Goal: Task Accomplishment & Management: Complete application form

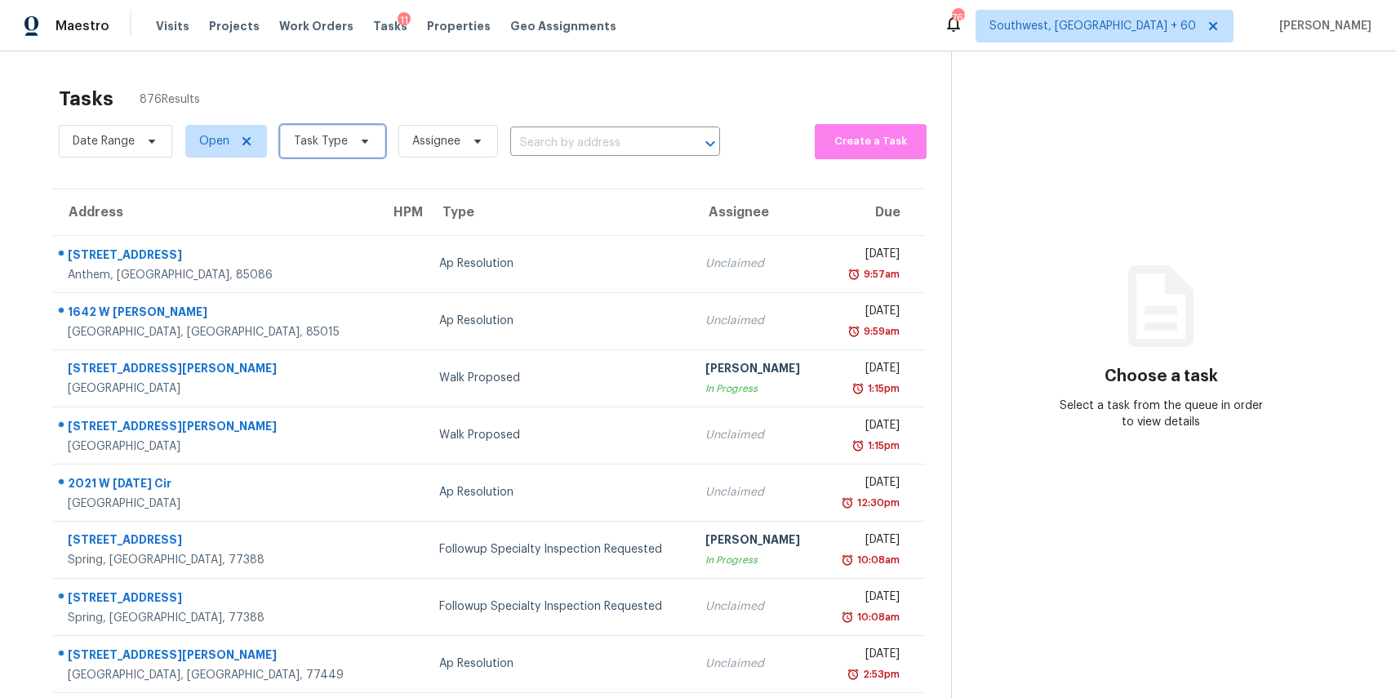
click at [347, 138] on span "Task Type" at bounding box center [332, 141] width 105 height 33
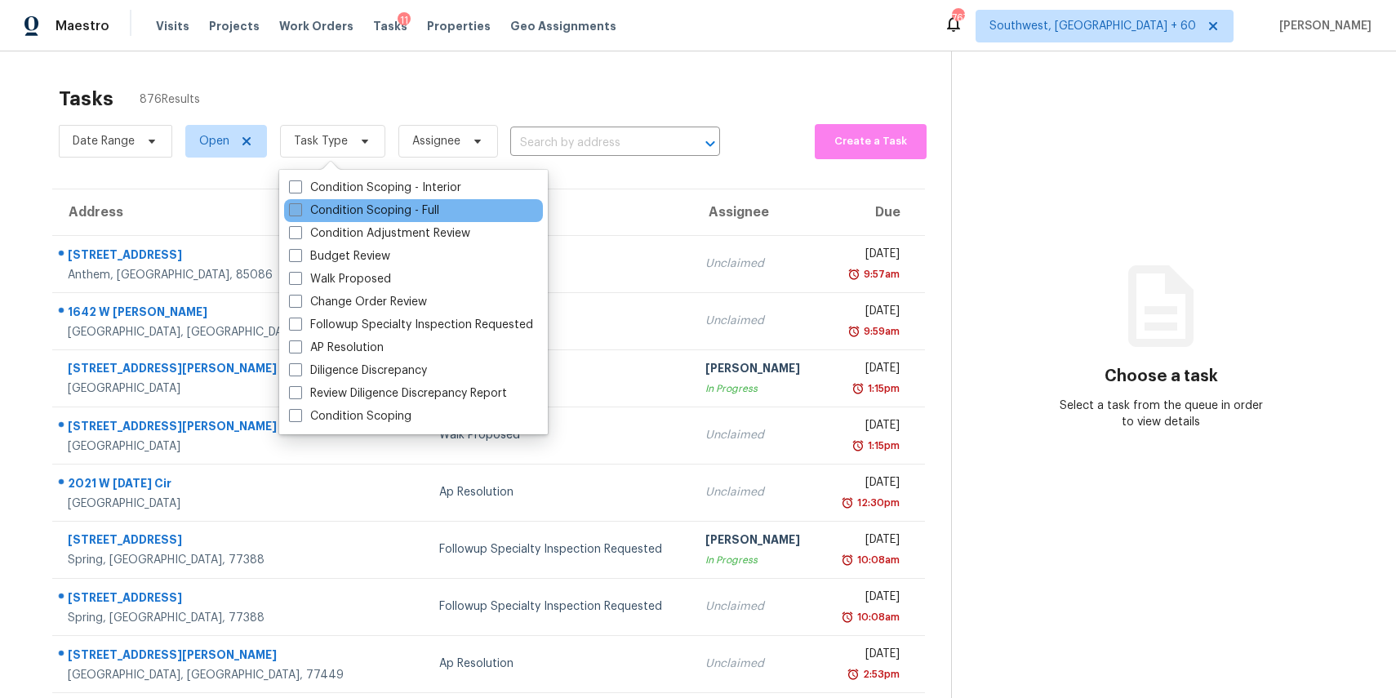
click at [405, 206] on label "Condition Scoping - Full" at bounding box center [364, 210] width 150 height 16
click at [300, 206] on input "Condition Scoping - Full" at bounding box center [294, 207] width 11 height 11
checkbox input "true"
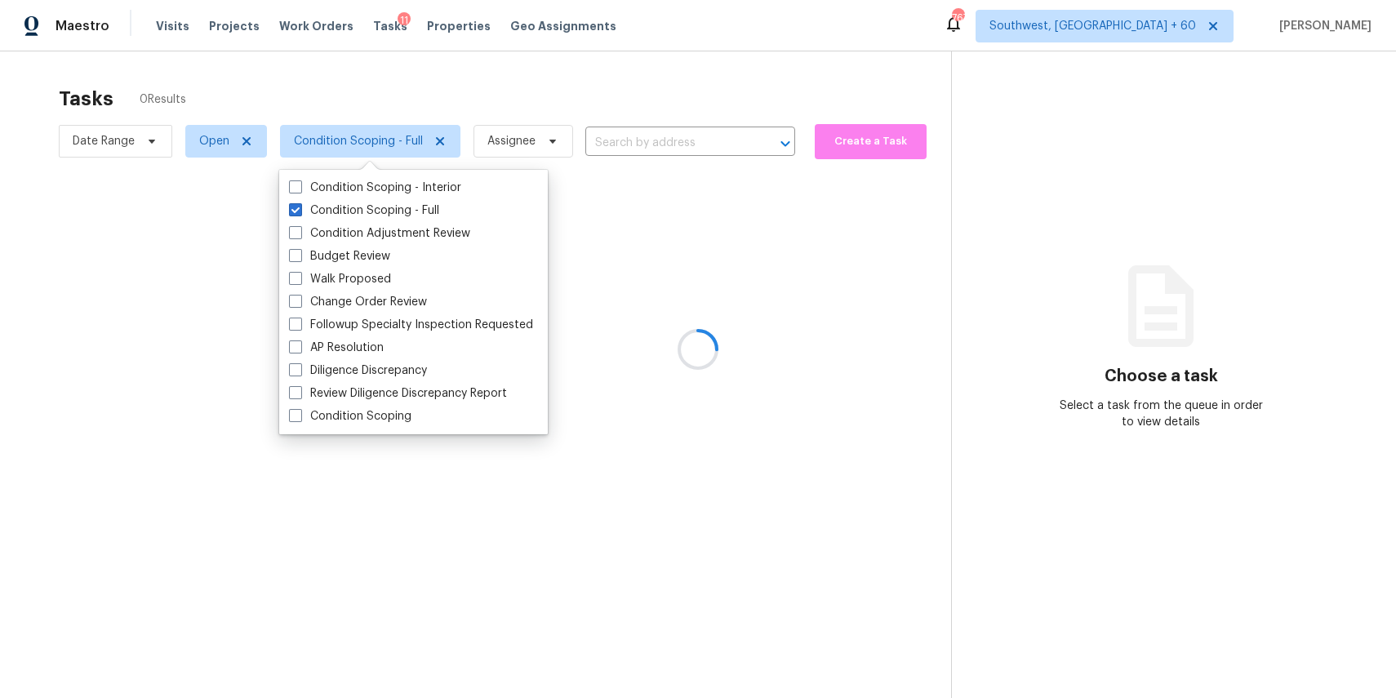
click at [352, 96] on div at bounding box center [698, 349] width 1396 height 698
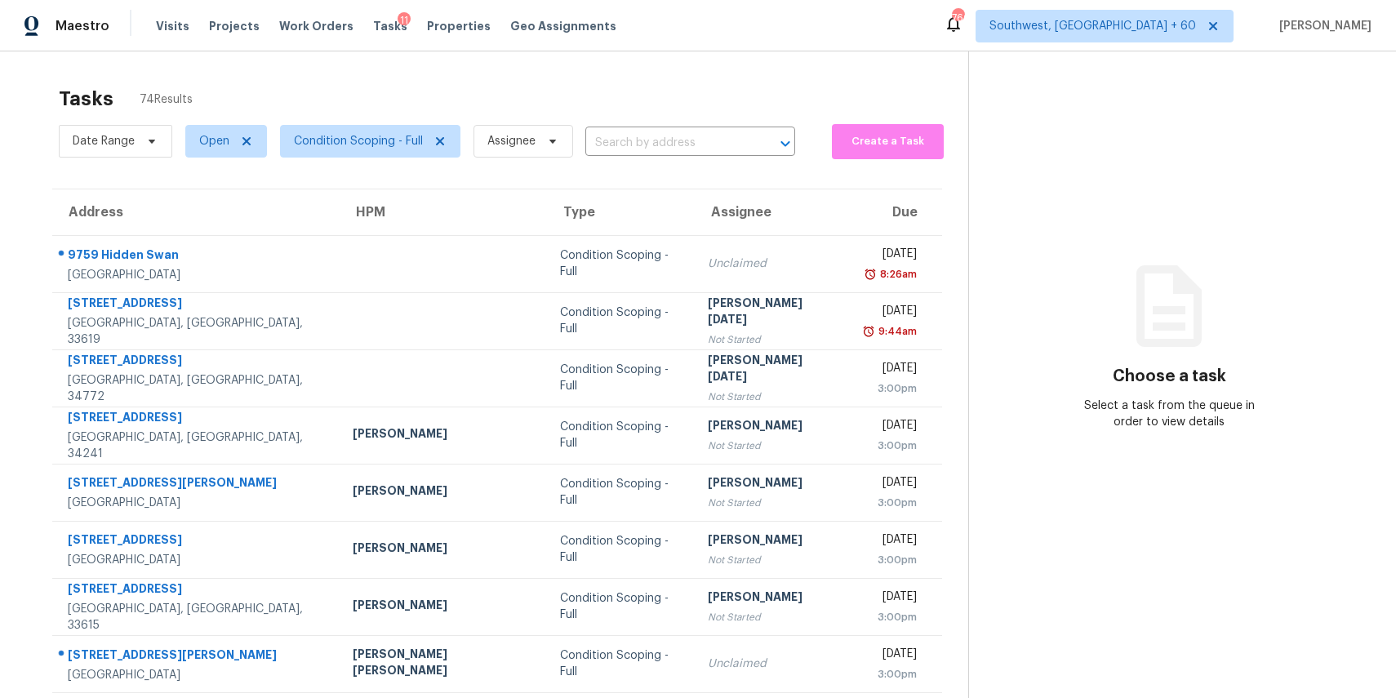
click at [523, 100] on div "Tasks 74 Results" at bounding box center [513, 99] width 909 height 42
click at [531, 158] on span "Assignee" at bounding box center [516, 141] width 113 height 42
click at [535, 153] on span "Assignee" at bounding box center [523, 141] width 100 height 33
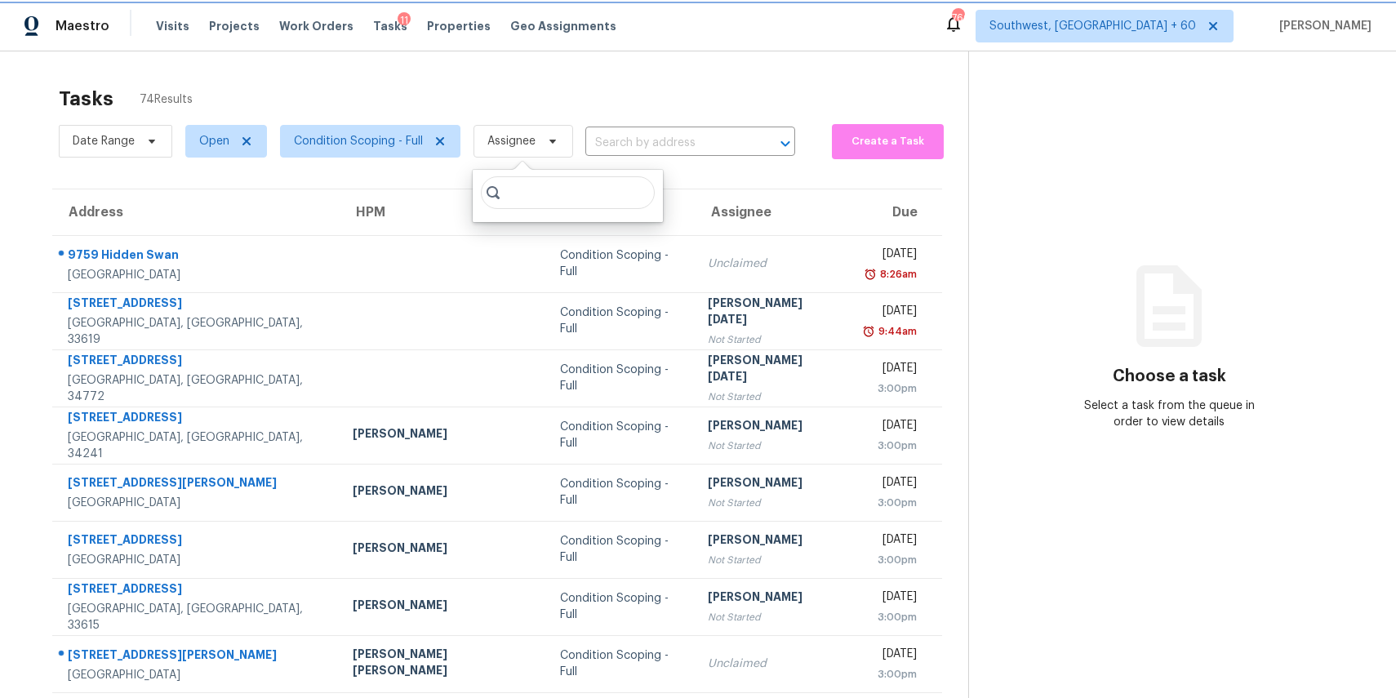
click at [535, 153] on span "Assignee" at bounding box center [523, 141] width 100 height 33
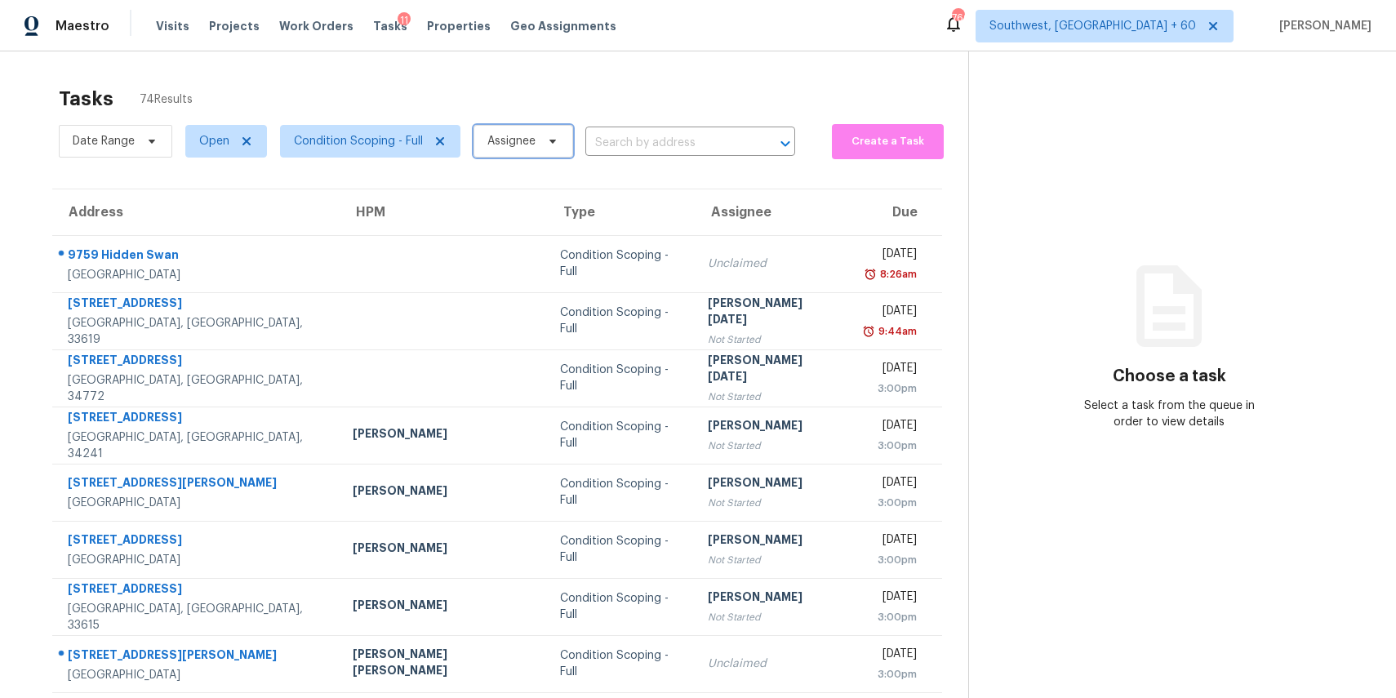
click at [532, 131] on span "Assignee" at bounding box center [523, 141] width 100 height 33
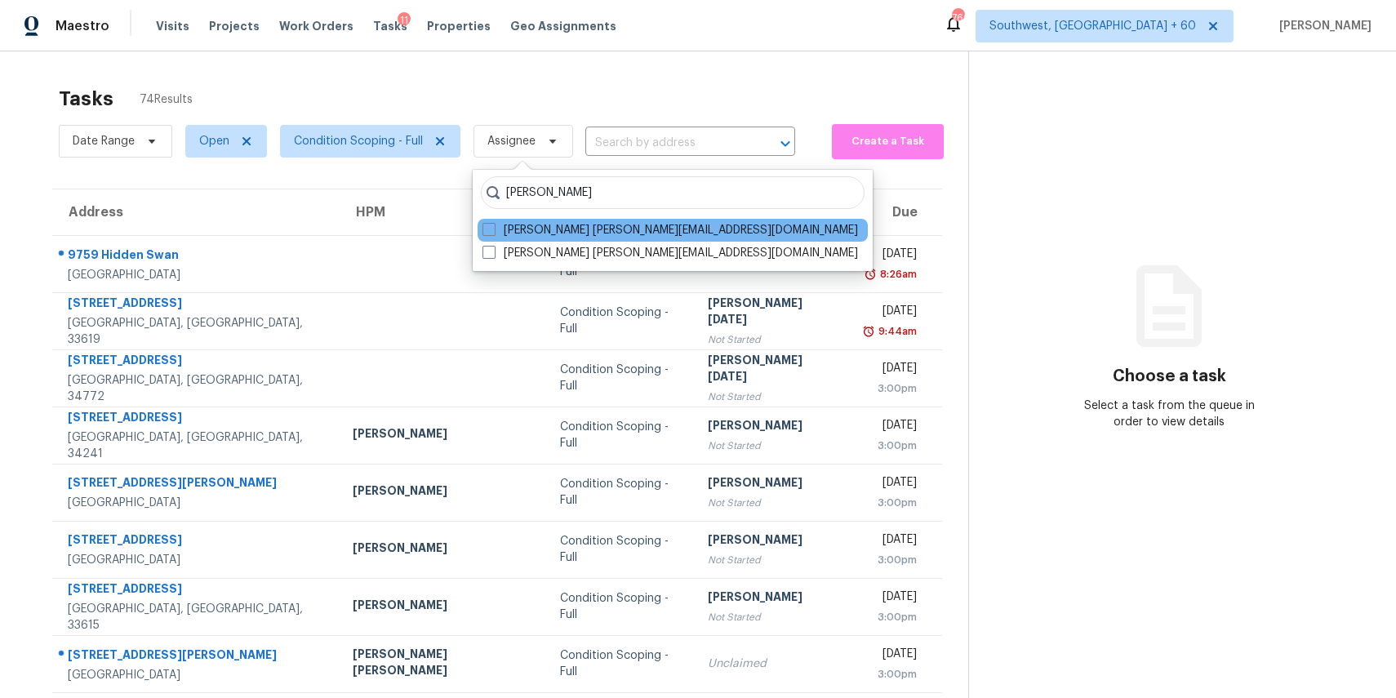
type input "ranjith"
click at [661, 220] on div "Ranjith Kumar P ranjith.kumar@opendoor.com" at bounding box center [673, 230] width 390 height 23
click at [659, 227] on label "Ranjith Kumar P ranjith.kumar@opendoor.com" at bounding box center [669, 230] width 375 height 16
click at [493, 227] on input "Ranjith Kumar P ranjith.kumar@opendoor.com" at bounding box center [487, 227] width 11 height 11
checkbox input "true"
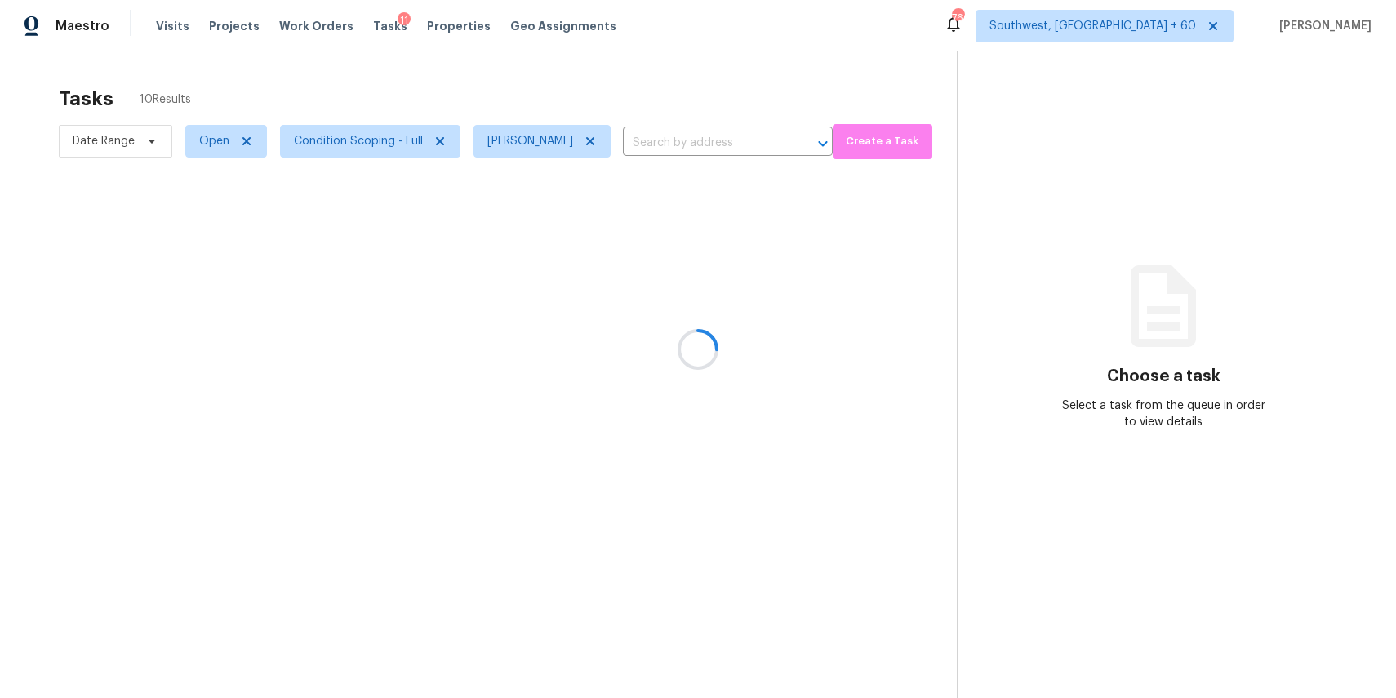
click at [751, 80] on div at bounding box center [698, 349] width 1396 height 698
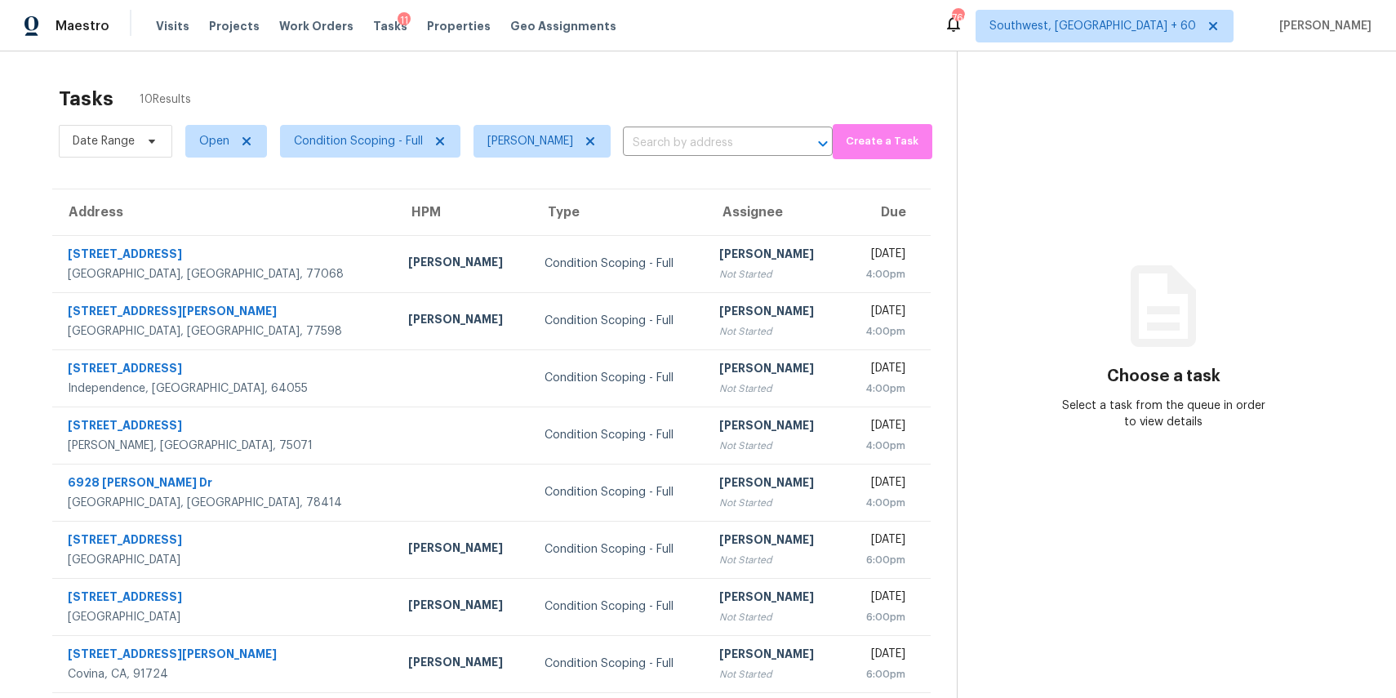
click at [158, 162] on span "Date Range" at bounding box center [115, 141] width 113 height 42
click at [127, 149] on span "Date Range" at bounding box center [104, 141] width 62 height 16
click at [173, 202] on input "text" at bounding box center [149, 196] width 161 height 33
select select "8"
select select "2025"
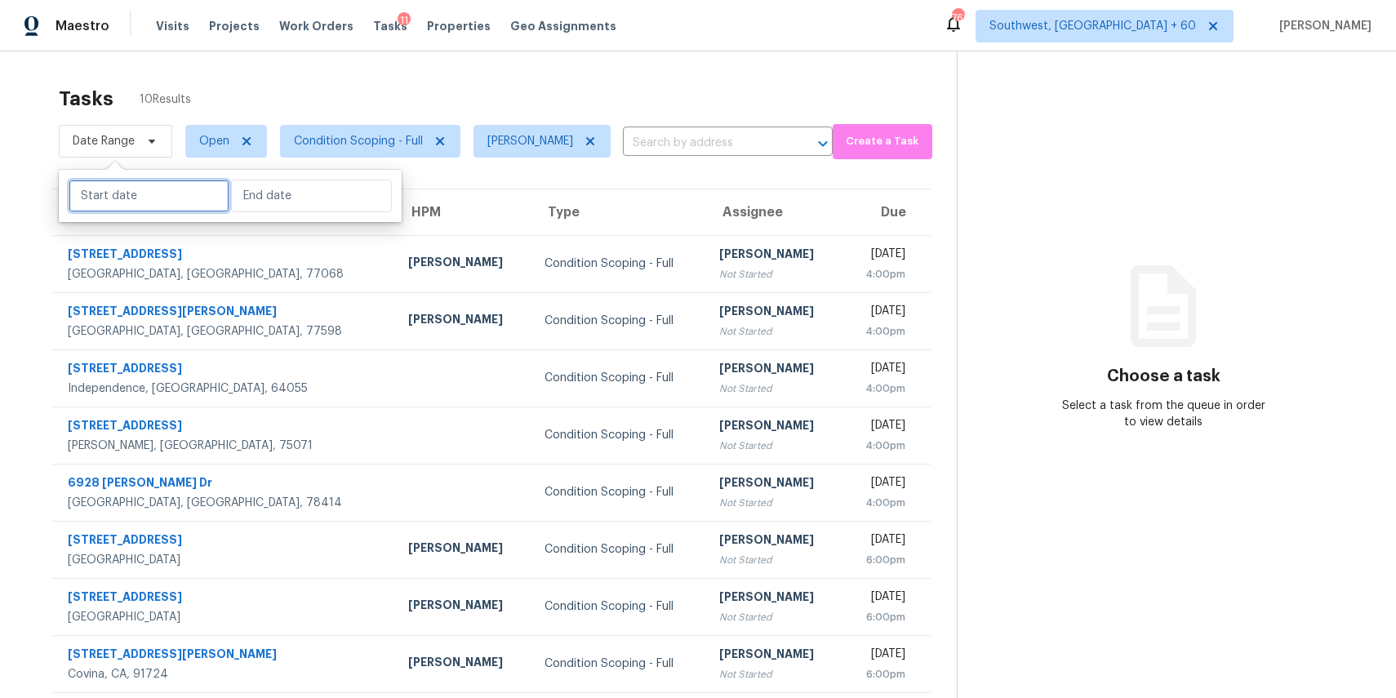
select select "9"
select select "2025"
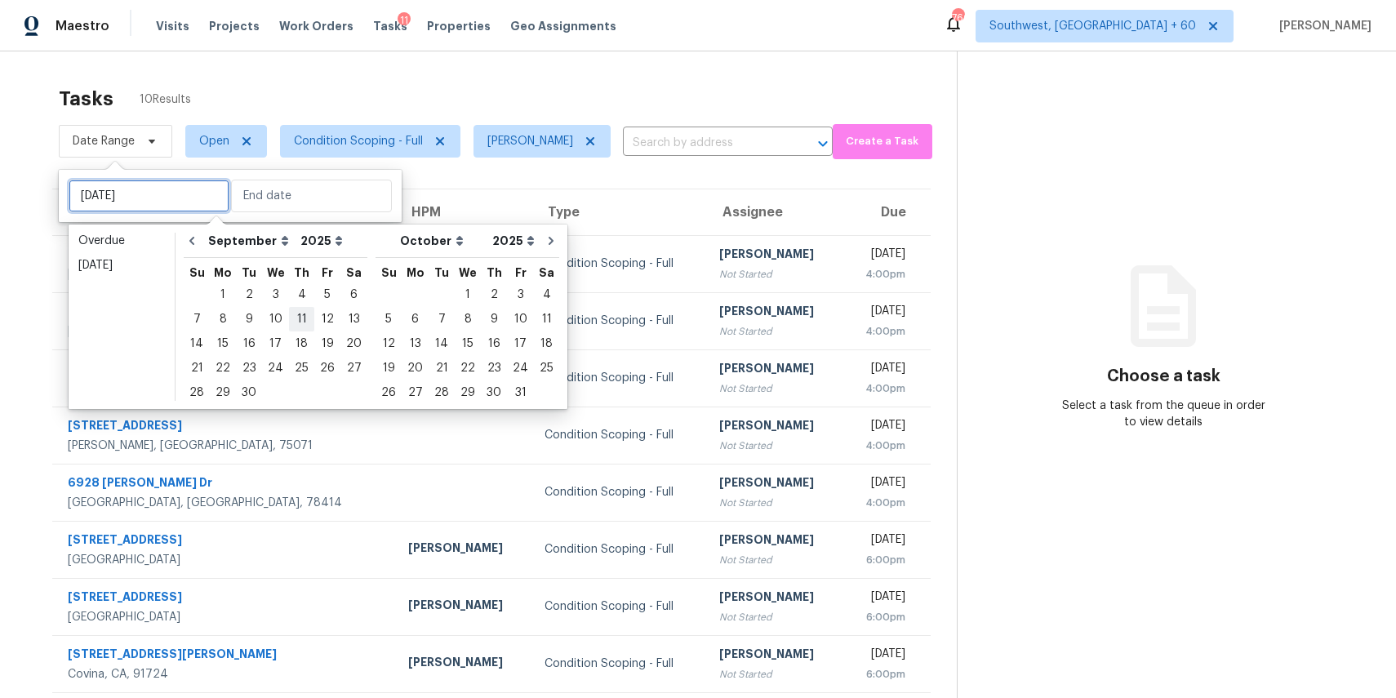
type input "Sat, Sep 20"
click at [248, 300] on div "2" at bounding box center [249, 294] width 26 height 23
type input "Tue, Sep 02"
click at [248, 300] on div "2" at bounding box center [249, 294] width 26 height 23
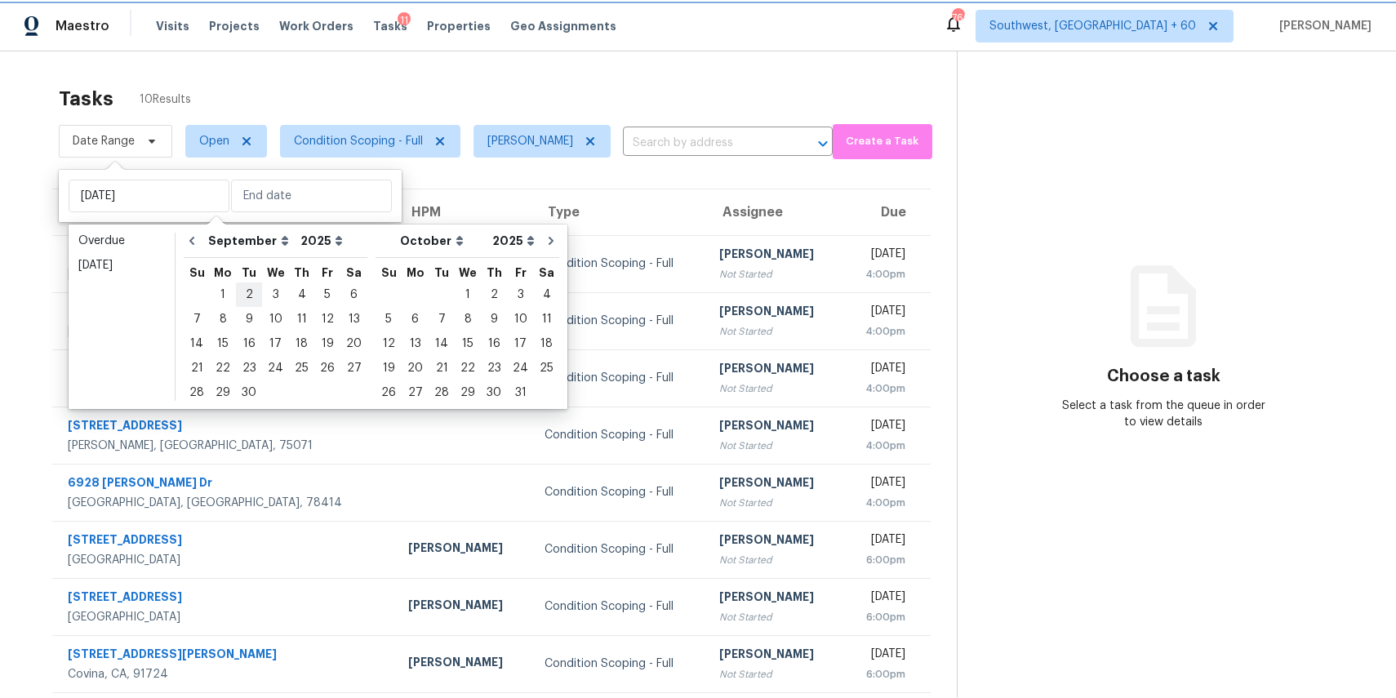
type input "Tue, Sep 02"
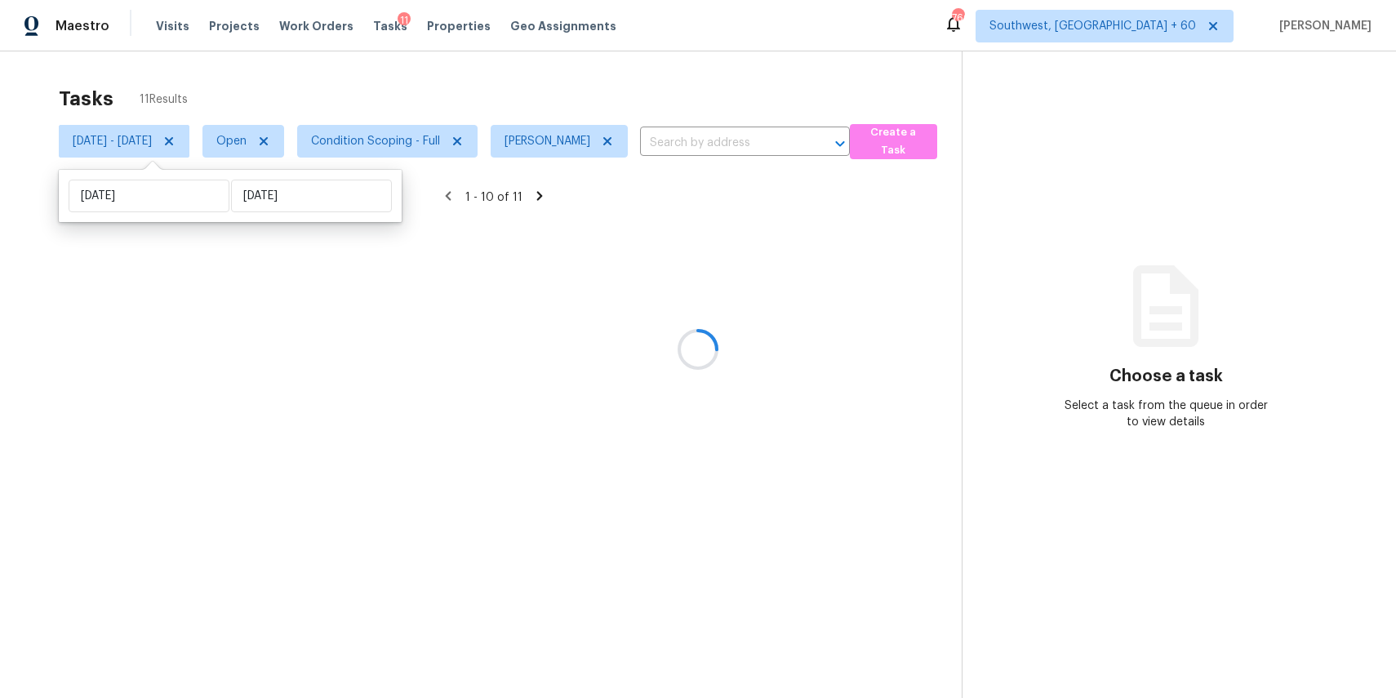
click at [514, 82] on div at bounding box center [698, 349] width 1396 height 698
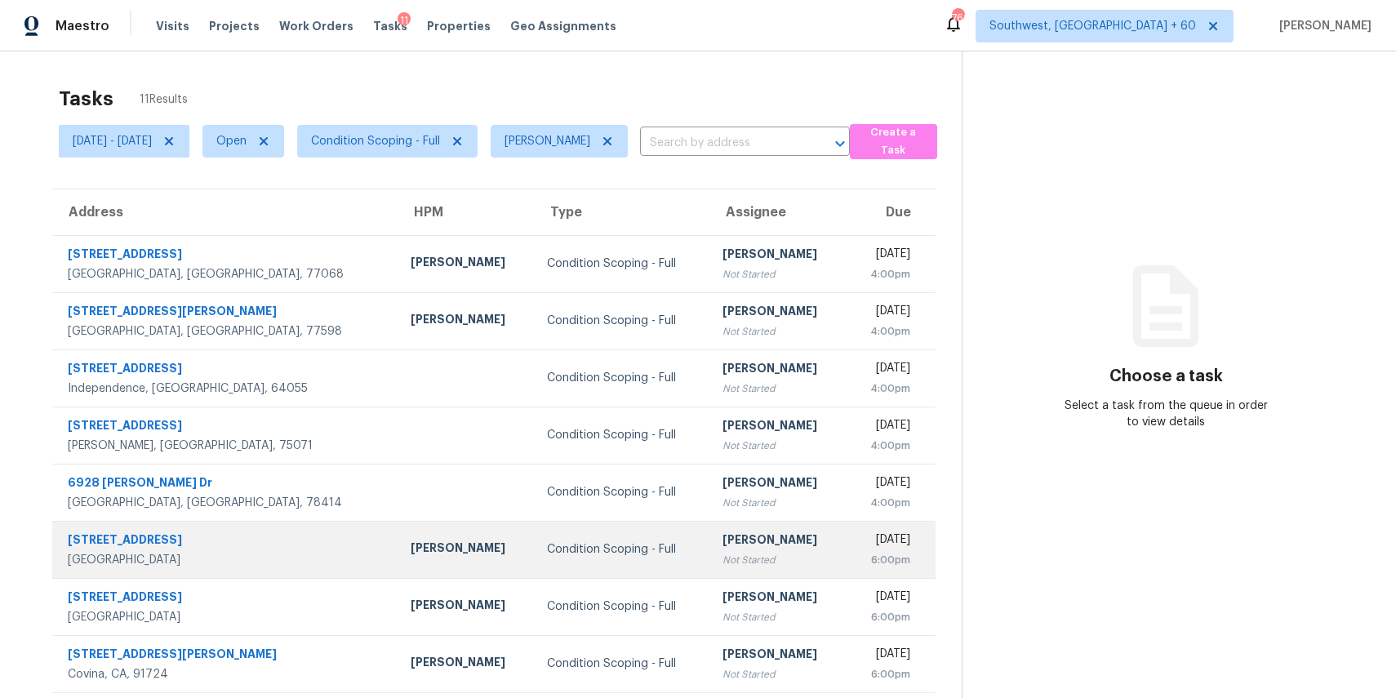
scroll to position [12, 0]
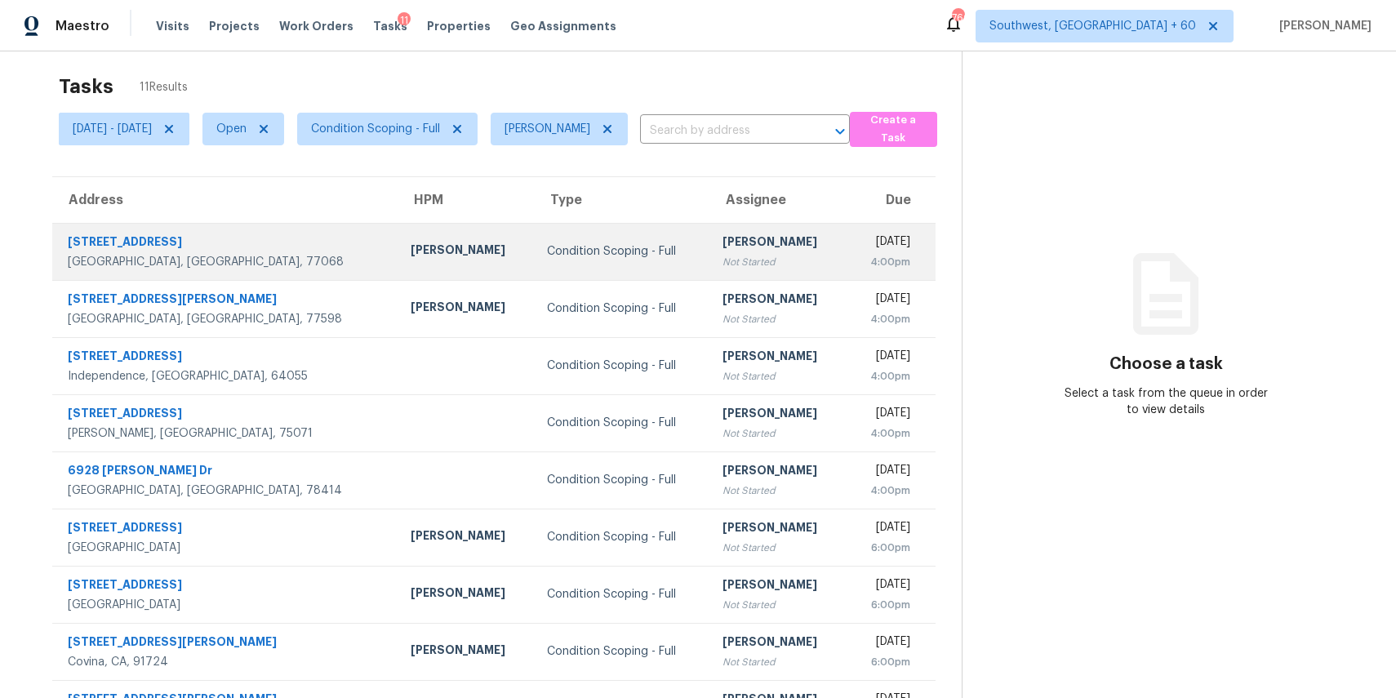
click at [412, 233] on td "Joseph Wolfe" at bounding box center [466, 251] width 137 height 57
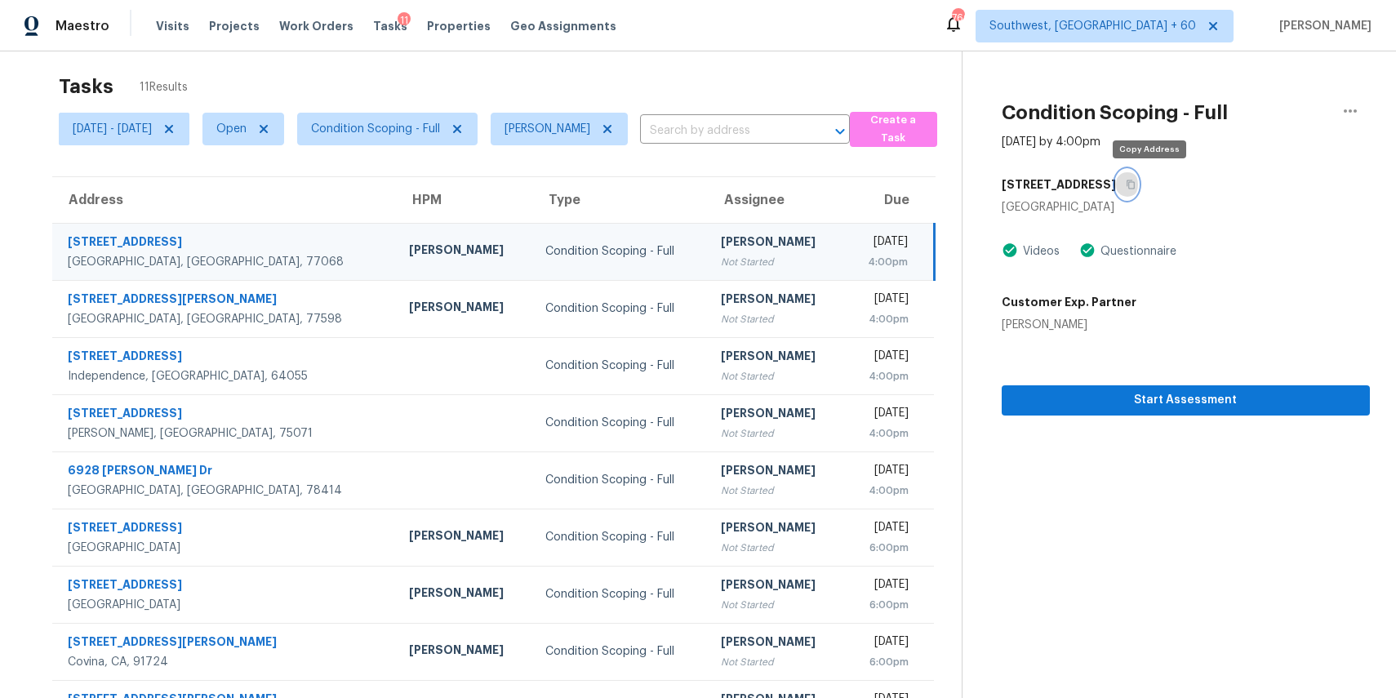
click at [1135, 182] on icon "button" at bounding box center [1131, 185] width 10 height 10
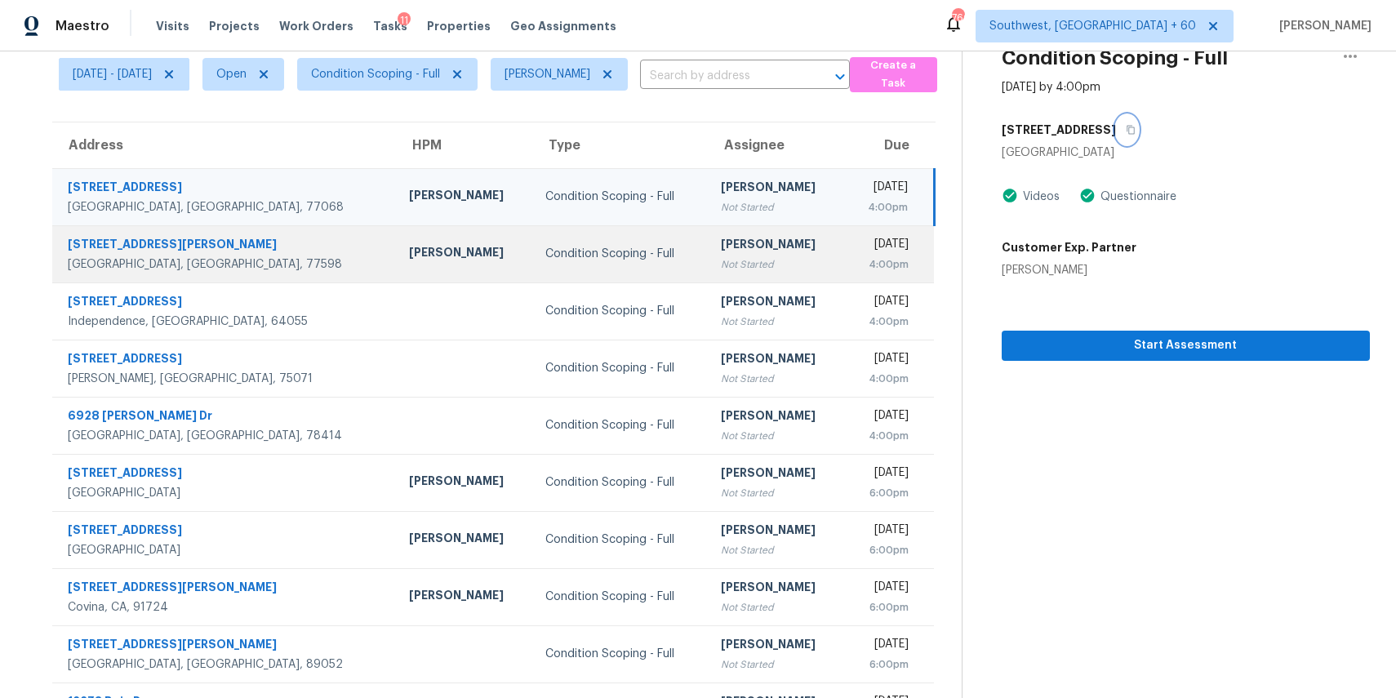
scroll to position [127, 0]
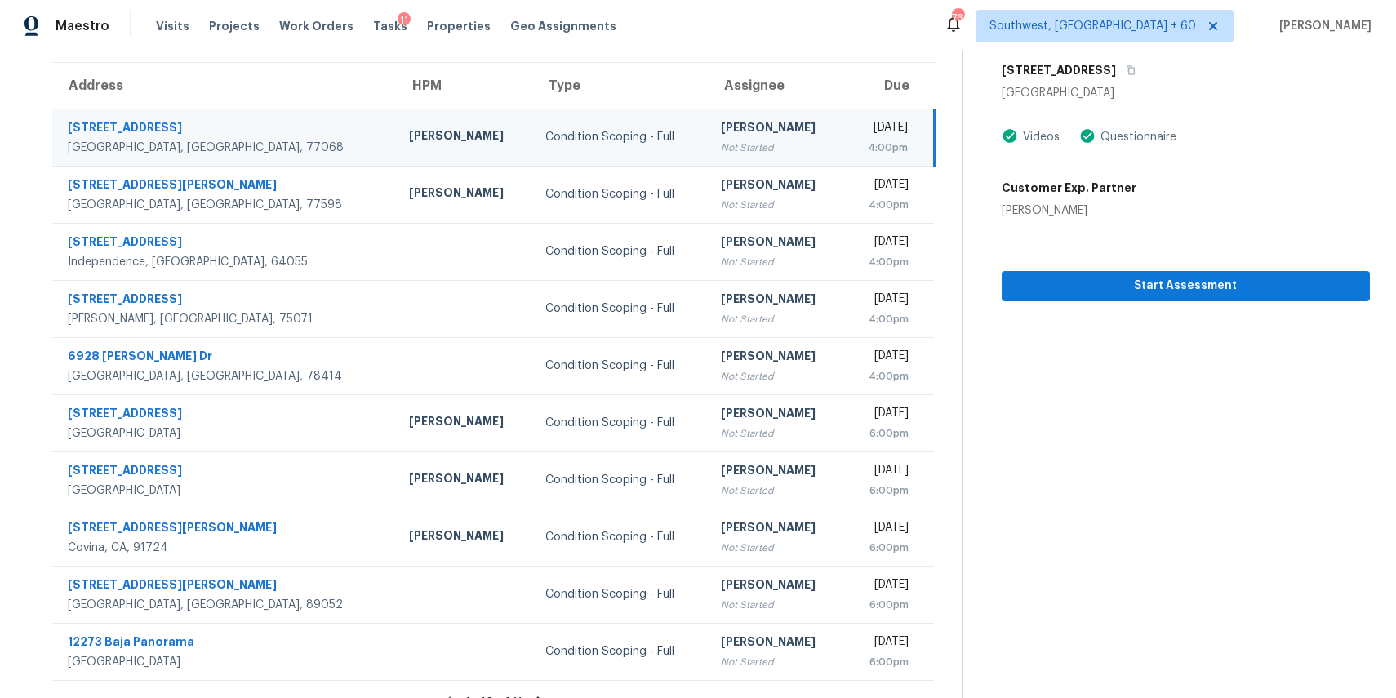
click at [721, 125] on div "[PERSON_NAME]" at bounding box center [776, 129] width 110 height 20
click at [1141, 273] on button "Start Assessment" at bounding box center [1186, 286] width 368 height 30
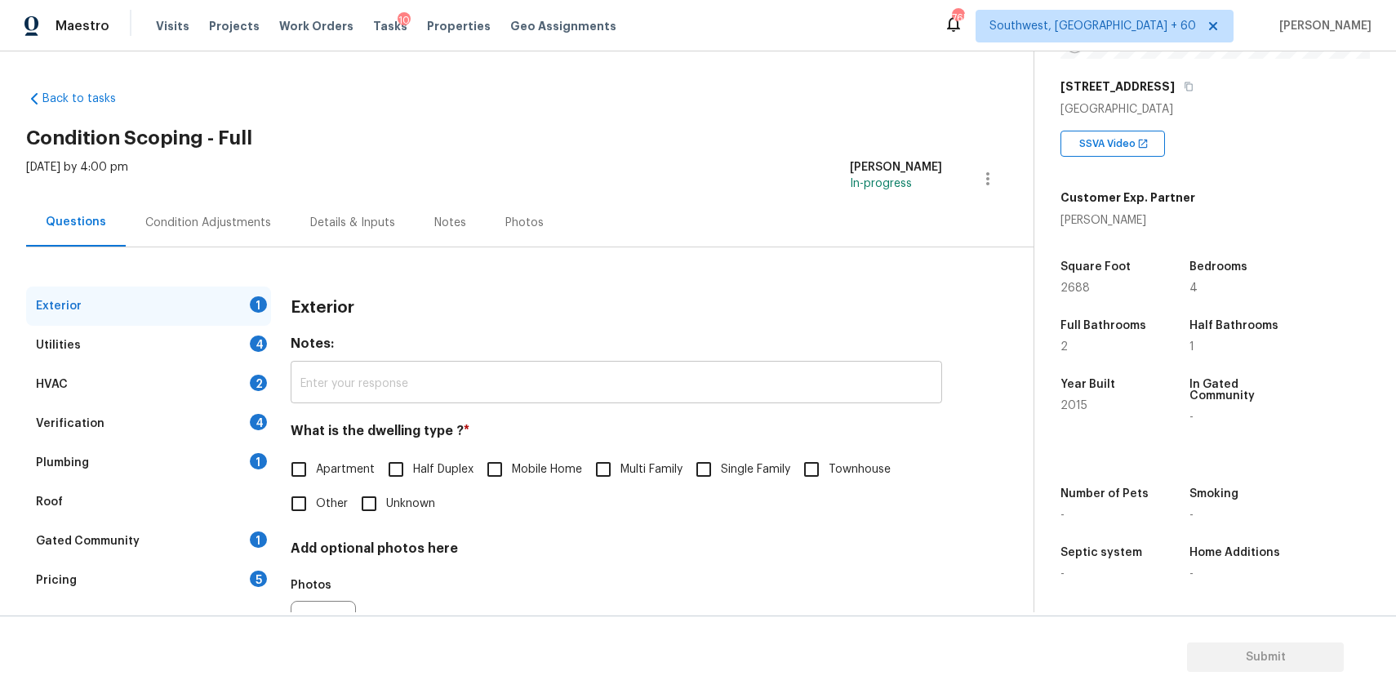
scroll to position [88, 0]
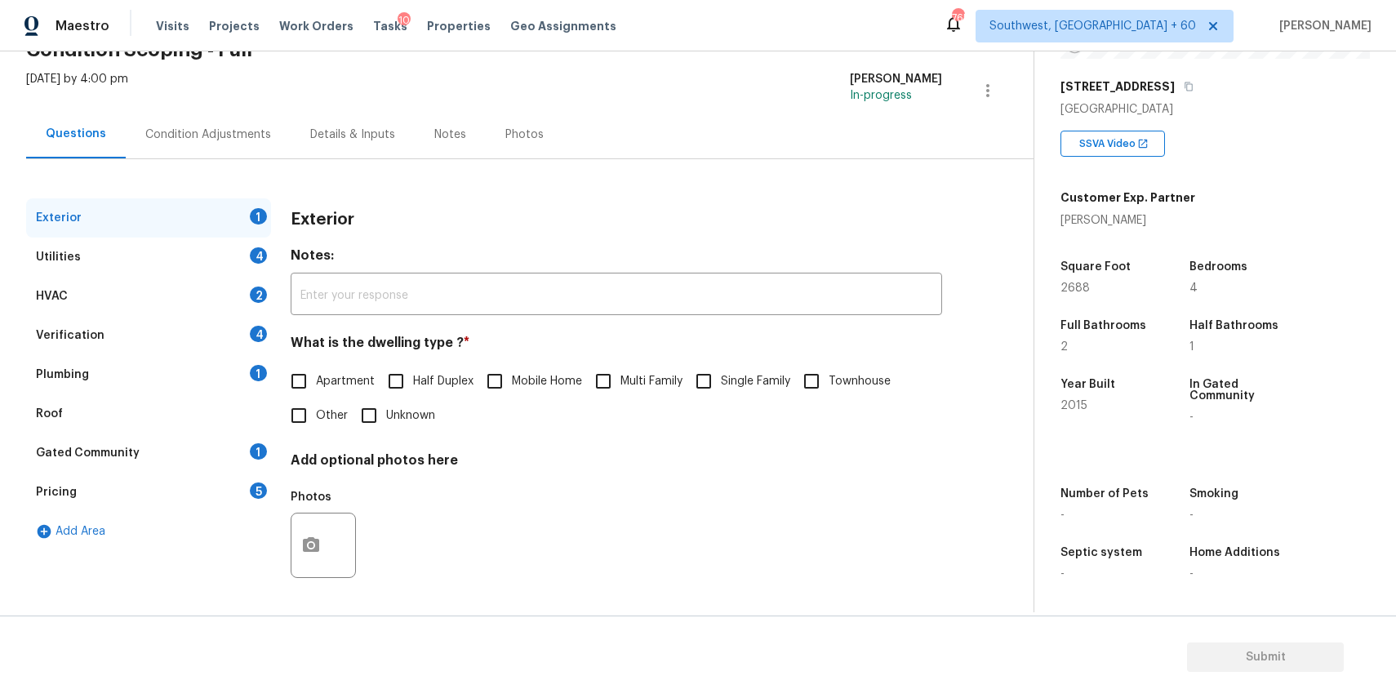
click at [705, 388] on input "Single Family" at bounding box center [704, 381] width 34 height 34
checkbox input "true"
click at [233, 248] on div "Utilities 4" at bounding box center [148, 257] width 245 height 39
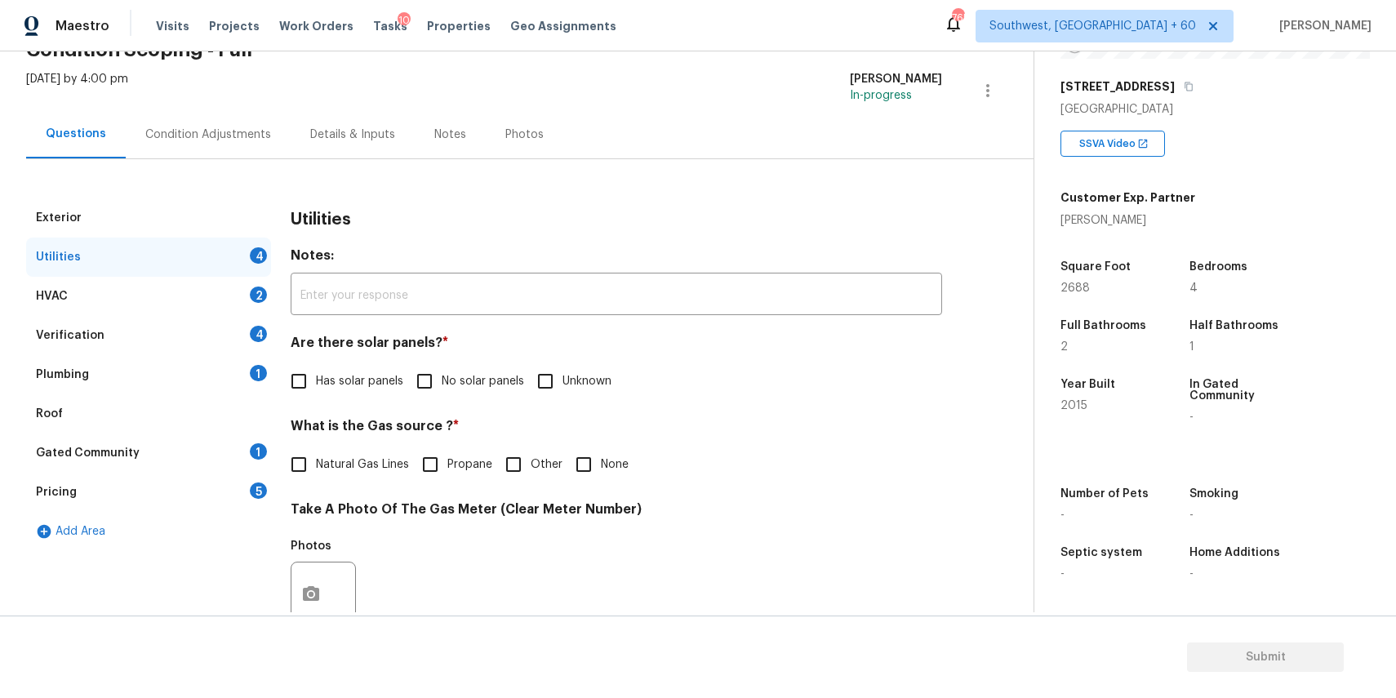
click at [438, 382] on input "No solar panels" at bounding box center [424, 381] width 34 height 34
checkbox input "true"
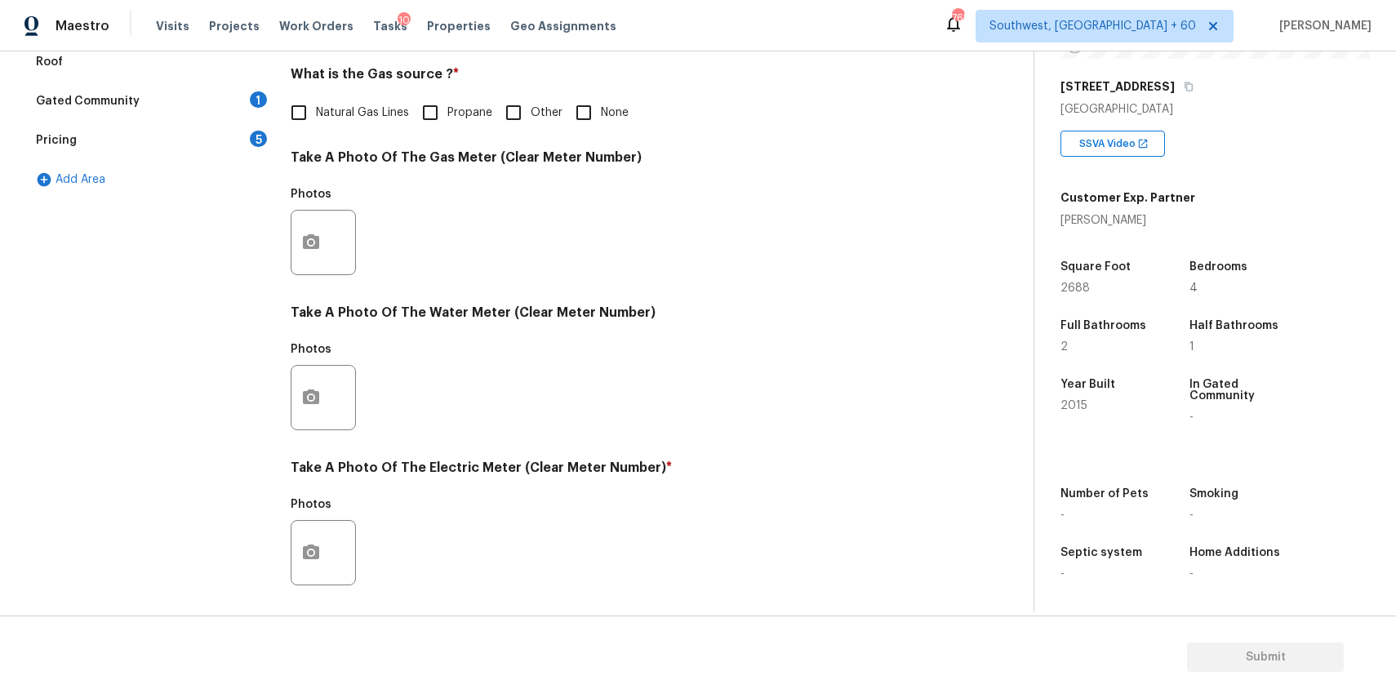
scroll to position [531, 0]
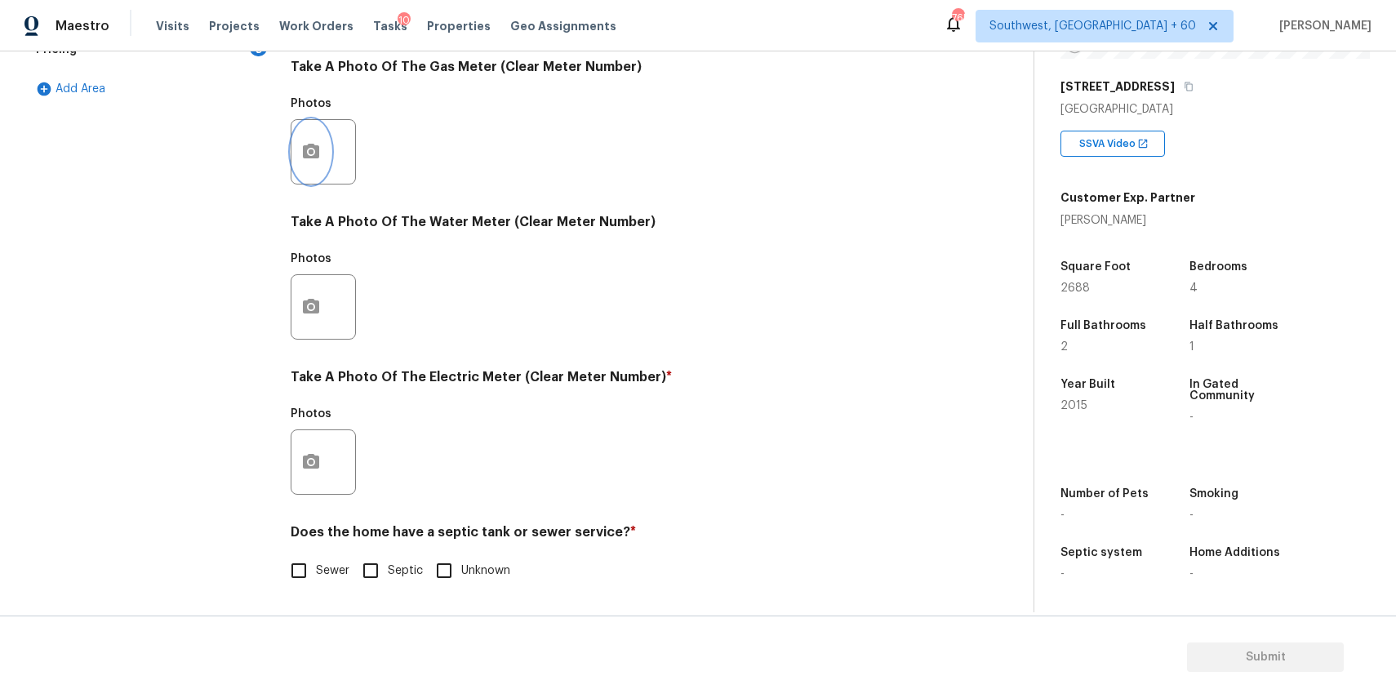
click at [313, 156] on icon "button" at bounding box center [311, 151] width 16 height 15
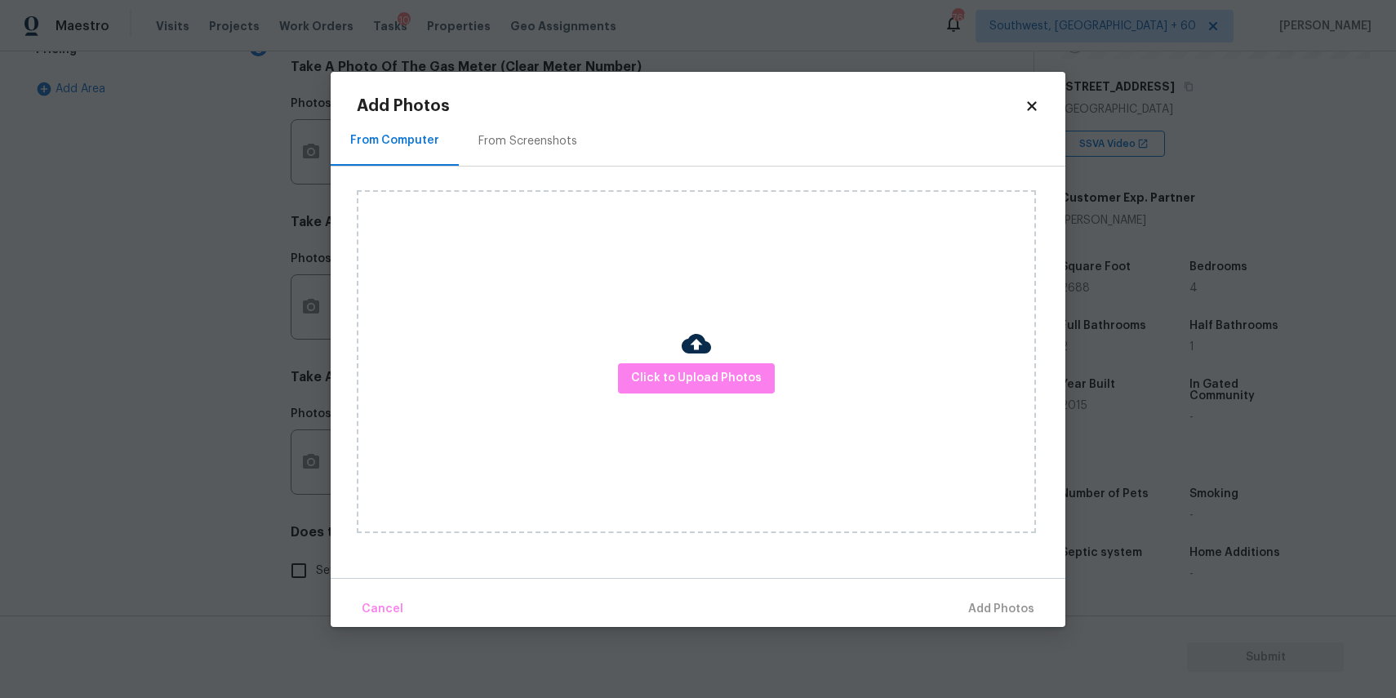
click at [691, 344] on img at bounding box center [696, 343] width 29 height 29
click at [695, 379] on span "Click to Upload Photos" at bounding box center [696, 378] width 131 height 20
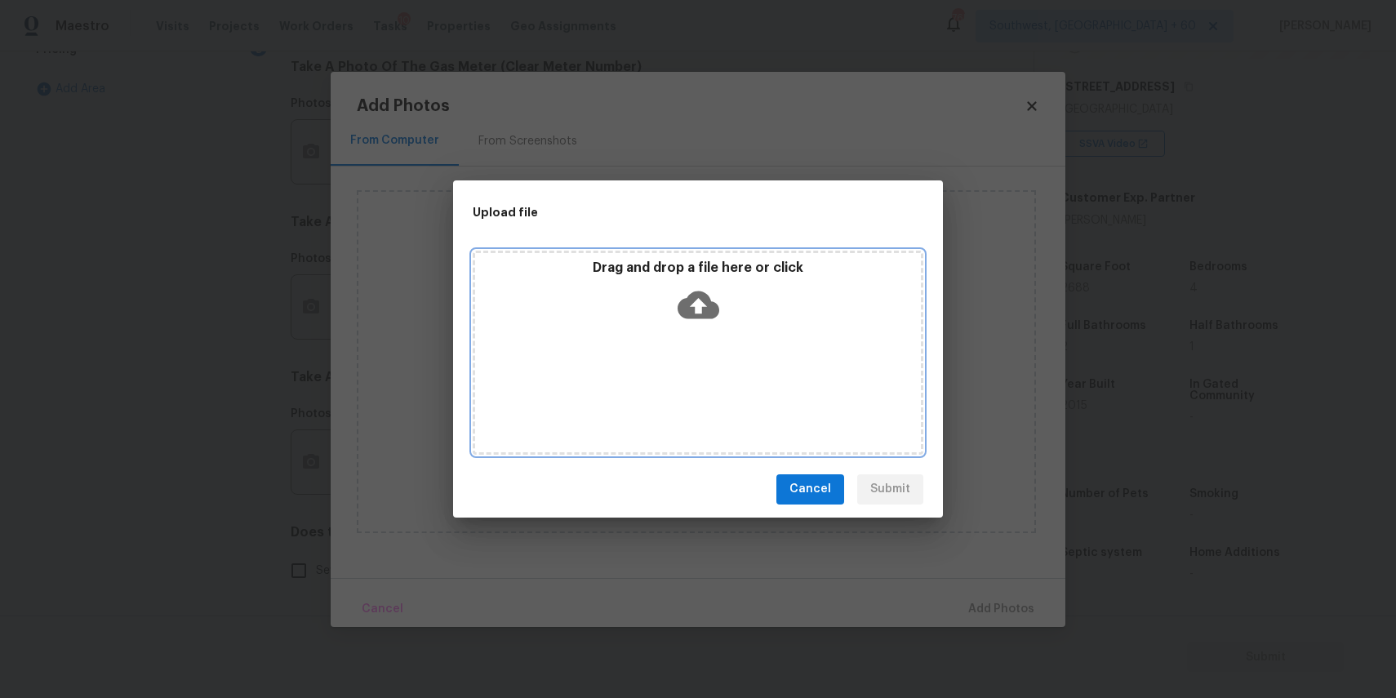
click at [695, 361] on div "Drag and drop a file here or click" at bounding box center [698, 353] width 451 height 204
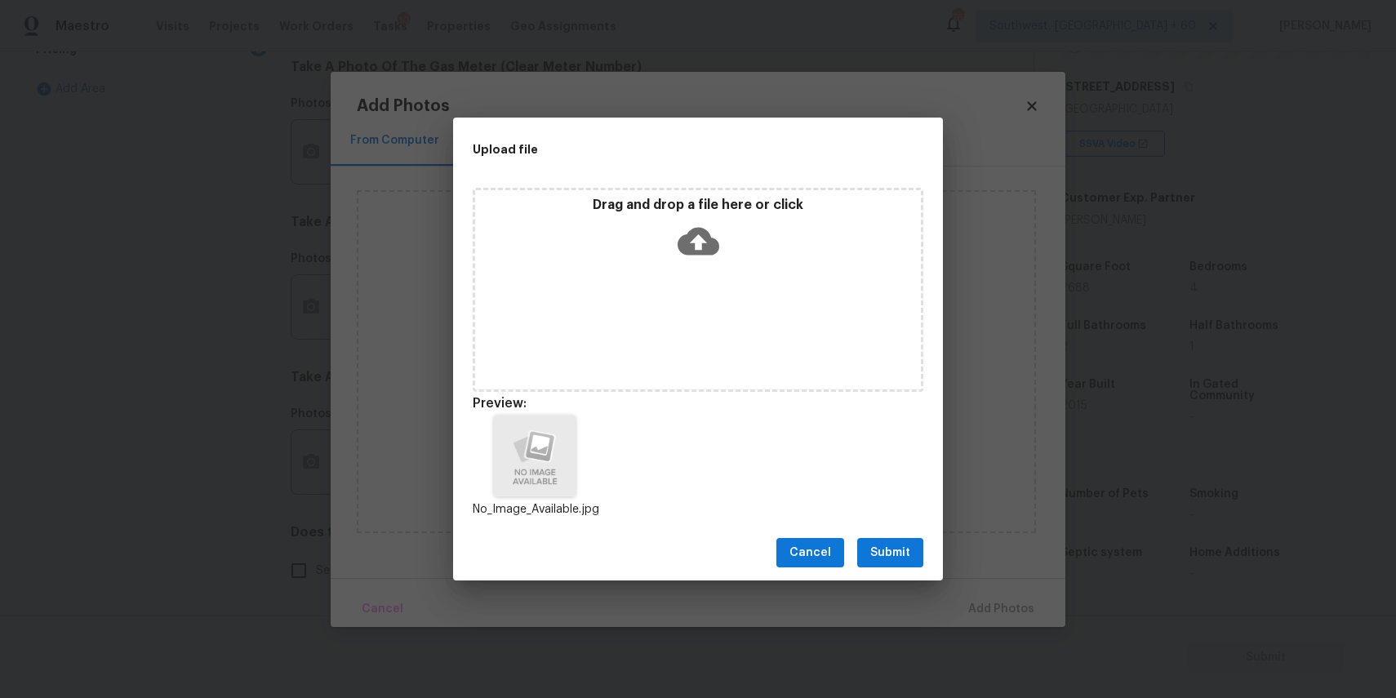
click at [903, 531] on div "Cancel Submit" at bounding box center [698, 553] width 490 height 56
click at [918, 549] on button "Submit" at bounding box center [890, 553] width 66 height 30
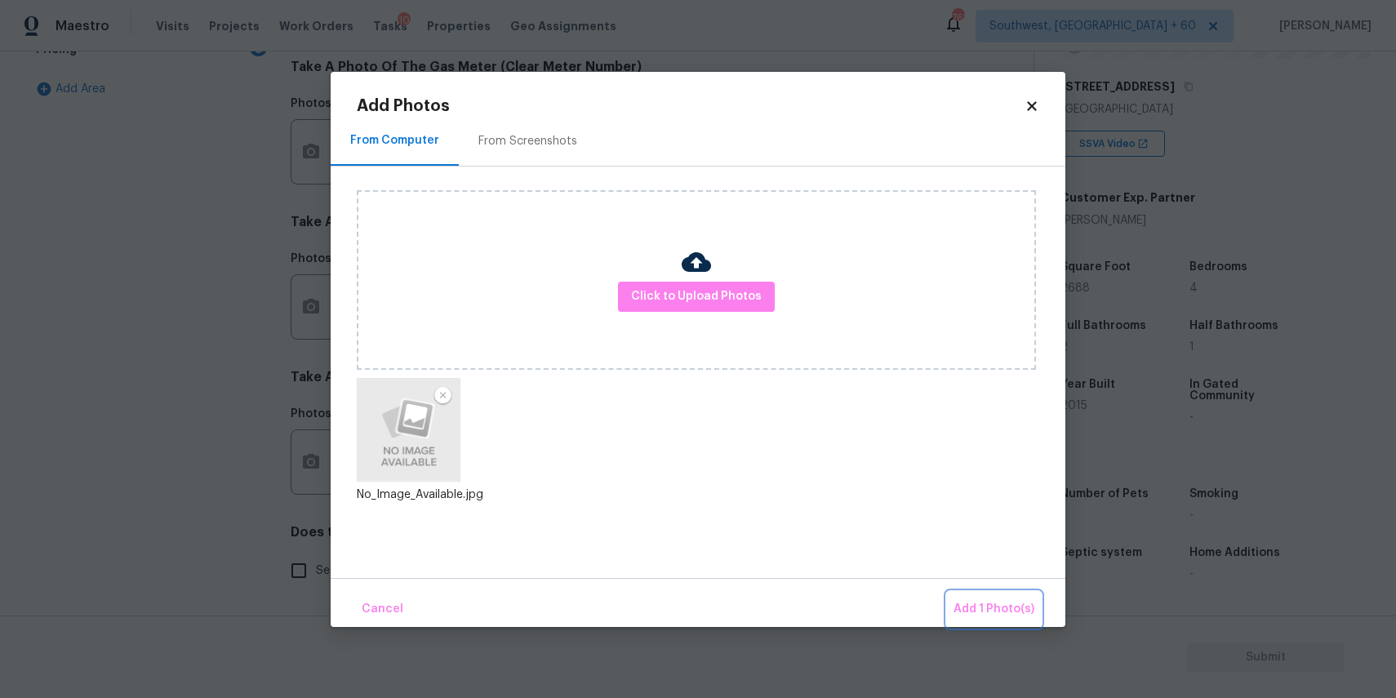
click at [1010, 611] on span "Add 1 Photo(s)" at bounding box center [993, 609] width 81 height 20
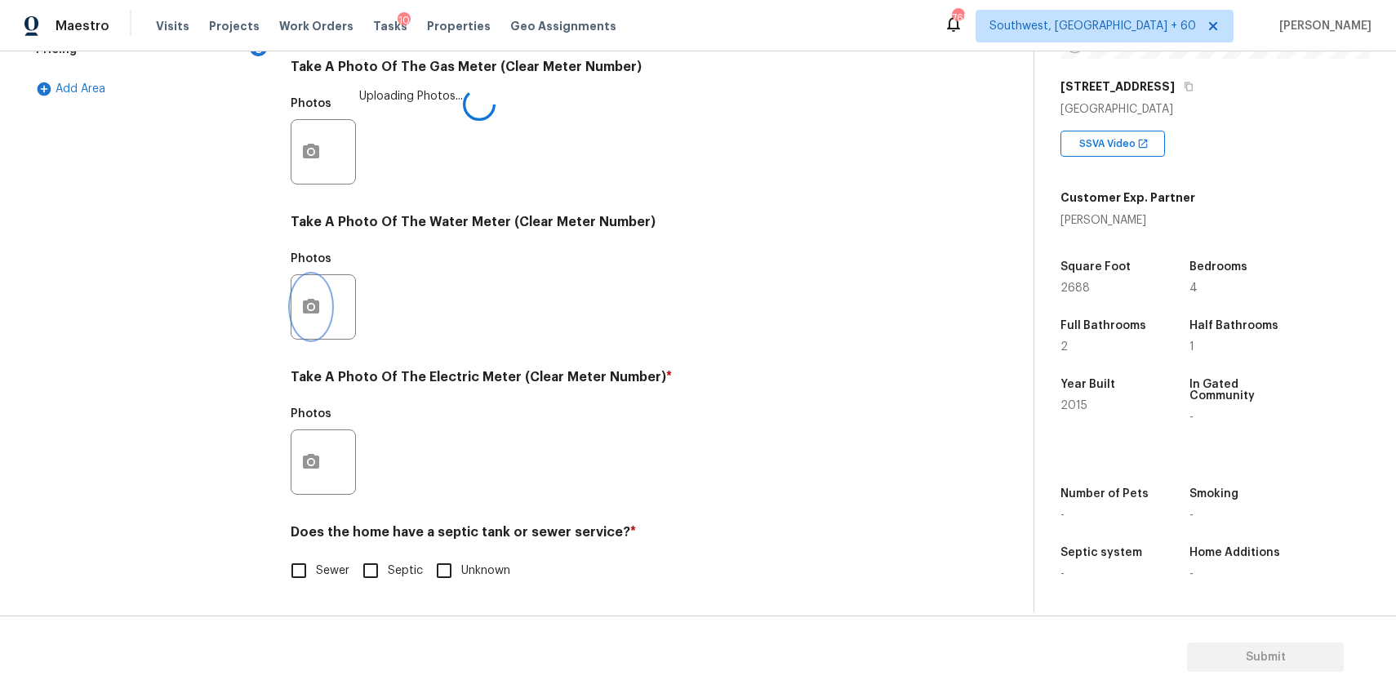
click at [318, 299] on icon "button" at bounding box center [311, 307] width 20 height 20
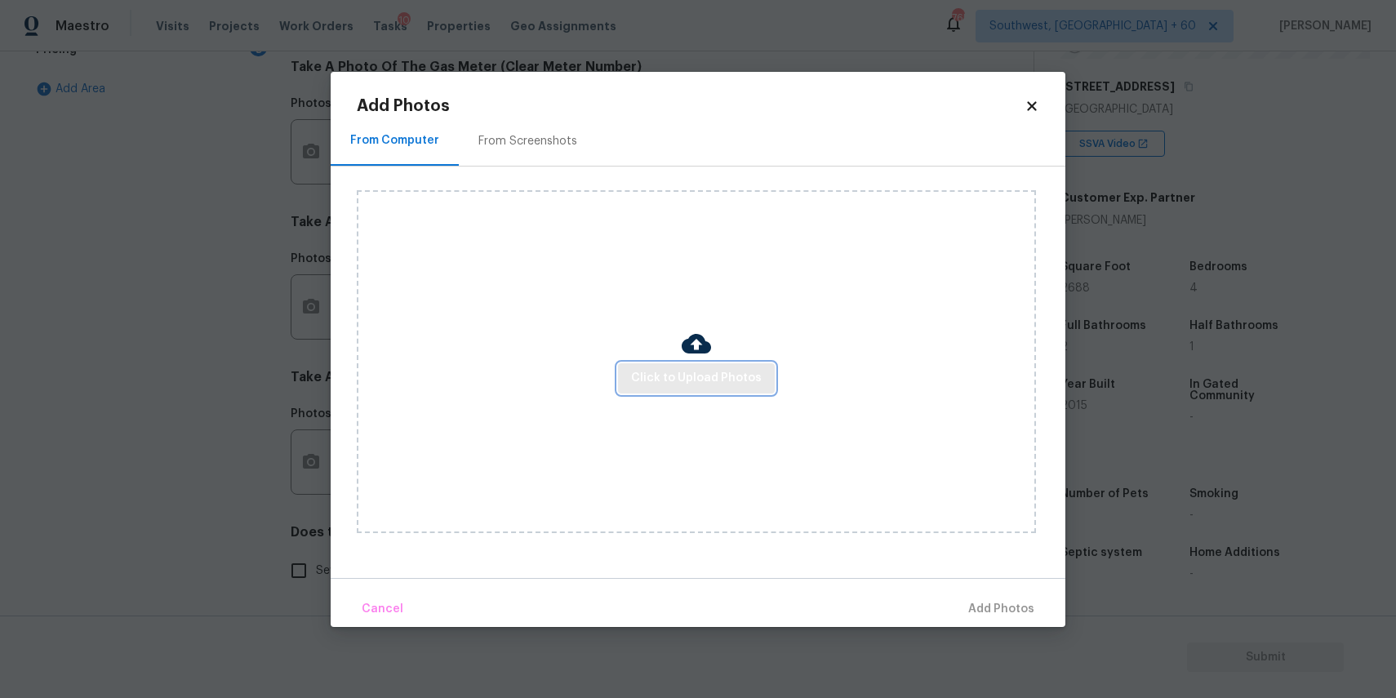
click at [706, 367] on button "Click to Upload Photos" at bounding box center [696, 378] width 157 height 30
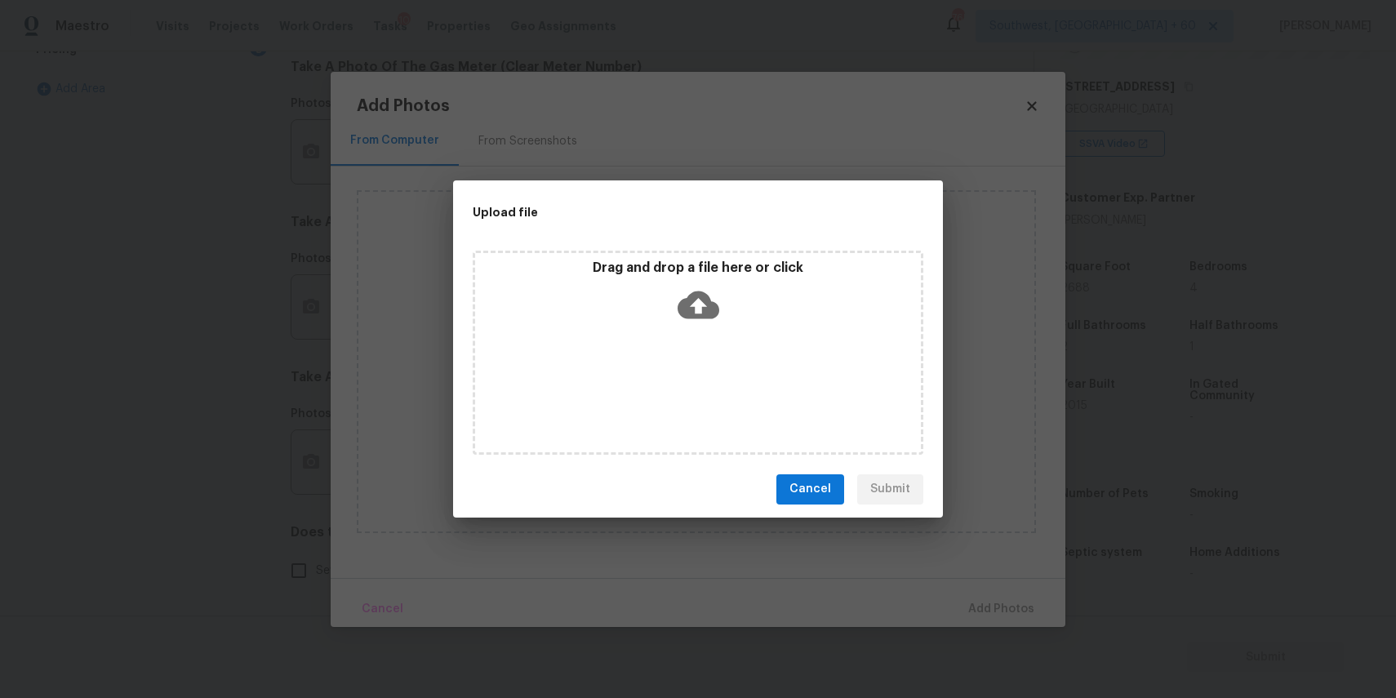
click at [701, 332] on div "Drag and drop a file here or click" at bounding box center [698, 353] width 451 height 204
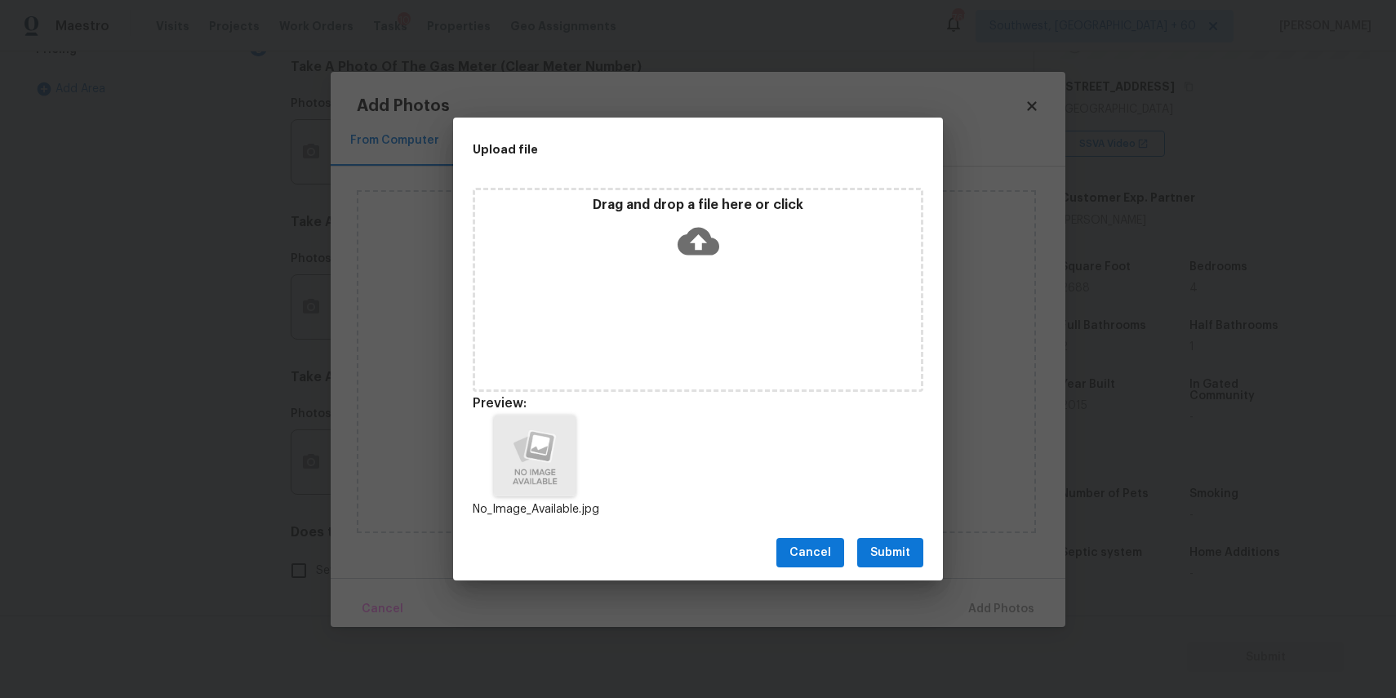
click at [913, 541] on button "Submit" at bounding box center [890, 553] width 66 height 30
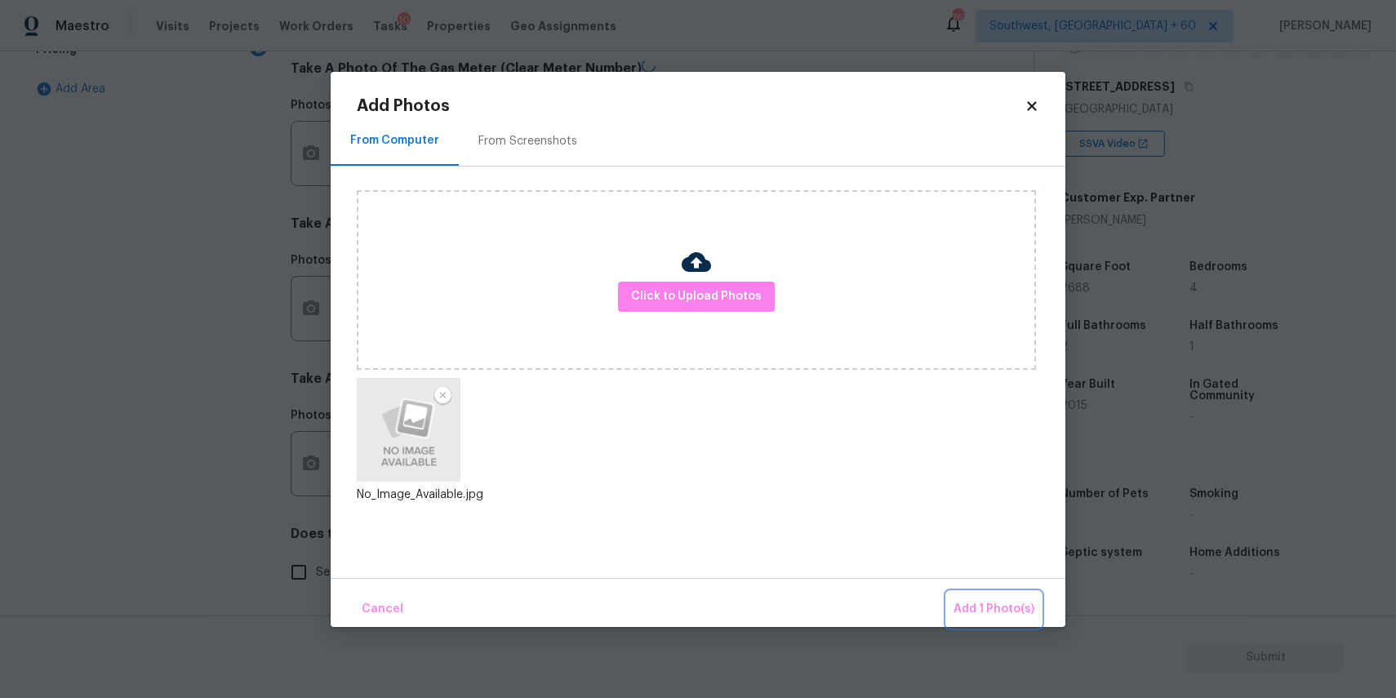
click at [980, 592] on button "Add 1 Photo(s)" at bounding box center [994, 609] width 94 height 35
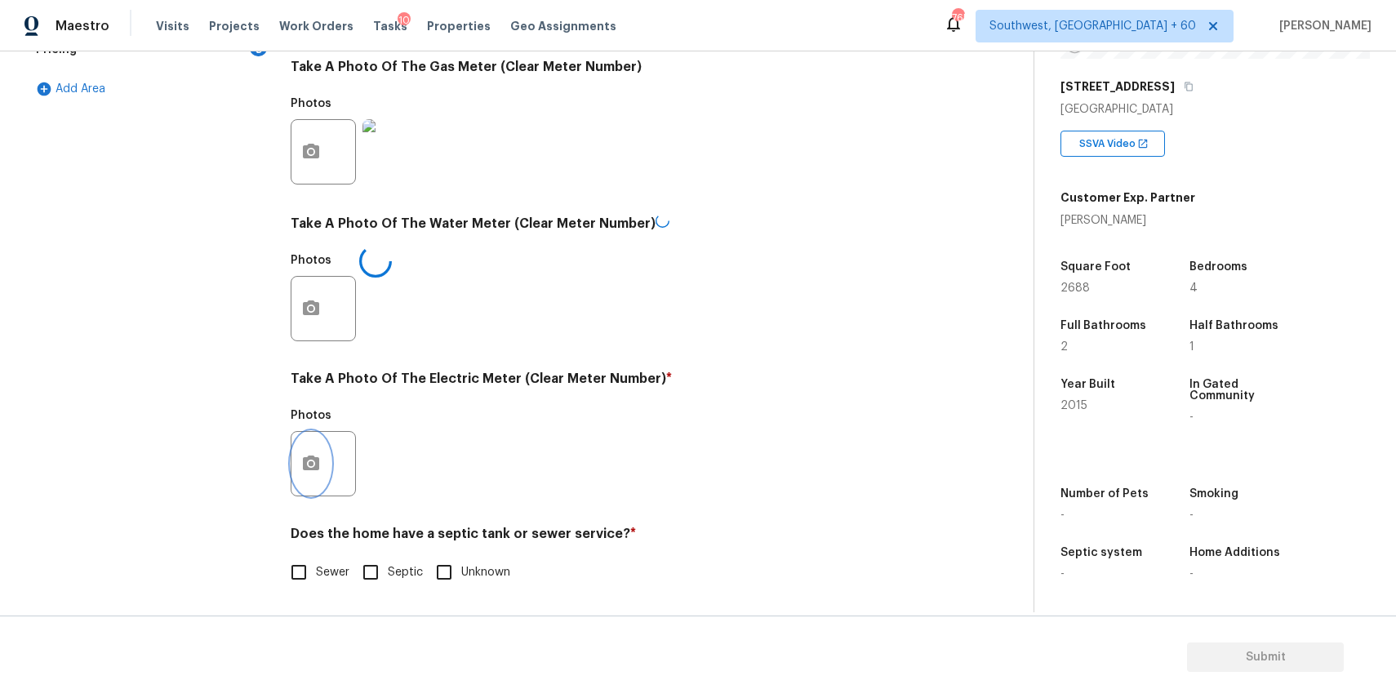
click at [309, 442] on button "button" at bounding box center [310, 464] width 39 height 64
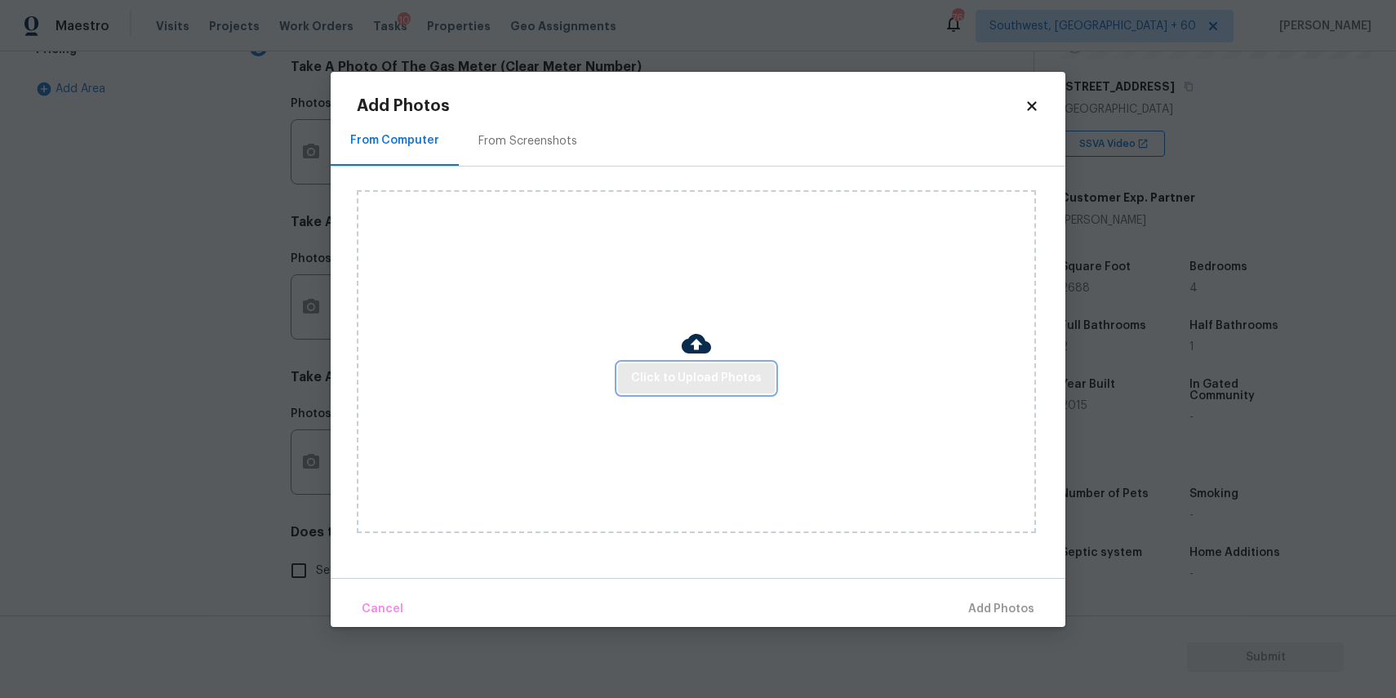
click at [714, 391] on button "Click to Upload Photos" at bounding box center [696, 378] width 157 height 30
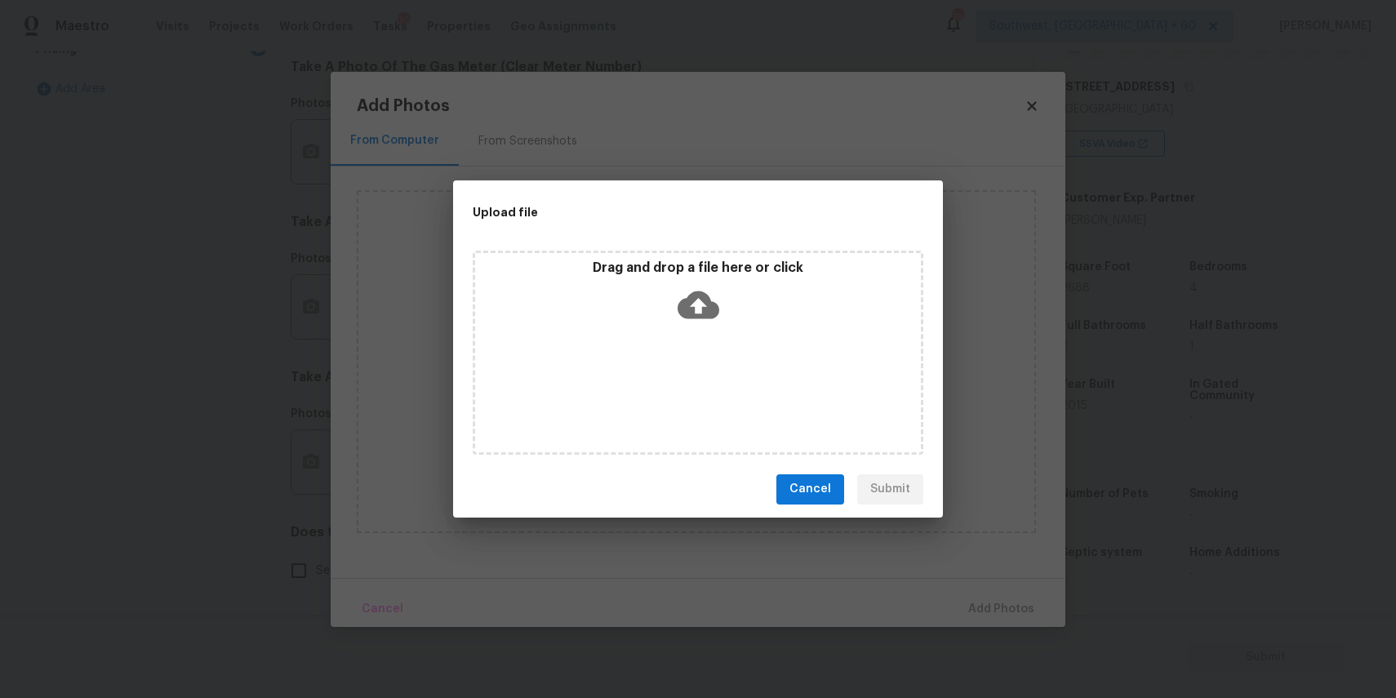
click at [716, 371] on div "Drag and drop a file here or click" at bounding box center [698, 353] width 451 height 204
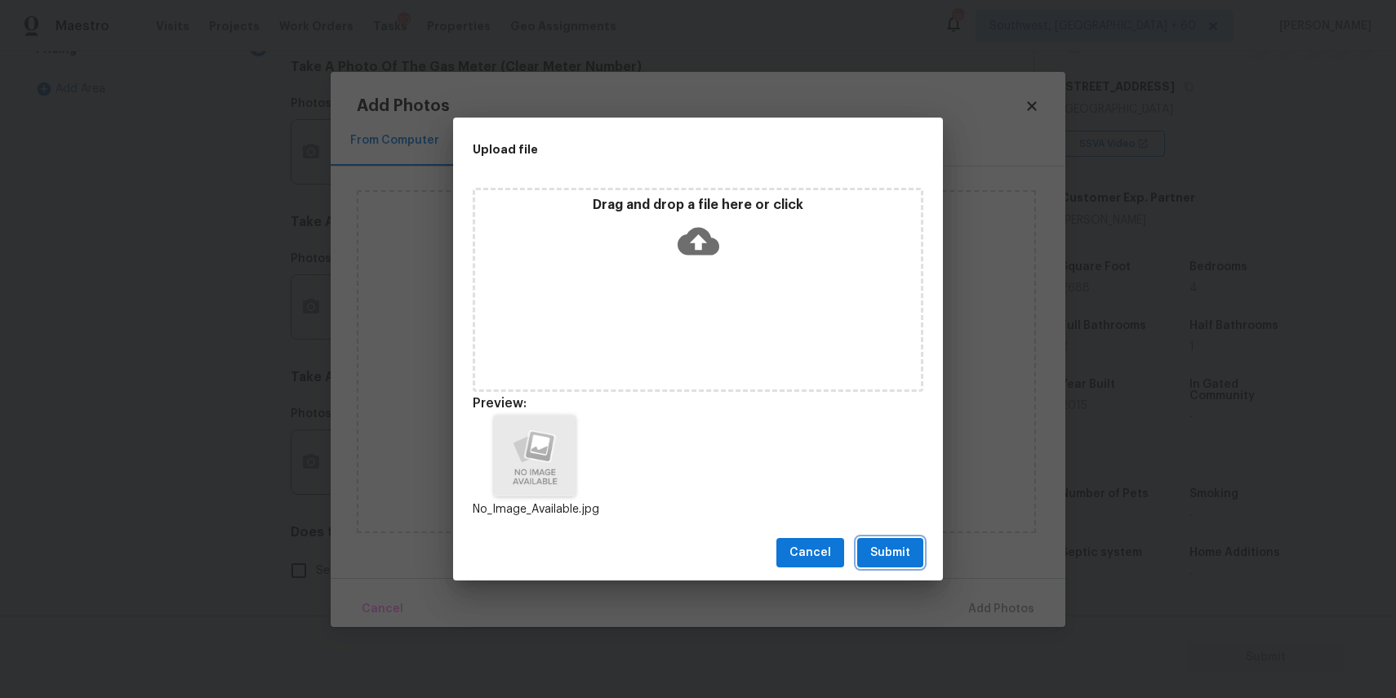
click at [909, 540] on button "Submit" at bounding box center [890, 553] width 66 height 30
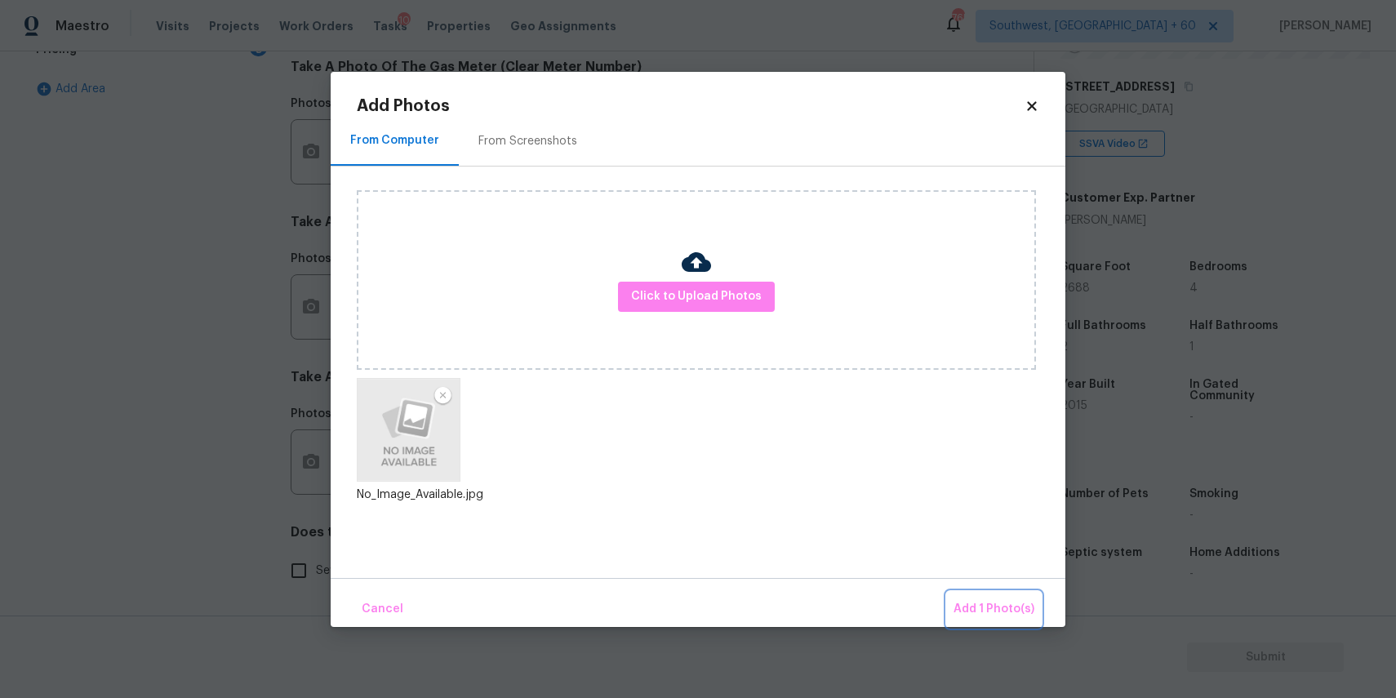
click at [977, 598] on button "Add 1 Photo(s)" at bounding box center [994, 609] width 94 height 35
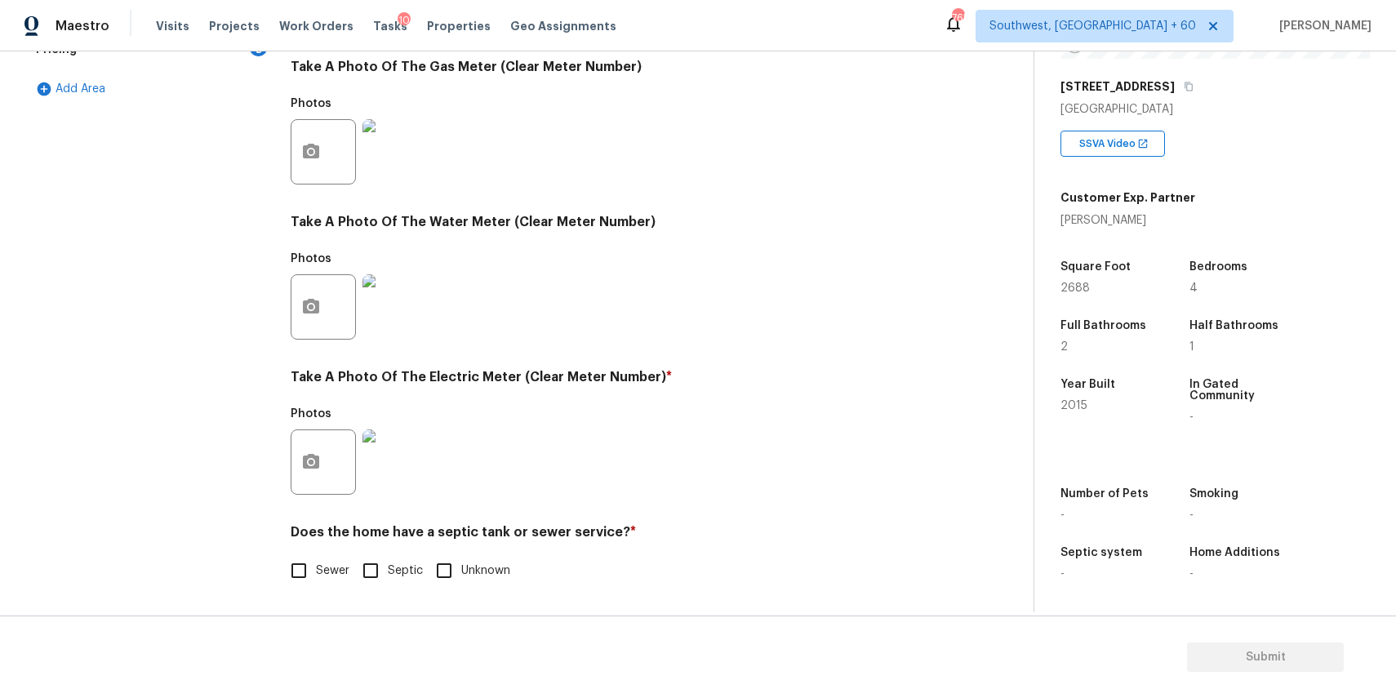
click at [335, 569] on span "Sewer" at bounding box center [332, 570] width 33 height 17
click at [316, 569] on input "Sewer" at bounding box center [299, 570] width 34 height 34
checkbox input "true"
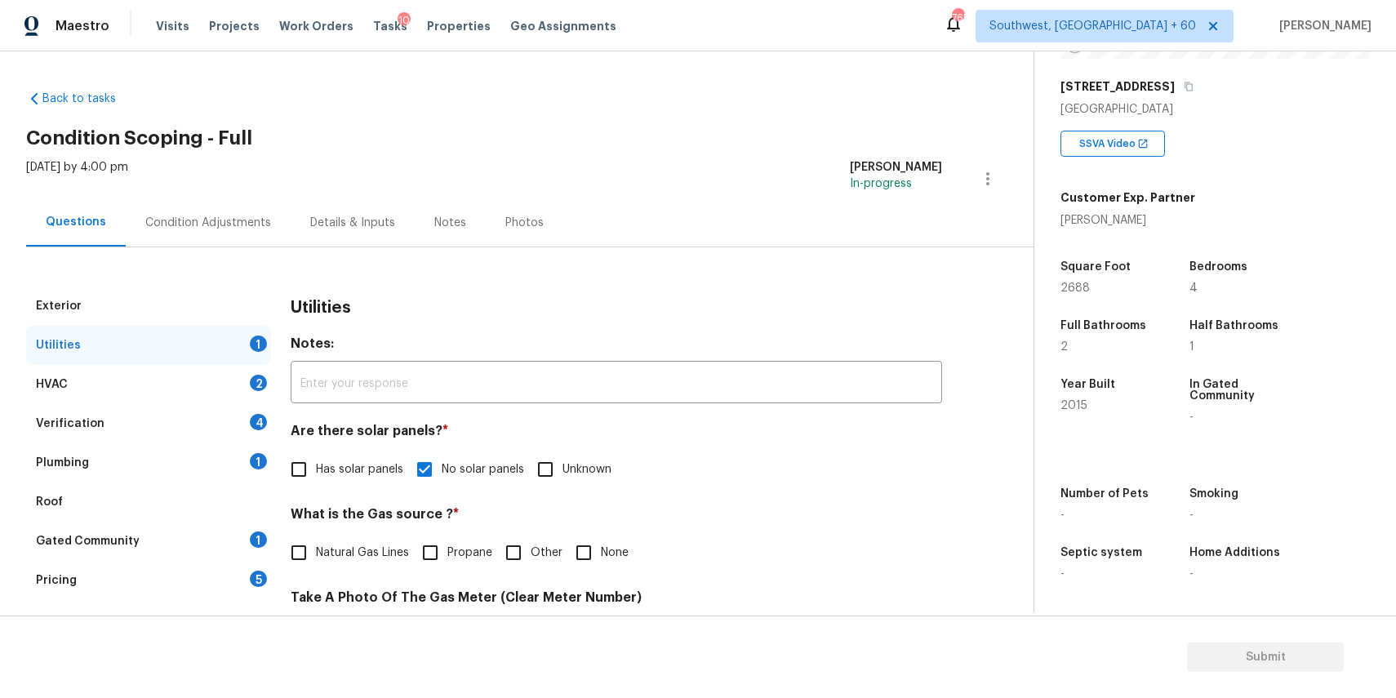
click at [229, 384] on div "HVAC 2" at bounding box center [148, 384] width 245 height 39
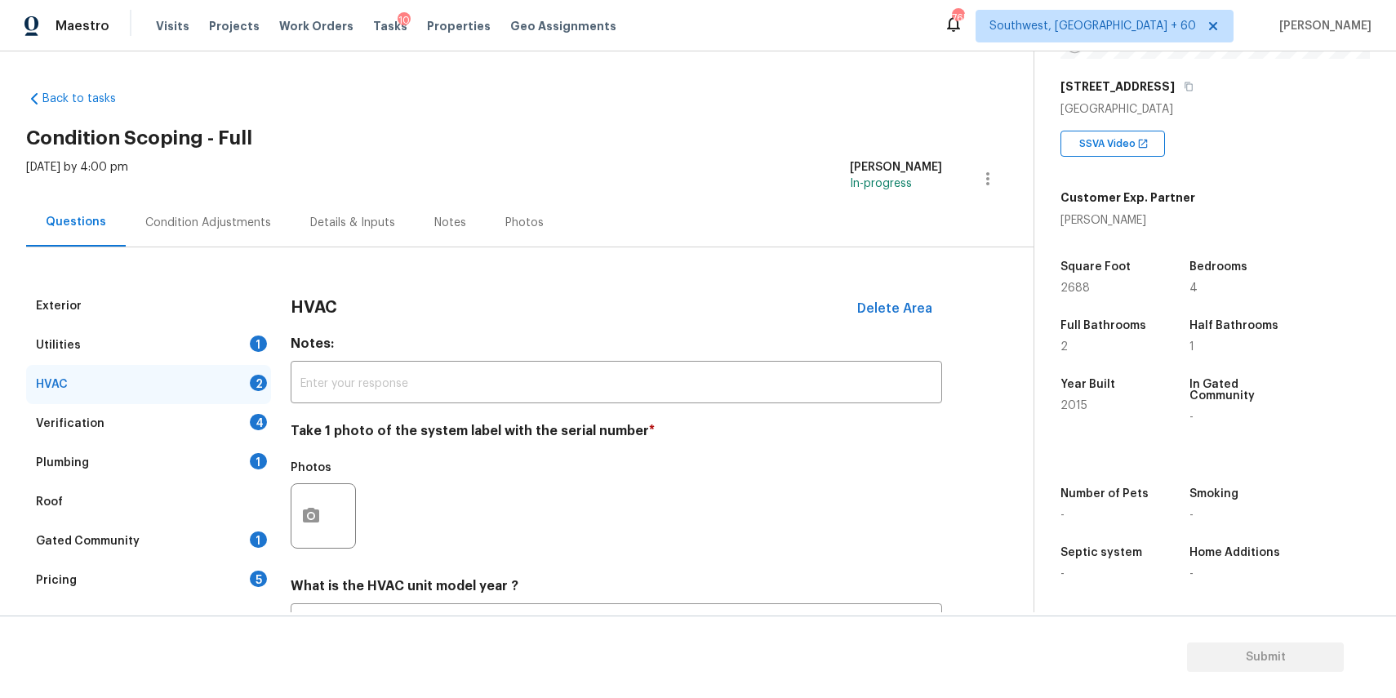
scroll to position [112, 0]
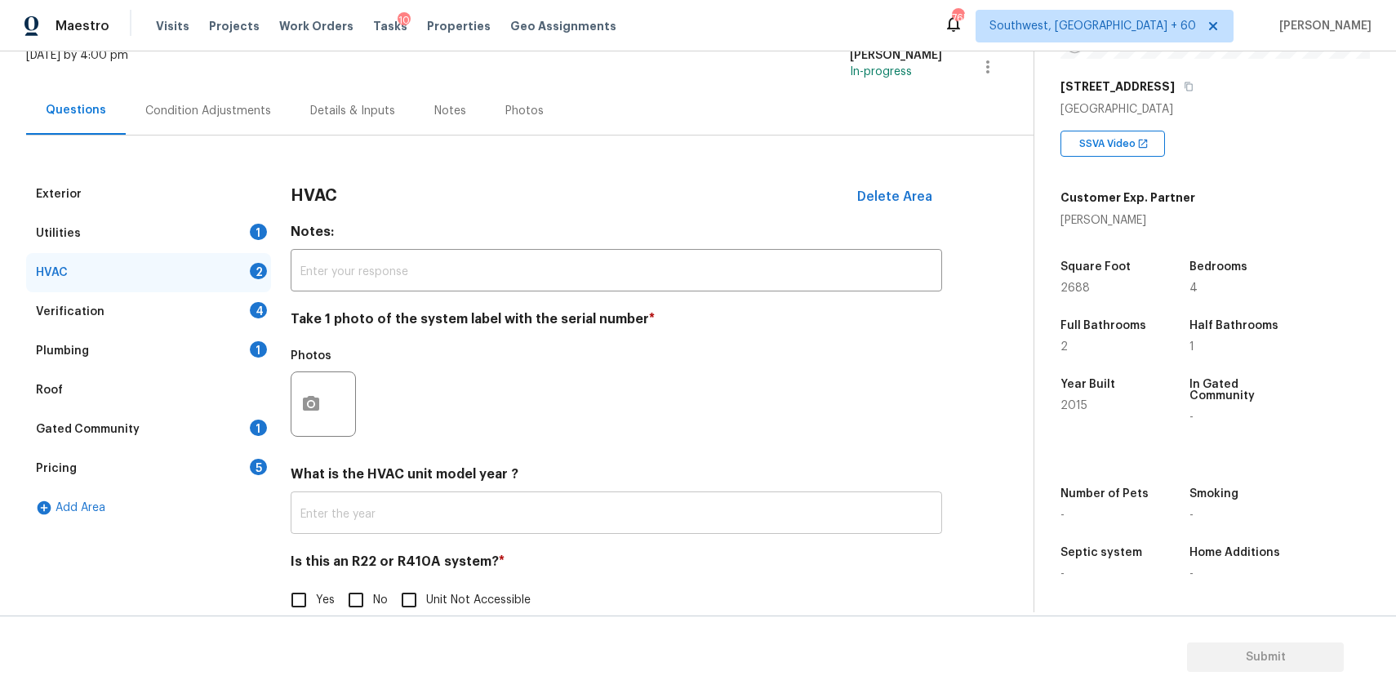
click at [416, 524] on input "text" at bounding box center [616, 514] width 651 height 38
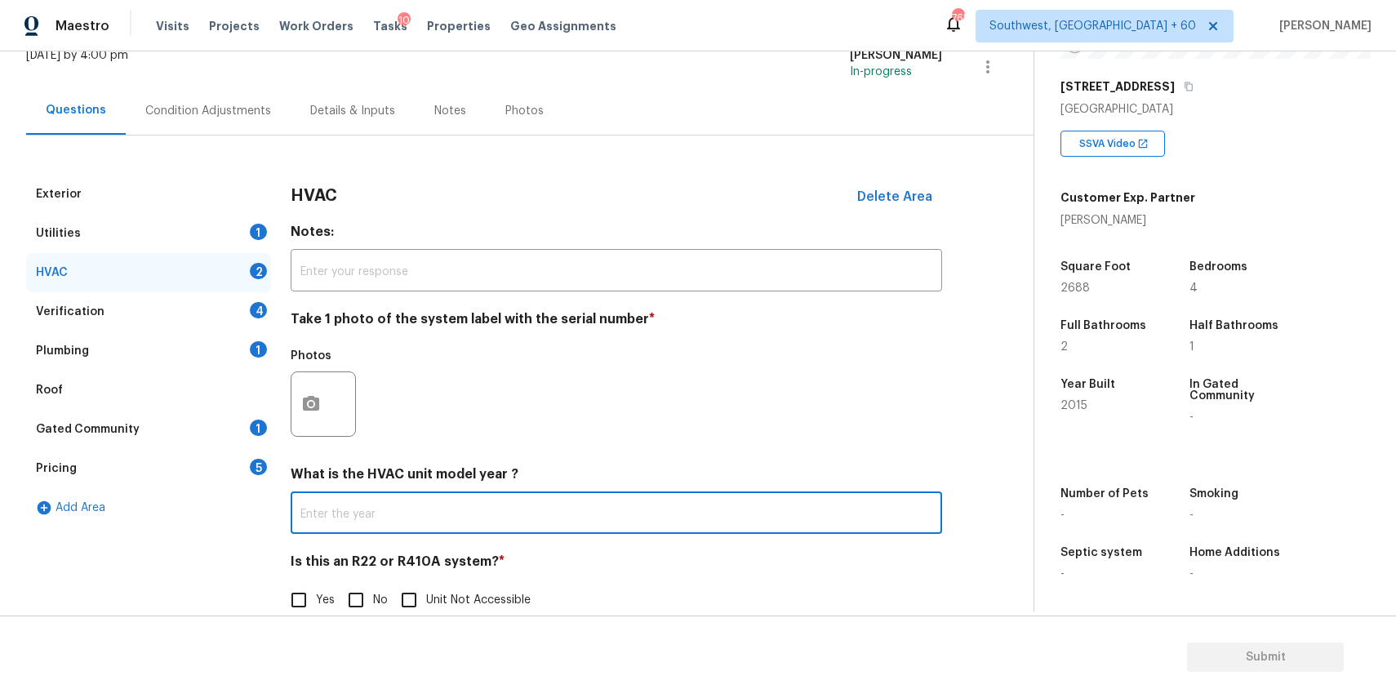
scroll to position [142, 0]
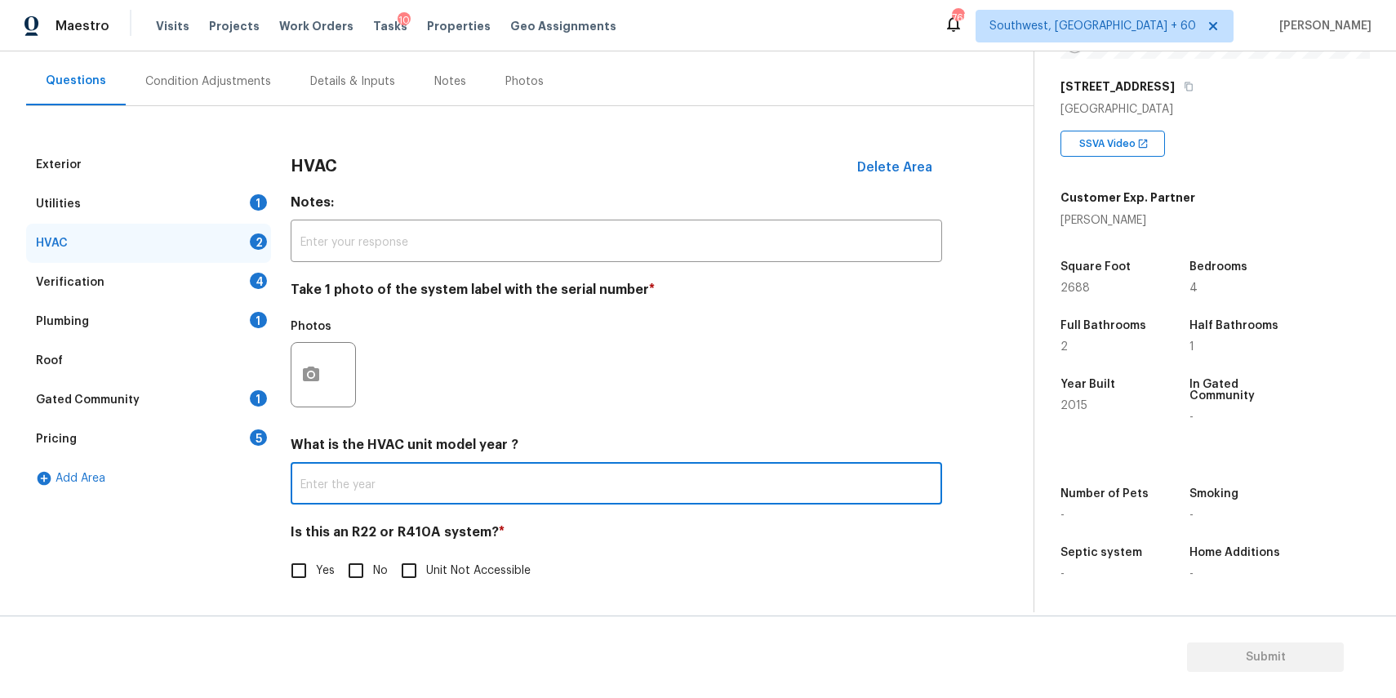
click at [640, 355] on div "Photos" at bounding box center [616, 364] width 651 height 106
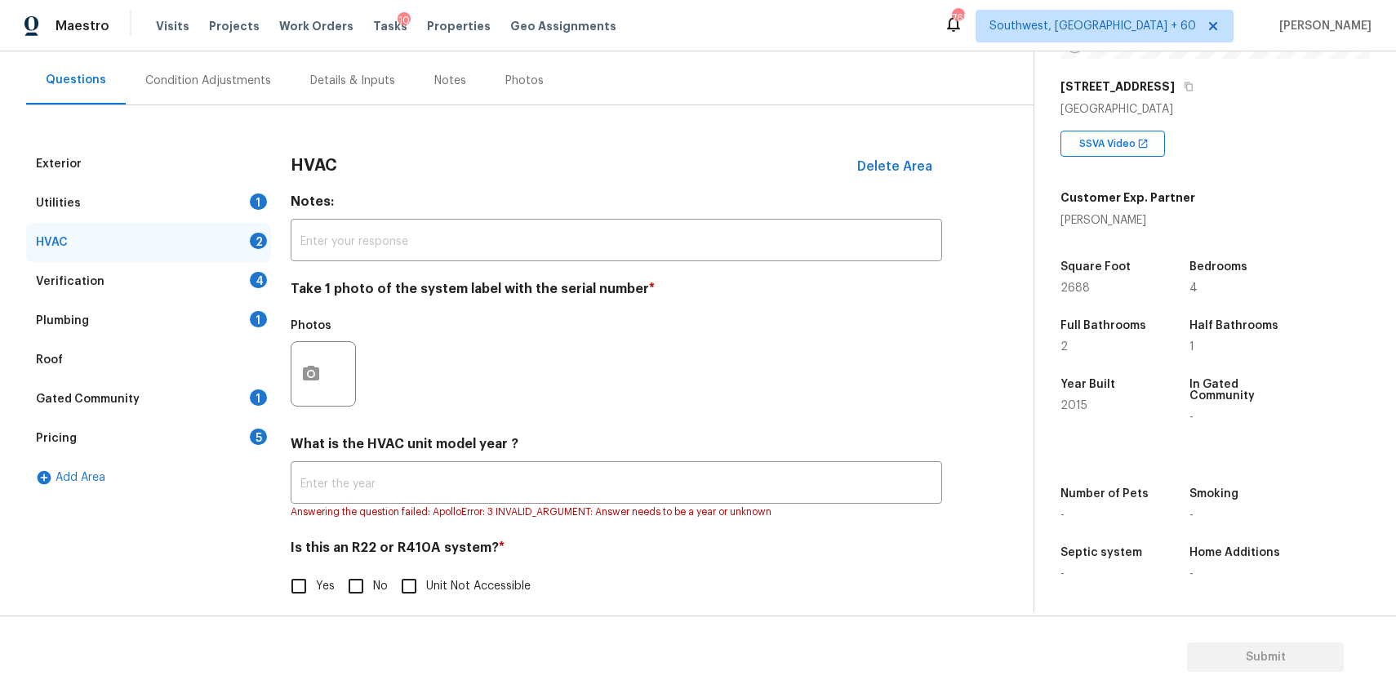
click at [367, 585] on input "No" at bounding box center [356, 586] width 34 height 34
checkbox input "true"
click at [322, 367] on button "button" at bounding box center [310, 374] width 39 height 64
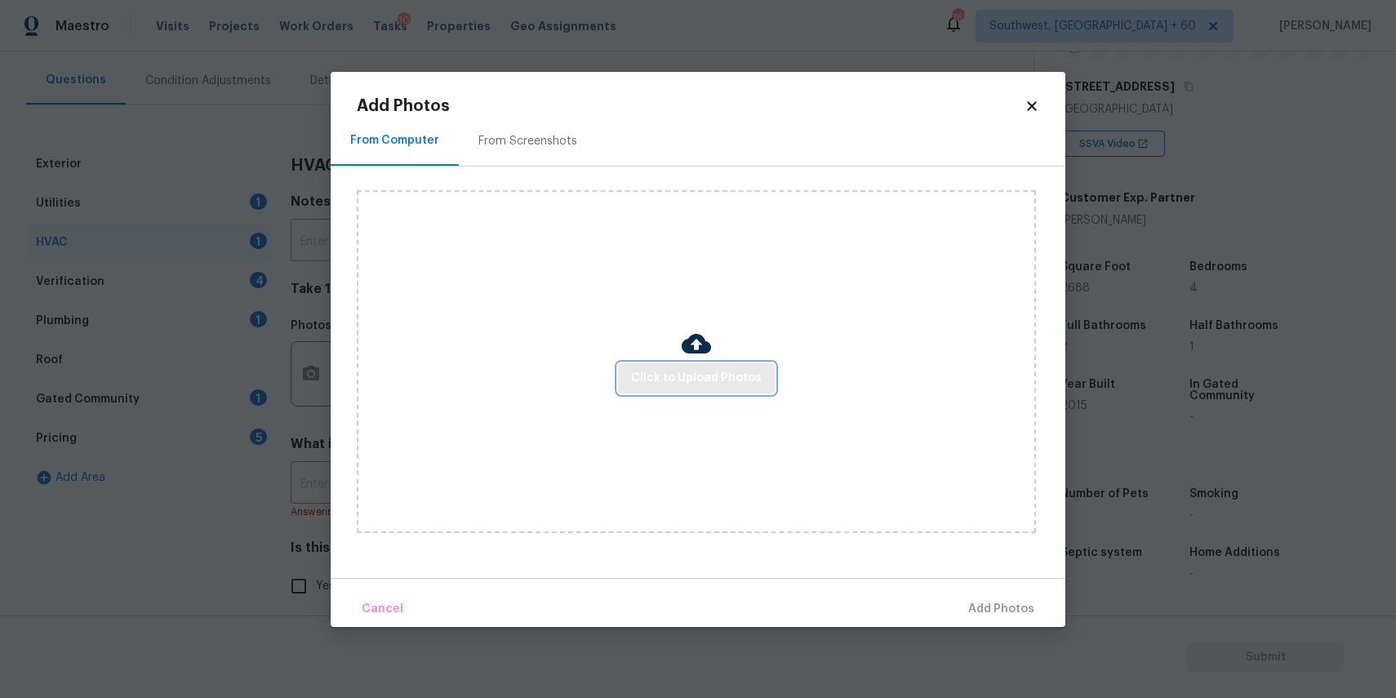
click at [700, 371] on span "Click to Upload Photos" at bounding box center [696, 378] width 131 height 20
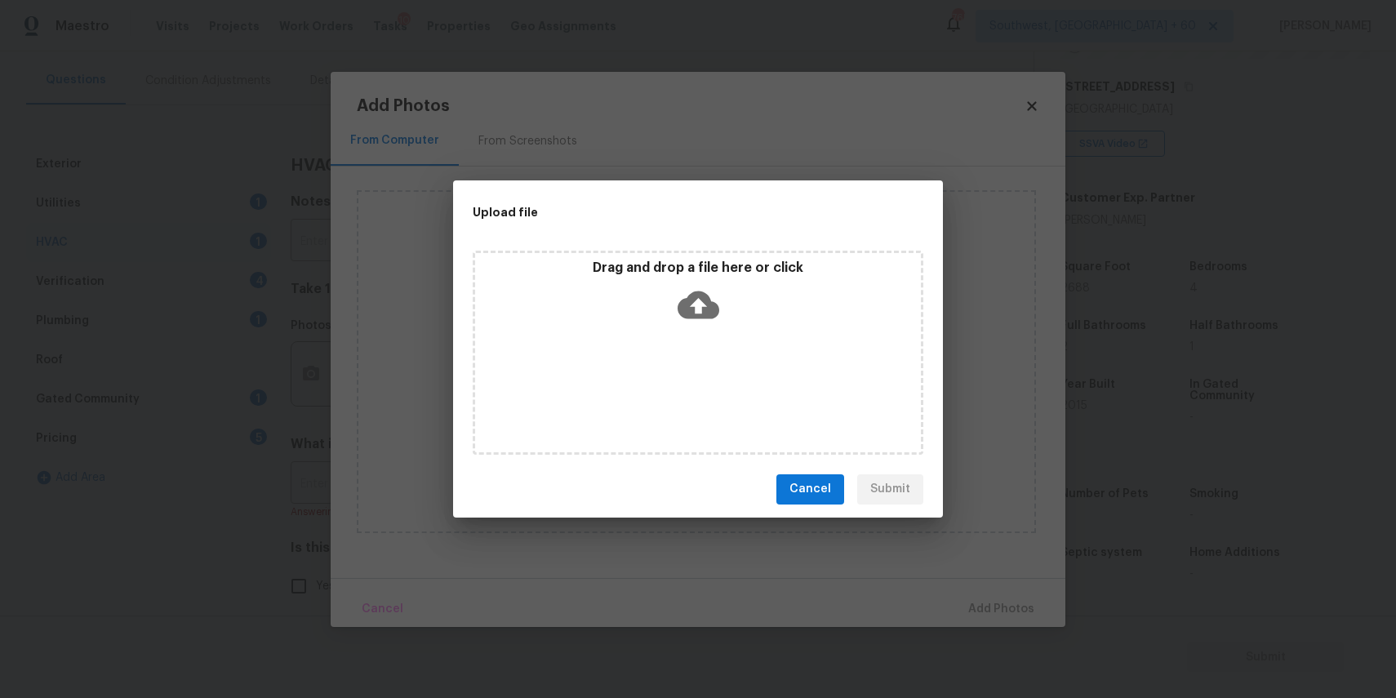
click at [700, 371] on div "Drag and drop a file here or click" at bounding box center [698, 353] width 451 height 204
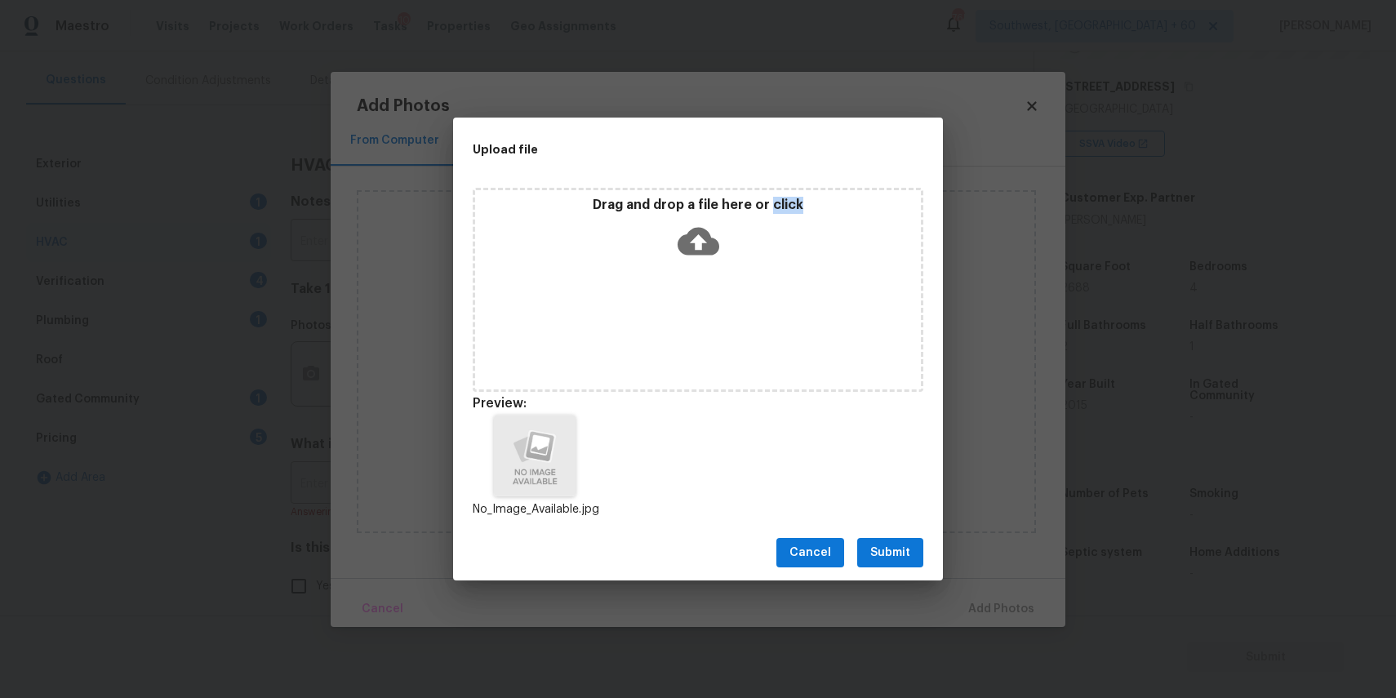
click at [900, 555] on span "Submit" at bounding box center [890, 553] width 40 height 20
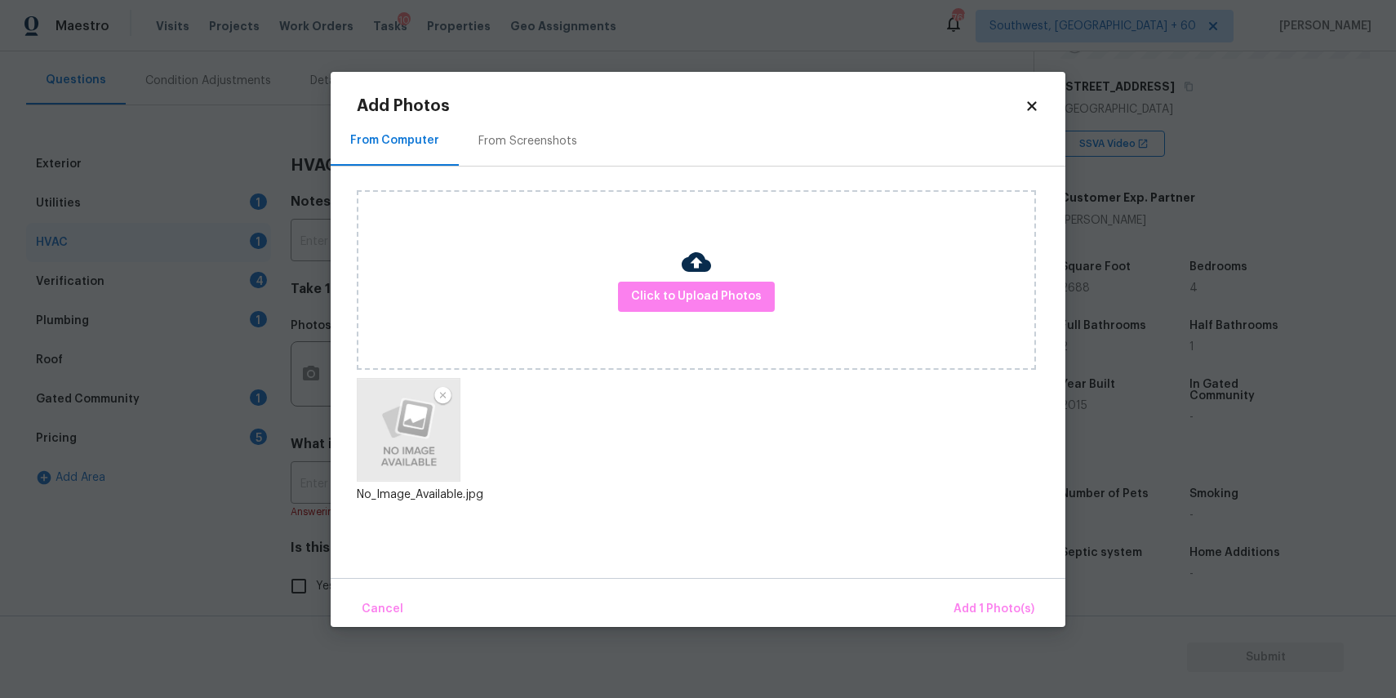
click at [940, 580] on div "Cancel Add 1 Photo(s)" at bounding box center [698, 602] width 735 height 49
click at [955, 584] on div "Cancel Add 1 Photo(s)" at bounding box center [698, 602] width 735 height 49
click at [977, 616] on span "Add 1 Photo(s)" at bounding box center [993, 609] width 81 height 20
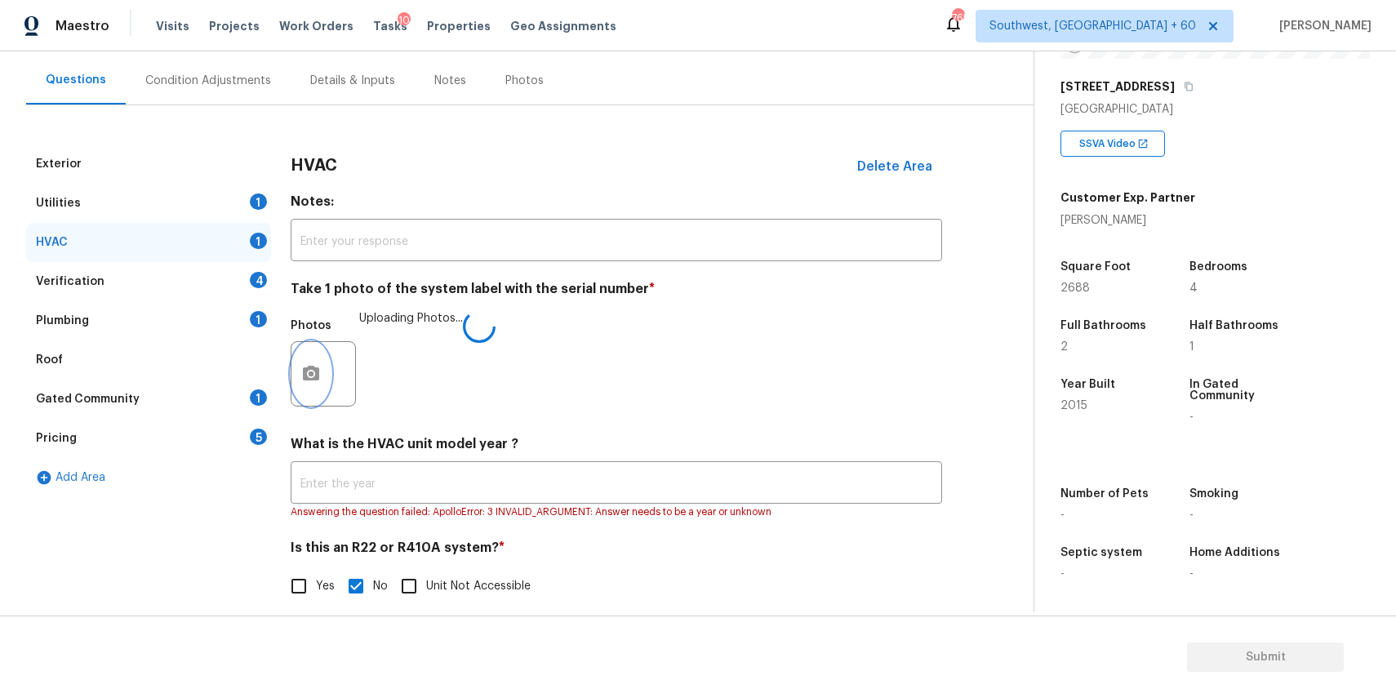
scroll to position [158, 0]
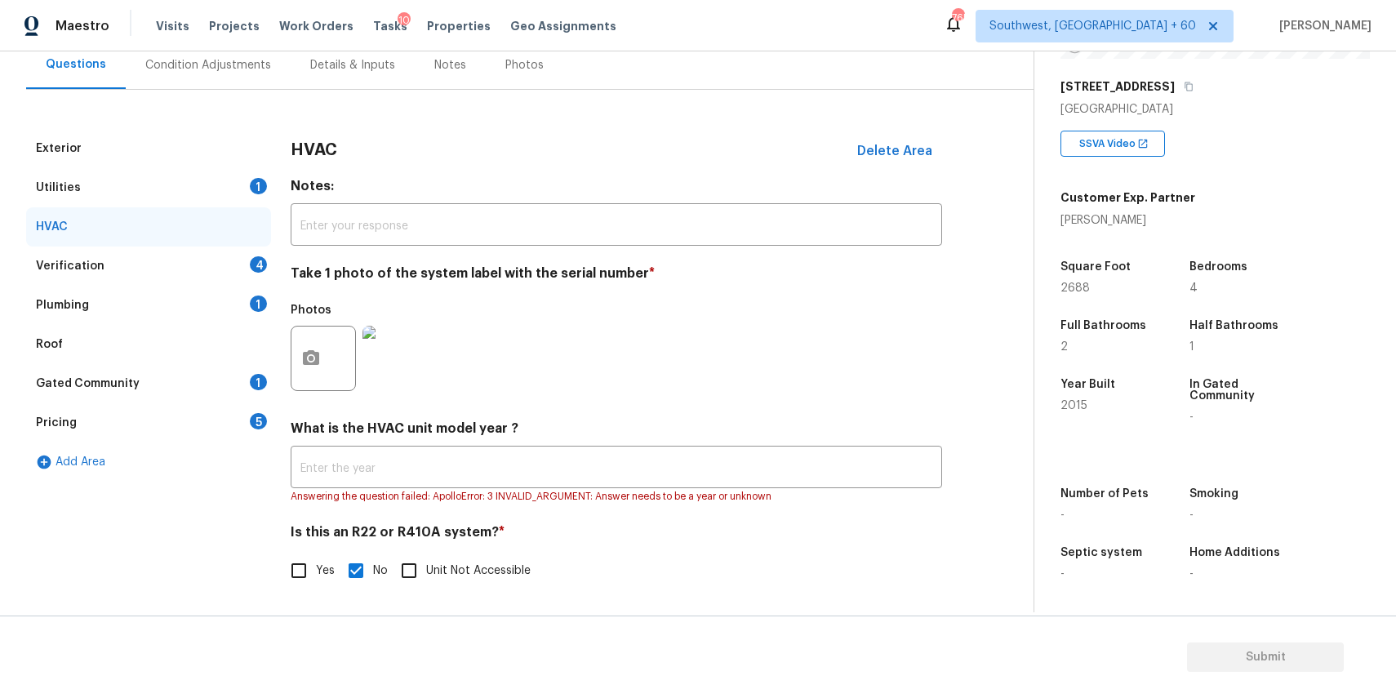
click at [189, 248] on div "Verification 4" at bounding box center [148, 266] width 245 height 39
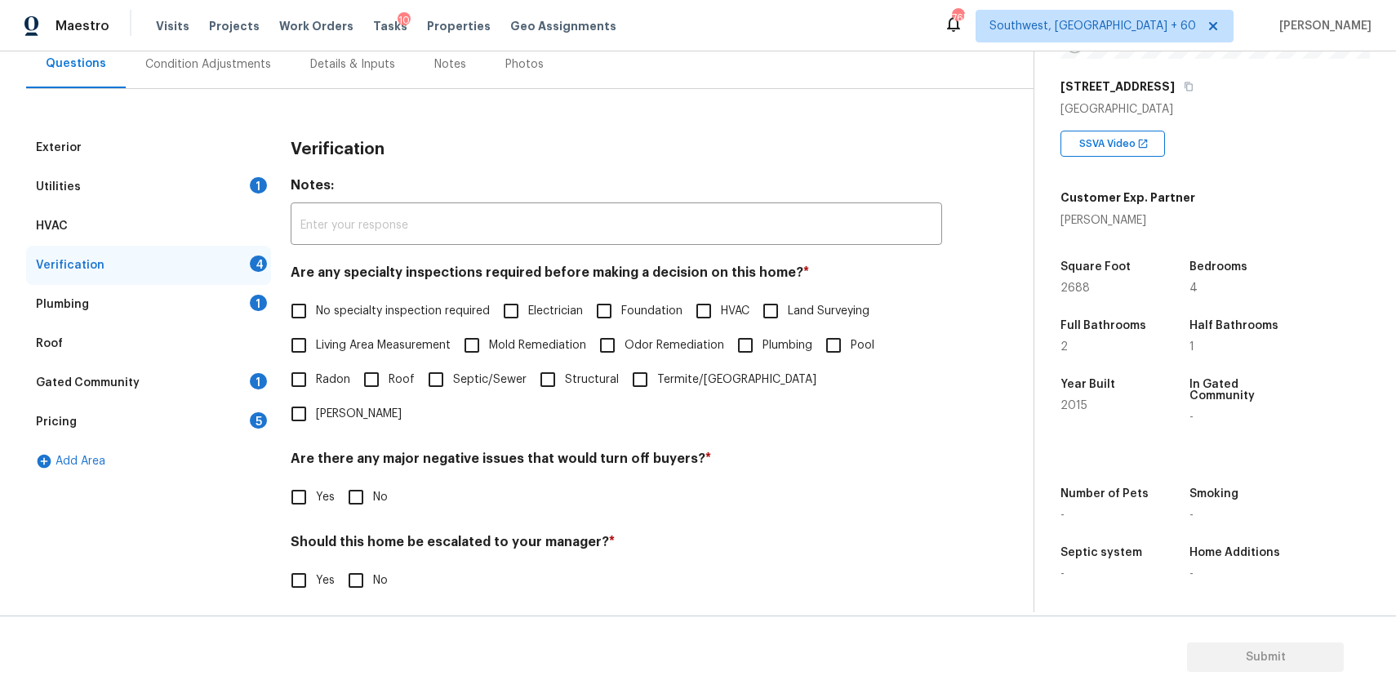
click at [434, 349] on span "Living Area Measurement" at bounding box center [383, 345] width 135 height 17
click at [316, 349] on input "Living Area Measurement" at bounding box center [299, 345] width 34 height 34
checkbox input "true"
click at [443, 316] on span "No specialty inspection required" at bounding box center [403, 312] width 174 height 17
click at [316, 316] on input "No specialty inspection required" at bounding box center [299, 312] width 34 height 34
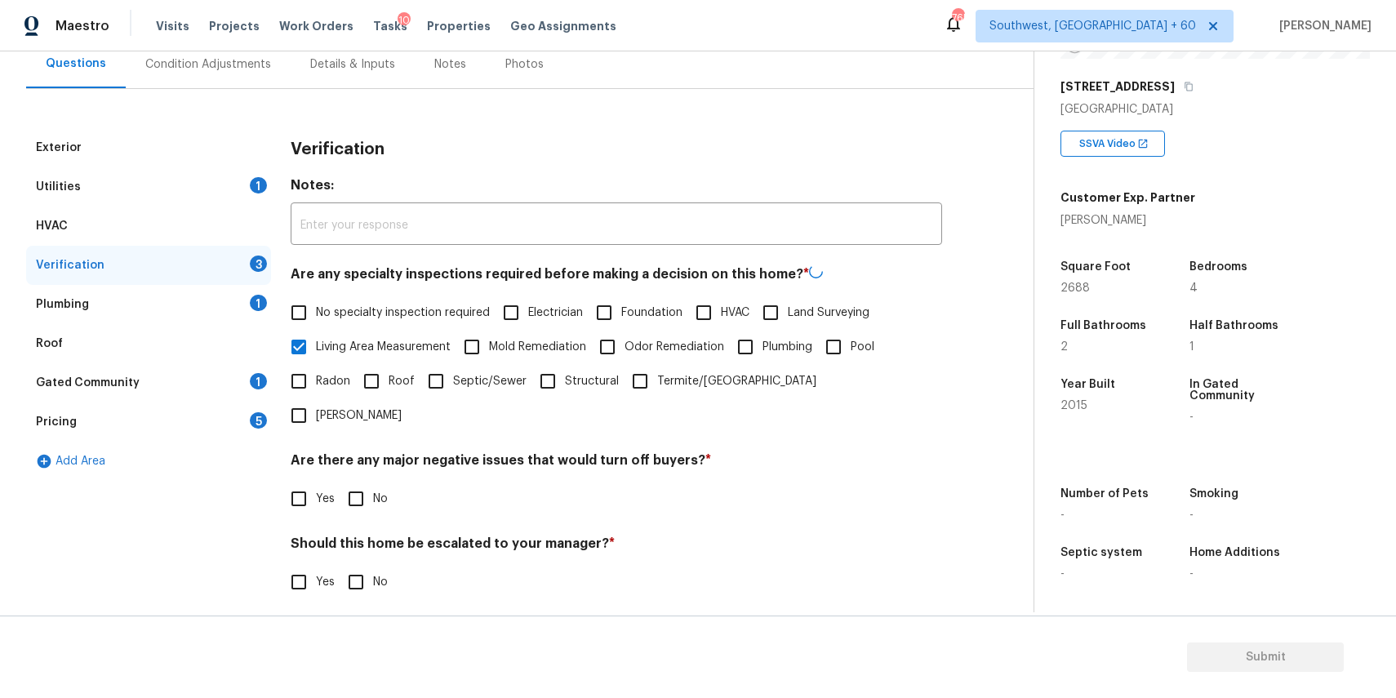
checkbox input "true"
click at [396, 331] on label "Living Area Measurement" at bounding box center [366, 345] width 169 height 34
click at [316, 331] on input "Living Area Measurement" at bounding box center [299, 345] width 34 height 34
checkbox input "false"
click at [366, 480] on input "No" at bounding box center [356, 497] width 34 height 34
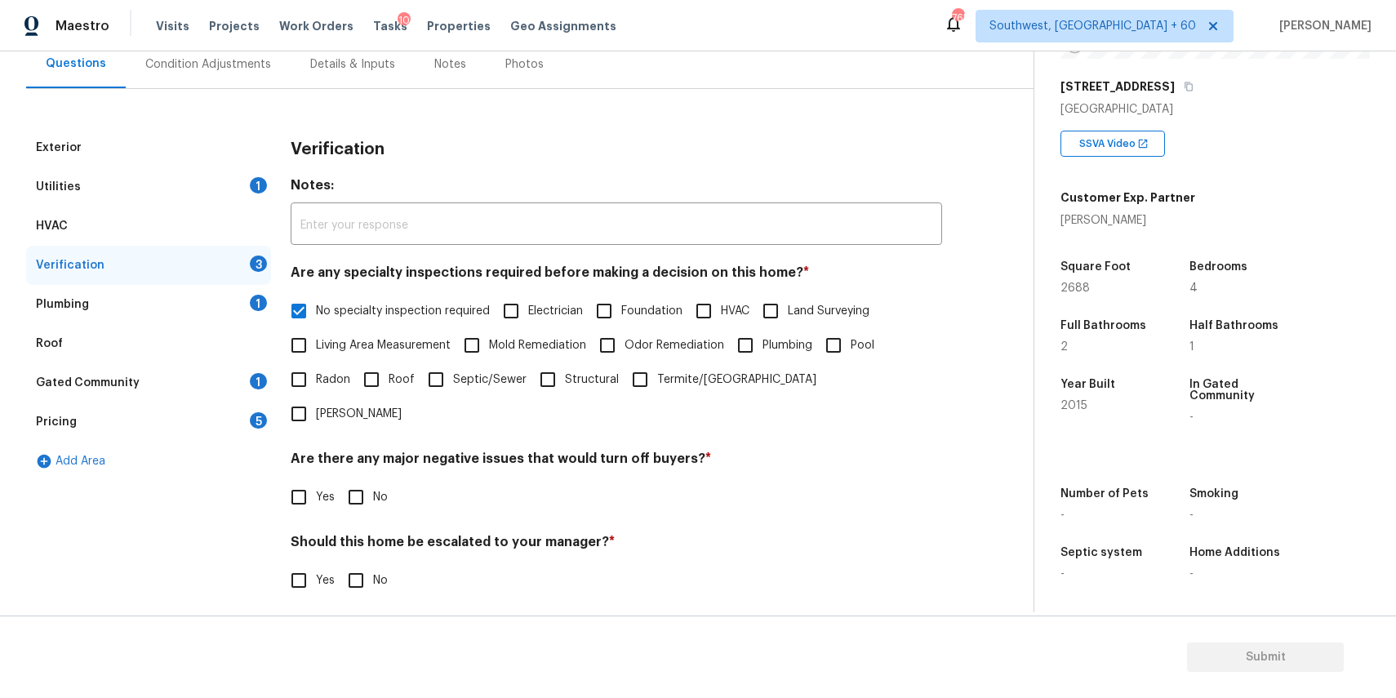
checkbox input "true"
click at [356, 565] on input "No" at bounding box center [356, 582] width 34 height 34
checkbox input "true"
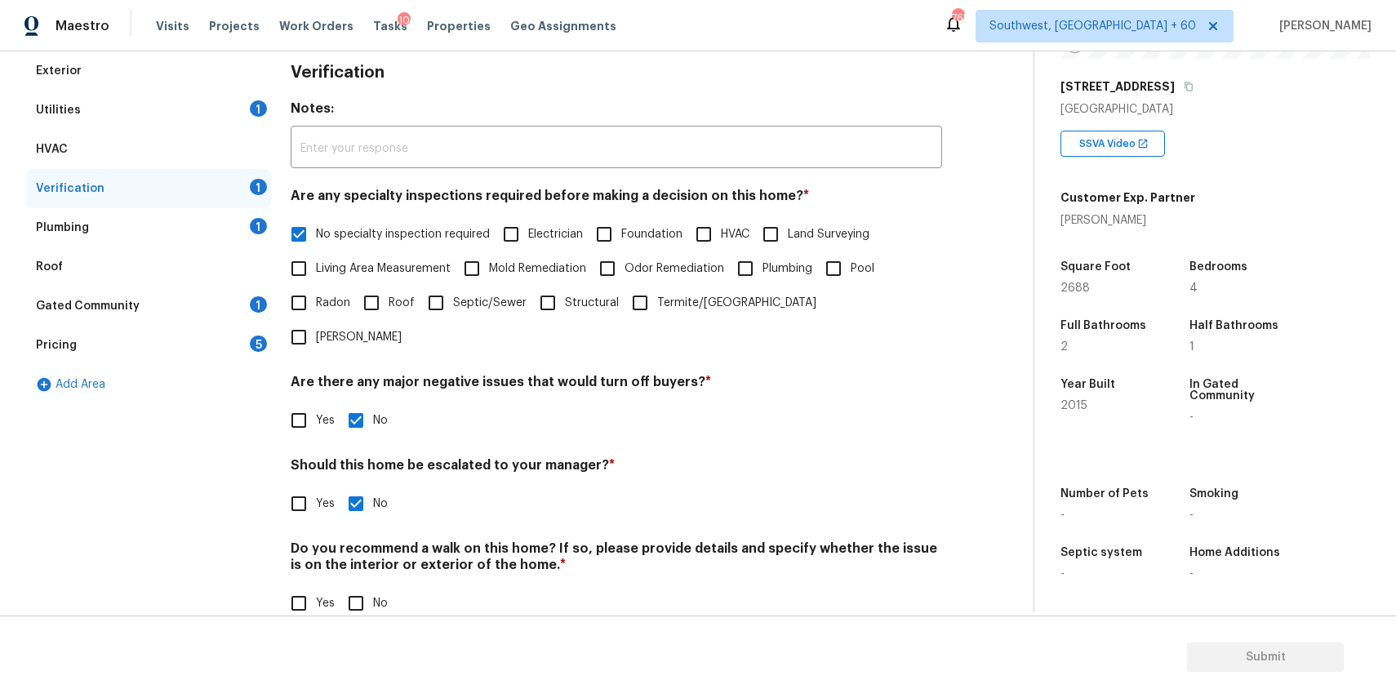
scroll to position [233, 0]
click at [361, 588] on input "No" at bounding box center [356, 605] width 34 height 34
checkbox input "true"
click at [235, 226] on div "Plumbing 1" at bounding box center [148, 229] width 245 height 39
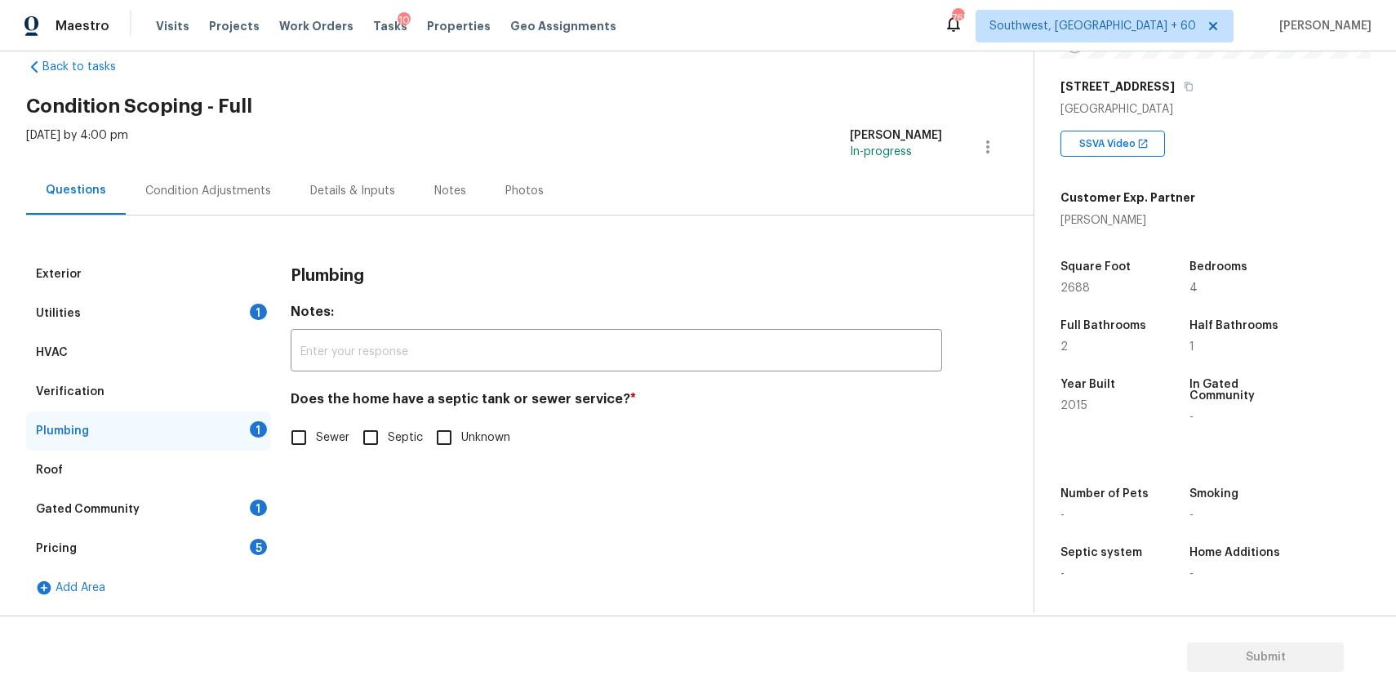
scroll to position [32, 0]
click at [335, 415] on div "Does the home have a septic tank or sewer service? * Sewer Septic Unknown" at bounding box center [616, 423] width 651 height 64
click at [330, 442] on span "Sewer" at bounding box center [332, 437] width 33 height 17
click at [316, 442] on input "Sewer" at bounding box center [299, 437] width 34 height 34
checkbox input "true"
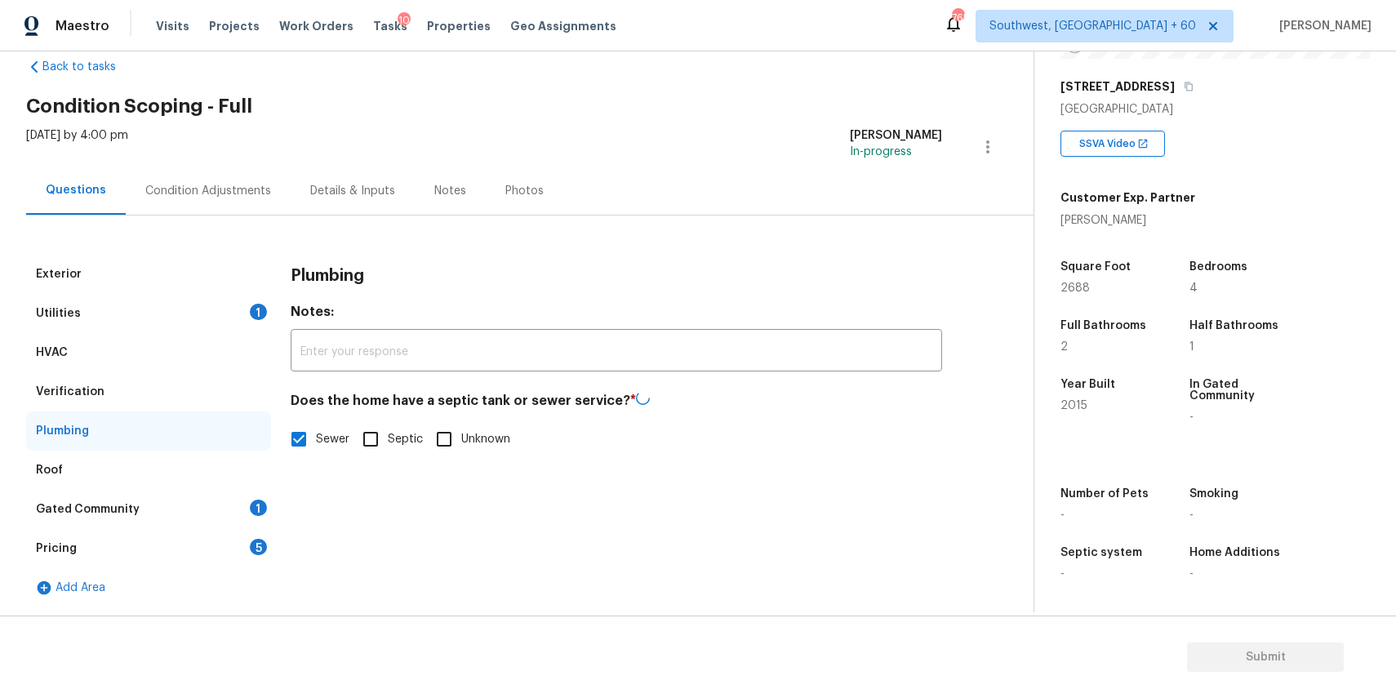
click at [255, 492] on div "Gated Community 1" at bounding box center [148, 509] width 245 height 39
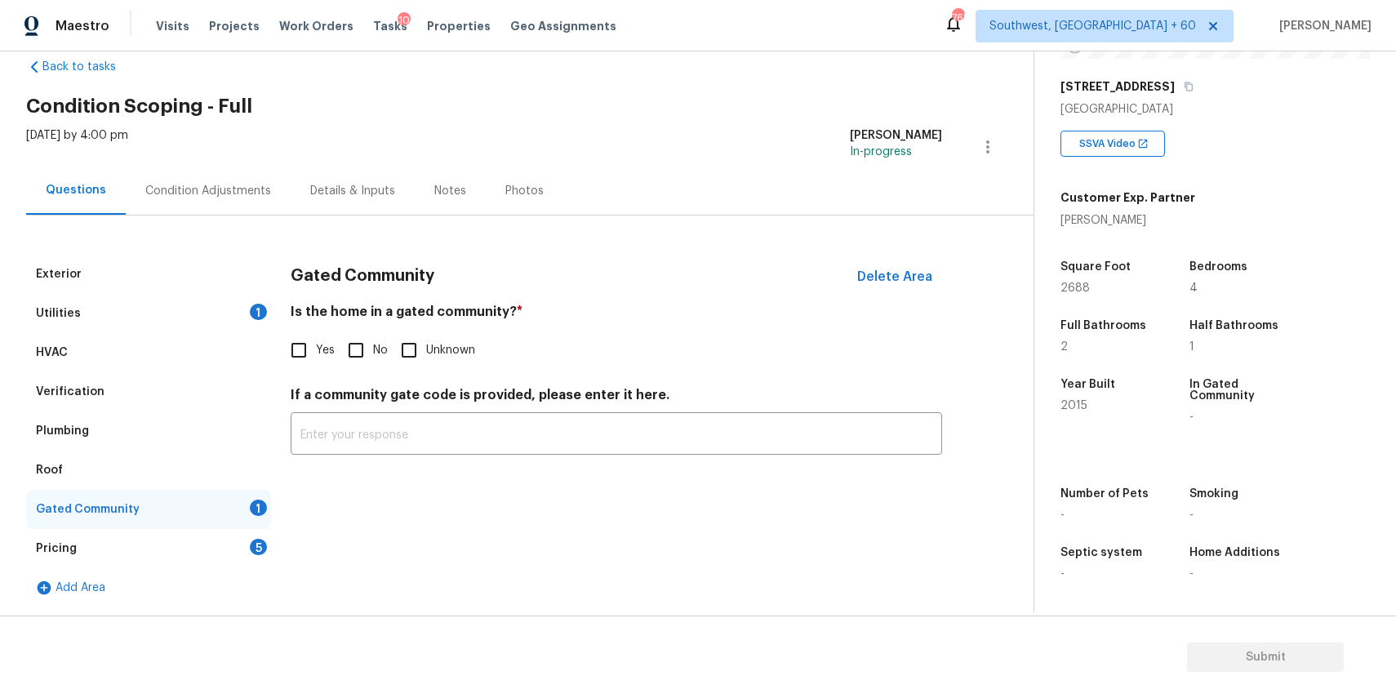
click at [362, 349] on input "No" at bounding box center [356, 350] width 34 height 34
checkbox input "true"
click at [238, 555] on div "Pricing 5" at bounding box center [148, 548] width 245 height 39
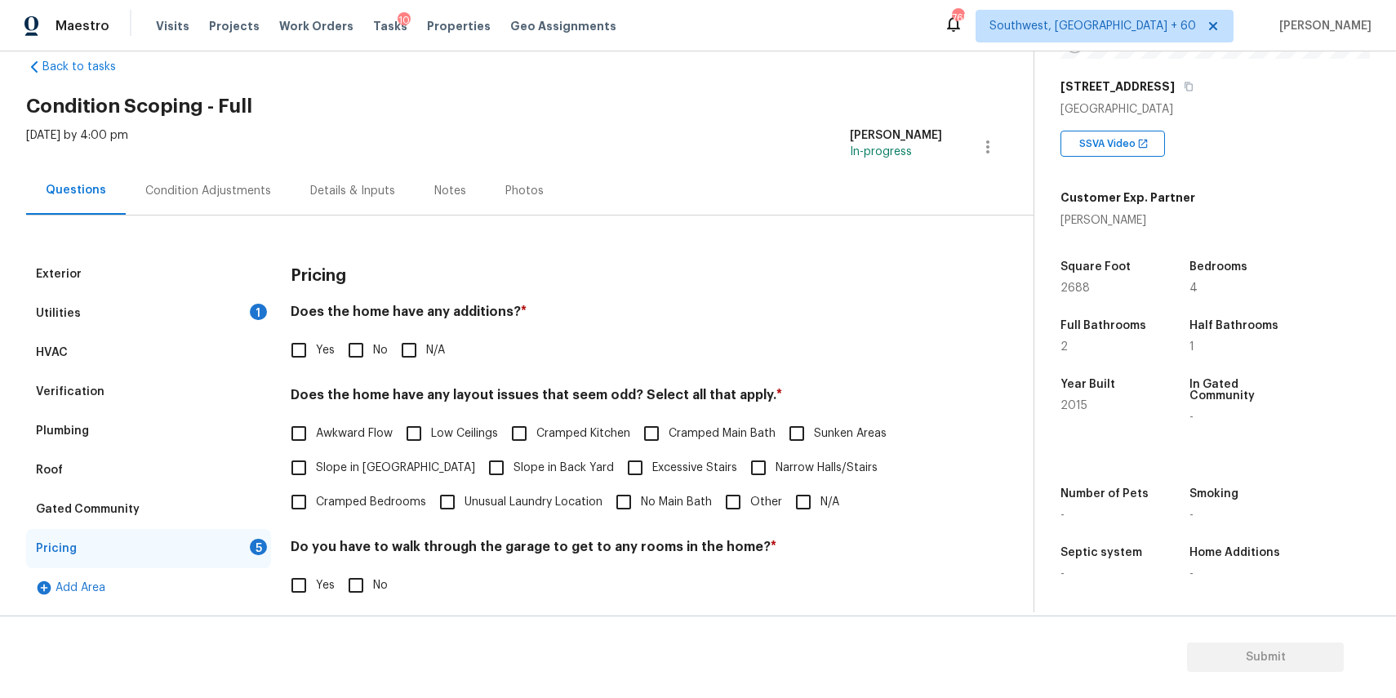
click at [418, 349] on input "N/A" at bounding box center [409, 350] width 34 height 34
checkbox input "true"
click at [802, 492] on input "N/A" at bounding box center [803, 502] width 34 height 34
checkbox input "true"
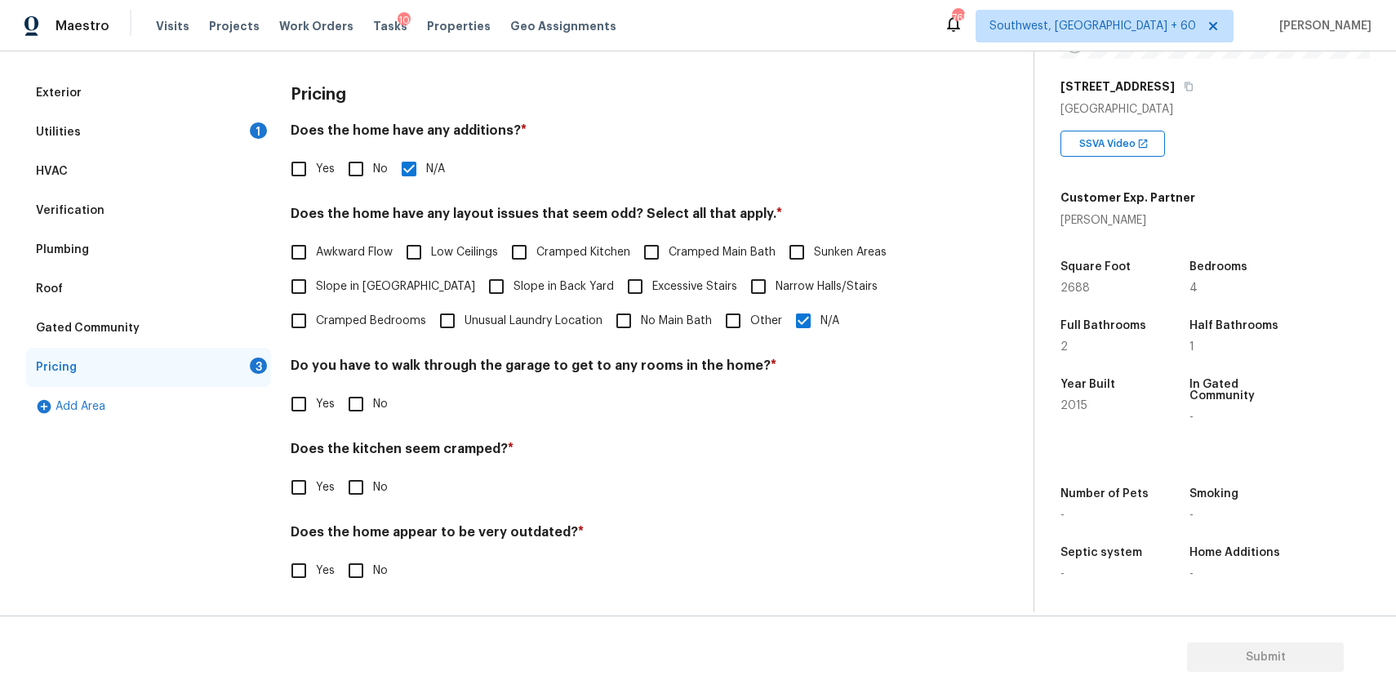
scroll to position [213, 0]
click at [360, 397] on input "No" at bounding box center [356, 404] width 34 height 34
checkbox input "true"
click at [349, 495] on input "No" at bounding box center [356, 487] width 34 height 34
checkbox input "true"
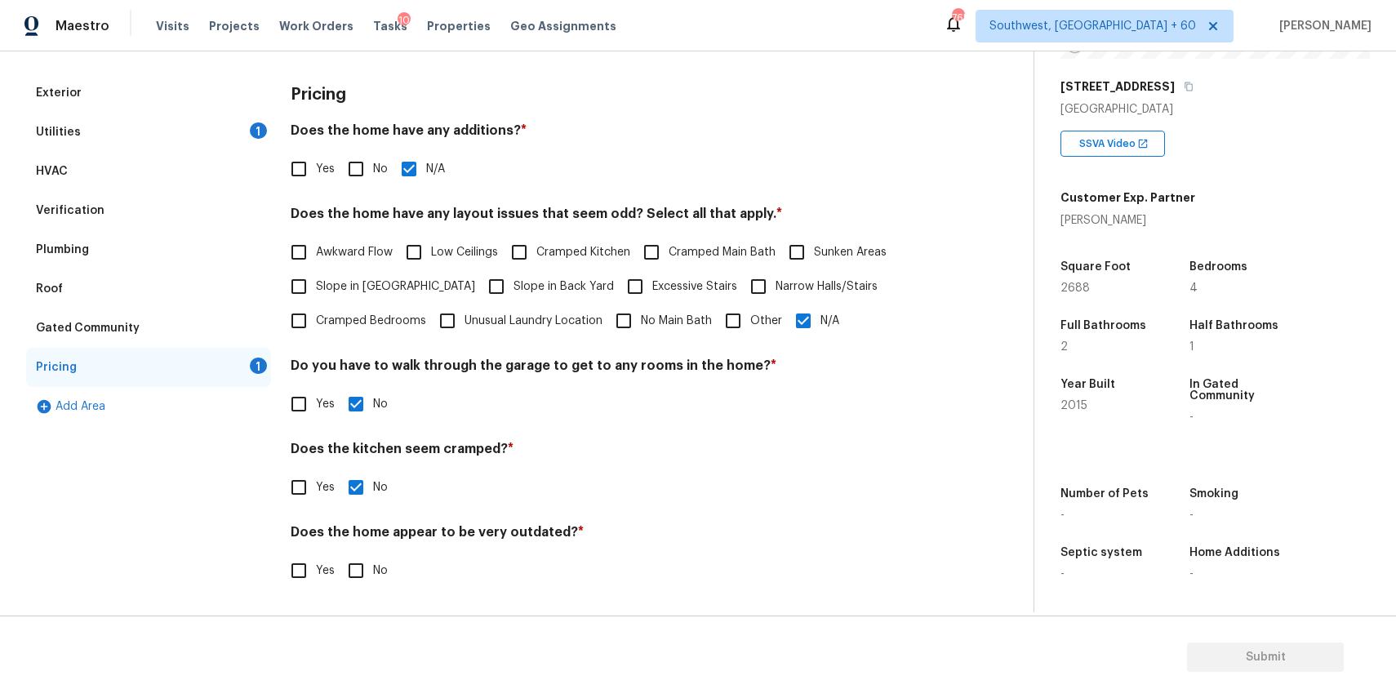
click at [367, 547] on div "Does the home appear to be very outdated? * Yes No" at bounding box center [616, 556] width 651 height 64
click at [369, 563] on input "No" at bounding box center [356, 570] width 34 height 34
checkbox input "true"
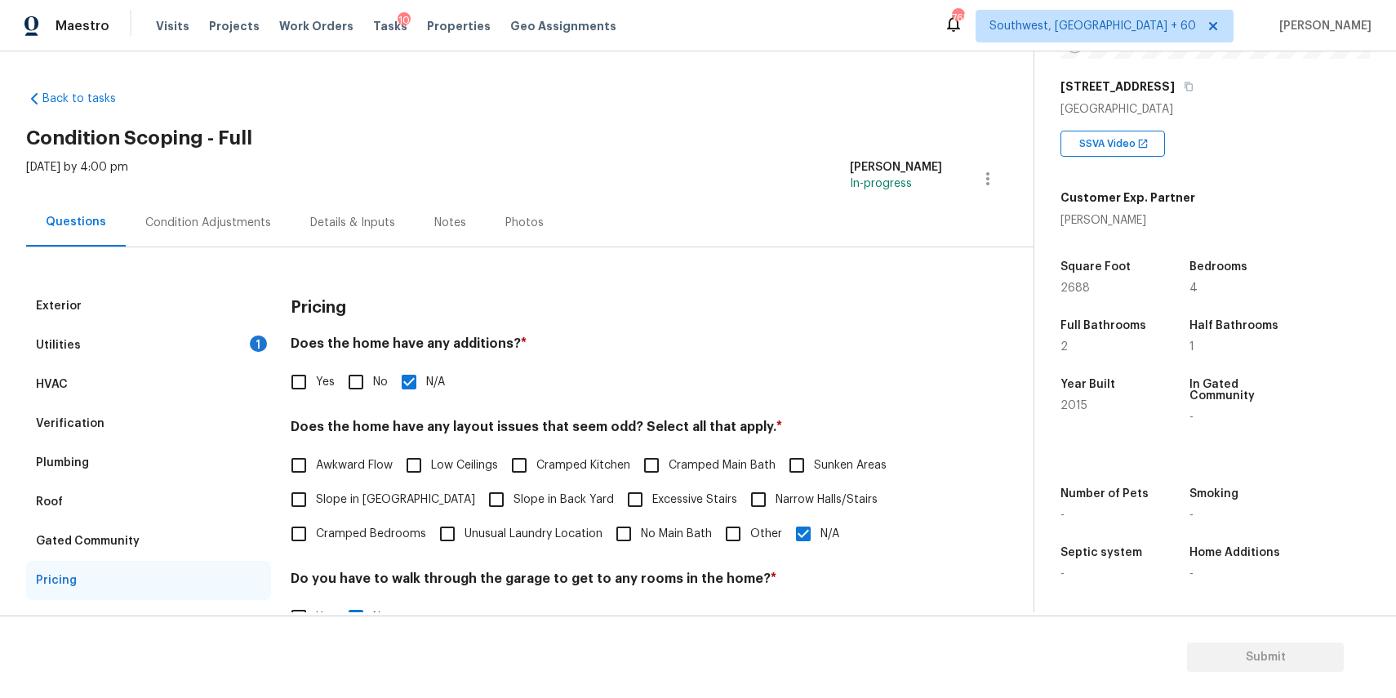
click at [236, 208] on div "Condition Adjustments" at bounding box center [208, 222] width 165 height 48
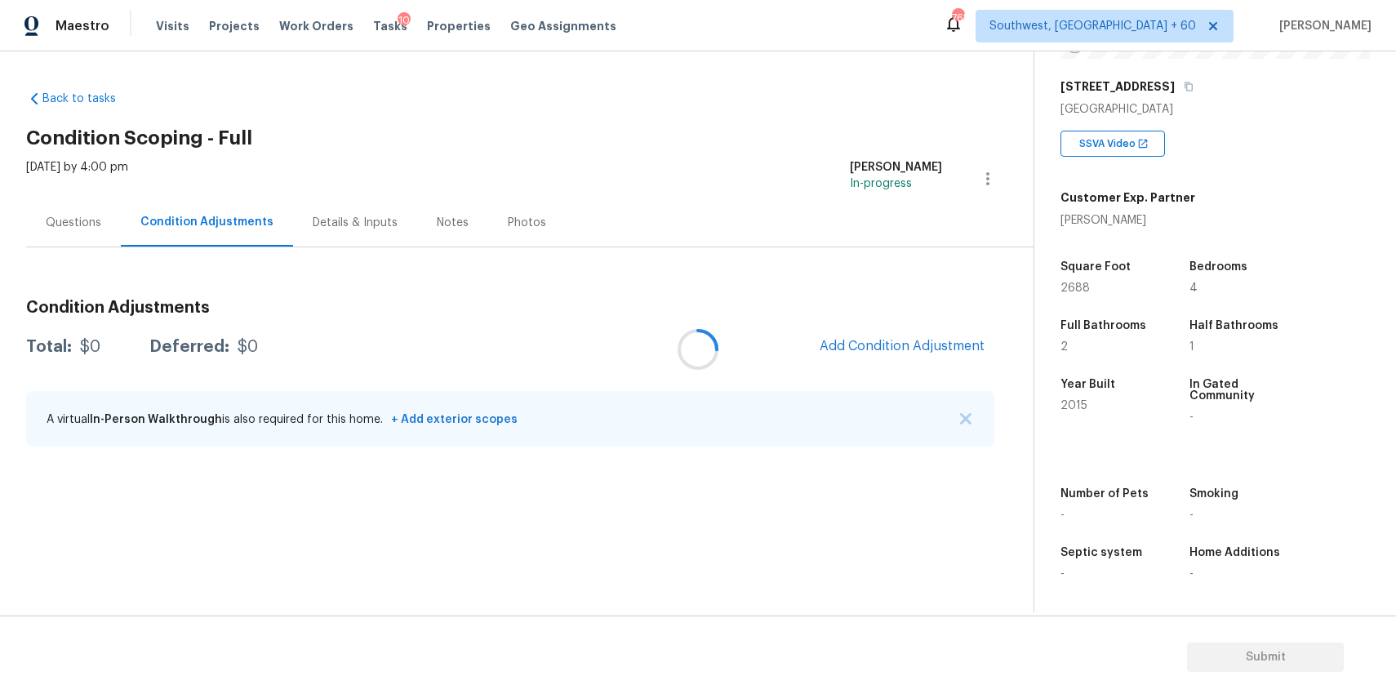
click at [966, 420] on div at bounding box center [698, 349] width 1396 height 698
click at [967, 417] on img "button" at bounding box center [965, 418] width 11 height 11
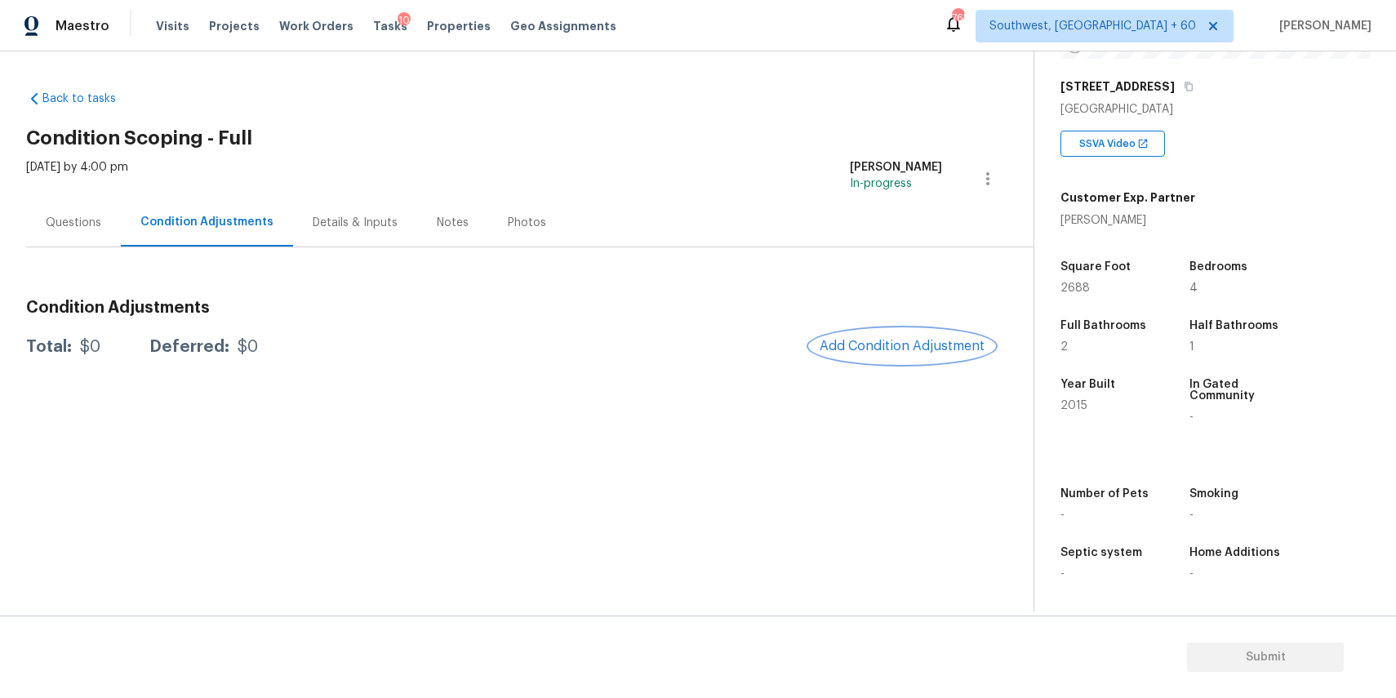
click at [852, 343] on span "Add Condition Adjustment" at bounding box center [902, 346] width 165 height 15
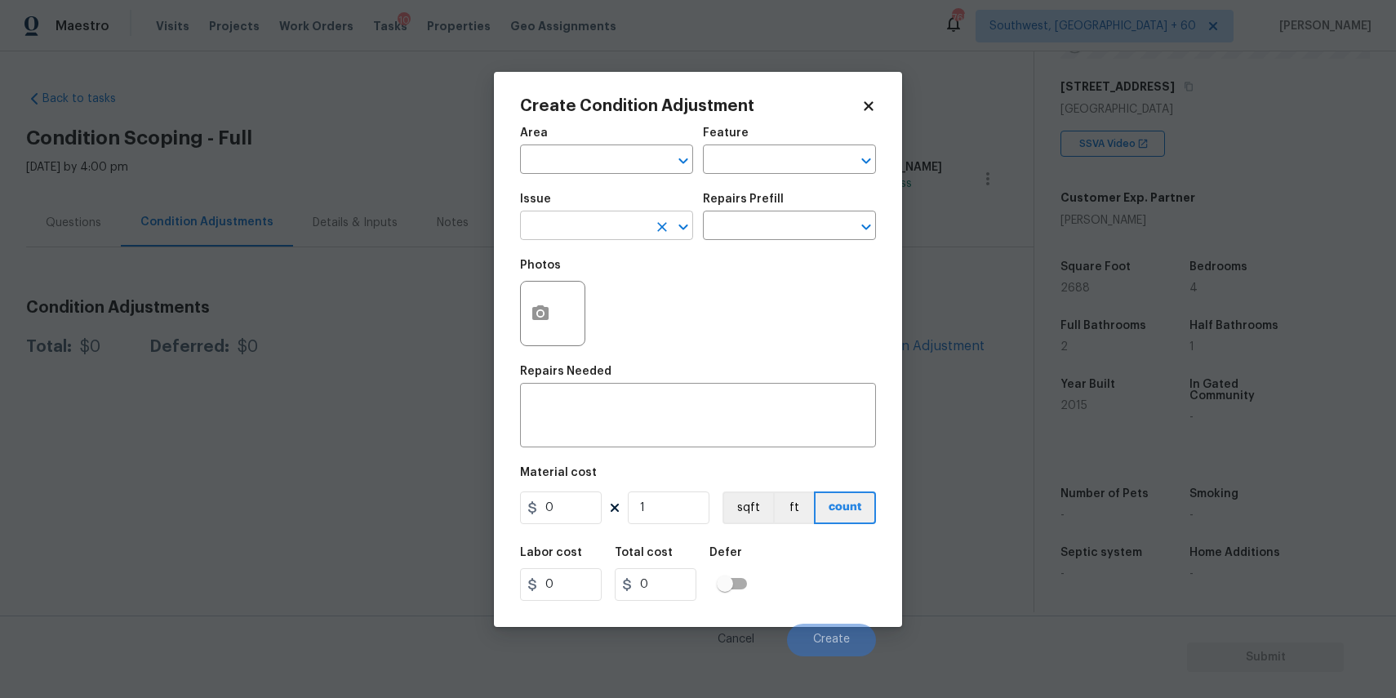
click at [565, 221] on input "text" at bounding box center [583, 227] width 127 height 25
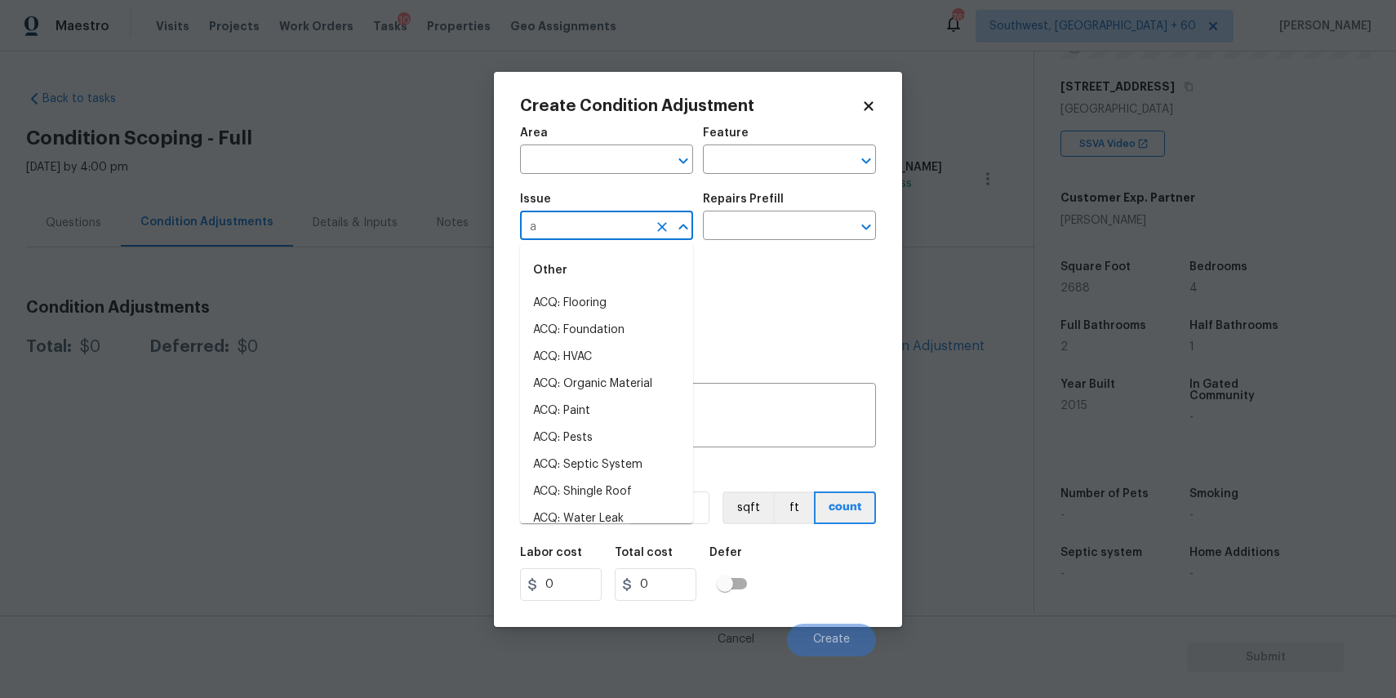
type input "an"
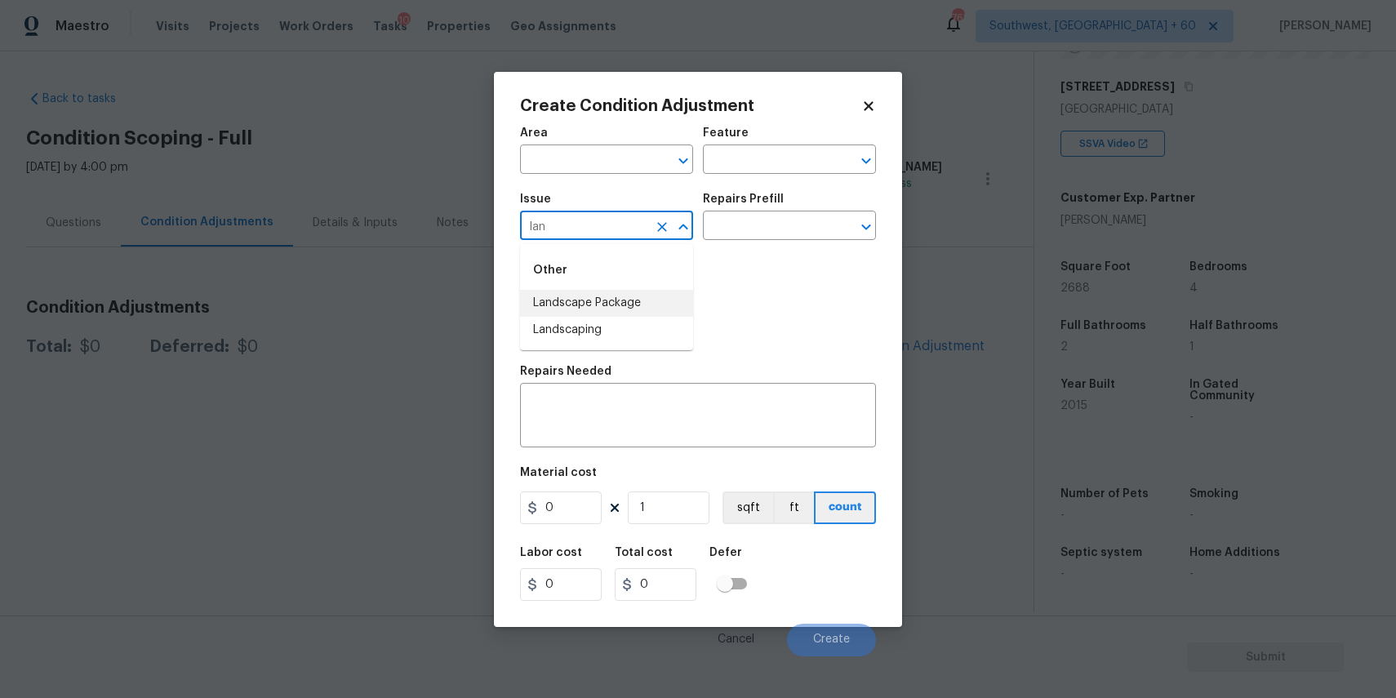
click at [627, 305] on li "Landscape Package" at bounding box center [606, 303] width 173 height 27
type input "Landscape Package"
click at [733, 202] on h5 "Repairs Prefill" at bounding box center [743, 198] width 81 height 11
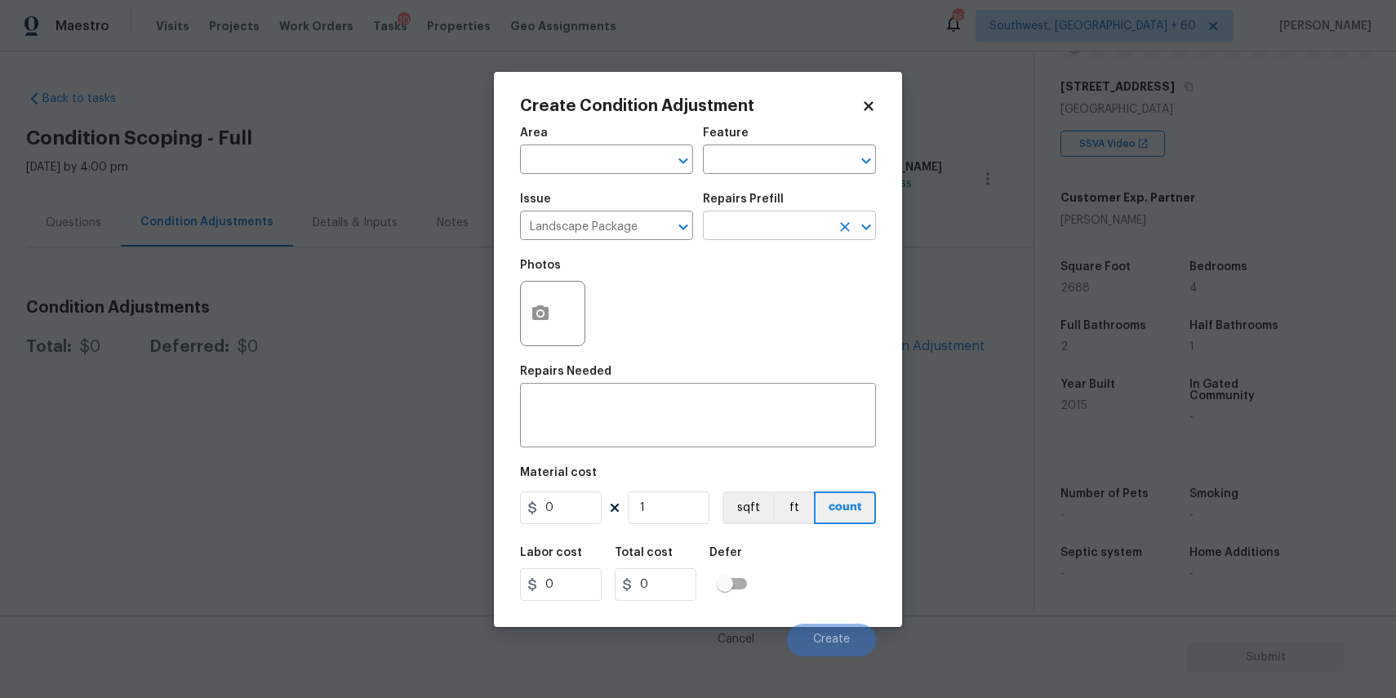
click at [775, 229] on input "text" at bounding box center [766, 227] width 127 height 25
click at [794, 263] on li "Initial landscaping package $50.00" at bounding box center [789, 273] width 173 height 44
type input "Home Readiness Packages"
type textarea "Mowing of grass up to 6" in height. Mow, edge along driveways & sidewalks, trim…"
type input "50"
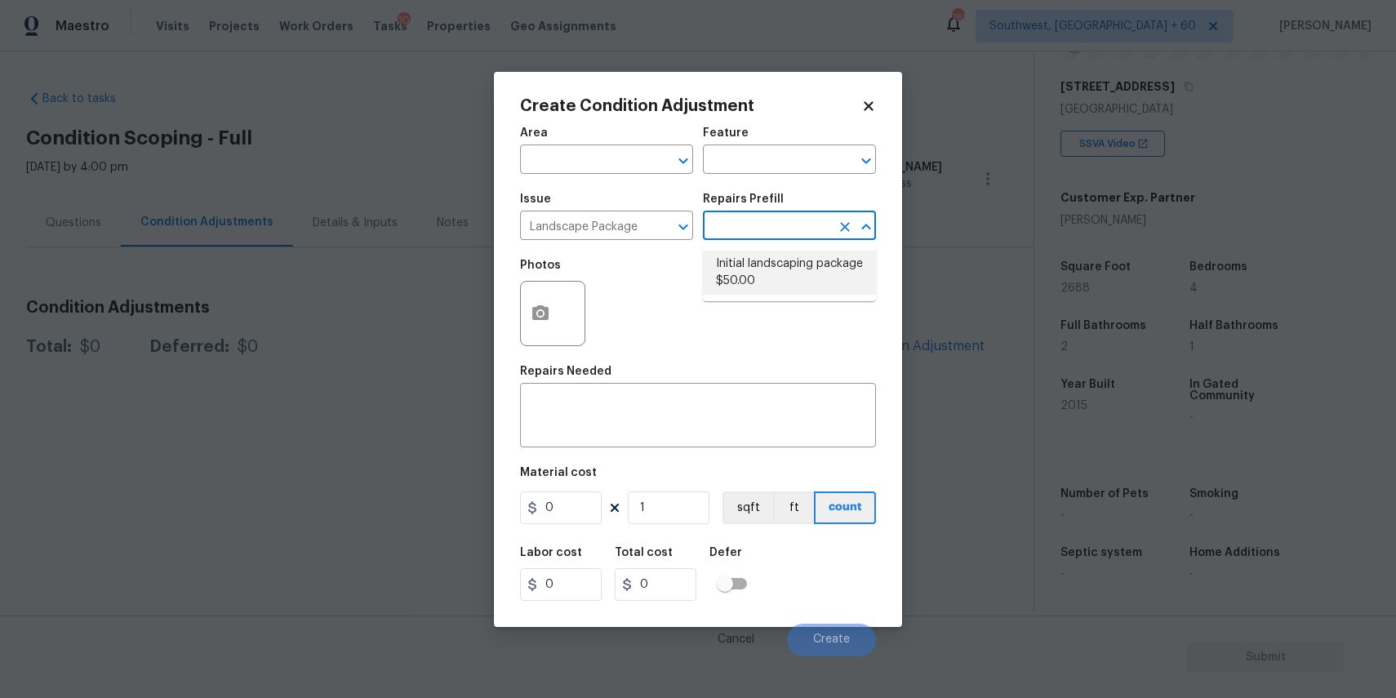
type input "50"
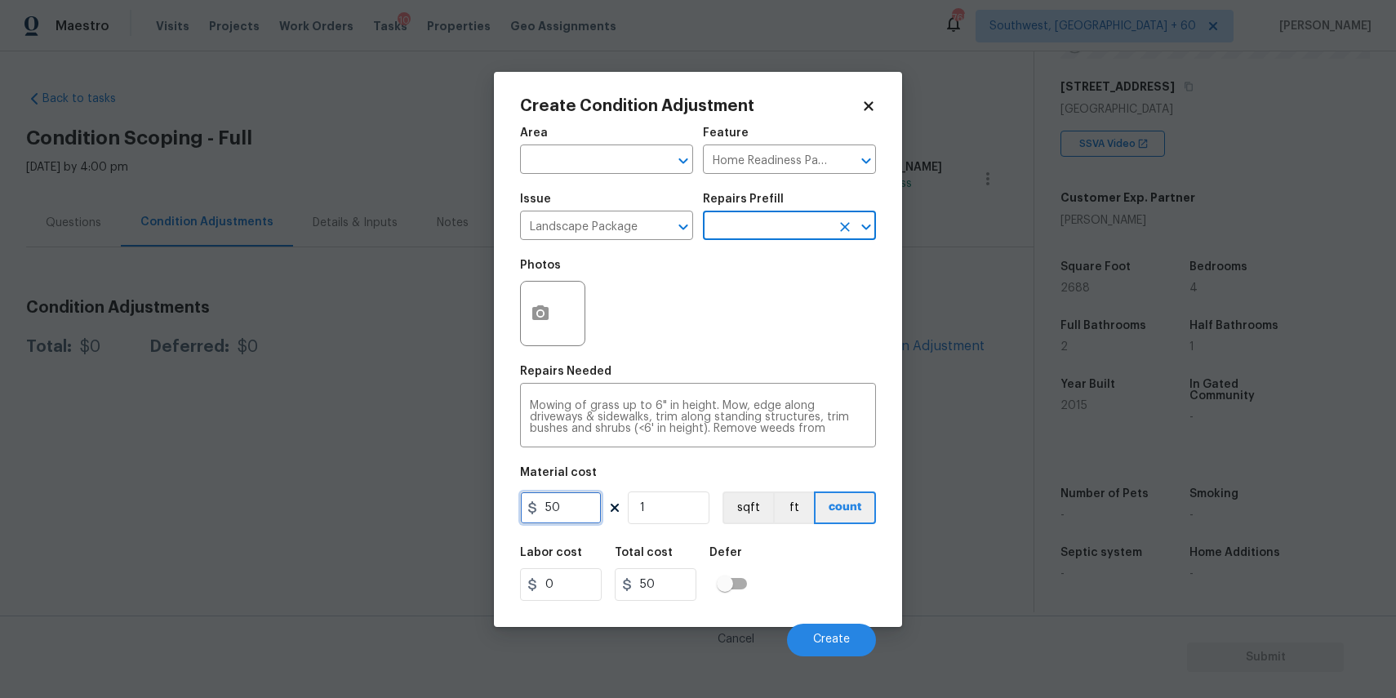
click at [585, 507] on input "50" at bounding box center [561, 507] width 82 height 33
type input "300"
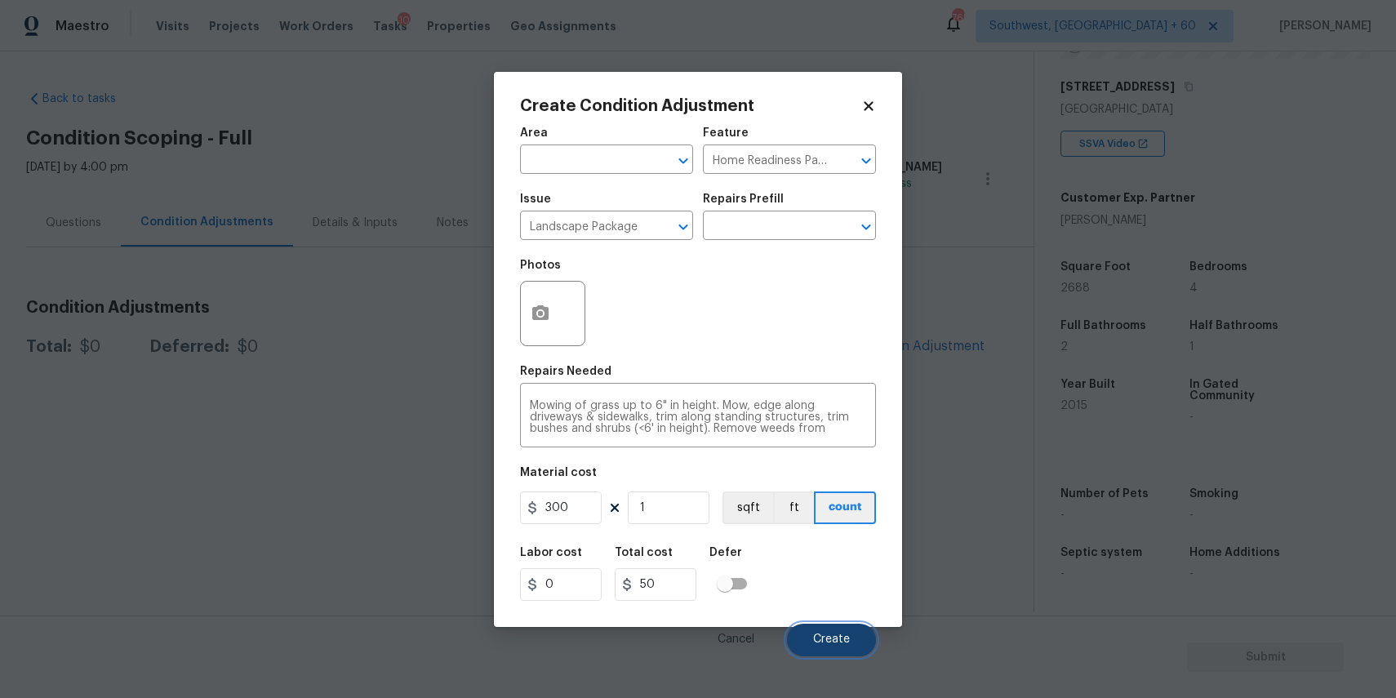
click at [829, 633] on button "Create" at bounding box center [831, 640] width 89 height 33
type input "300"
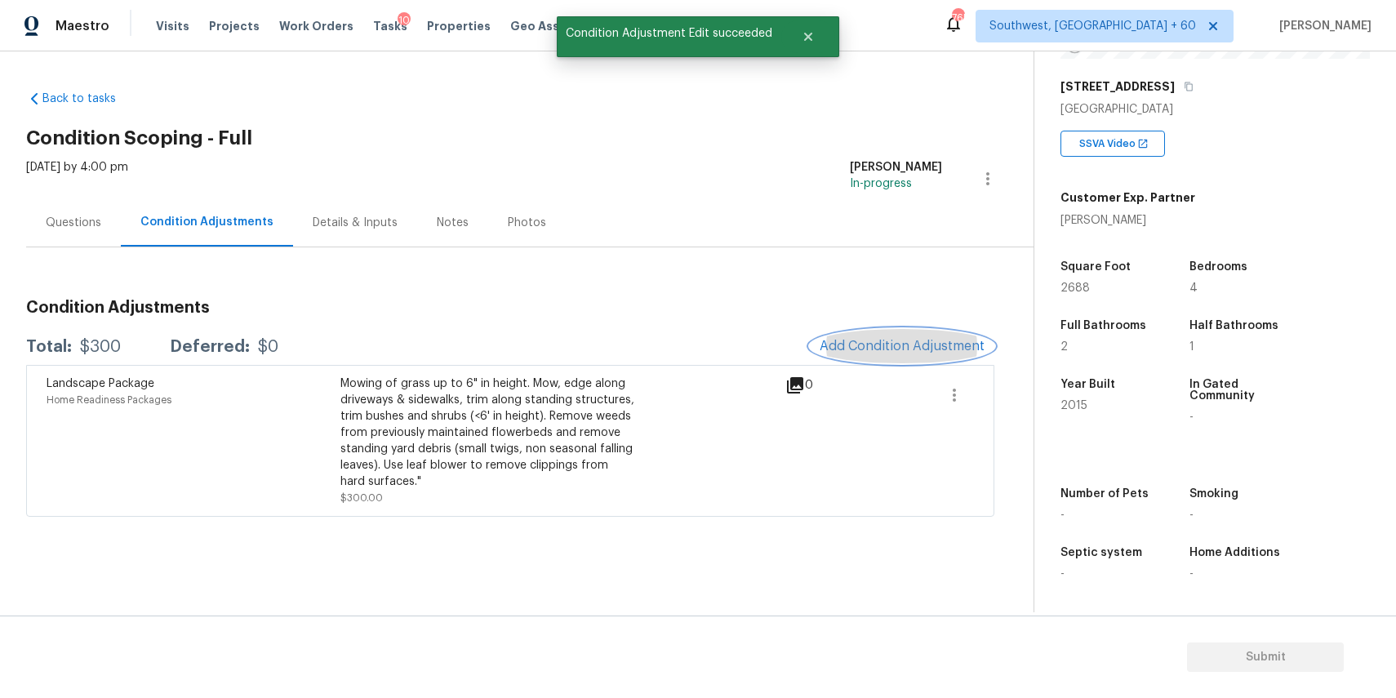
click at [931, 342] on span "Add Condition Adjustment" at bounding box center [902, 346] width 165 height 15
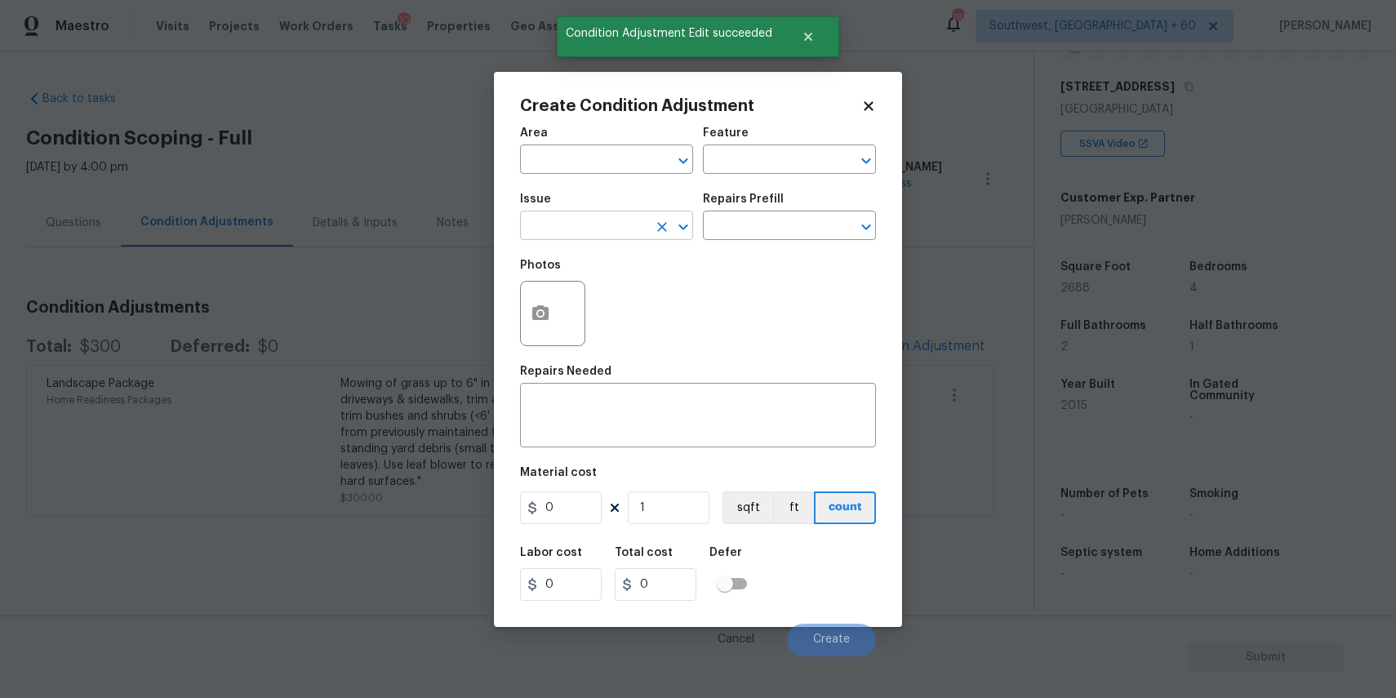
click at [599, 222] on input "text" at bounding box center [583, 227] width 127 height 25
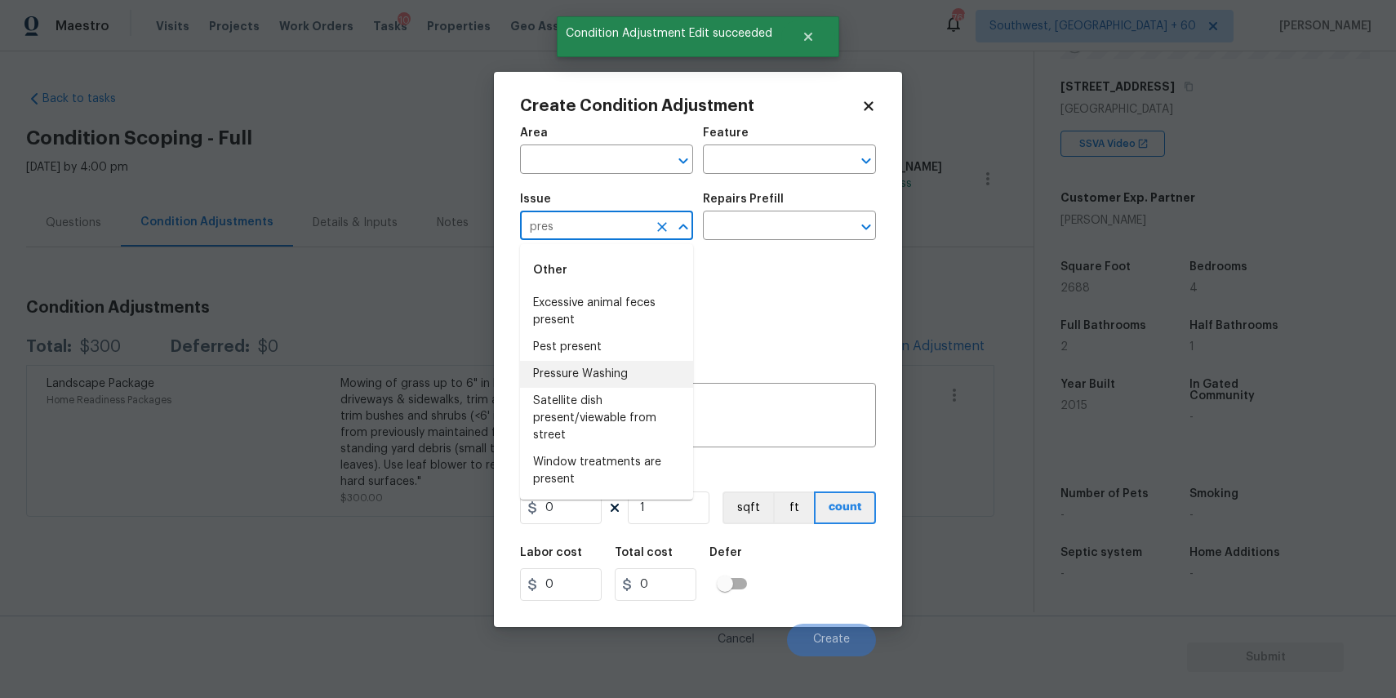
click at [593, 368] on li "Pressure Washing" at bounding box center [606, 374] width 173 height 27
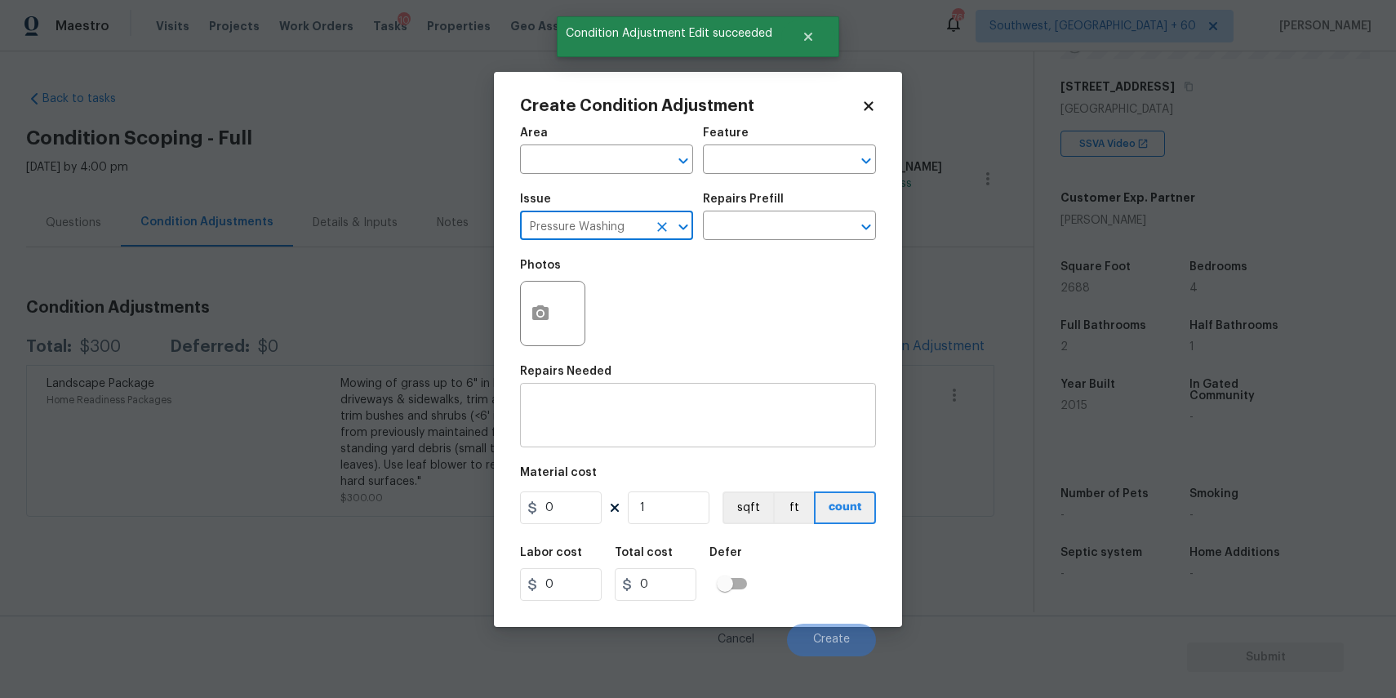
type input "Pressure Washing"
click at [592, 420] on textarea at bounding box center [698, 417] width 336 height 34
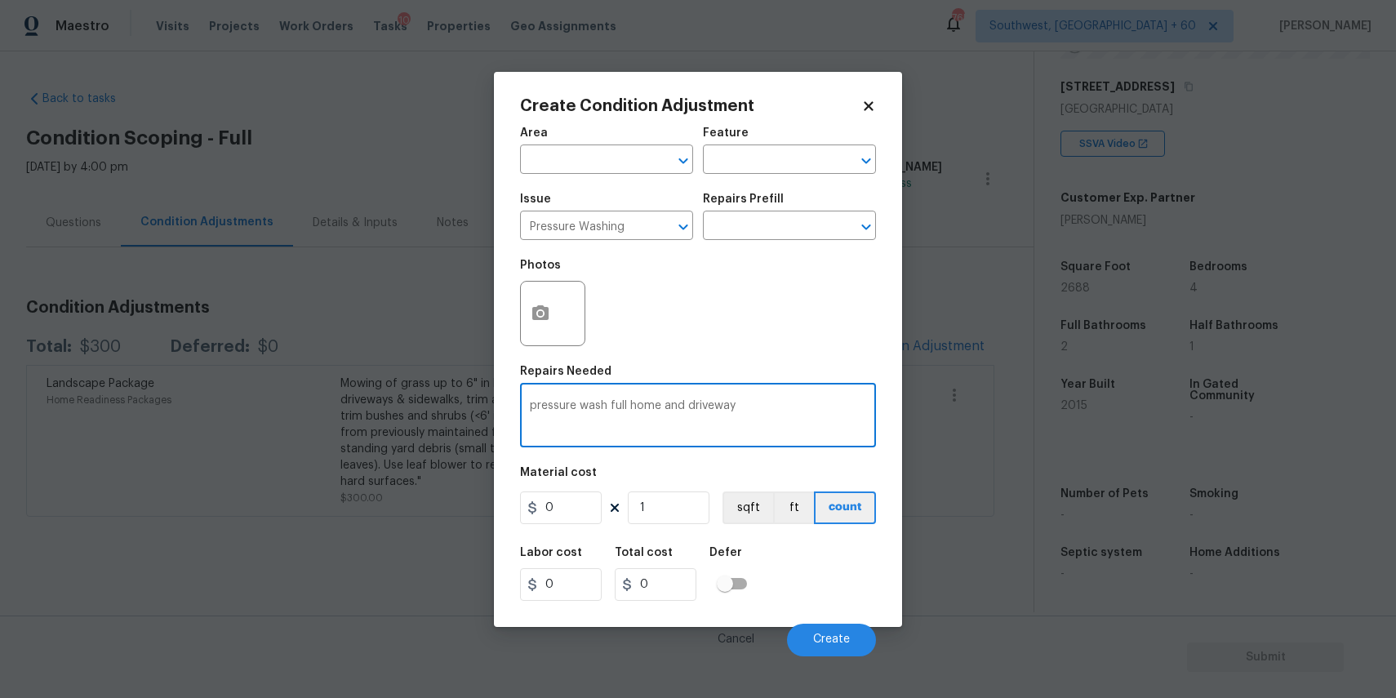
type textarea "pressure wash full home and driveway"
click at [564, 532] on div "Area ​ Feature ​ Issue Pressure Washing ​ Repairs Prefill ​ Photos Repairs Need…" at bounding box center [698, 387] width 356 height 539
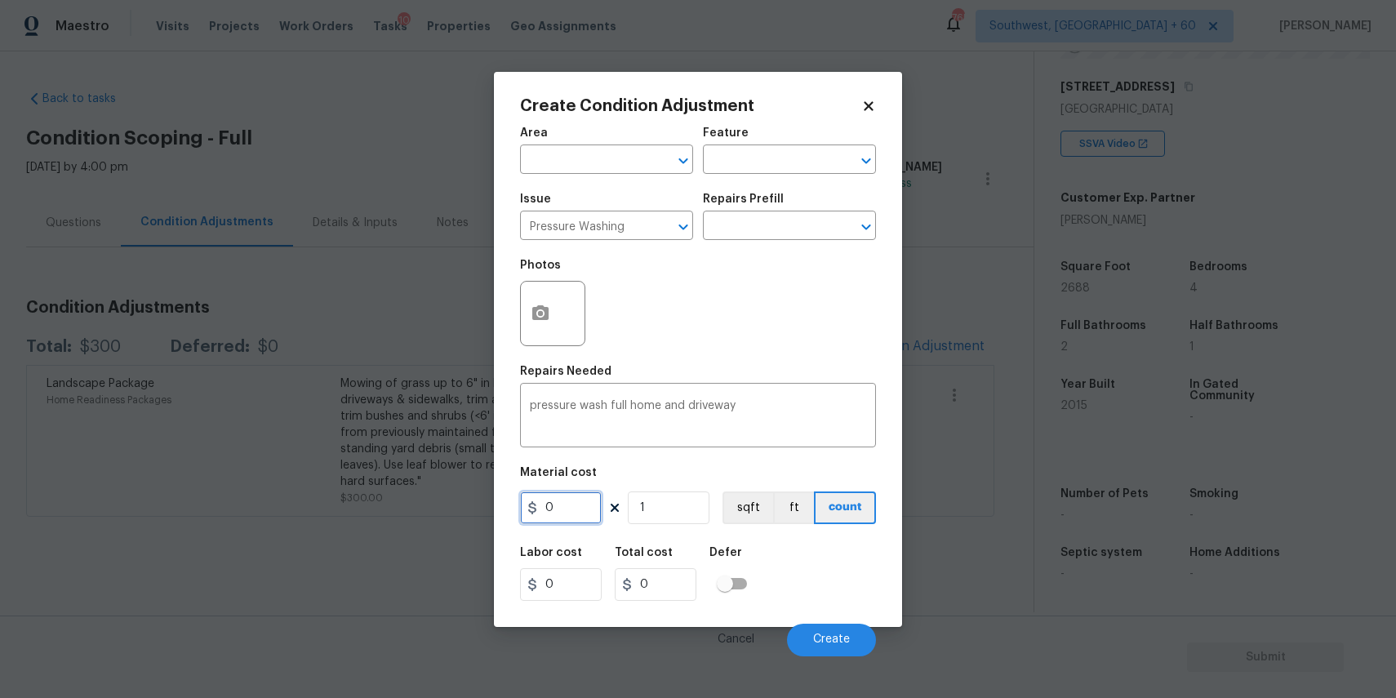
click at [580, 506] on input "0" at bounding box center [561, 507] width 82 height 33
type input "300"
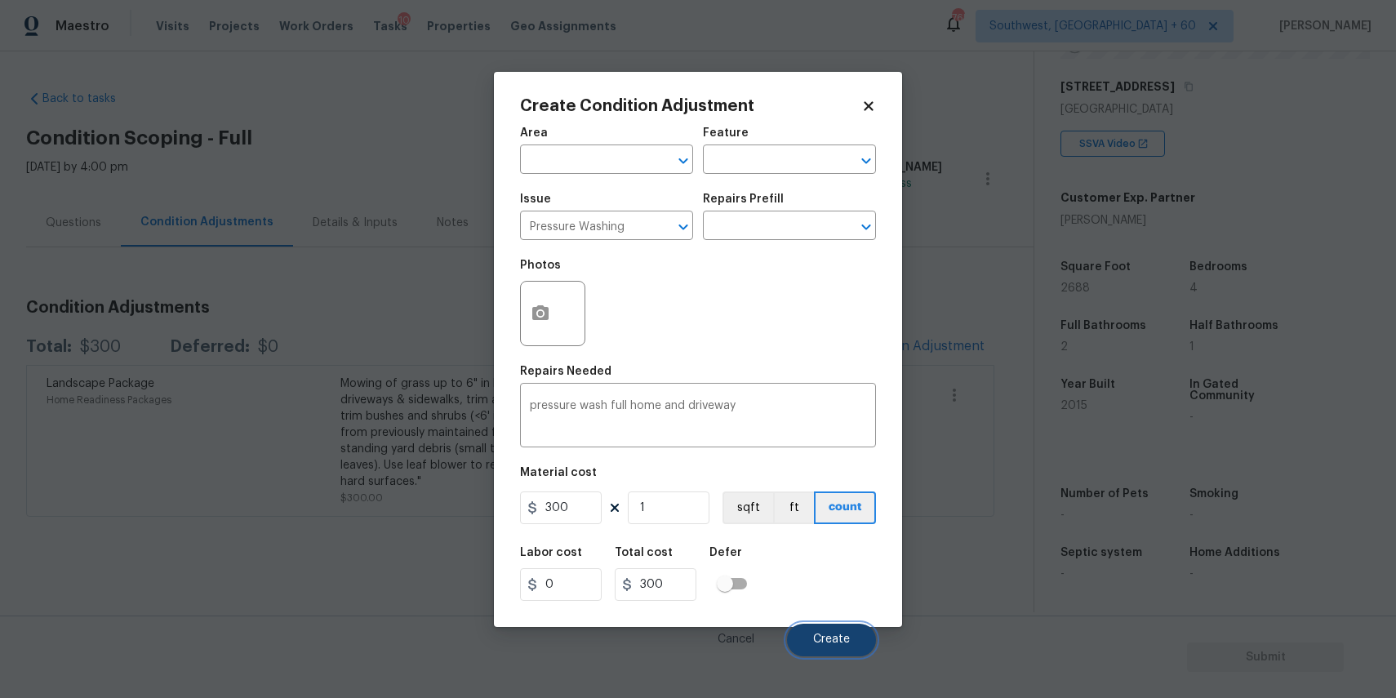
click at [856, 639] on button "Create" at bounding box center [831, 640] width 89 height 33
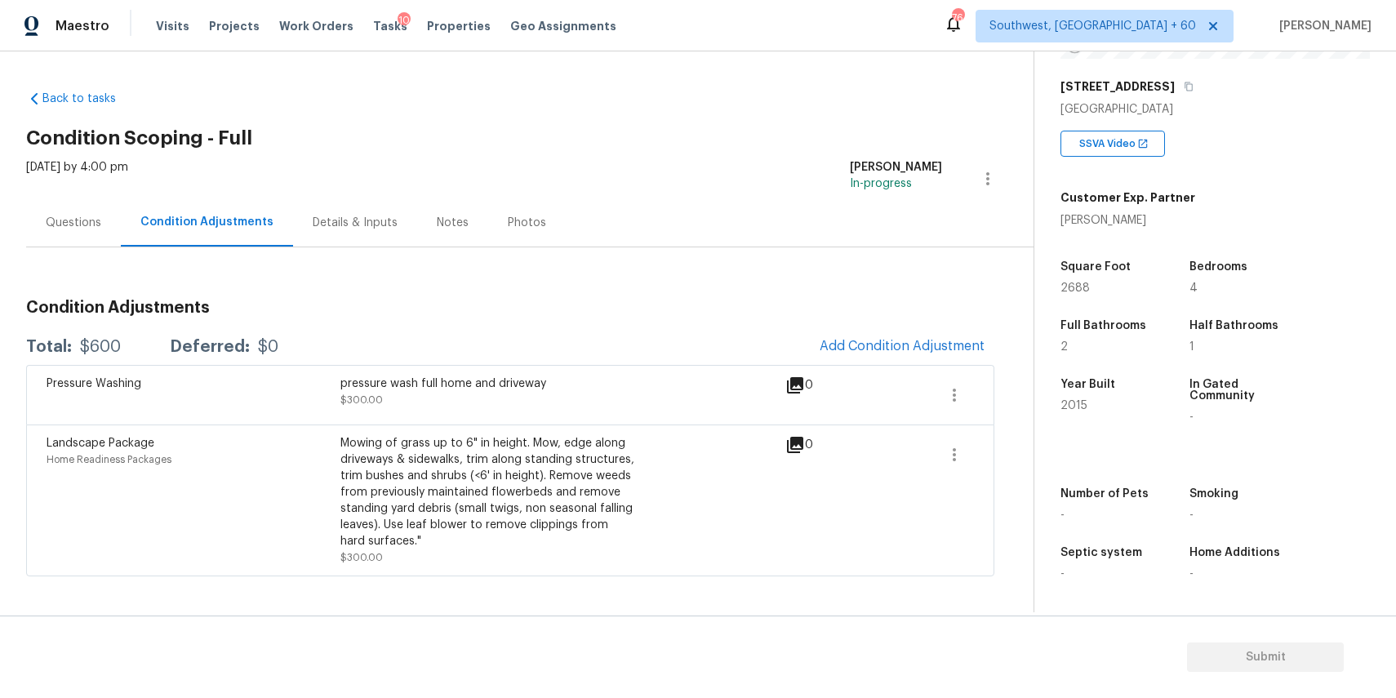
click at [61, 232] on div "Questions" at bounding box center [73, 222] width 95 height 48
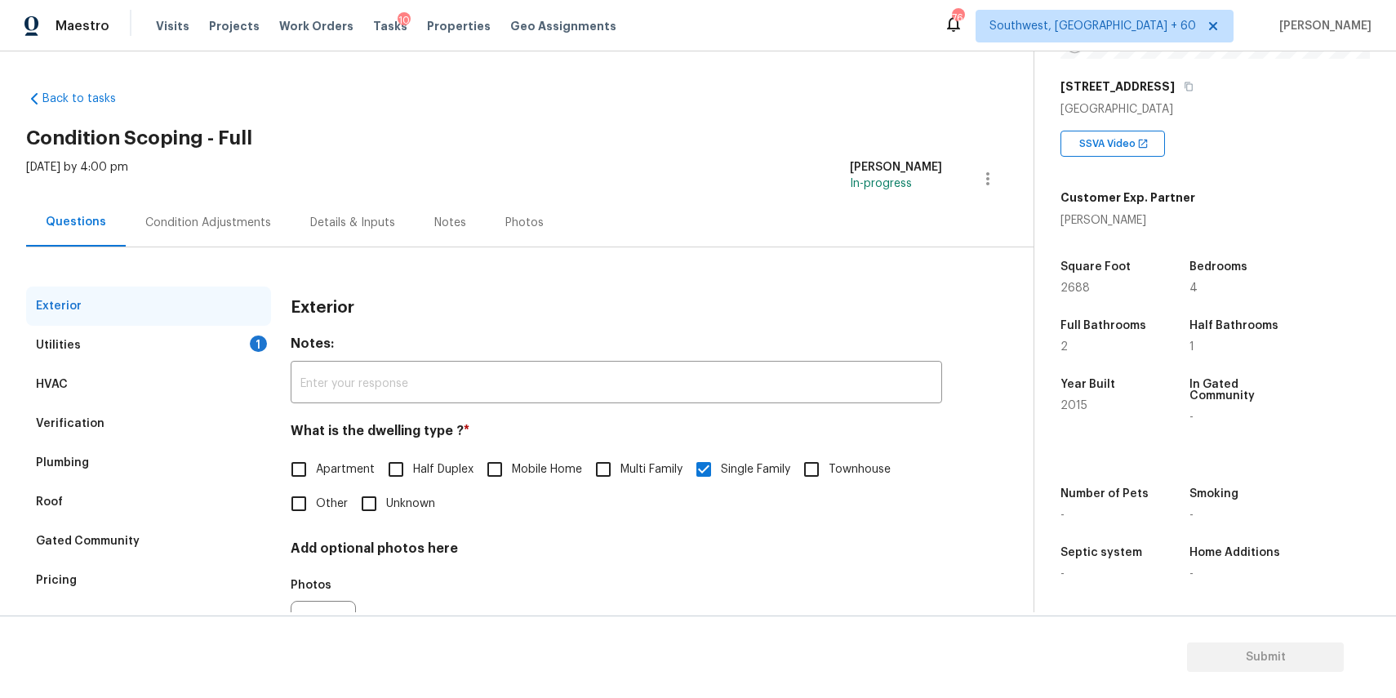
click at [161, 380] on div "HVAC" at bounding box center [148, 384] width 245 height 39
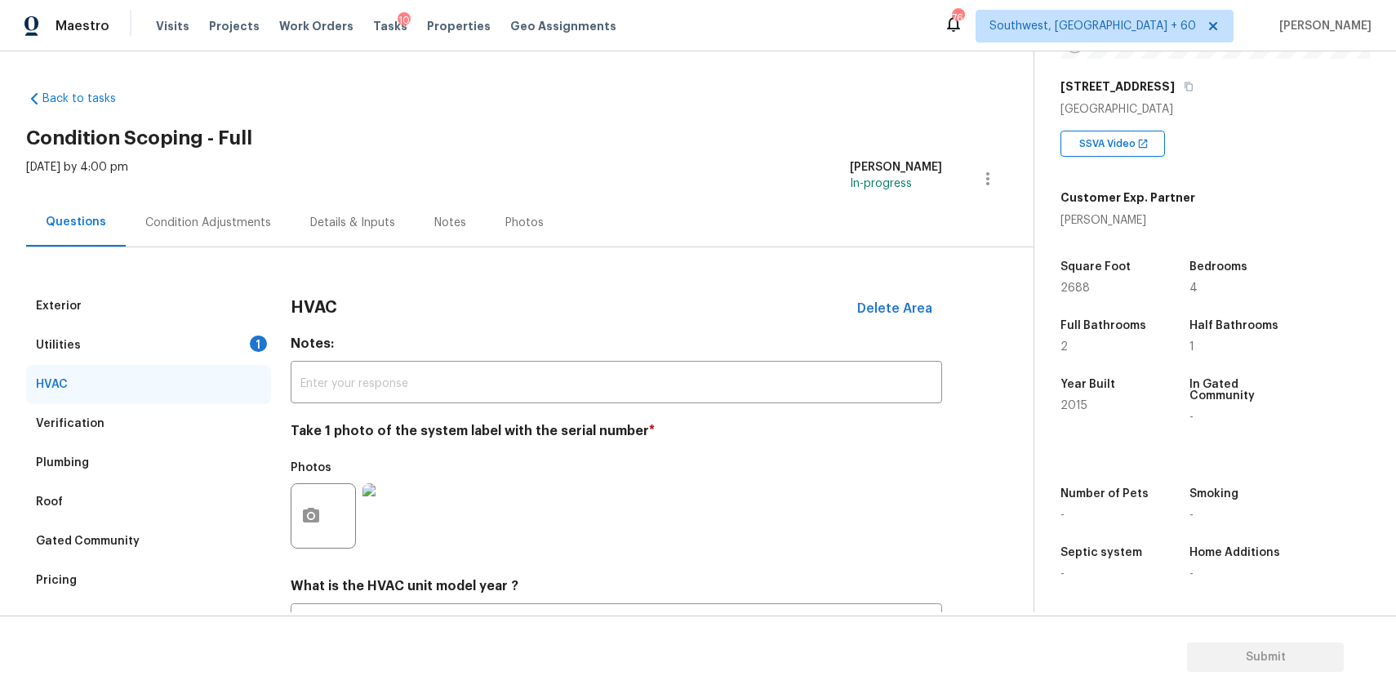
click at [393, 527] on img at bounding box center [394, 515] width 65 height 65
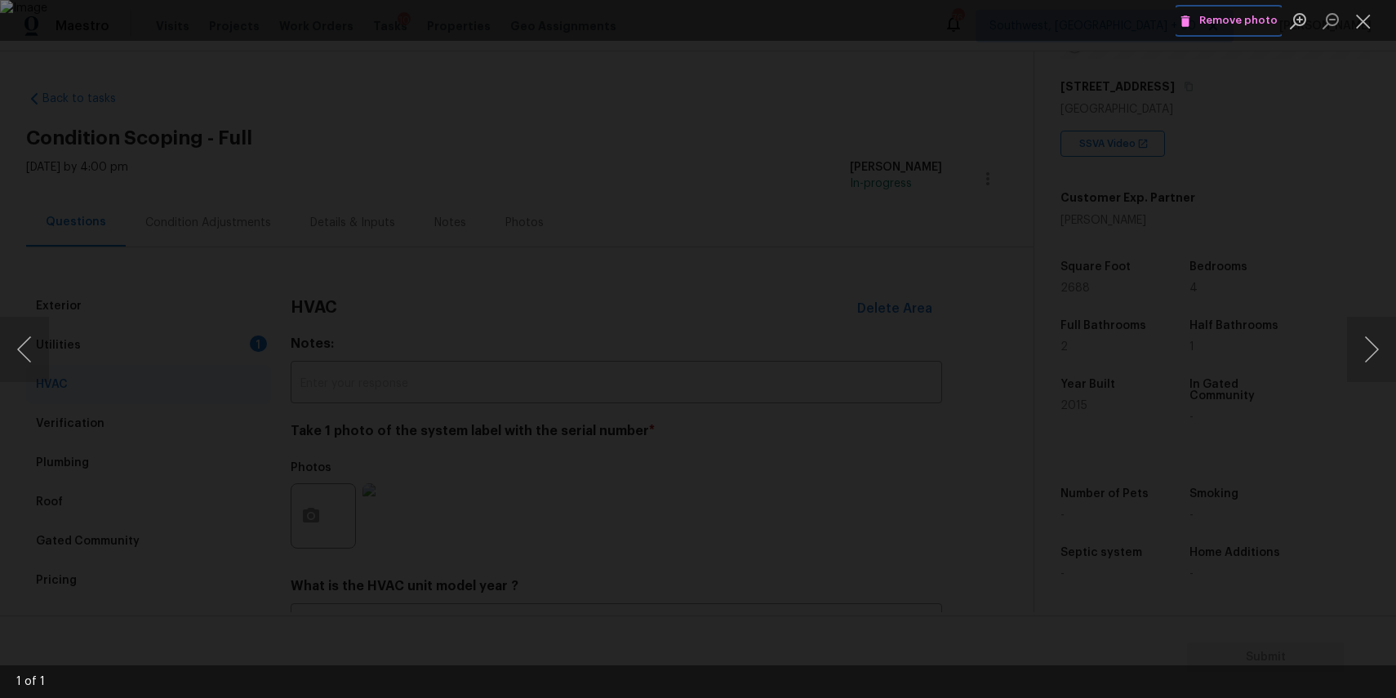
click at [1246, 15] on span "Remove photo" at bounding box center [1229, 20] width 98 height 19
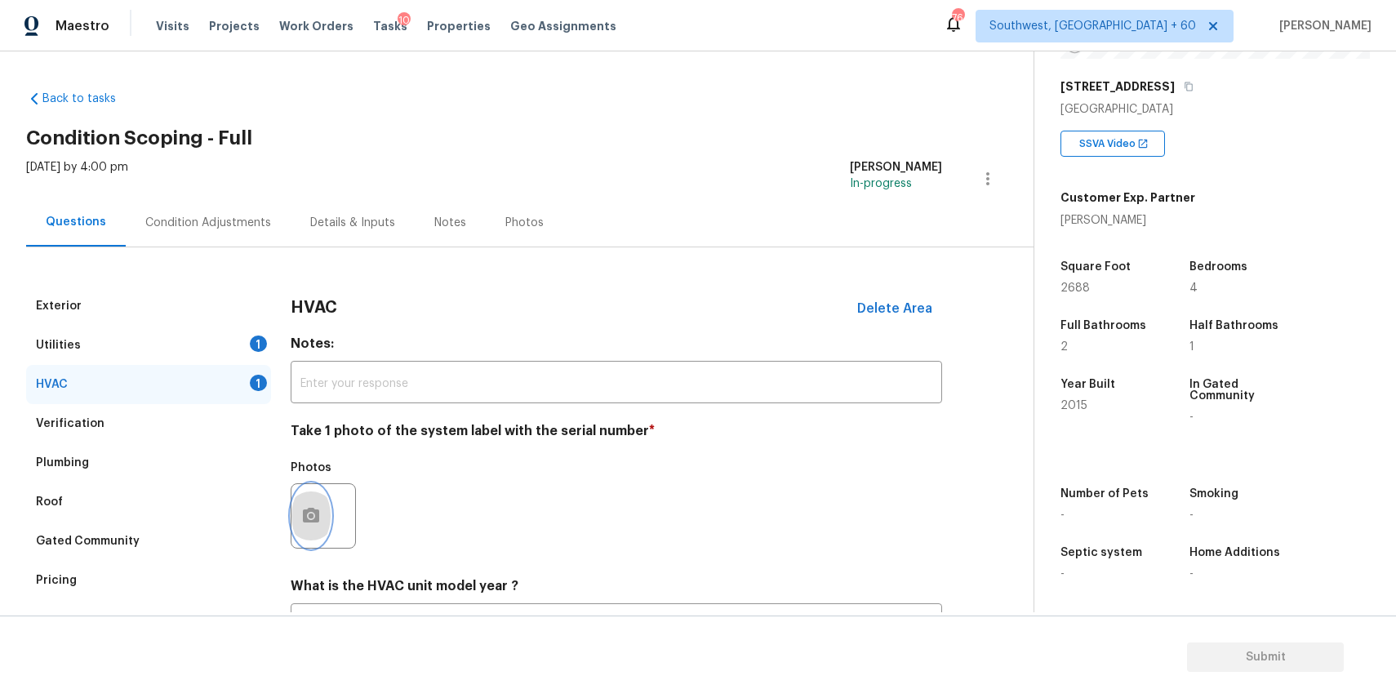
click at [308, 501] on button "button" at bounding box center [310, 516] width 39 height 64
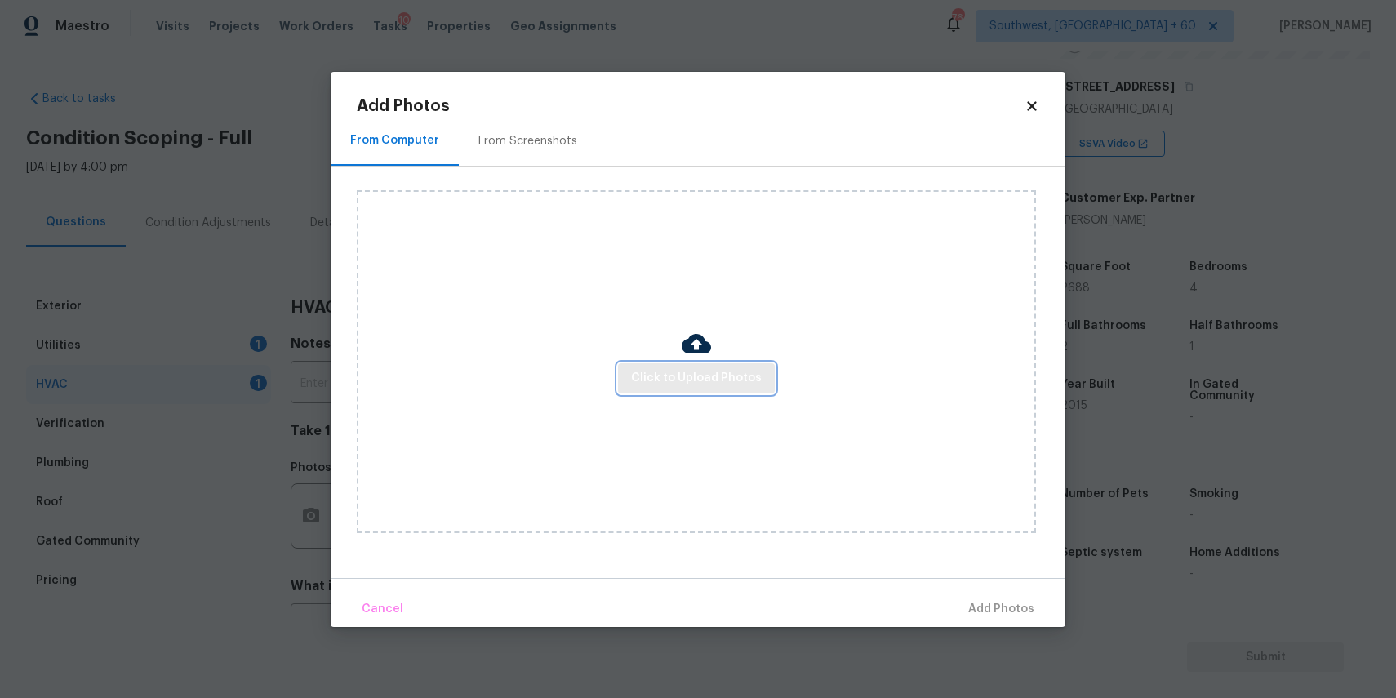
click at [737, 378] on span "Click to Upload Photos" at bounding box center [696, 378] width 131 height 20
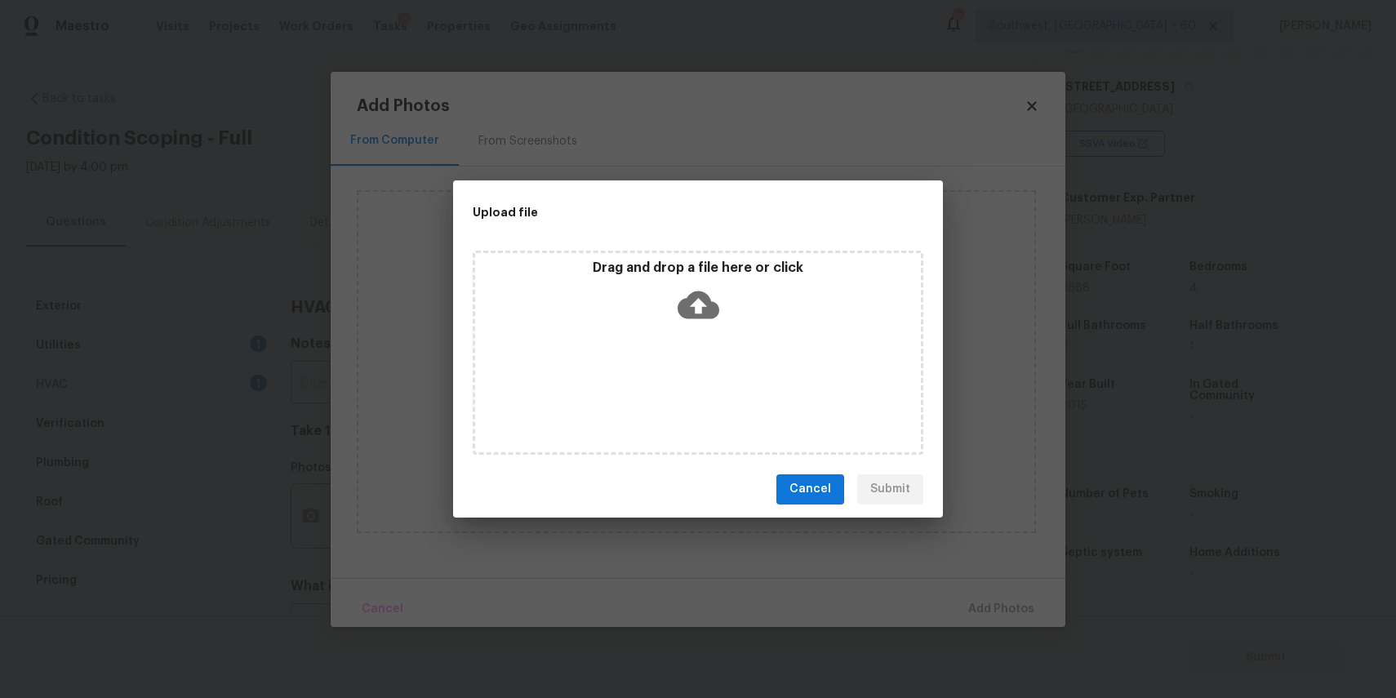
click at [725, 362] on div "Drag and drop a file here or click" at bounding box center [698, 353] width 451 height 204
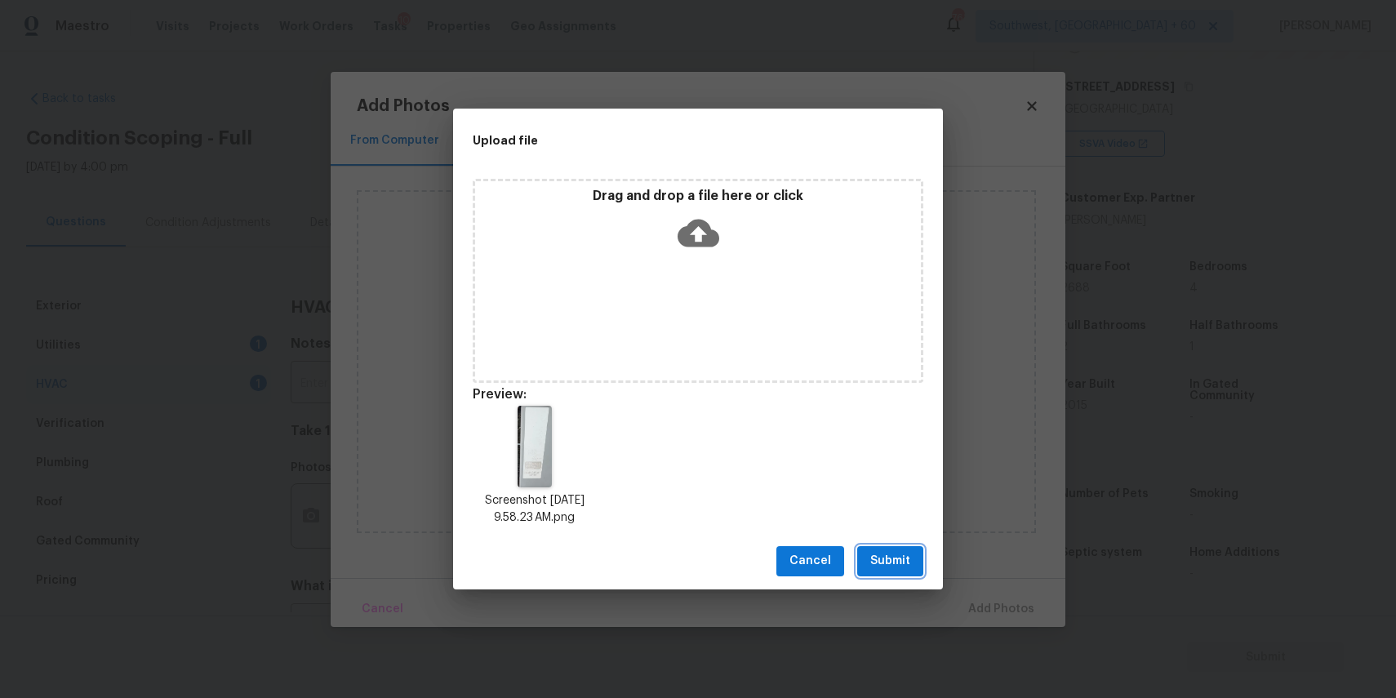
click at [906, 572] on button "Submit" at bounding box center [890, 561] width 66 height 30
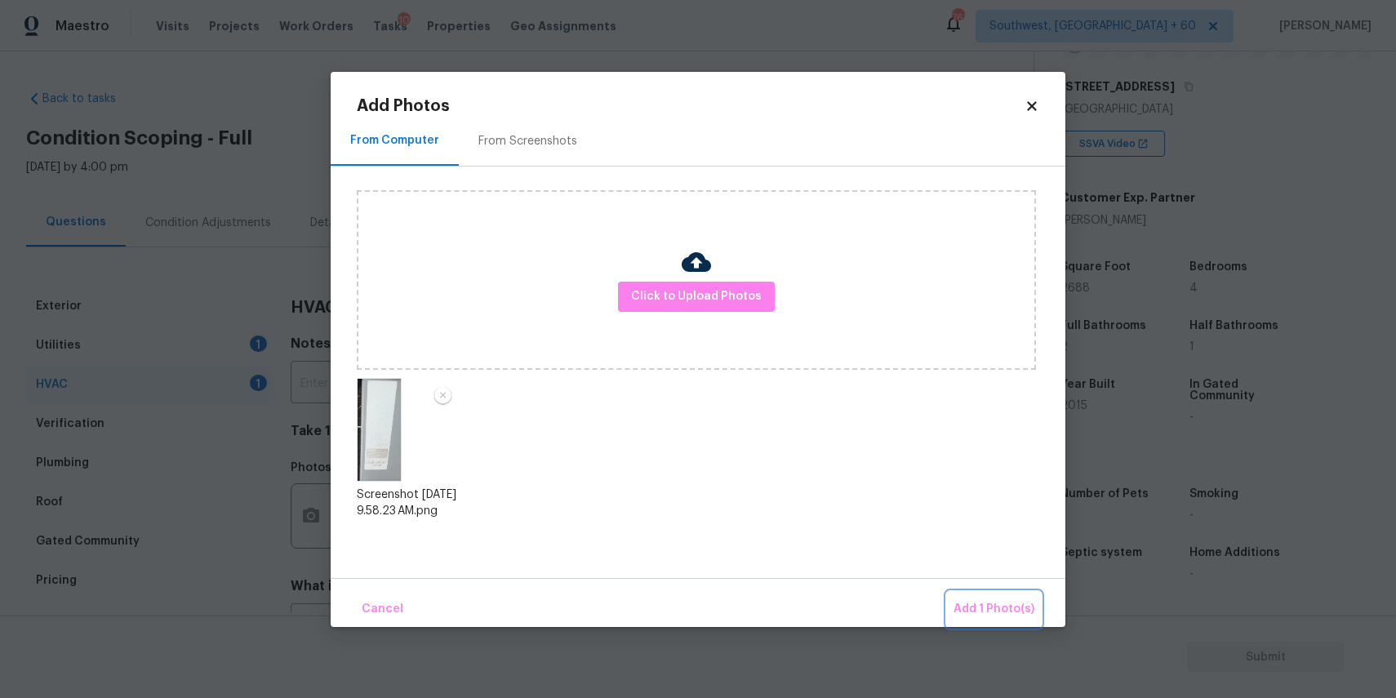
click at [1017, 608] on span "Add 1 Photo(s)" at bounding box center [993, 609] width 81 height 20
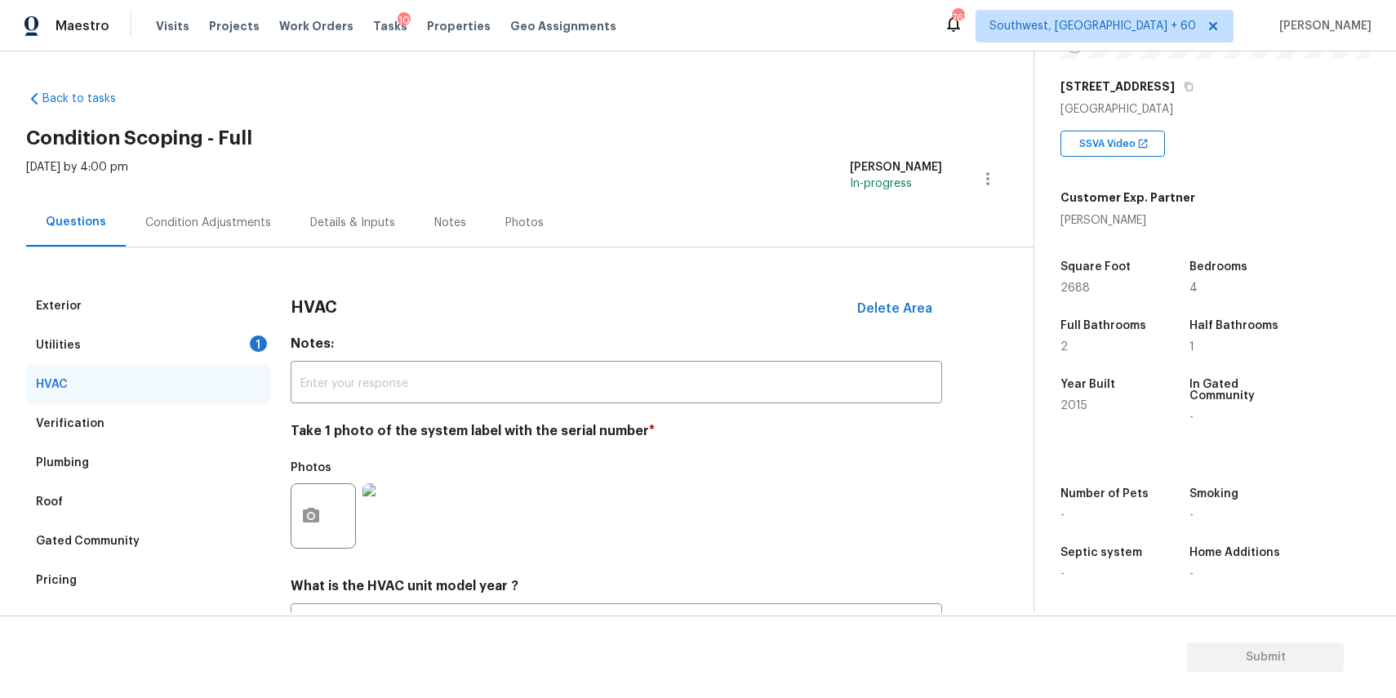
click at [244, 335] on div "Utilities 1" at bounding box center [148, 345] width 245 height 39
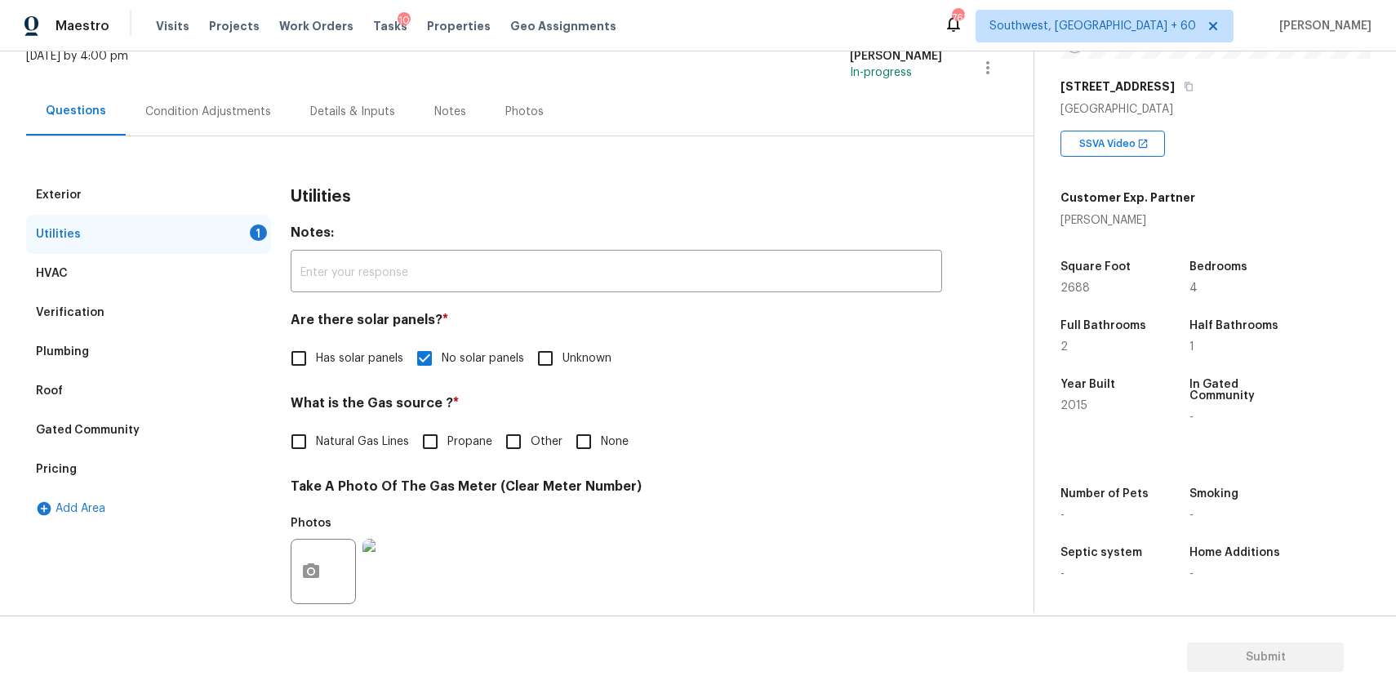
scroll to position [251, 0]
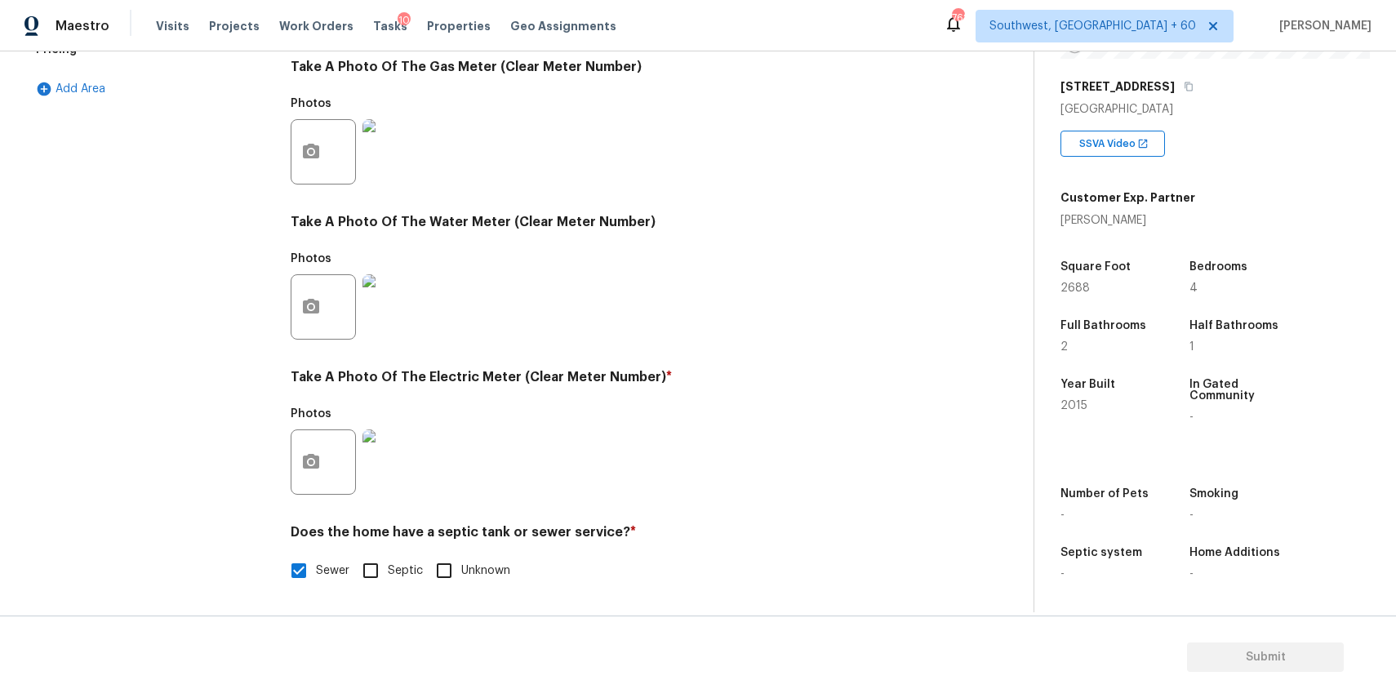
scroll to position [485, 0]
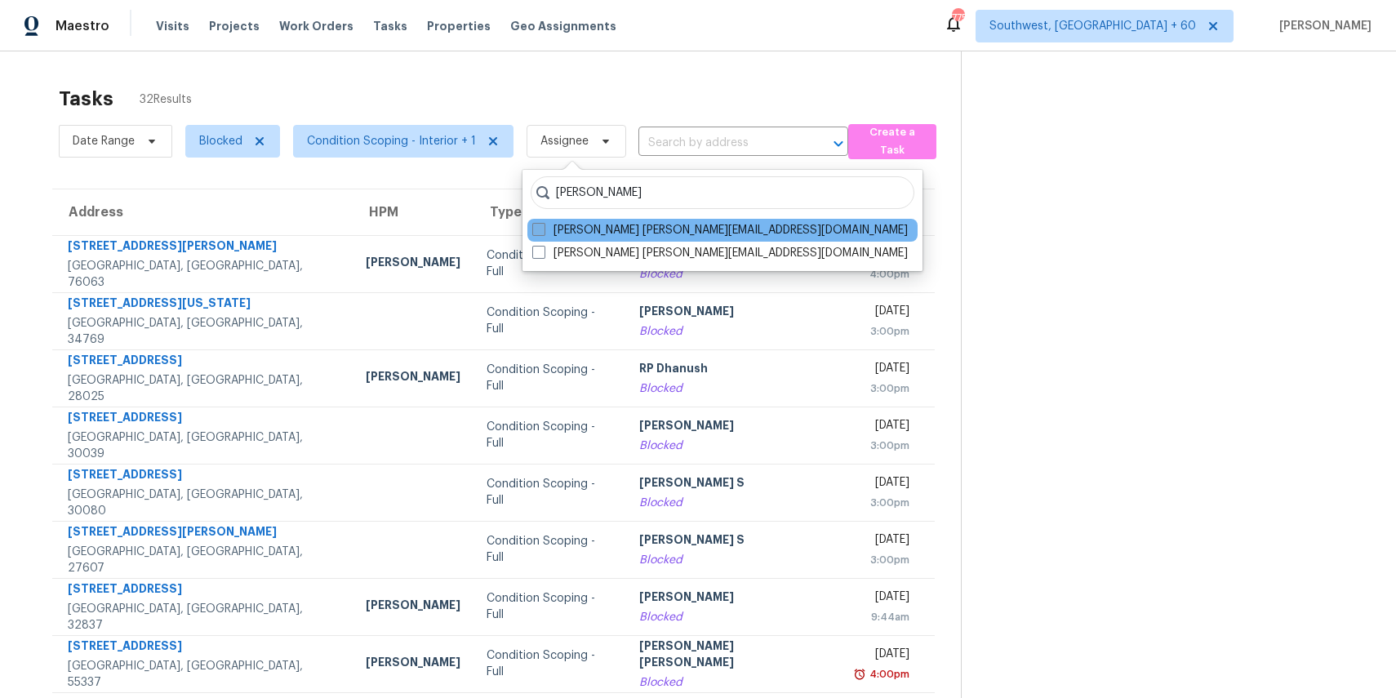
click at [671, 232] on label "[PERSON_NAME] [PERSON_NAME][EMAIL_ADDRESS][DOMAIN_NAME]" at bounding box center [719, 230] width 375 height 16
click at [543, 232] on input "[PERSON_NAME] [PERSON_NAME][EMAIL_ADDRESS][DOMAIN_NAME]" at bounding box center [537, 227] width 11 height 11
checkbox input "true"
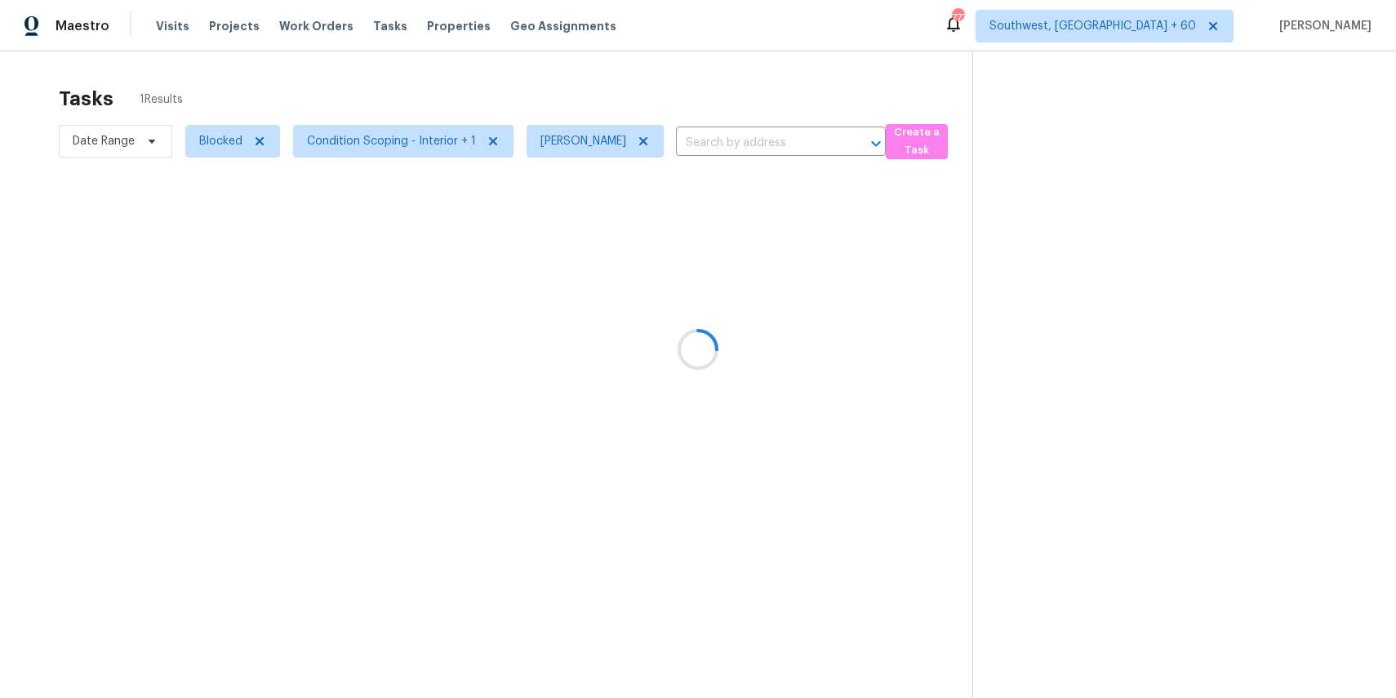
click at [718, 82] on div at bounding box center [698, 349] width 1396 height 698
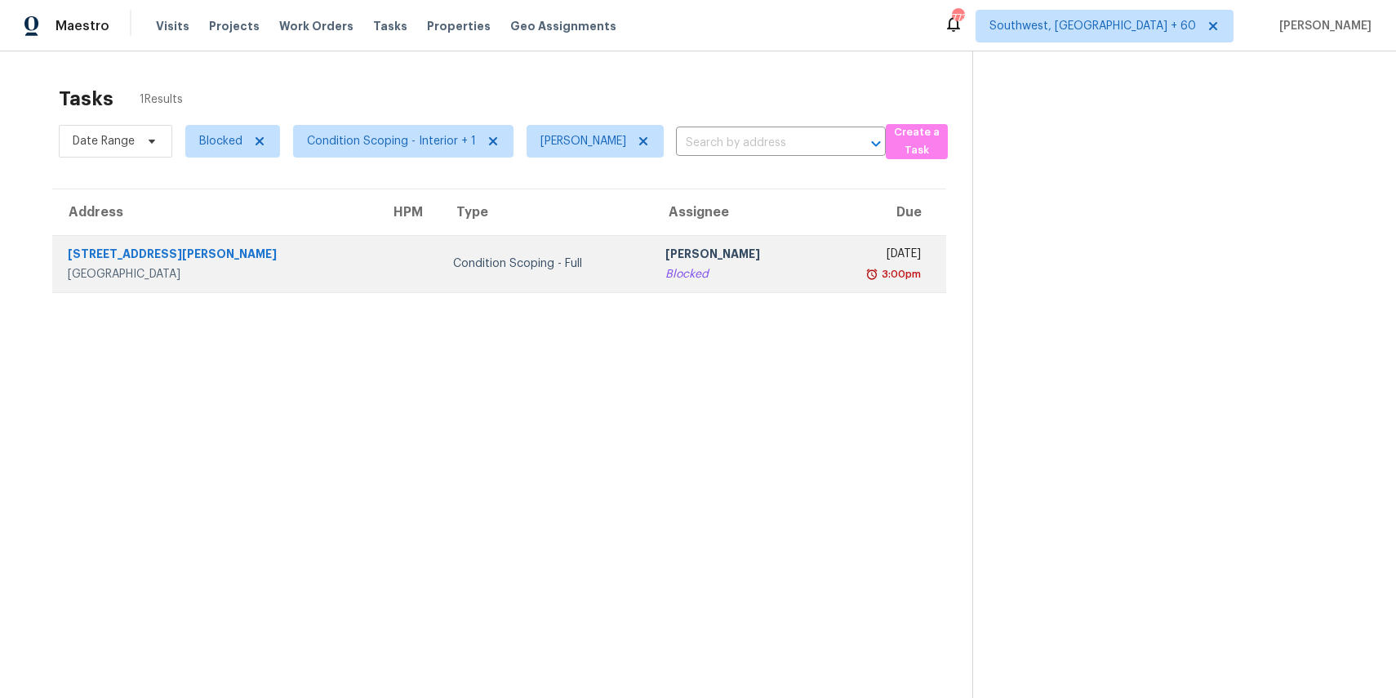
click at [713, 282] on td "Ranjith Kumar P Blocked" at bounding box center [734, 263] width 165 height 57
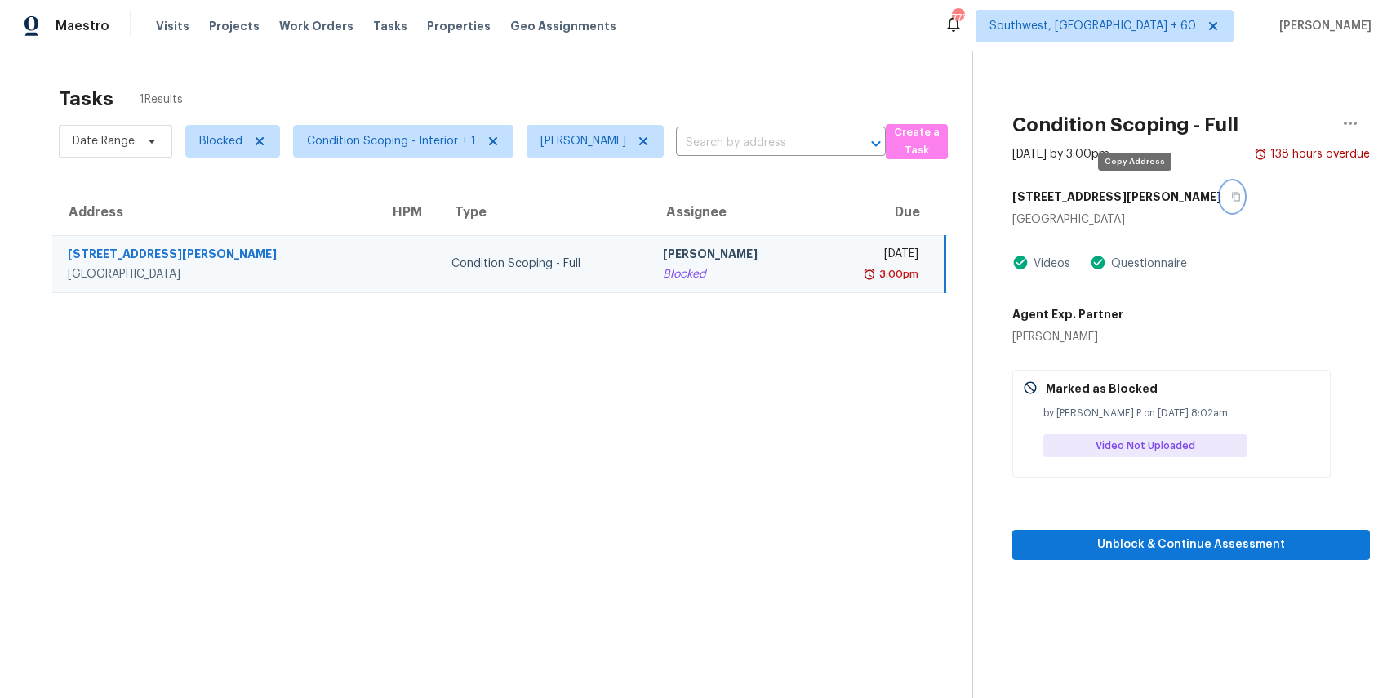
click at [1232, 194] on icon "button" at bounding box center [1236, 197] width 8 height 9
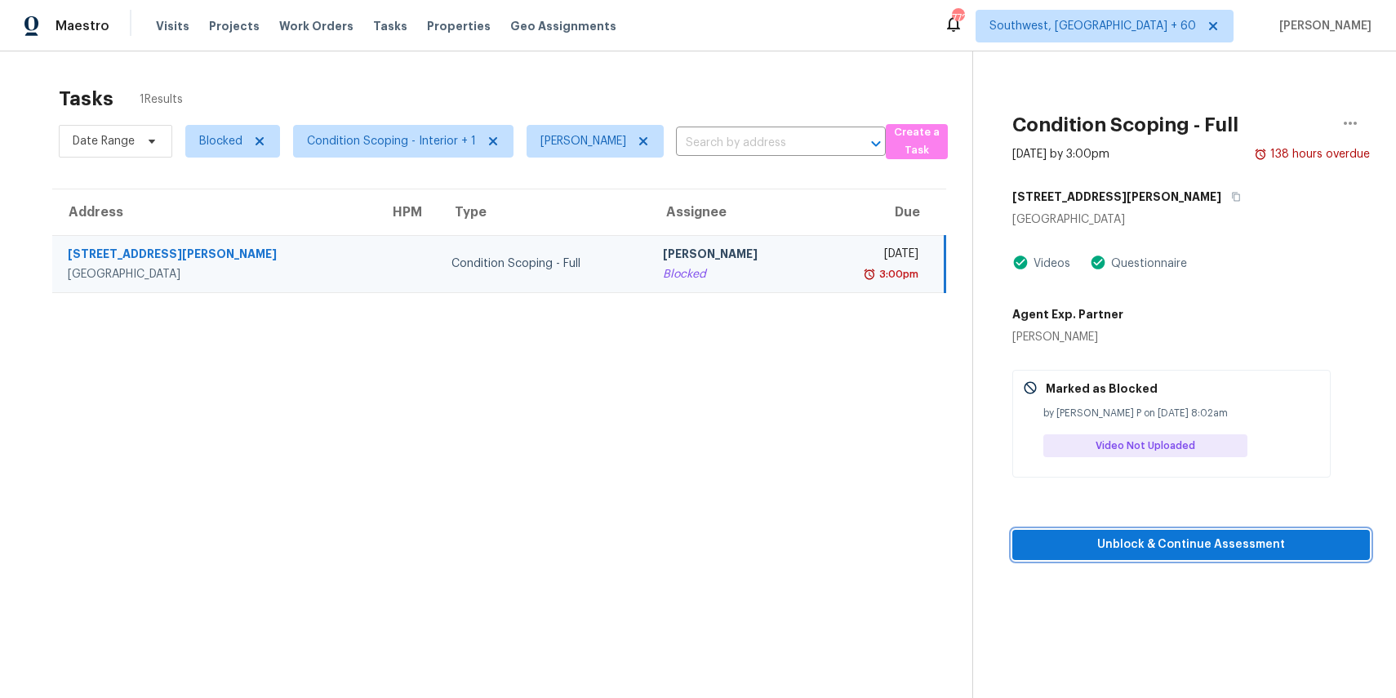
click at [1251, 550] on span "Unblock & Continue Assessment" at bounding box center [1190, 545] width 331 height 20
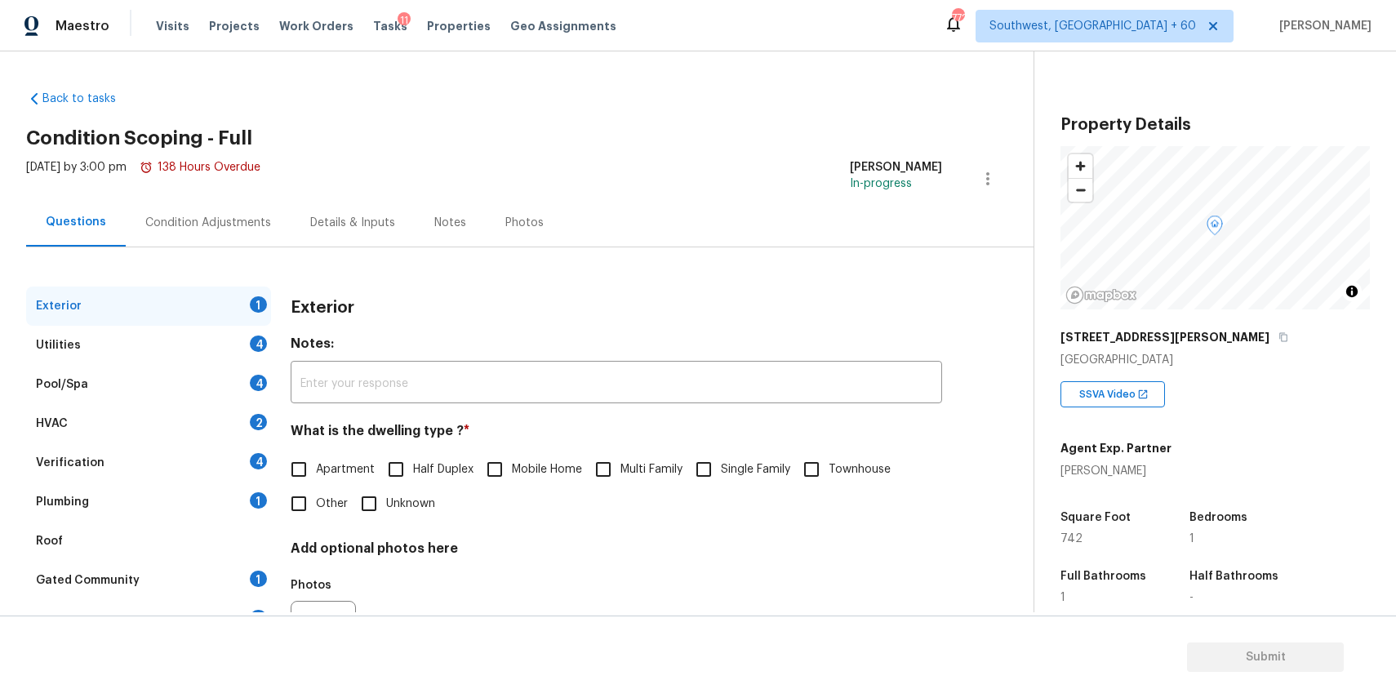
scroll to position [88, 0]
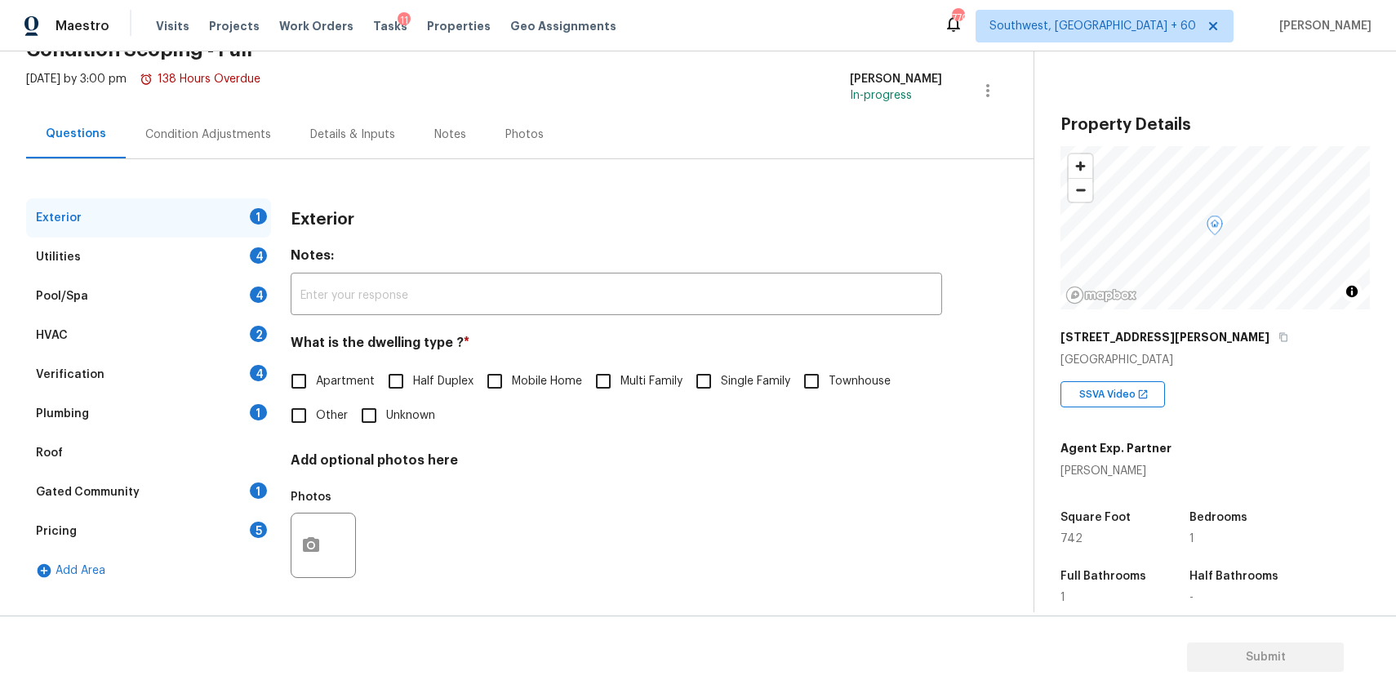
click at [336, 406] on label "Other" at bounding box center [315, 415] width 66 height 34
click at [316, 406] on input "Other" at bounding box center [299, 415] width 34 height 34
checkbox input "true"
click at [349, 380] on span "Apartment" at bounding box center [345, 383] width 59 height 17
click at [316, 380] on input "Apartment" at bounding box center [299, 383] width 34 height 34
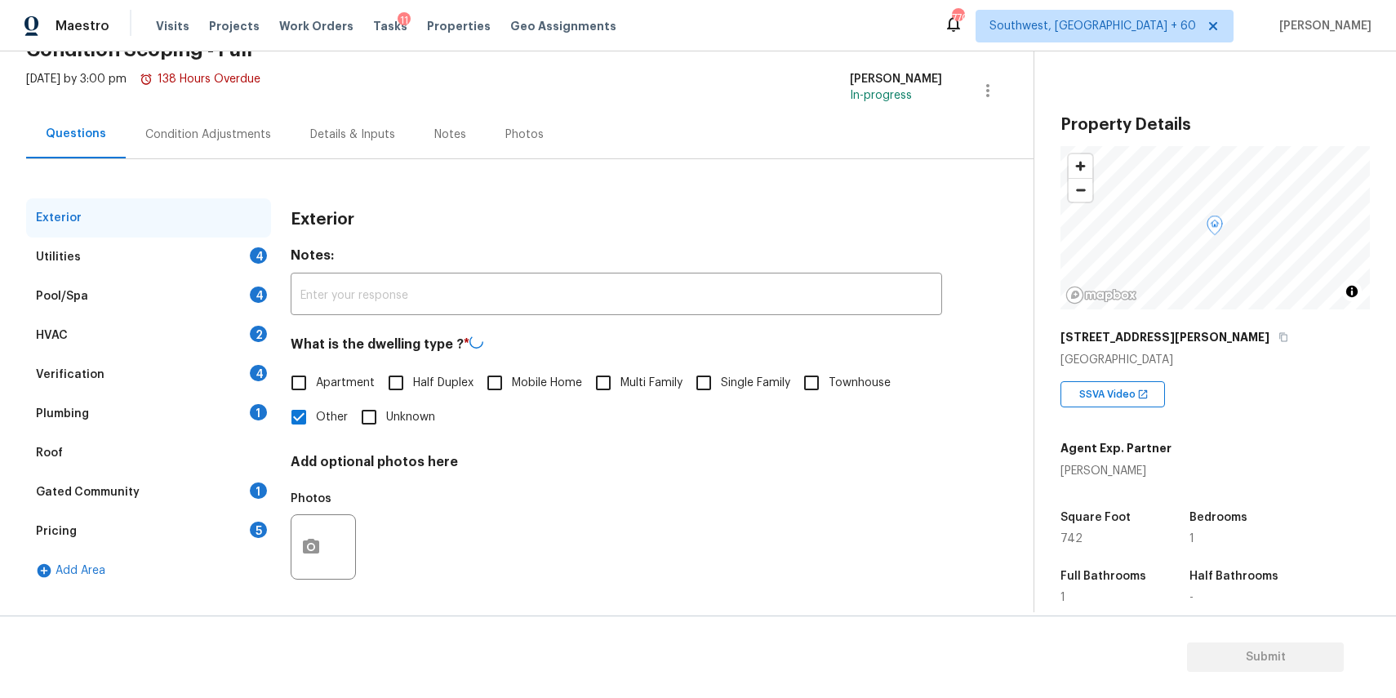
checkbox input "true"
click at [327, 402] on label "Other" at bounding box center [315, 417] width 66 height 34
click at [316, 402] on input "Other" at bounding box center [299, 417] width 34 height 34
checkbox input "true"
click at [328, 389] on label "Apartment" at bounding box center [328, 381] width 93 height 34
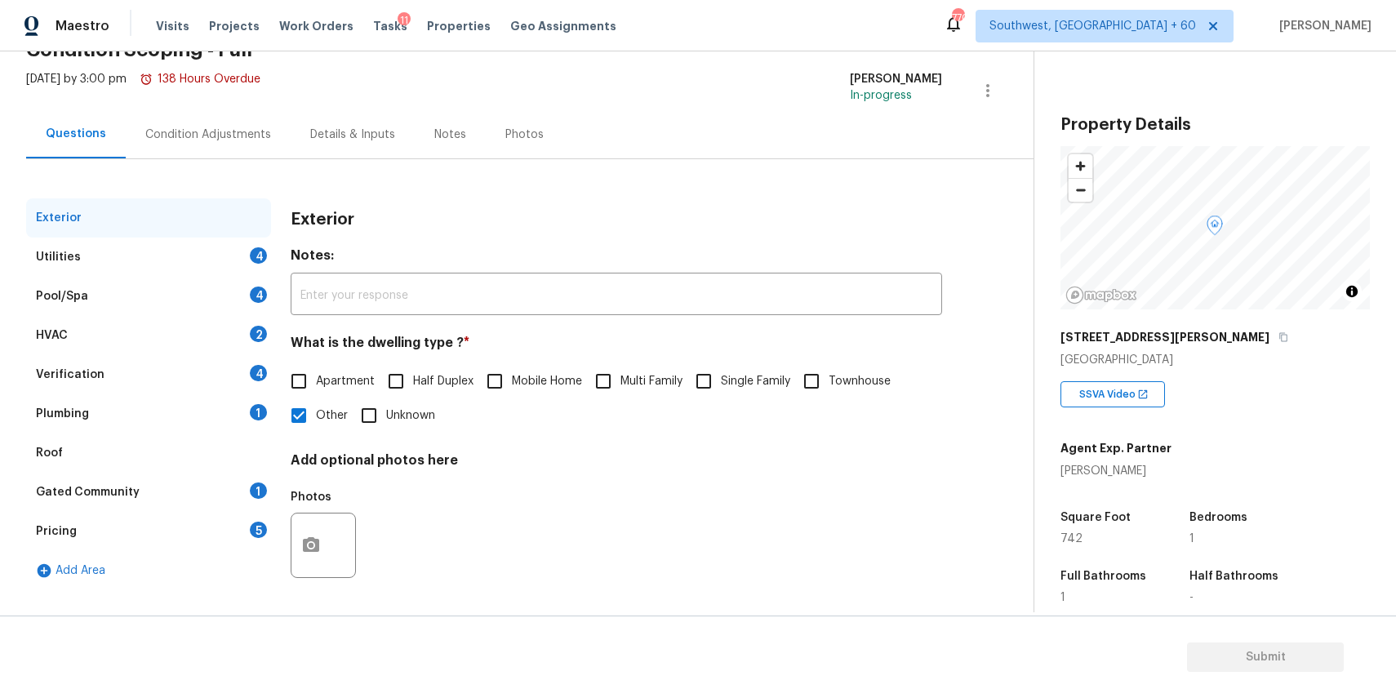
click at [316, 389] on input "Apartment" at bounding box center [299, 381] width 34 height 34
checkbox input "true"
checkbox input "false"
click at [250, 312] on div "Pool/Spa 4" at bounding box center [148, 296] width 245 height 39
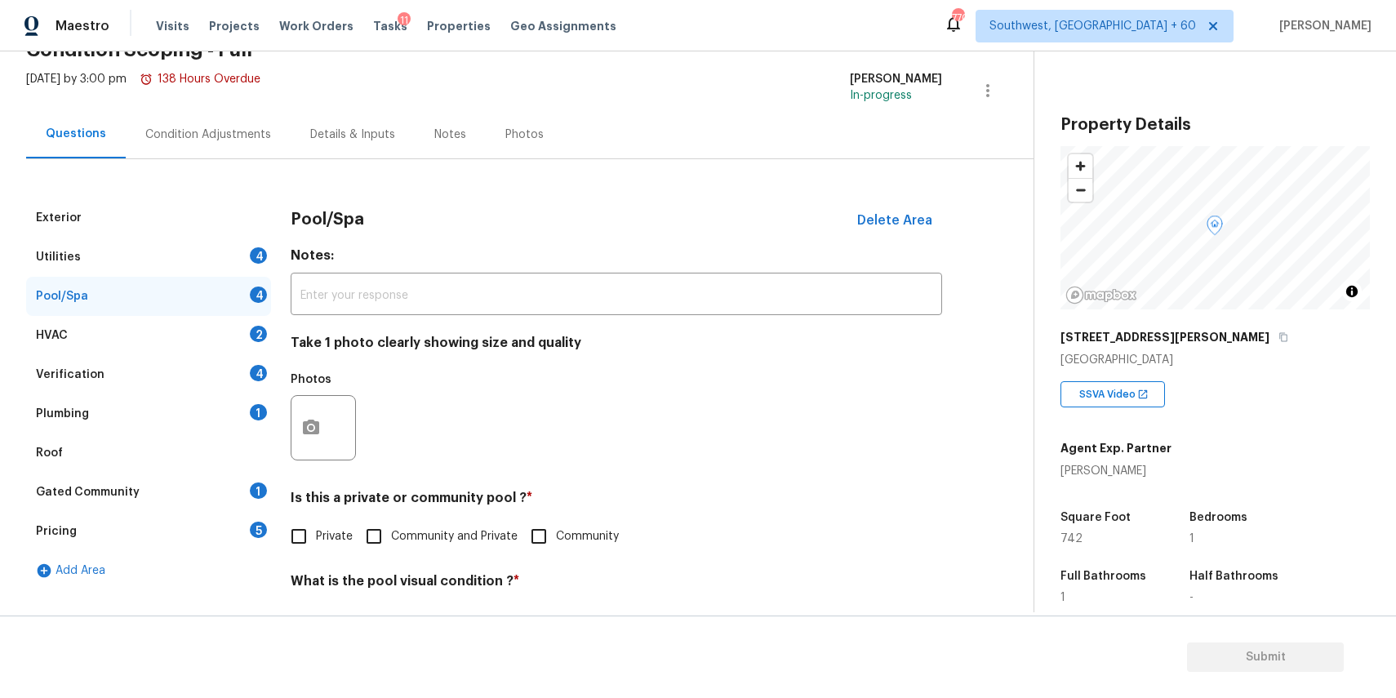
click at [258, 277] on div "Pool/Spa 4" at bounding box center [148, 296] width 245 height 39
click at [269, 258] on div "Utilities 4" at bounding box center [148, 257] width 245 height 39
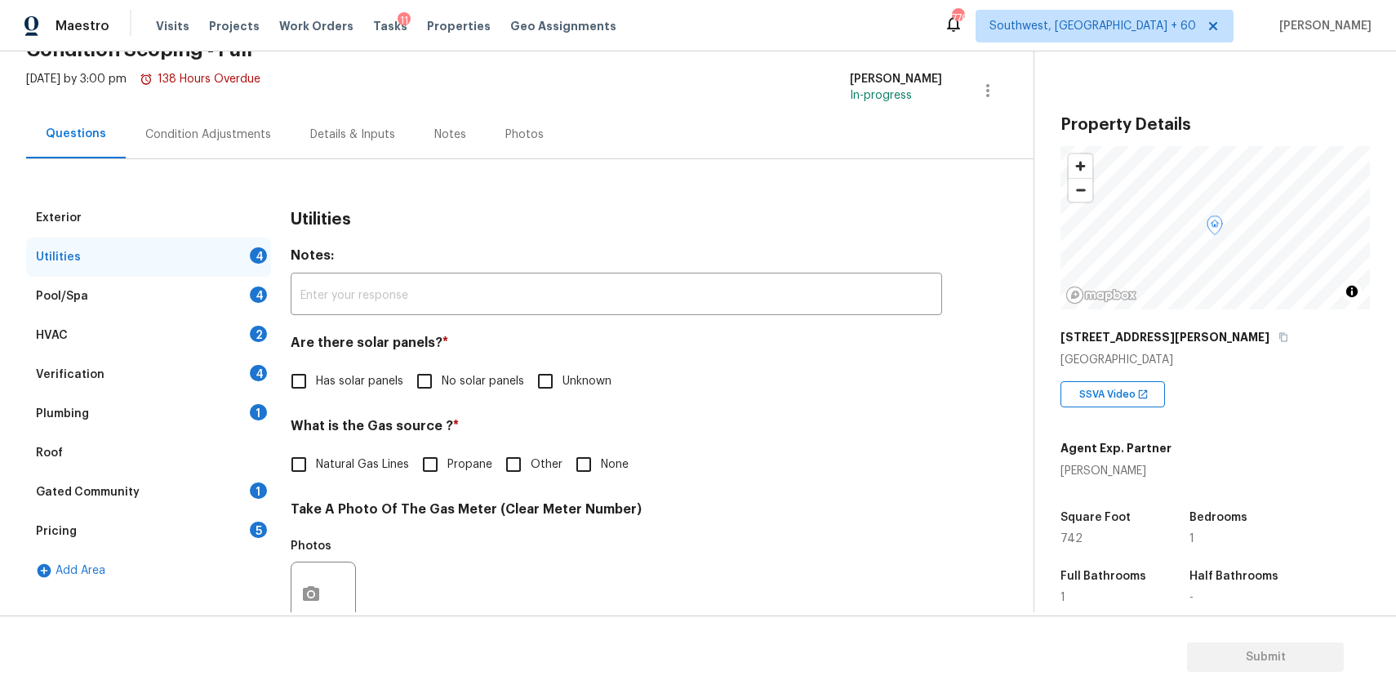
click at [451, 383] on span "No solar panels" at bounding box center [483, 381] width 82 height 17
click at [442, 383] on input "No solar panels" at bounding box center [424, 381] width 34 height 34
checkbox input "true"
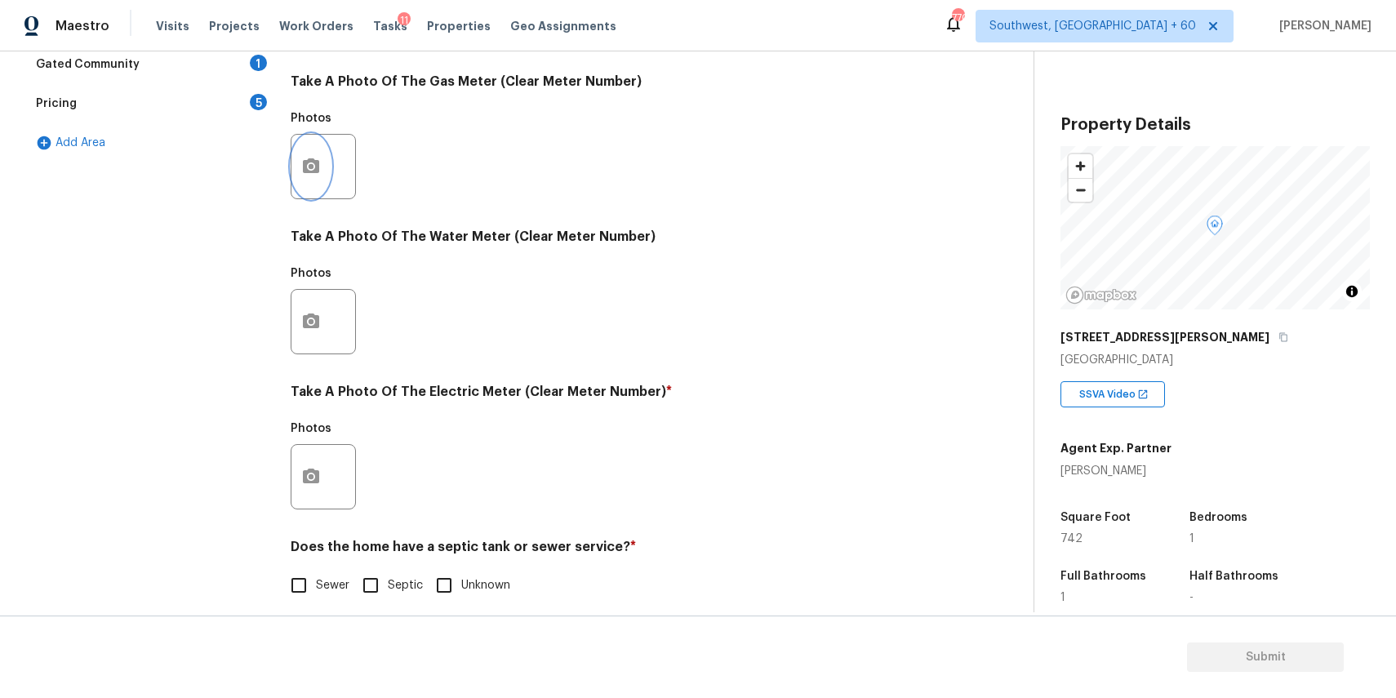
click at [310, 173] on icon "button" at bounding box center [311, 167] width 20 height 20
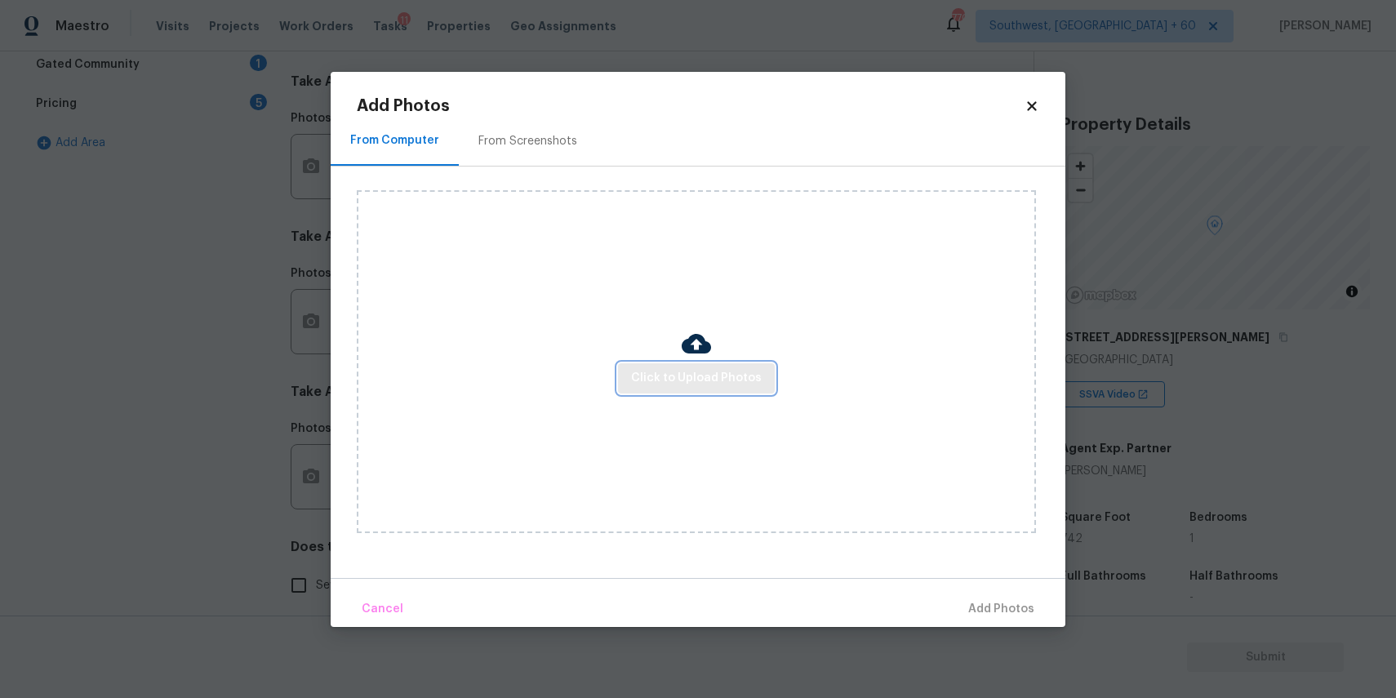
click at [742, 382] on span "Click to Upload Photos" at bounding box center [696, 378] width 131 height 20
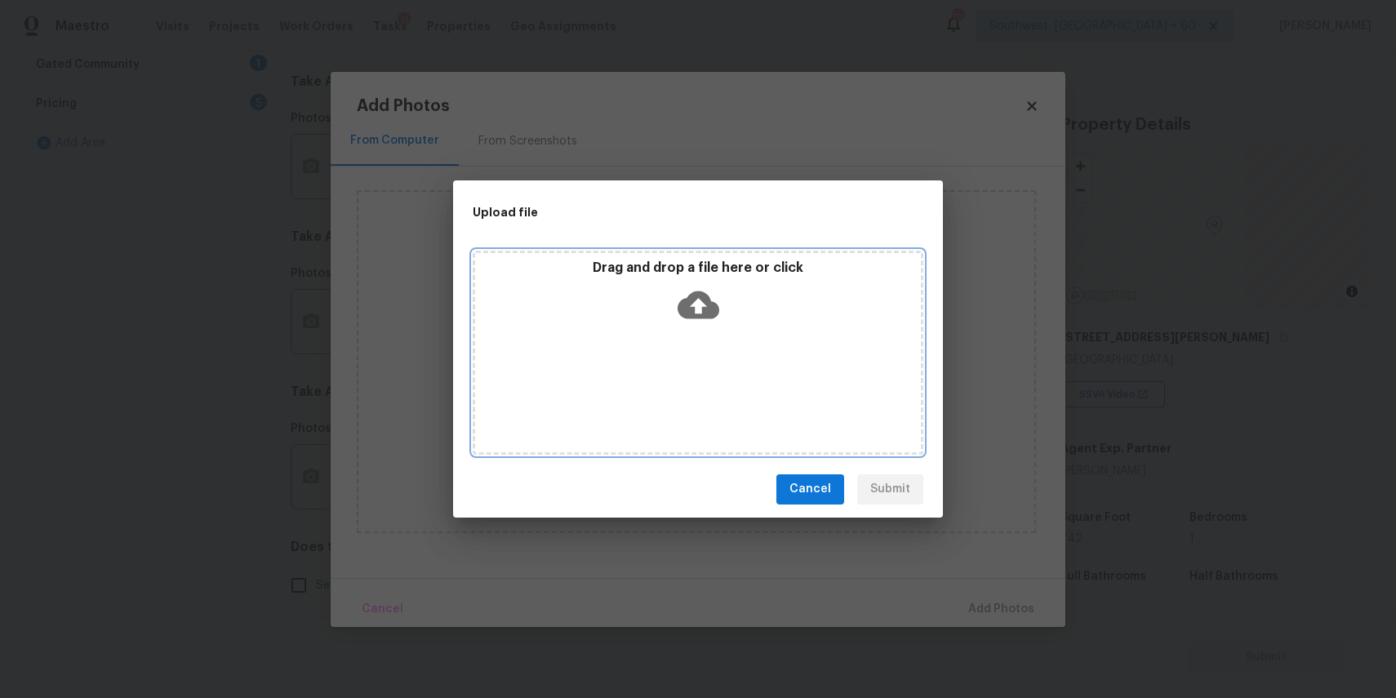
click at [713, 334] on div "Drag and drop a file here or click" at bounding box center [698, 353] width 451 height 204
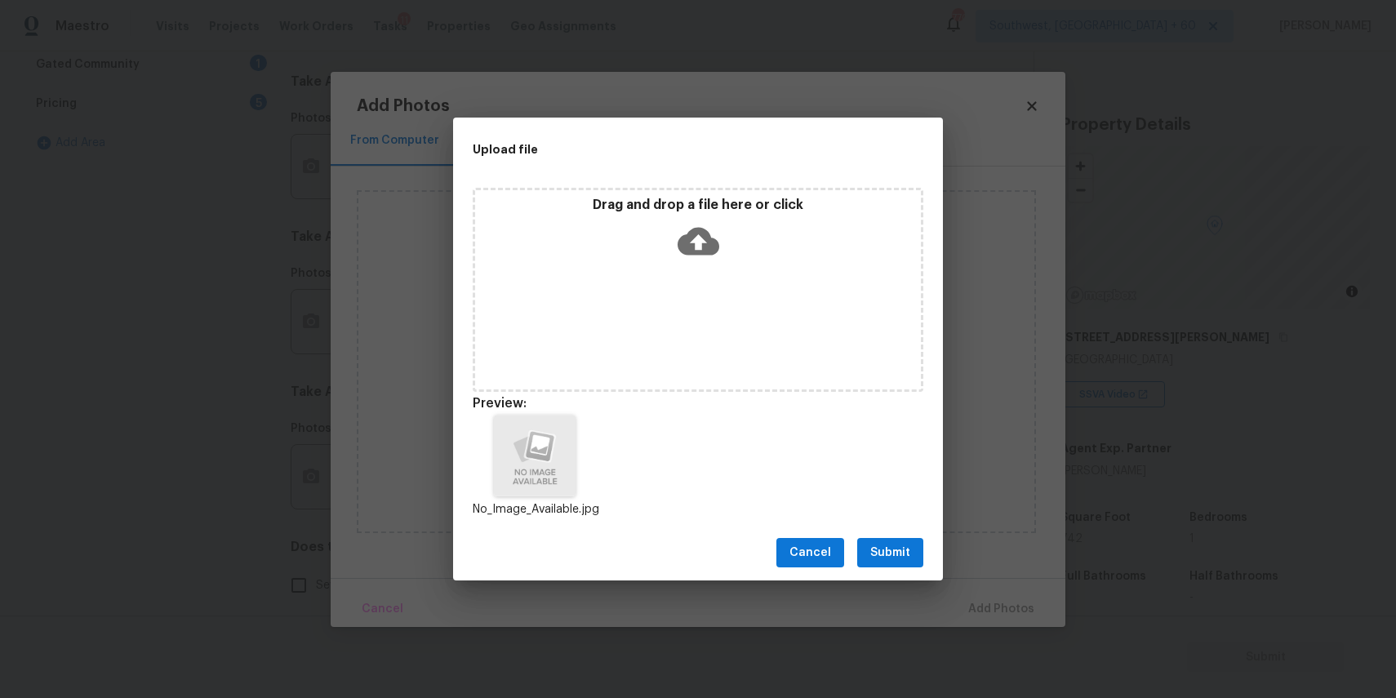
click at [878, 543] on span "Submit" at bounding box center [890, 553] width 40 height 20
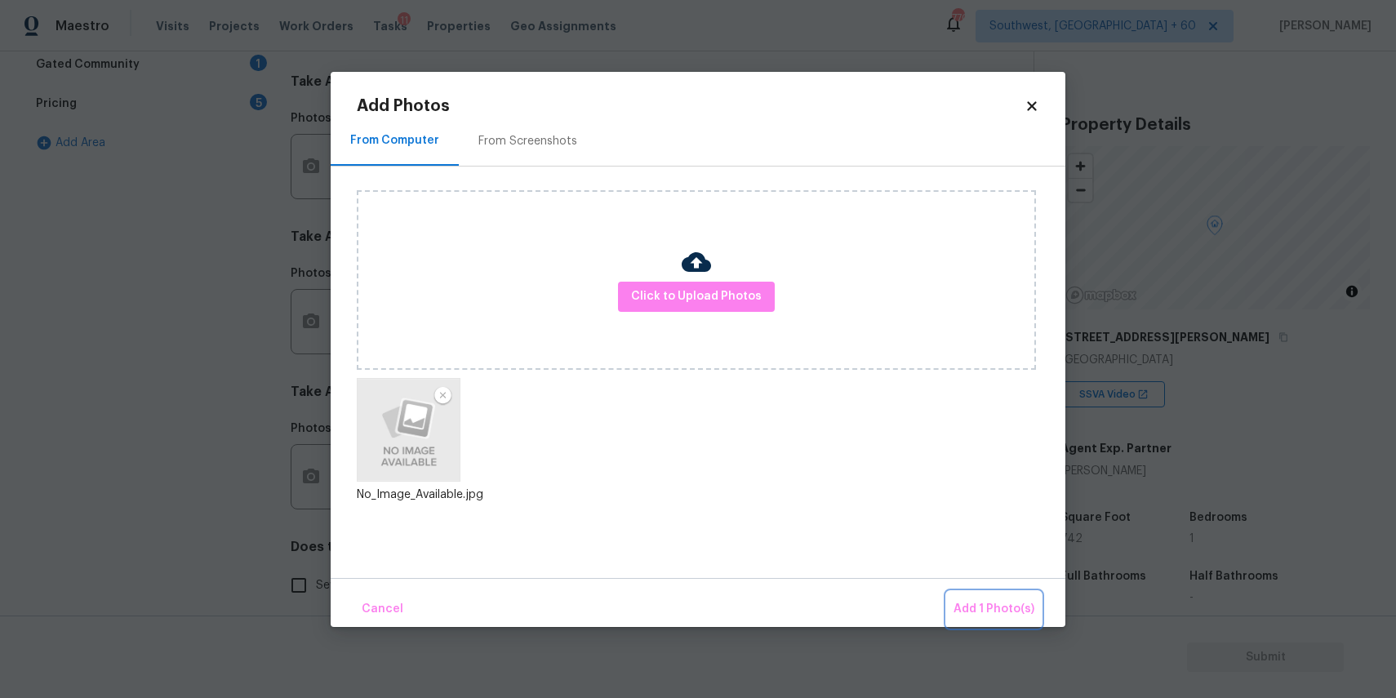
click at [989, 599] on span "Add 1 Photo(s)" at bounding box center [993, 609] width 81 height 20
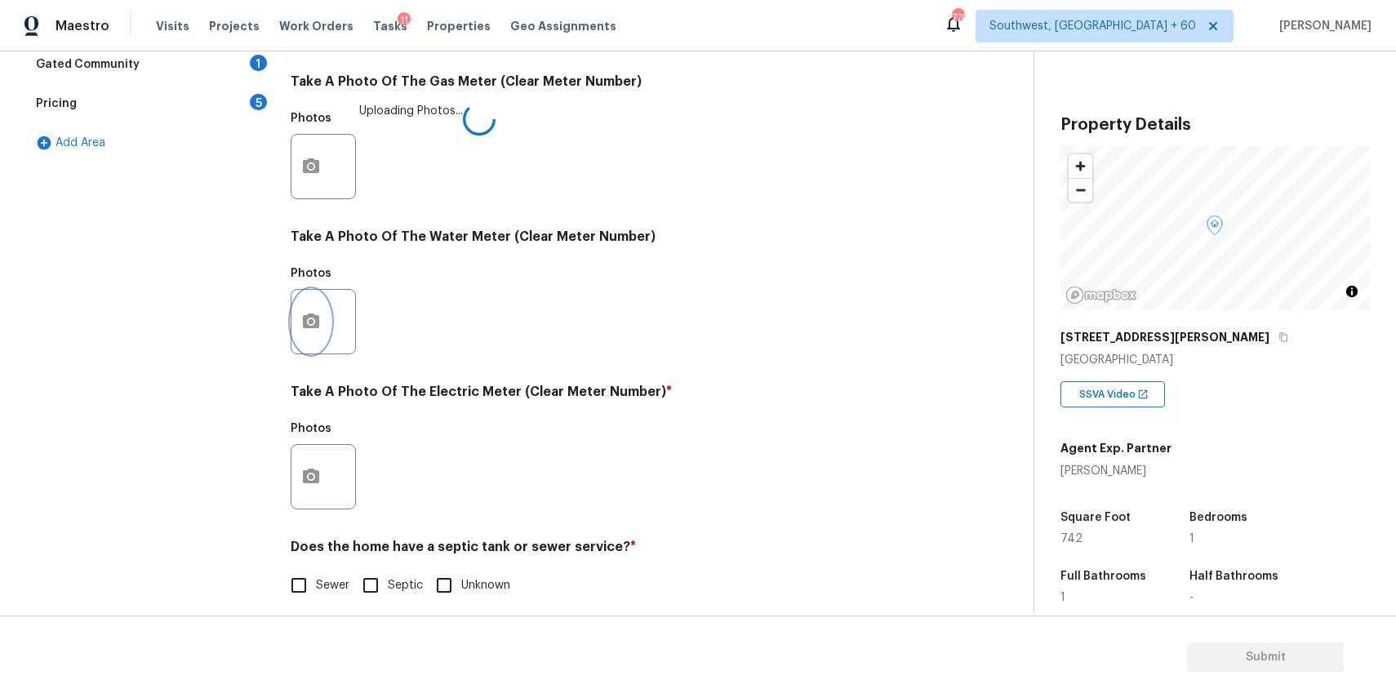
click at [313, 313] on icon "button" at bounding box center [311, 322] width 20 height 20
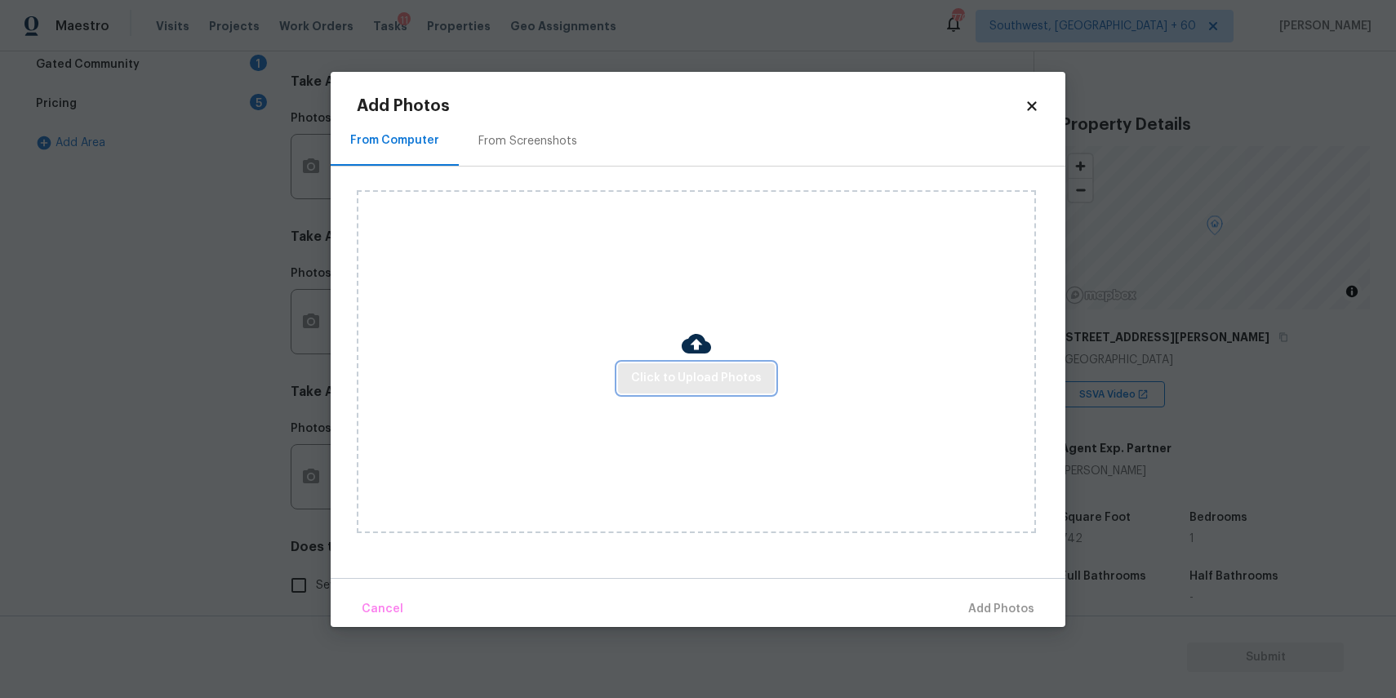
click at [713, 389] on button "Click to Upload Photos" at bounding box center [696, 378] width 157 height 30
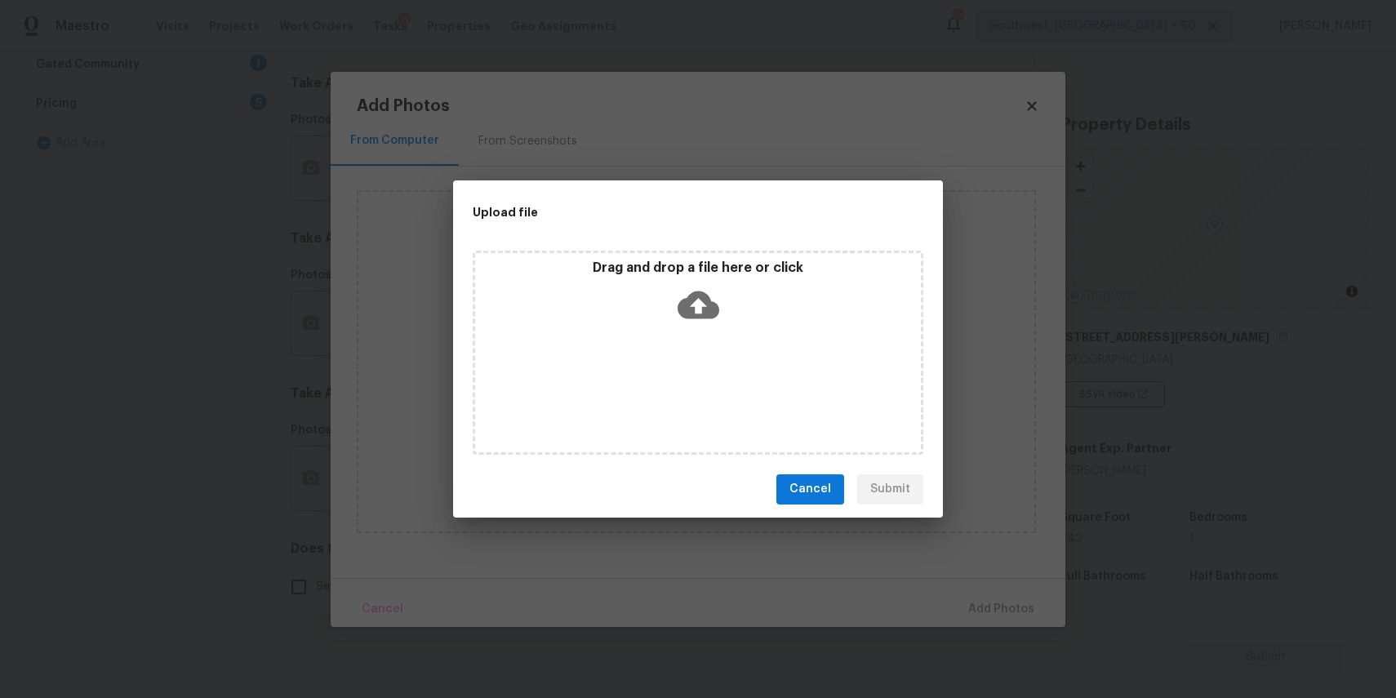
click at [706, 367] on div "Drag and drop a file here or click" at bounding box center [698, 353] width 451 height 204
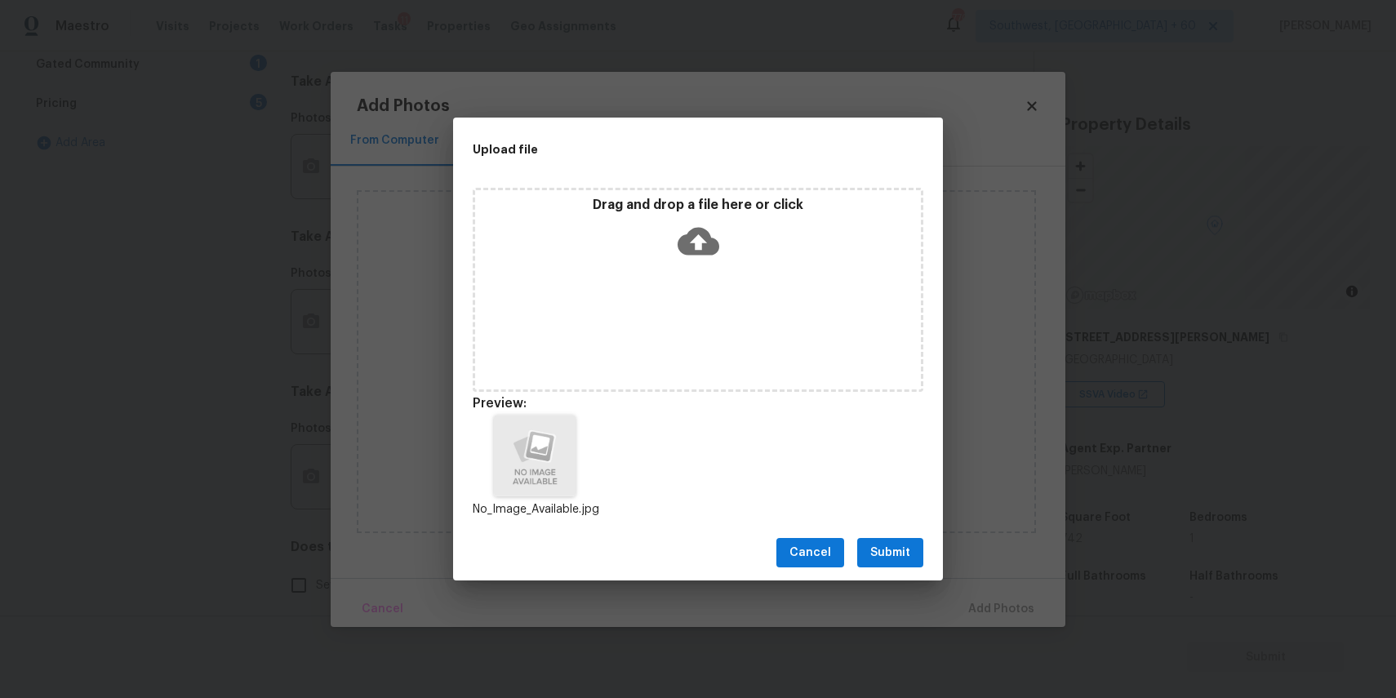
click at [904, 568] on div "Cancel Submit" at bounding box center [698, 553] width 490 height 56
click at [906, 553] on span "Submit" at bounding box center [890, 553] width 40 height 20
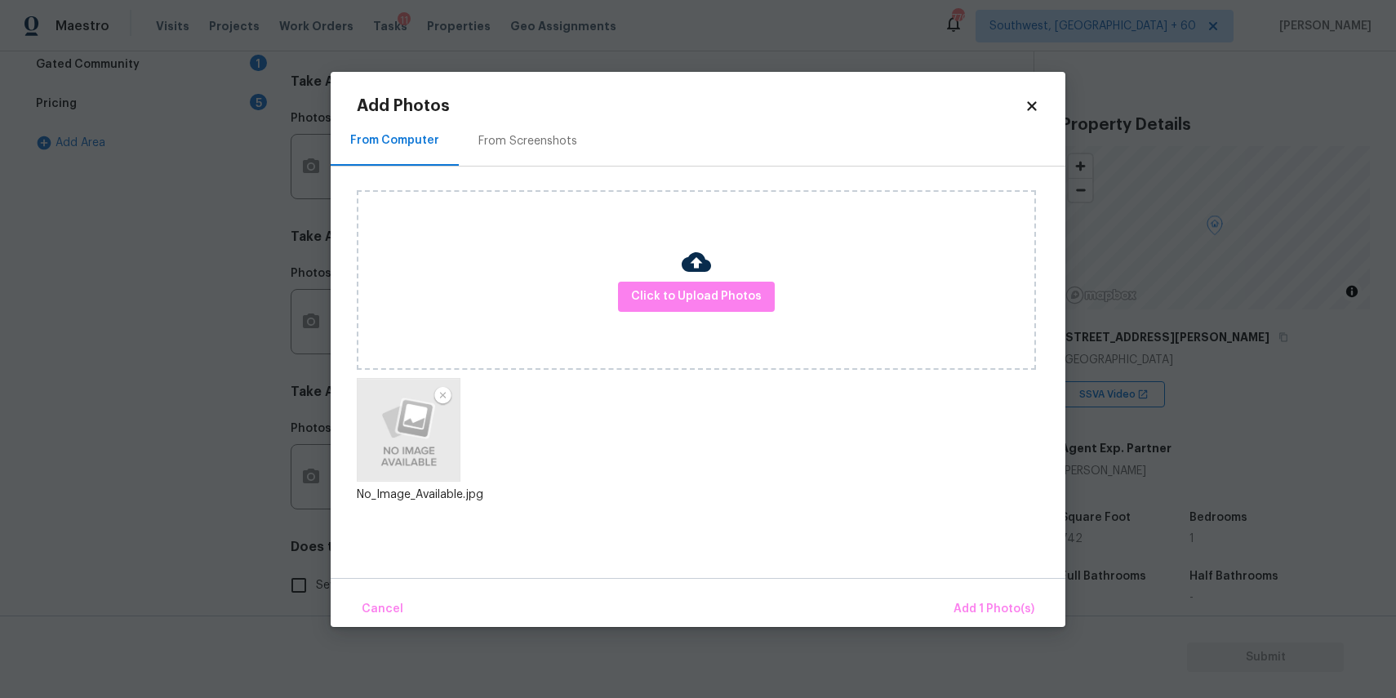
click at [975, 588] on div "Cancel Add 1 Photo(s)" at bounding box center [698, 602] width 735 height 49
click at [976, 598] on button "Add 1 Photo(s)" at bounding box center [994, 609] width 94 height 35
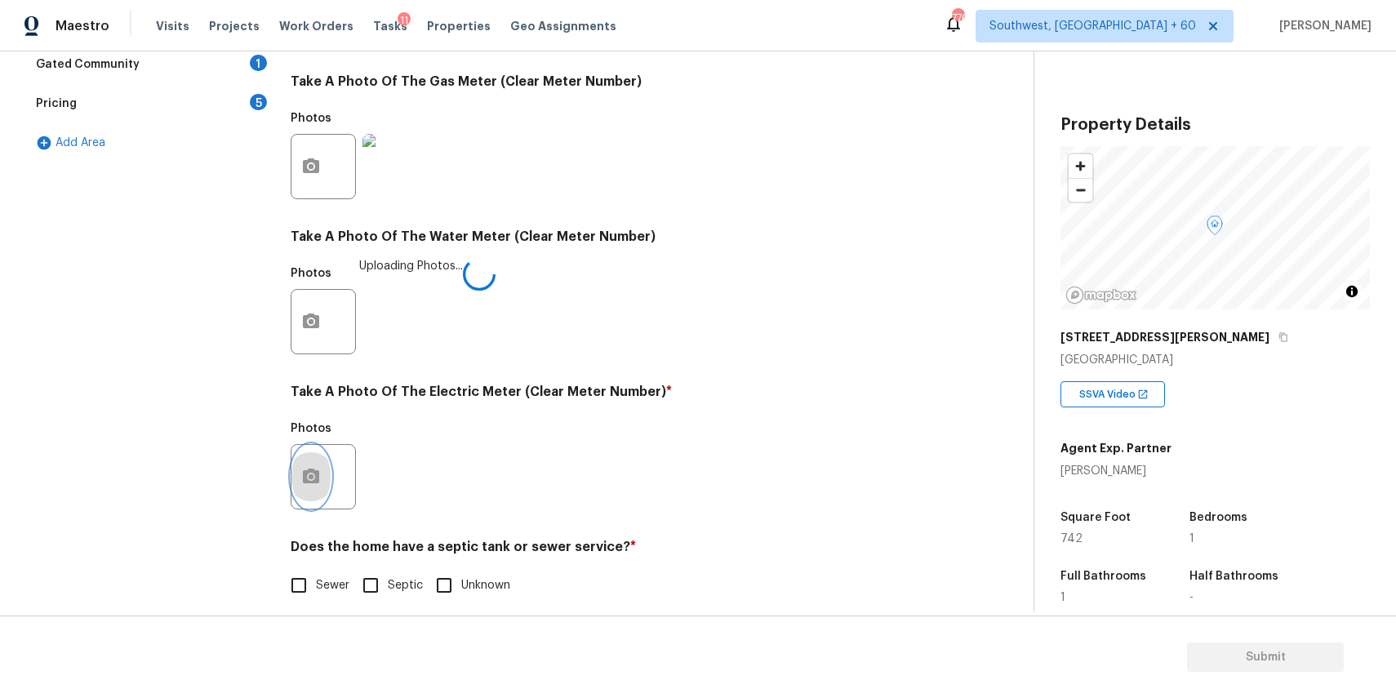
click at [304, 488] on button "button" at bounding box center [310, 477] width 39 height 64
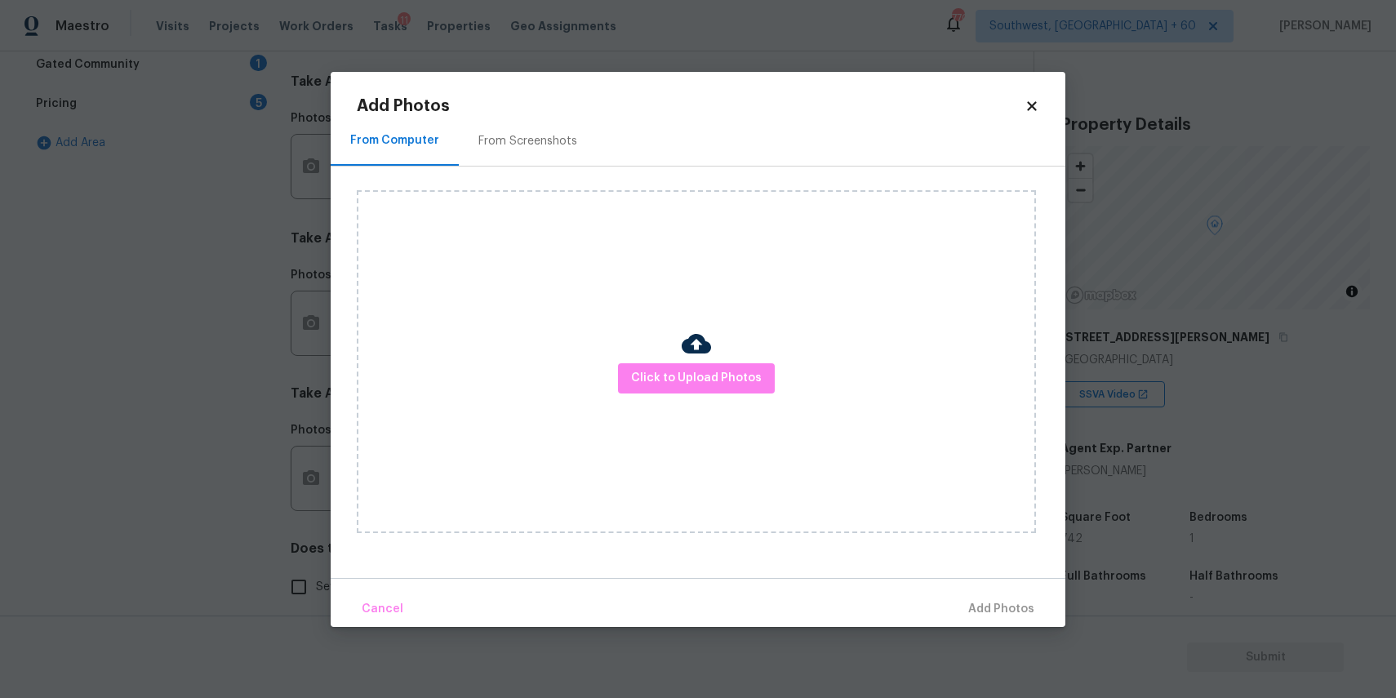
click at [712, 360] on div "Click to Upload Photos" at bounding box center [696, 361] width 679 height 343
click at [714, 375] on span "Click to Upload Photos" at bounding box center [696, 378] width 131 height 20
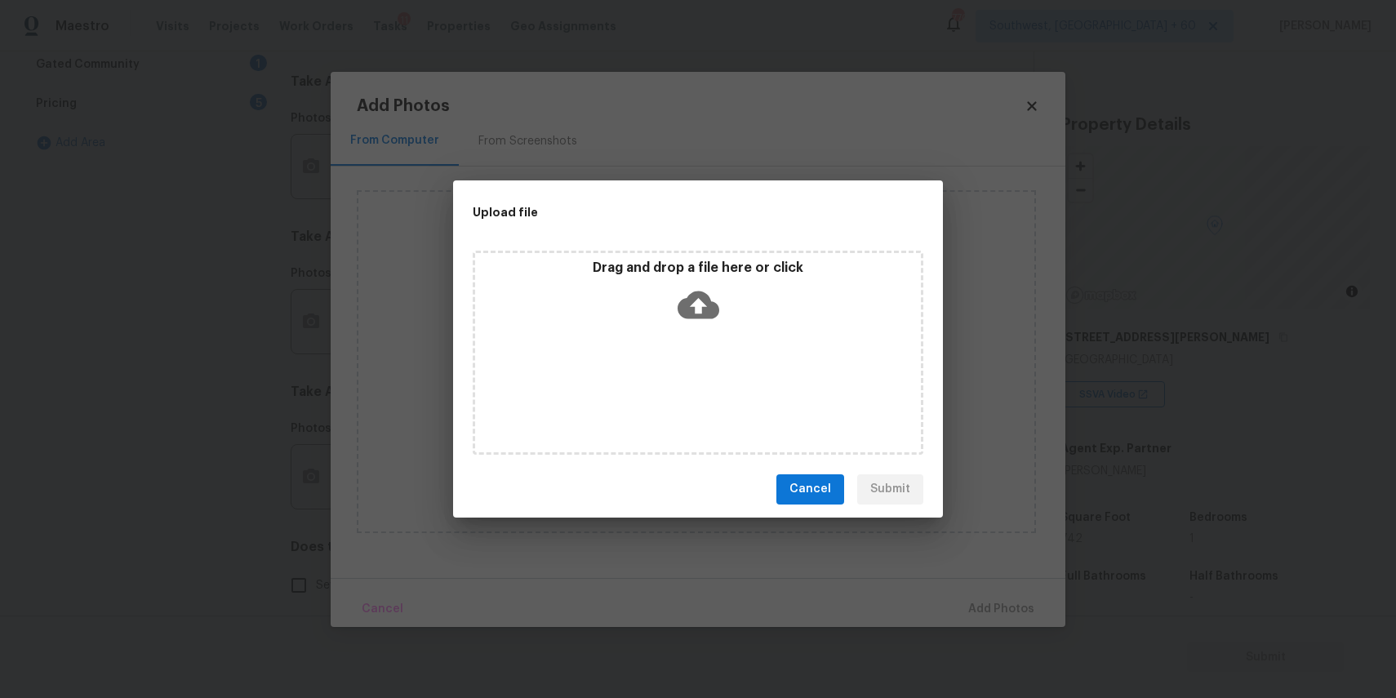
click at [704, 329] on div "Drag and drop a file here or click" at bounding box center [698, 353] width 451 height 204
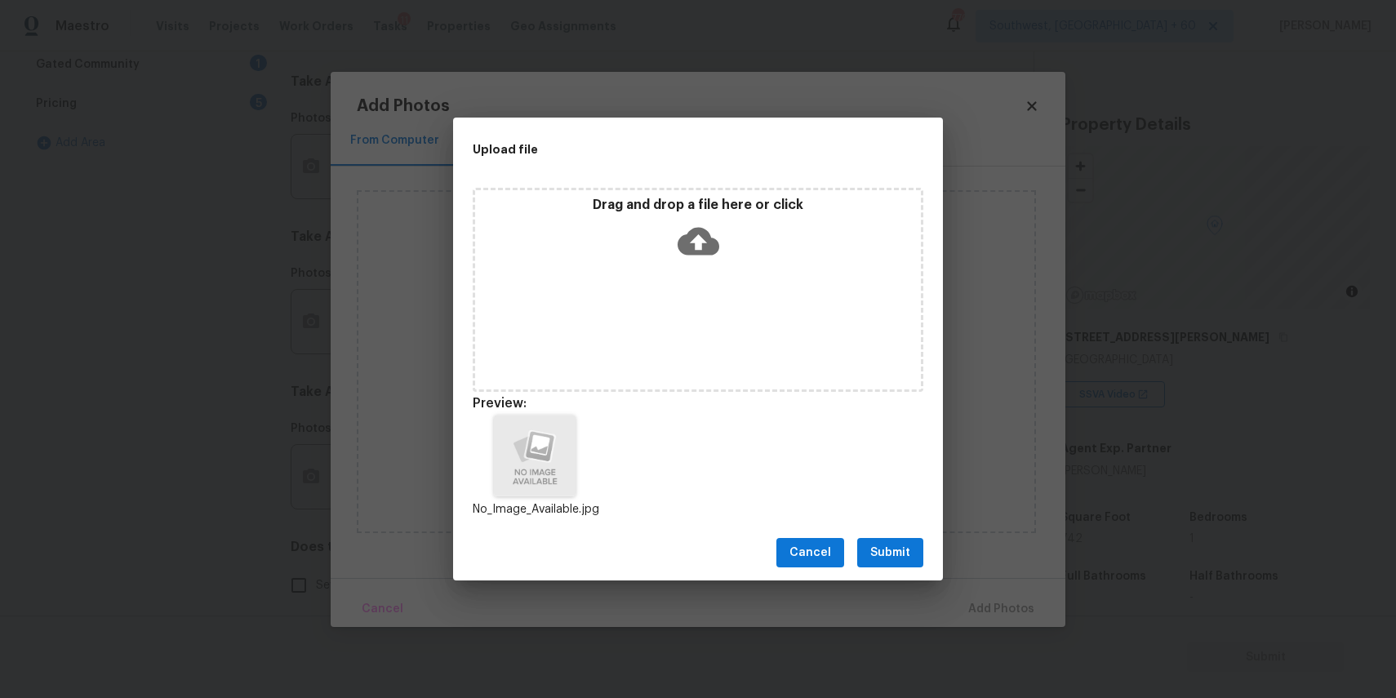
click at [900, 540] on button "Submit" at bounding box center [890, 553] width 66 height 30
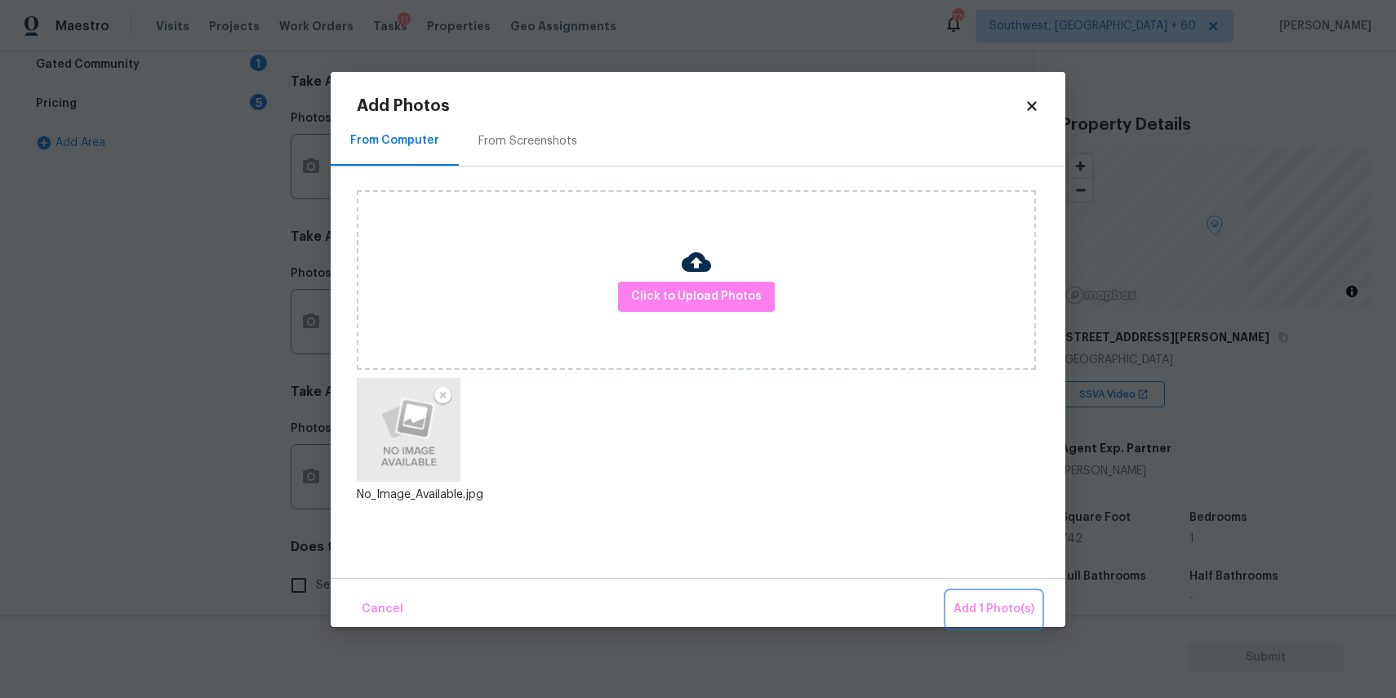
click at [1022, 600] on span "Add 1 Photo(s)" at bounding box center [993, 609] width 81 height 20
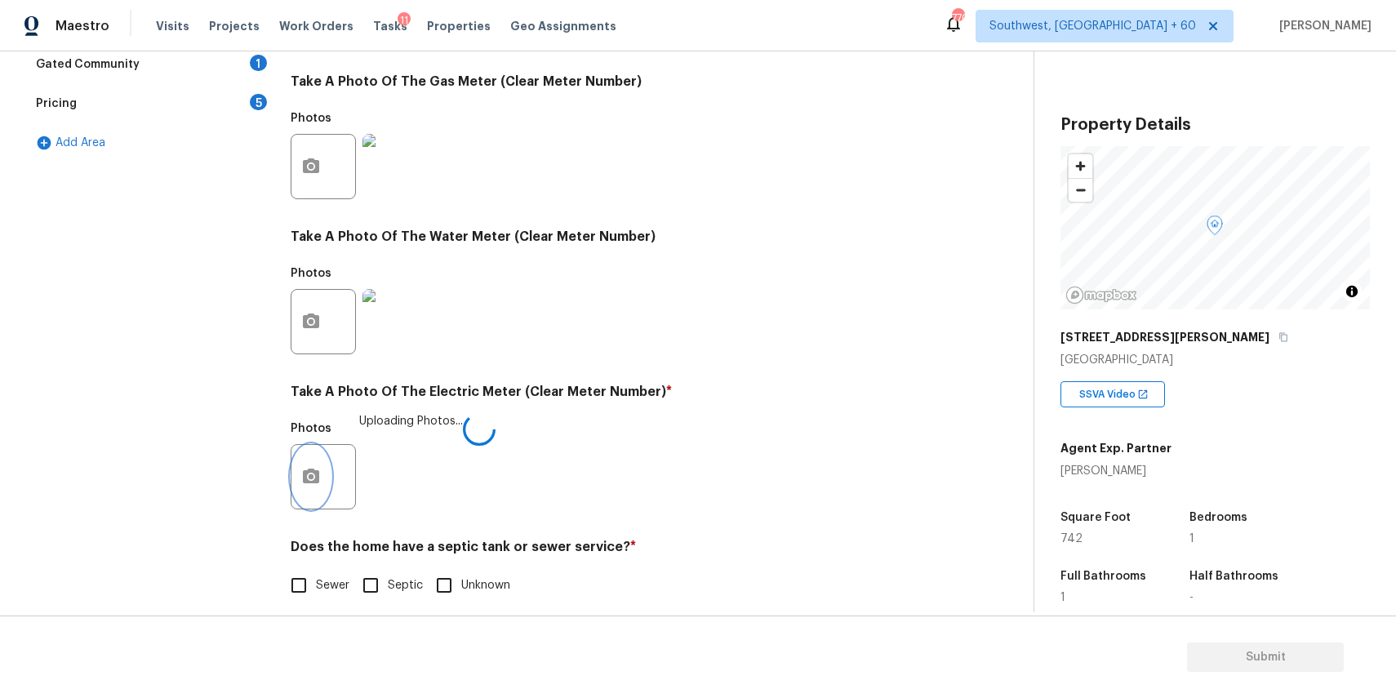
scroll to position [531, 0]
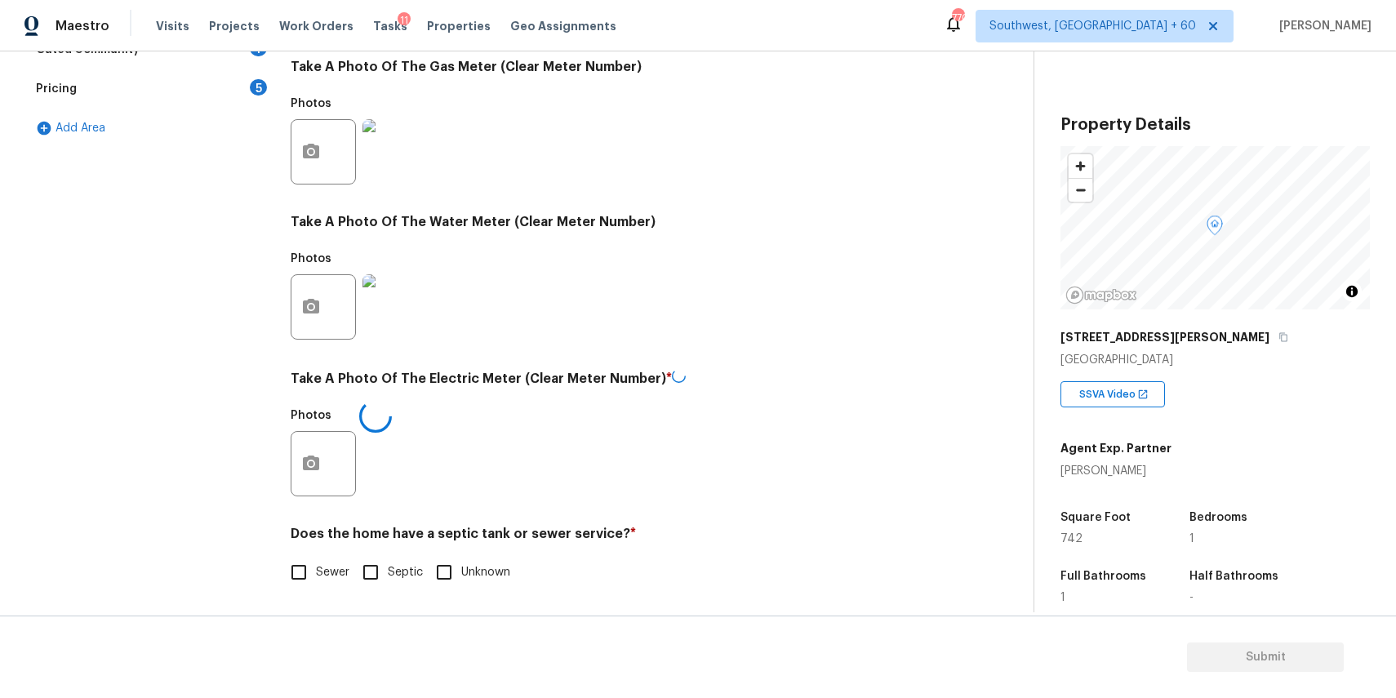
click at [322, 569] on span "Sewer" at bounding box center [332, 572] width 33 height 17
click at [316, 569] on input "Sewer" at bounding box center [299, 572] width 34 height 34
checkbox input "true"
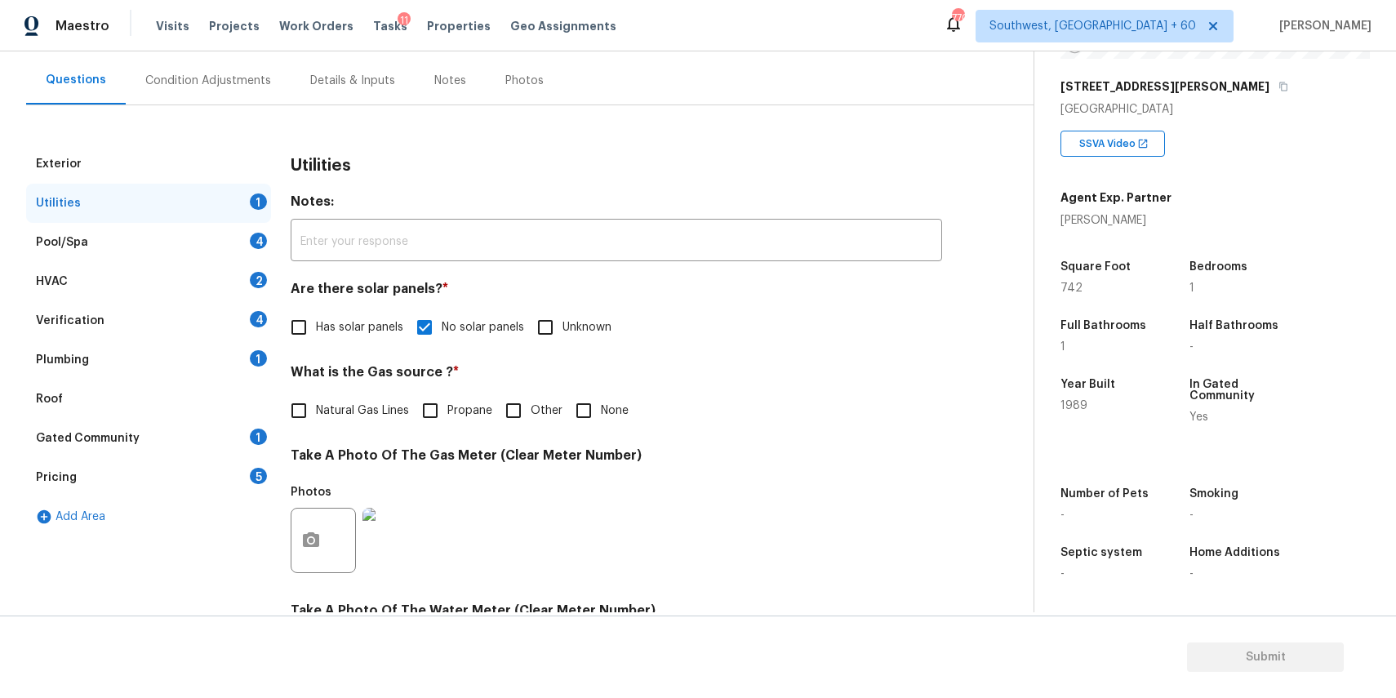
scroll to position [70, 0]
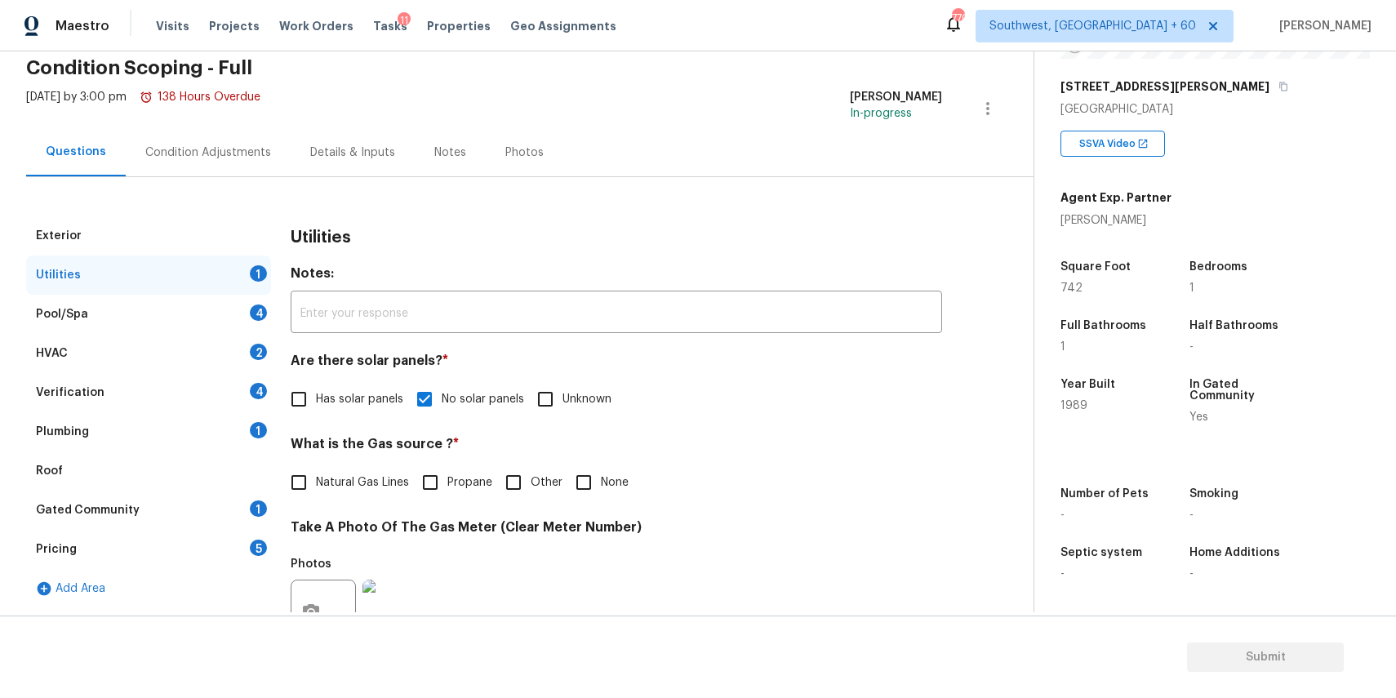
click at [178, 317] on div "Pool/Spa 4" at bounding box center [148, 314] width 245 height 39
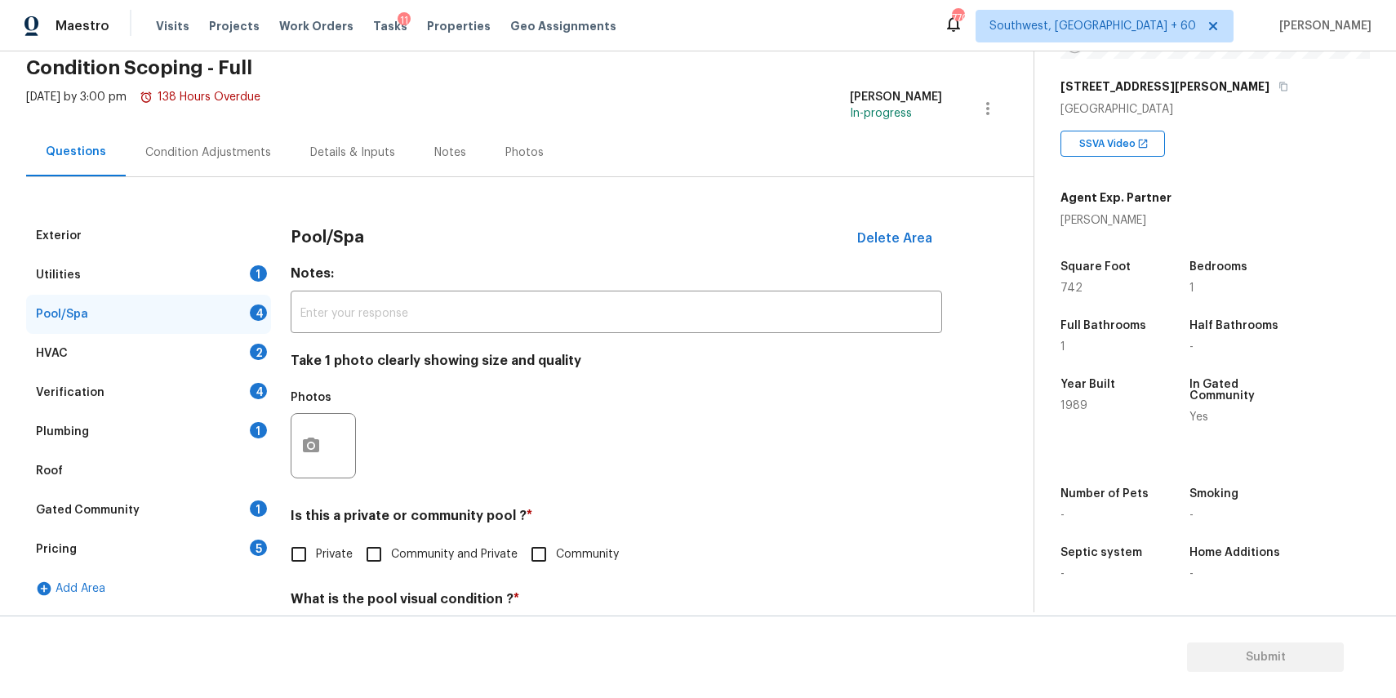
click at [251, 272] on div "1" at bounding box center [258, 273] width 17 height 16
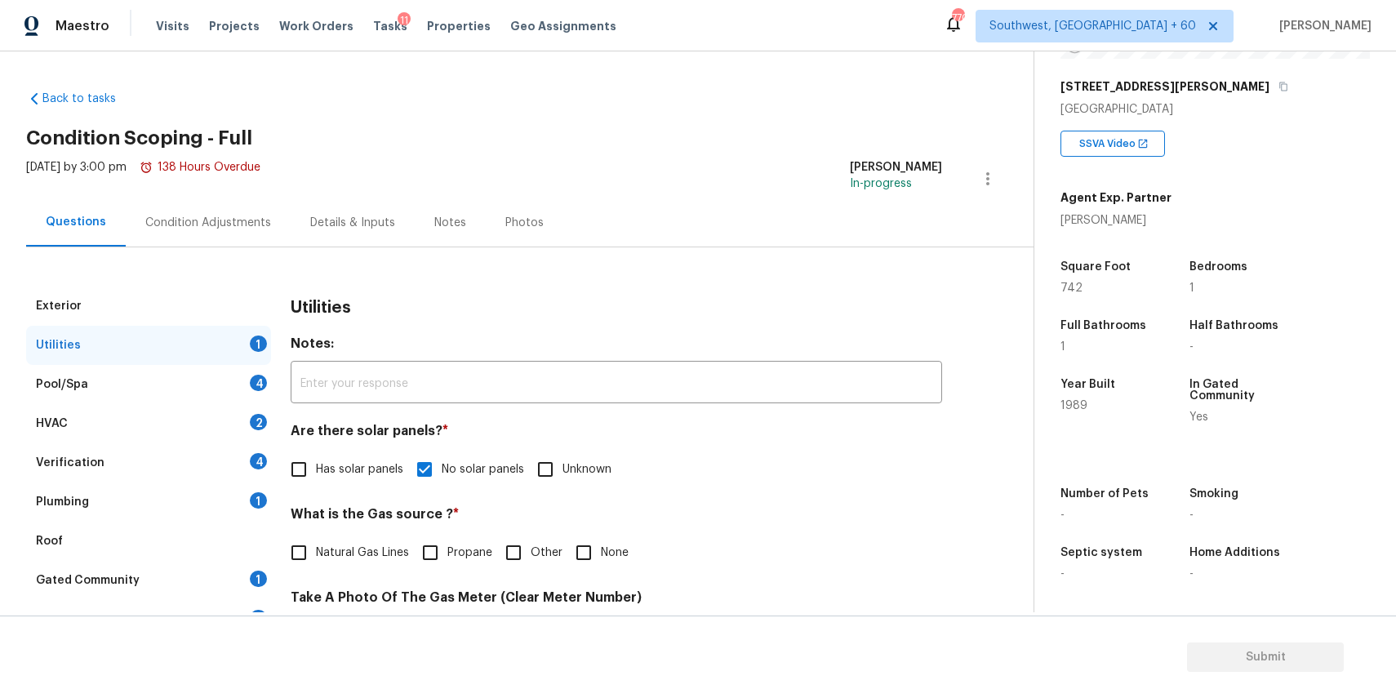
scroll to position [0, 0]
click at [186, 402] on div "Pool/Spa 4" at bounding box center [148, 384] width 245 height 39
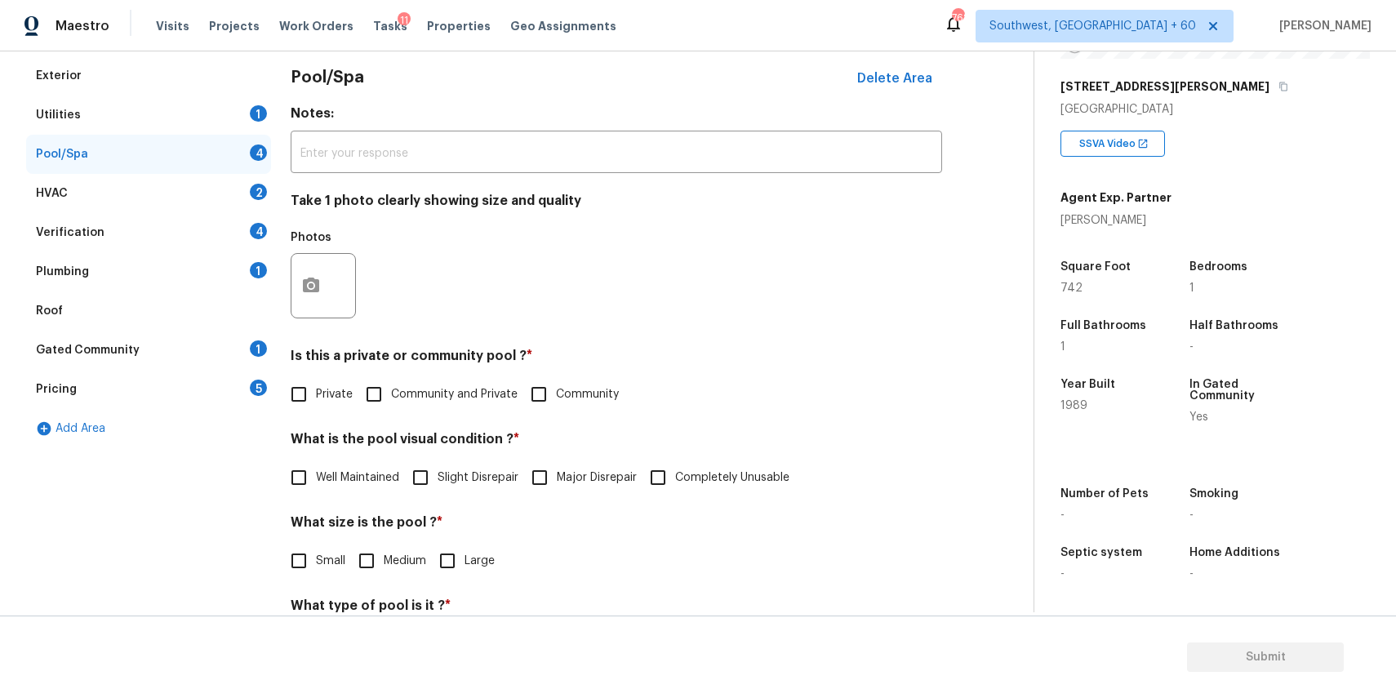
scroll to position [201, 0]
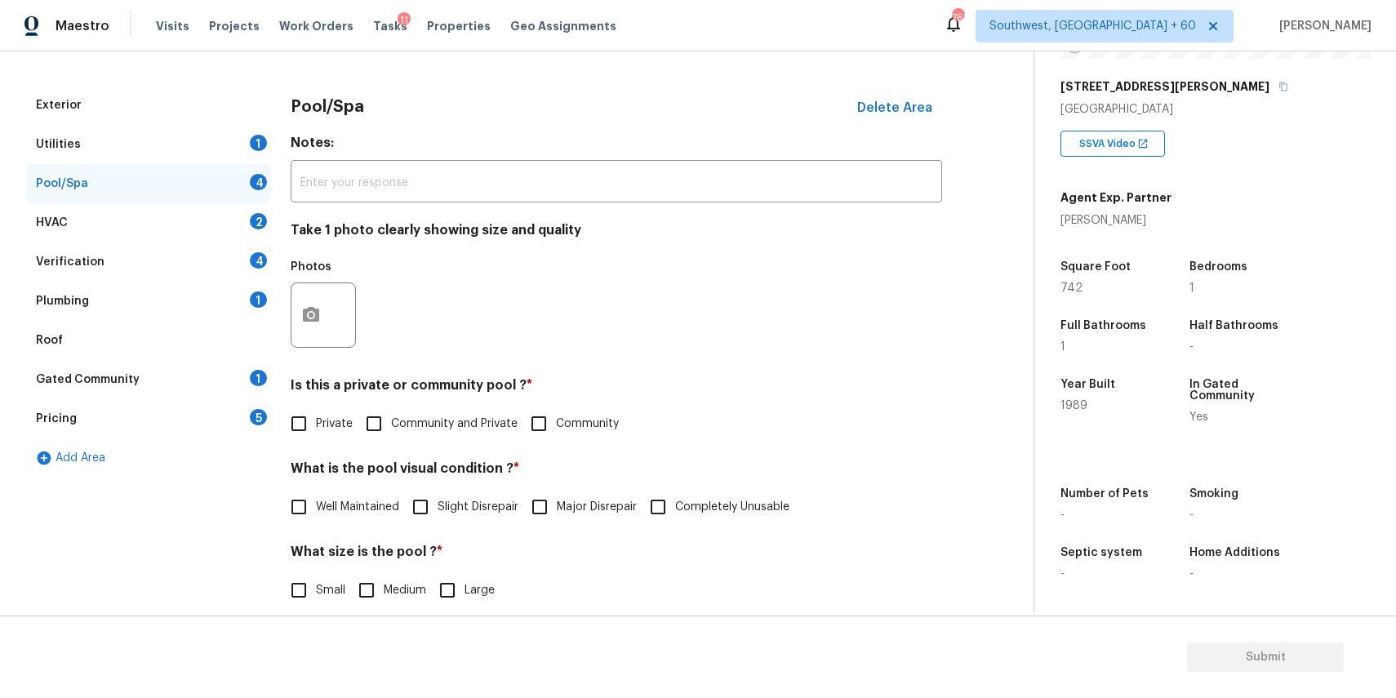
click at [553, 428] on input "Community" at bounding box center [539, 424] width 34 height 34
checkbox input "true"
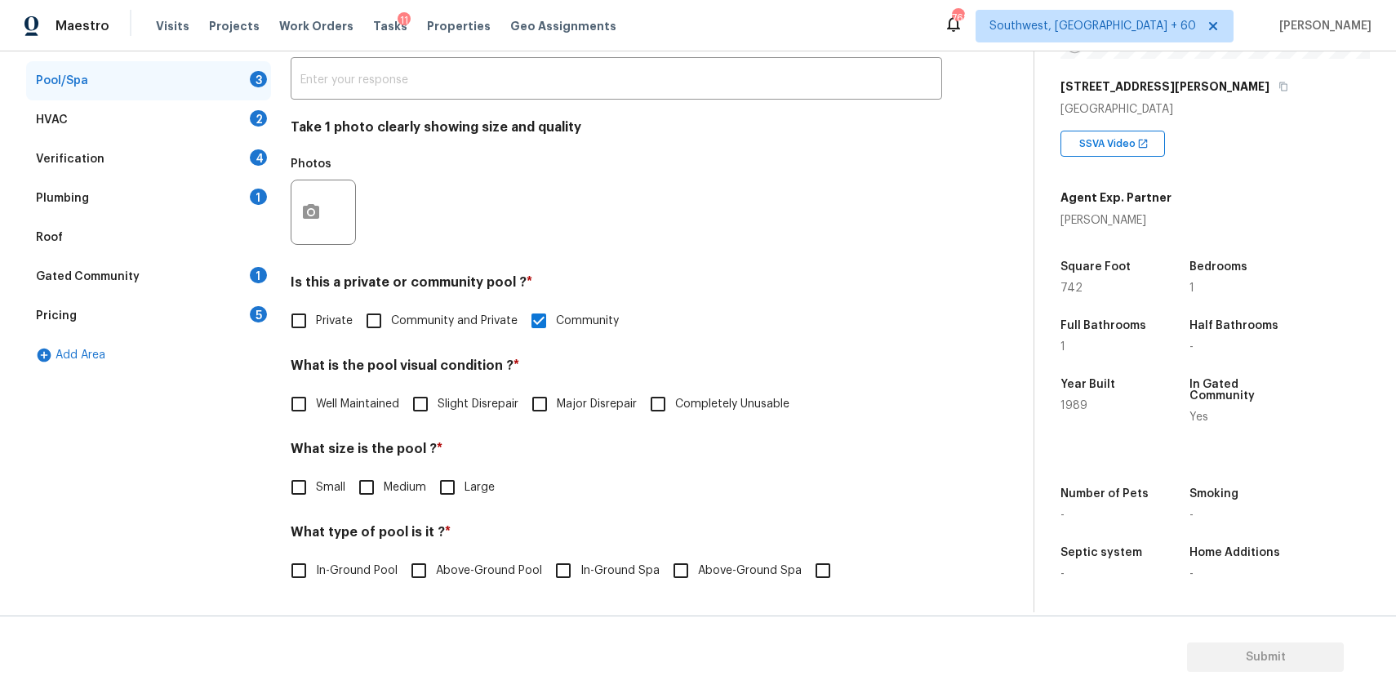
click at [329, 412] on label "Well Maintained" at bounding box center [341, 404] width 118 height 34
click at [316, 412] on input "Well Maintained" at bounding box center [299, 404] width 34 height 34
checkbox input "true"
click at [464, 477] on input "Large" at bounding box center [447, 487] width 34 height 34
checkbox input "true"
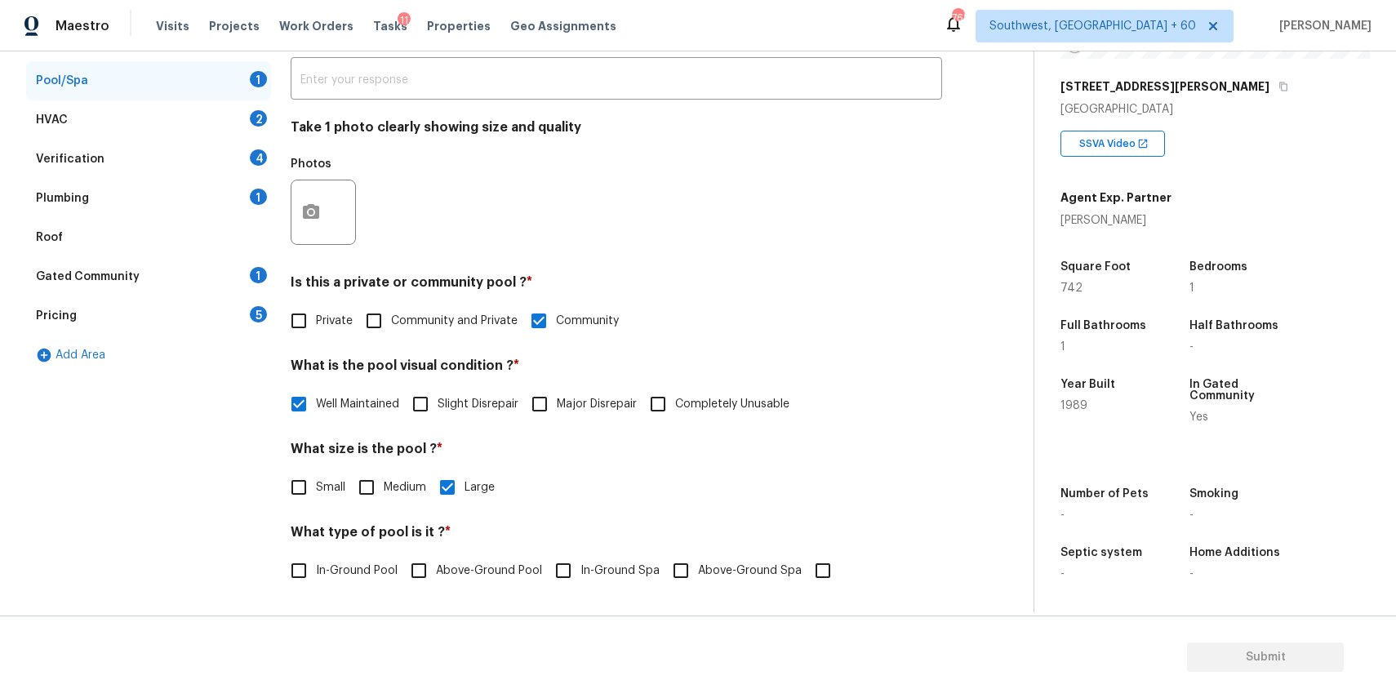
click at [365, 575] on span "In-Ground Pool" at bounding box center [357, 570] width 82 height 17
click at [316, 575] on input "In-Ground Pool" at bounding box center [299, 570] width 34 height 34
checkbox input "true"
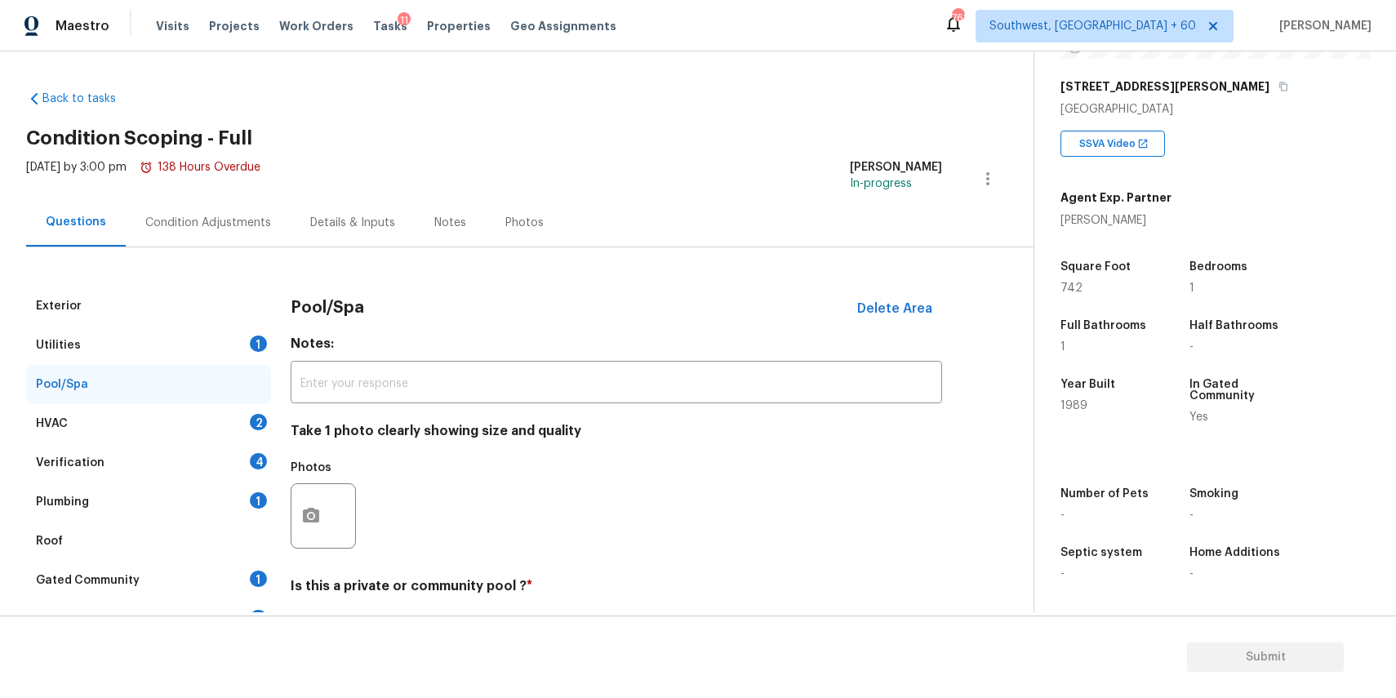
click at [207, 368] on div "Pool/Spa" at bounding box center [148, 384] width 245 height 39
click at [255, 322] on div "Exterior" at bounding box center [148, 306] width 245 height 39
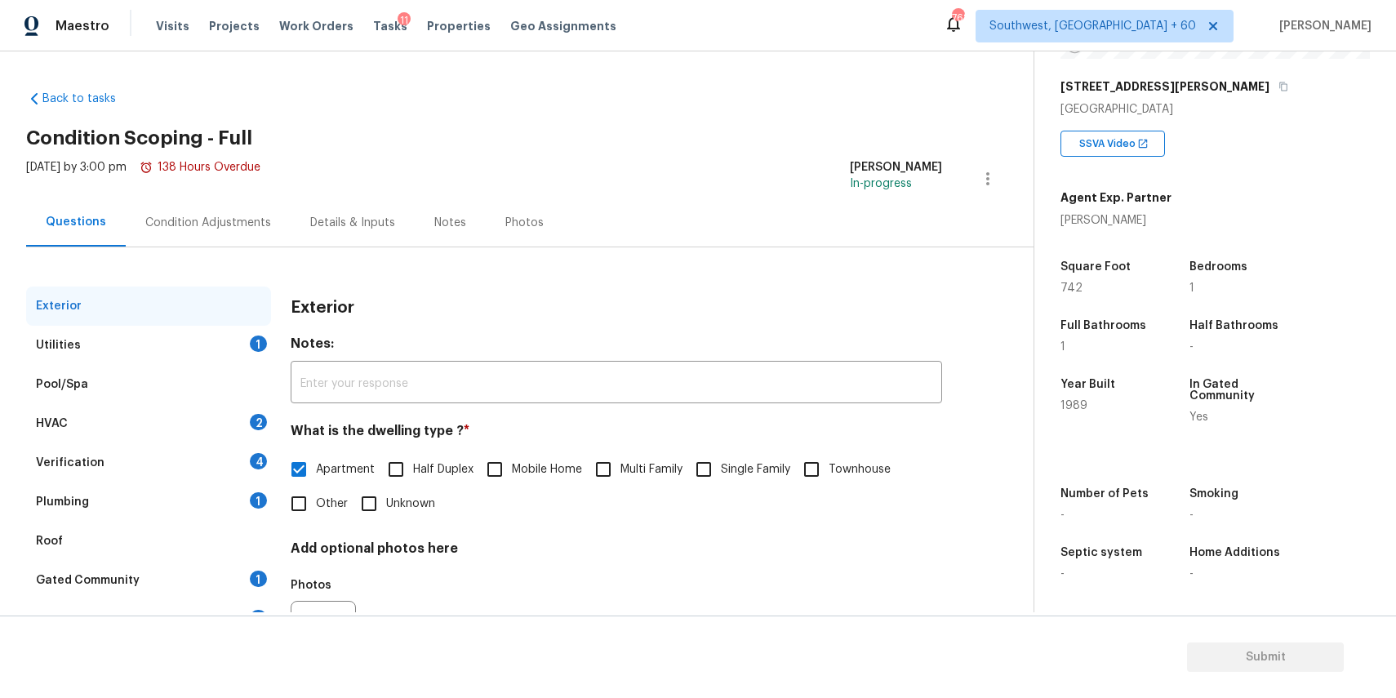
click at [242, 344] on div "Utilities 1" at bounding box center [148, 345] width 245 height 39
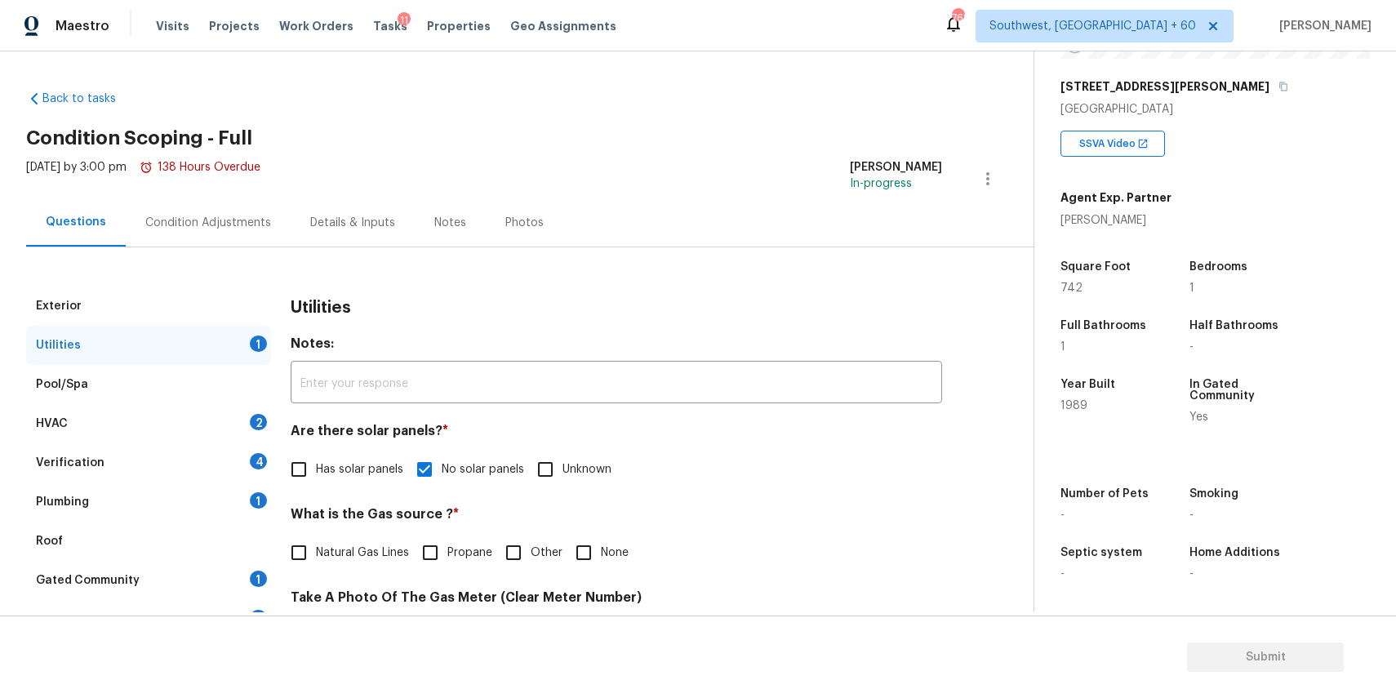
click at [190, 468] on div "Verification 4" at bounding box center [148, 462] width 245 height 39
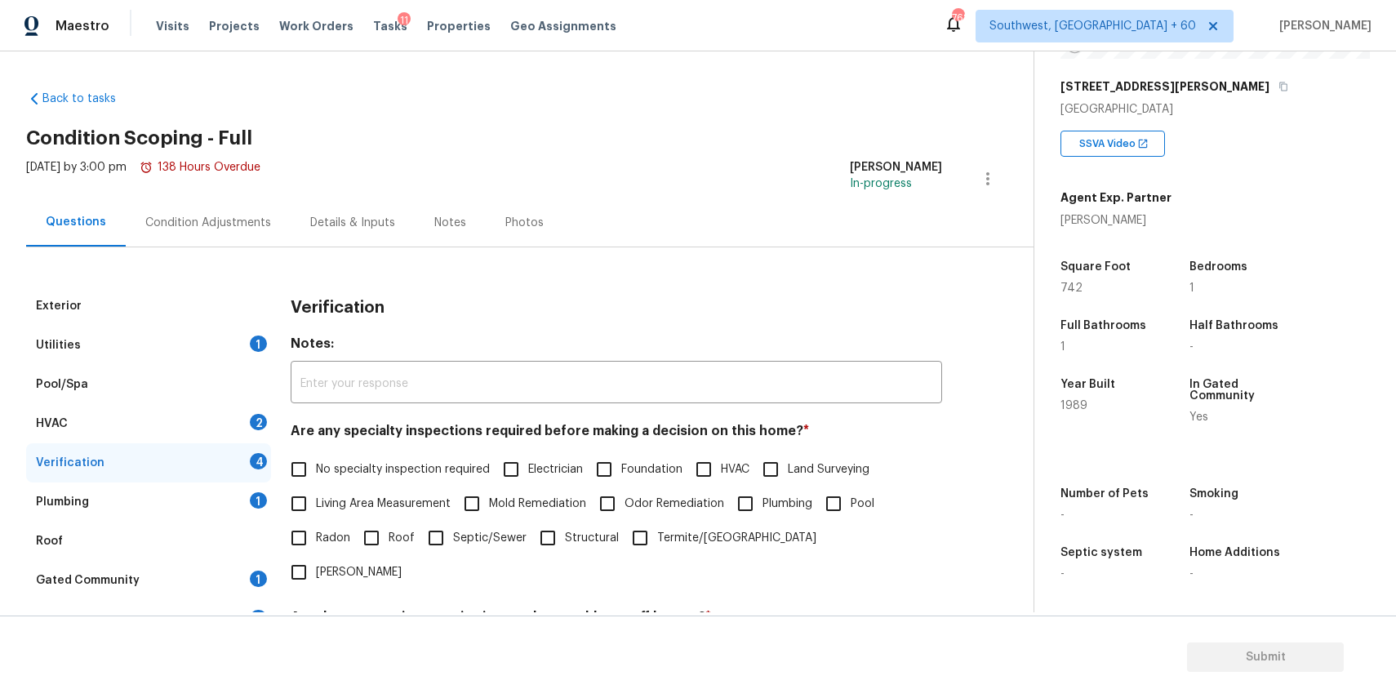
click at [221, 437] on div "HVAC 2" at bounding box center [148, 423] width 245 height 39
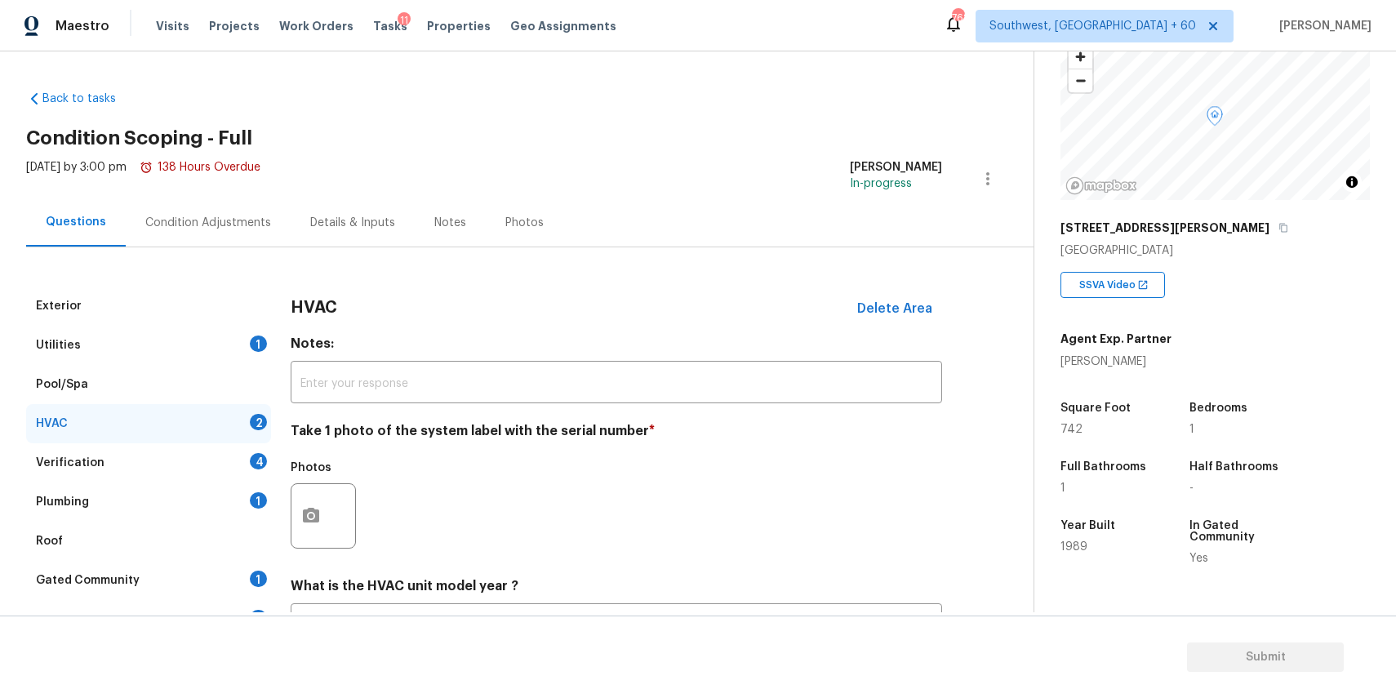
scroll to position [54, 0]
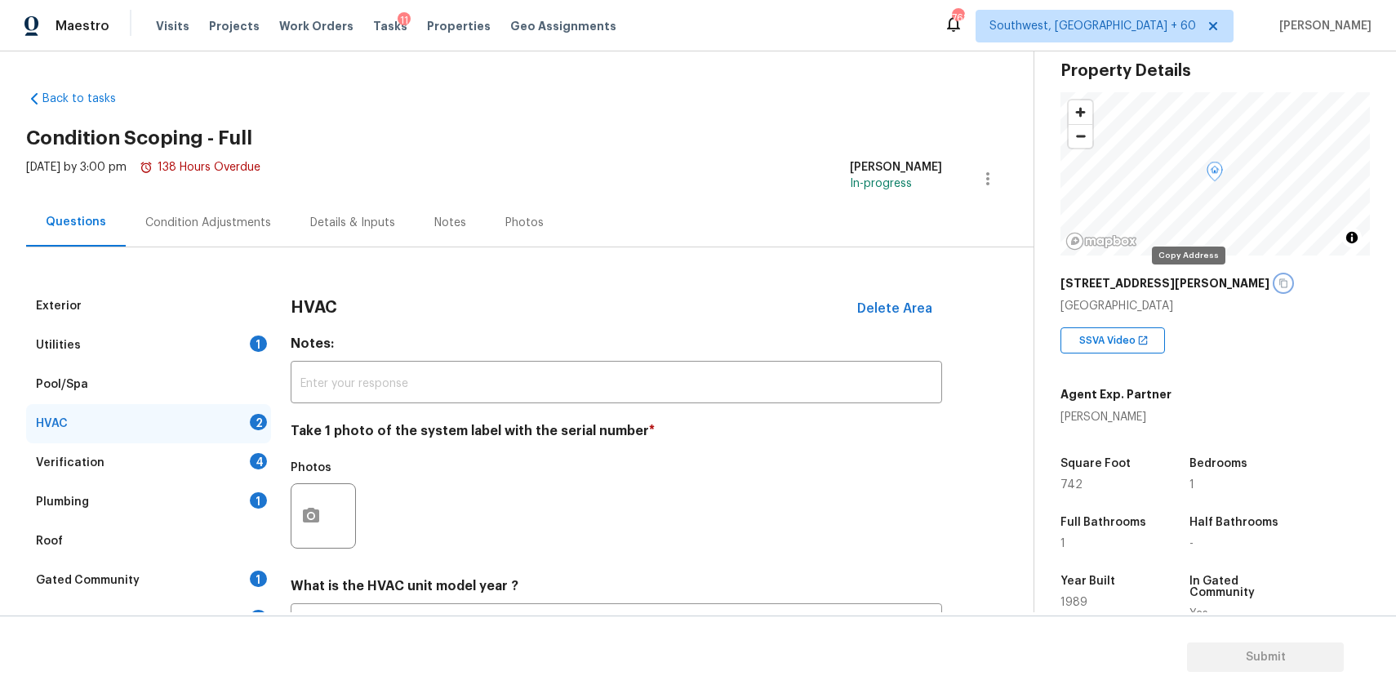
click at [1280, 281] on icon "button" at bounding box center [1284, 283] width 8 height 9
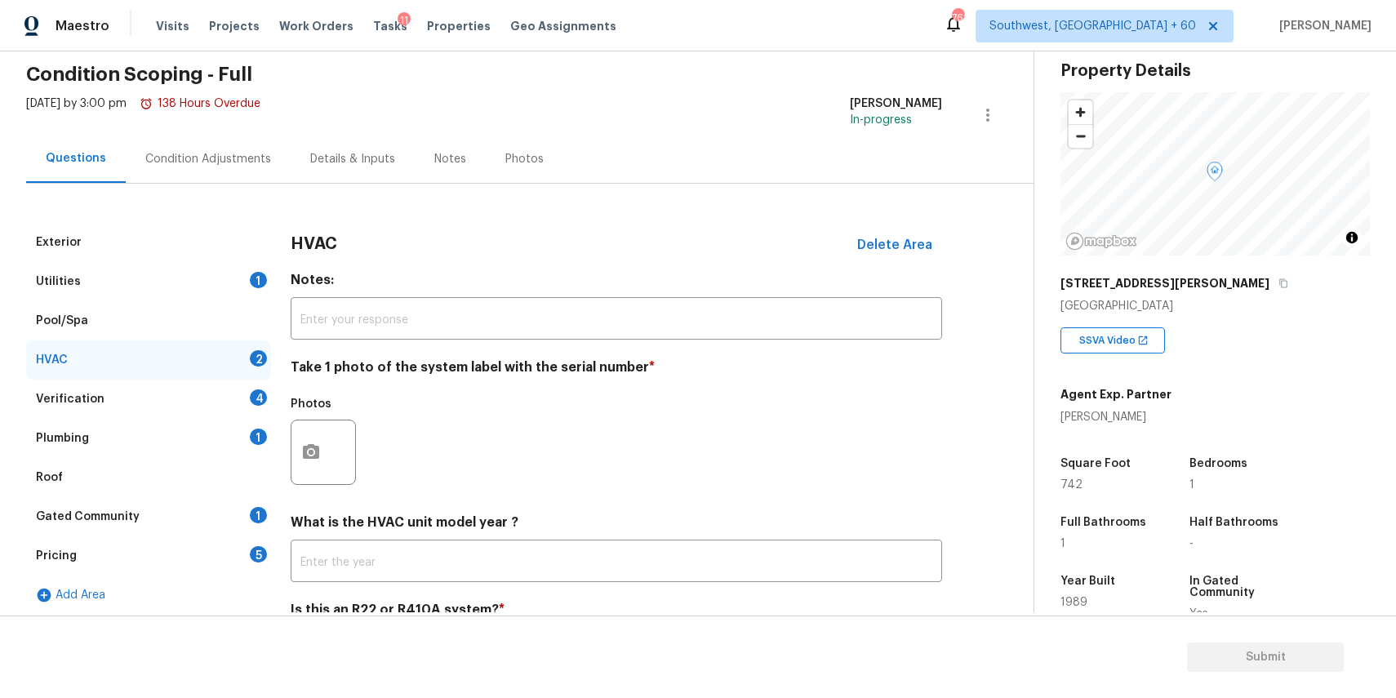
click at [208, 153] on div "Condition Adjustments" at bounding box center [208, 159] width 126 height 16
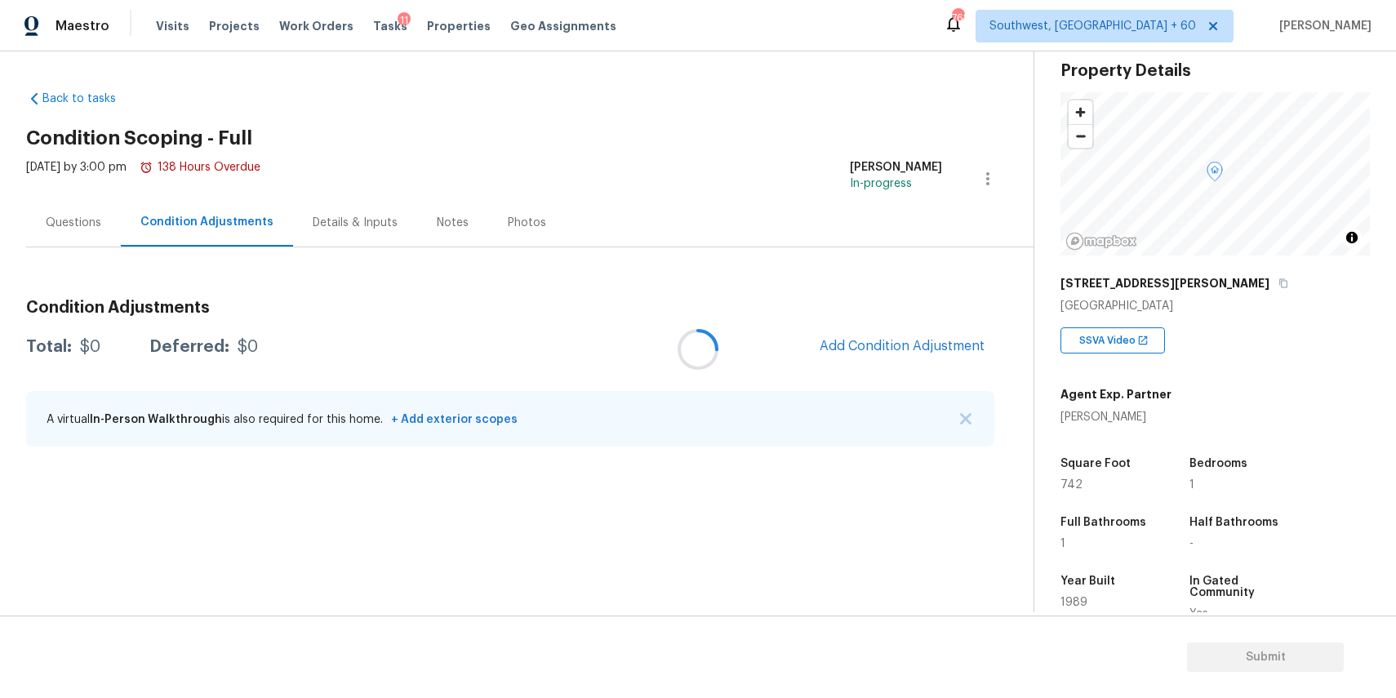
scroll to position [243, 0]
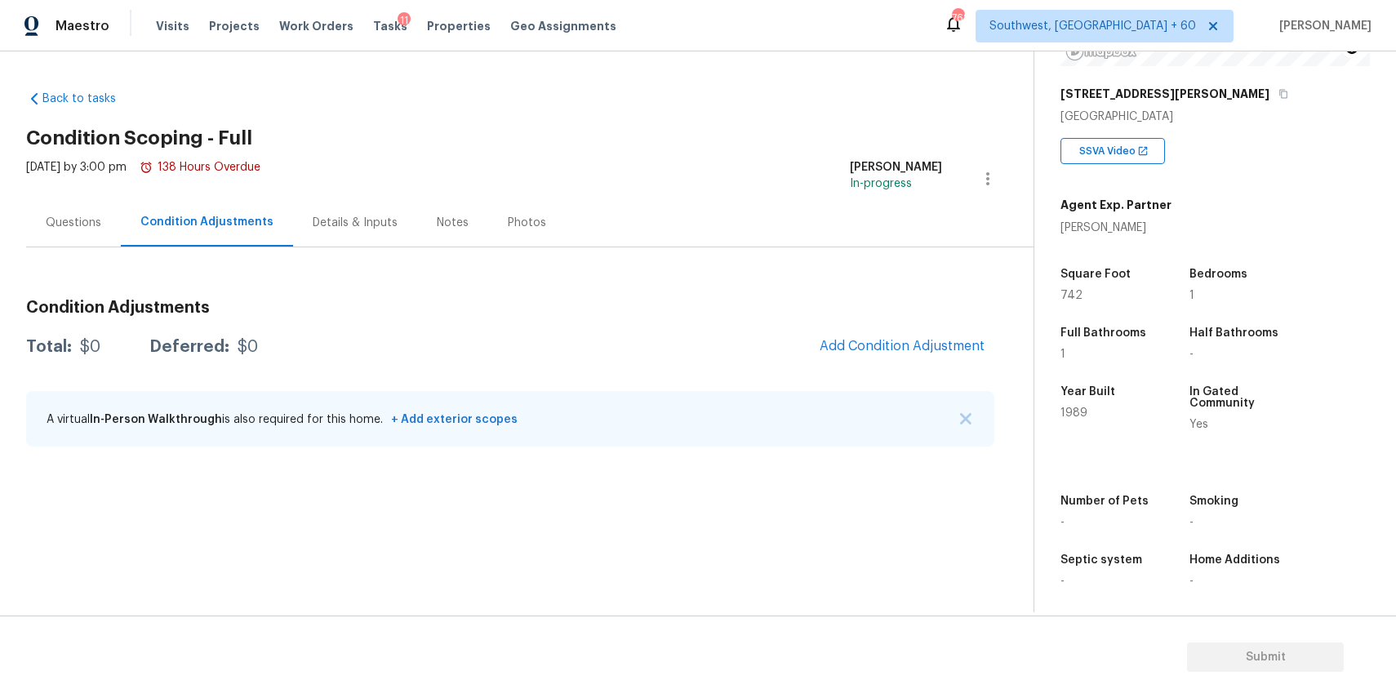
click at [967, 410] on div "A virtual In-Person Walkthrough is also required for this home. + Add exterior …" at bounding box center [510, 419] width 968 height 56
click at [962, 412] on button "button" at bounding box center [966, 419] width 16 height 16
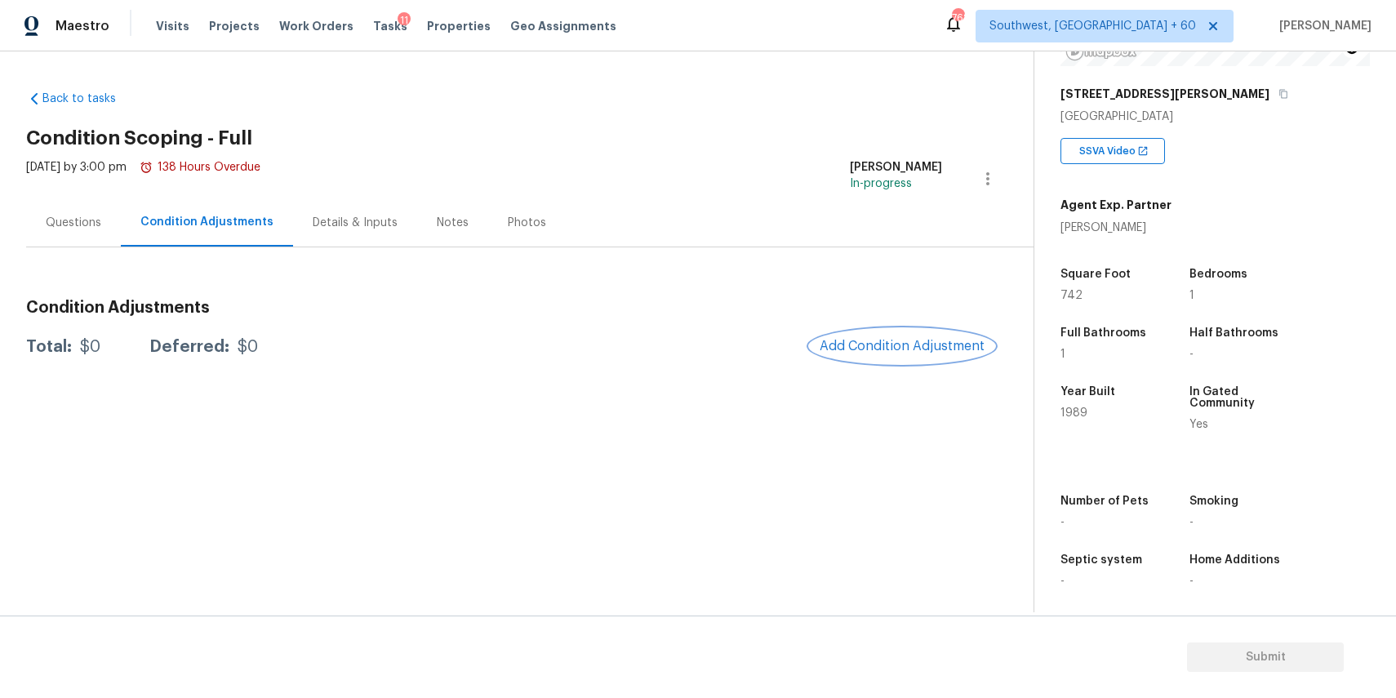
click at [905, 349] on span "Add Condition Adjustment" at bounding box center [902, 346] width 165 height 15
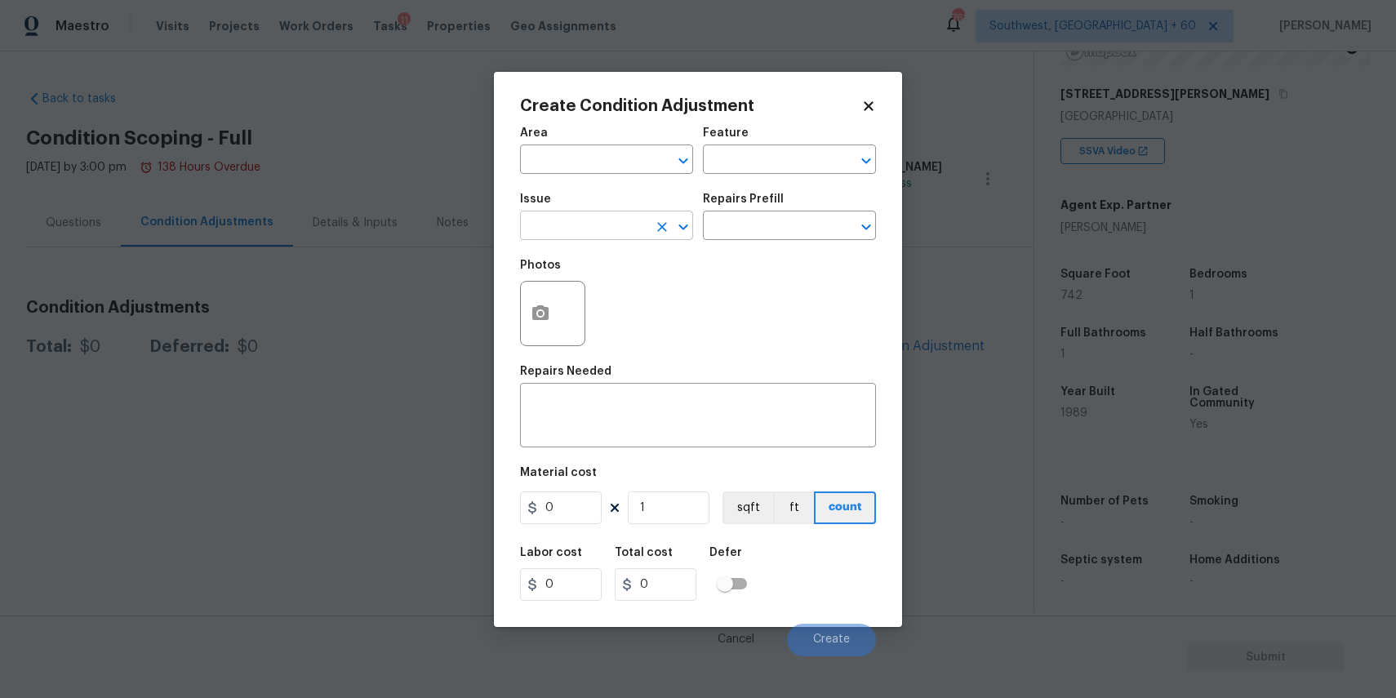
click at [611, 230] on input "text" at bounding box center [583, 227] width 127 height 25
type input "roof"
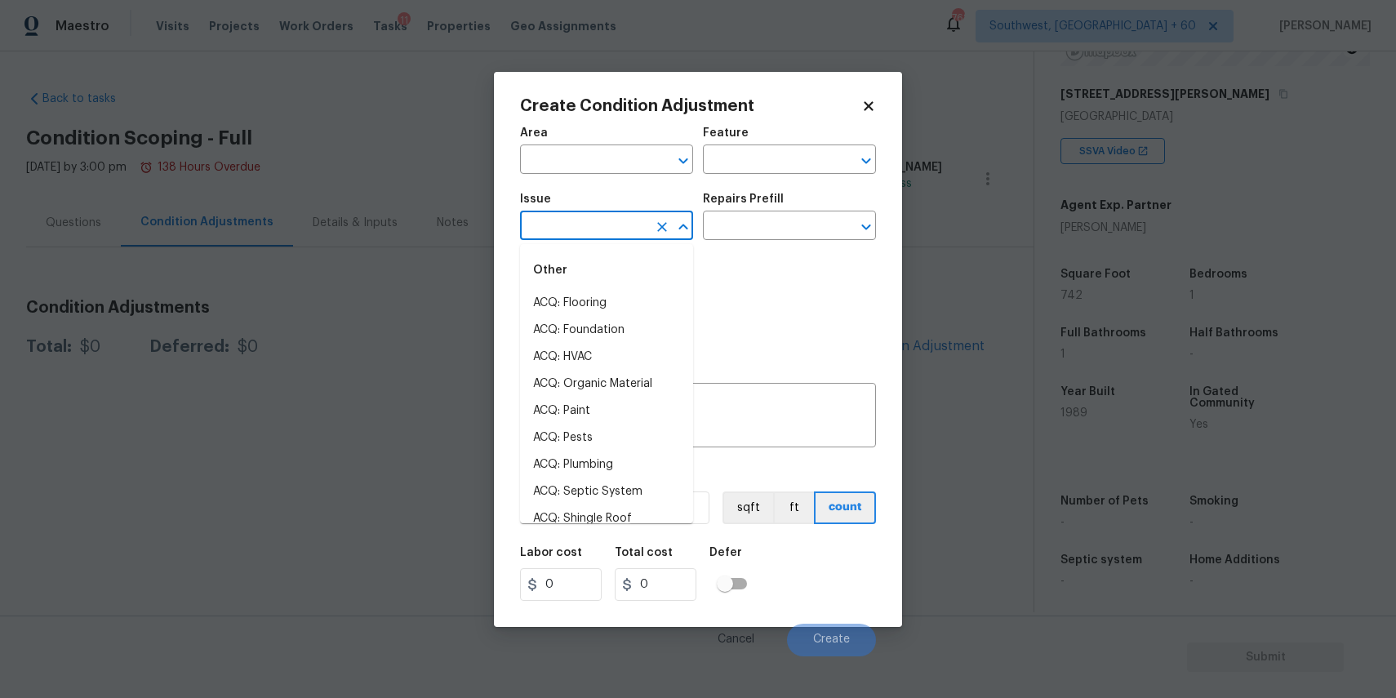
click at [622, 229] on input "text" at bounding box center [583, 227] width 127 height 25
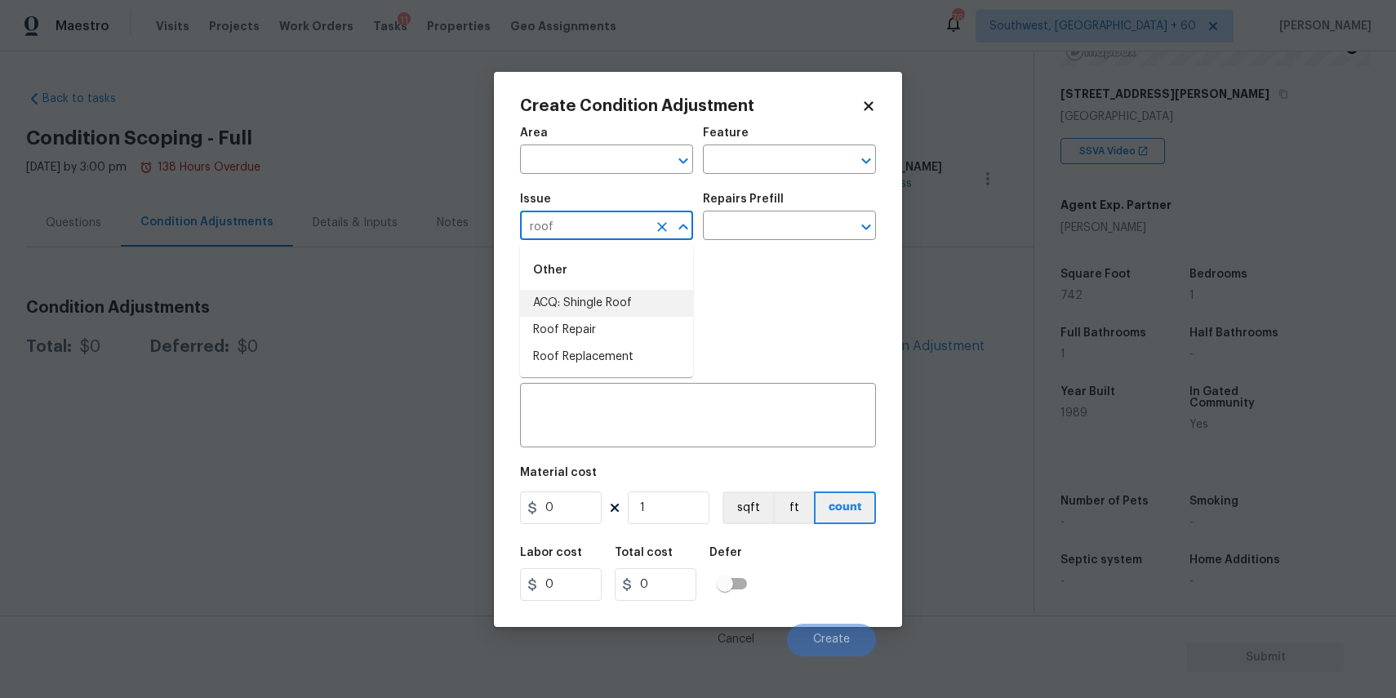
click at [590, 308] on li "ACQ: Shingle Roof" at bounding box center [606, 303] width 173 height 27
type input "ACQ: Shingle Roof"
click at [798, 251] on div "Photos" at bounding box center [698, 303] width 356 height 106
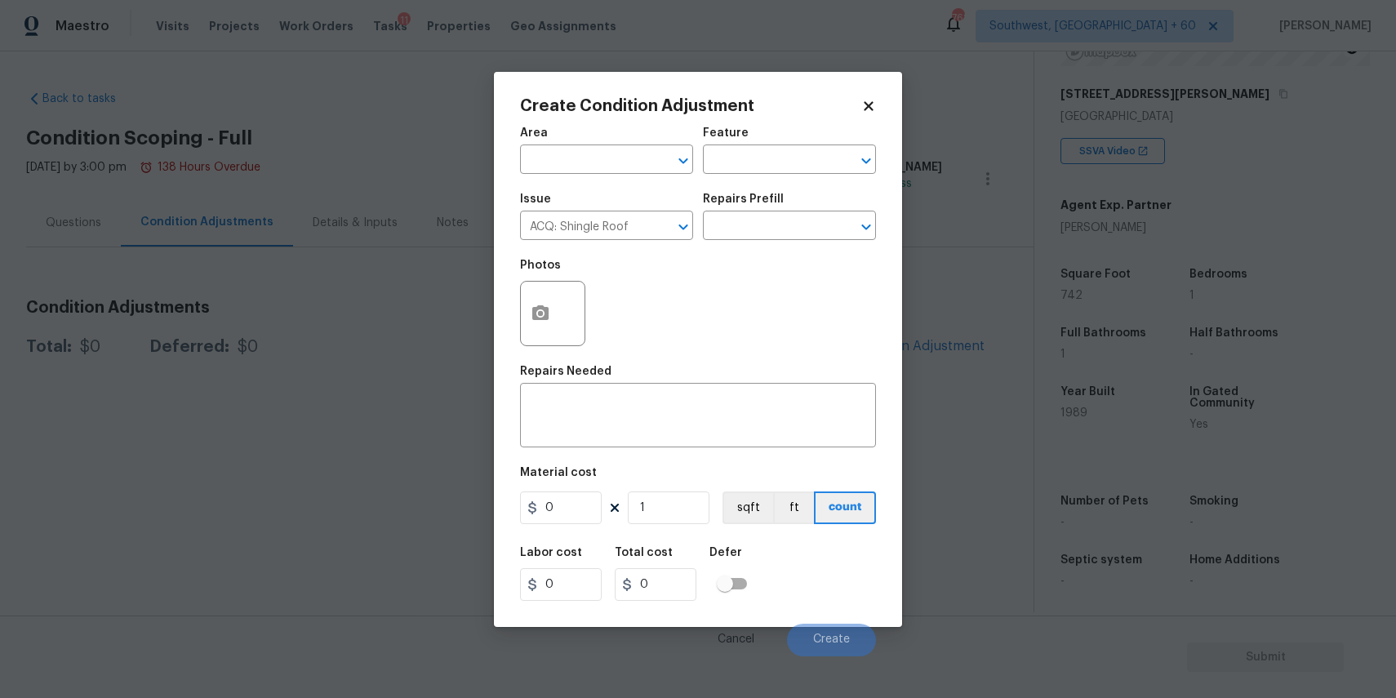
click at [805, 242] on div "Issue ACQ: Shingle Roof ​ Repairs Prefill ​" at bounding box center [698, 217] width 356 height 66
click at [806, 237] on input "text" at bounding box center [766, 227] width 127 height 25
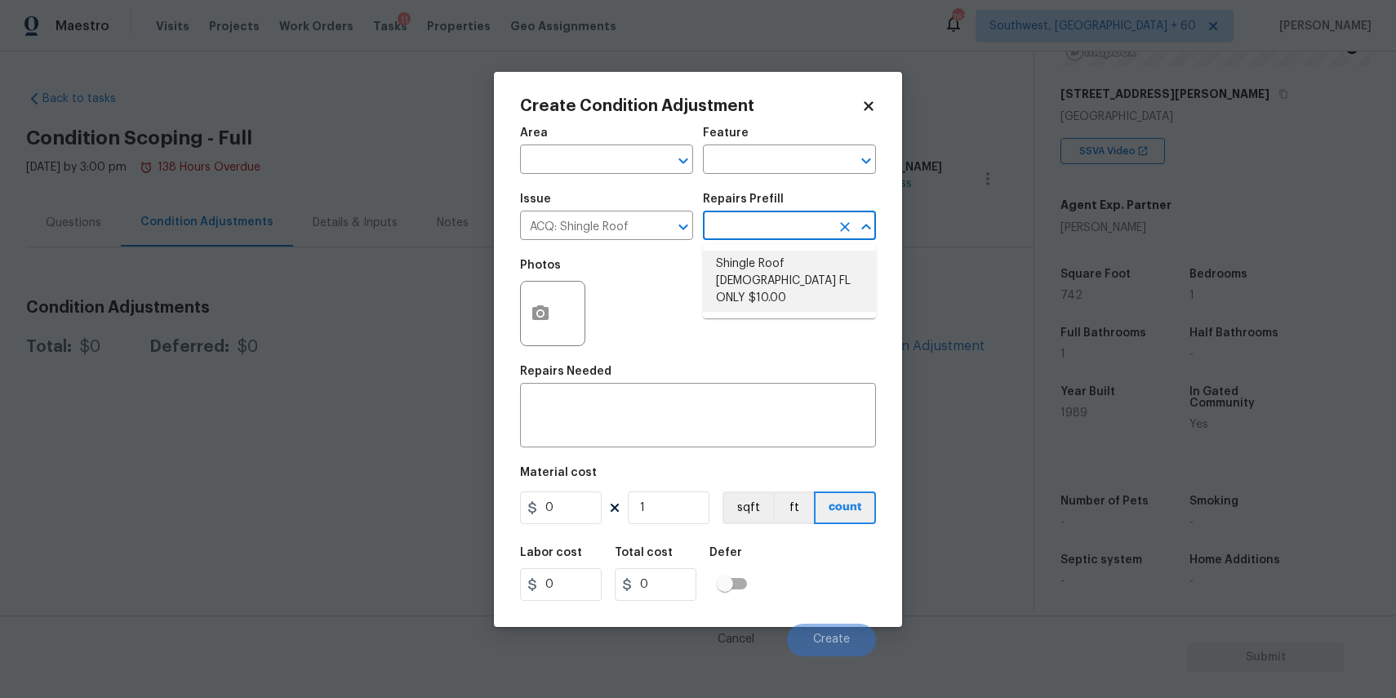
click at [838, 274] on li "Shingle Roof 15+ Years Old FL ONLY $10.00" at bounding box center [789, 281] width 173 height 61
type input "Acquisition"
type textarea "Acquisition Scope (Florida Only): Shingle Roof 15+ years in age maintenance."
type input "10"
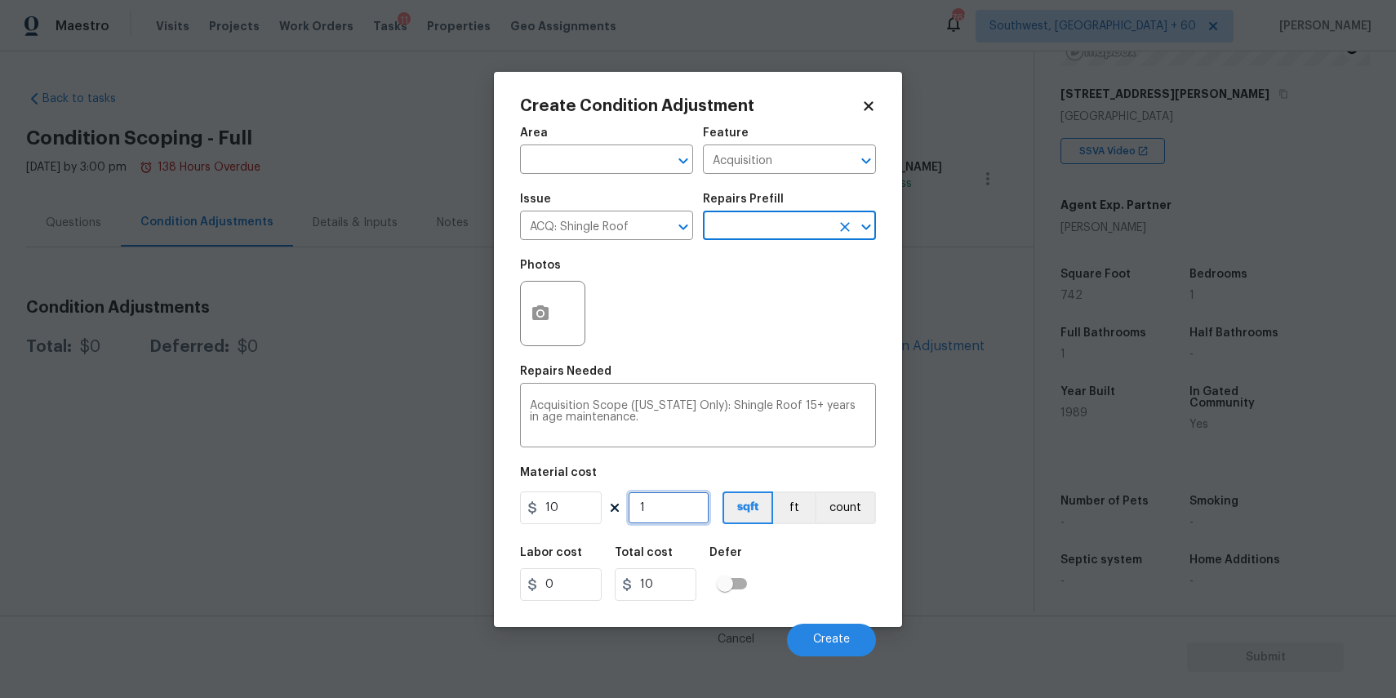
click at [683, 509] on input "1" at bounding box center [669, 507] width 82 height 33
type input "0"
type input "7"
type input "70"
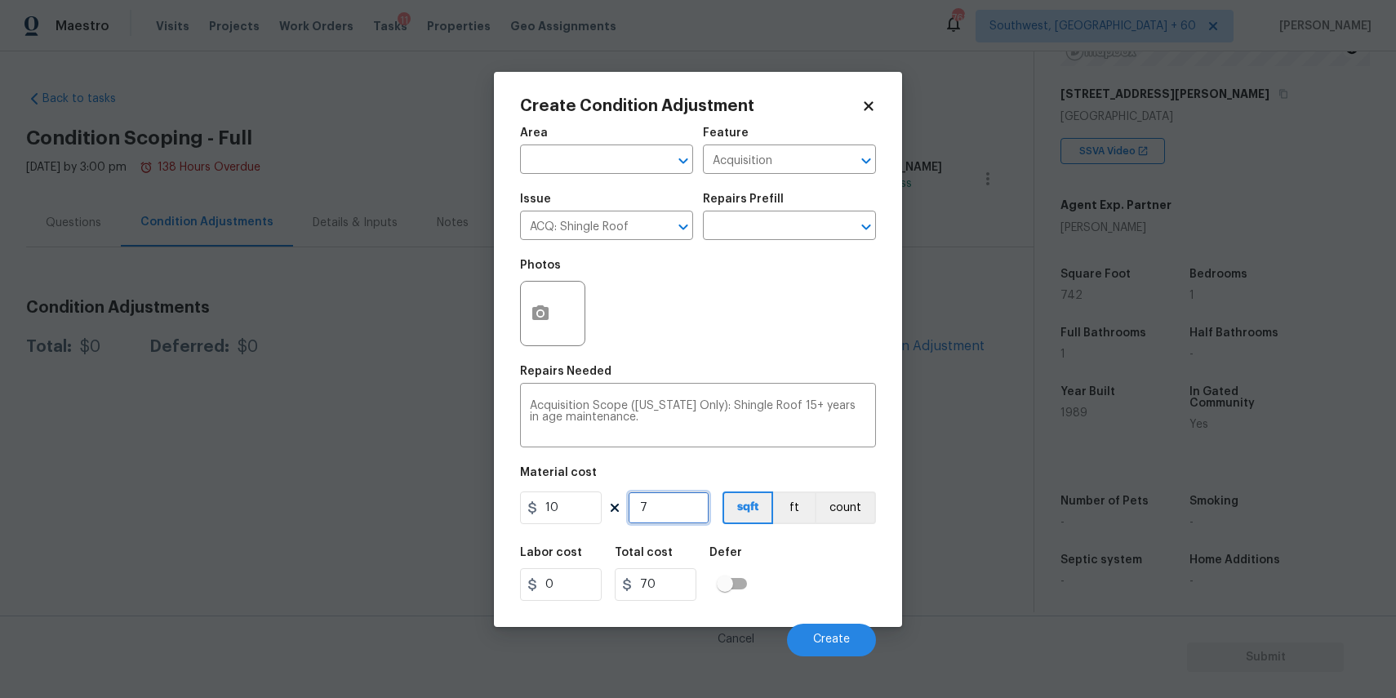
type input "74"
type input "740"
type input "742"
type input "7420"
type input "742"
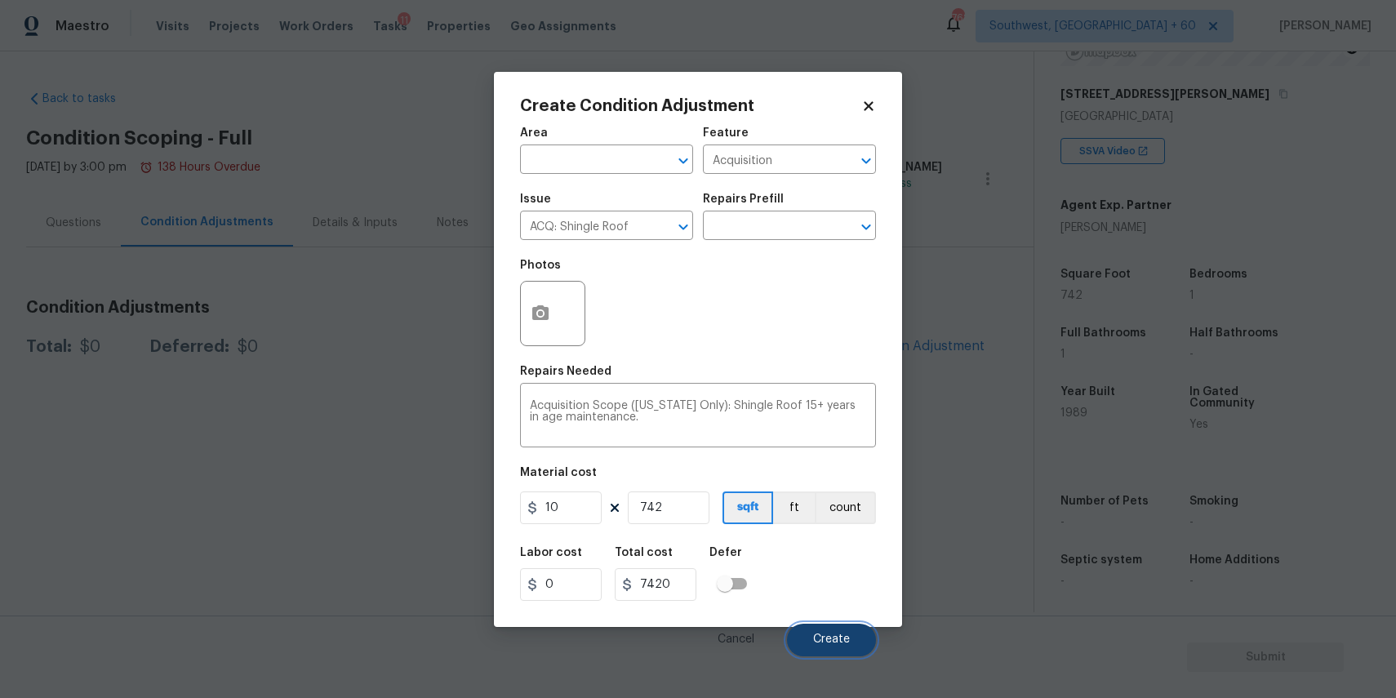
click at [838, 646] on span "Create" at bounding box center [831, 639] width 37 height 12
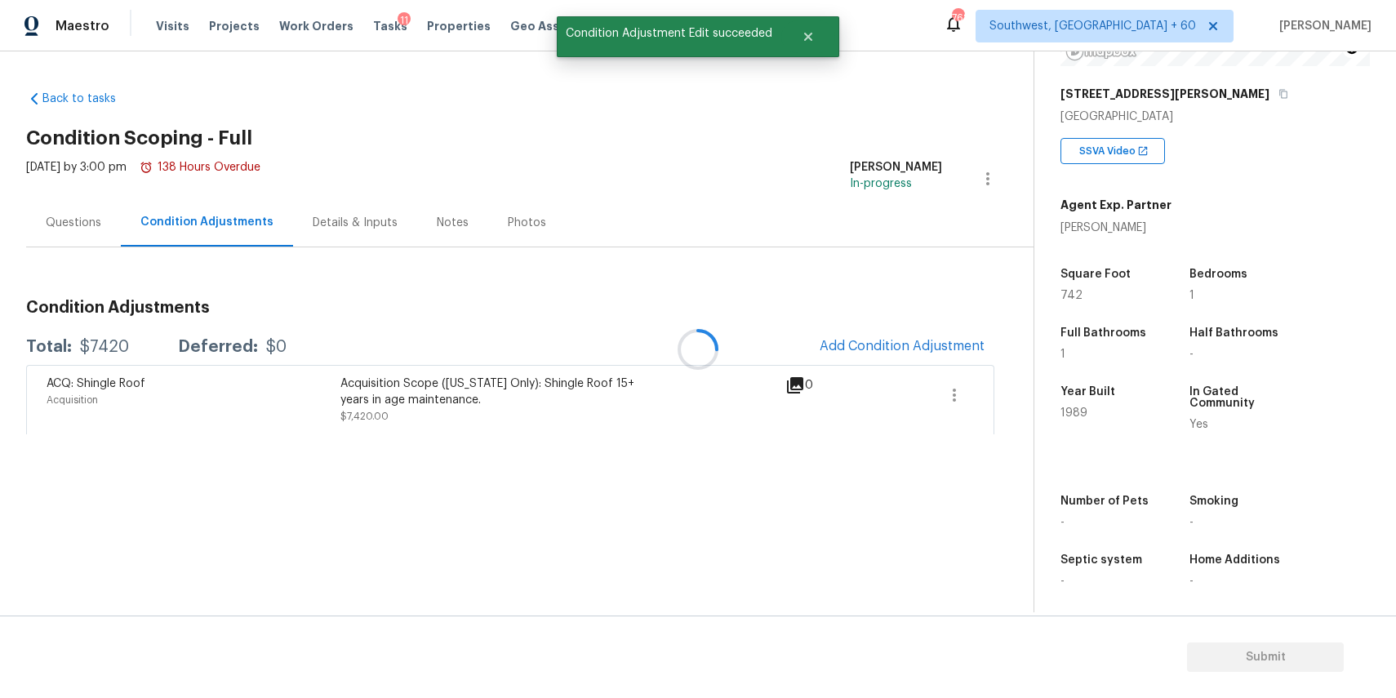
click at [937, 345] on div at bounding box center [698, 349] width 1396 height 698
click at [899, 343] on span "Add Condition Adjustment" at bounding box center [902, 346] width 165 height 15
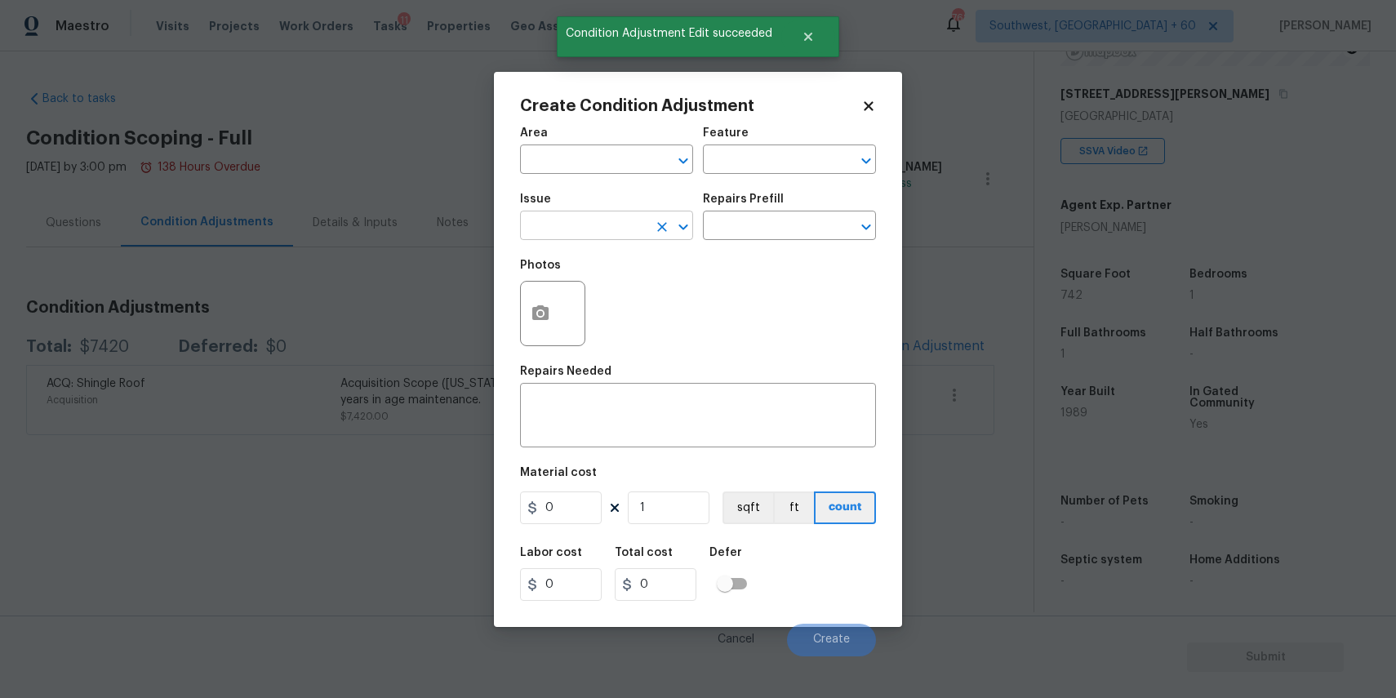
click at [578, 219] on input "text" at bounding box center [583, 227] width 127 height 25
click at [554, 253] on div "Photos" at bounding box center [554, 303] width 69 height 106
click at [578, 234] on input "text" at bounding box center [583, 227] width 127 height 25
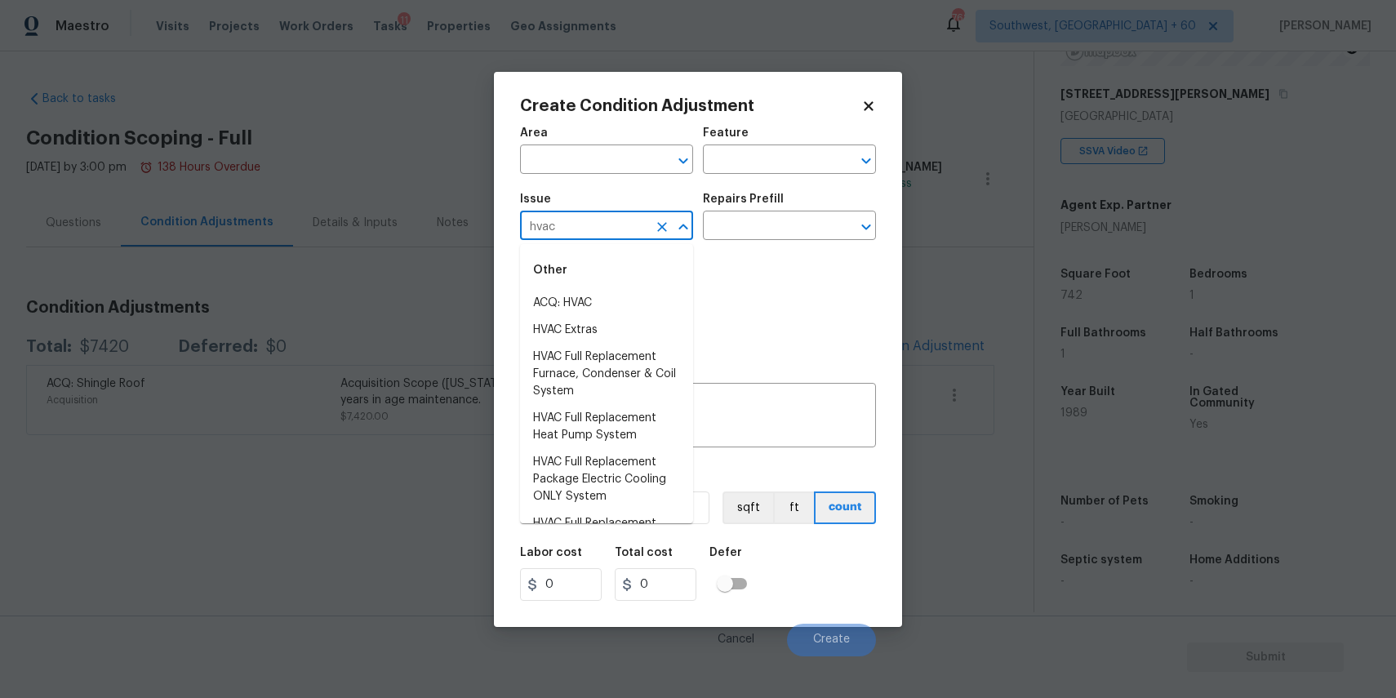
click at [591, 295] on li "ACQ: HVAC" at bounding box center [606, 303] width 173 height 27
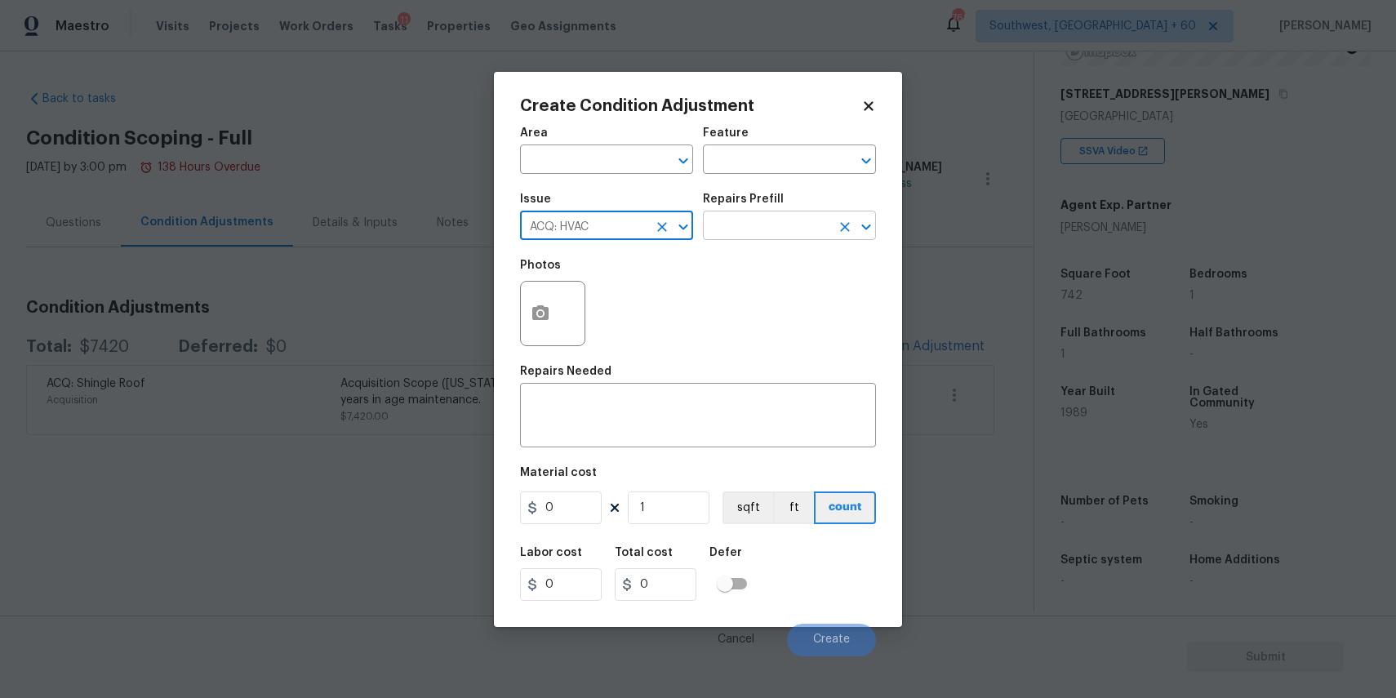
type input "ACQ: HVAC"
click at [784, 216] on input "text" at bounding box center [766, 227] width 127 height 25
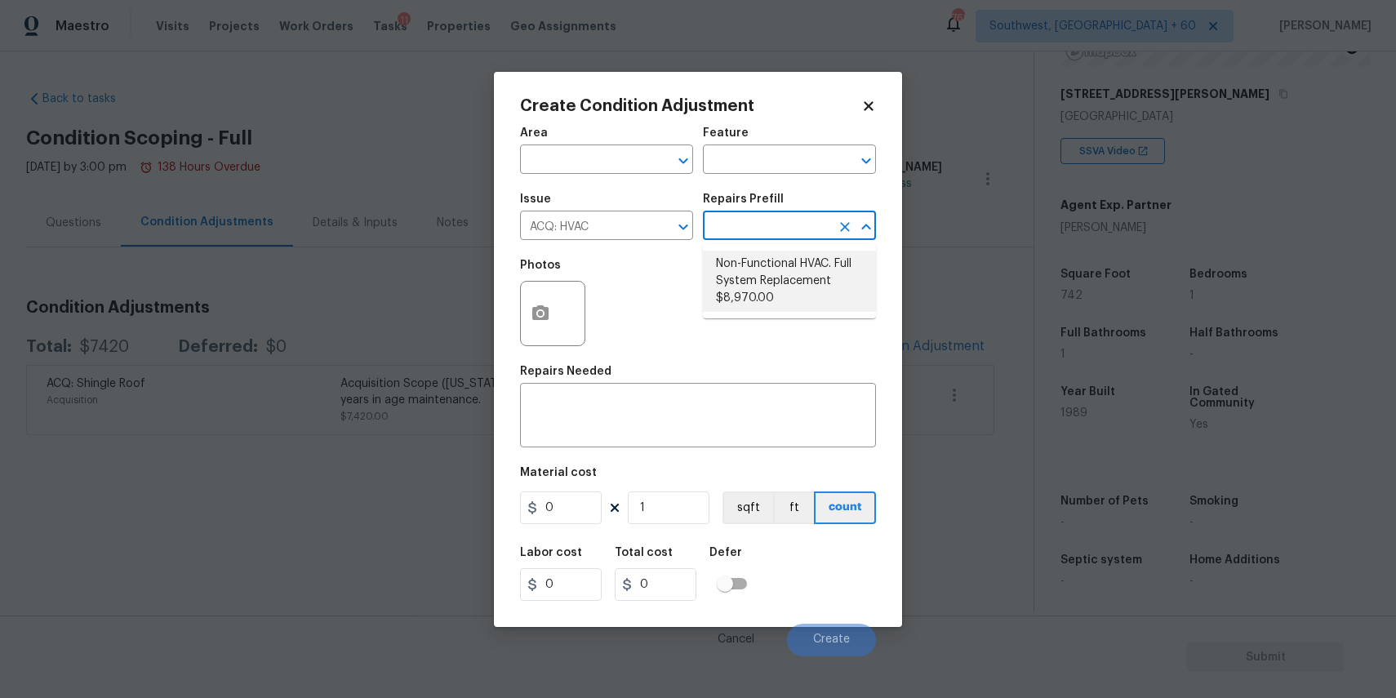
click at [803, 269] on li "Non-Functional HVAC. Full System Replacement $8,970.00" at bounding box center [789, 281] width 173 height 61
type input "Acquisition"
type textarea "Acquisition Scope: Full System Replacement"
type input "8970"
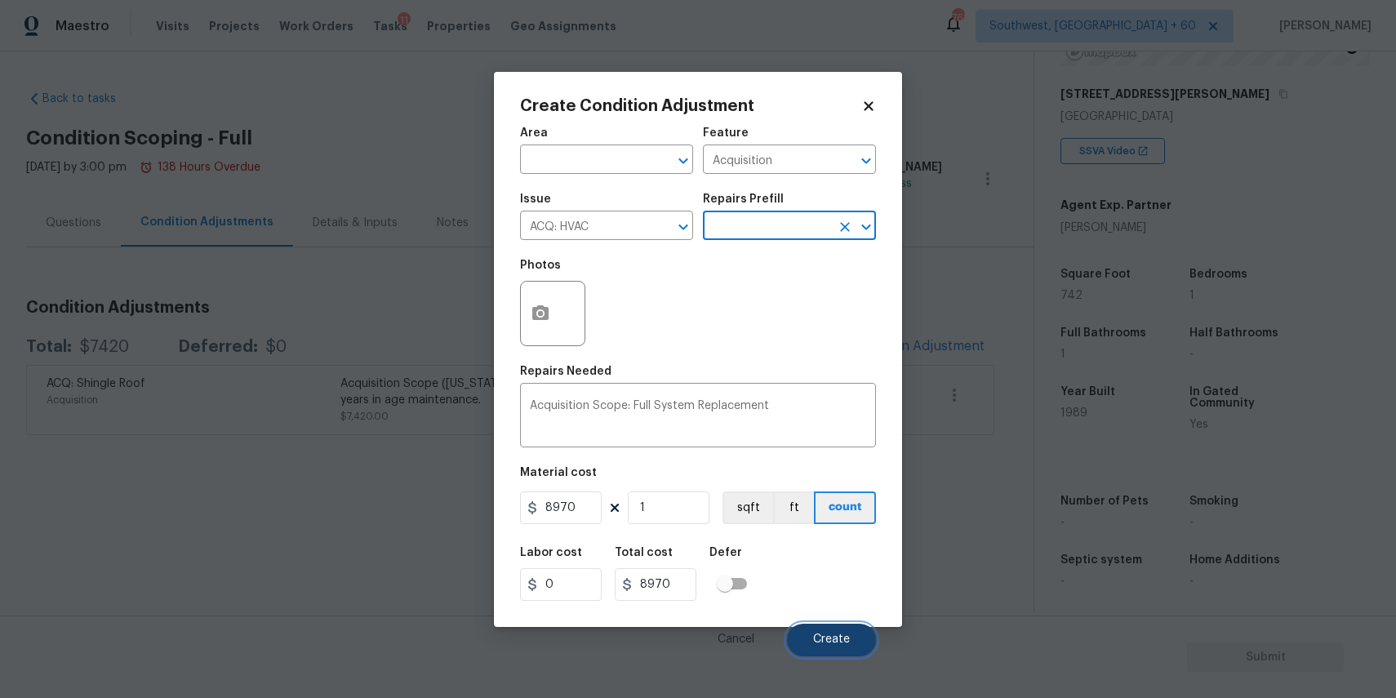
click at [845, 653] on button "Create" at bounding box center [831, 640] width 89 height 33
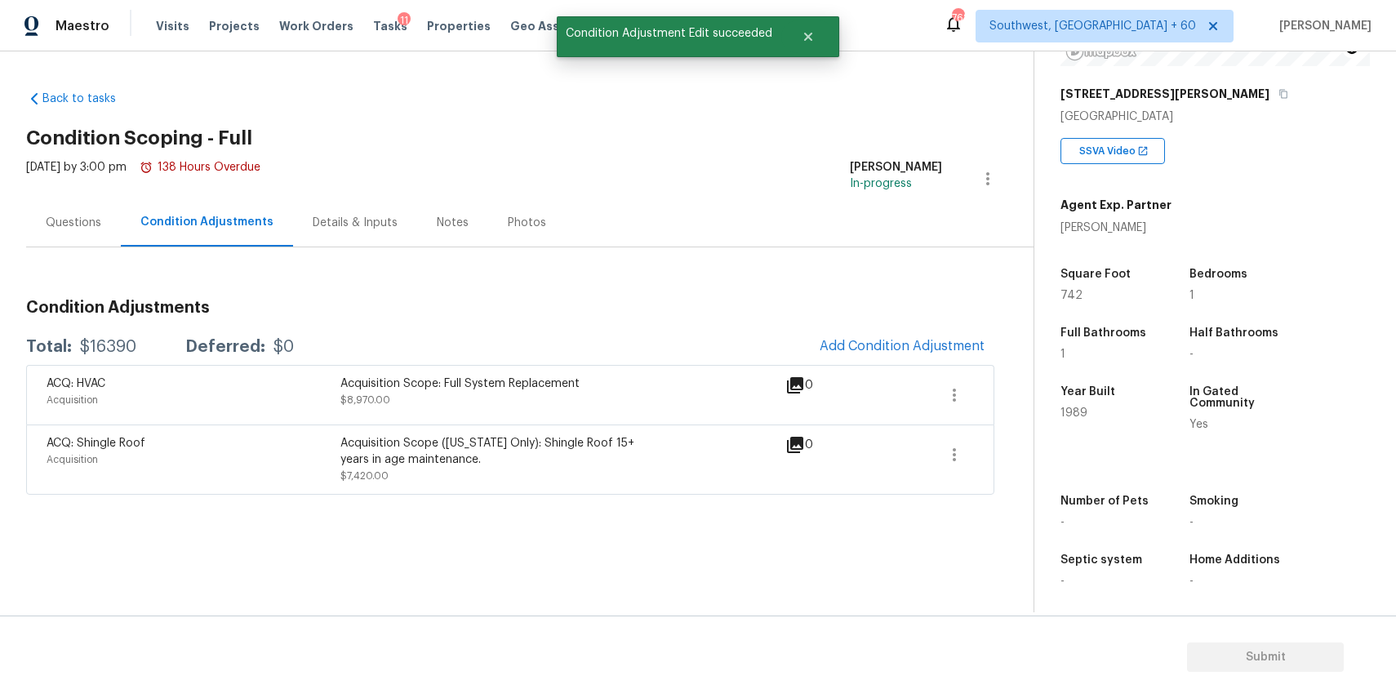
click at [54, 233] on div "Questions" at bounding box center [73, 222] width 95 height 48
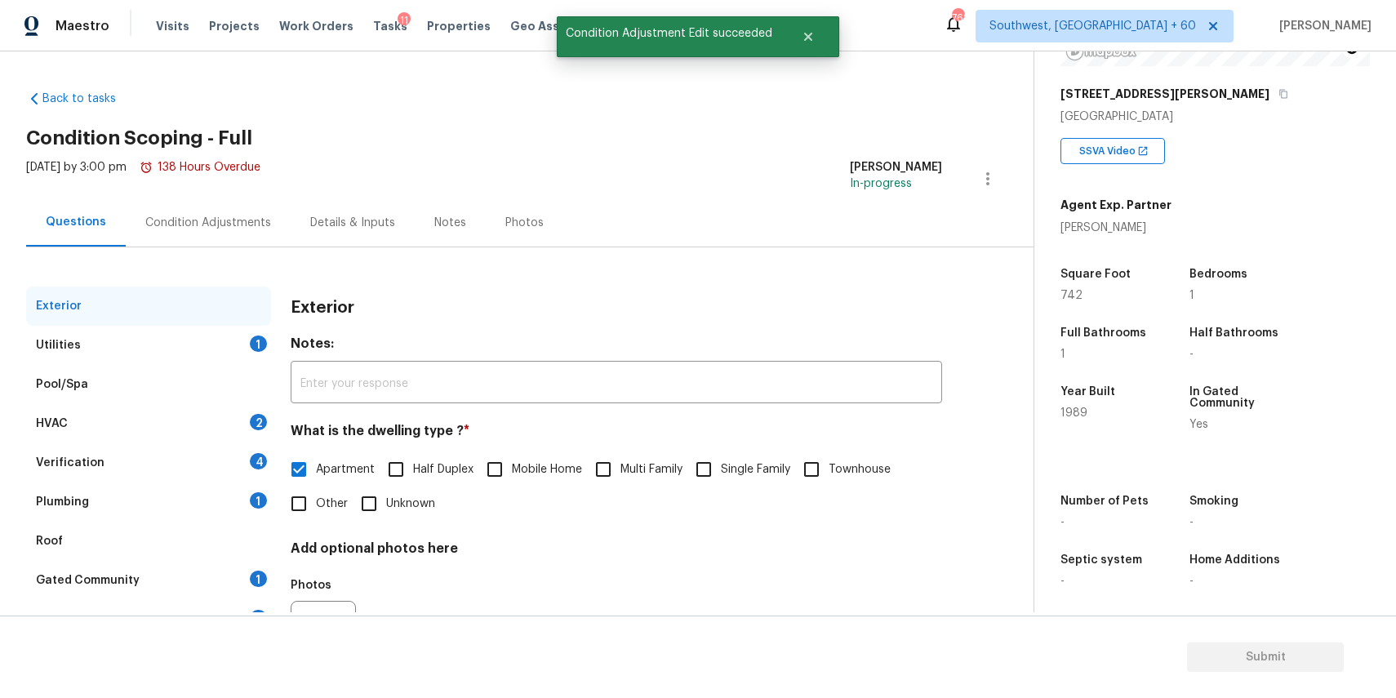
scroll to position [88, 0]
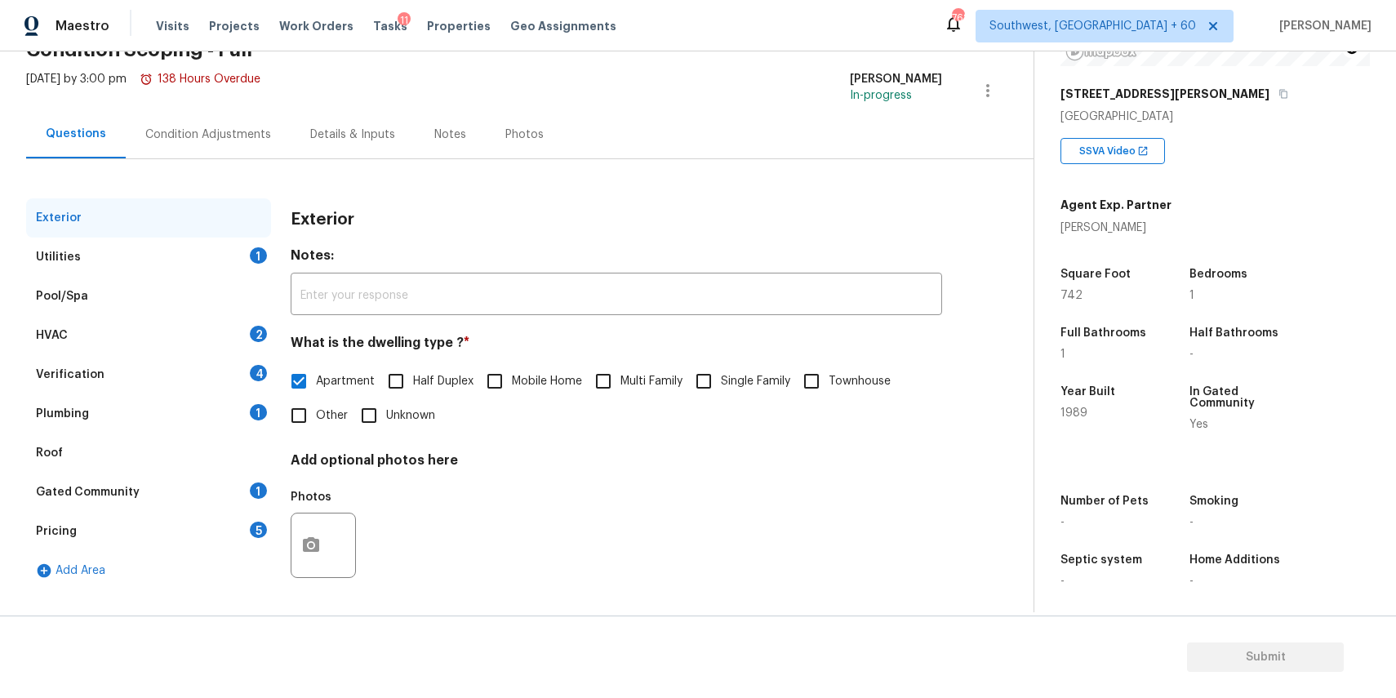
click at [220, 357] on div "Verification 4" at bounding box center [148, 374] width 245 height 39
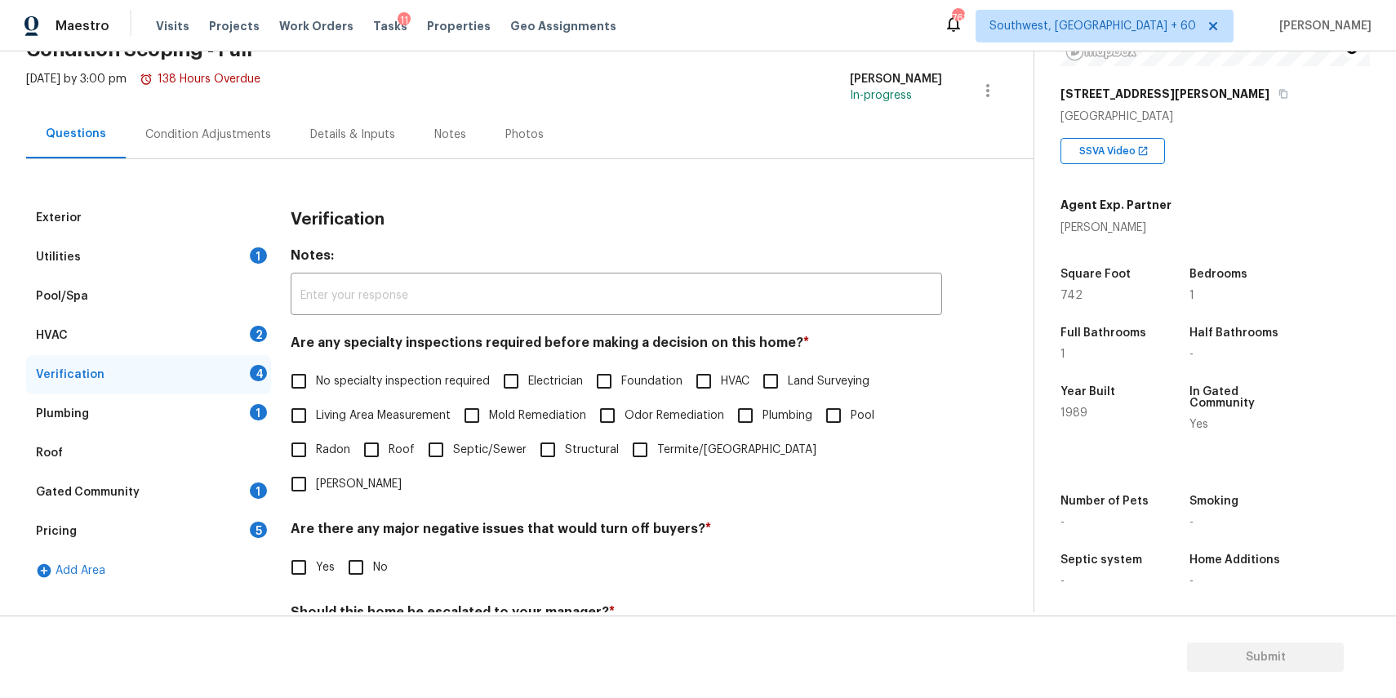
scroll to position [233, 0]
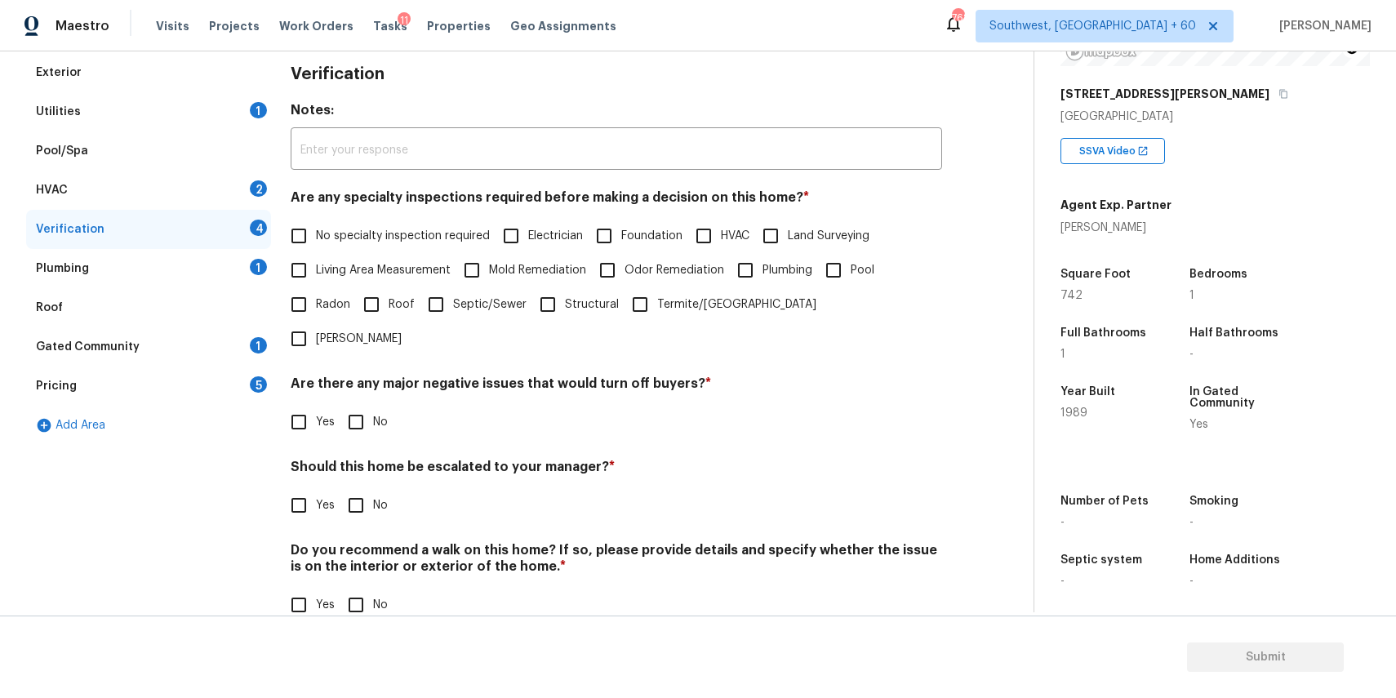
click at [305, 488] on input "Yes" at bounding box center [299, 505] width 34 height 34
checkbox input "true"
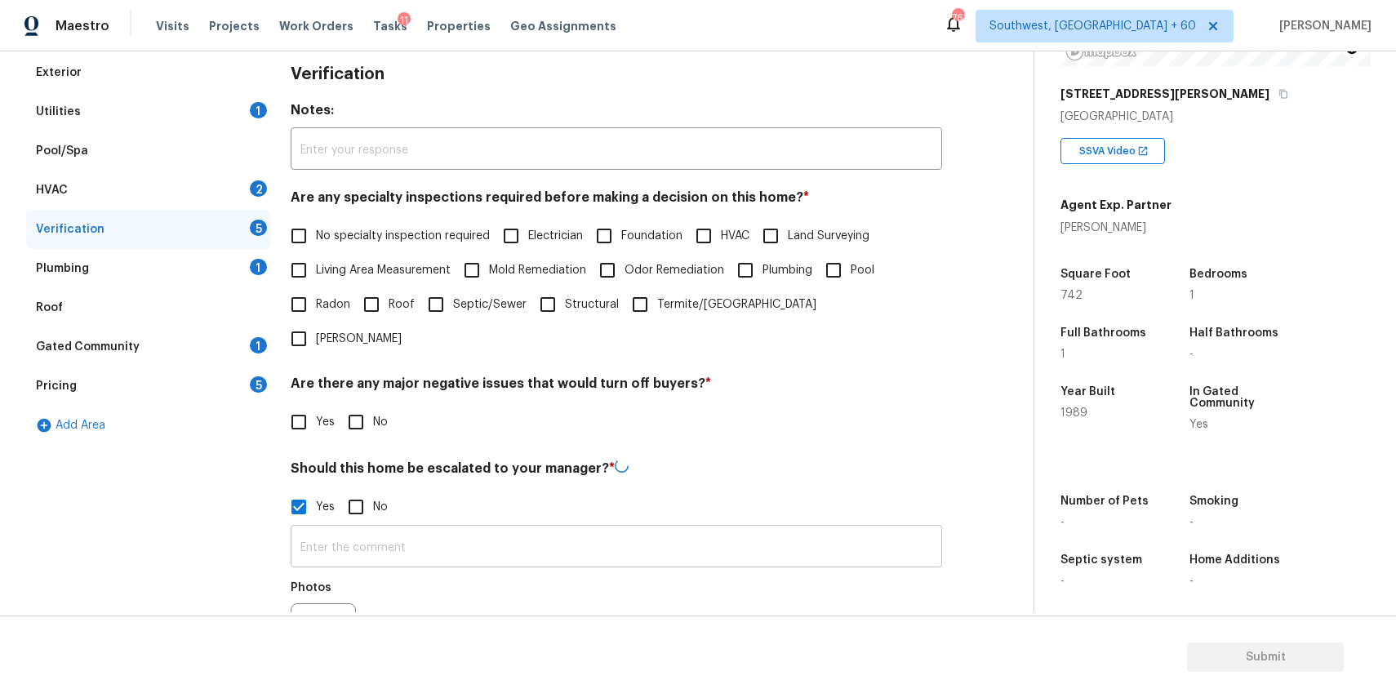
click at [361, 529] on input "text" at bounding box center [616, 548] width 651 height 38
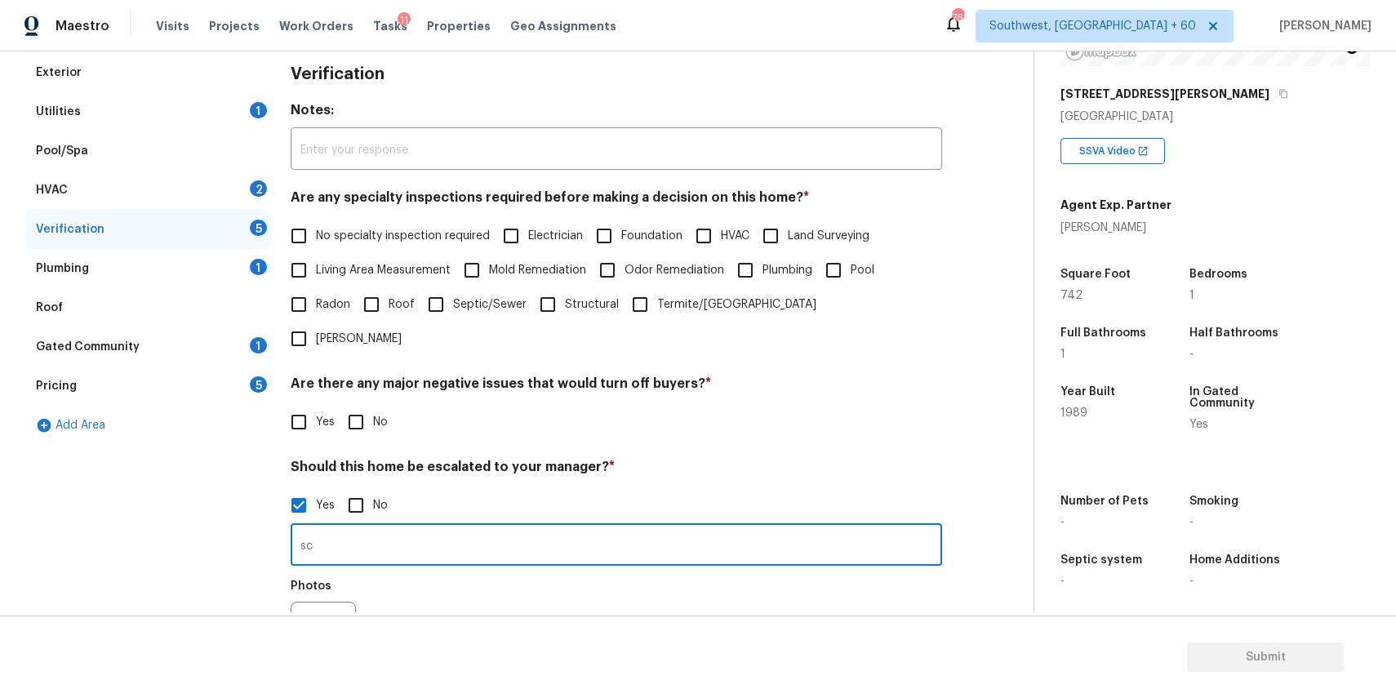
type input "s"
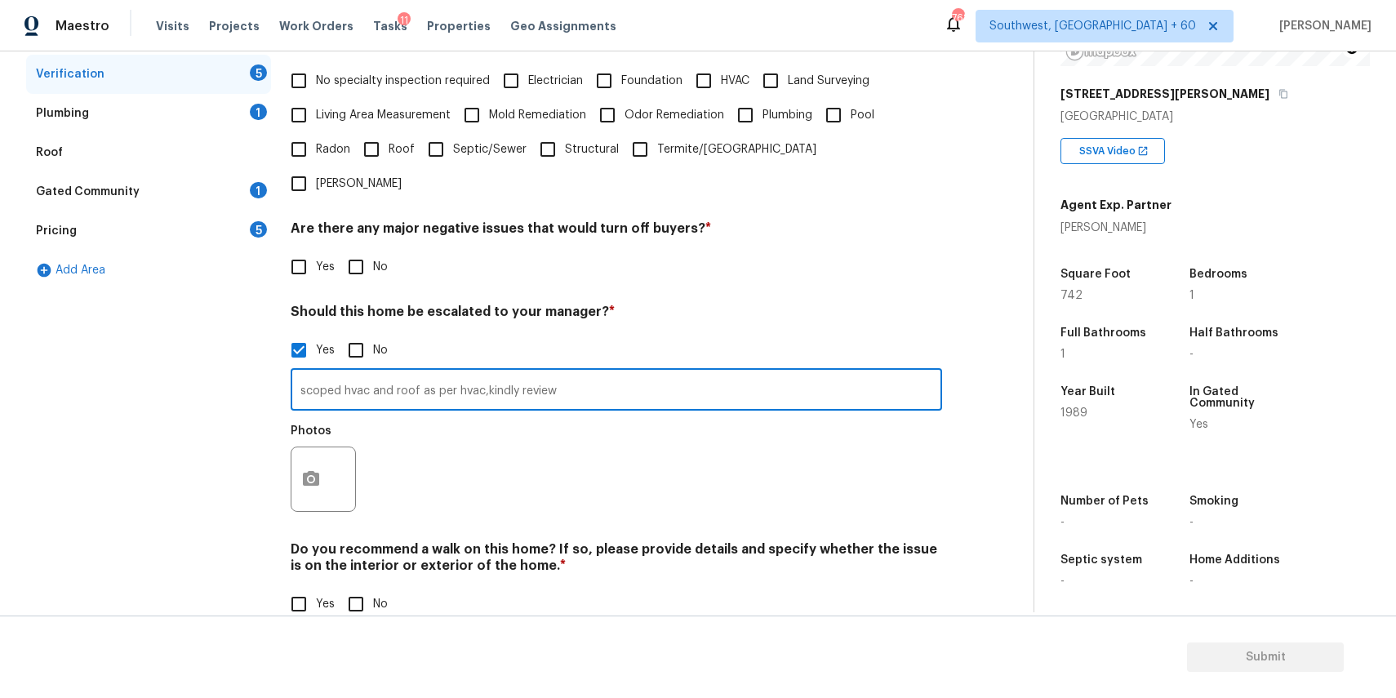
type input "scoped hvac and roof as per hvac,kindly review"
click at [311, 473] on button "button" at bounding box center [310, 479] width 39 height 64
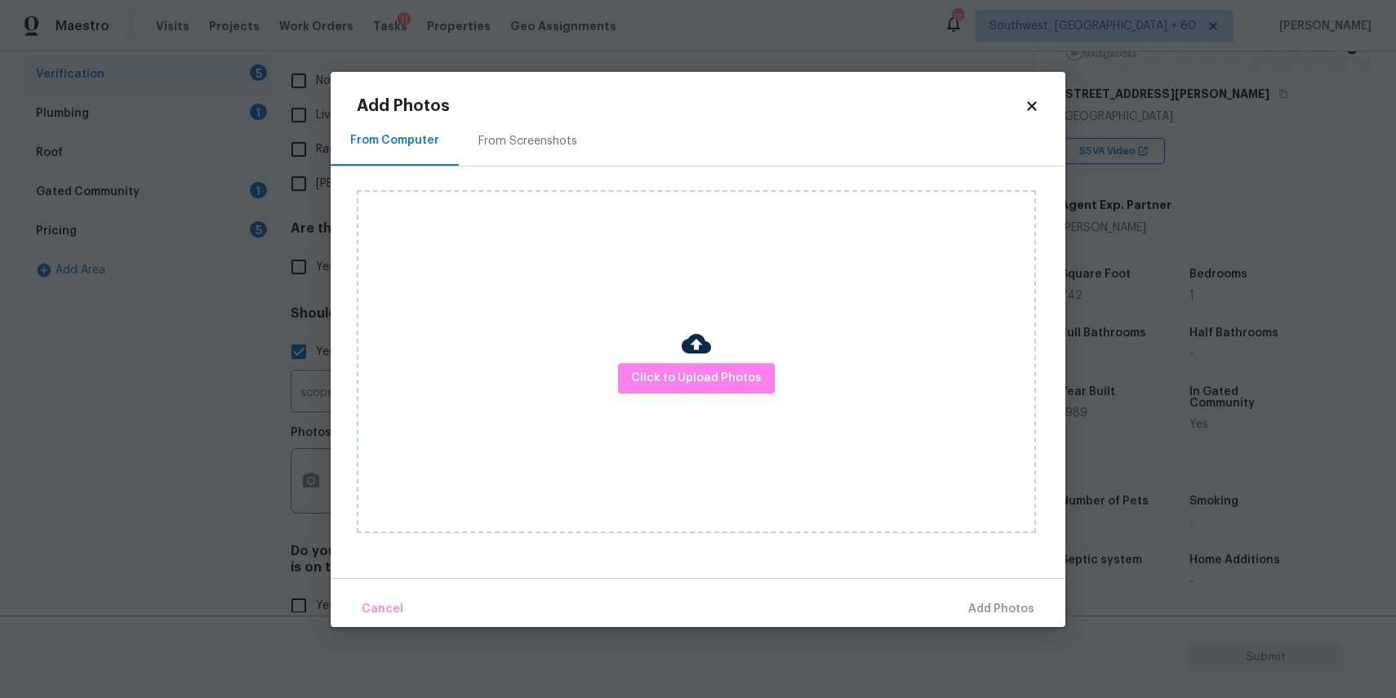
click at [682, 394] on div "Click to Upload Photos" at bounding box center [696, 361] width 679 height 343
click at [695, 366] on button "Click to Upload Photos" at bounding box center [696, 378] width 157 height 30
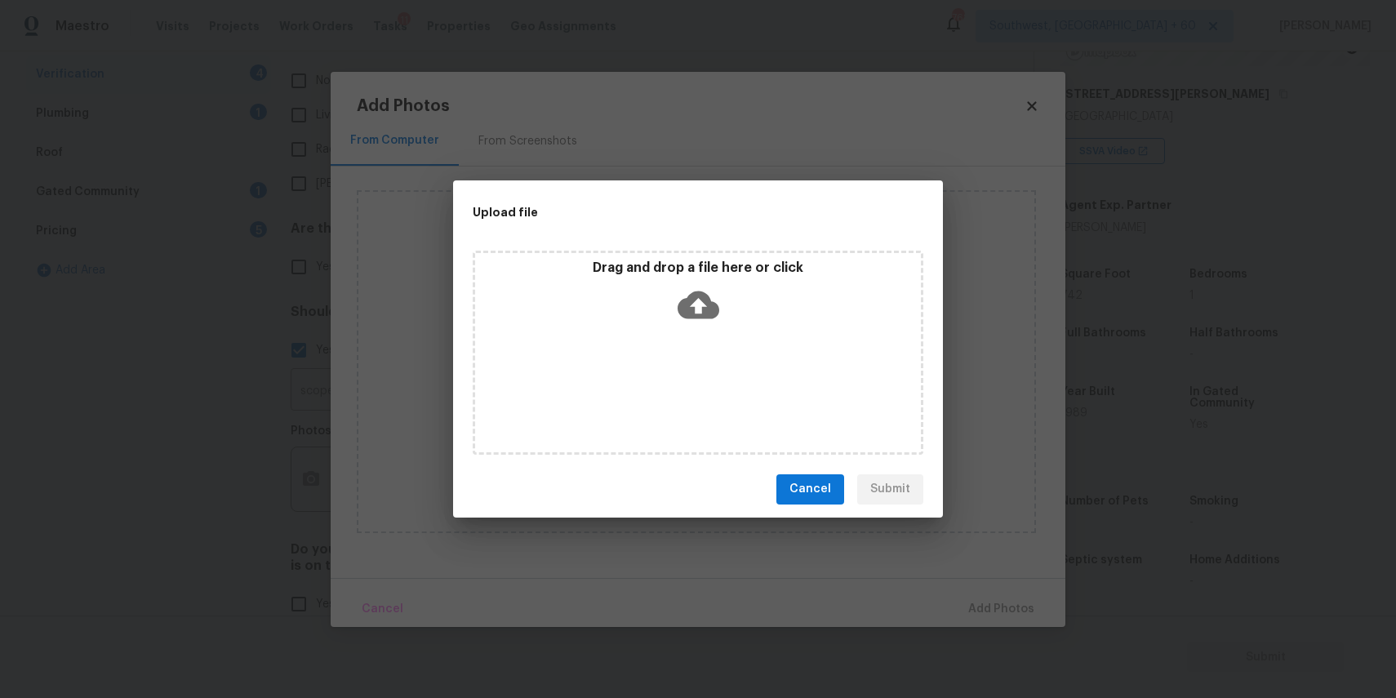
click at [620, 248] on div "Drag and drop a file here or click" at bounding box center [698, 352] width 490 height 217
click at [670, 318] on div "Drag and drop a file here or click" at bounding box center [698, 295] width 446 height 70
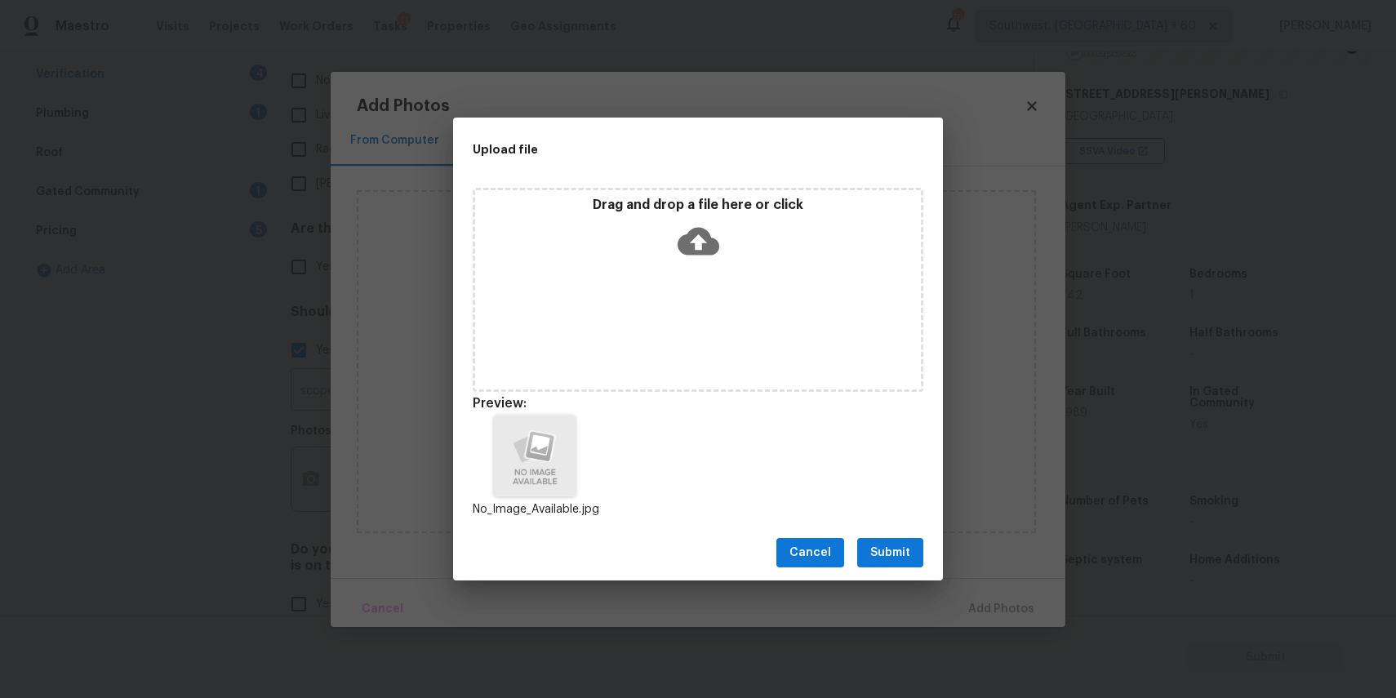
click at [908, 570] on div "Cancel Submit" at bounding box center [698, 553] width 490 height 56
click at [915, 553] on button "Submit" at bounding box center [890, 553] width 66 height 30
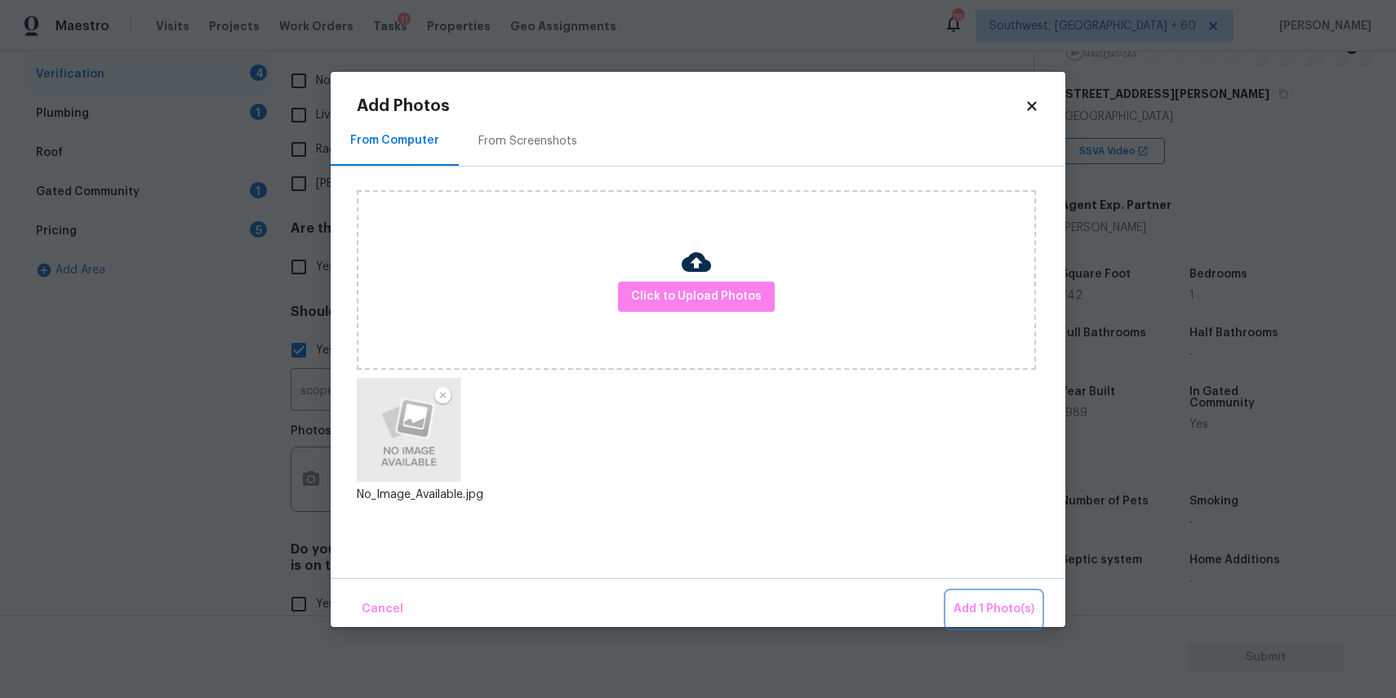
click at [1010, 601] on span "Add 1 Photo(s)" at bounding box center [993, 609] width 81 height 20
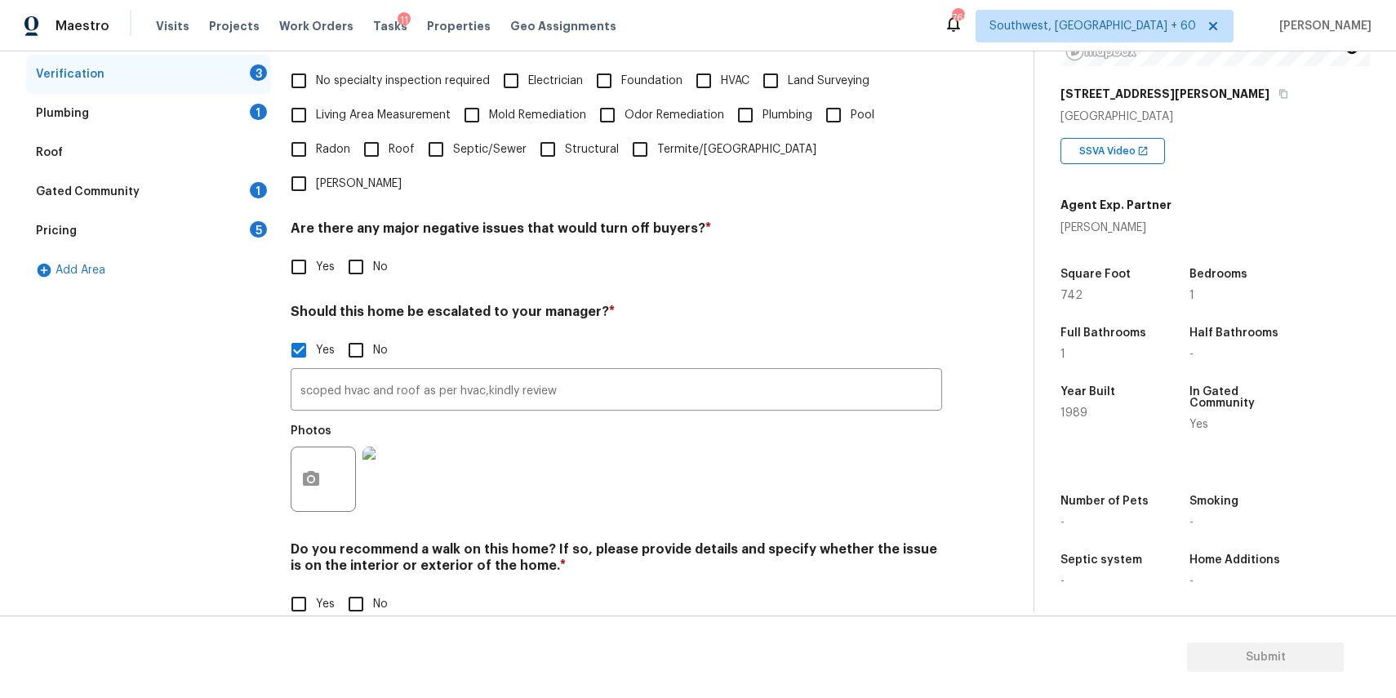
click at [364, 587] on input "No" at bounding box center [356, 604] width 34 height 34
checkbox input "true"
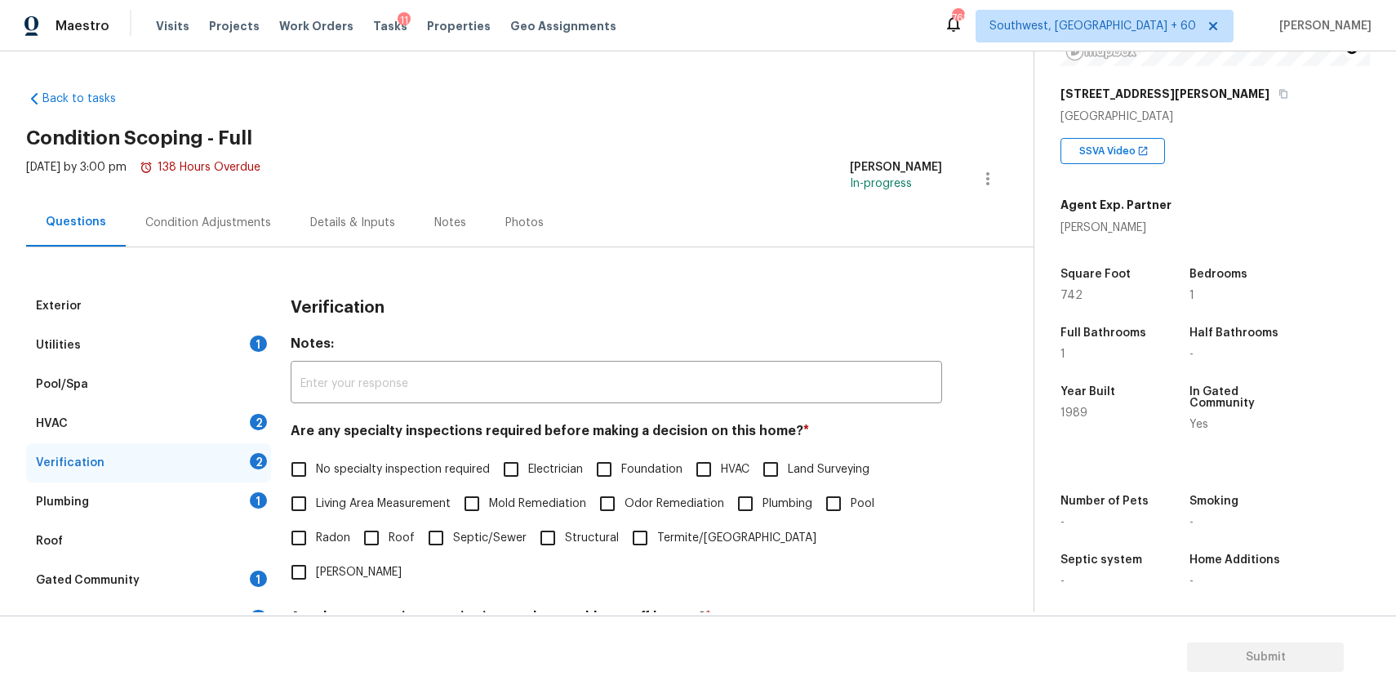
click at [222, 225] on div "Condition Adjustments" at bounding box center [208, 223] width 126 height 16
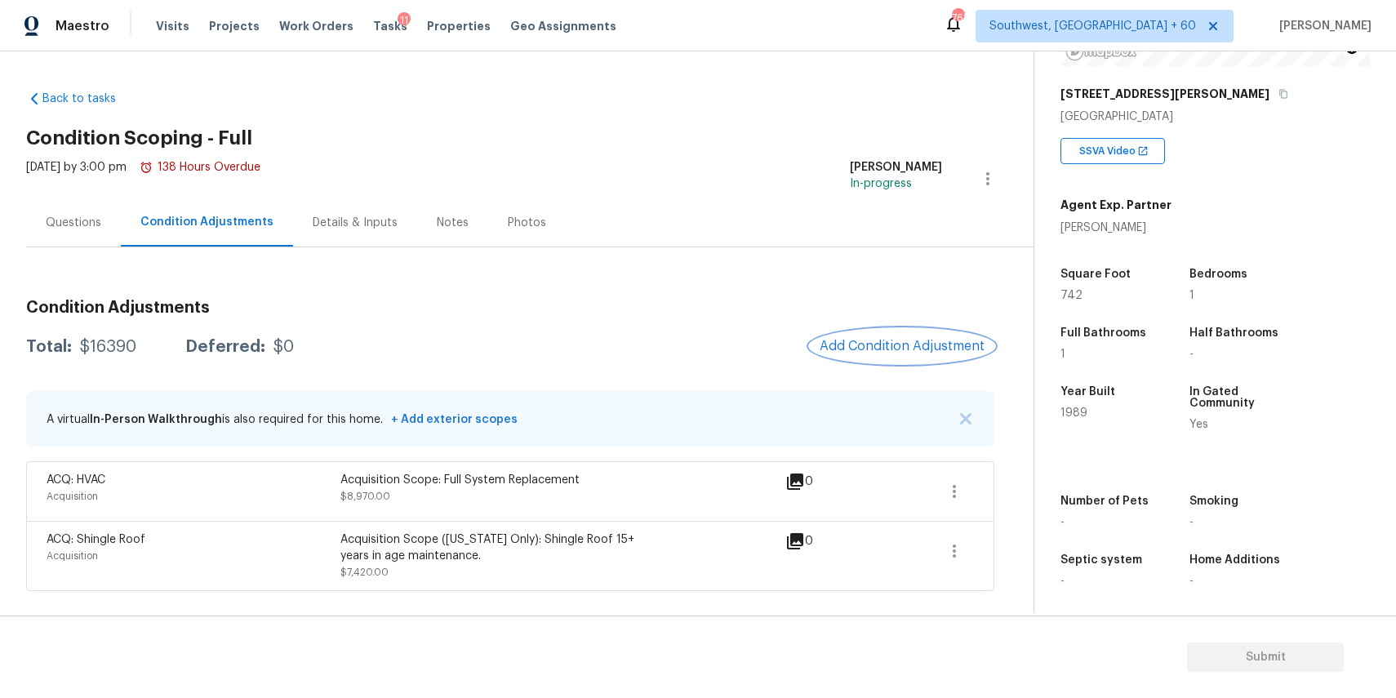
click at [957, 345] on span "Add Condition Adjustment" at bounding box center [902, 346] width 165 height 15
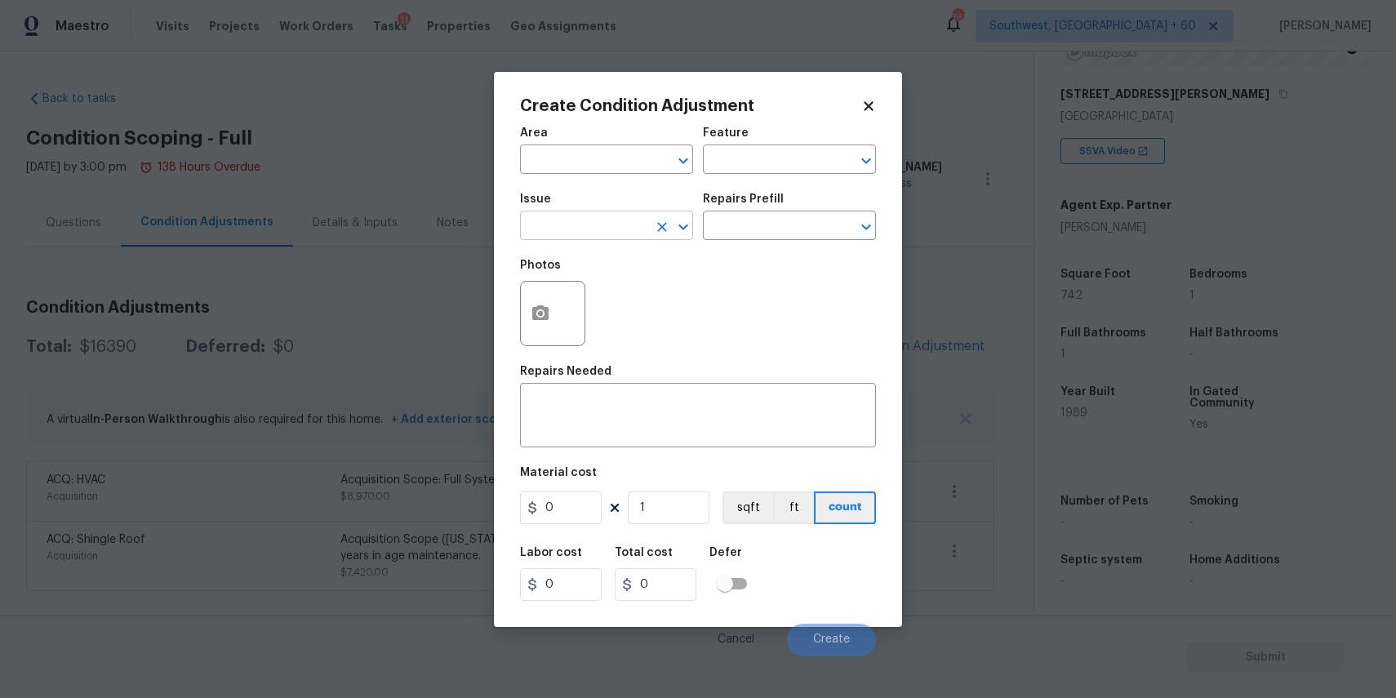
click at [611, 237] on input "text" at bounding box center [583, 227] width 127 height 25
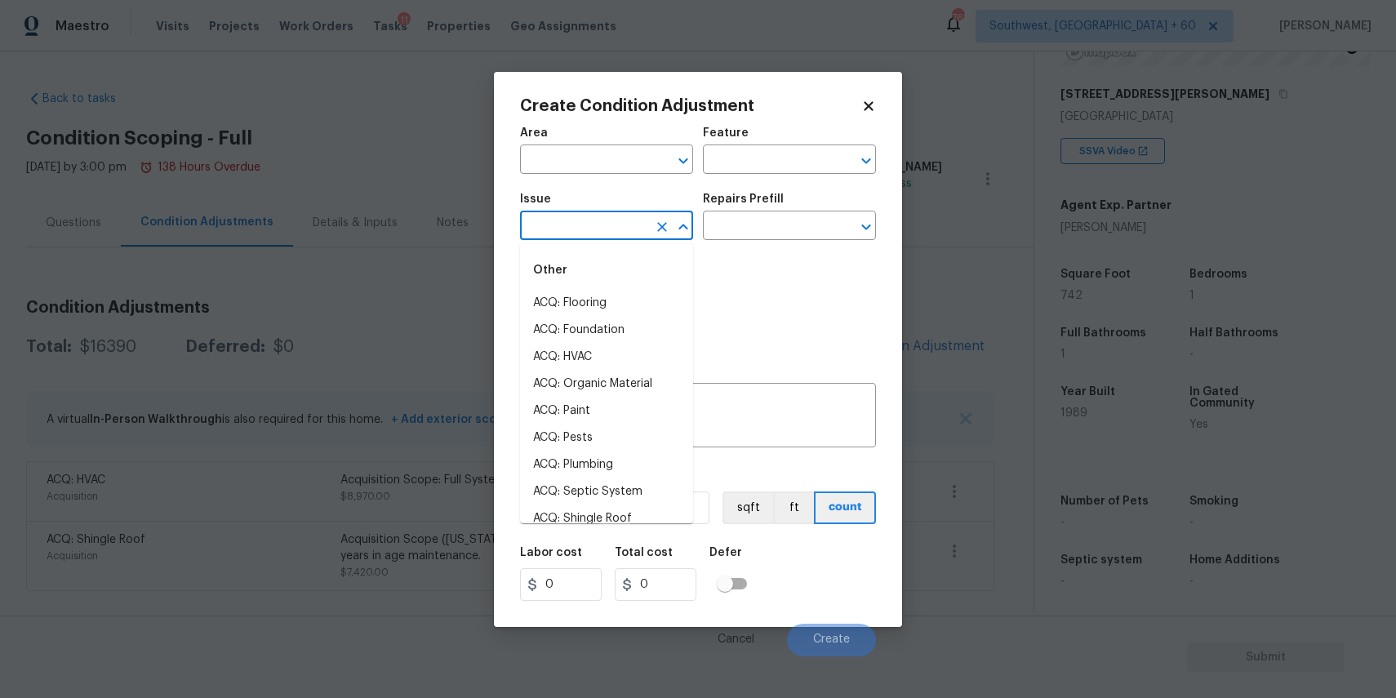
click at [611, 237] on input "text" at bounding box center [583, 227] width 127 height 25
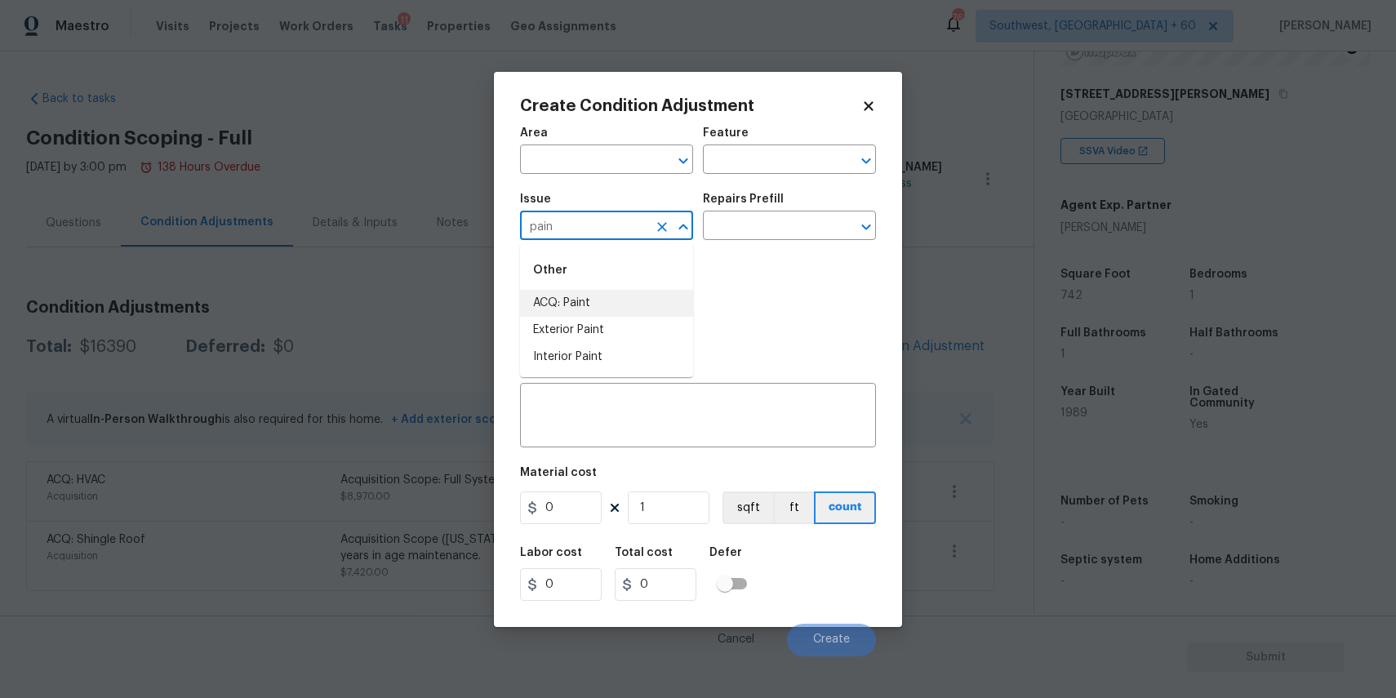
click at [621, 297] on li "ACQ: Paint" at bounding box center [606, 303] width 173 height 27
type input "ACQ: Paint"
click at [784, 215] on input "text" at bounding box center [766, 227] width 127 height 25
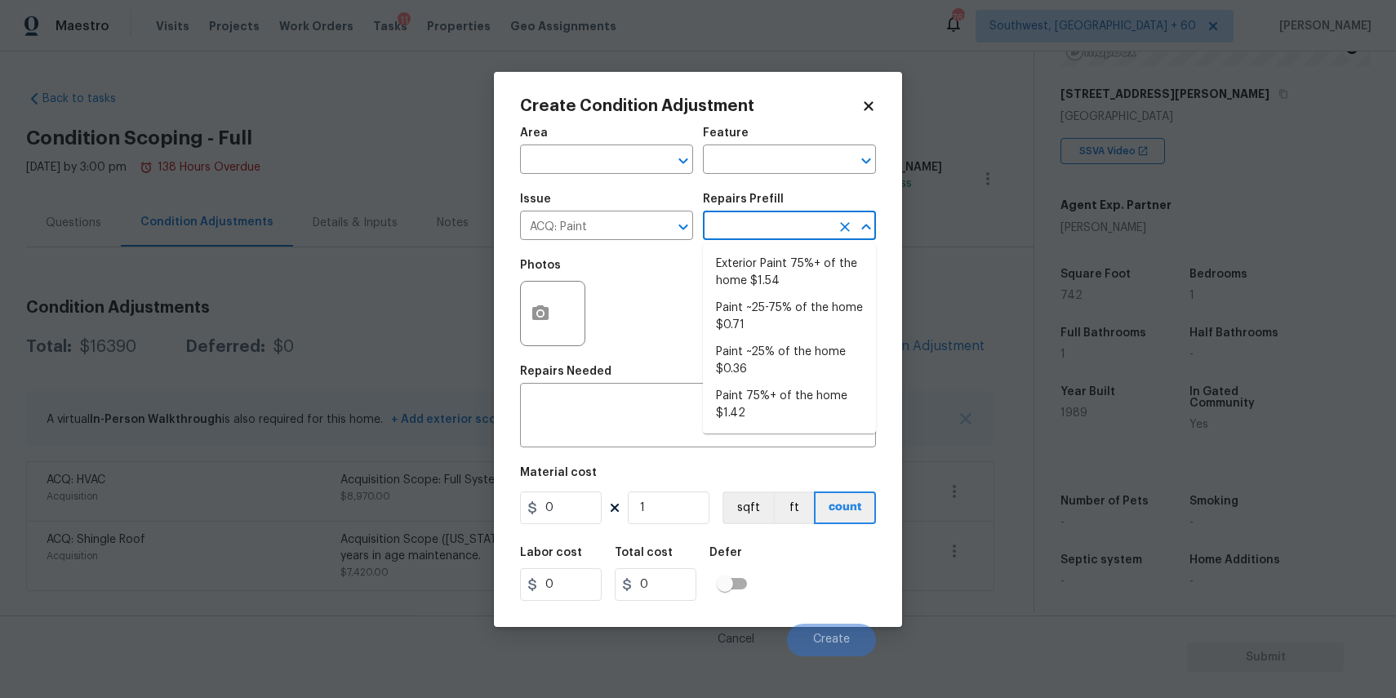
click at [818, 233] on input "text" at bounding box center [766, 227] width 127 height 25
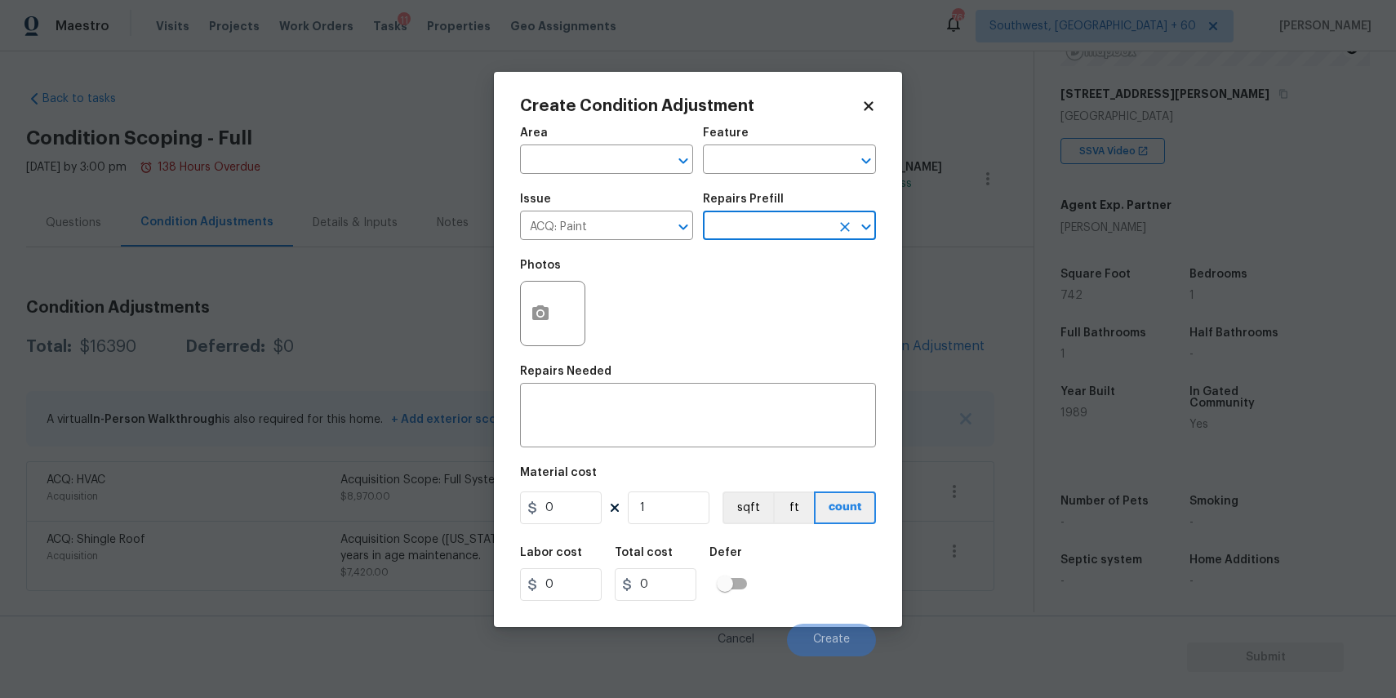
click at [790, 232] on input "text" at bounding box center [766, 227] width 127 height 25
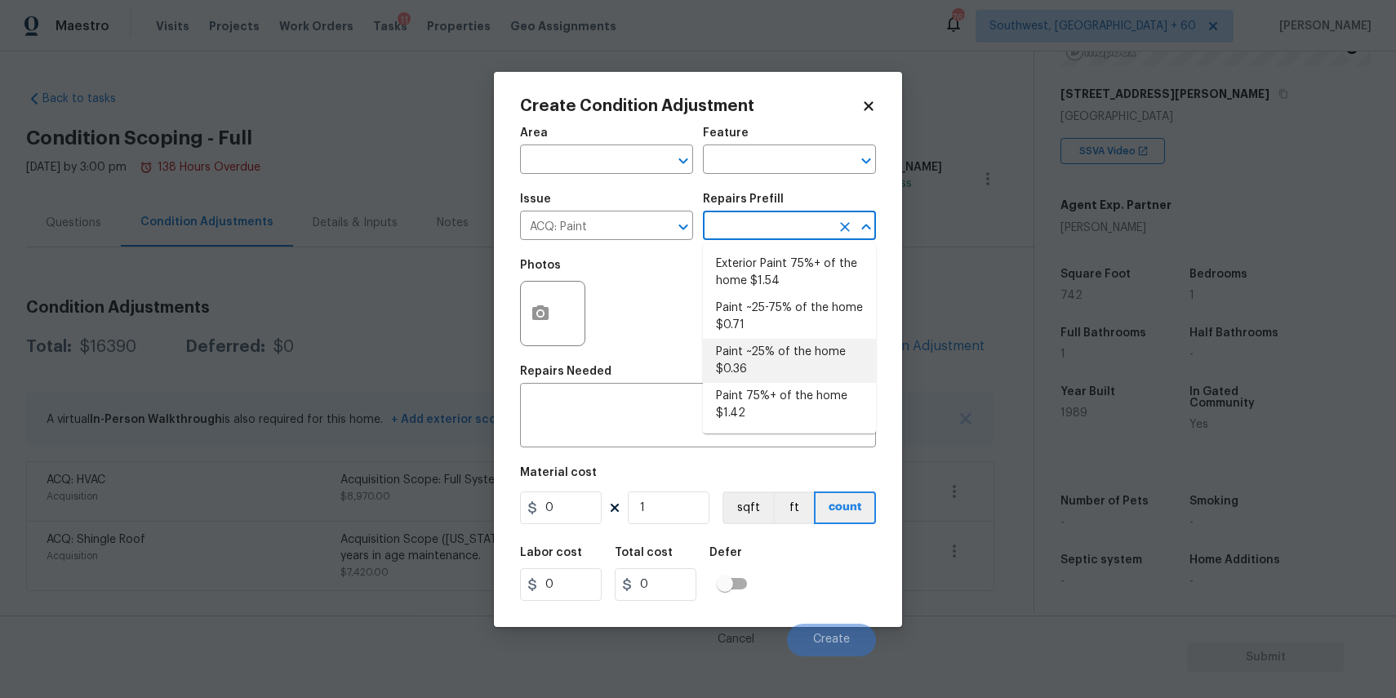
click at [851, 366] on li "Paint ~25% of the home $0.36" at bounding box center [789, 361] width 173 height 44
type input "Acquisition"
type textarea "Acquisition Scope: ~25% of the home needs interior paint"
type input "0.36"
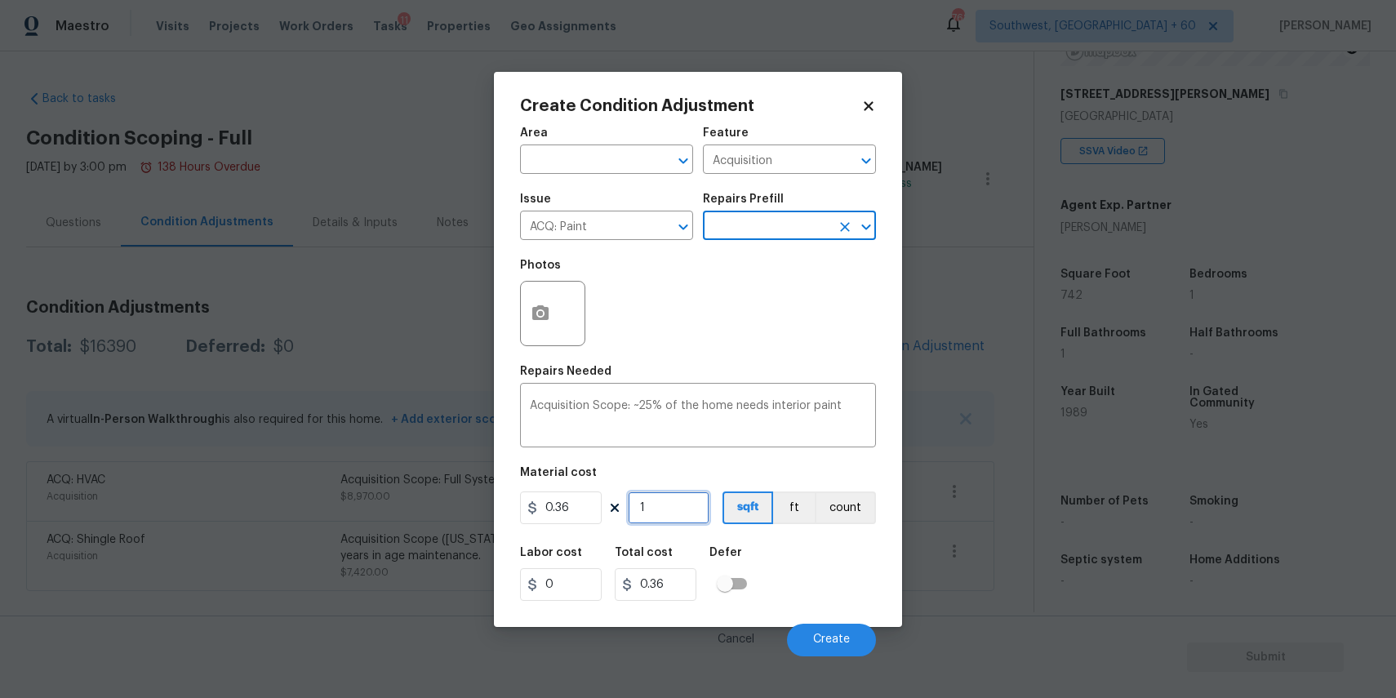
click at [698, 501] on input "1" at bounding box center [669, 507] width 82 height 33
click at [690, 518] on input "1" at bounding box center [669, 507] width 82 height 33
type input "7"
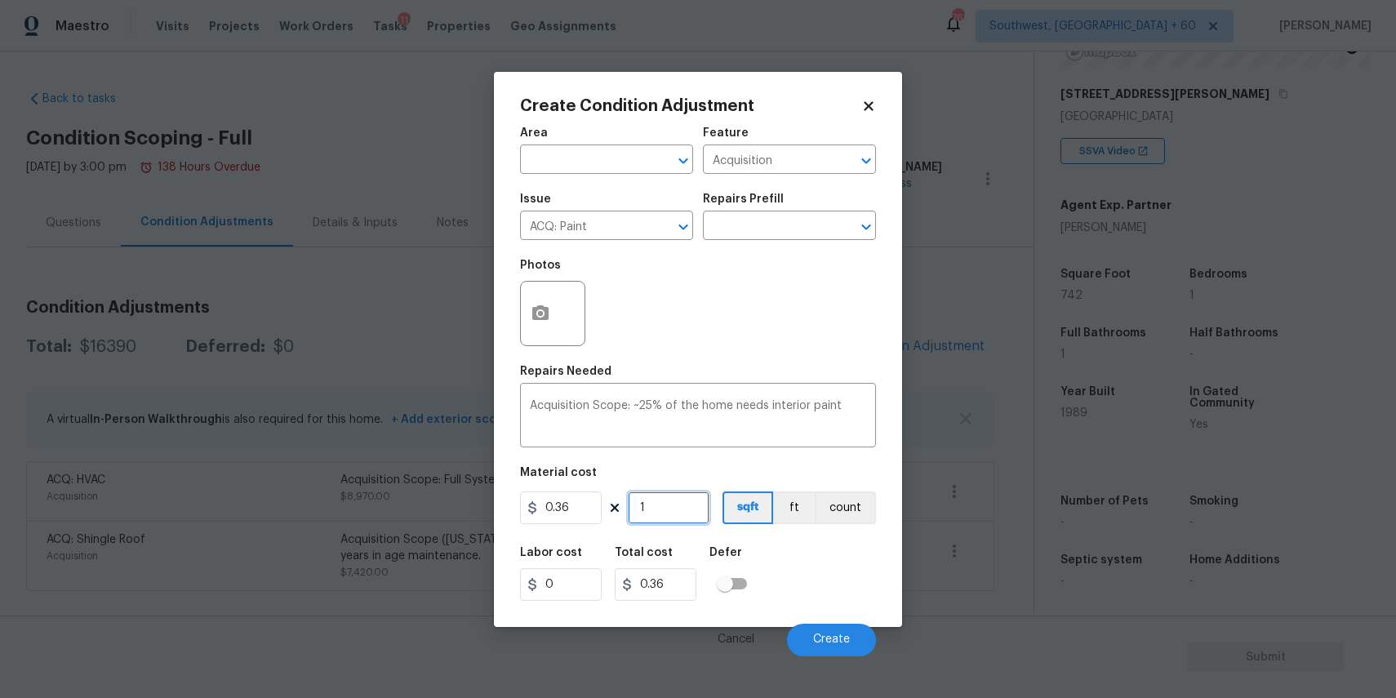
type input "2.52"
type input "74"
type input "26.64"
type input "742"
type input "267.12"
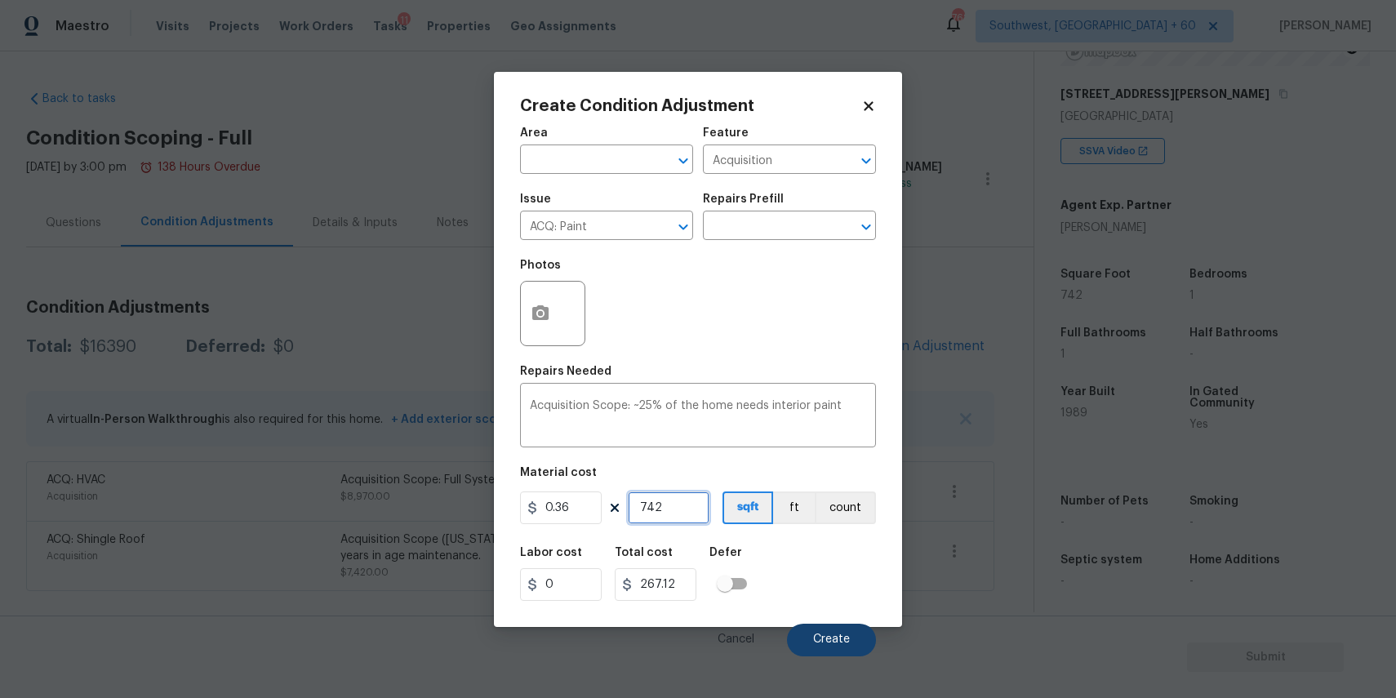
type input "742"
click at [814, 626] on button "Create" at bounding box center [831, 640] width 89 height 33
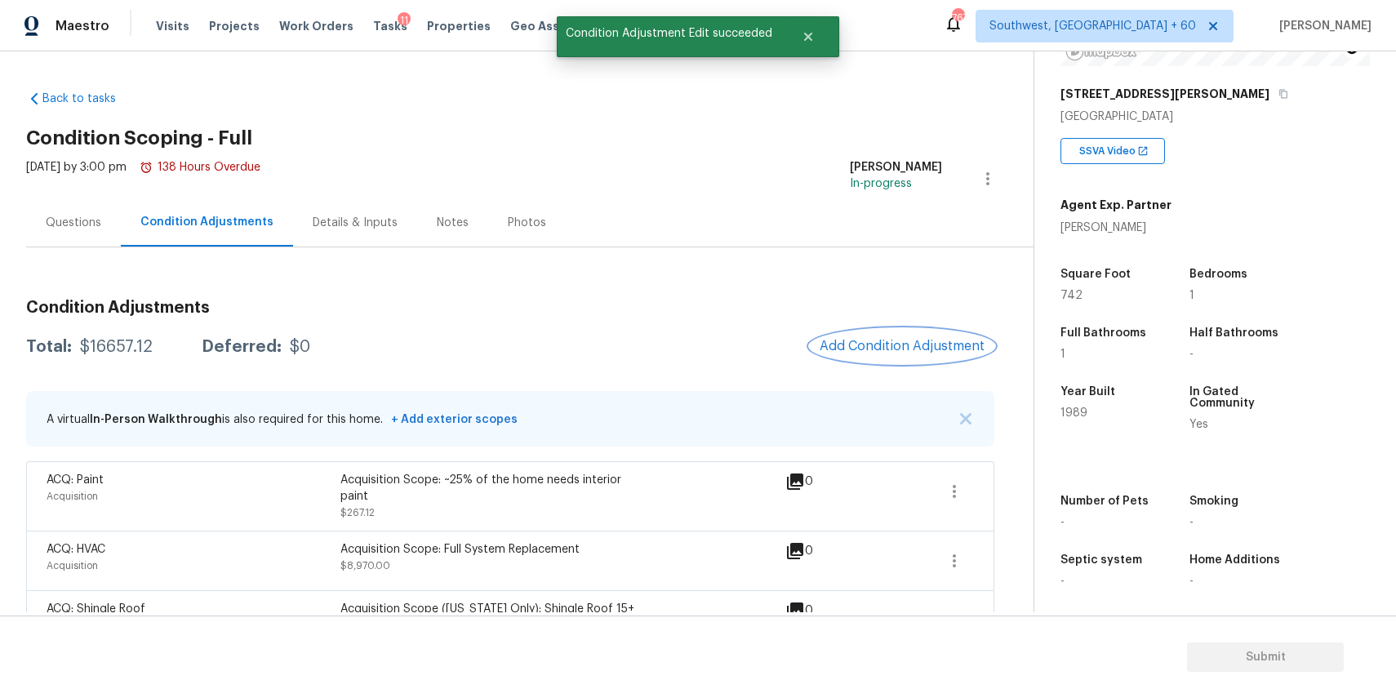
click at [951, 346] on span "Add Condition Adjustment" at bounding box center [902, 346] width 165 height 15
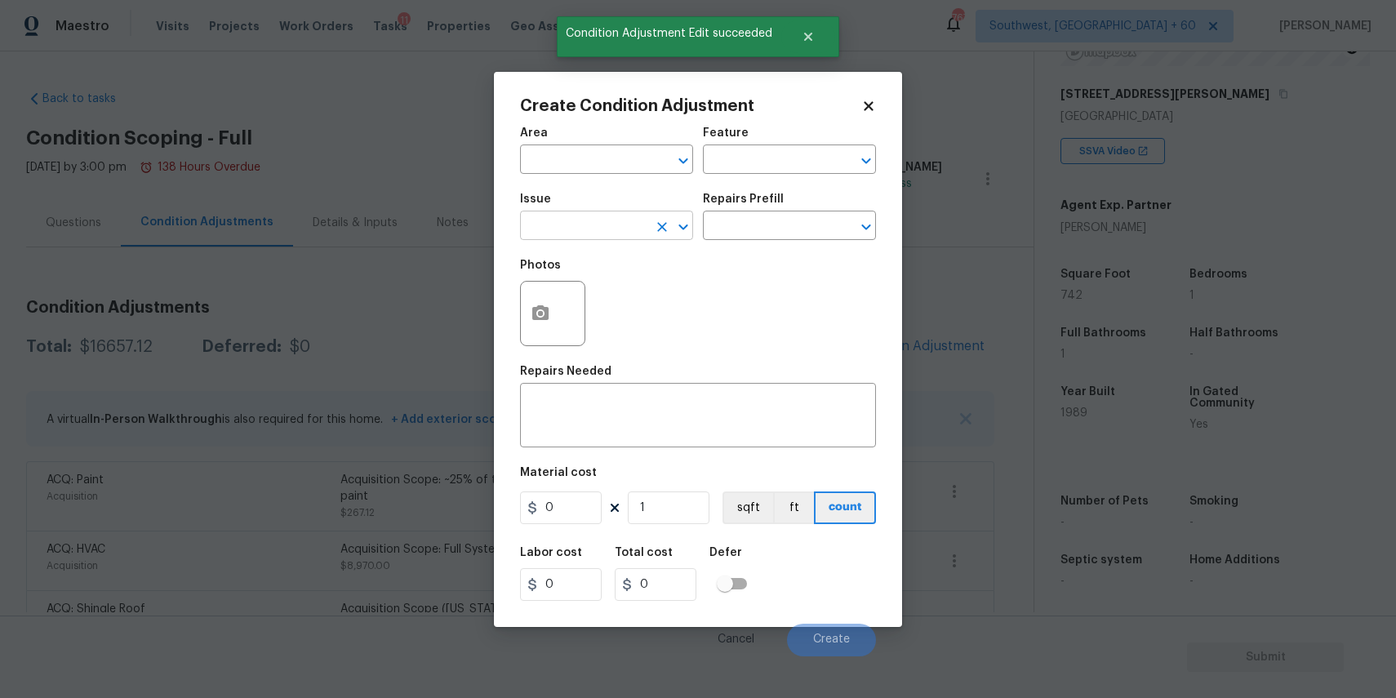
click at [592, 226] on input "text" at bounding box center [583, 227] width 127 height 25
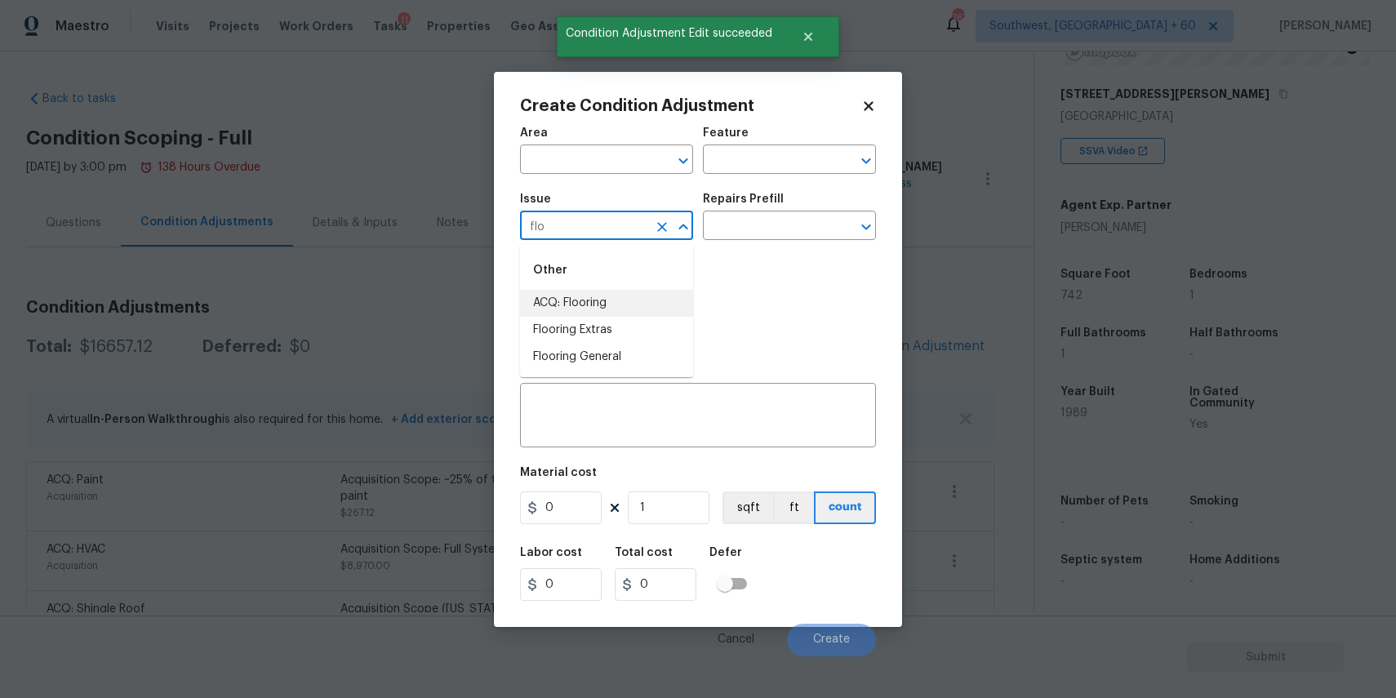
click at [634, 307] on li "ACQ: Flooring" at bounding box center [606, 303] width 173 height 27
type input "ACQ: Flooring"
click at [762, 211] on div "Repairs Prefill" at bounding box center [789, 203] width 173 height 21
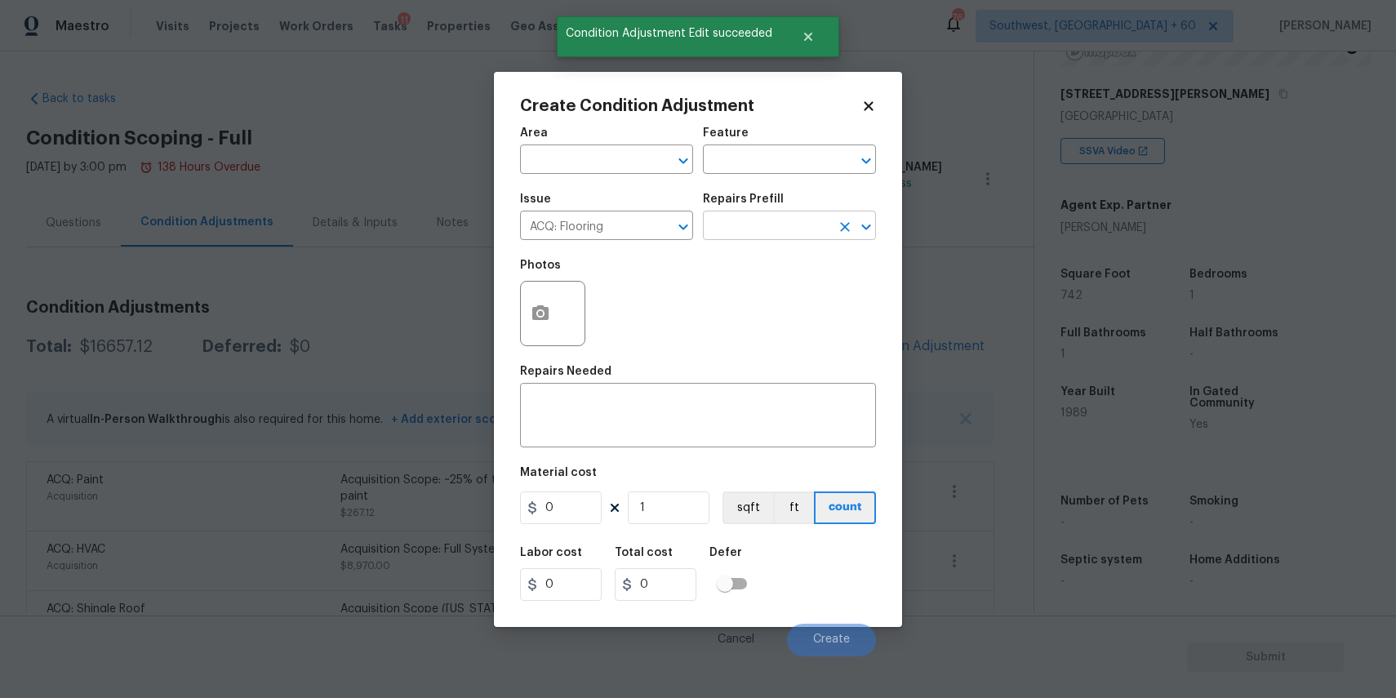
click at [796, 224] on input "text" at bounding box center [766, 227] width 127 height 25
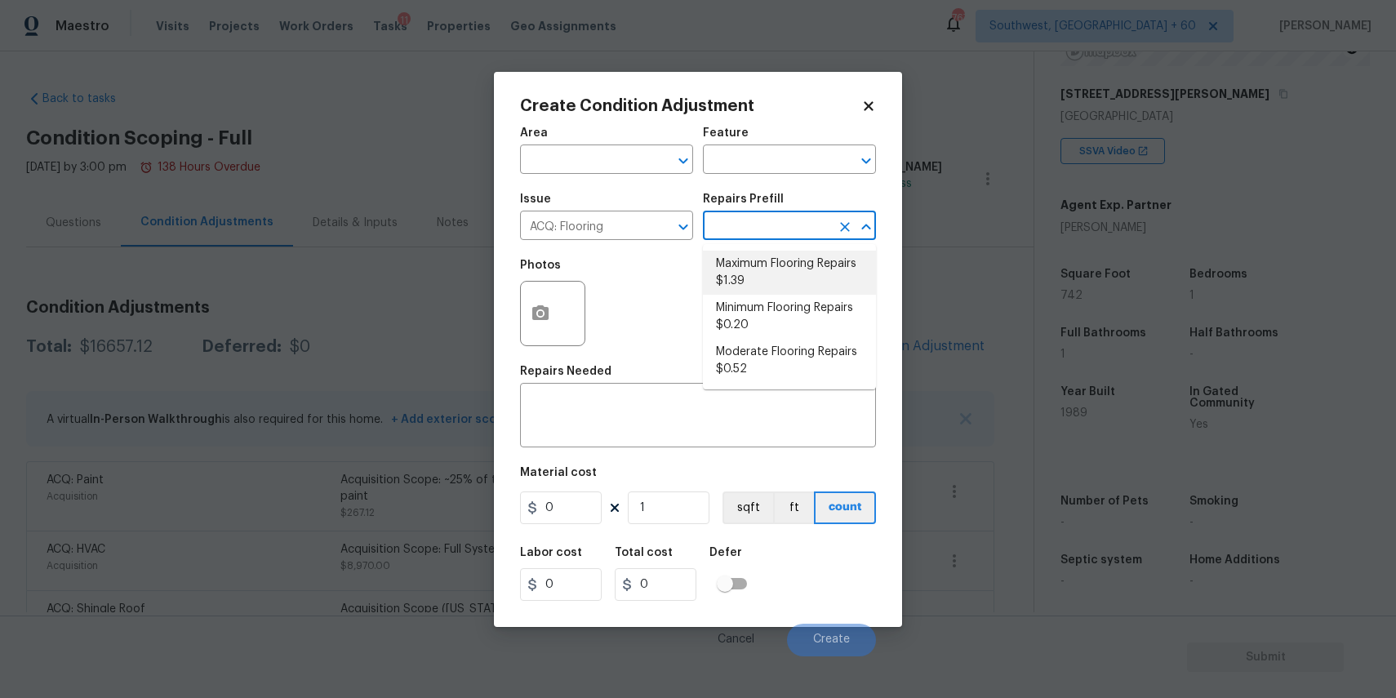
click at [839, 297] on li "Minimum Flooring Repairs $0.20" at bounding box center [789, 317] width 173 height 44
type input "Acquisition"
type textarea "Acquisition Scope: Minimum flooring repairs"
type input "0.2"
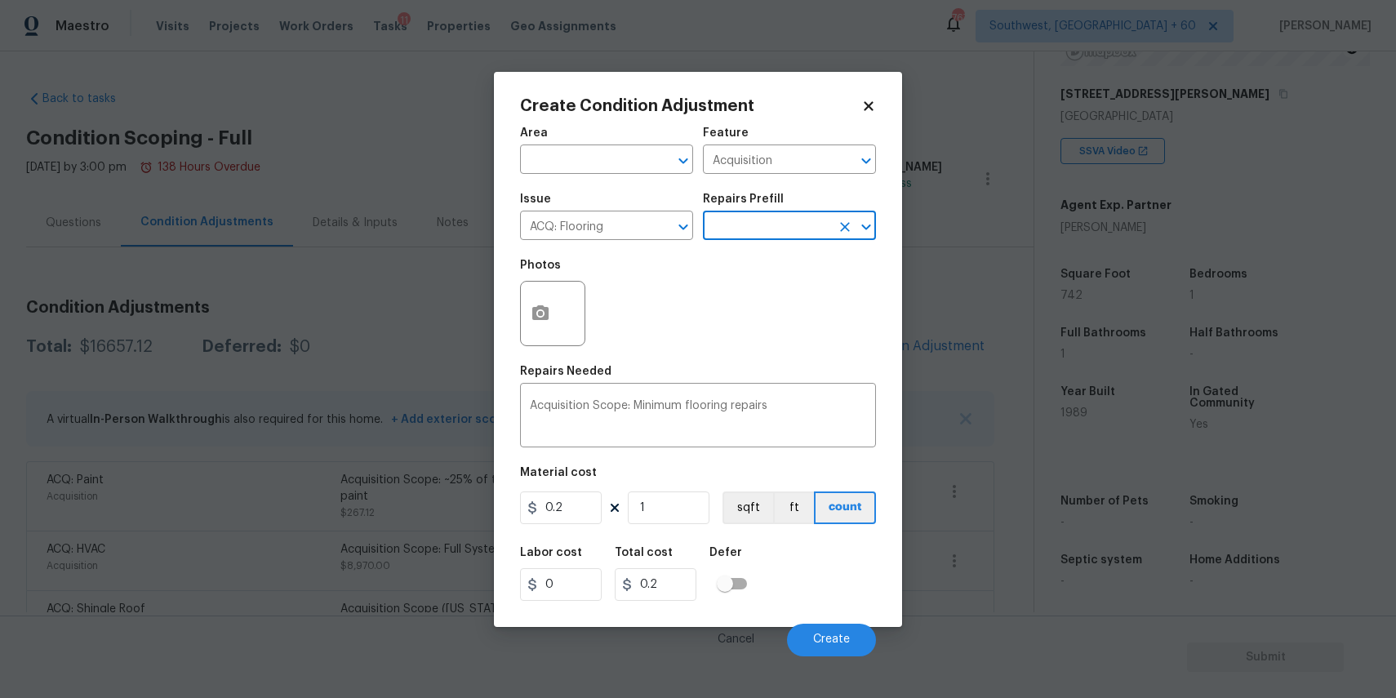
click at [660, 534] on div "Area ​ Feature Acquisition ​ Issue ACQ: Flooring ​ Repairs Prefill ​ Photos Rep…" at bounding box center [698, 387] width 356 height 539
click at [679, 506] on input "1" at bounding box center [669, 507] width 82 height 33
type input "7"
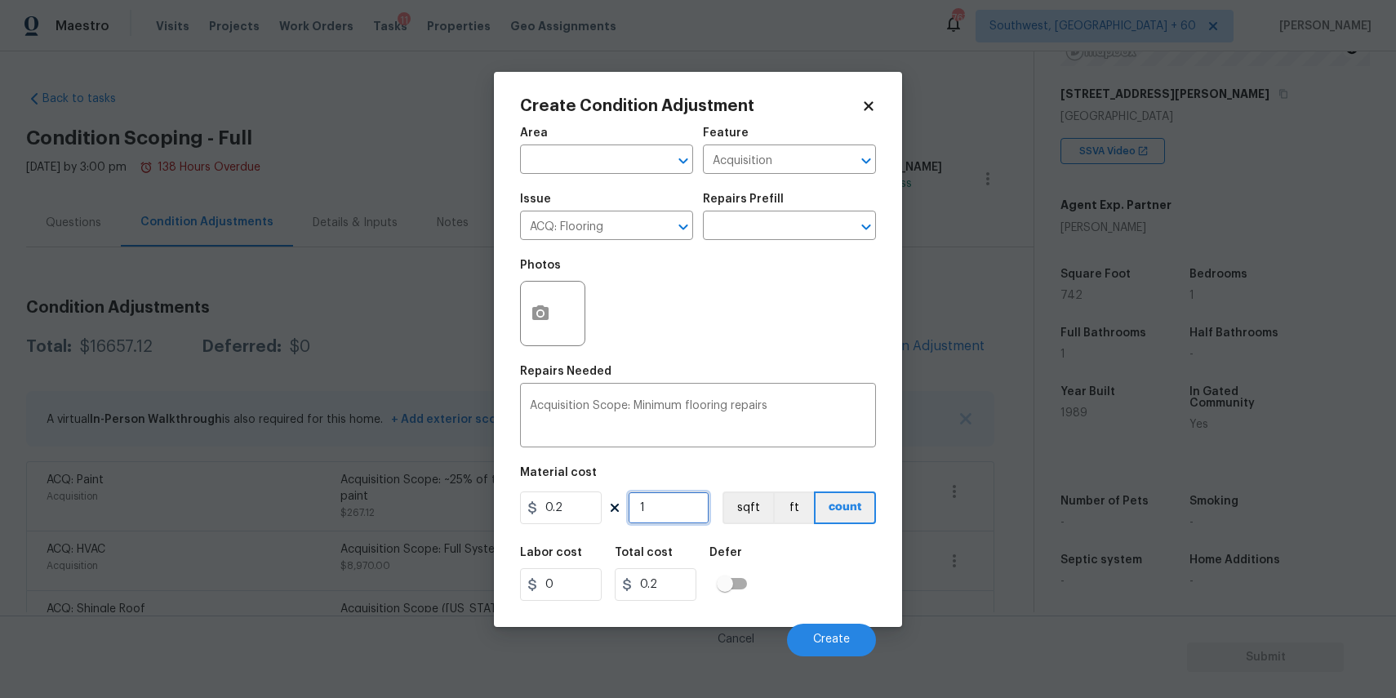
type input "1.4"
type input "74"
type input "14.8"
type input "742"
type input "148.4"
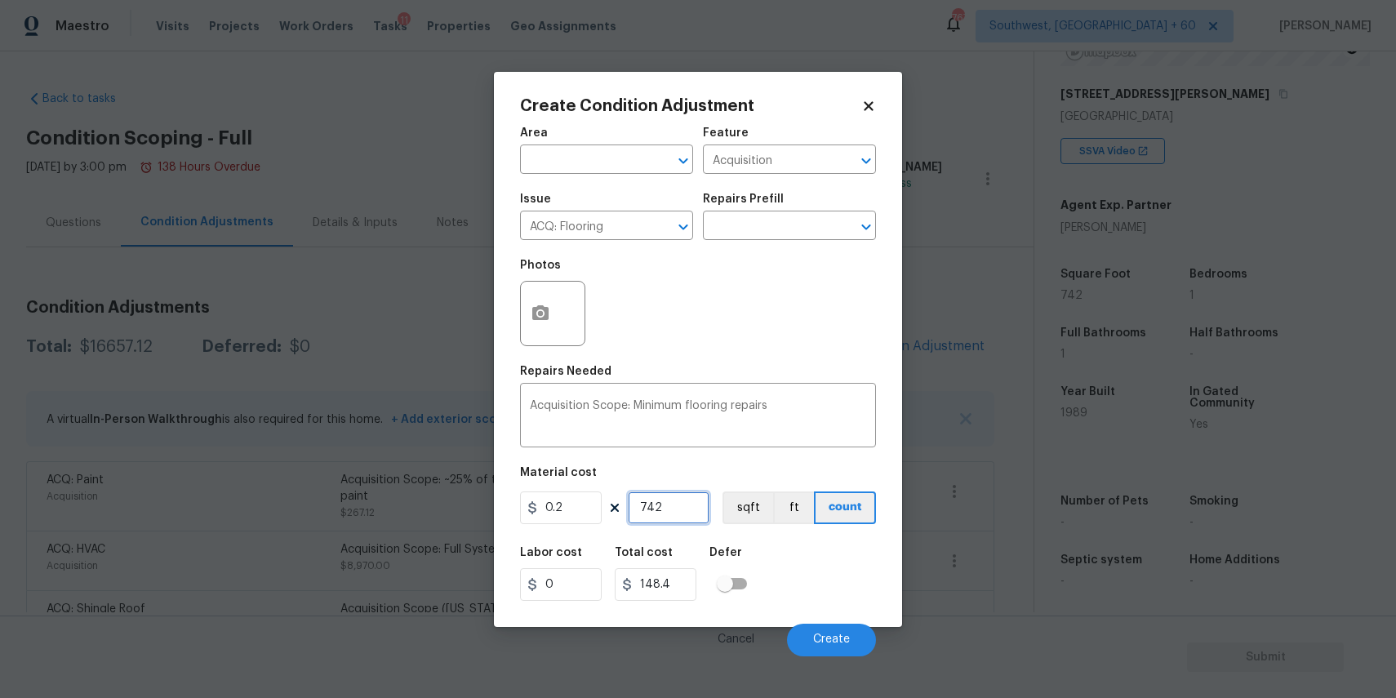
type input "742"
click at [822, 619] on div "Cancel Create" at bounding box center [698, 634] width 356 height 46
click at [833, 630] on button "Create" at bounding box center [831, 640] width 89 height 33
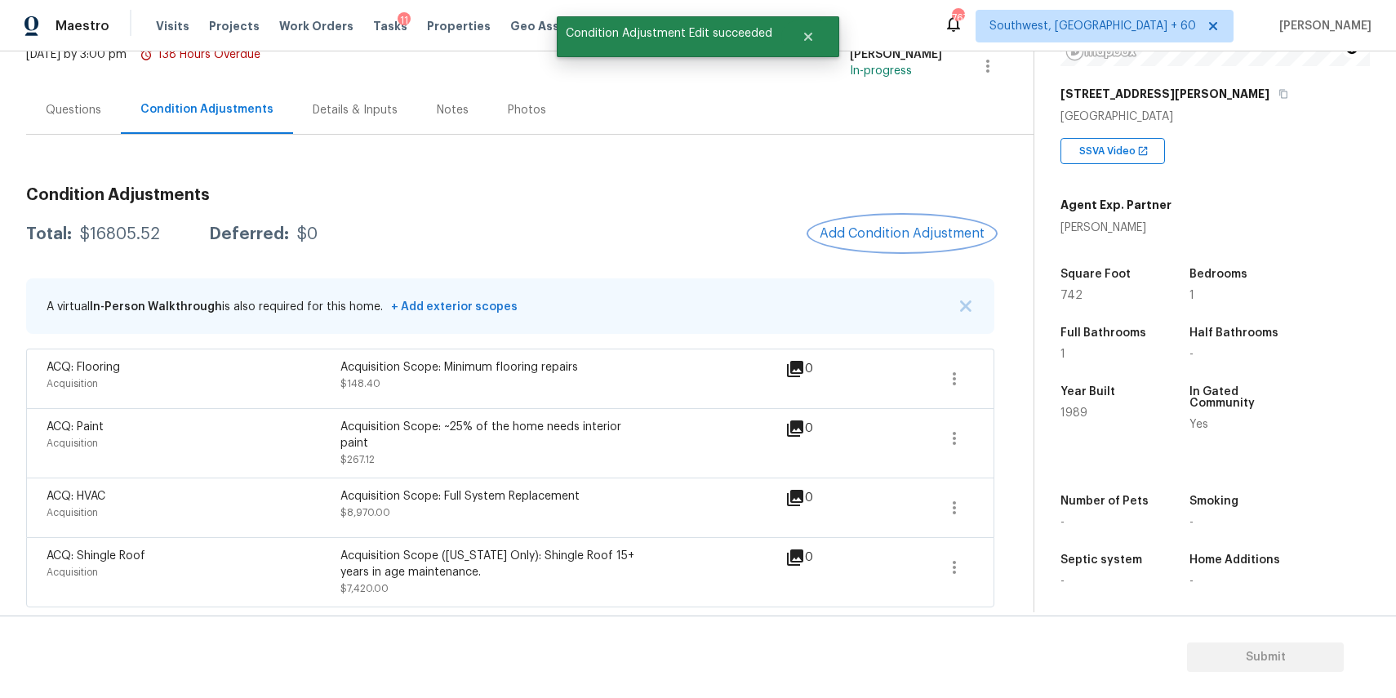
scroll to position [64, 0]
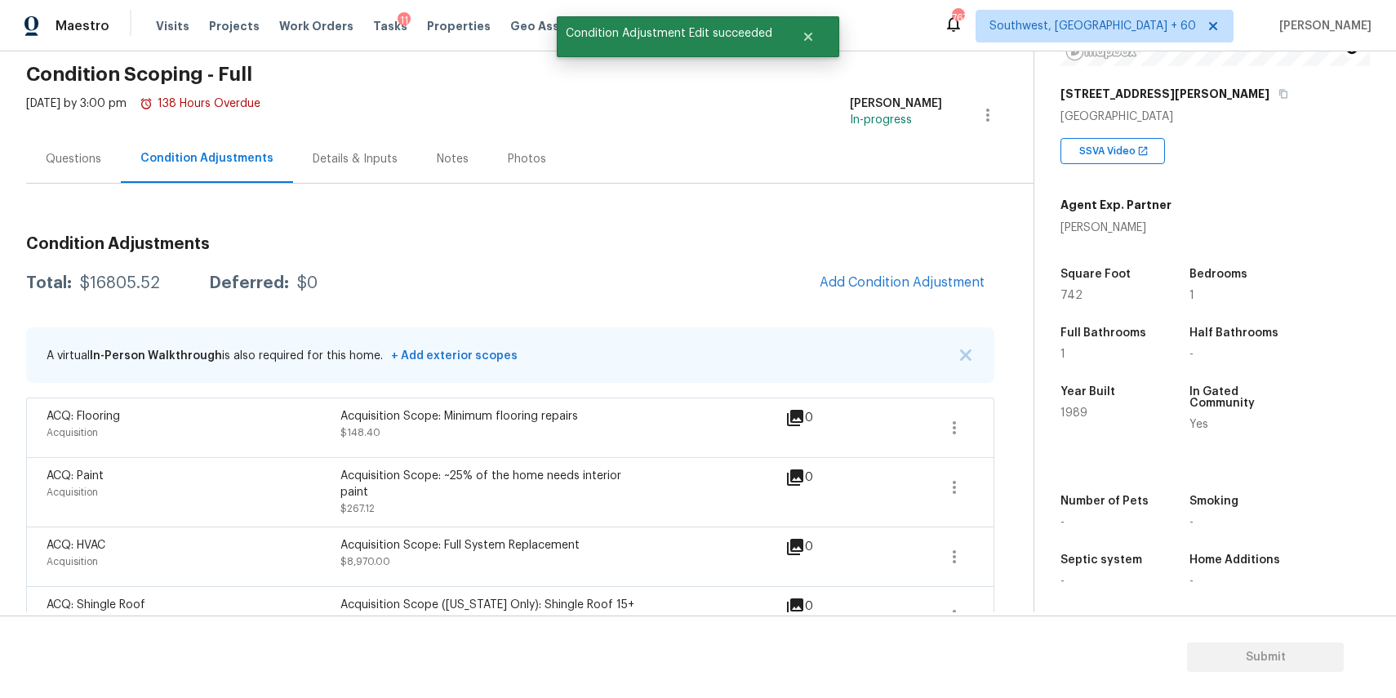
click at [131, 269] on div "Total: $16805.52 Deferred: $0 Add Condition Adjustment" at bounding box center [510, 283] width 968 height 36
copy div "$16805.52"
click at [99, 193] on div "Condition Adjustments Total: $16805.52 Deferred: $0 Add Condition Adjustment A …" at bounding box center [510, 420] width 968 height 473
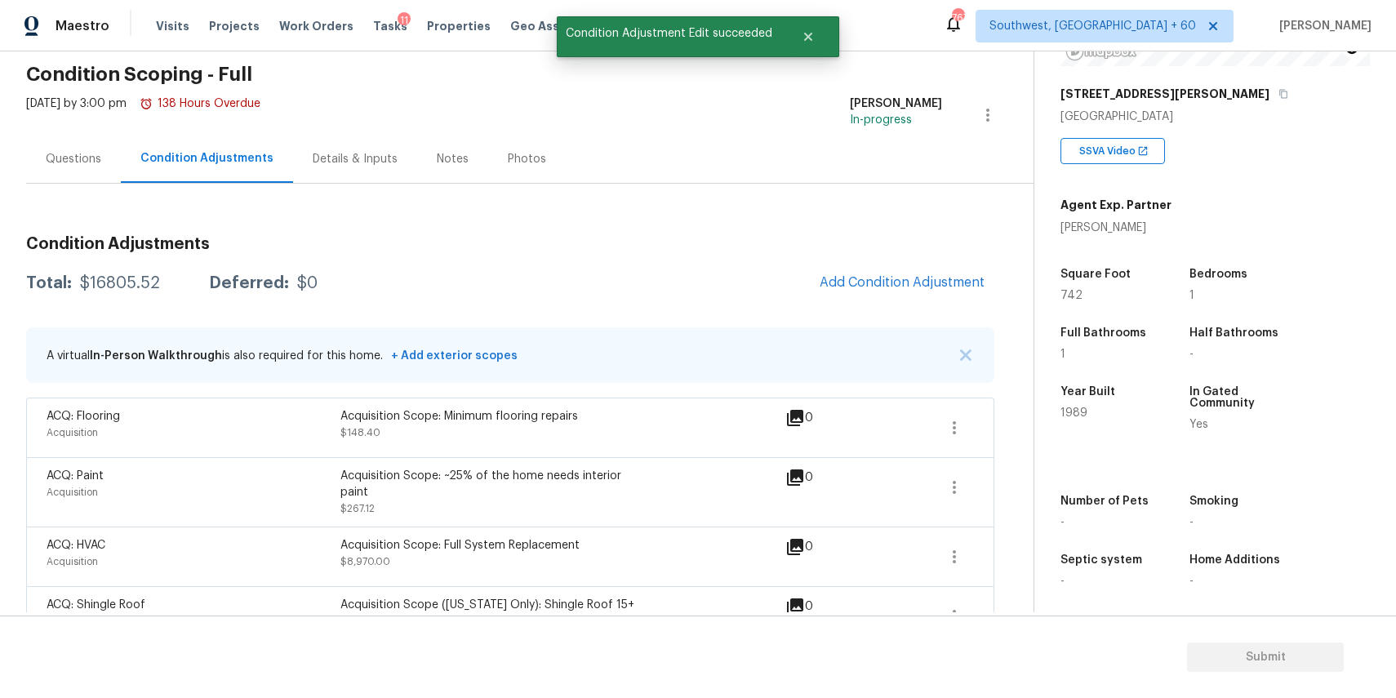
click at [99, 162] on div "Questions" at bounding box center [74, 159] width 56 height 16
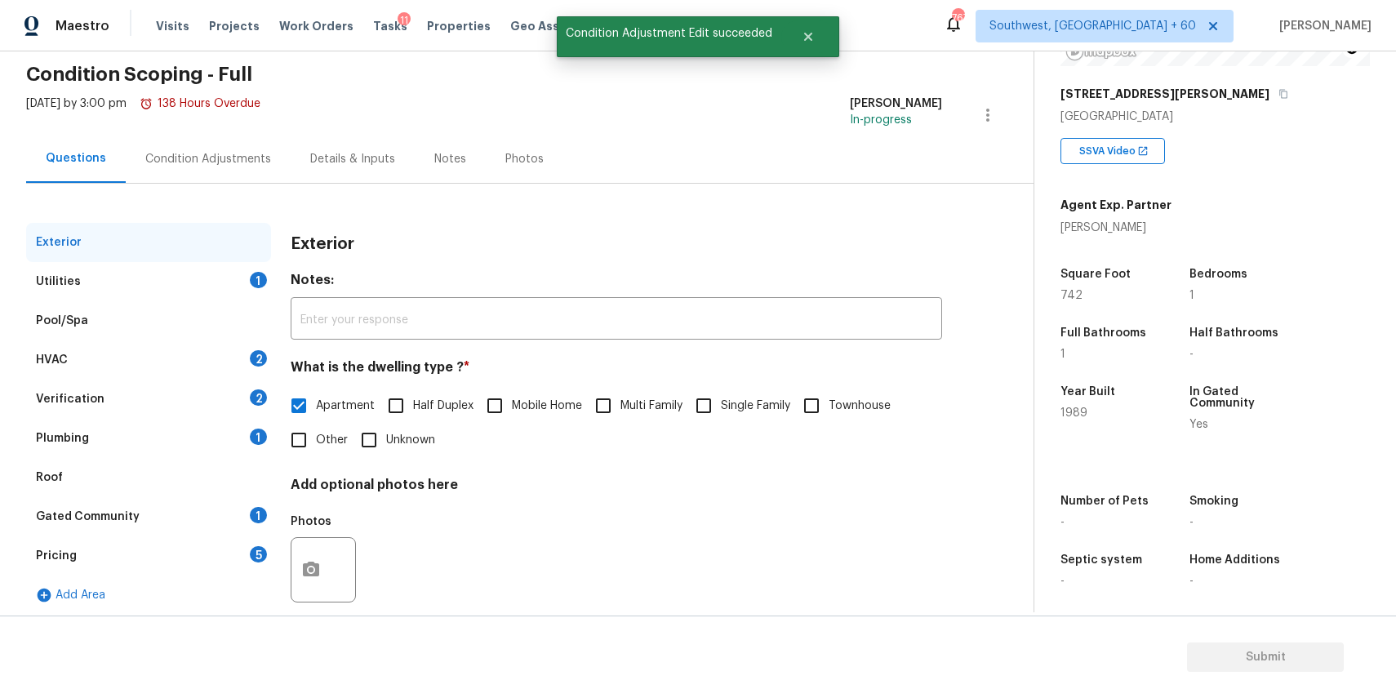
scroll to position [88, 0]
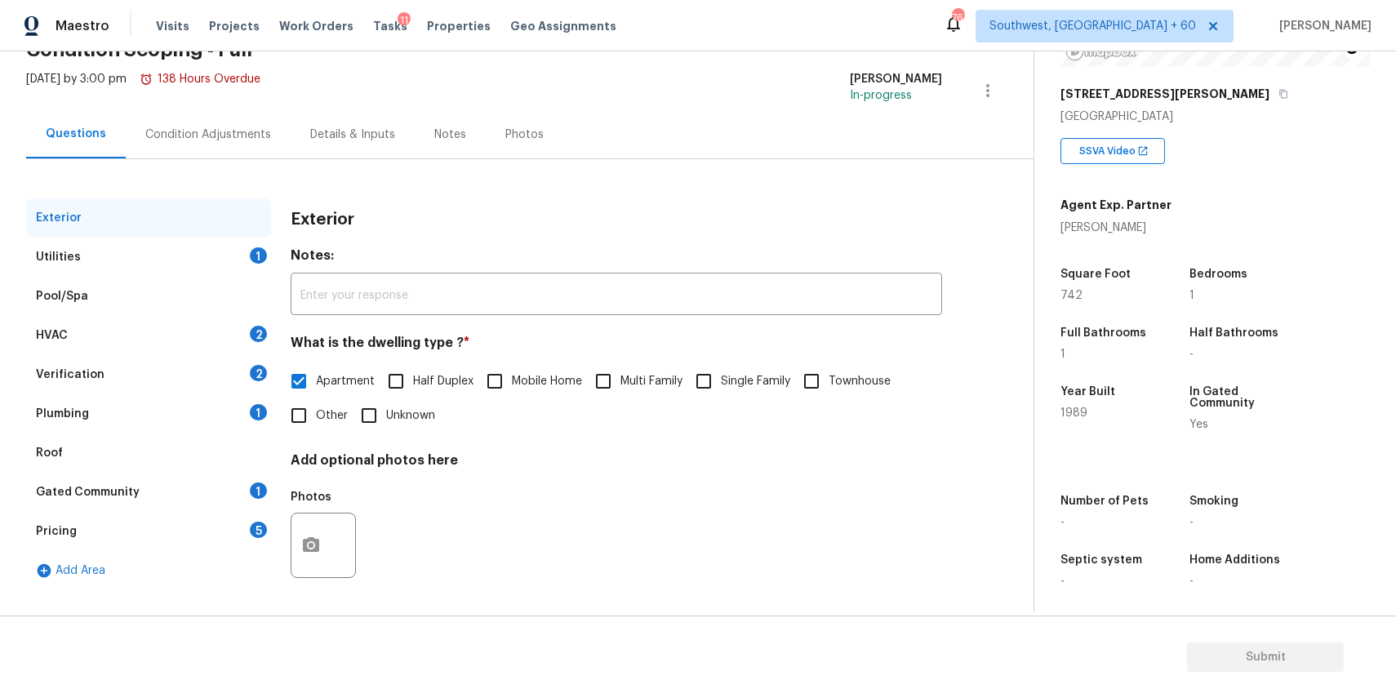
click at [242, 259] on div "Utilities 1" at bounding box center [148, 257] width 245 height 39
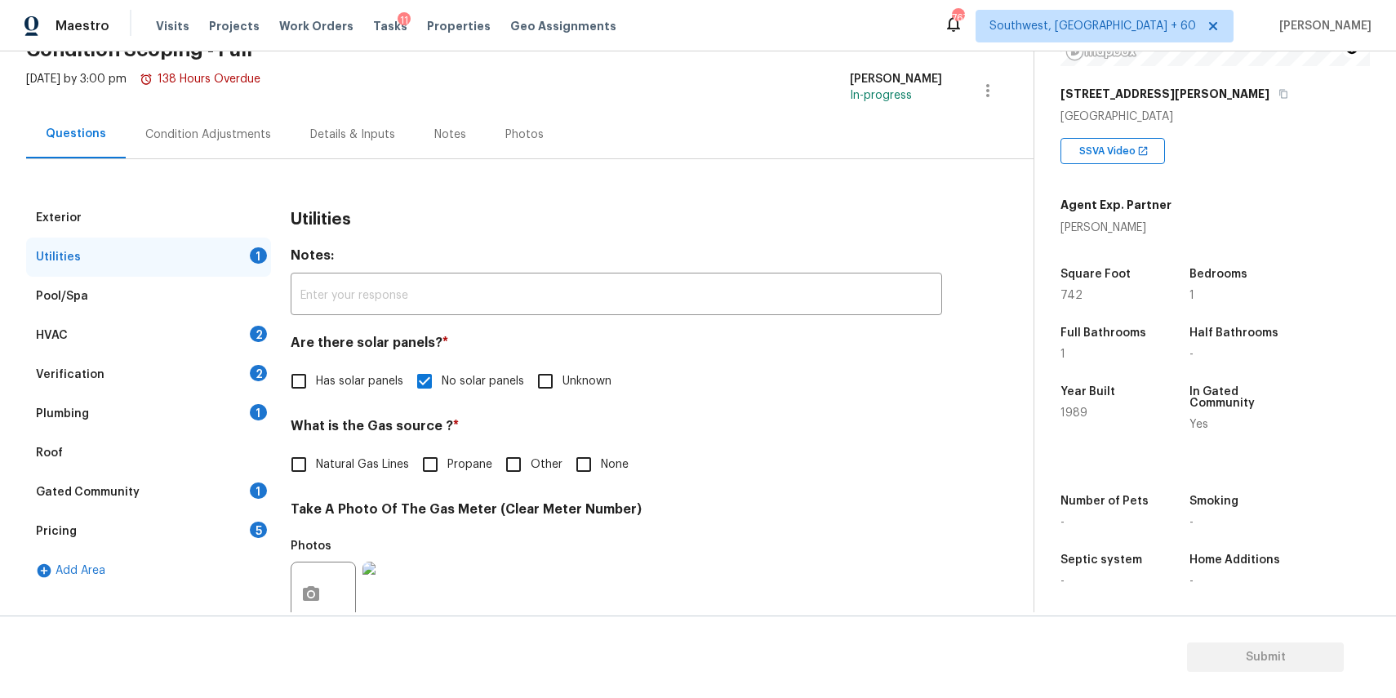
click at [579, 460] on input "None" at bounding box center [584, 464] width 34 height 34
checkbox input "true"
click at [233, 329] on div "HVAC 2" at bounding box center [148, 335] width 245 height 39
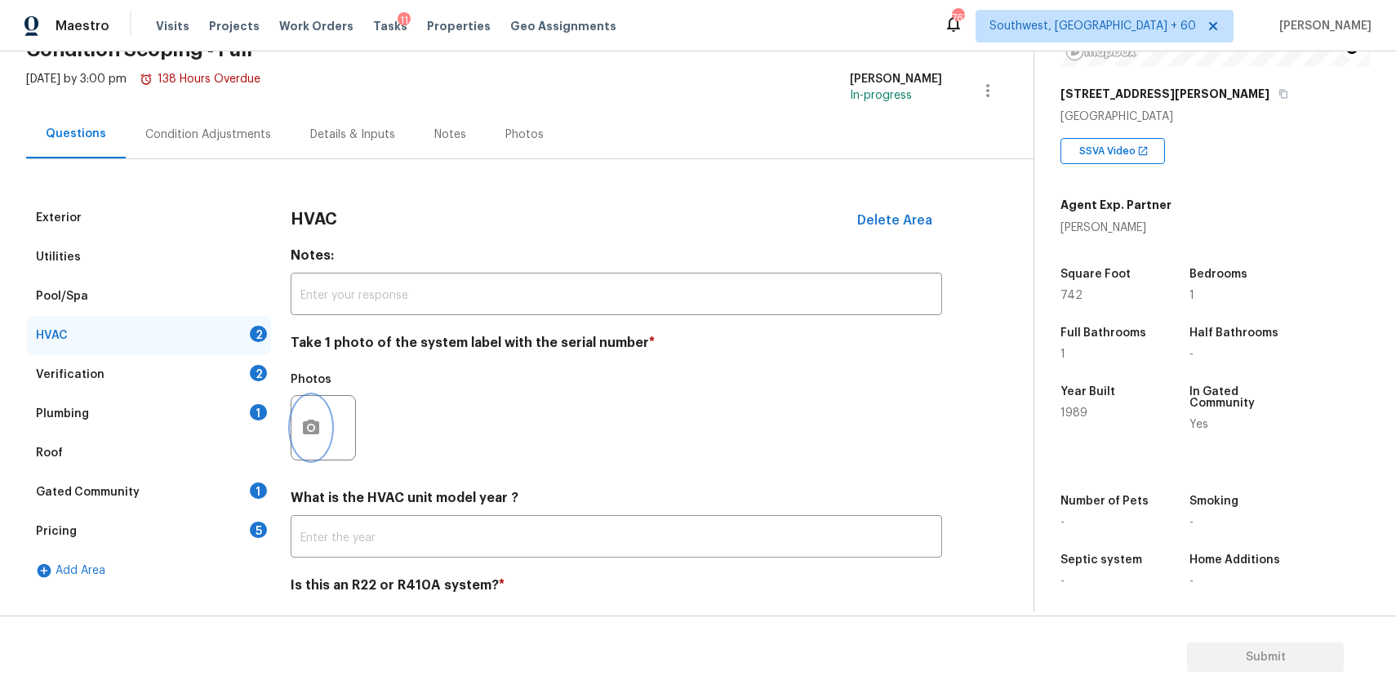
click at [317, 435] on icon "button" at bounding box center [311, 428] width 20 height 20
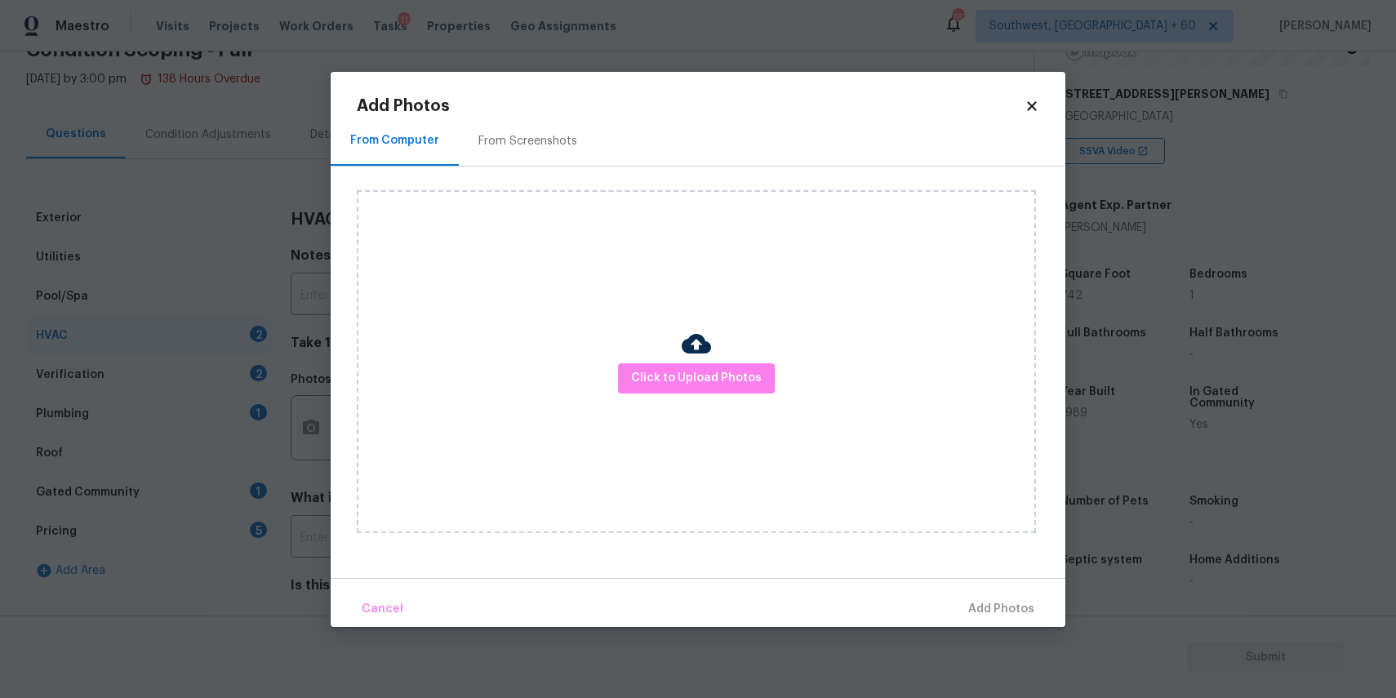
click at [763, 394] on div "Click to Upload Photos" at bounding box center [696, 361] width 679 height 343
click at [747, 362] on div "Click to Upload Photos" at bounding box center [696, 361] width 679 height 343
click at [746, 370] on span "Click to Upload Photos" at bounding box center [696, 378] width 131 height 20
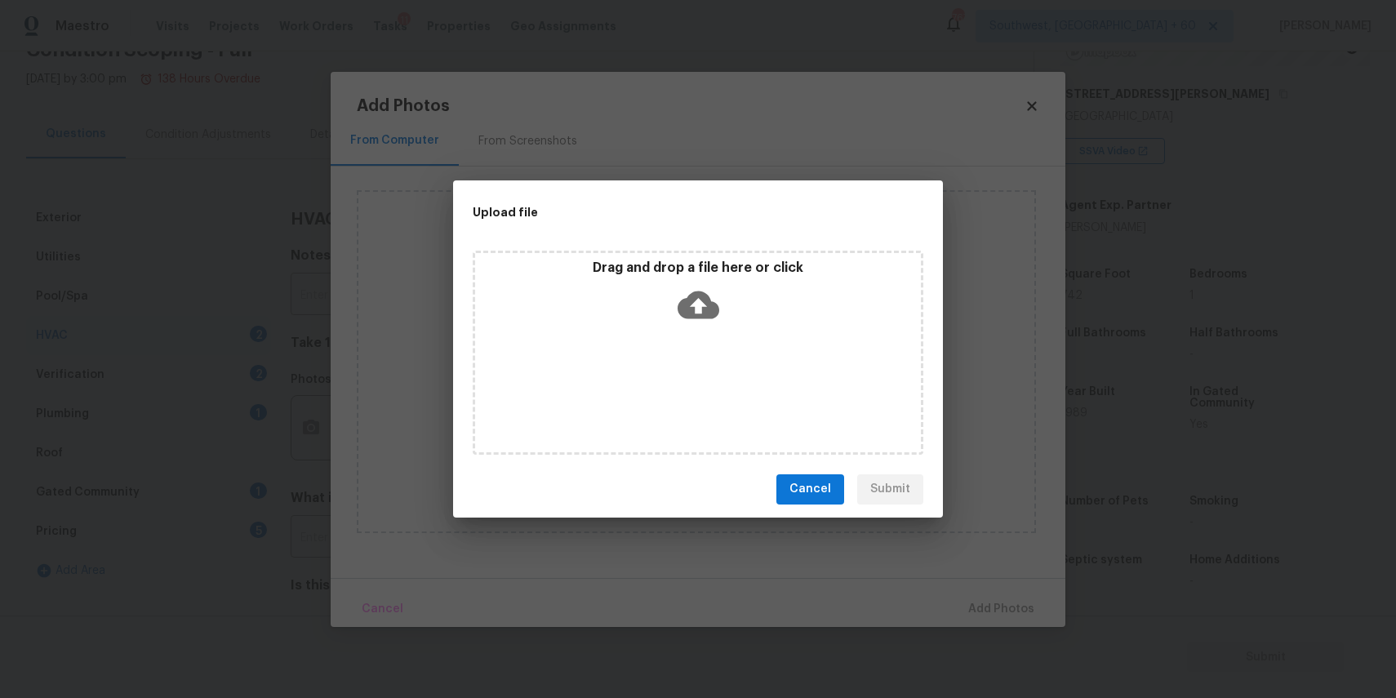
click at [739, 359] on div "Drag and drop a file here or click" at bounding box center [698, 353] width 451 height 204
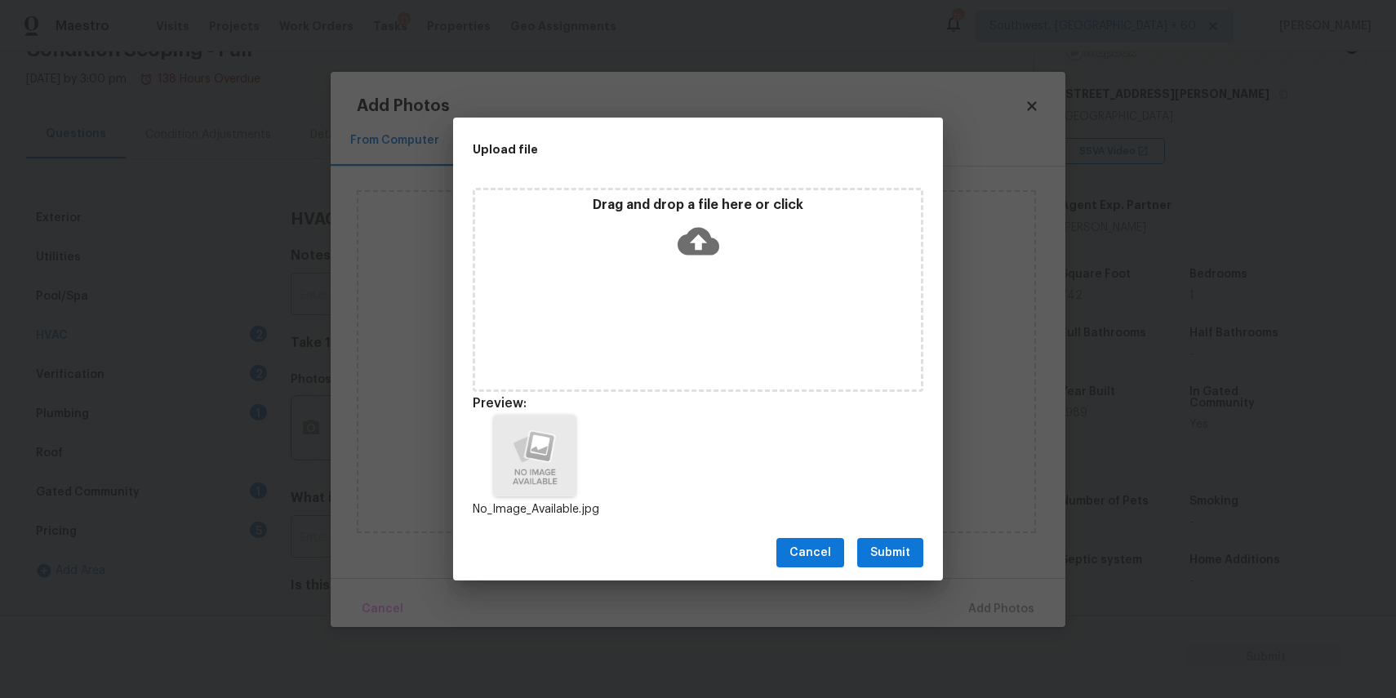
click at [913, 547] on button "Submit" at bounding box center [890, 553] width 66 height 30
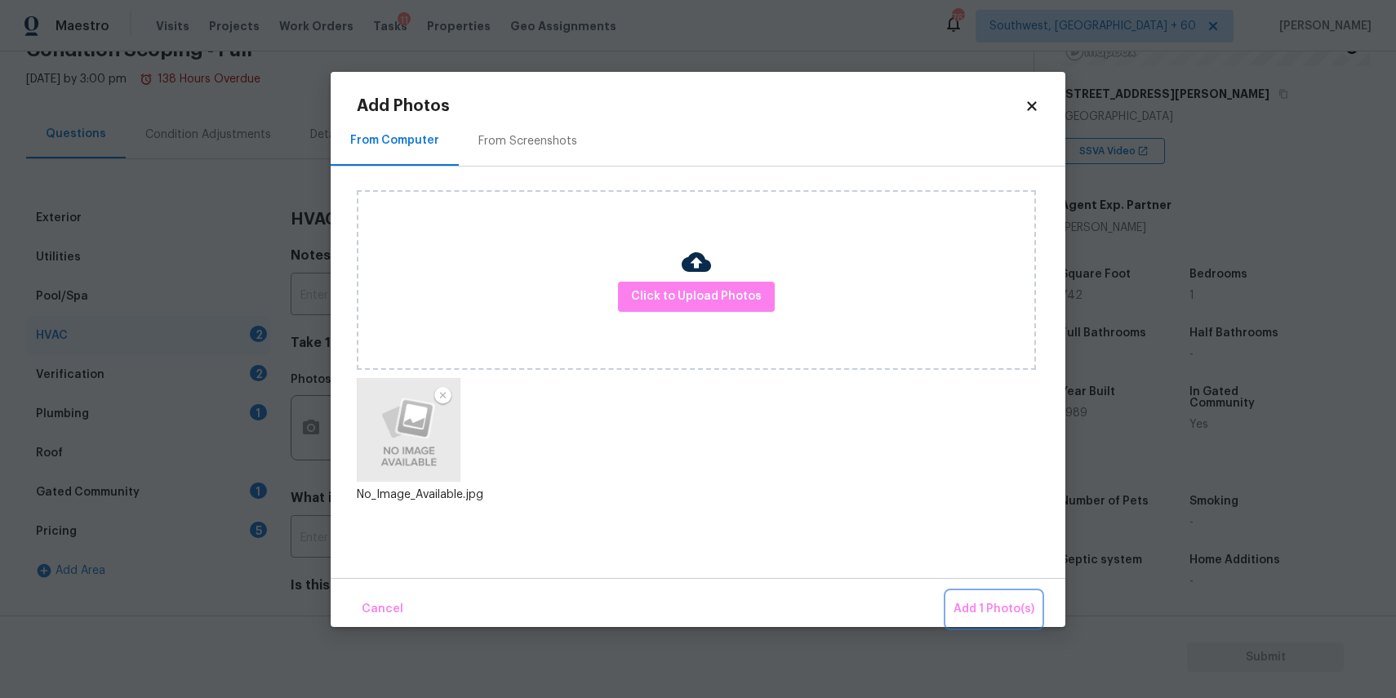
click at [1004, 606] on span "Add 1 Photo(s)" at bounding box center [993, 609] width 81 height 20
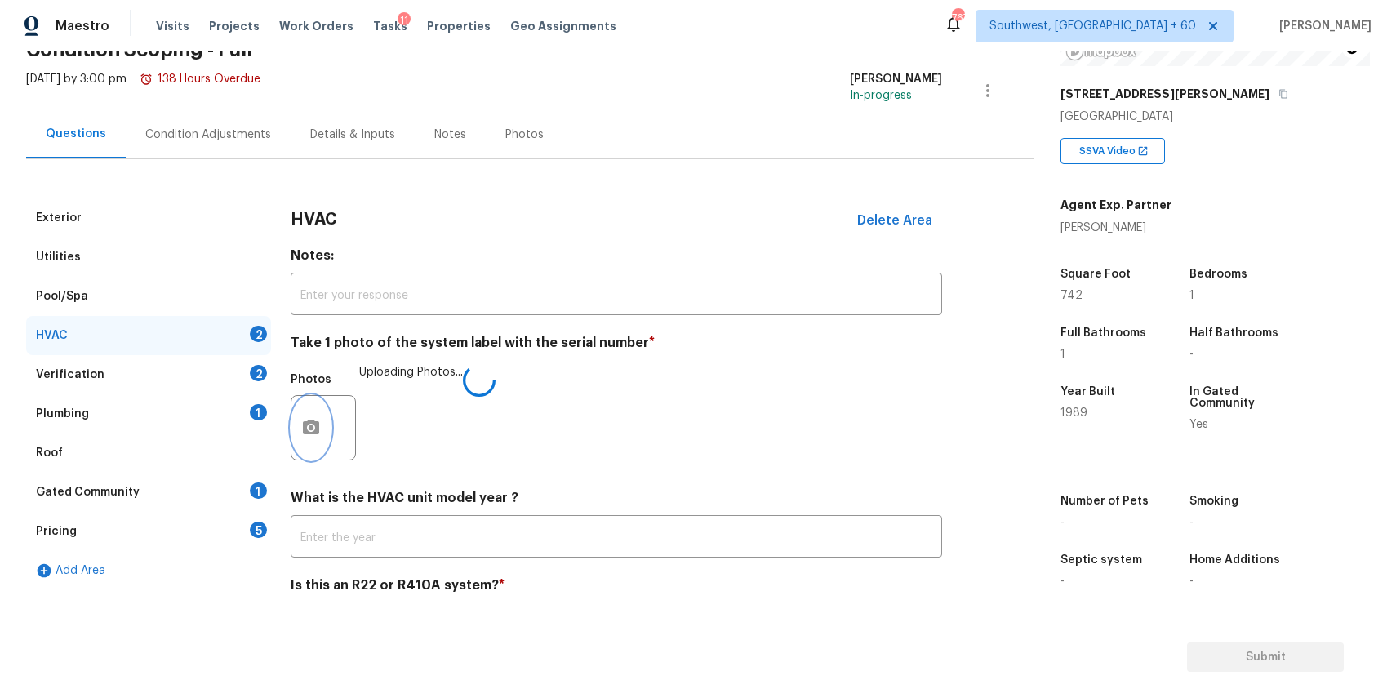
scroll to position [142, 0]
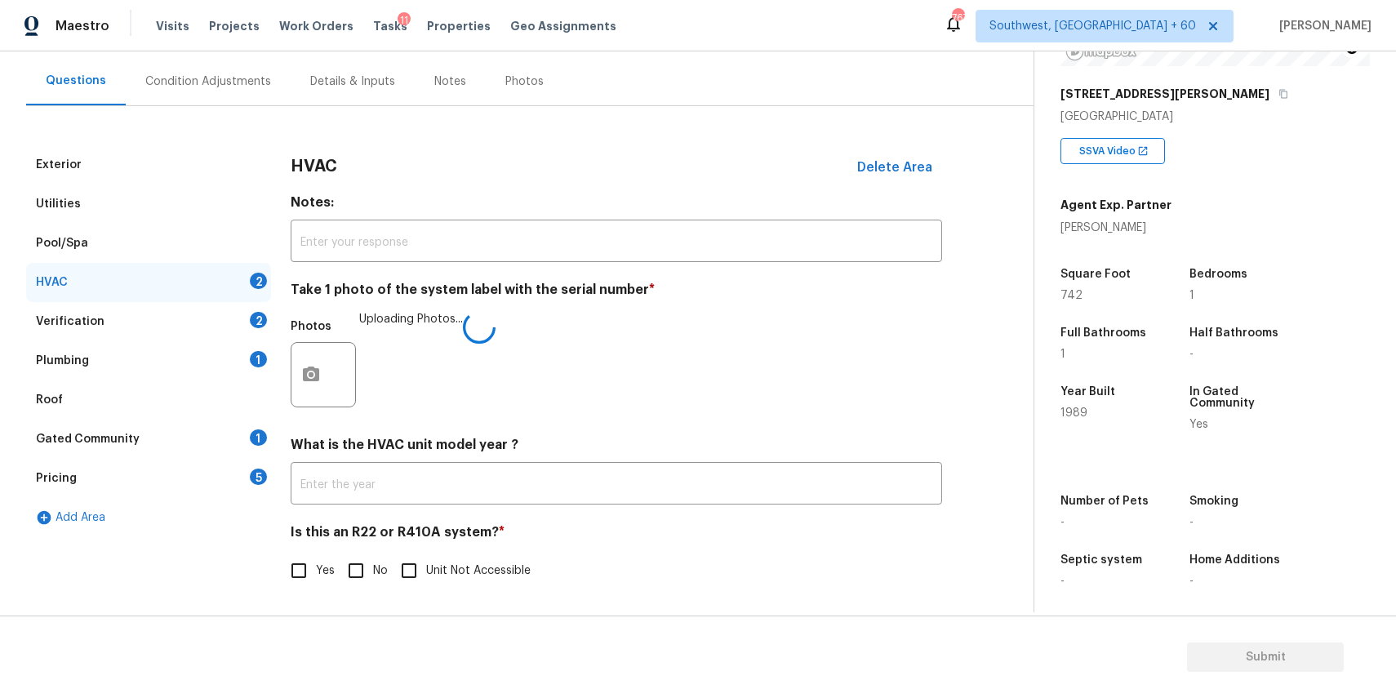
click at [355, 567] on input "No" at bounding box center [356, 570] width 34 height 34
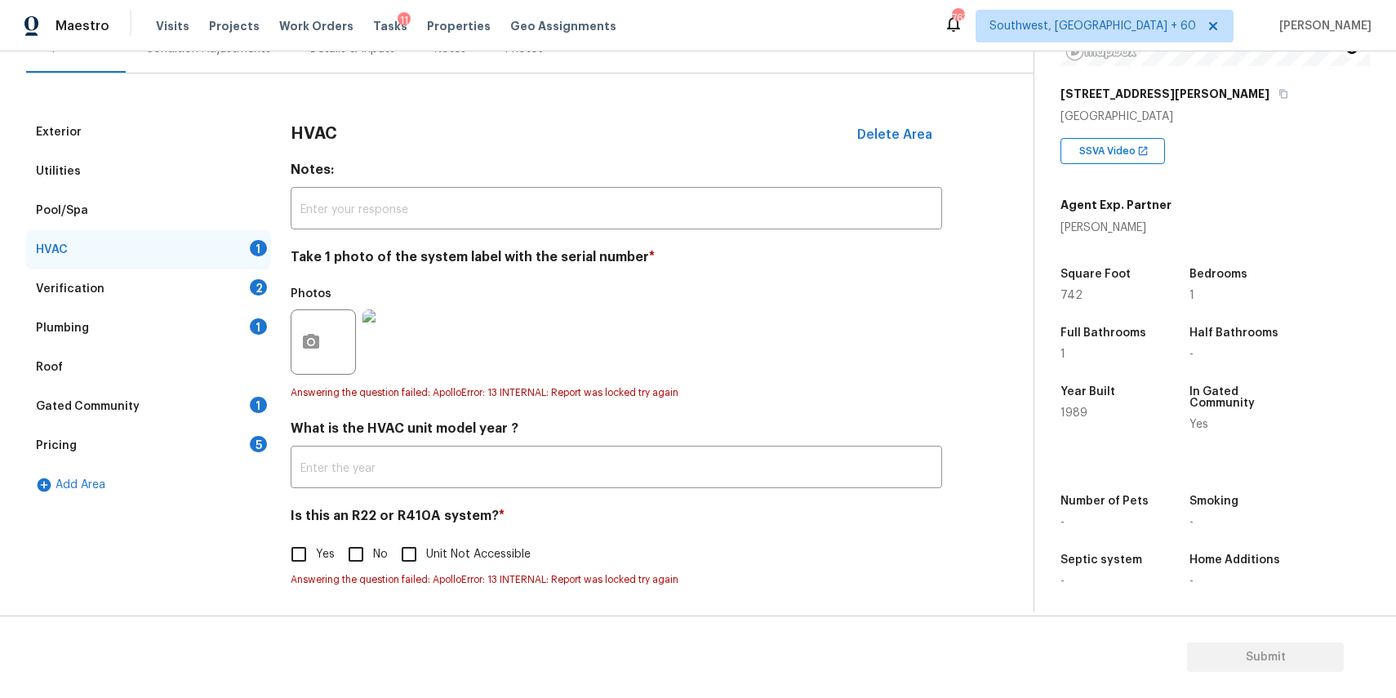
click at [367, 558] on input "No" at bounding box center [356, 554] width 34 height 34
checkbox input "true"
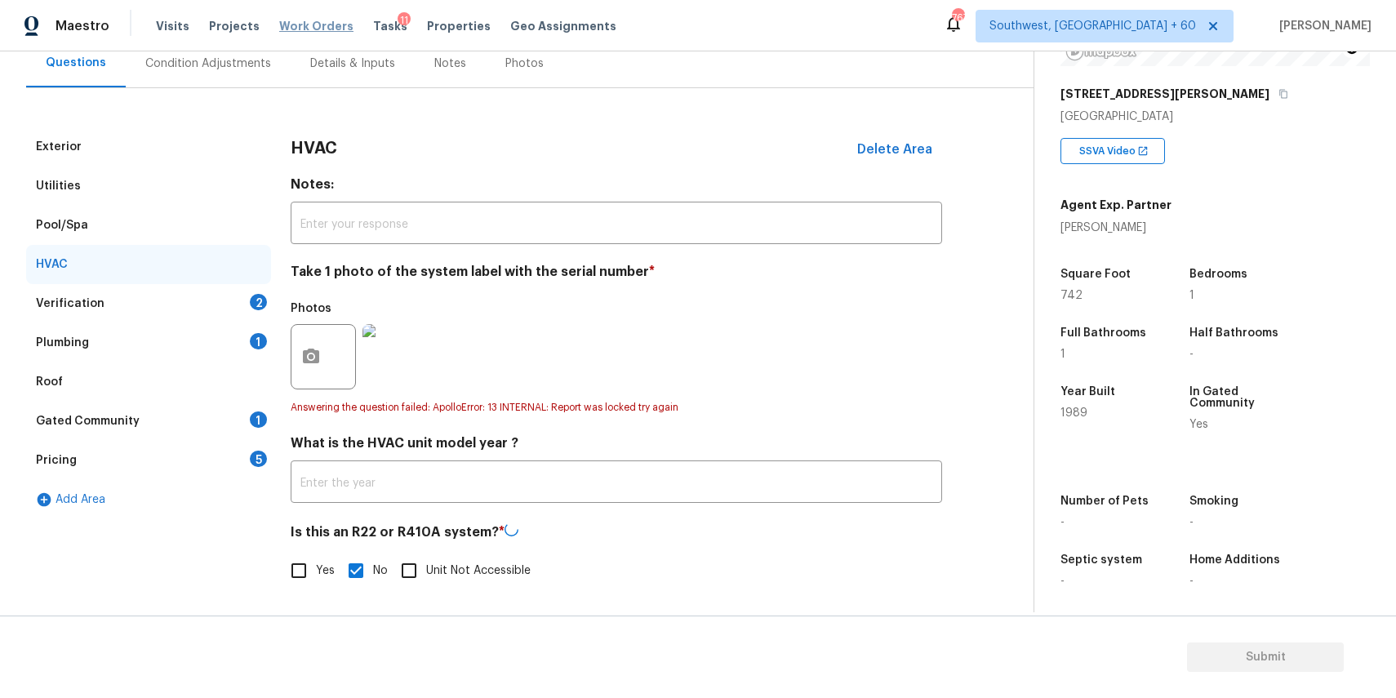
scroll to position [158, 0]
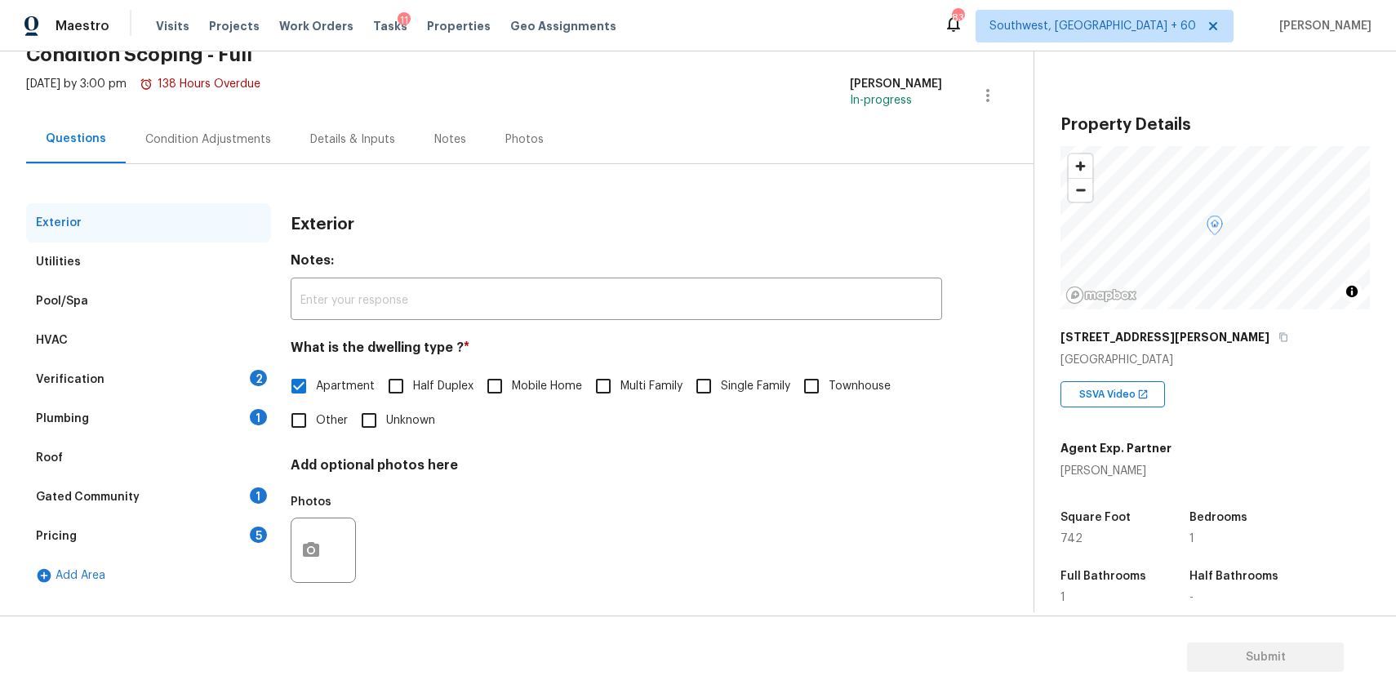
scroll to position [88, 0]
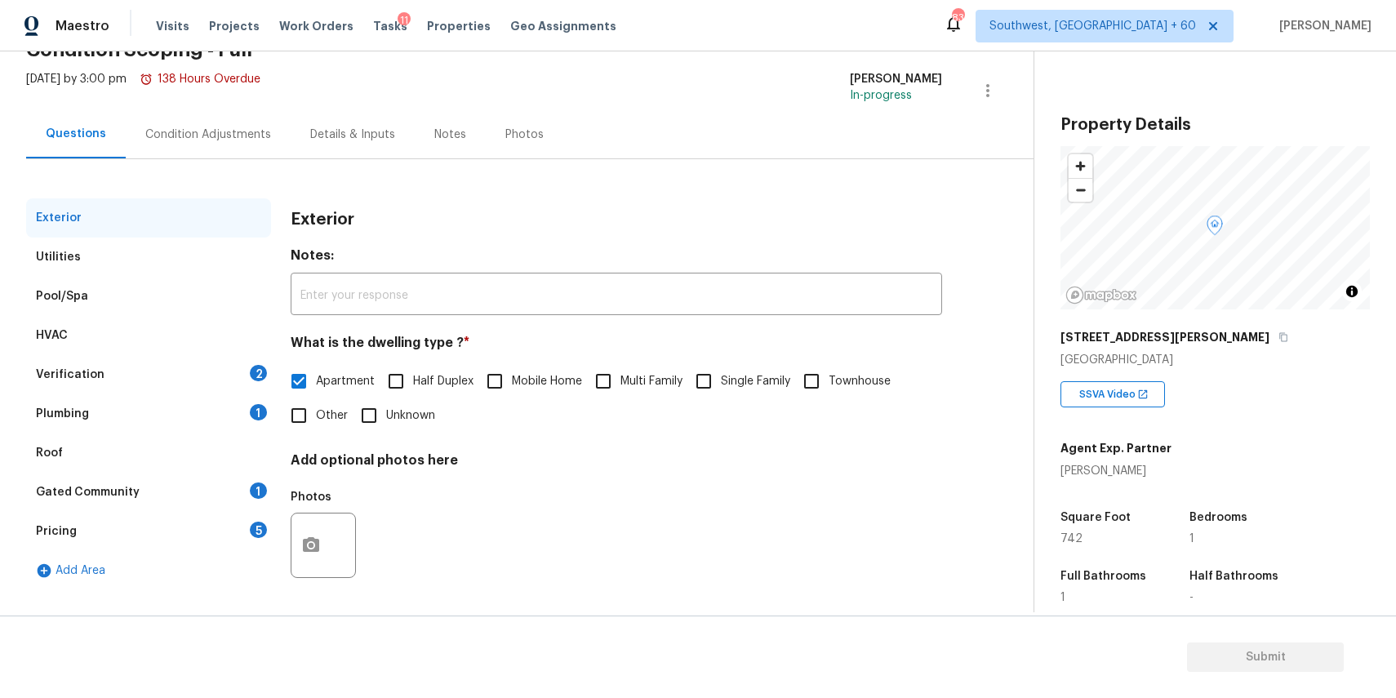
click at [269, 390] on div "Verification 2" at bounding box center [148, 374] width 245 height 39
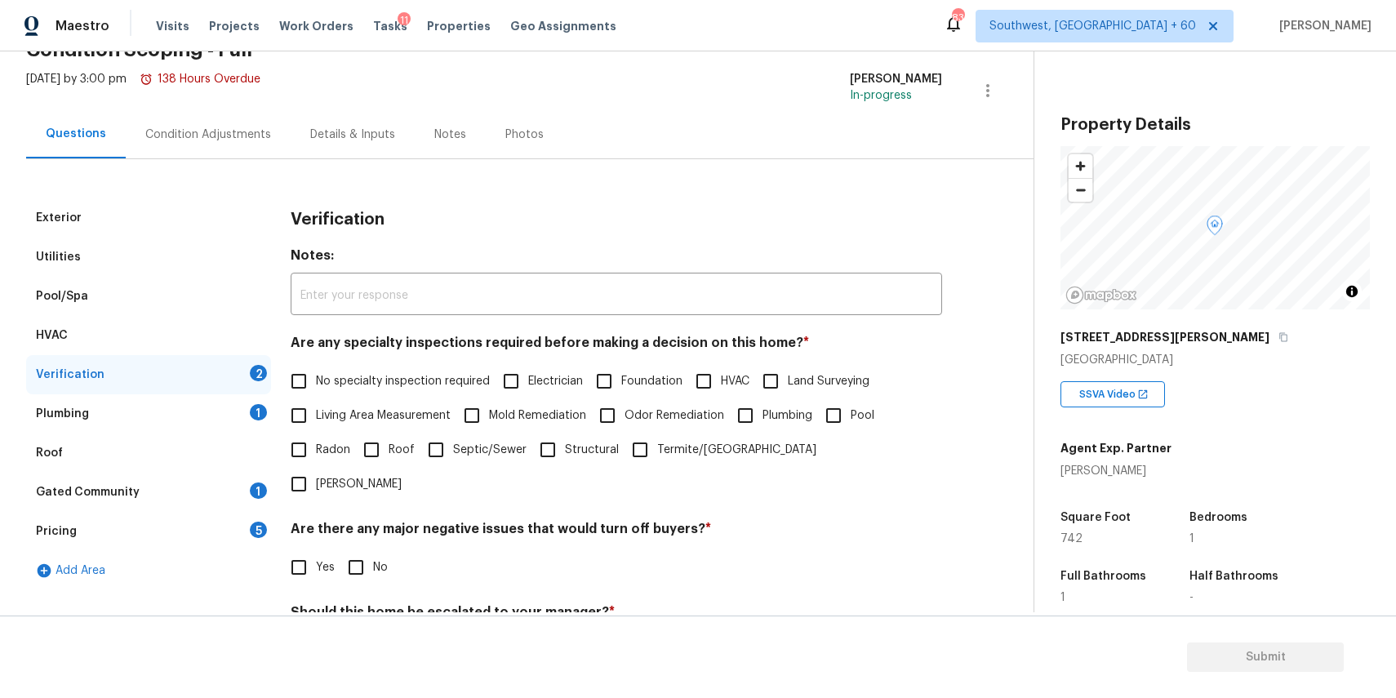
click at [420, 375] on span "No specialty inspection required" at bounding box center [403, 381] width 174 height 17
click at [316, 375] on input "No specialty inspection required" at bounding box center [299, 381] width 34 height 34
checkbox input "true"
click at [371, 550] on input "No" at bounding box center [356, 567] width 34 height 34
checkbox input "true"
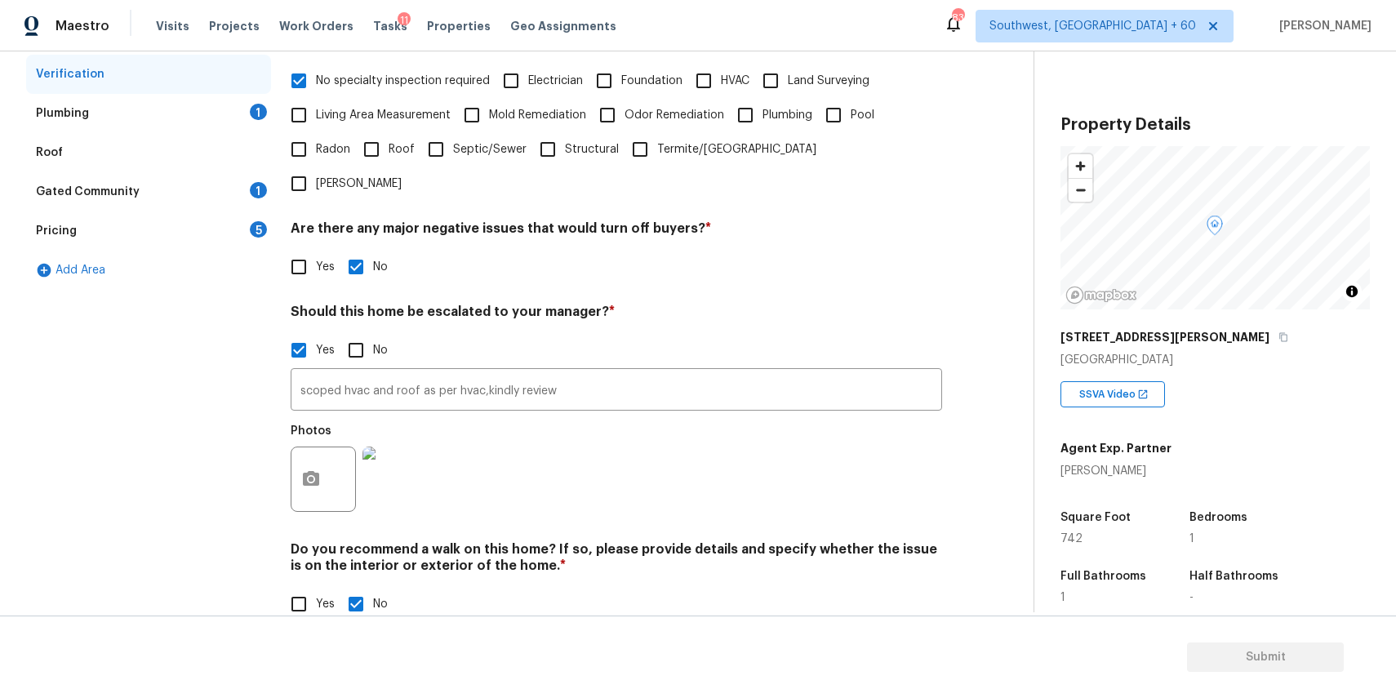
scroll to position [11, 0]
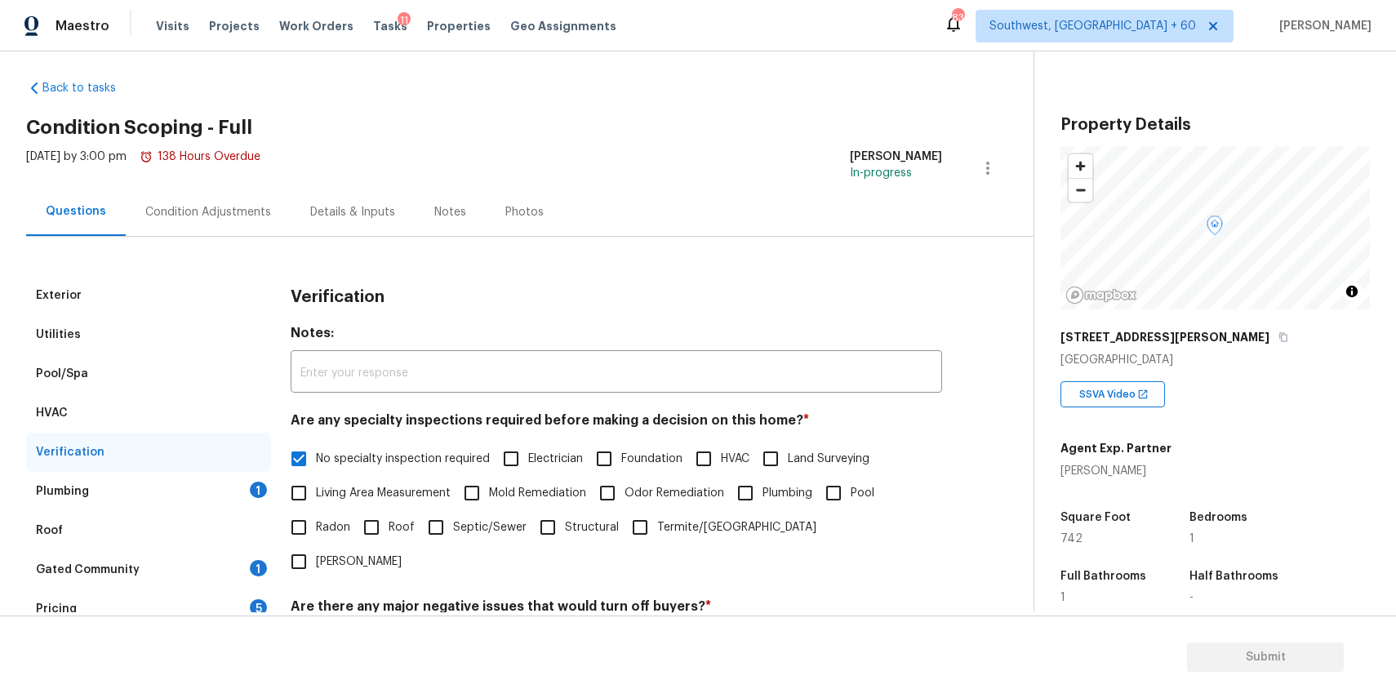
click at [202, 477] on div "Plumbing 1" at bounding box center [148, 491] width 245 height 39
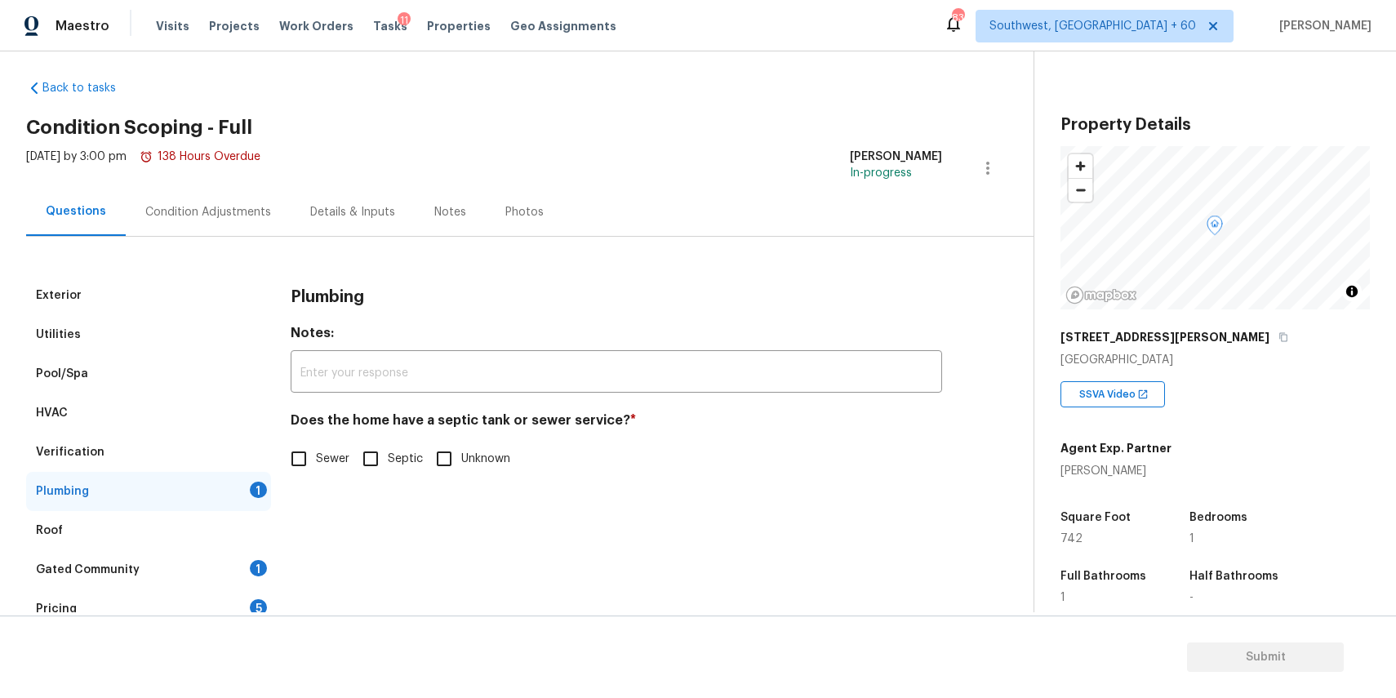
click at [322, 449] on label "Sewer" at bounding box center [316, 459] width 68 height 34
click at [316, 449] on input "Sewer" at bounding box center [299, 459] width 34 height 34
checkbox input "true"
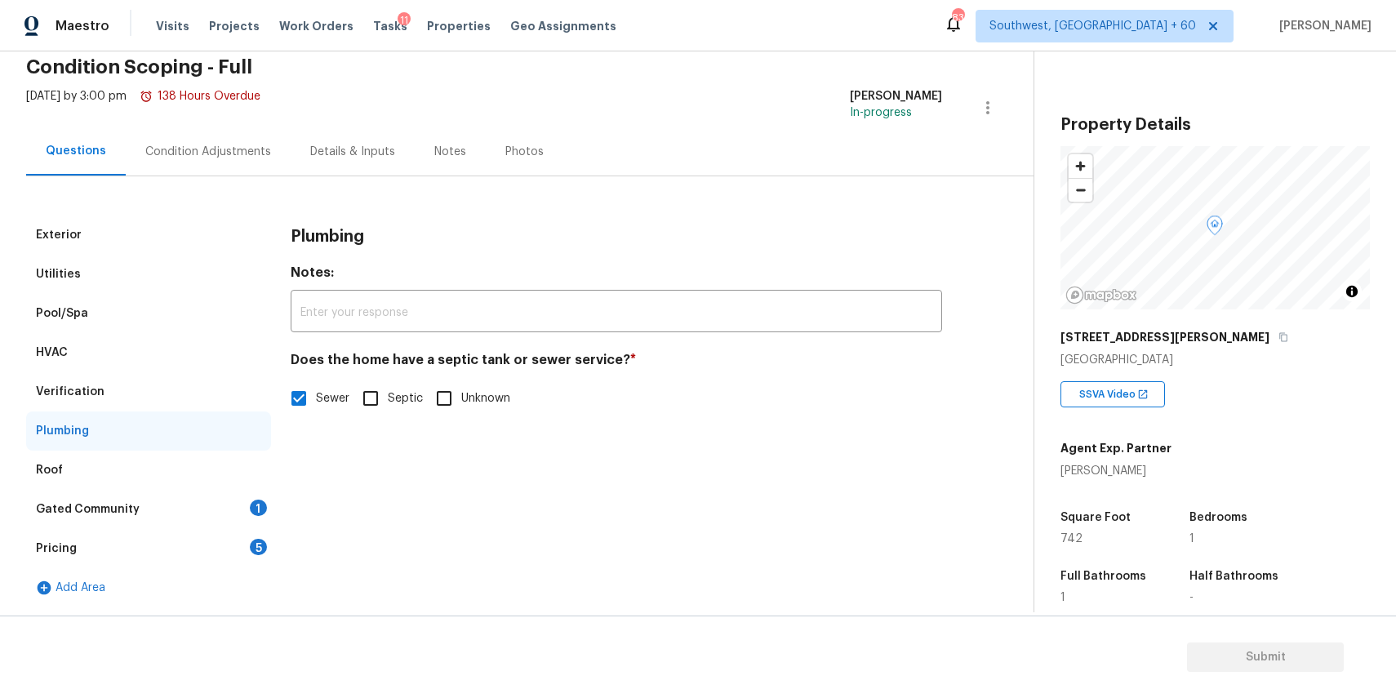
click at [229, 511] on div "Gated Community 1" at bounding box center [148, 509] width 245 height 39
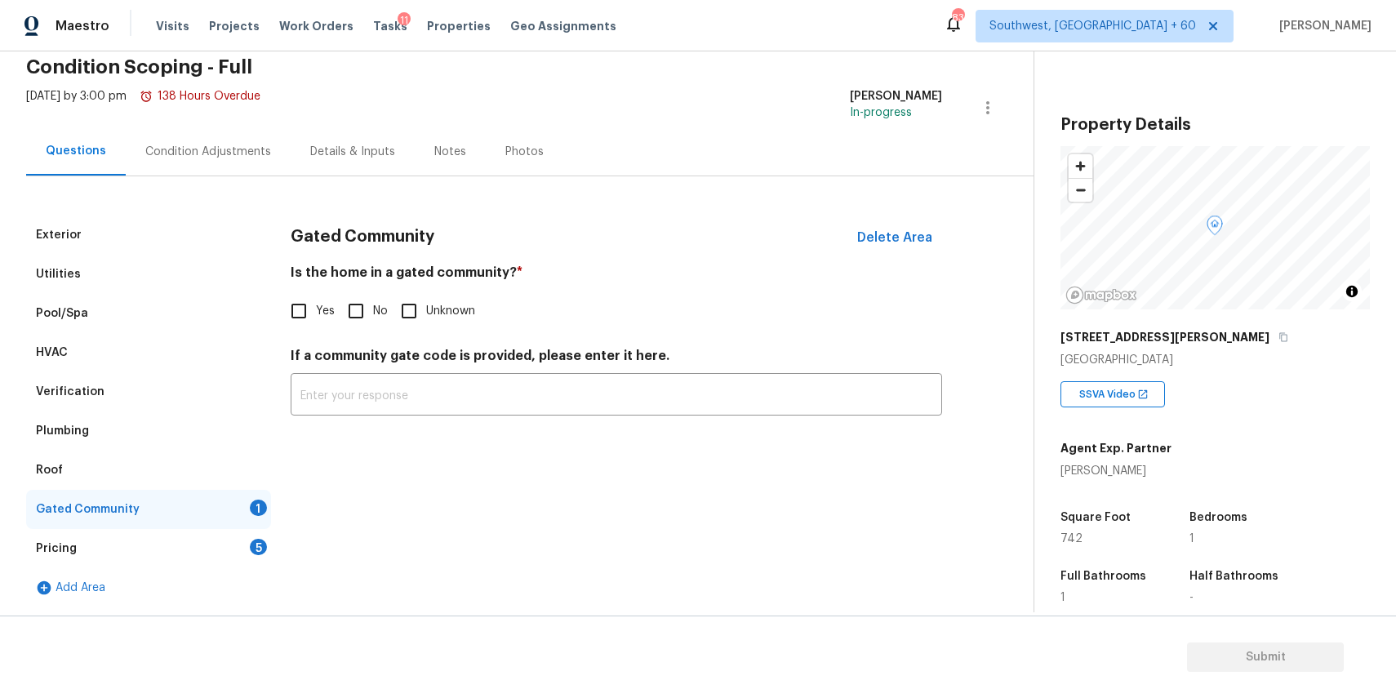
click at [361, 312] on input "No" at bounding box center [356, 311] width 34 height 34
checkbox input "true"
click at [317, 309] on span "Yes" at bounding box center [325, 311] width 19 height 17
click at [316, 309] on input "Yes" at bounding box center [299, 311] width 34 height 34
checkbox input "true"
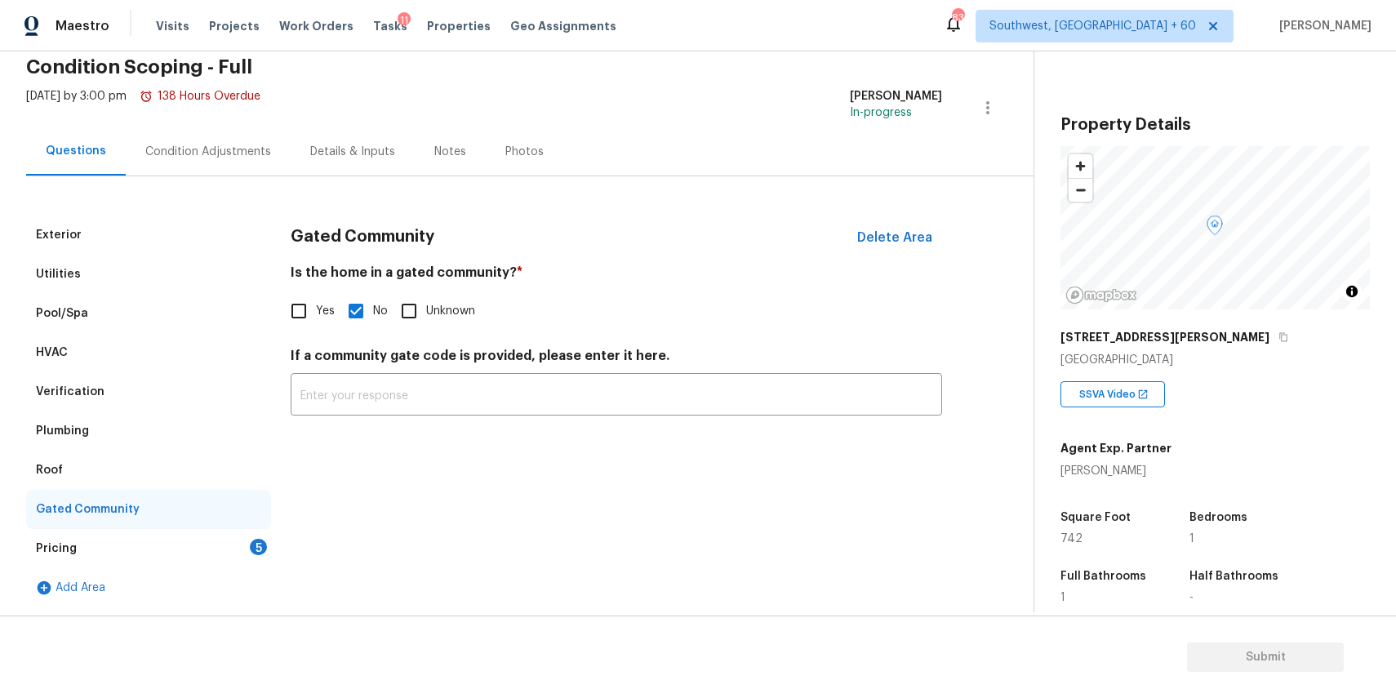
checkbox input "false"
click at [163, 574] on div "Add Area" at bounding box center [148, 587] width 245 height 39
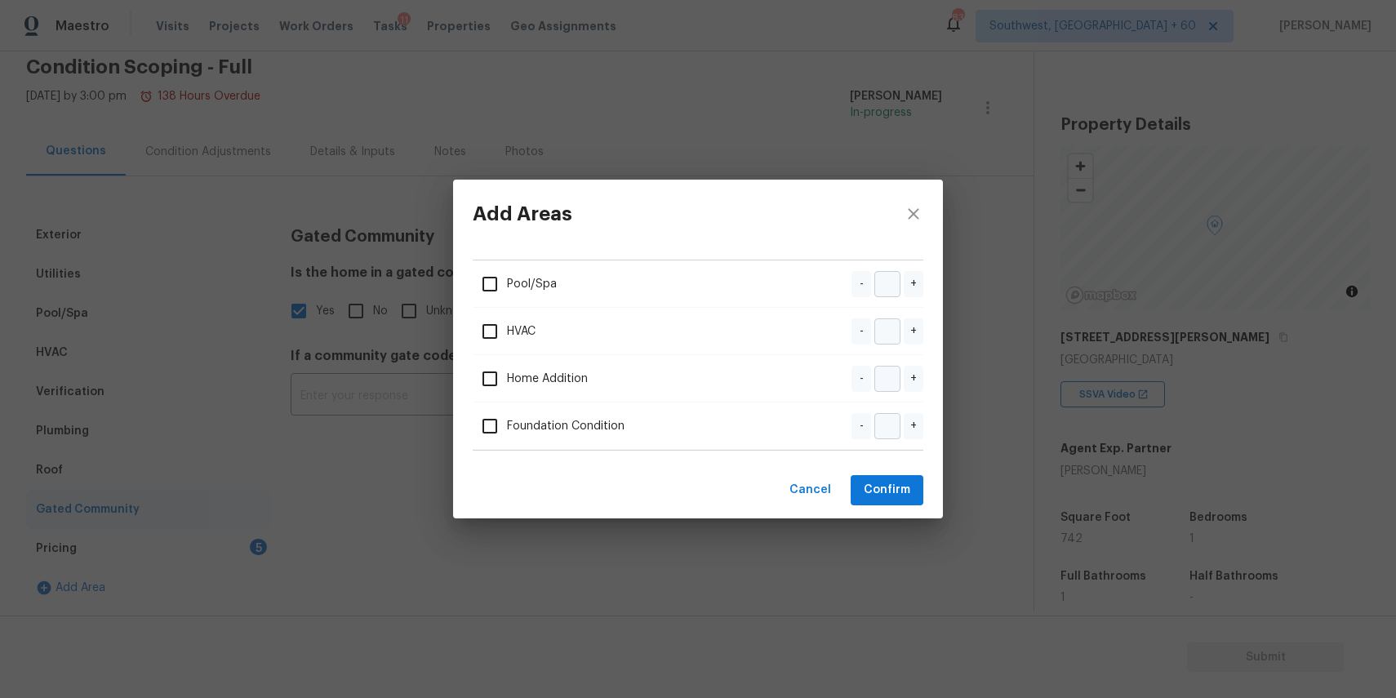
click at [207, 544] on div "Add Areas Pool/Spa - + HVAC - + Home Addition - + Foundation Condition - + Canc…" at bounding box center [698, 349] width 1396 height 698
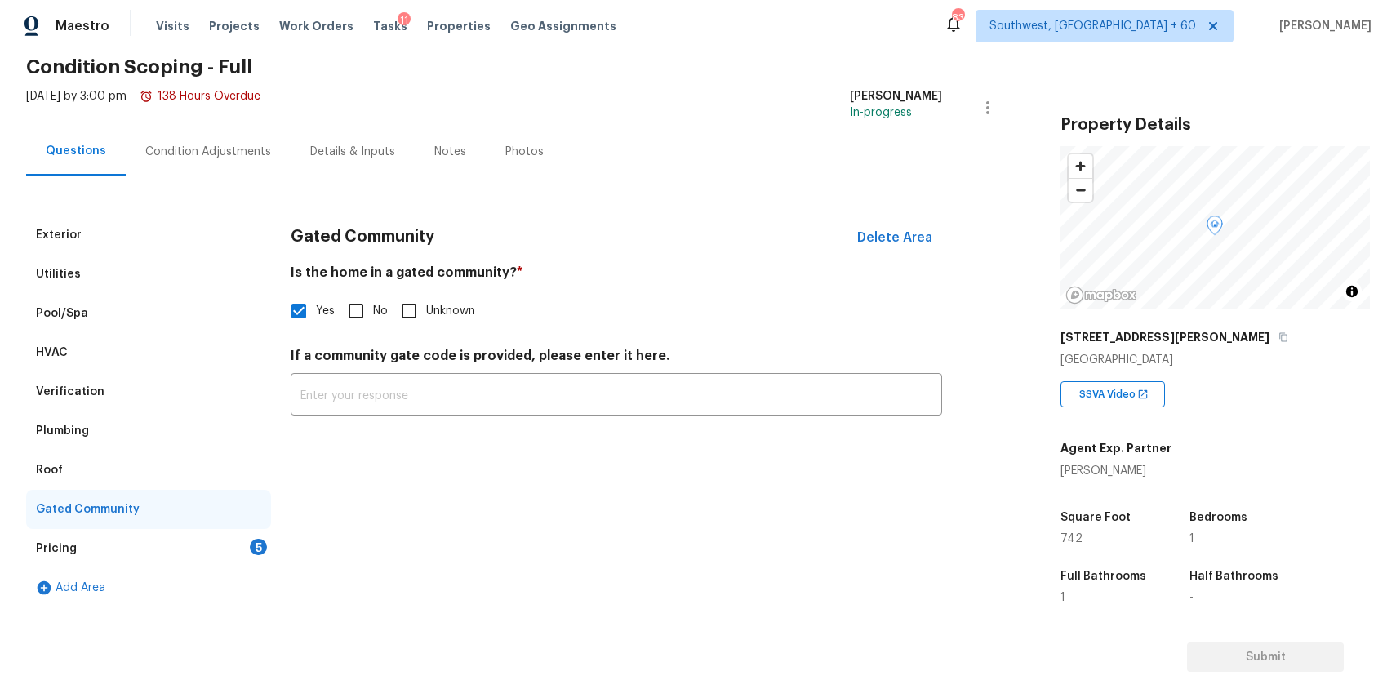
click at [207, 544] on div "Pricing 5" at bounding box center [148, 548] width 245 height 39
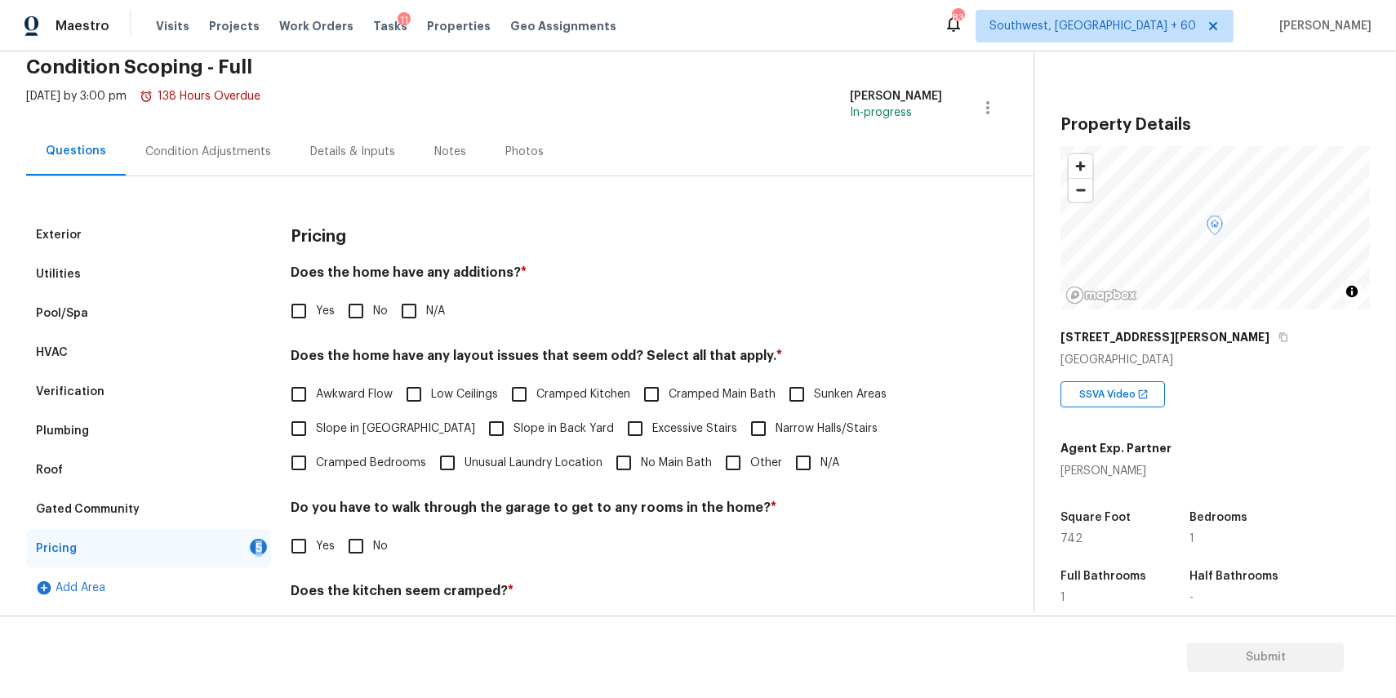
click at [207, 544] on div "Pricing 5" at bounding box center [148, 548] width 245 height 39
click at [403, 281] on h4 "Does the home have any additions? *" at bounding box center [616, 275] width 651 height 23
click at [428, 298] on label "N/A" at bounding box center [418, 311] width 53 height 34
click at [426, 298] on input "N/A" at bounding box center [409, 311] width 34 height 34
checkbox input "true"
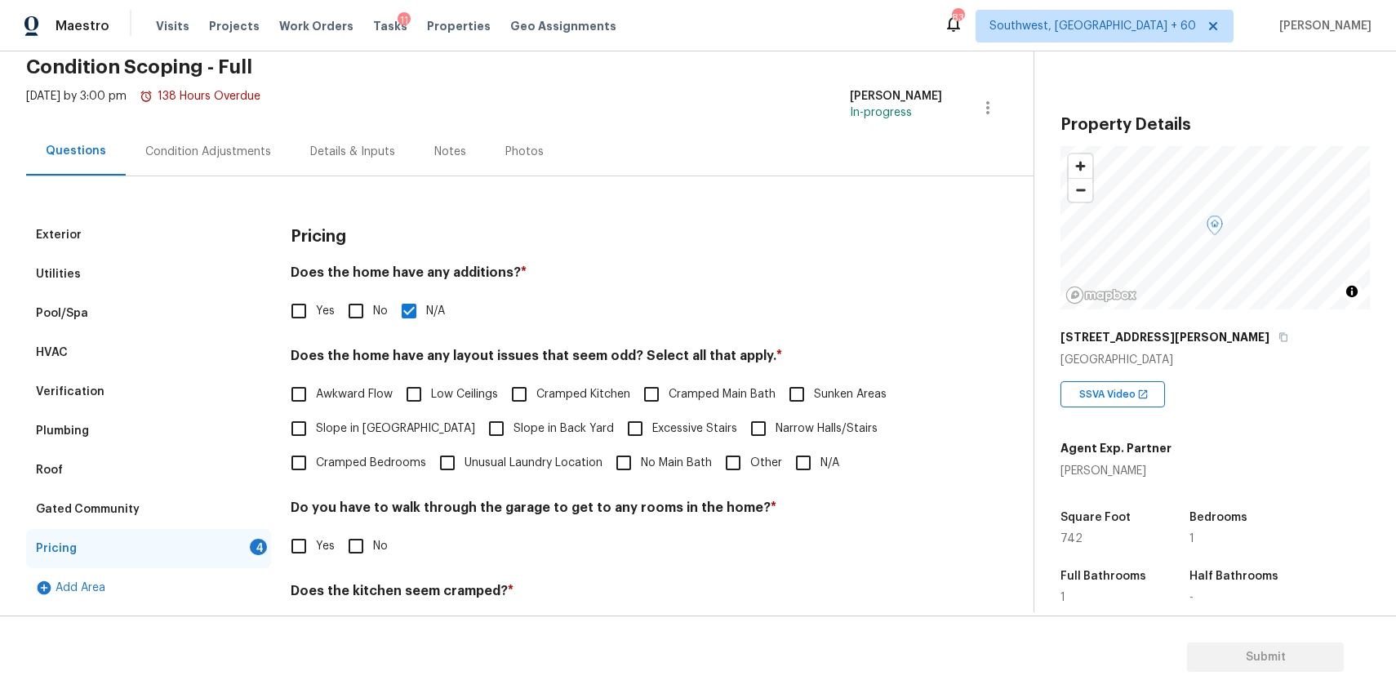
click at [567, 395] on span "Cramped Kitchen" at bounding box center [583, 394] width 94 height 17
click at [536, 395] on input "Cramped Kitchen" at bounding box center [519, 394] width 34 height 34
checkbox input "true"
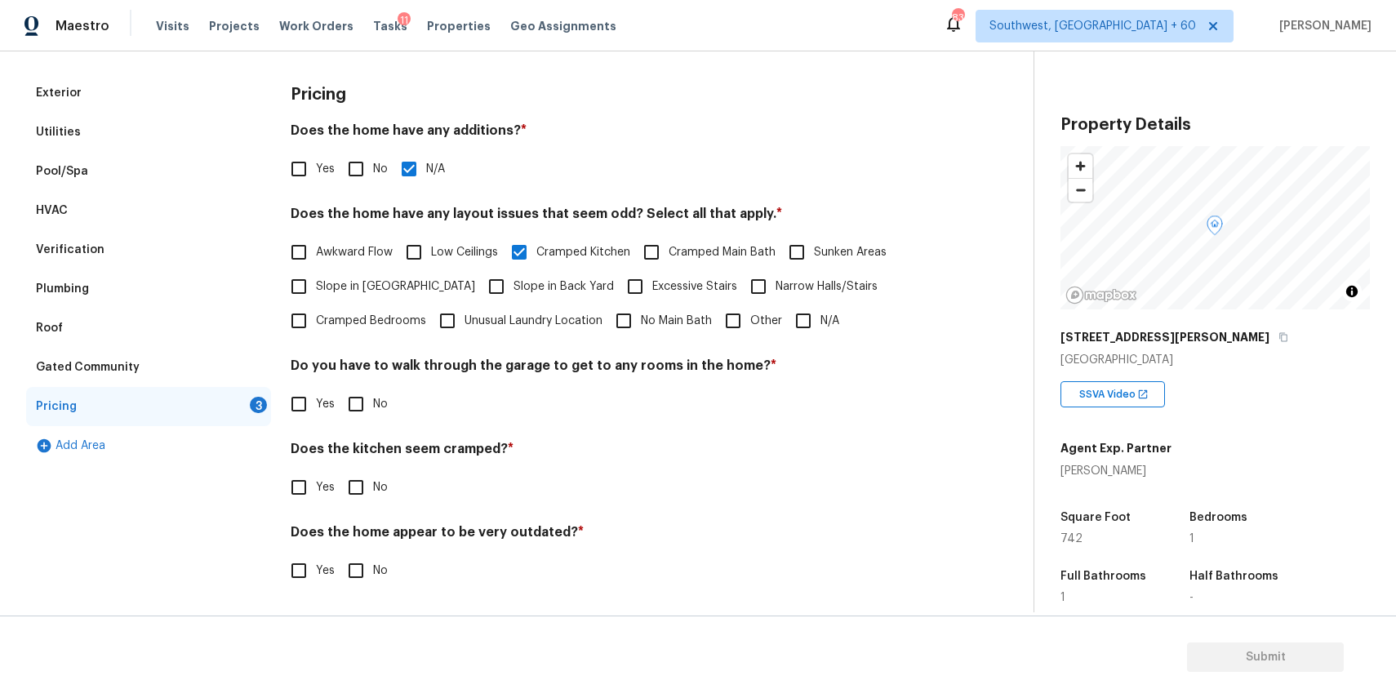
click at [359, 389] on input "No" at bounding box center [356, 404] width 34 height 34
checkbox input "true"
click at [330, 489] on span "Yes" at bounding box center [325, 489] width 19 height 17
click at [316, 489] on input "Yes" at bounding box center [299, 489] width 34 height 34
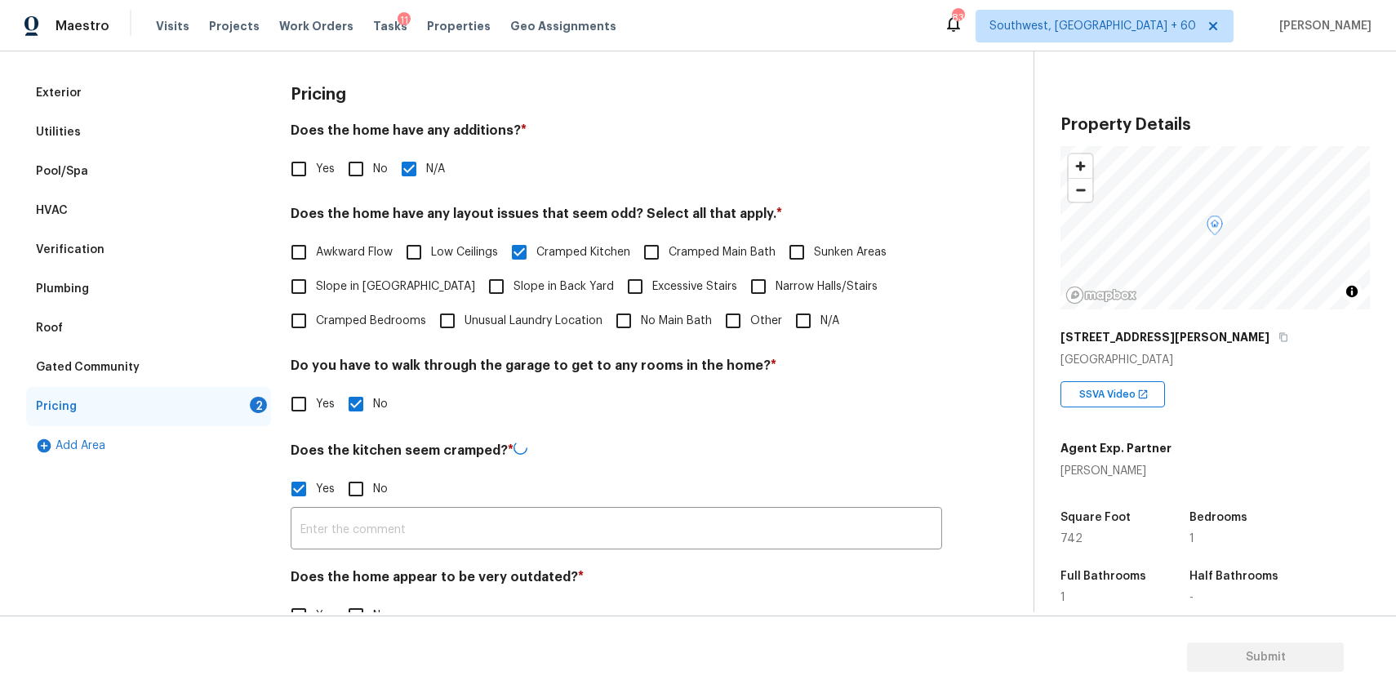
click at [312, 487] on input "Yes" at bounding box center [299, 489] width 34 height 34
click at [315, 488] on input "Yes" at bounding box center [299, 487] width 34 height 34
checkbox input "true"
click at [473, 515] on input "text" at bounding box center [616, 528] width 651 height 38
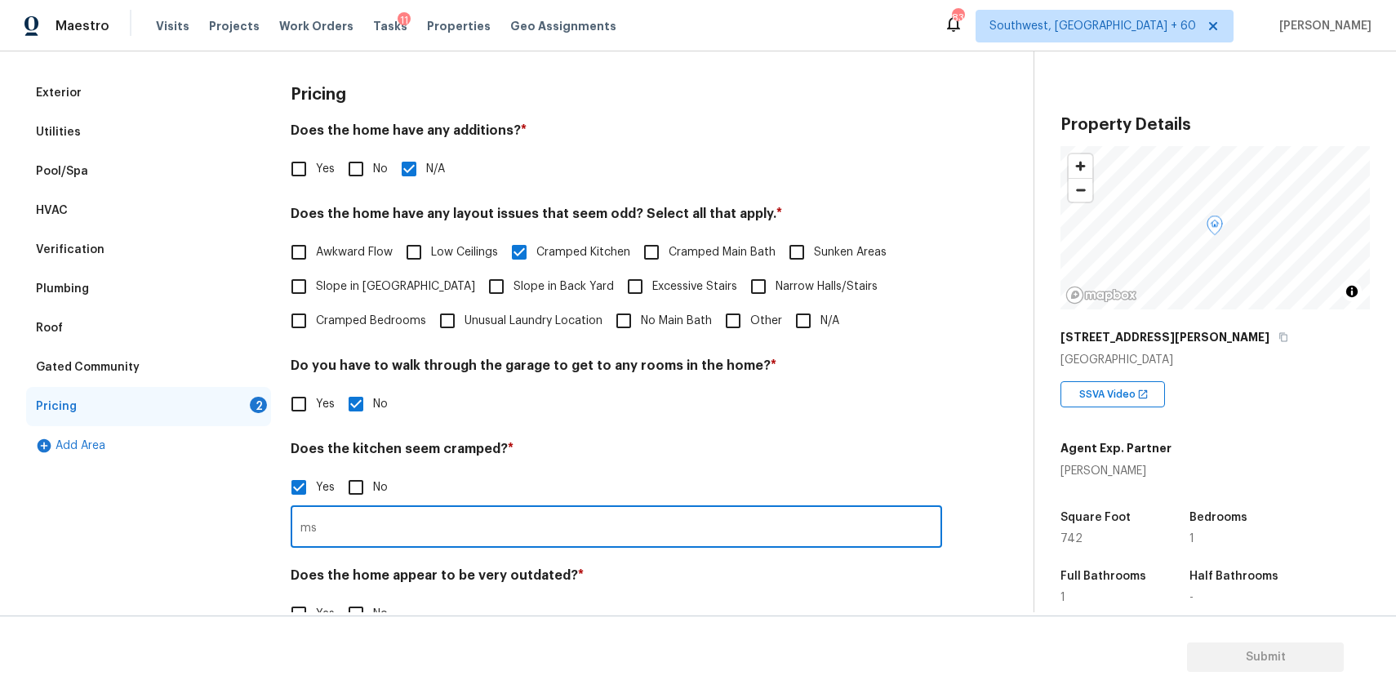
type input "m"
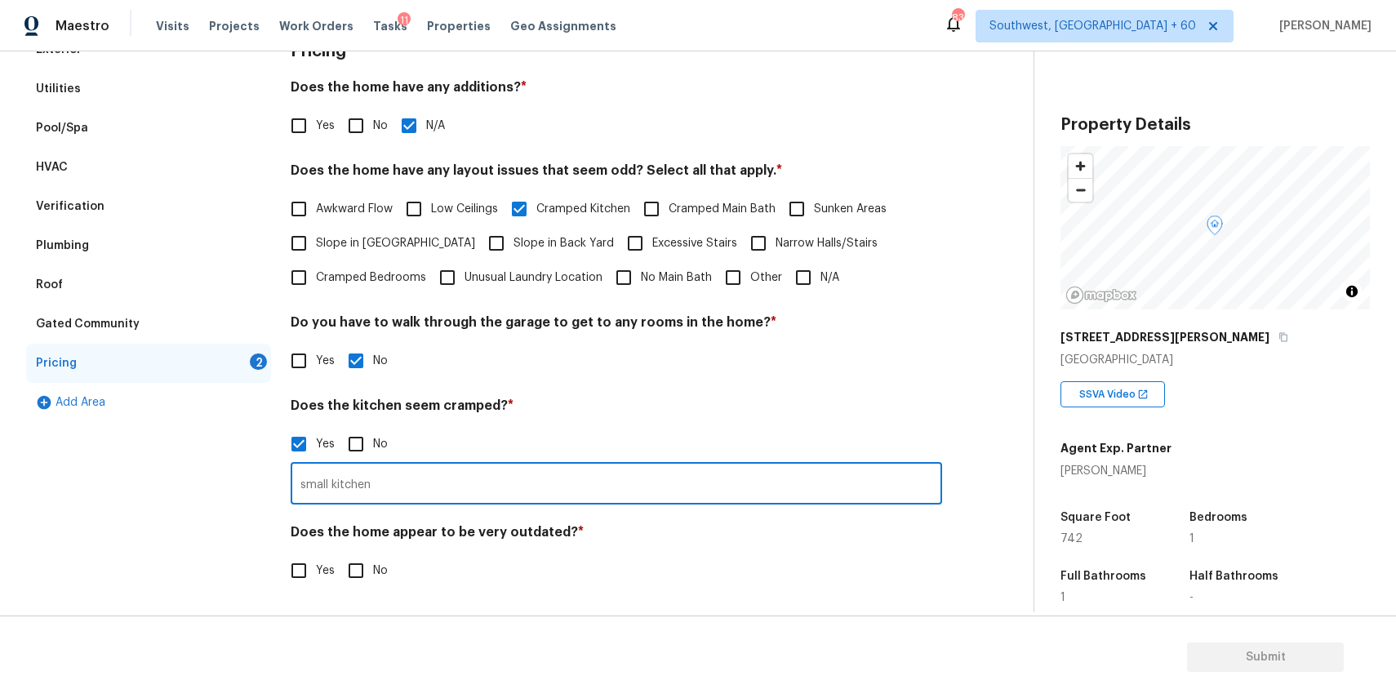
type input "small kitchen"
click at [359, 571] on input "No" at bounding box center [356, 570] width 34 height 34
checkbox input "true"
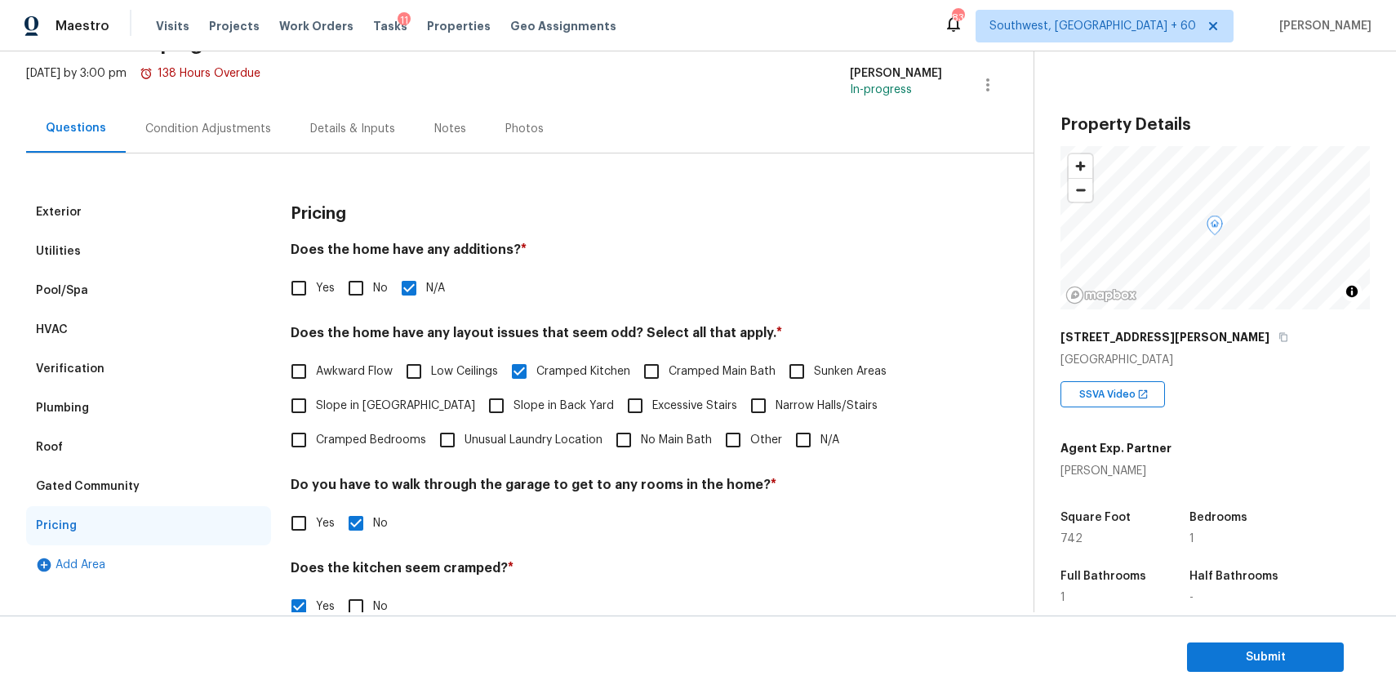
scroll to position [0, 0]
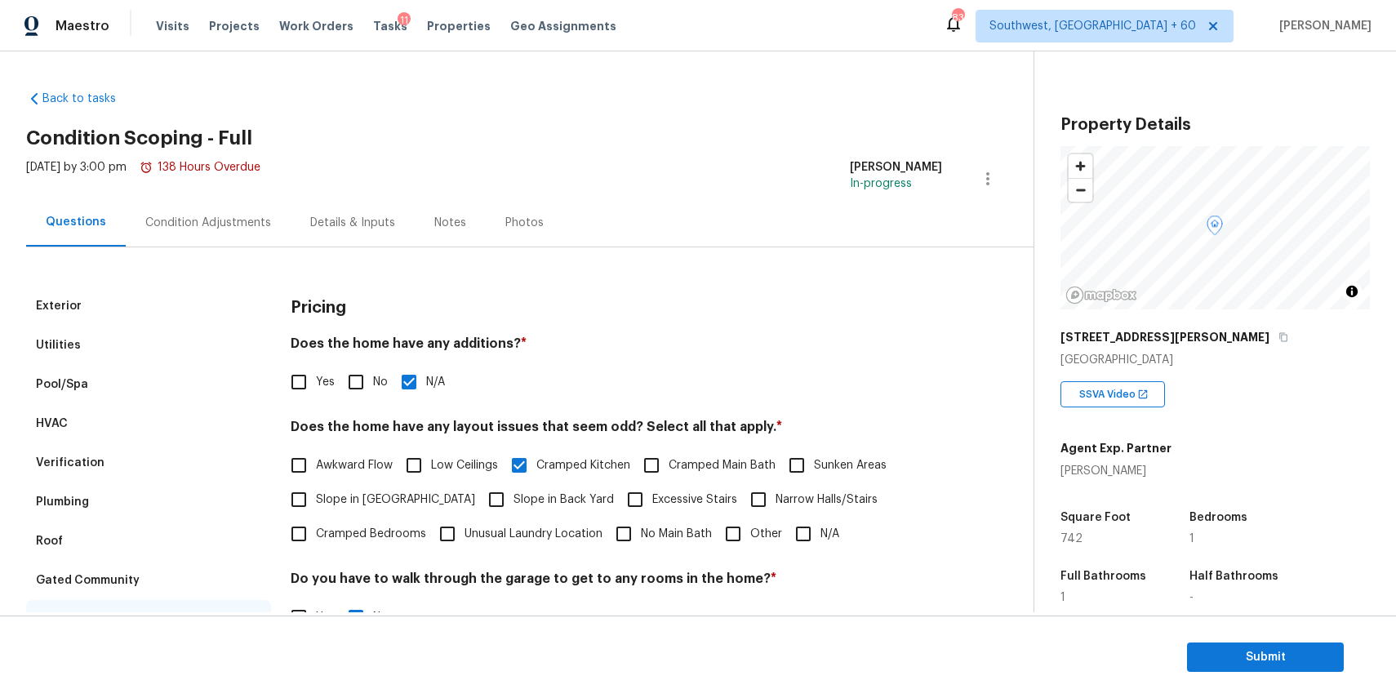
click at [164, 220] on div "Condition Adjustments" at bounding box center [208, 223] width 126 height 16
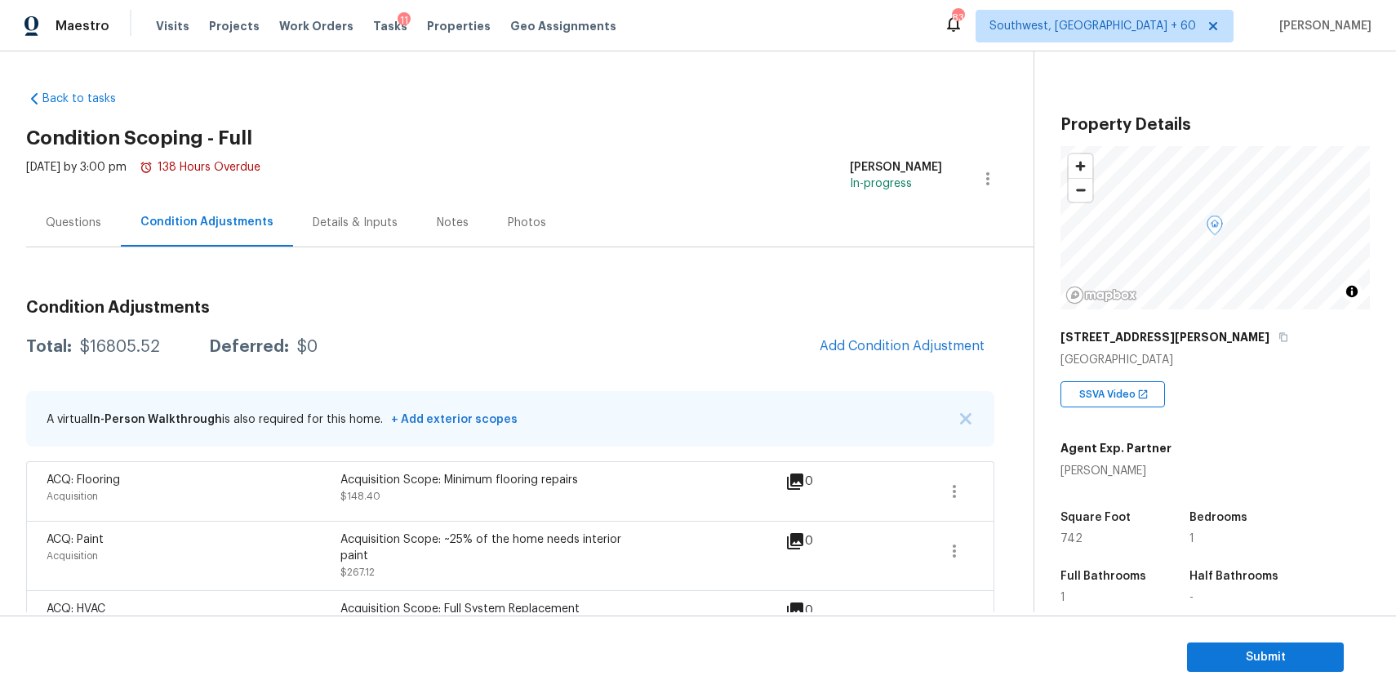
click at [144, 339] on div "$16805.52" at bounding box center [120, 347] width 80 height 16
copy div "$16805.52"
click at [70, 224] on div "Questions" at bounding box center [74, 223] width 56 height 16
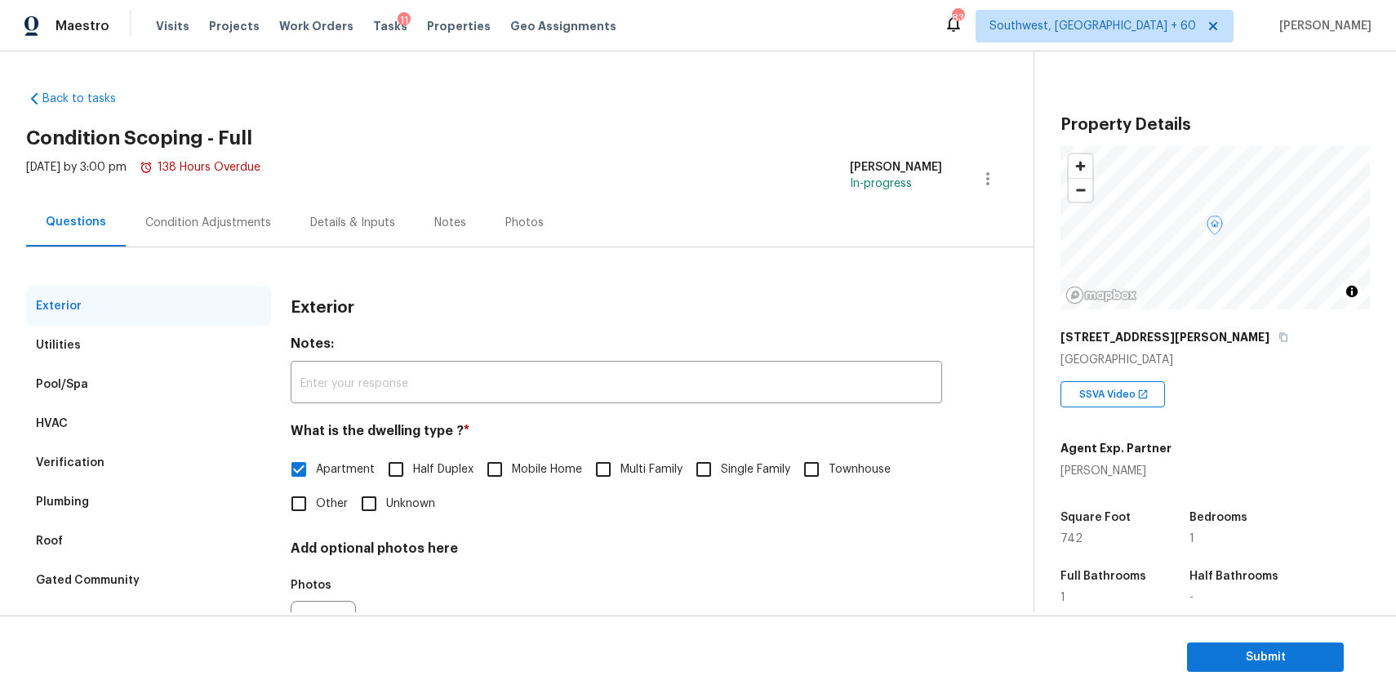
scroll to position [88, 0]
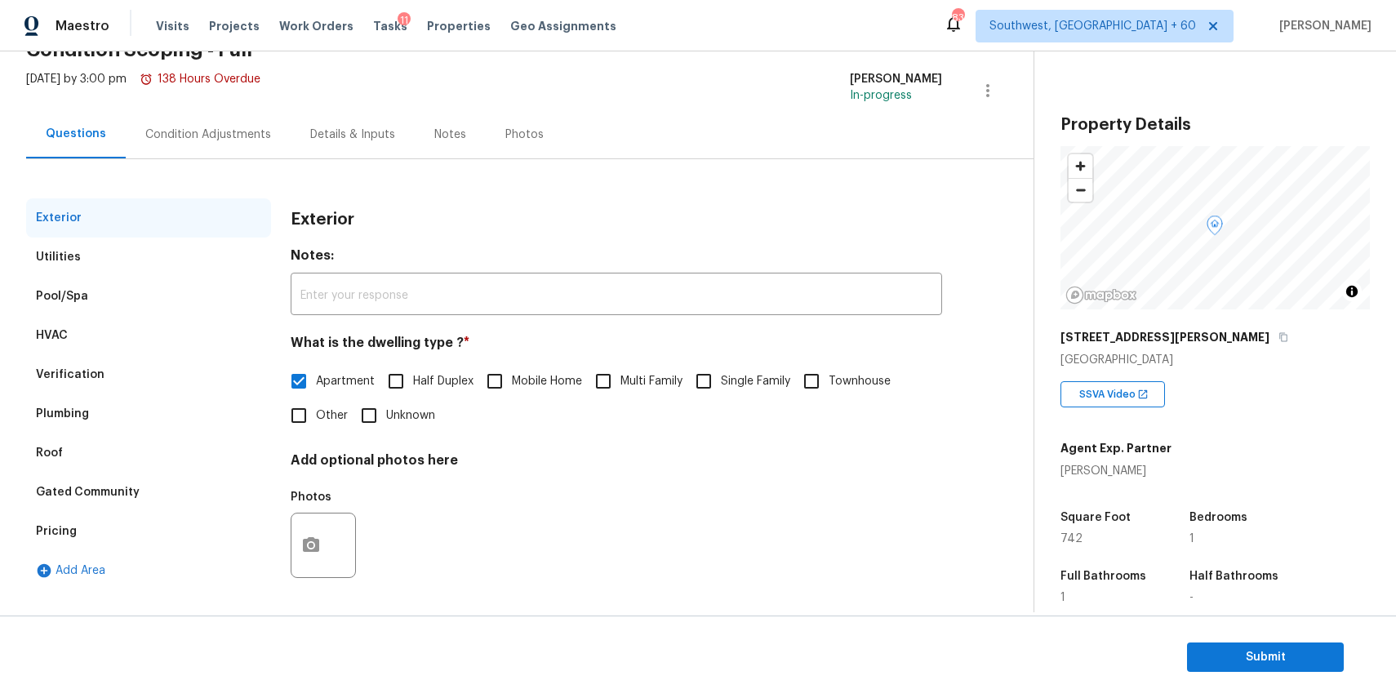
click at [141, 407] on div "Plumbing" at bounding box center [148, 413] width 245 height 39
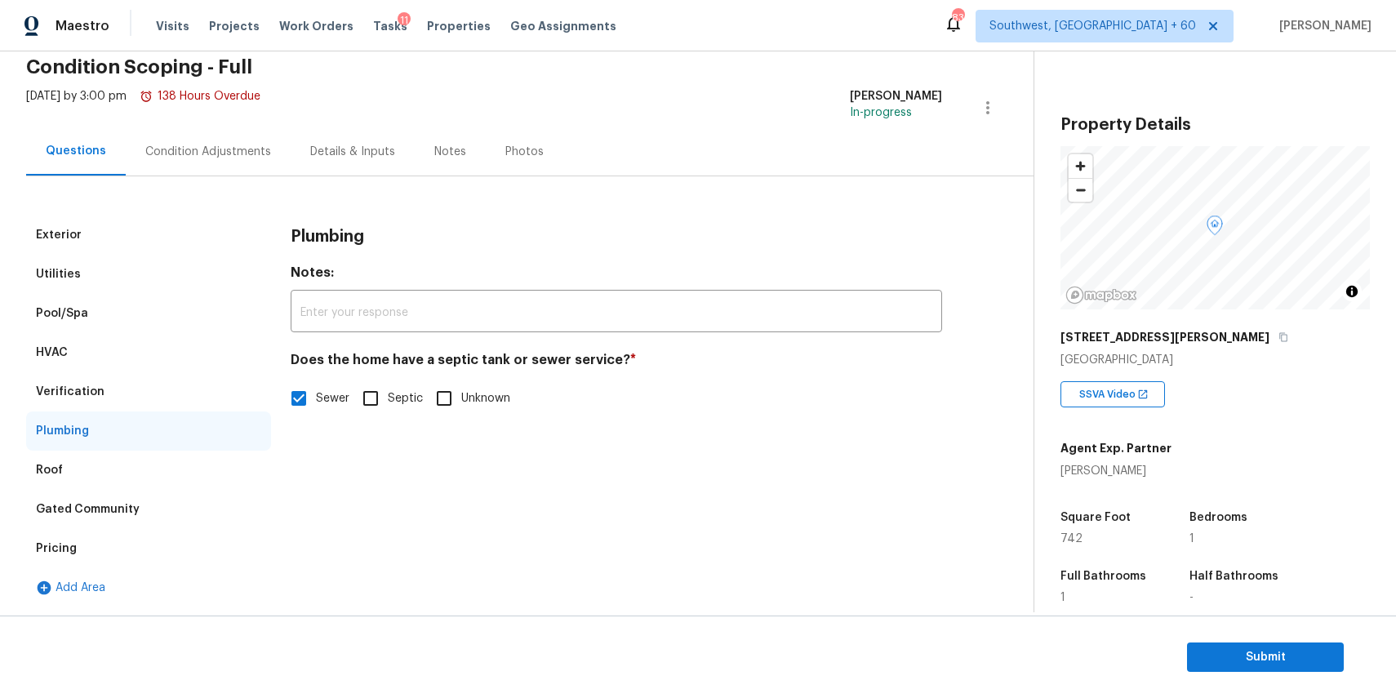
click at [144, 381] on div "Verification" at bounding box center [148, 391] width 245 height 39
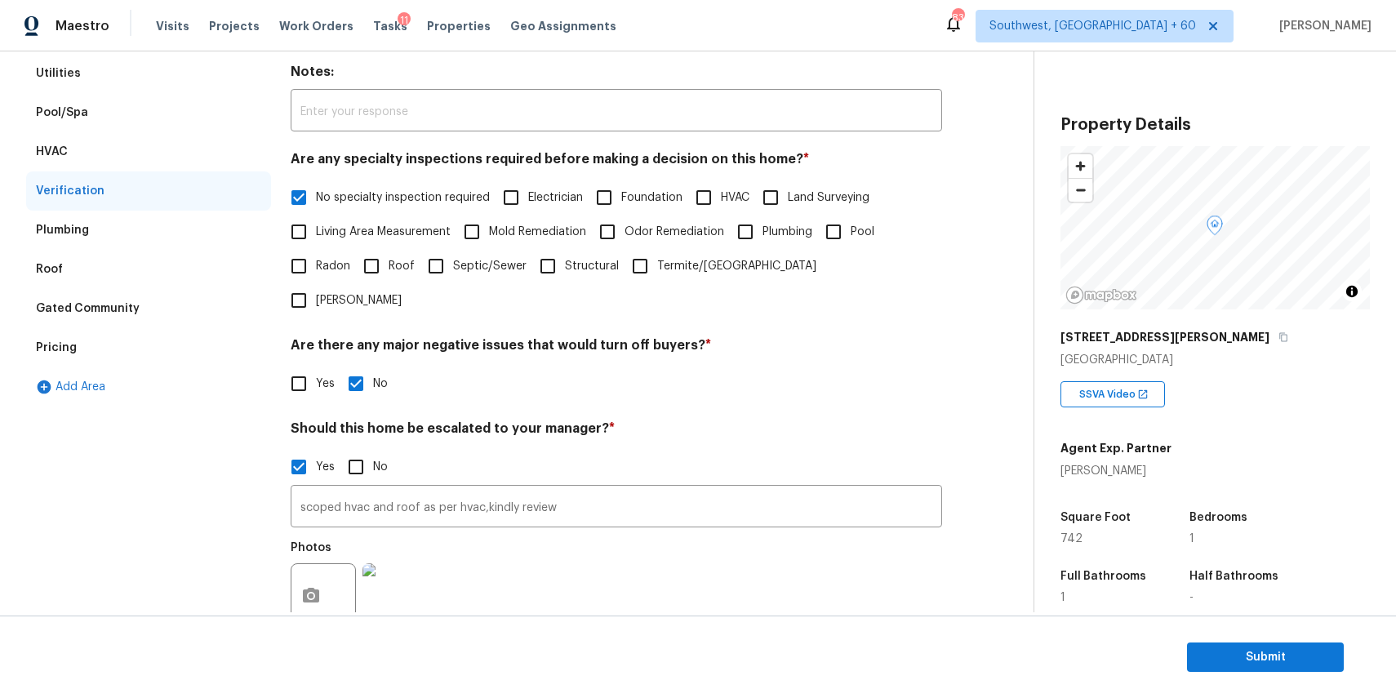
scroll to position [389, 0]
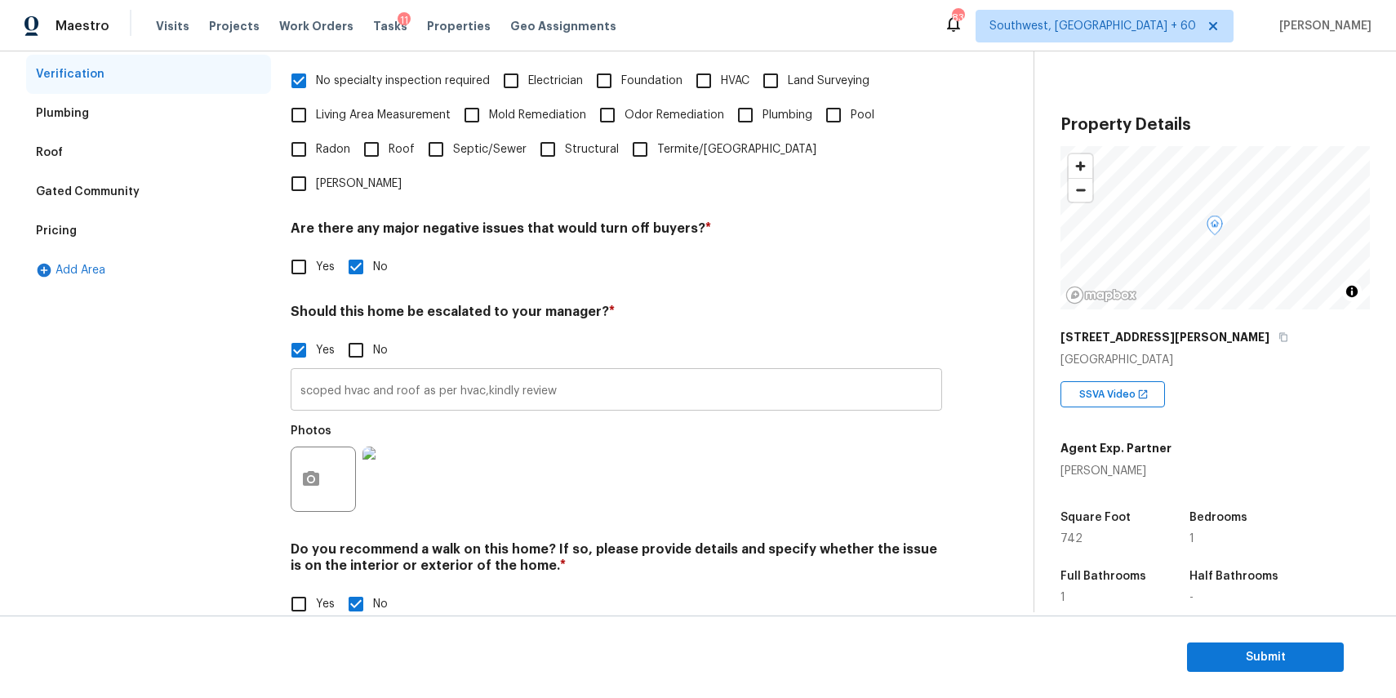
click at [504, 372] on input "scoped hvac and roof as per hvac,kindly review" at bounding box center [616, 391] width 651 height 38
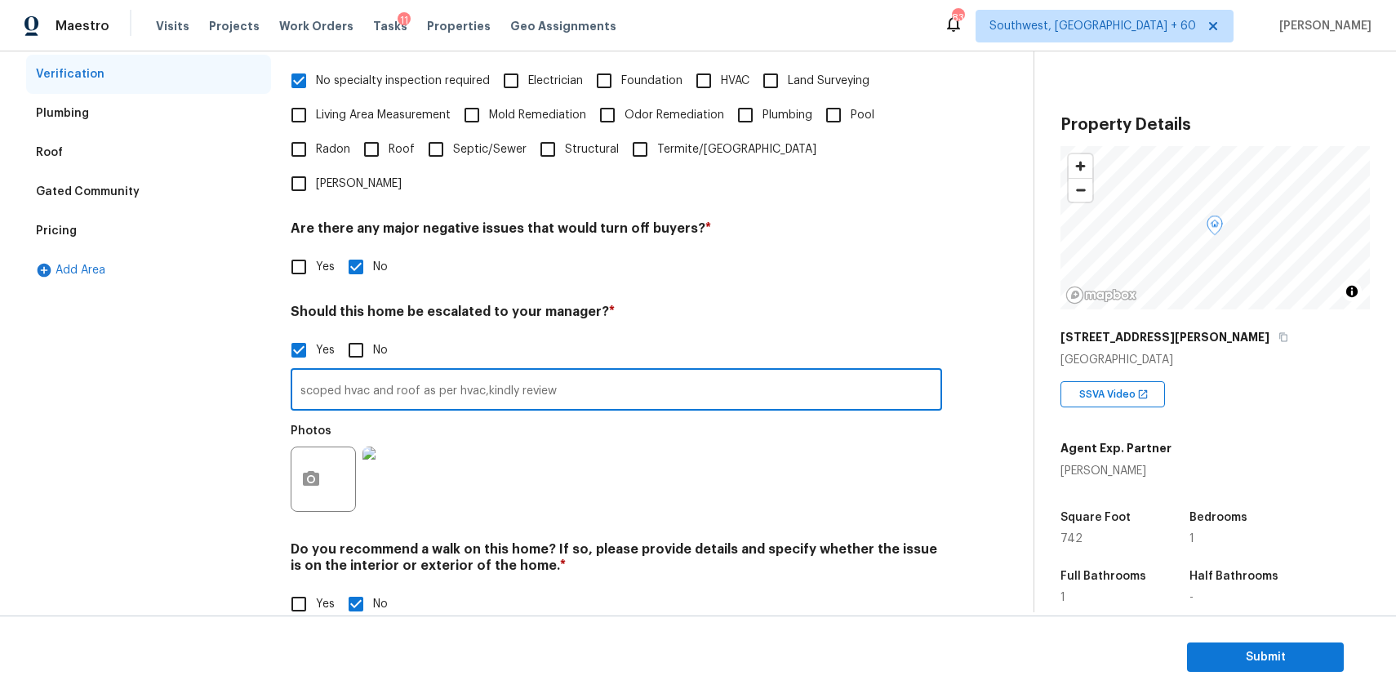
click at [504, 372] on input "scoped hvac and roof as per hvac,kindly review" at bounding box center [616, 391] width 651 height 38
click at [723, 304] on h4 "Should this home be escalated to your manager? *" at bounding box center [616, 315] width 651 height 23
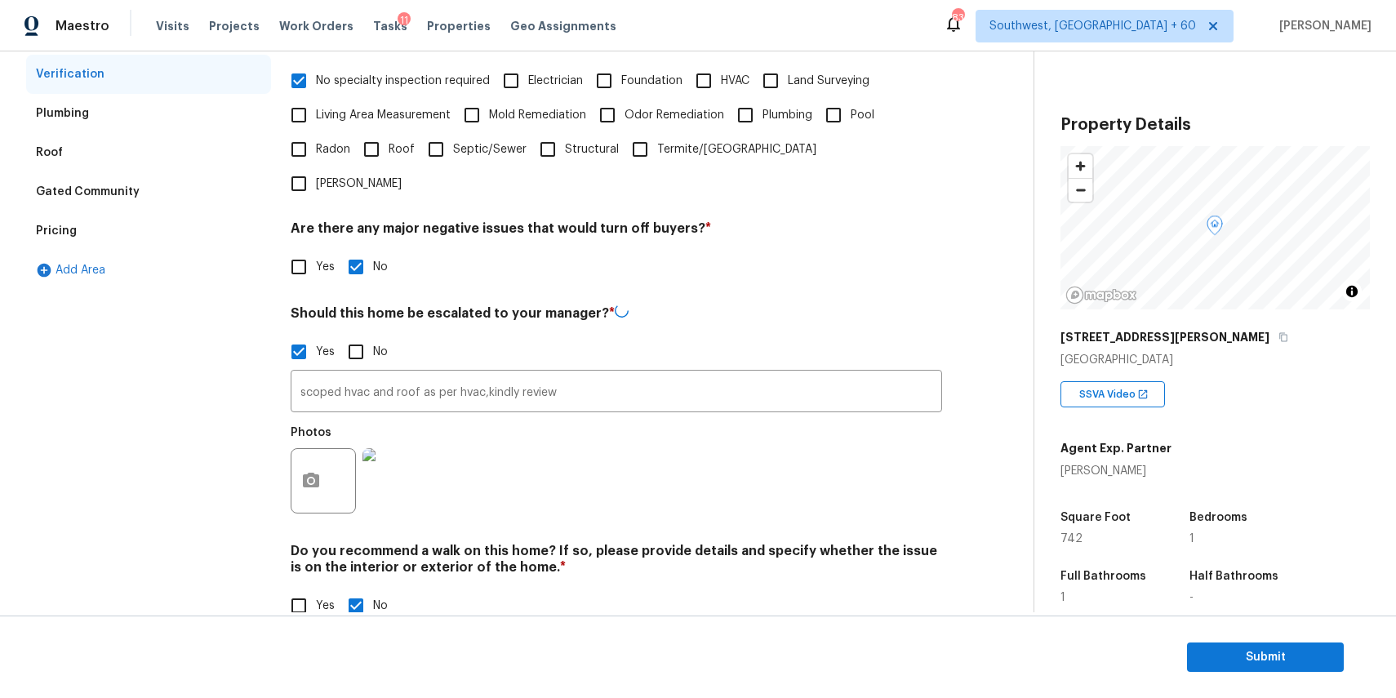
click at [723, 304] on h4 "Should this home be escalated to your manager? *" at bounding box center [616, 316] width 651 height 24
click at [944, 329] on div "Exterior Utilities Pool/Spa HVAC Verification Plumbing Roof Gated Community Pri…" at bounding box center [510, 269] width 968 height 743
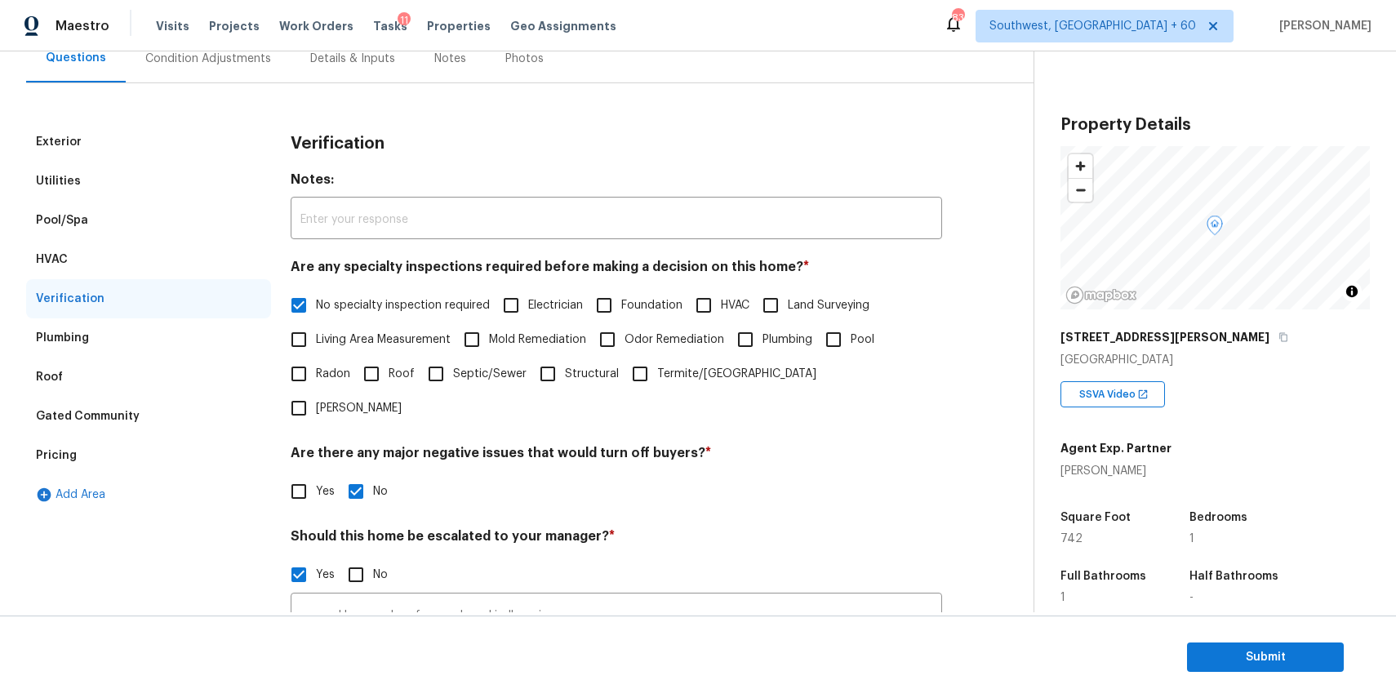
scroll to position [0, 0]
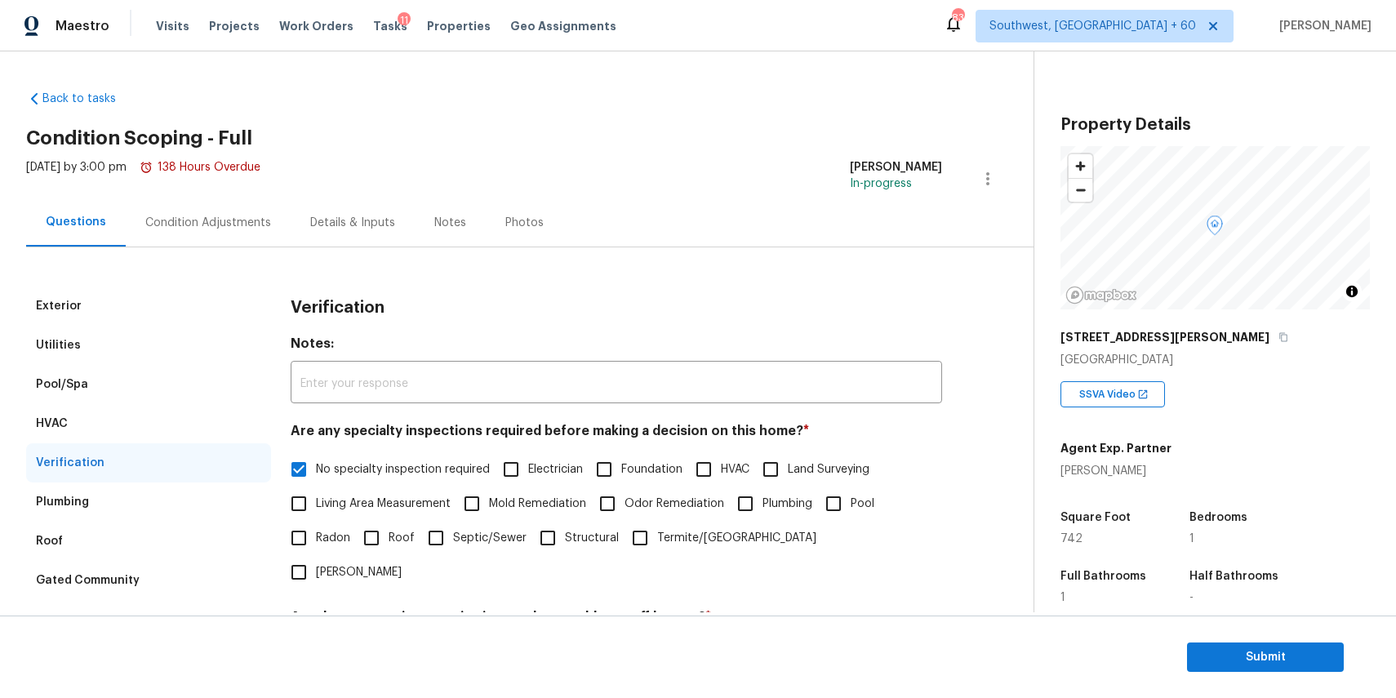
click at [200, 230] on div "Condition Adjustments" at bounding box center [208, 222] width 165 height 48
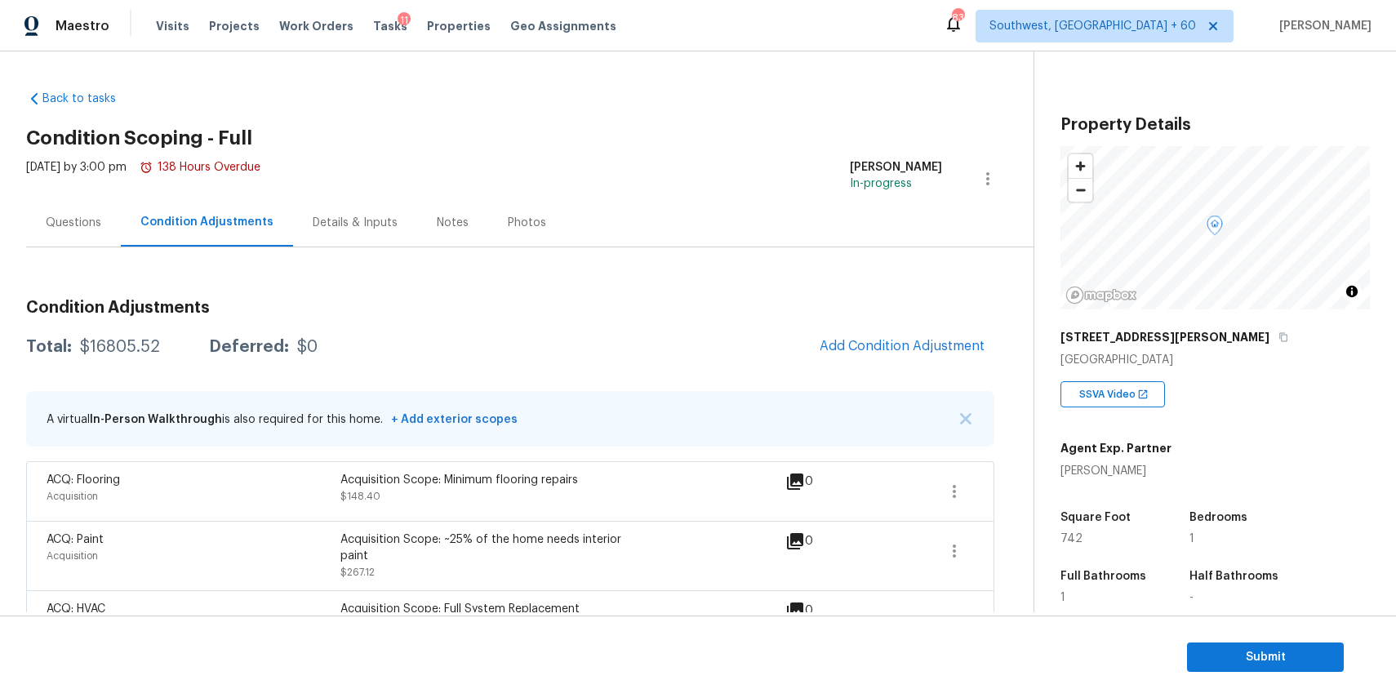
scroll to position [113, 0]
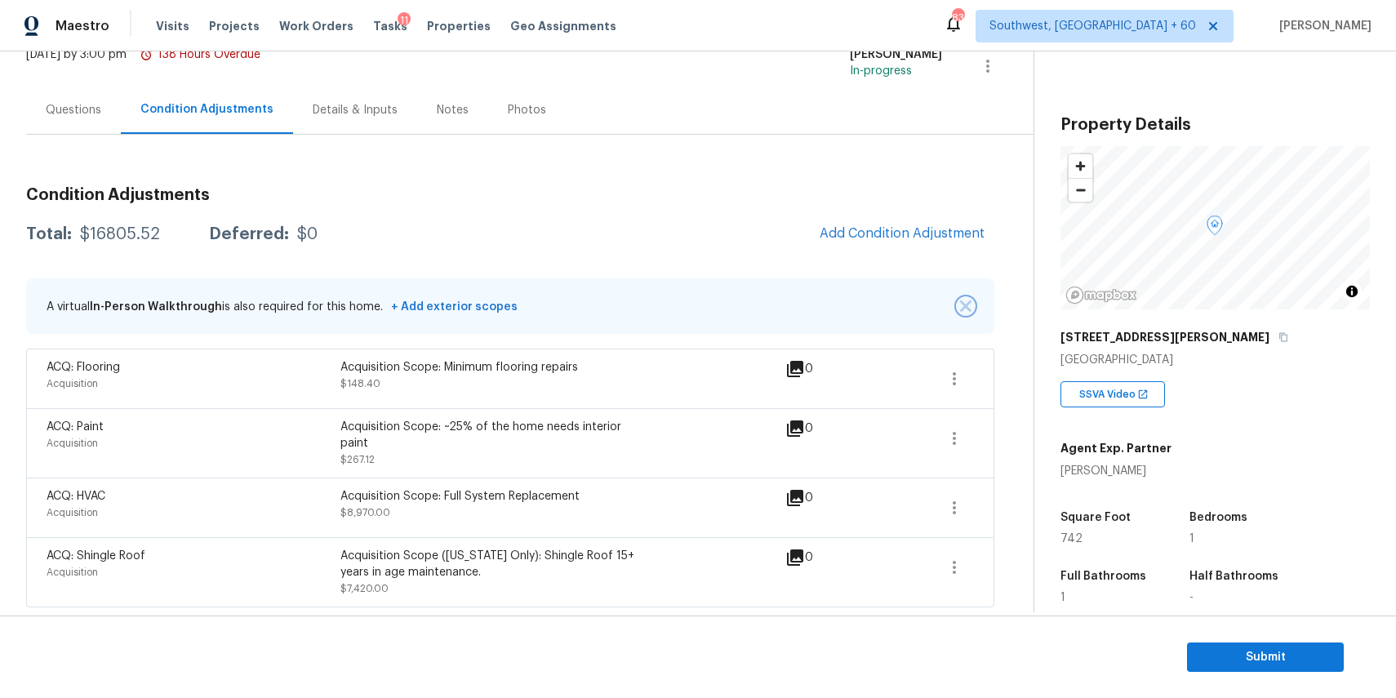
click at [965, 310] on img "button" at bounding box center [965, 305] width 11 height 11
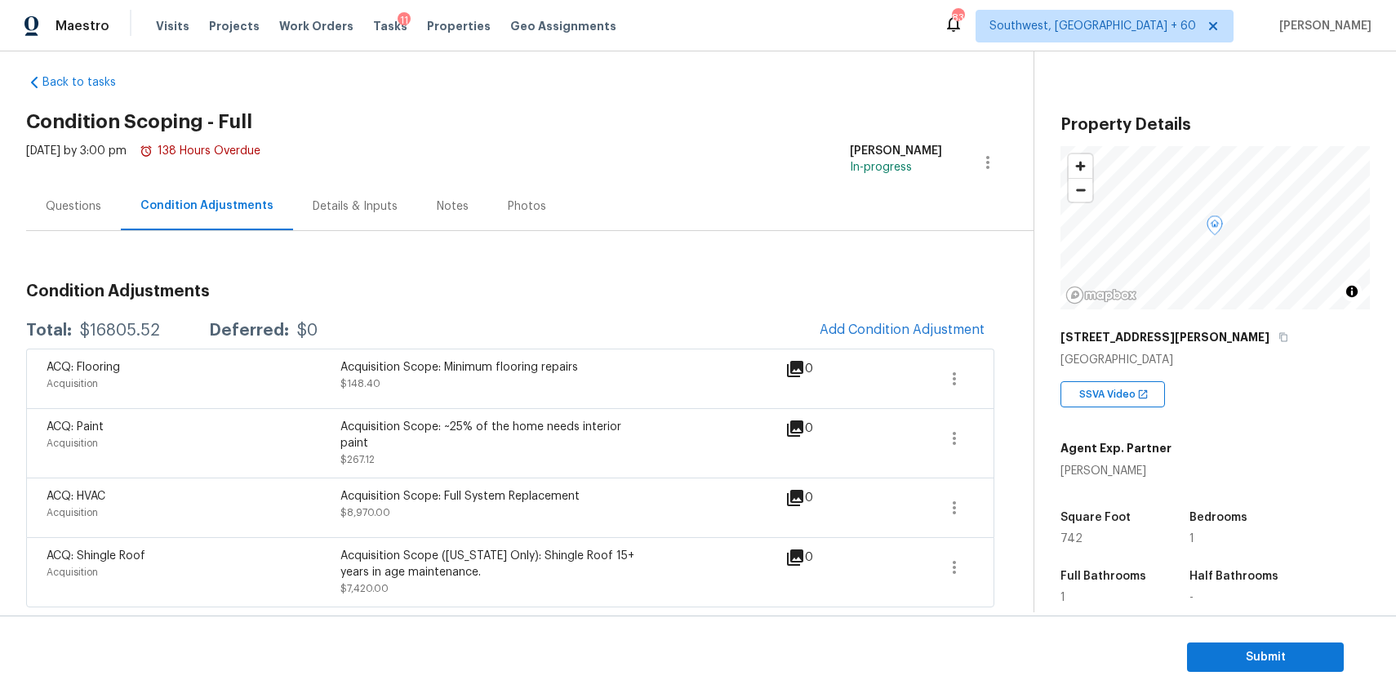
scroll to position [0, 0]
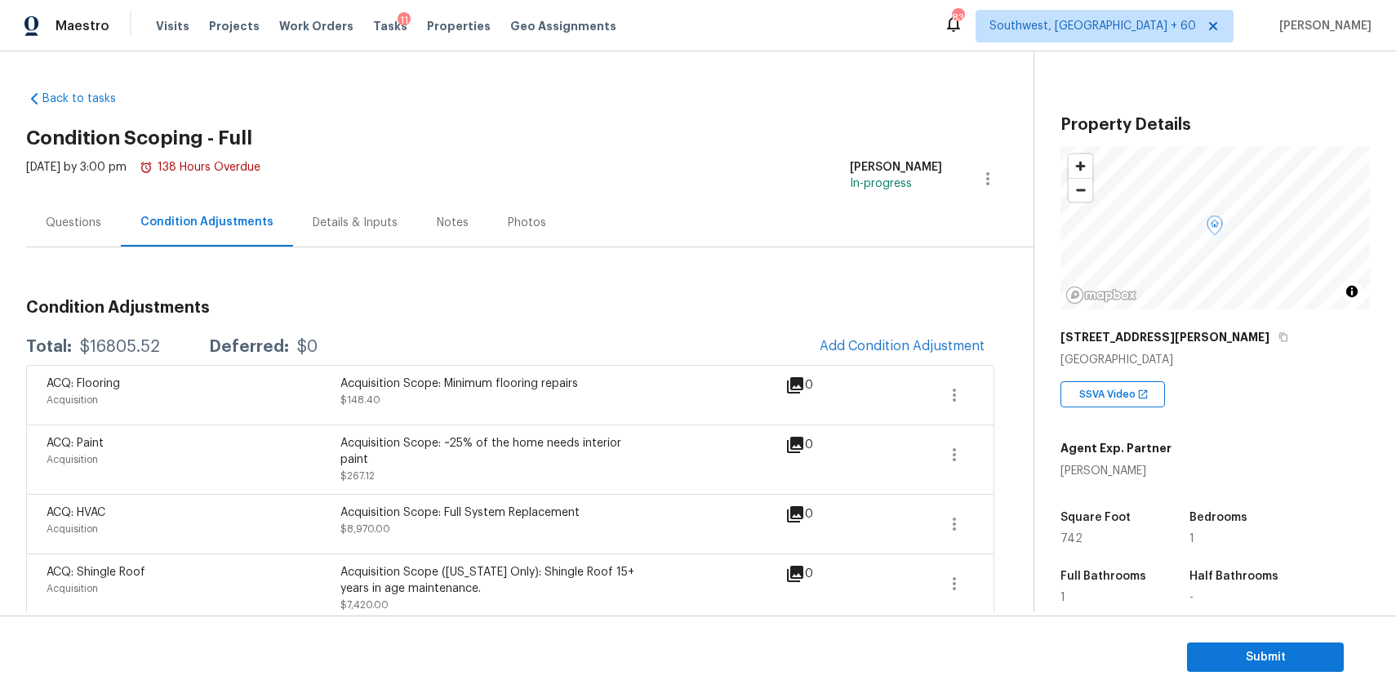
click at [56, 203] on div "Questions" at bounding box center [73, 222] width 95 height 48
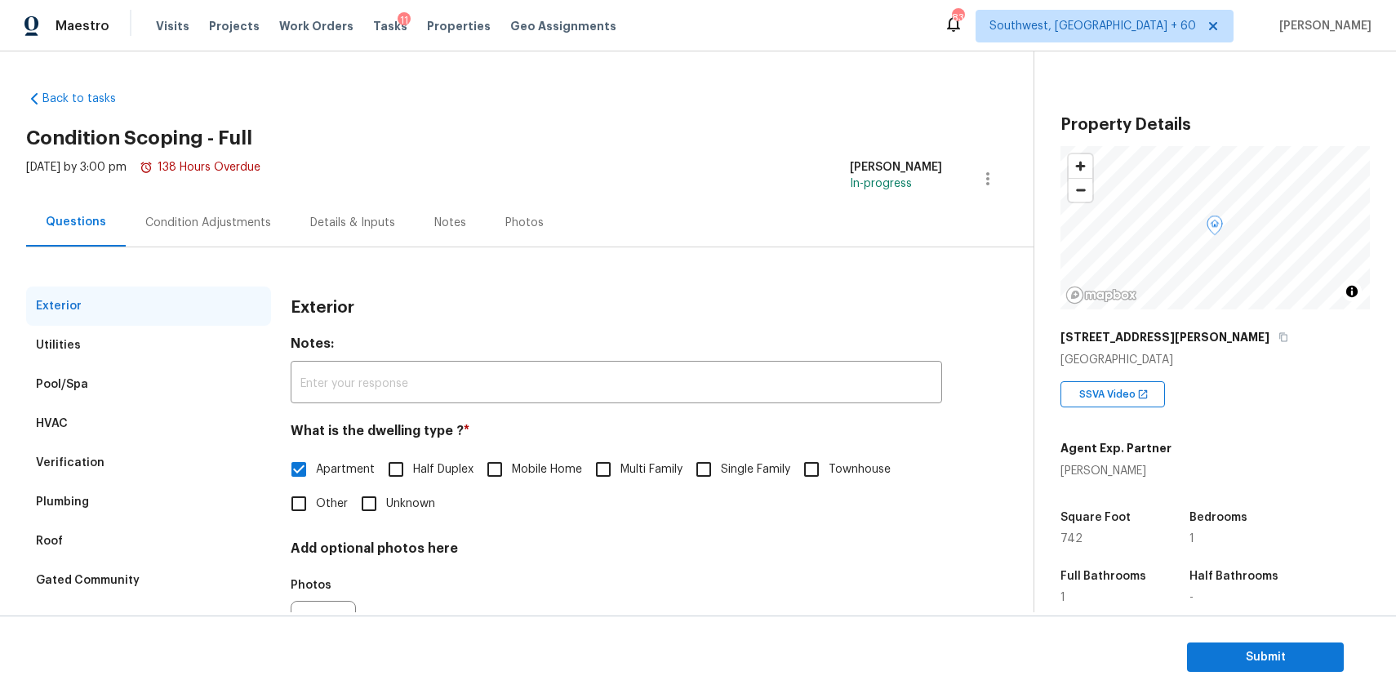
click at [234, 256] on div "Exterior Utilities Pool/Spa HVAC Verification Plumbing Roof Gated Community Pri…" at bounding box center [510, 471] width 968 height 448
click at [238, 232] on div "Condition Adjustments" at bounding box center [208, 222] width 165 height 48
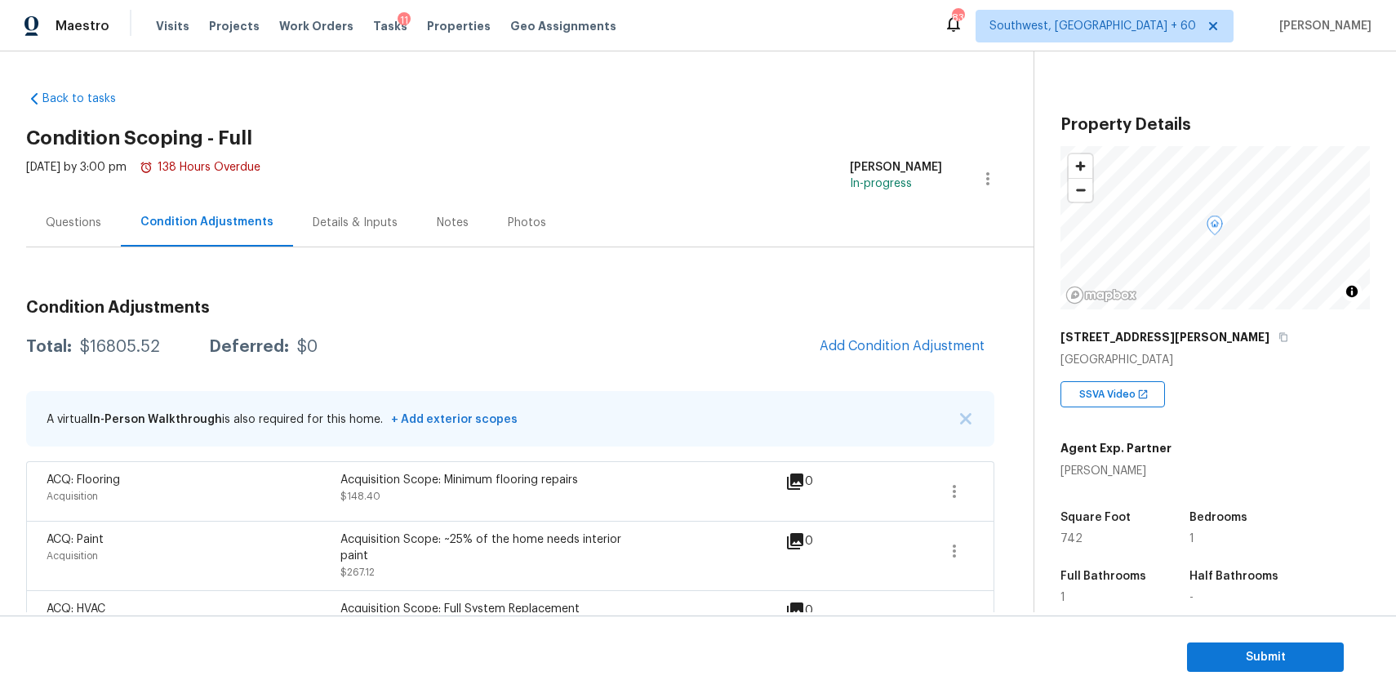
click at [81, 224] on div "Questions" at bounding box center [74, 223] width 56 height 16
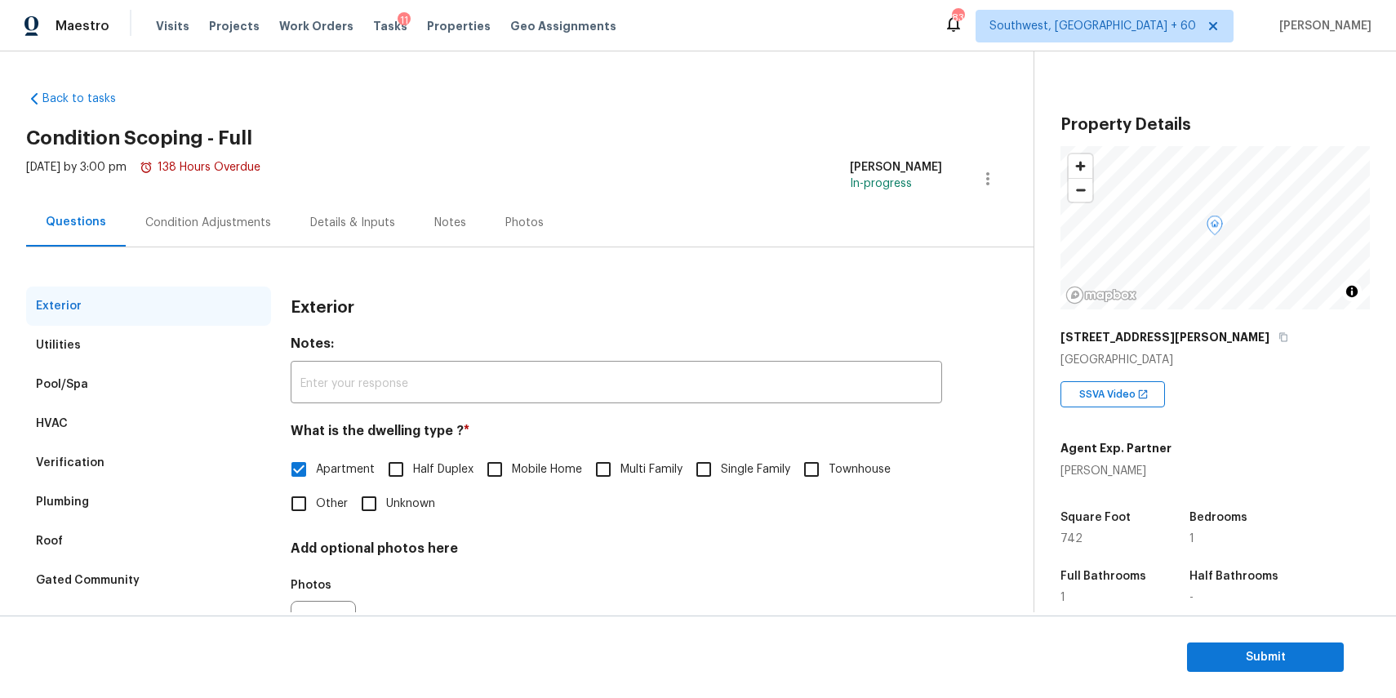
click at [259, 211] on div "Condition Adjustments" at bounding box center [208, 222] width 165 height 48
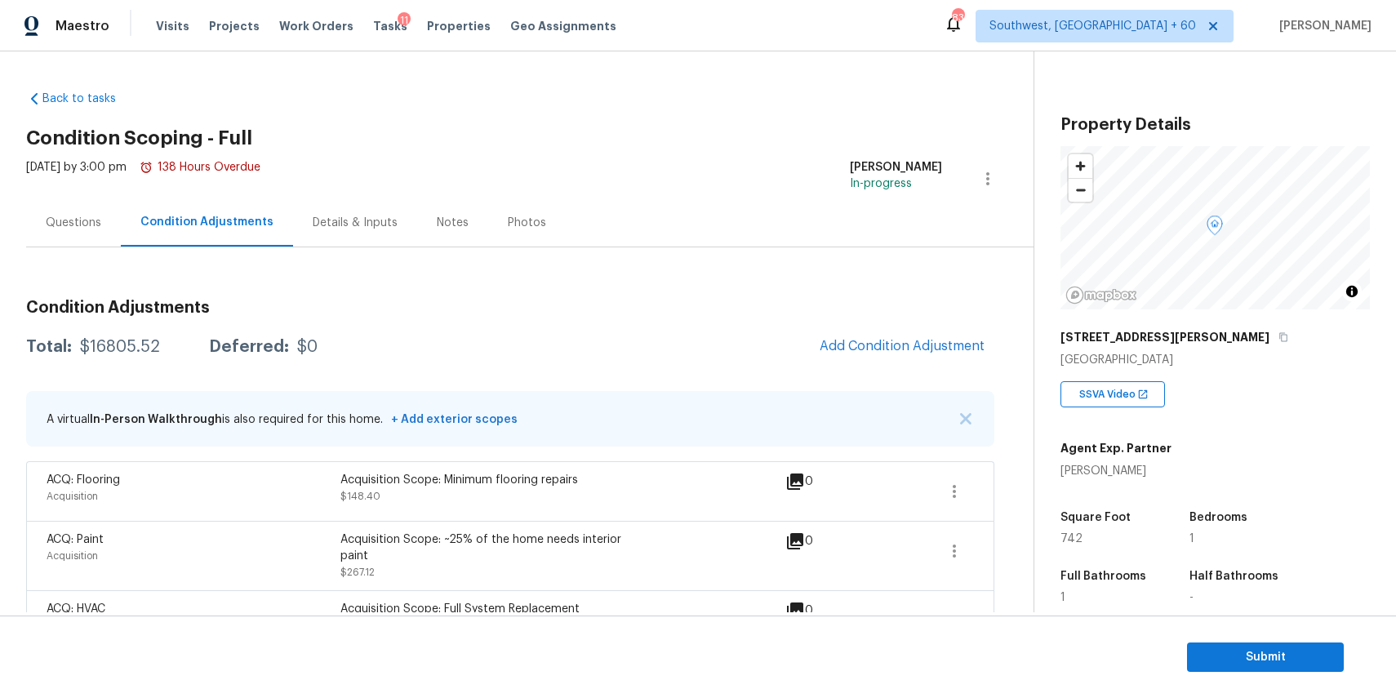
click at [74, 239] on div "Questions" at bounding box center [73, 222] width 95 height 48
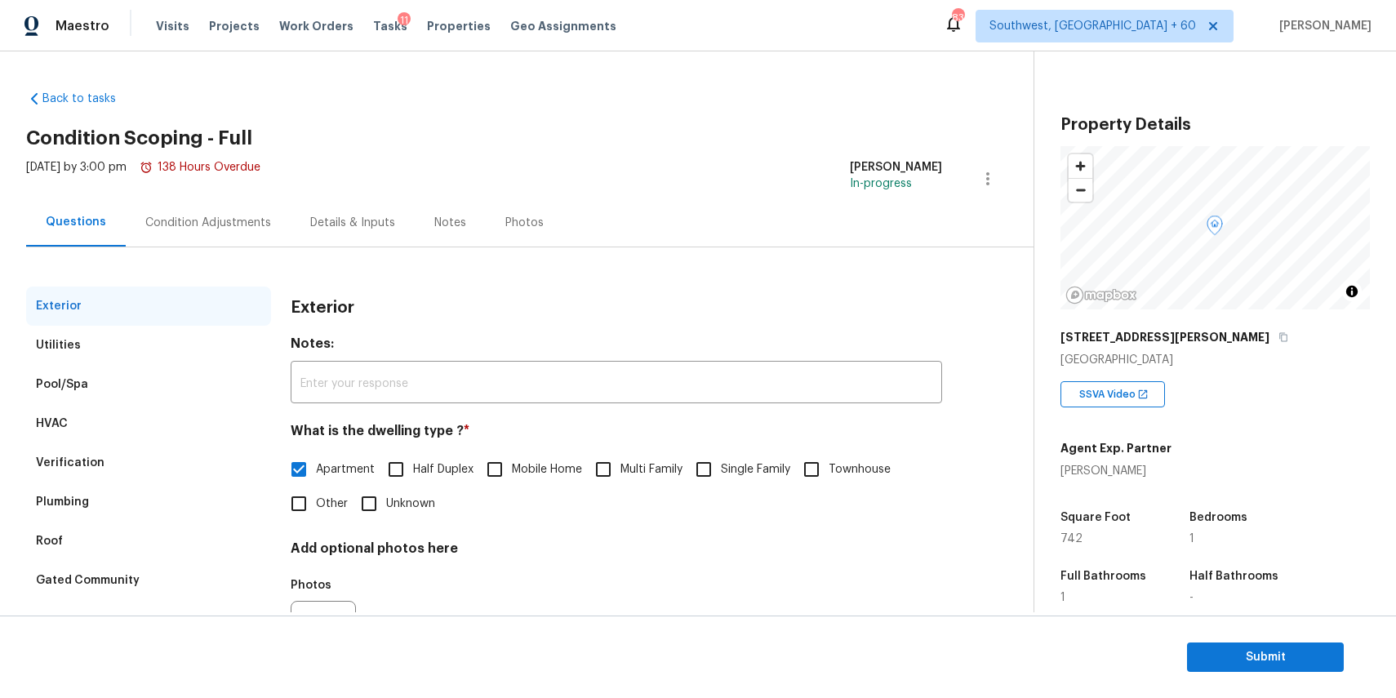
scroll to position [88, 0]
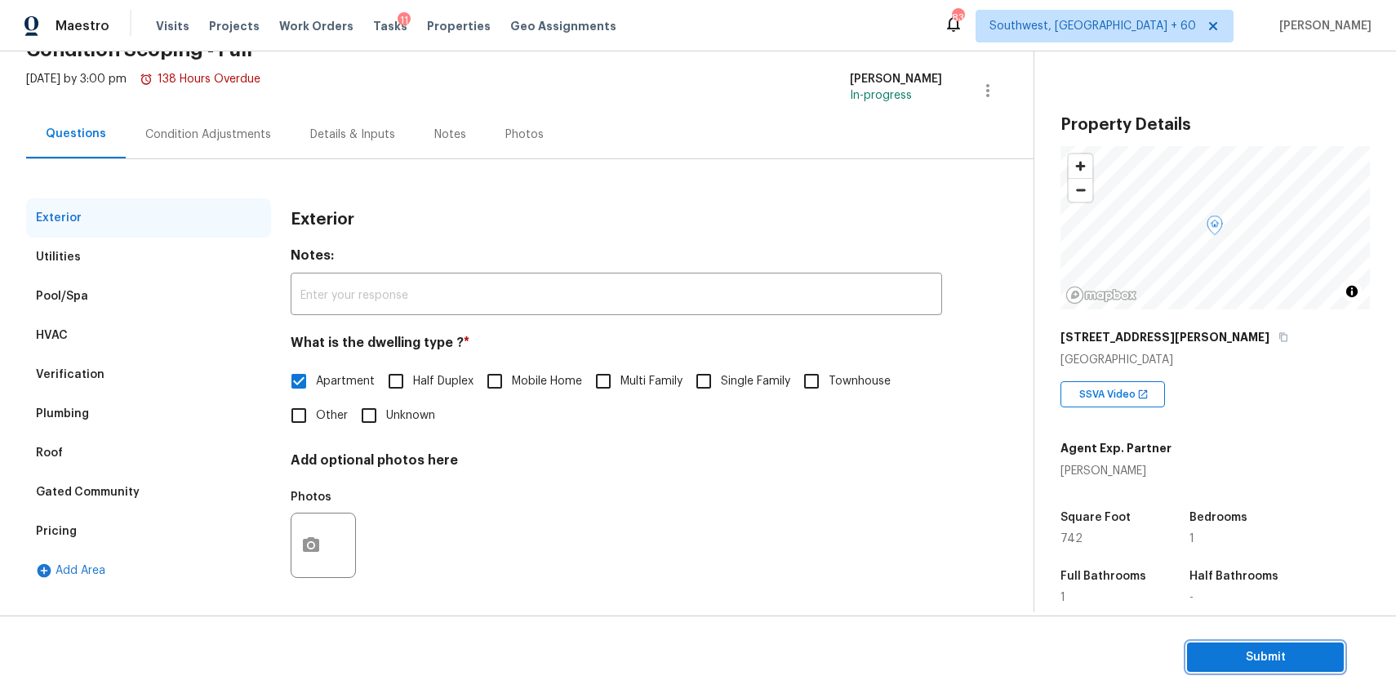
click at [1286, 662] on span "Submit" at bounding box center [1265, 657] width 131 height 20
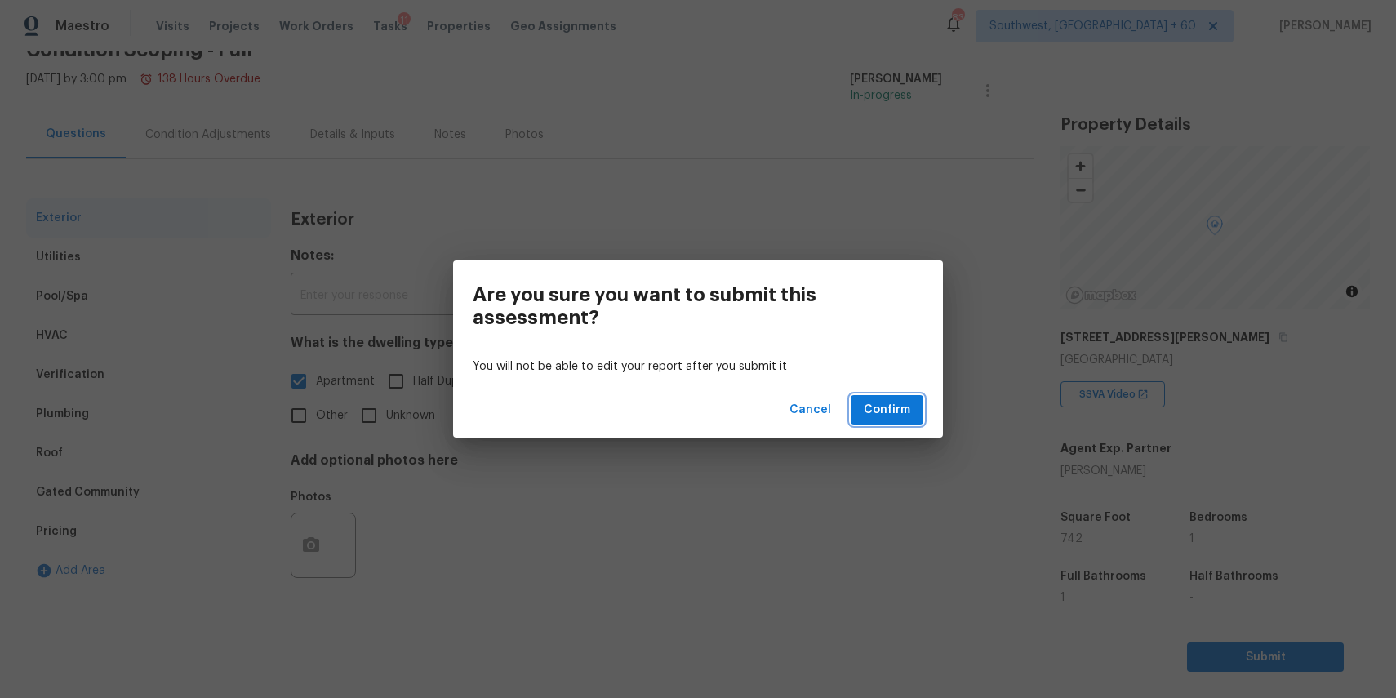
click at [901, 412] on span "Confirm" at bounding box center [887, 410] width 47 height 20
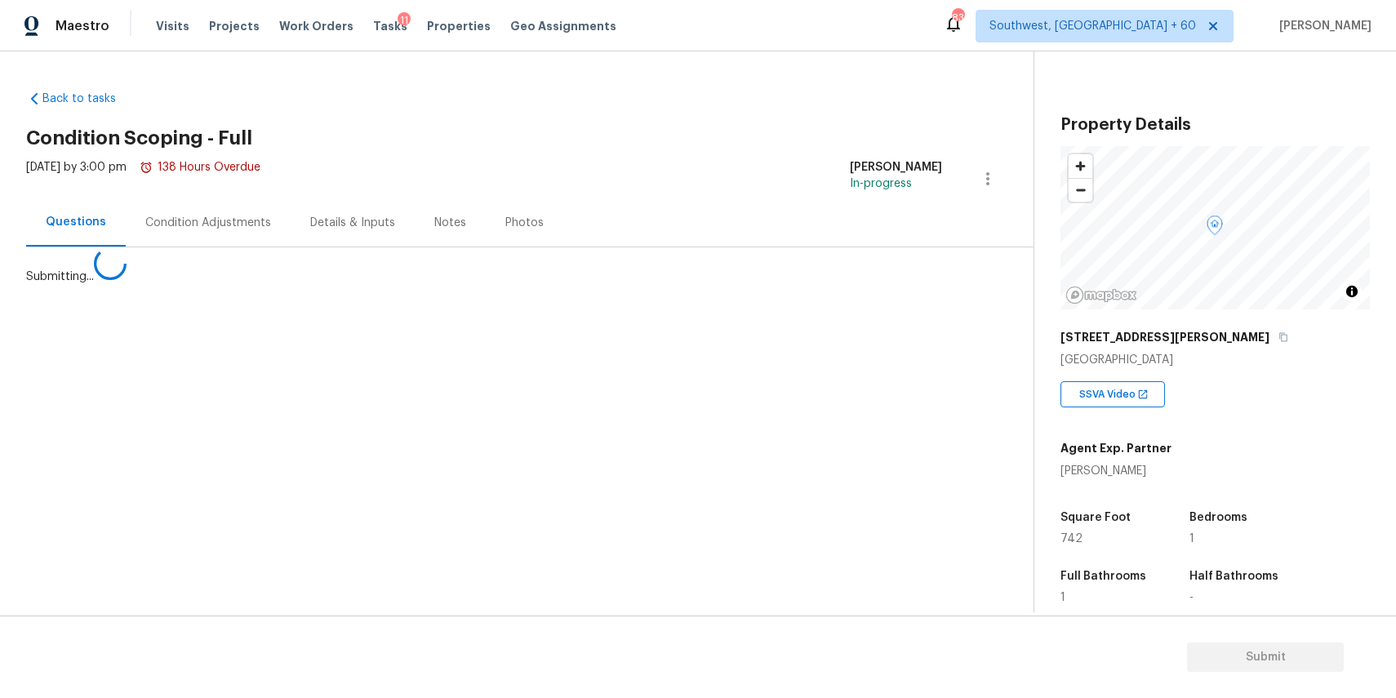
scroll to position [0, 0]
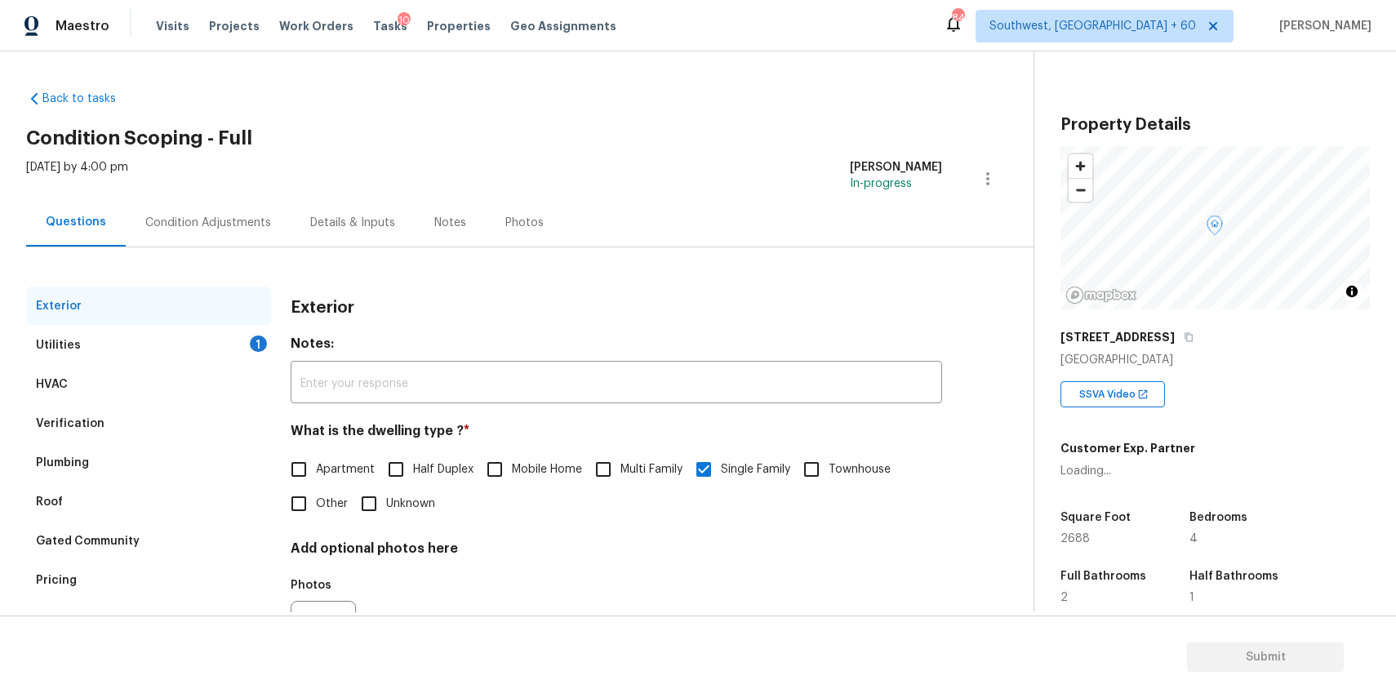
scroll to position [6, 0]
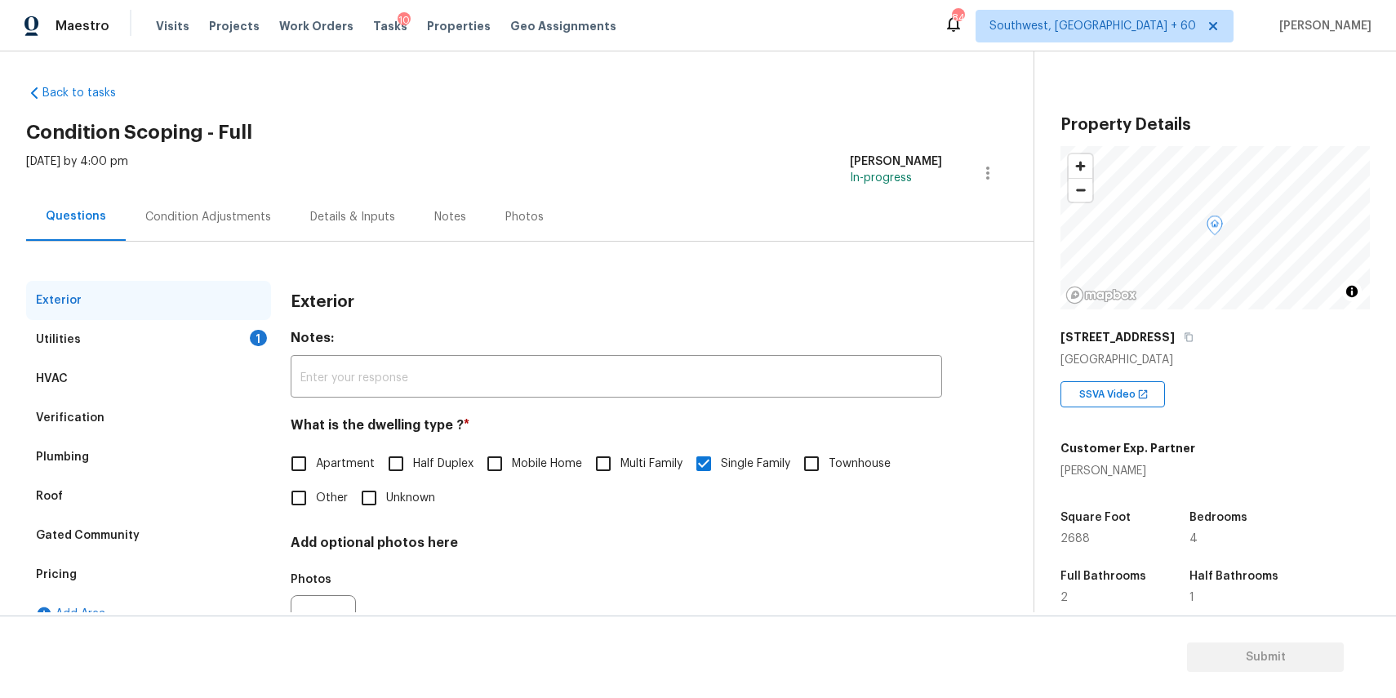
click at [142, 332] on div "Utilities 1" at bounding box center [148, 339] width 245 height 39
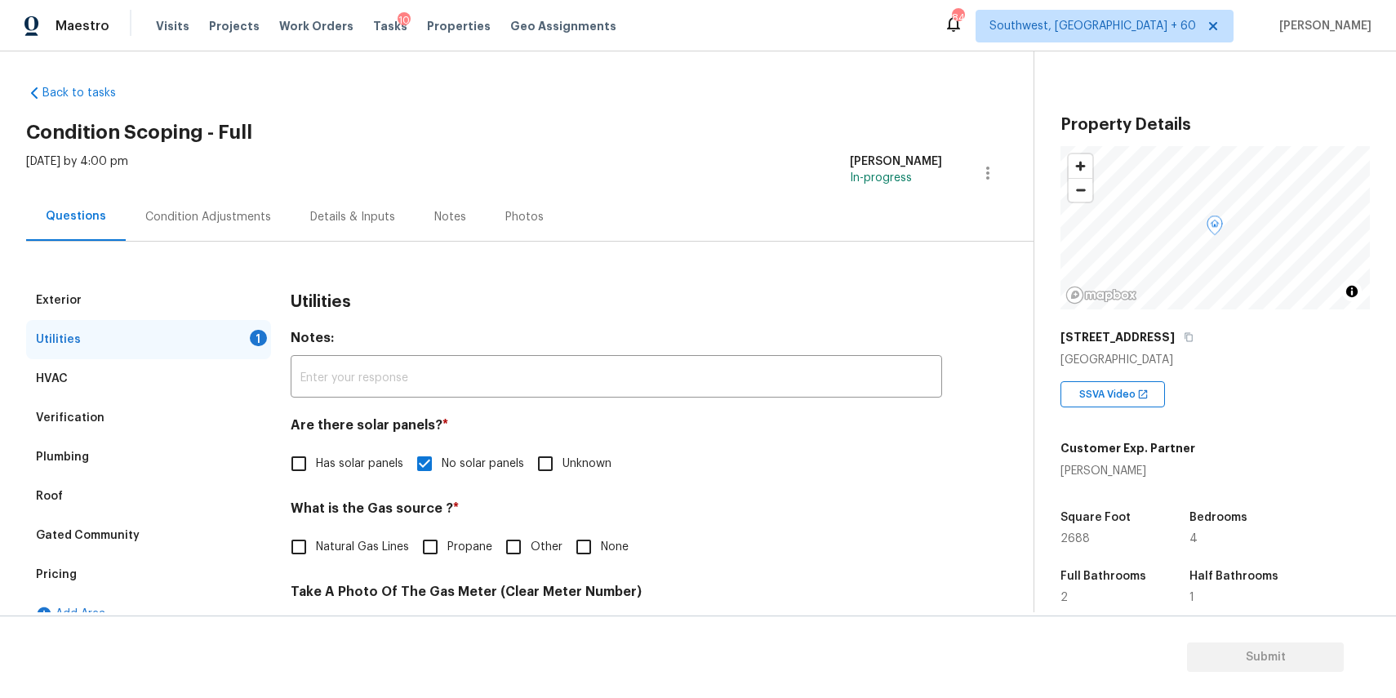
click at [251, 222] on div "Condition Adjustments" at bounding box center [208, 217] width 126 height 16
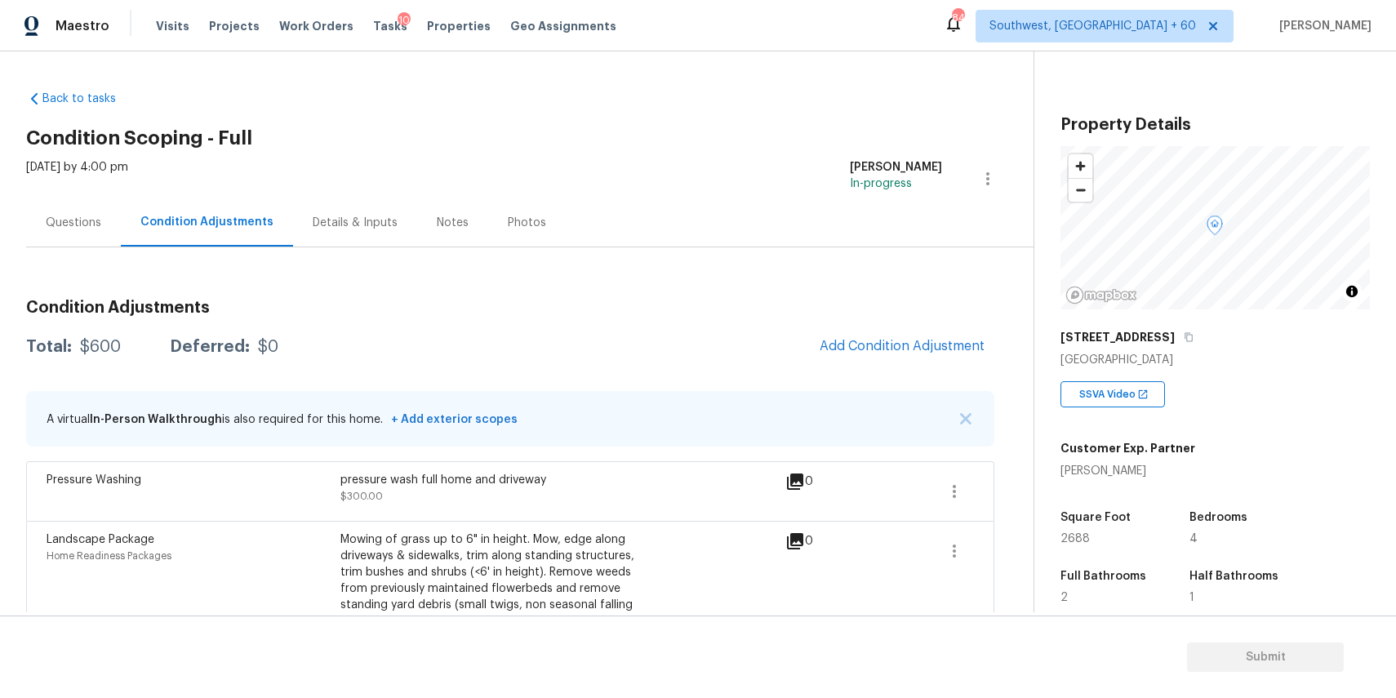
click at [1340, 81] on div "Property Details © Mapbox © OpenStreetMap Improve this map [STREET_ADDRESS] SSV…" at bounding box center [1201, 456] width 335 height 811
click at [68, 247] on div "Condition Adjustments Total: $600 Deferred: $0 Add Condition Adjustment A virtu…" at bounding box center [510, 459] width 968 height 425
click at [81, 218] on div "Questions" at bounding box center [74, 223] width 56 height 16
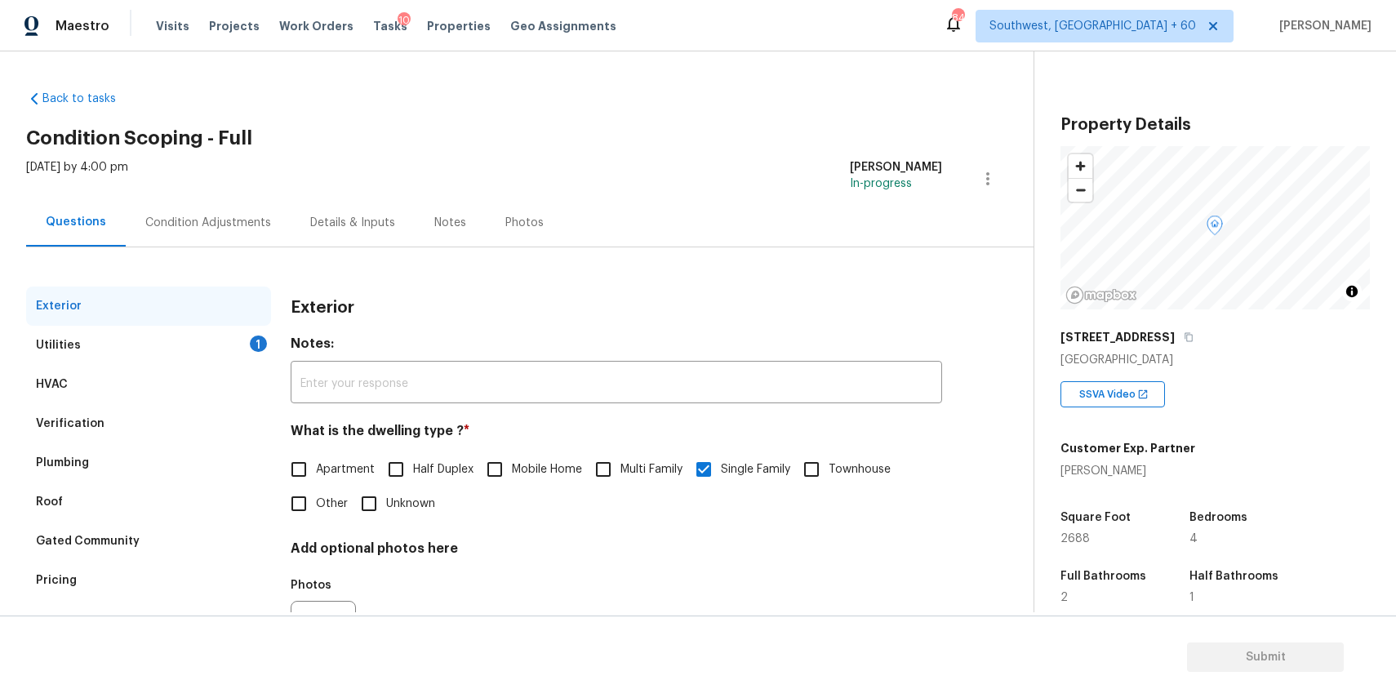
click at [125, 340] on div "Utilities 1" at bounding box center [148, 345] width 245 height 39
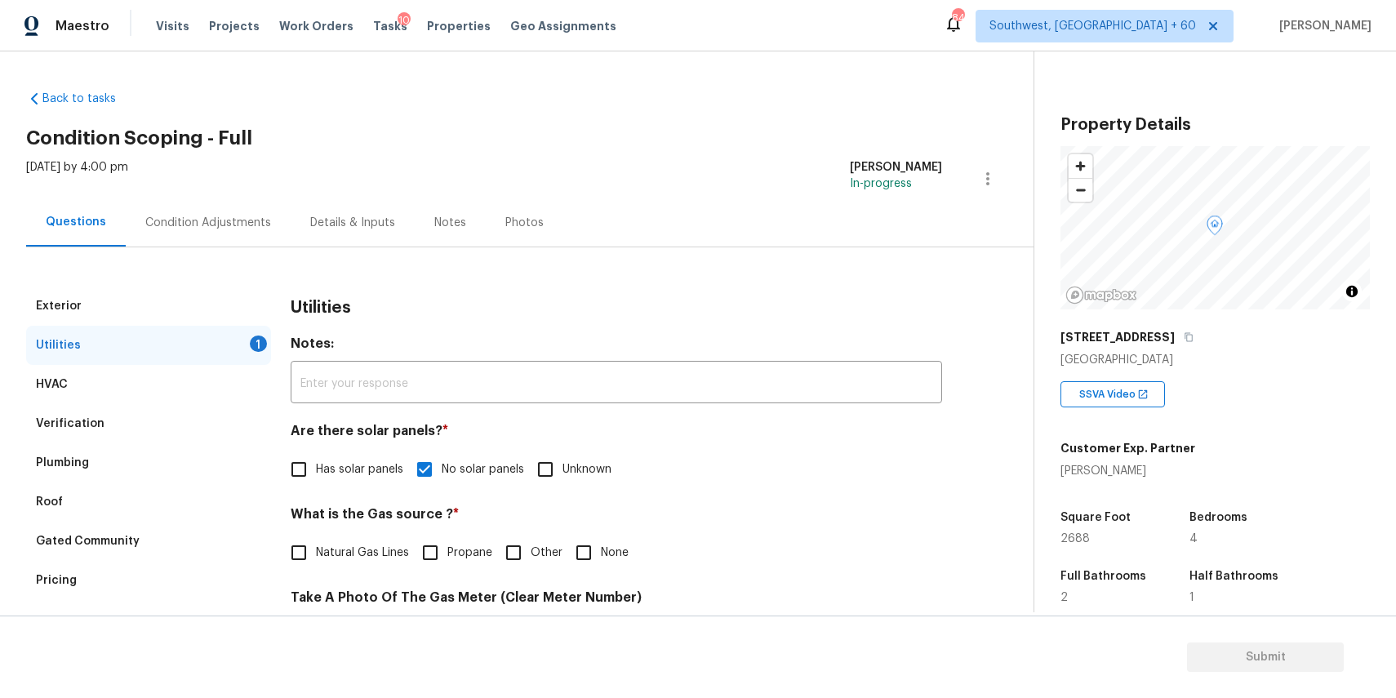
click at [352, 555] on span "Natural Gas Lines" at bounding box center [362, 552] width 93 height 17
click at [316, 555] on input "Natural Gas Lines" at bounding box center [299, 552] width 34 height 34
checkbox input "true"
click at [203, 232] on div "Condition Adjustments" at bounding box center [208, 222] width 165 height 48
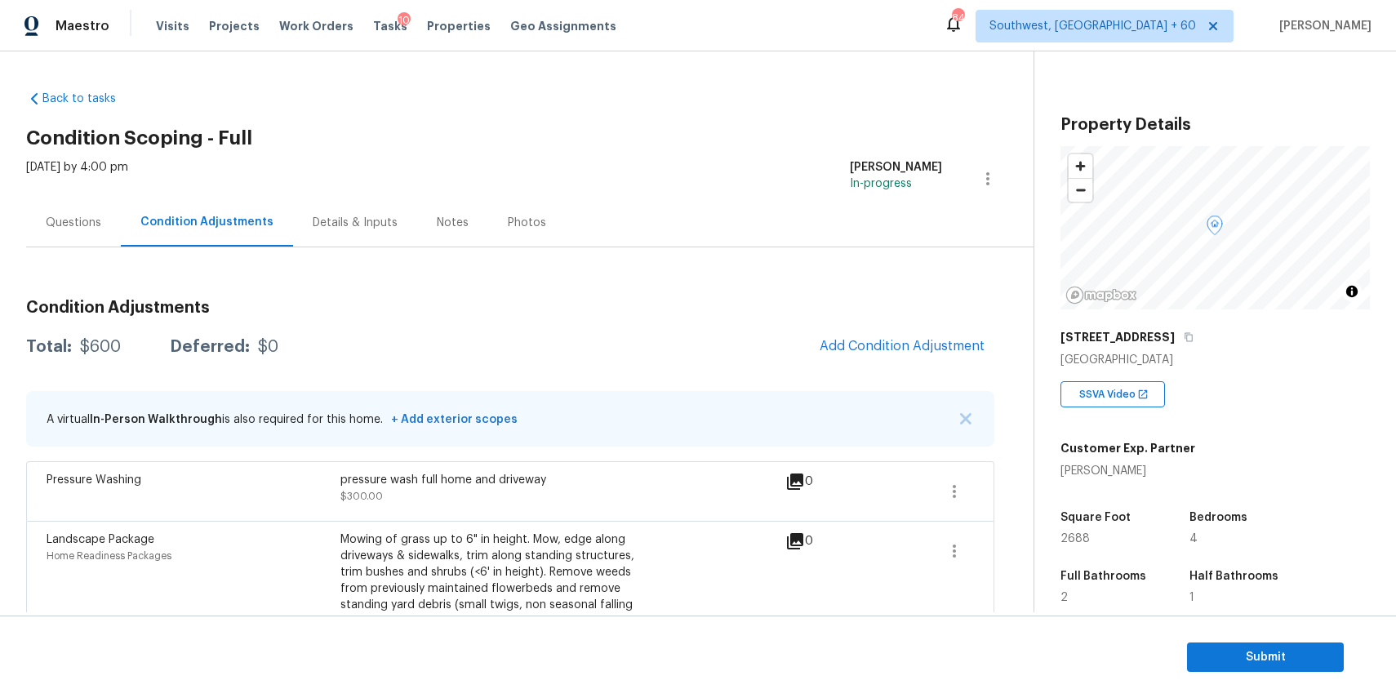
scroll to position [65, 0]
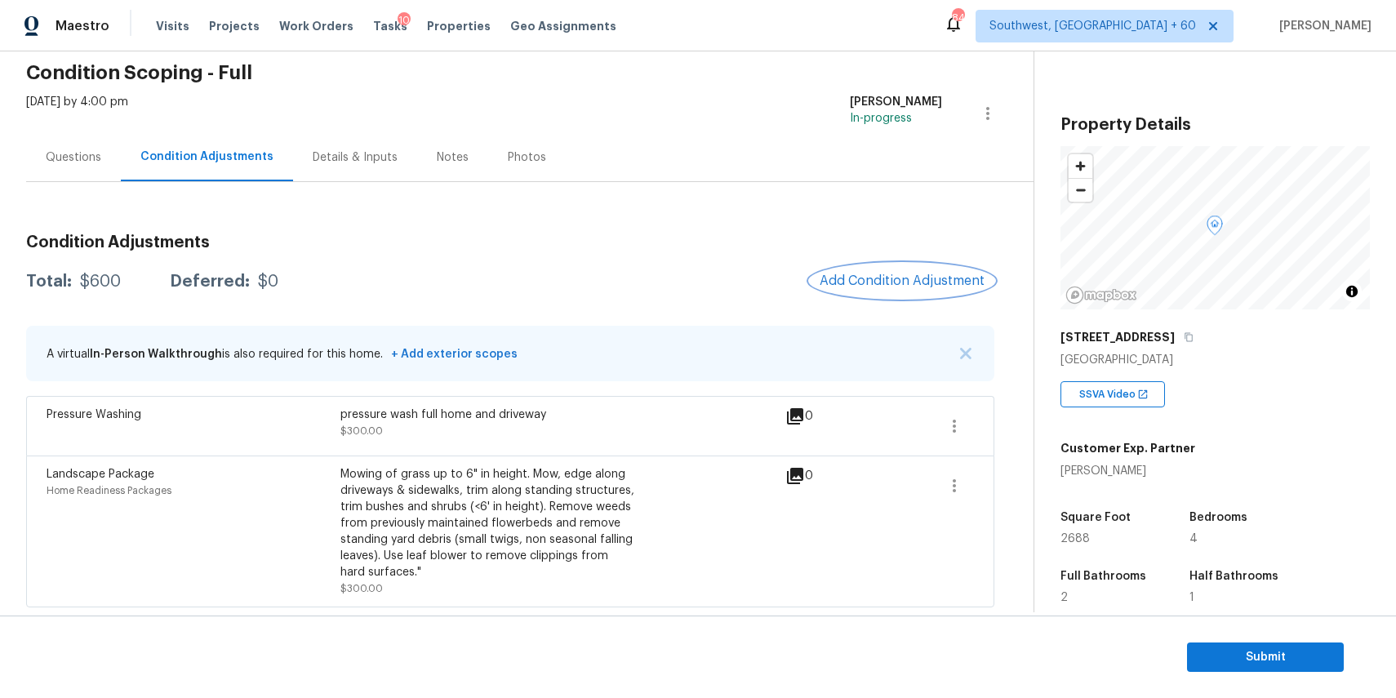
click at [892, 278] on span "Add Condition Adjustment" at bounding box center [902, 280] width 165 height 15
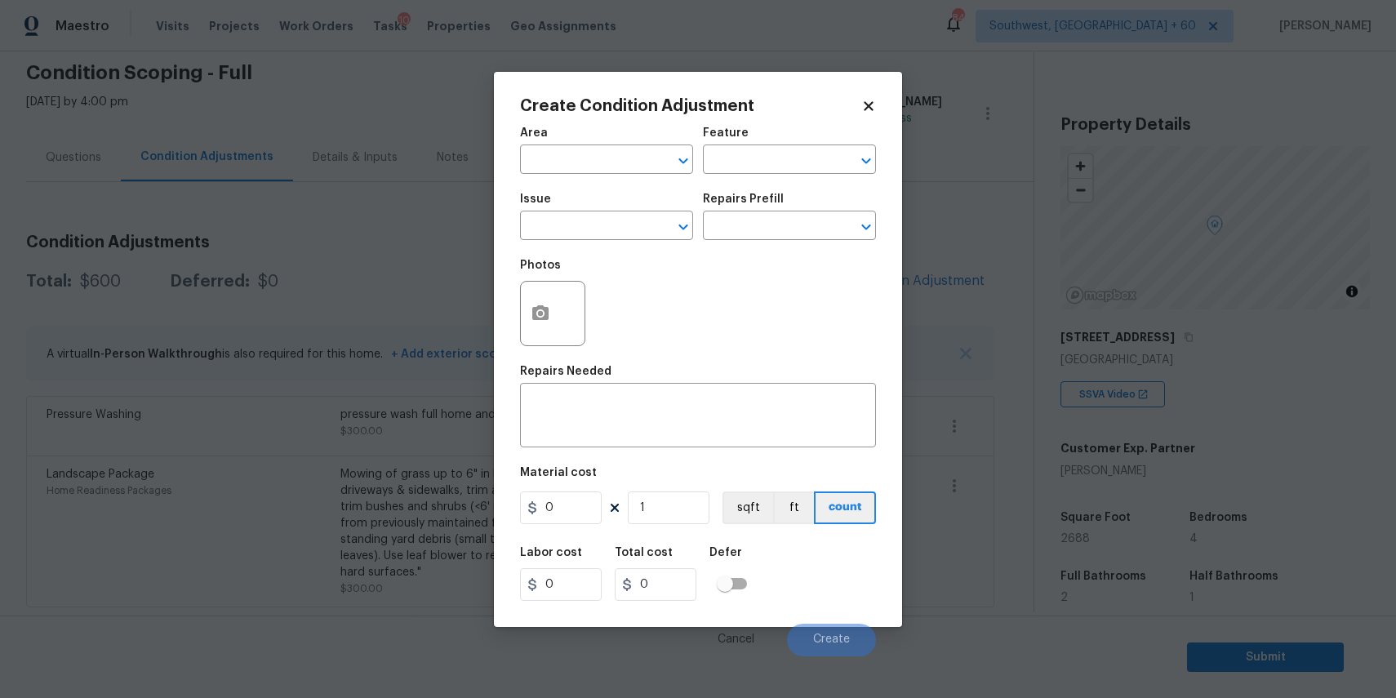
click at [642, 213] on div "Issue" at bounding box center [606, 203] width 173 height 21
click at [647, 220] on input "text" at bounding box center [583, 227] width 127 height 25
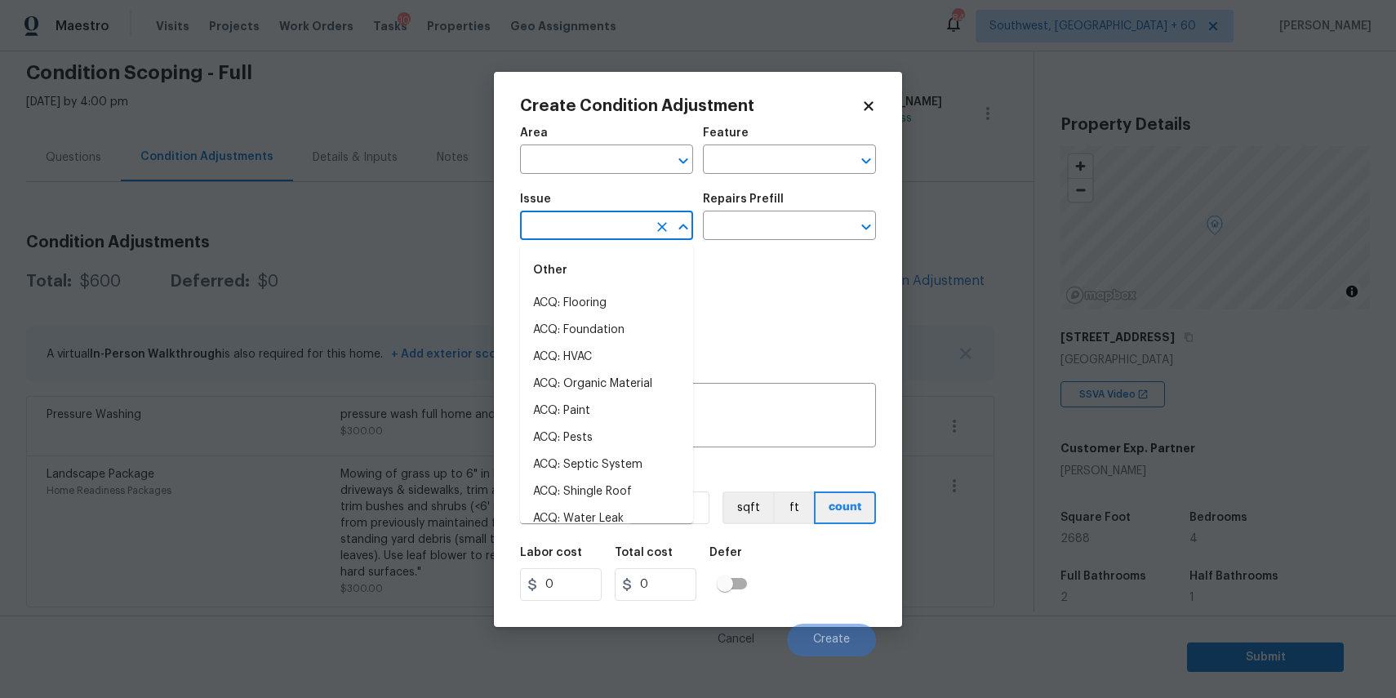
click at [647, 220] on input "text" at bounding box center [583, 227] width 127 height 25
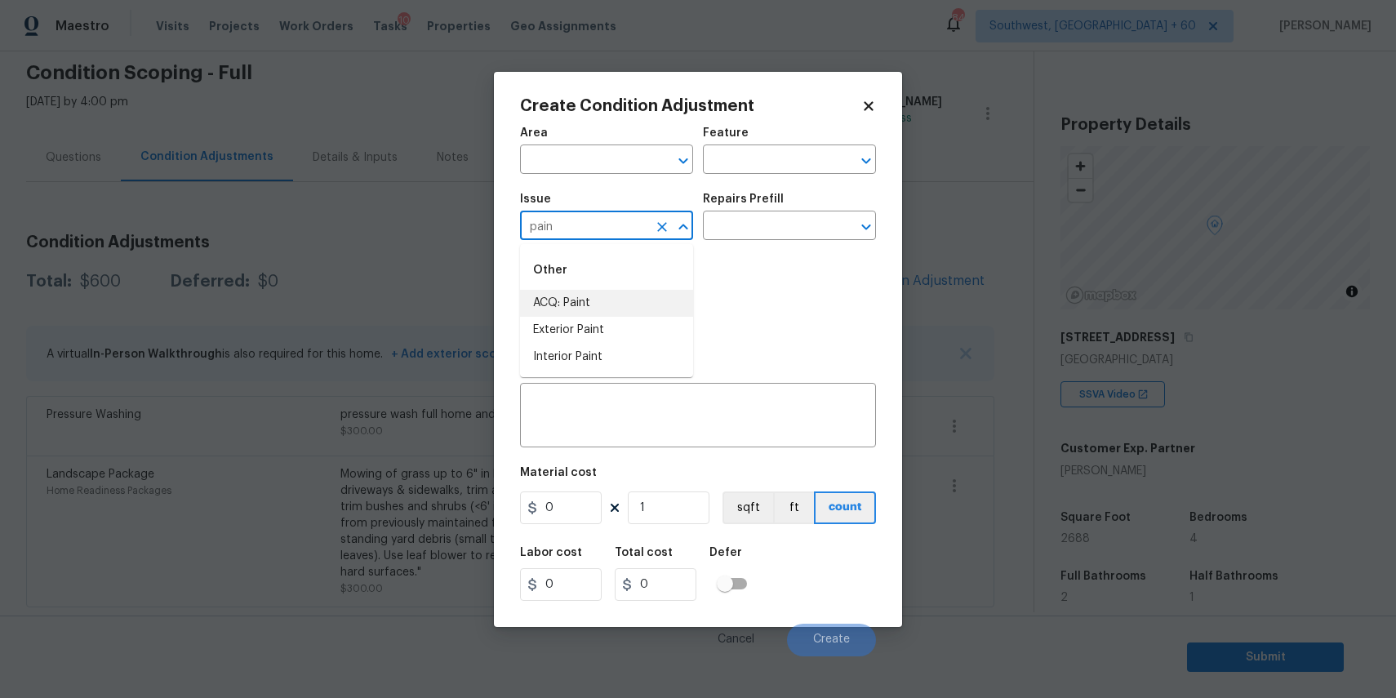
click at [650, 310] on li "ACQ: Paint" at bounding box center [606, 303] width 173 height 27
type input "ACQ: Paint"
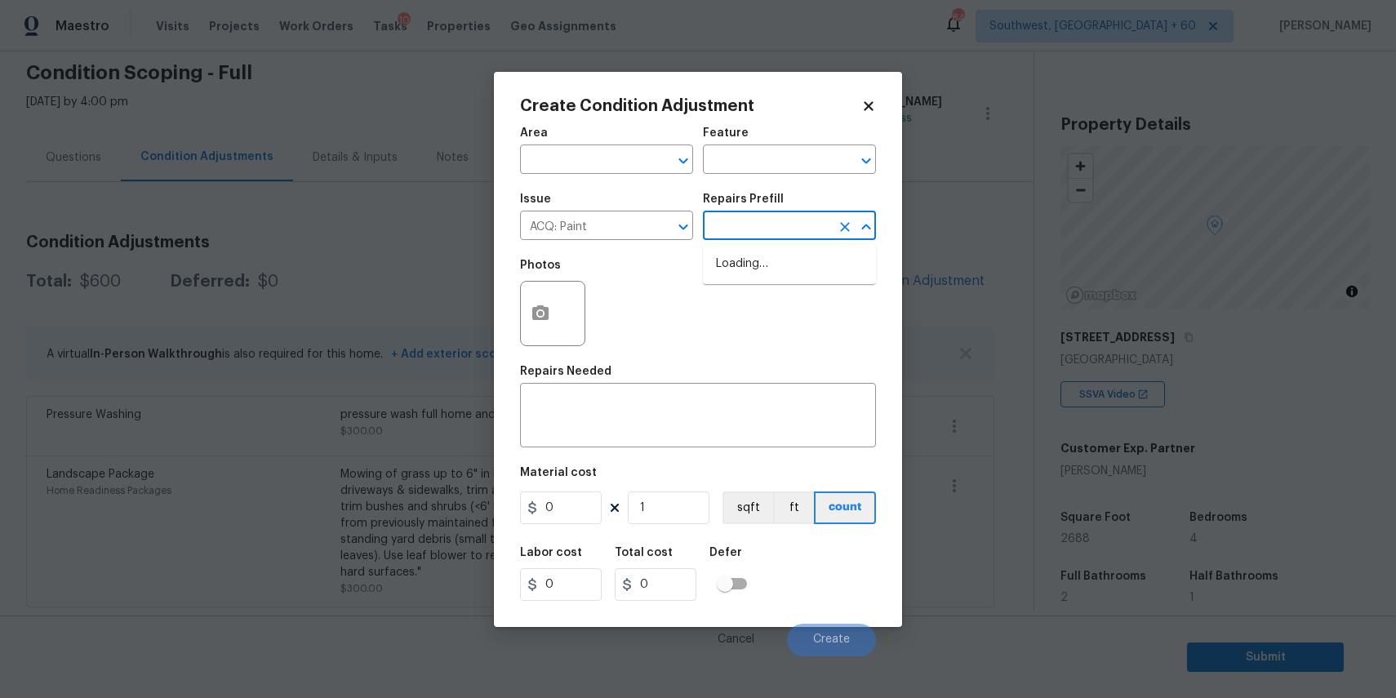
click at [722, 234] on input "text" at bounding box center [766, 227] width 127 height 25
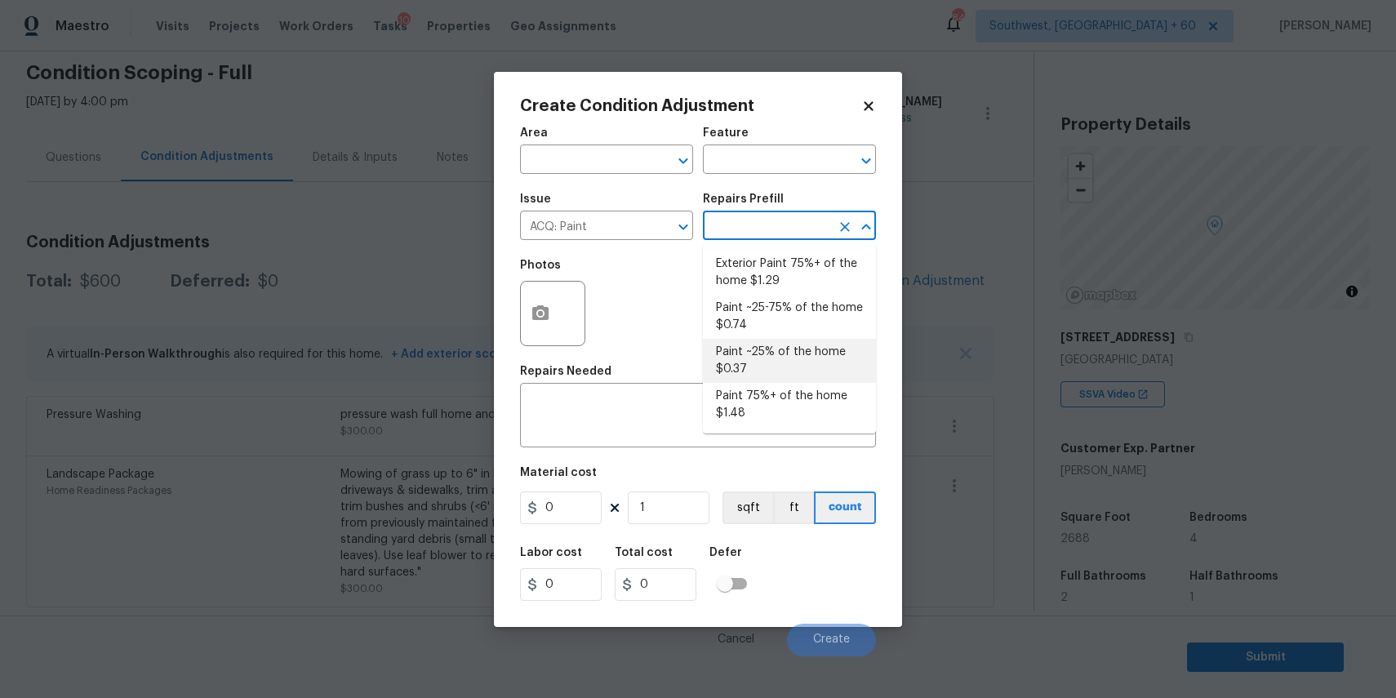
click at [795, 356] on li "Paint ~25% of the home $0.37" at bounding box center [789, 361] width 173 height 44
type input "Acquisition"
type textarea "Acquisition Scope: ~25% of the home needs interior paint"
type input "0.37"
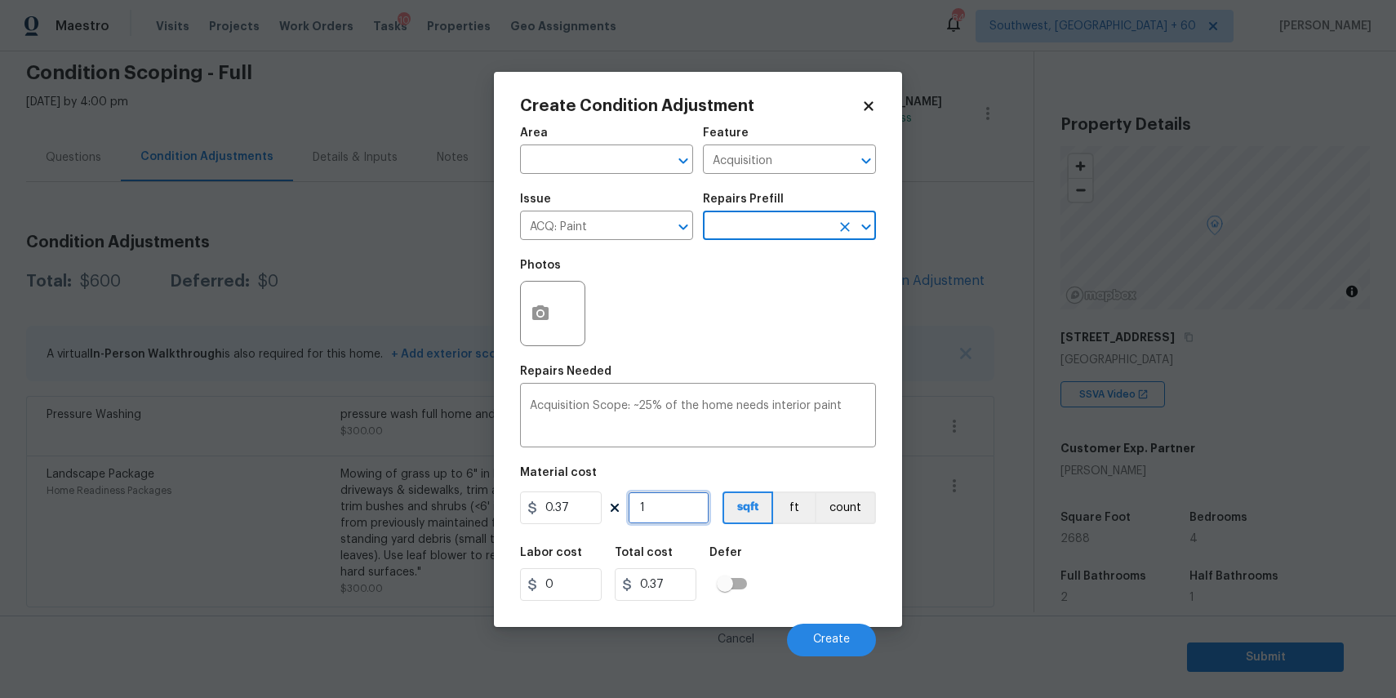
click at [661, 516] on input "1" at bounding box center [669, 507] width 82 height 33
type input "0"
type input "2"
type input "0.74"
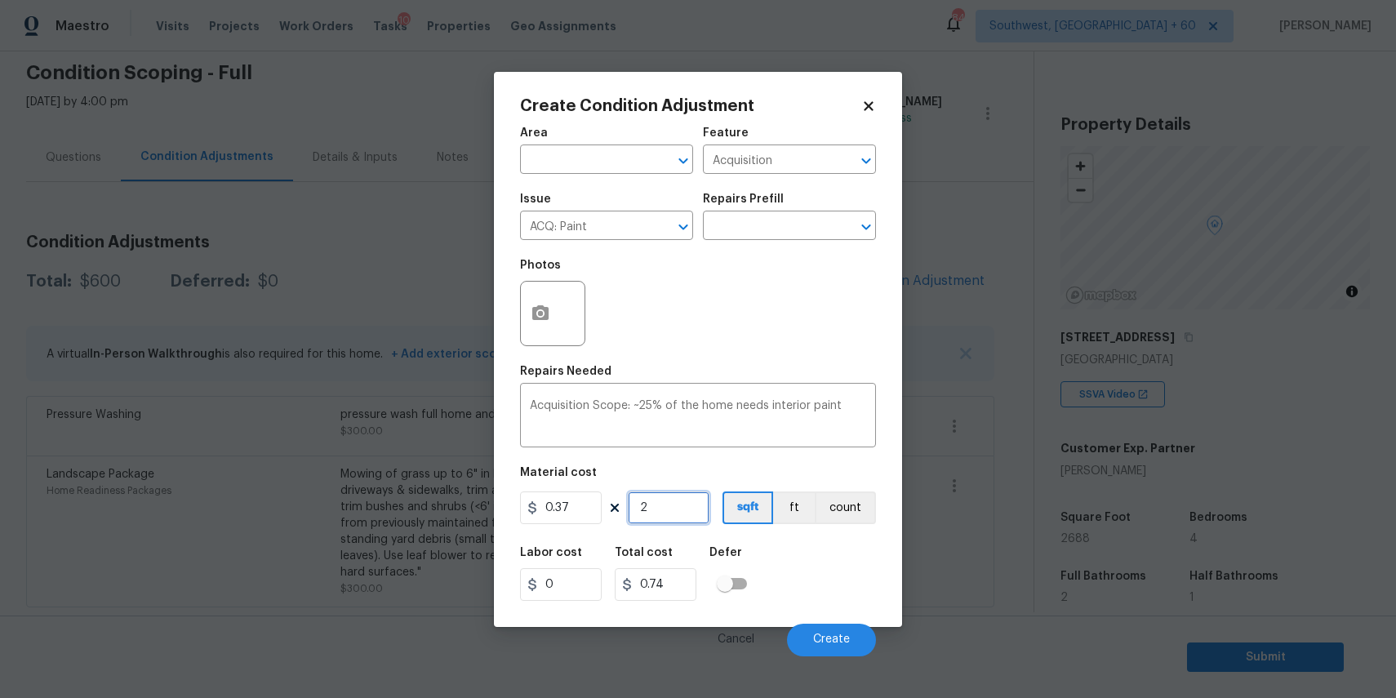
type input "26"
type input "9.62"
type input "268"
type input "99.16"
type input "26898"
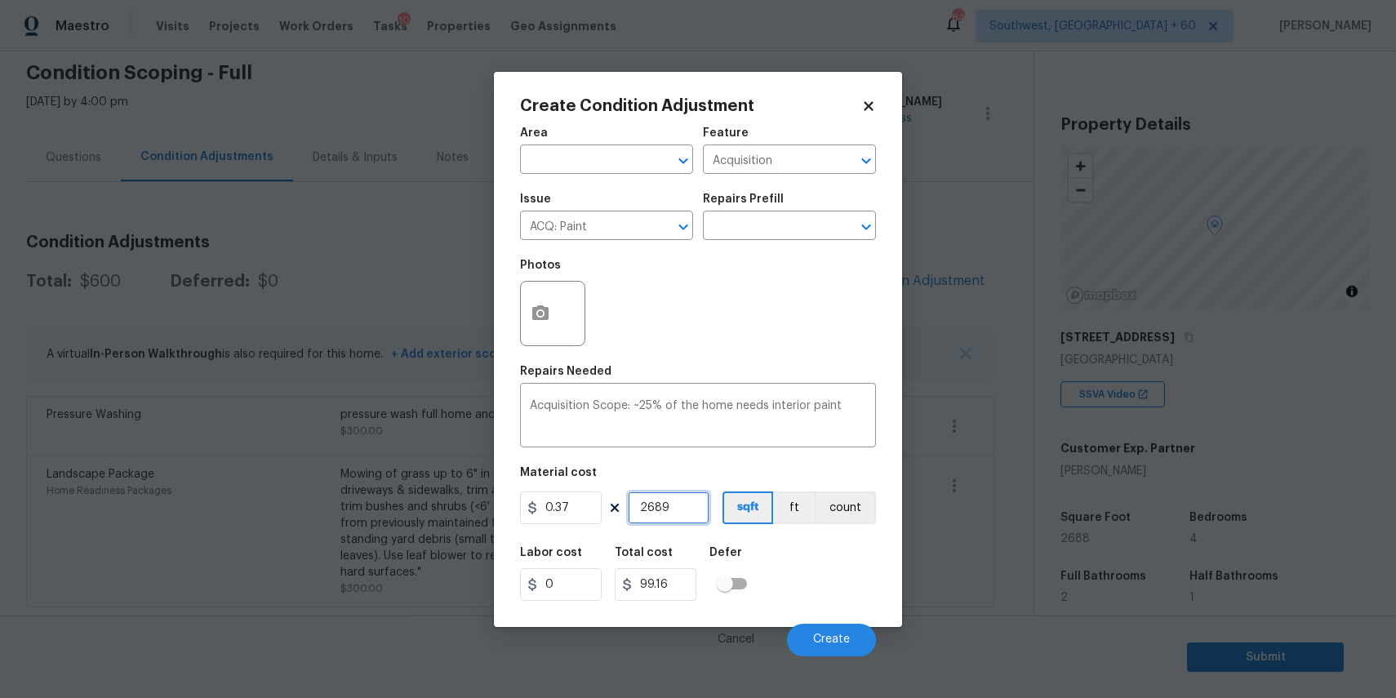
type input "9952.26"
type input "2689"
type input "994.93"
type input "268"
type input "99.16"
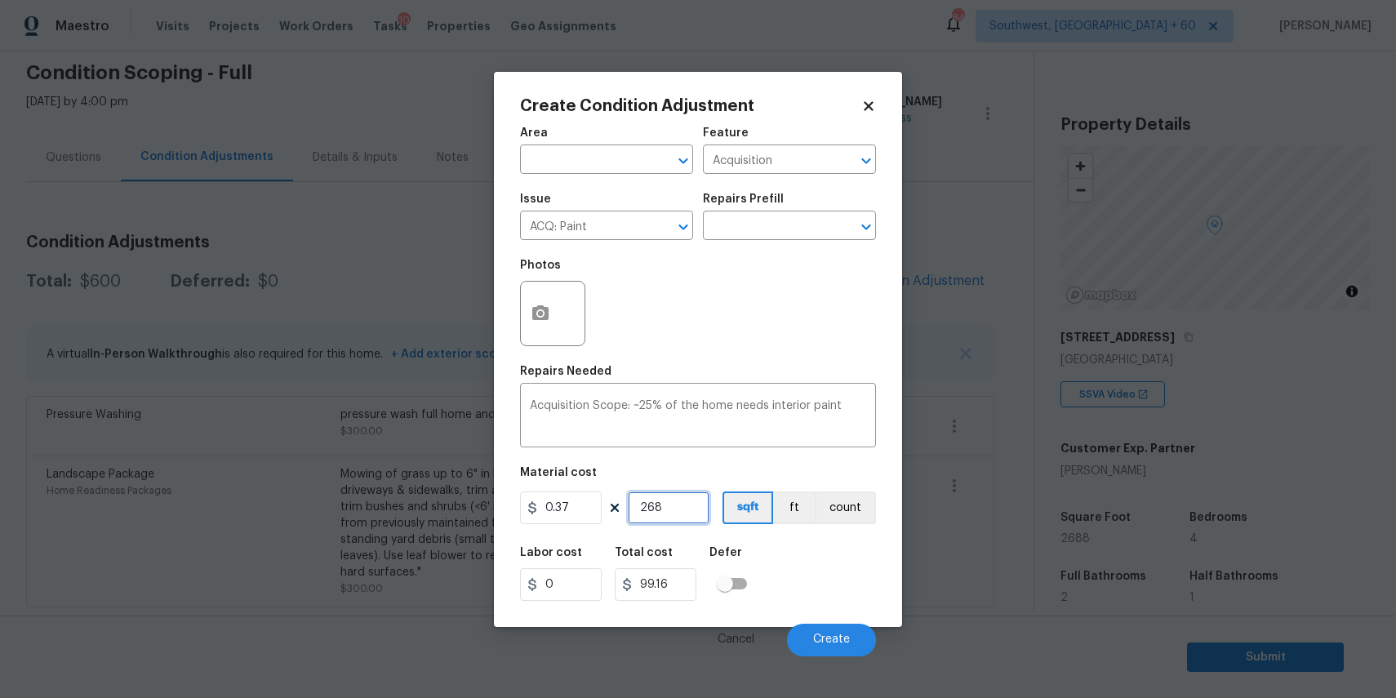
type input "2688"
type input "994.56"
type input "2688"
click at [841, 644] on span "Create" at bounding box center [831, 639] width 37 height 12
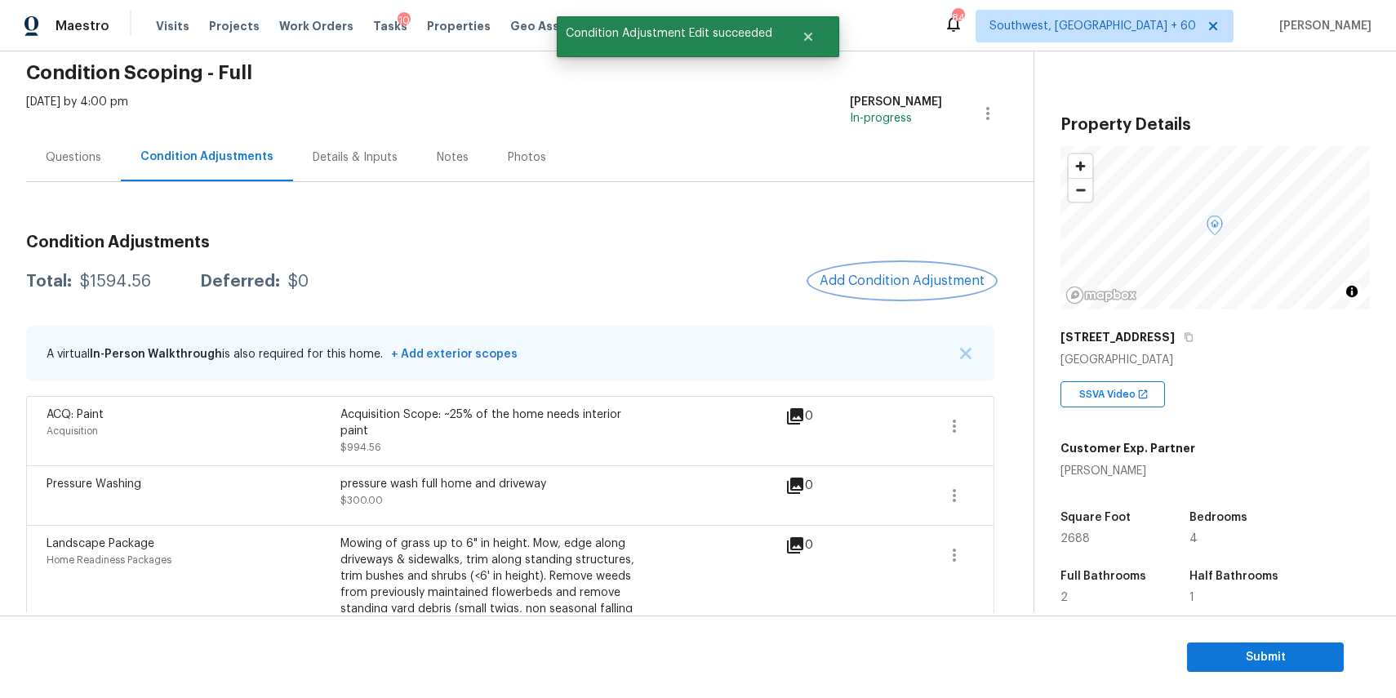
click at [882, 264] on button "Add Condition Adjustment" at bounding box center [902, 281] width 184 height 34
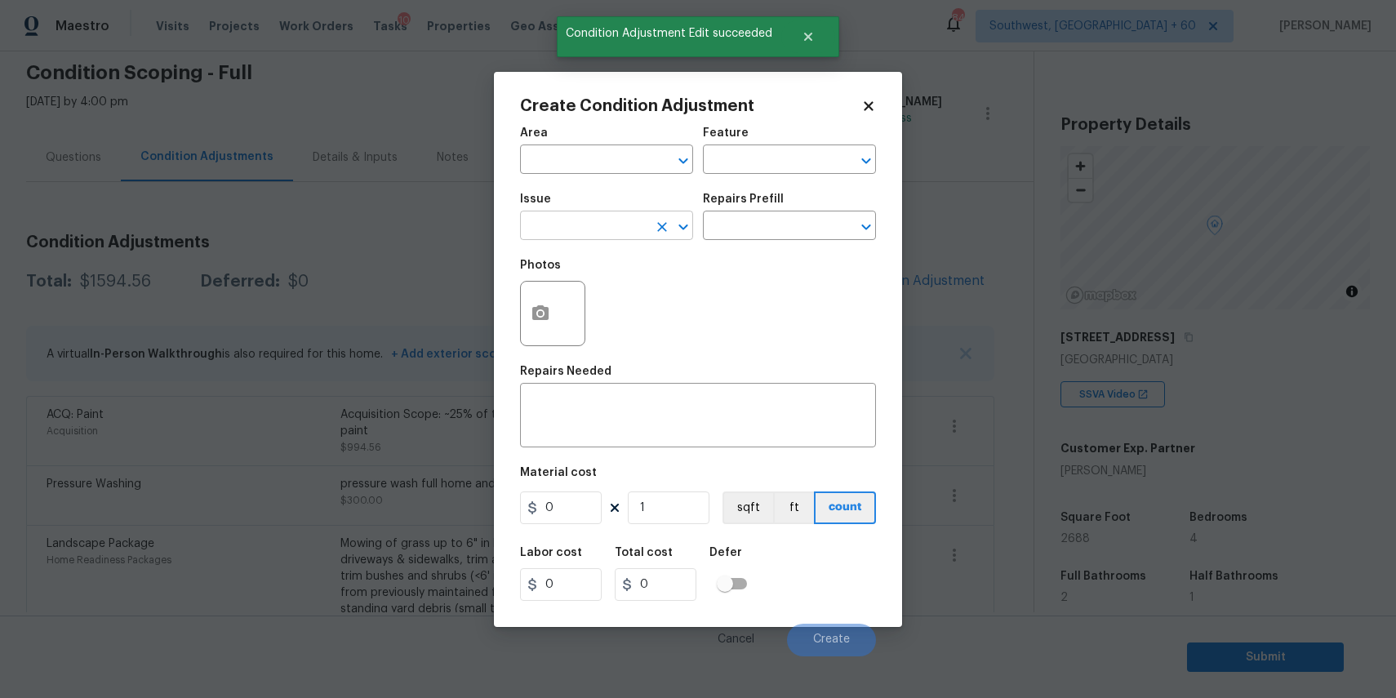
click at [588, 220] on input "text" at bounding box center [583, 227] width 127 height 25
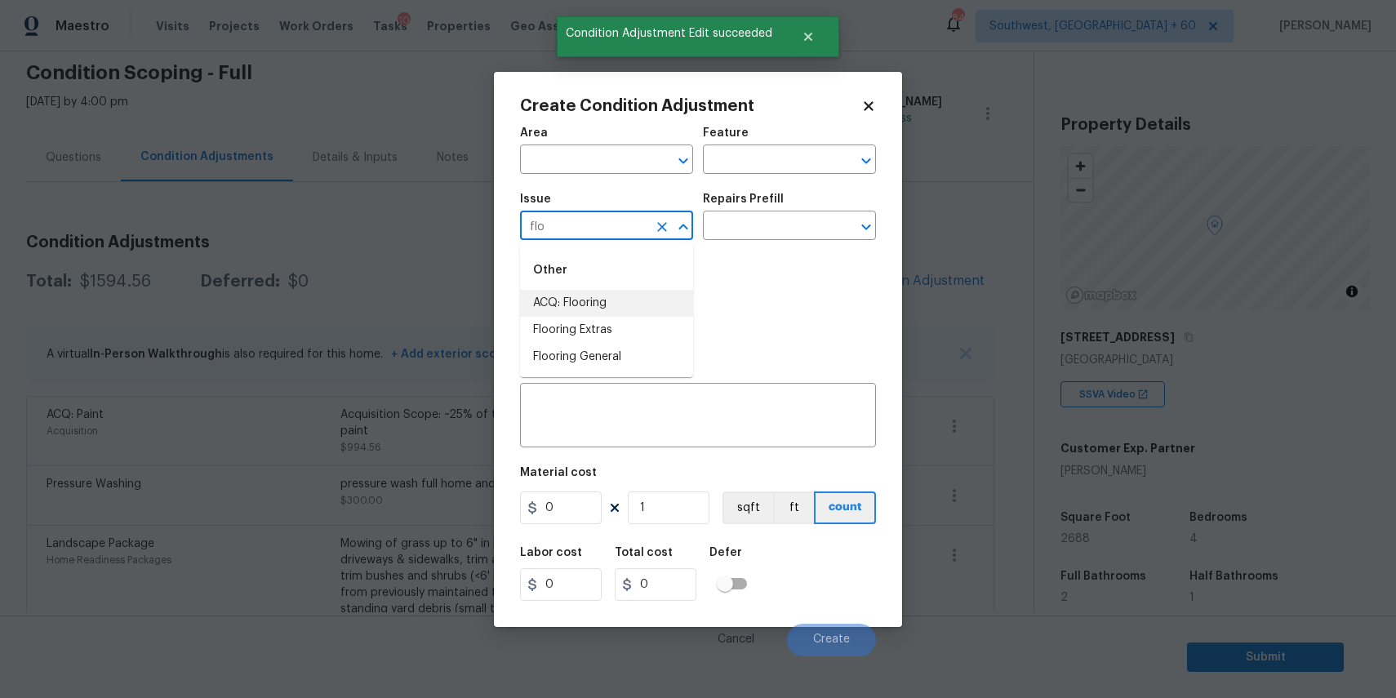
click at [623, 313] on li "ACQ: Flooring" at bounding box center [606, 303] width 173 height 27
type input "ACQ: Flooring"
click at [730, 246] on div "Issue ACQ: Flooring ​ Repairs Prefill ​" at bounding box center [698, 217] width 356 height 66
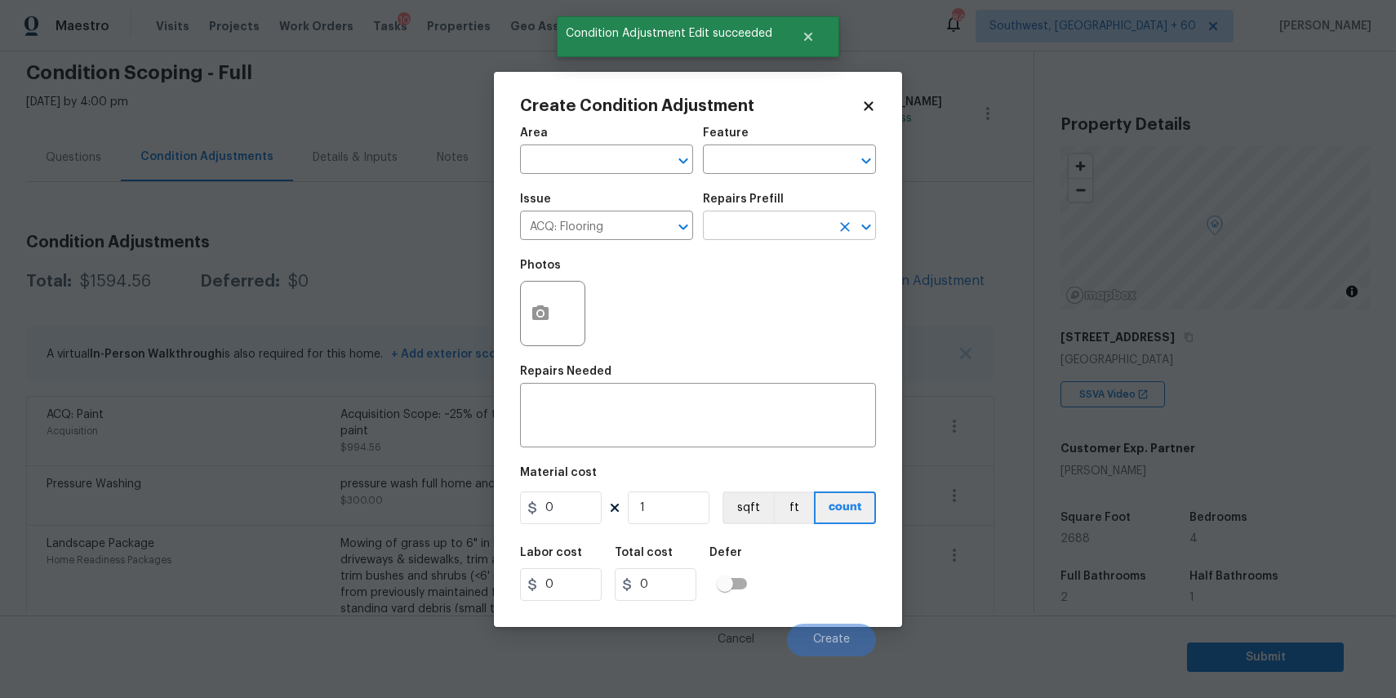
click at [758, 225] on input "text" at bounding box center [766, 227] width 127 height 25
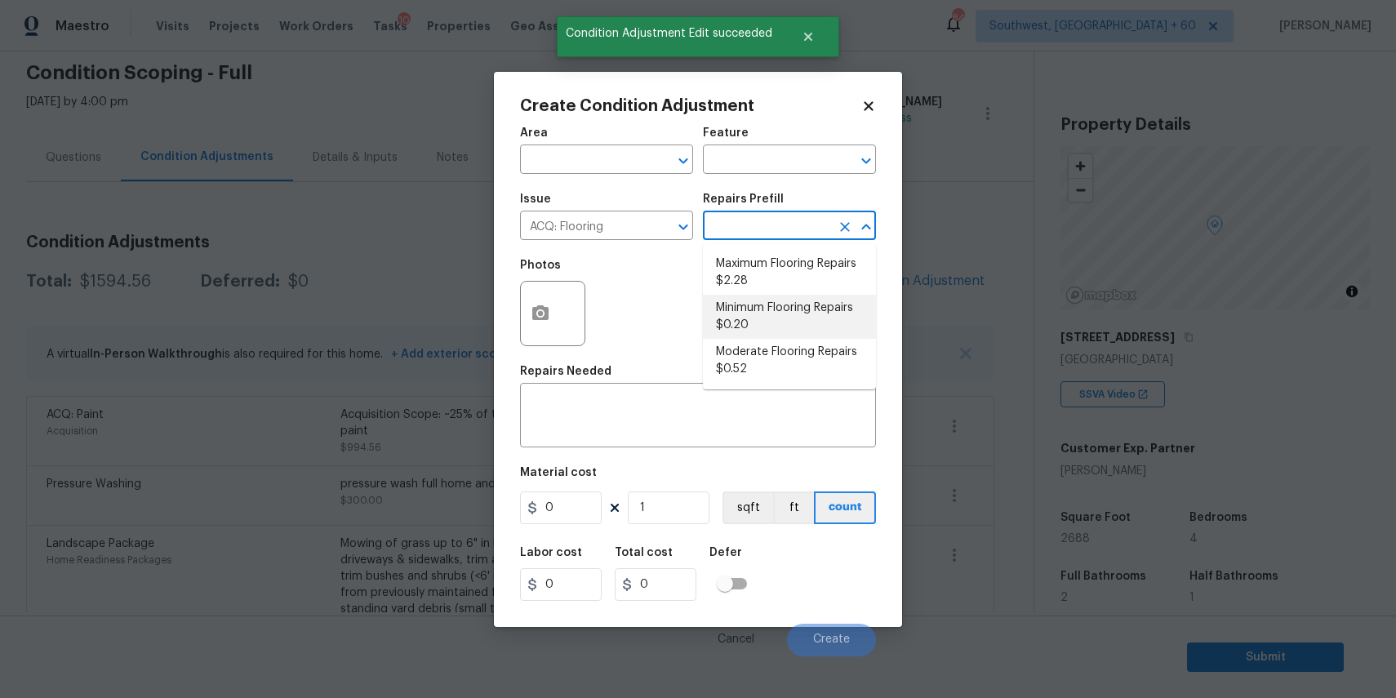
click at [812, 318] on li "Minimum Flooring Repairs $0.20" at bounding box center [789, 317] width 173 height 44
type input "Acquisition"
type textarea "Acquisition Scope: Minimum flooring repairs"
type input "0.2"
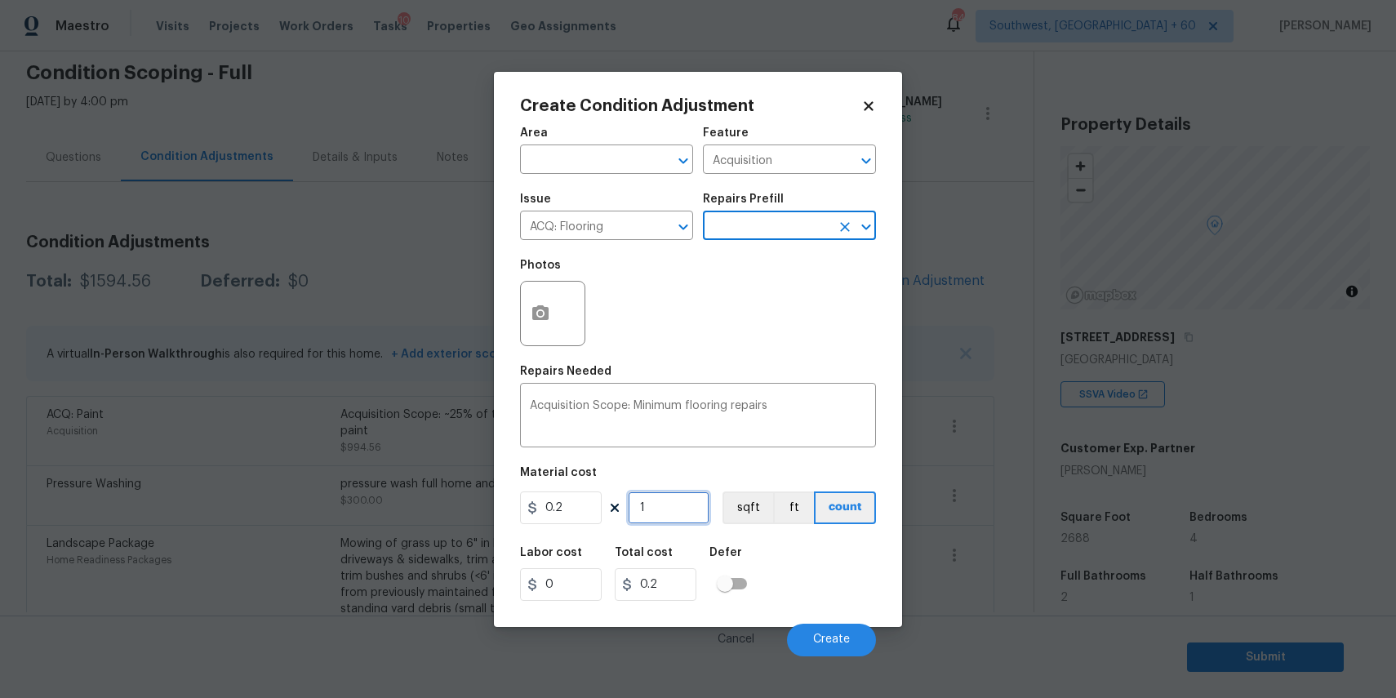
click at [661, 510] on input "1" at bounding box center [669, 507] width 82 height 33
type input "2"
type input "0.4"
type input "26"
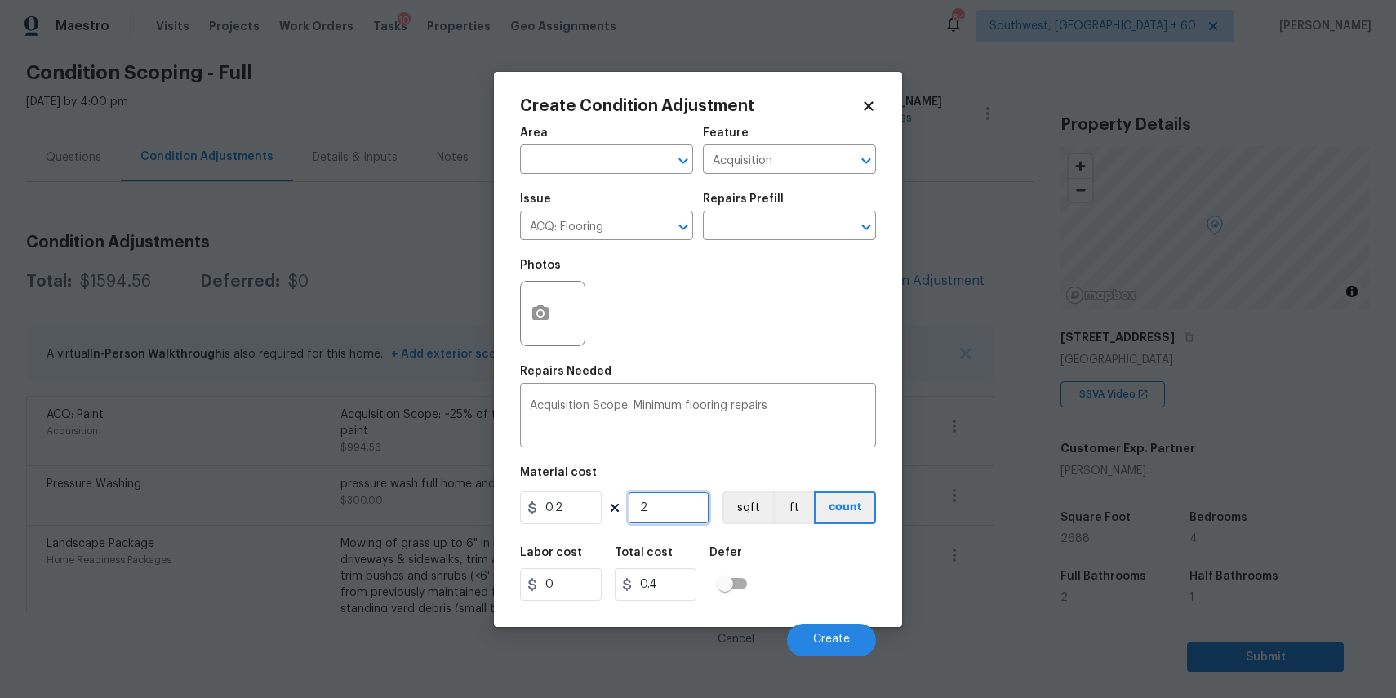
type input "5.2"
type input "268"
type input "53.6"
type input "2688"
type input "537.6"
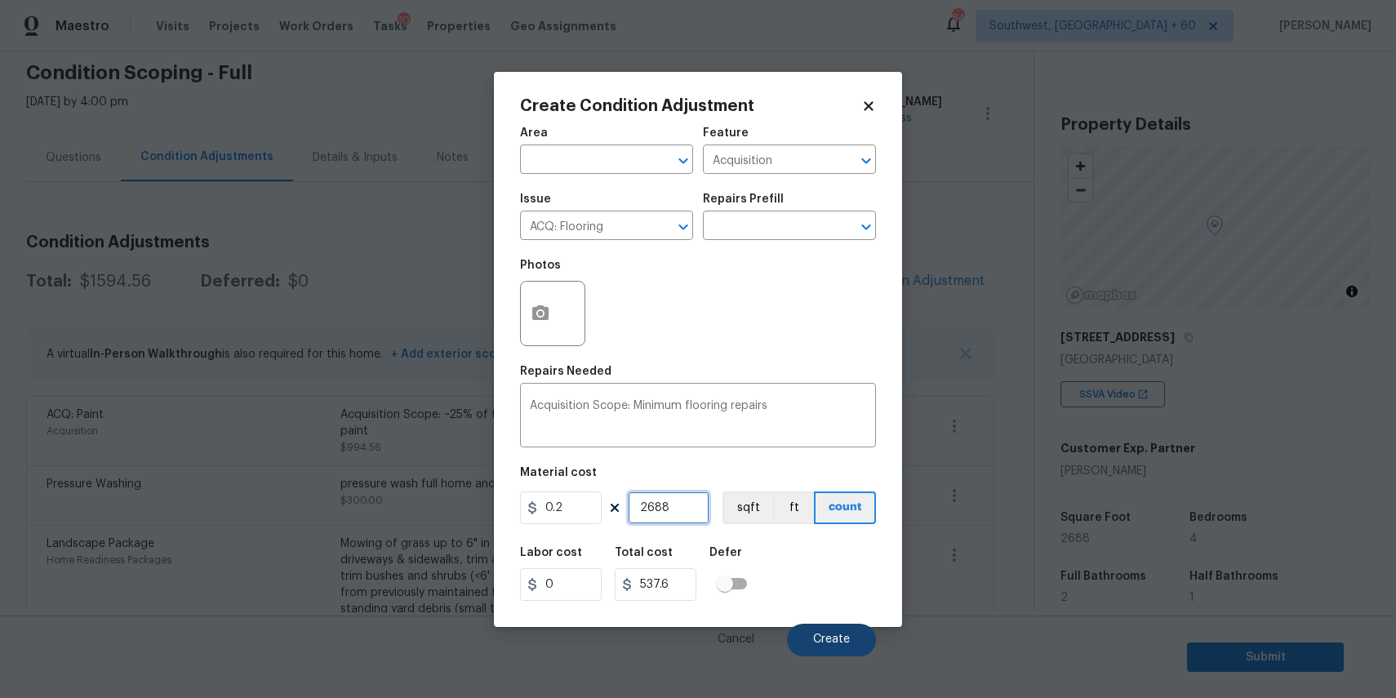
type input "2688"
click at [848, 628] on button "Create" at bounding box center [831, 640] width 89 height 33
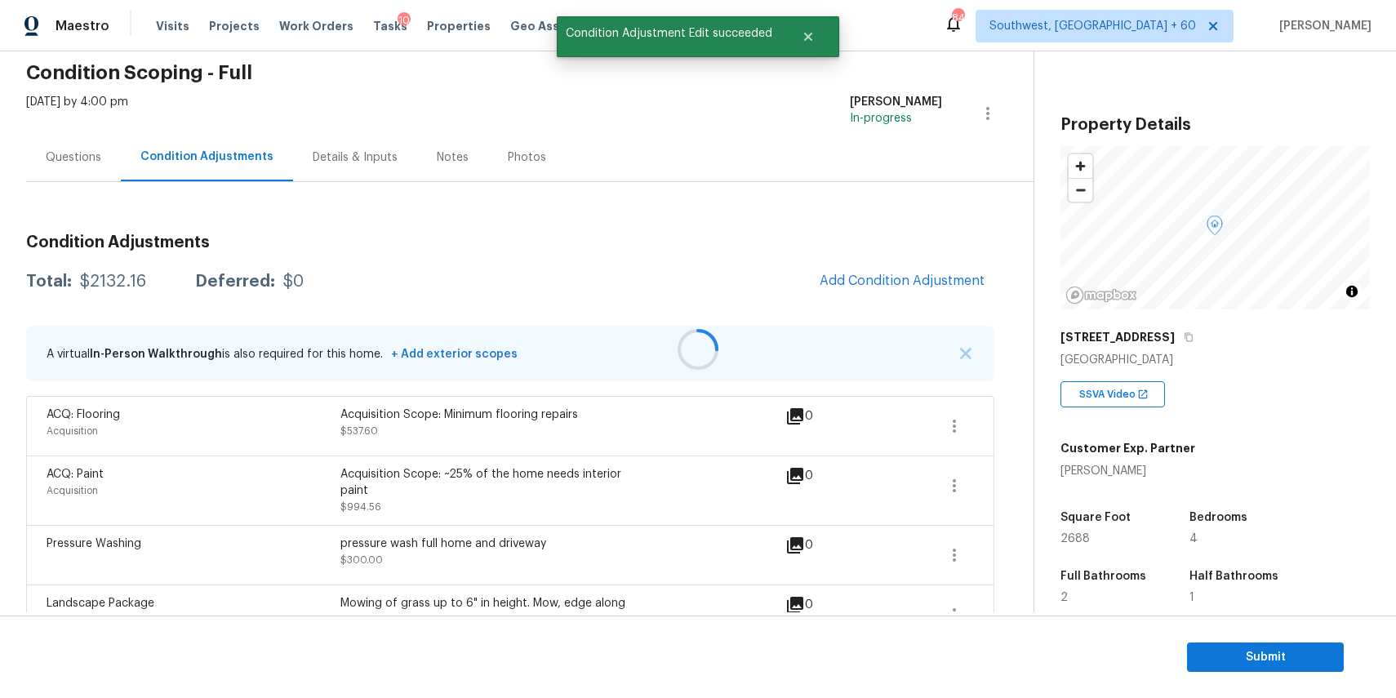
click at [885, 277] on div at bounding box center [698, 349] width 1396 height 698
click at [889, 255] on div "Condition Adjustments Total: $2132.16 Deferred: $0 Add Condition Adjustment A v…" at bounding box center [510, 478] width 968 height 515
click at [918, 283] on span "Add Condition Adjustment" at bounding box center [902, 280] width 165 height 15
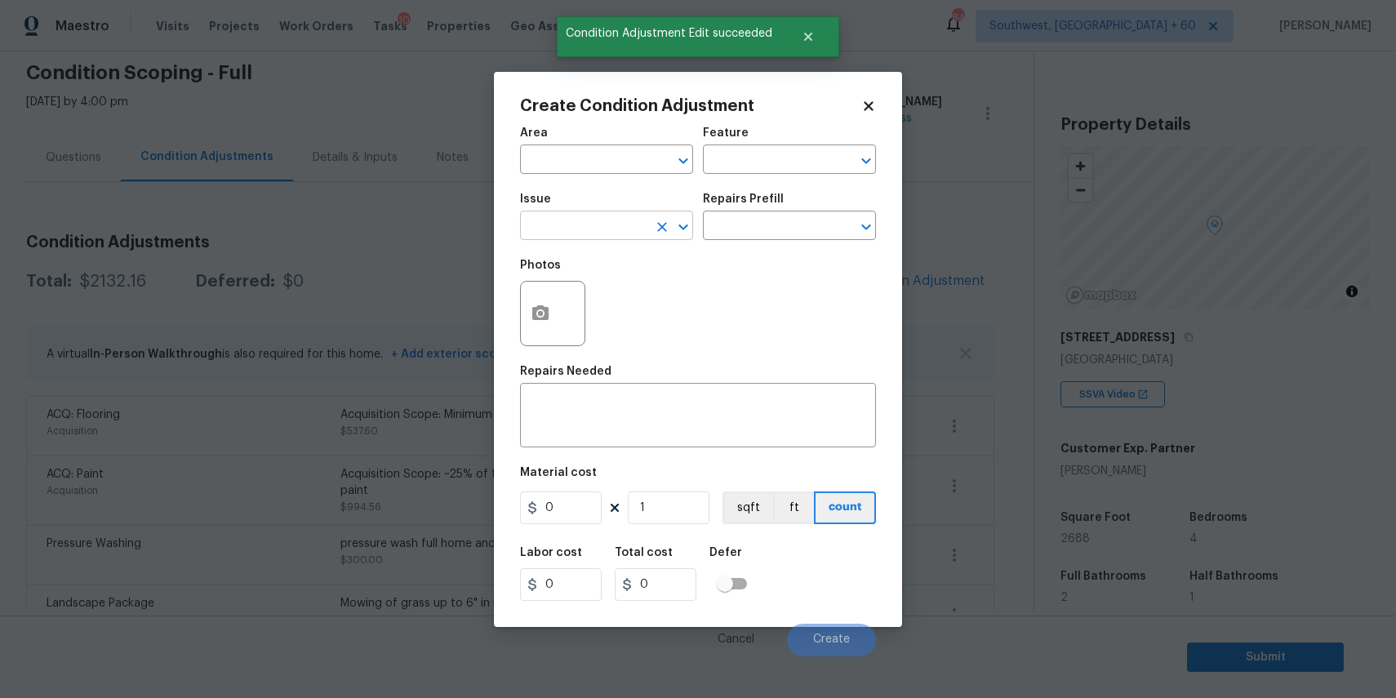
click at [636, 234] on input "text" at bounding box center [583, 227] width 127 height 25
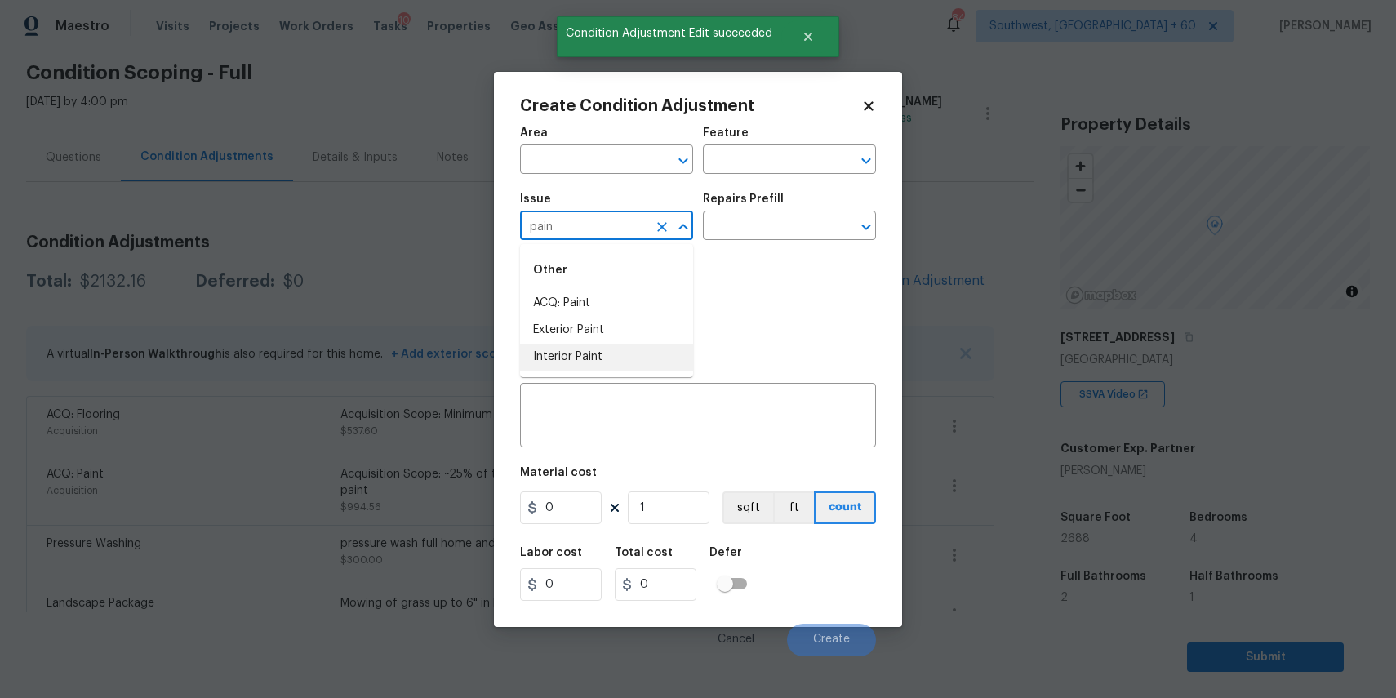
click at [624, 362] on li "Interior Paint" at bounding box center [606, 357] width 173 height 27
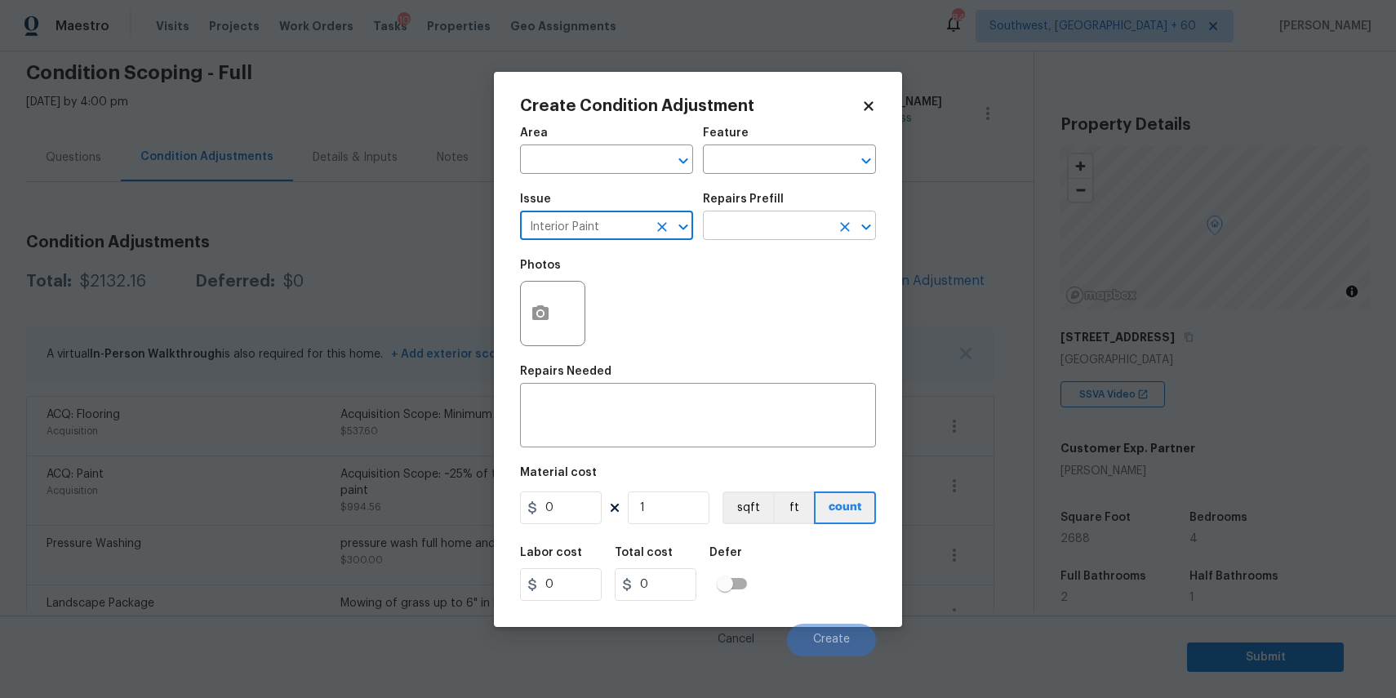
type input "Interior Paint"
click at [726, 229] on input "text" at bounding box center [766, 227] width 127 height 25
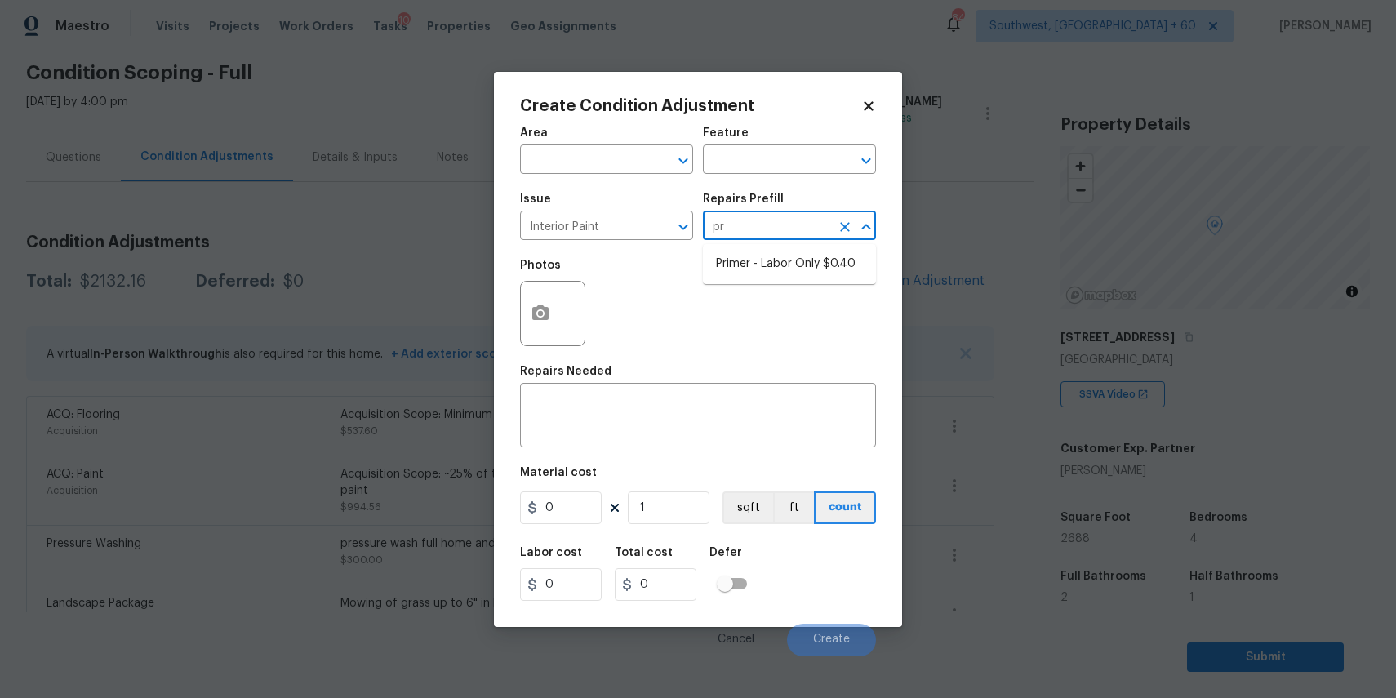
type input "pri"
click at [792, 267] on li "Primer - Labor Only $0.40" at bounding box center [789, 264] width 173 height 27
type input "Overall Paint"
type textarea "Interior primer - PRIMER PROVIDED BY OPENDOOR - All nails, screws, drywall anch…"
type input "0.4"
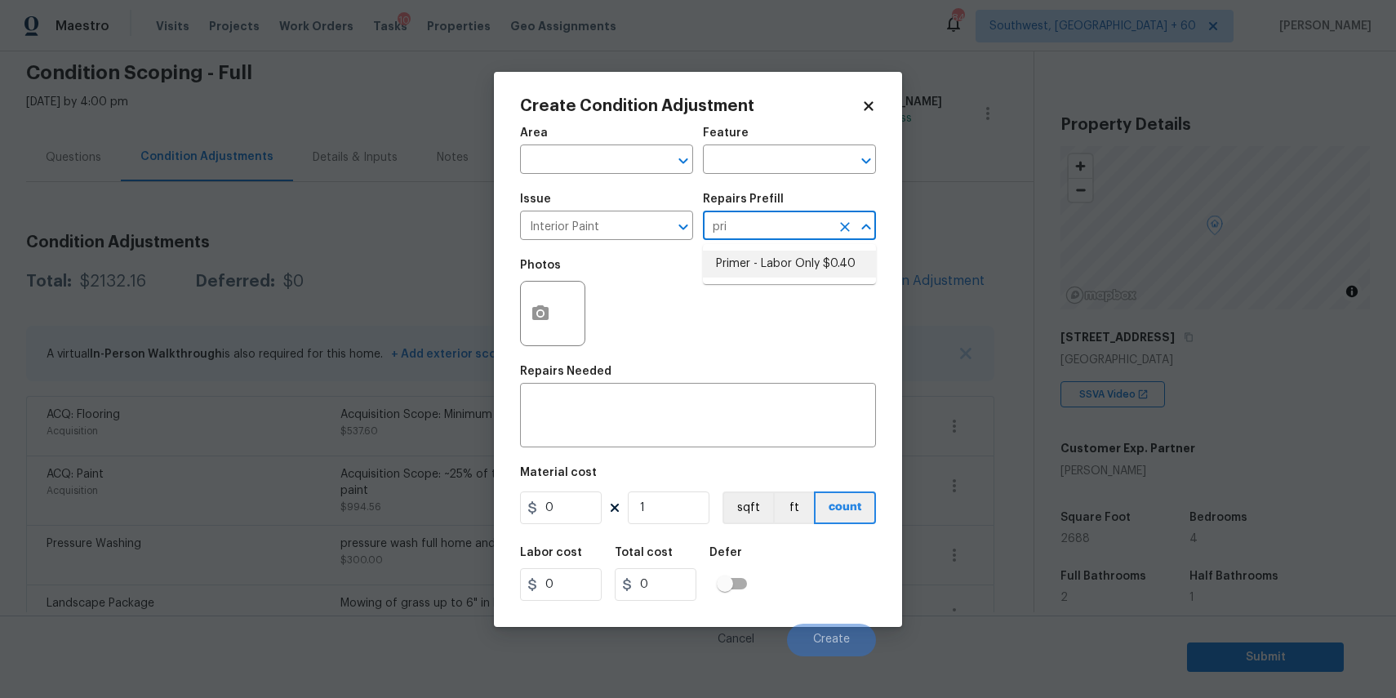
type input "0.4"
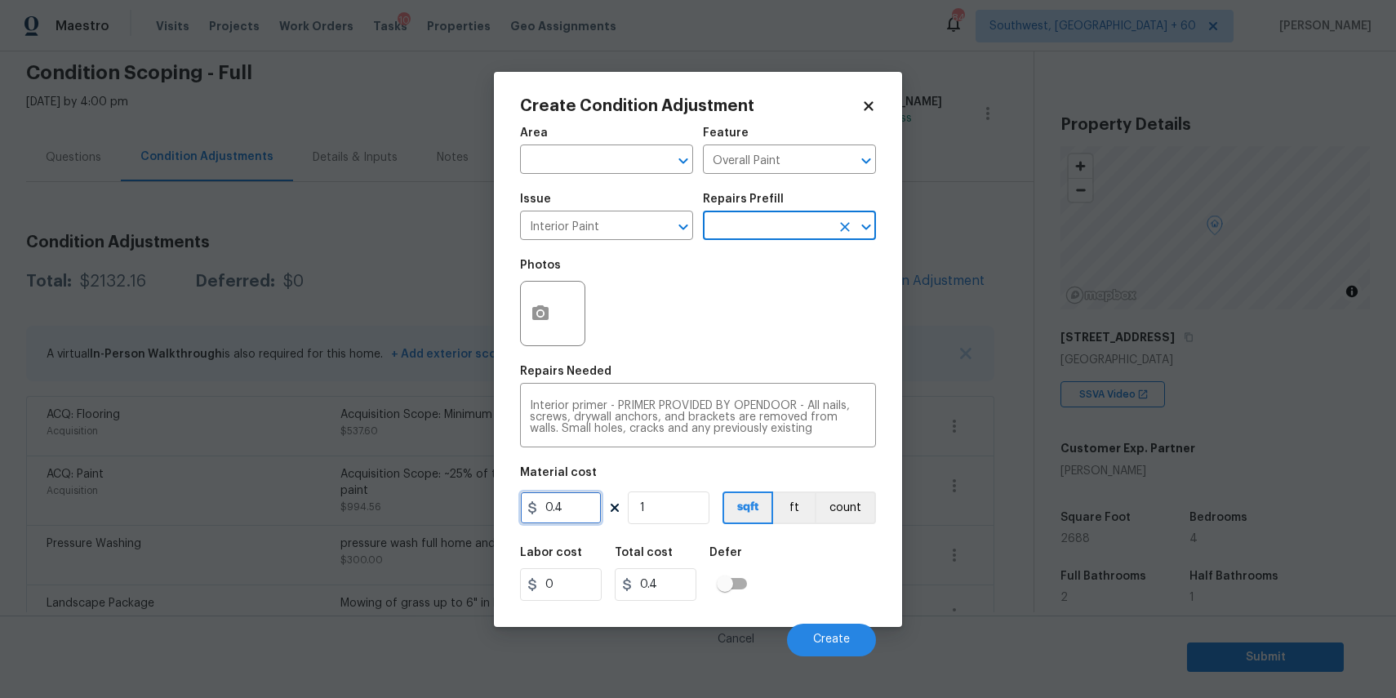
click at [567, 500] on input "0.4" at bounding box center [561, 507] width 82 height 33
type input "200"
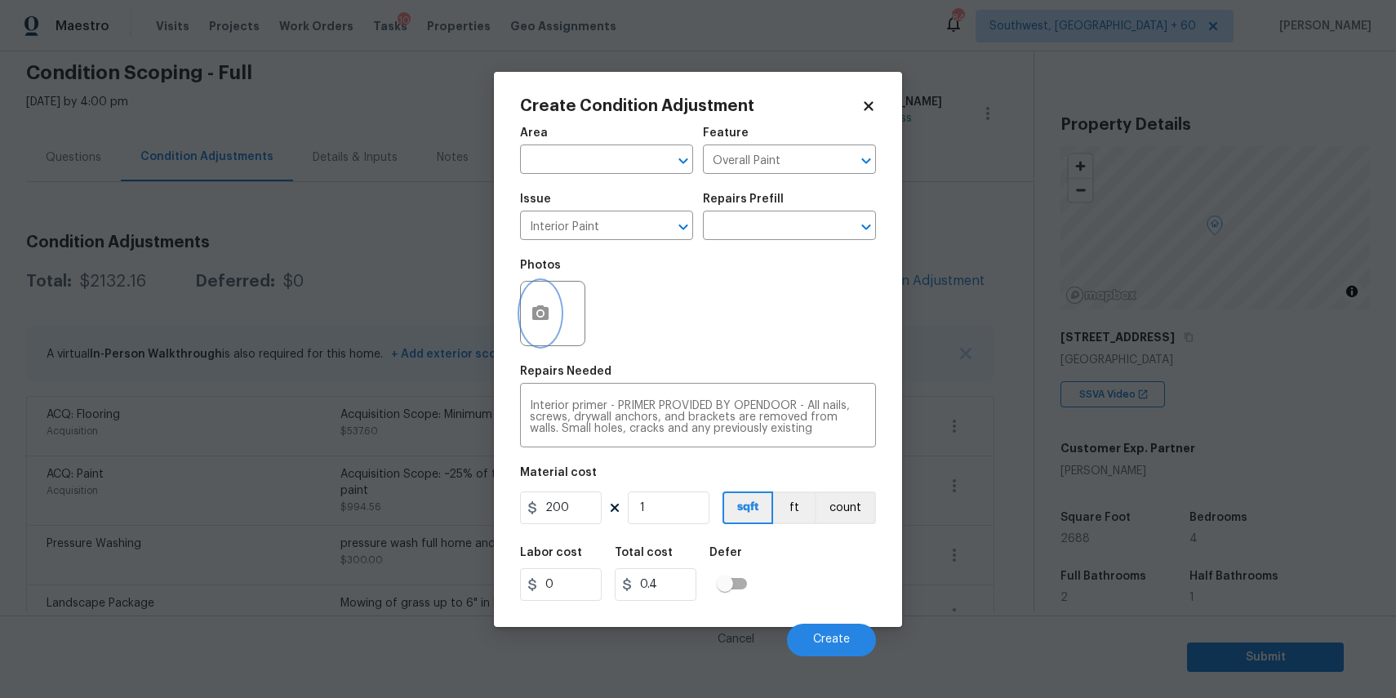
click at [543, 301] on button "button" at bounding box center [540, 314] width 39 height 64
type input "200"
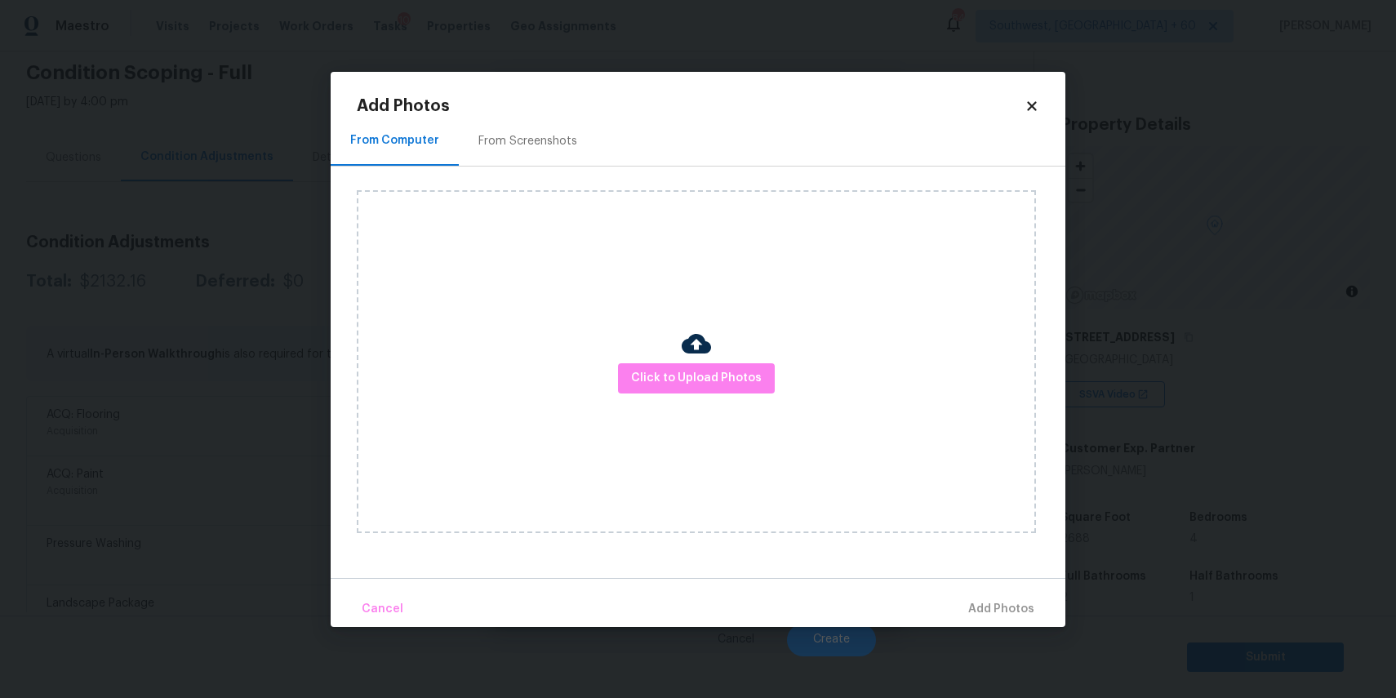
click at [664, 355] on div "Click to Upload Photos" at bounding box center [696, 361] width 679 height 343
click at [673, 365] on button "Click to Upload Photos" at bounding box center [696, 378] width 157 height 30
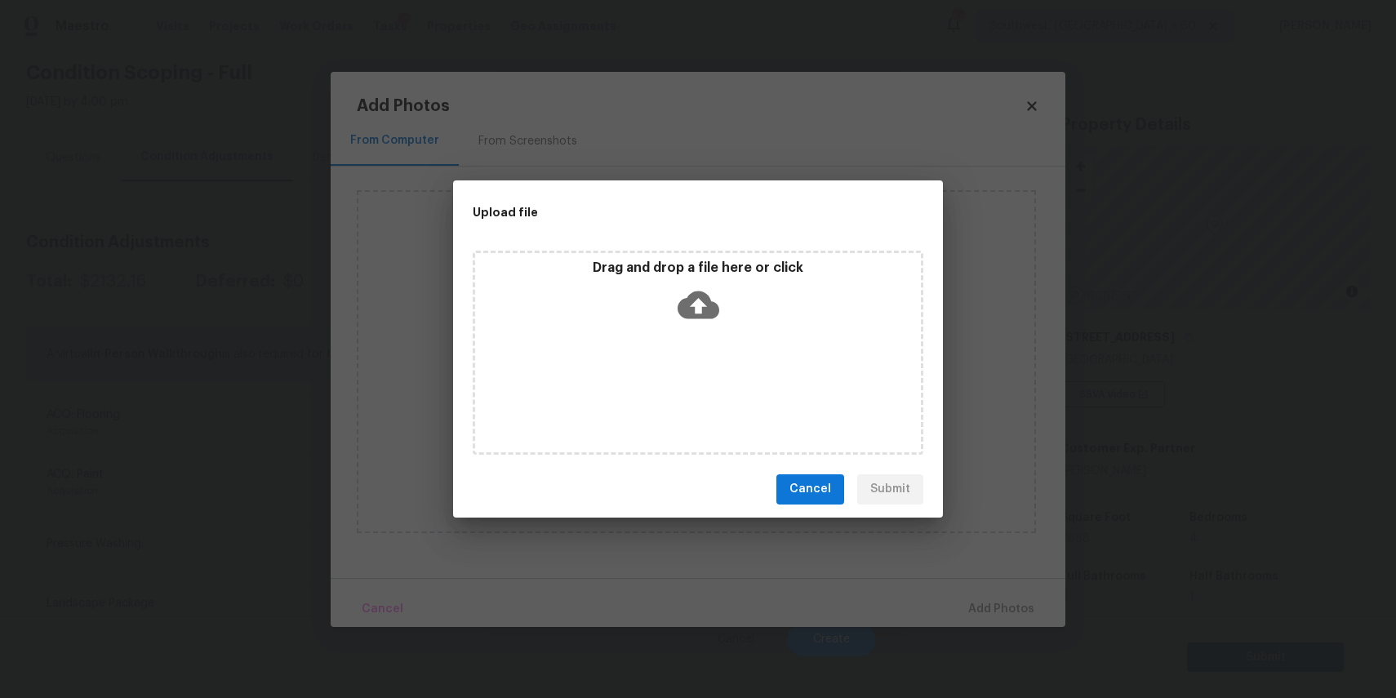
click at [673, 353] on div "Drag and drop a file here or click" at bounding box center [698, 353] width 451 height 204
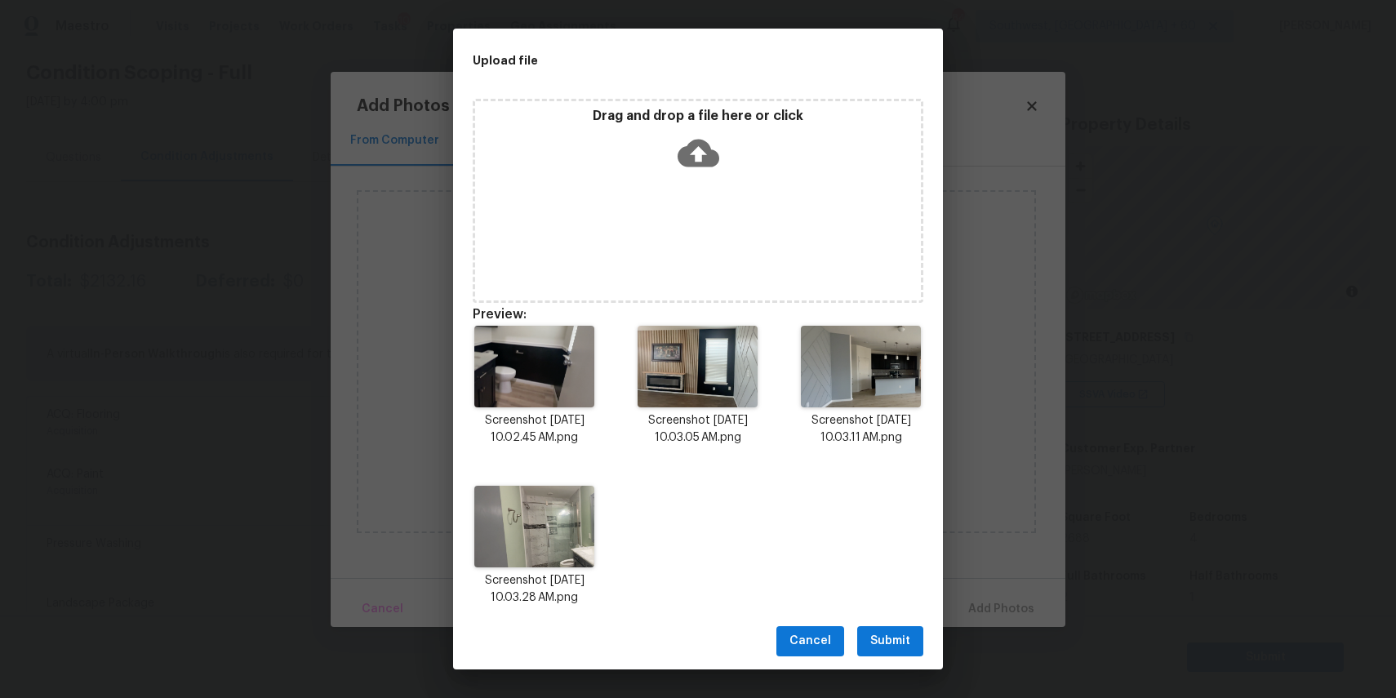
click at [904, 641] on span "Submit" at bounding box center [890, 641] width 40 height 20
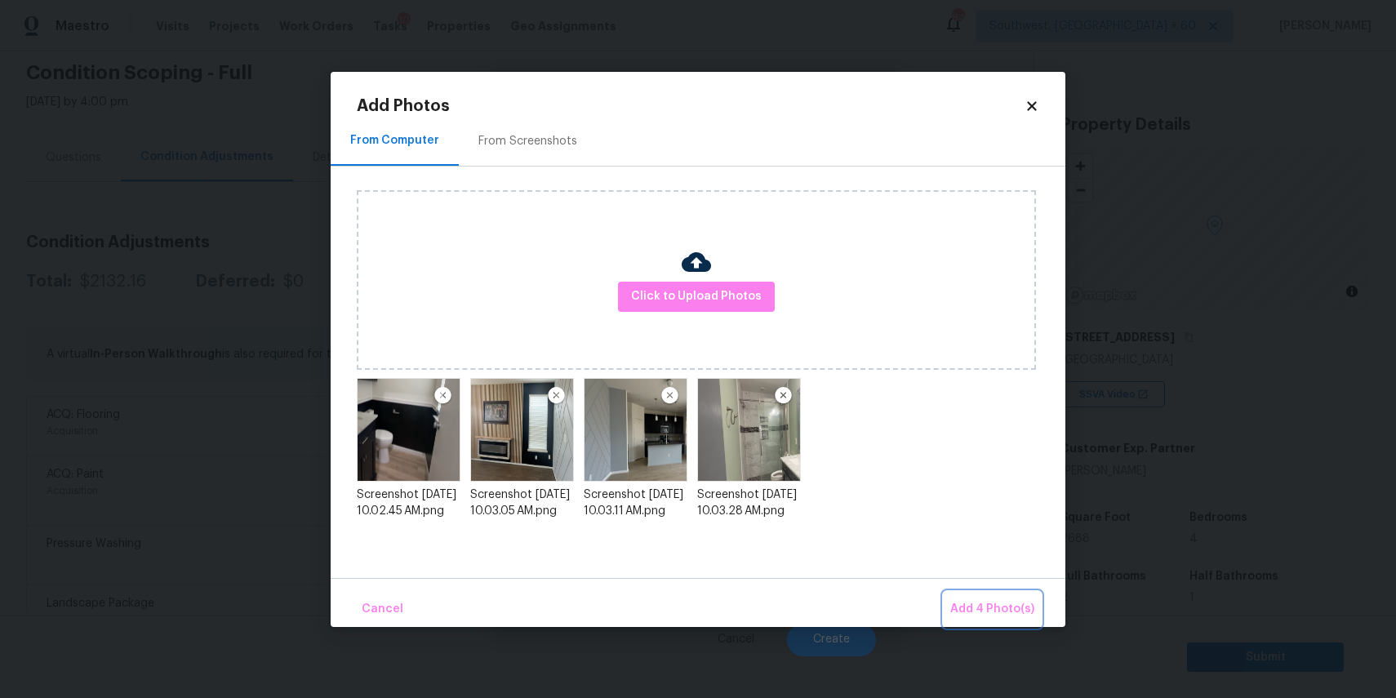
click at [1017, 594] on button "Add 4 Photo(s)" at bounding box center [992, 609] width 97 height 35
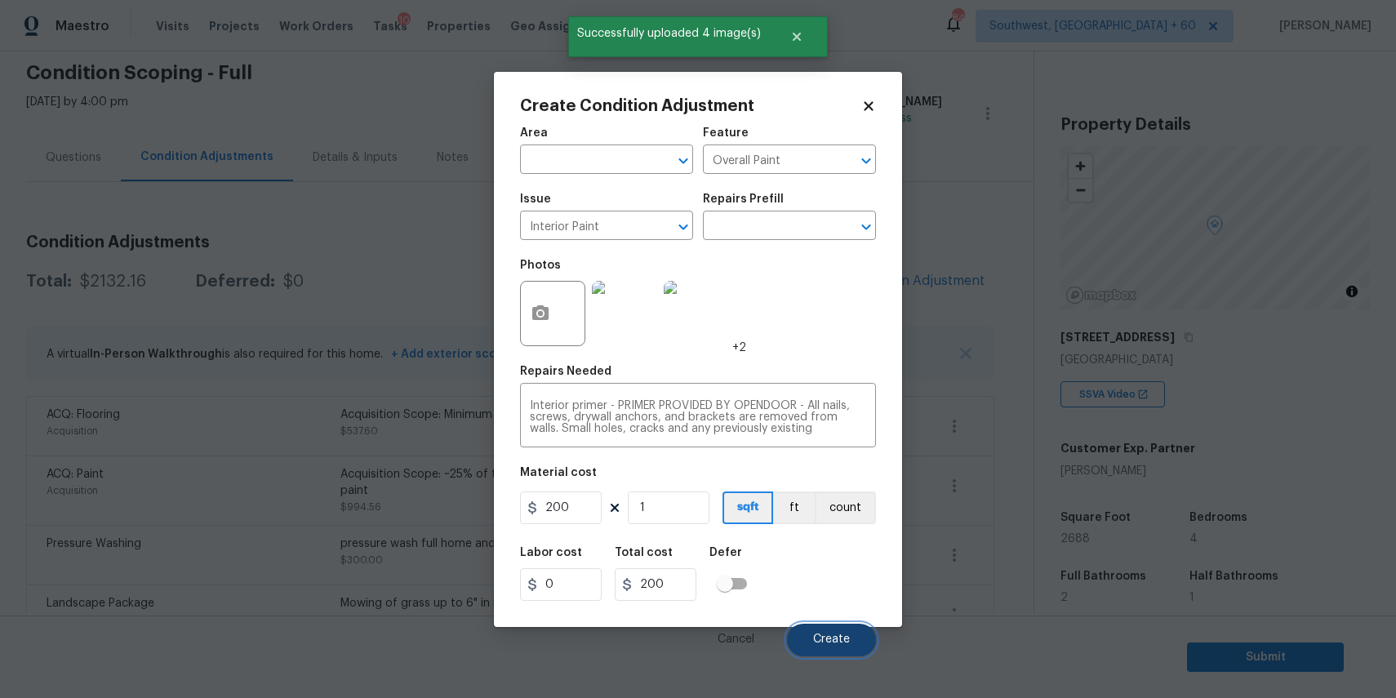
click at [850, 635] on button "Create" at bounding box center [831, 640] width 89 height 33
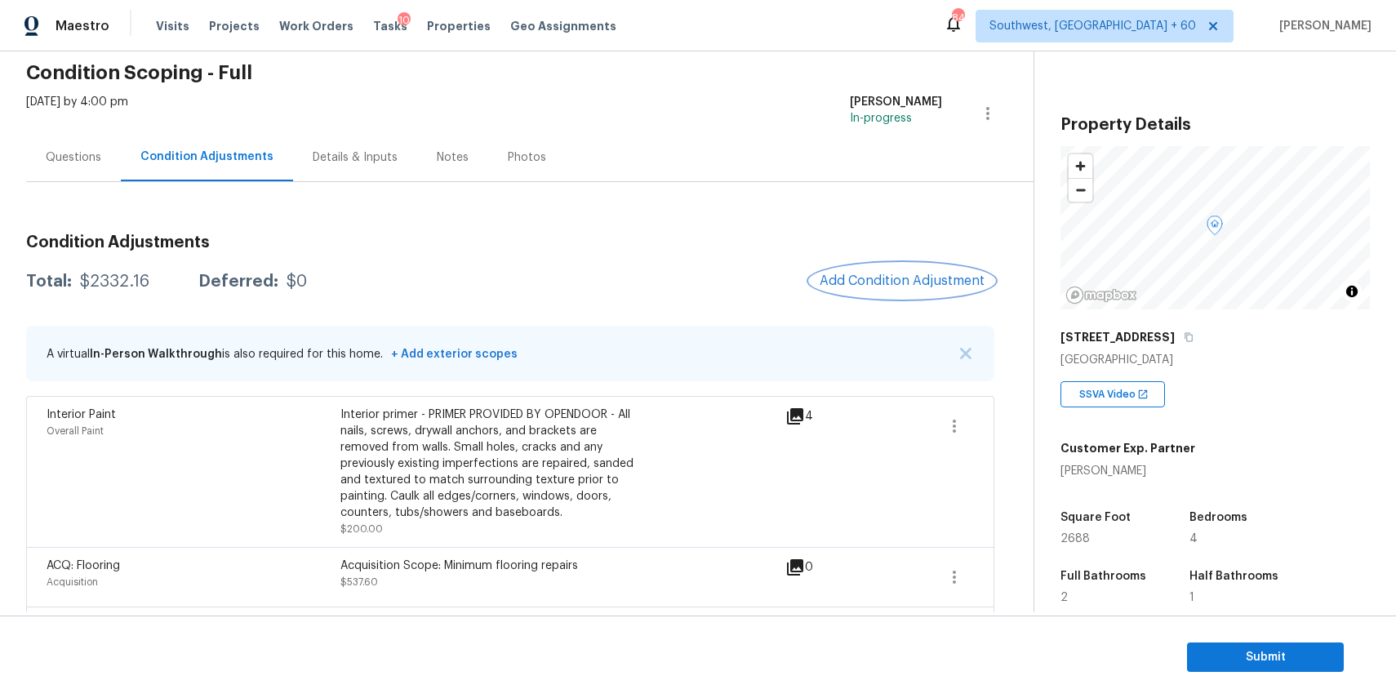
scroll to position [0, 0]
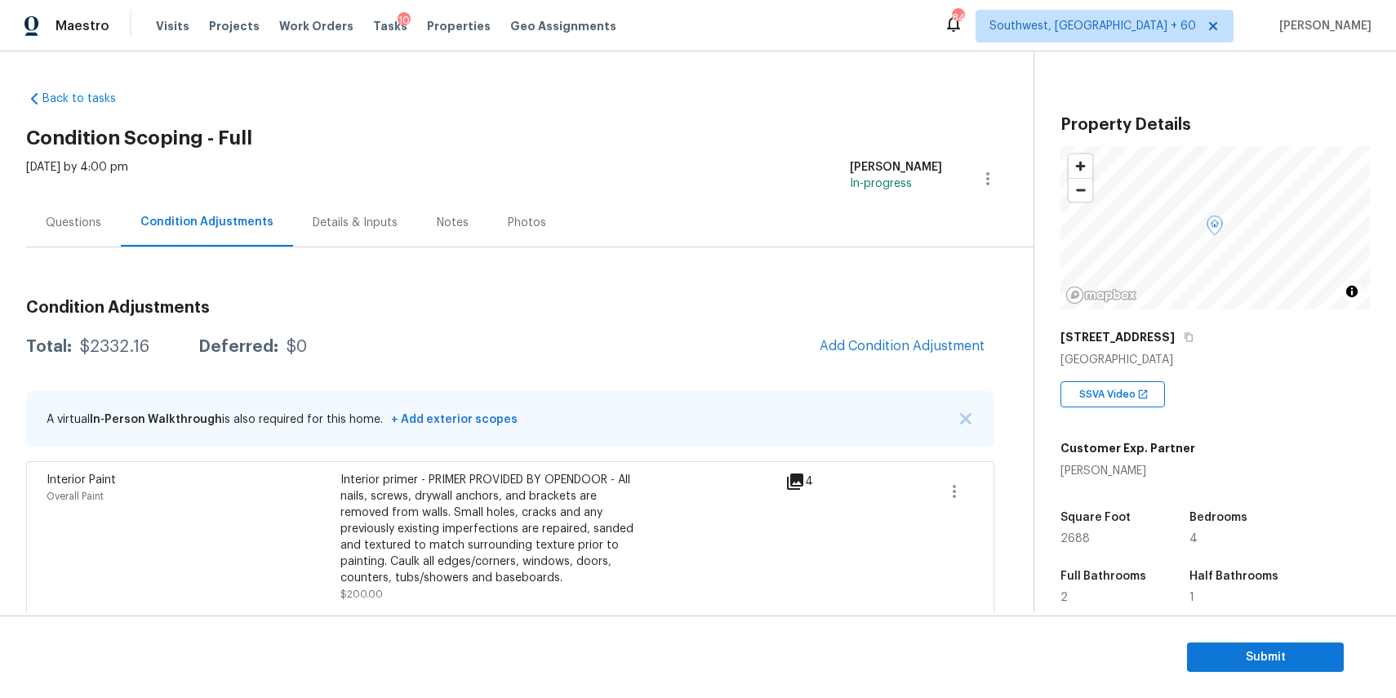
click at [93, 242] on div "Questions" at bounding box center [73, 222] width 95 height 48
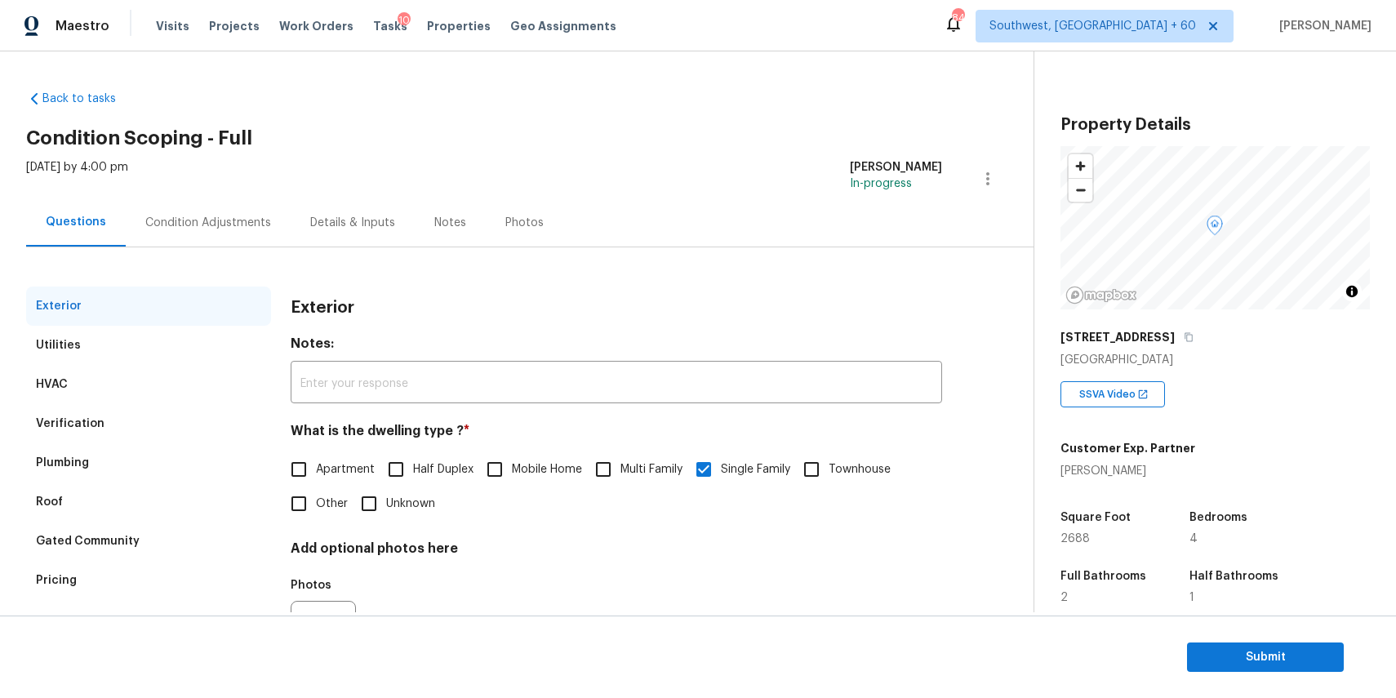
click at [240, 227] on div "Condition Adjustments" at bounding box center [208, 223] width 126 height 16
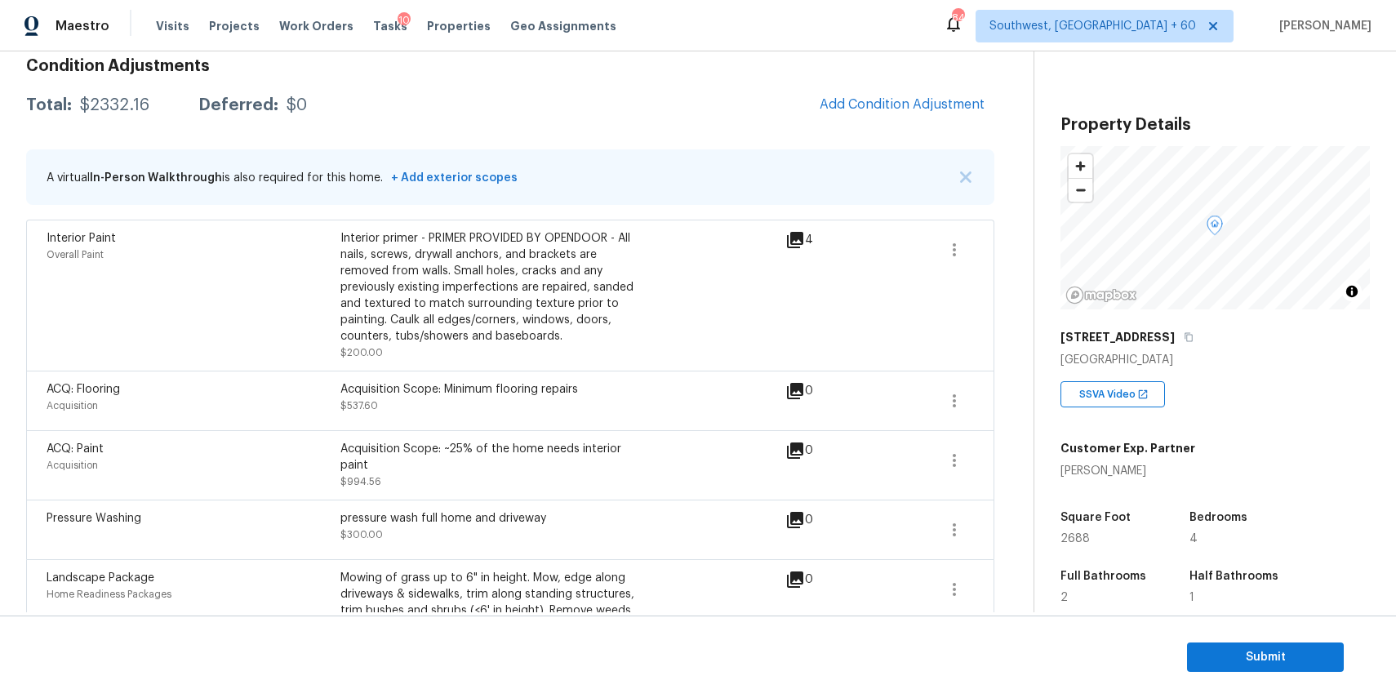
scroll to position [33, 0]
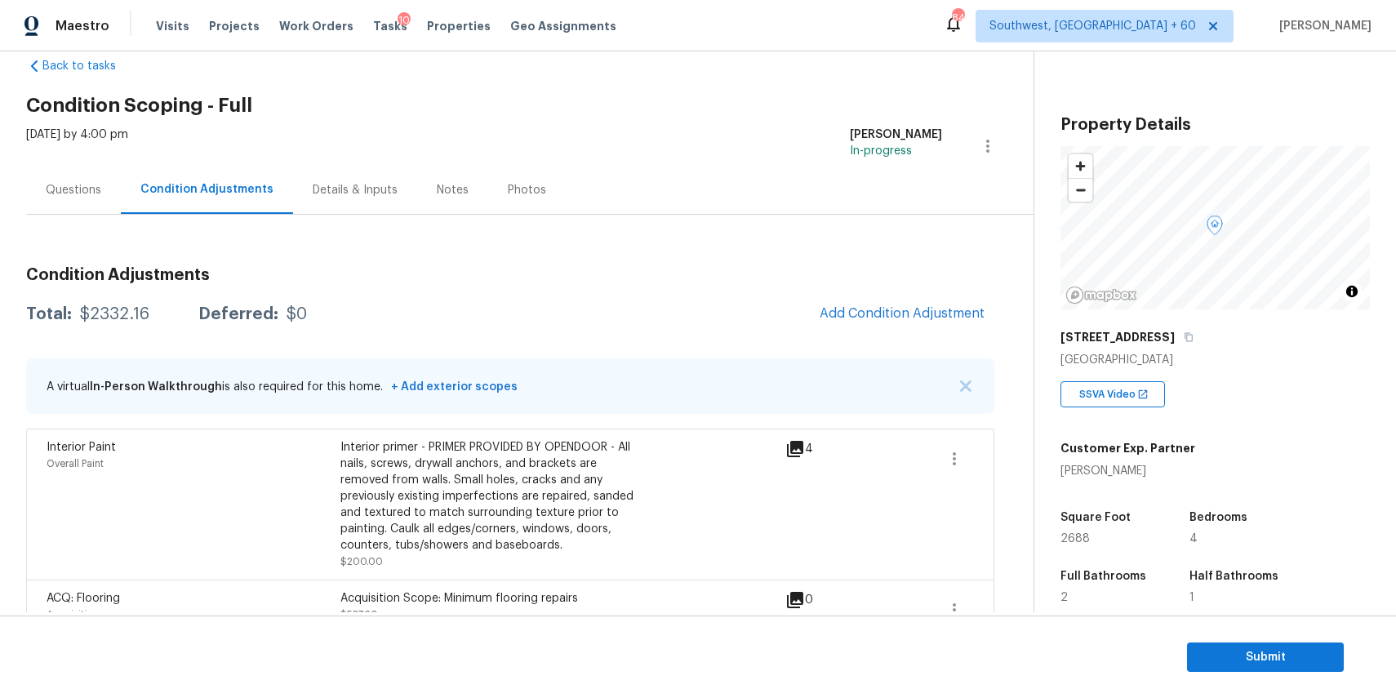
click at [105, 330] on div "Total: $2332.16 Deferred: $0 Add Condition Adjustment" at bounding box center [510, 314] width 968 height 36
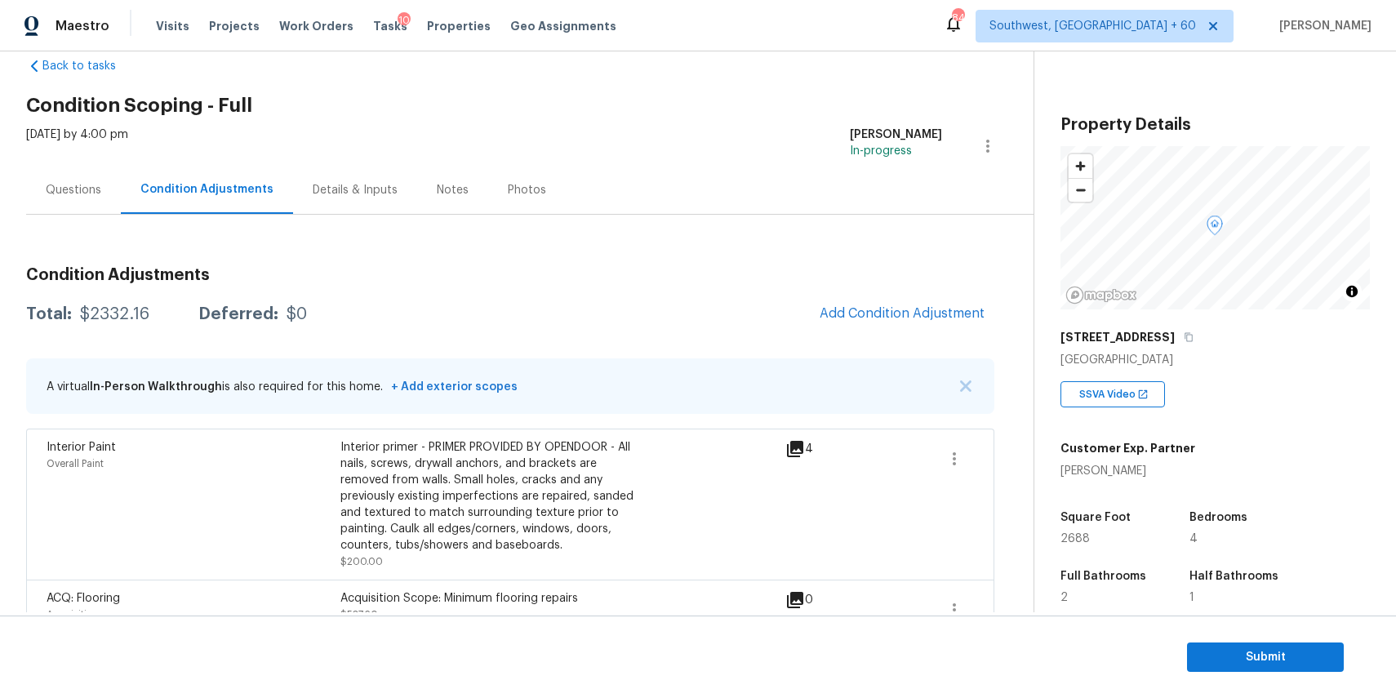
click at [108, 309] on div "$2332.16" at bounding box center [114, 314] width 69 height 16
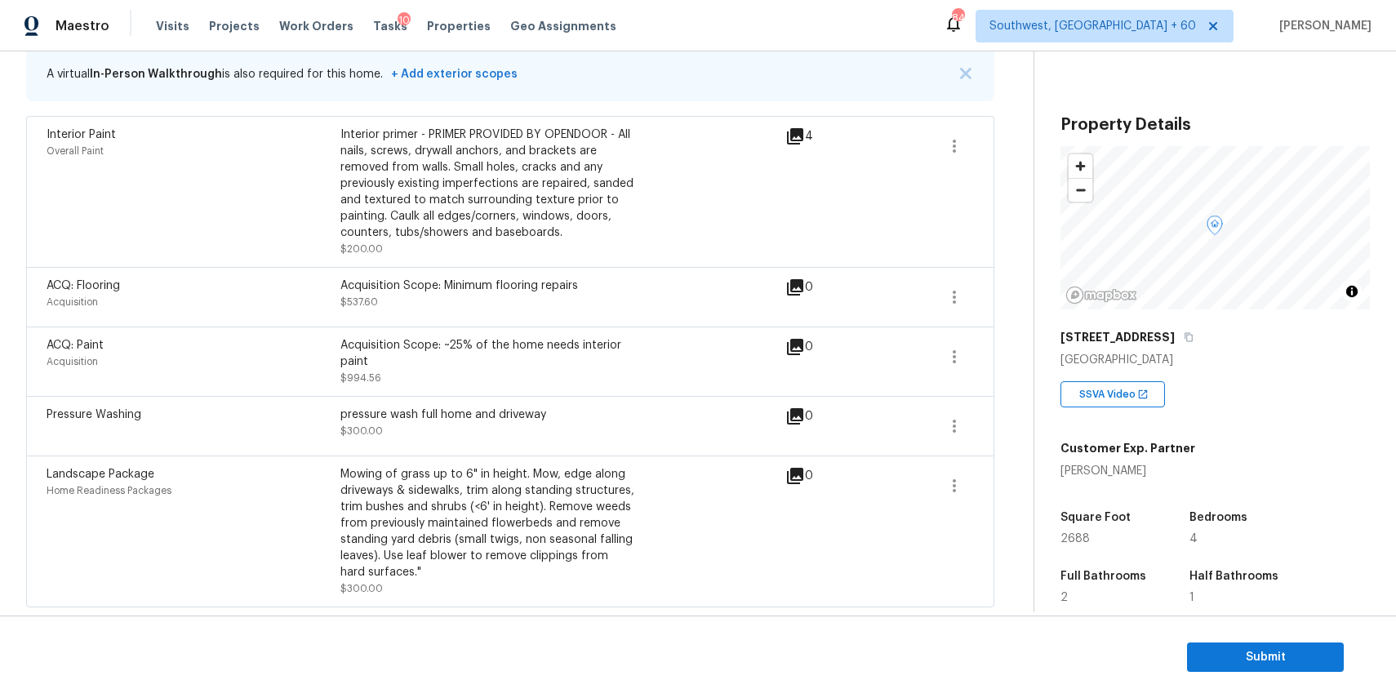
scroll to position [199, 0]
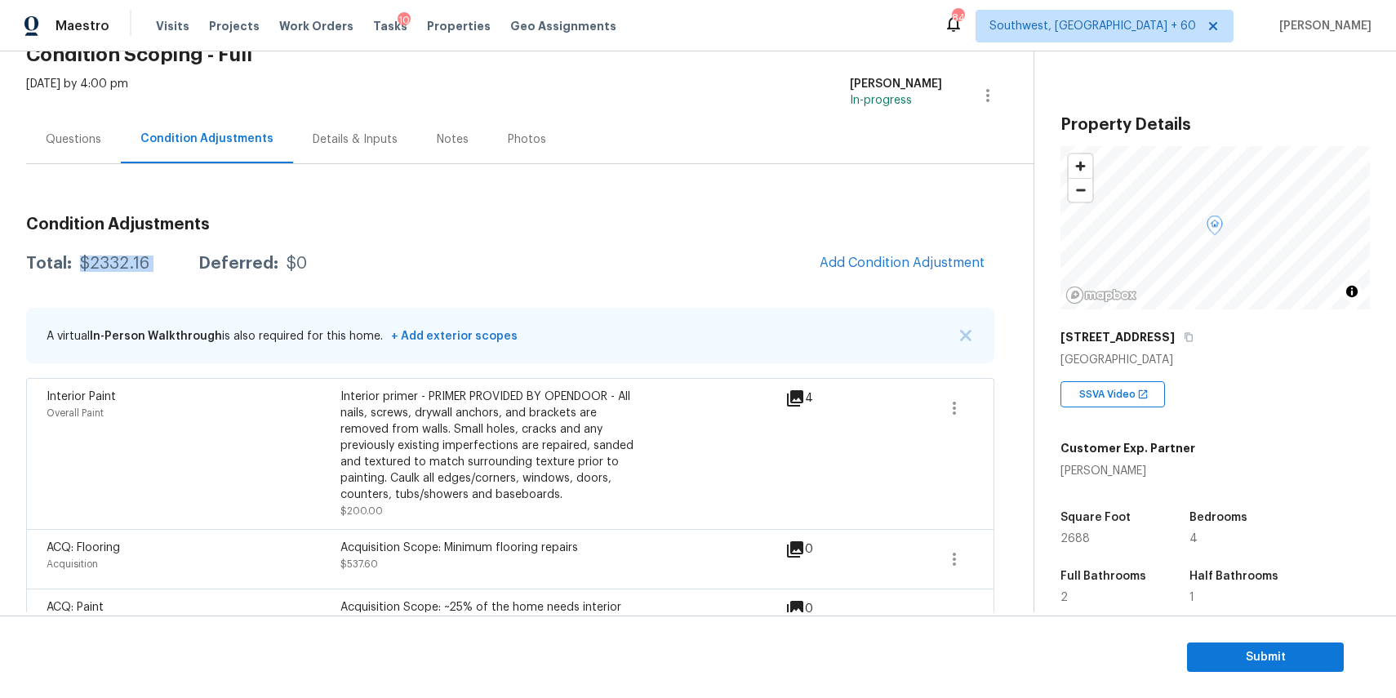
click at [105, 149] on div "Questions" at bounding box center [73, 139] width 95 height 48
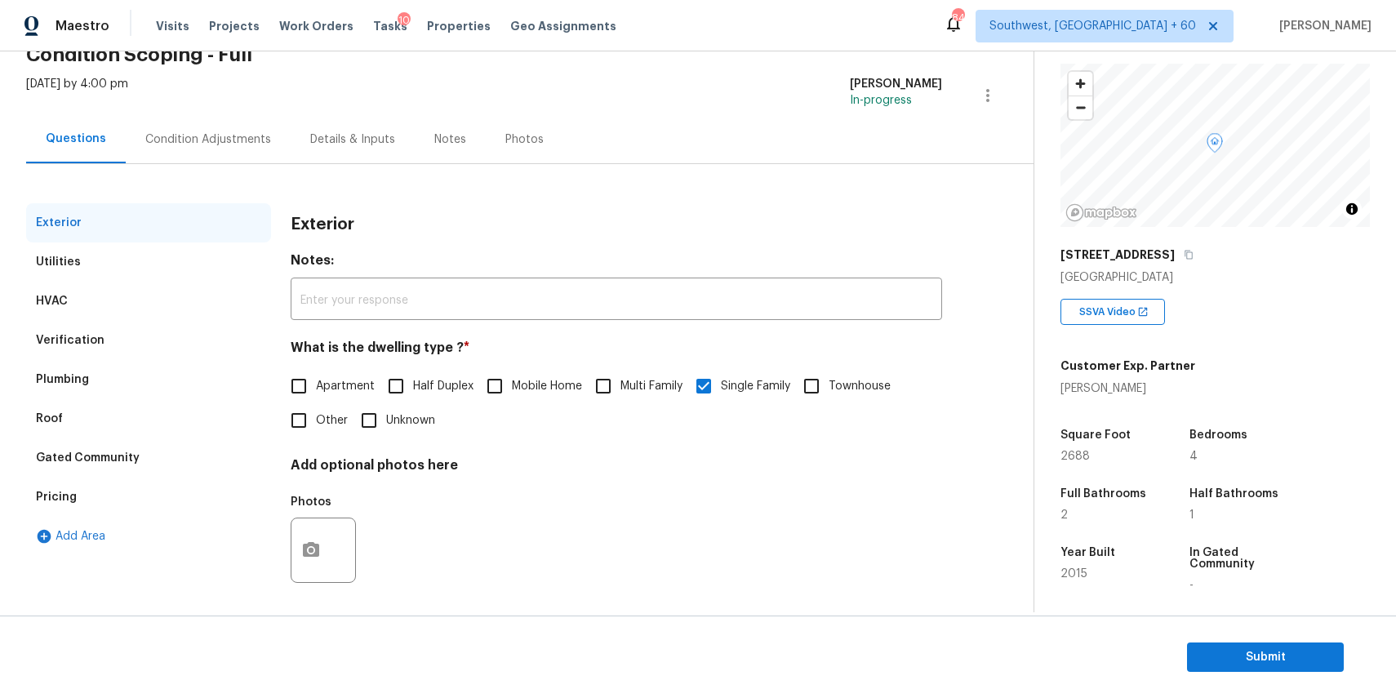
scroll to position [98, 0]
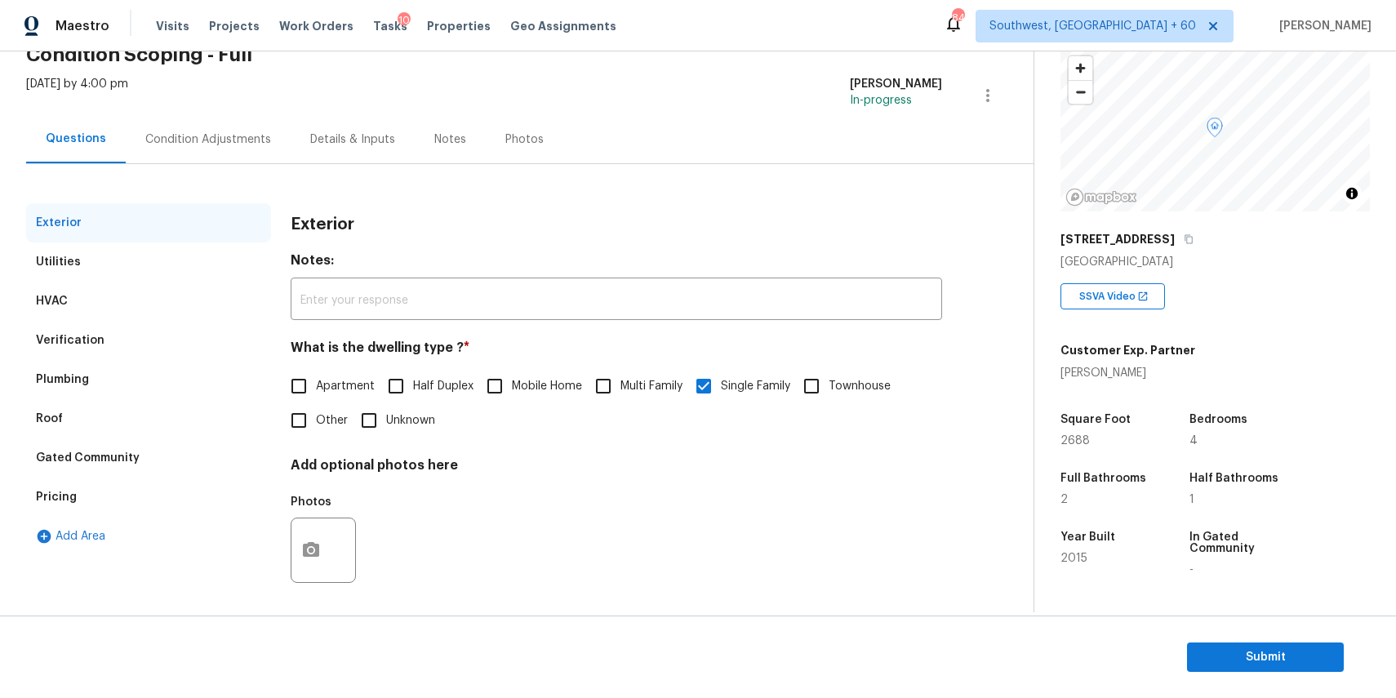
click at [232, 121] on div "Condition Adjustments" at bounding box center [208, 139] width 165 height 48
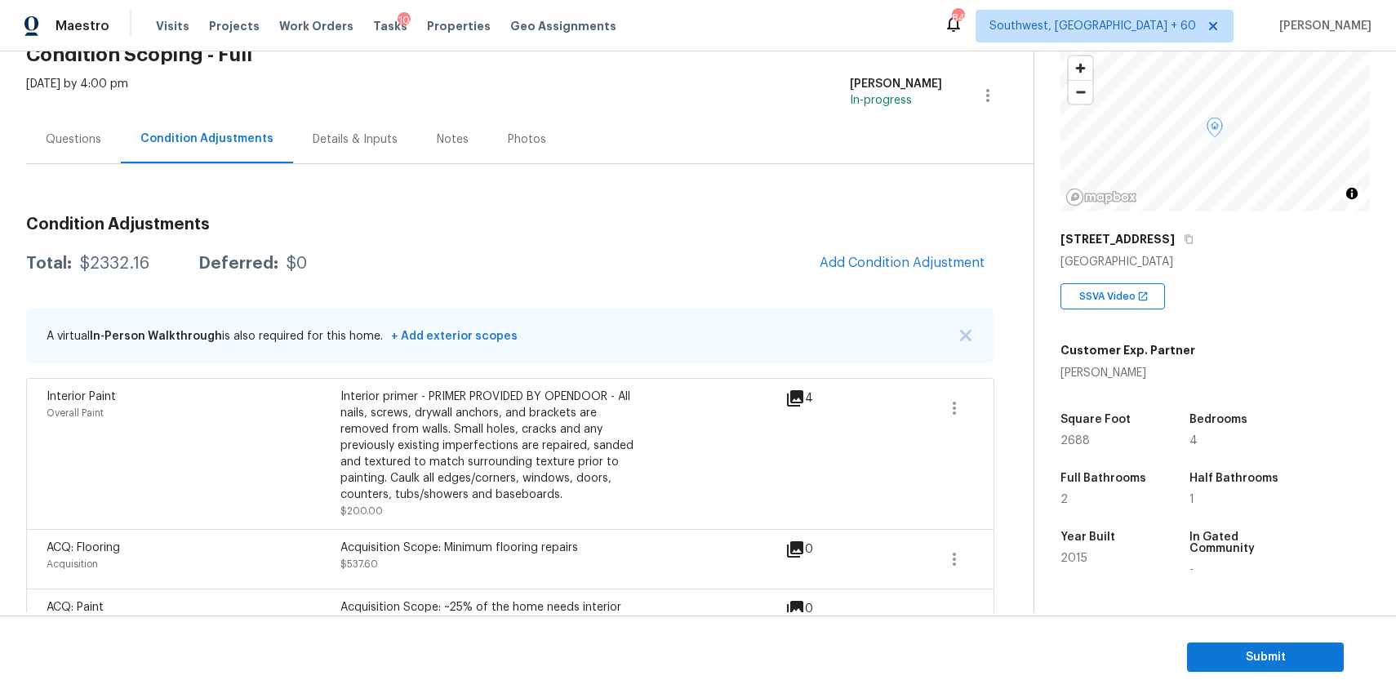
click at [56, 150] on div "Questions" at bounding box center [73, 139] width 95 height 48
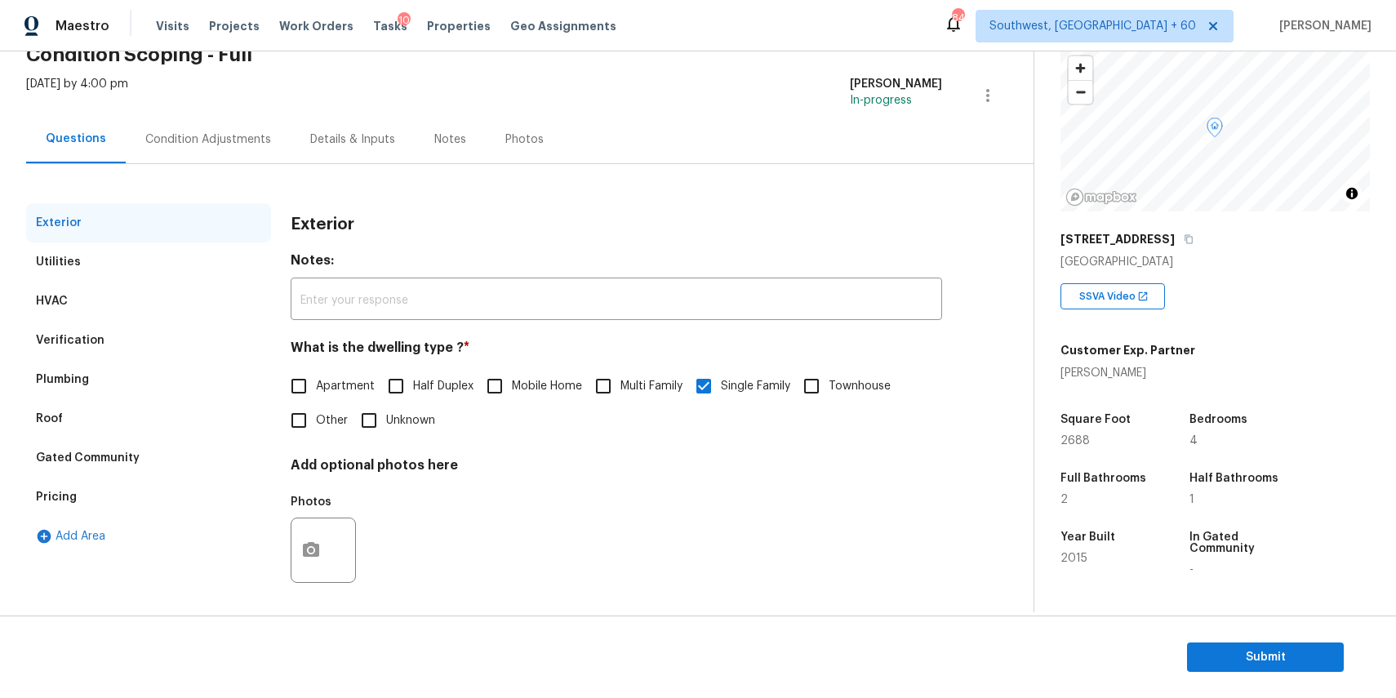
click at [212, 144] on div "Condition Adjustments" at bounding box center [208, 139] width 126 height 16
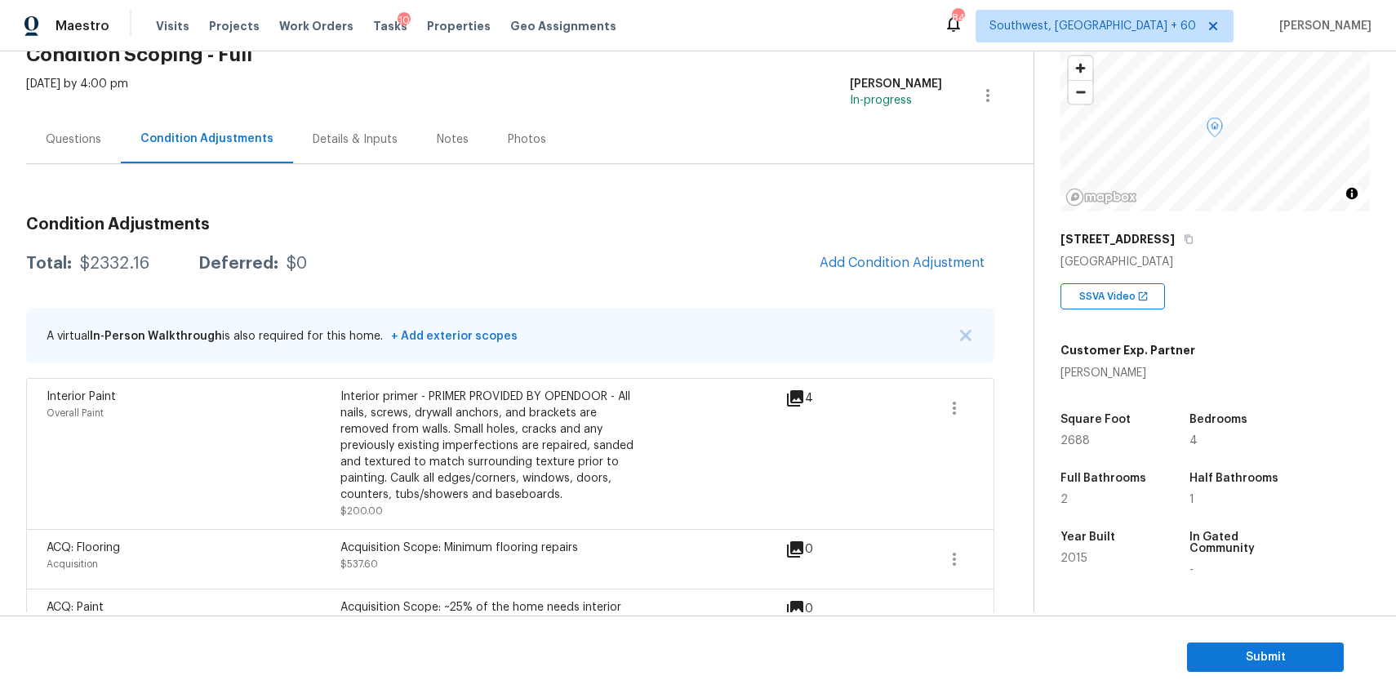
scroll to position [346, 0]
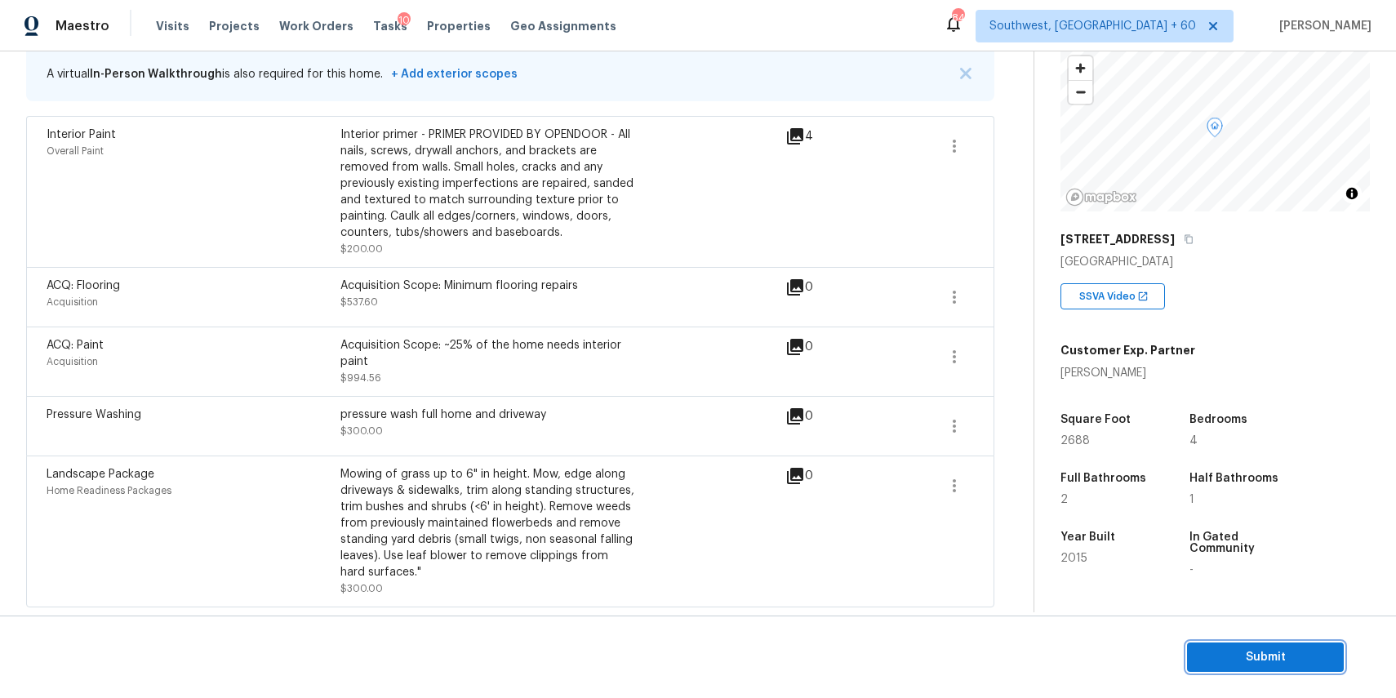
click at [1248, 661] on span "Submit" at bounding box center [1265, 657] width 131 height 20
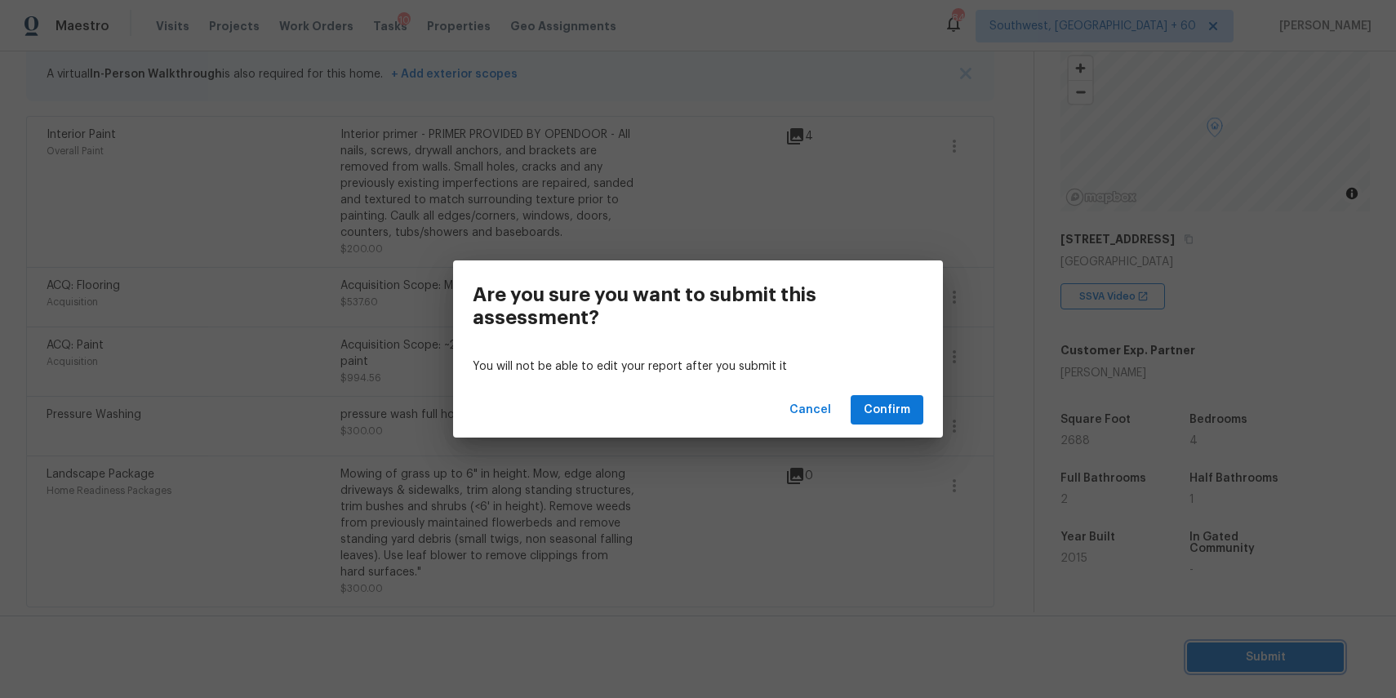
click at [976, 536] on div "Are you sure you want to submit this assessment? You will not be able to edit y…" at bounding box center [698, 349] width 1396 height 698
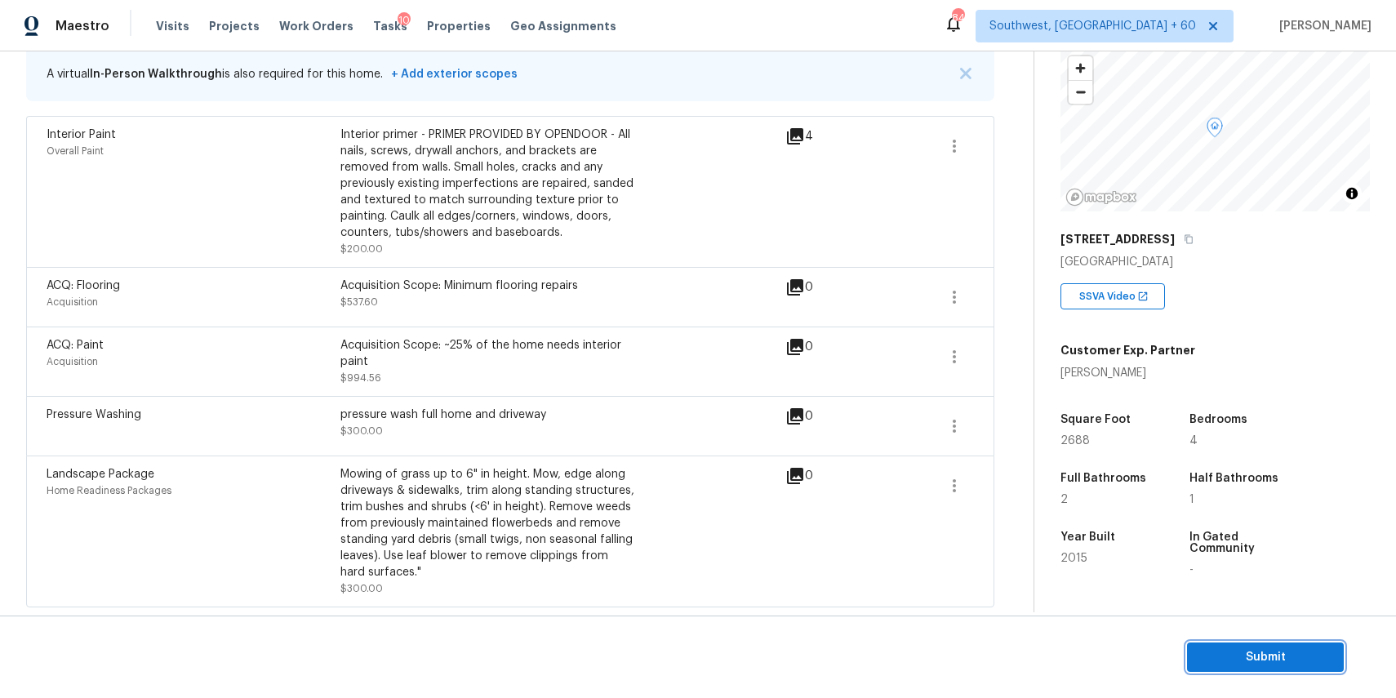
click at [1279, 653] on span "Submit" at bounding box center [1265, 657] width 131 height 20
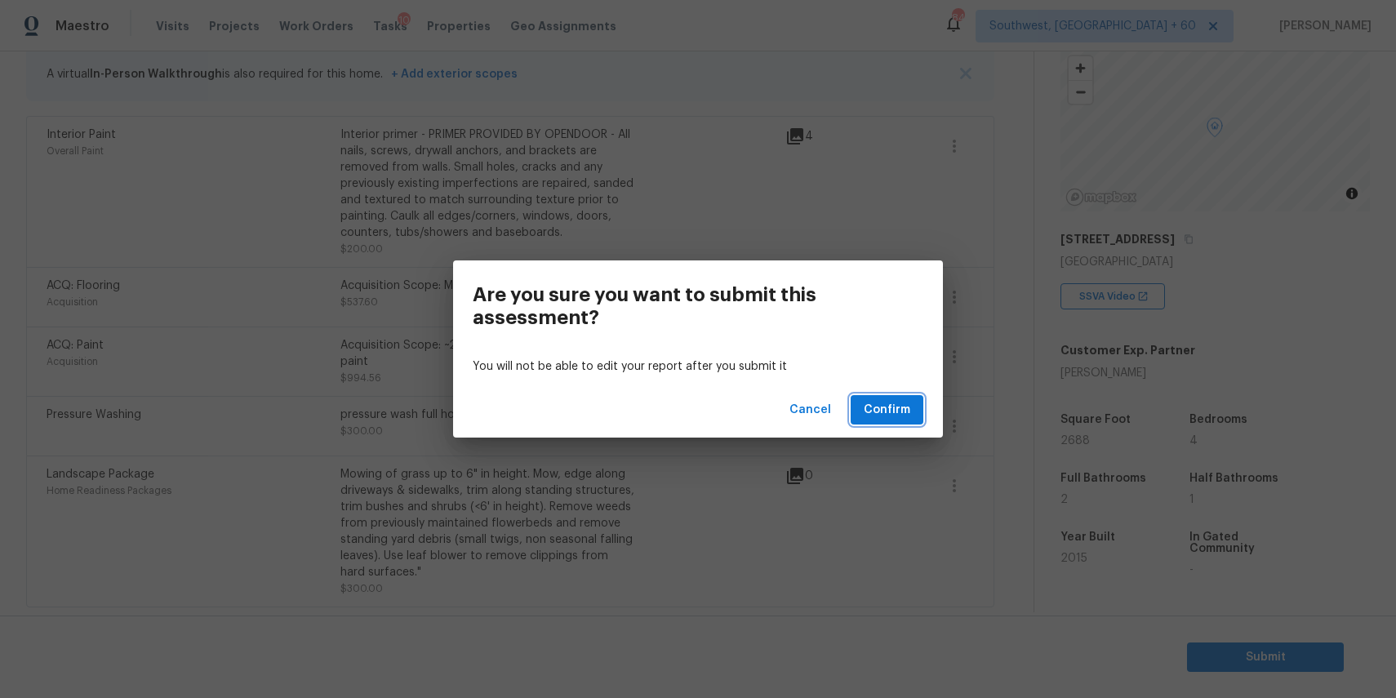
click at [903, 398] on button "Confirm" at bounding box center [887, 410] width 73 height 30
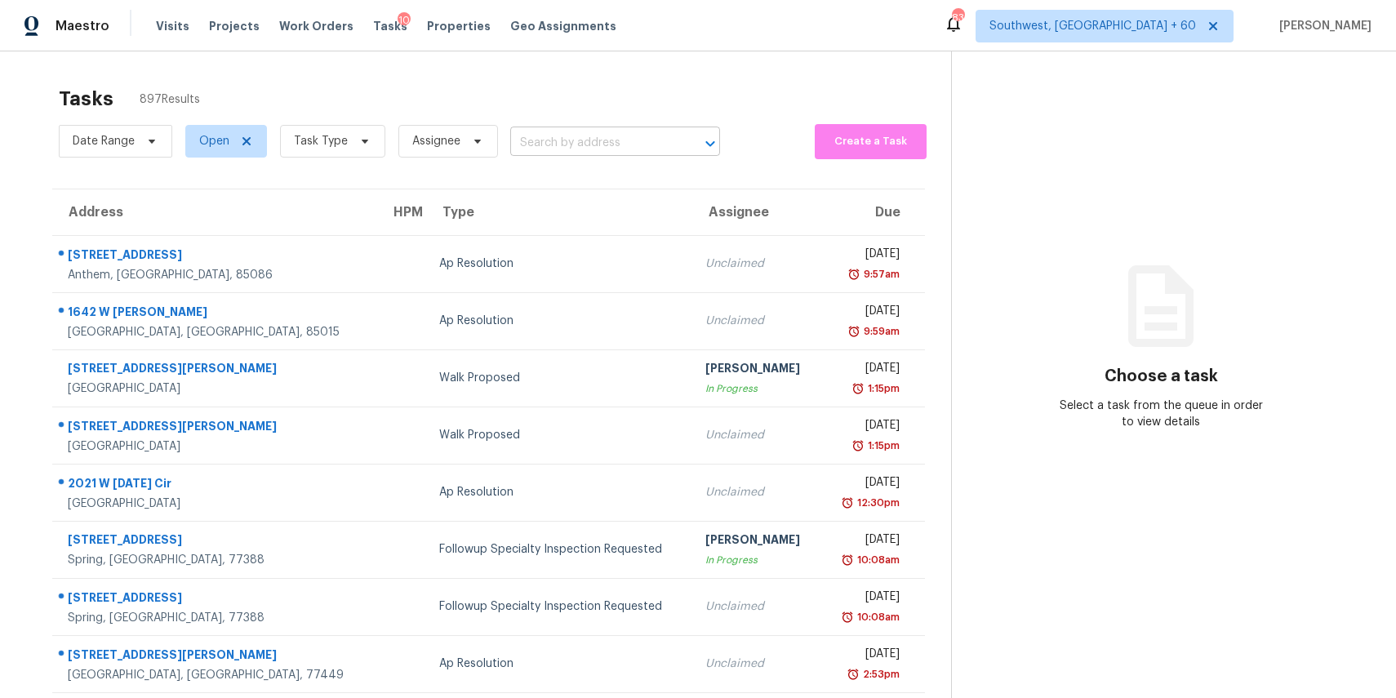
click at [541, 138] on input "text" at bounding box center [592, 143] width 164 height 25
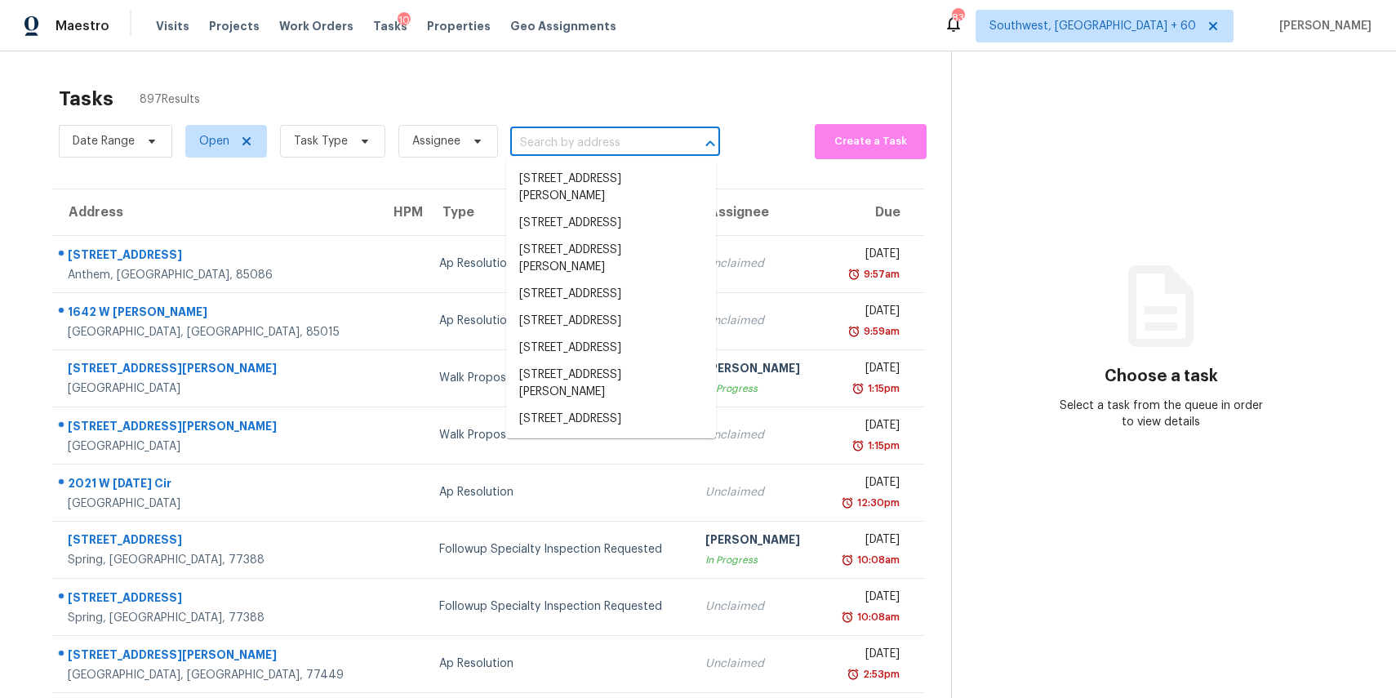
paste input "[STREET_ADDRESS][PERSON_NAME][PERSON_NAME]"
type input "[STREET_ADDRESS][PERSON_NAME][PERSON_NAME]"
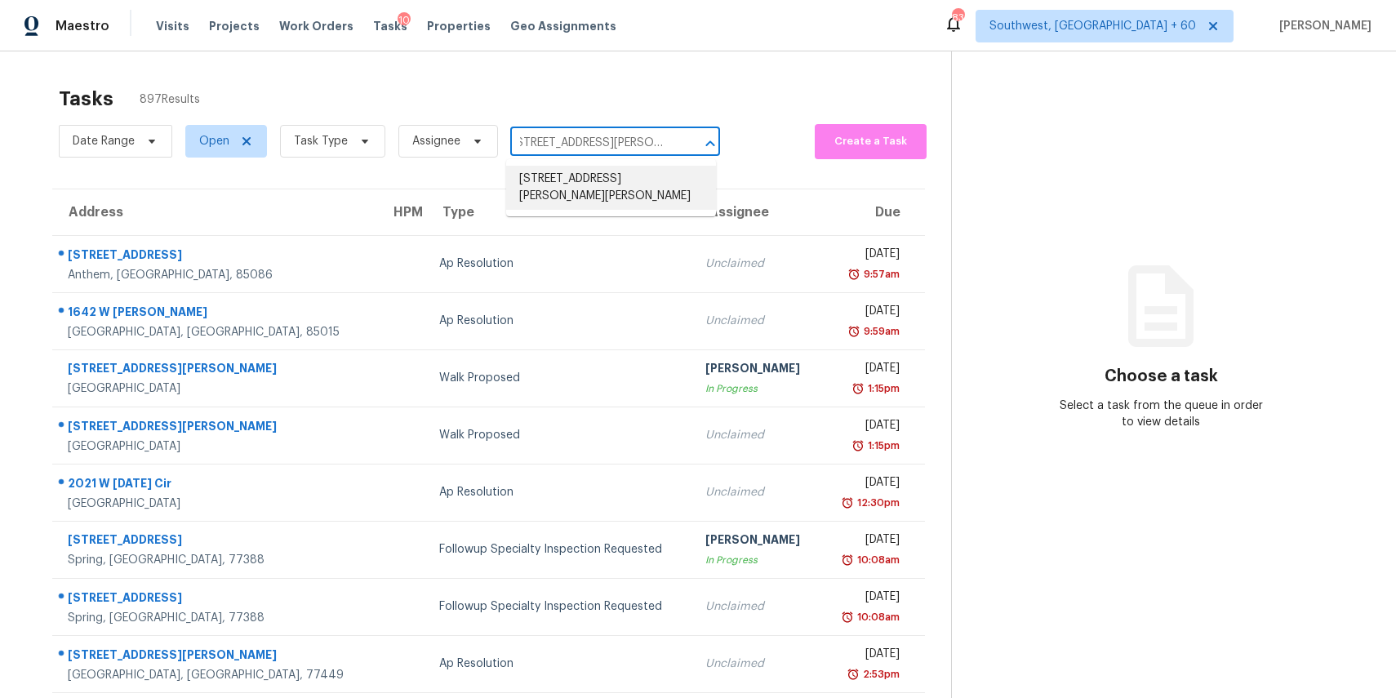
click at [595, 180] on li "[STREET_ADDRESS][PERSON_NAME][PERSON_NAME]" at bounding box center [611, 188] width 210 height 44
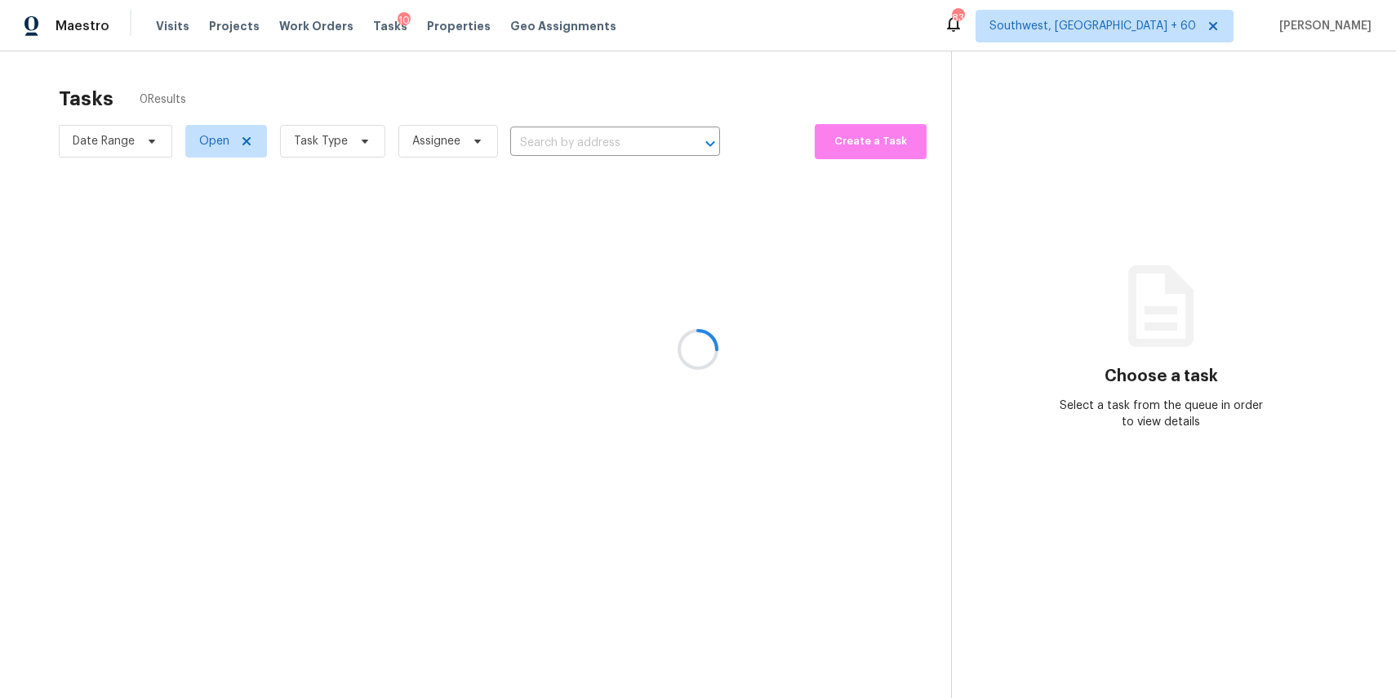
type input "602 Cole St, Webster, TX 77598"
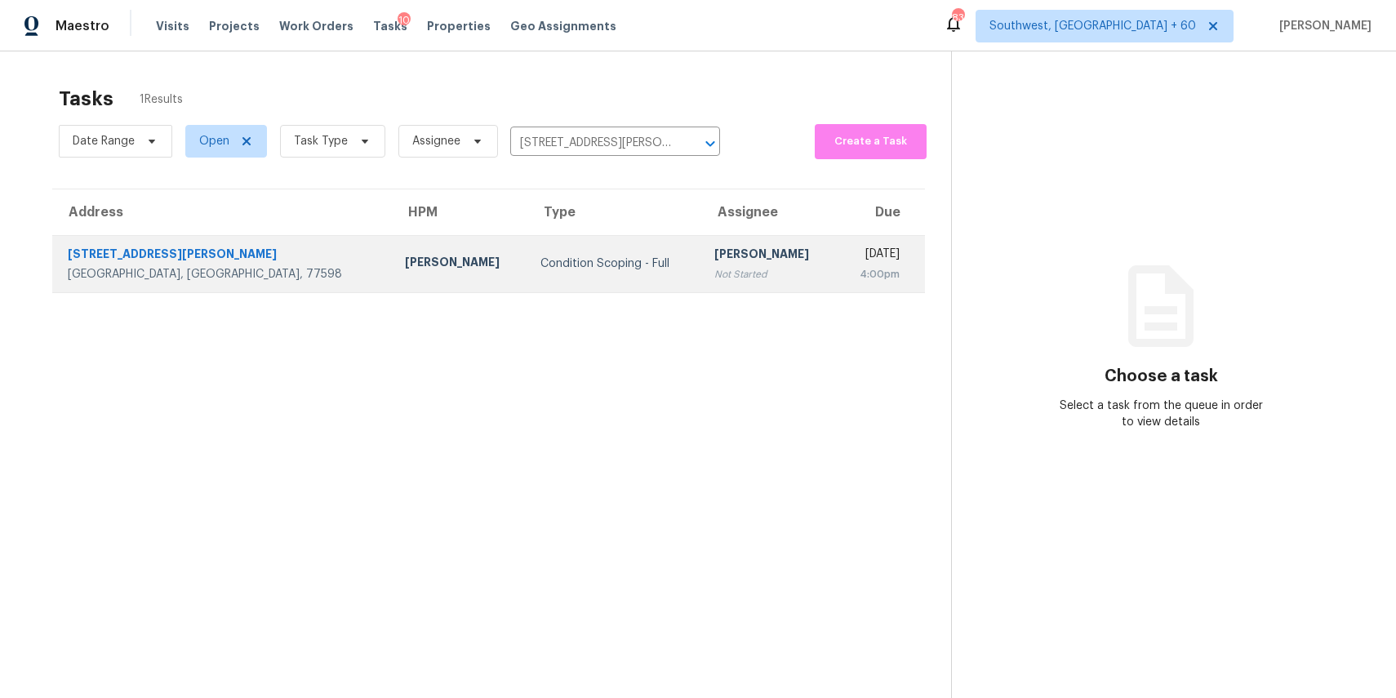
click at [714, 254] on div "[PERSON_NAME]" at bounding box center [768, 256] width 109 height 20
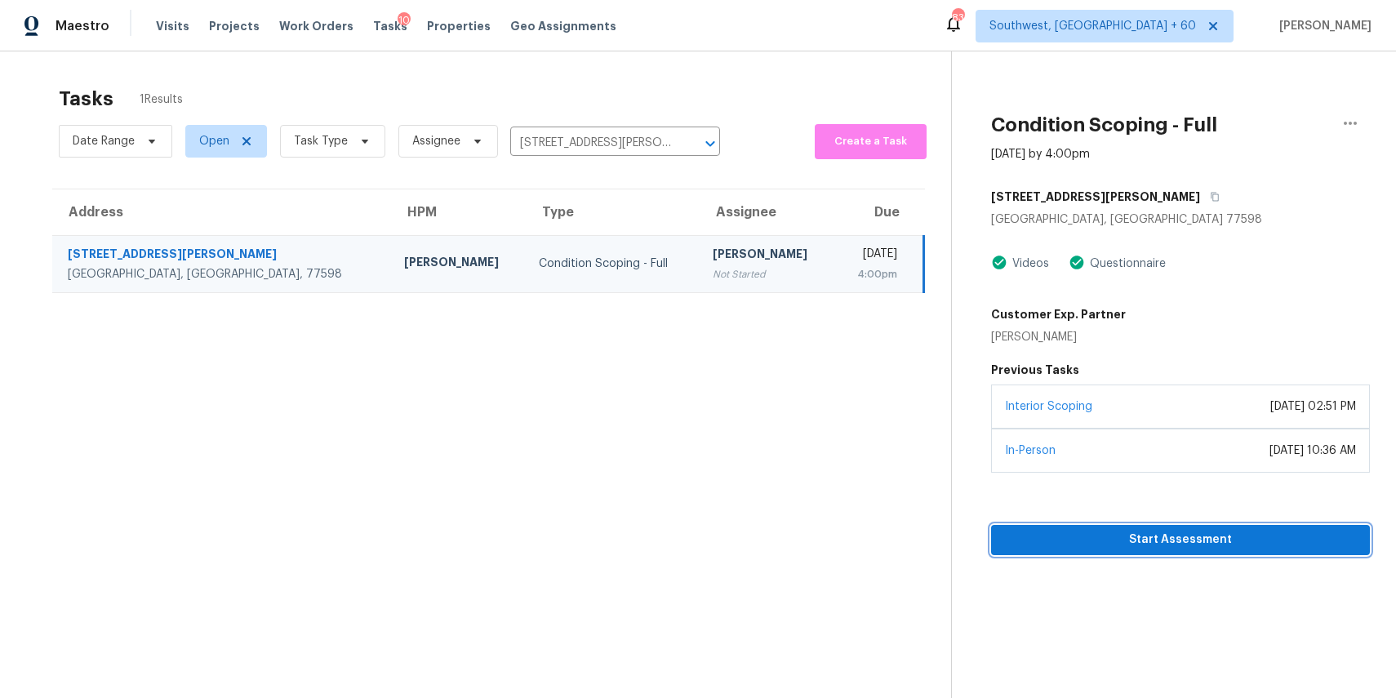
click at [1189, 545] on span "Start Assessment" at bounding box center [1180, 540] width 353 height 20
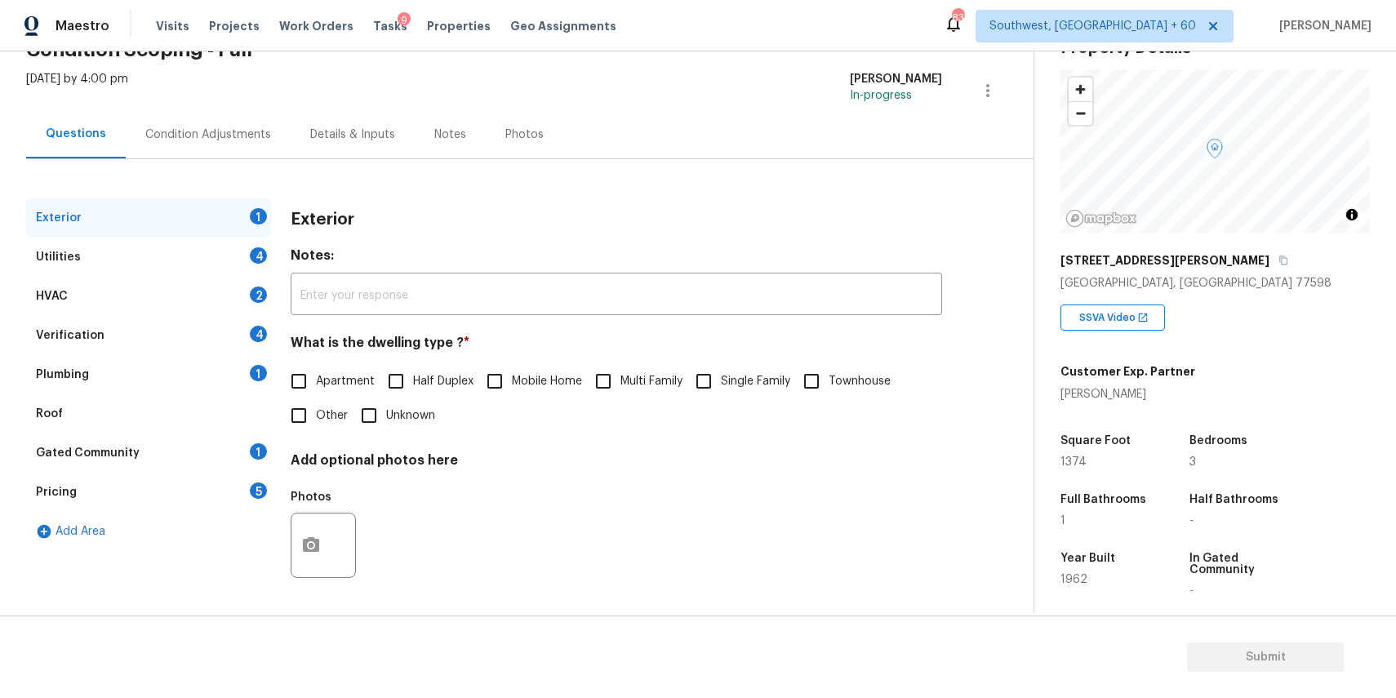
scroll to position [82, 0]
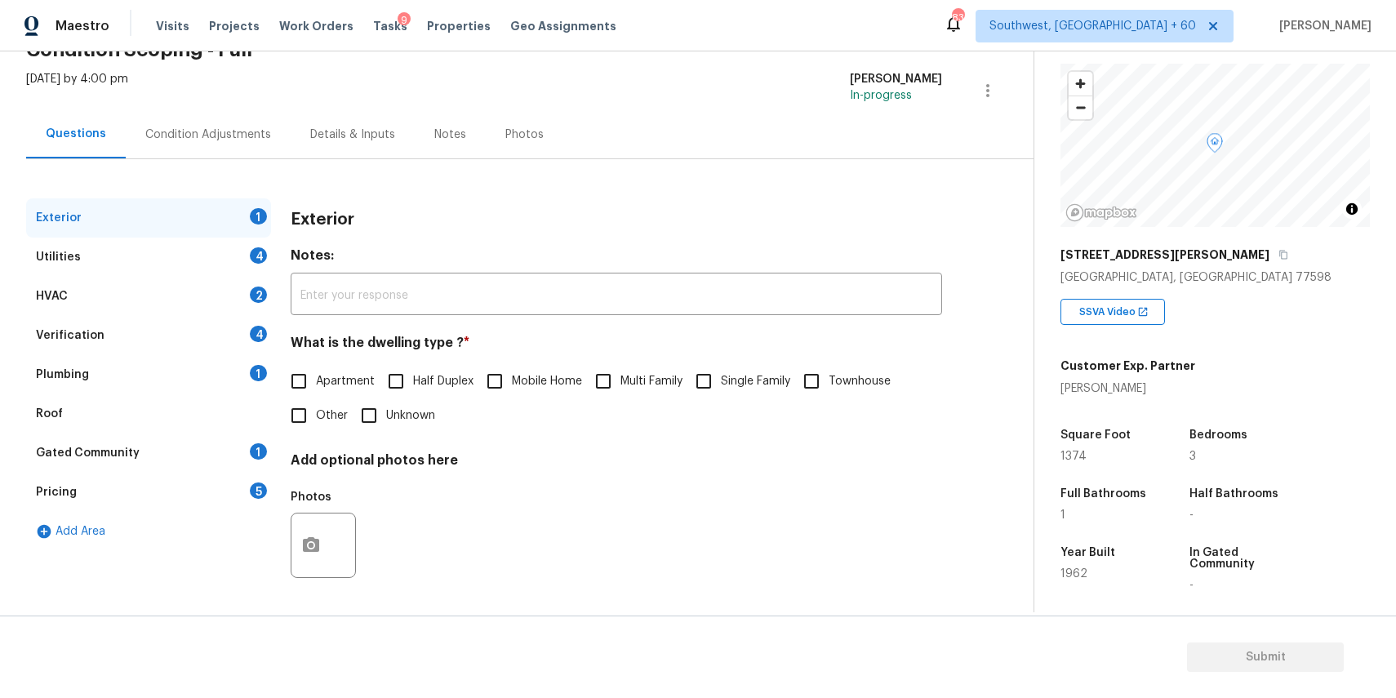
click at [711, 382] on input "Single Family" at bounding box center [704, 381] width 34 height 34
checkbox input "true"
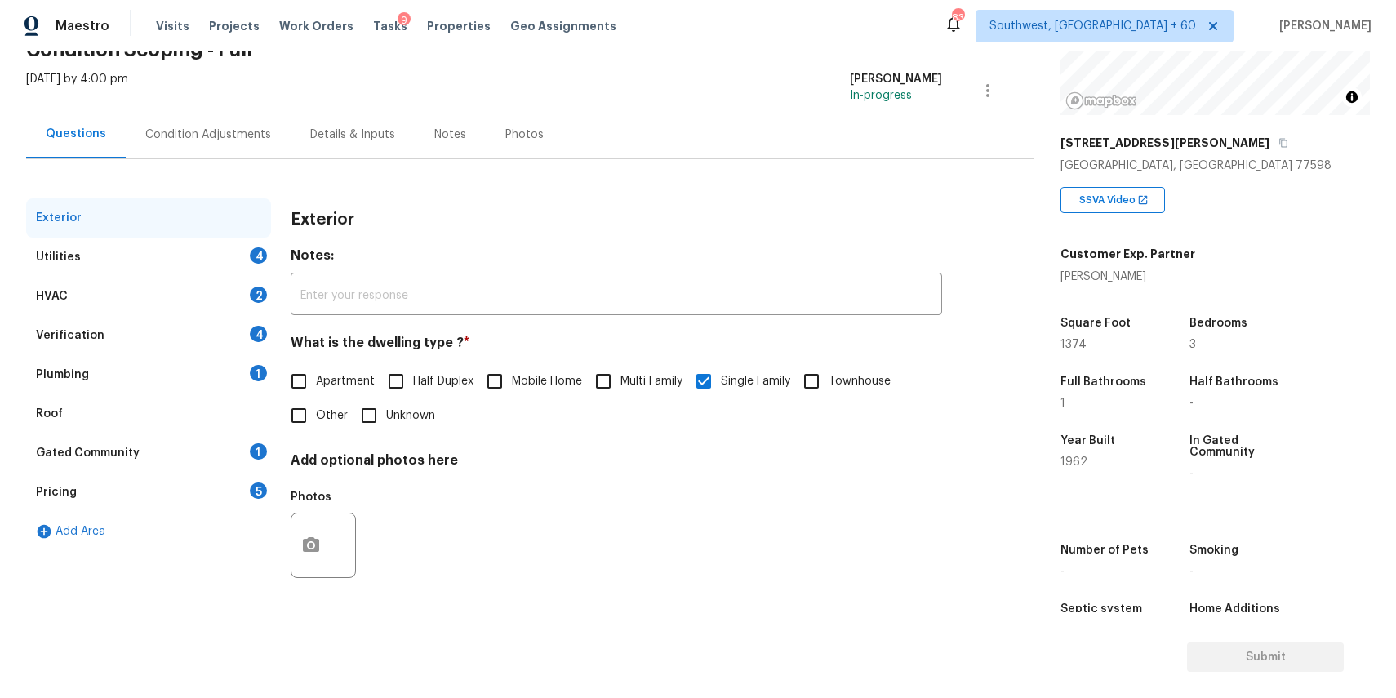
scroll to position [251, 0]
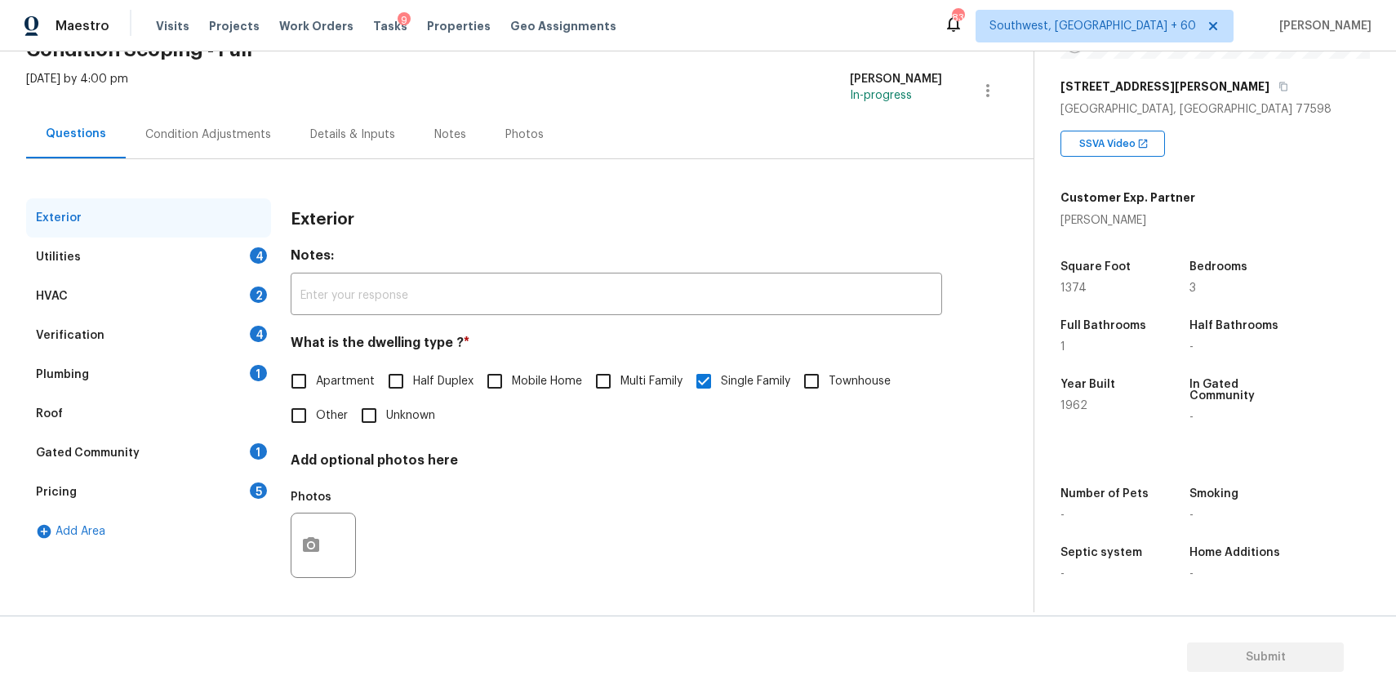
click at [220, 132] on div "Condition Adjustments" at bounding box center [208, 135] width 126 height 16
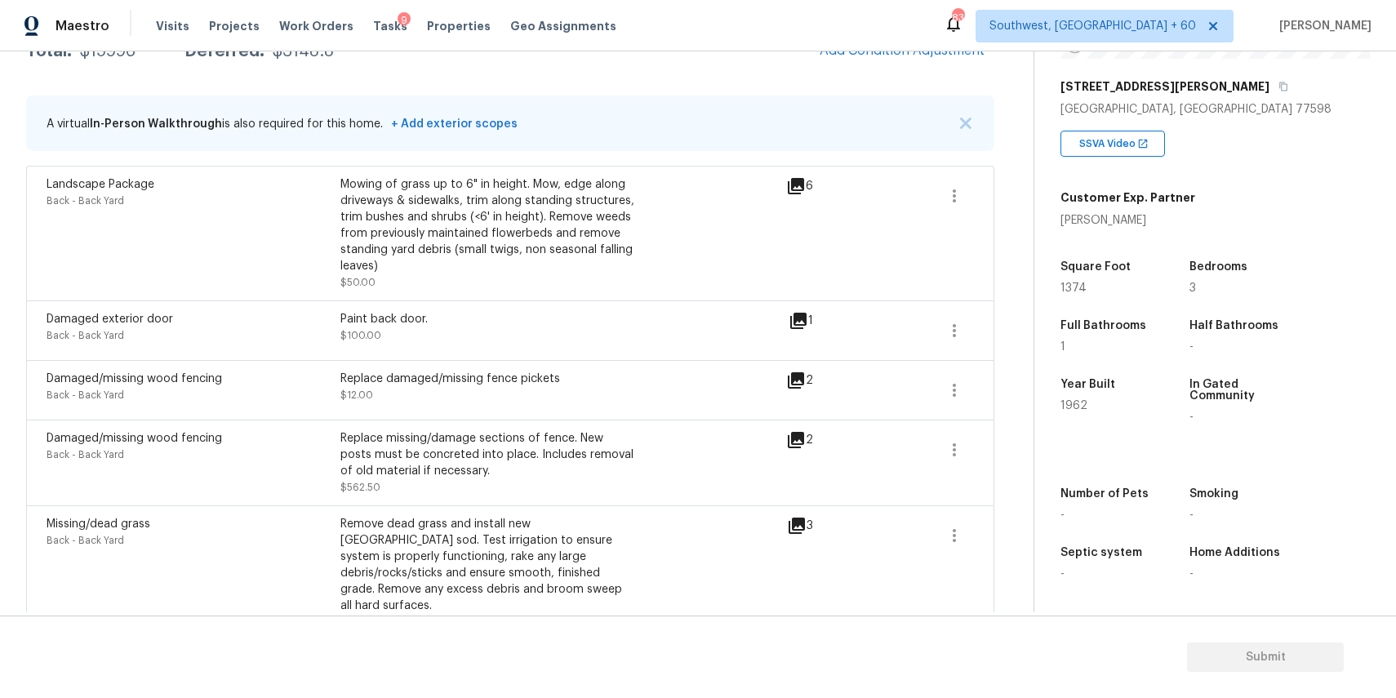
scroll to position [230, 0]
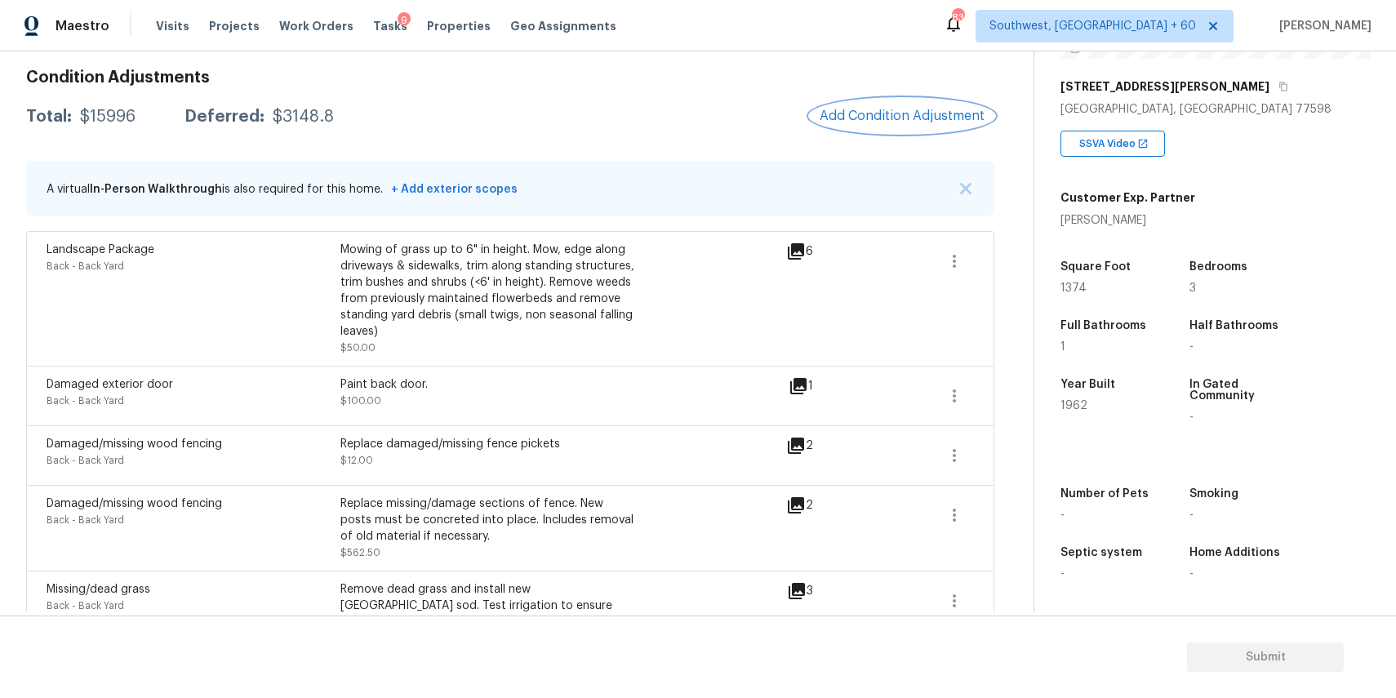
click at [827, 111] on span "Add Condition Adjustment" at bounding box center [902, 116] width 165 height 15
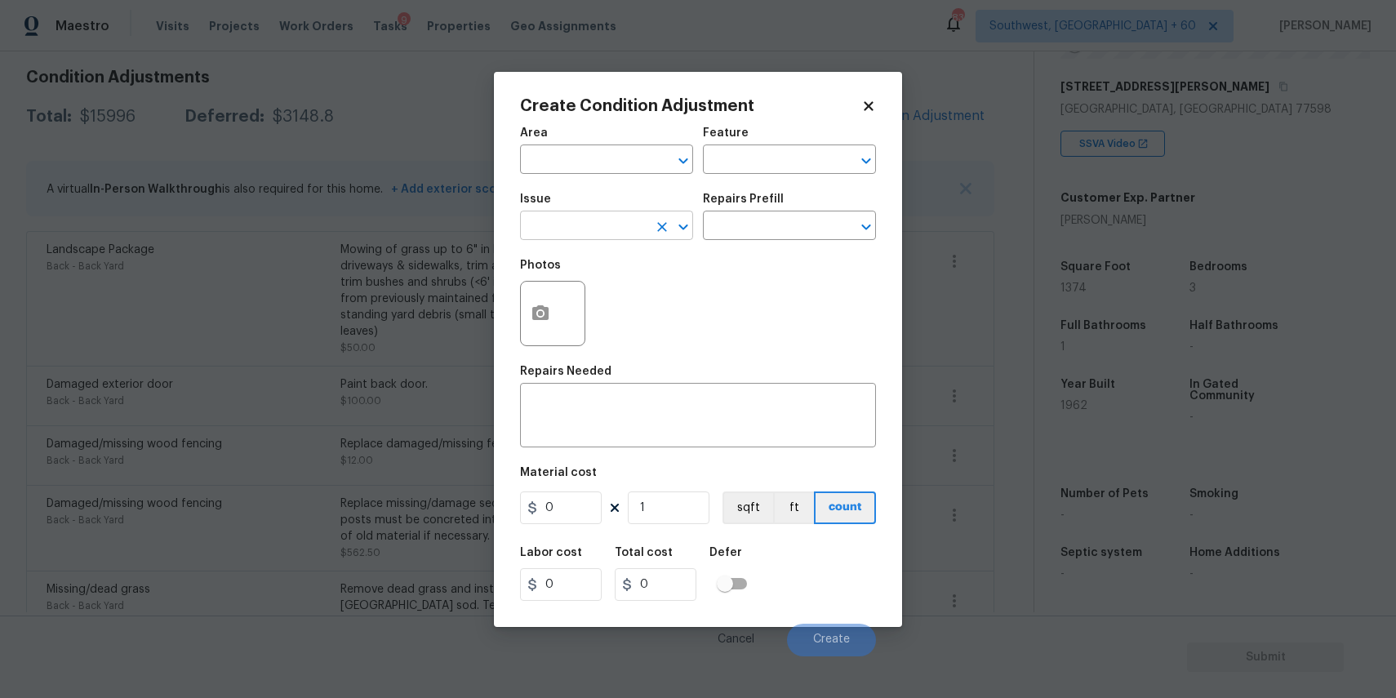
click at [590, 234] on input "text" at bounding box center [583, 227] width 127 height 25
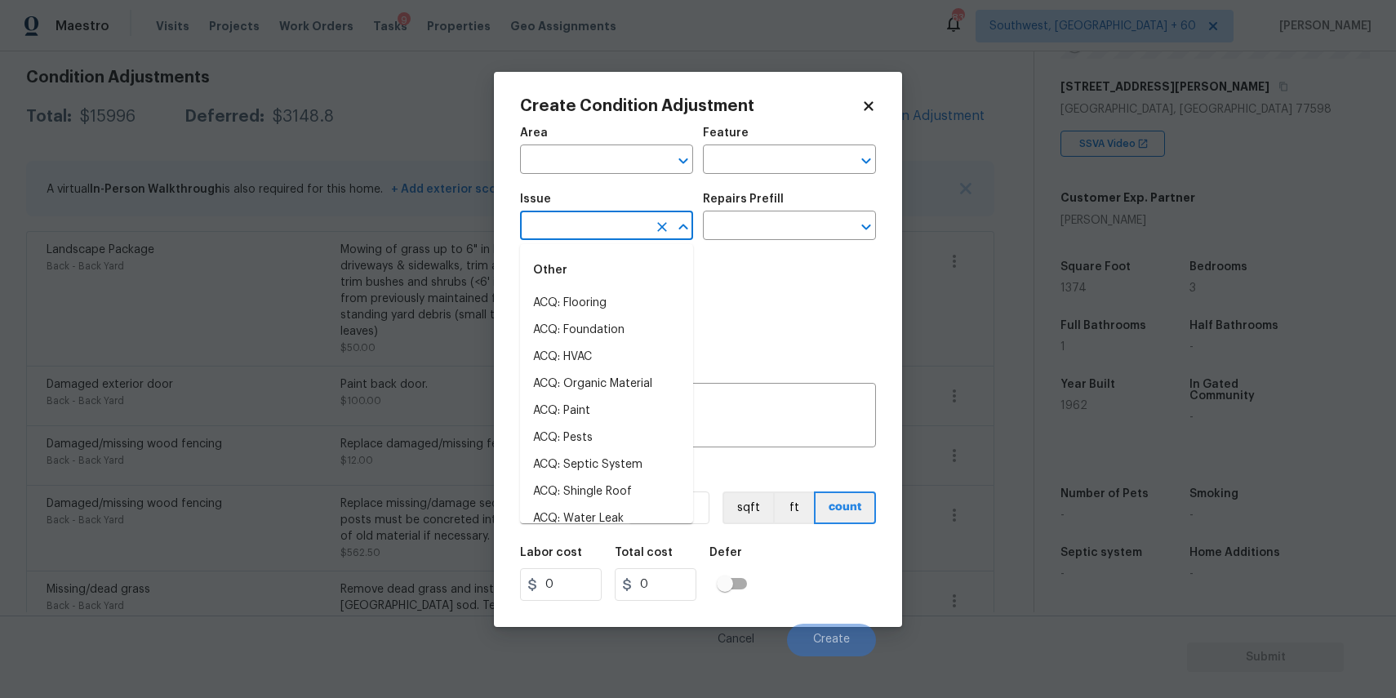
click at [590, 234] on input "text" at bounding box center [583, 227] width 127 height 25
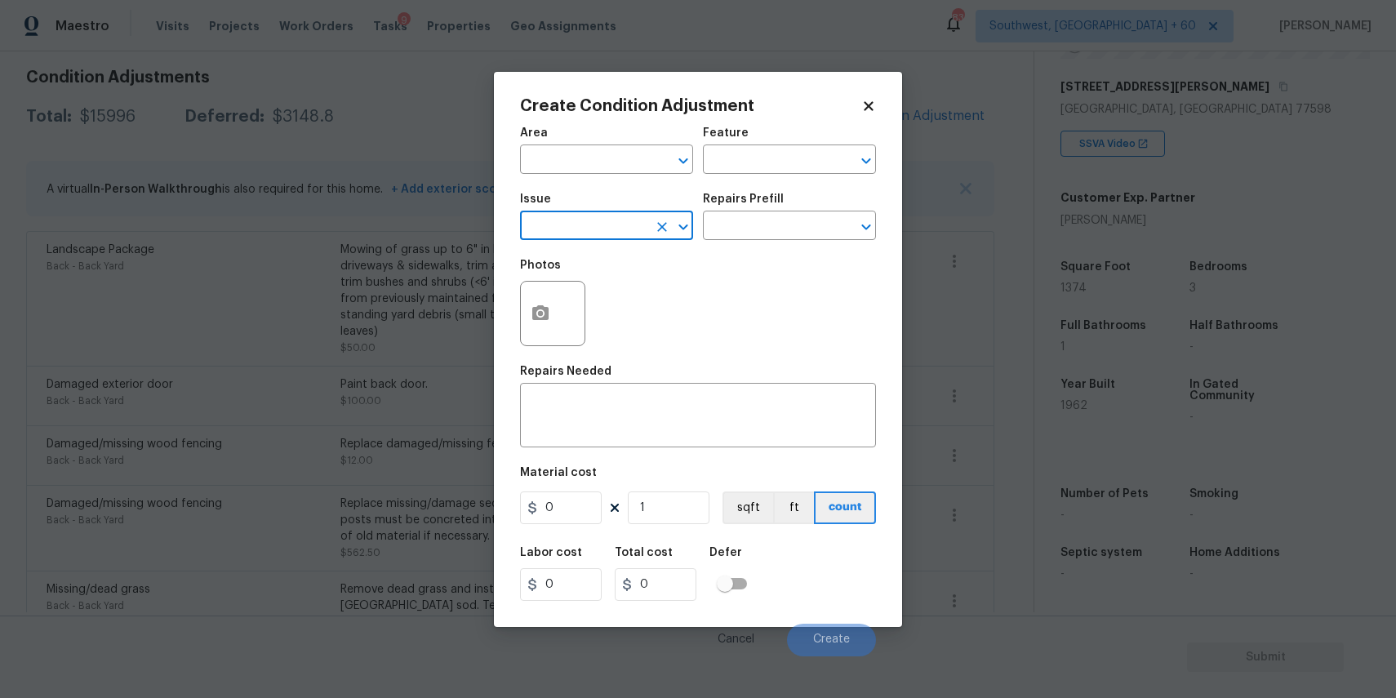
type input "r"
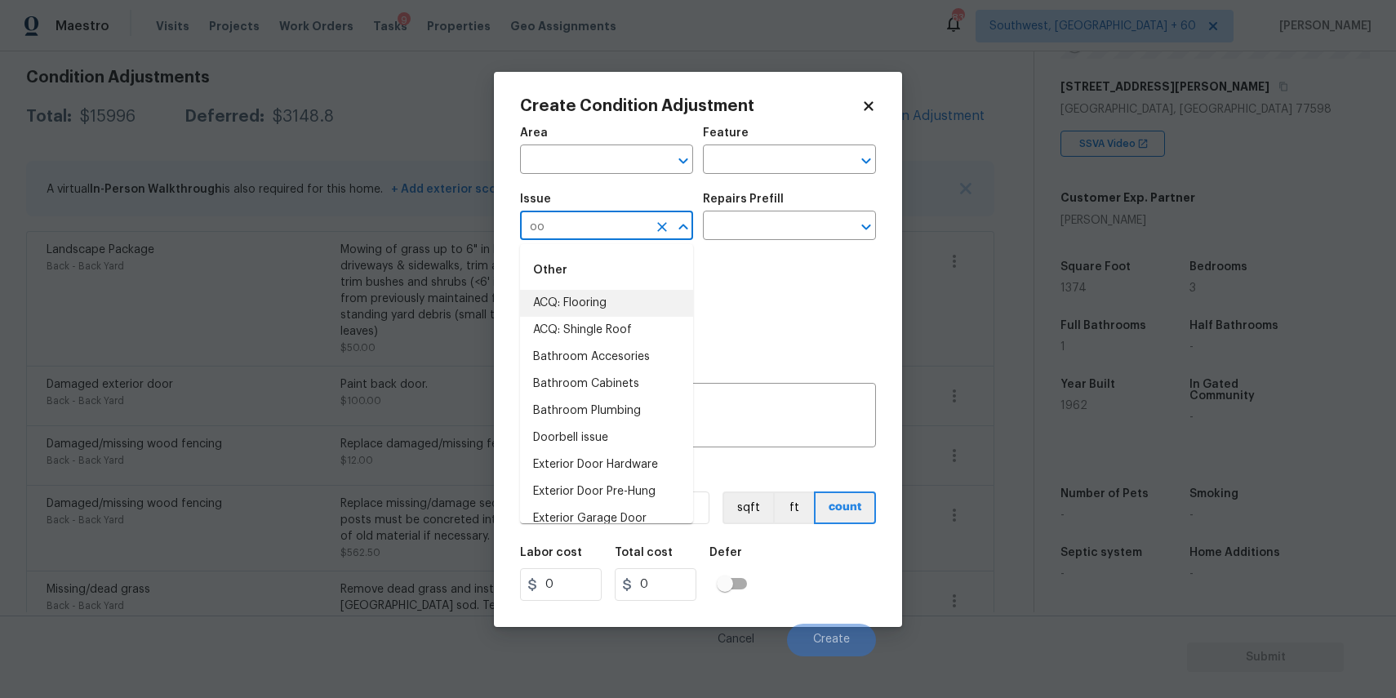
type input "o"
click at [605, 298] on li "ACQ: Shingle Roof" at bounding box center [606, 303] width 173 height 27
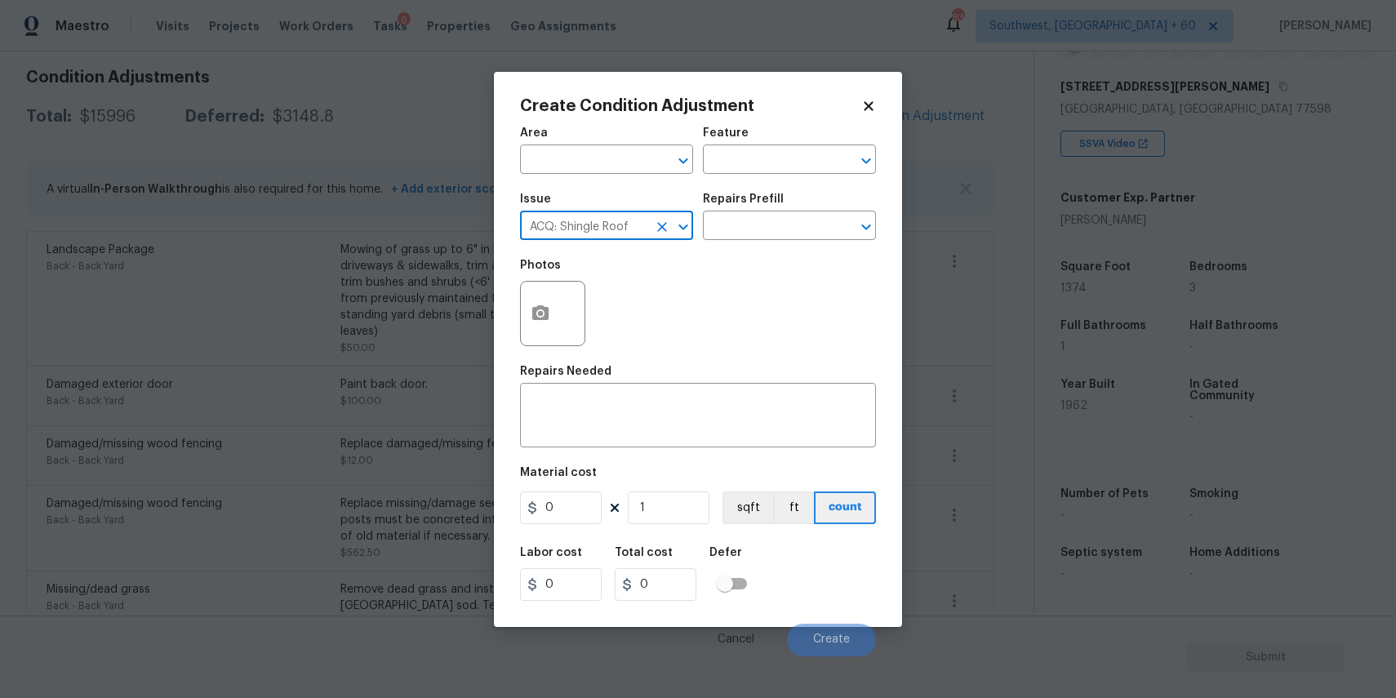
type input "ACQ: Shingle Roof"
click at [727, 242] on div "Issue ACQ: Shingle Roof ​ Repairs Prefill ​" at bounding box center [698, 217] width 356 height 66
click at [749, 227] on input "text" at bounding box center [766, 227] width 127 height 25
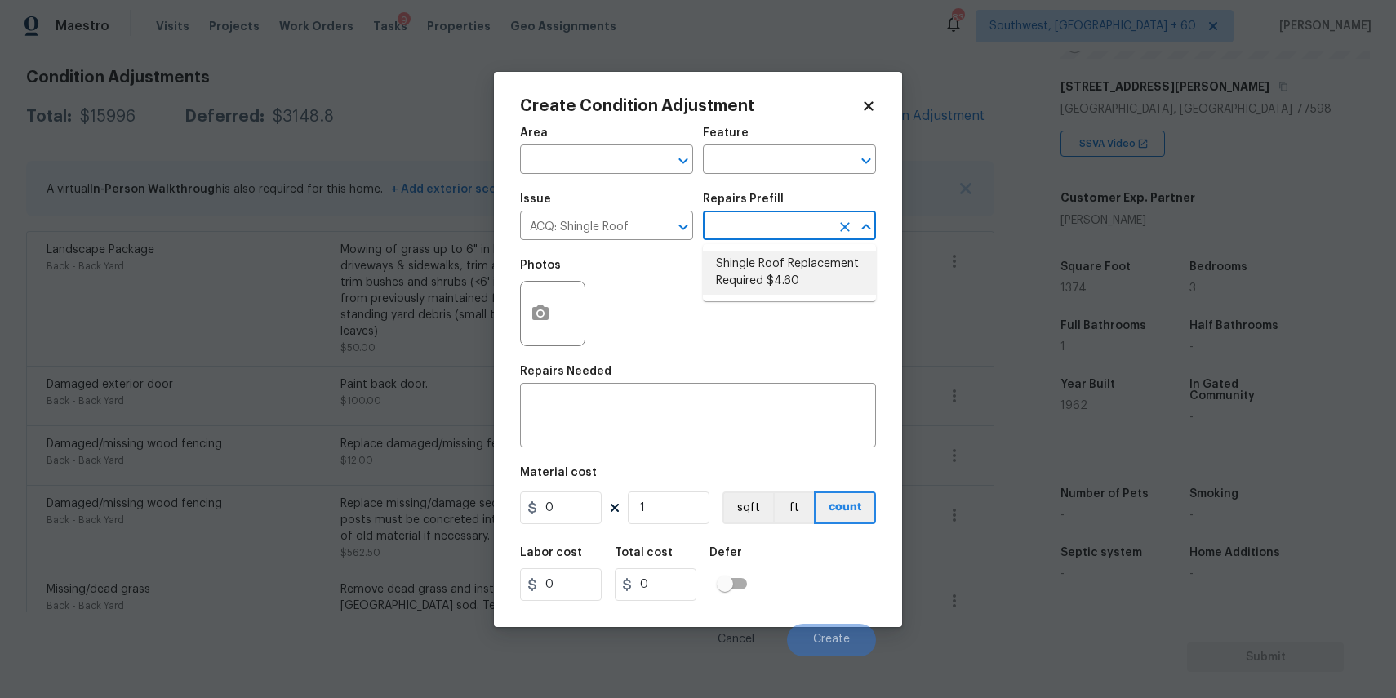
click at [758, 256] on li "Shingle Roof Replacement Required $4.60" at bounding box center [789, 273] width 173 height 44
type input "Acquisition"
type textarea "Acquisition Scope: Shingle Roof Replacement Required."
type input "4.6"
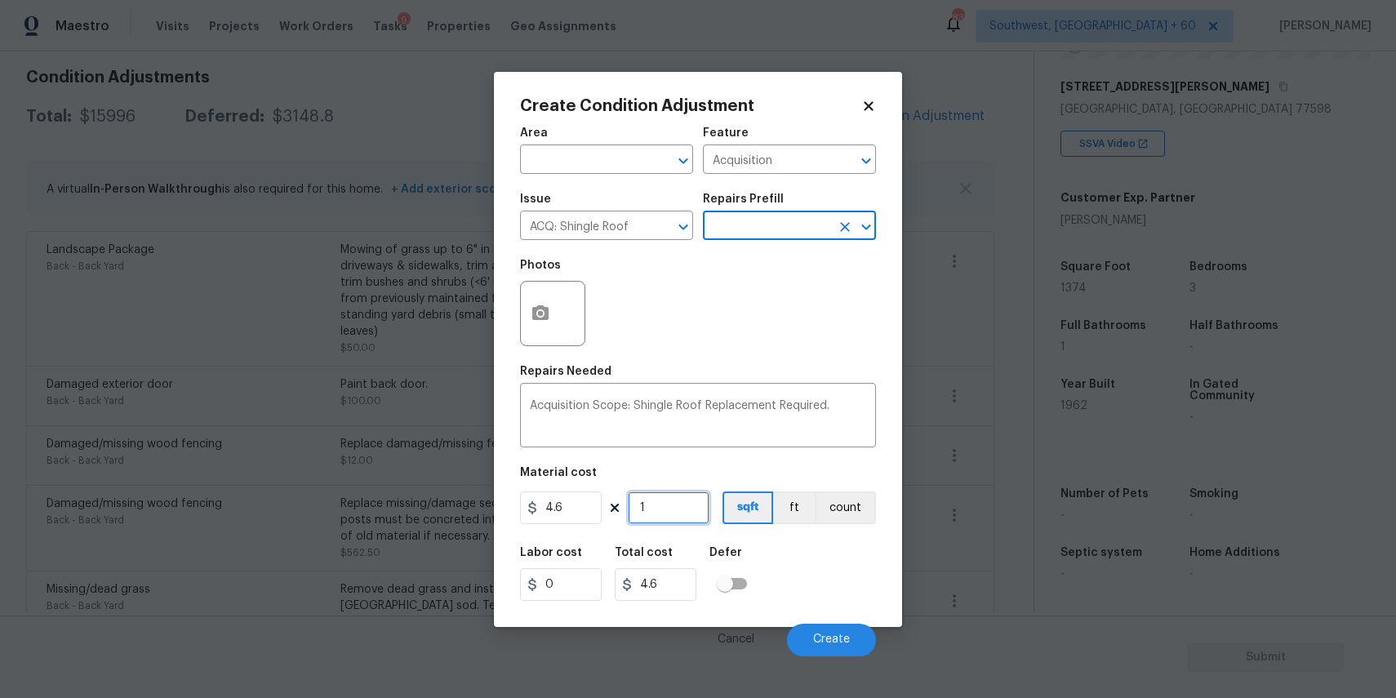
click at [653, 518] on input "1" at bounding box center [669, 507] width 82 height 33
type input "0"
type input "1"
type input "4.6"
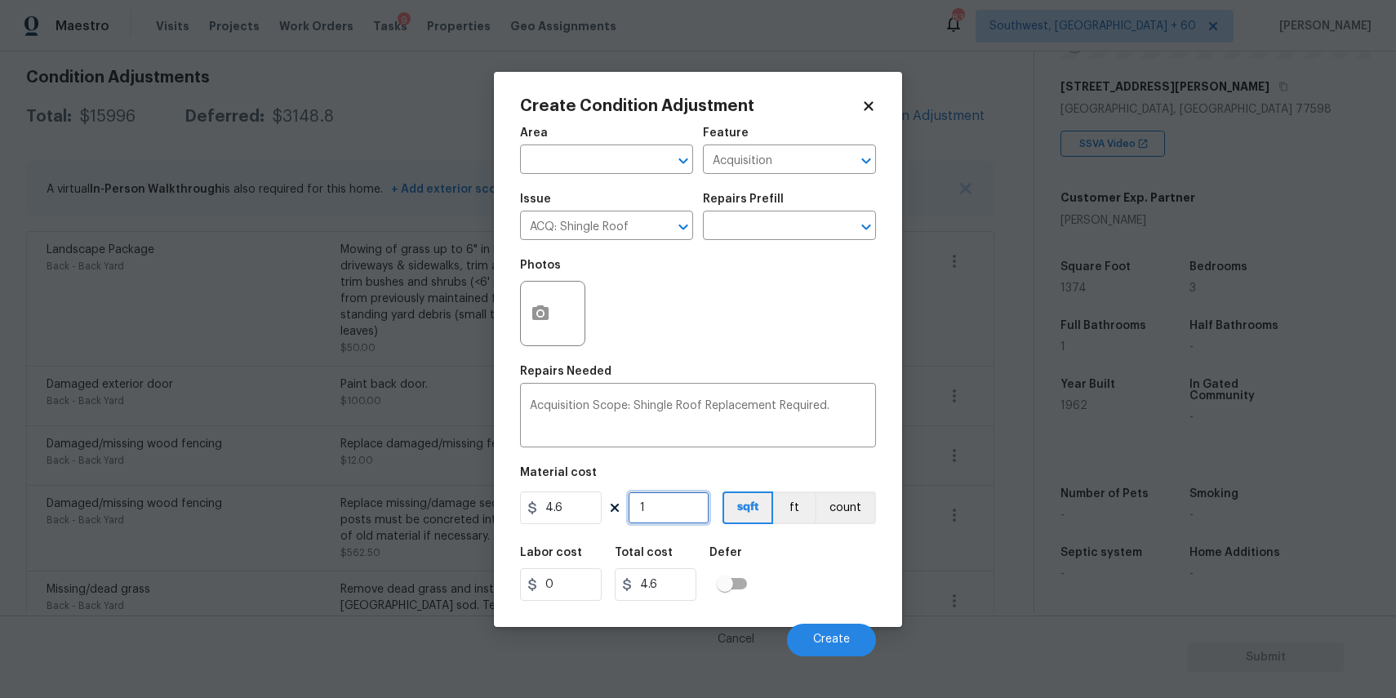
type input "13"
type input "59.8"
type input "137"
type input "630.2"
type input "1374"
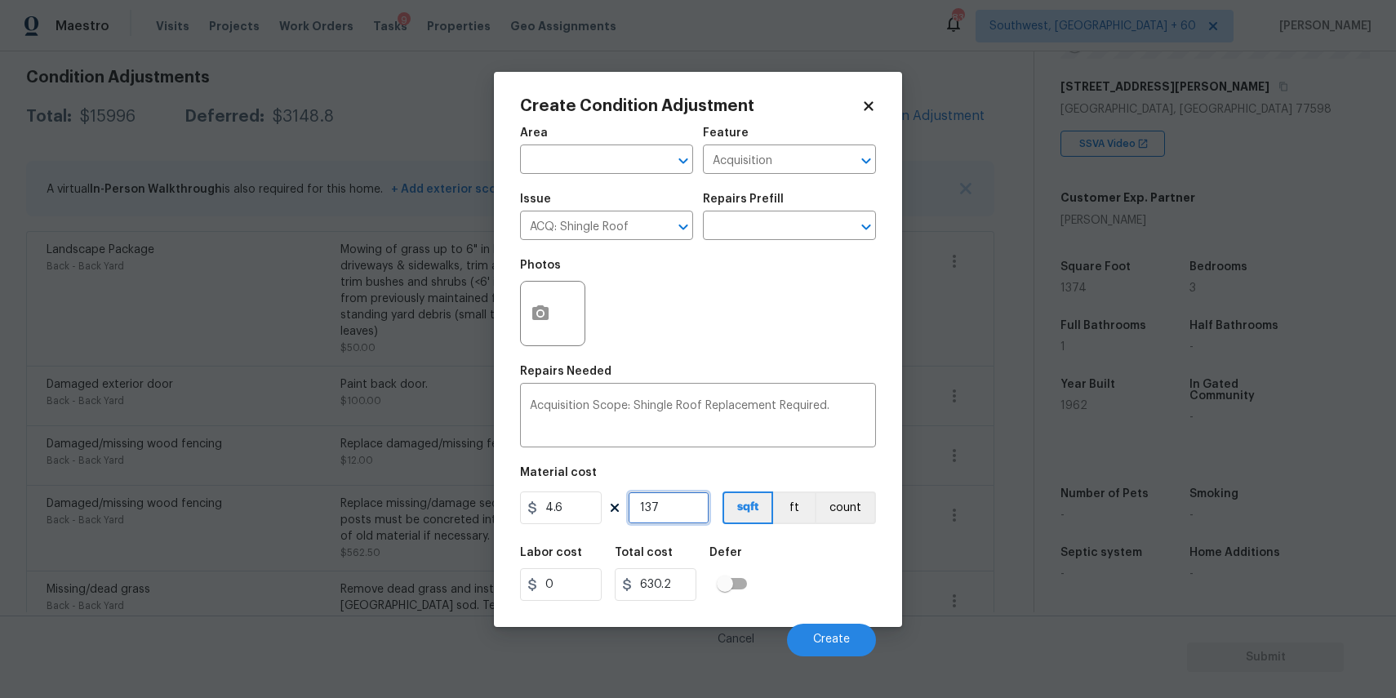
type input "6320.4"
type input "1374"
click at [836, 630] on button "Create" at bounding box center [831, 640] width 89 height 33
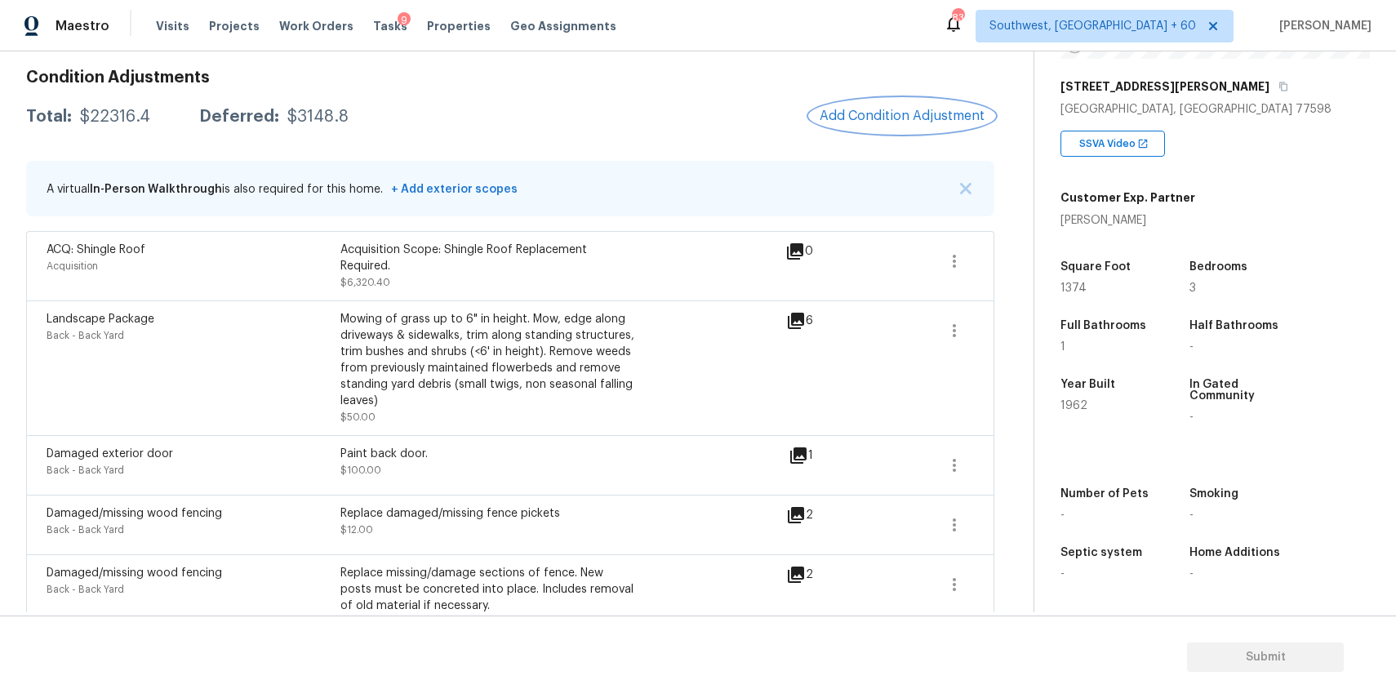
click at [843, 120] on span "Add Condition Adjustment" at bounding box center [902, 116] width 165 height 15
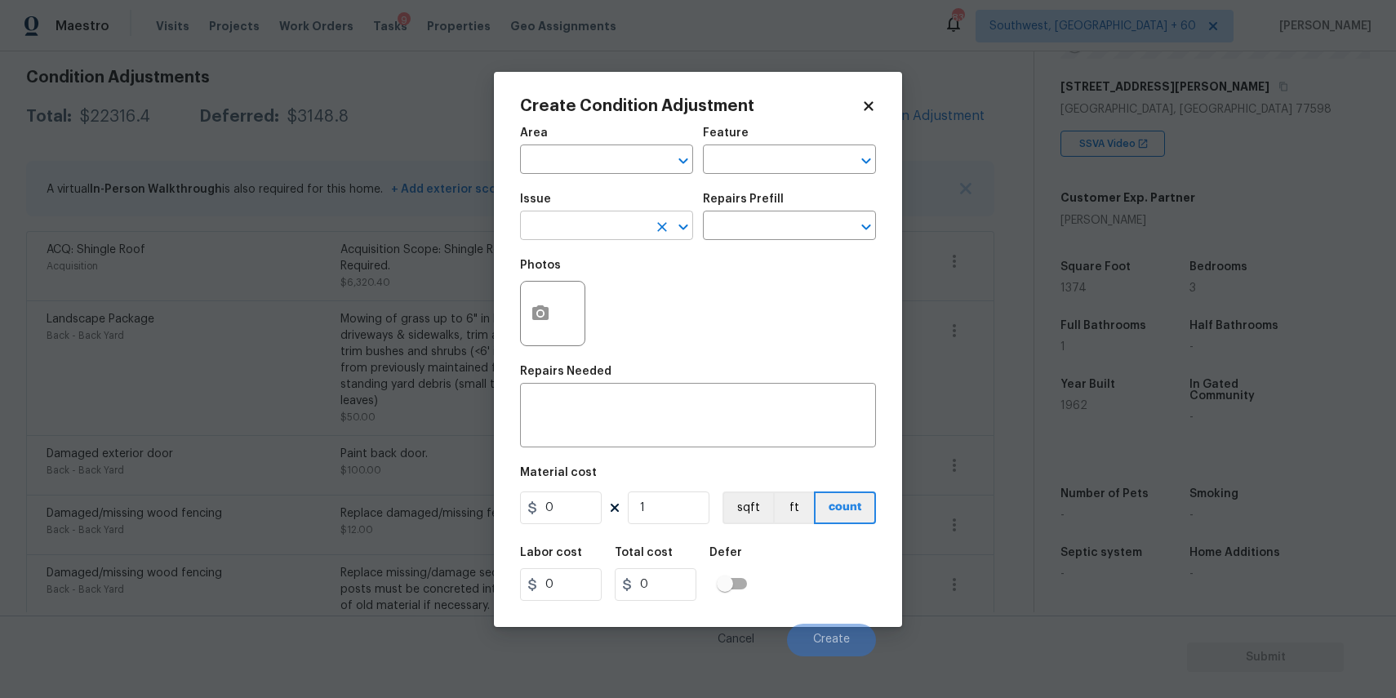
click at [542, 222] on input "text" at bounding box center [583, 227] width 127 height 25
click at [638, 279] on div "Other" at bounding box center [606, 270] width 173 height 39
click at [647, 292] on li "Landscape Package" at bounding box center [606, 303] width 173 height 27
type input "Landscape Package"
click at [714, 236] on input "text" at bounding box center [766, 227] width 127 height 25
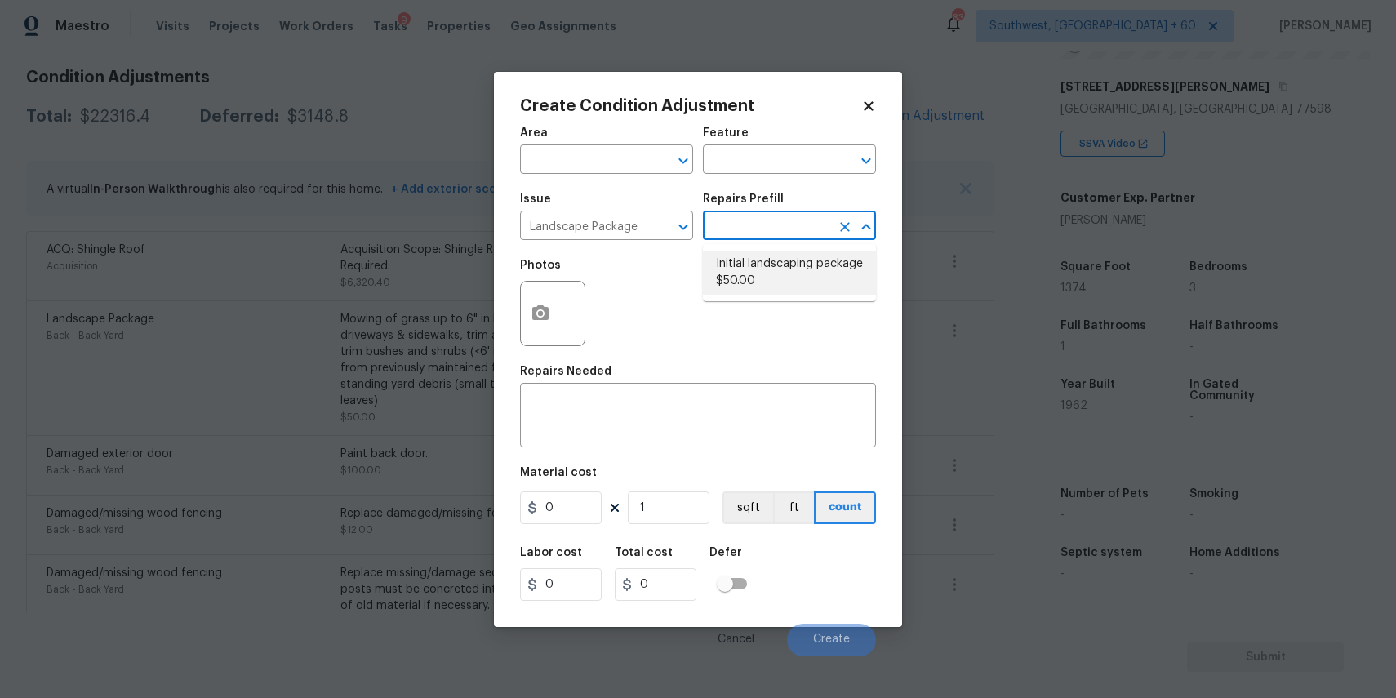
click at [810, 253] on li "Initial landscaping package $50.00" at bounding box center [789, 273] width 173 height 44
type input "Home Readiness Packages"
type textarea "Mowing of grass up to 6" in height. Mow, edge along driveways & sidewalks, trim…"
type input "50"
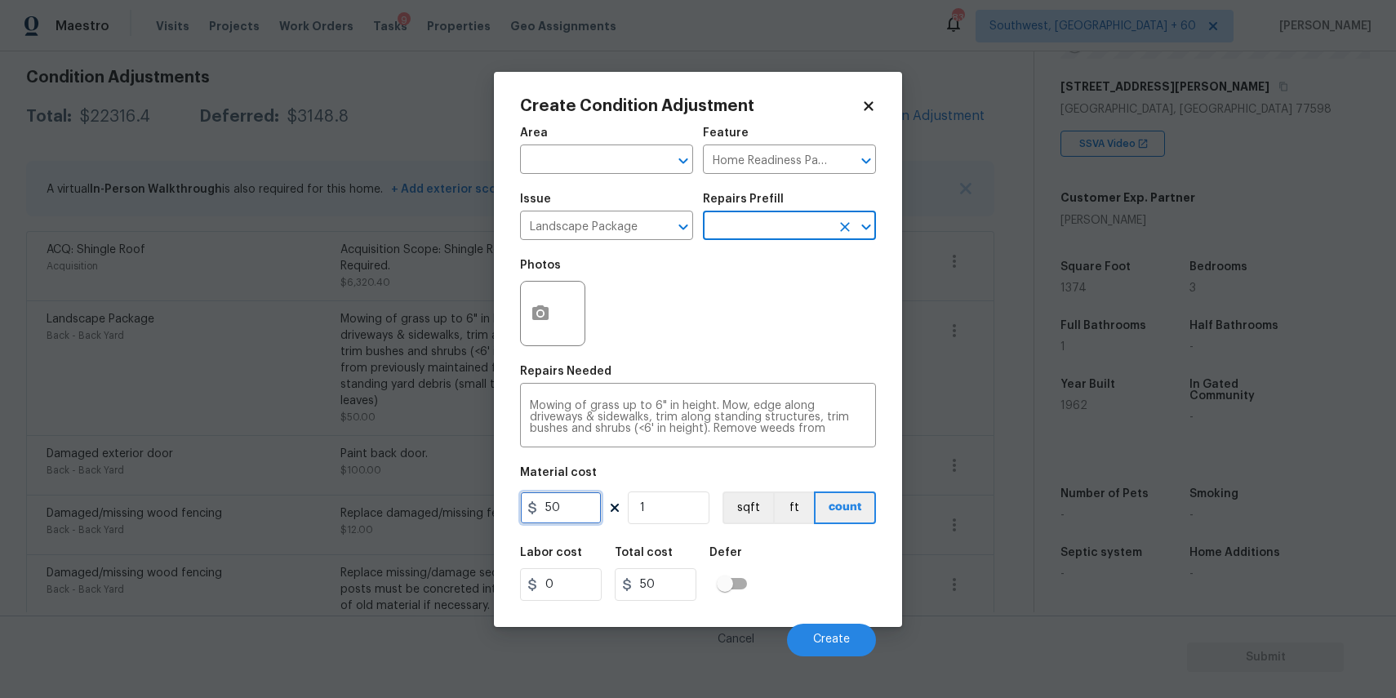
click at [583, 510] on input "50" at bounding box center [561, 507] width 82 height 33
type input "300"
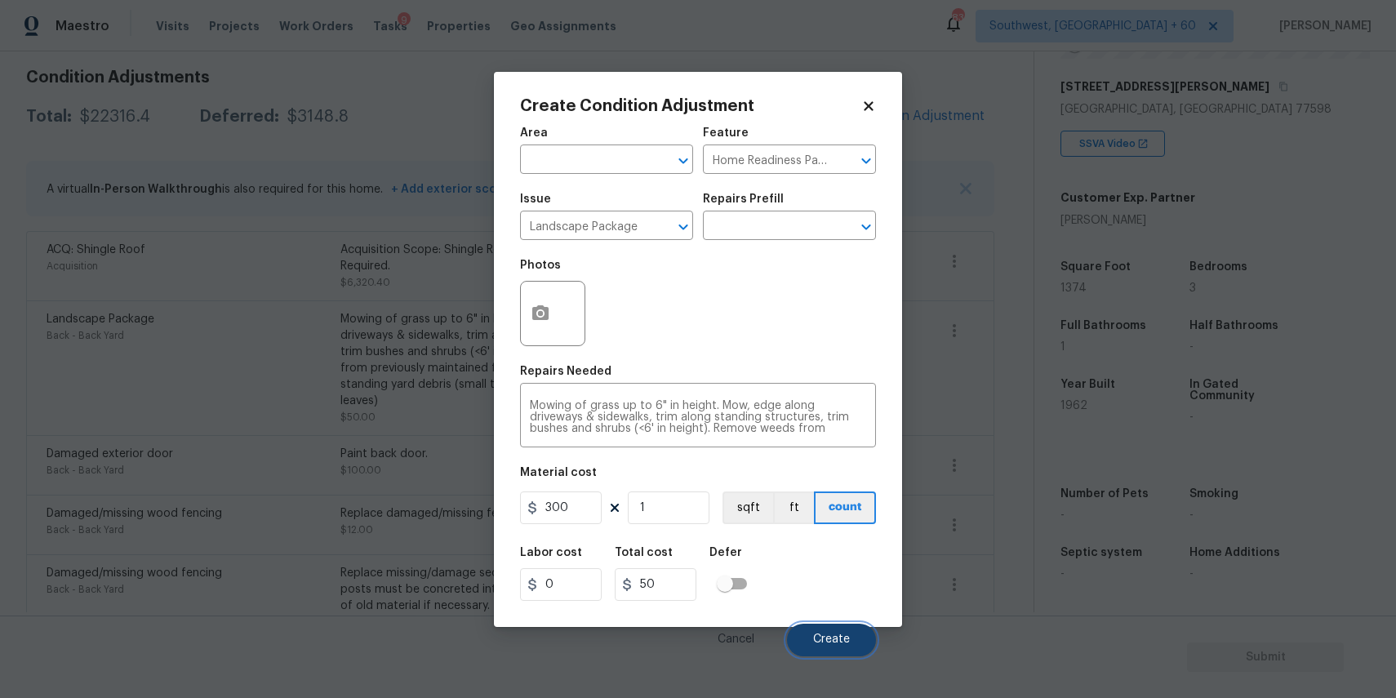
type input "300"
click at [850, 640] on button "Create" at bounding box center [831, 640] width 89 height 33
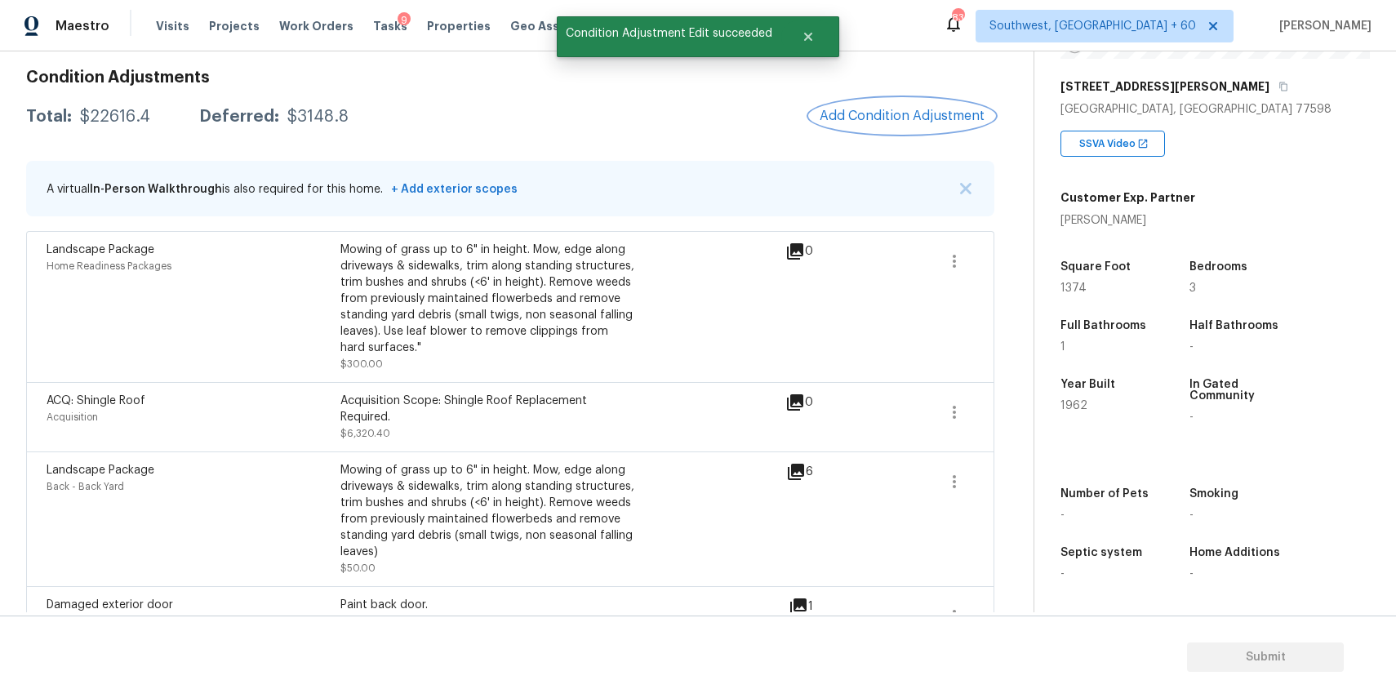
click at [898, 113] on span "Add Condition Adjustment" at bounding box center [902, 116] width 165 height 15
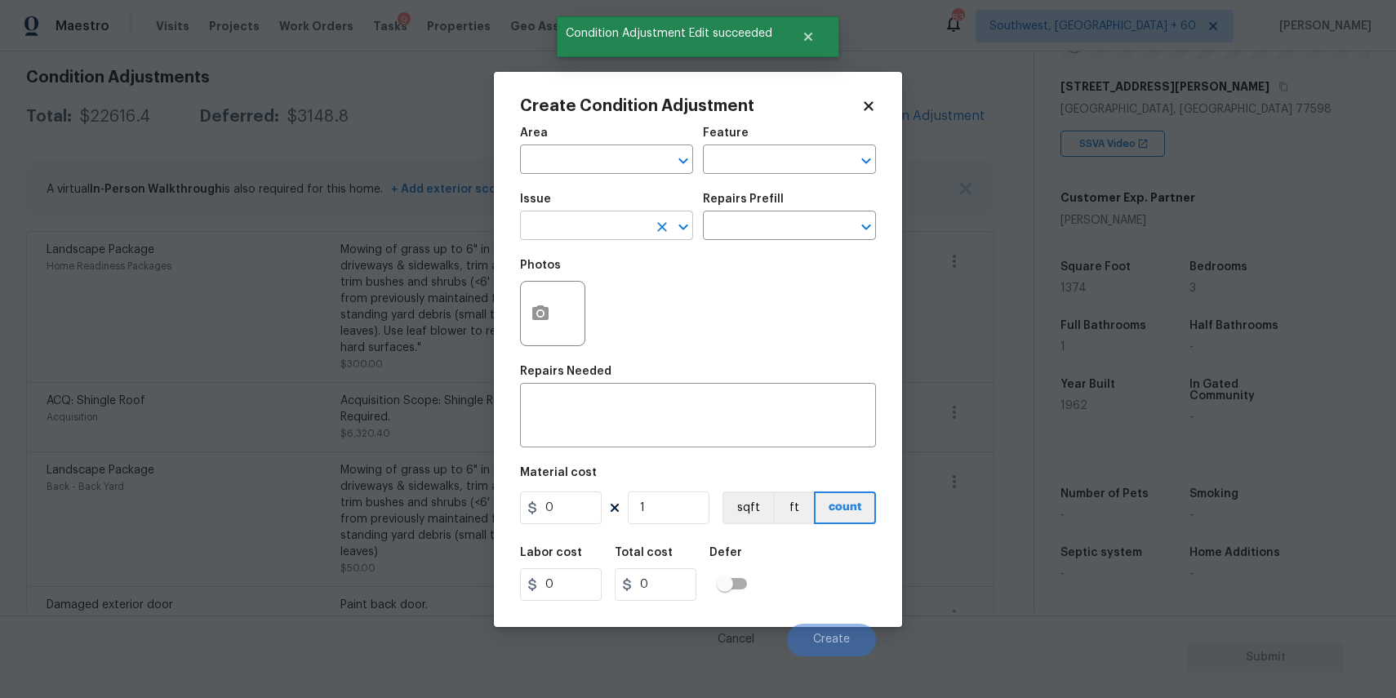
click at [579, 218] on input "text" at bounding box center [583, 227] width 127 height 25
click at [627, 309] on li "Pressure Washing" at bounding box center [606, 303] width 173 height 27
type input "Pressure Washing"
click at [638, 500] on input "1" at bounding box center [669, 507] width 82 height 33
click at [687, 439] on div "x ​" at bounding box center [698, 417] width 356 height 60
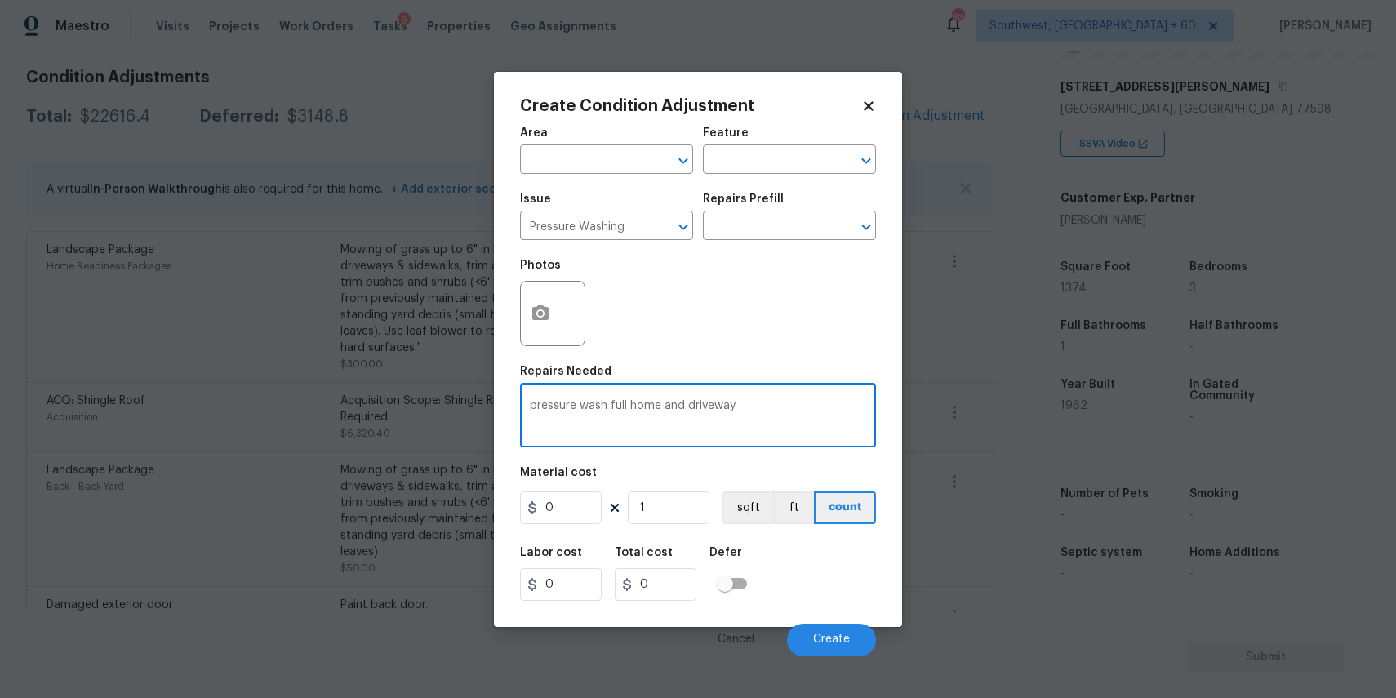
type textarea "pressure wash full home and driveway"
click at [576, 509] on input "0" at bounding box center [561, 507] width 82 height 33
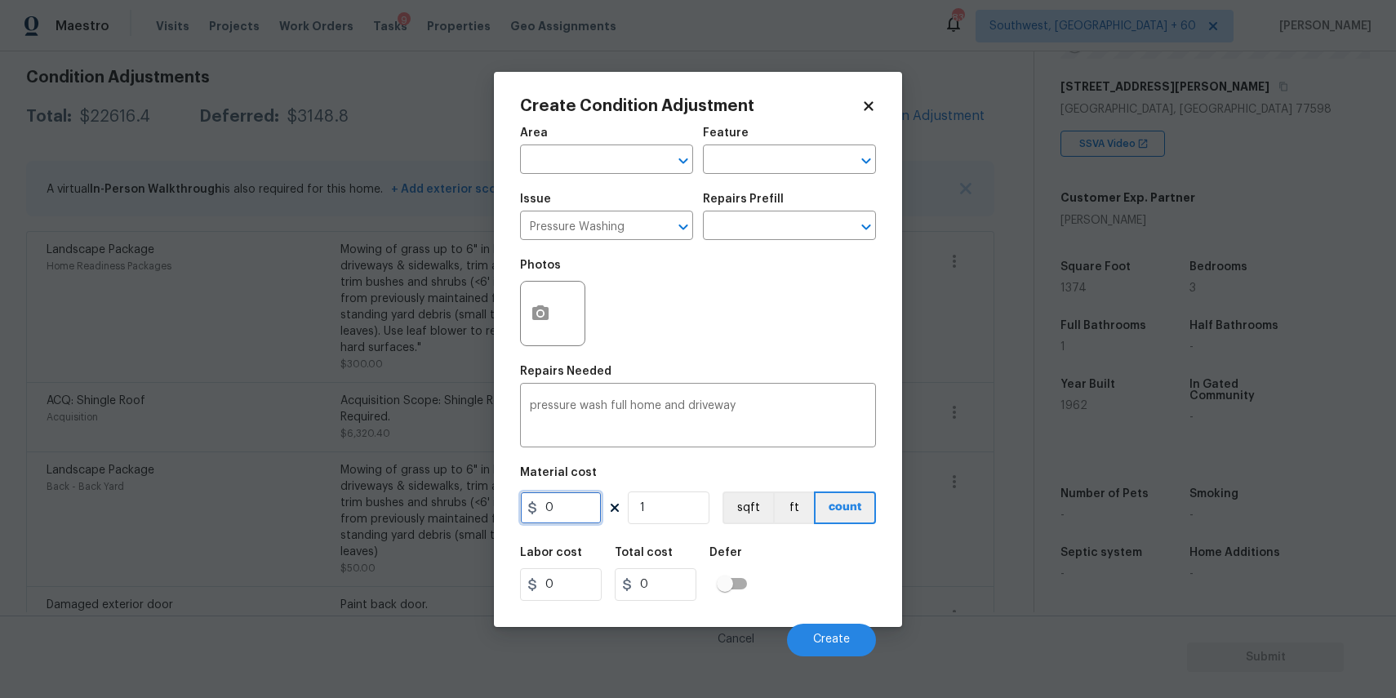
click at [576, 509] on input "0" at bounding box center [561, 507] width 82 height 33
type input "300"
click at [799, 628] on button "Create" at bounding box center [831, 640] width 89 height 33
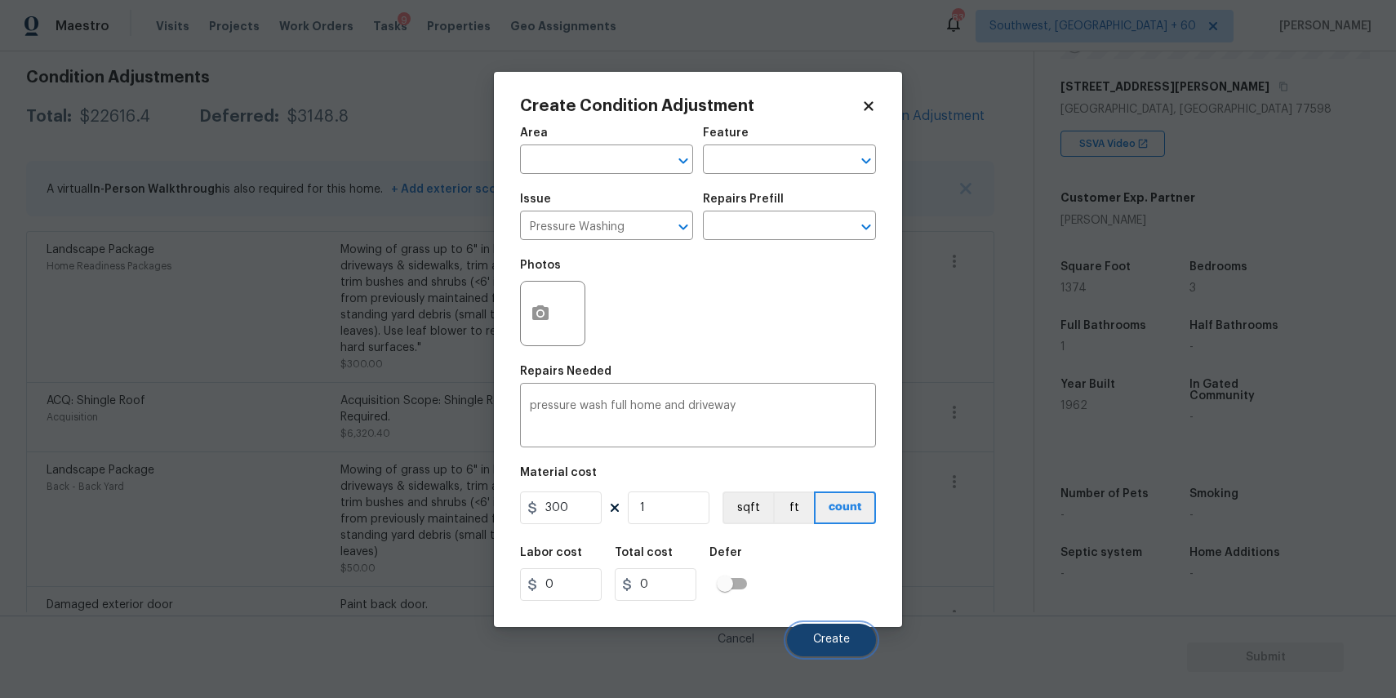
type input "300"
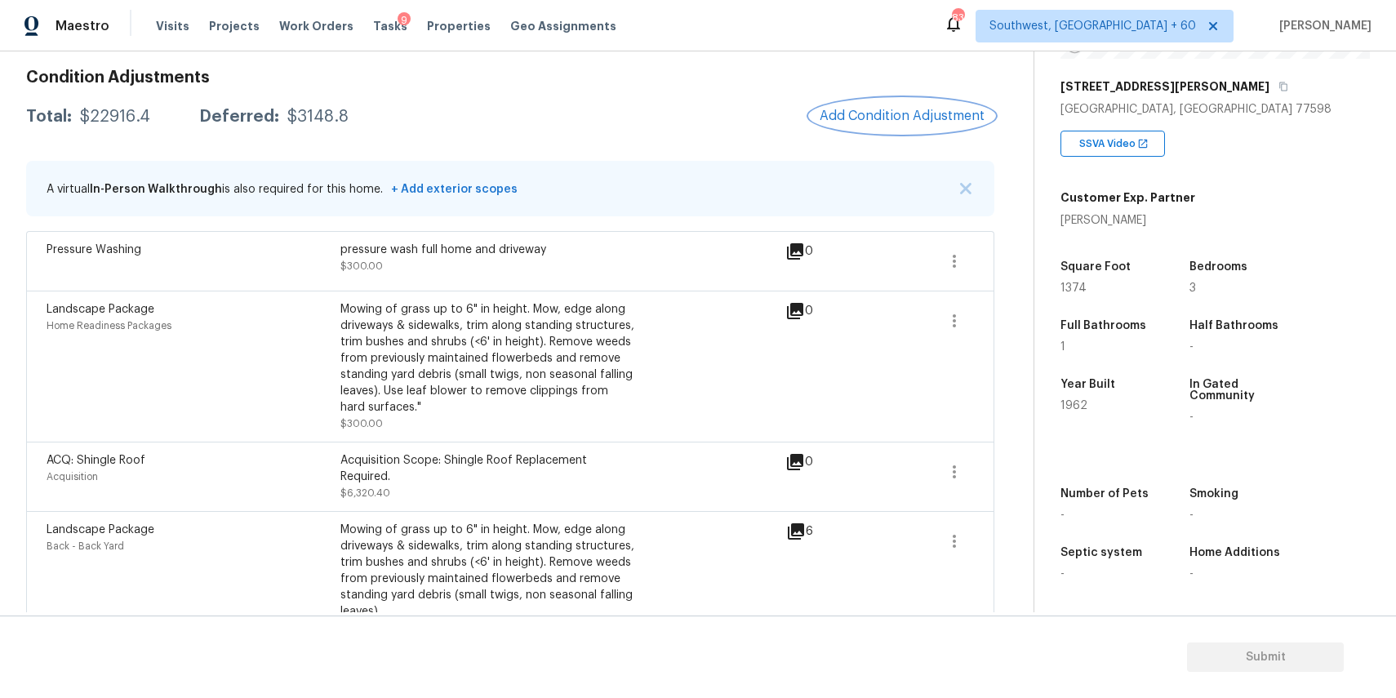
click at [885, 115] on span "Add Condition Adjustment" at bounding box center [902, 116] width 165 height 15
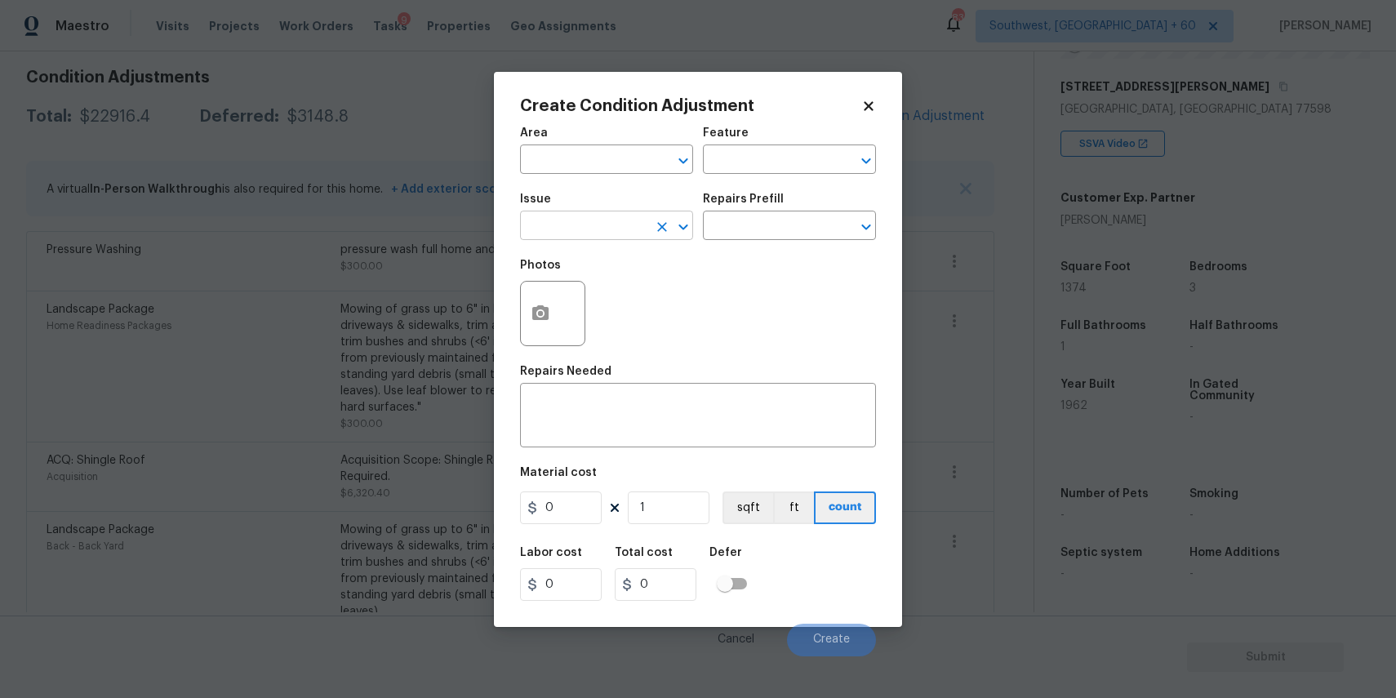
click at [589, 222] on input "text" at bounding box center [583, 227] width 127 height 25
click at [607, 324] on li "Appliances" at bounding box center [606, 330] width 173 height 27
type input "Appliances"
click at [743, 242] on div "Issue Appliances ​ Repairs Prefill ​" at bounding box center [698, 217] width 356 height 66
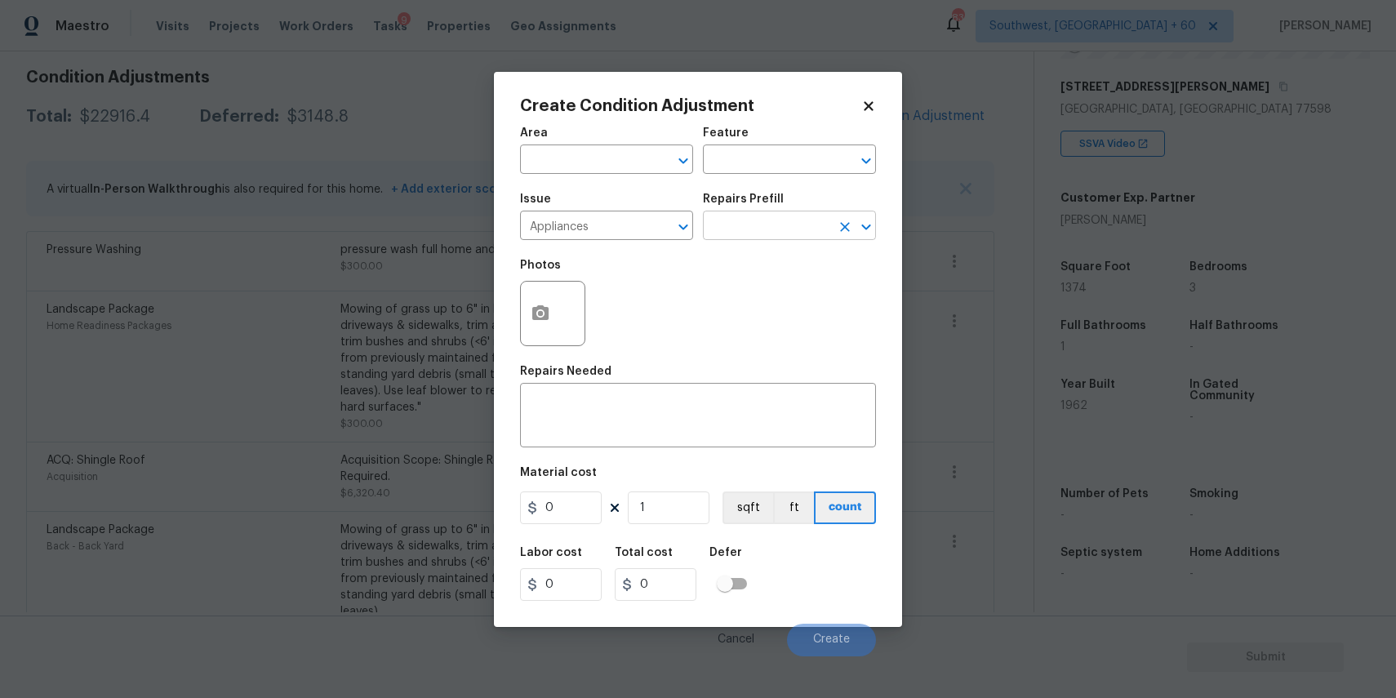
click at [775, 223] on input "text" at bounding box center [766, 227] width 127 height 25
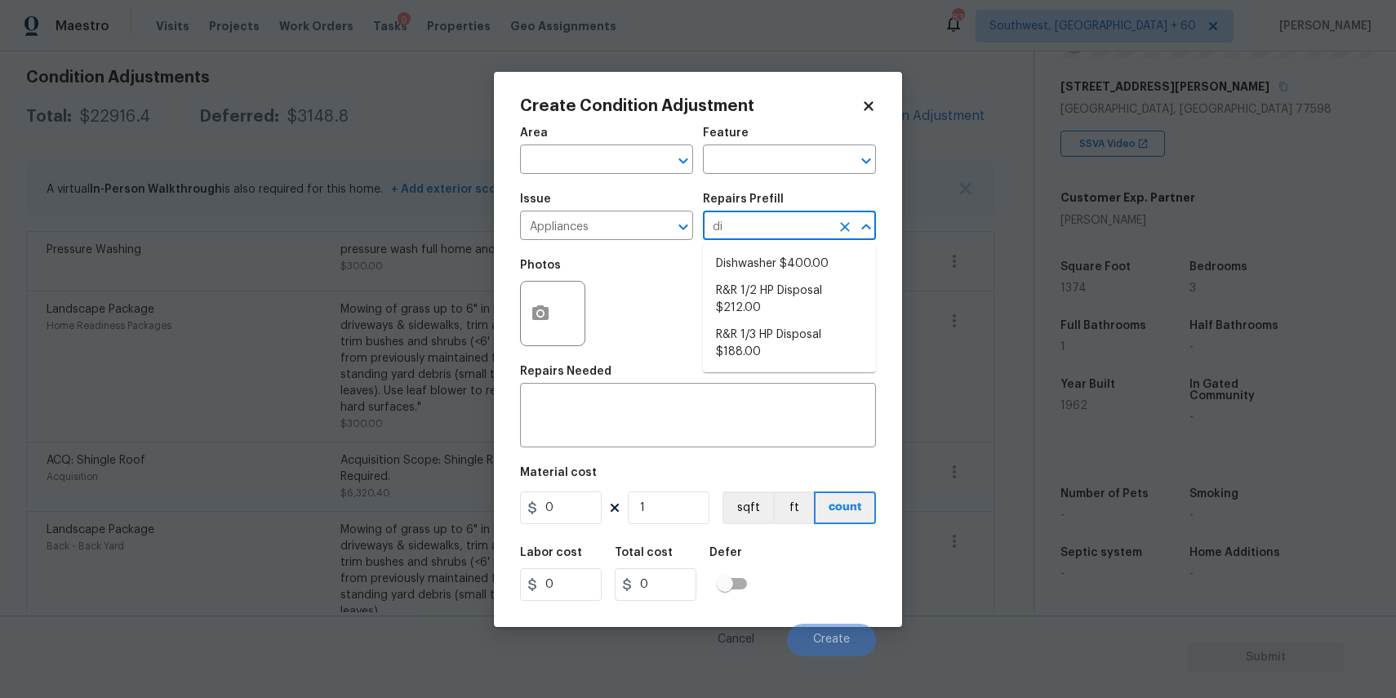
type input "dis"
click at [792, 256] on li "Dishwasher $400.00" at bounding box center [789, 264] width 173 height 27
type input "Appliances"
type textarea "Remove the existing dishwasher and prep the area for a new unit. Install a new …"
type input "400"
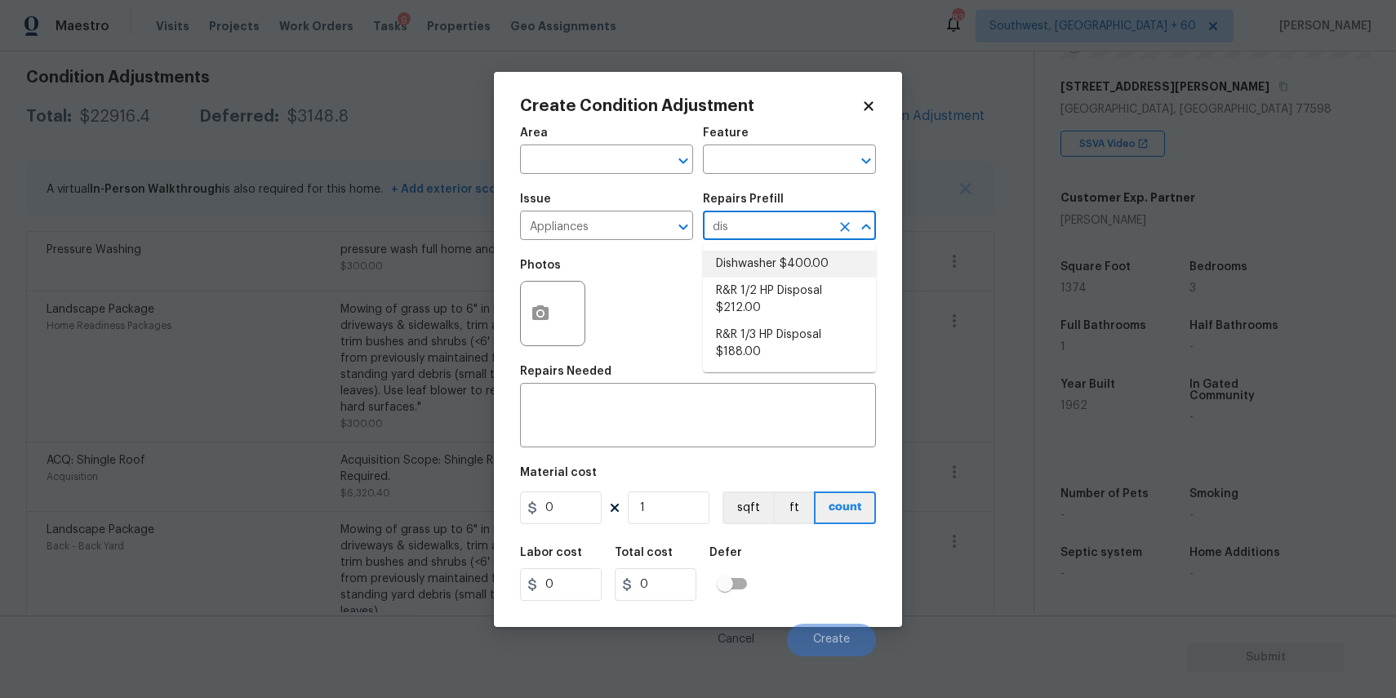
type input "400"
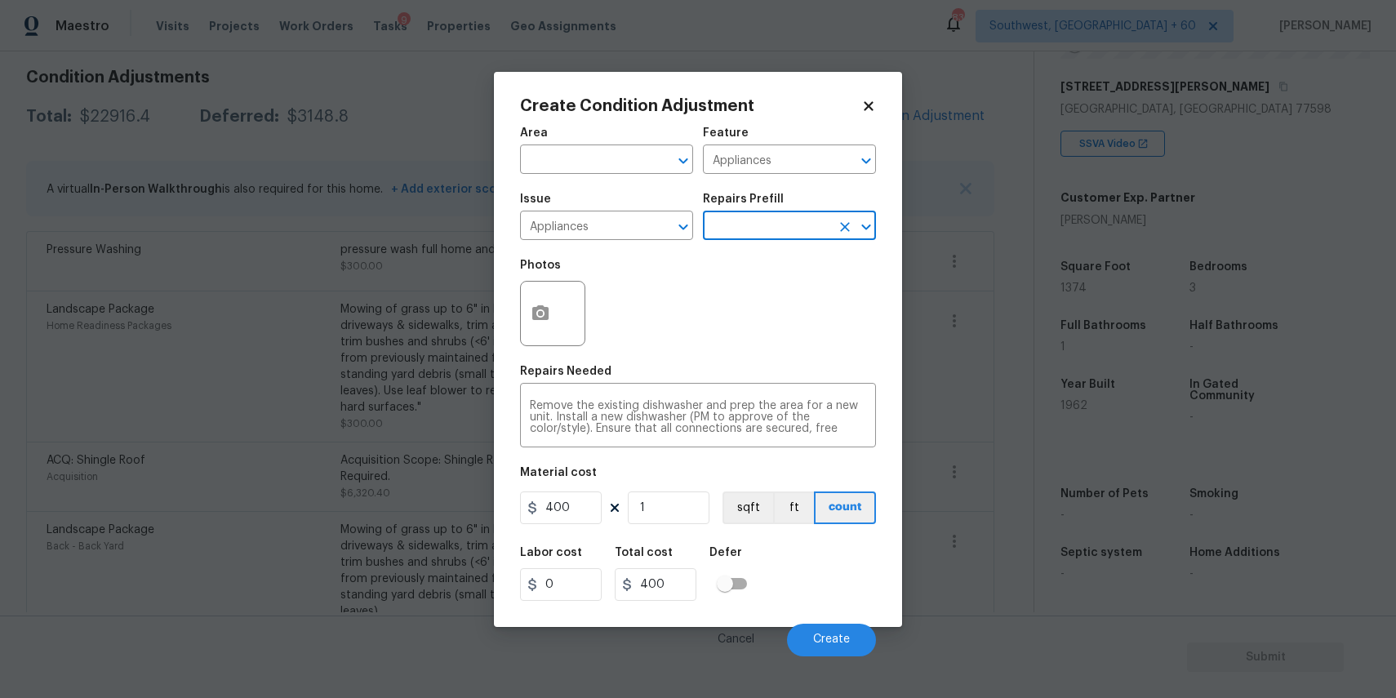
click at [844, 661] on body "Maestro Visits Projects Work Orders Tasks 9 Properties Geo Assignments 834 Sout…" at bounding box center [698, 349] width 1396 height 698
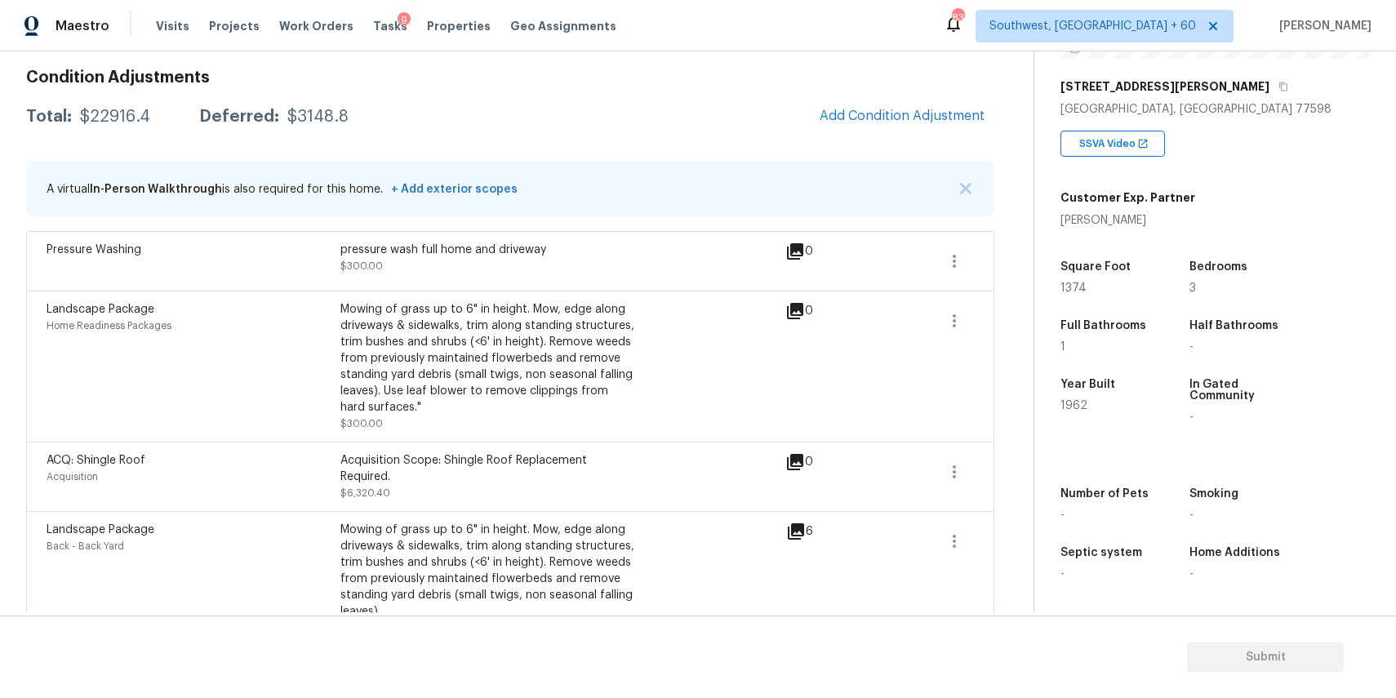
click at [869, 109] on span "Add Condition Adjustment" at bounding box center [902, 116] width 165 height 15
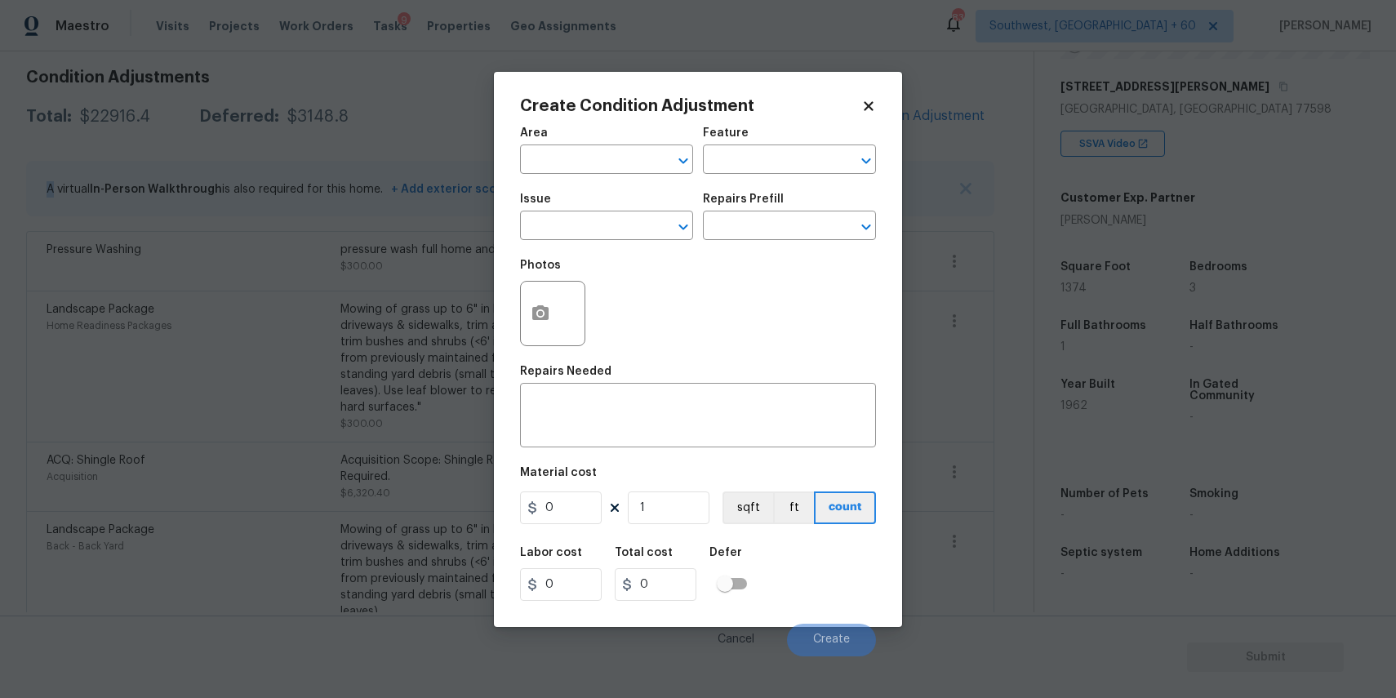
click at [592, 244] on span "Issue ​" at bounding box center [606, 217] width 173 height 66
click at [607, 236] on input "text" at bounding box center [583, 227] width 127 height 25
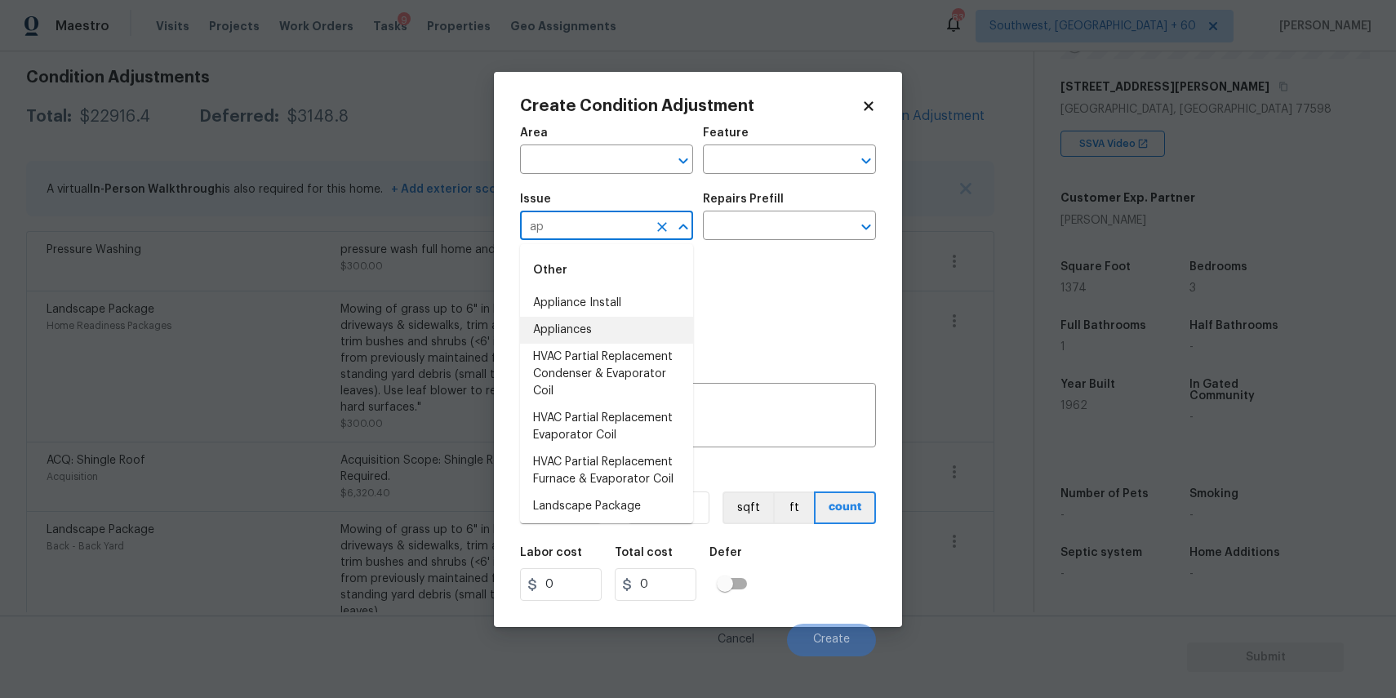
click at [592, 332] on li "Appliances" at bounding box center [606, 330] width 173 height 27
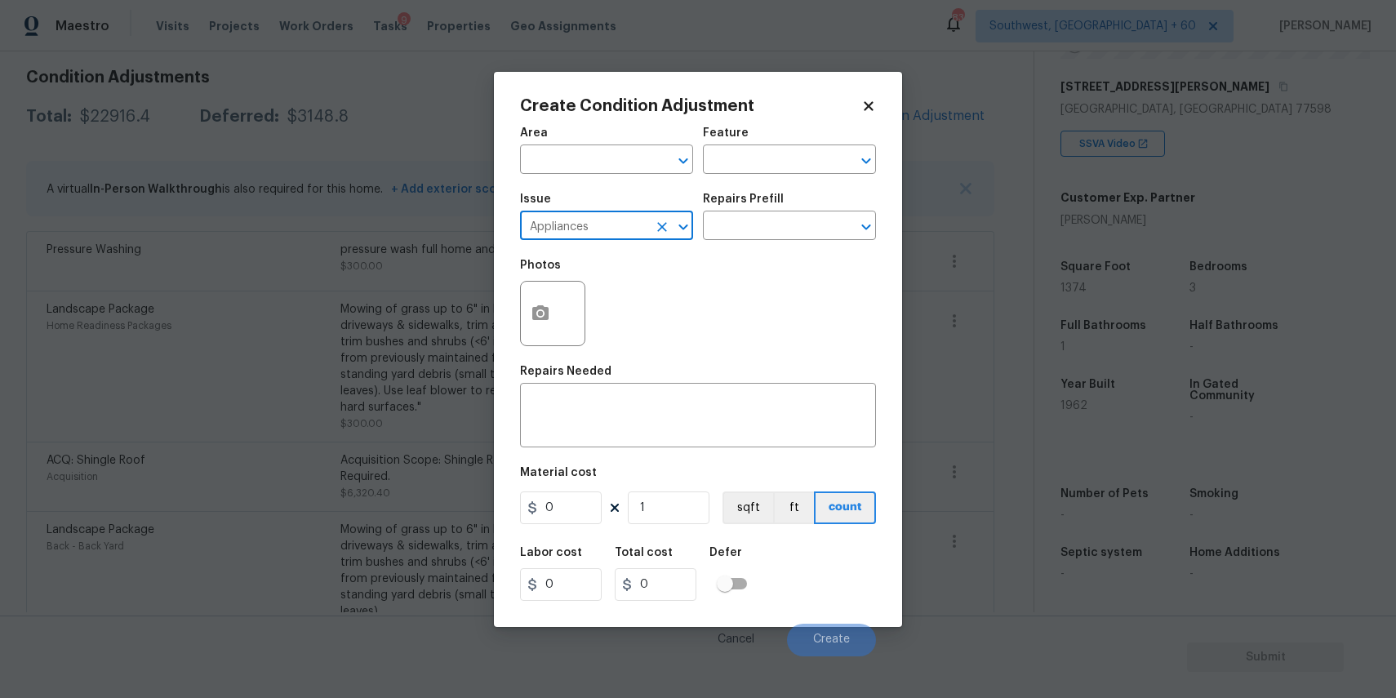
type input "Appliances"
click at [765, 241] on div "Issue Appliances ​ Repairs Prefill ​" at bounding box center [698, 217] width 356 height 66
click at [791, 201] on div "Repairs Prefill" at bounding box center [789, 203] width 173 height 21
click at [802, 224] on input "text" at bounding box center [766, 227] width 127 height 25
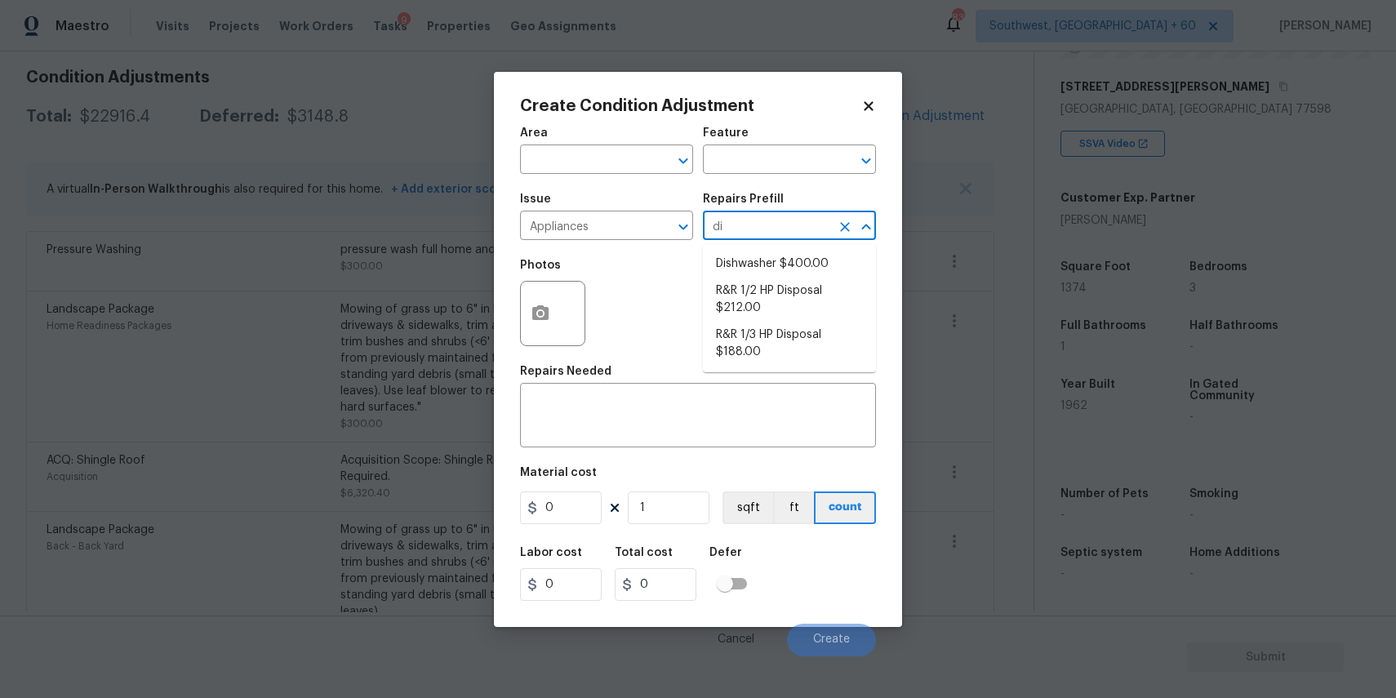
type input "dis"
click at [822, 264] on li "Dishwasher $400.00" at bounding box center [789, 264] width 173 height 27
type input "Appliances"
type textarea "Remove the existing dishwasher and prep the area for a new unit. Install a new …"
type input "400"
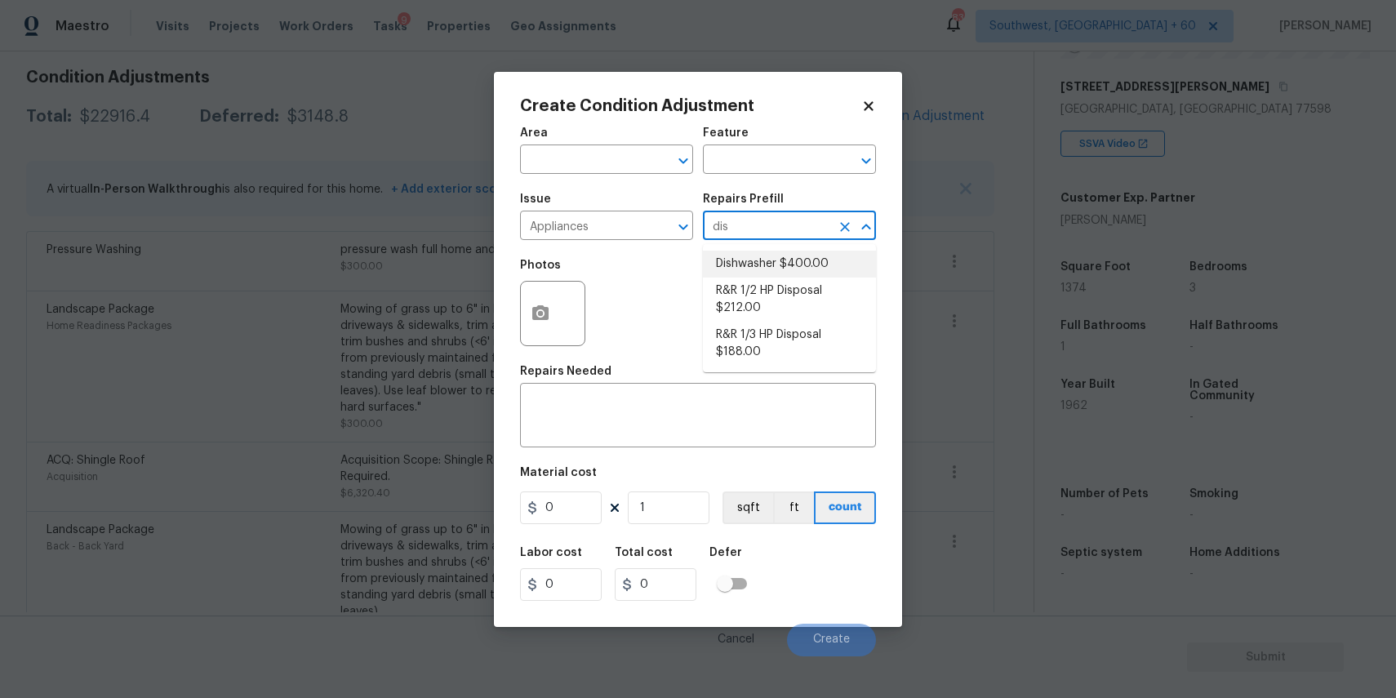
type input "400"
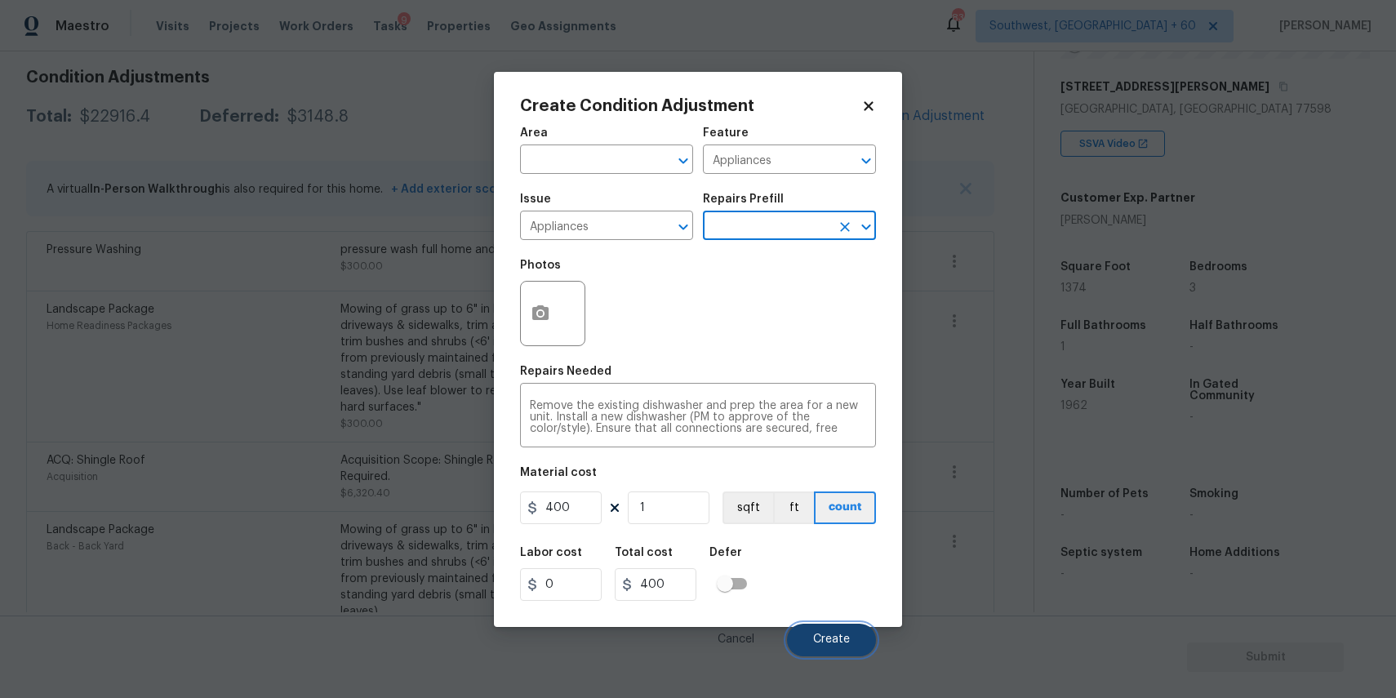
click at [833, 630] on button "Create" at bounding box center [831, 640] width 89 height 33
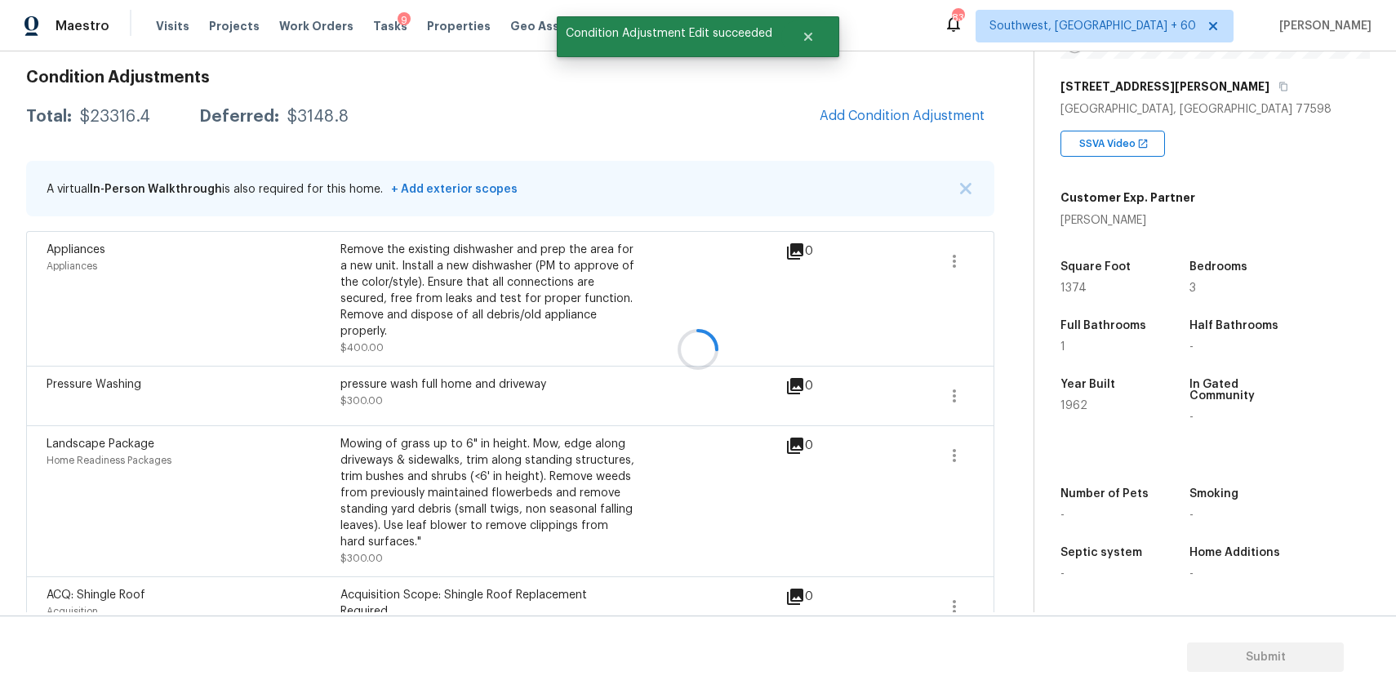
click at [929, 111] on div at bounding box center [698, 349] width 1396 height 698
click at [876, 115] on span "Add Condition Adjustment" at bounding box center [902, 116] width 165 height 15
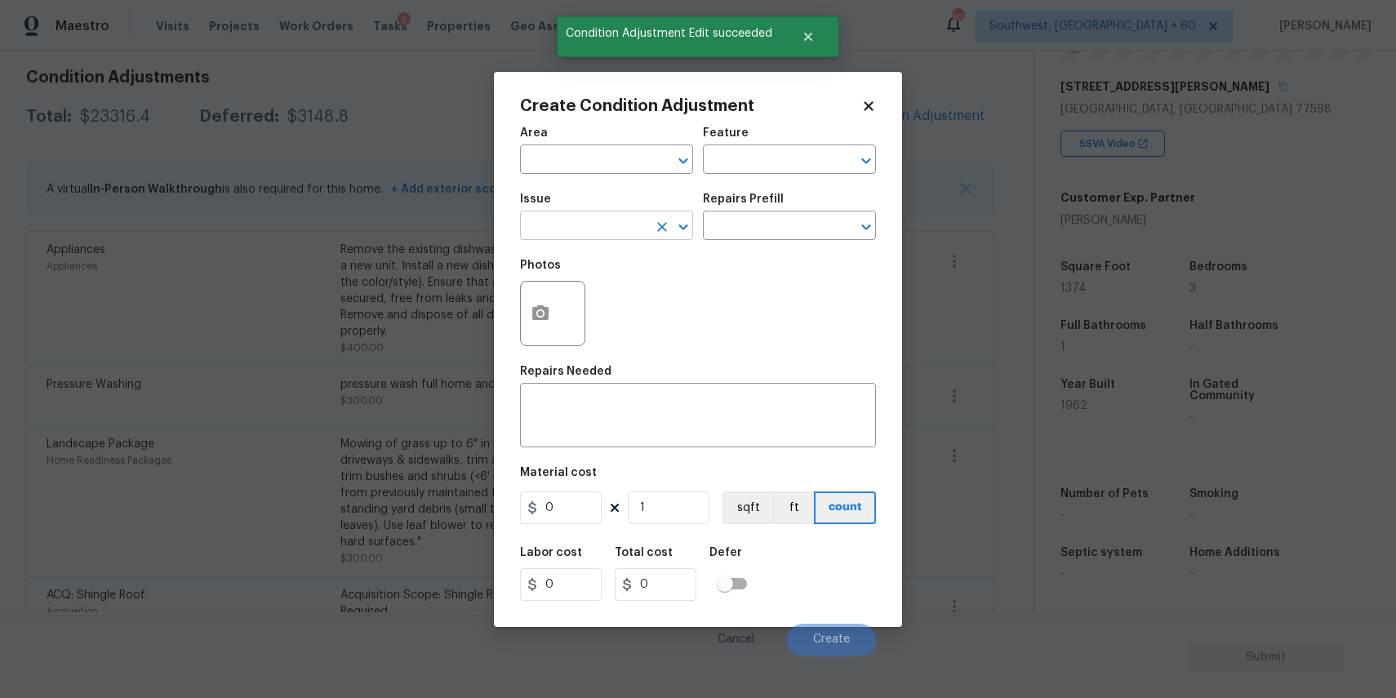
click at [609, 227] on input "text" at bounding box center [583, 227] width 127 height 25
click at [638, 335] on li "Appliances" at bounding box center [606, 330] width 173 height 27
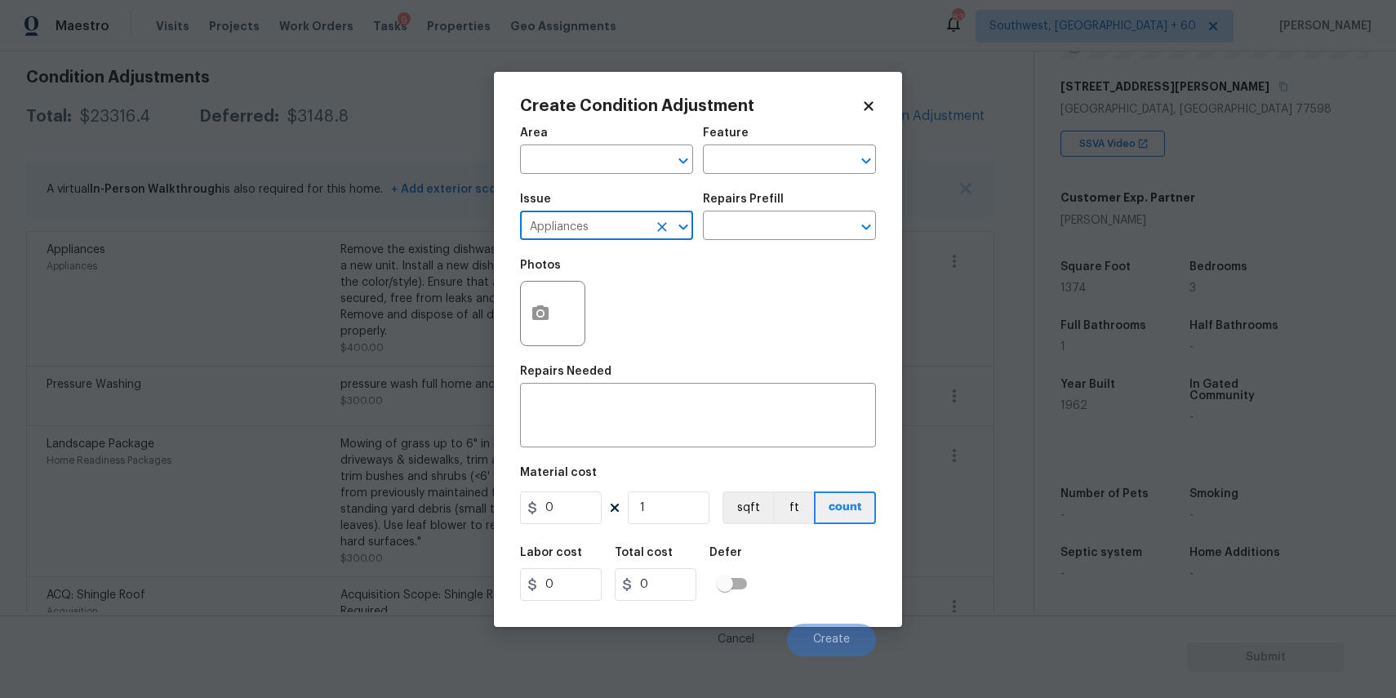
type input "Appliances"
click at [784, 210] on div "Repairs Prefill" at bounding box center [789, 203] width 173 height 21
click at [790, 229] on input "text" at bounding box center [766, 227] width 127 height 25
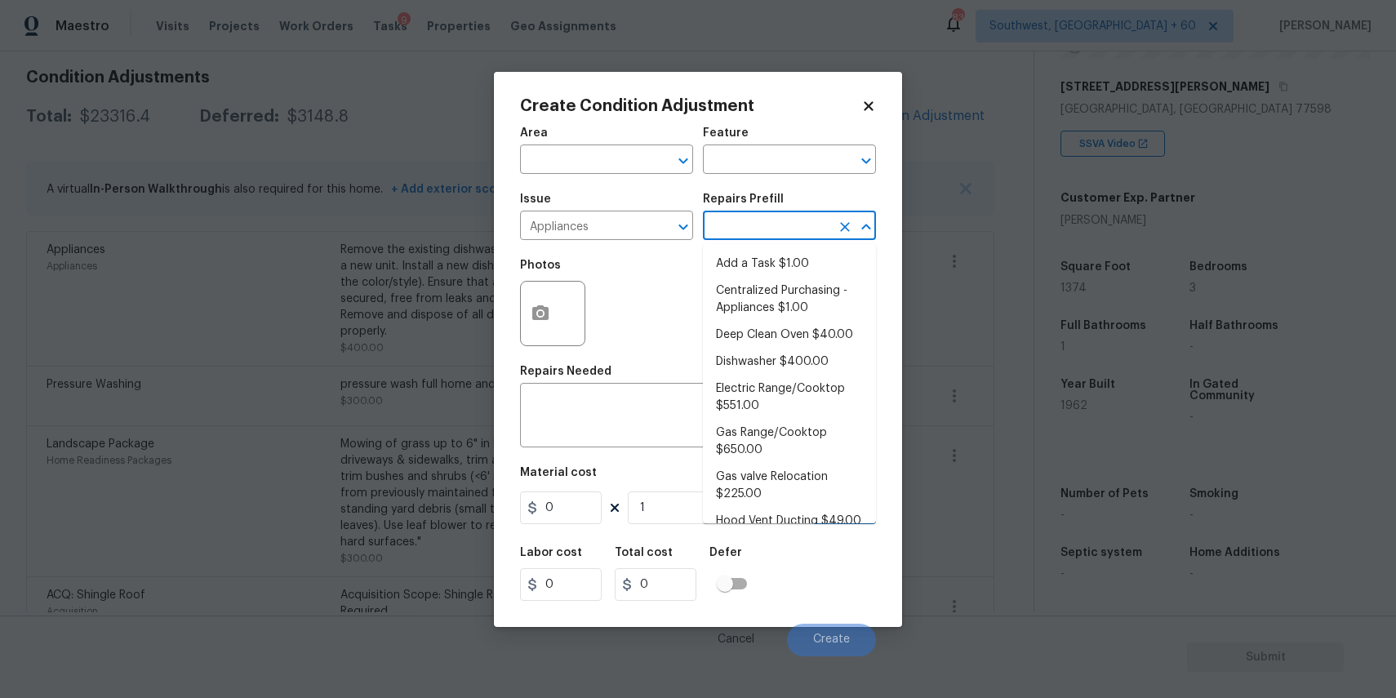
click at [790, 229] on input "text" at bounding box center [766, 227] width 127 height 25
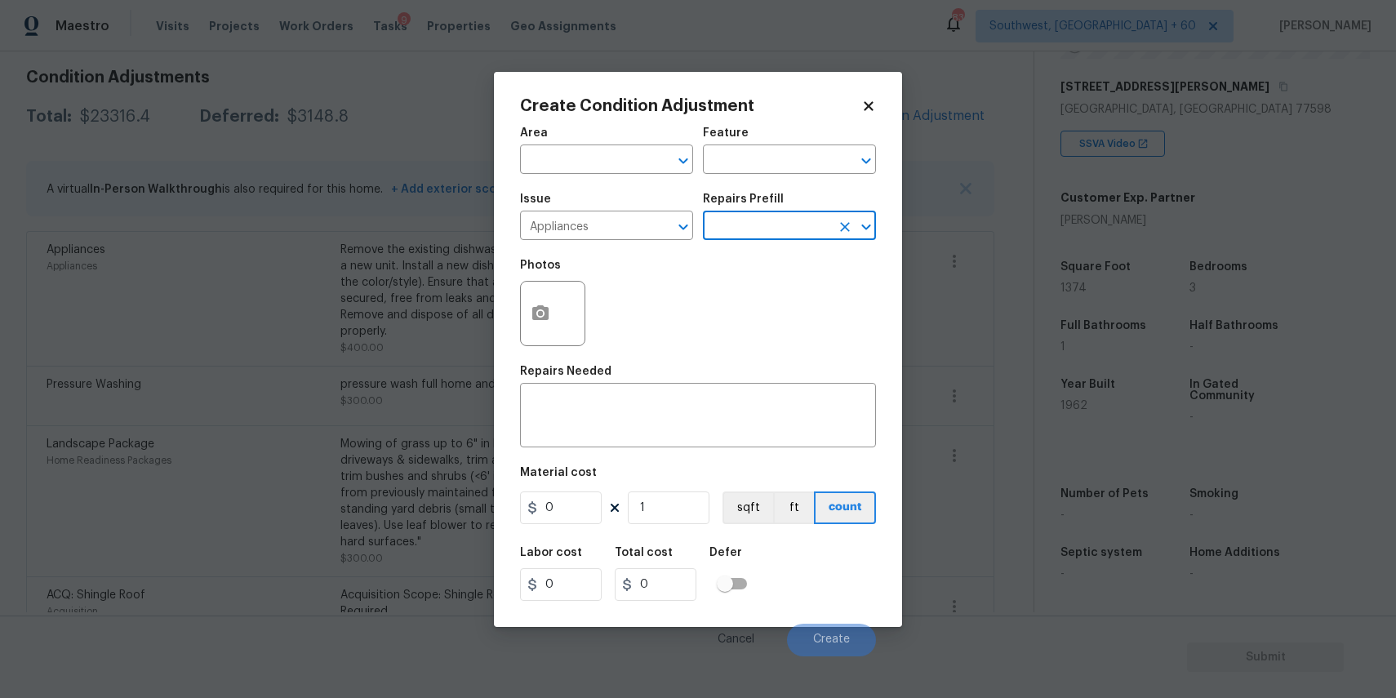
type input "e"
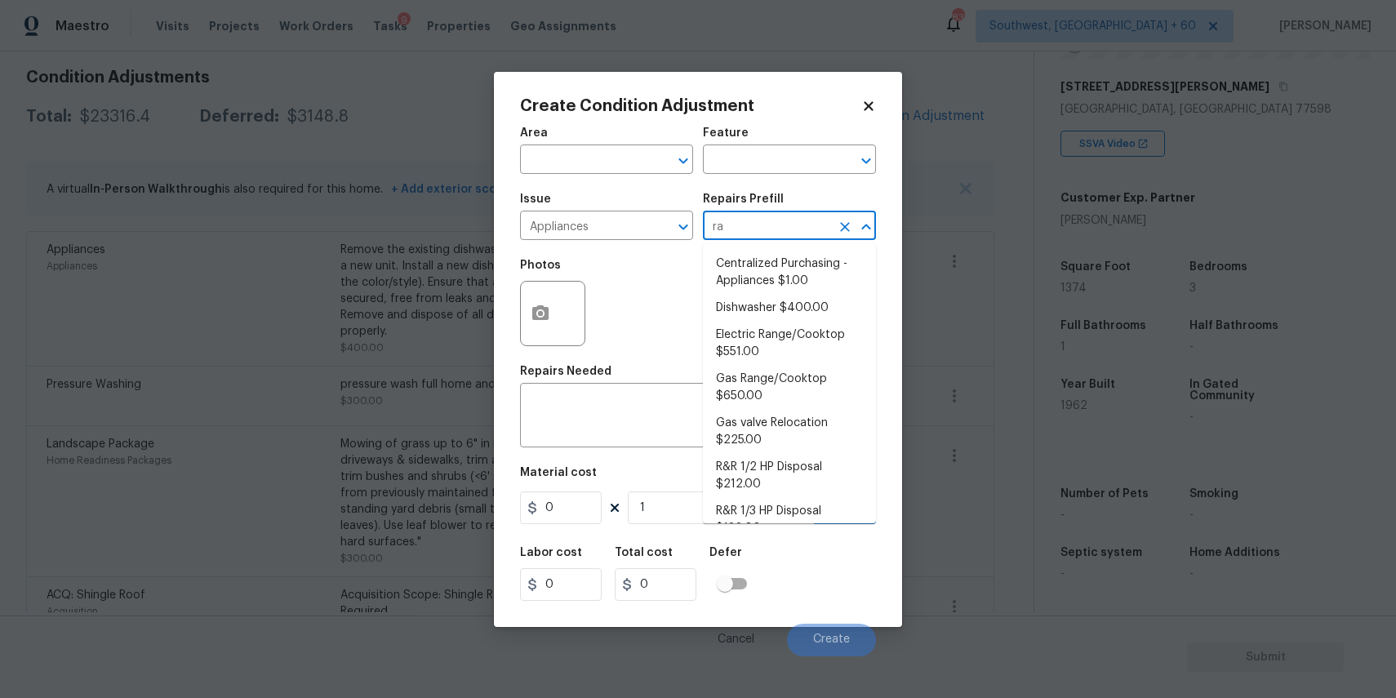
type input "ran"
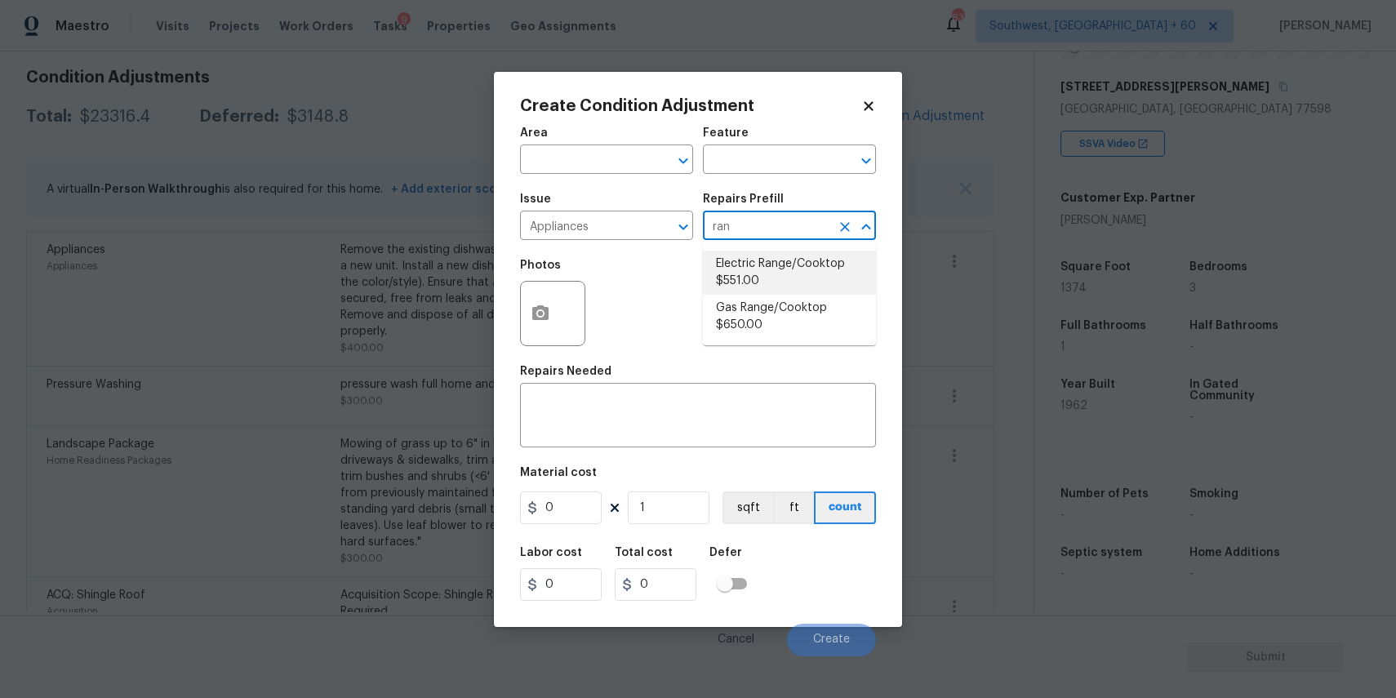
click at [801, 249] on ul "Electric Range/Cooktop $551.00 Gas Range/Cooktop $650.00" at bounding box center [789, 294] width 173 height 101
click at [805, 262] on li "Electric Range/Cooktop $551.00" at bounding box center [789, 273] width 173 height 44
type input "Appliances"
type textarea "Remove the existing electric range/cooktop and prep the area for a new unit. In…"
type input "551"
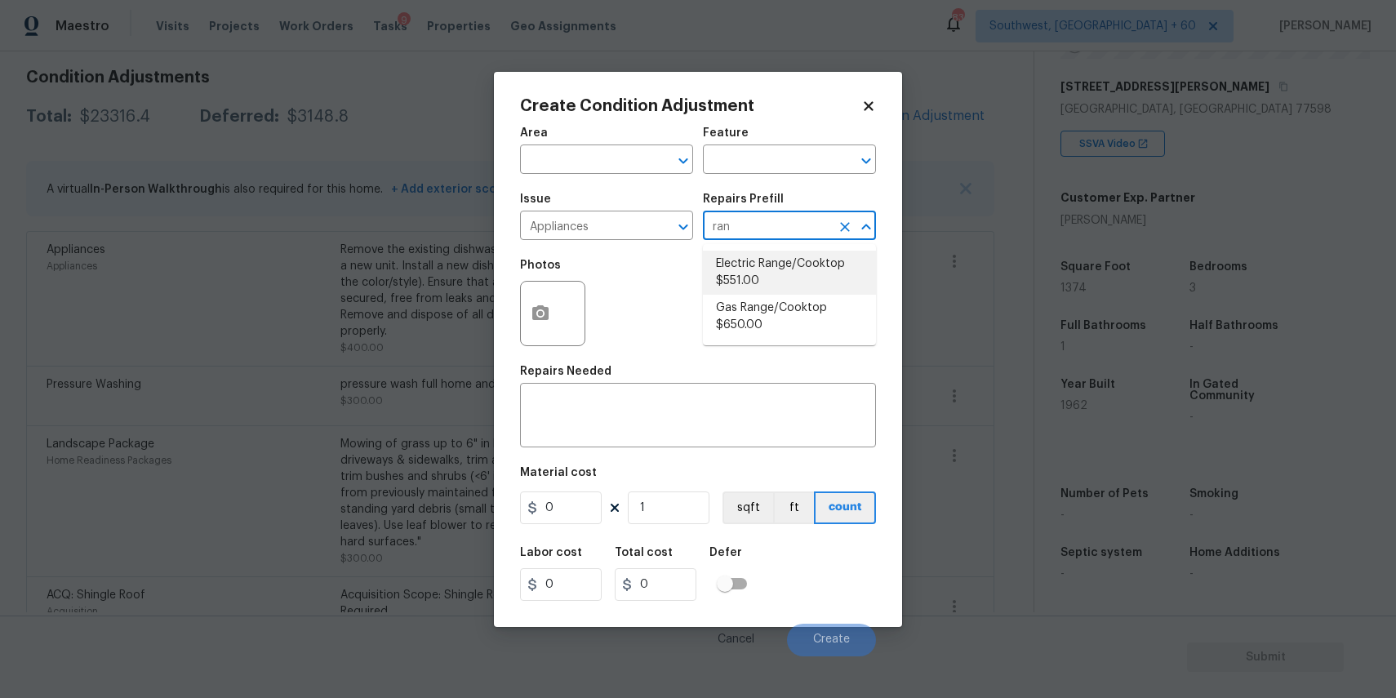
type input "551"
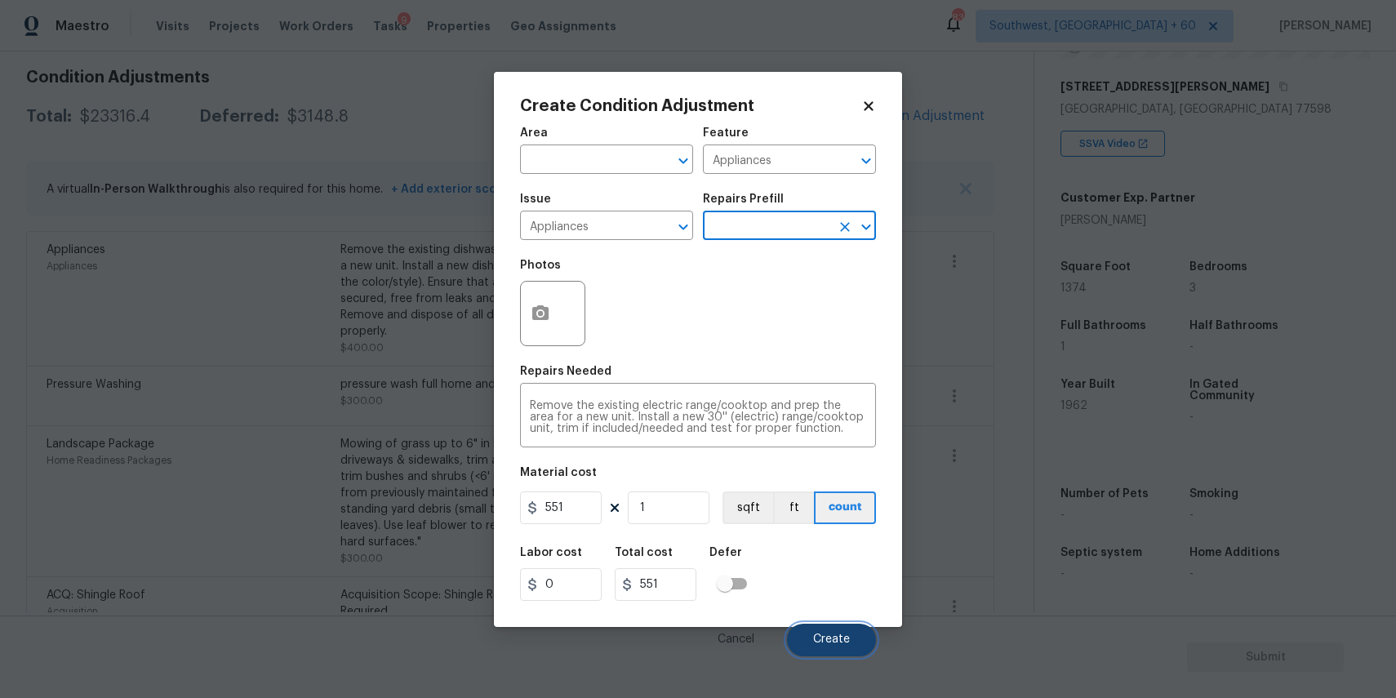
click at [838, 632] on button "Create" at bounding box center [831, 640] width 89 height 33
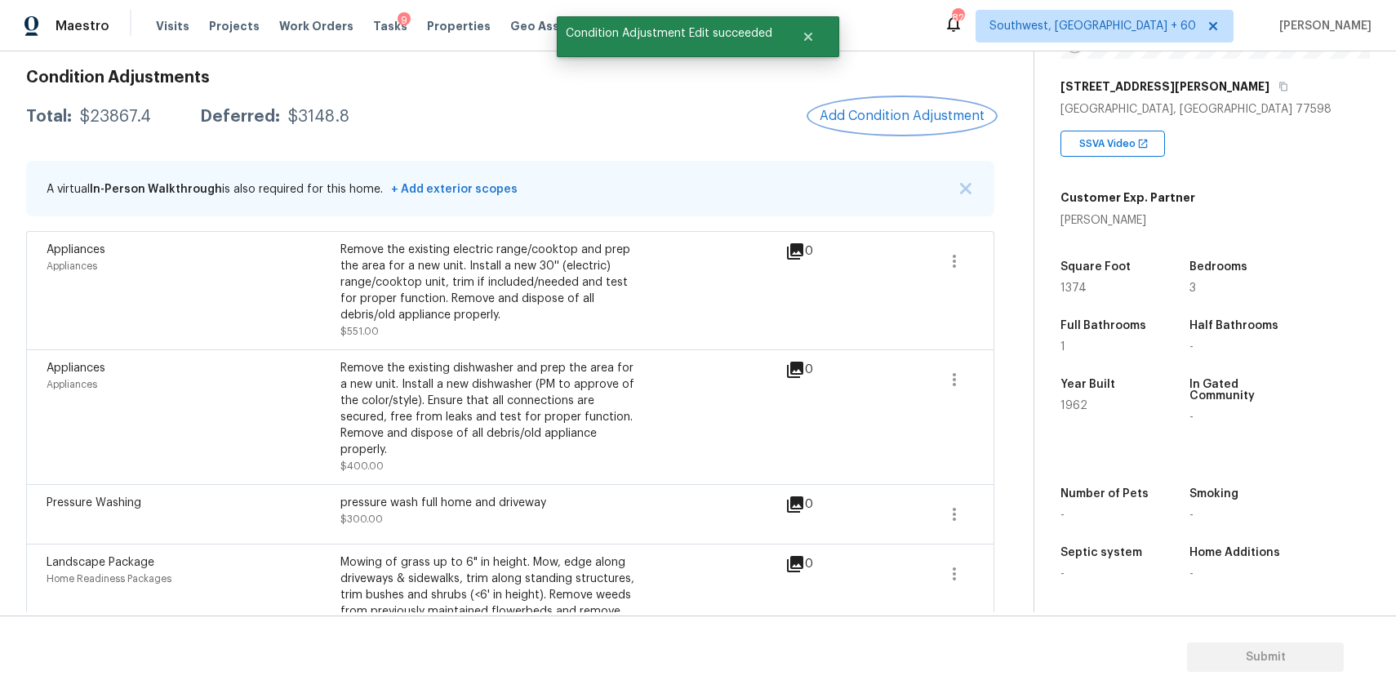
click at [882, 107] on button "Add Condition Adjustment" at bounding box center [902, 116] width 184 height 34
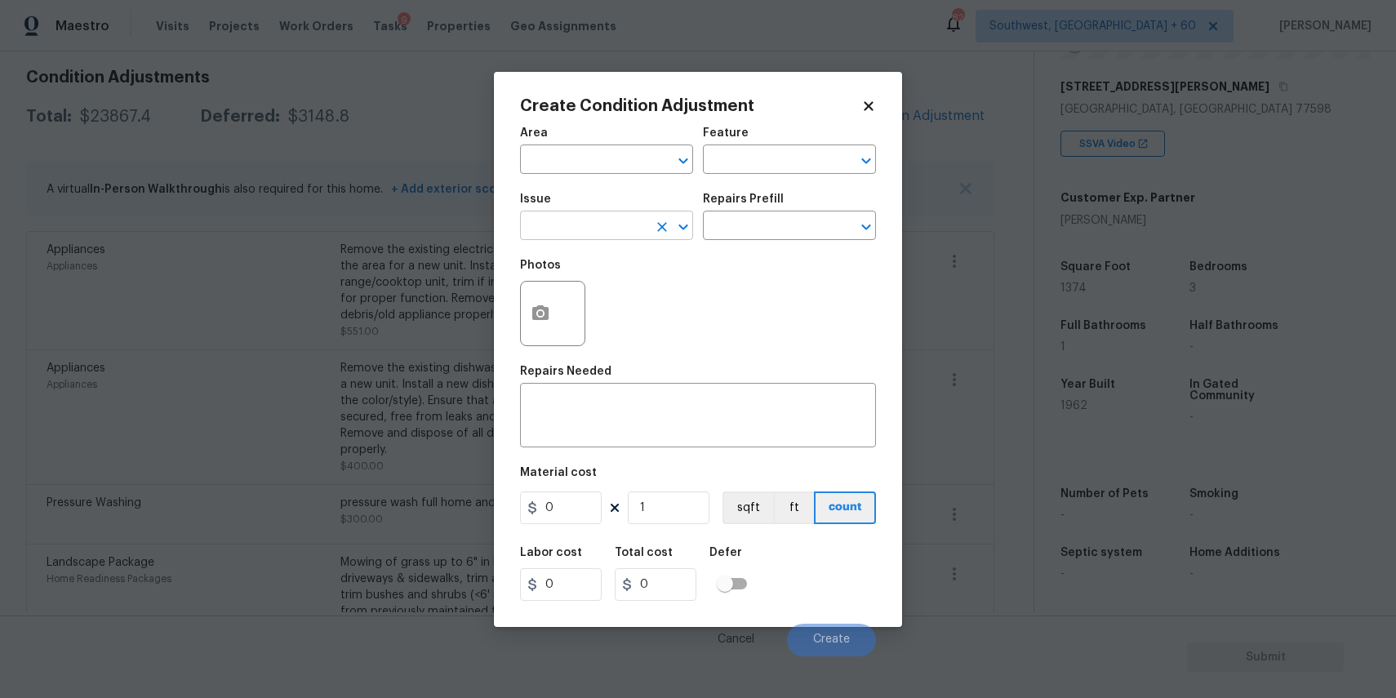
click at [609, 232] on input "text" at bounding box center [583, 227] width 127 height 25
type input "gar"
click at [660, 211] on div "Issue" at bounding box center [606, 203] width 173 height 21
click at [660, 240] on span "Issue ​" at bounding box center [606, 217] width 173 height 66
click at [589, 220] on input "text" at bounding box center [583, 227] width 127 height 25
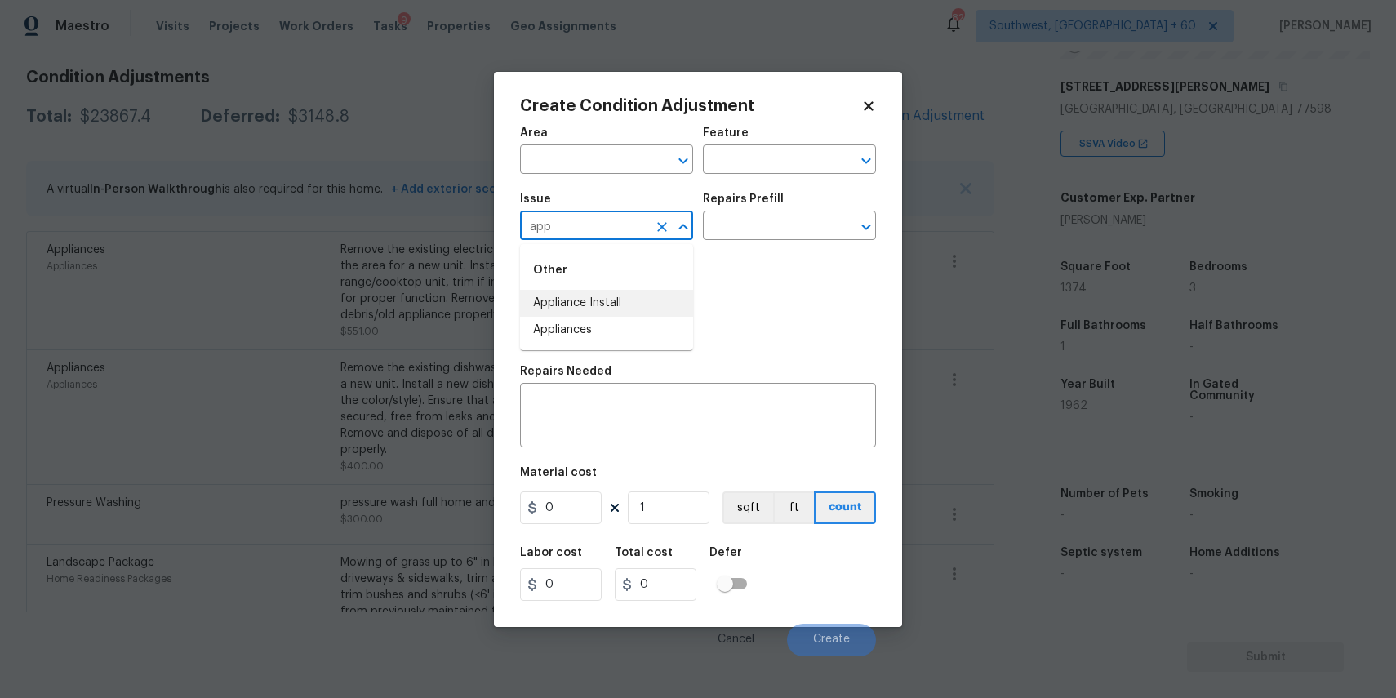
click at [611, 310] on li "Appliance Install" at bounding box center [606, 303] width 173 height 27
type input "Appliance Install"
click at [664, 215] on div "Appliance Install ​" at bounding box center [606, 227] width 173 height 25
click at [664, 226] on icon "Clear" at bounding box center [662, 227] width 16 height 16
click at [648, 330] on li "Appliances" at bounding box center [606, 330] width 173 height 27
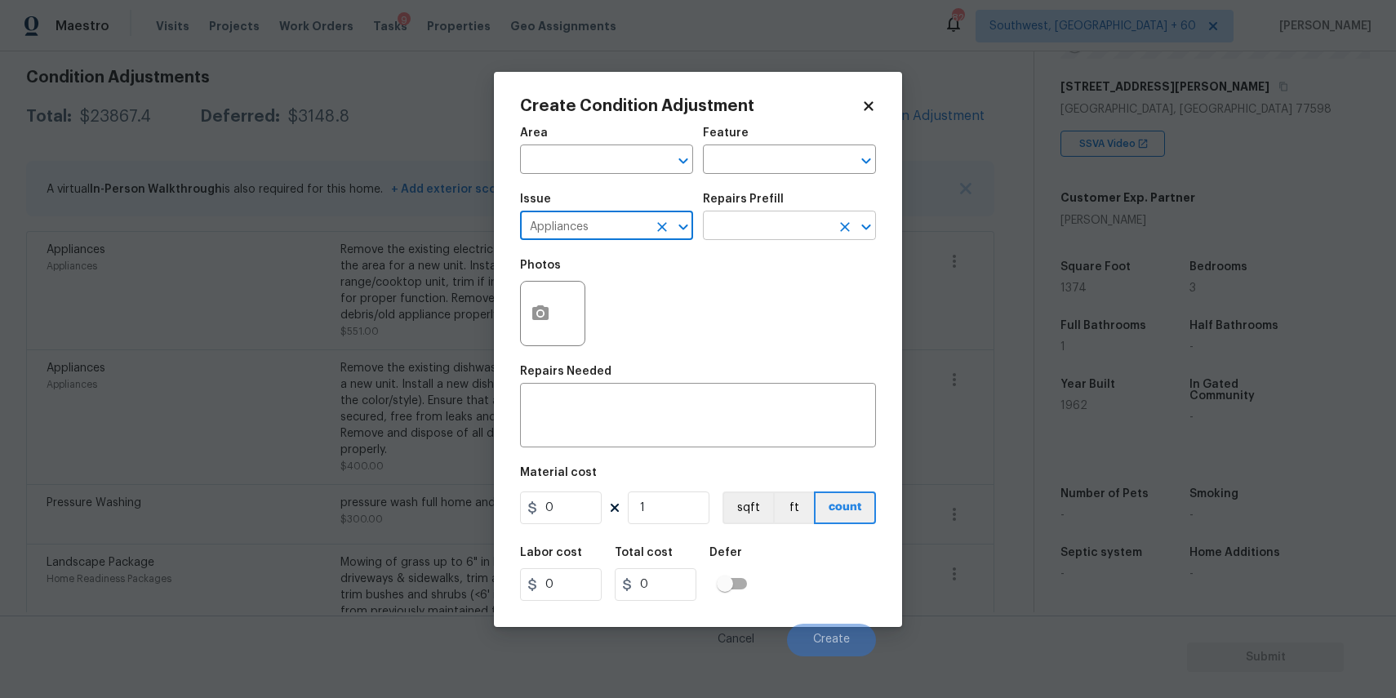
type input "Appliances"
click at [724, 228] on input "text" at bounding box center [766, 227] width 127 height 25
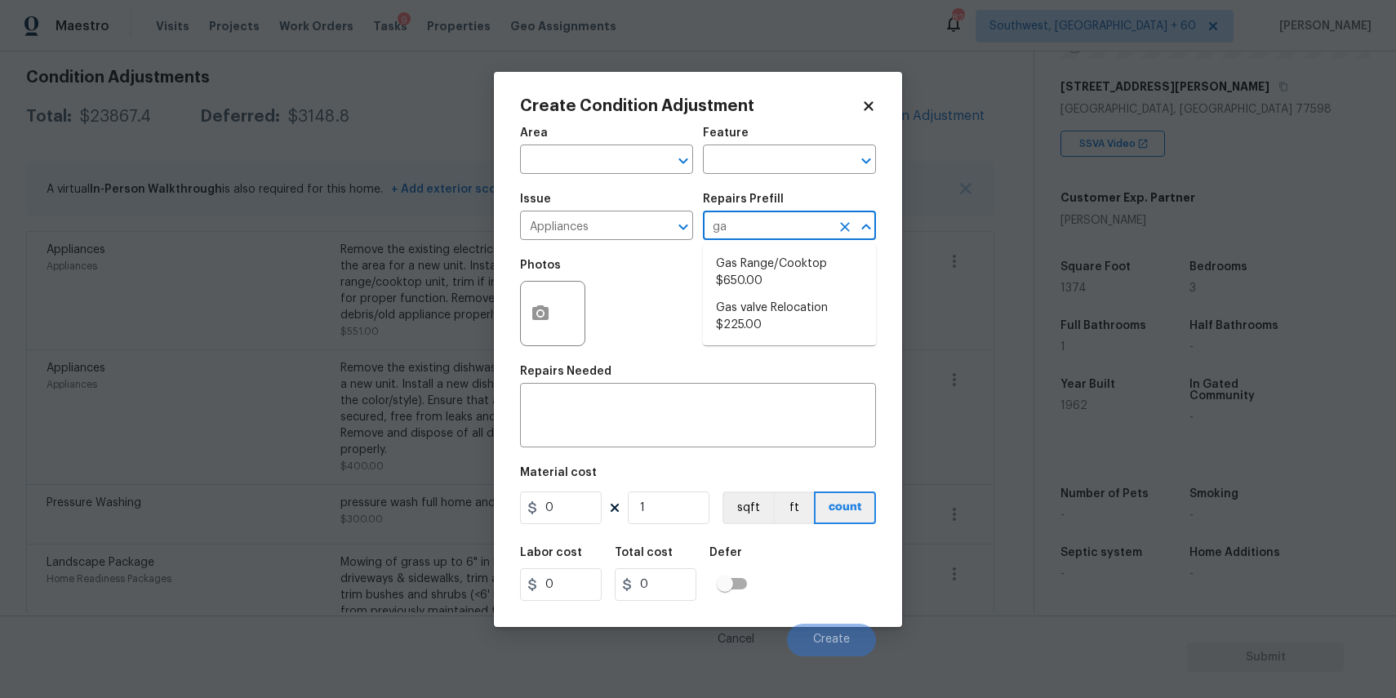
type input "g"
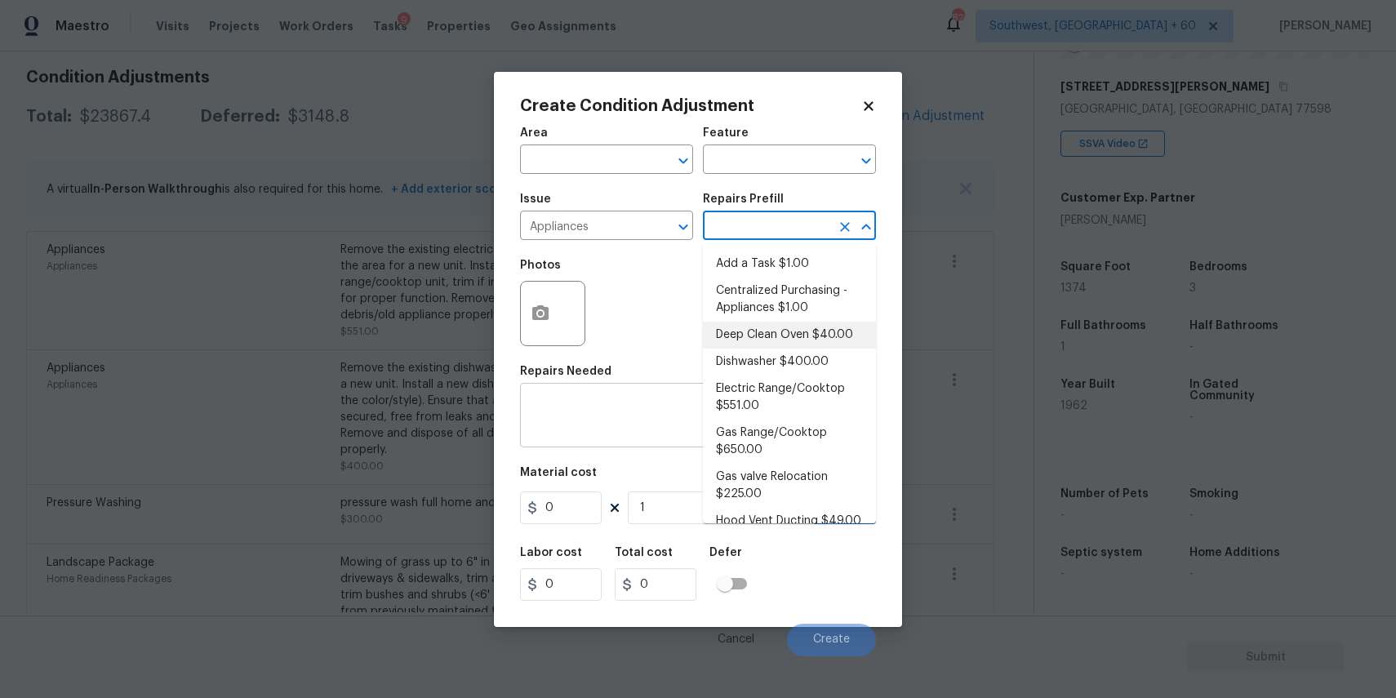
click at [604, 444] on div "x ​" at bounding box center [698, 417] width 356 height 60
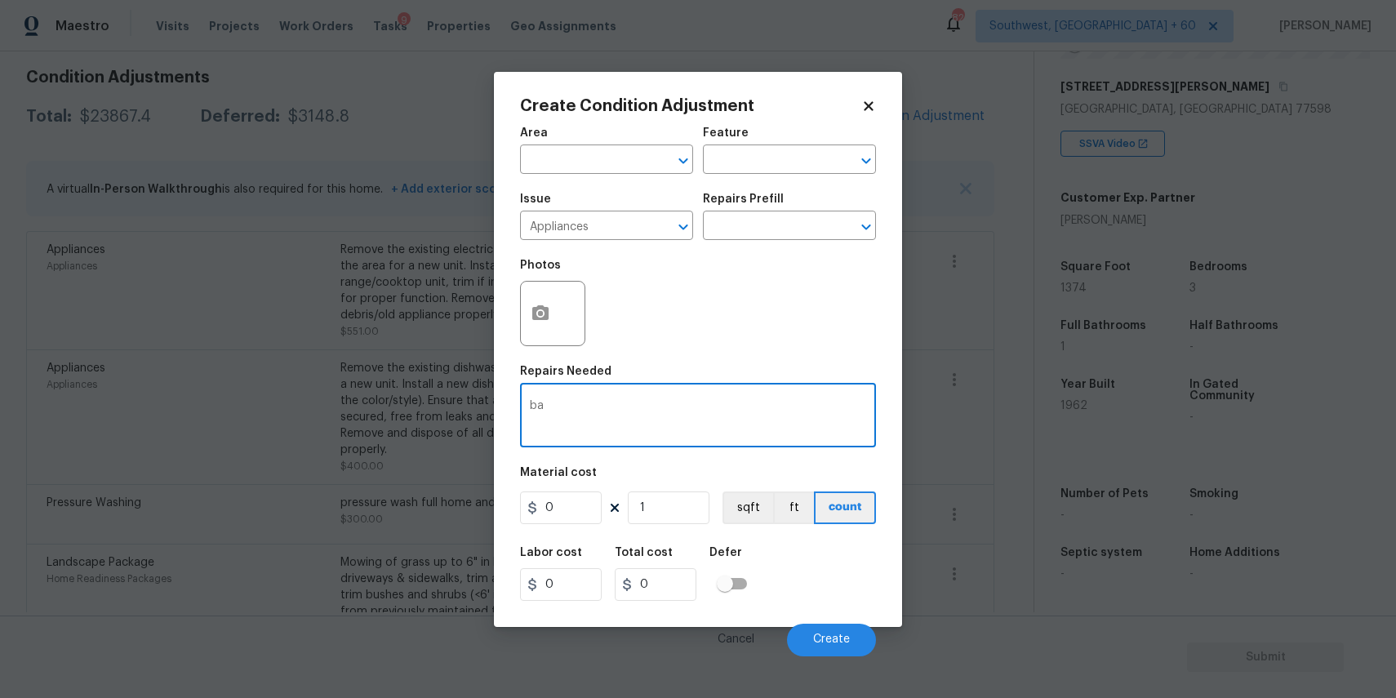
type textarea "b"
type textarea "garbage disposal"
click at [574, 504] on input "0" at bounding box center [561, 507] width 82 height 33
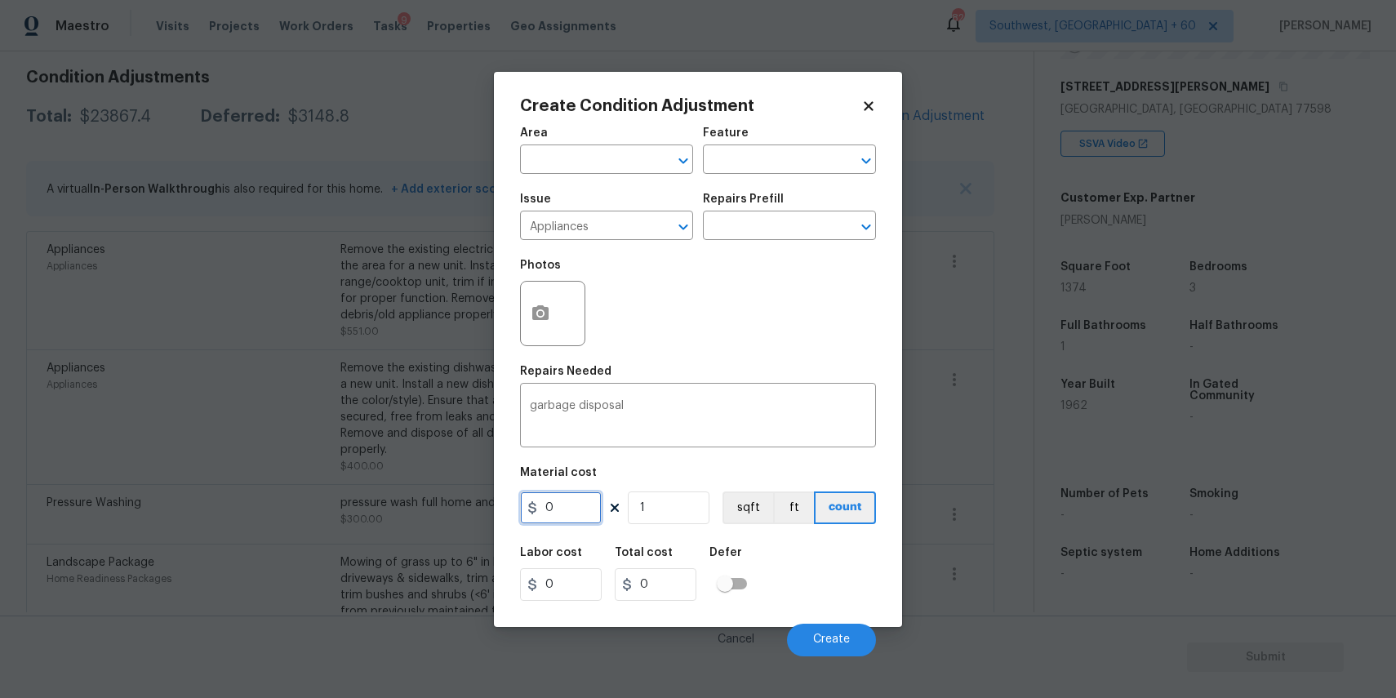
click at [574, 504] on input "0" at bounding box center [561, 507] width 82 height 33
type input "150"
click at [832, 632] on button "Create" at bounding box center [831, 640] width 89 height 33
type input "150"
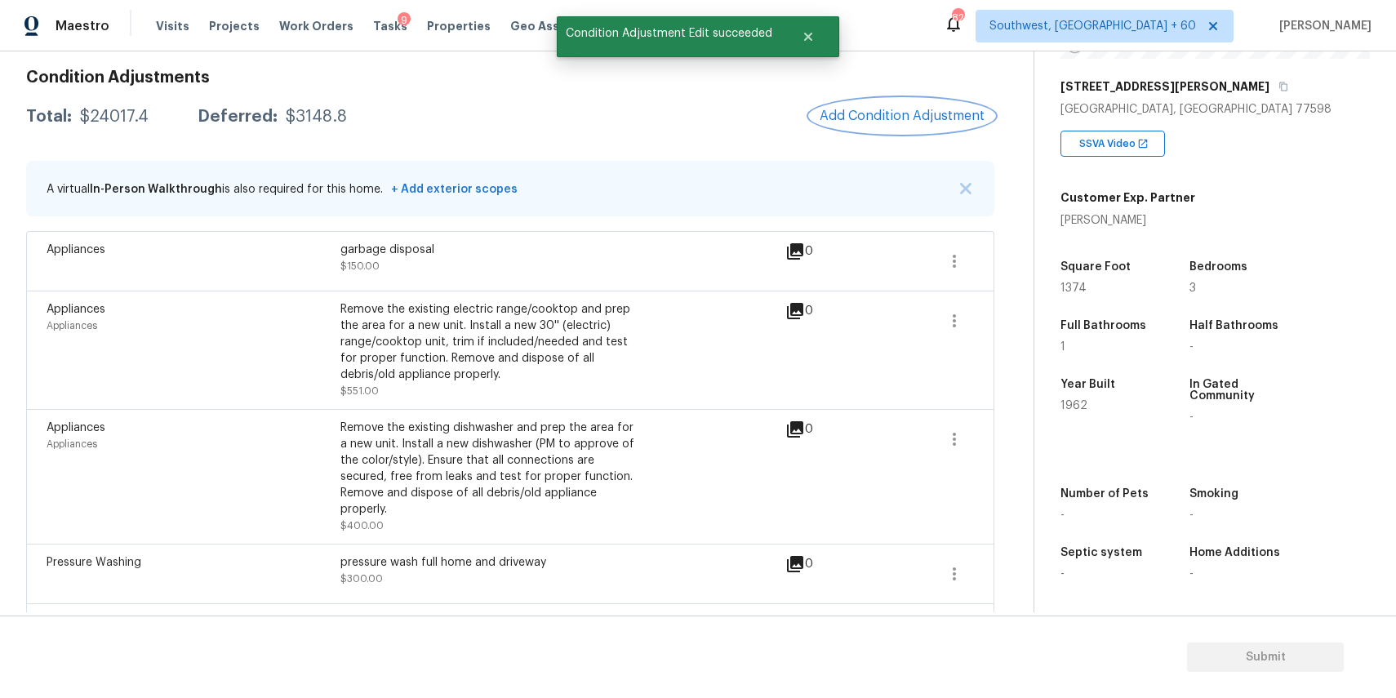
scroll to position [82, 0]
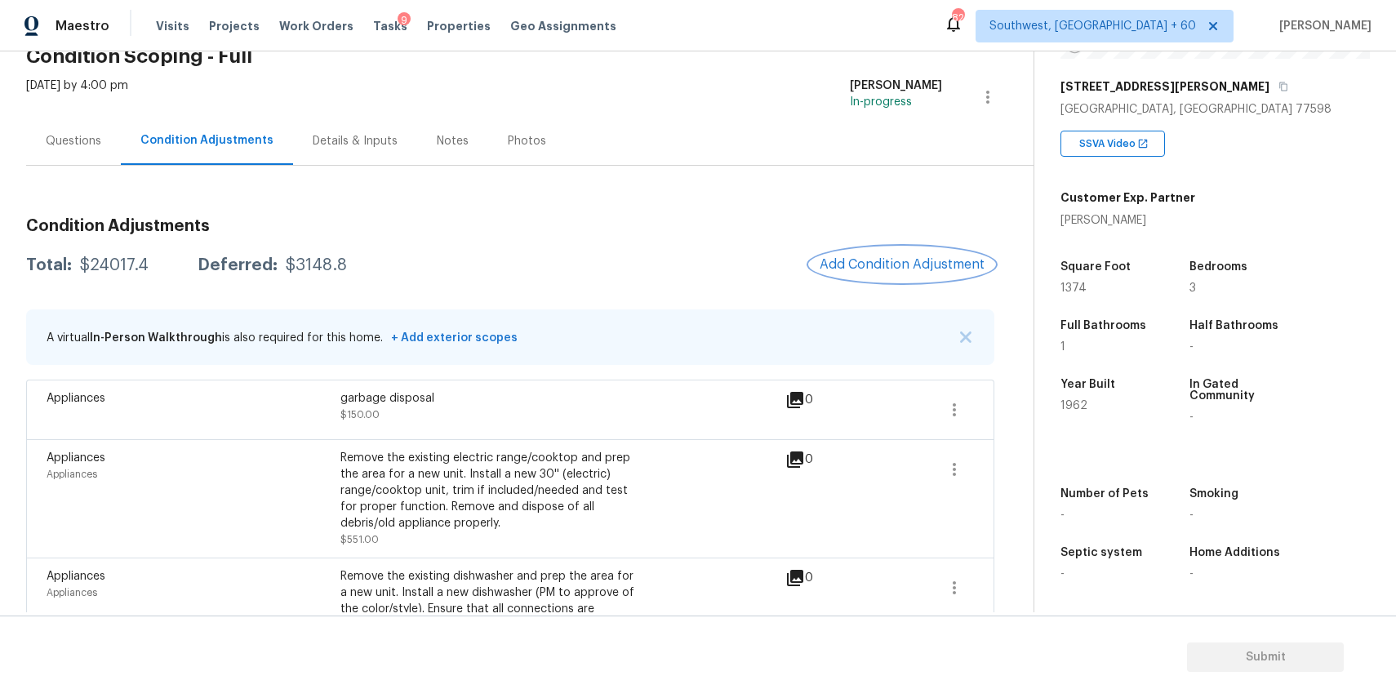
click at [904, 273] on button "Add Condition Adjustment" at bounding box center [902, 264] width 184 height 34
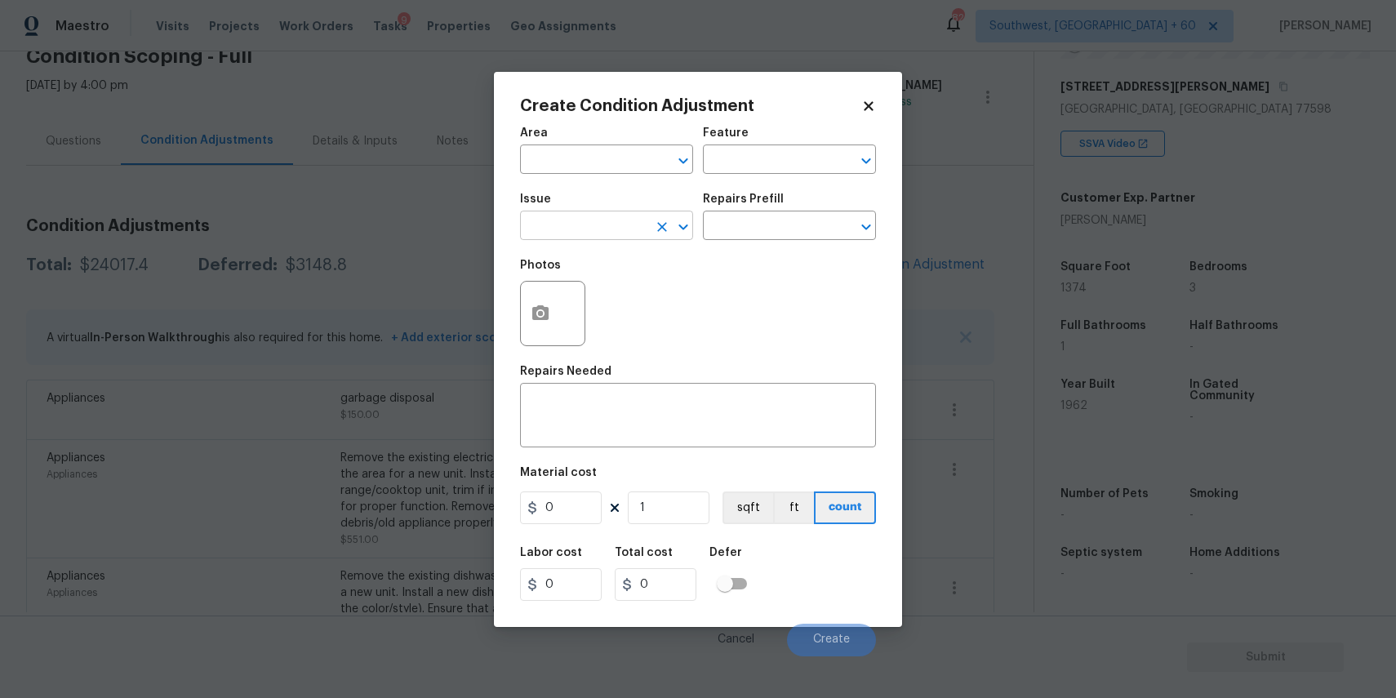
click at [601, 218] on input "text" at bounding box center [583, 227] width 127 height 25
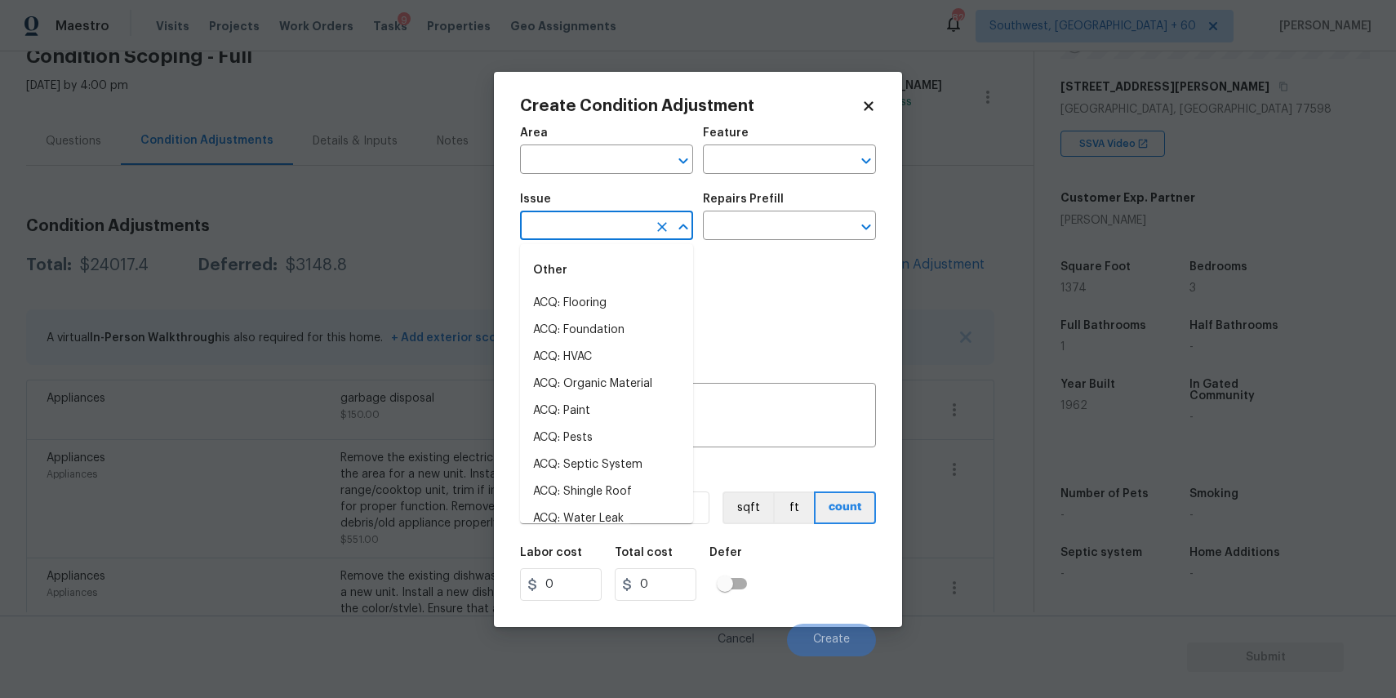
click at [601, 218] on input "text" at bounding box center [583, 227] width 127 height 25
type input "w"
type input "app"
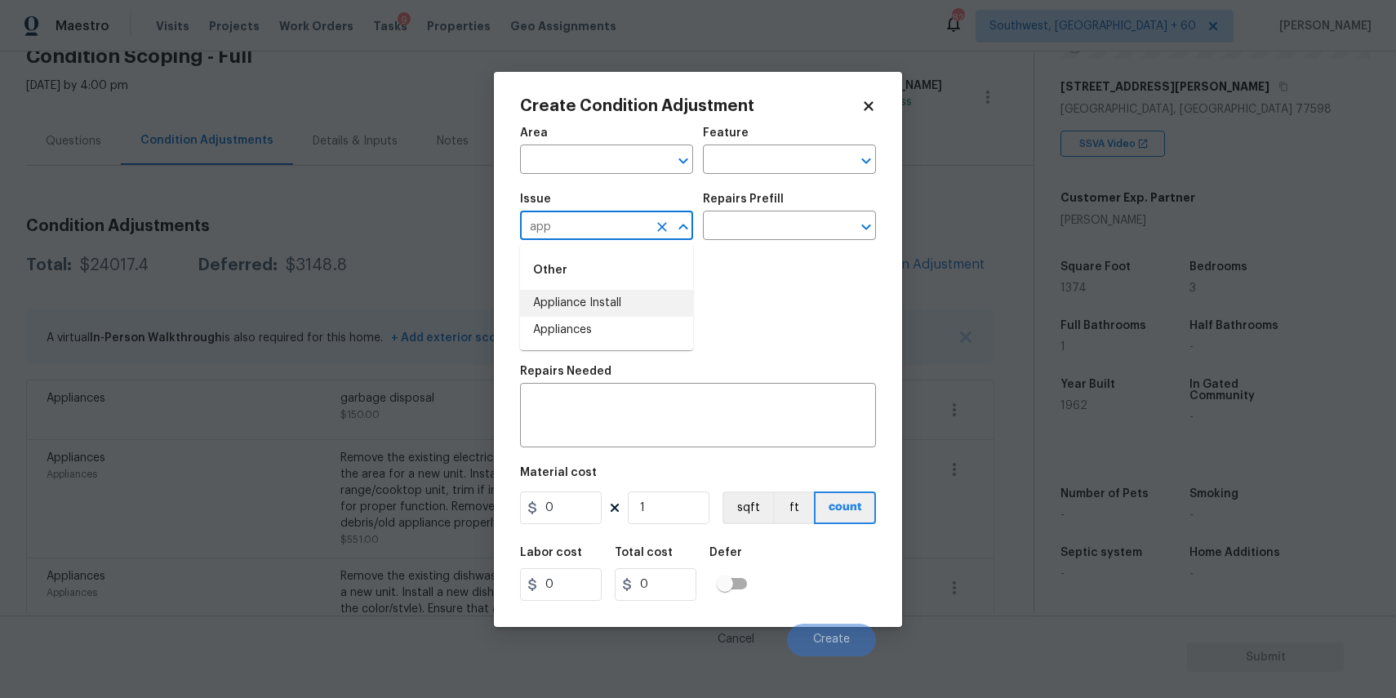
click at [663, 223] on icon "Clear" at bounding box center [662, 227] width 16 height 16
type input "w"
click at [638, 325] on li "Appliances" at bounding box center [606, 330] width 173 height 27
type input "Appliances"
click at [650, 390] on div "x ​" at bounding box center [698, 417] width 356 height 60
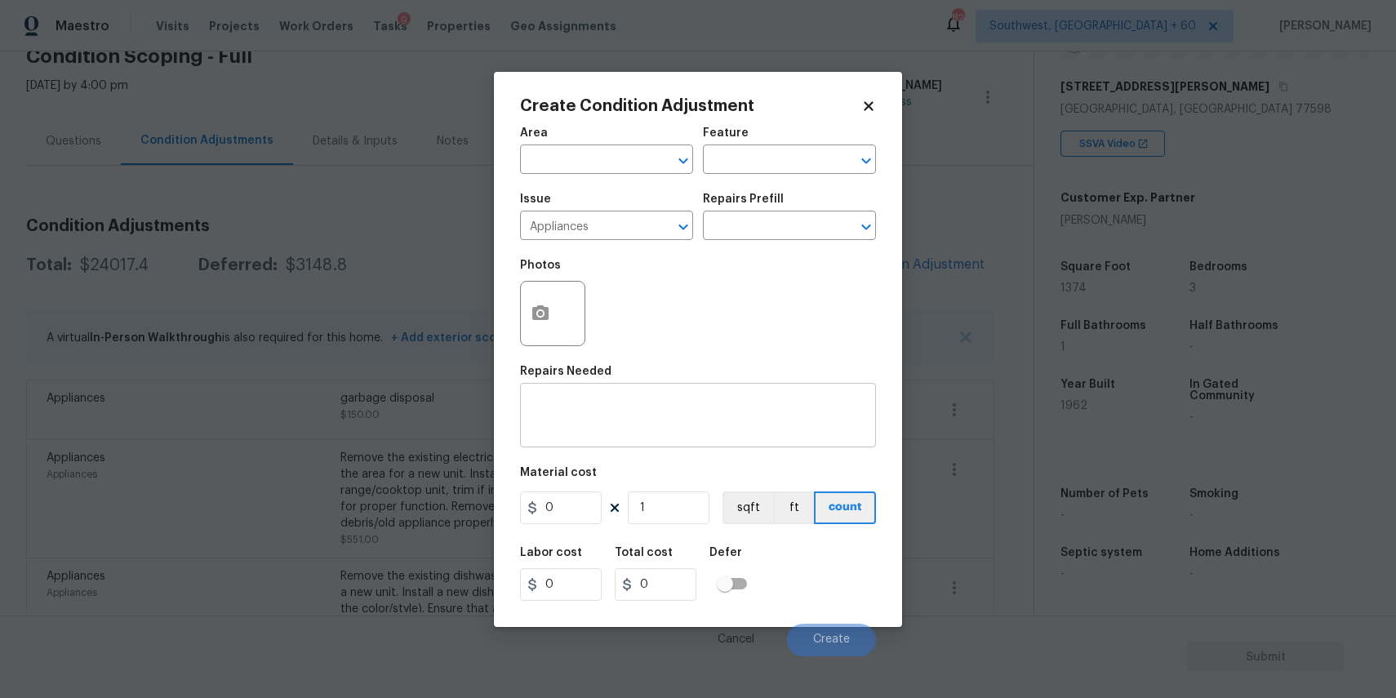
click at [655, 398] on div "x ​" at bounding box center [698, 417] width 356 height 60
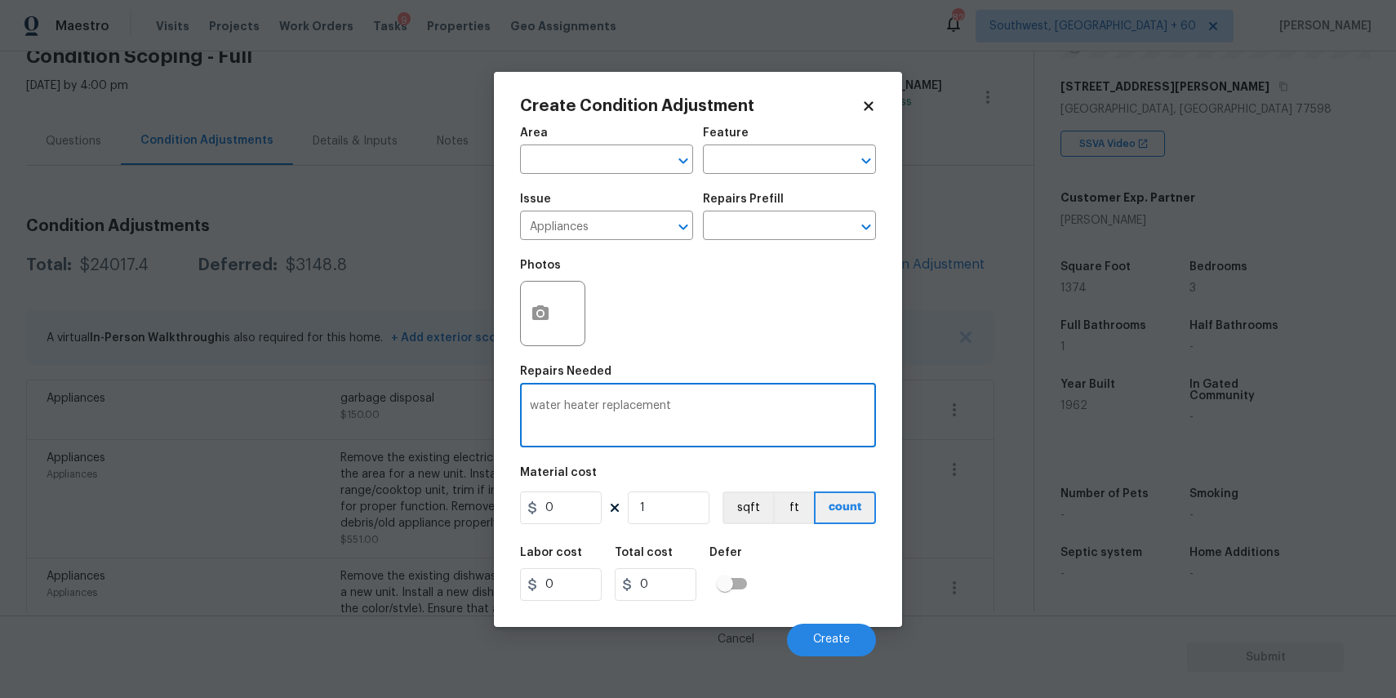
type textarea "water heater replacement"
click at [565, 508] on input "0" at bounding box center [561, 507] width 82 height 33
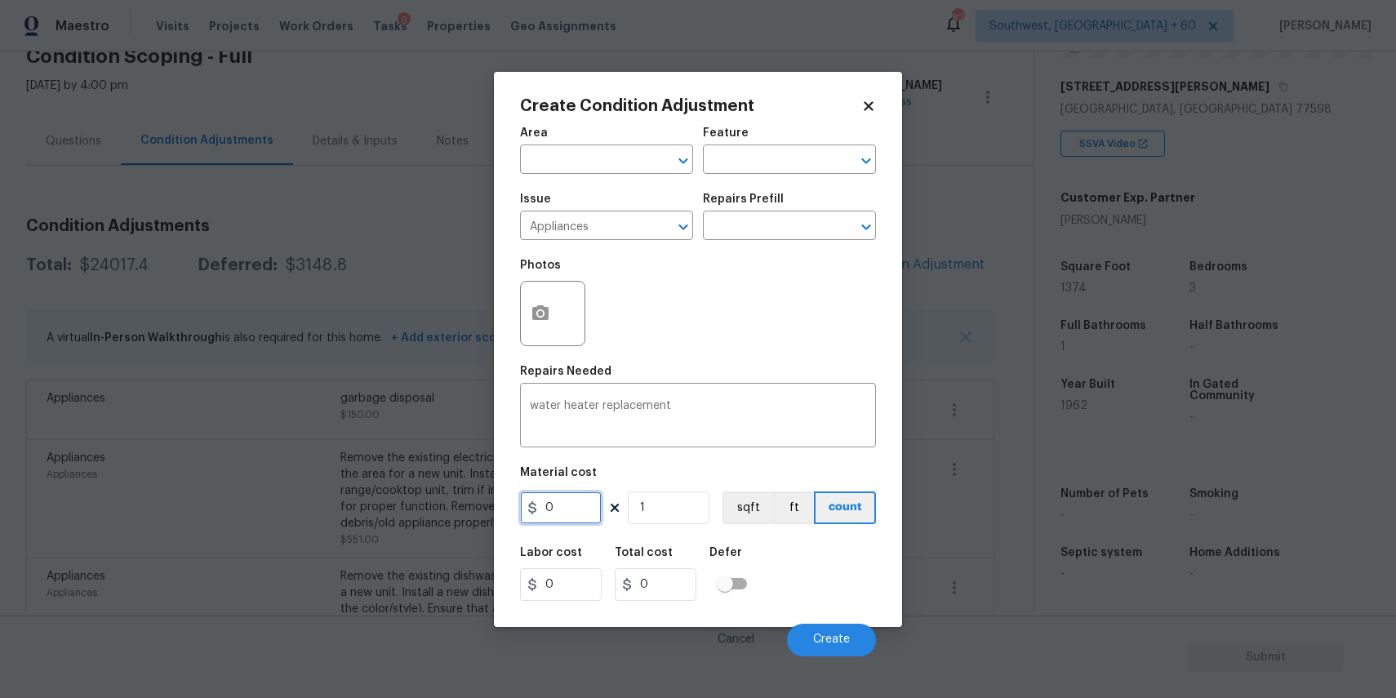
click at [565, 508] on input "0" at bounding box center [561, 507] width 82 height 33
type input "1500"
click at [804, 644] on button "Create" at bounding box center [831, 640] width 89 height 33
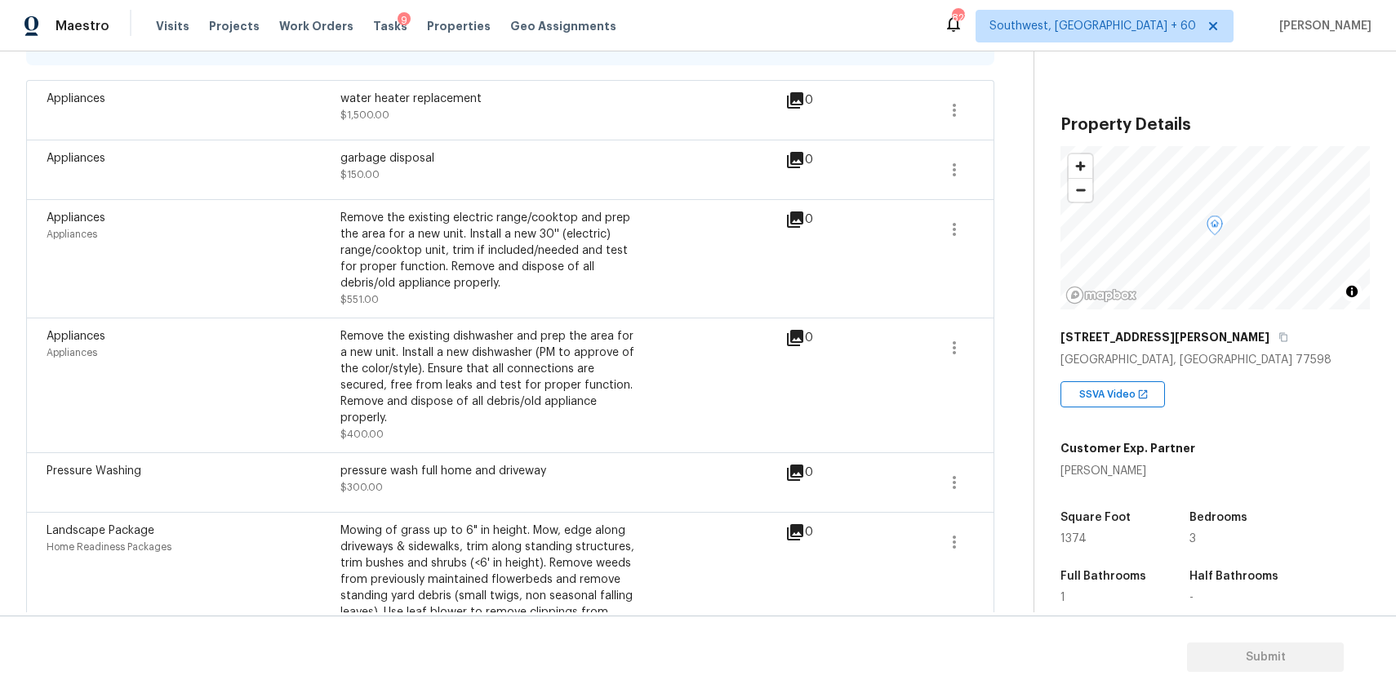
scroll to position [276, 0]
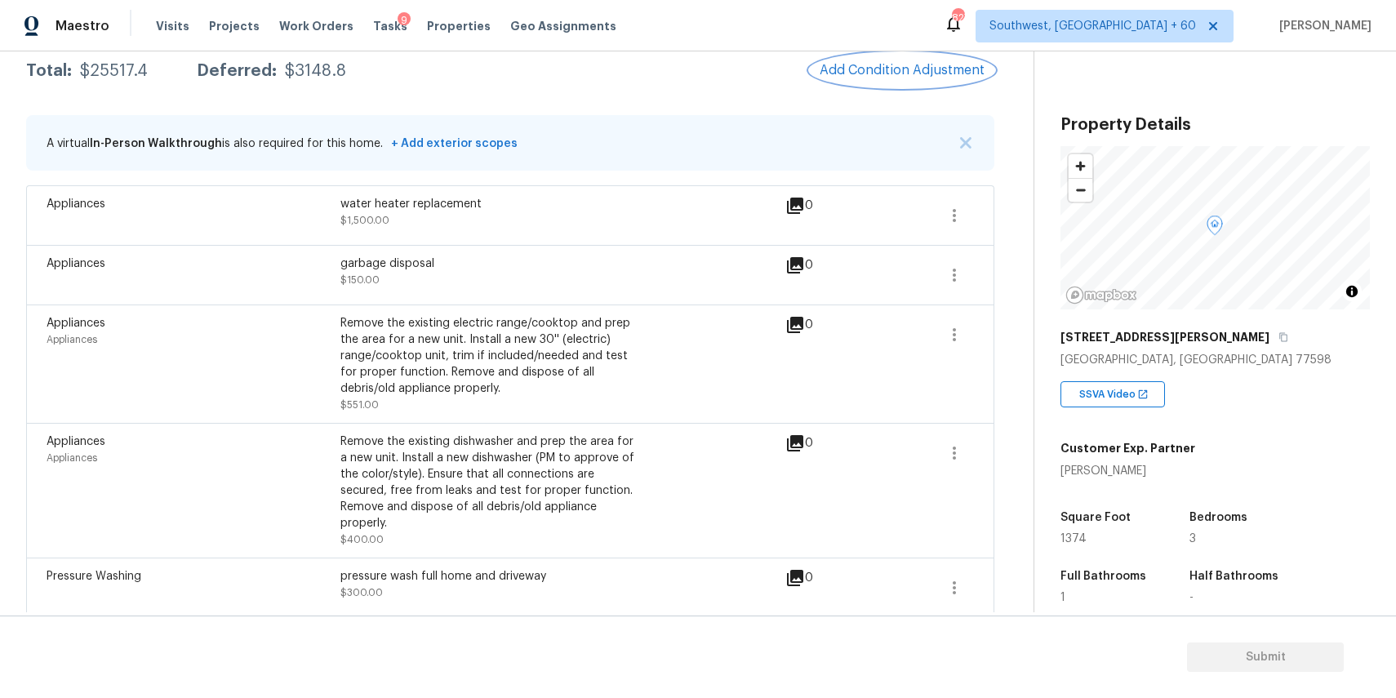
click at [851, 83] on button "Add Condition Adjustment" at bounding box center [902, 70] width 184 height 34
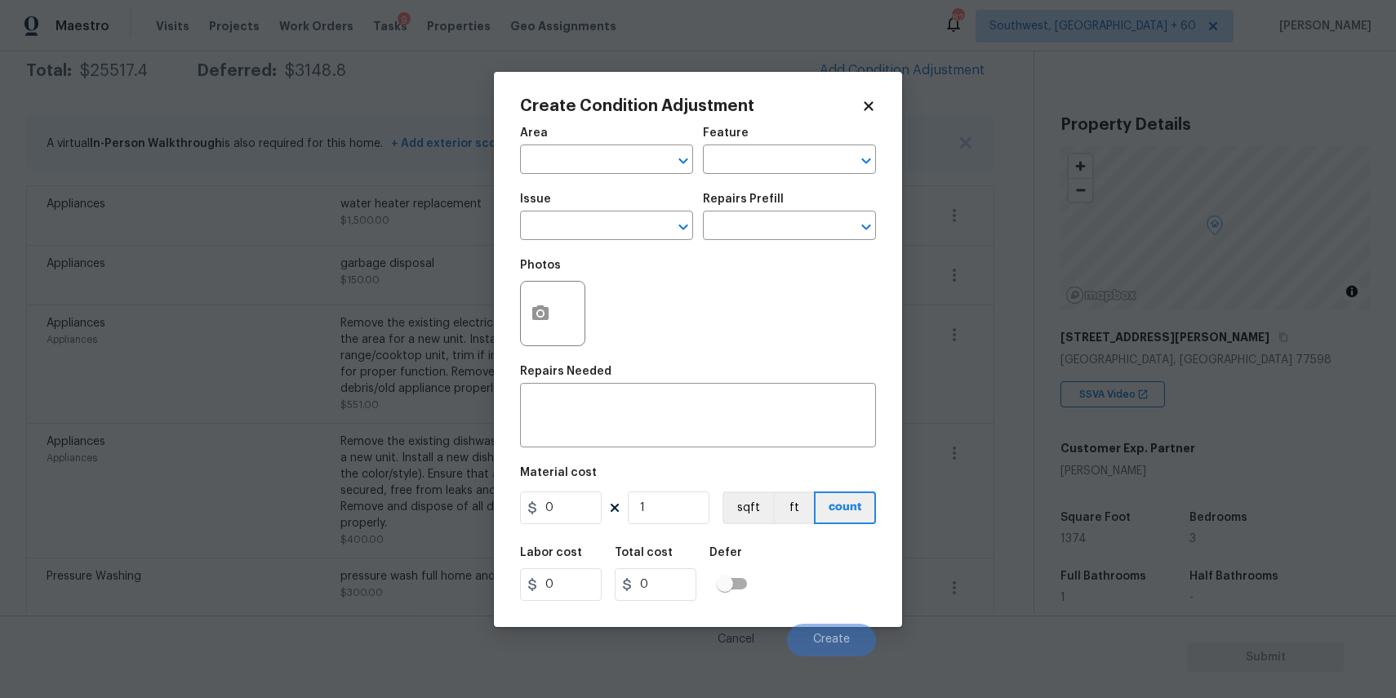
click at [615, 214] on div "Issue" at bounding box center [606, 203] width 173 height 21
click at [609, 226] on input "text" at bounding box center [583, 227] width 127 height 25
click at [653, 317] on li "Exterior Paint" at bounding box center [606, 330] width 173 height 27
type input "Exterior Paint"
click at [660, 227] on icon "Clear" at bounding box center [662, 227] width 10 height 10
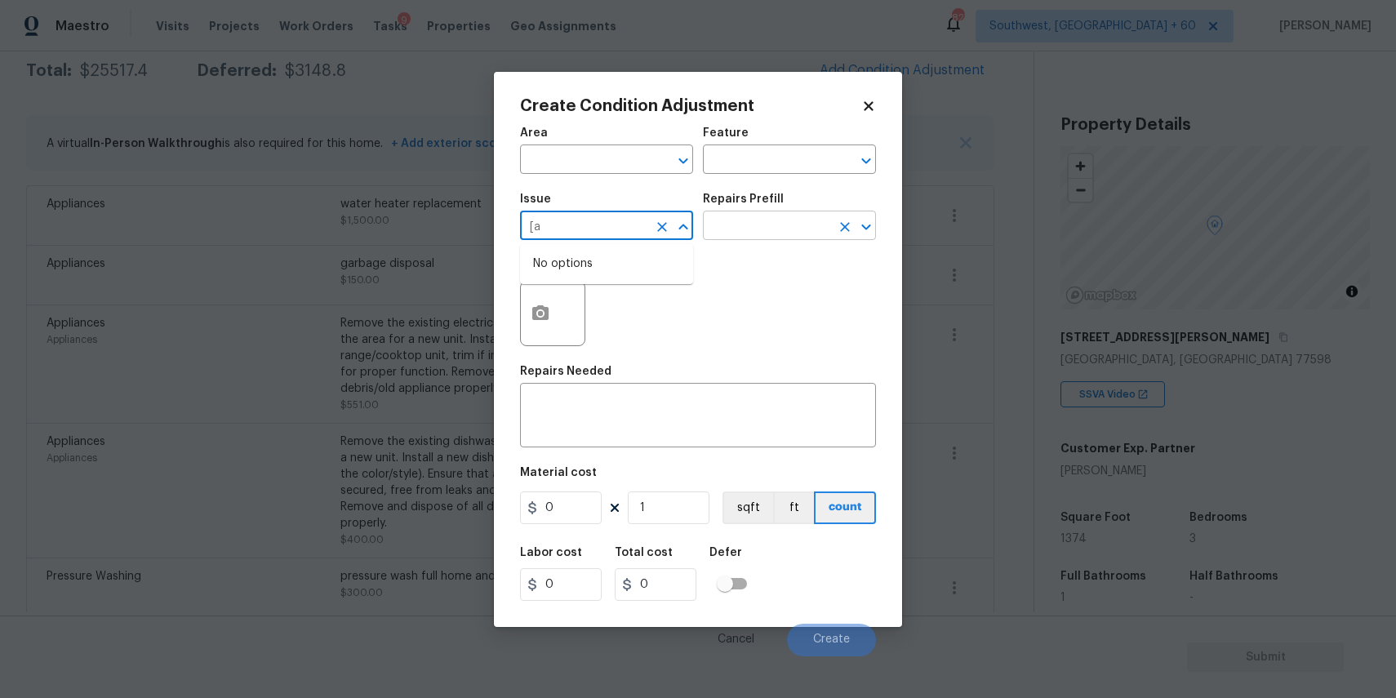
type input "["
click at [610, 290] on li "ACQ: Paint" at bounding box center [606, 303] width 173 height 27
type input "ACQ: Paint"
click at [828, 224] on input "text" at bounding box center [766, 227] width 127 height 25
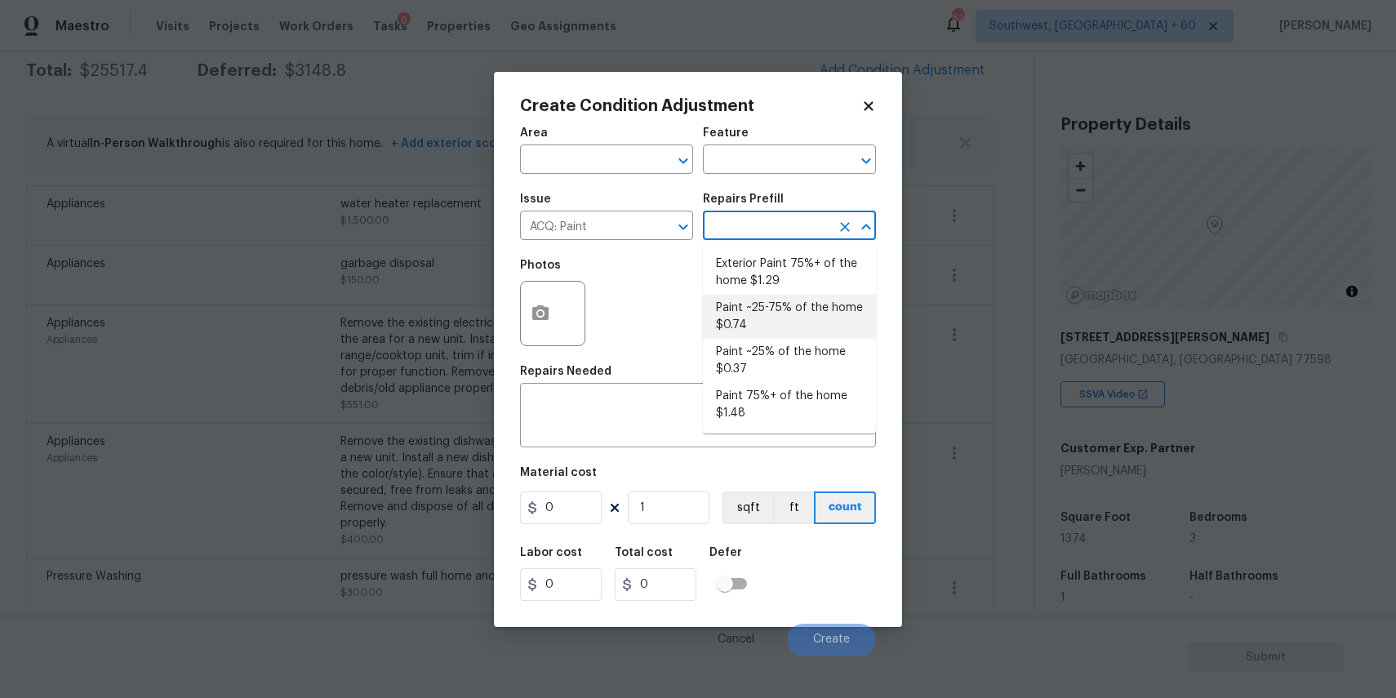
click at [830, 327] on li "Paint ~25-75% of the home $0.74" at bounding box center [789, 317] width 173 height 44
type input "Acquisition"
type textarea "Acquisition Scope: ~25 - 75% of the home needs interior paint"
type input "0.74"
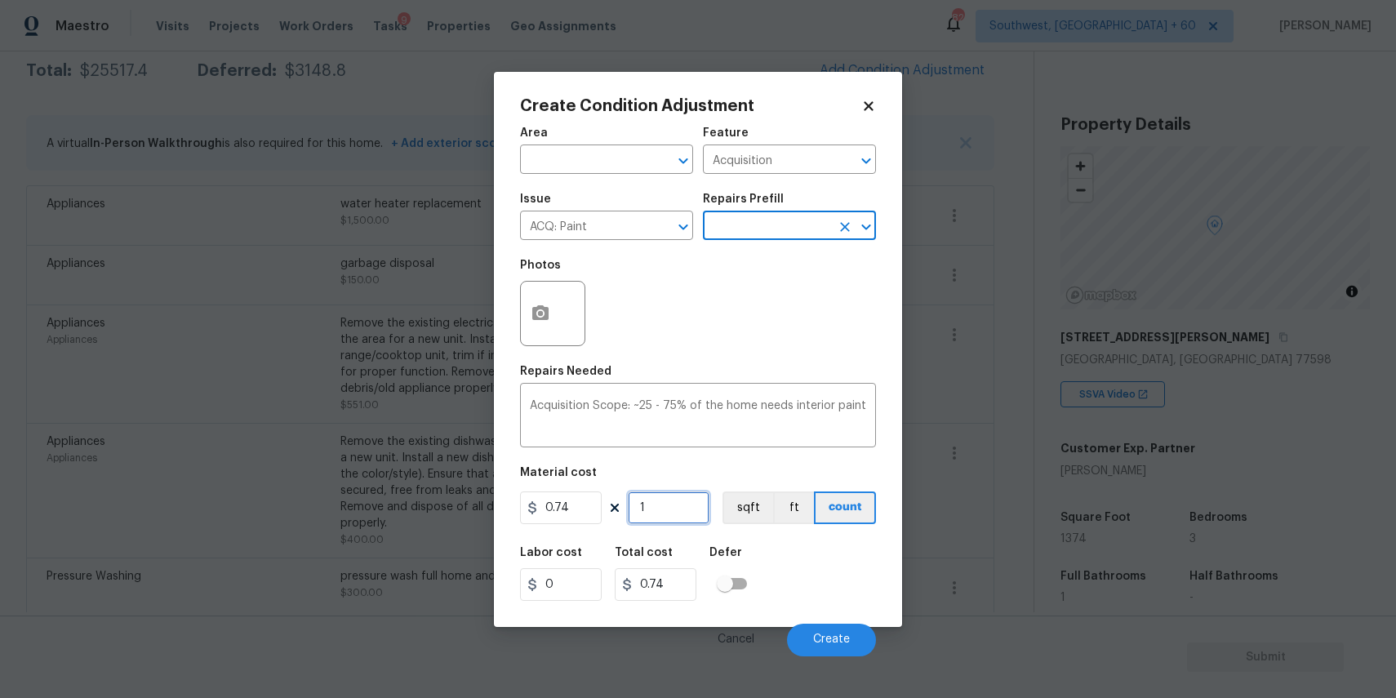
click at [680, 496] on input "1" at bounding box center [669, 507] width 82 height 33
click at [764, 229] on input "text" at bounding box center [766, 227] width 127 height 25
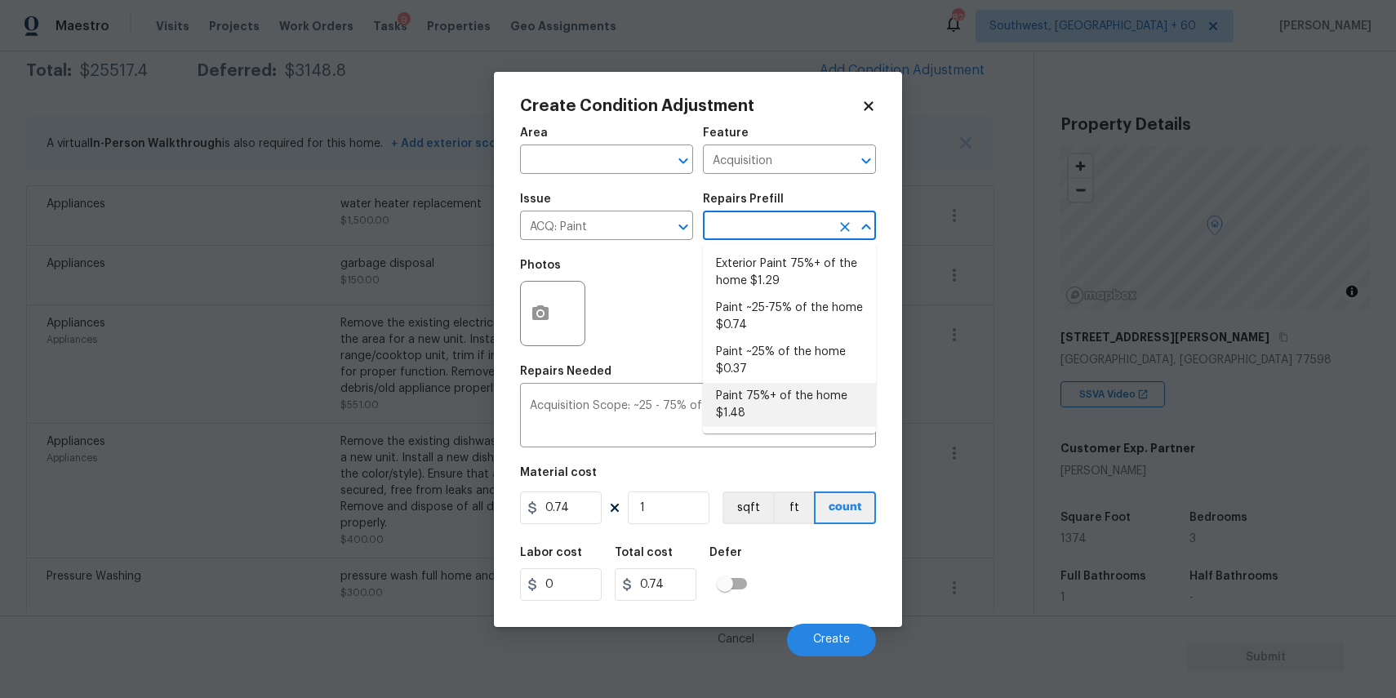
click at [831, 393] on li "Paint 75%+ of the home $1.48" at bounding box center [789, 405] width 173 height 44
type textarea "Acquisition Scope: 75%+ of the home will likely require interior paint"
type input "1.48"
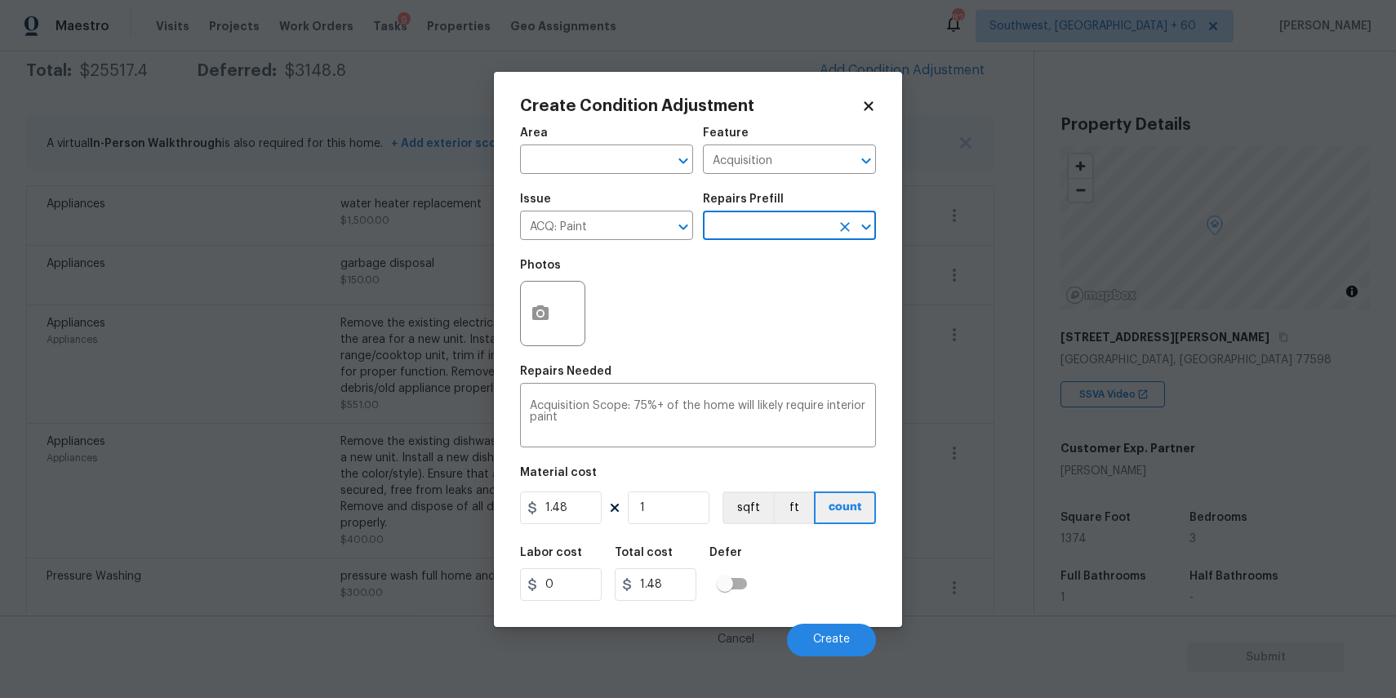
click at [669, 525] on figure "Material cost 1.48 1 sqft ft count" at bounding box center [698, 497] width 356 height 60
click at [670, 521] on input "1" at bounding box center [669, 507] width 82 height 33
click at [673, 512] on input "1" at bounding box center [669, 507] width 82 height 33
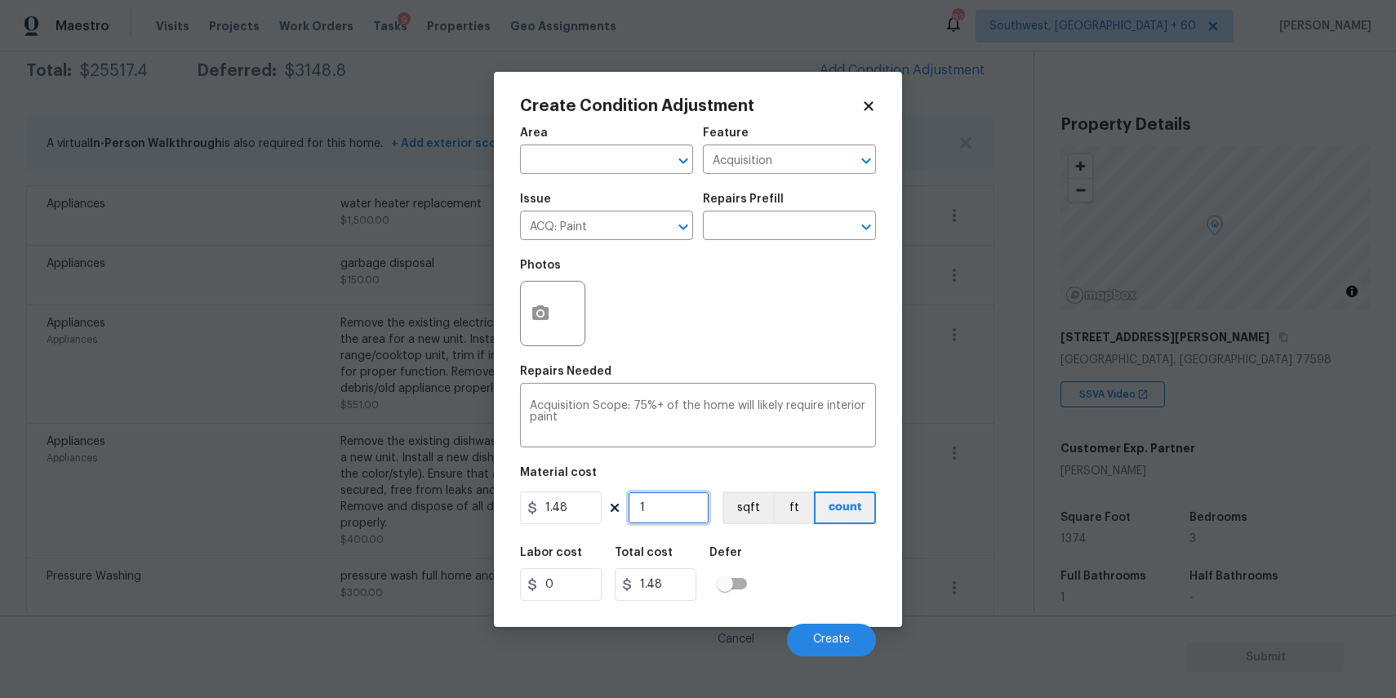
click at [673, 512] on input "1" at bounding box center [669, 507] width 82 height 33
type input "3"
type input "4.44"
type input "37"
type input "54.76"
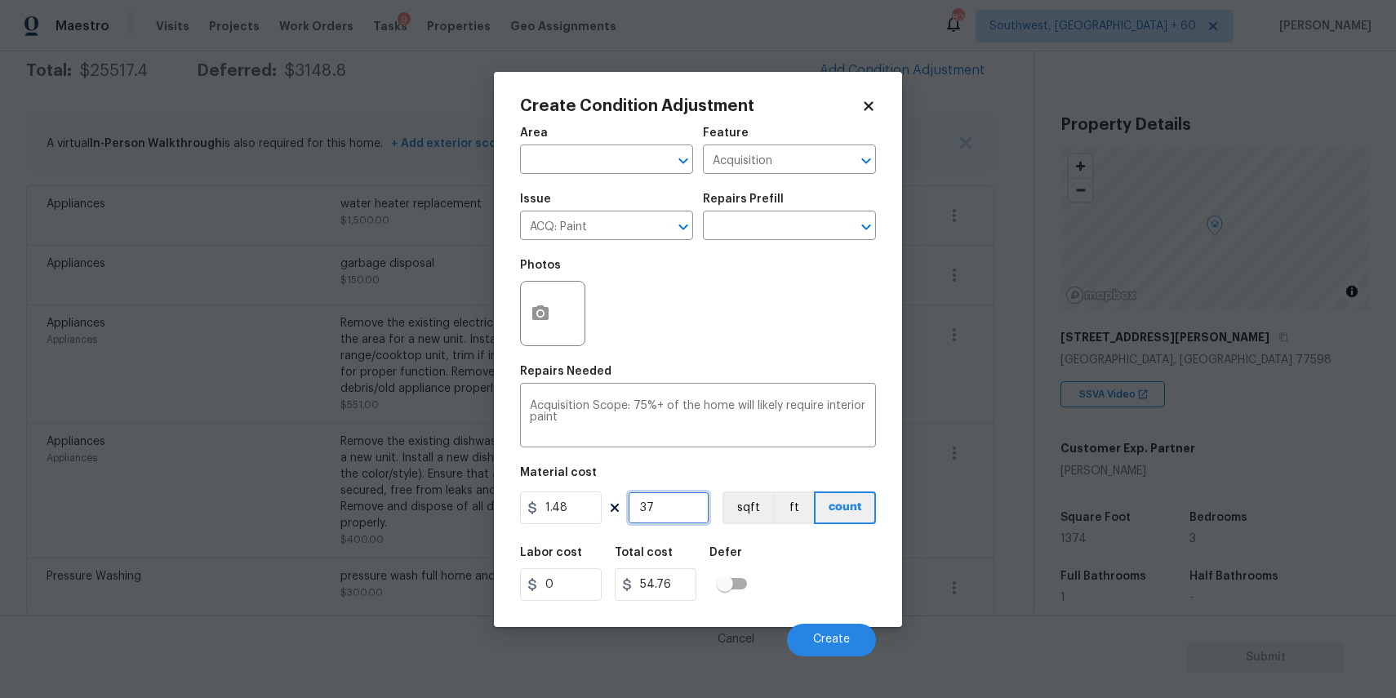
type input "374"
type input "553.52"
type input "37"
type input "54.76"
type input "3"
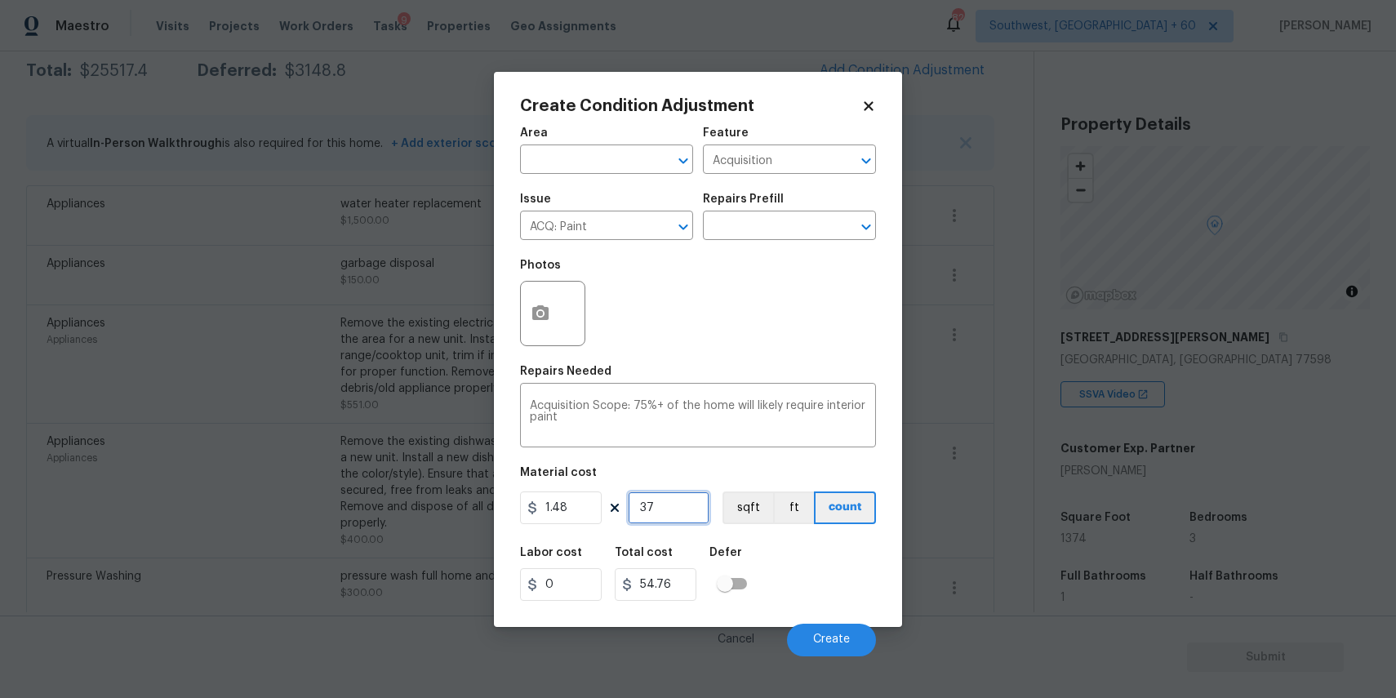
type input "4.44"
type input "0"
type input "2"
type input "2.96"
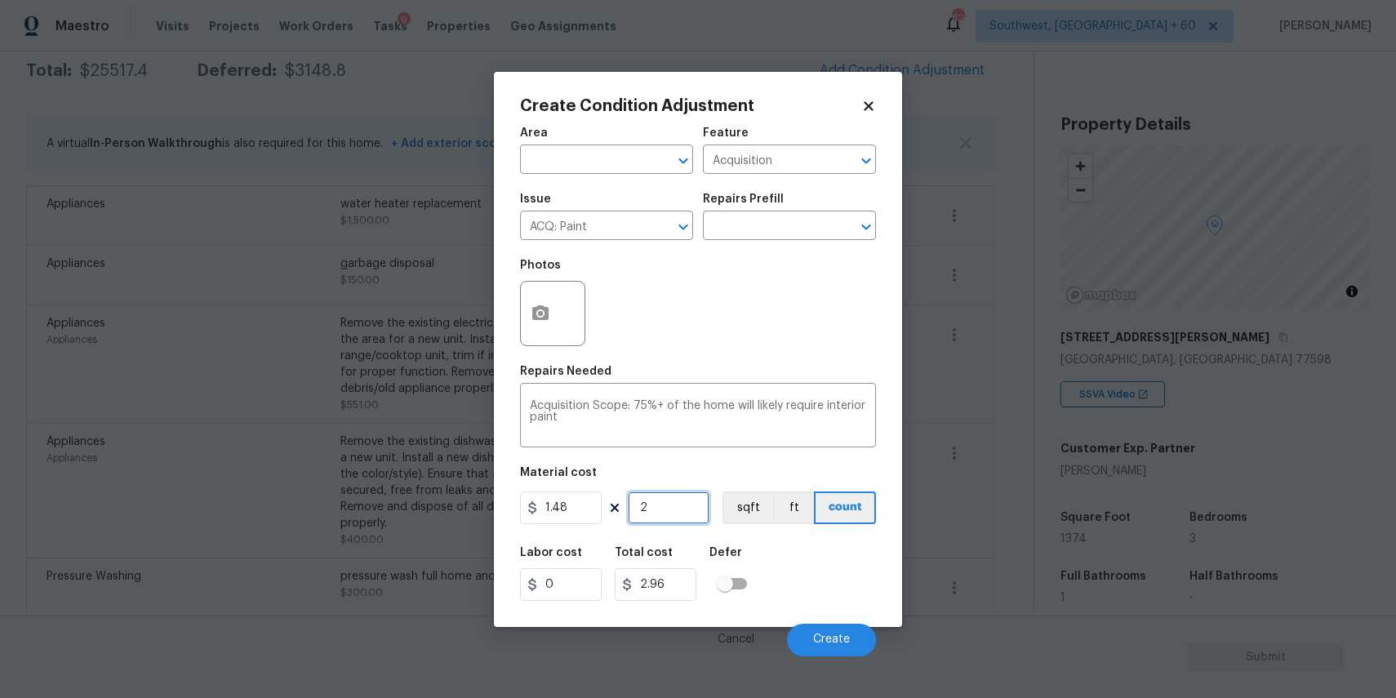
type input "0"
type input "1"
type input "1.48"
type input "13"
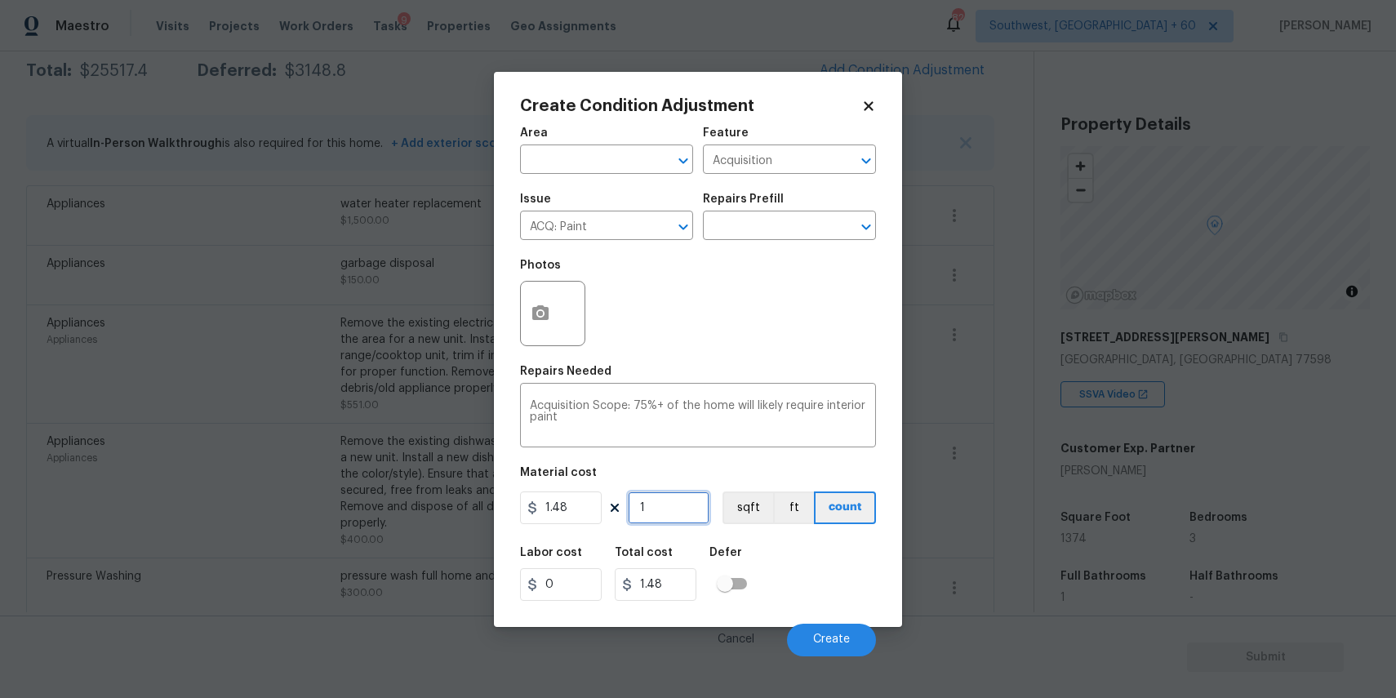
type input "19.24"
type input "137"
type input "202.76"
type input "1374"
type input "2033.52"
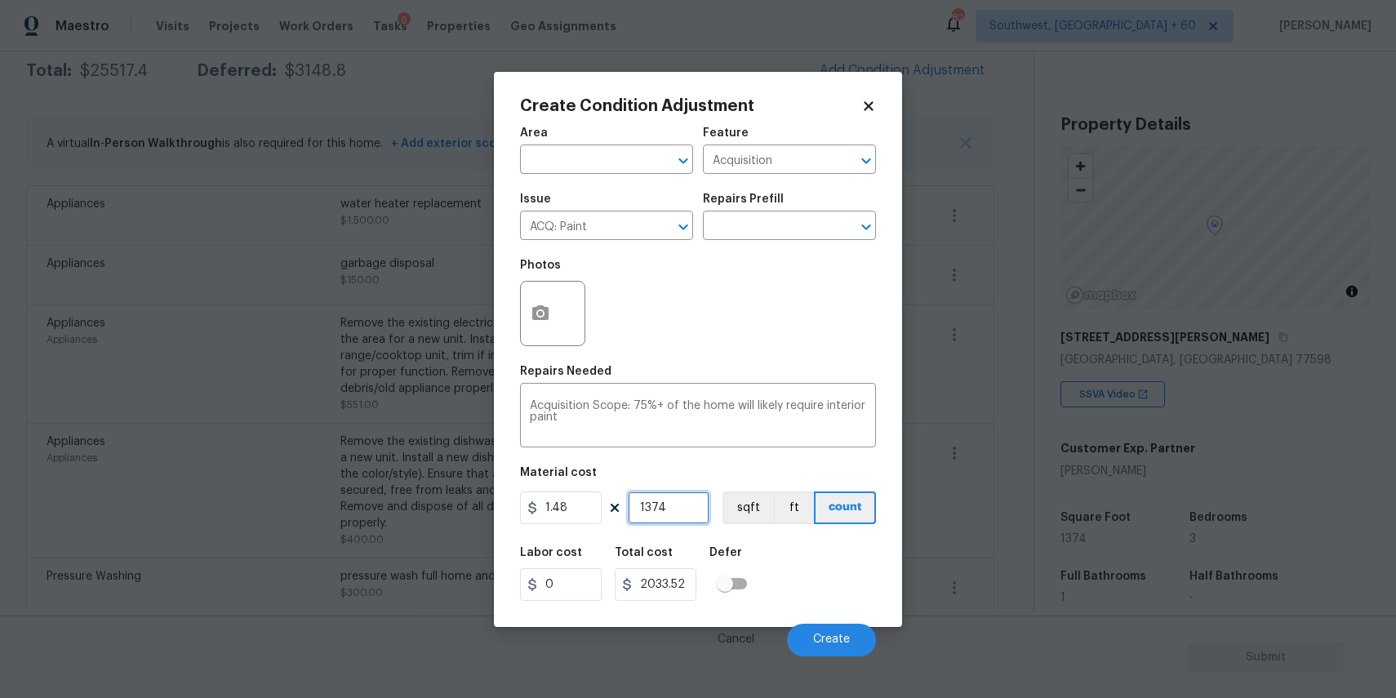
type input "1374"
click at [531, 295] on button "button" at bounding box center [540, 314] width 39 height 64
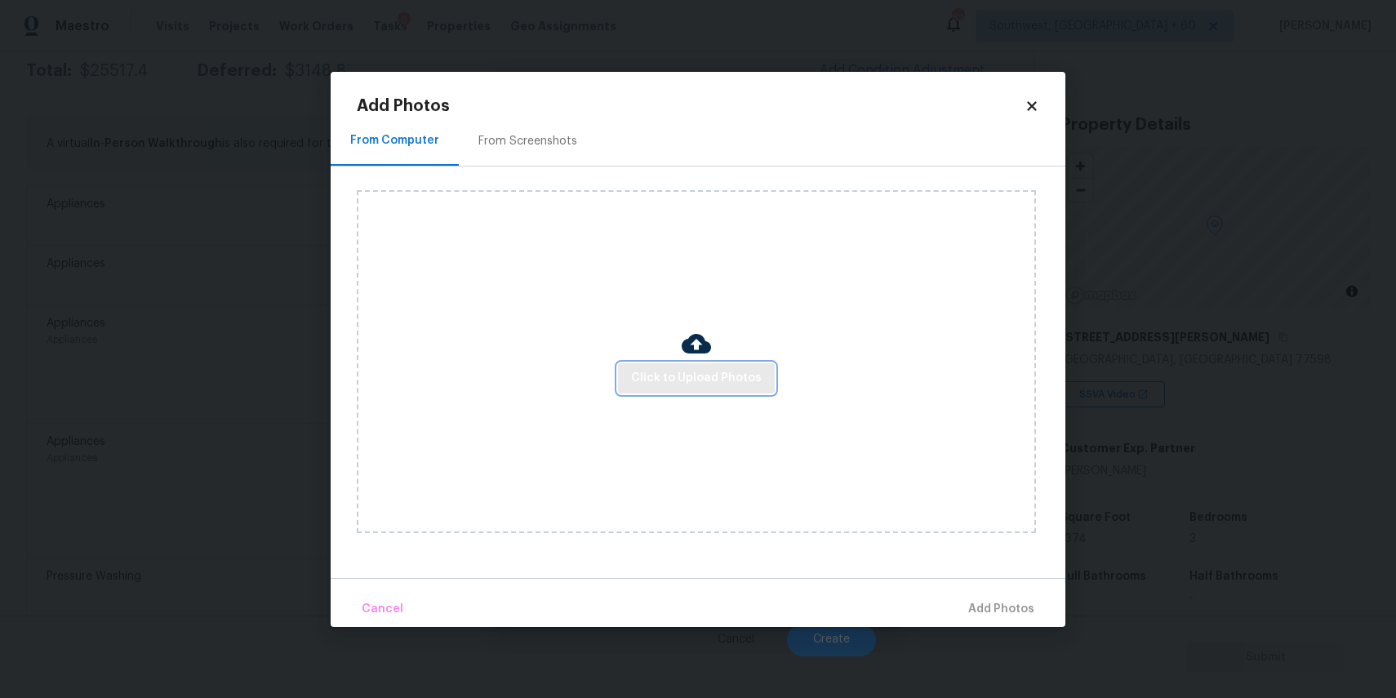
click at [718, 368] on span "Click to Upload Photos" at bounding box center [696, 378] width 131 height 20
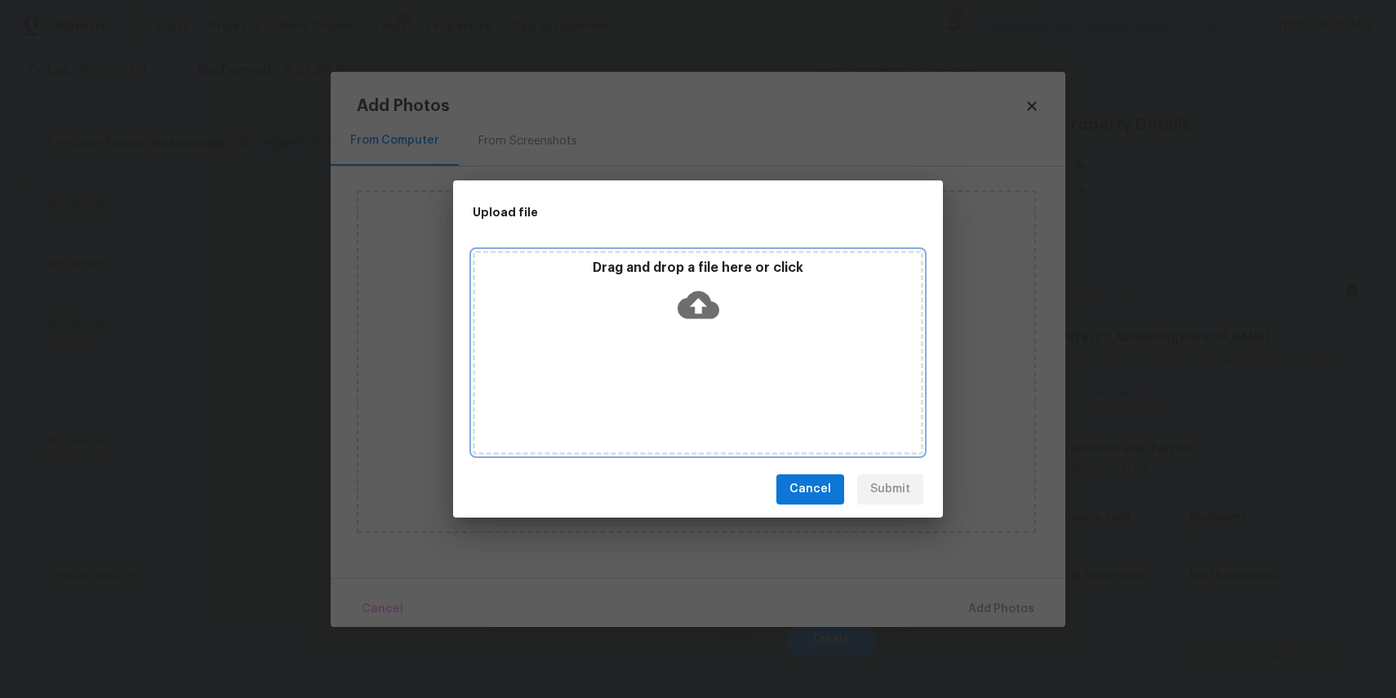
click at [718, 368] on div "Drag and drop a file here or click" at bounding box center [698, 353] width 451 height 204
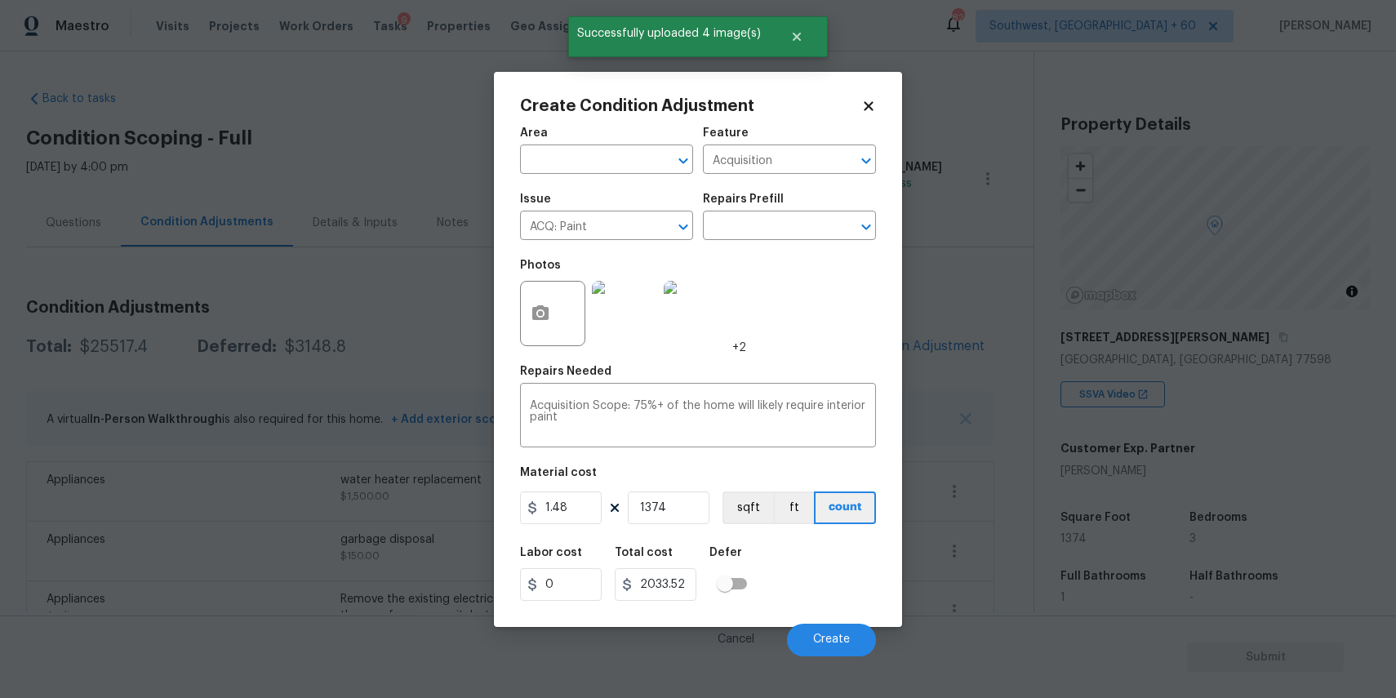
scroll to position [276, 0]
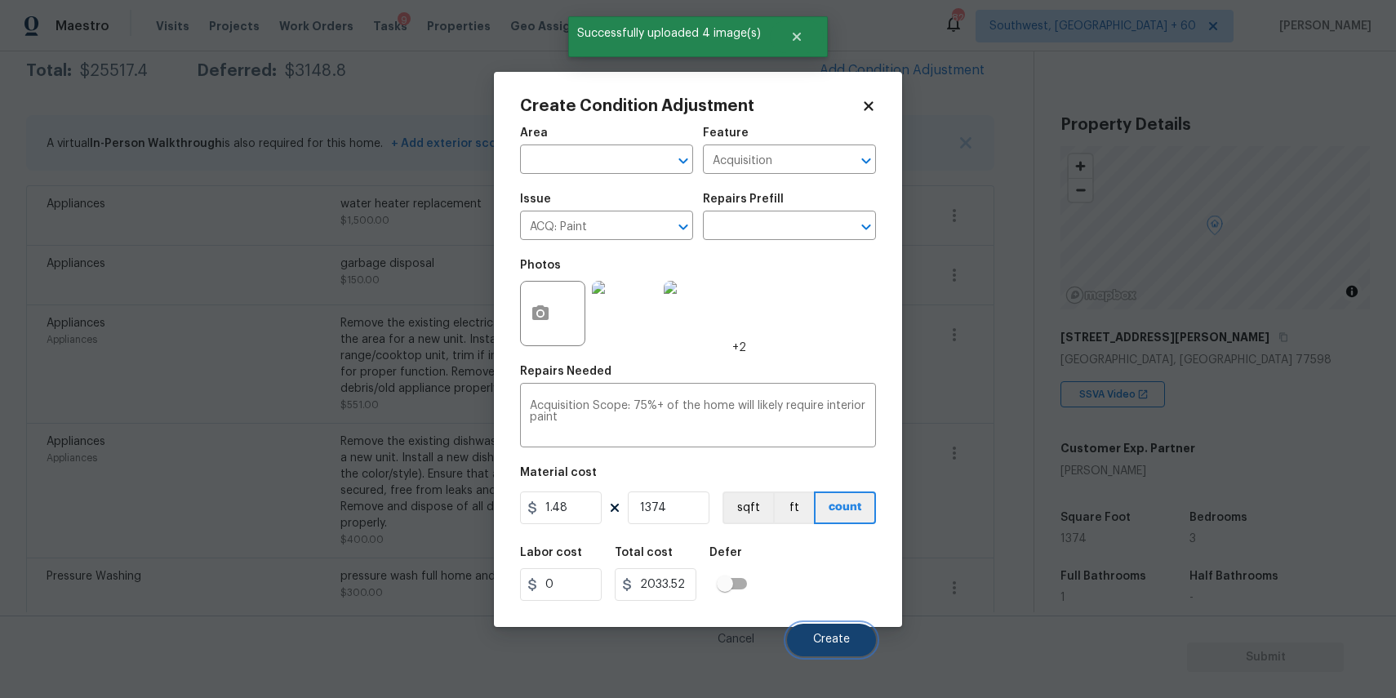
click at [841, 638] on span "Create" at bounding box center [831, 639] width 37 height 12
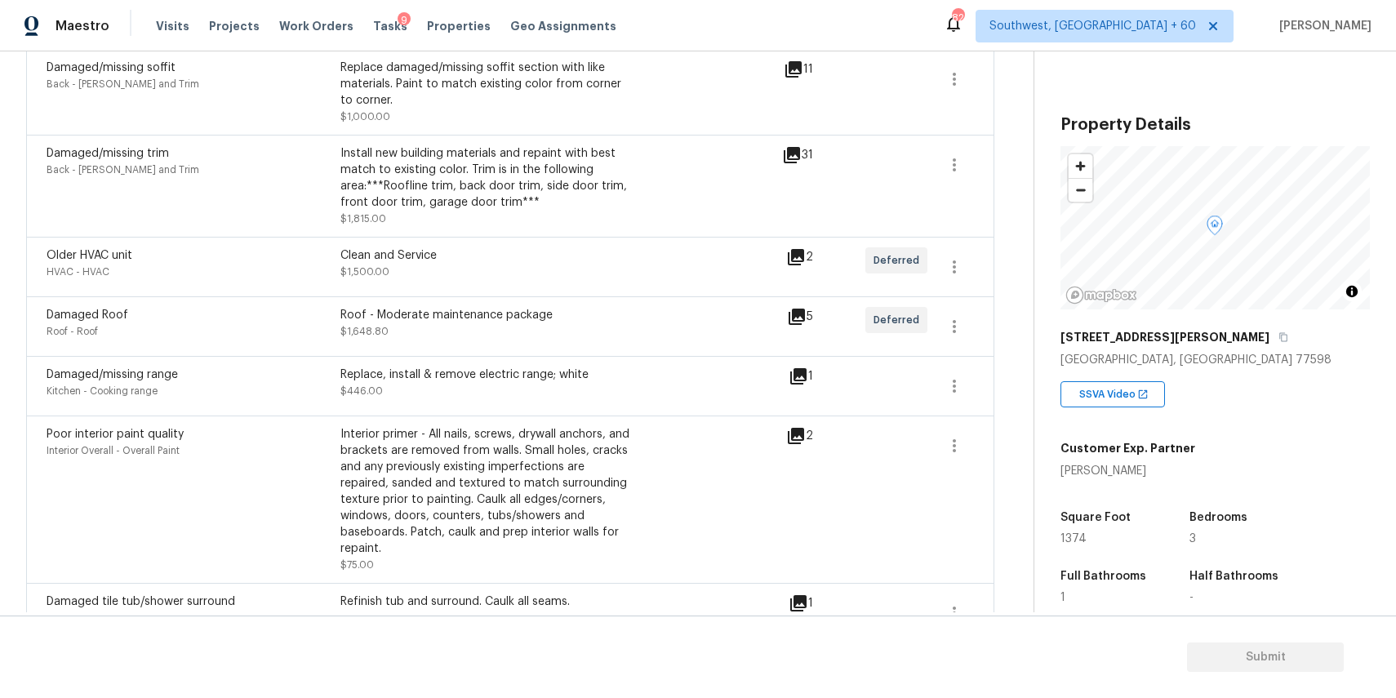
scroll to position [1901, 0]
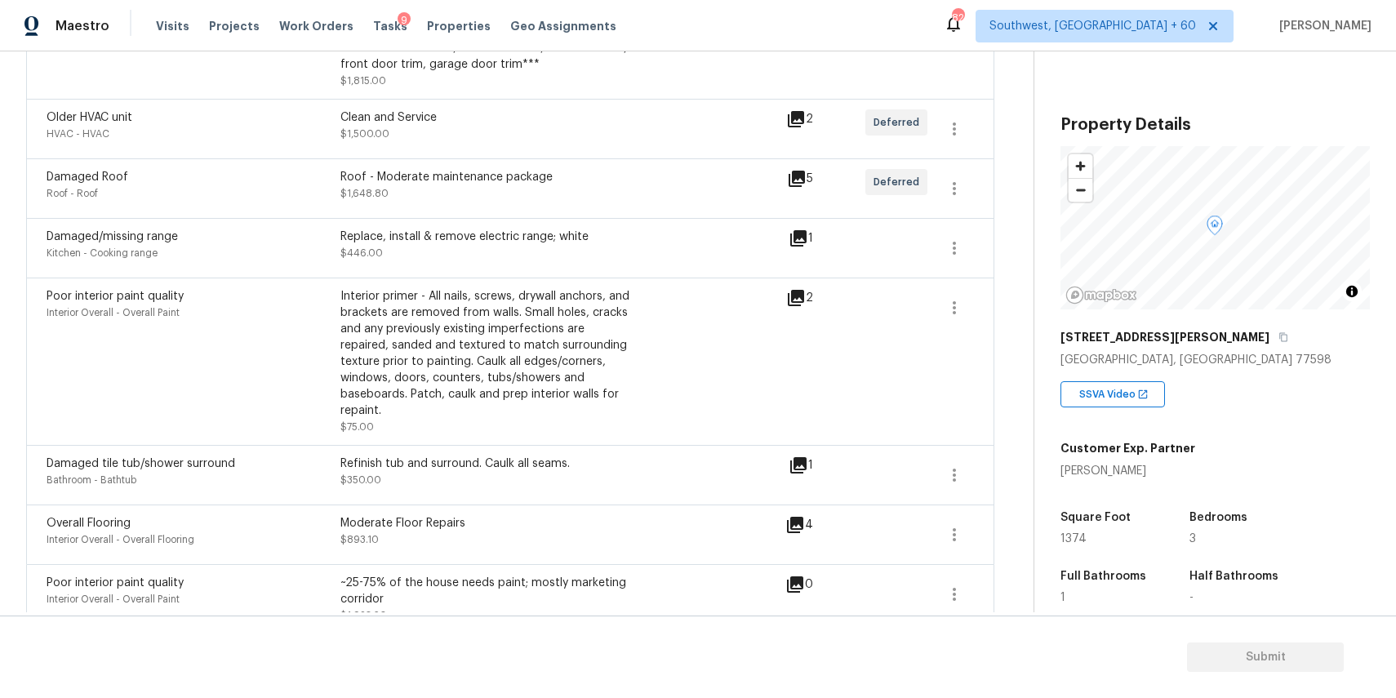
click at [792, 517] on icon at bounding box center [795, 525] width 16 height 16
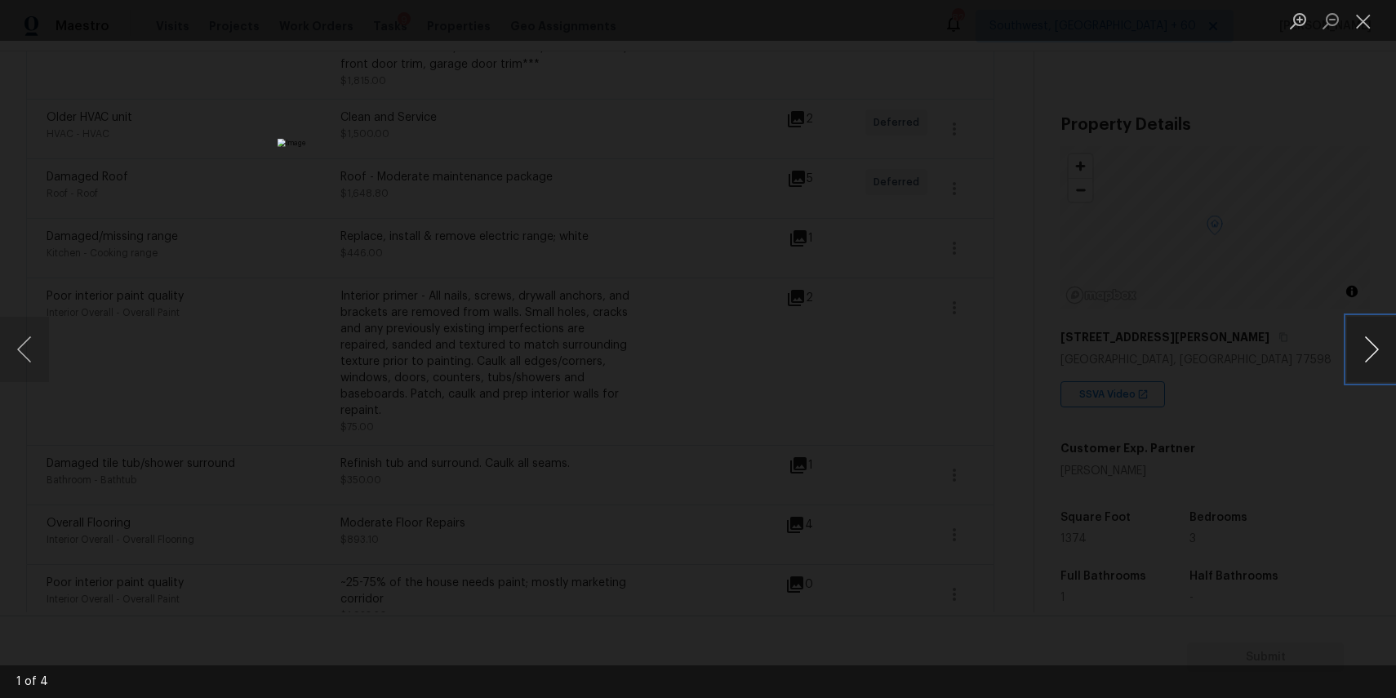
click at [1366, 349] on button "Next image" at bounding box center [1371, 349] width 49 height 65
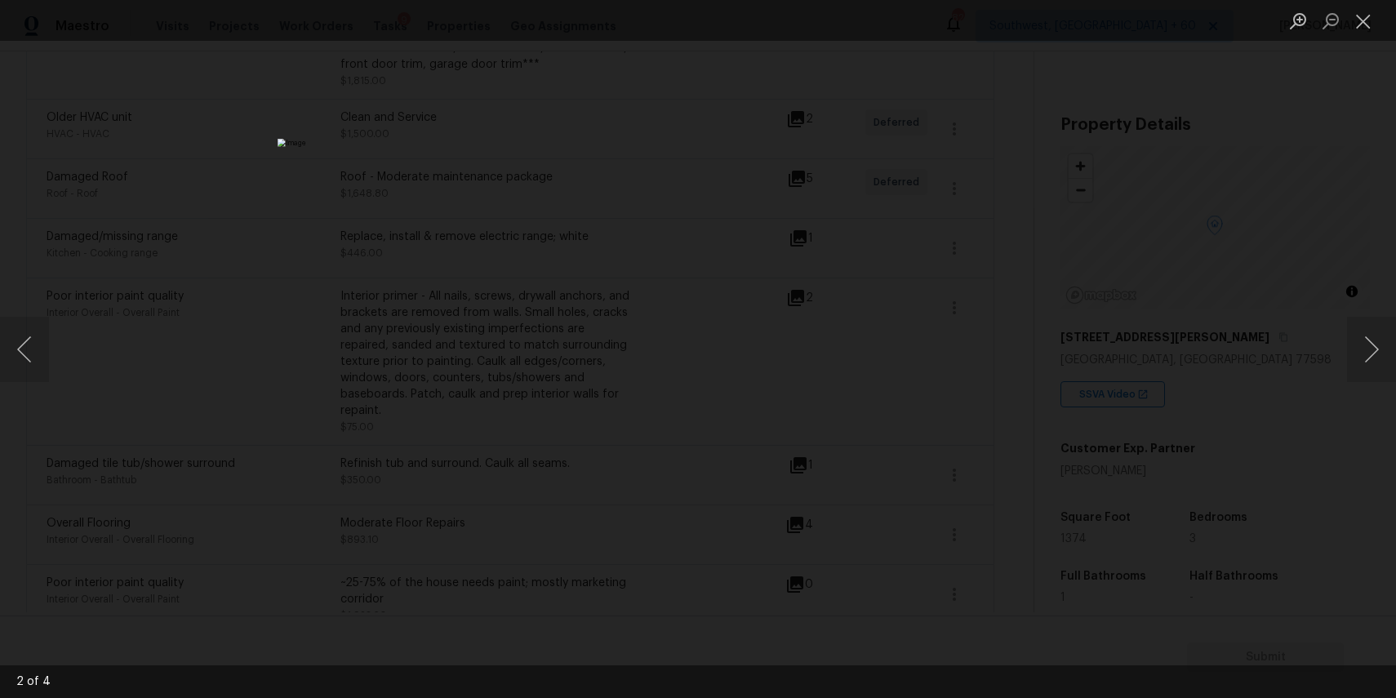
click at [1171, 292] on div "Lightbox" at bounding box center [698, 349] width 1396 height 698
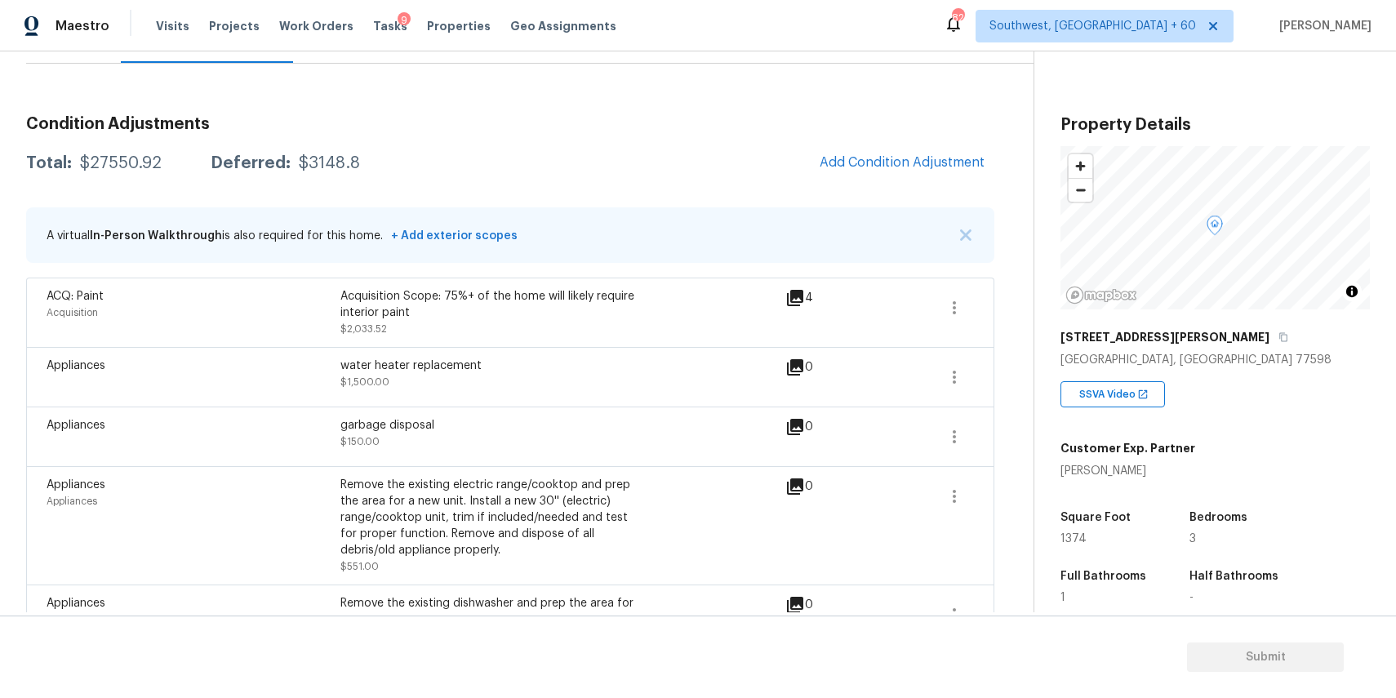
scroll to position [178, 0]
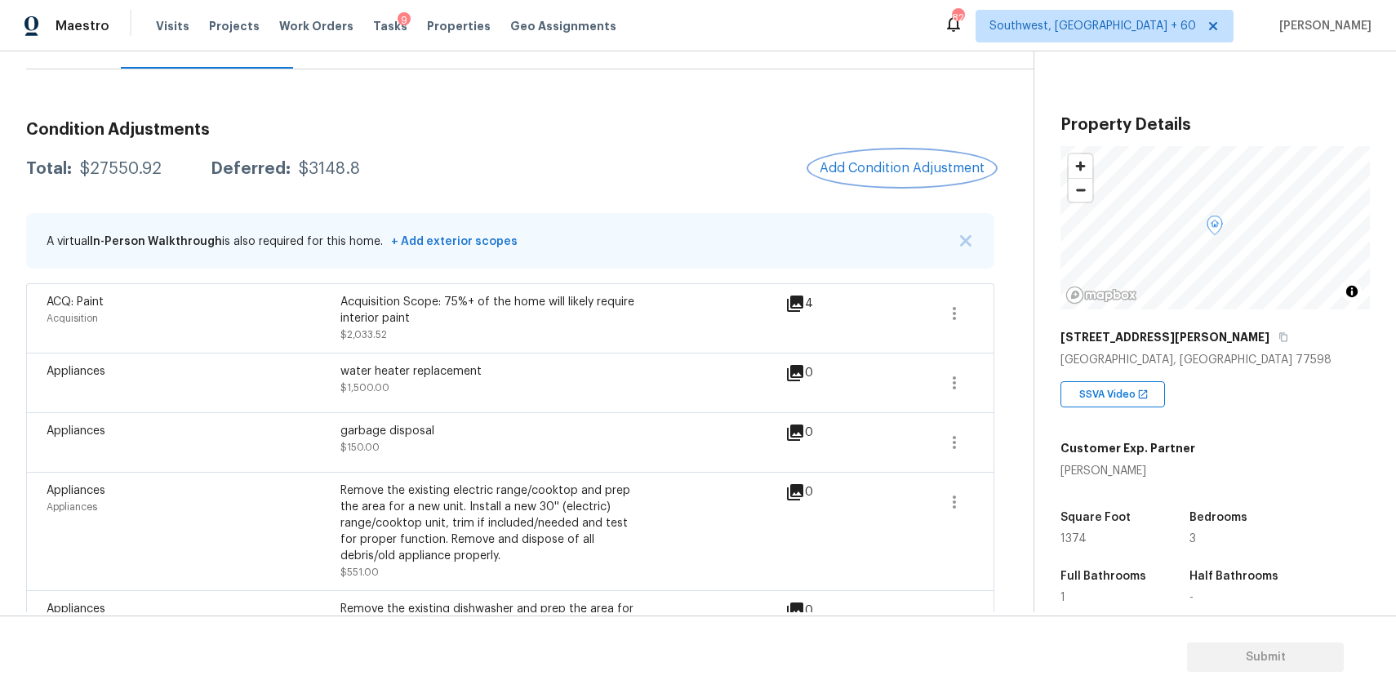
click at [951, 160] on button "Add Condition Adjustment" at bounding box center [902, 168] width 184 height 34
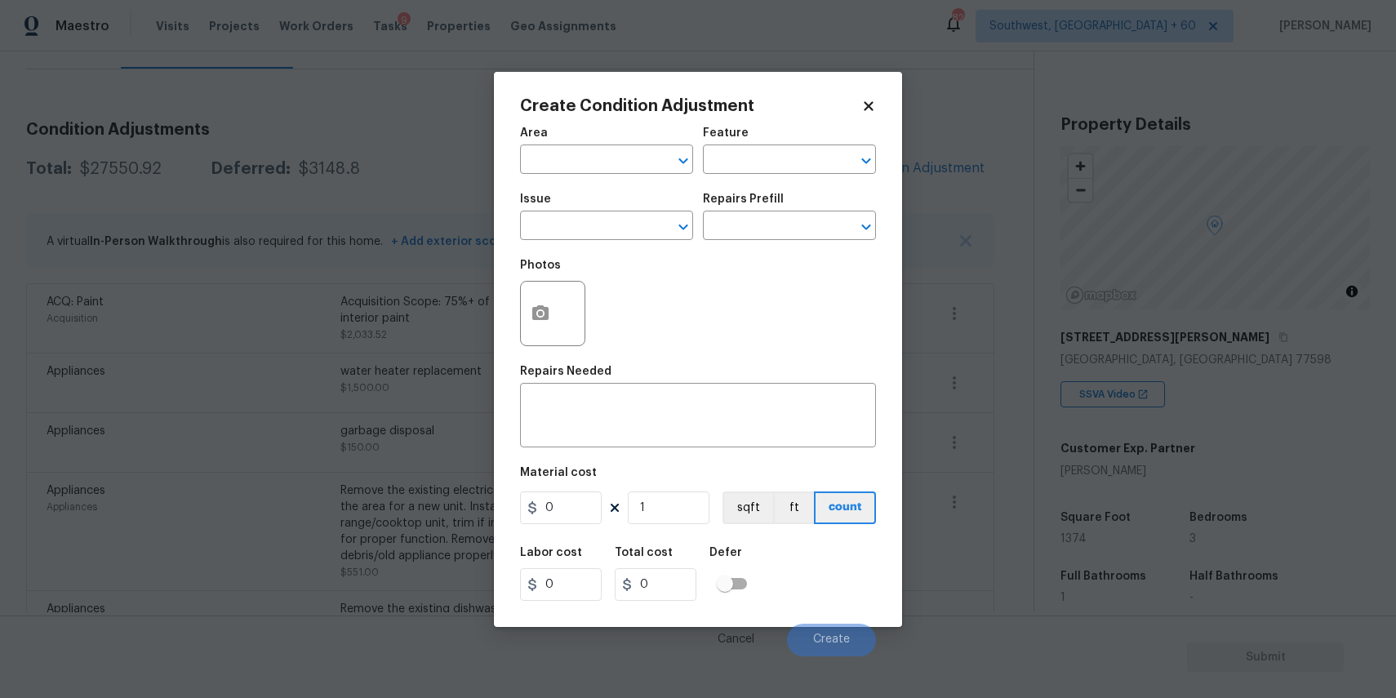
click at [624, 212] on div "Issue" at bounding box center [606, 203] width 173 height 21
click at [633, 215] on input "text" at bounding box center [583, 227] width 127 height 25
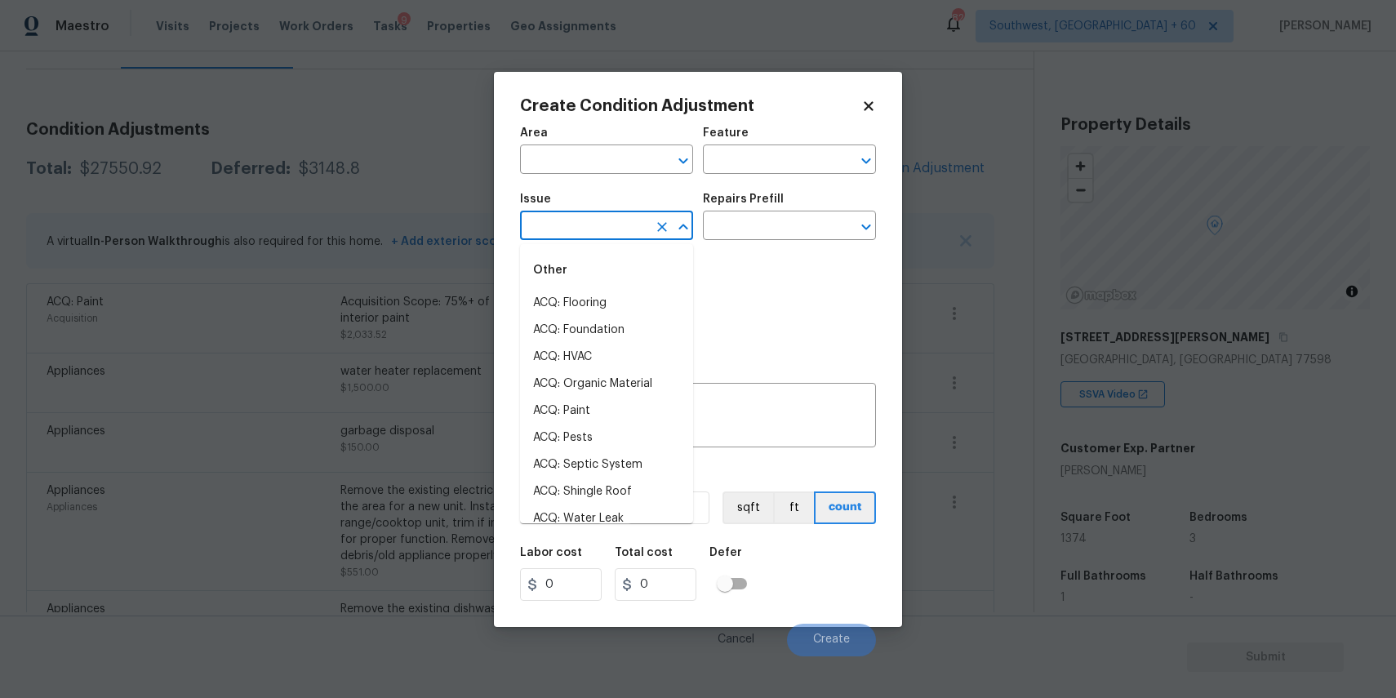
click at [633, 215] on input "text" at bounding box center [583, 227] width 127 height 25
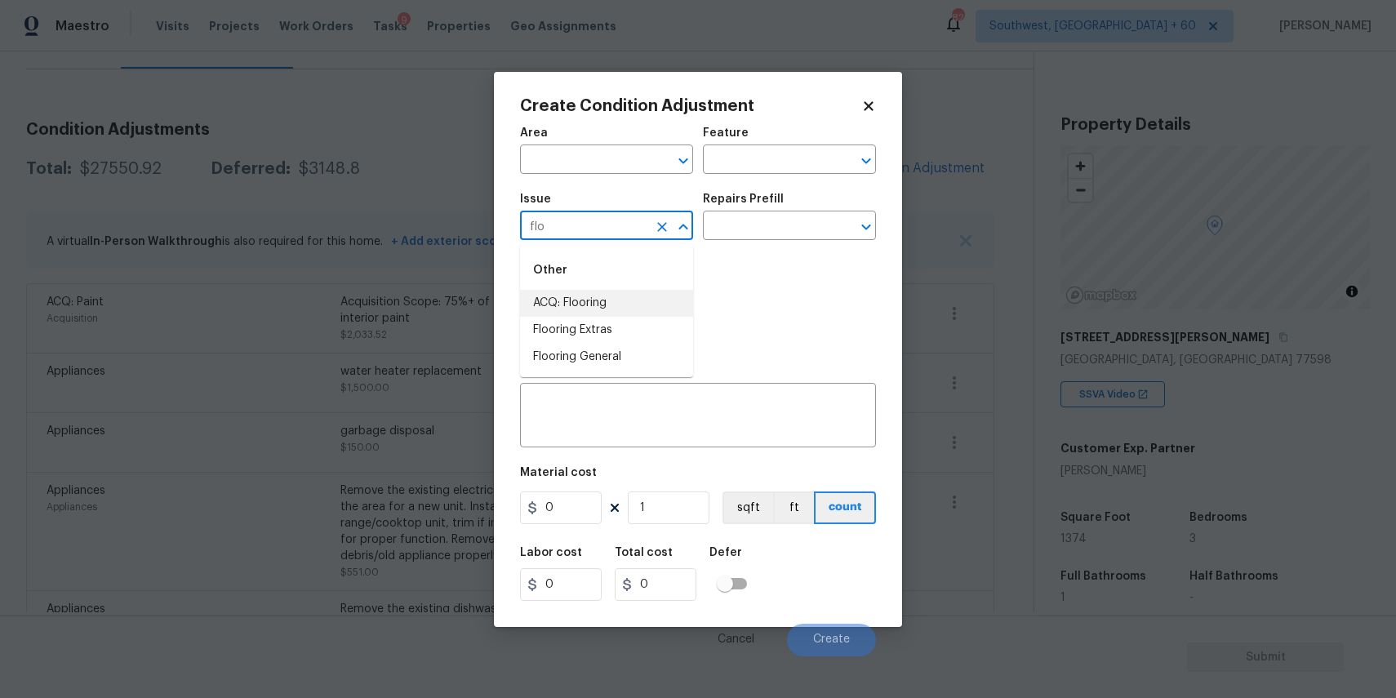
click at [608, 306] on li "ACQ: Flooring" at bounding box center [606, 303] width 173 height 27
type input "ACQ: Flooring"
click at [766, 239] on input "text" at bounding box center [766, 227] width 127 height 25
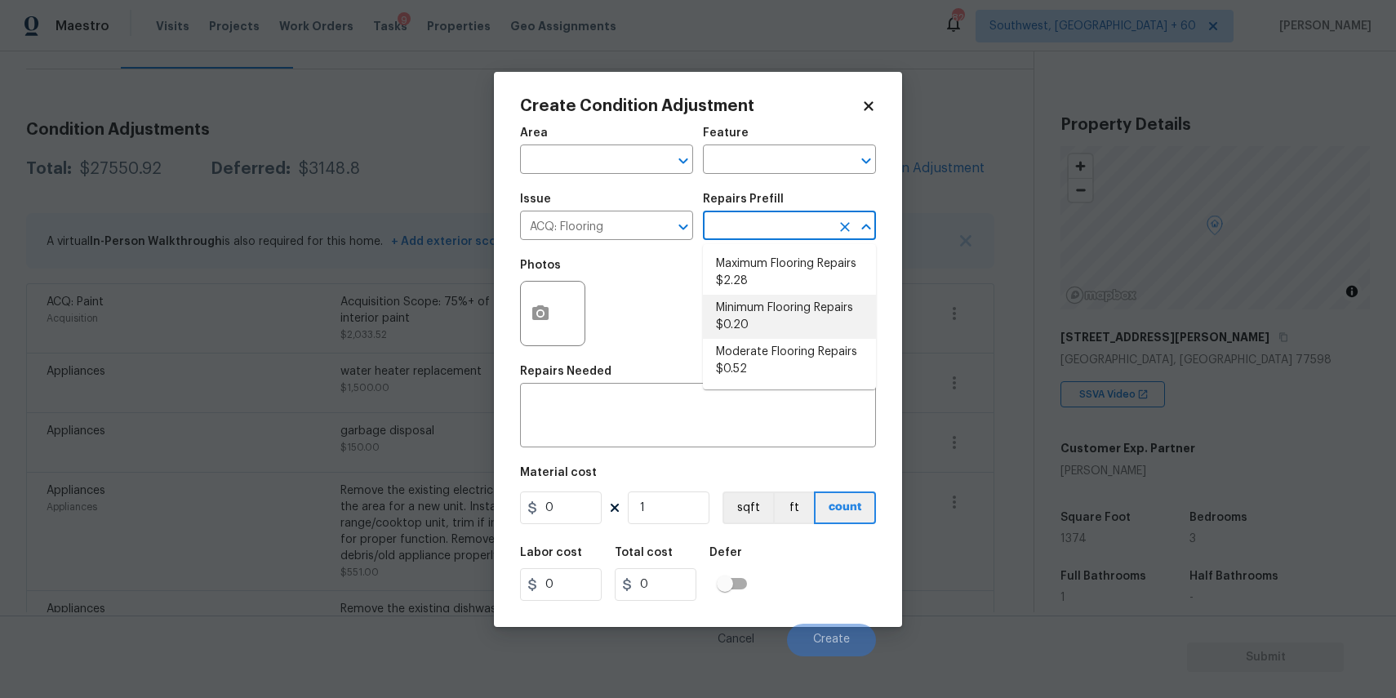
click at [818, 321] on li "Minimum Flooring Repairs $0.20" at bounding box center [789, 317] width 173 height 44
type input "Acquisition"
type textarea "Acquisition Scope: Minimum flooring repairs"
type input "0.2"
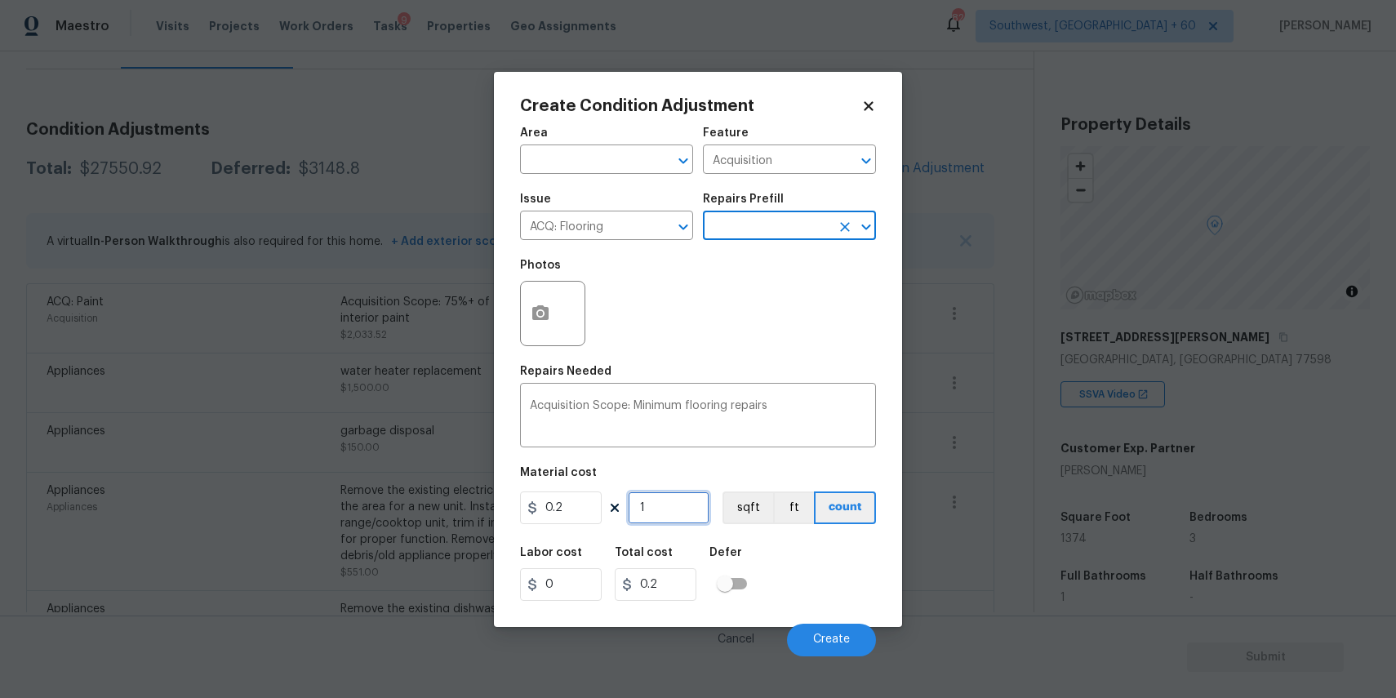
click at [687, 516] on input "1" at bounding box center [669, 507] width 82 height 33
type input "0"
type input "1"
type input "0.2"
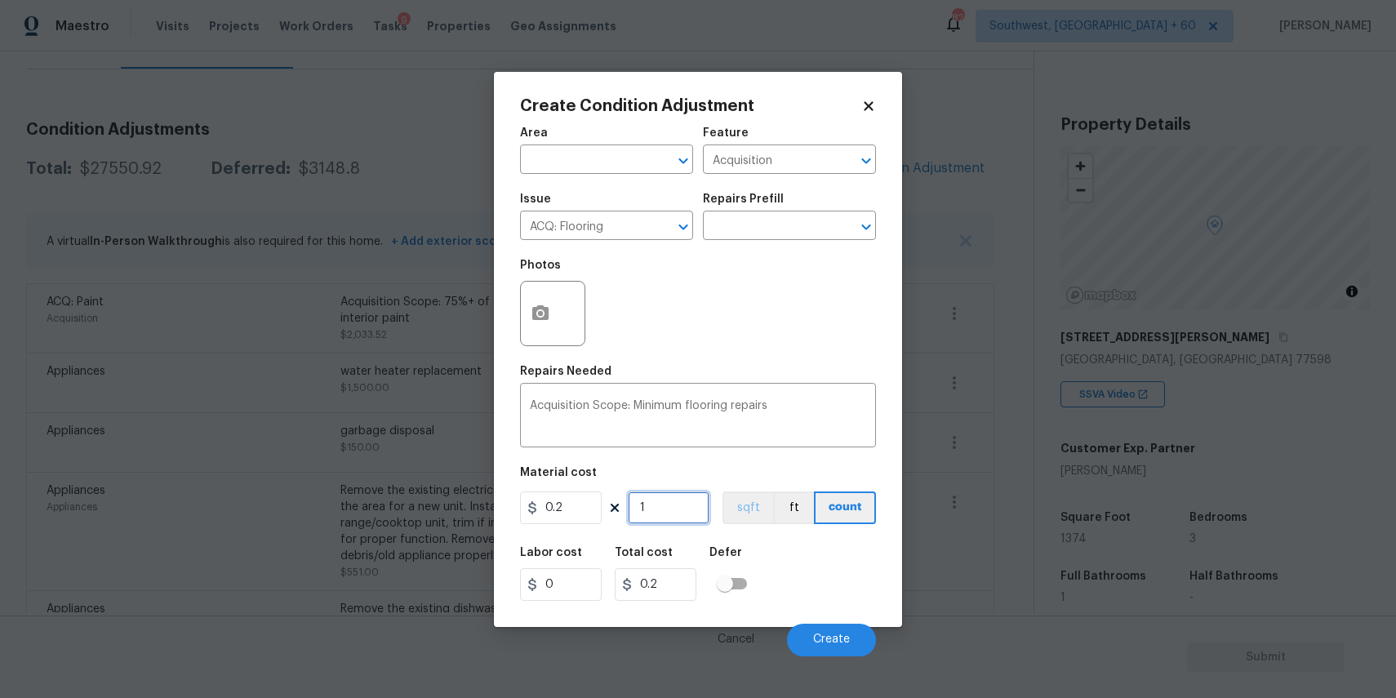
type input "13"
type input "2.6"
type input "137"
type input "27.4"
type input "1374"
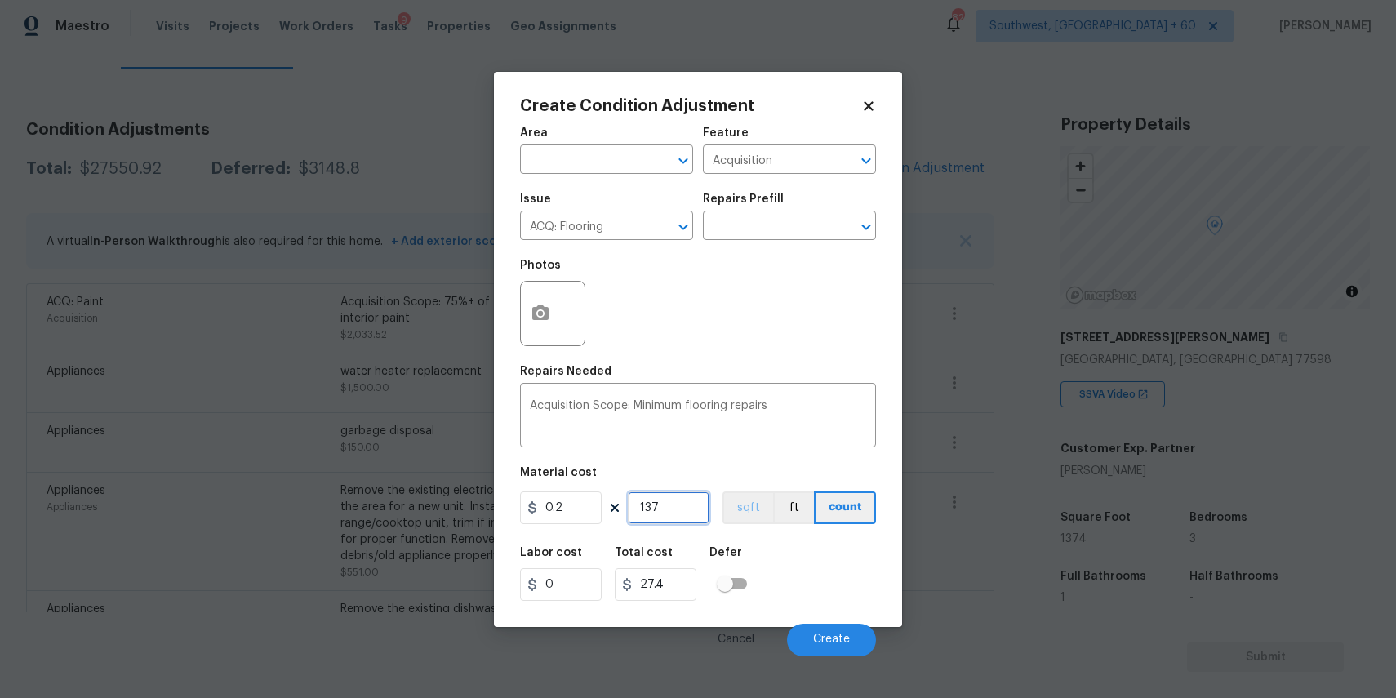
type input "274.8"
type input "1374"
click at [840, 637] on span "Create" at bounding box center [831, 639] width 37 height 12
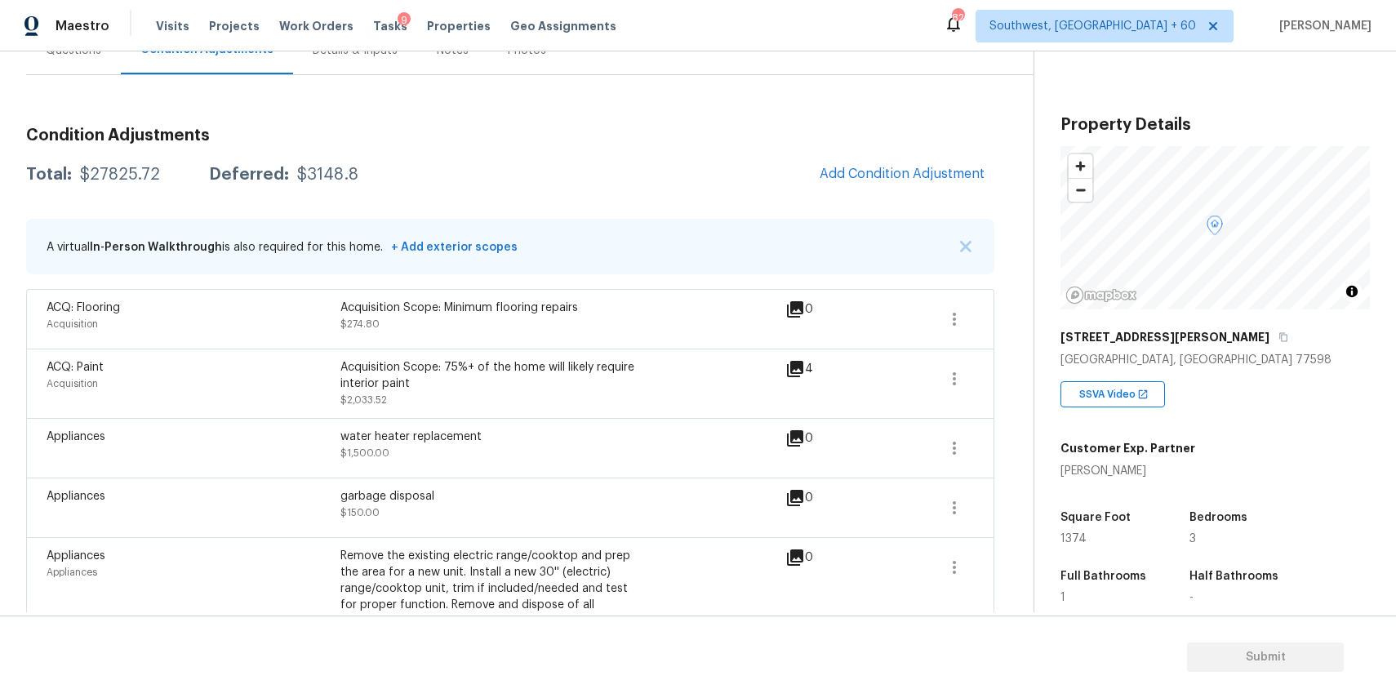
scroll to position [118, 0]
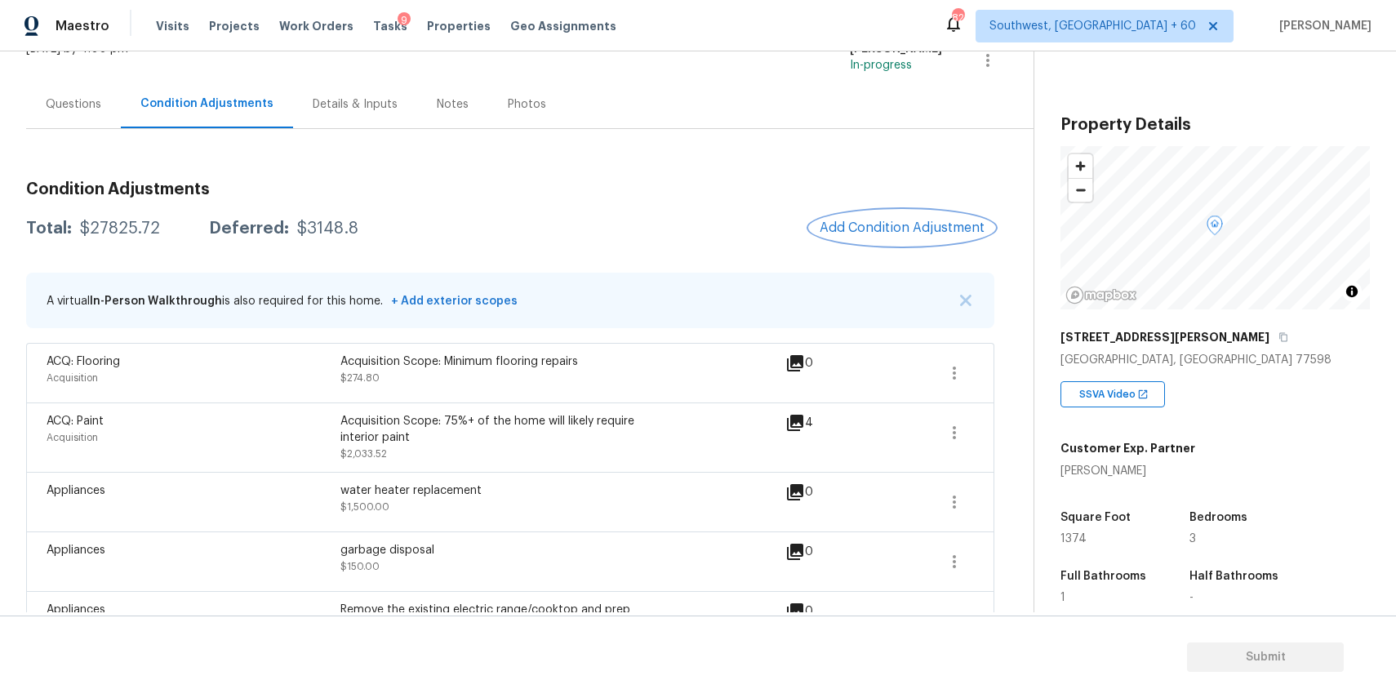
click at [886, 229] on span "Add Condition Adjustment" at bounding box center [902, 227] width 165 height 15
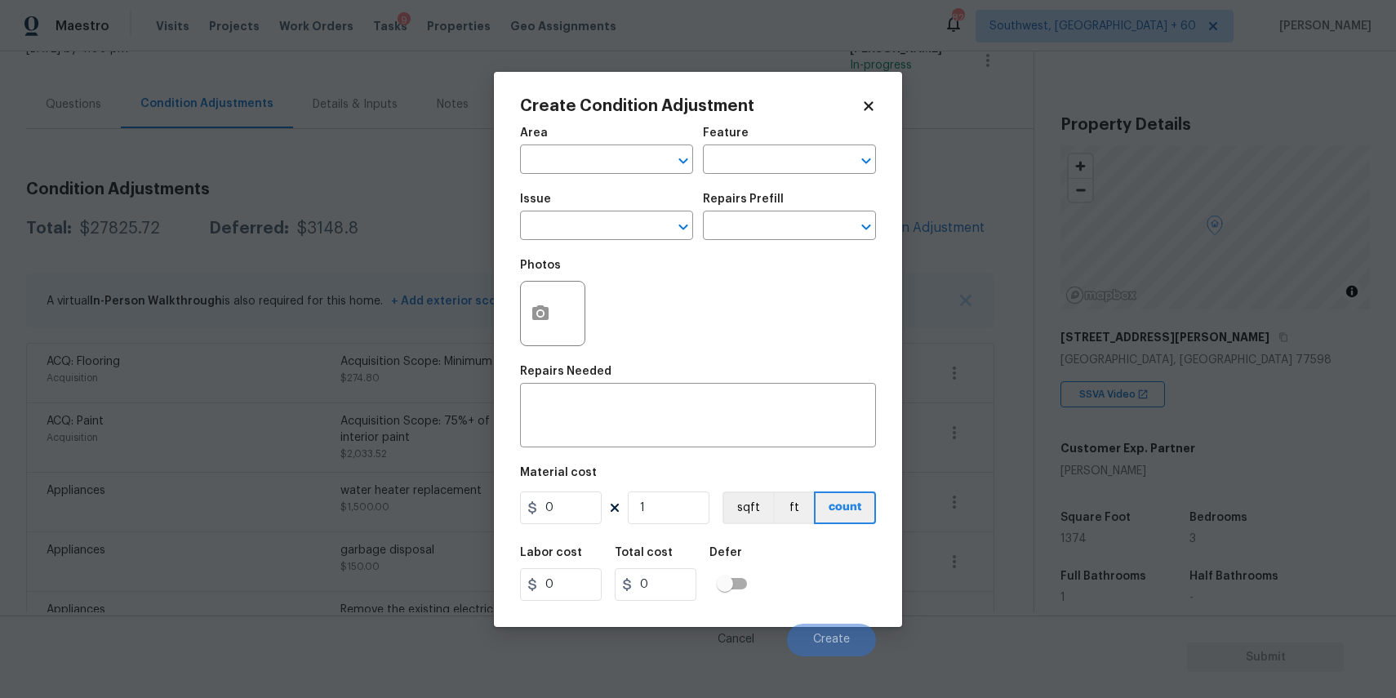
click at [584, 246] on span "Issue ​" at bounding box center [606, 217] width 173 height 66
click at [608, 238] on input "text" at bounding box center [583, 227] width 127 height 25
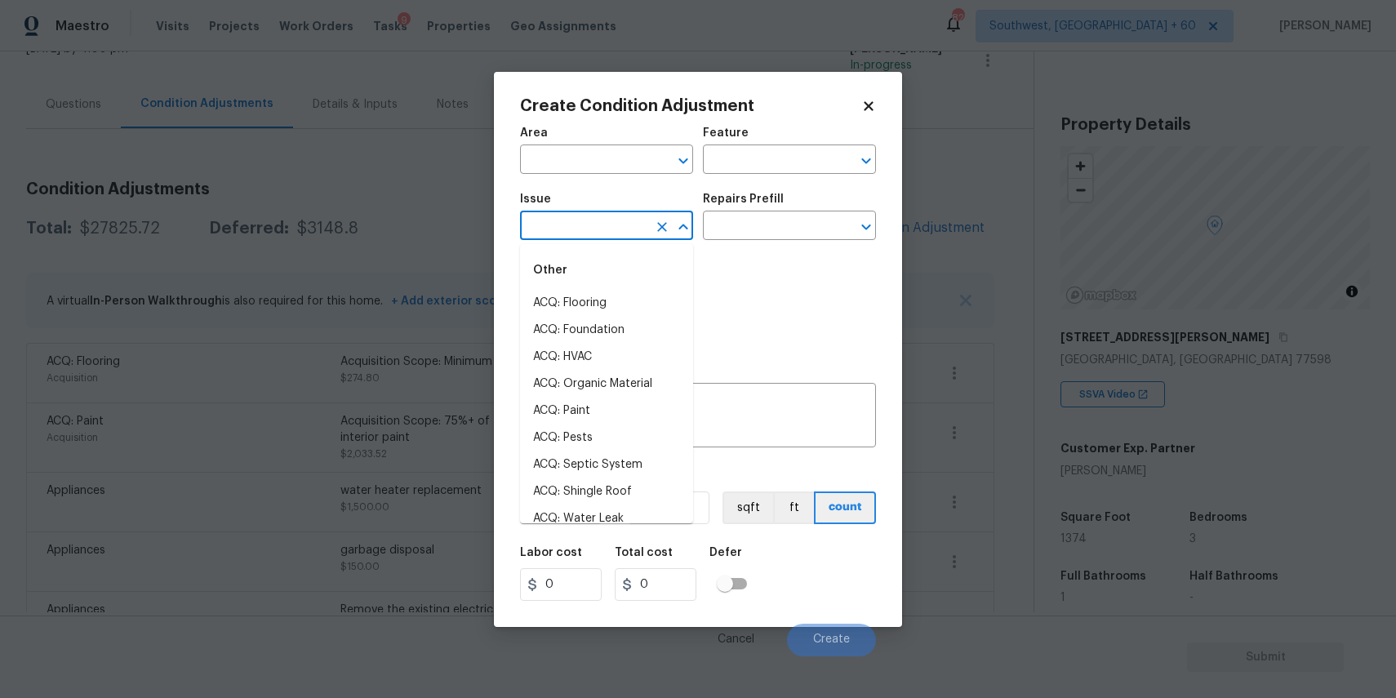
click at [608, 238] on input "text" at bounding box center [583, 227] width 127 height 25
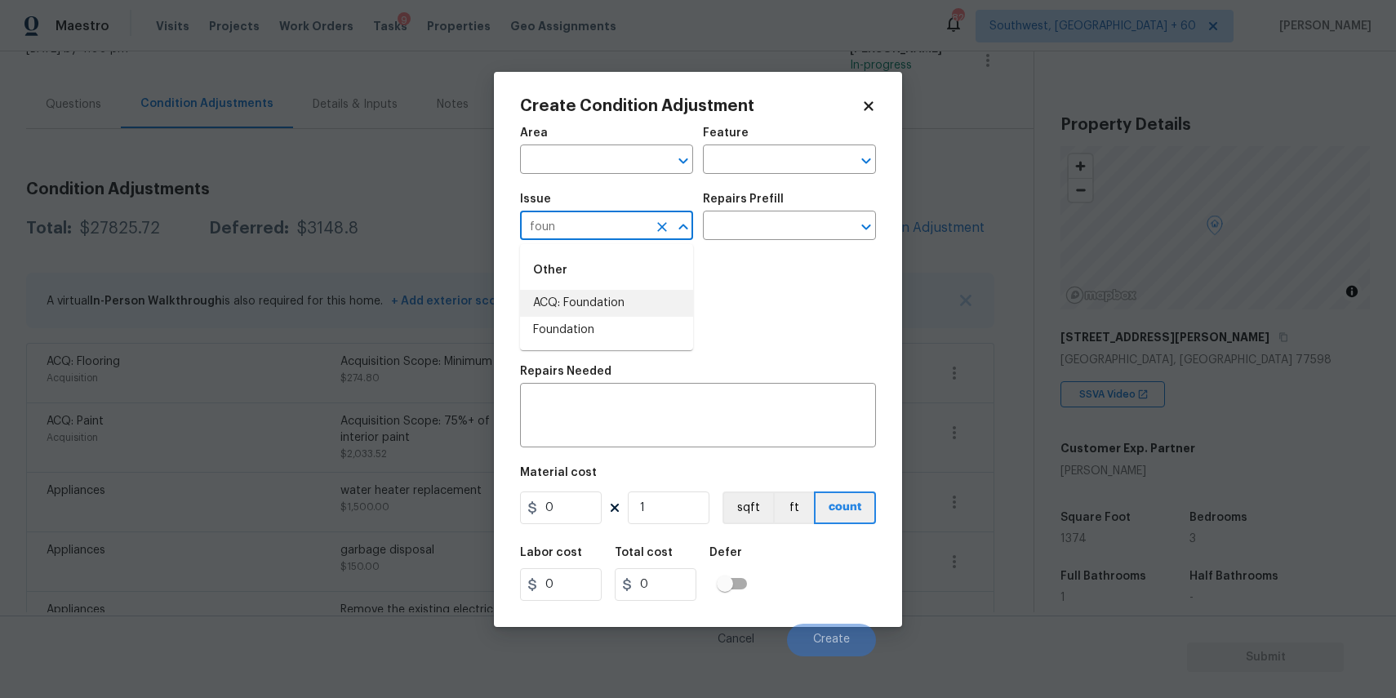
click at [594, 296] on li "ACQ: Foundation" at bounding box center [606, 303] width 173 height 27
type input "ACQ: Foundation"
click at [773, 232] on input "text" at bounding box center [766, 227] width 127 height 25
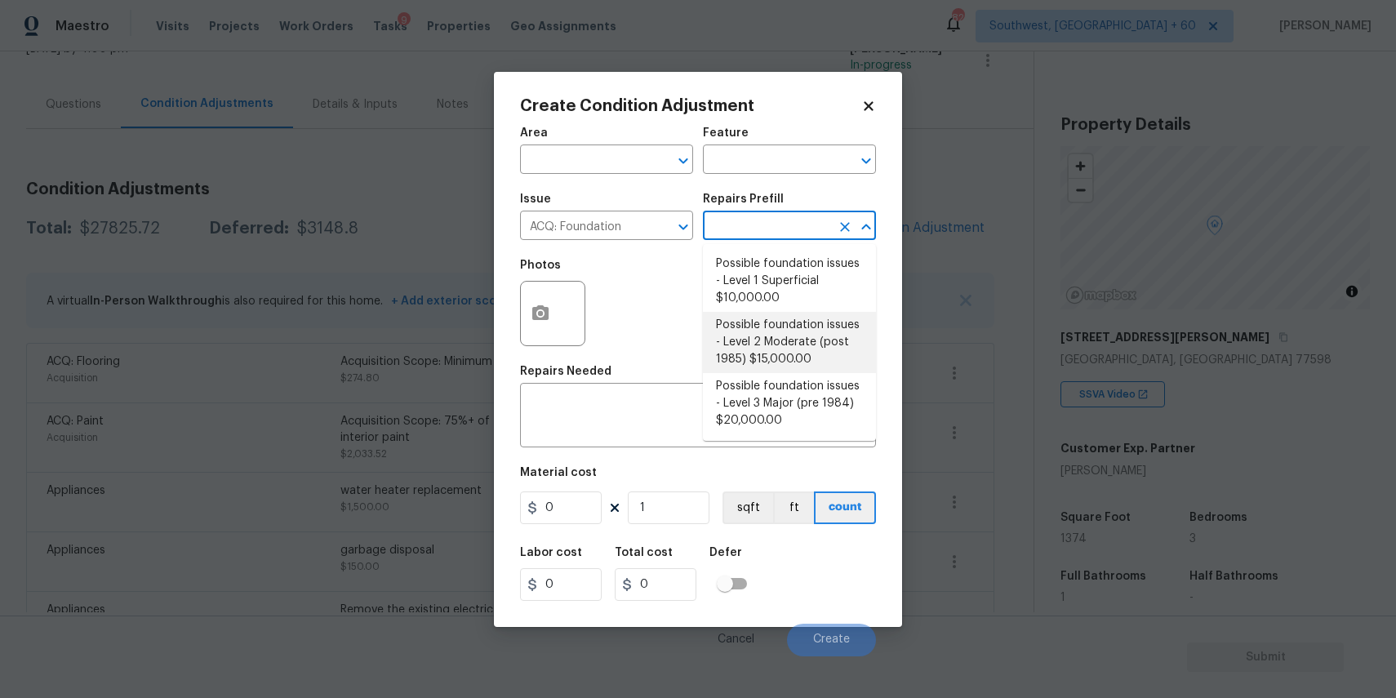
click at [821, 332] on li "Possible foundation issues - Level 2 Moderate (post 1985) $15,000.00" at bounding box center [789, 342] width 173 height 61
type input "Acquisition"
type textarea "Possible foundation issues - Level 2 Moderate: Disclaimer: This is NOT a techni…"
type input "15000"
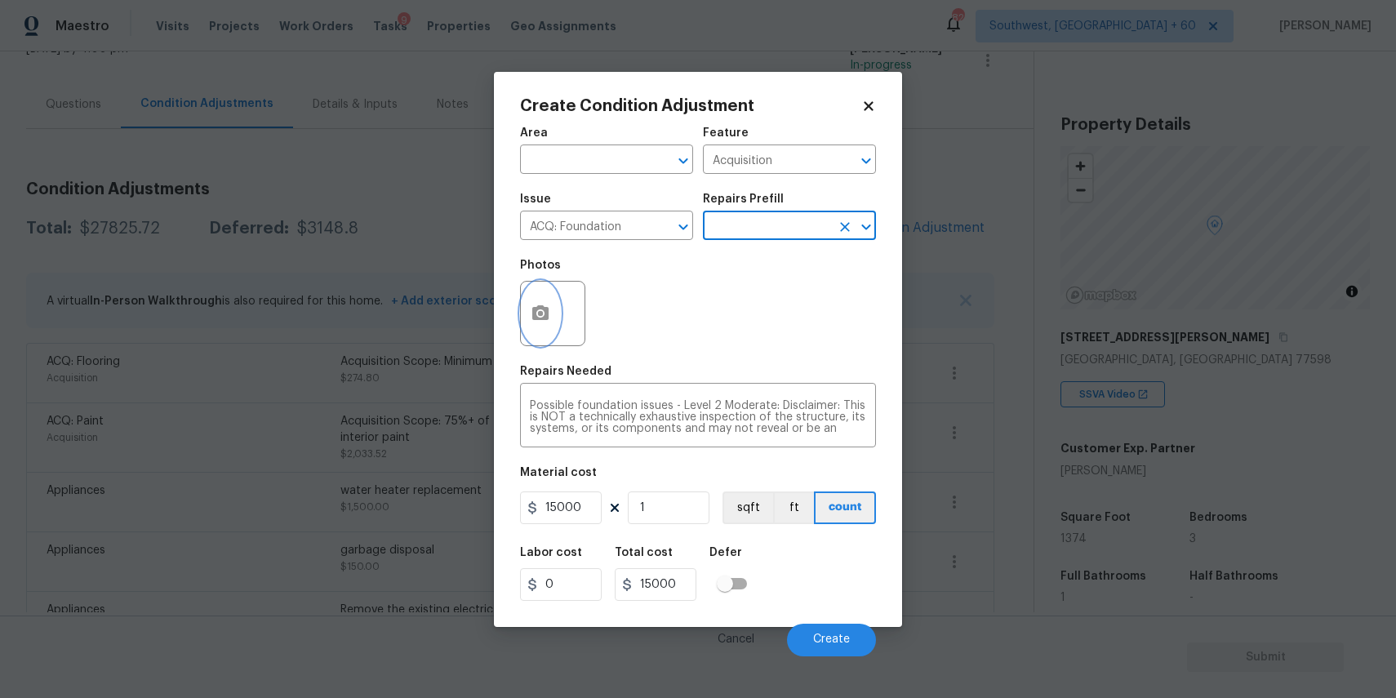
click at [538, 303] on button "button" at bounding box center [540, 314] width 39 height 64
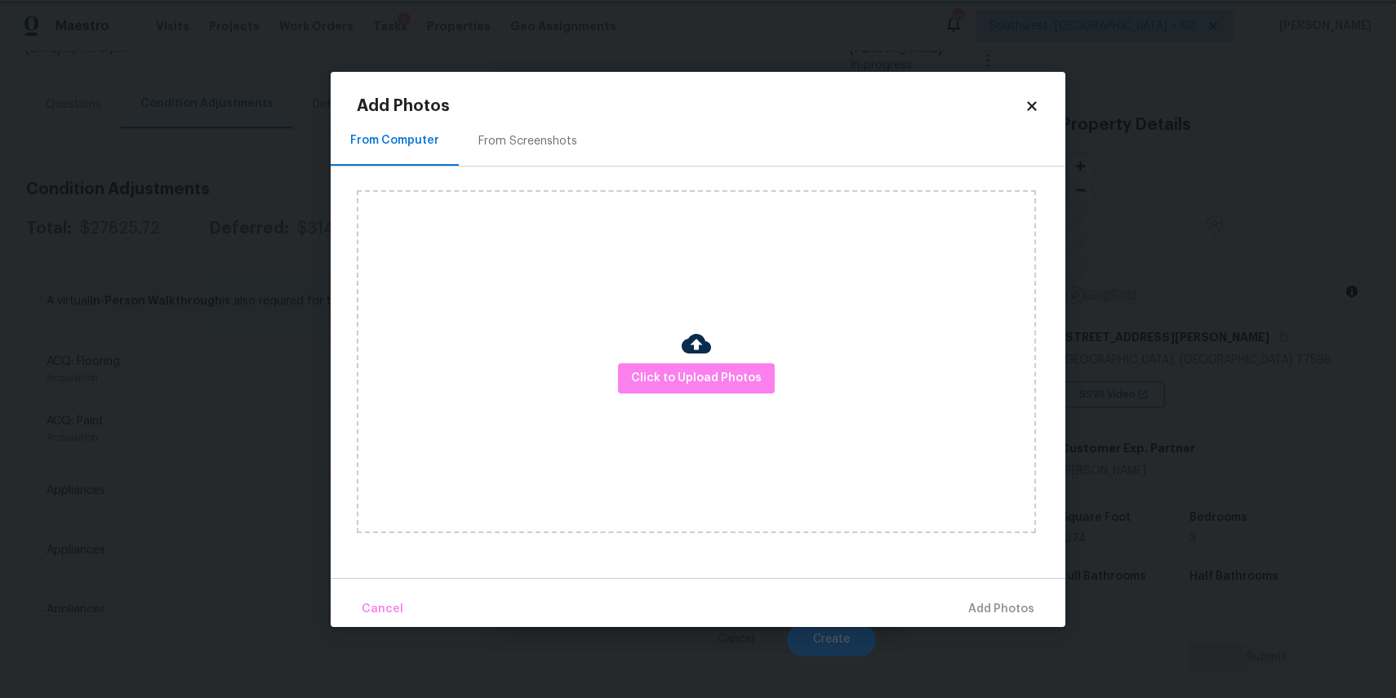
click at [1159, 352] on body "Maestro Visits Projects Work Orders Tasks 9 Properties Geo Assignments 823 Sout…" at bounding box center [698, 349] width 1396 height 698
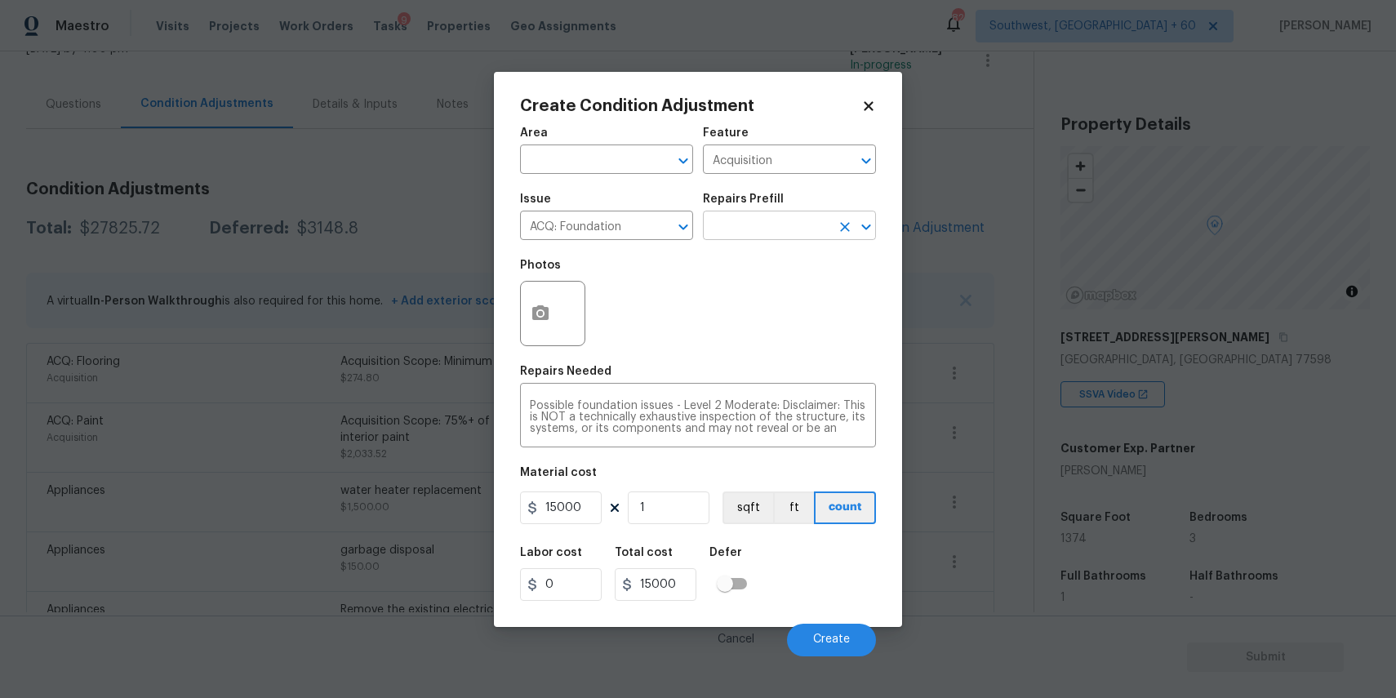
click at [793, 228] on input "text" at bounding box center [766, 227] width 127 height 25
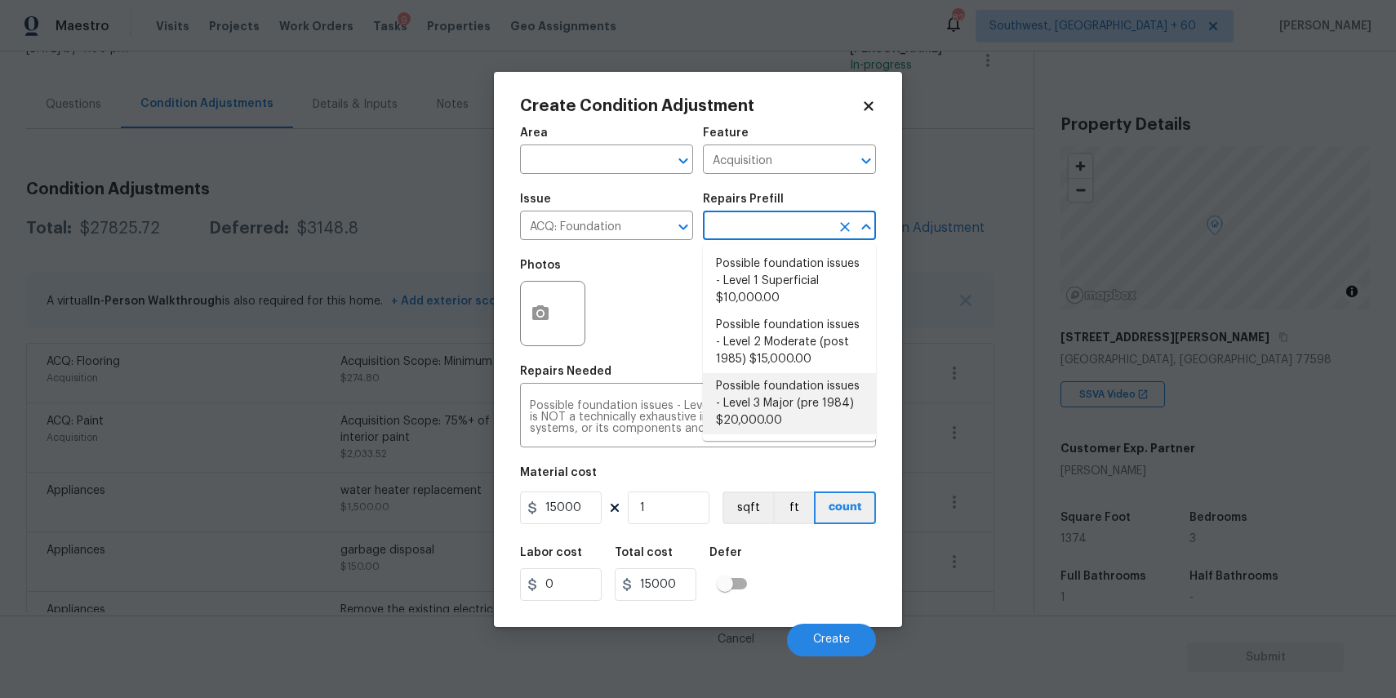
click at [850, 400] on li "Possible foundation issues - Level 3 Major (pre 1984) $20,000.00" at bounding box center [789, 403] width 173 height 61
type textarea "Possible foundation issues - Level 3 Major: Disclaimer: This is NOT a technical…"
type input "20000"
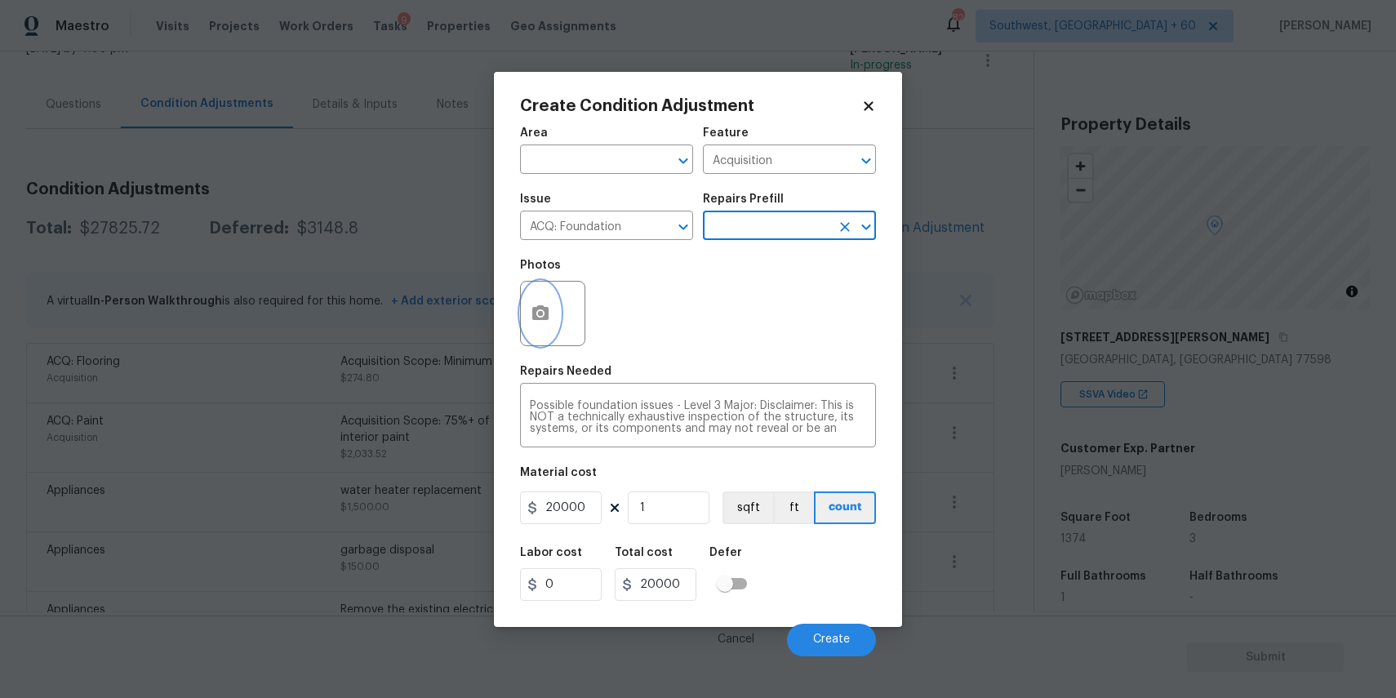
click at [556, 326] on button "button" at bounding box center [540, 314] width 39 height 64
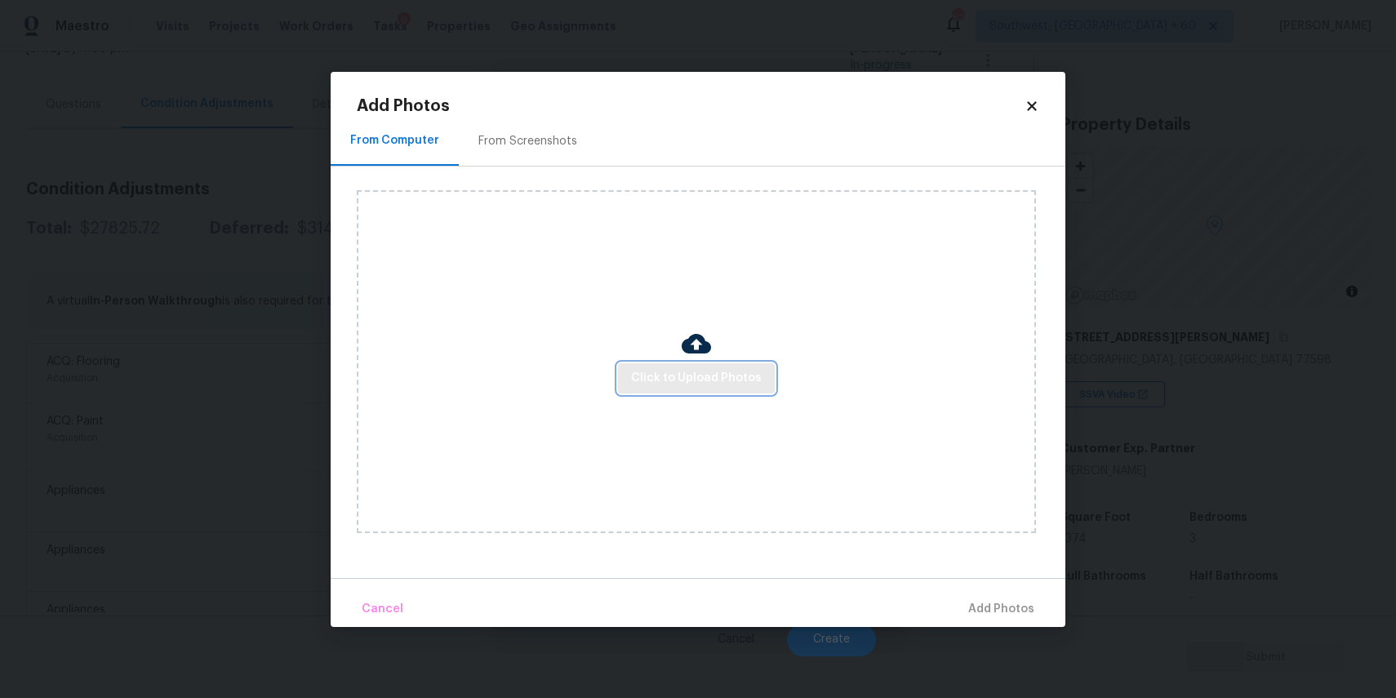
click at [746, 373] on span "Click to Upload Photos" at bounding box center [696, 378] width 131 height 20
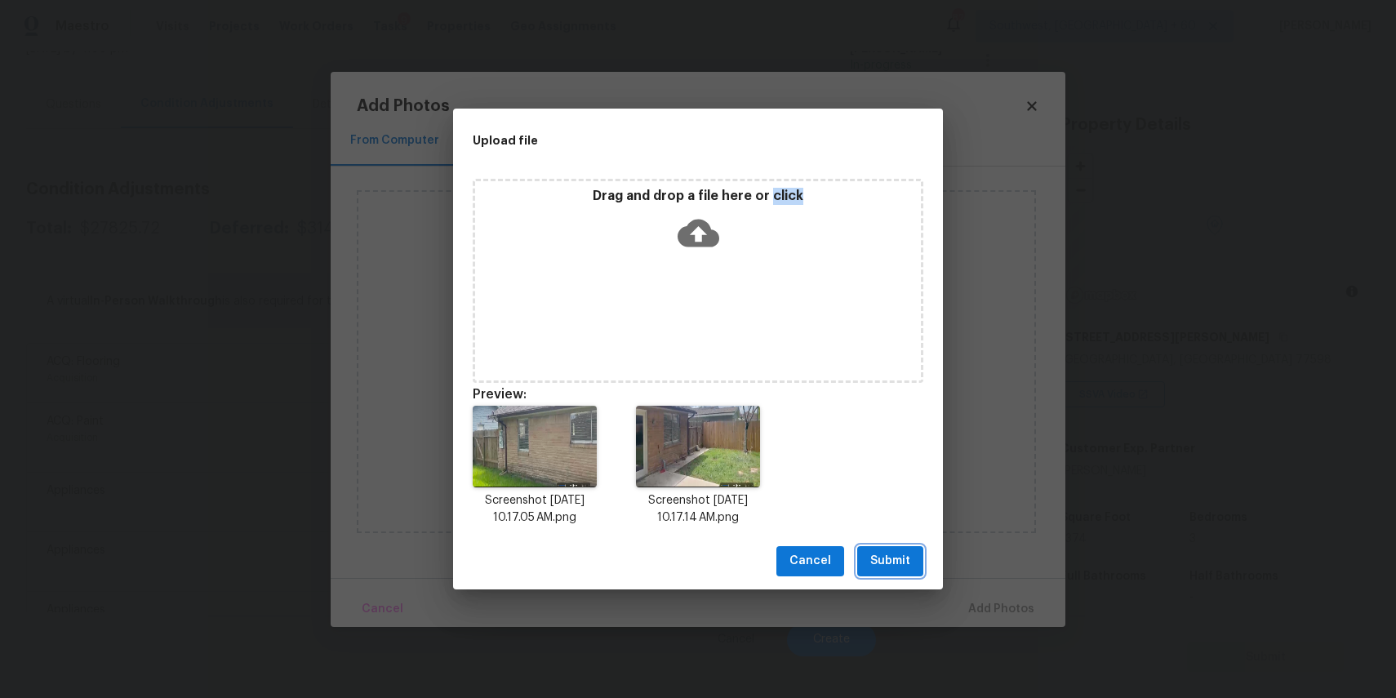
click at [909, 559] on span "Submit" at bounding box center [890, 561] width 40 height 20
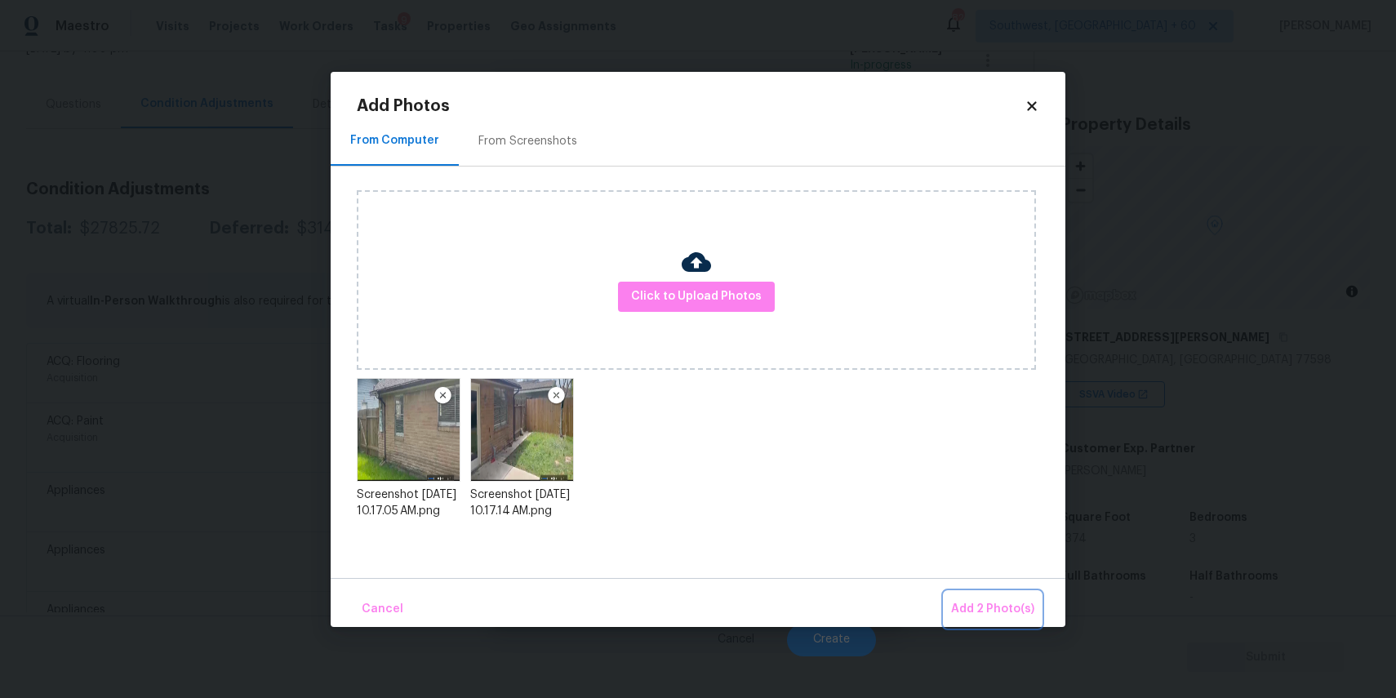
click at [981, 599] on span "Add 2 Photo(s)" at bounding box center [992, 609] width 83 height 20
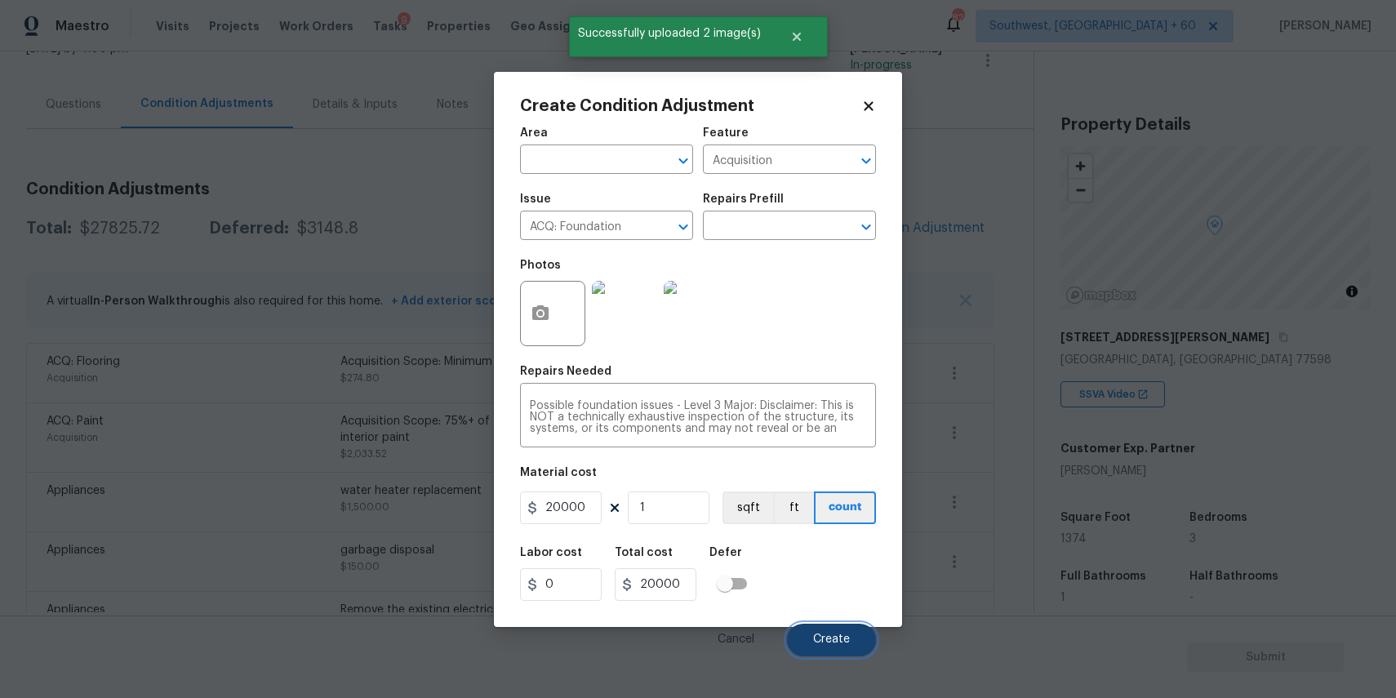
click at [843, 639] on span "Create" at bounding box center [831, 639] width 37 height 12
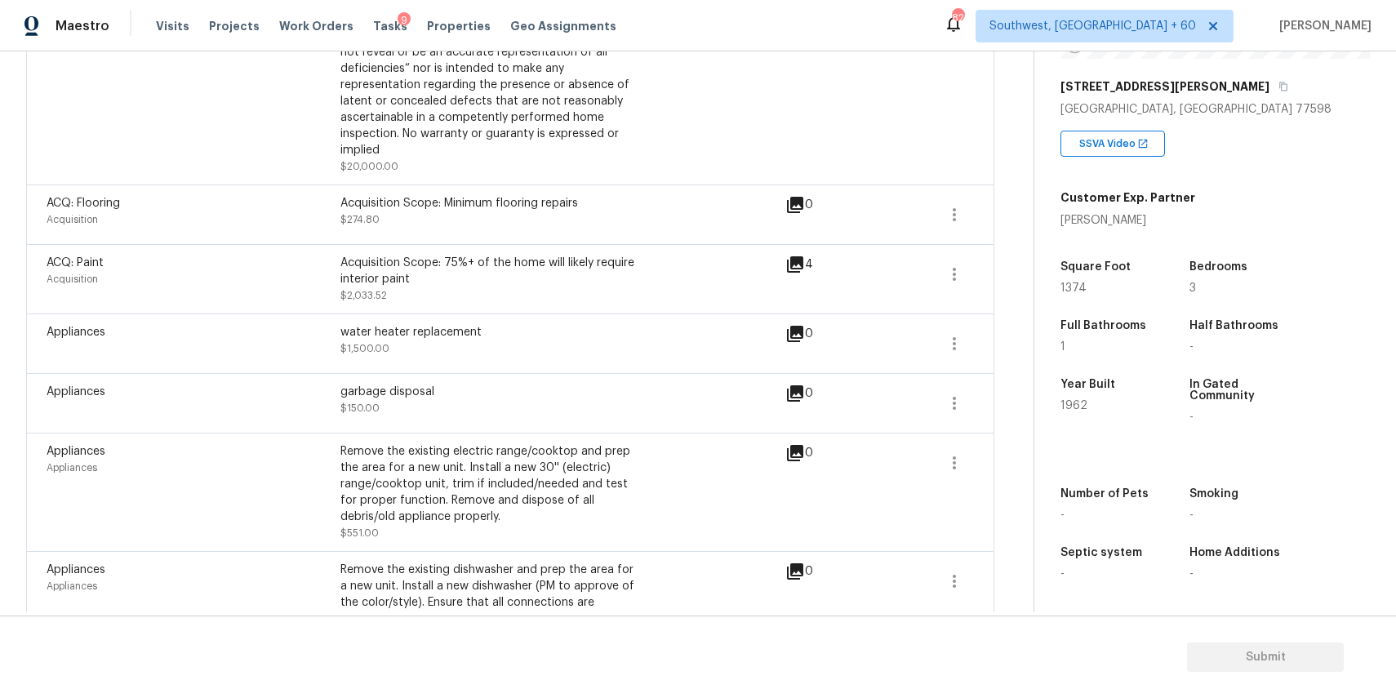
scroll to position [0, 0]
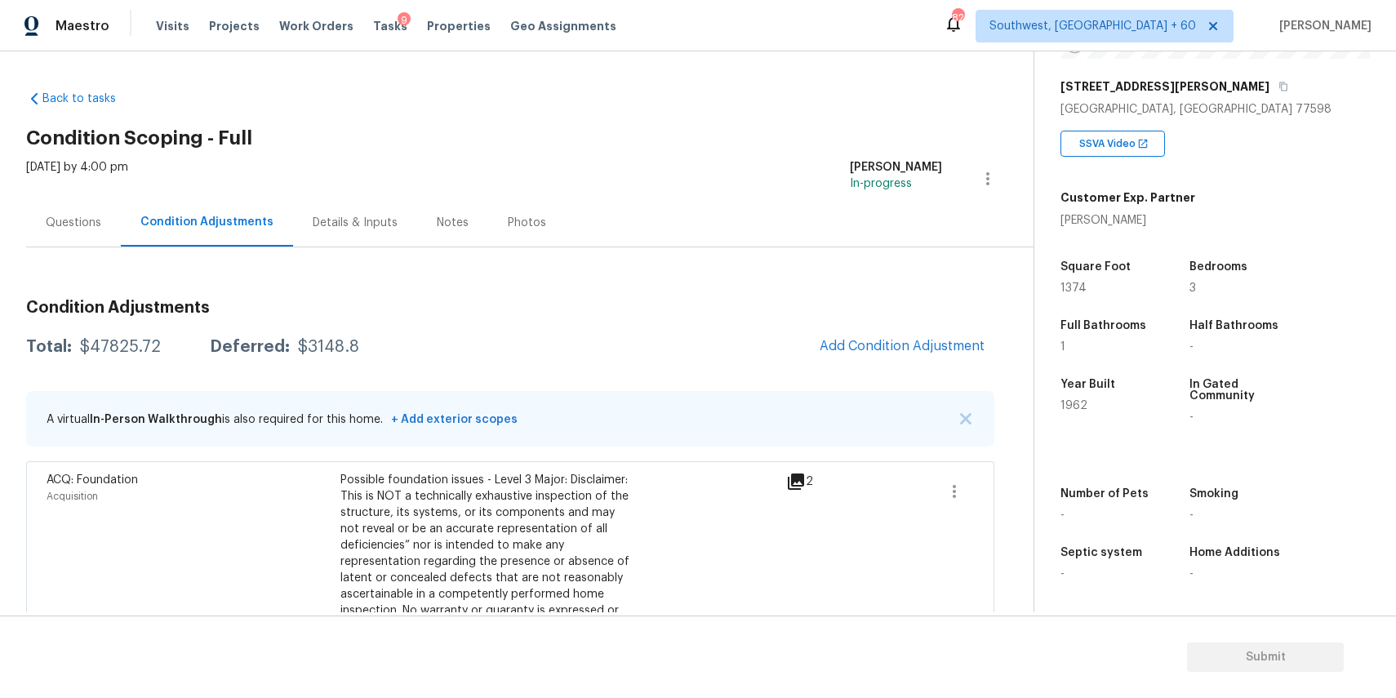
click at [96, 219] on div "Questions" at bounding box center [74, 223] width 56 height 16
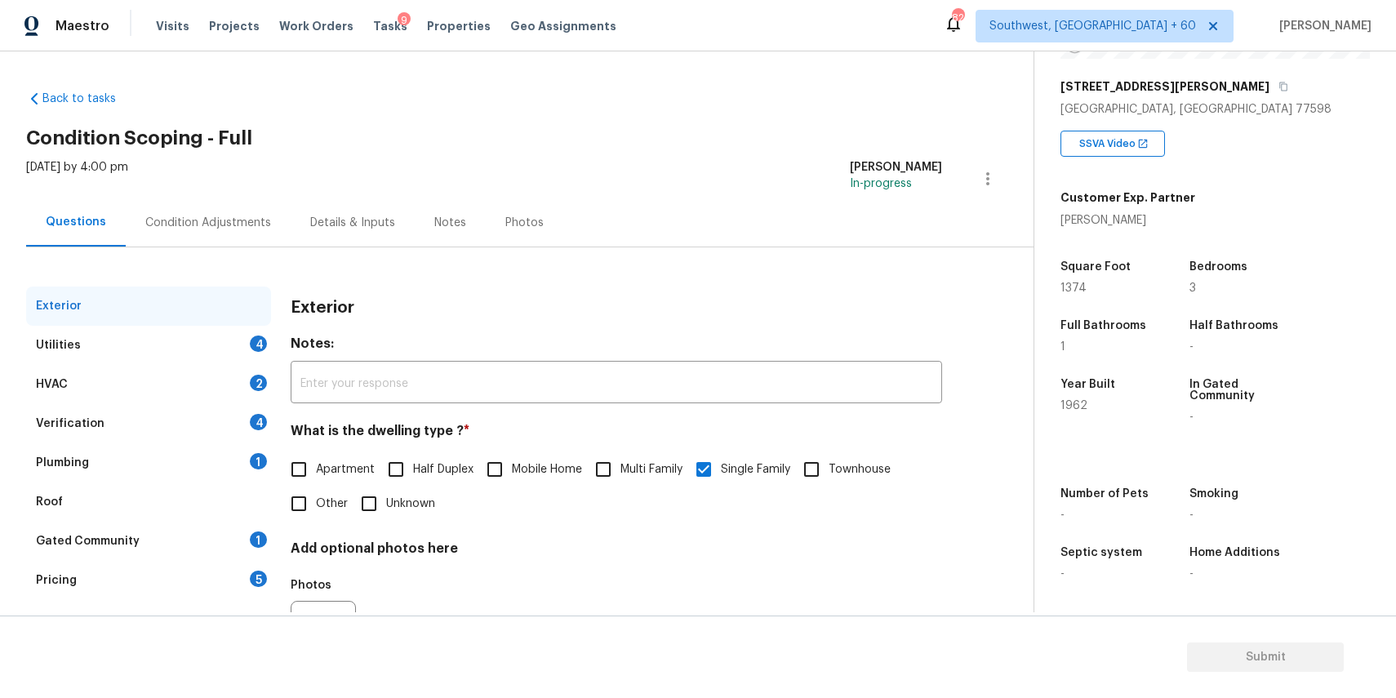
scroll to position [88, 0]
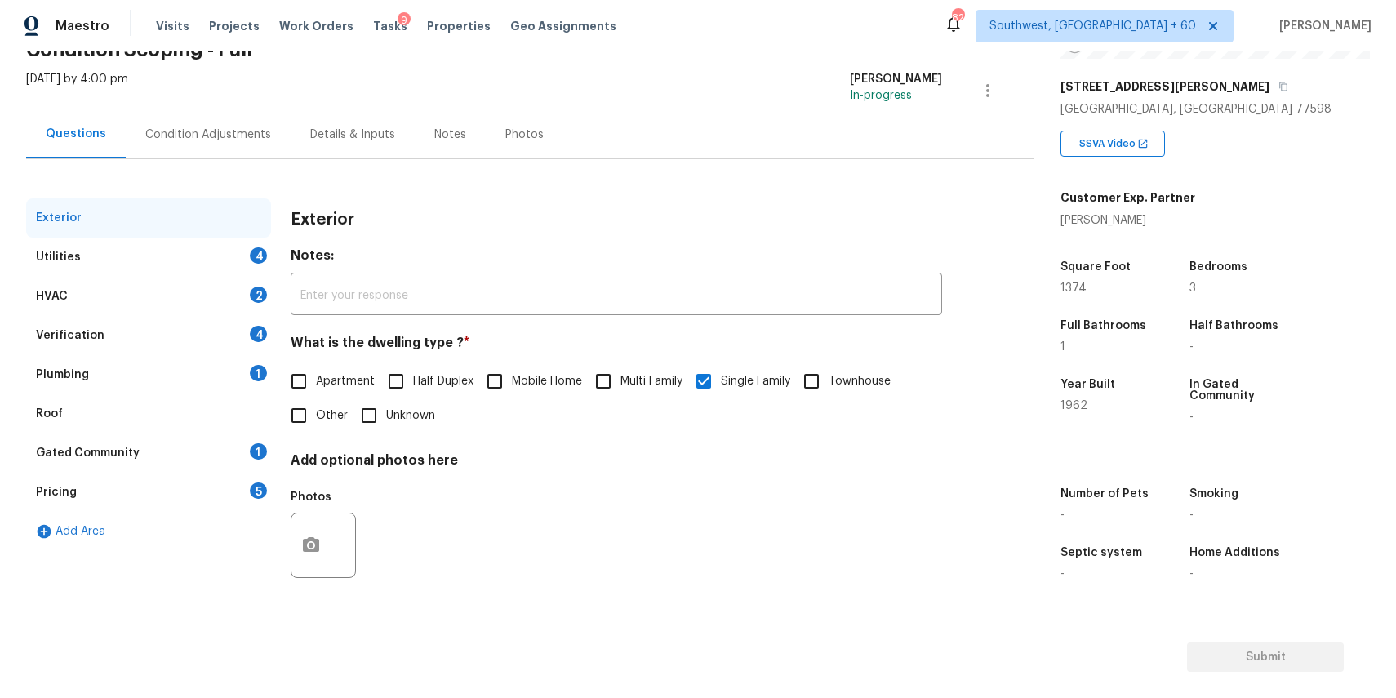
click at [209, 127] on div "Condition Adjustments" at bounding box center [208, 135] width 126 height 16
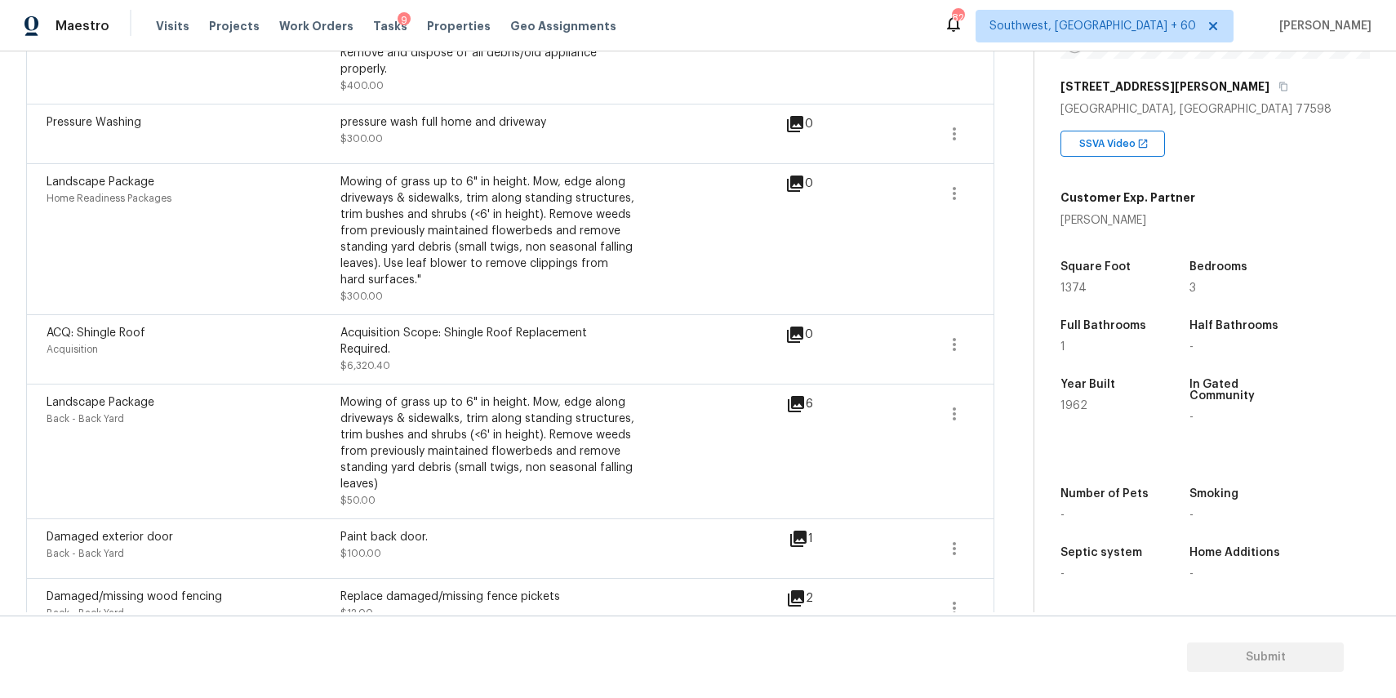
scroll to position [1070, 0]
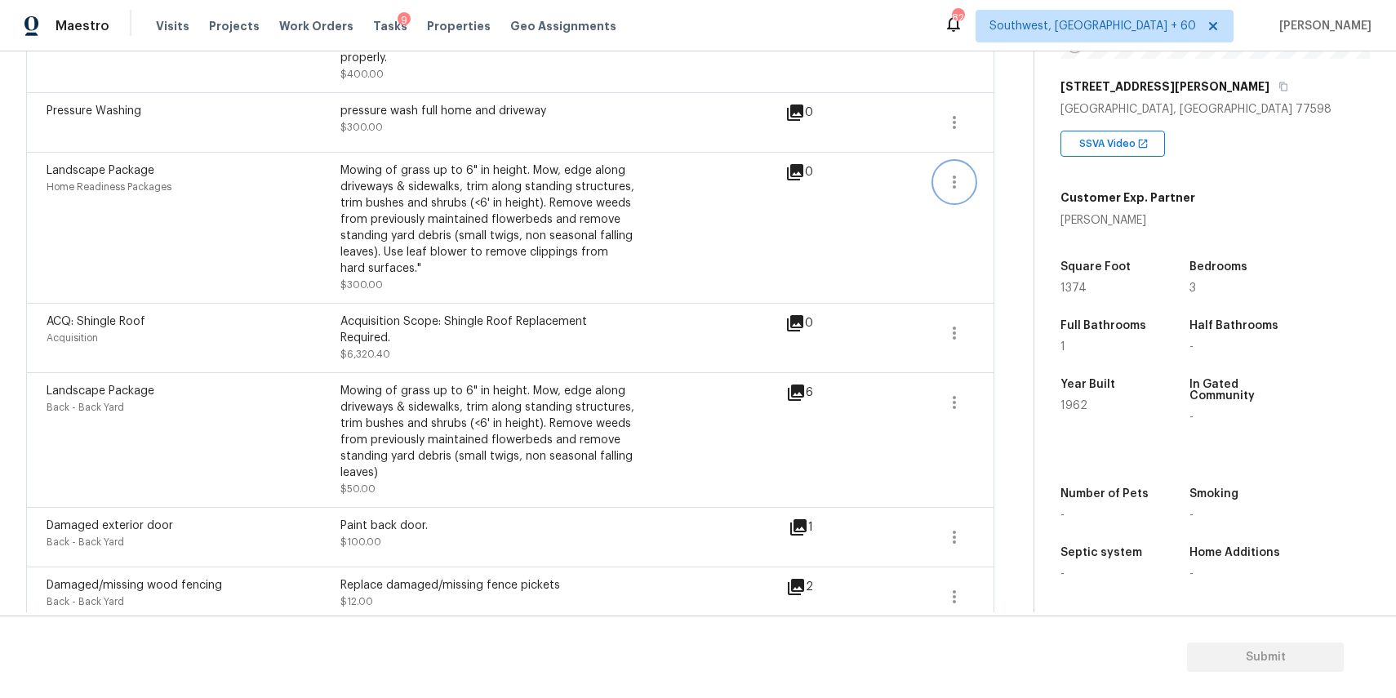
click at [951, 185] on icon "button" at bounding box center [954, 182] width 20 height 20
click at [1008, 187] on div "Edit" at bounding box center [1047, 180] width 127 height 16
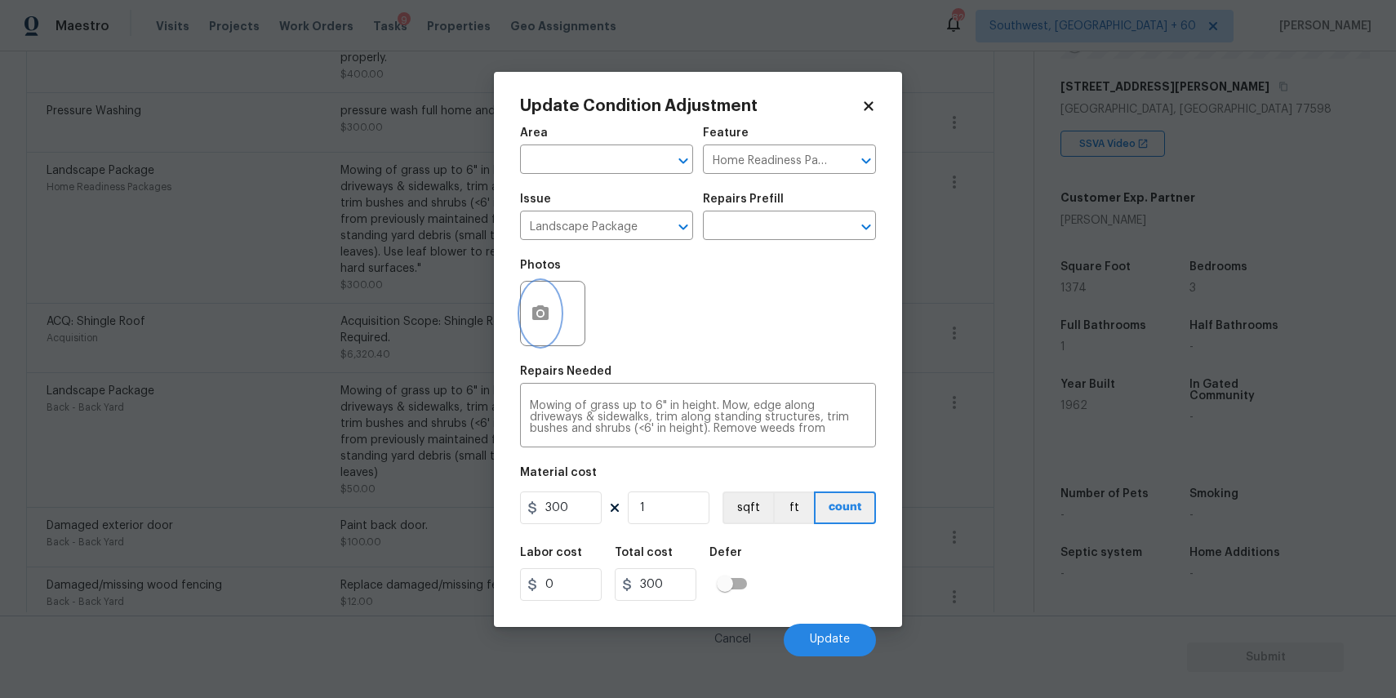
click at [552, 300] on button "button" at bounding box center [540, 314] width 39 height 64
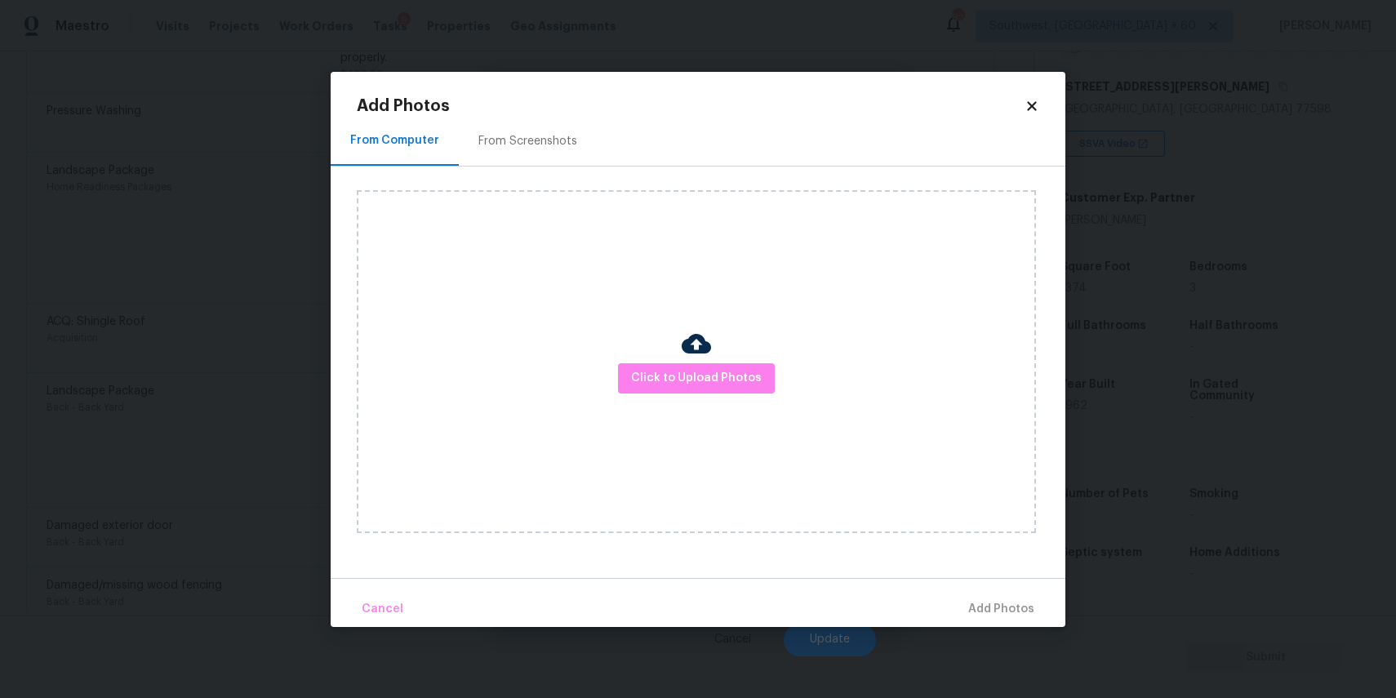
click at [704, 354] on img at bounding box center [696, 343] width 29 height 29
click at [720, 375] on span "Click to Upload Photos" at bounding box center [696, 378] width 131 height 20
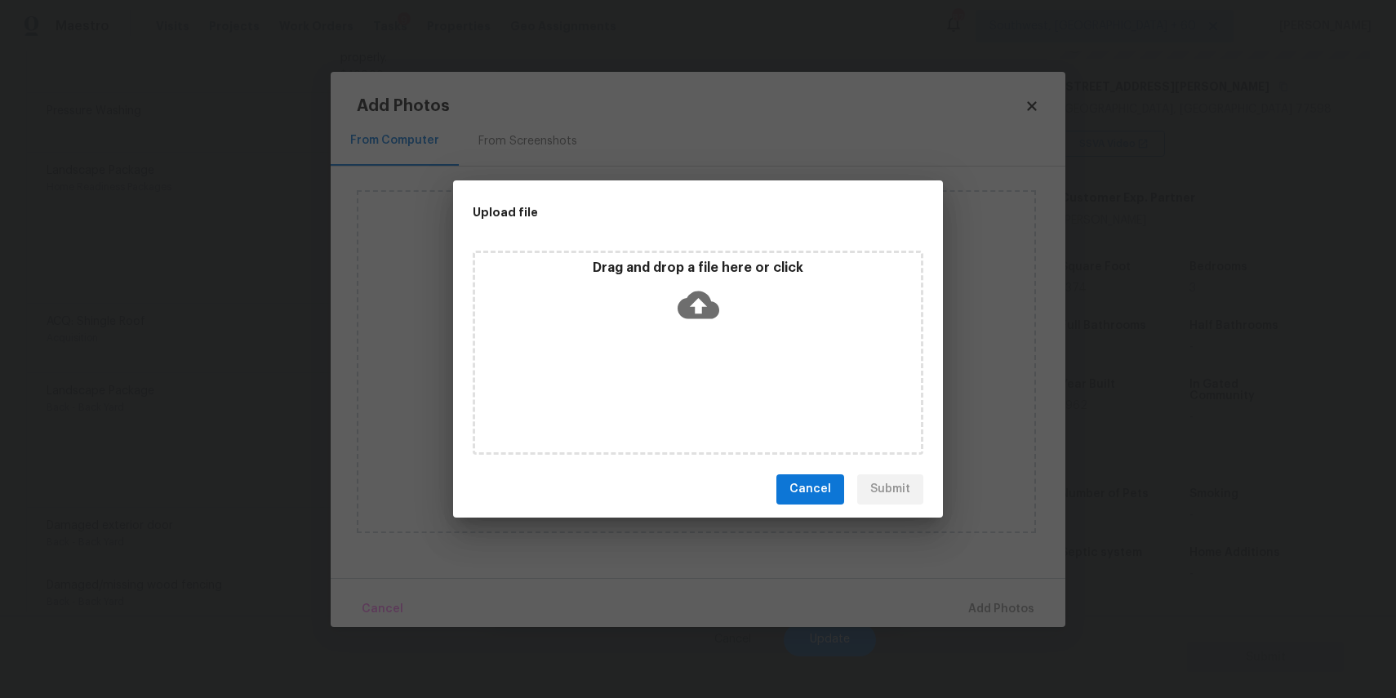
click at [716, 344] on div "Drag and drop a file here or click" at bounding box center [698, 353] width 451 height 204
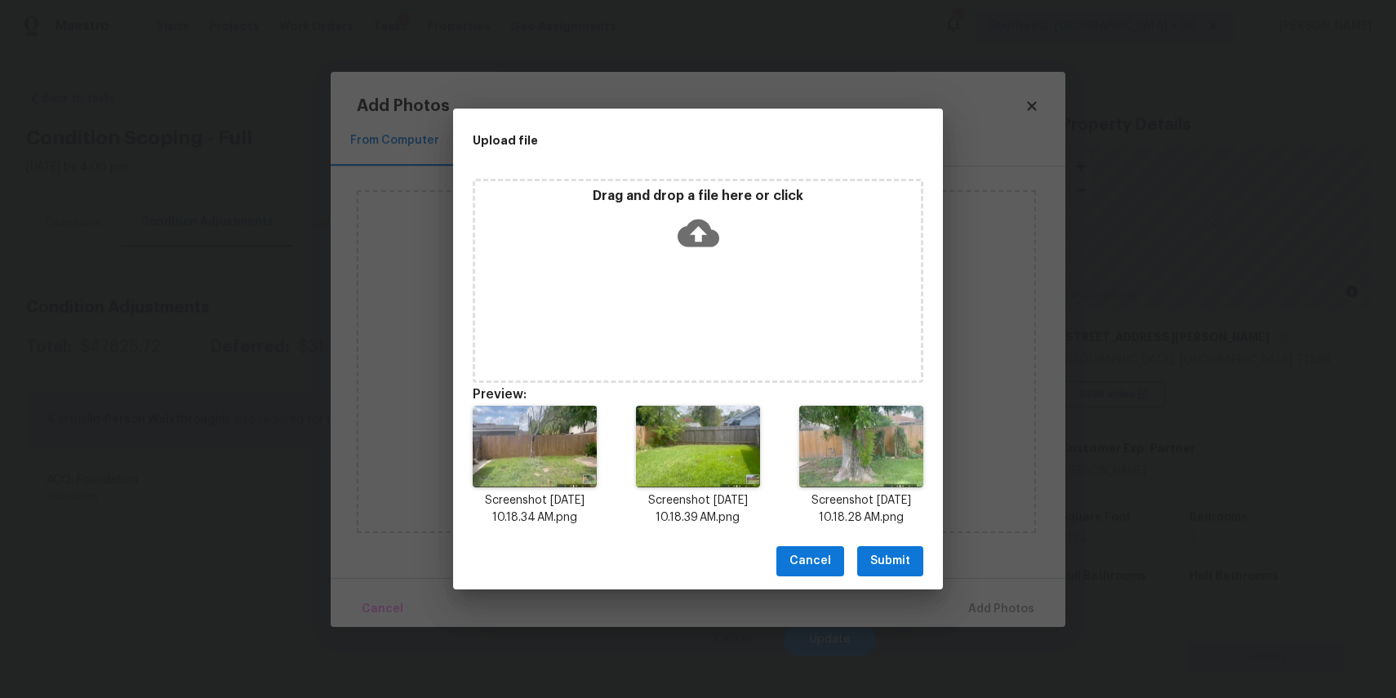
scroll to position [251, 0]
click at [891, 560] on span "Submit" at bounding box center [890, 561] width 40 height 20
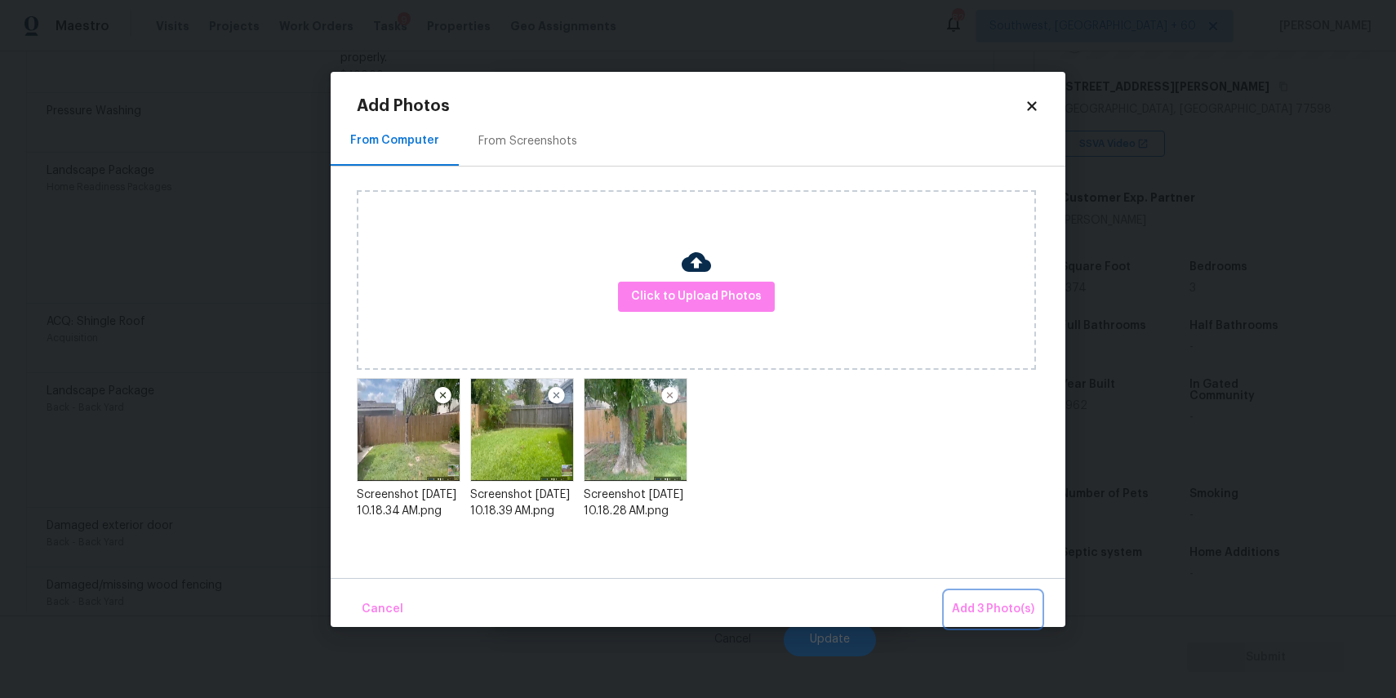
click at [999, 592] on button "Add 3 Photo(s)" at bounding box center [993, 609] width 96 height 35
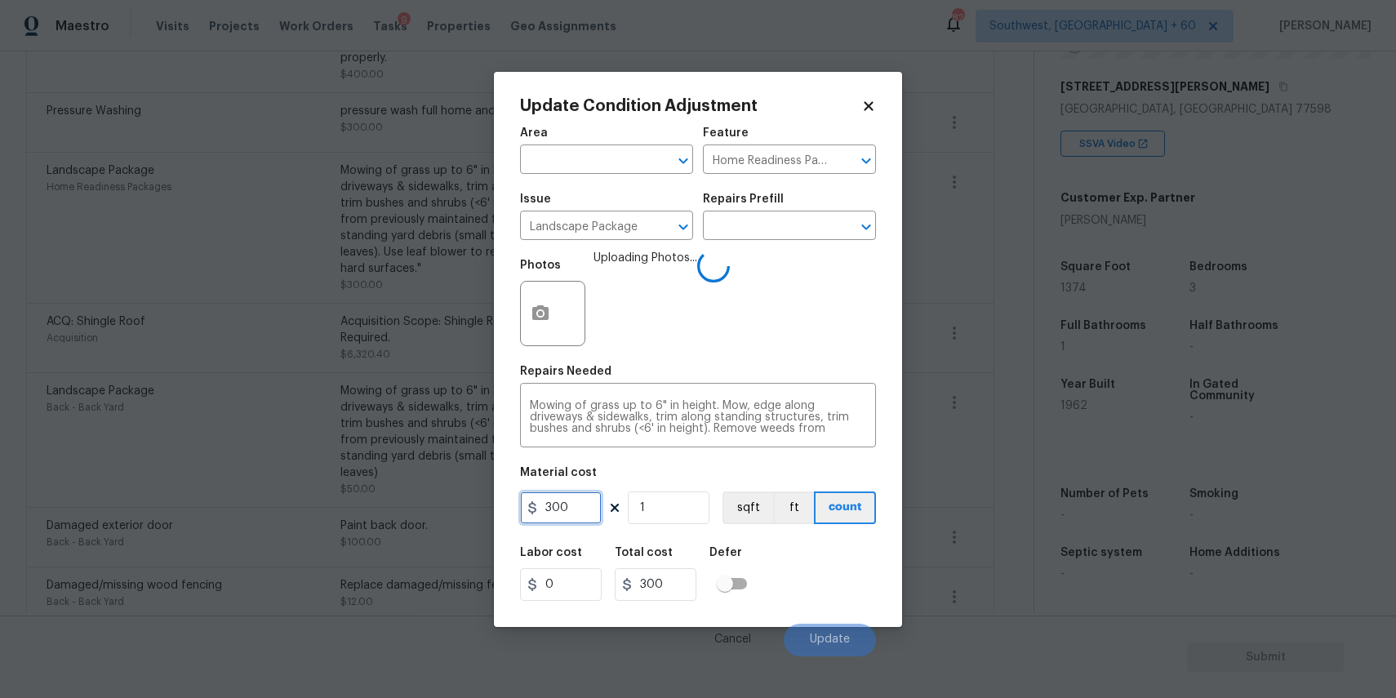
click at [578, 499] on input "300" at bounding box center [561, 507] width 82 height 33
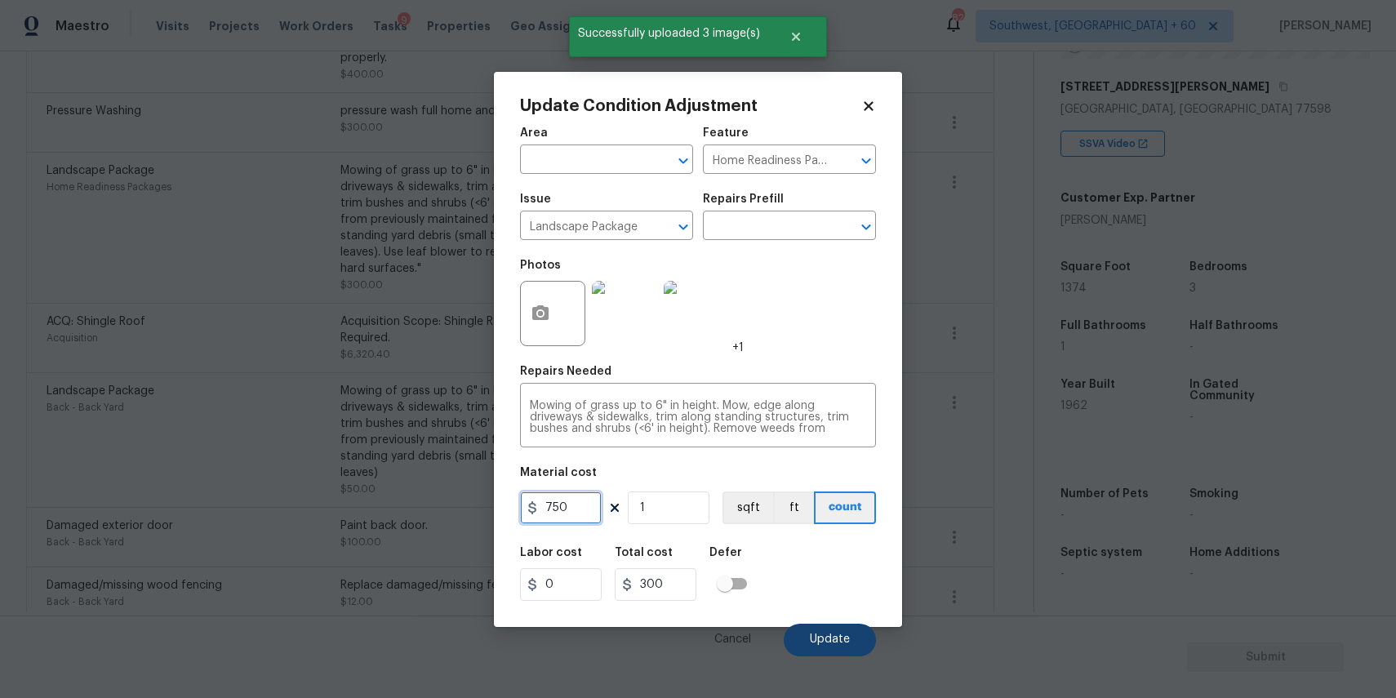
type input "750"
click at [840, 628] on button "Update" at bounding box center [830, 640] width 92 height 33
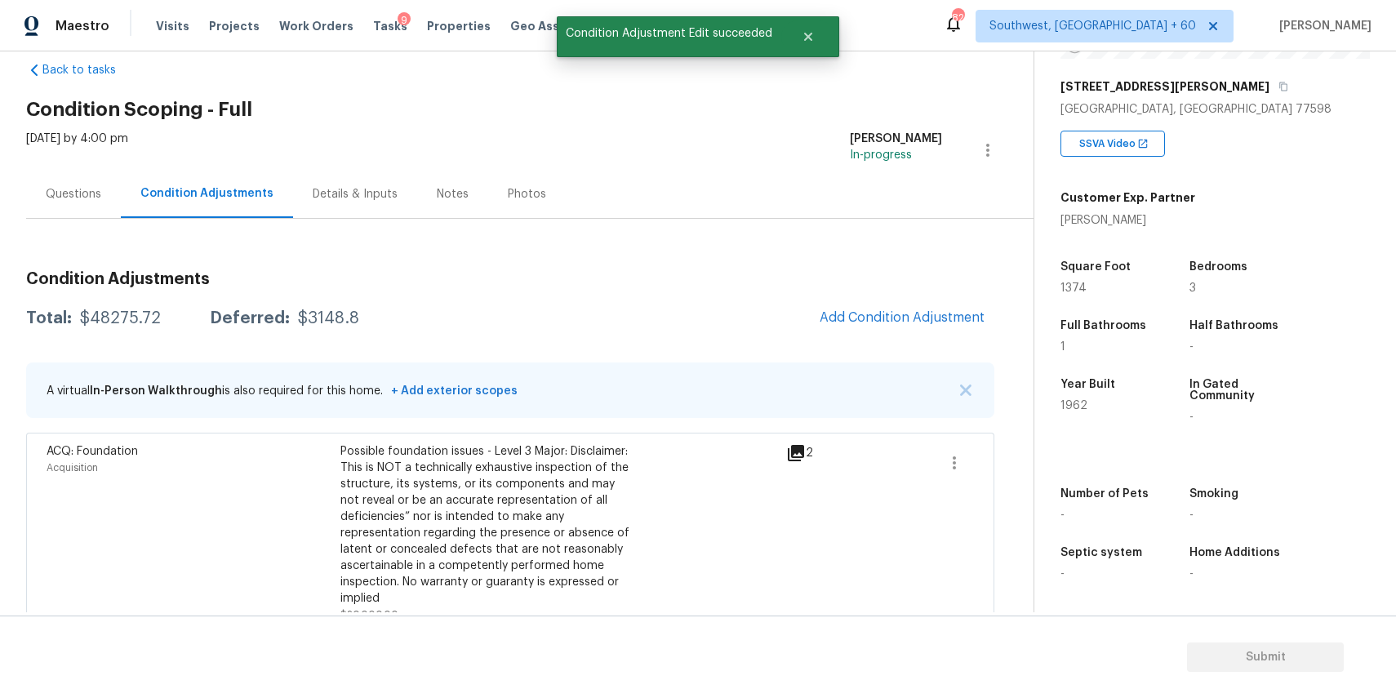
scroll to position [293, 0]
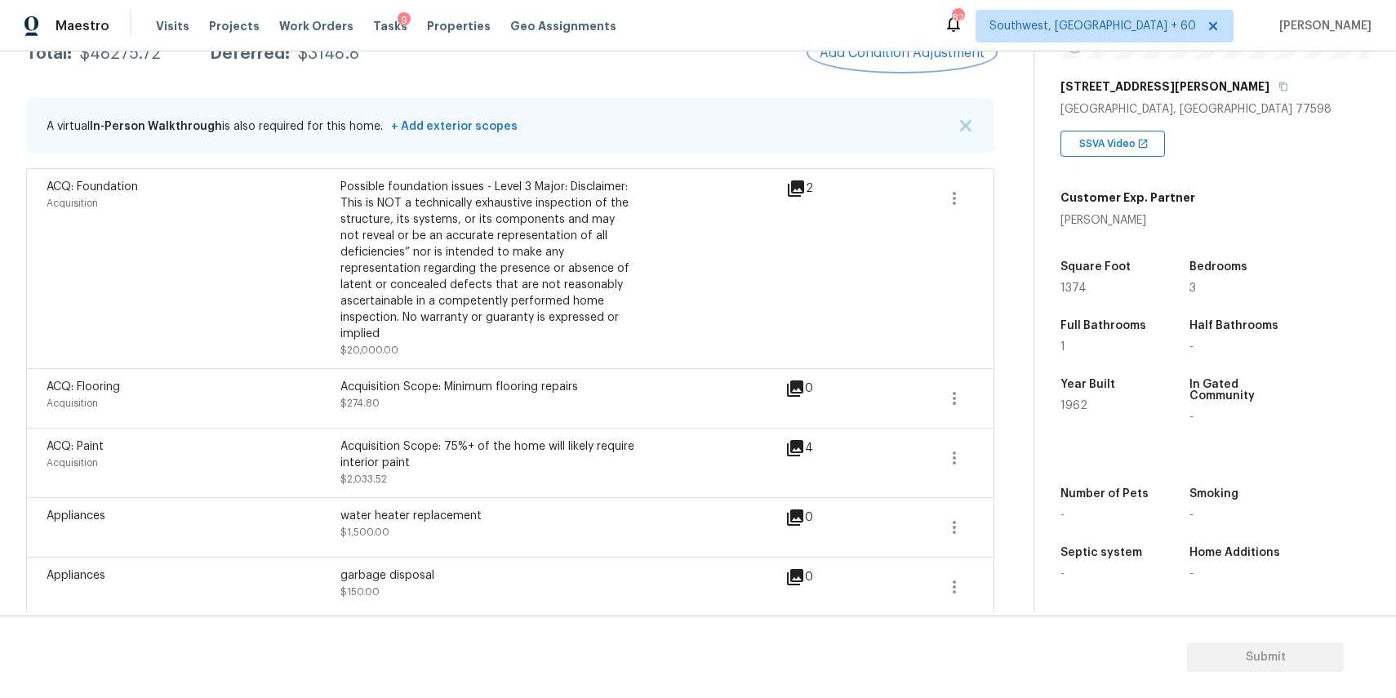
click at [887, 60] on span "Add Condition Adjustment" at bounding box center [902, 53] width 165 height 15
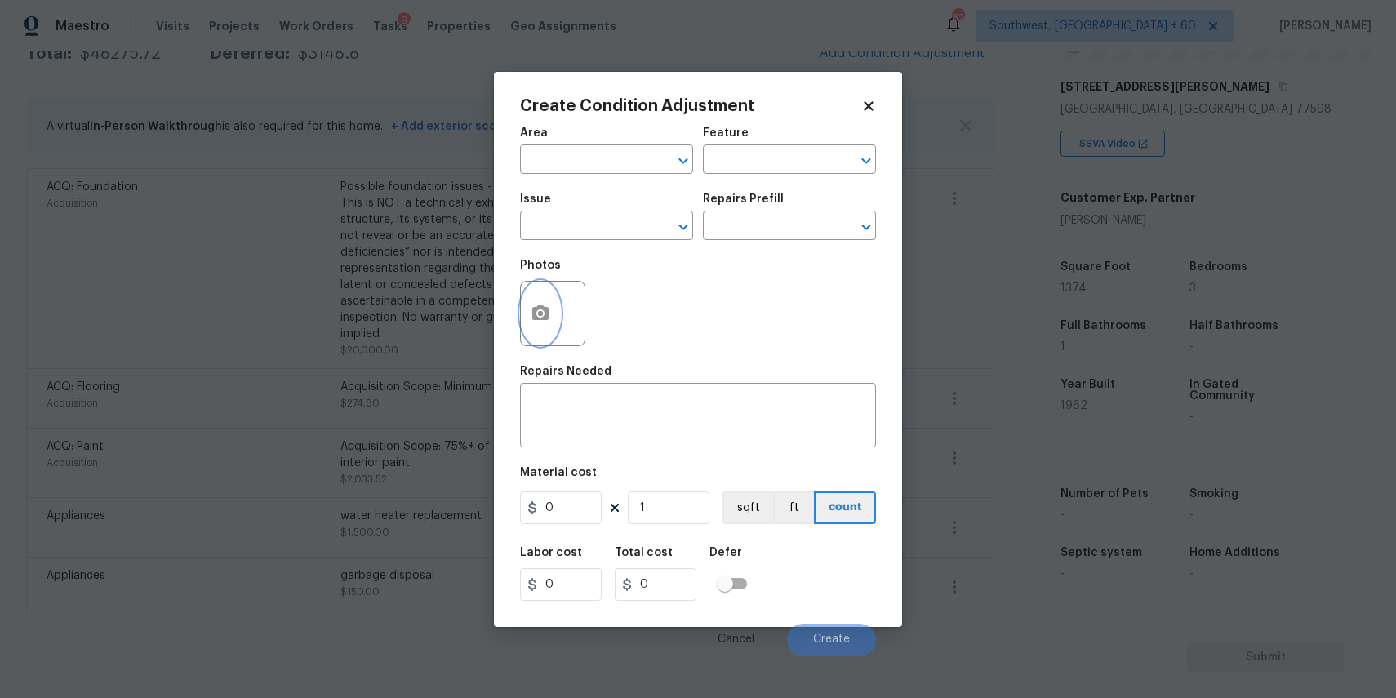
click at [540, 302] on button "button" at bounding box center [540, 314] width 39 height 64
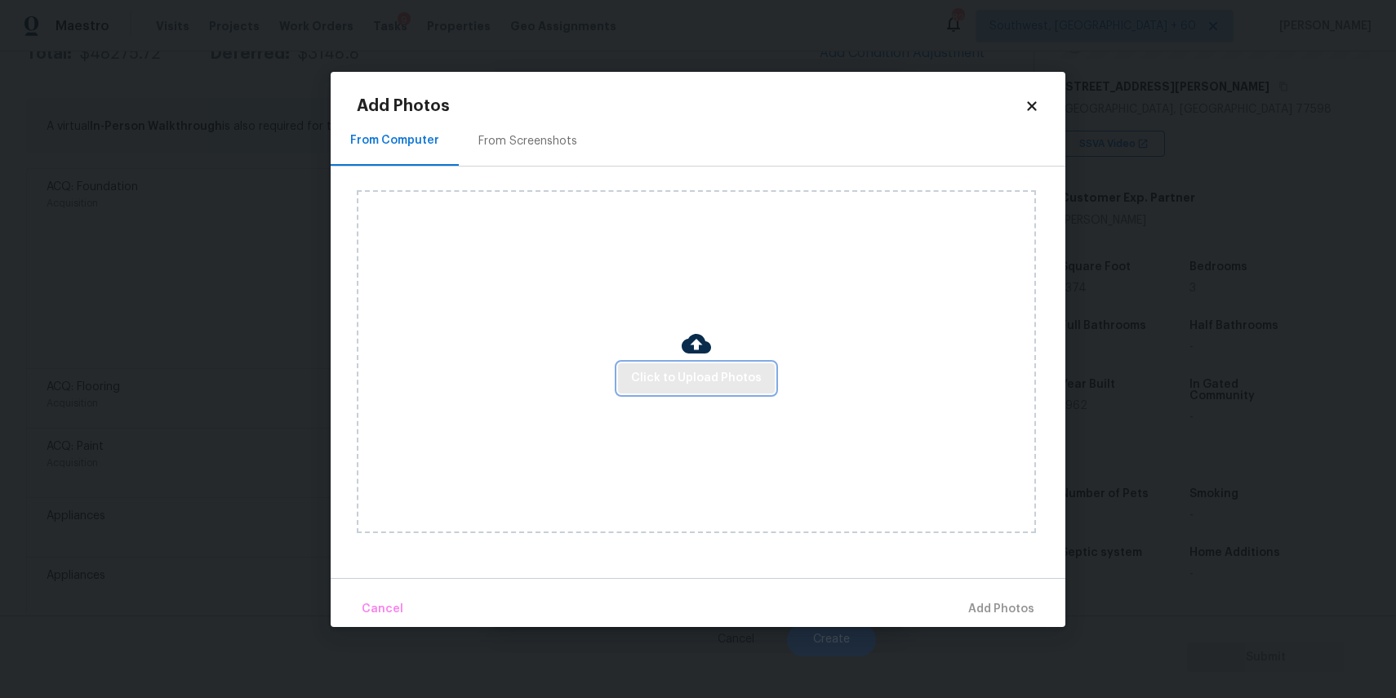
click at [711, 385] on span "Click to Upload Photos" at bounding box center [696, 378] width 131 height 20
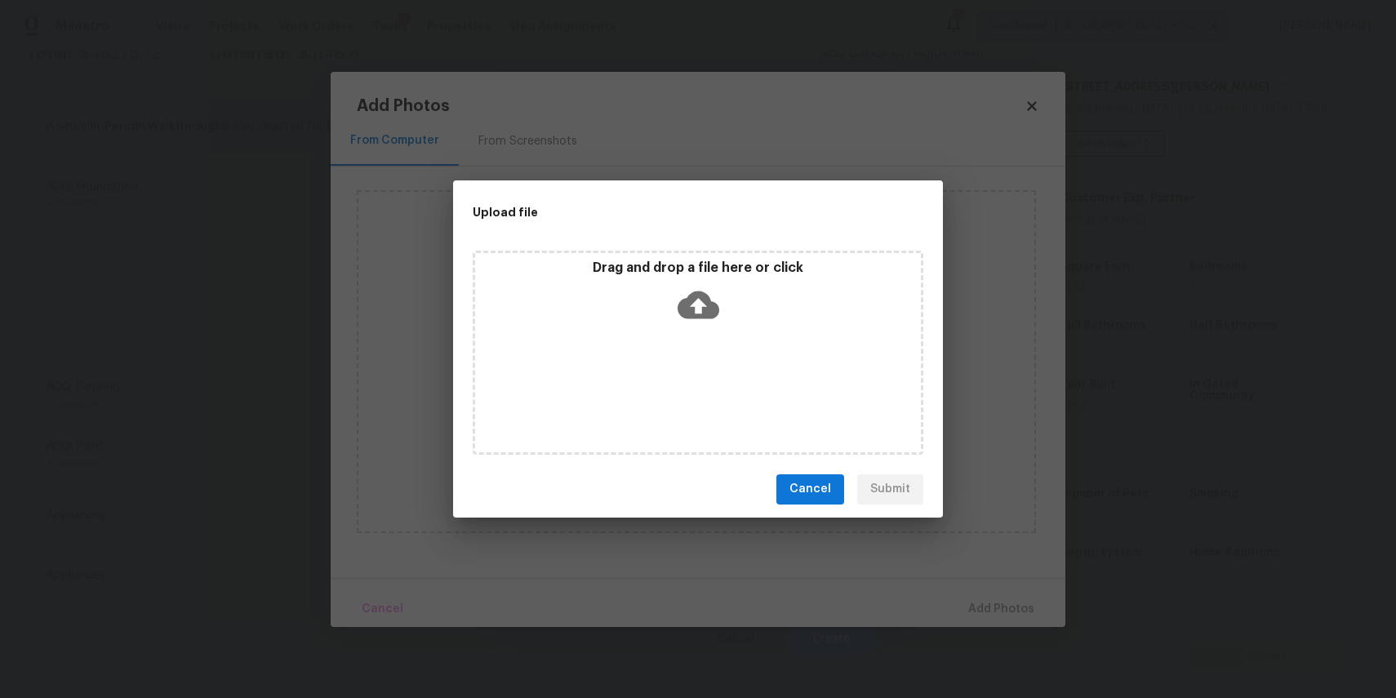
click at [711, 385] on div "Drag and drop a file here or click" at bounding box center [698, 353] width 451 height 204
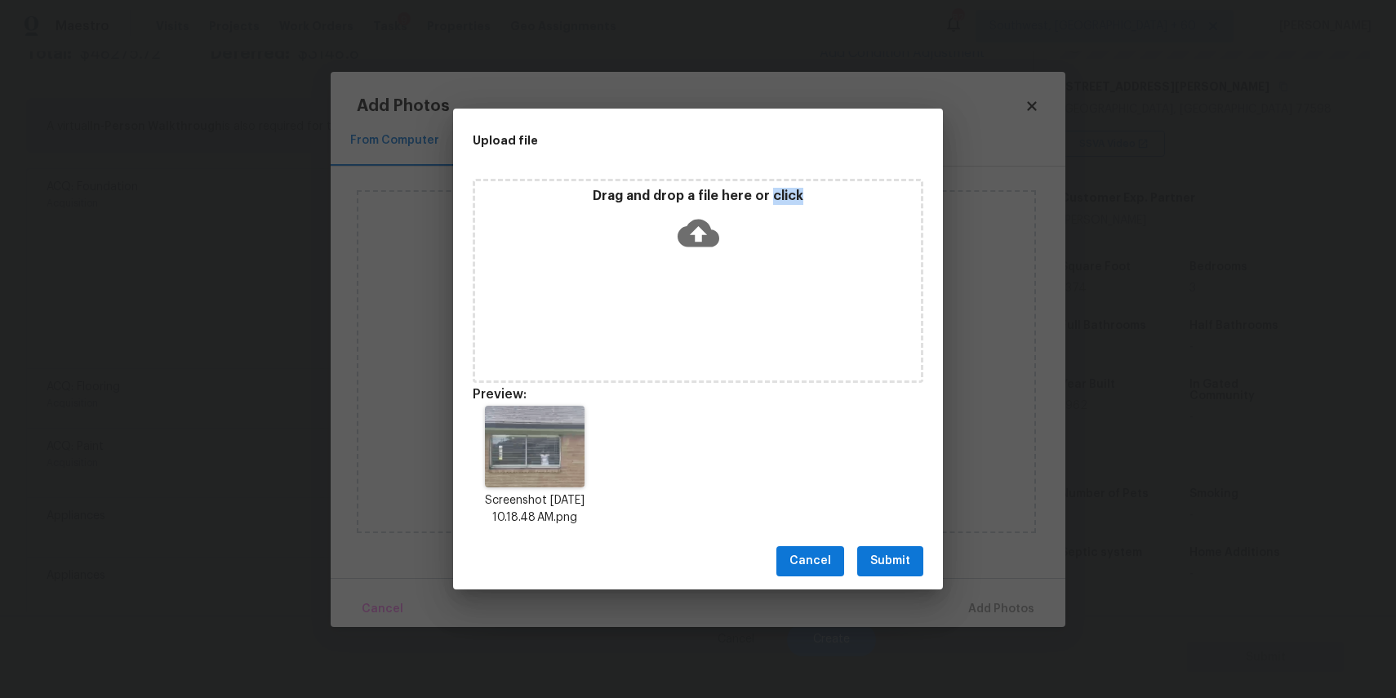
click at [856, 563] on div "Cancel Submit" at bounding box center [698, 561] width 490 height 56
click at [917, 553] on button "Submit" at bounding box center [890, 561] width 66 height 30
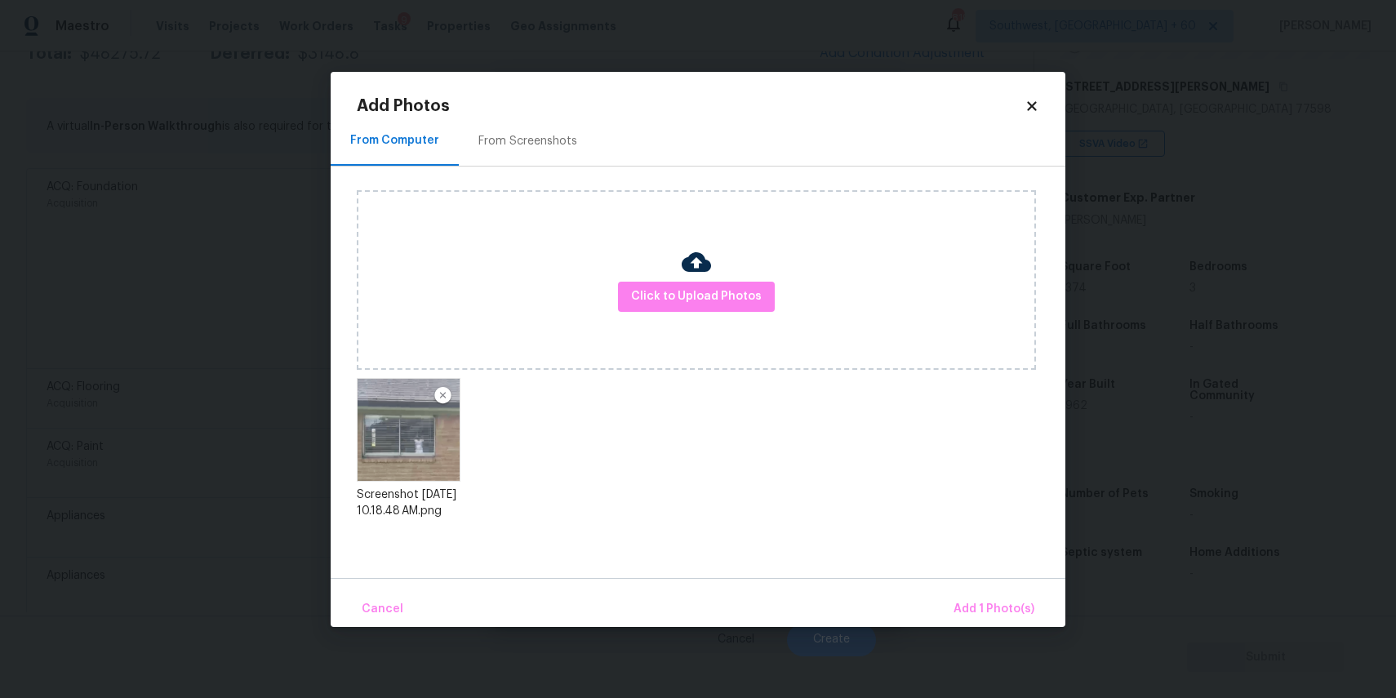
click at [953, 582] on div "Cancel Add 1 Photo(s)" at bounding box center [698, 602] width 735 height 49
click at [983, 608] on span "Add 1 Photo(s)" at bounding box center [993, 609] width 81 height 20
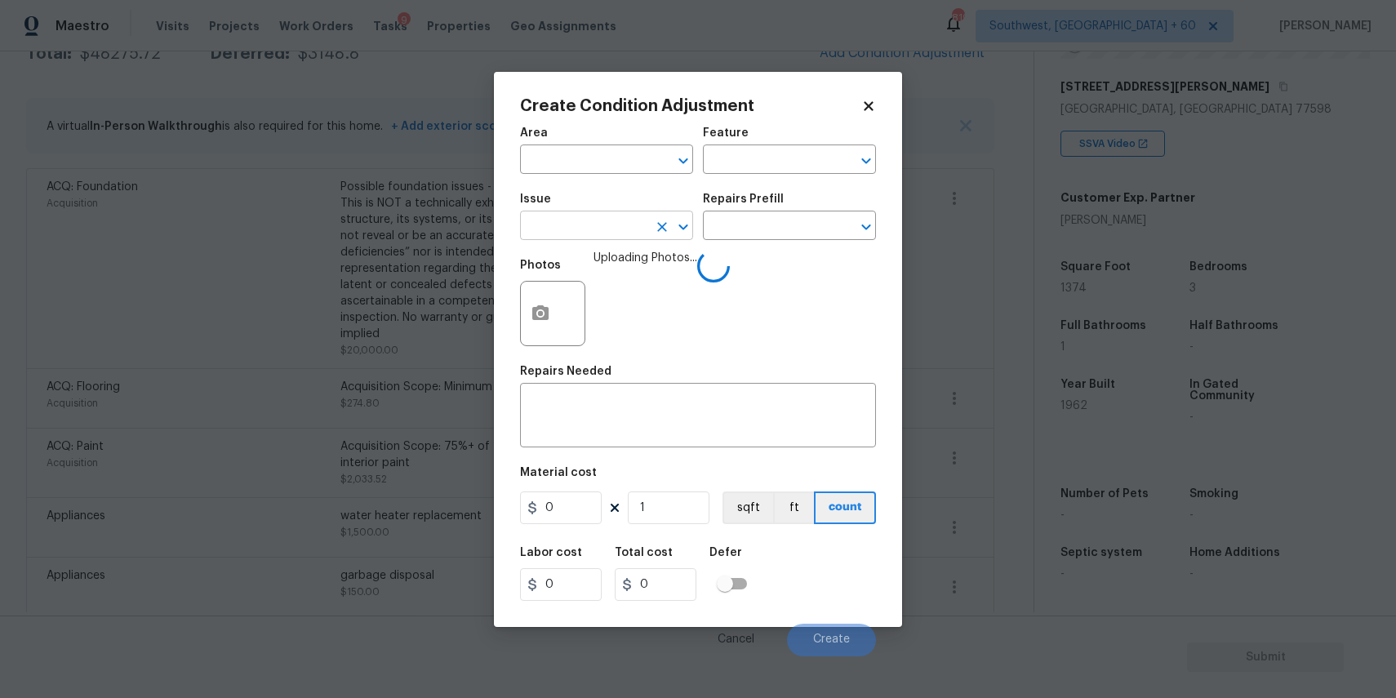
click at [592, 234] on input "text" at bounding box center [583, 227] width 127 height 25
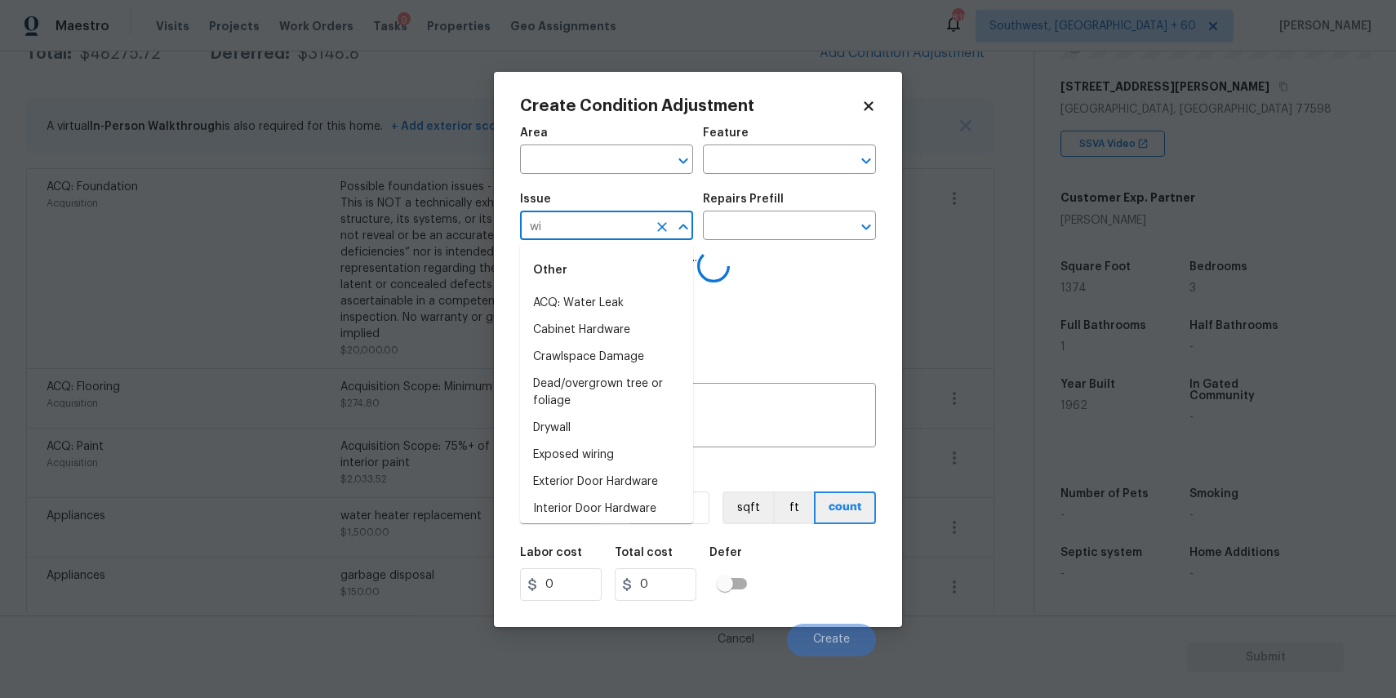
type input "win"
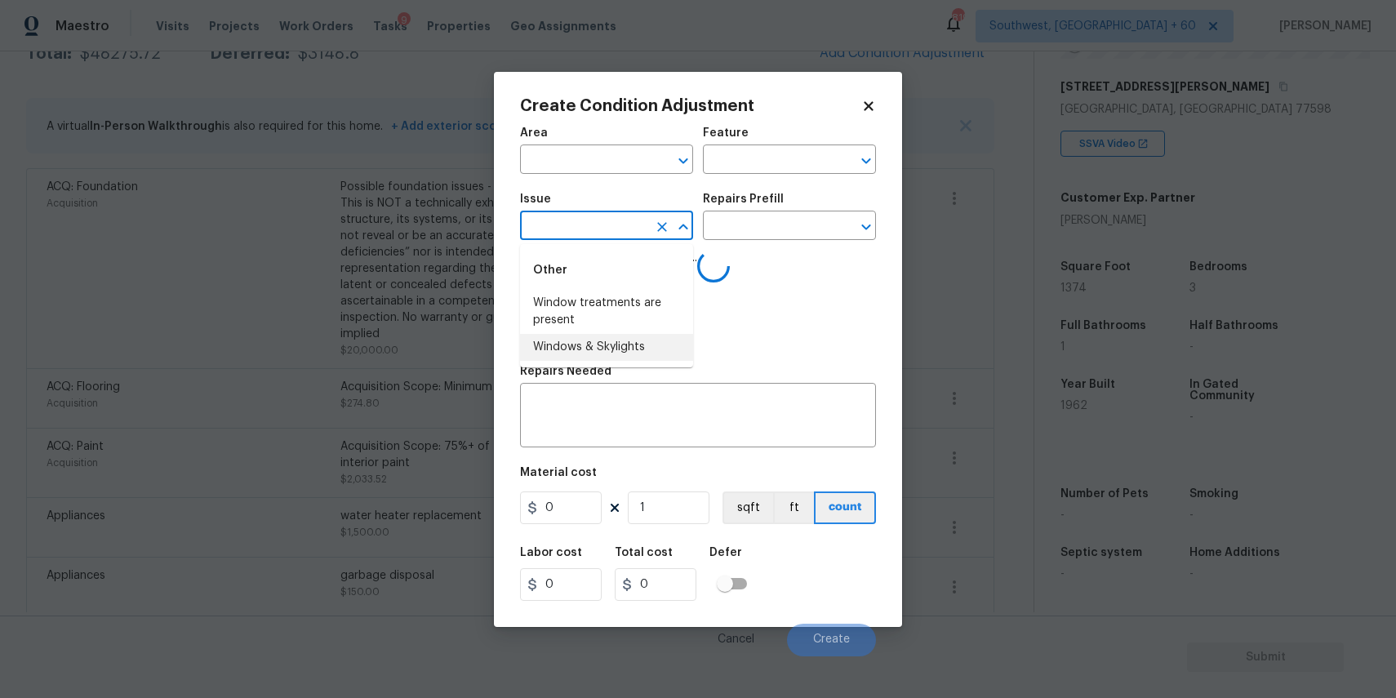
click at [624, 335] on li "Windows & Skylights" at bounding box center [606, 347] width 173 height 27
type input "ACQ: Foundation"
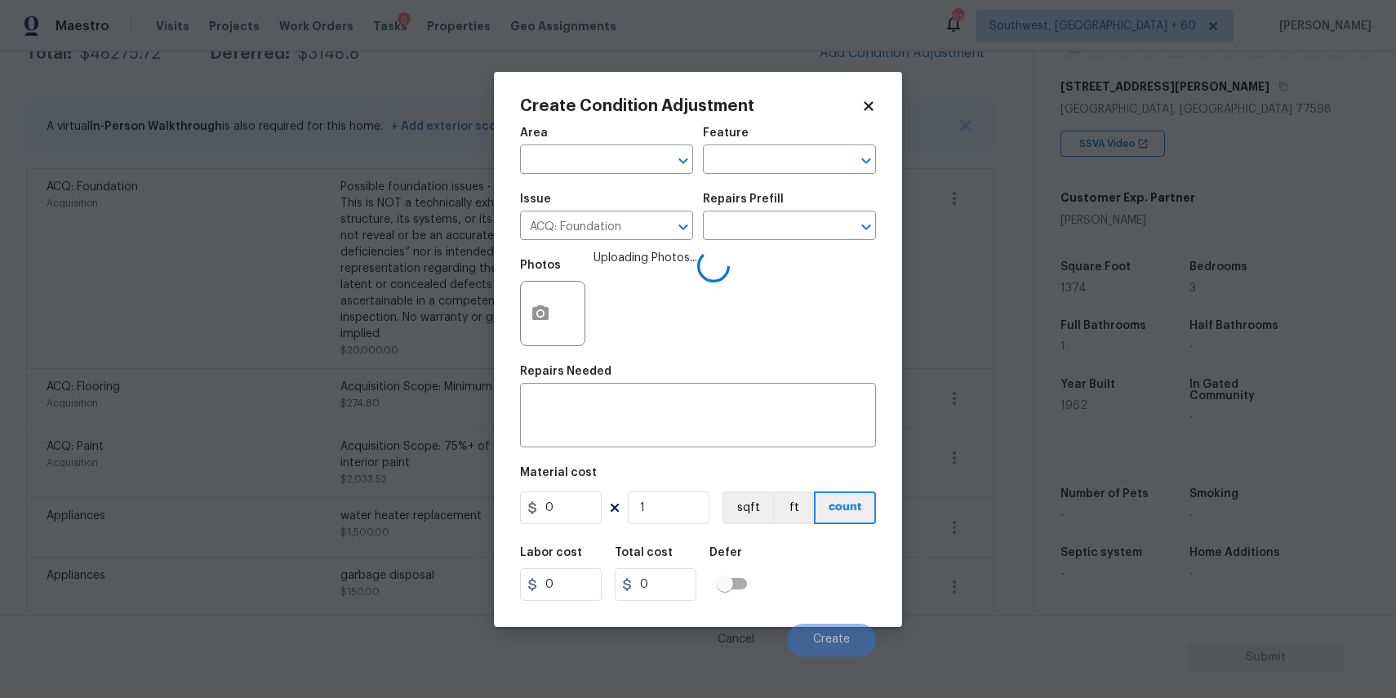
click at [766, 193] on h5 "Repairs Prefill" at bounding box center [743, 198] width 81 height 11
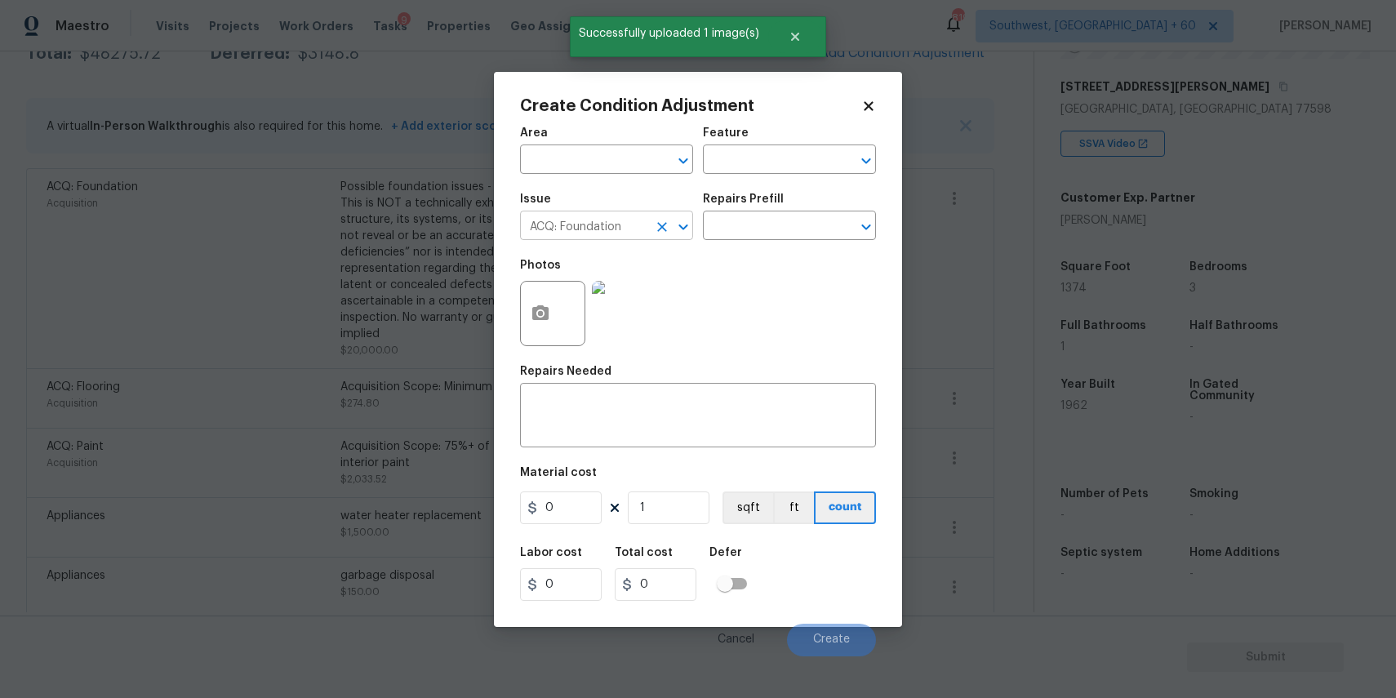
click at [663, 224] on icon "Clear" at bounding box center [662, 227] width 10 height 10
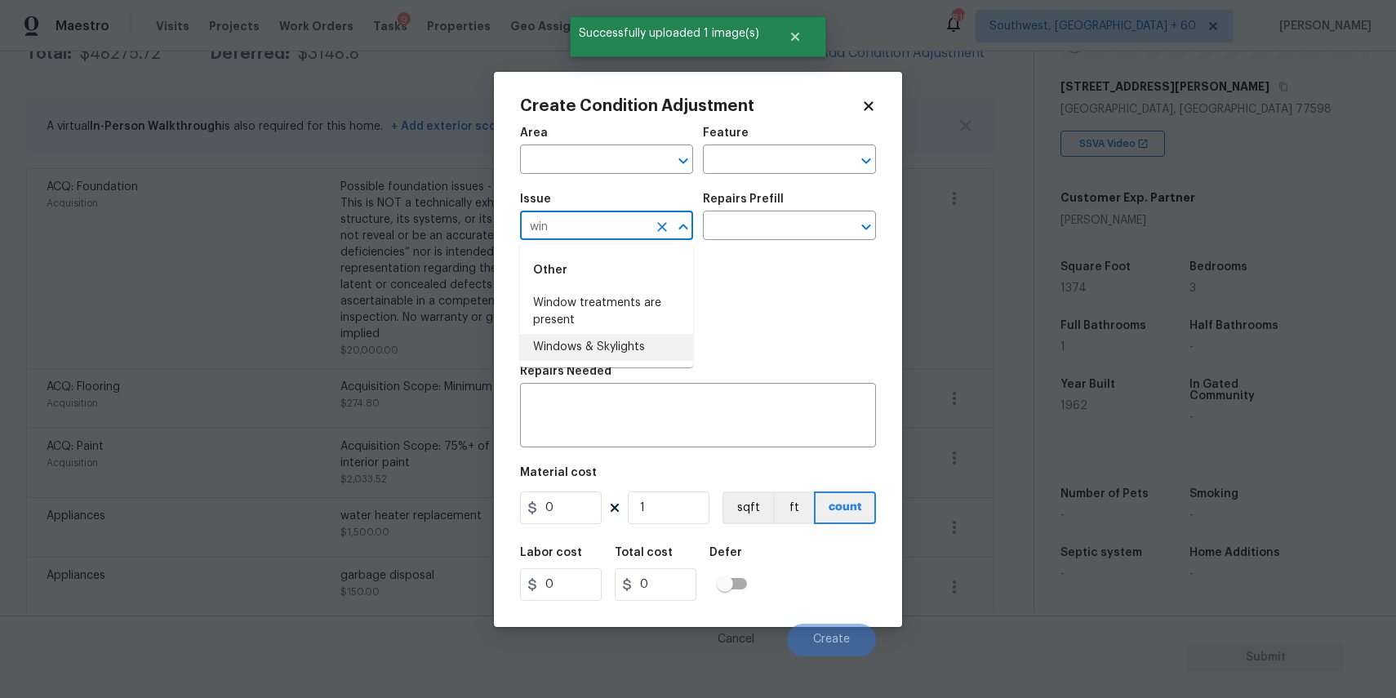
click at [665, 340] on li "Windows & Skylights" at bounding box center [606, 347] width 173 height 27
type input "Windows & Skylights"
click at [806, 200] on div "Repairs Prefill" at bounding box center [789, 203] width 173 height 21
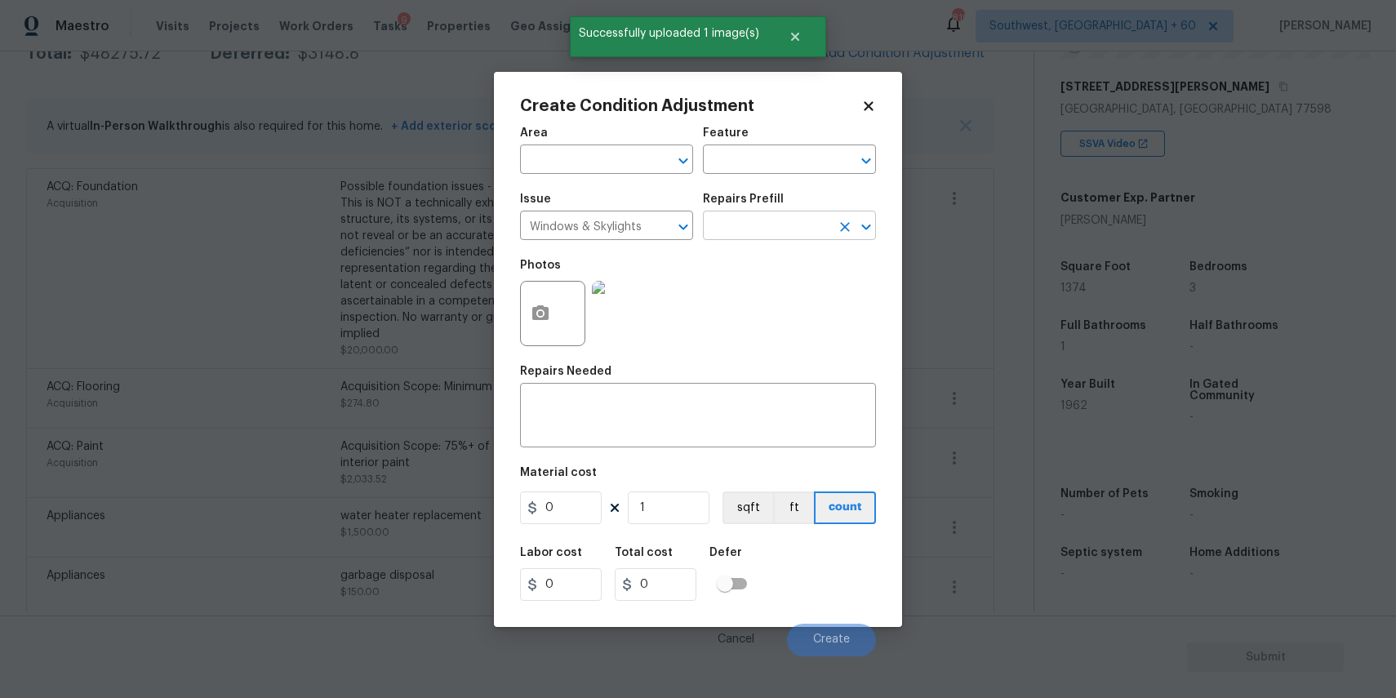
click at [810, 219] on input "text" at bounding box center [766, 227] width 127 height 25
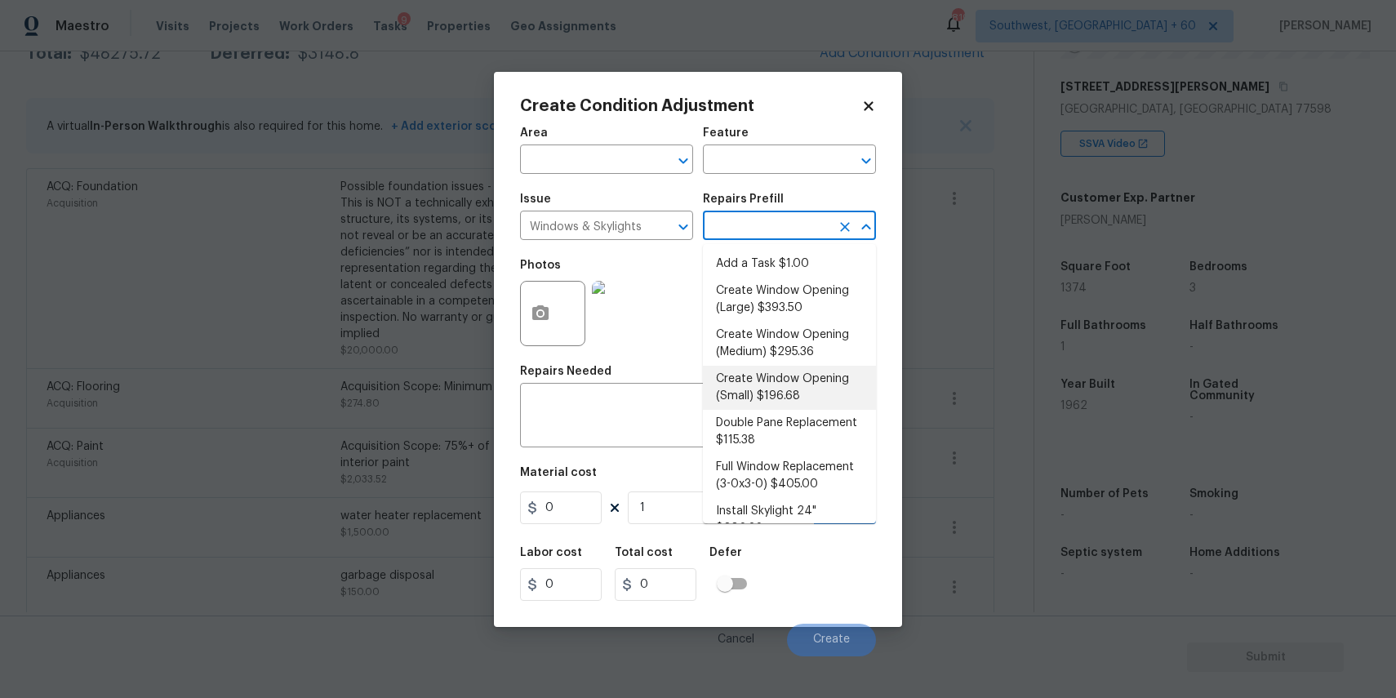
click at [838, 377] on li "Create Window Opening (Small) $196.68" at bounding box center [789, 388] width 173 height 44
type textarea "Remove the existing substrate, insulation, etc to create a window opening of up…"
type input "196.68"
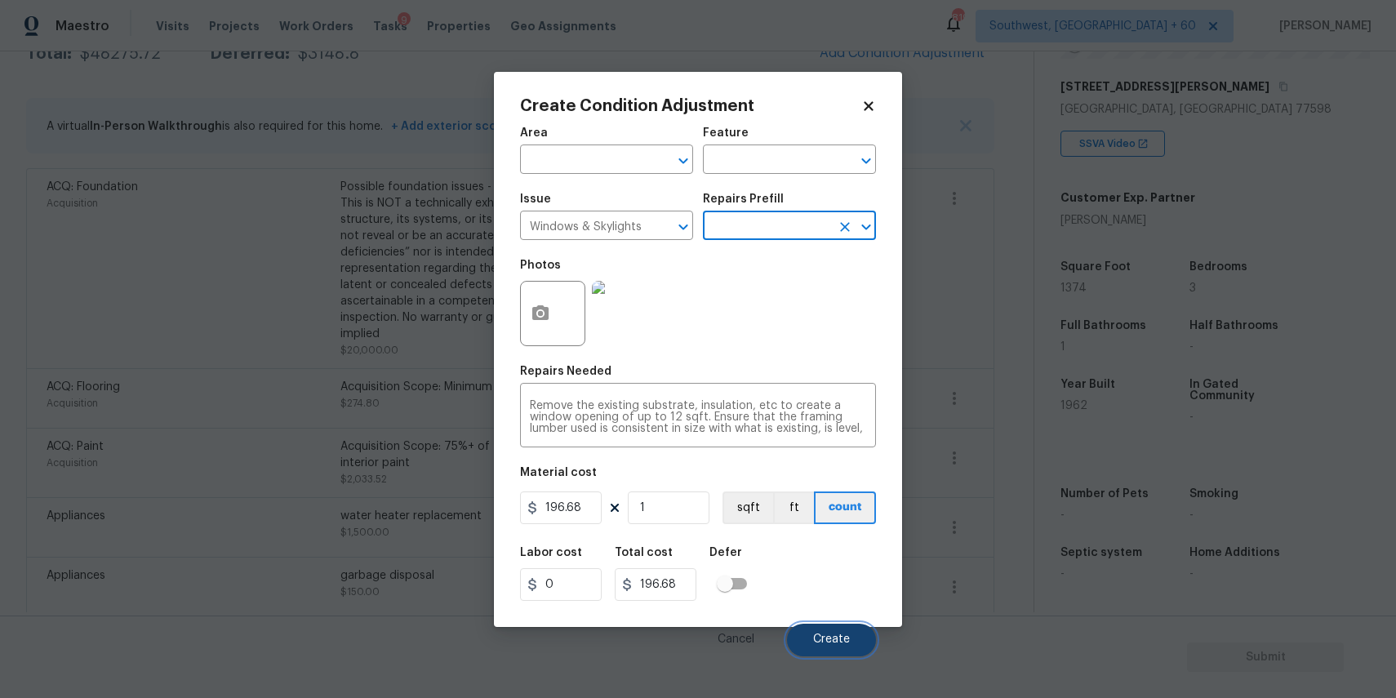
click at [842, 631] on button "Create" at bounding box center [831, 640] width 89 height 33
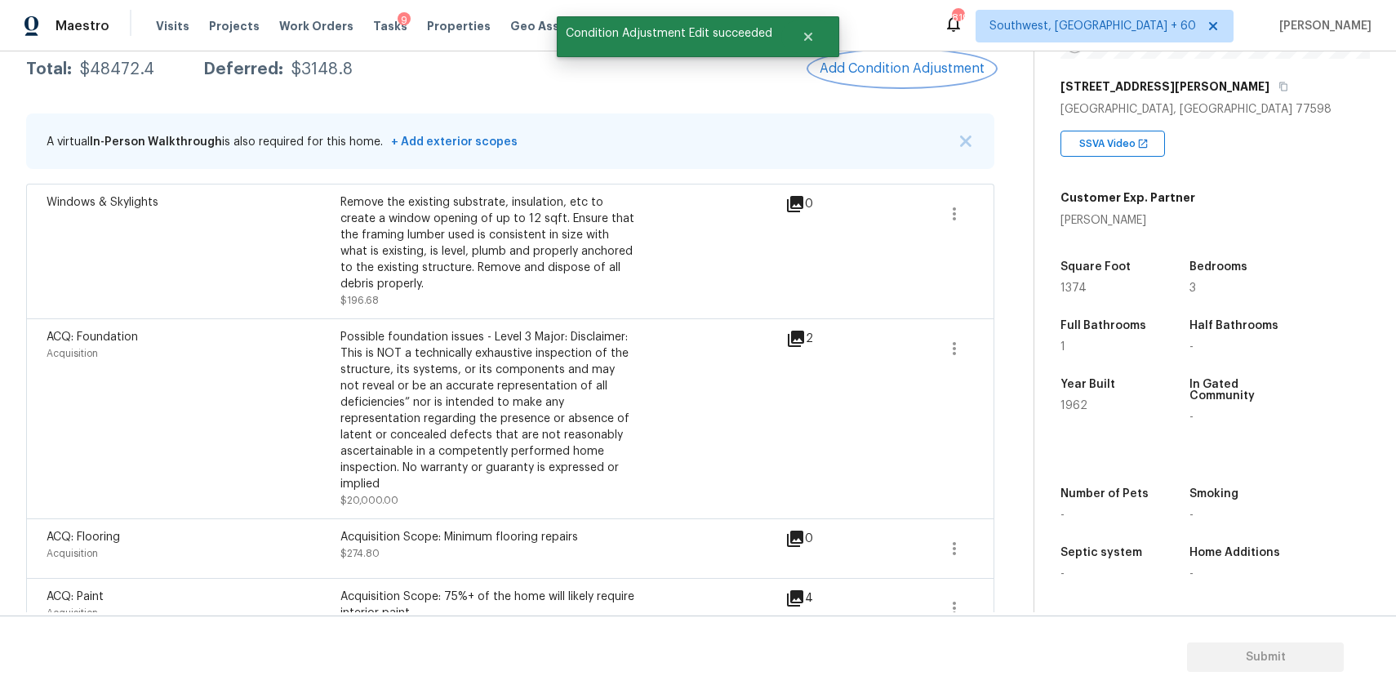
scroll to position [256, 0]
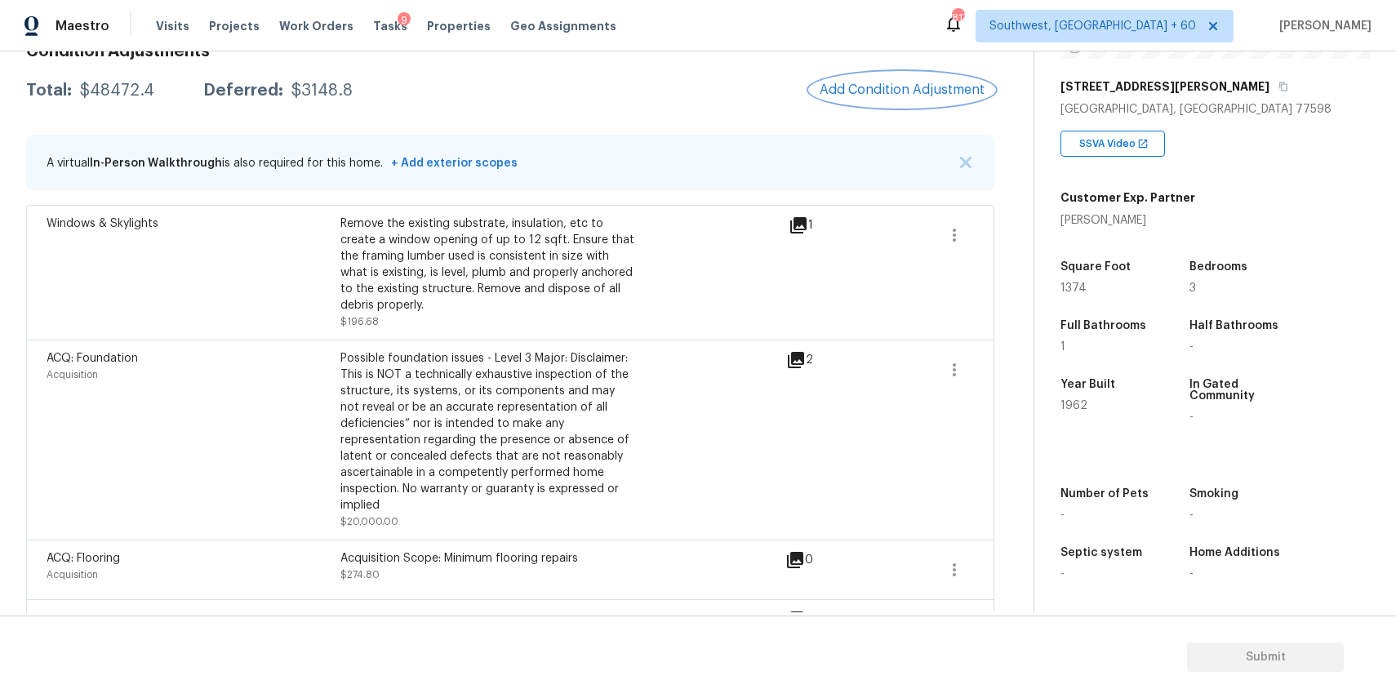
click at [953, 82] on span "Add Condition Adjustment" at bounding box center [902, 89] width 165 height 15
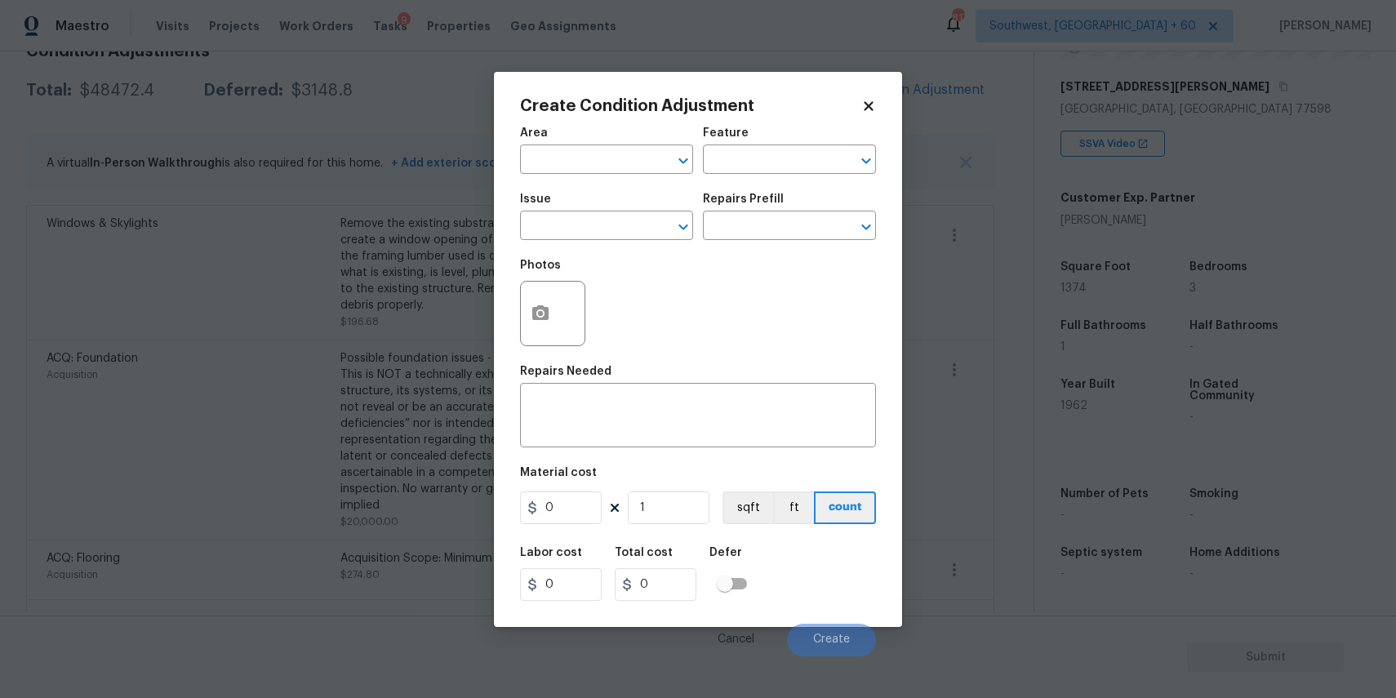
click at [558, 294] on div at bounding box center [552, 313] width 65 height 65
click at [558, 313] on button "button" at bounding box center [540, 314] width 39 height 64
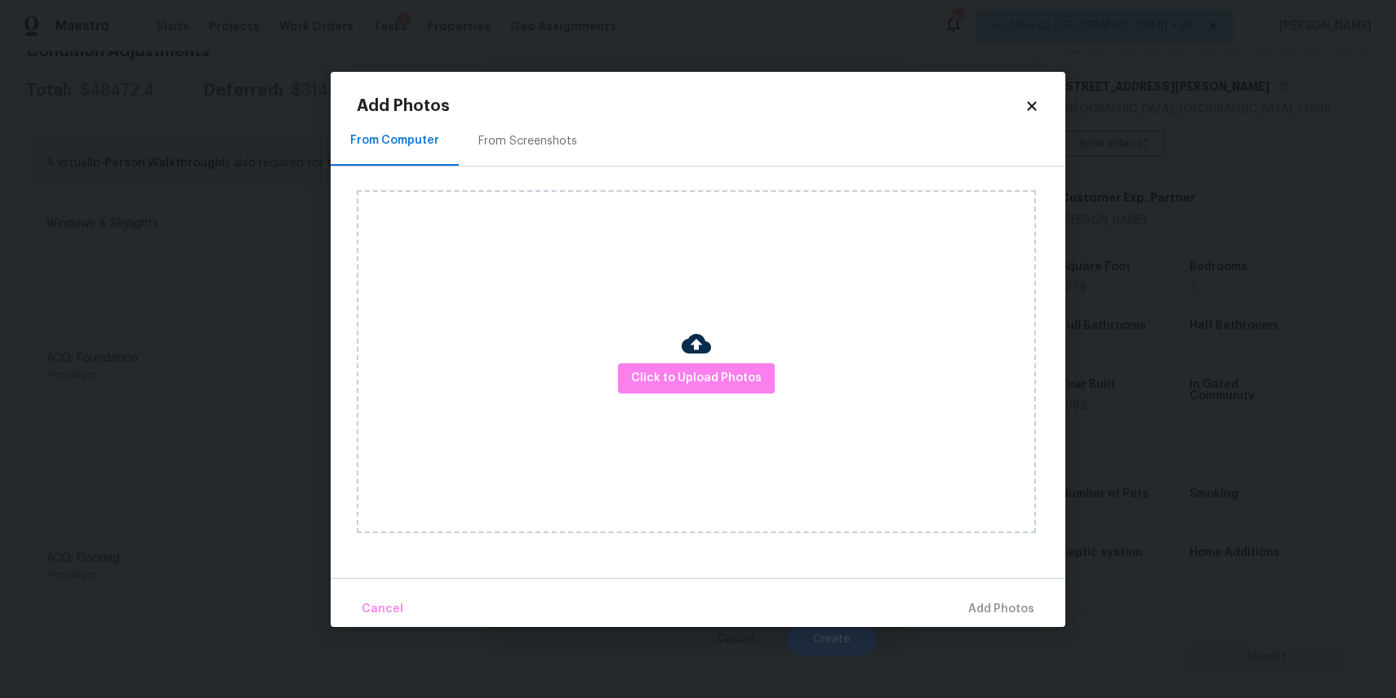
click at [752, 399] on div "Click to Upload Photos" at bounding box center [696, 361] width 679 height 343
click at [1185, 349] on body "Maestro Visits Projects Work Orders Tasks 9 Properties Geo Assignments 817 Sout…" at bounding box center [698, 349] width 1396 height 698
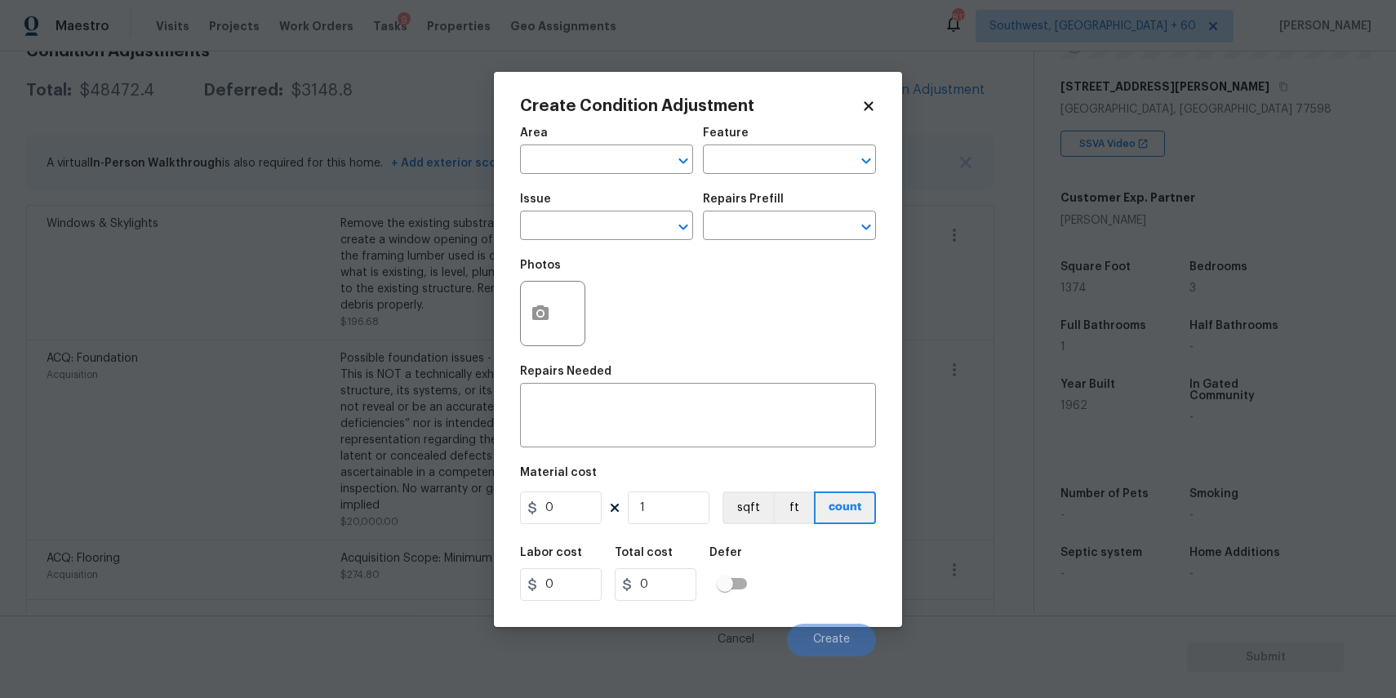
click at [981, 353] on body "Maestro Visits Projects Work Orders Tasks 9 Properties Geo Assignments 817 Sout…" at bounding box center [698, 349] width 1396 height 698
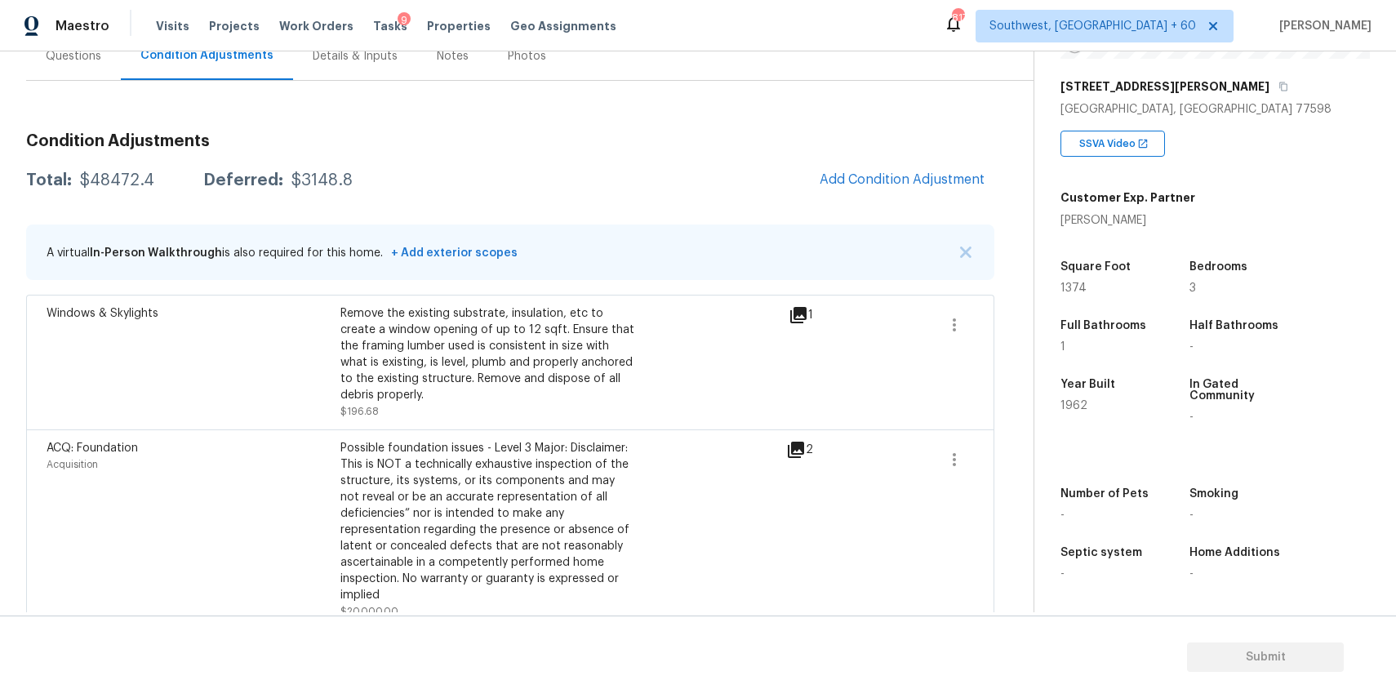
click at [95, 54] on div "Questions" at bounding box center [74, 56] width 56 height 16
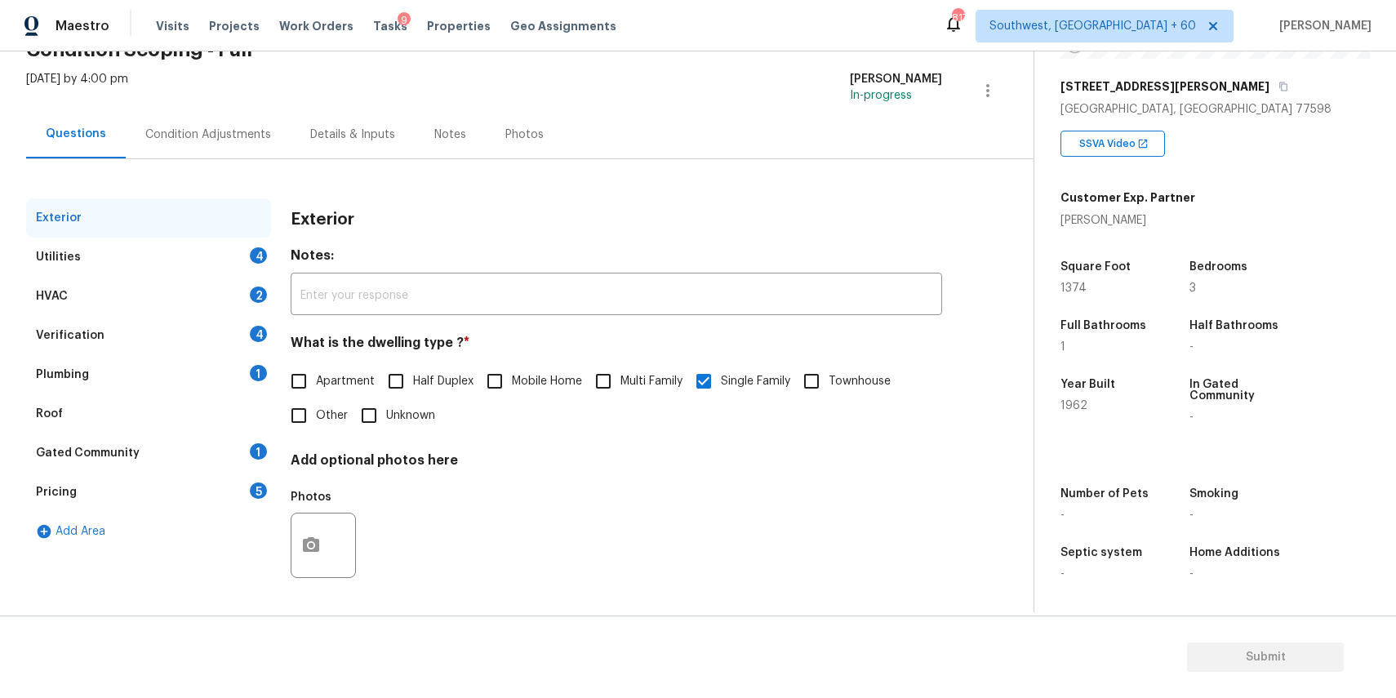
click at [155, 271] on div "Utilities 4" at bounding box center [148, 257] width 245 height 39
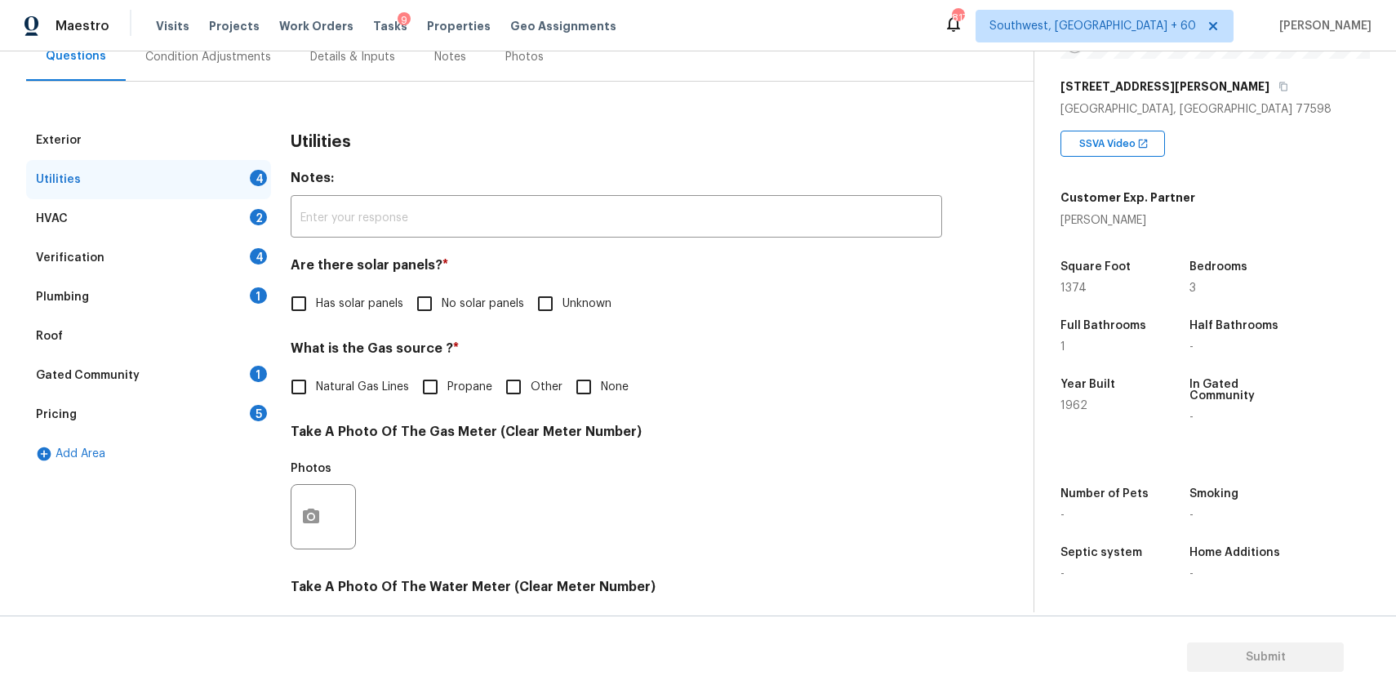
click at [264, 238] on div "HVAC 2" at bounding box center [148, 218] width 245 height 39
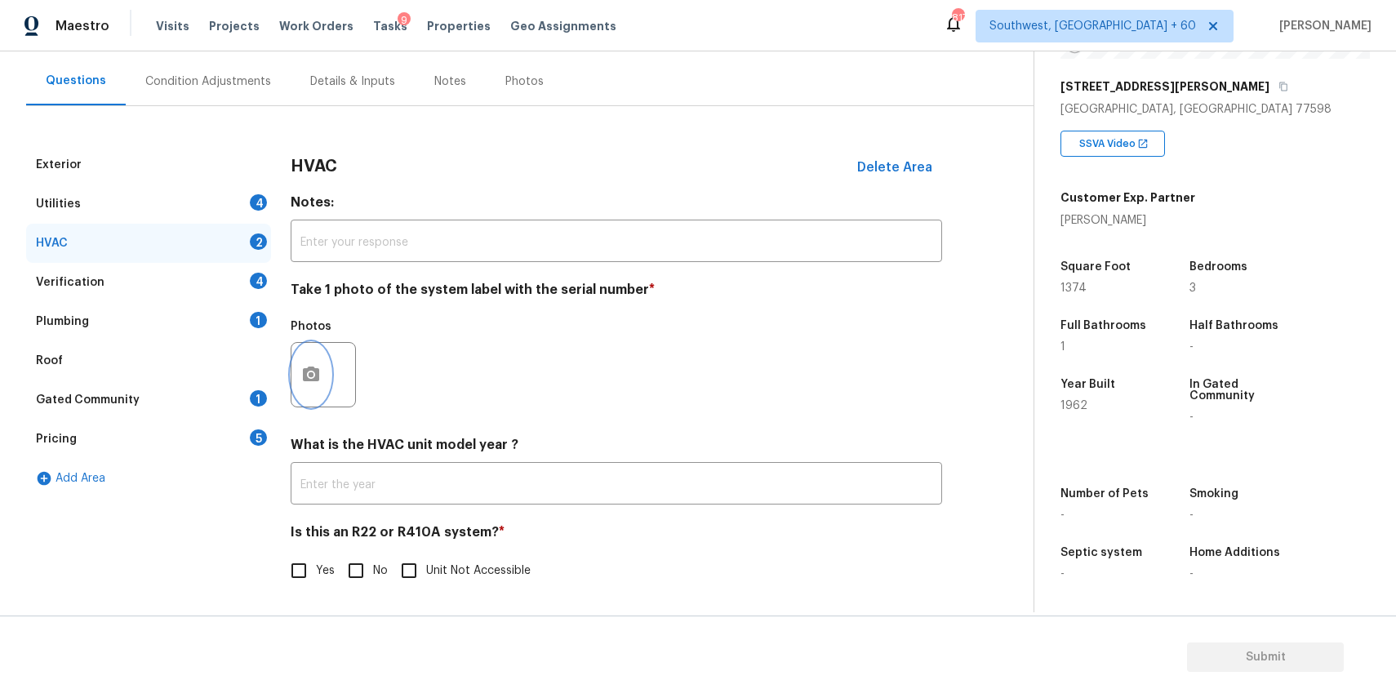
click at [319, 376] on icon "button" at bounding box center [311, 375] width 20 height 20
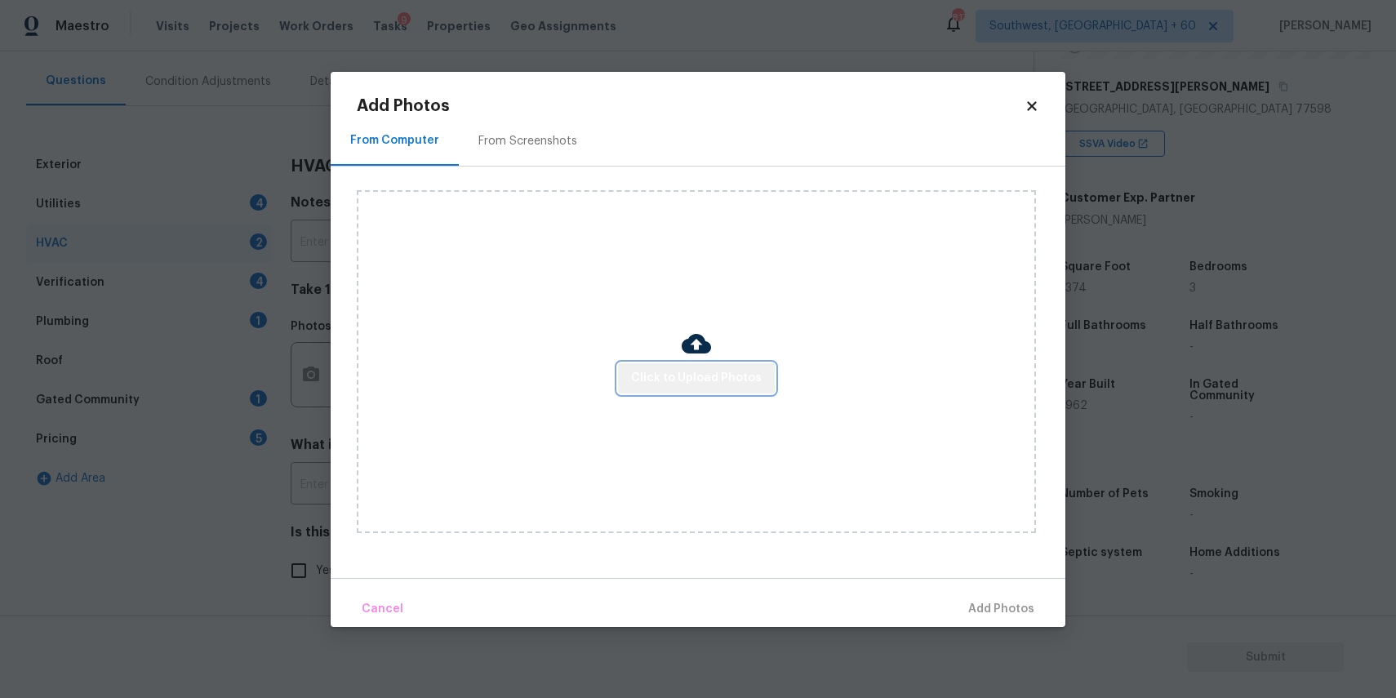
click at [749, 375] on span "Click to Upload Photos" at bounding box center [696, 378] width 131 height 20
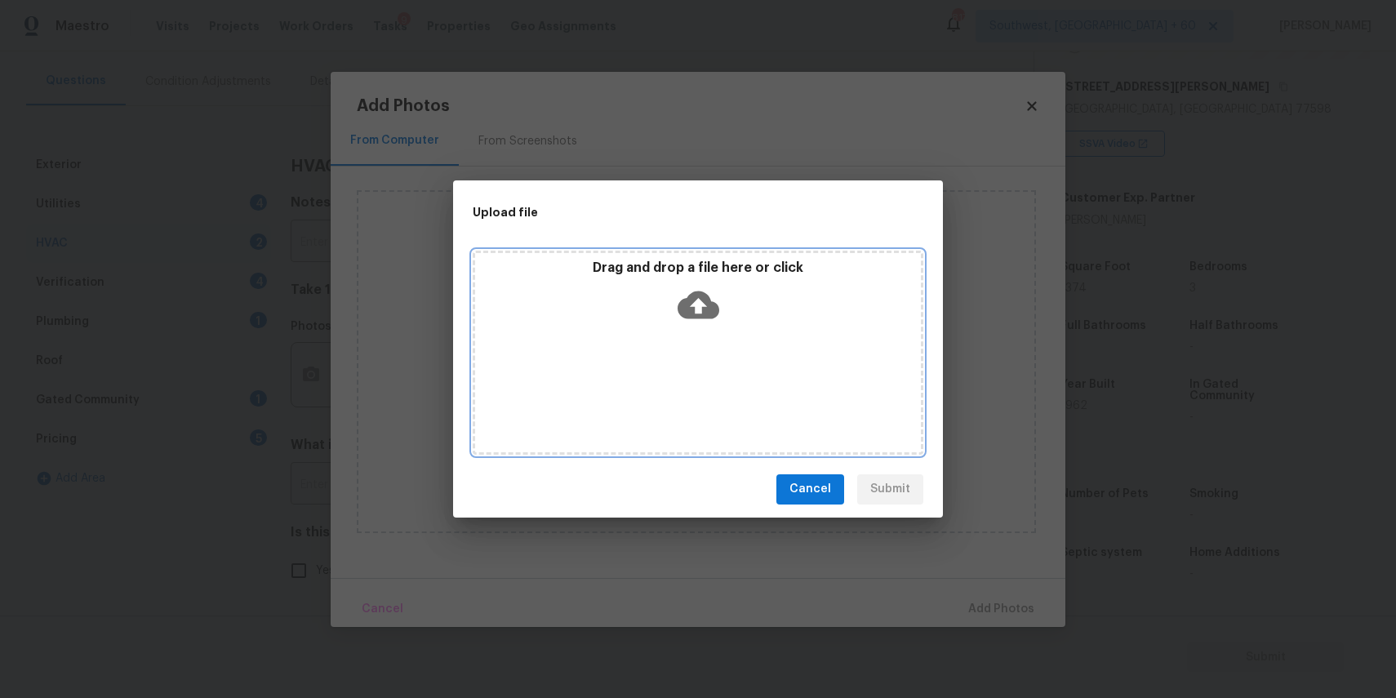
click at [703, 318] on icon at bounding box center [699, 305] width 42 height 42
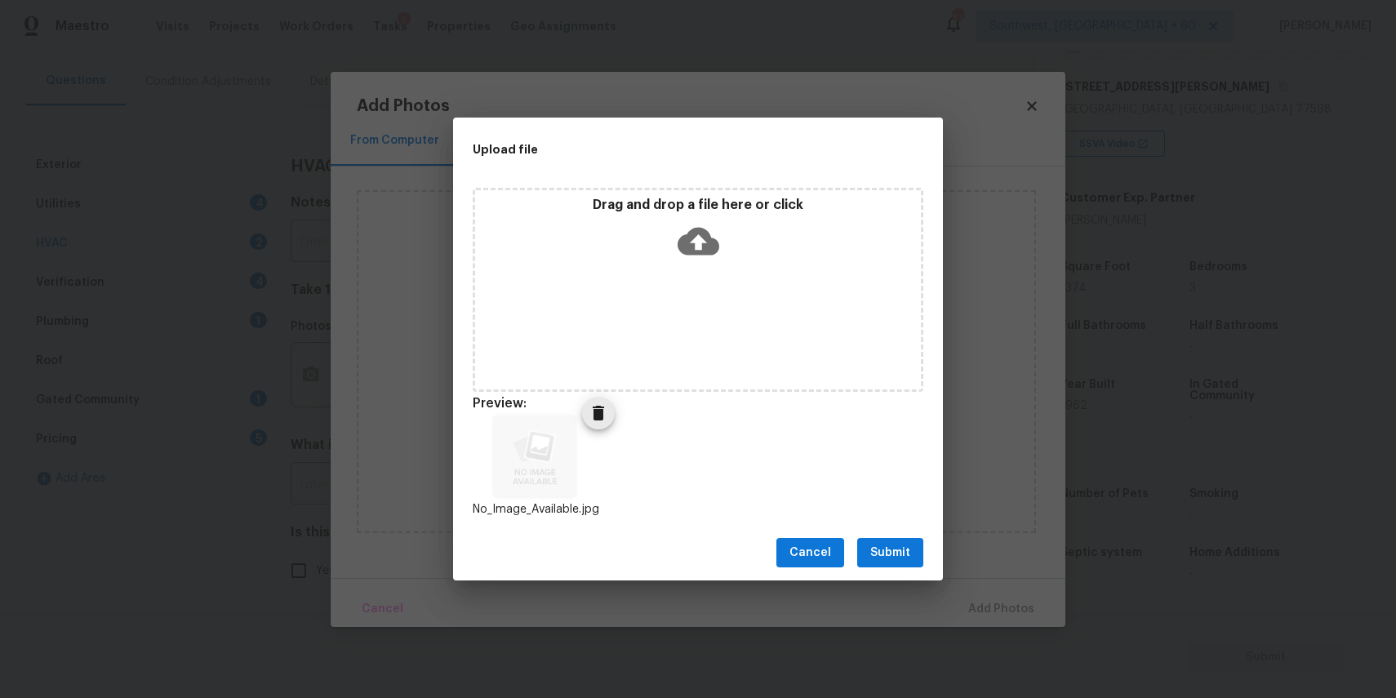
click at [582, 421] on span "Delete" at bounding box center [598, 413] width 33 height 20
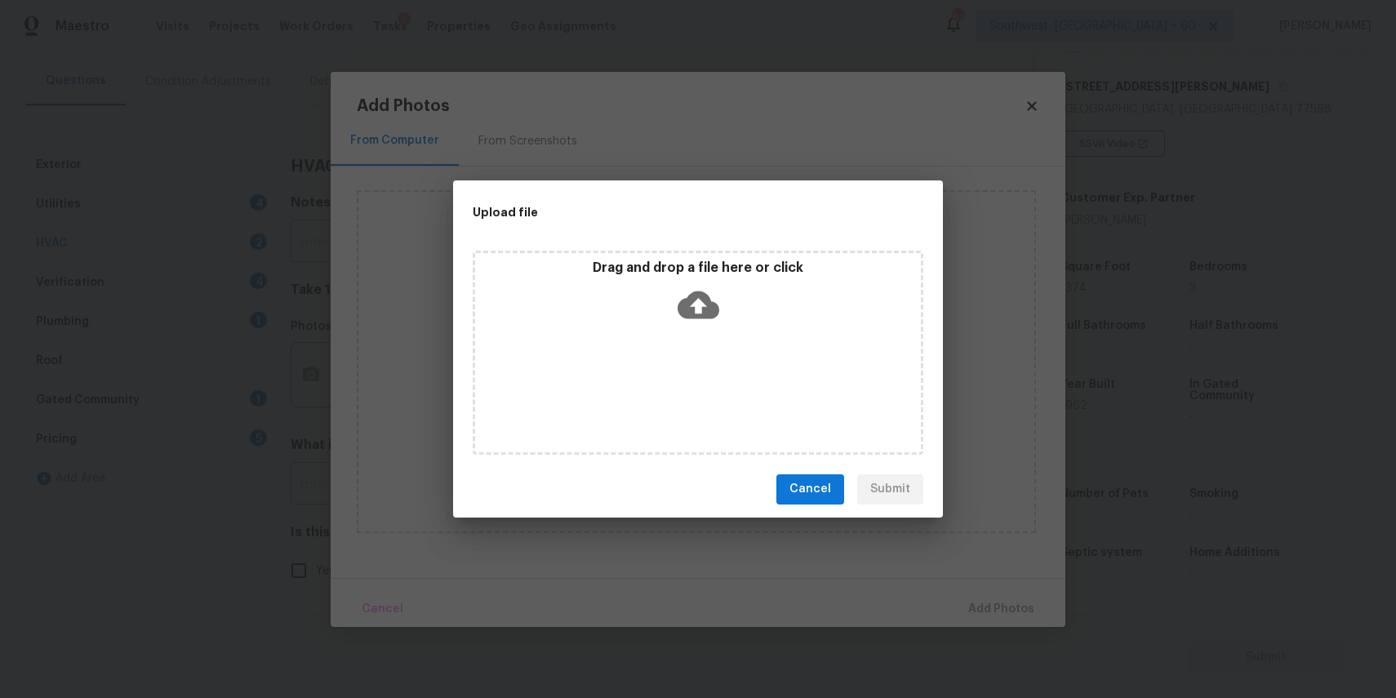
click at [640, 375] on div "Drag and drop a file here or click" at bounding box center [698, 353] width 451 height 204
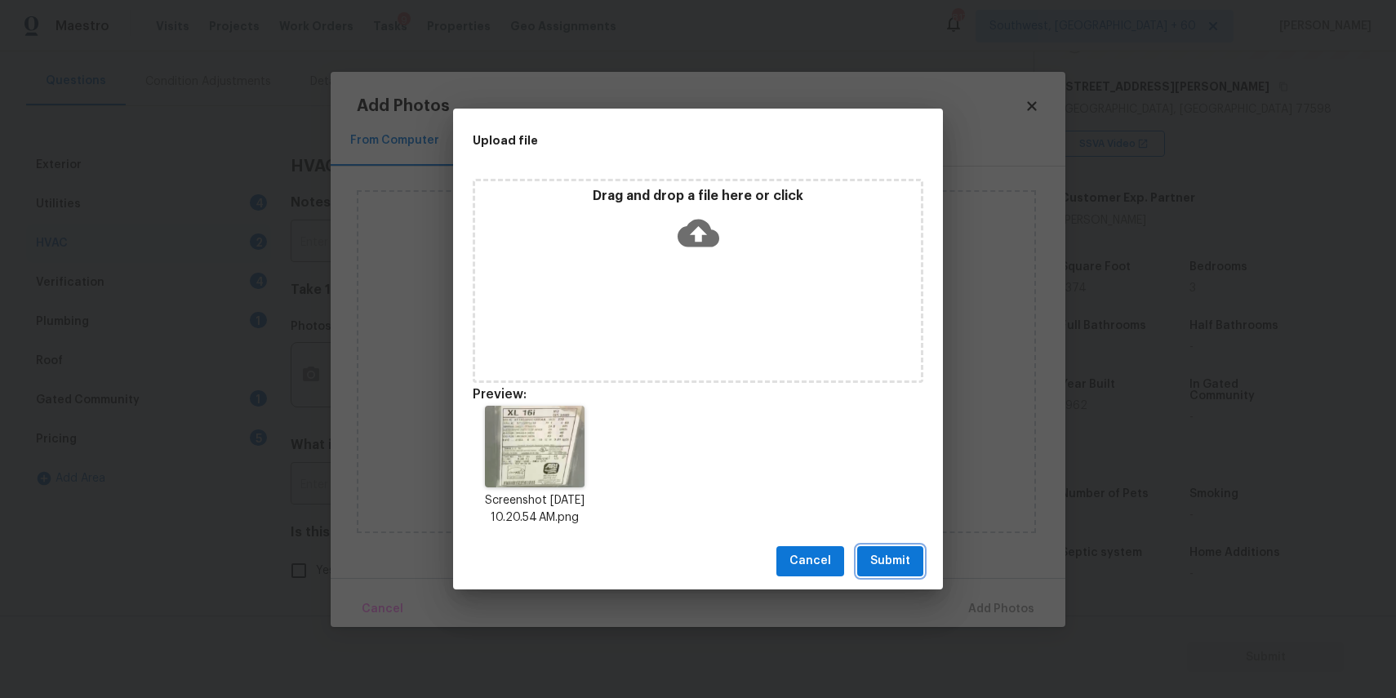
click at [901, 556] on span "Submit" at bounding box center [890, 561] width 40 height 20
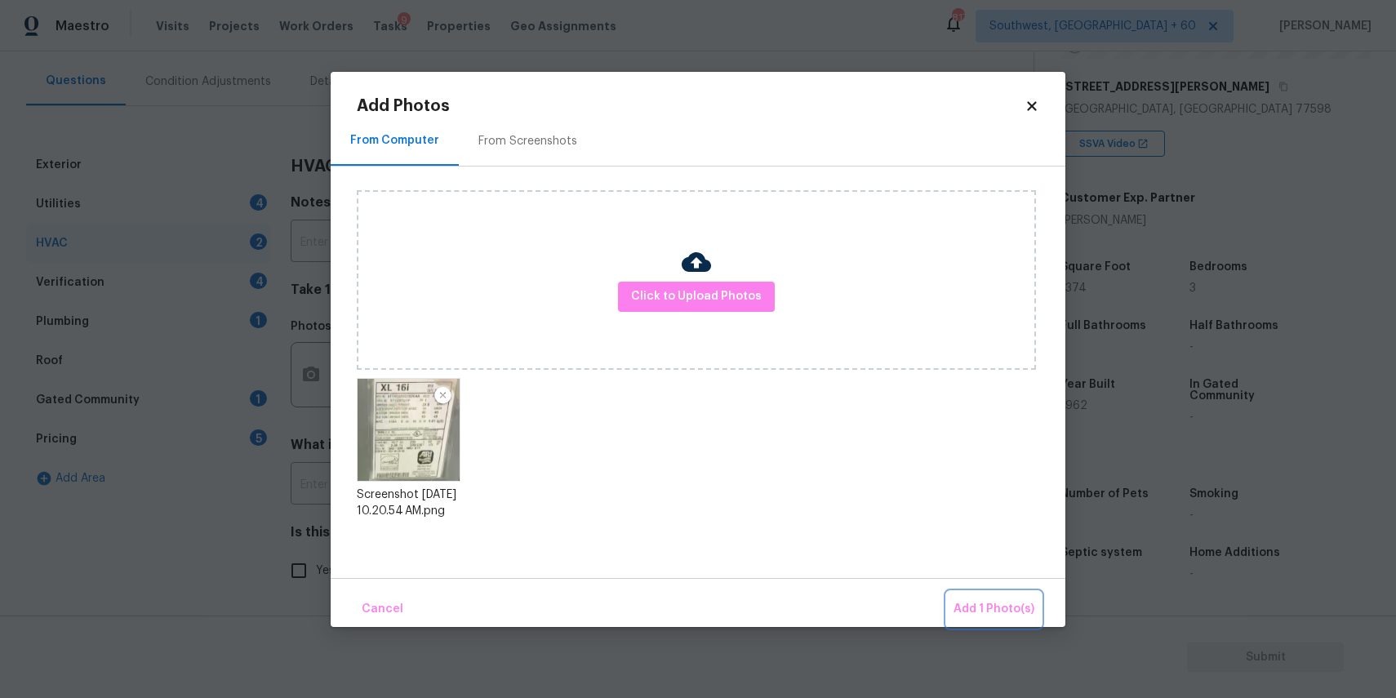
click at [1018, 594] on button "Add 1 Photo(s)" at bounding box center [994, 609] width 94 height 35
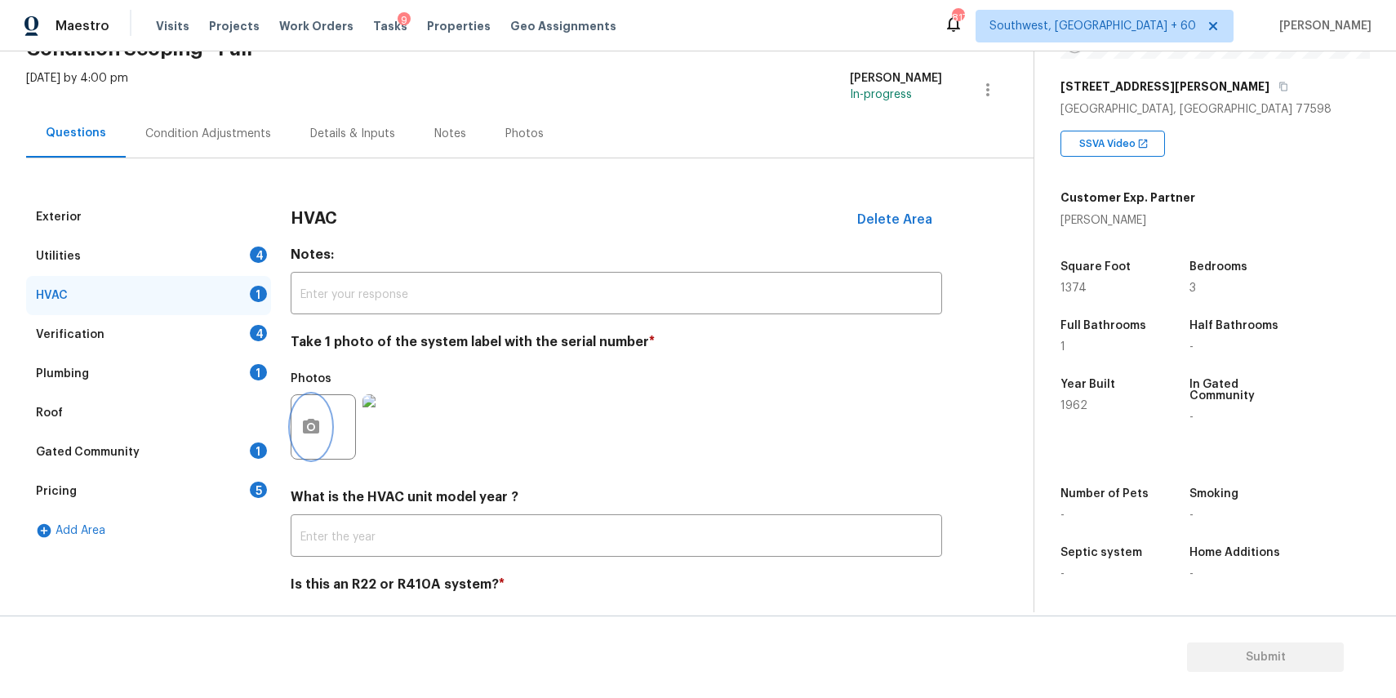
scroll to position [127, 0]
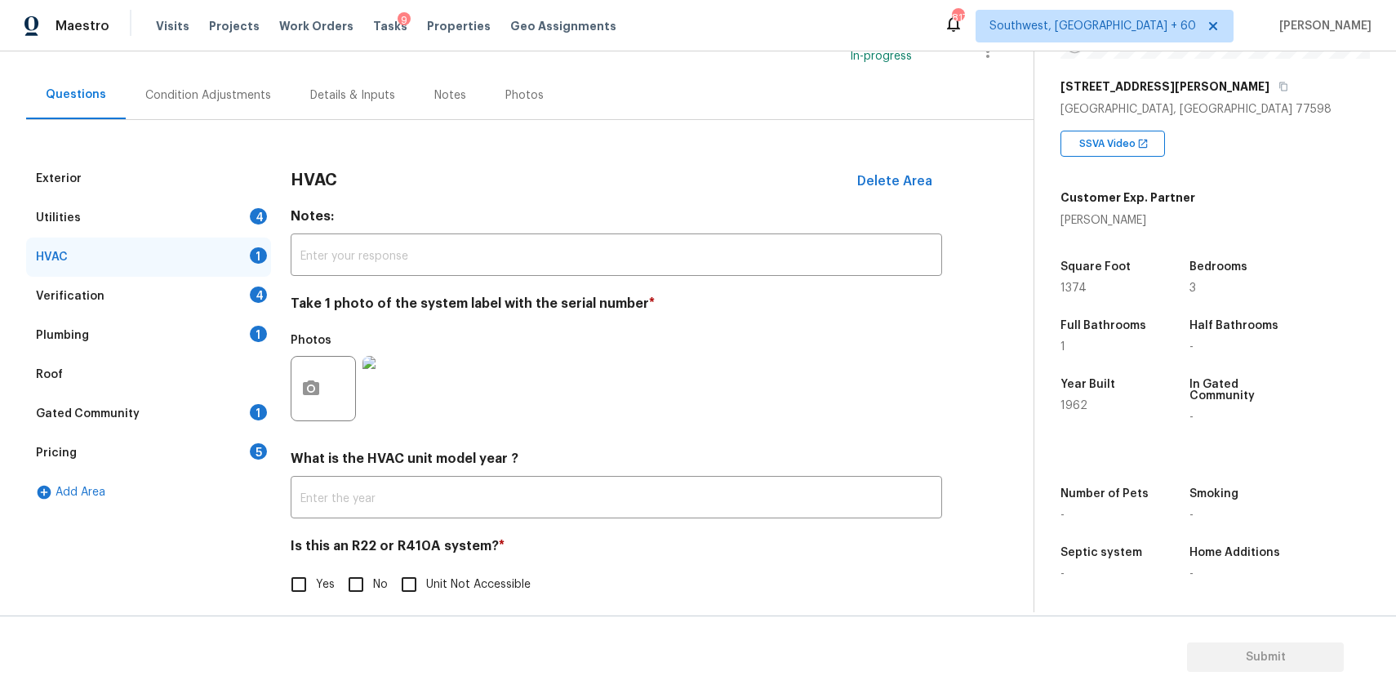
click at [212, 220] on div "Utilities 4" at bounding box center [148, 217] width 245 height 39
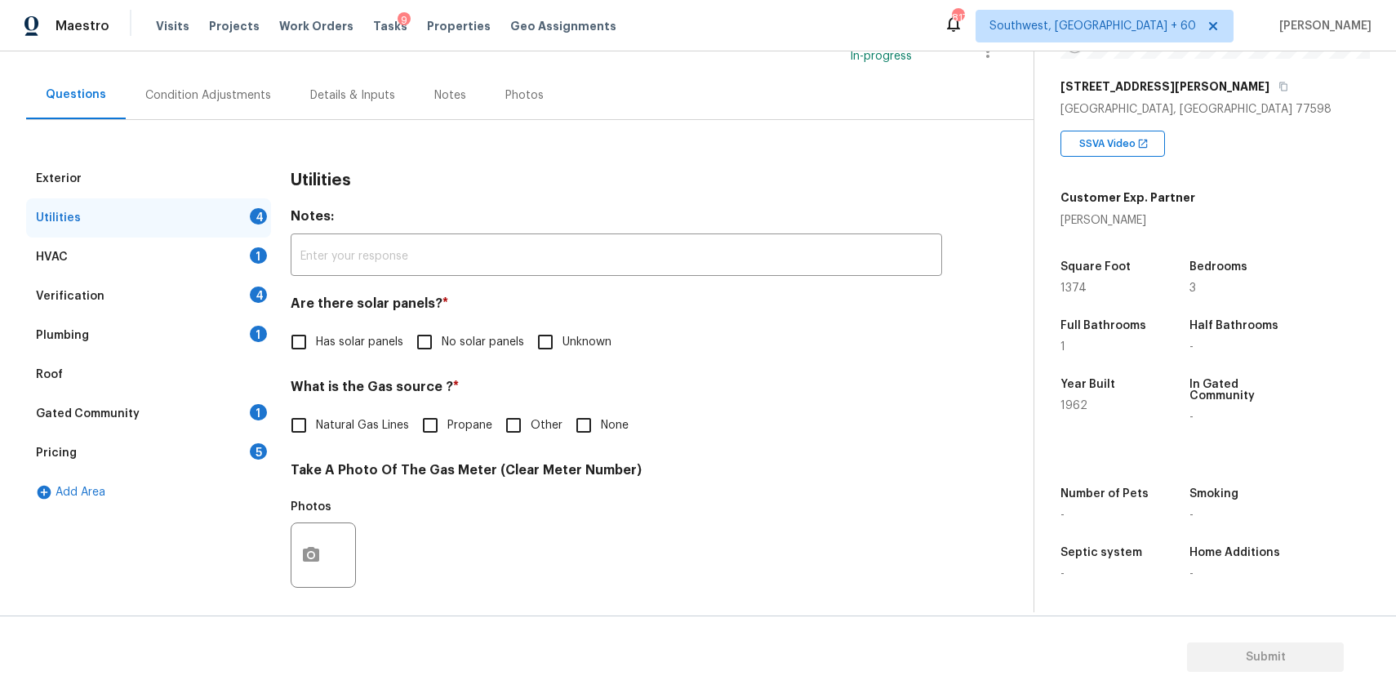
scroll to position [256, 0]
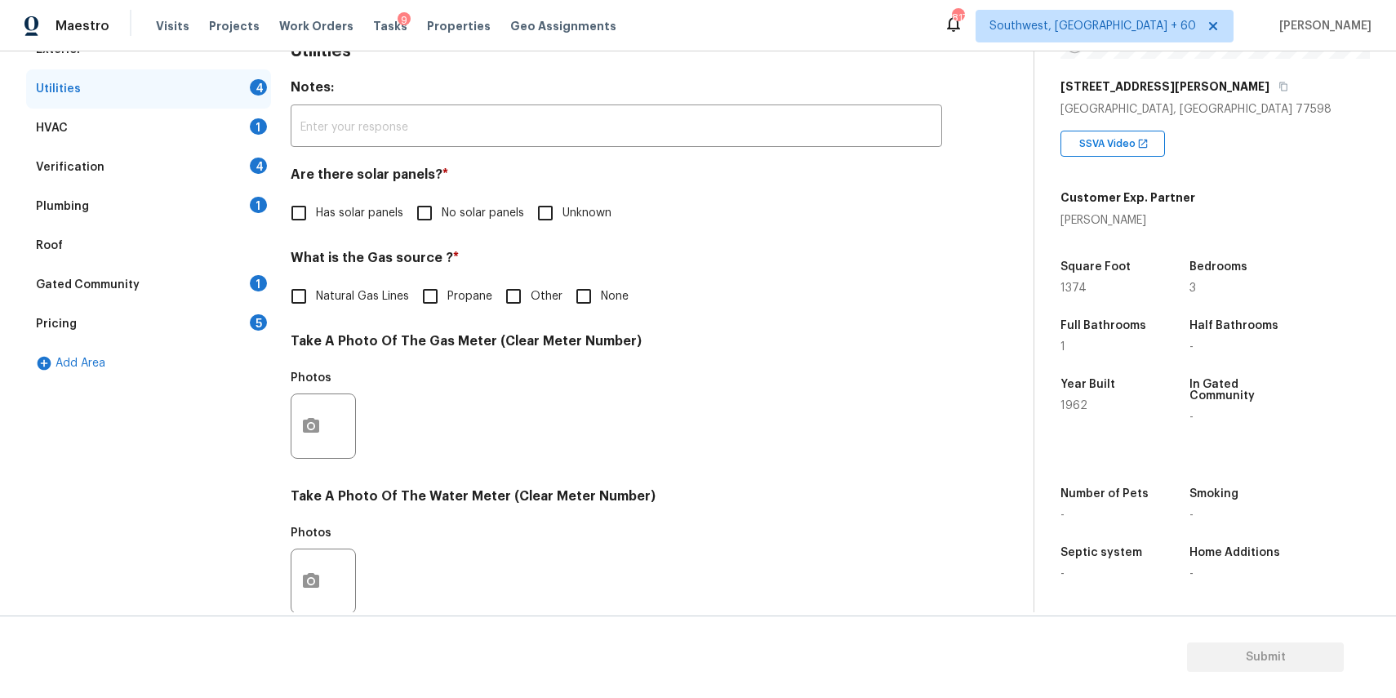
click at [460, 214] on span "No solar panels" at bounding box center [483, 213] width 82 height 17
click at [442, 214] on input "No solar panels" at bounding box center [424, 213] width 34 height 34
checkbox input "true"
click at [593, 295] on input "None" at bounding box center [584, 296] width 34 height 34
checkbox input "true"
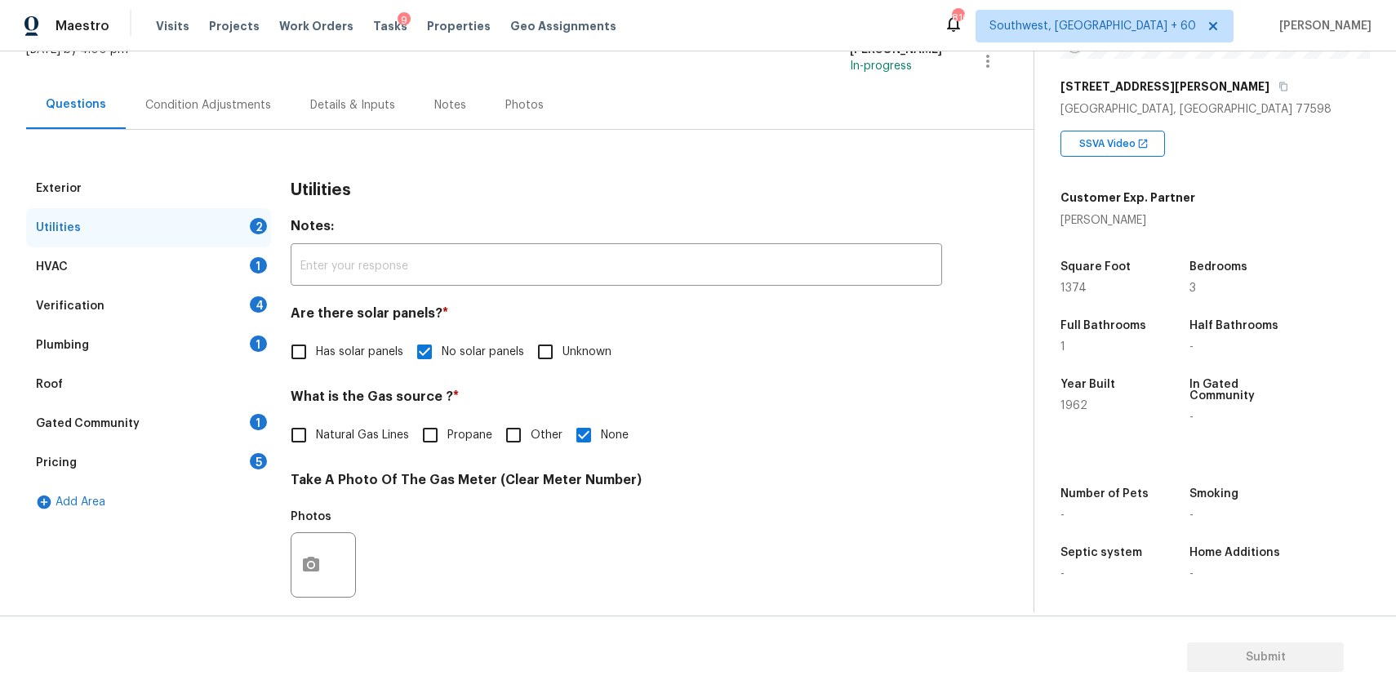
scroll to position [0, 0]
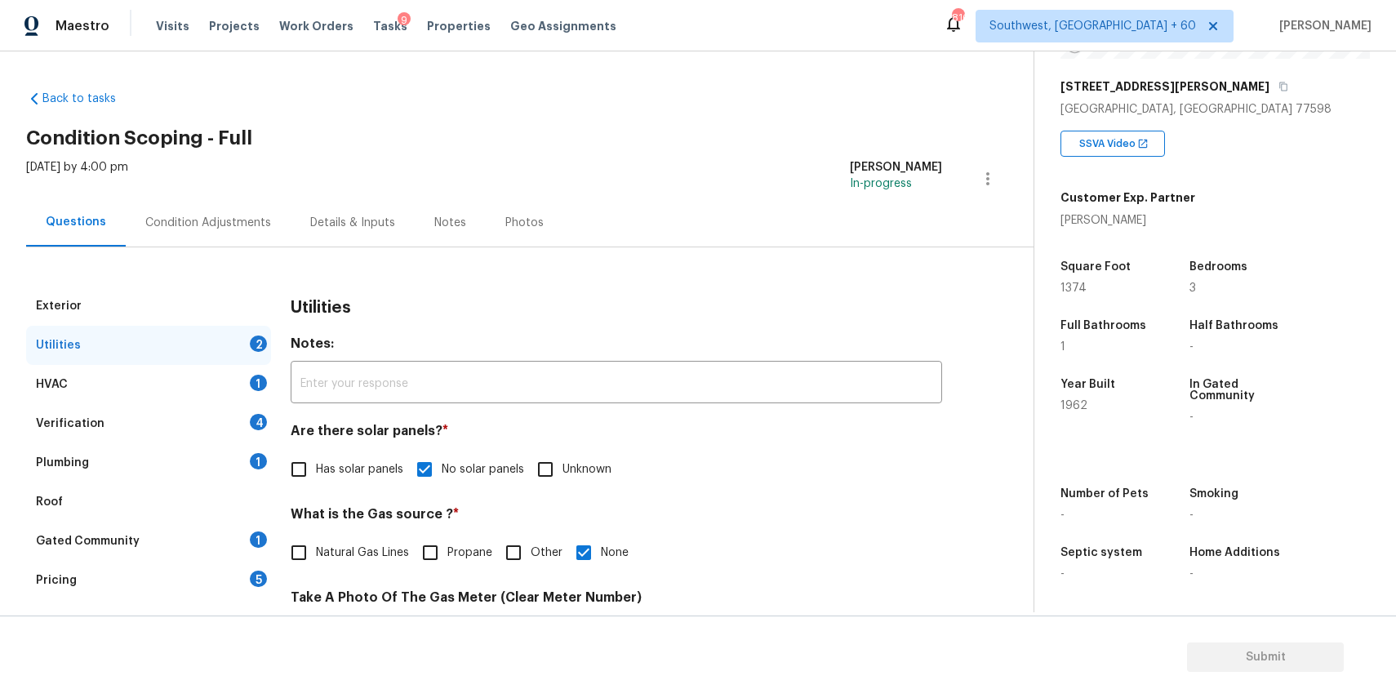
click at [247, 224] on div "Condition Adjustments" at bounding box center [208, 223] width 126 height 16
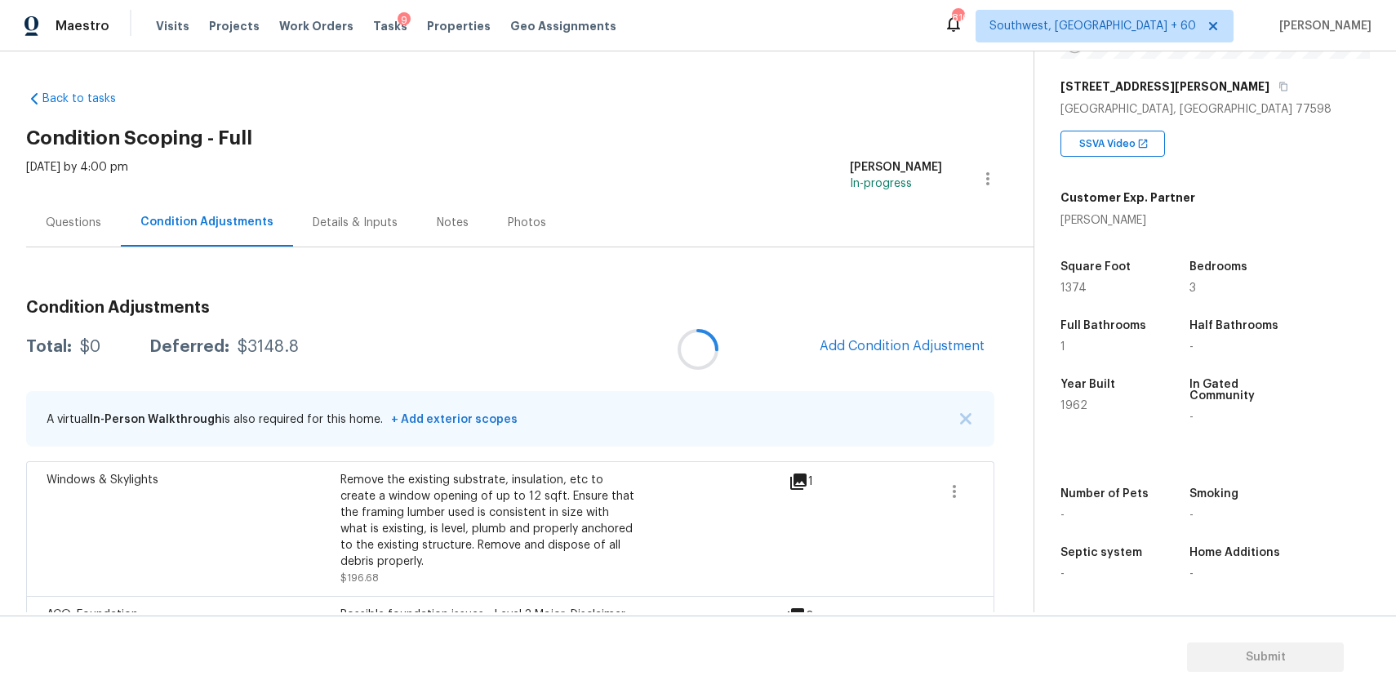
click at [247, 224] on div at bounding box center [698, 349] width 1396 height 698
click at [914, 339] on span "Add Condition Adjustment" at bounding box center [902, 346] width 165 height 15
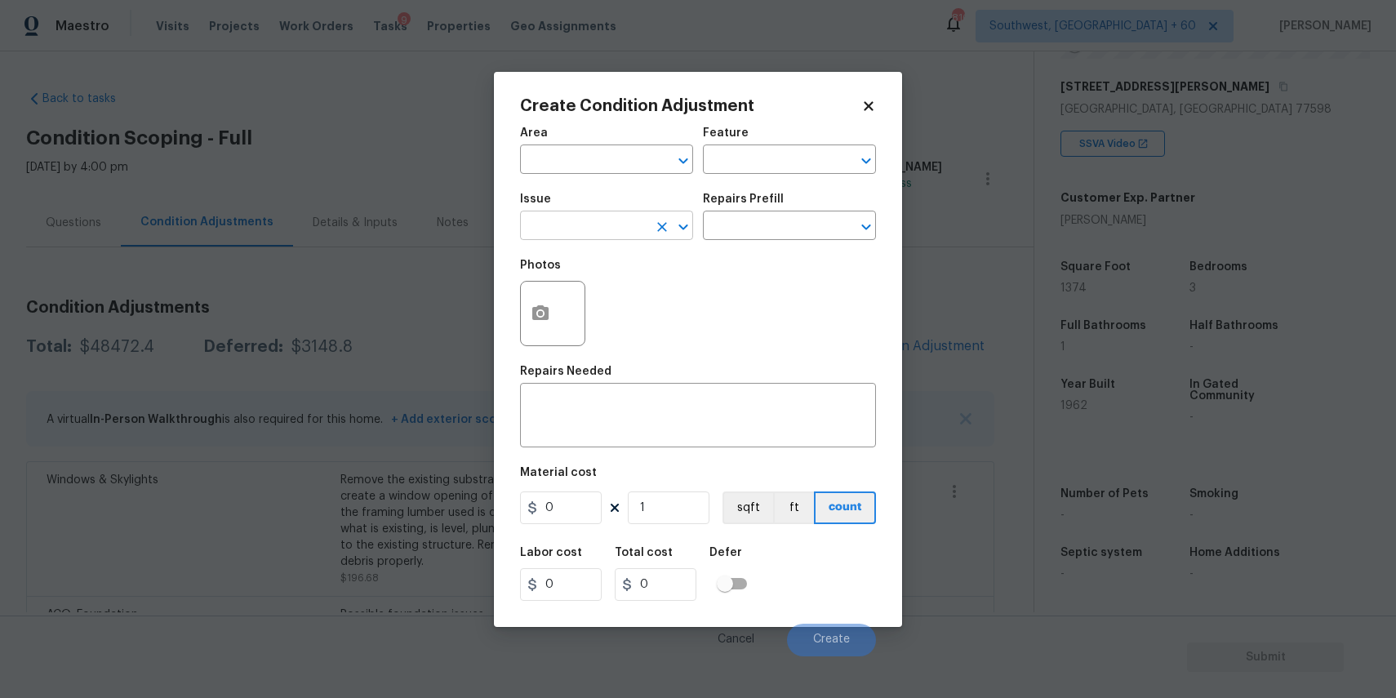
click at [627, 238] on input "text" at bounding box center [583, 227] width 127 height 25
click at [606, 321] on li "Appliances" at bounding box center [606, 330] width 173 height 27
type input "Appliances"
click at [606, 321] on div "Photos" at bounding box center [698, 303] width 356 height 106
click at [780, 230] on input "text" at bounding box center [766, 227] width 127 height 25
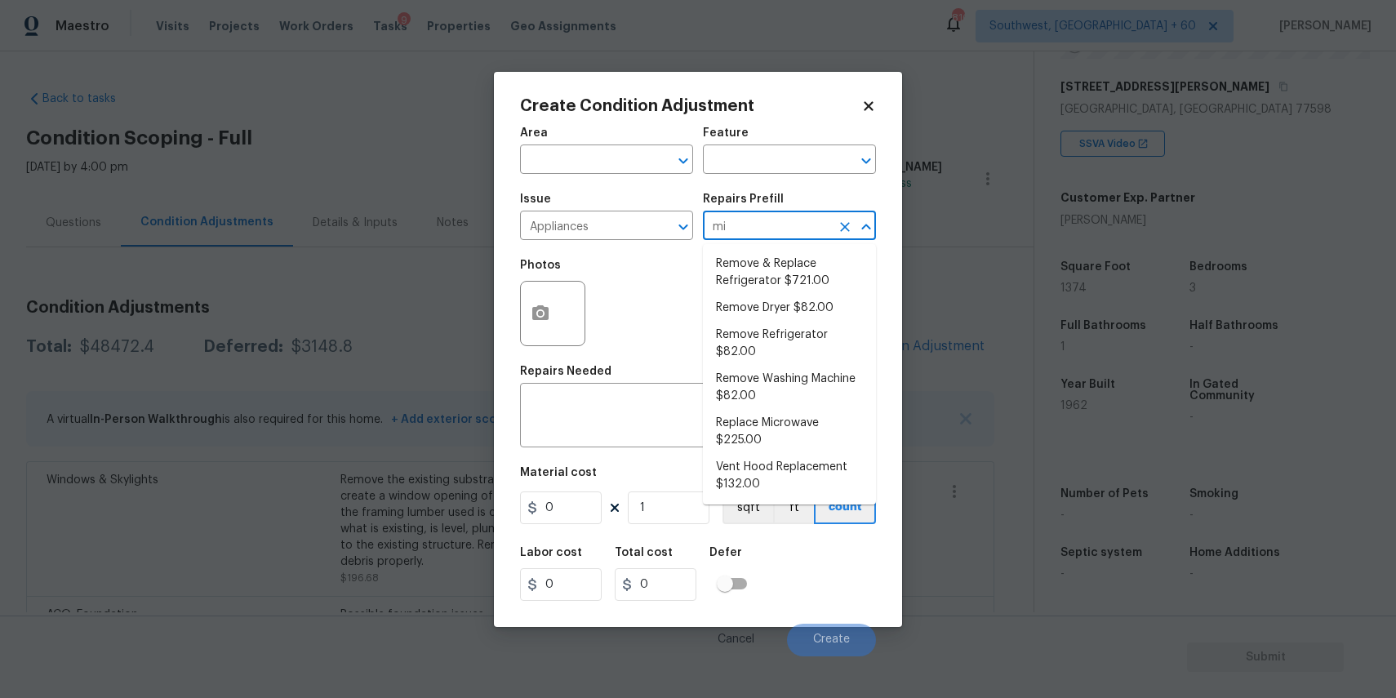
type input "mic"
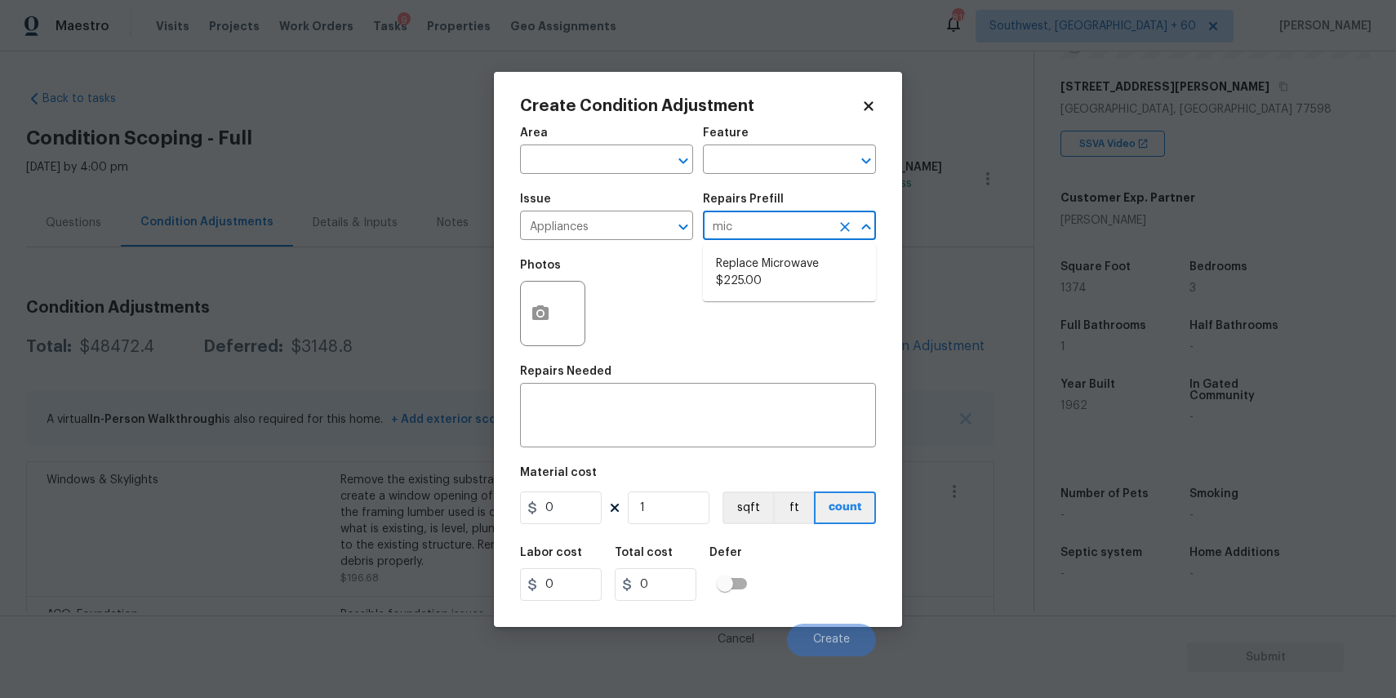
click at [821, 295] on ul "Replace Microwave $225.00" at bounding box center [789, 272] width 173 height 57
click at [829, 273] on li "Replace Microwave $225.00" at bounding box center [789, 273] width 173 height 44
type input "Appliances"
type textarea "Remove the existing microwave and replace it with a new microwave"
type input "225"
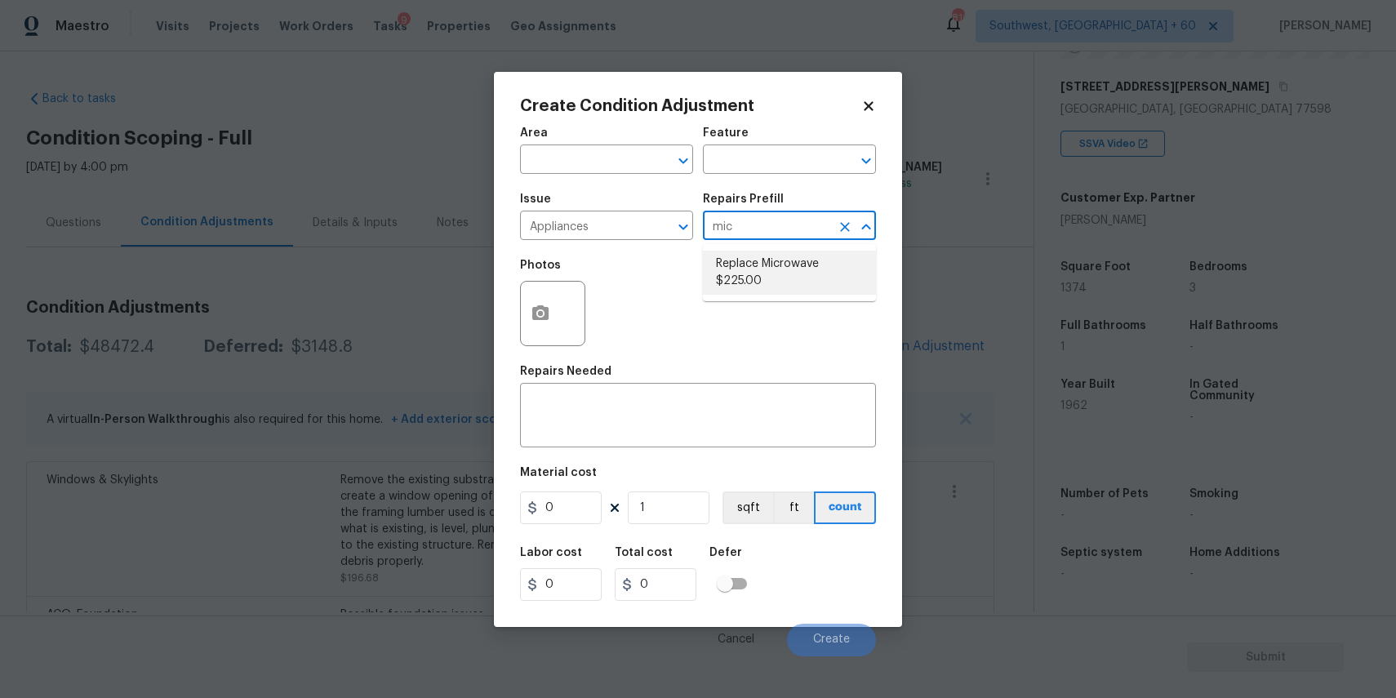
type input "225"
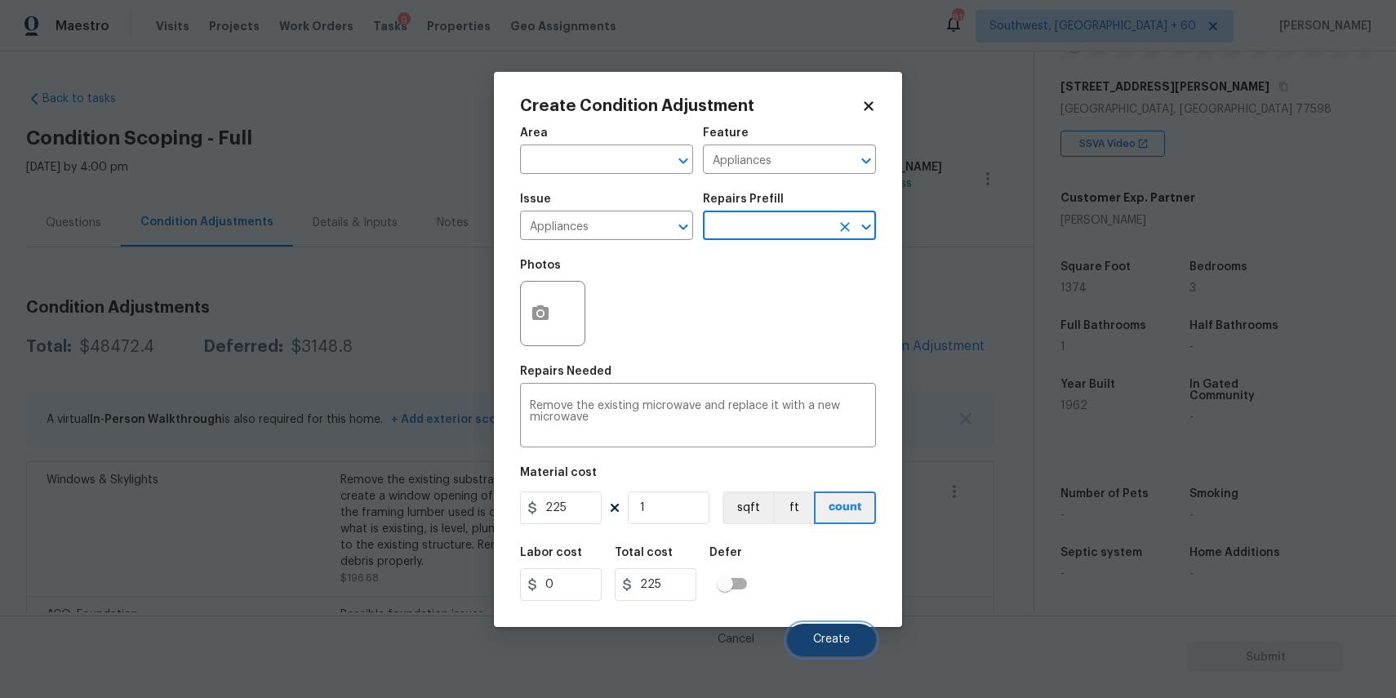
click at [848, 626] on button "Create" at bounding box center [831, 640] width 89 height 33
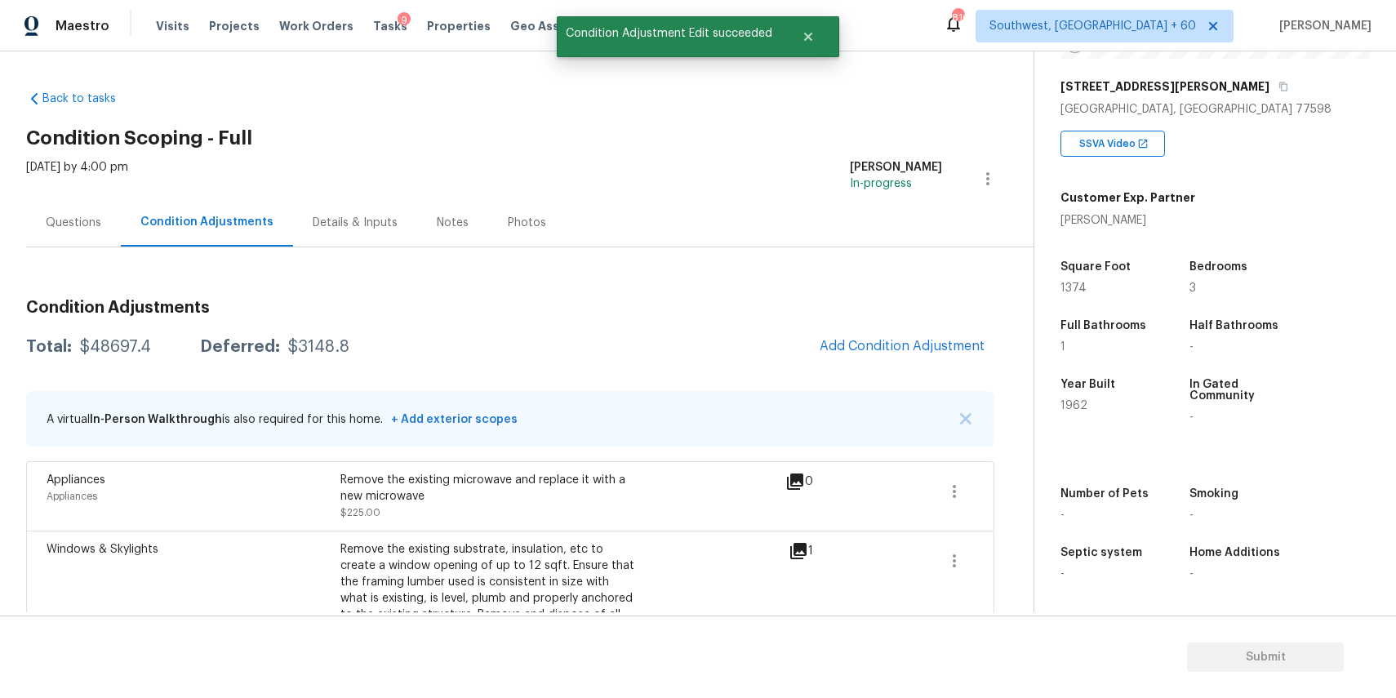
click at [64, 232] on div "Questions" at bounding box center [73, 222] width 95 height 48
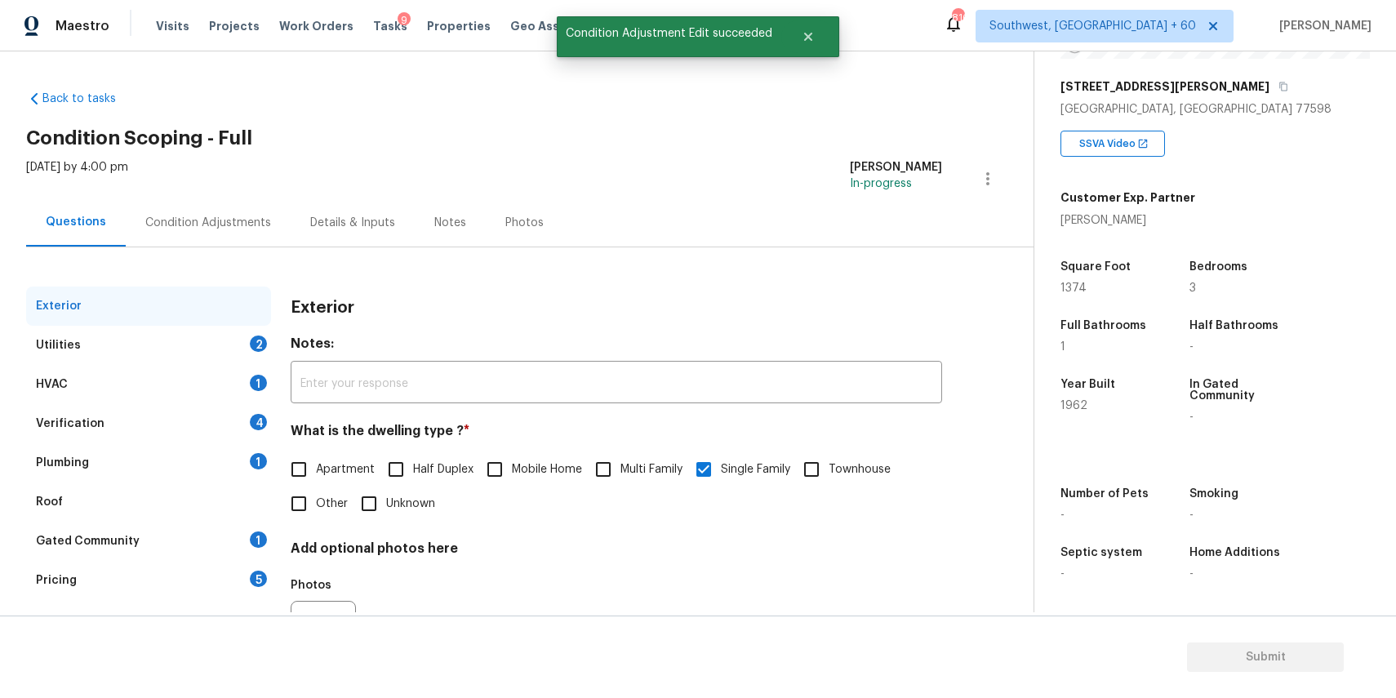
click at [230, 350] on div "Utilities 2" at bounding box center [148, 345] width 245 height 39
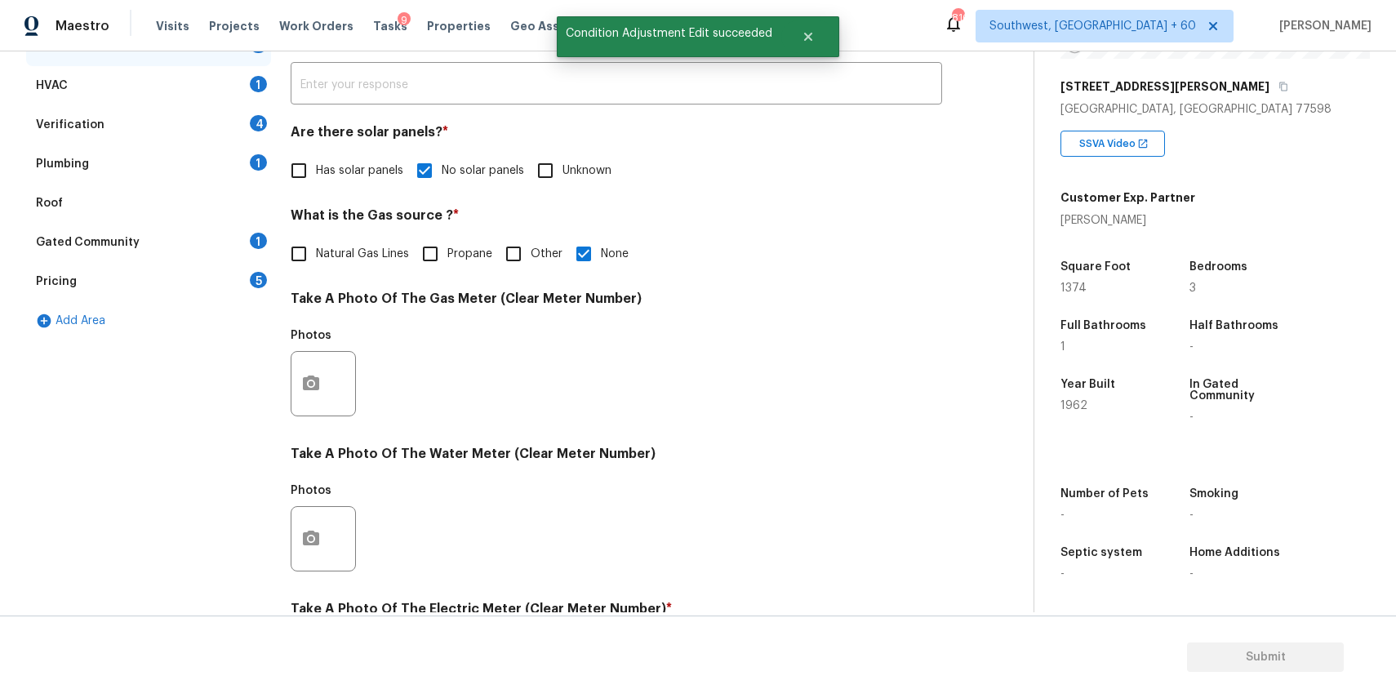
scroll to position [366, 0]
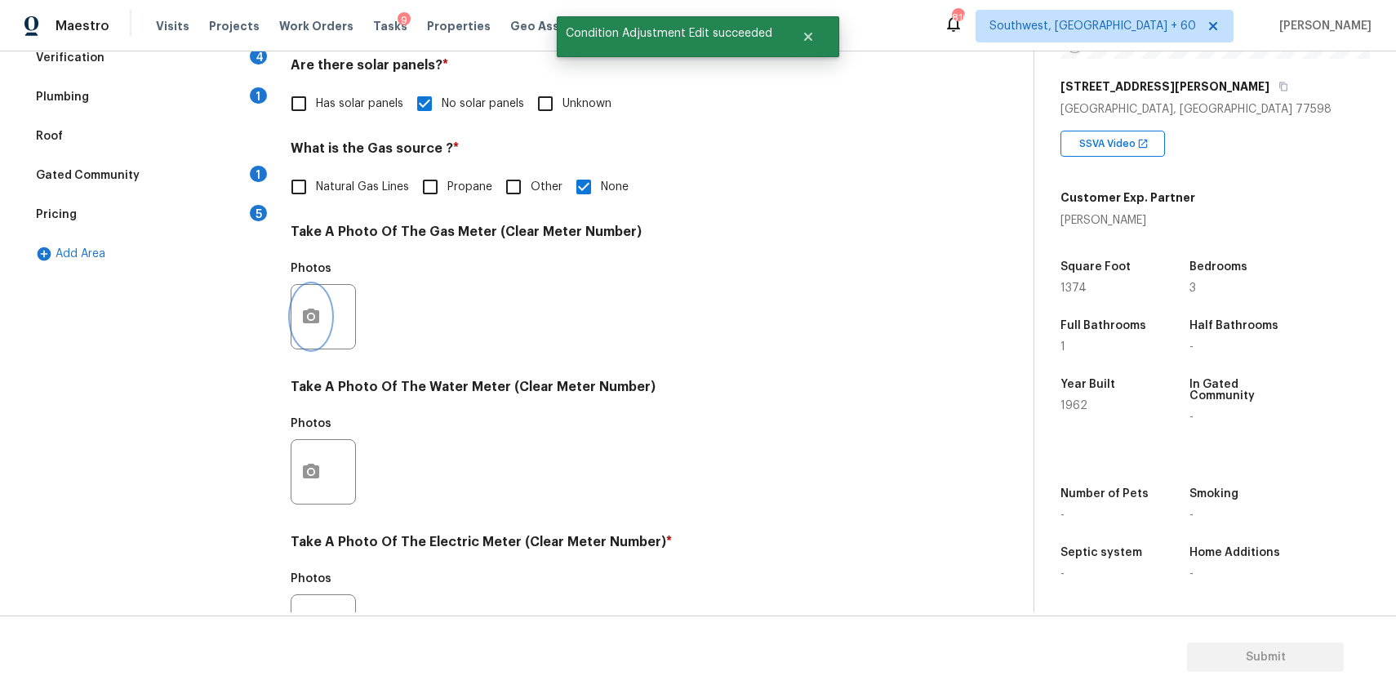
click at [305, 318] on icon "button" at bounding box center [311, 316] width 16 height 15
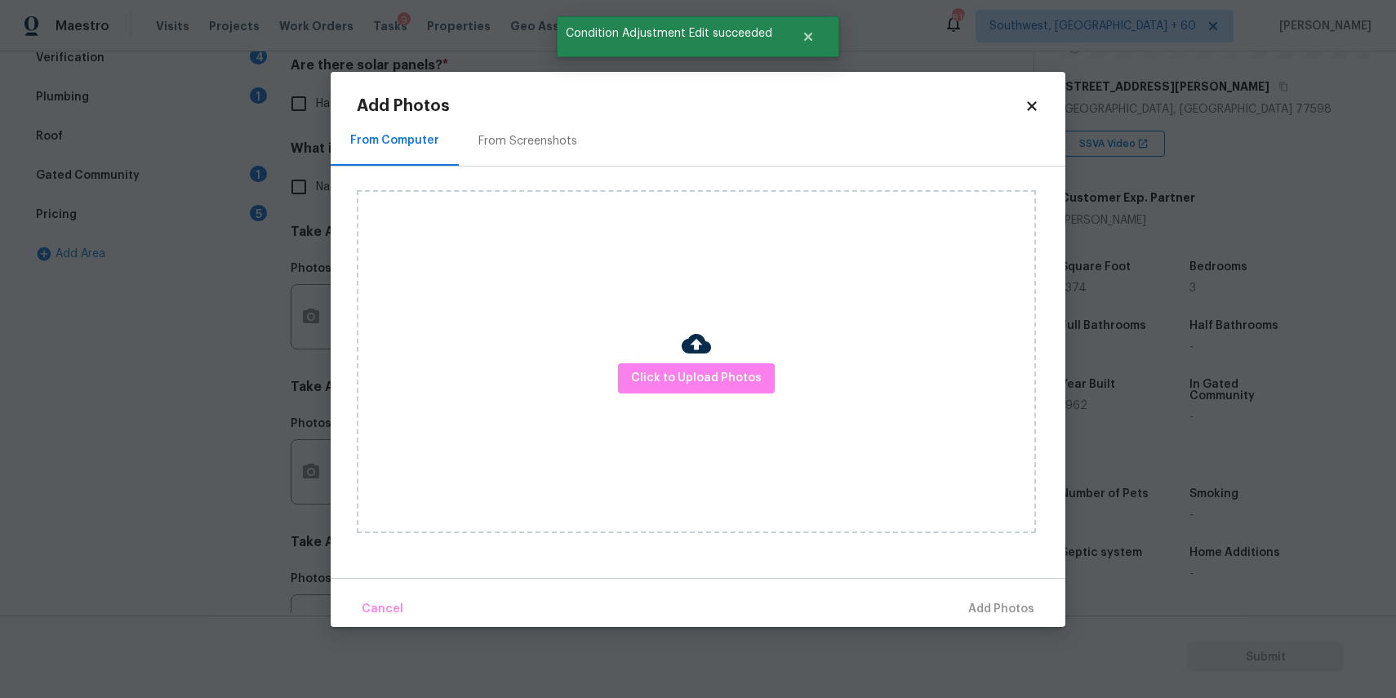
click at [679, 400] on div "Click to Upload Photos" at bounding box center [696, 361] width 679 height 343
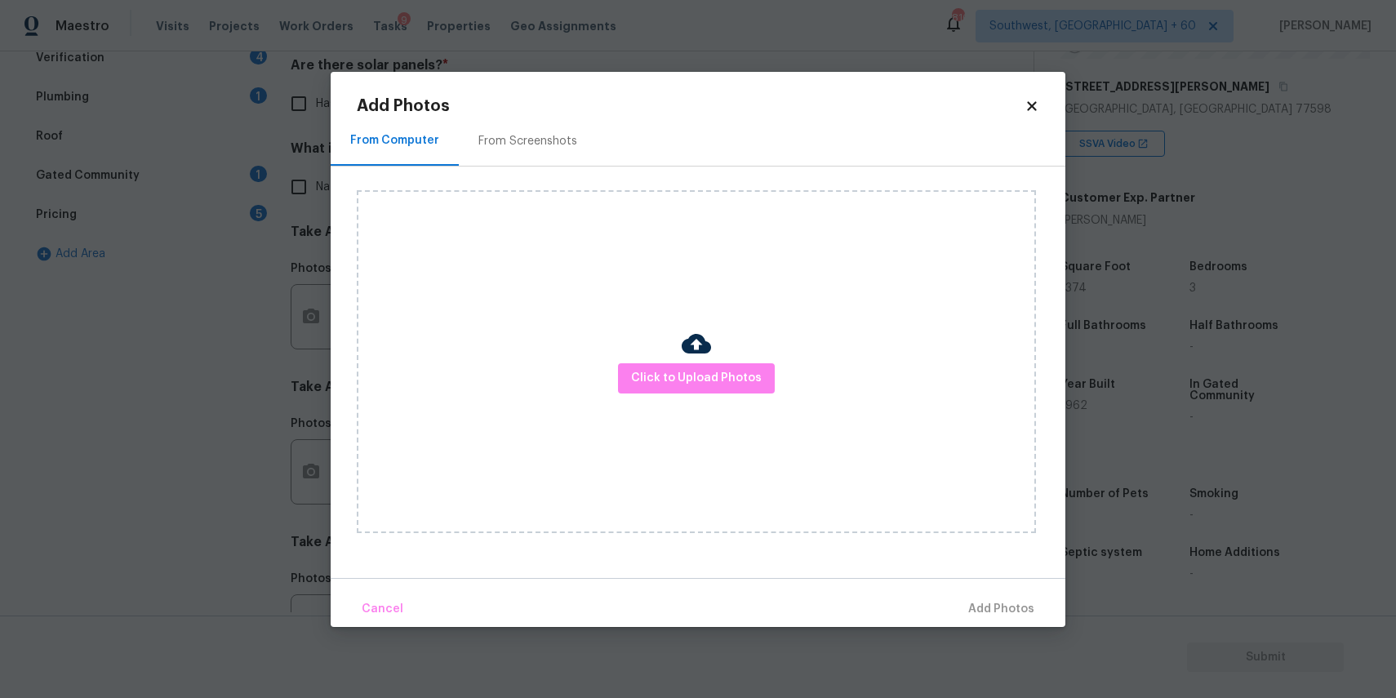
click at [679, 399] on div "Click to Upload Photos" at bounding box center [696, 361] width 679 height 343
click at [695, 368] on span "Click to Upload Photos" at bounding box center [696, 378] width 131 height 20
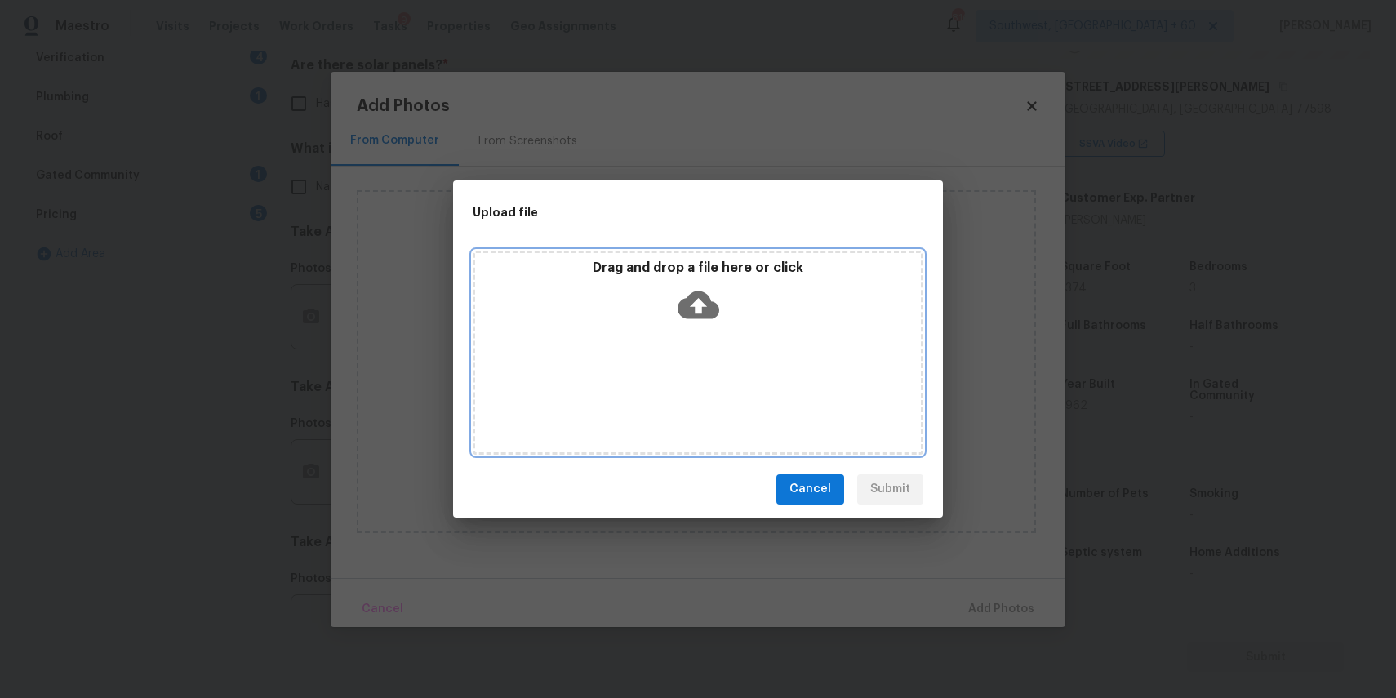
click at [679, 322] on icon at bounding box center [699, 305] width 42 height 42
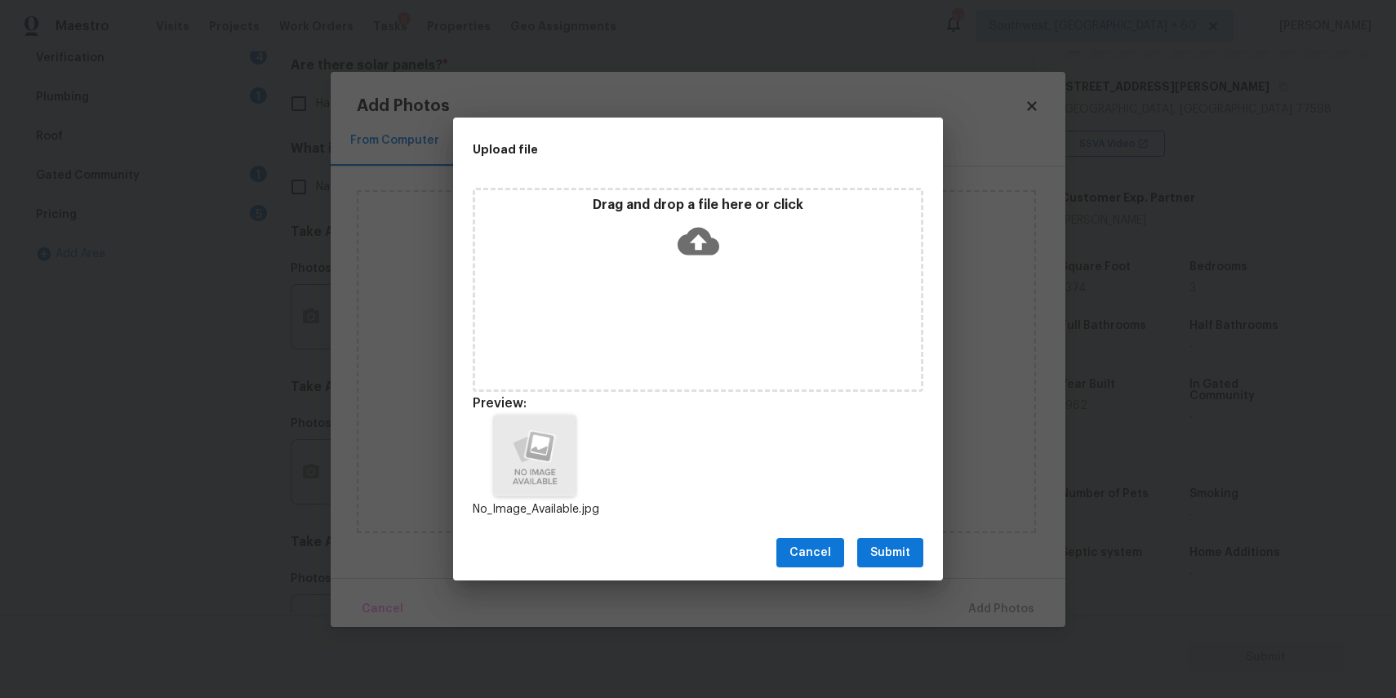
click at [894, 556] on span "Submit" at bounding box center [890, 553] width 40 height 20
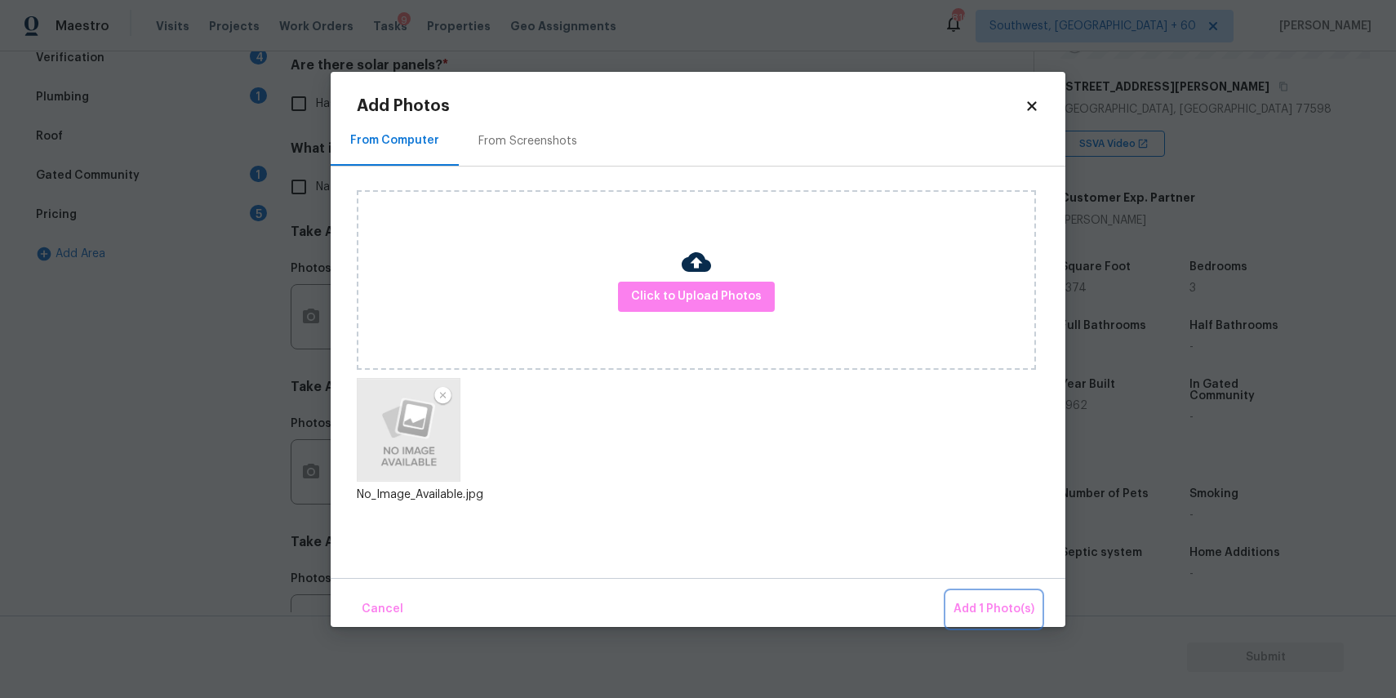
click at [972, 597] on button "Add 1 Photo(s)" at bounding box center [994, 609] width 94 height 35
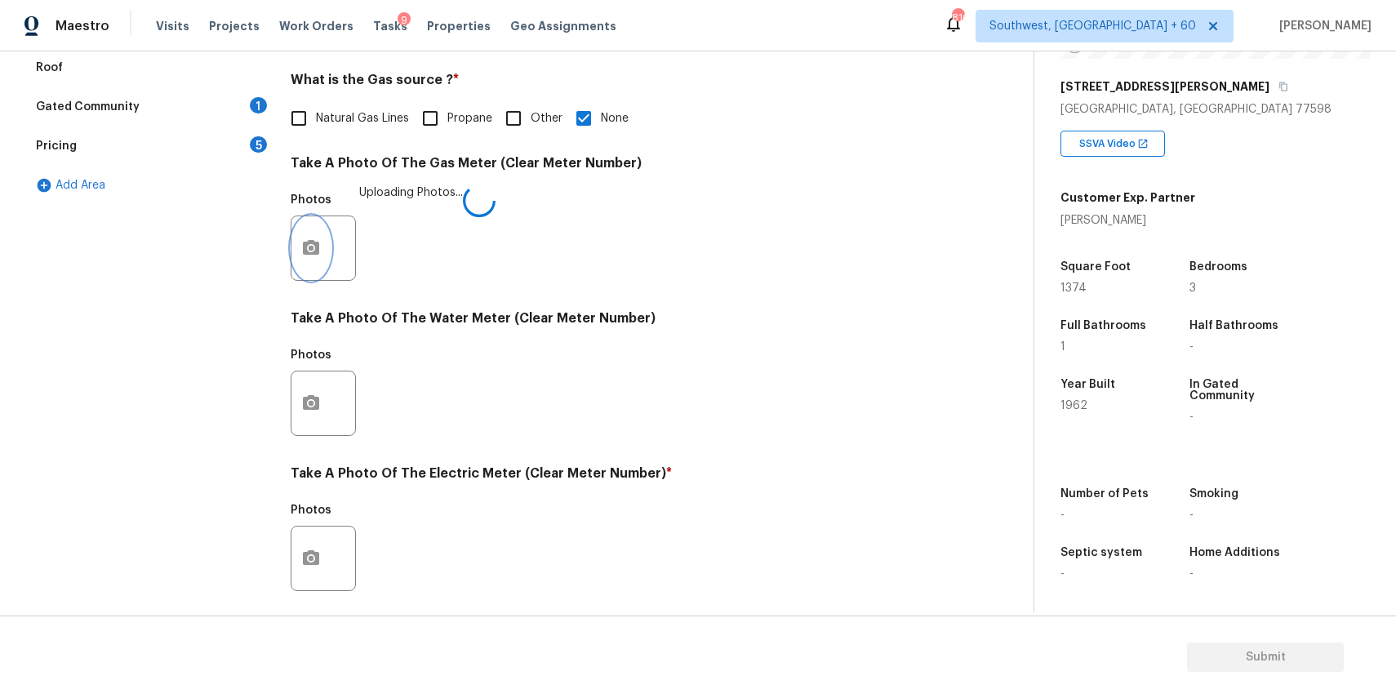
scroll to position [456, 0]
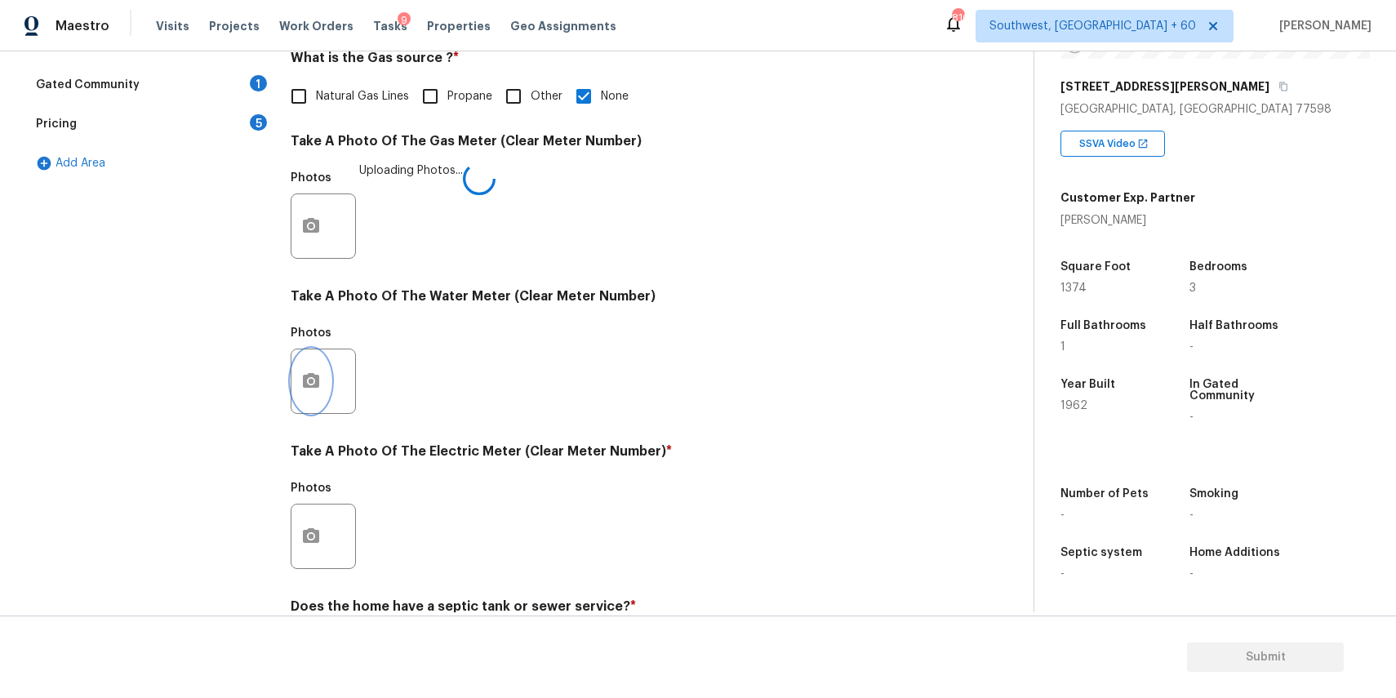
click at [308, 383] on icon "button" at bounding box center [311, 381] width 20 height 20
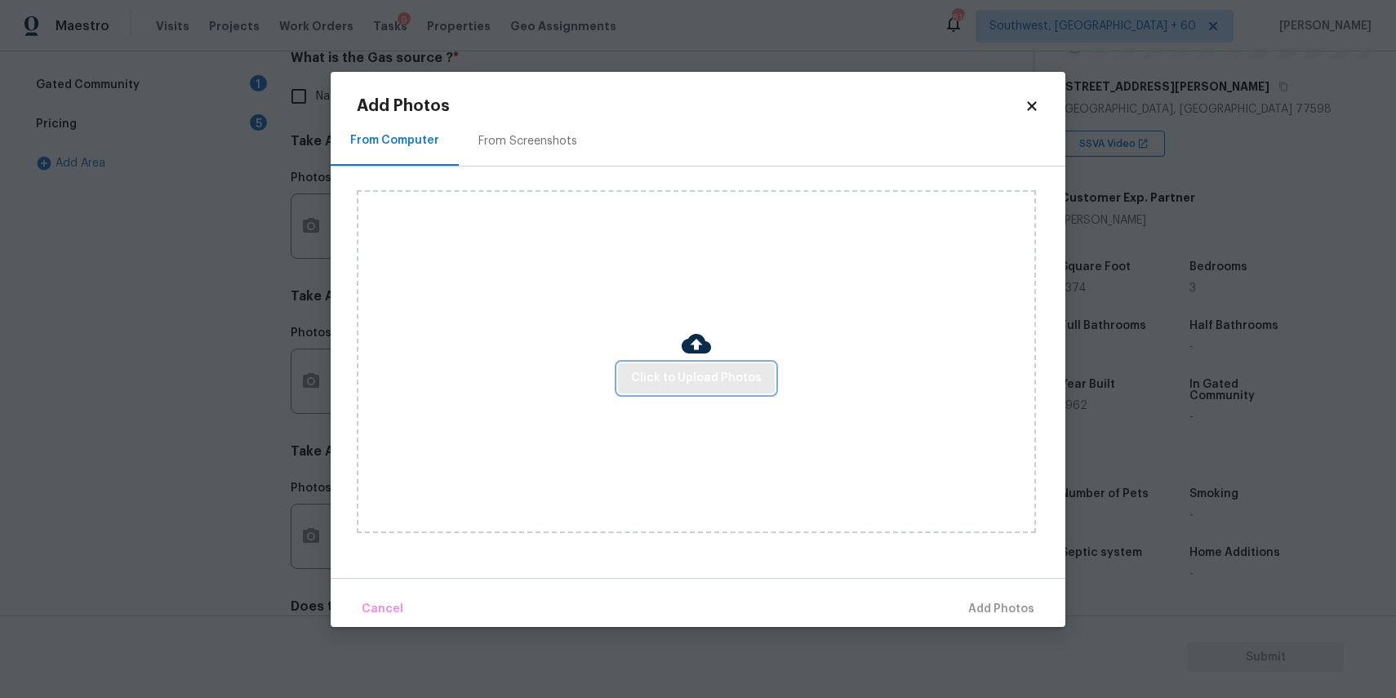
click at [715, 363] on button "Click to Upload Photos" at bounding box center [696, 378] width 157 height 30
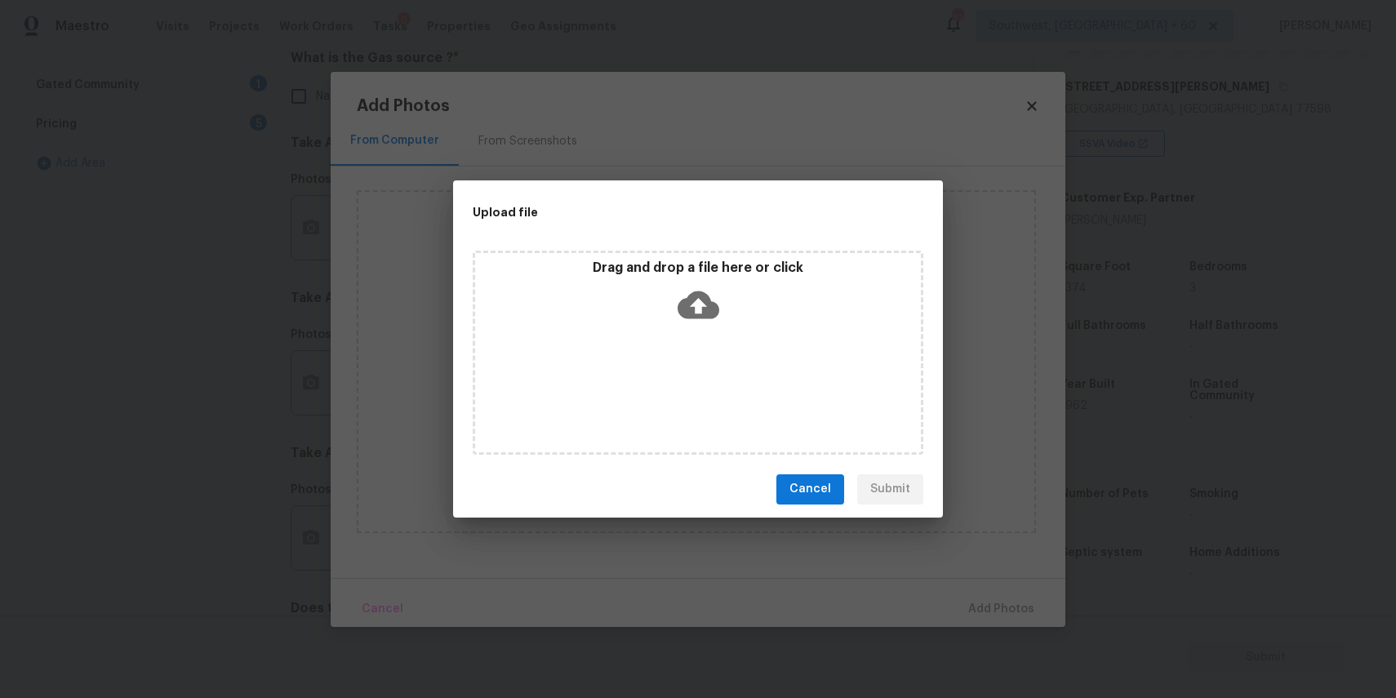
click at [713, 323] on icon at bounding box center [699, 305] width 42 height 42
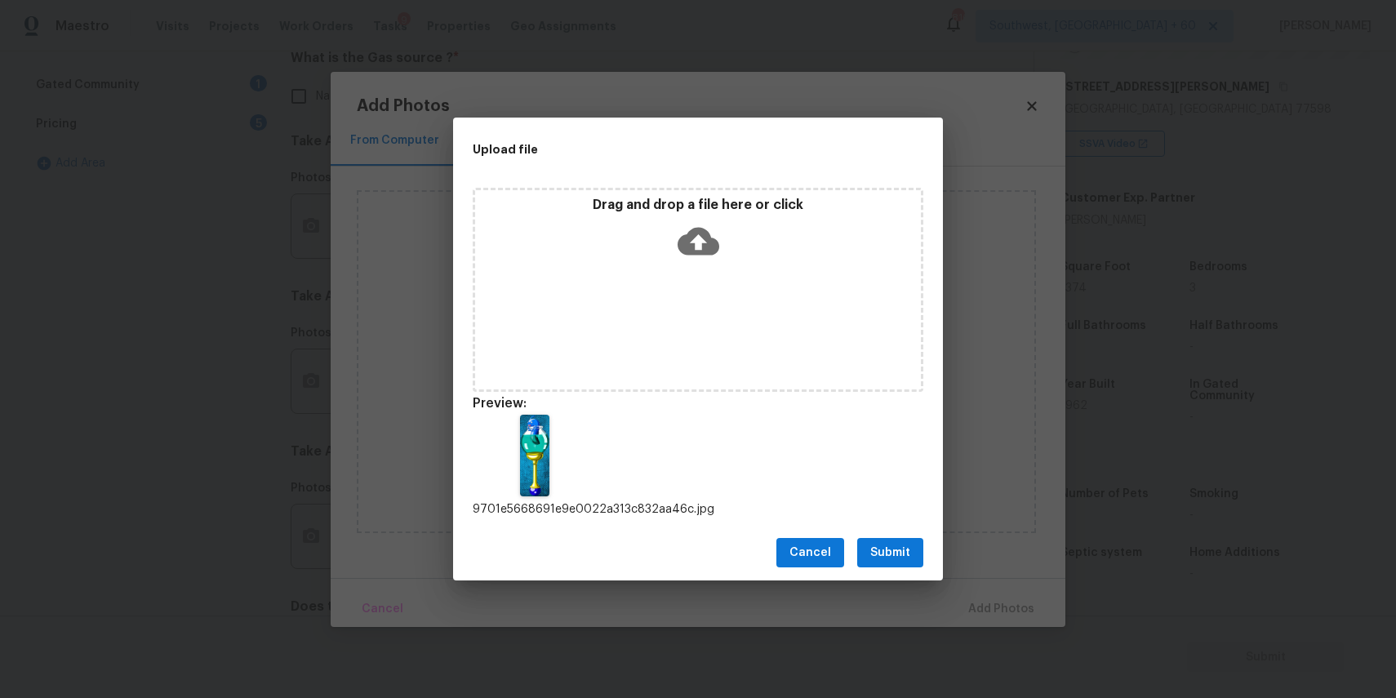
click at [602, 391] on div "Drag and drop a file here or click" at bounding box center [698, 290] width 451 height 204
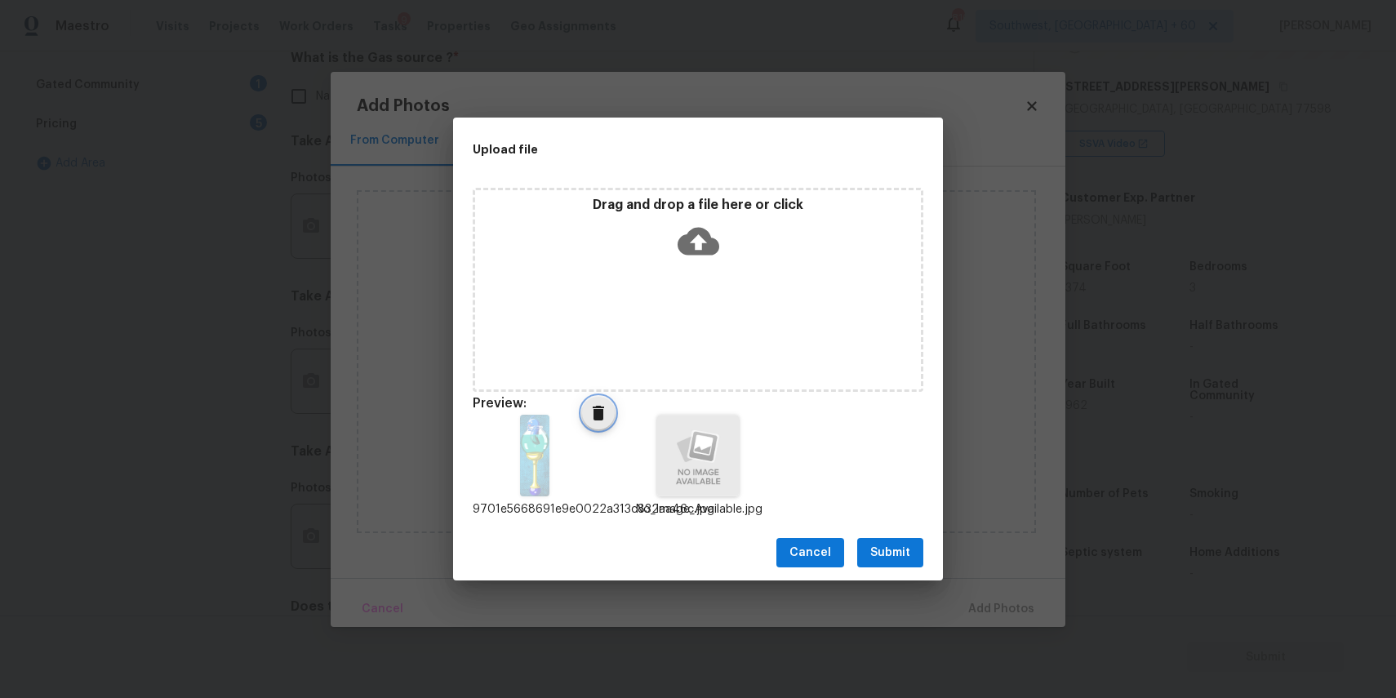
click at [595, 409] on icon "Delete" at bounding box center [598, 413] width 11 height 15
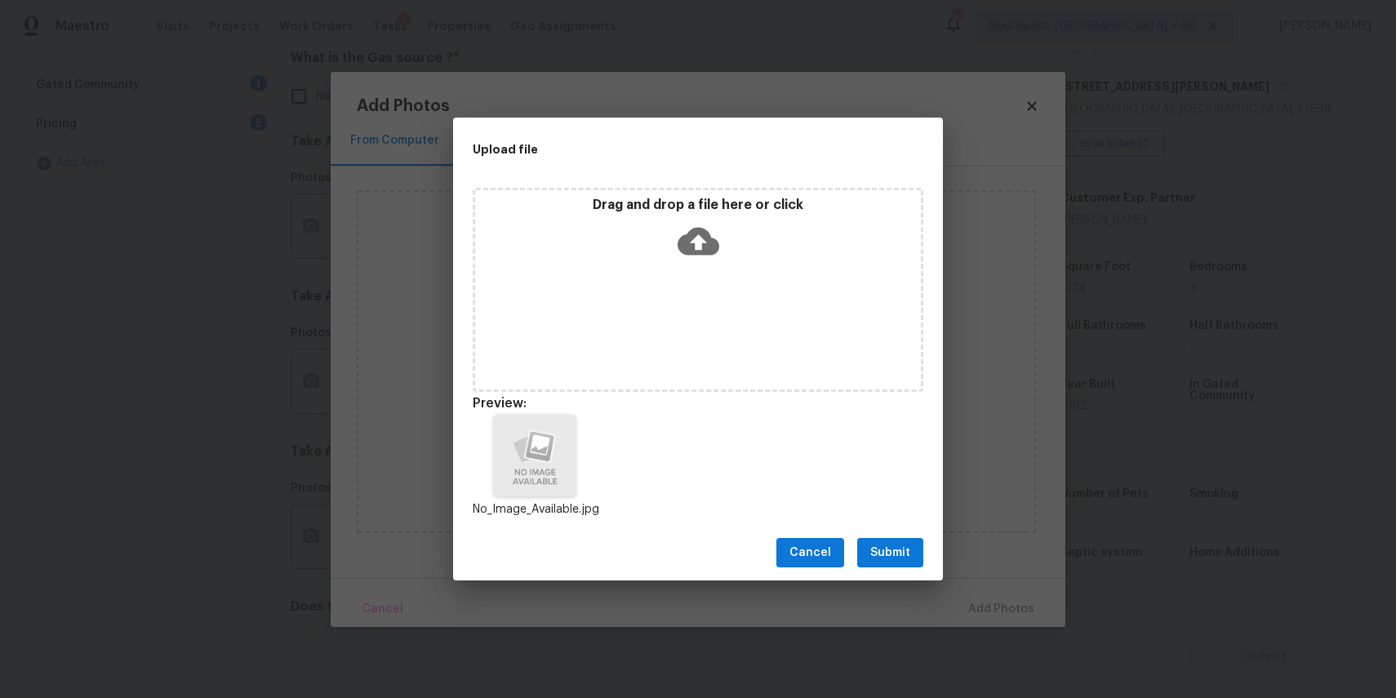
click at [889, 565] on button "Submit" at bounding box center [890, 553] width 66 height 30
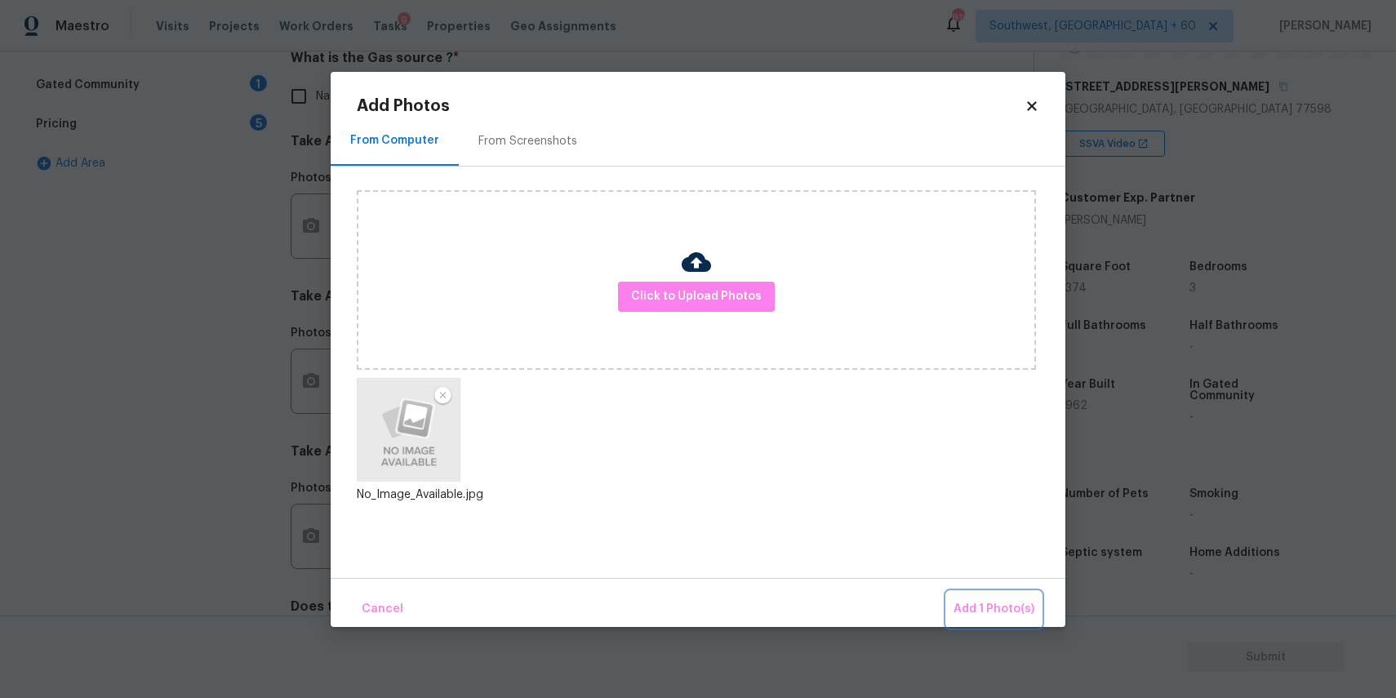
click at [1018, 607] on span "Add 1 Photo(s)" at bounding box center [993, 609] width 81 height 20
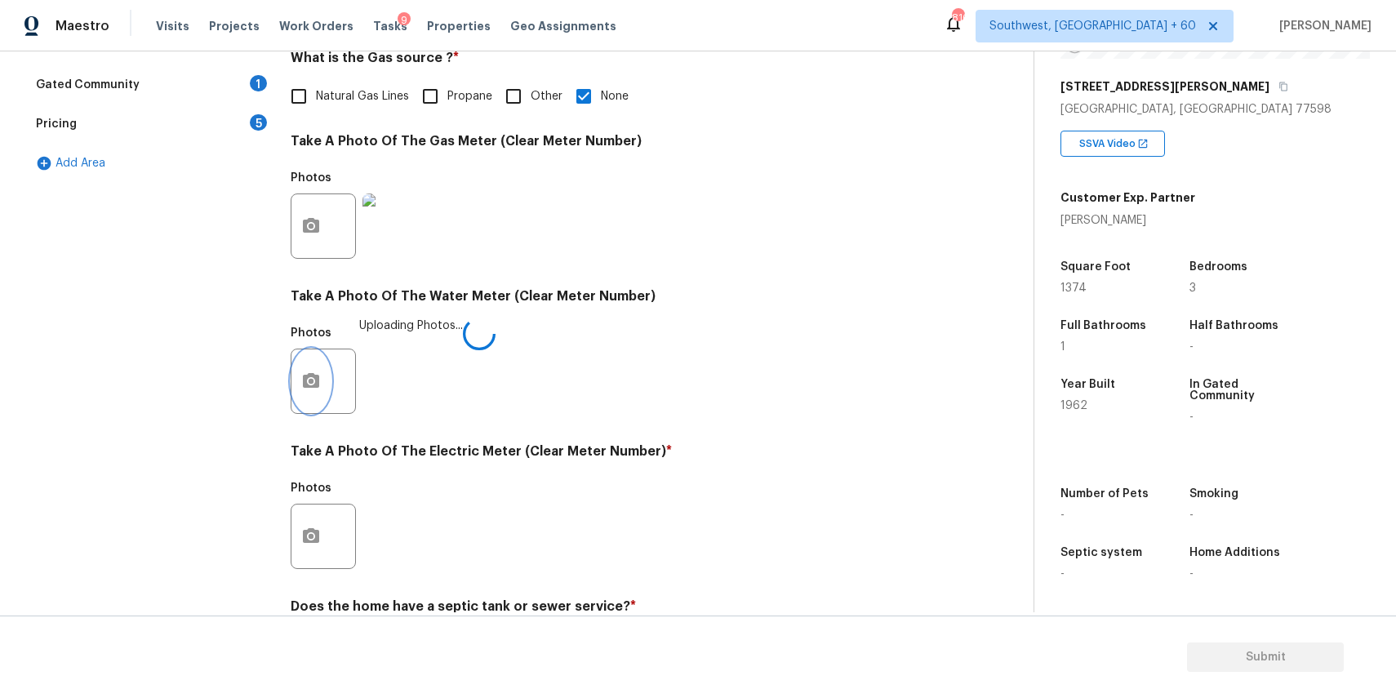
scroll to position [531, 0]
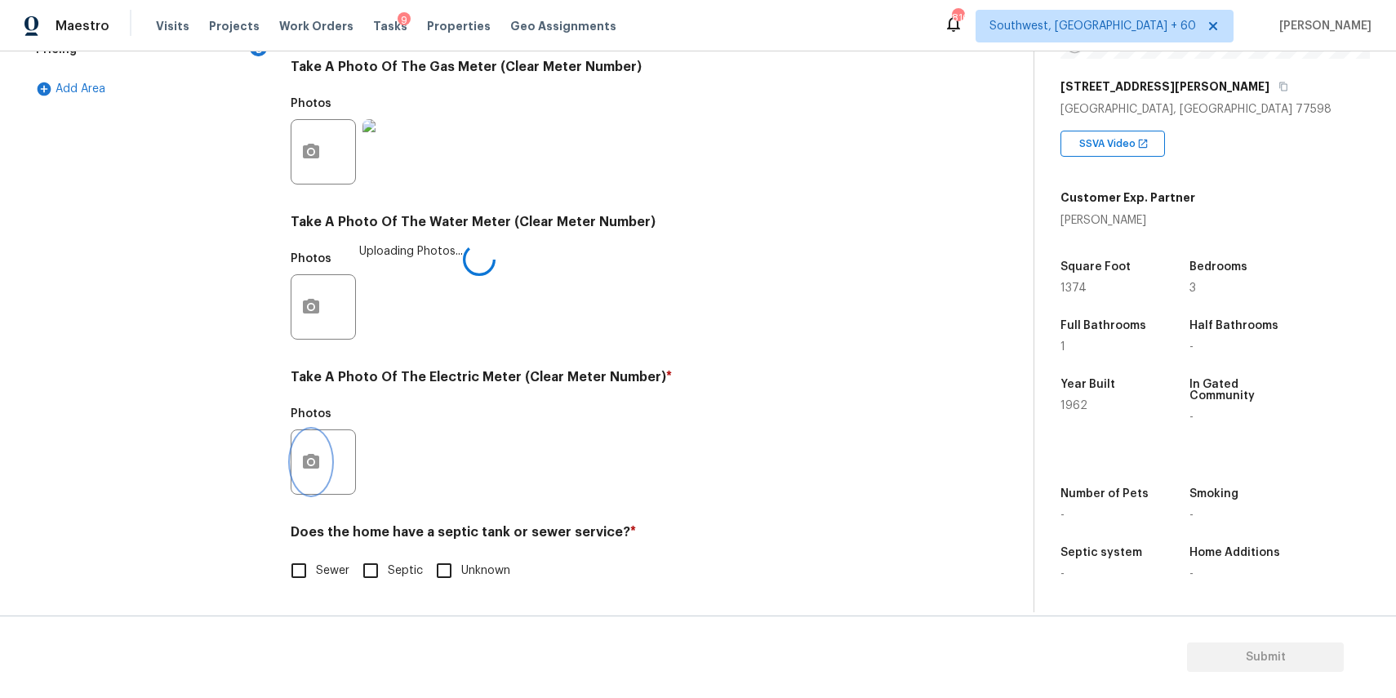
click at [318, 481] on button "button" at bounding box center [310, 462] width 39 height 64
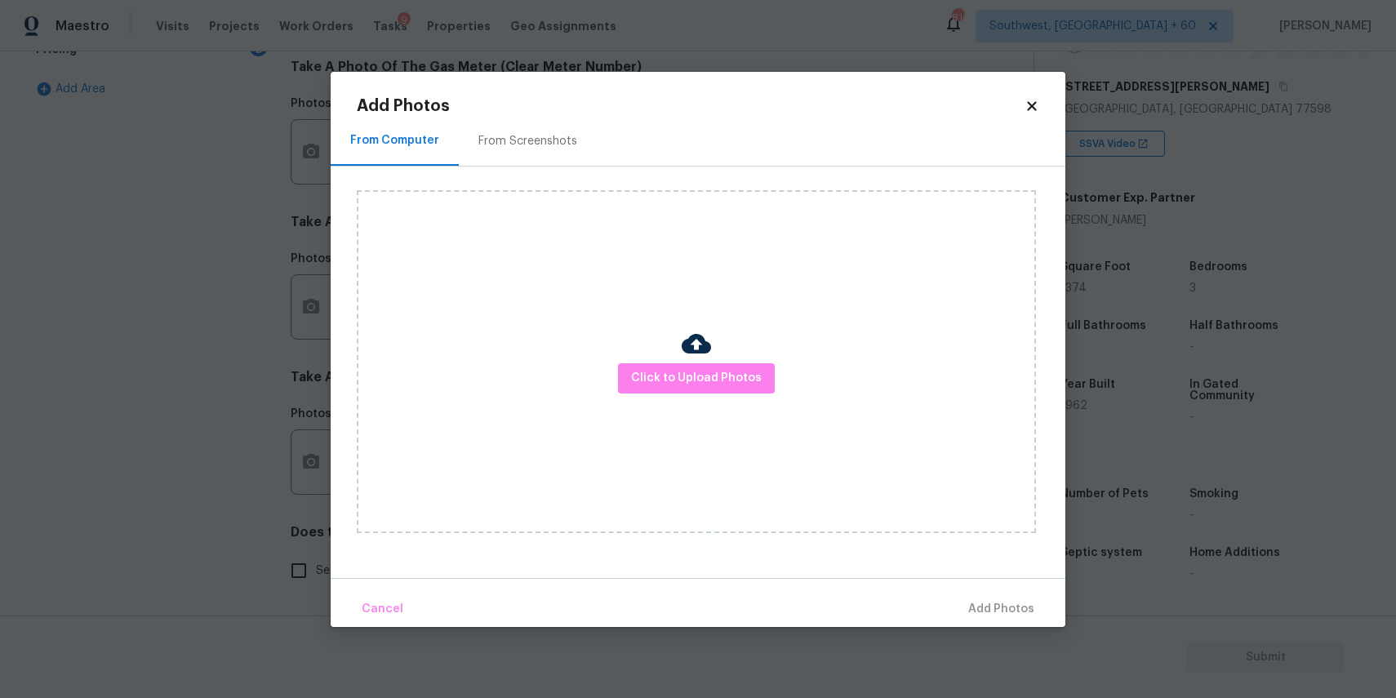
click at [775, 354] on div "Click to Upload Photos" at bounding box center [696, 361] width 679 height 343
click at [758, 365] on button "Click to Upload Photos" at bounding box center [696, 378] width 157 height 30
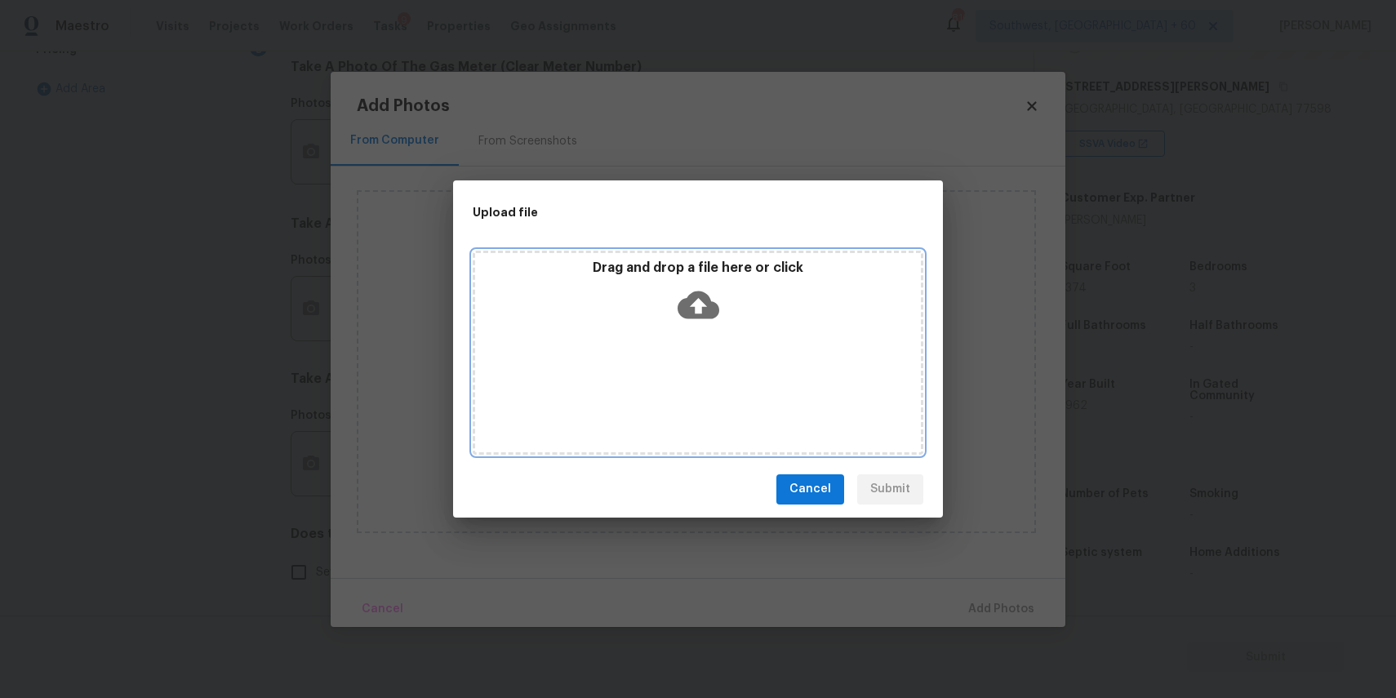
click at [717, 311] on icon at bounding box center [699, 305] width 42 height 28
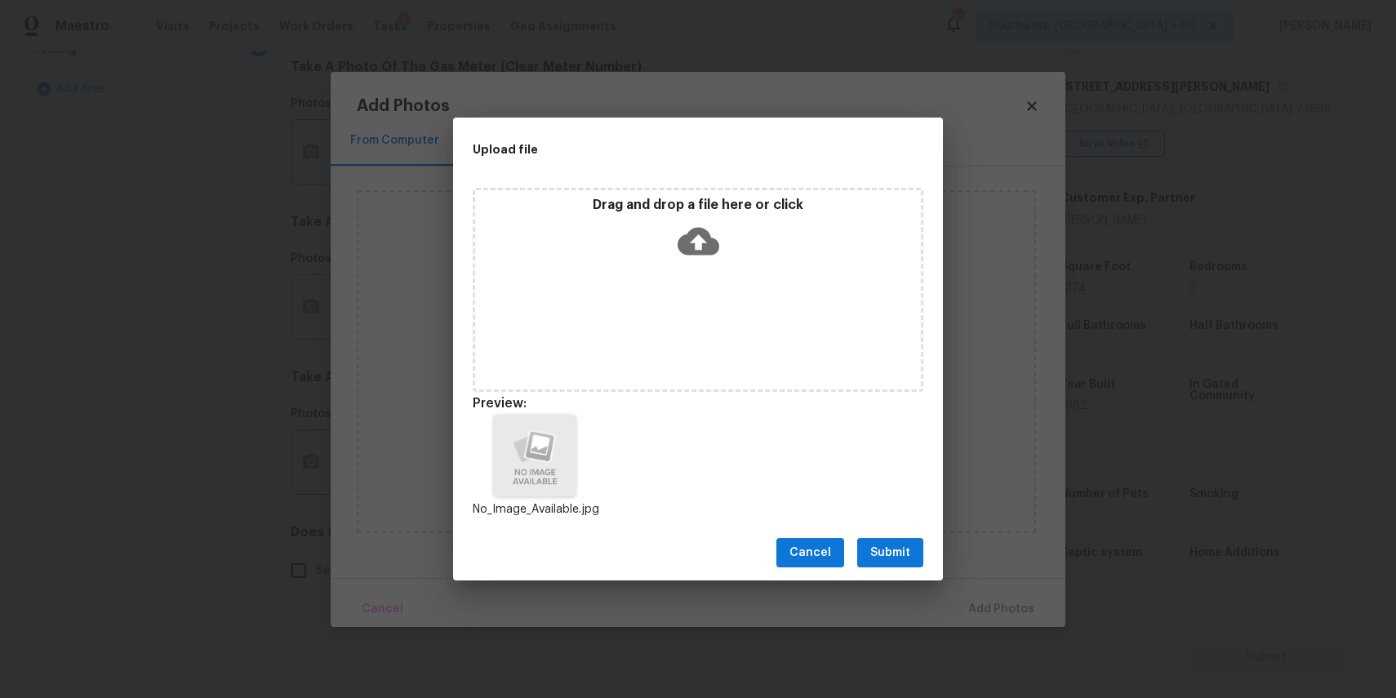
click at [905, 560] on span "Submit" at bounding box center [890, 553] width 40 height 20
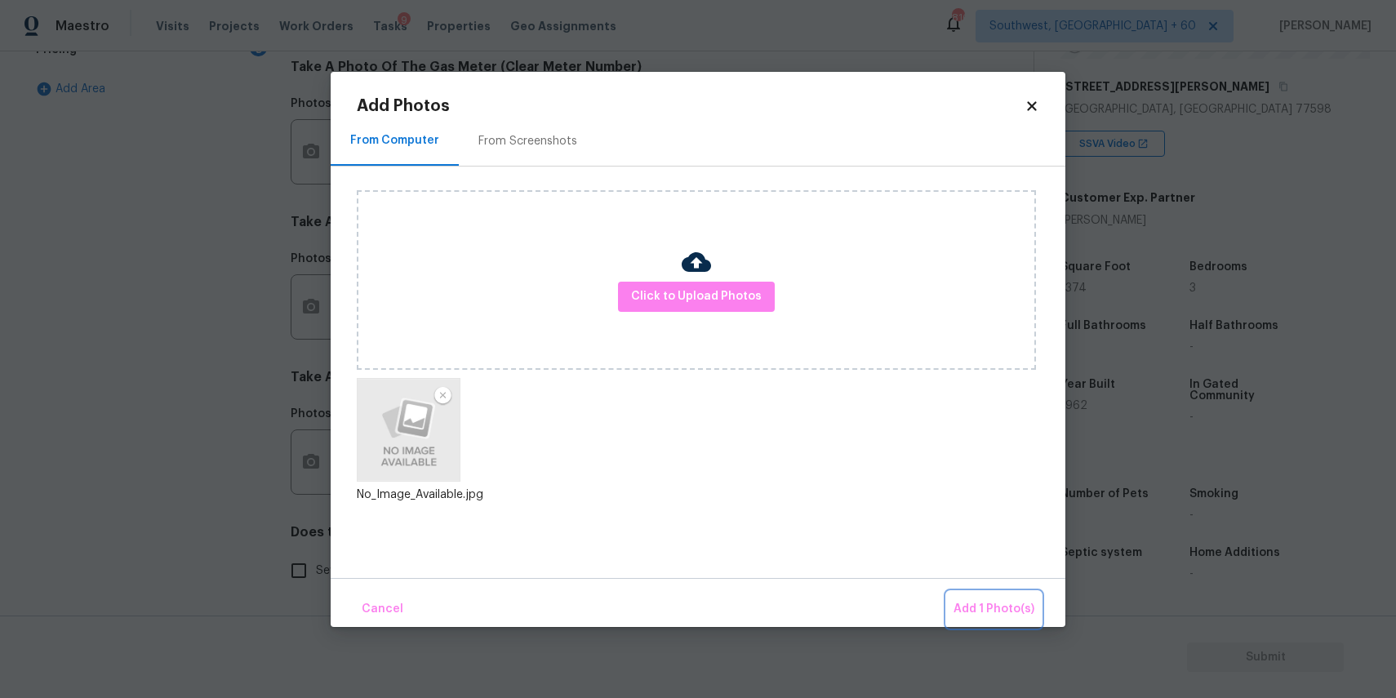
click at [992, 606] on span "Add 1 Photo(s)" at bounding box center [993, 609] width 81 height 20
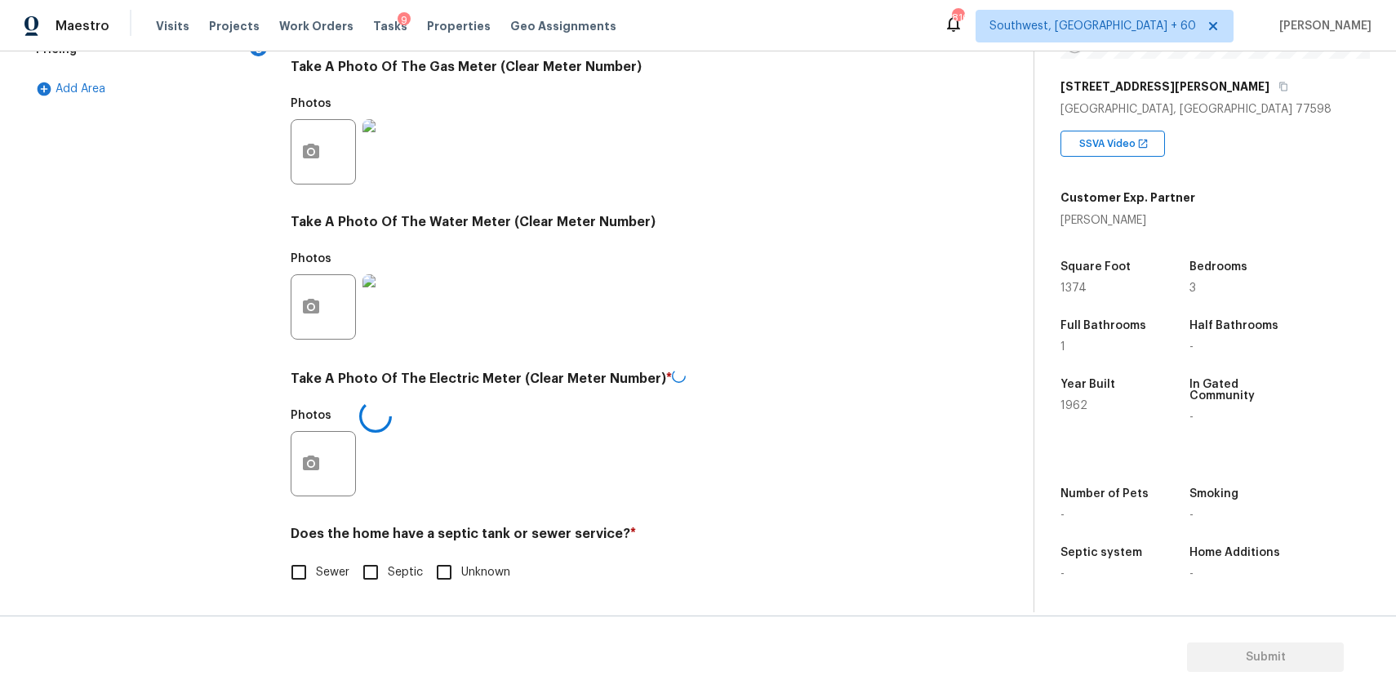
click at [304, 567] on input "Sewer" at bounding box center [299, 572] width 34 height 34
checkbox input "true"
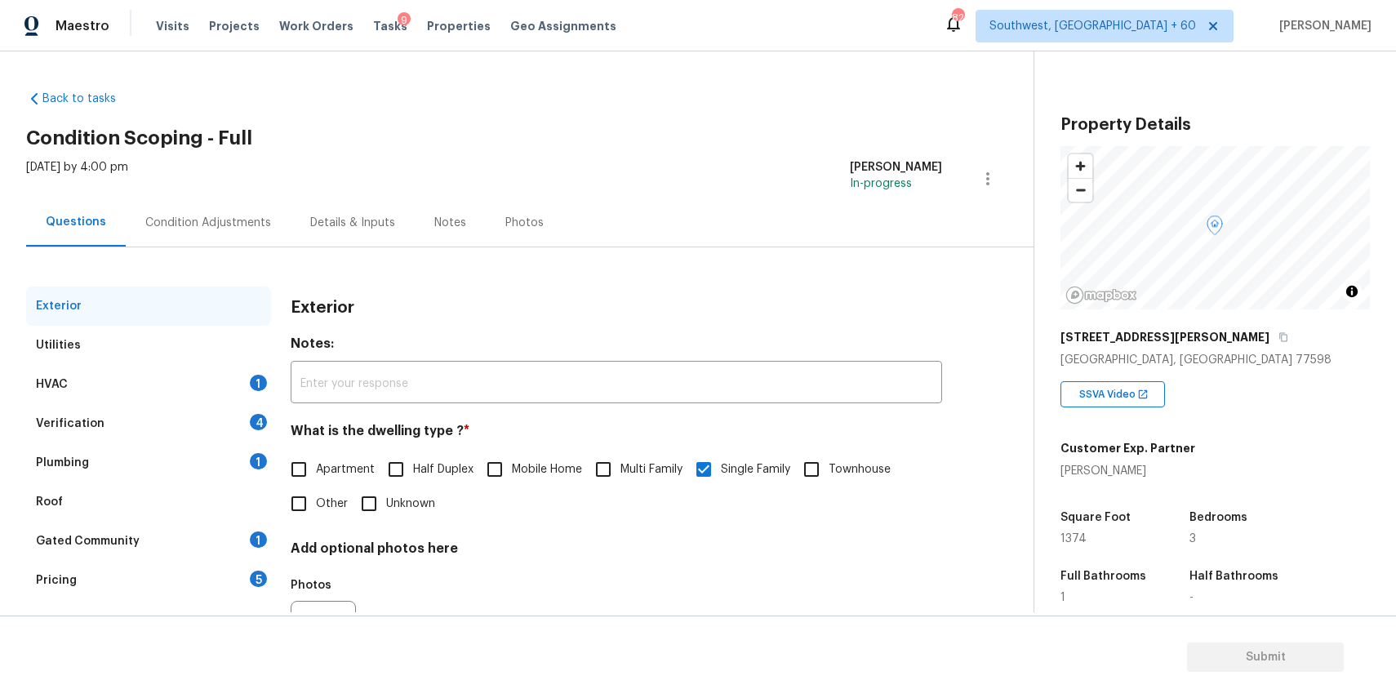
click at [219, 386] on div "HVAC 1" at bounding box center [148, 384] width 245 height 39
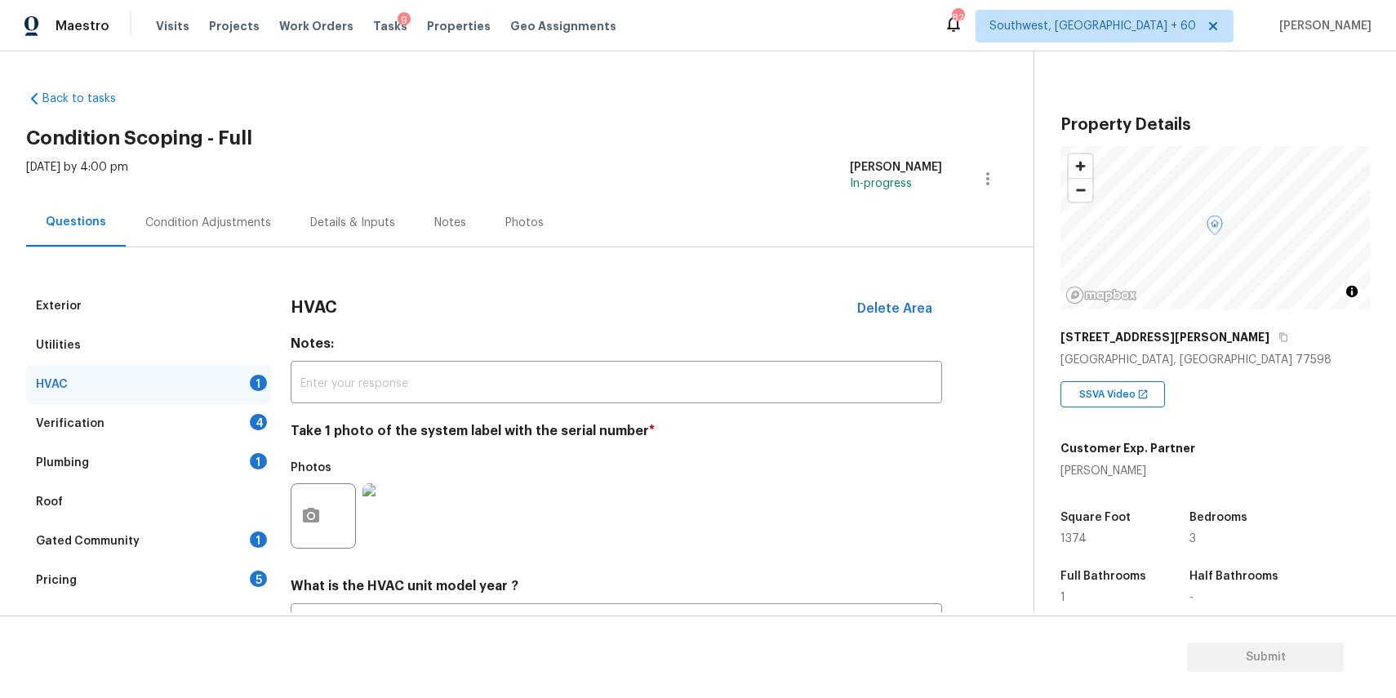
scroll to position [142, 0]
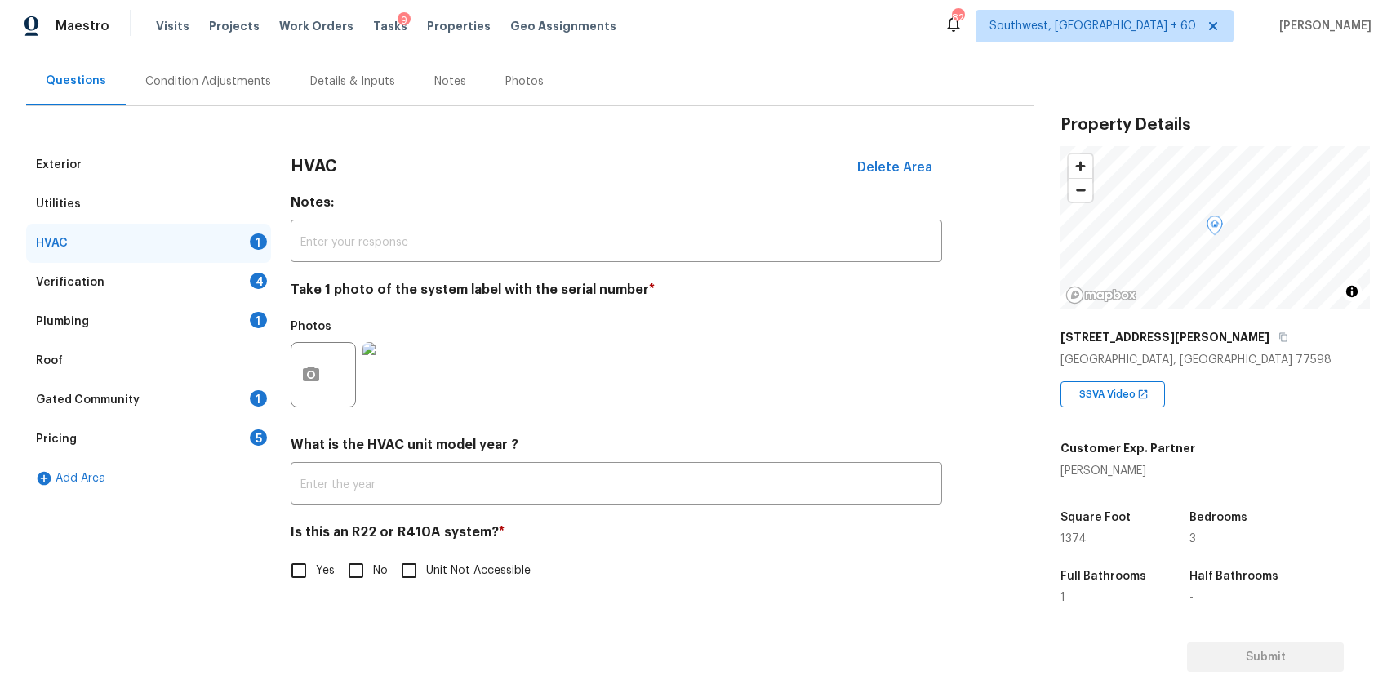
click at [358, 591] on div "HVAC Delete Area Notes: ​ Take 1 photo of the system label with the serial numb…" at bounding box center [616, 376] width 651 height 462
click at [356, 570] on input "No" at bounding box center [356, 570] width 34 height 34
checkbox input "true"
click at [361, 473] on input "text" at bounding box center [616, 485] width 651 height 38
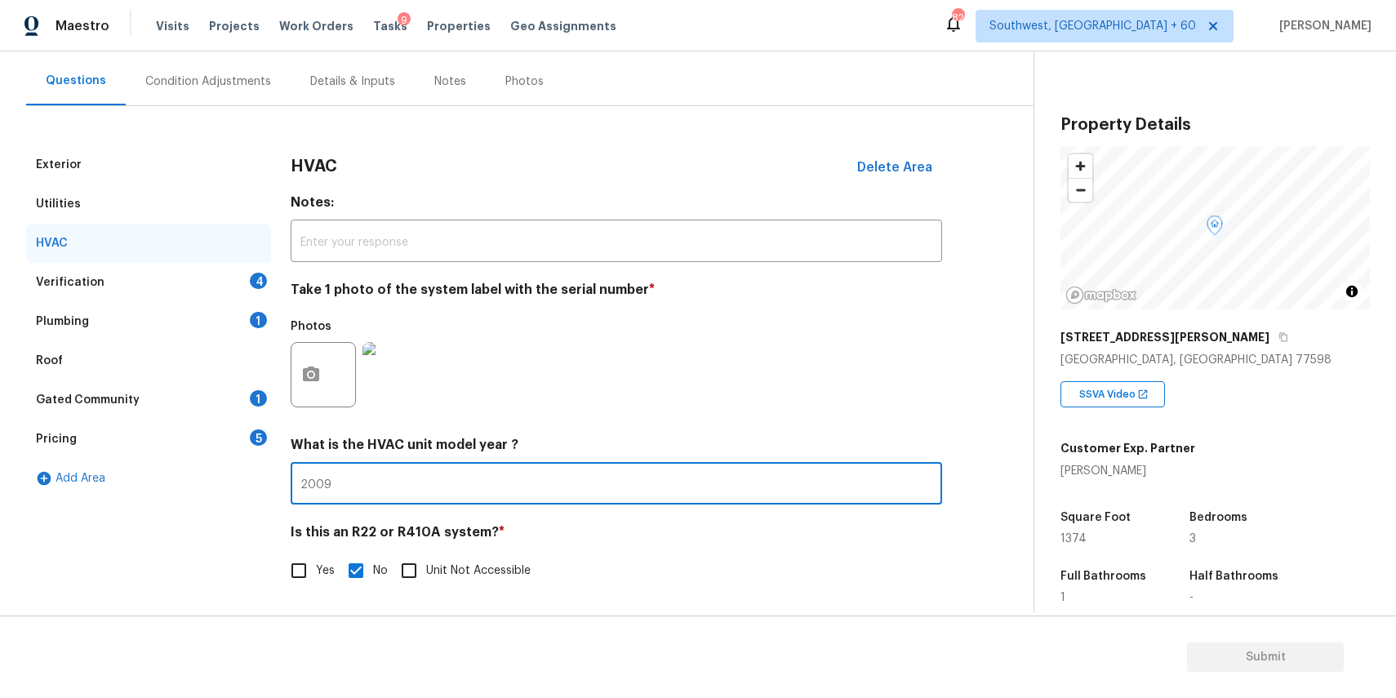
type input "2009"
click at [576, 332] on div "Photos" at bounding box center [616, 364] width 651 height 106
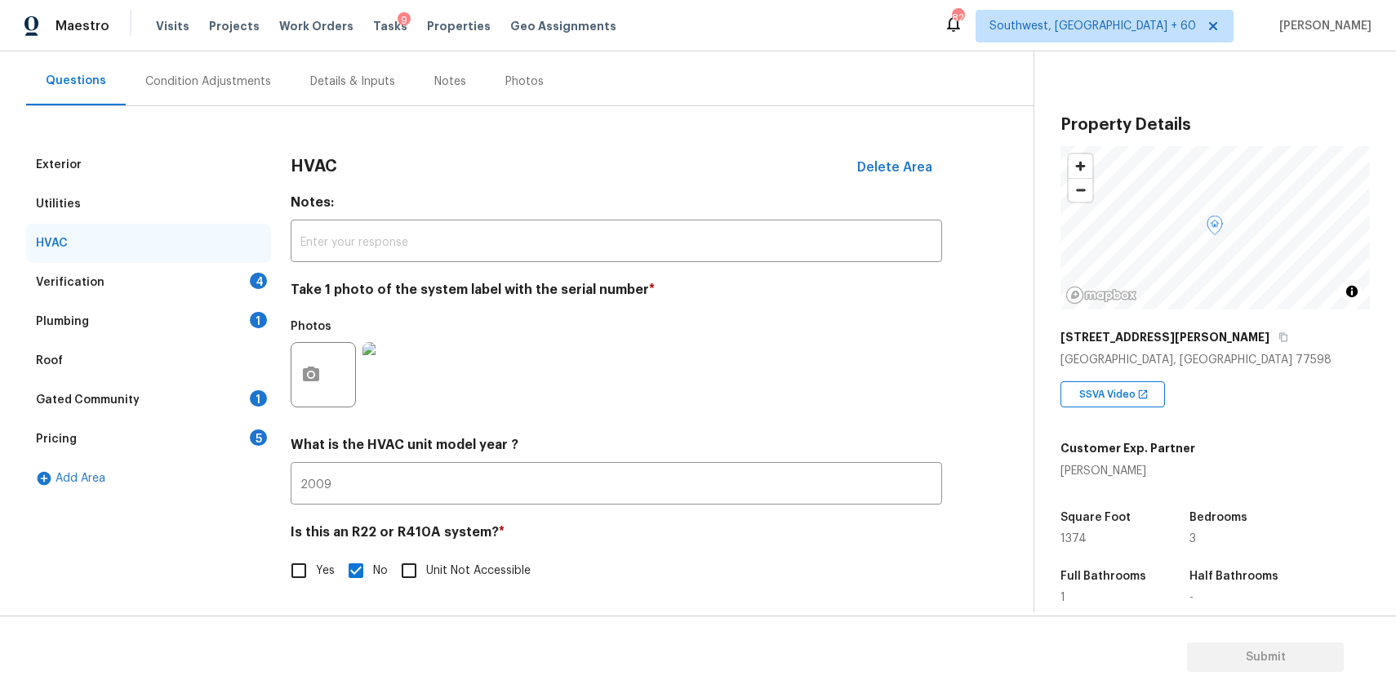
click at [251, 331] on div "Plumbing 1" at bounding box center [148, 321] width 245 height 39
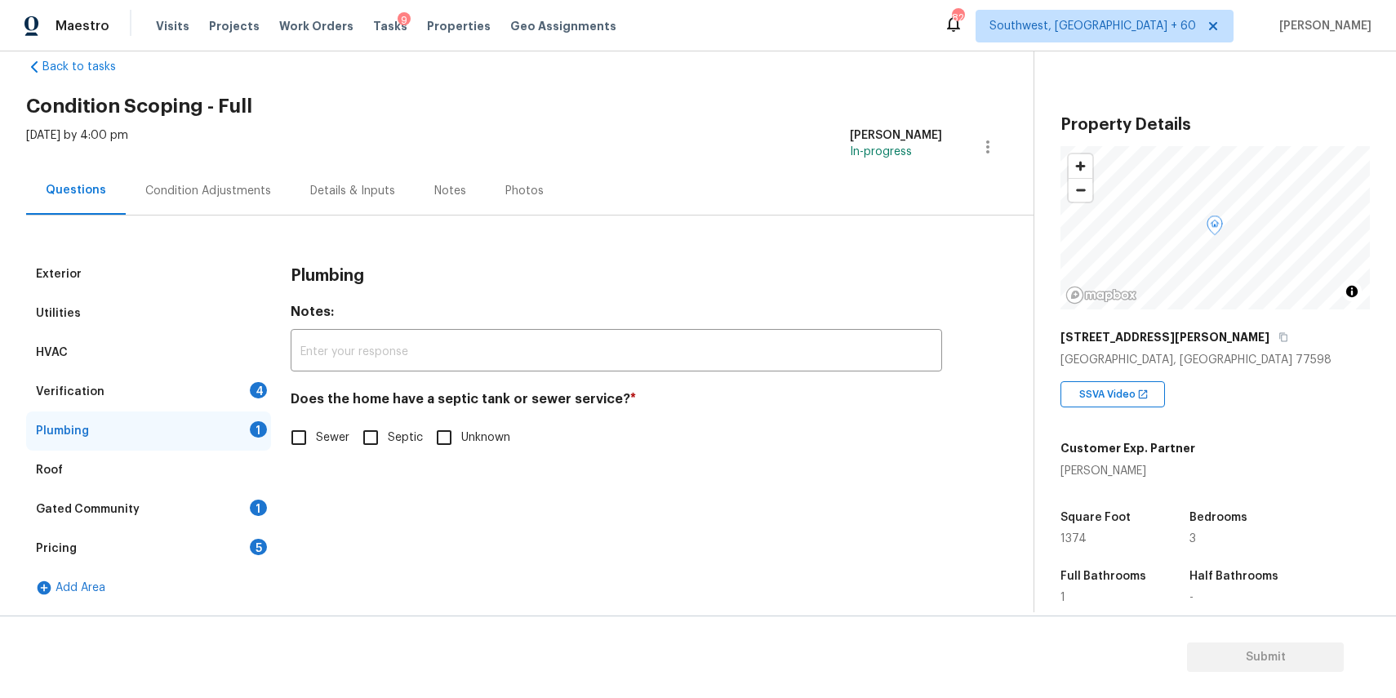
click at [232, 384] on div "Verification 4" at bounding box center [148, 391] width 245 height 39
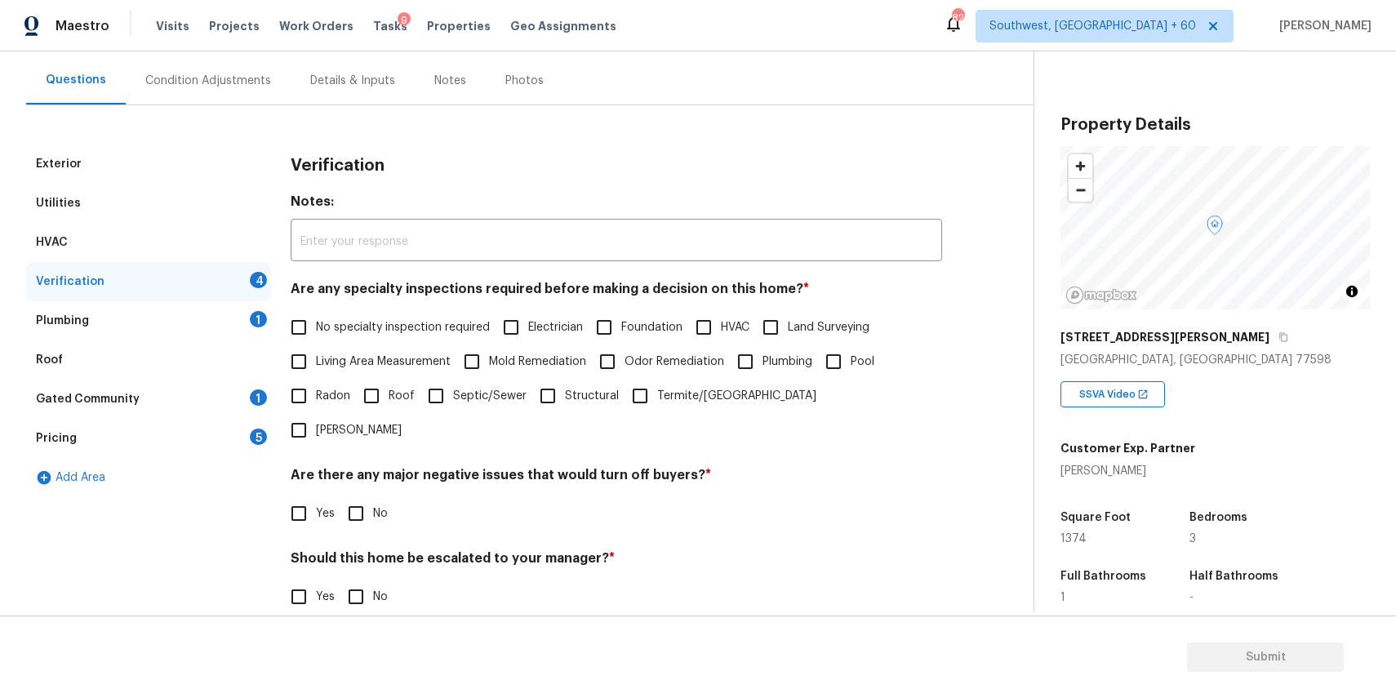
click at [378, 340] on label "No specialty inspection required" at bounding box center [386, 327] width 208 height 34
click at [316, 340] on input "No specialty inspection required" at bounding box center [299, 327] width 34 height 34
checkbox input "true"
click at [371, 467] on h4 "Are there any major negative issues that would turn off buyers? *" at bounding box center [616, 478] width 651 height 23
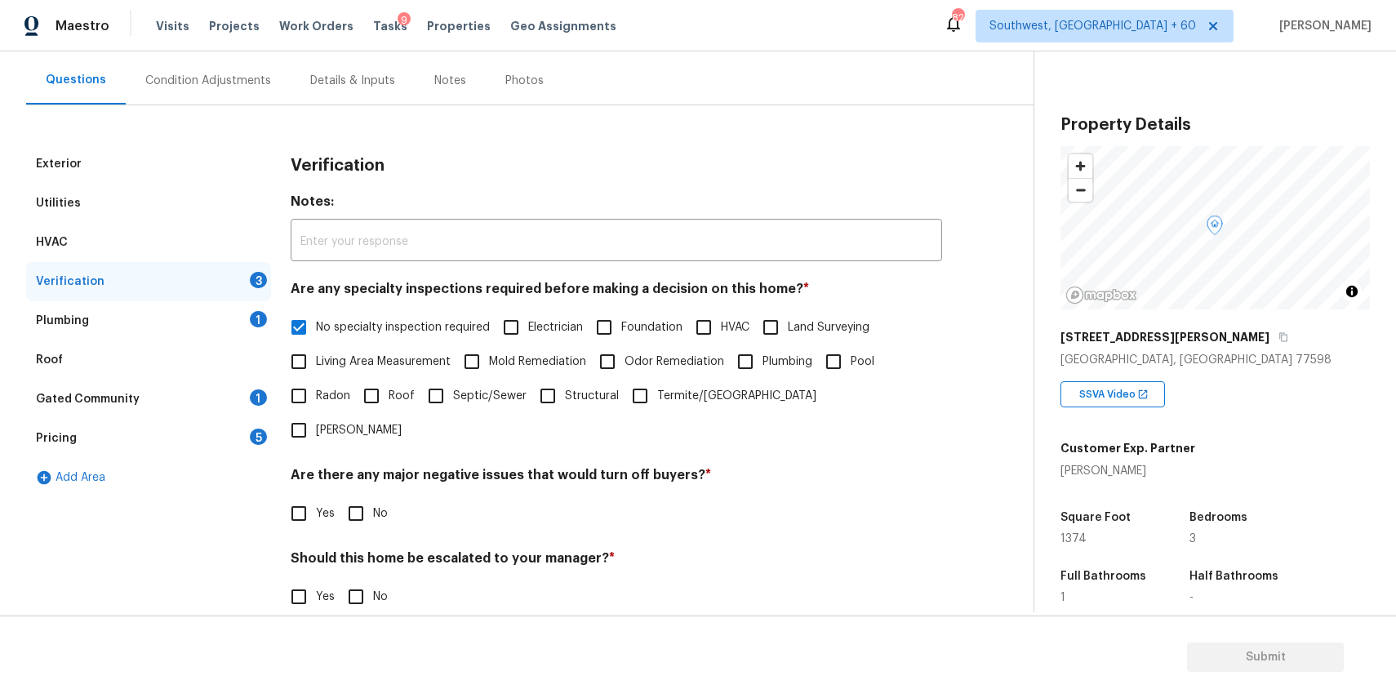
click at [386, 505] on span "No" at bounding box center [380, 513] width 15 height 17
click at [373, 496] on input "No" at bounding box center [356, 513] width 34 height 34
checkbox input "true"
click at [340, 581] on input "No" at bounding box center [356, 598] width 34 height 34
checkbox input "true"
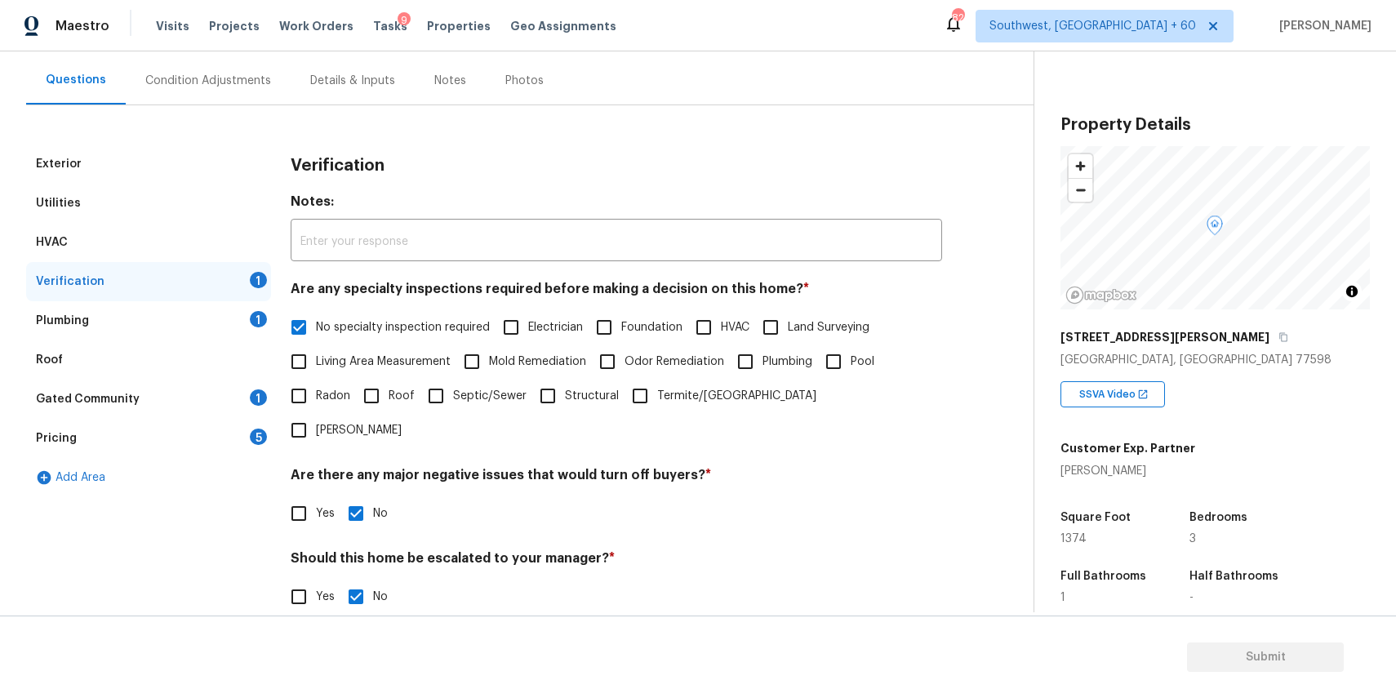
click at [306, 580] on input "Yes" at bounding box center [299, 597] width 34 height 34
checkbox input "true"
checkbox input "false"
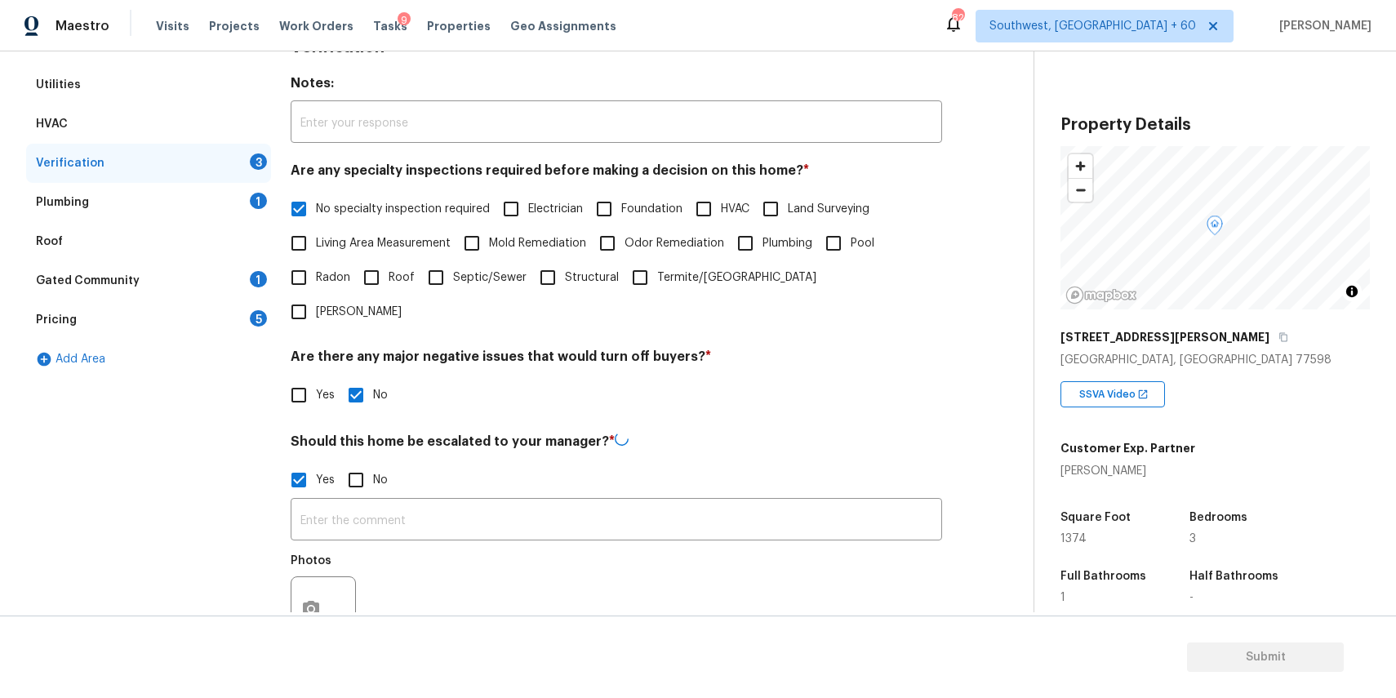
scroll to position [301, 0]
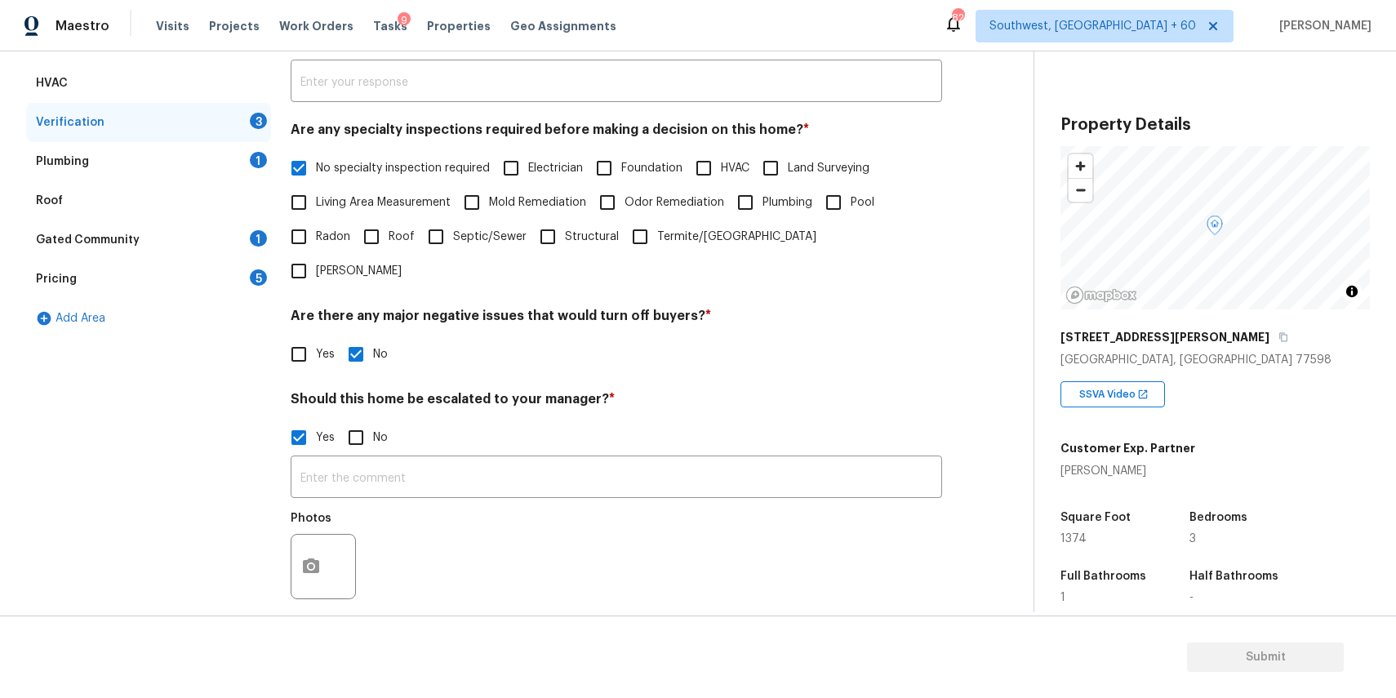
click at [458, 455] on div "​ Photos" at bounding box center [616, 532] width 651 height 154
click at [476, 460] on input "text" at bounding box center [616, 479] width 651 height 38
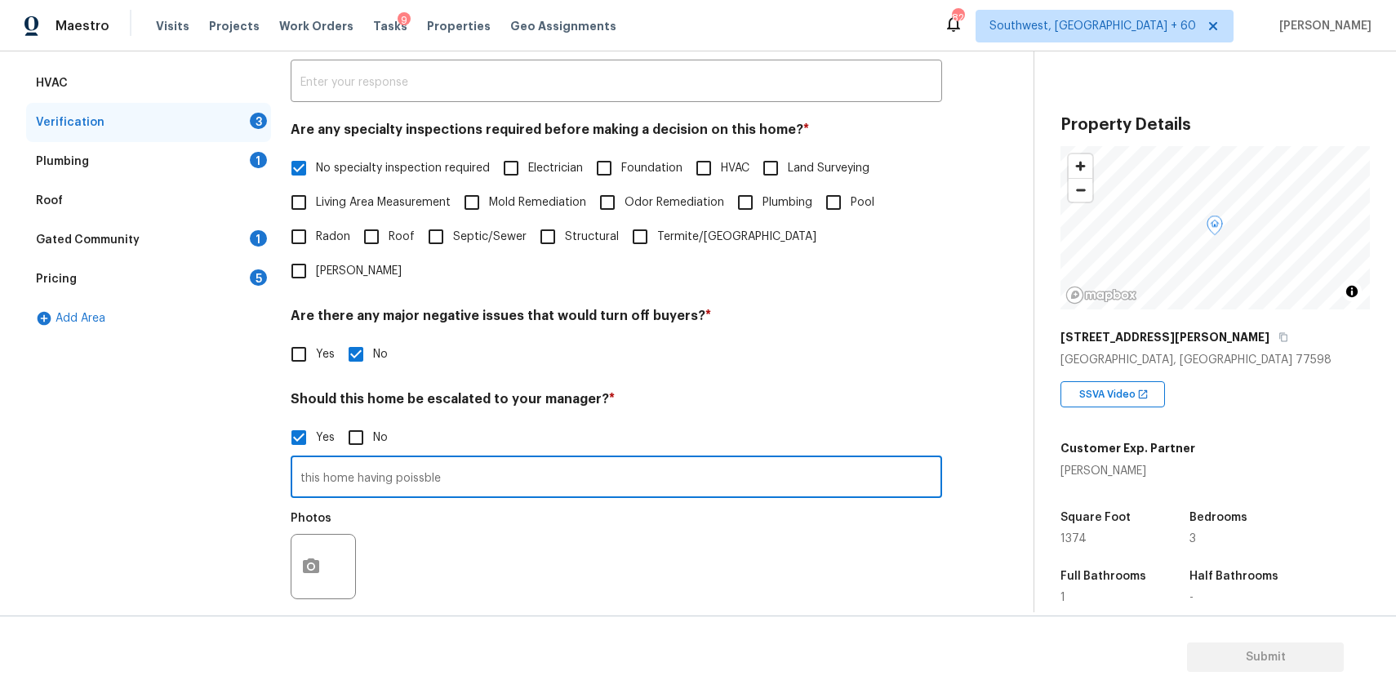
click at [411, 460] on input "this home having poissble" at bounding box center [616, 479] width 651 height 38
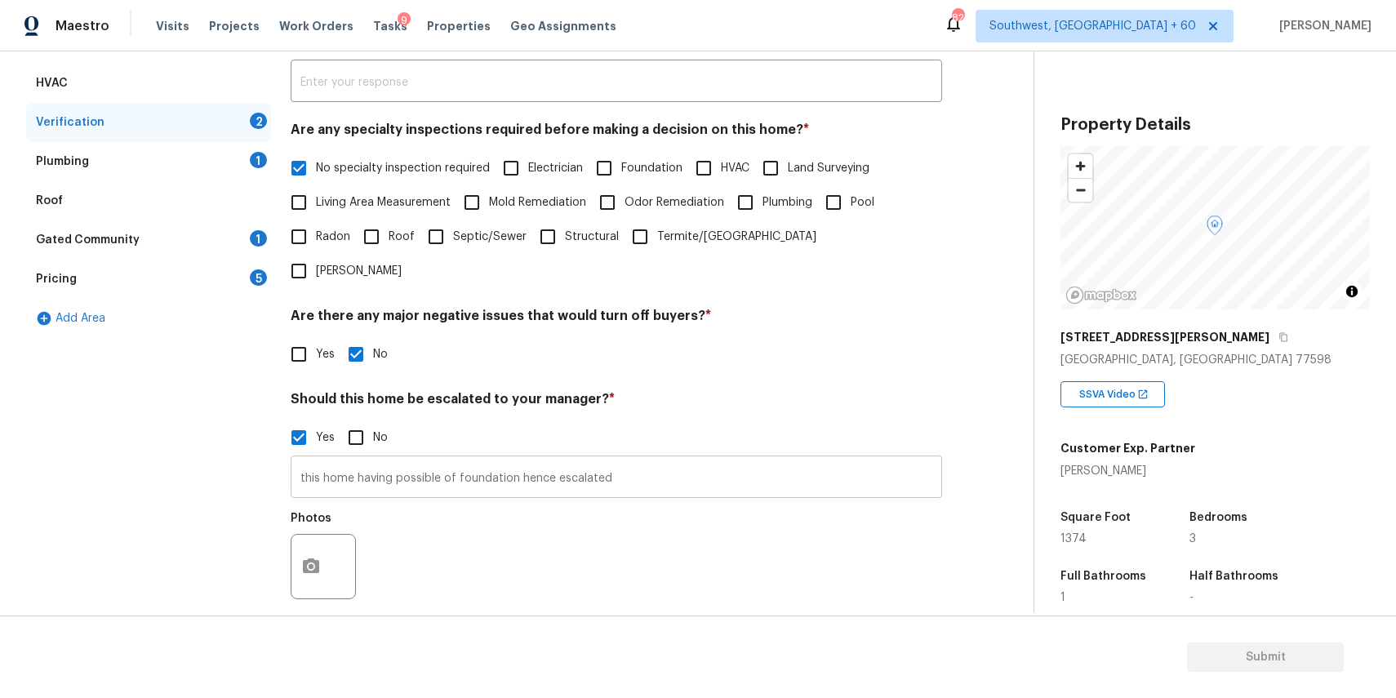
click at [517, 460] on input "this home having possible of foundation hence escalated" at bounding box center [616, 479] width 651 height 38
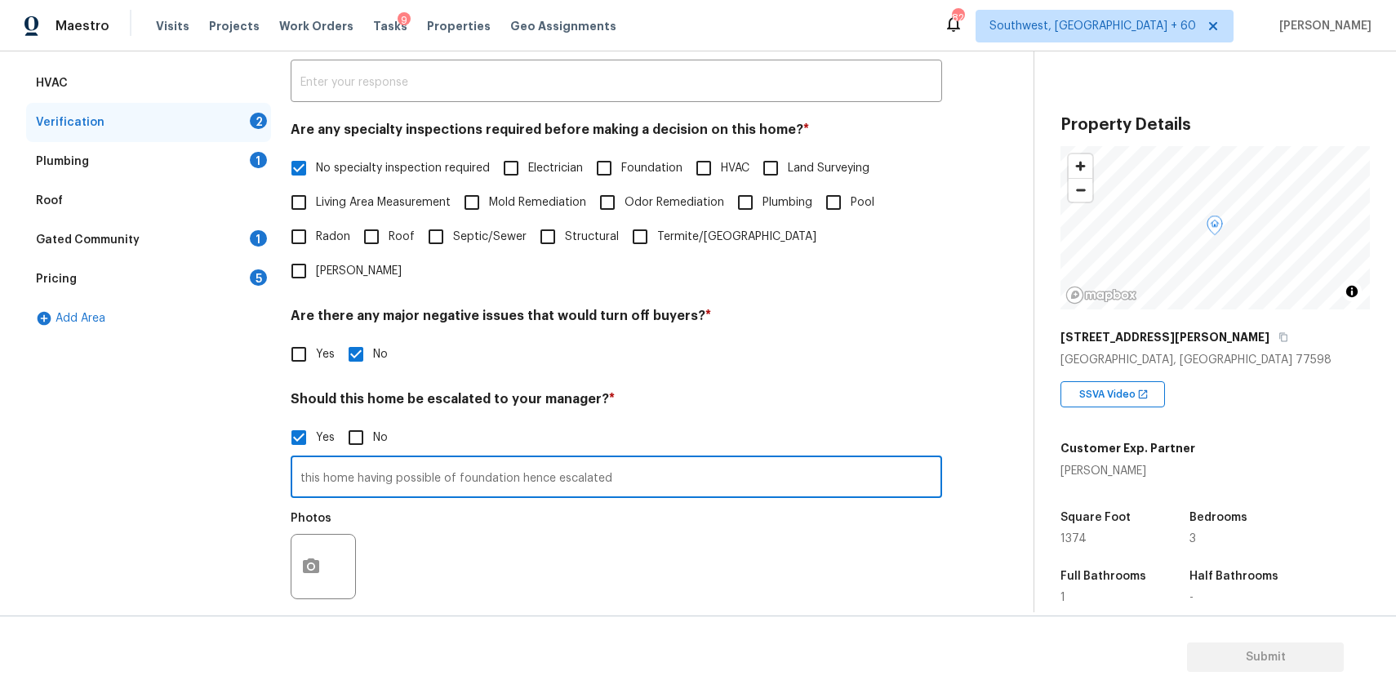
click at [512, 460] on input "this home having possible of foundation hence escalated" at bounding box center [616, 479] width 651 height 38
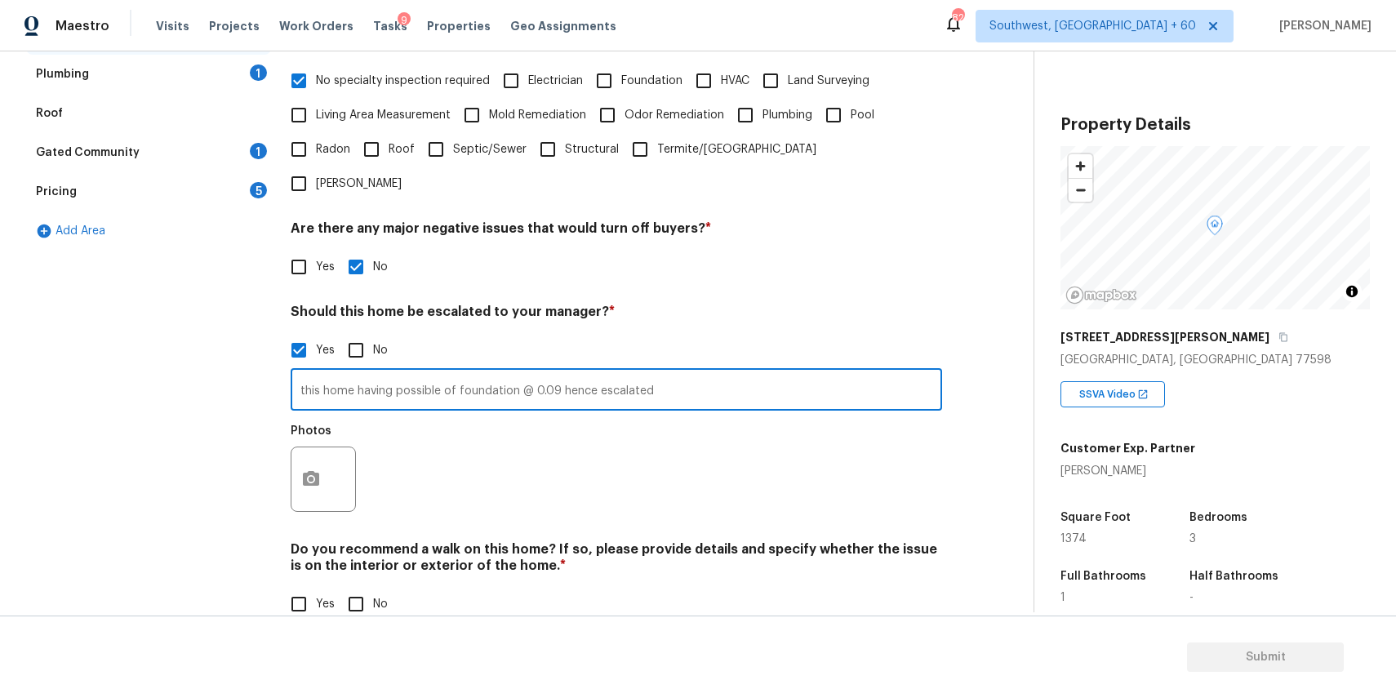
type input "this home having possible of foundation @ 0.09 hence escalated"
click at [300, 447] on button "button" at bounding box center [310, 479] width 39 height 64
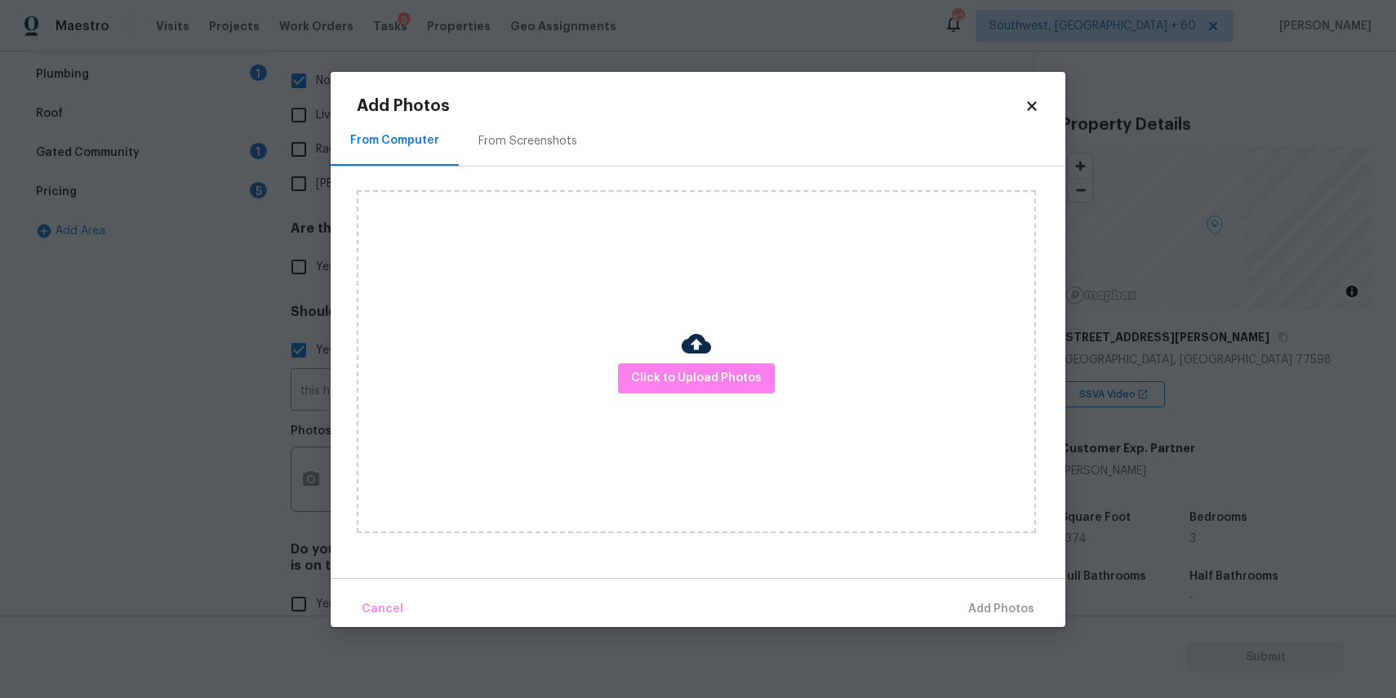
click at [620, 381] on div "Click to Upload Photos" at bounding box center [696, 361] width 679 height 343
click at [691, 369] on span "Click to Upload Photos" at bounding box center [696, 378] width 131 height 20
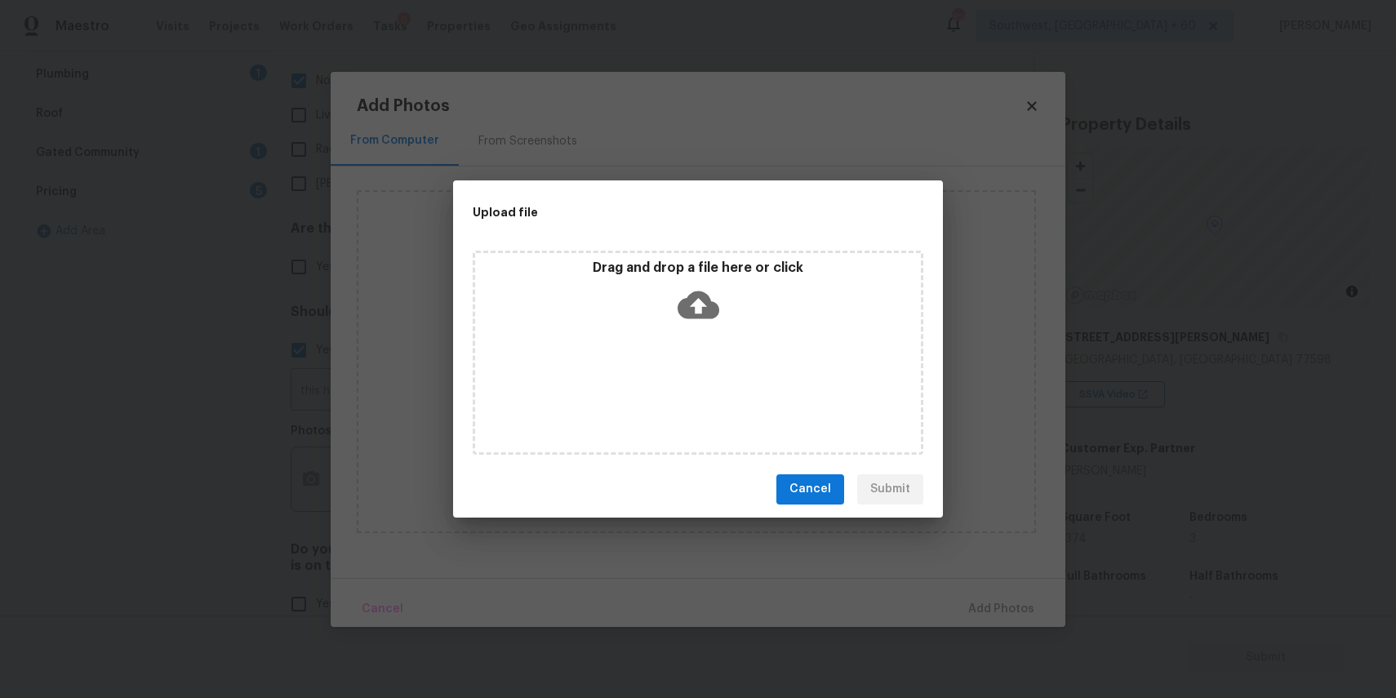
click at [683, 356] on div "Drag and drop a file here or click" at bounding box center [698, 353] width 451 height 204
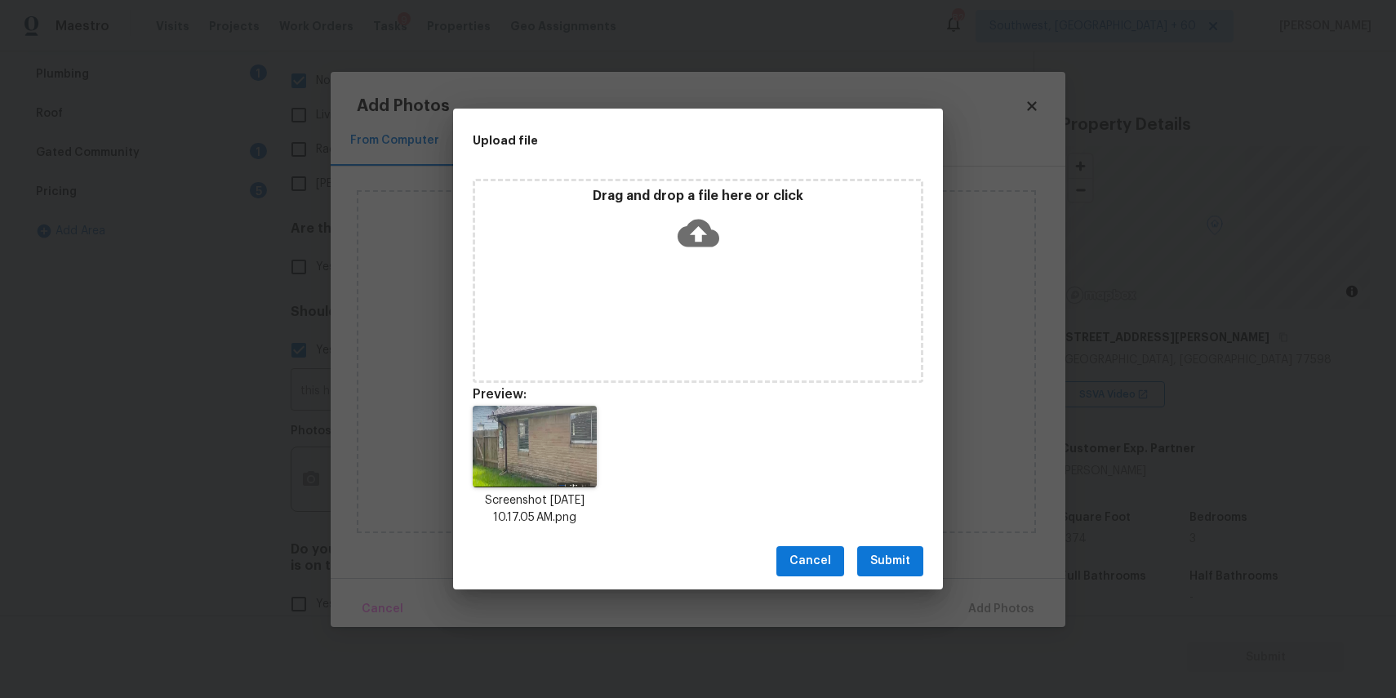
click at [713, 351] on div "Drag and drop a file here or click" at bounding box center [698, 281] width 451 height 204
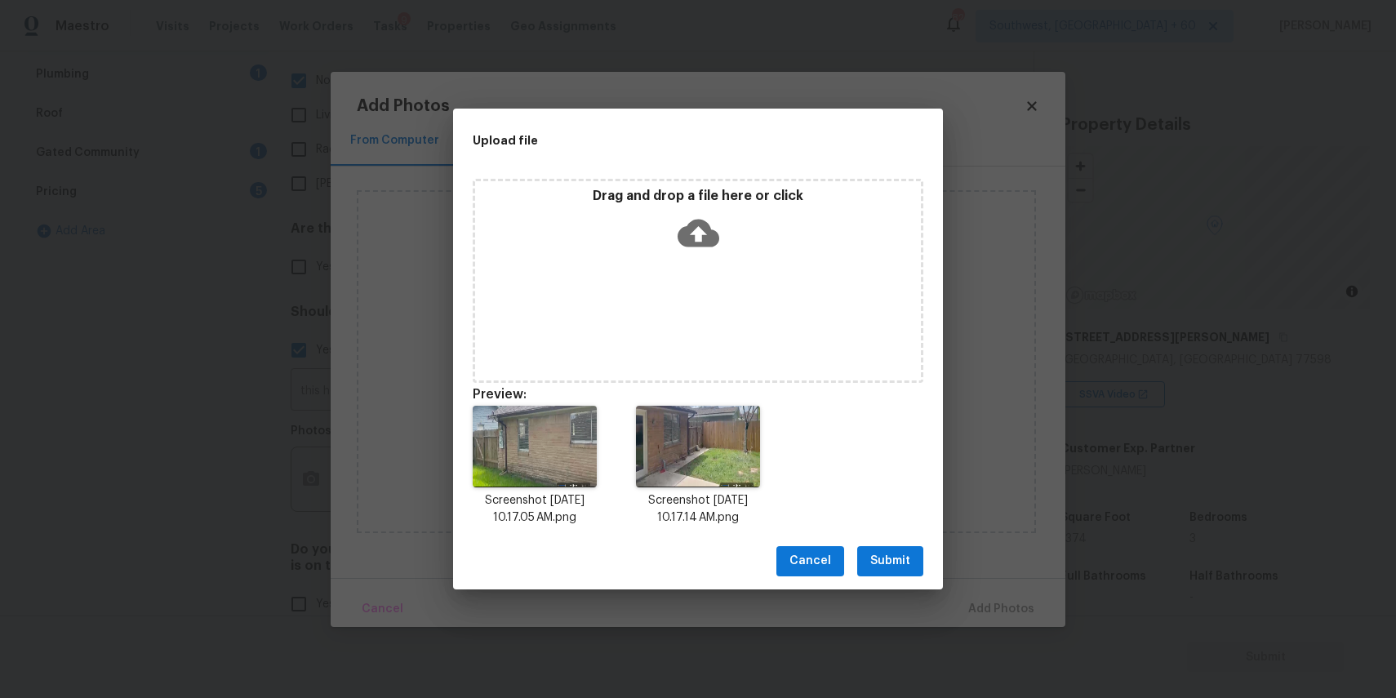
click at [886, 559] on span "Submit" at bounding box center [890, 561] width 40 height 20
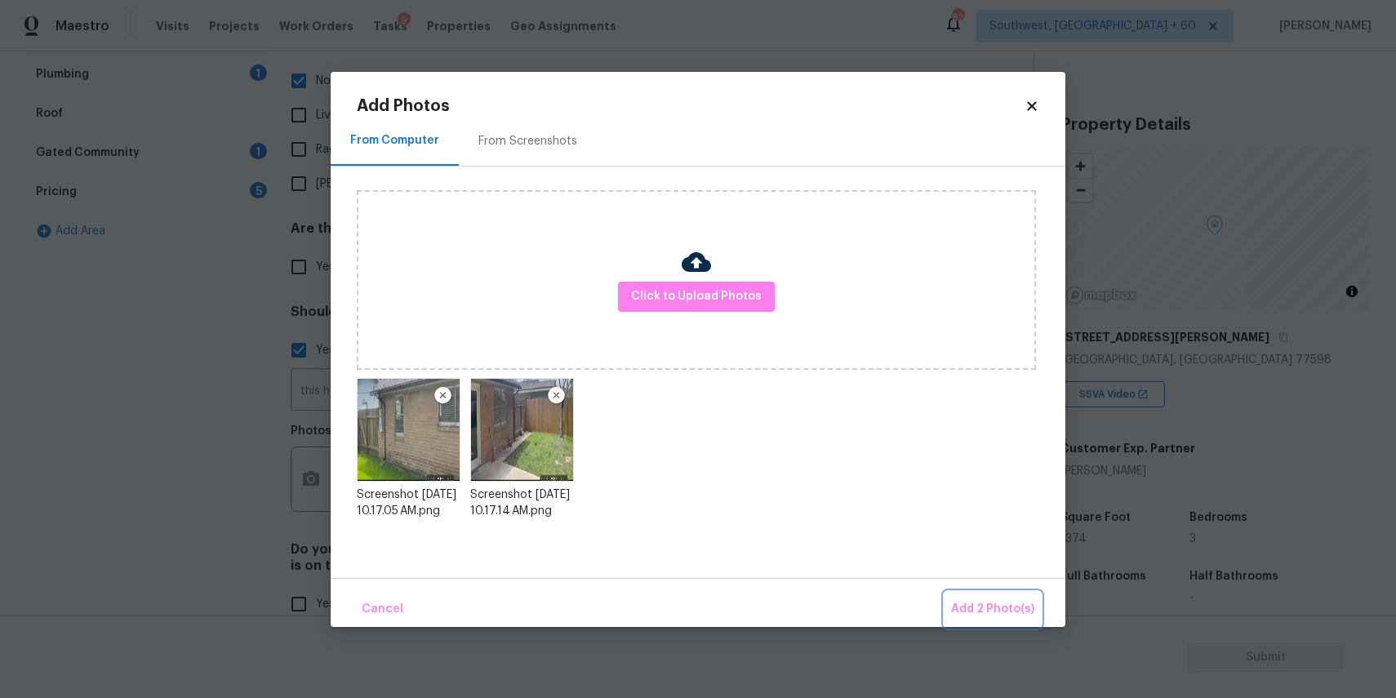
click at [977, 597] on button "Add 2 Photo(s)" at bounding box center [992, 609] width 96 height 35
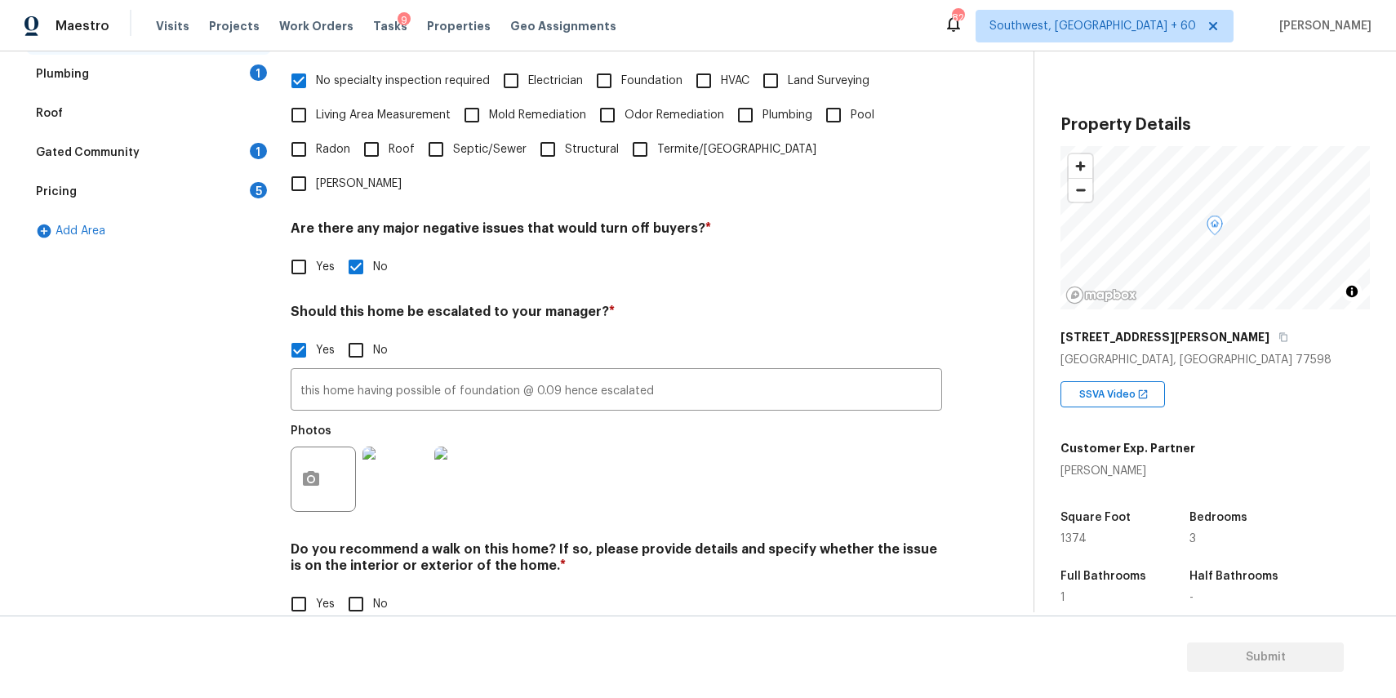
click at [368, 587] on input "No" at bounding box center [356, 604] width 34 height 34
checkbox input "true"
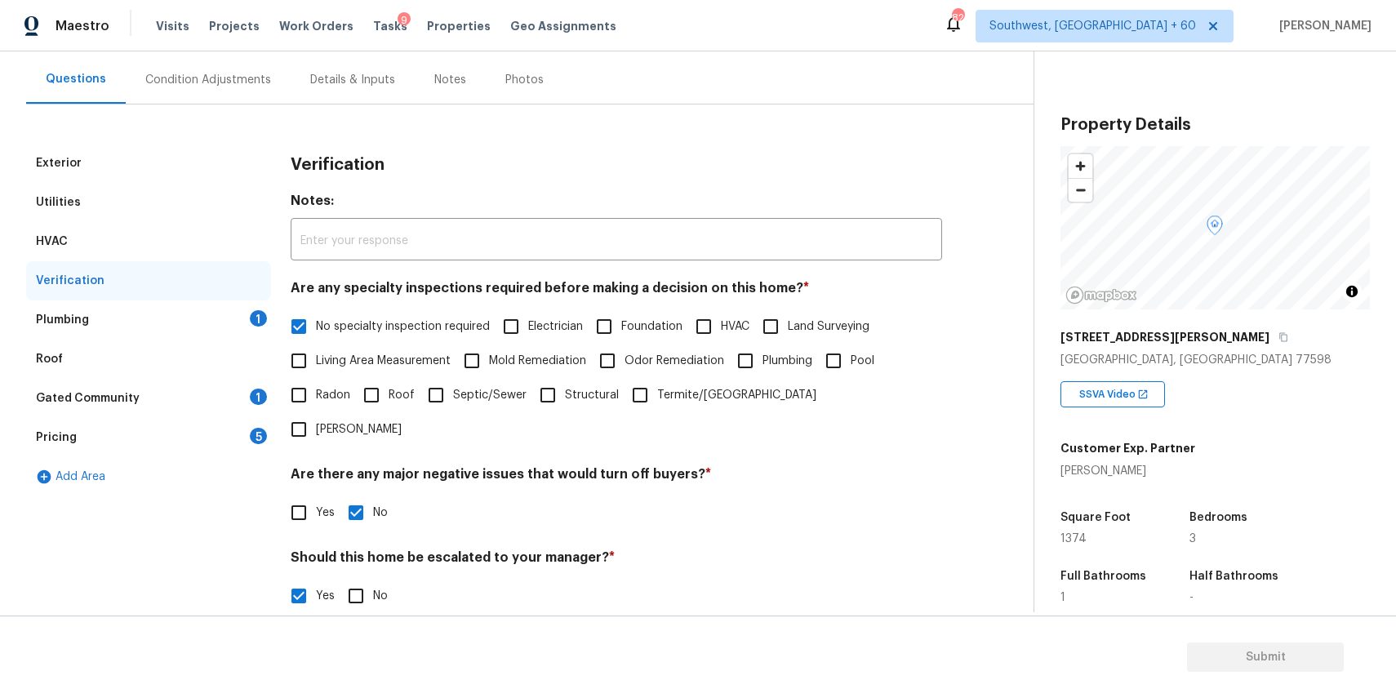
click at [249, 340] on div "Roof" at bounding box center [148, 359] width 245 height 39
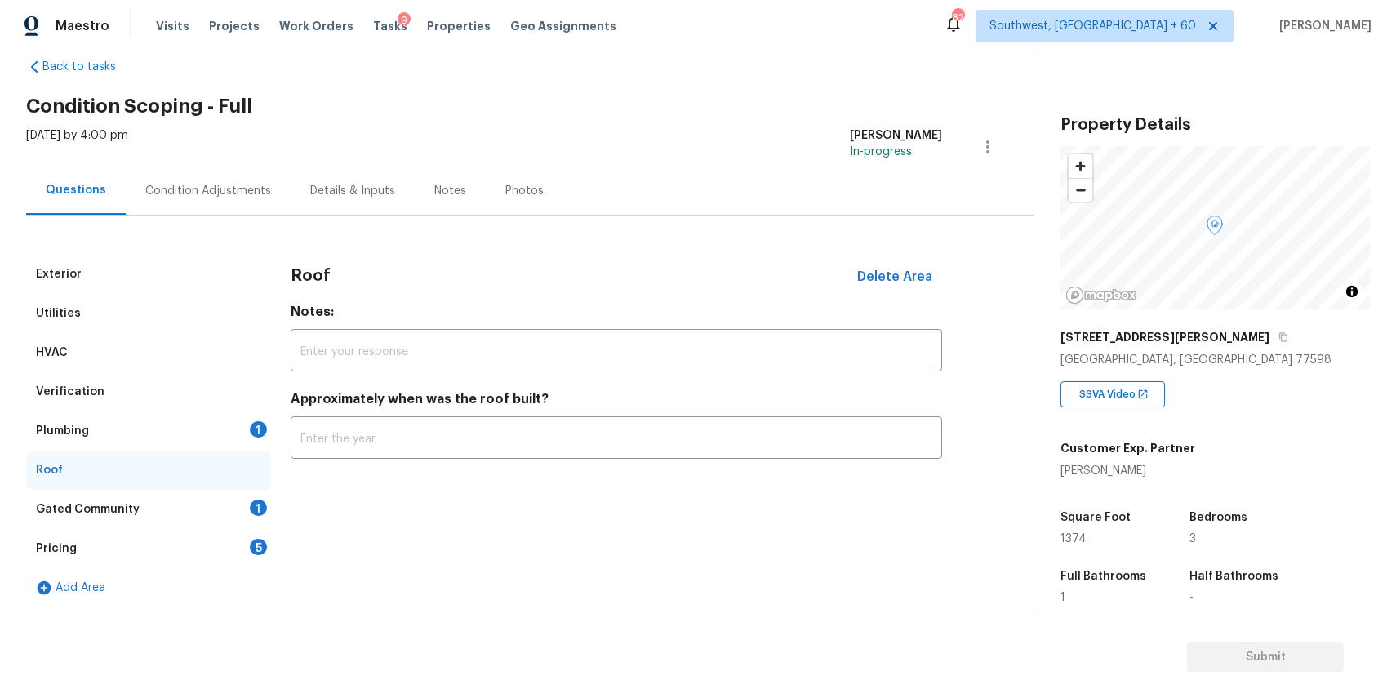
click at [273, 422] on div "Exterior Utilities HVAC Verification Plumbing 1 Roof Gated Community 1 Pricing …" at bounding box center [510, 431] width 968 height 353
click at [281, 429] on div "Exterior Utilities HVAC Verification Plumbing 1 Roof Gated Community 1 Pricing …" at bounding box center [510, 431] width 968 height 353
click at [260, 431] on div "1" at bounding box center [258, 429] width 17 height 16
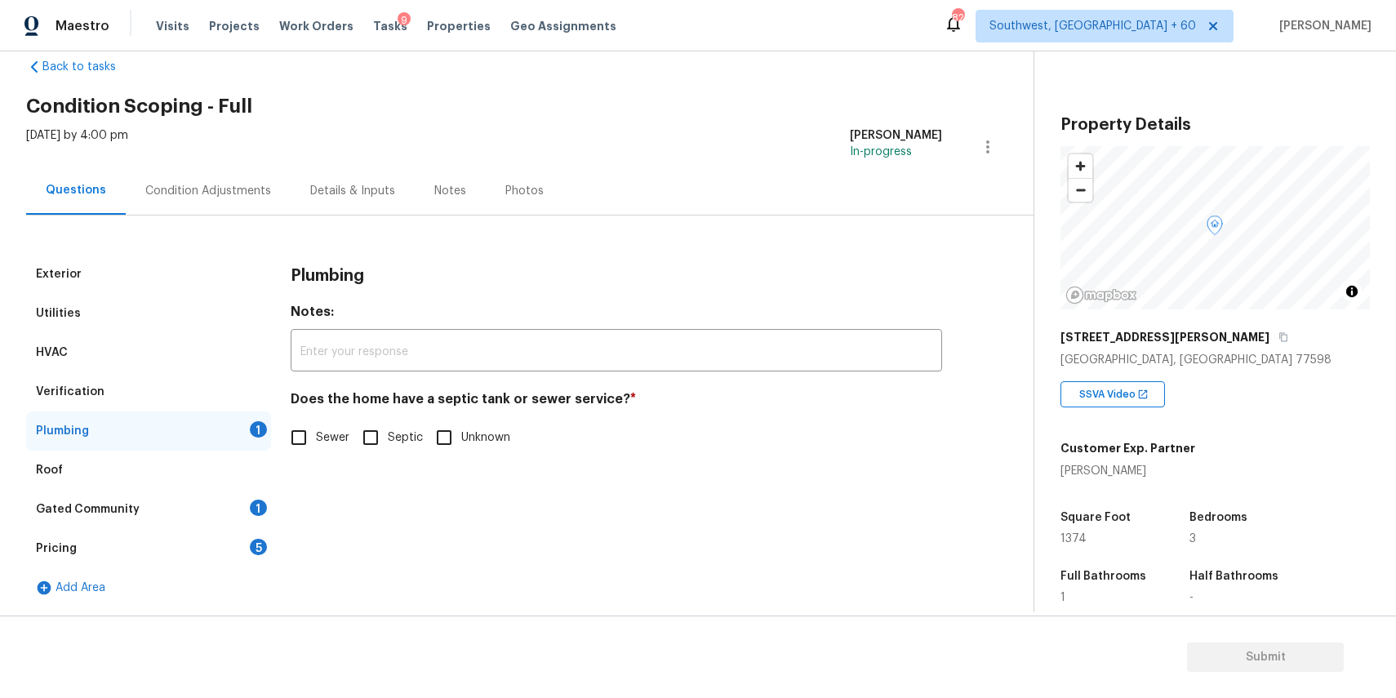
click at [324, 439] on span "Sewer" at bounding box center [332, 437] width 33 height 17
click at [316, 439] on input "Sewer" at bounding box center [299, 437] width 34 height 34
checkbox input "true"
click at [242, 501] on div "Gated Community 1" at bounding box center [148, 509] width 245 height 39
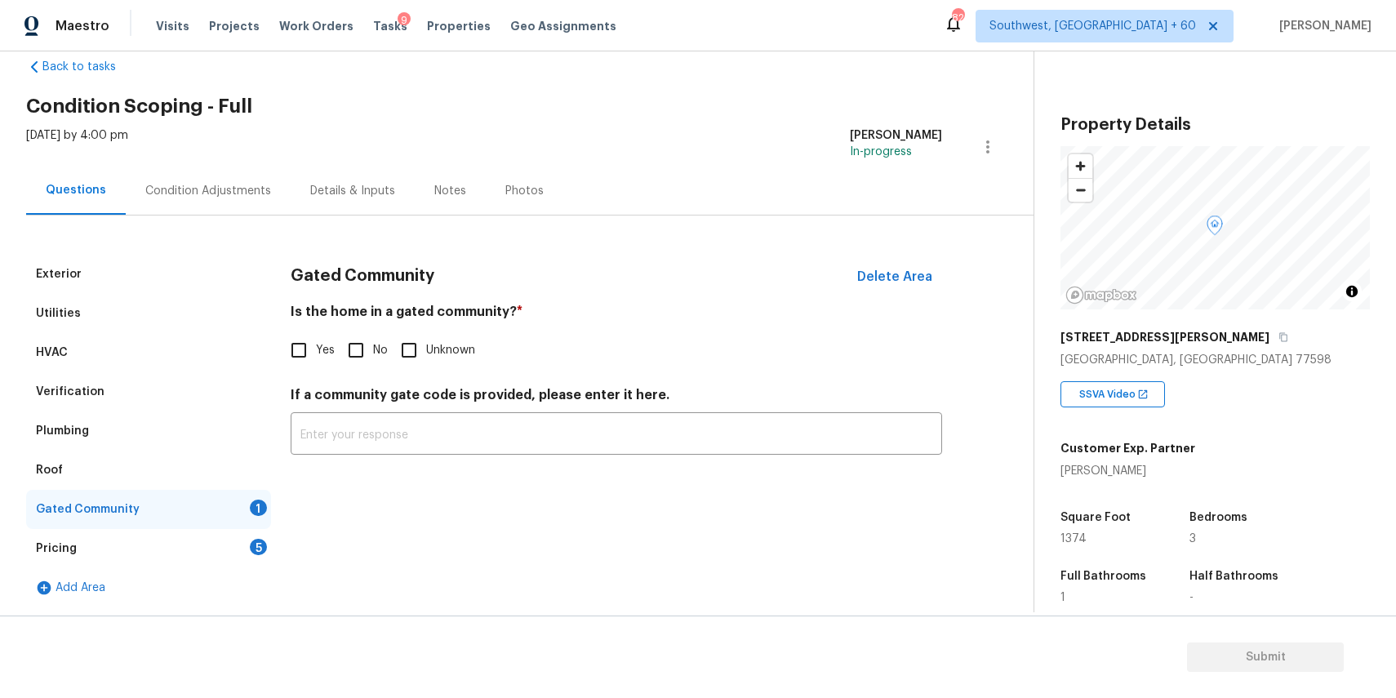
click at [350, 361] on input "No" at bounding box center [356, 350] width 34 height 34
checkbox input "true"
click at [215, 558] on div "Pricing 5" at bounding box center [148, 548] width 245 height 39
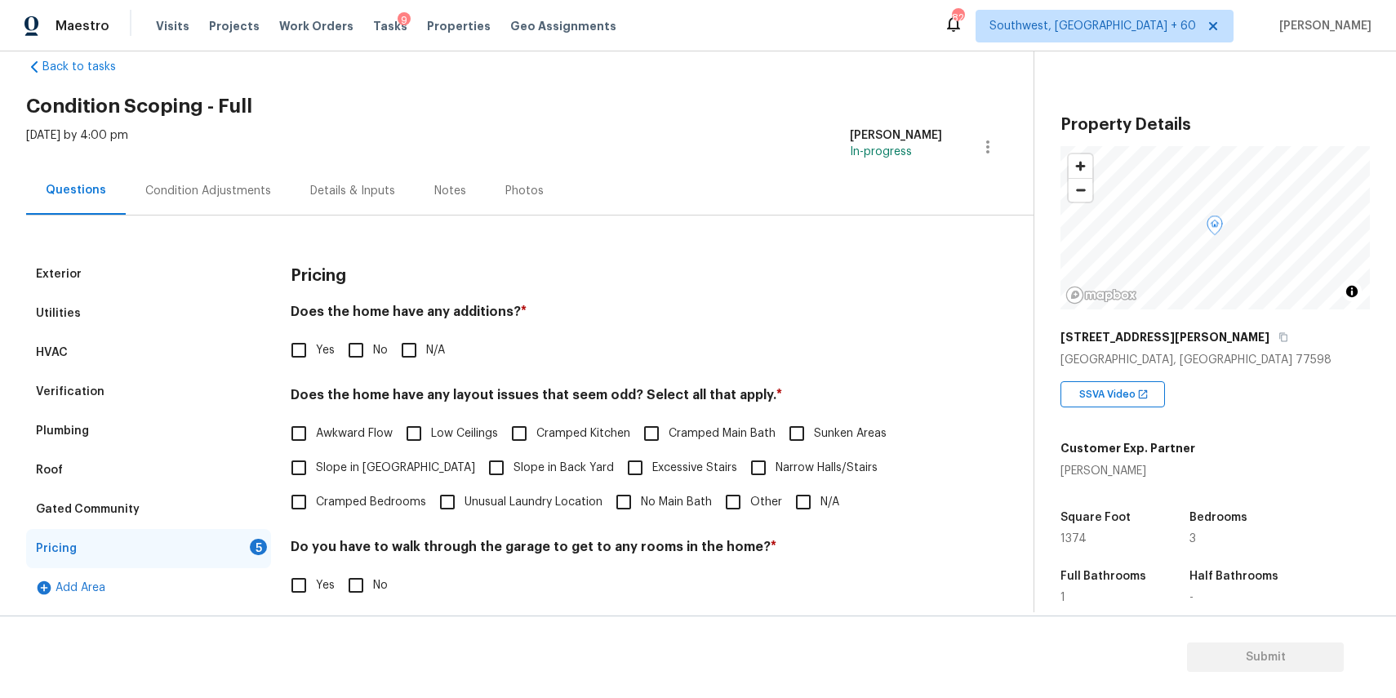
click at [387, 368] on div "Pricing Does the home have any additions? * Yes No N/A Does the home have any l…" at bounding box center [616, 522] width 651 height 534
click at [409, 351] on input "N/A" at bounding box center [409, 350] width 34 height 34
checkbox input "true"
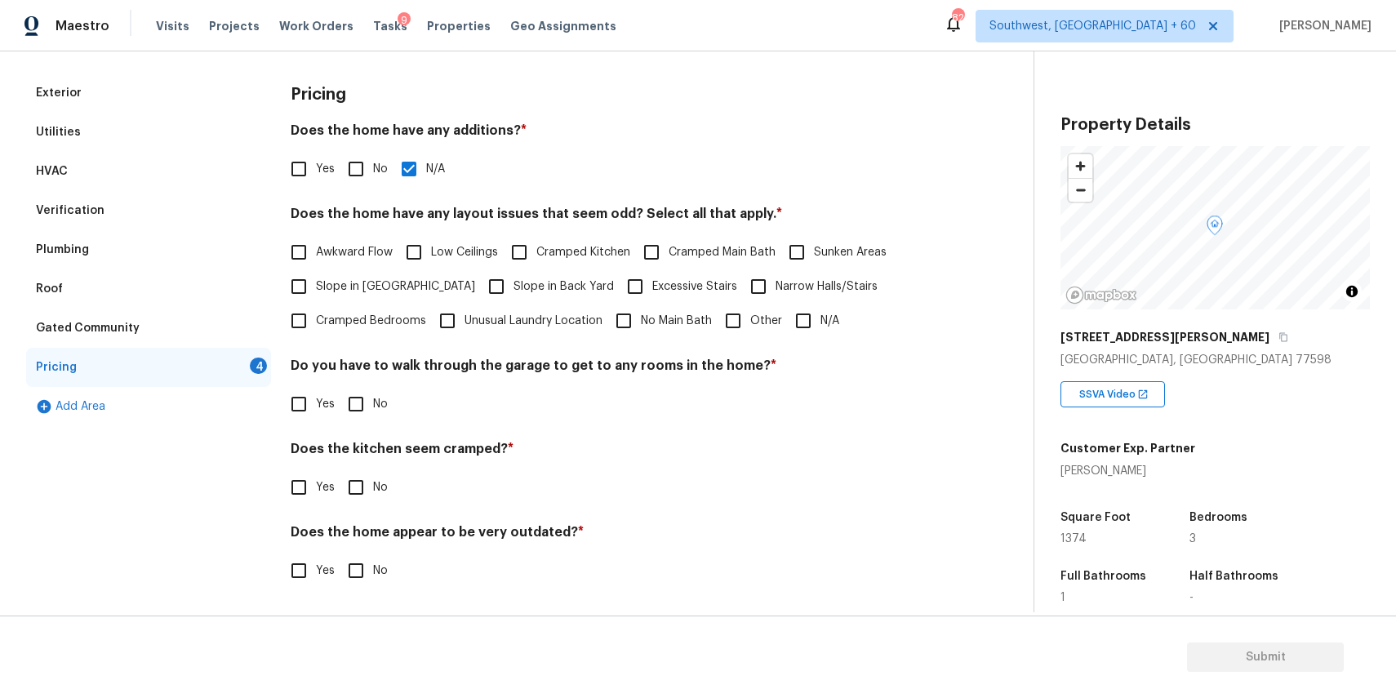
scroll to position [213, 0]
click at [831, 315] on span "N/A" at bounding box center [829, 321] width 19 height 17
click at [820, 315] on input "N/A" at bounding box center [803, 321] width 34 height 34
checkbox input "true"
click at [354, 422] on div "Pricing Does the home have any additions? * Yes No N/A Does the home have any l…" at bounding box center [616, 340] width 651 height 534
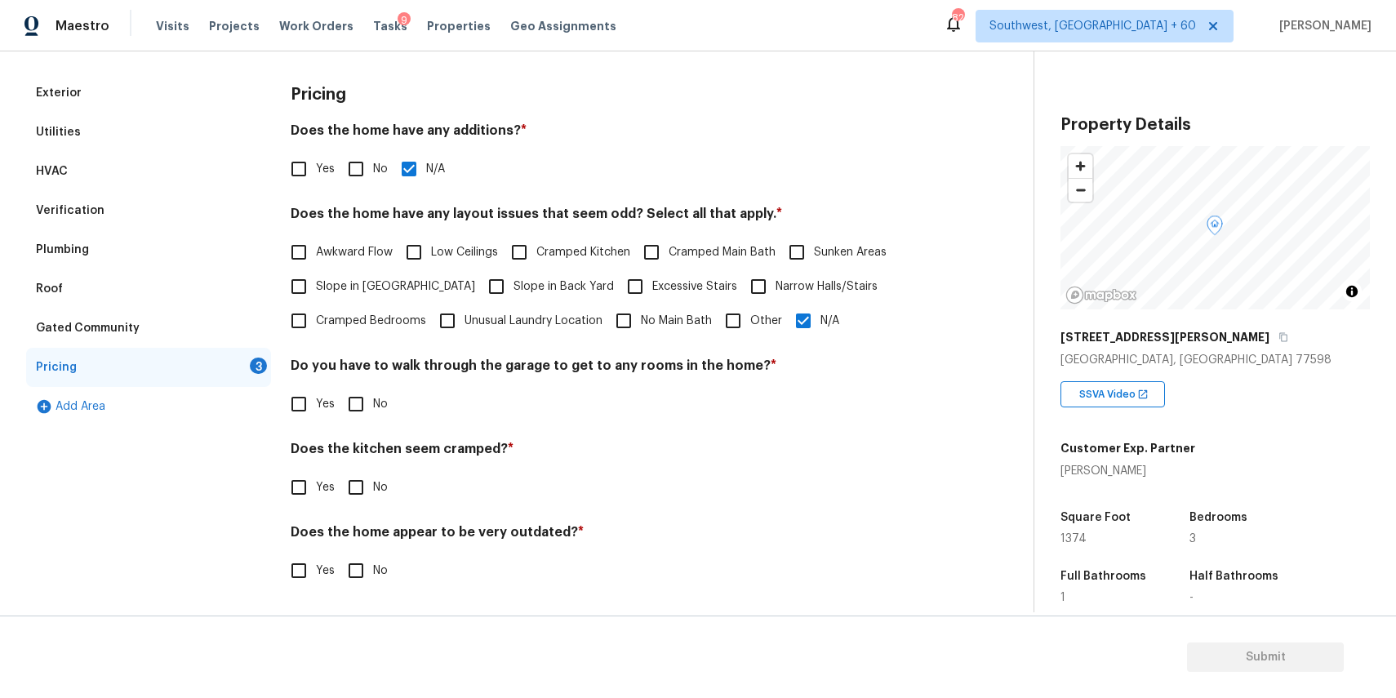
click at [361, 405] on input "No" at bounding box center [356, 404] width 34 height 34
checkbox input "true"
click at [367, 482] on input "No" at bounding box center [356, 489] width 34 height 34
checkbox input "true"
click at [365, 540] on h4 "Does the home appear to be very outdated? *" at bounding box center [616, 537] width 651 height 23
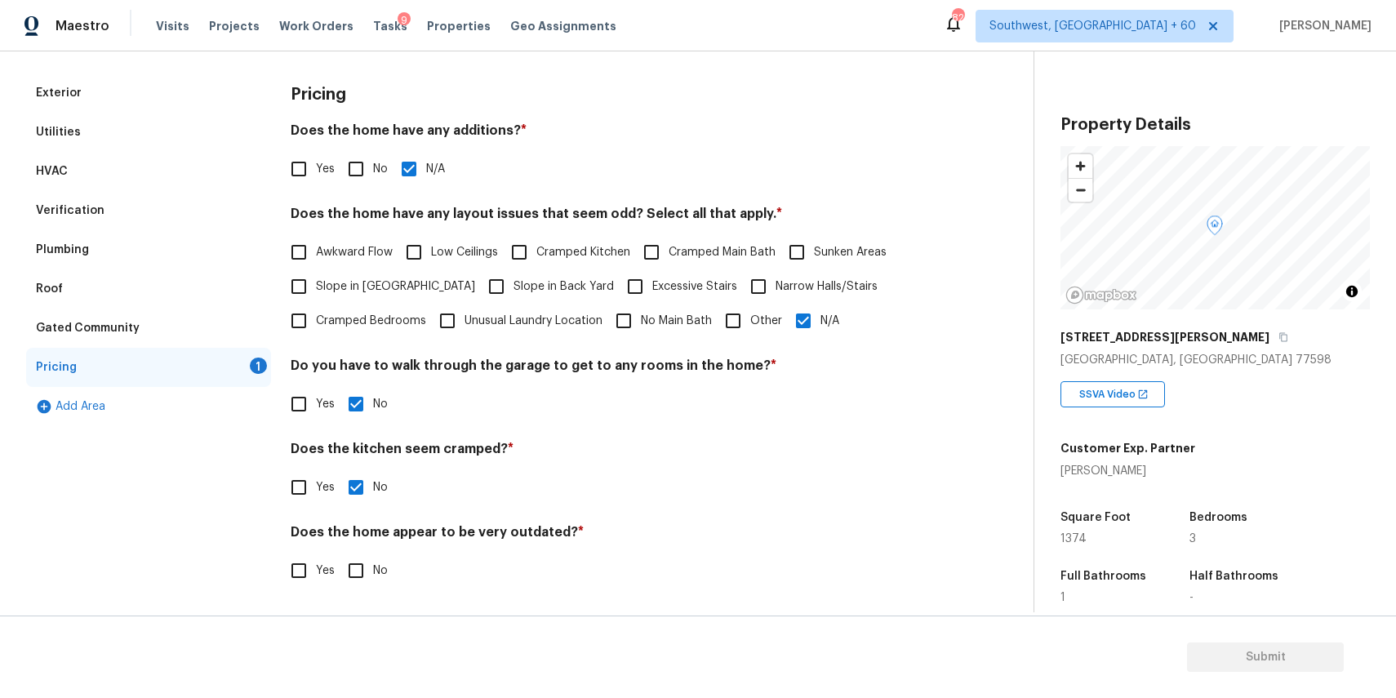
click at [371, 558] on input "No" at bounding box center [356, 570] width 34 height 34
checkbox input "true"
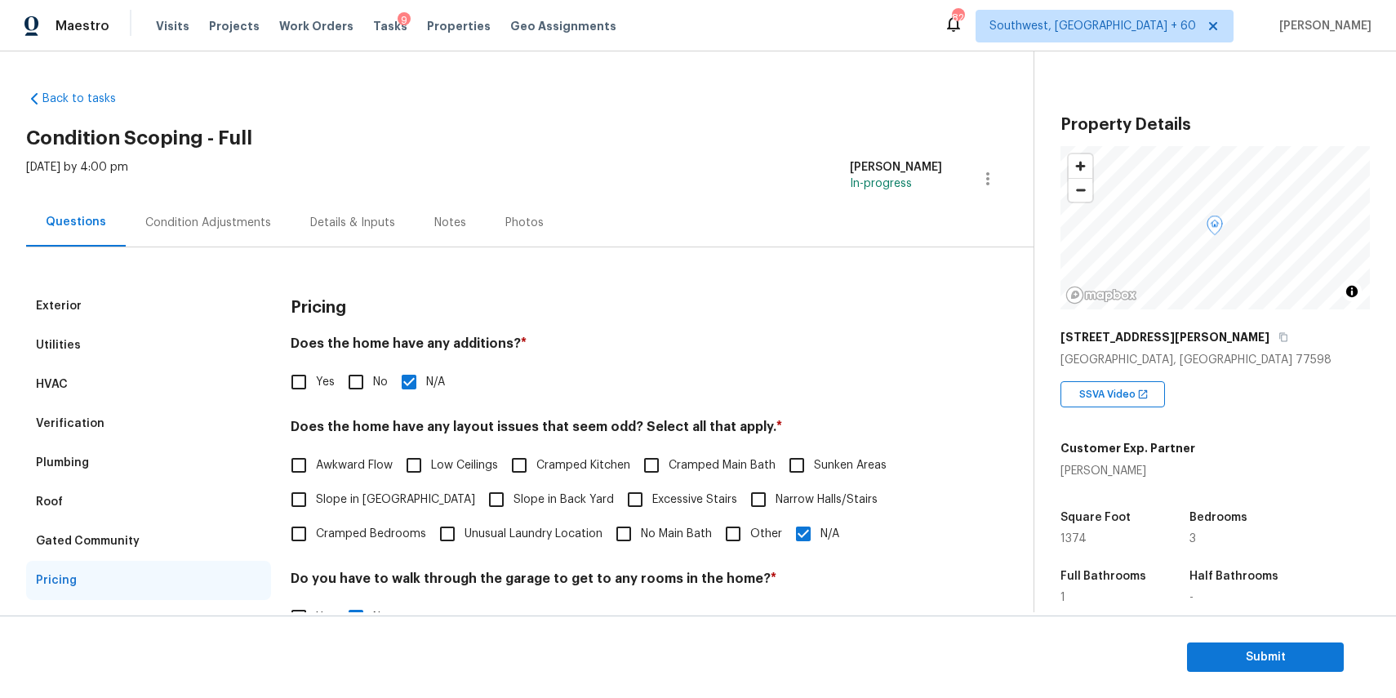
click at [257, 229] on div "Condition Adjustments" at bounding box center [208, 223] width 126 height 16
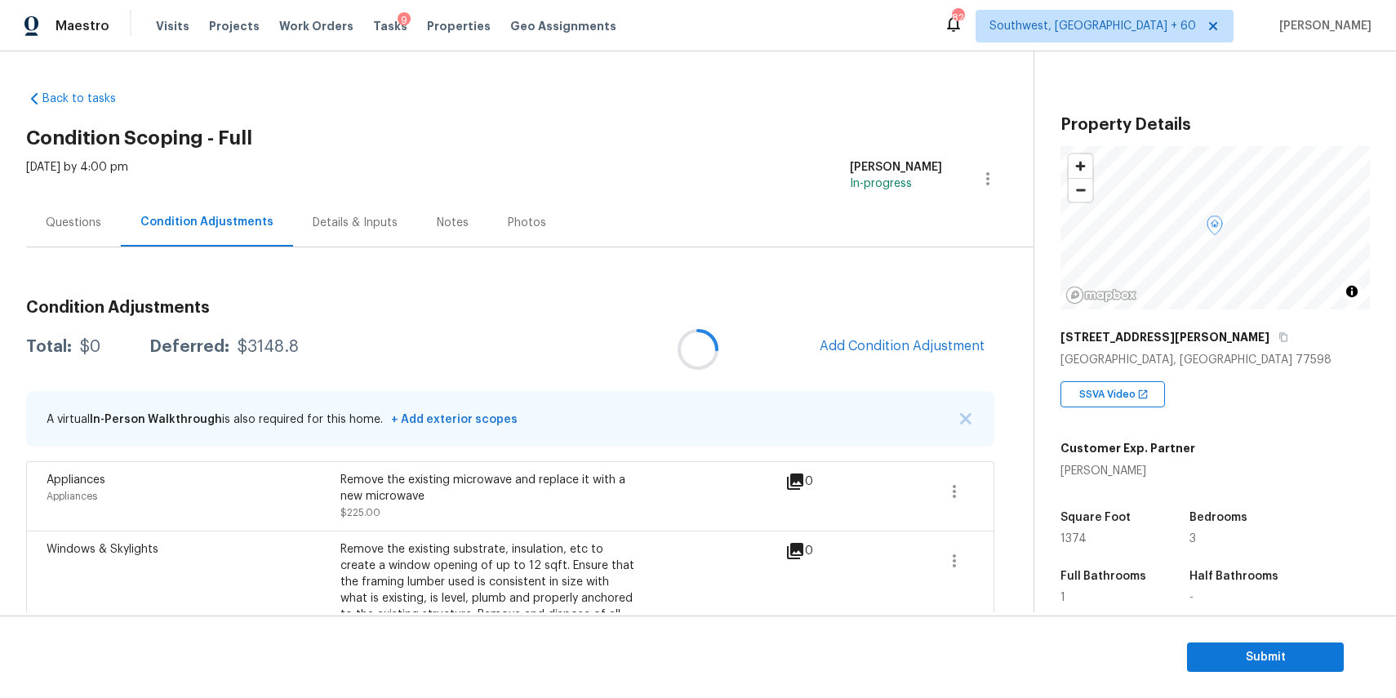
click at [109, 347] on div at bounding box center [698, 349] width 1396 height 698
click at [132, 337] on div "Total: $48697.4 Deferred: $3148.8 Add Condition Adjustment" at bounding box center [510, 347] width 968 height 36
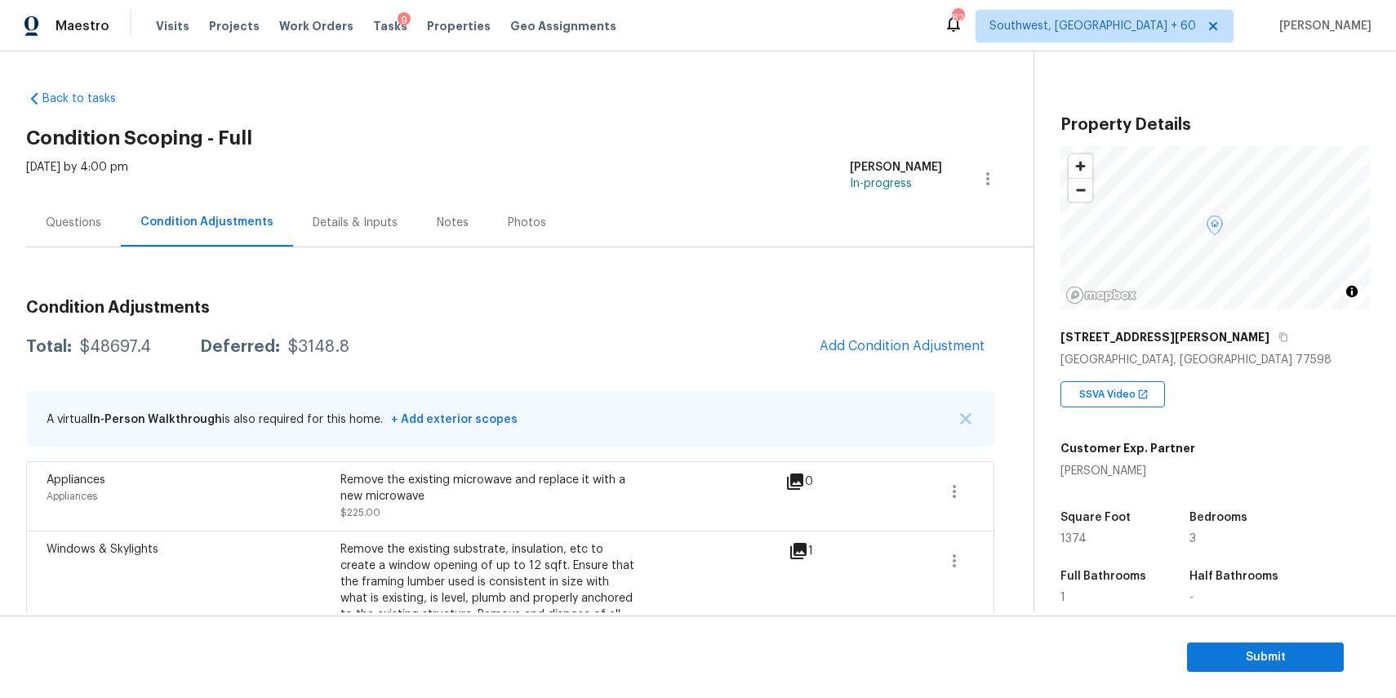
click at [132, 337] on div "Total: $48697.4 Deferred: $3148.8 Add Condition Adjustment" at bounding box center [510, 347] width 968 height 36
copy div "$48697.4"
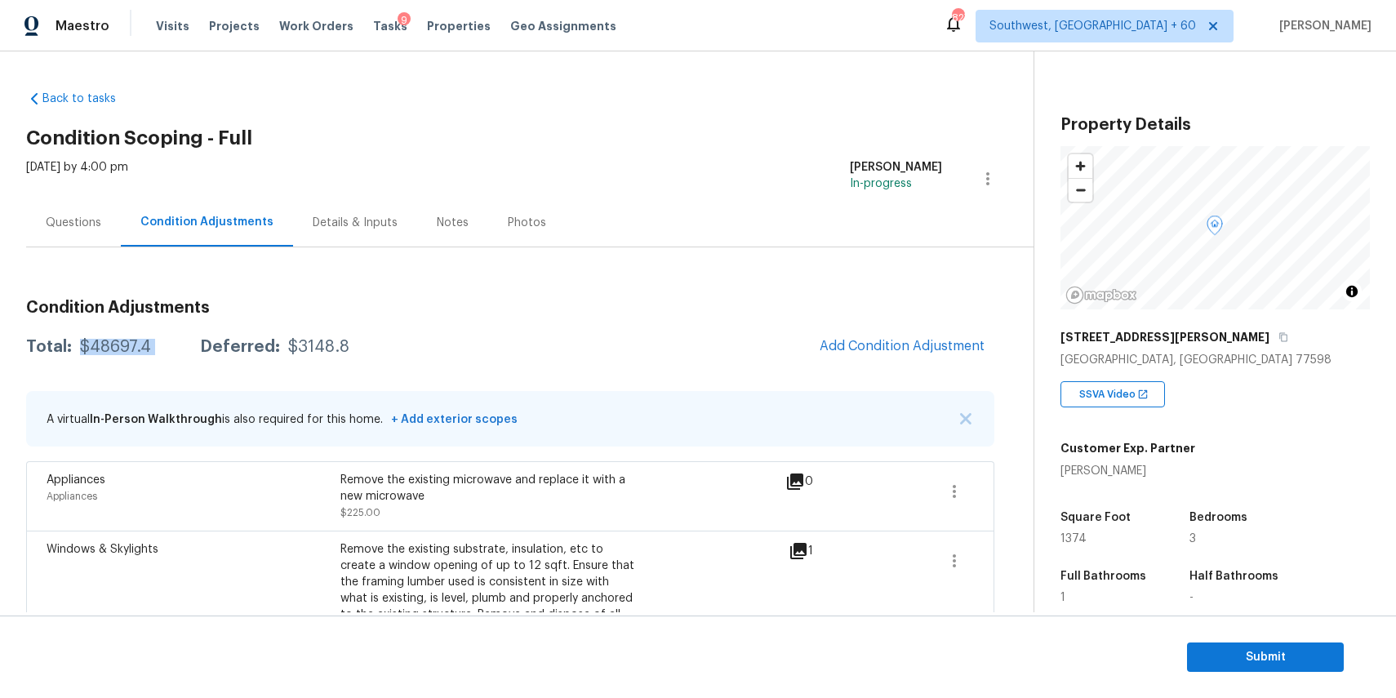
scroll to position [104, 0]
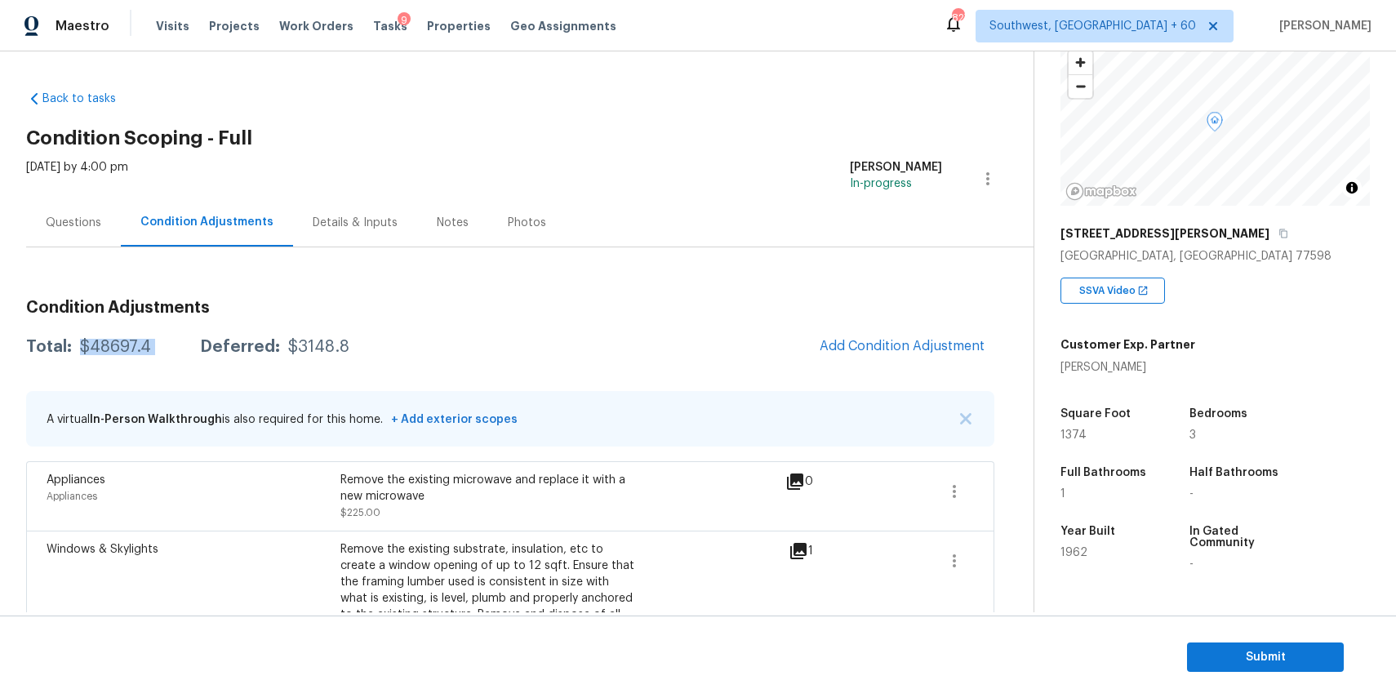
click at [91, 229] on div "Questions" at bounding box center [74, 223] width 56 height 16
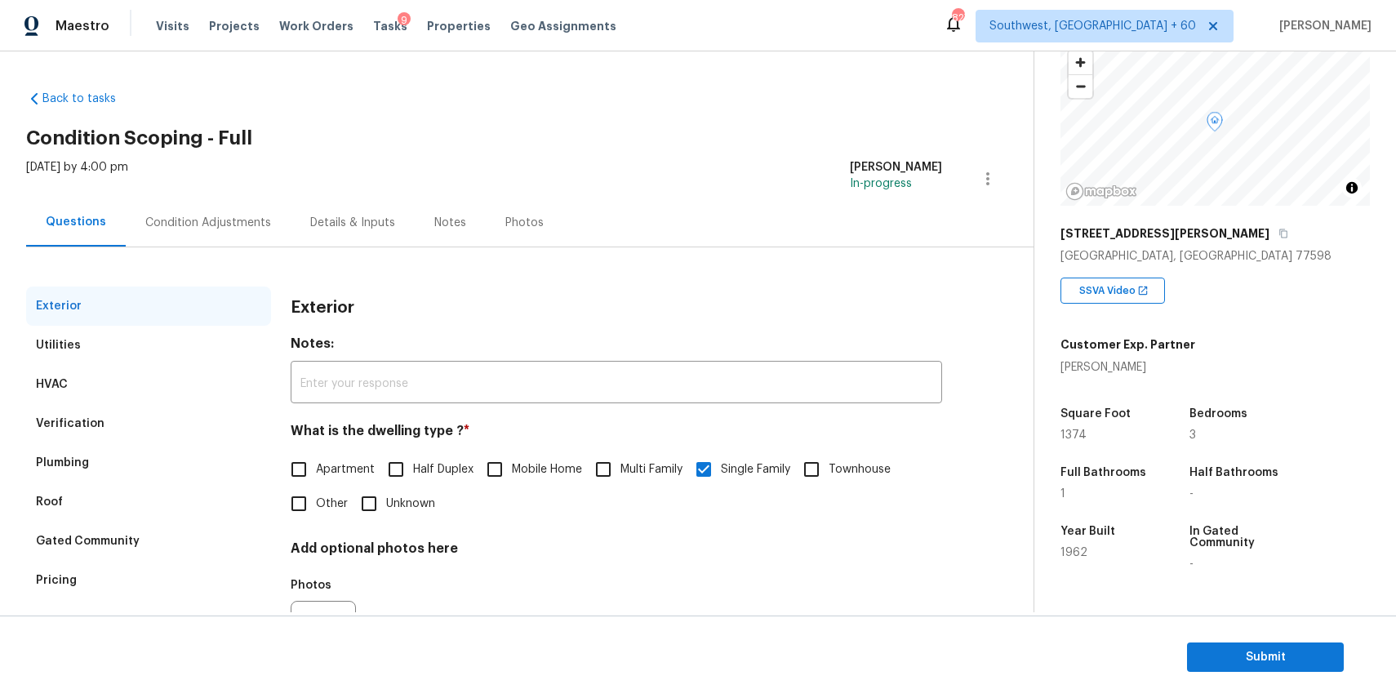
scroll to position [88, 0]
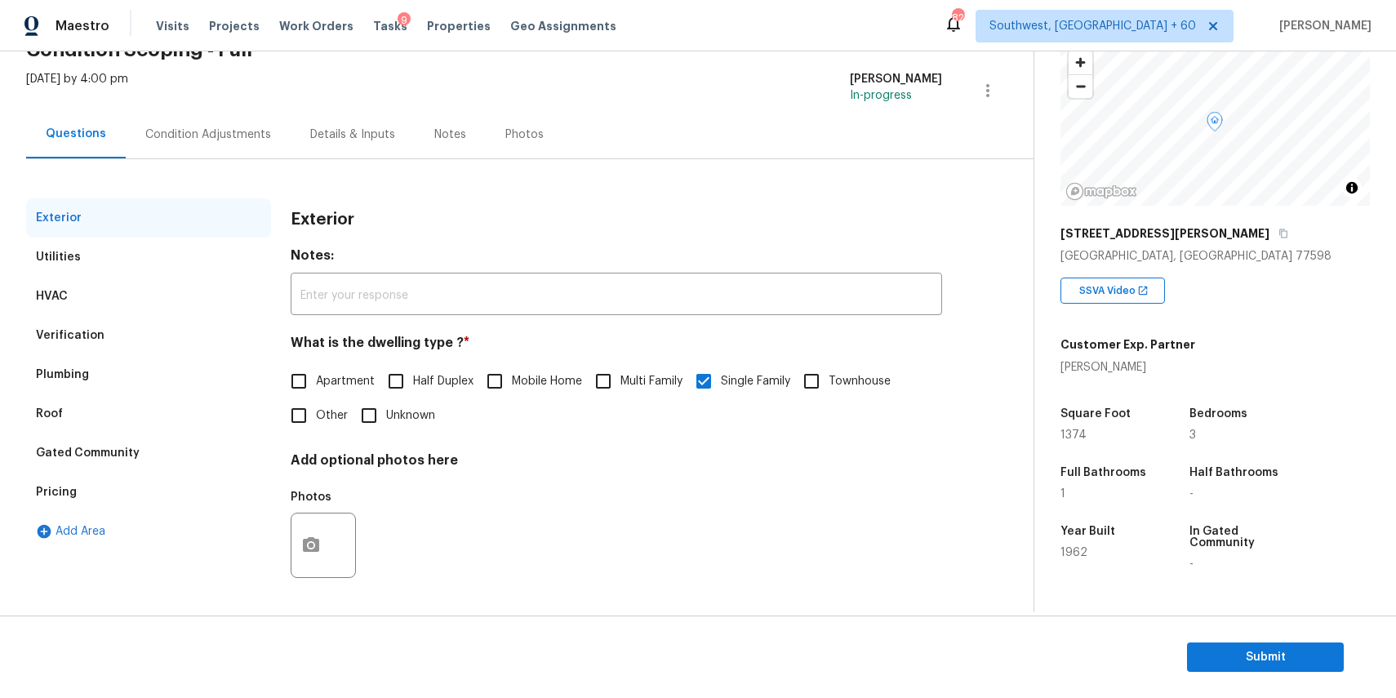
click at [140, 336] on div "Verification" at bounding box center [148, 335] width 245 height 39
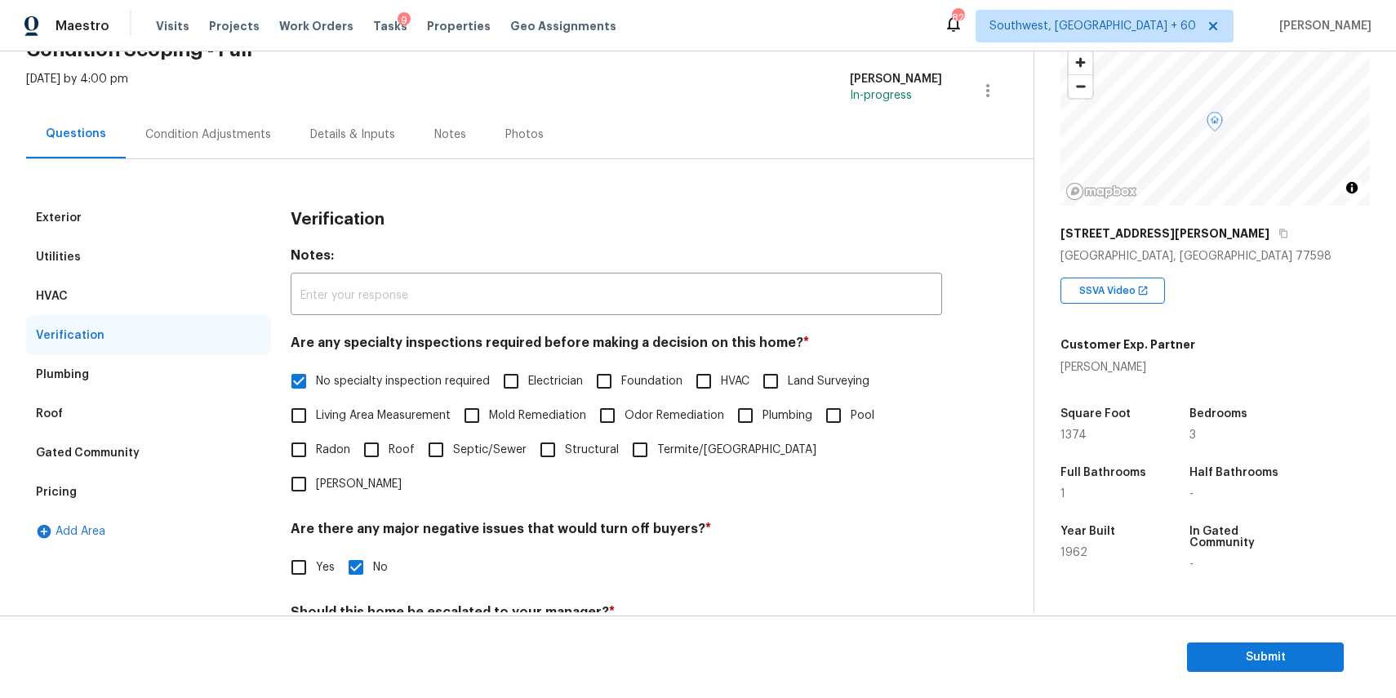
scroll to position [389, 0]
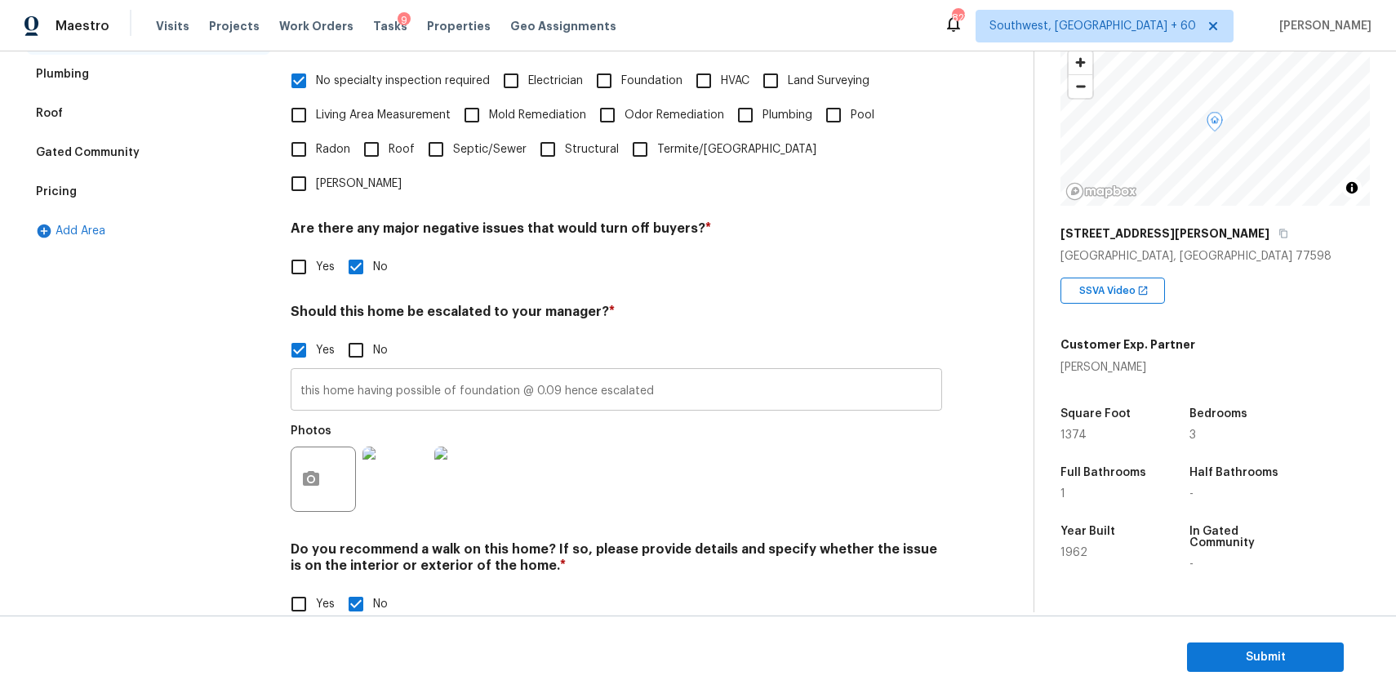
click at [554, 372] on input "this home having possible of foundation @ 0.09 hence escalated" at bounding box center [616, 391] width 651 height 38
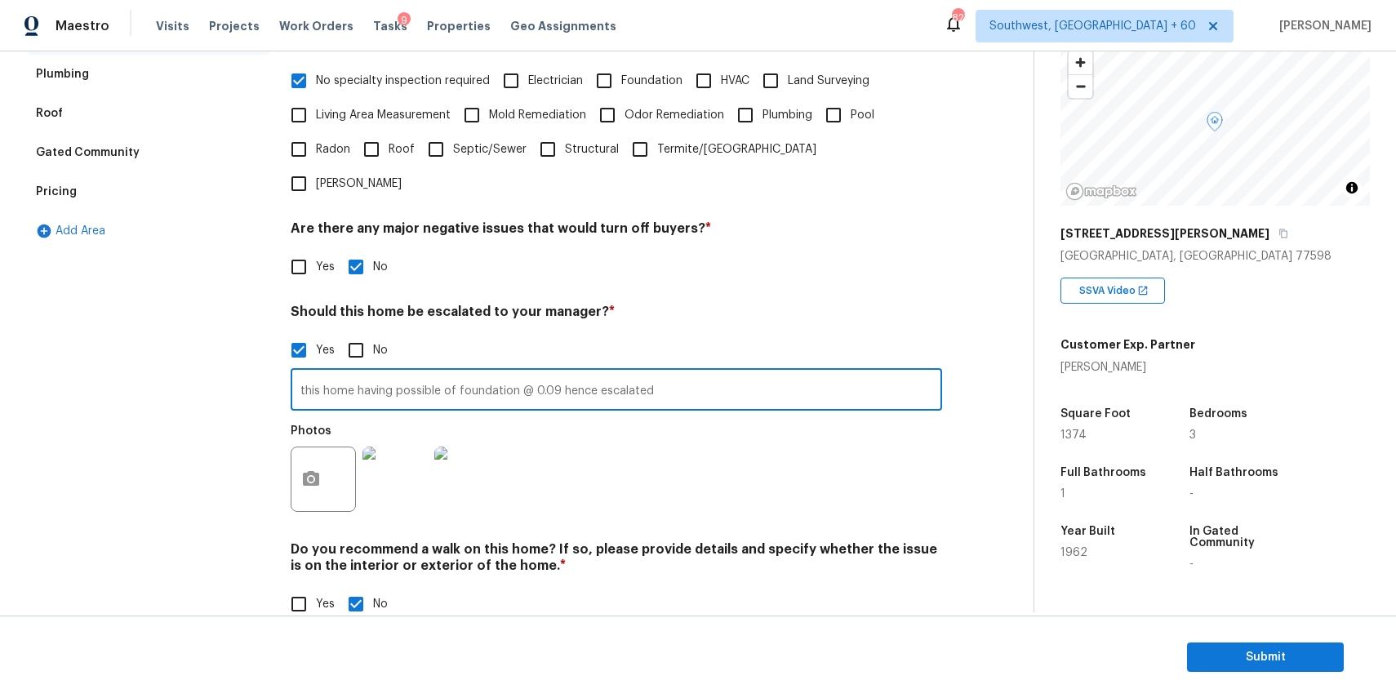
click at [554, 372] on input "this home having possible of foundation @ 0.09 hence escalated" at bounding box center [616, 391] width 651 height 38
click at [533, 250] on div "Yes No" at bounding box center [616, 267] width 651 height 34
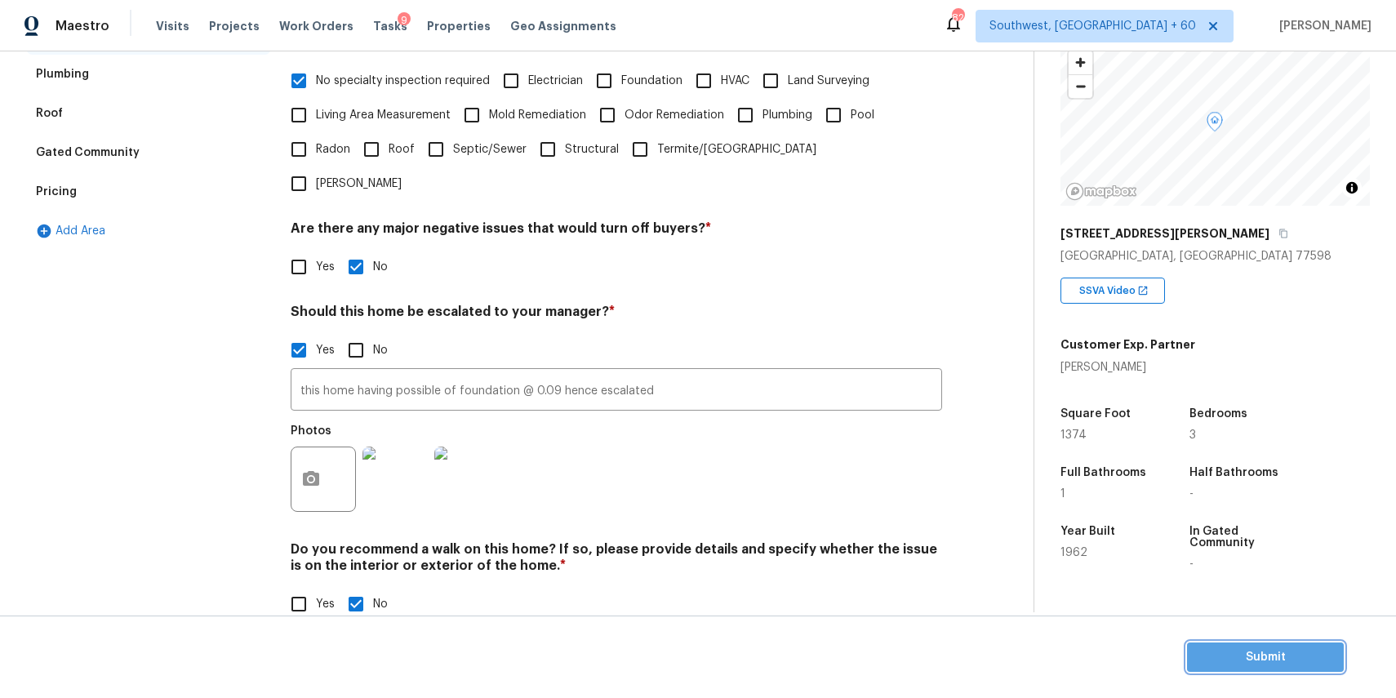
click at [1266, 665] on span "Submit" at bounding box center [1265, 657] width 131 height 20
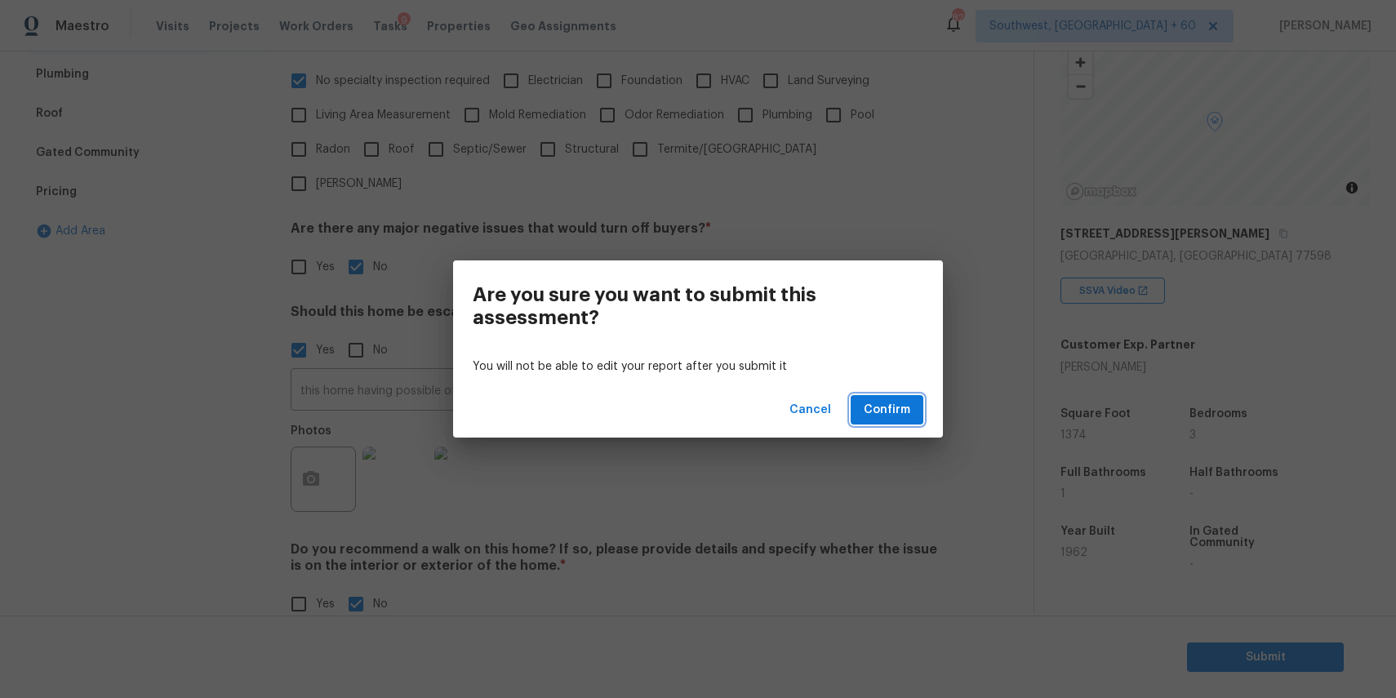
click at [903, 416] on span "Confirm" at bounding box center [887, 410] width 47 height 20
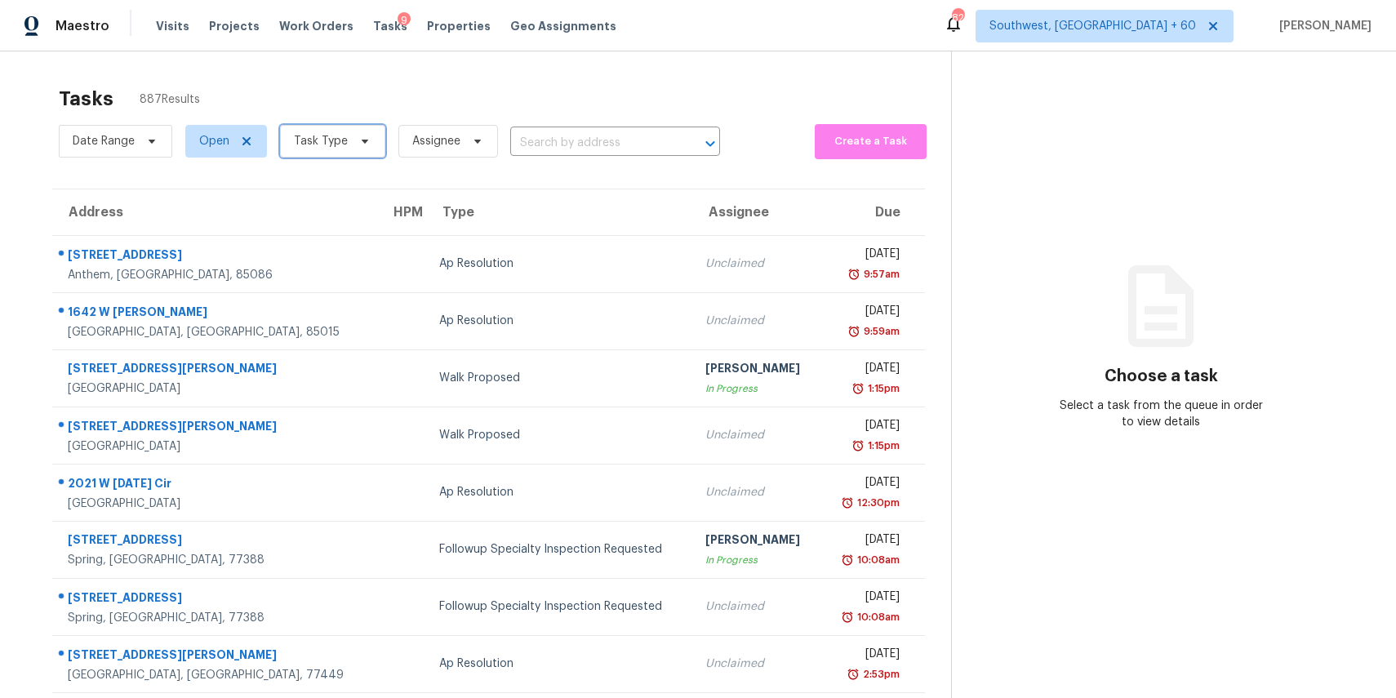
click at [312, 140] on span "Task Type" at bounding box center [321, 141] width 54 height 16
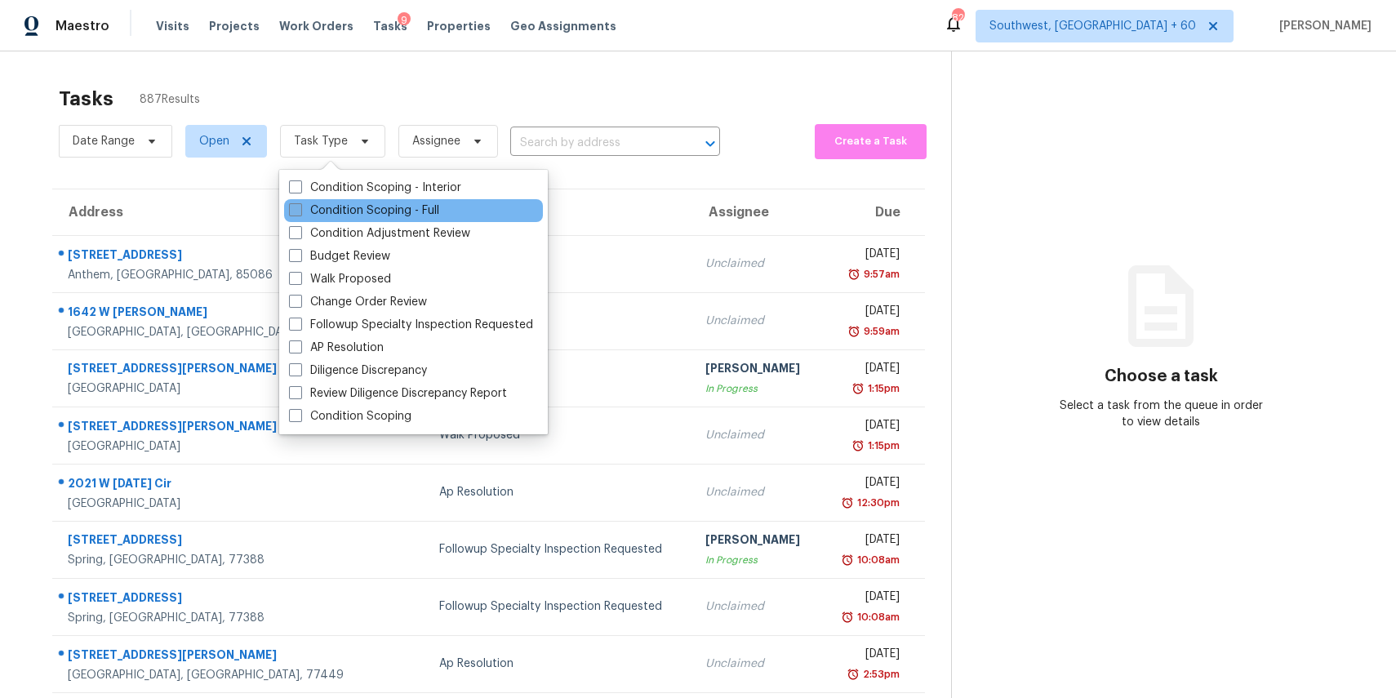
click at [375, 216] on label "Condition Scoping - Full" at bounding box center [364, 210] width 150 height 16
click at [300, 213] on input "Condition Scoping - Full" at bounding box center [294, 207] width 11 height 11
checkbox input "true"
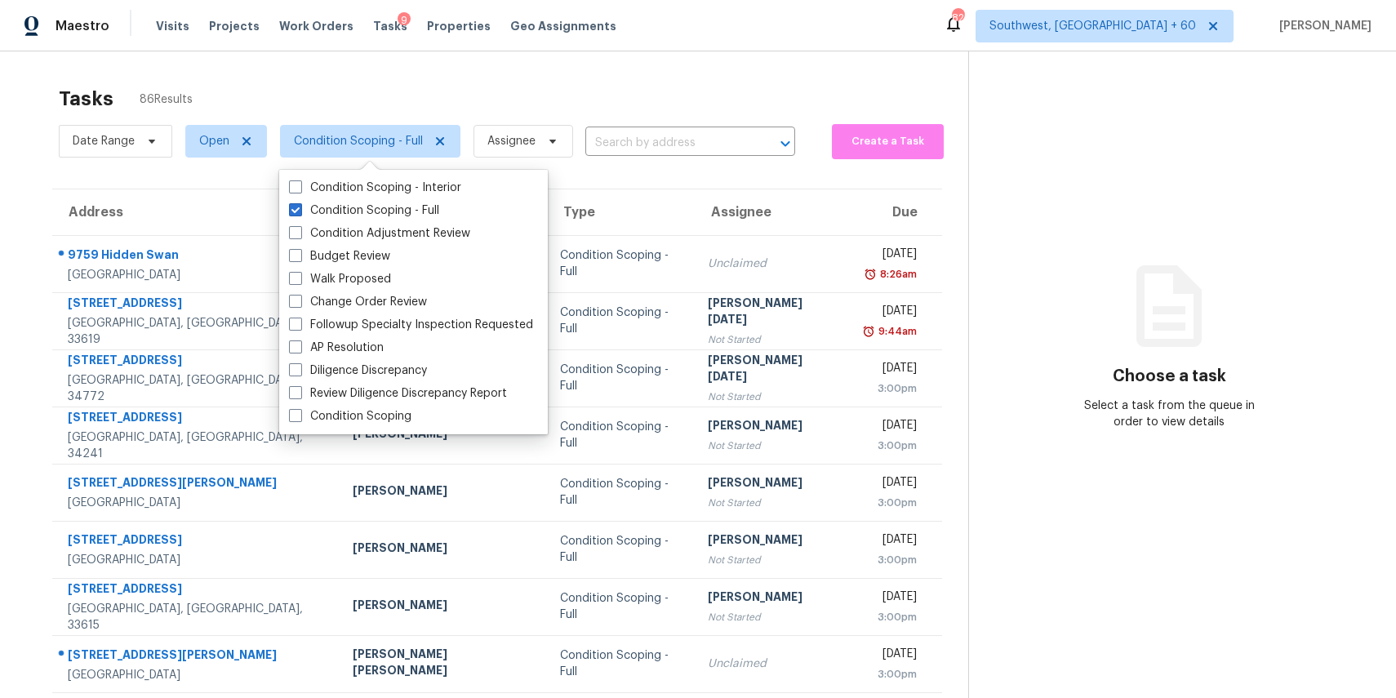
click at [218, 96] on div "Tasks 86 Results" at bounding box center [513, 99] width 909 height 42
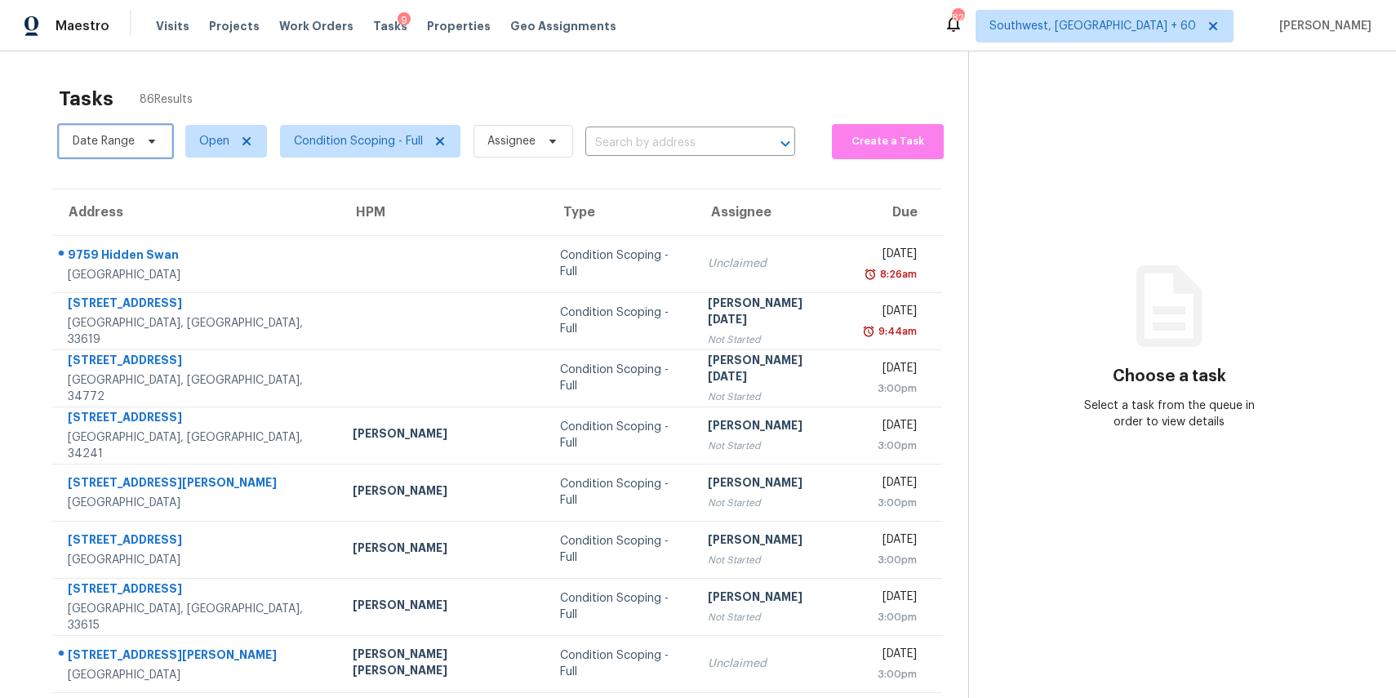
click at [124, 125] on span "Date Range" at bounding box center [115, 141] width 113 height 33
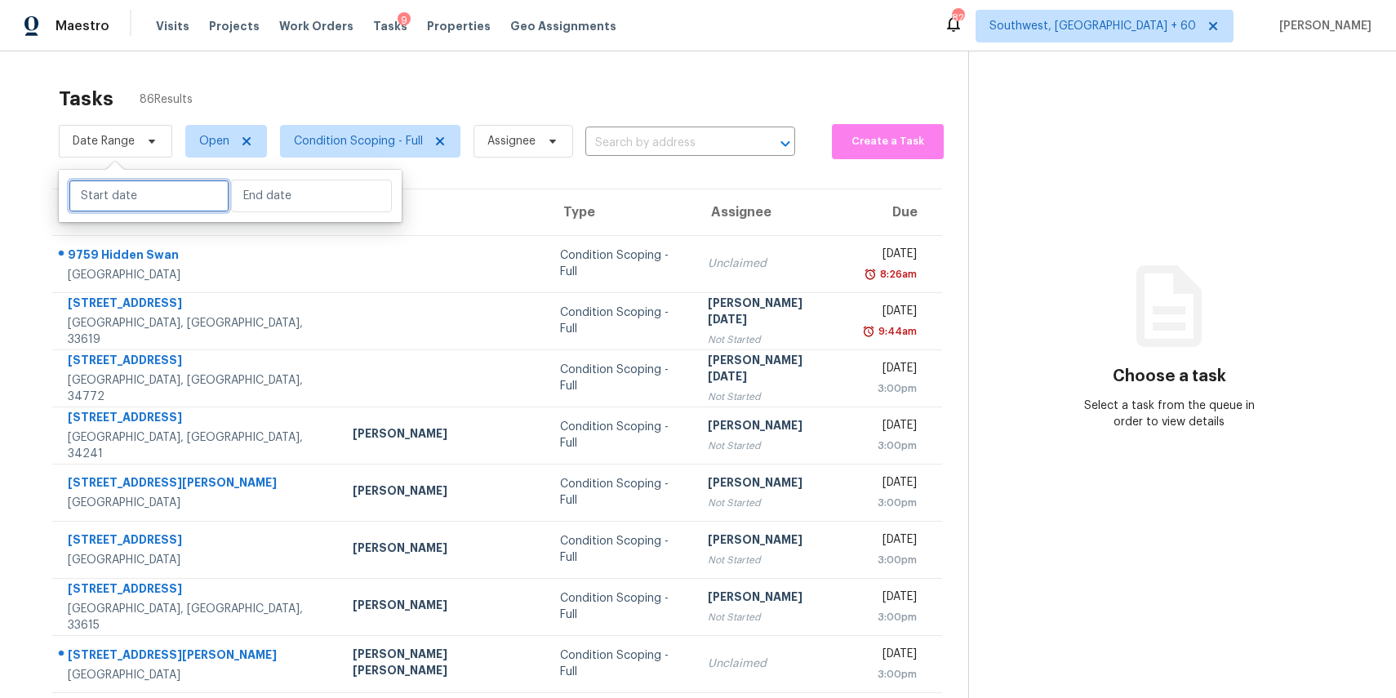
click at [162, 197] on input "text" at bounding box center [149, 196] width 161 height 33
select select "8"
select select "2025"
select select "9"
select select "2025"
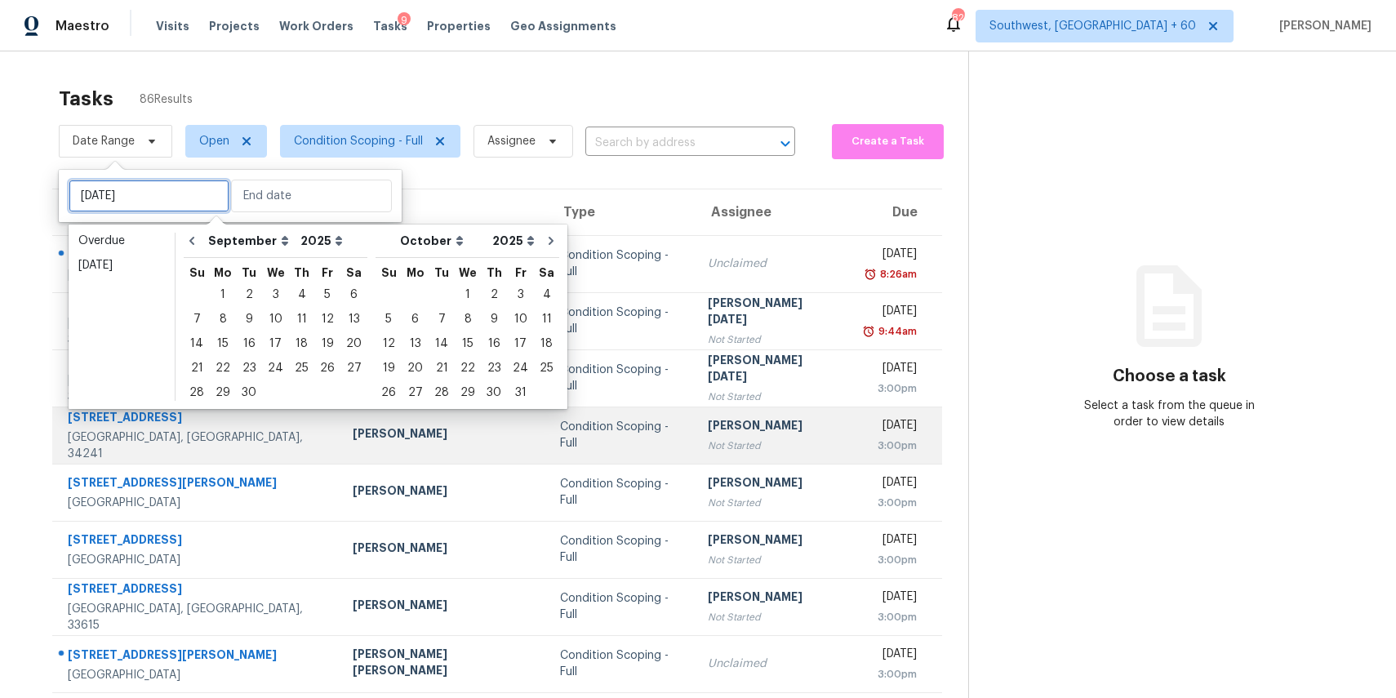
type input "Tue, Sep 30"
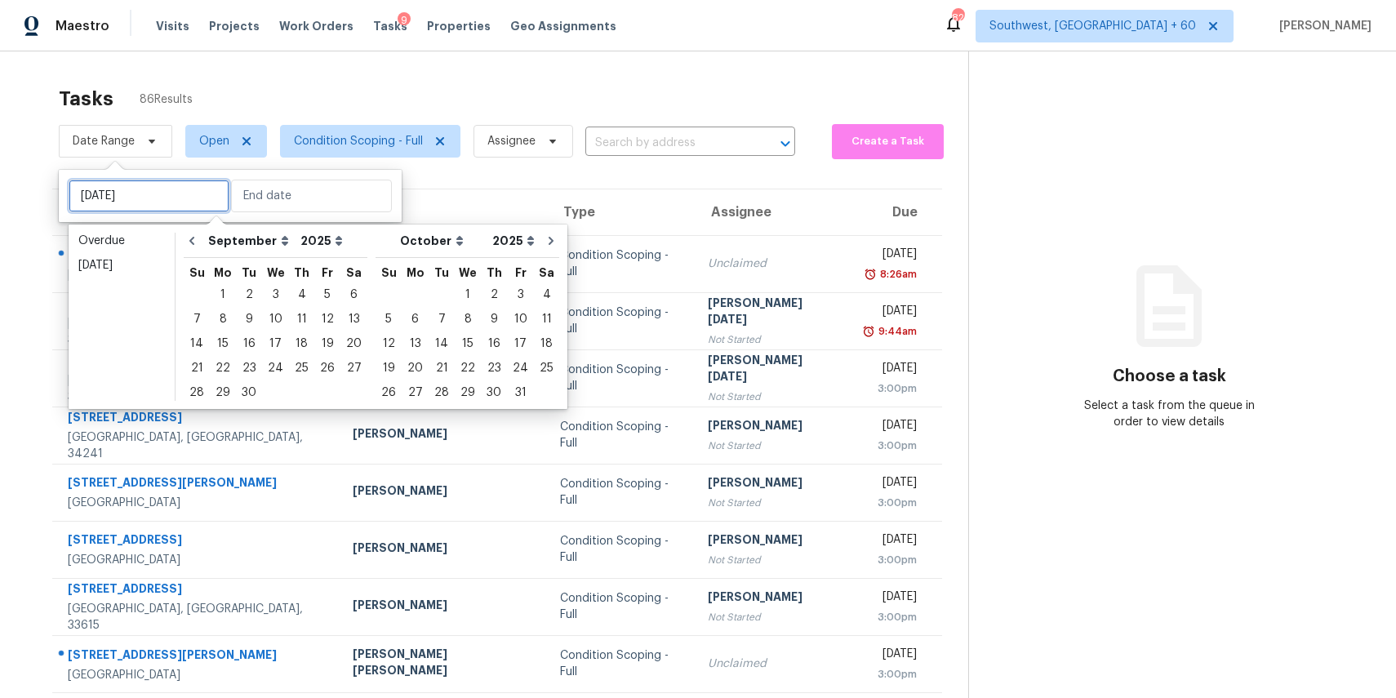
type input "Sat, Sep 06"
click at [246, 295] on div "2" at bounding box center [249, 294] width 26 height 23
type input "Tue, Sep 02"
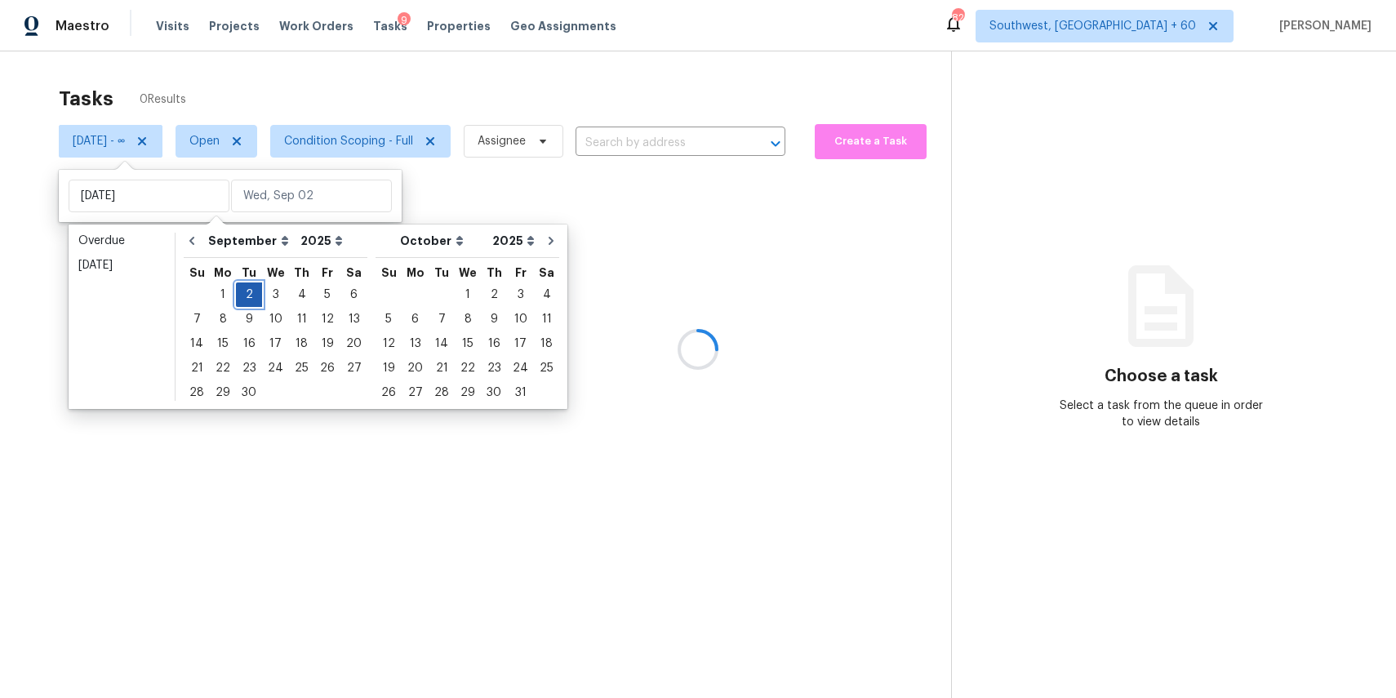
click at [246, 295] on div "2" at bounding box center [249, 294] width 26 height 23
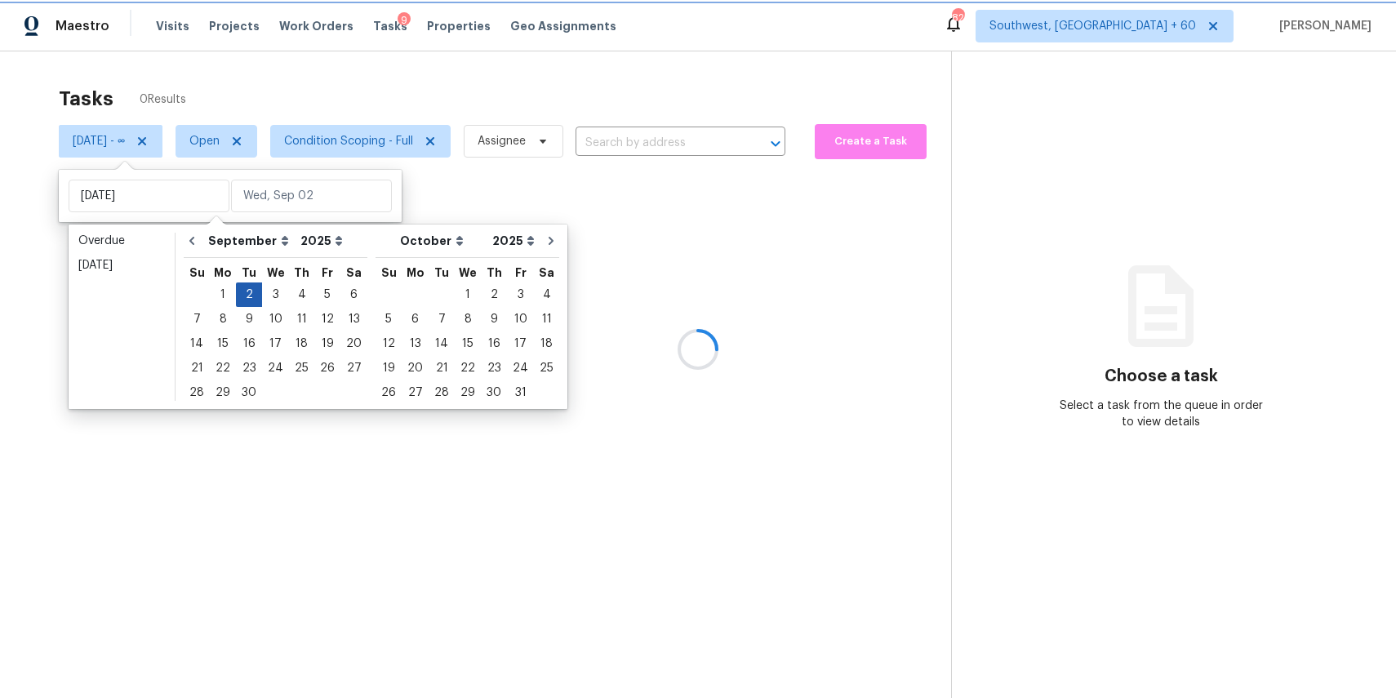
type input "Tue, Sep 02"
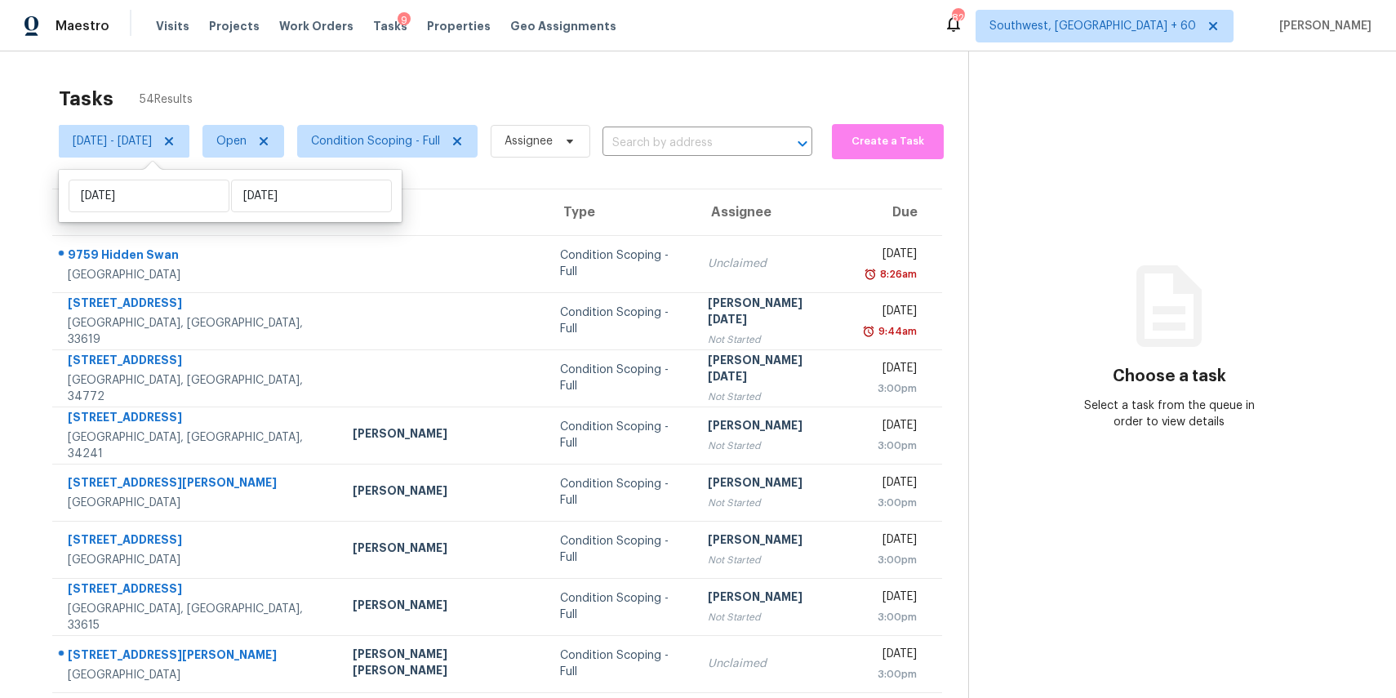
click at [519, 48] on div "Maestro Visits Projects Work Orders Tasks 9 Properties Geo Assignments 825 Sout…" at bounding box center [698, 25] width 1396 height 51
click at [553, 143] on span "Assignee" at bounding box center [528, 141] width 48 height 16
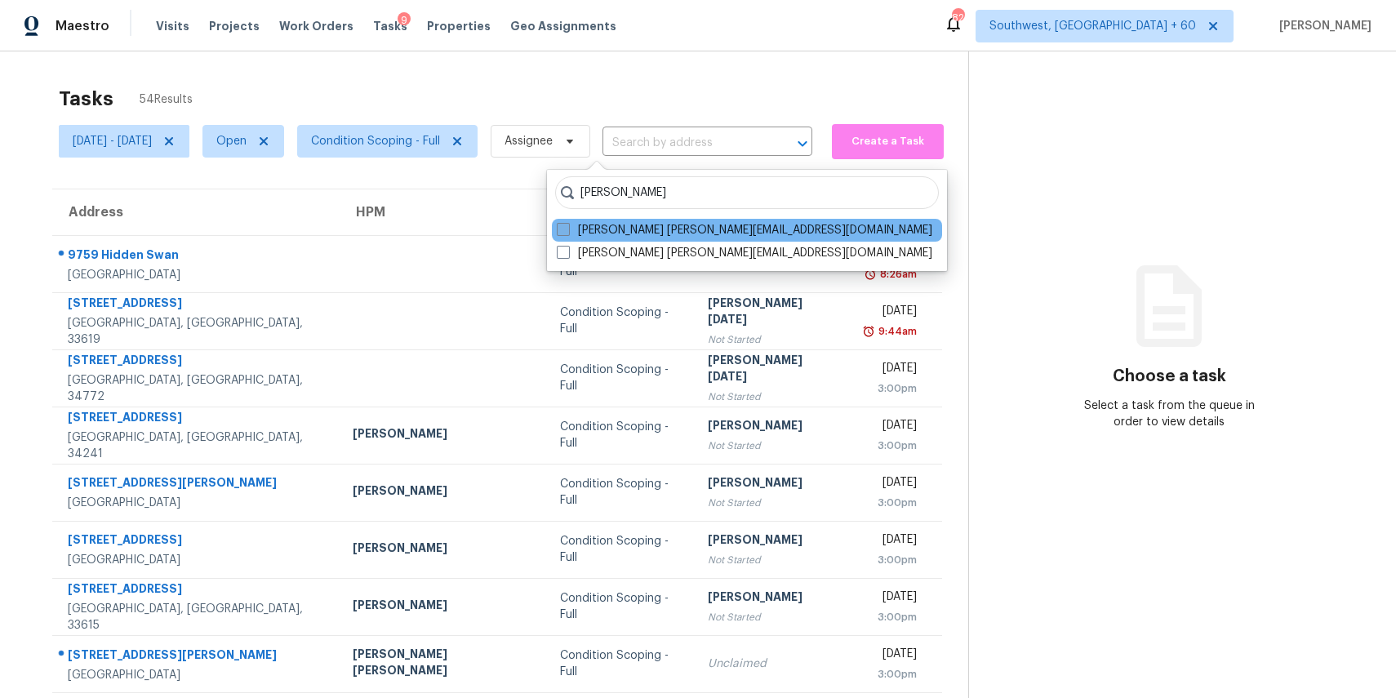
type input "[PERSON_NAME]"
click at [676, 238] on label "[PERSON_NAME] [PERSON_NAME][EMAIL_ADDRESS][DOMAIN_NAME]" at bounding box center [744, 230] width 375 height 16
click at [567, 233] on input "[PERSON_NAME] [PERSON_NAME][EMAIL_ADDRESS][DOMAIN_NAME]" at bounding box center [562, 227] width 11 height 11
checkbox input "true"
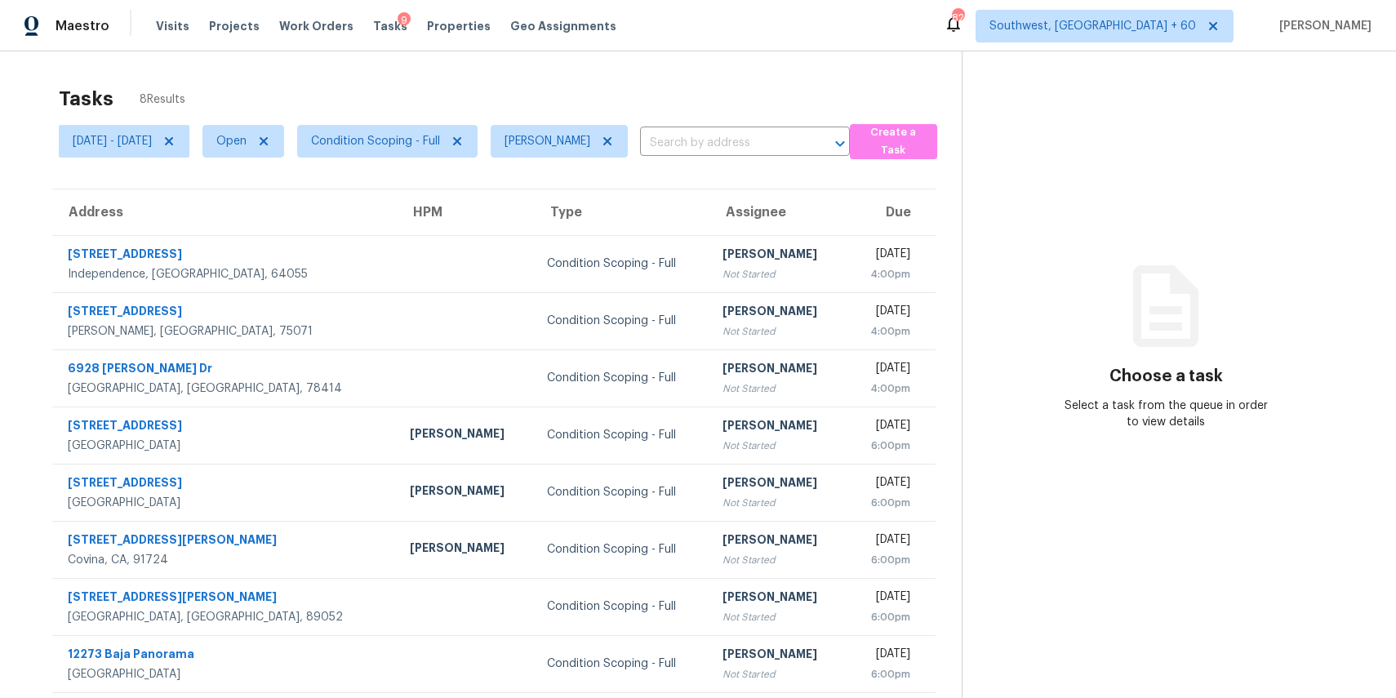
click at [513, 184] on section "Tasks 8 Results Tue, Sep 02 - Tue, Sep 02 Open Condition Scoping - Full Ranjith…" at bounding box center [493, 414] width 935 height 672
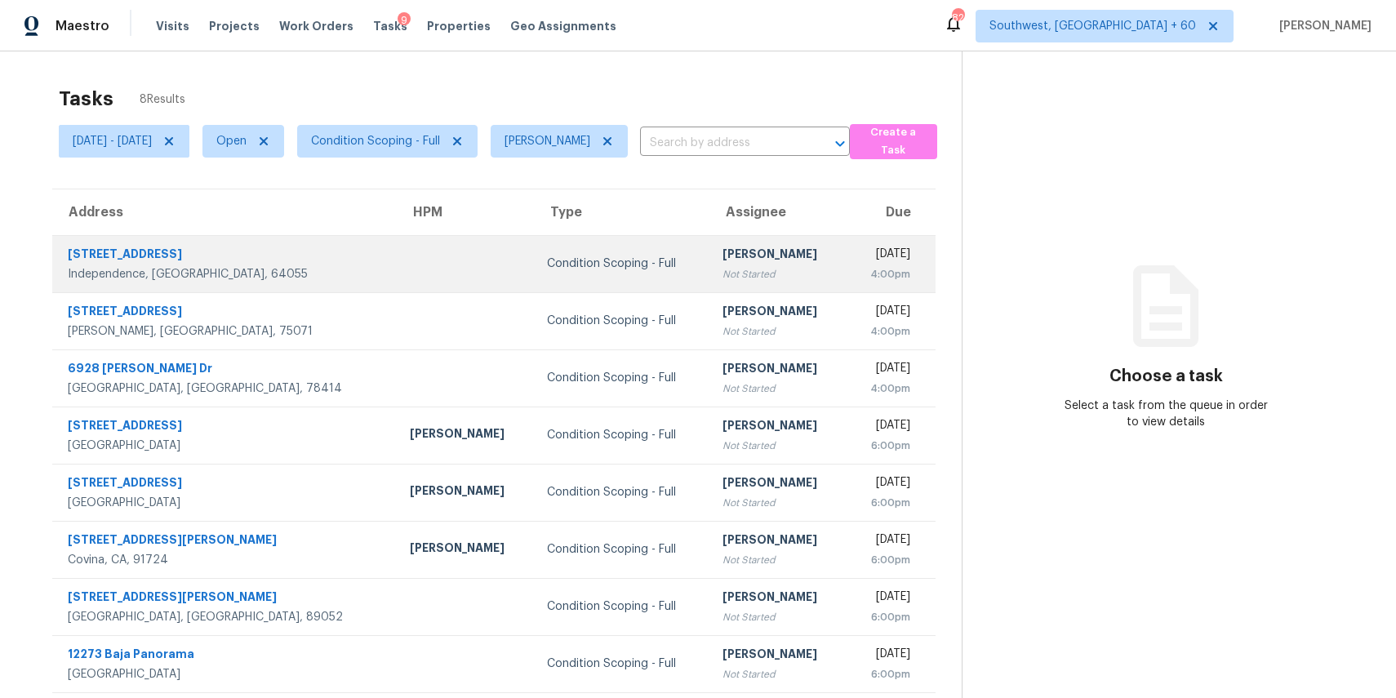
click at [582, 255] on td "Condition Scoping - Full" at bounding box center [622, 263] width 176 height 57
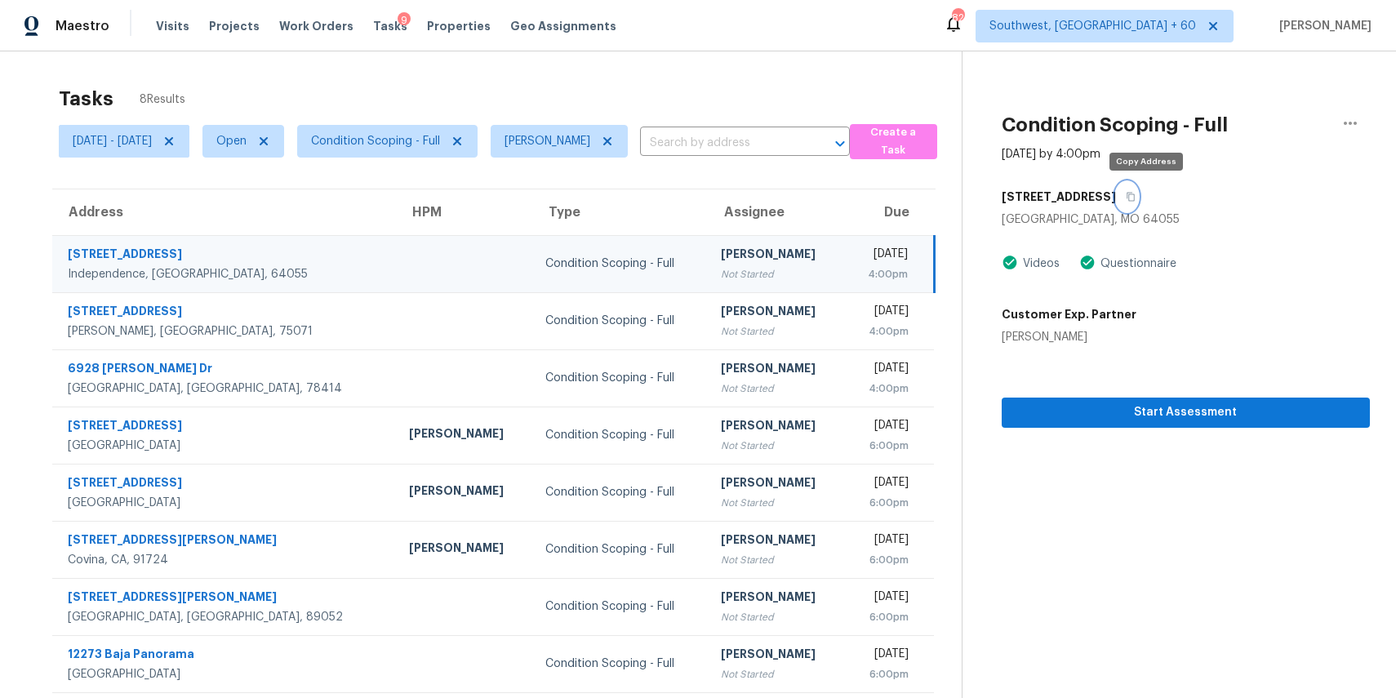
click at [1138, 199] on button "button" at bounding box center [1127, 196] width 22 height 29
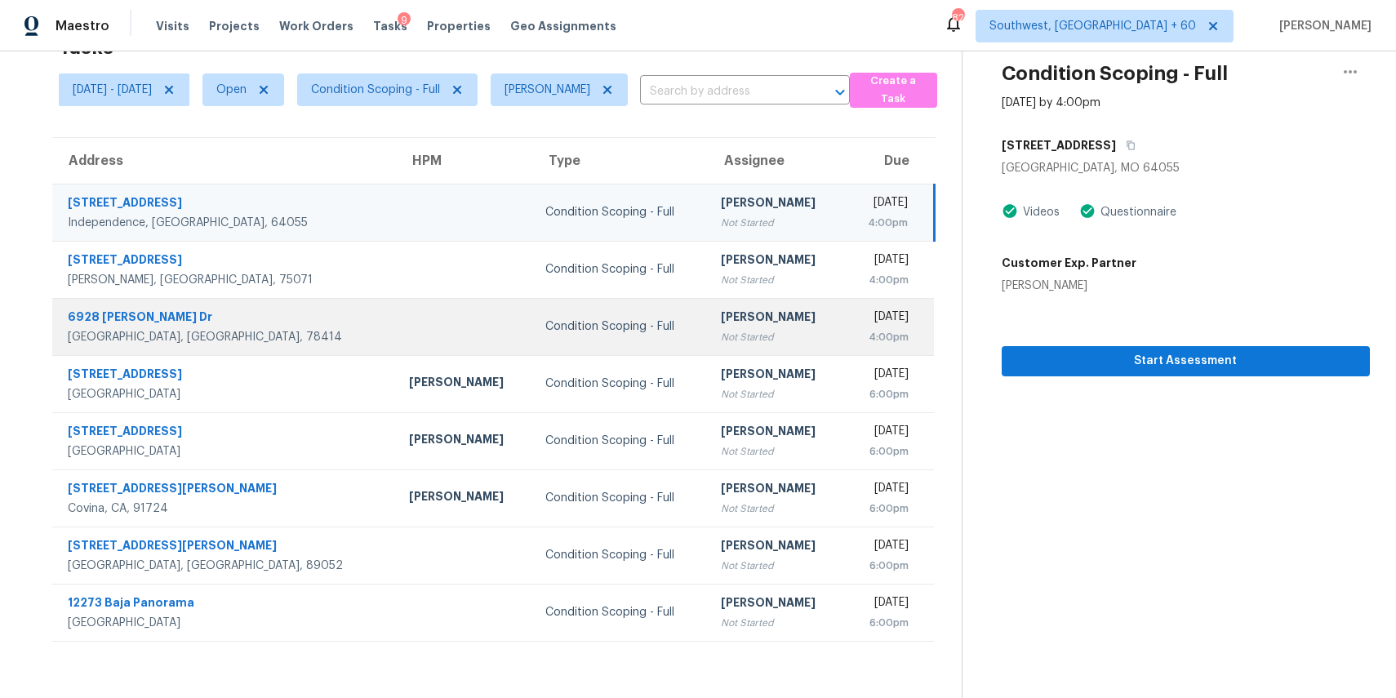
click at [532, 308] on td "Condition Scoping - Full" at bounding box center [620, 326] width 176 height 57
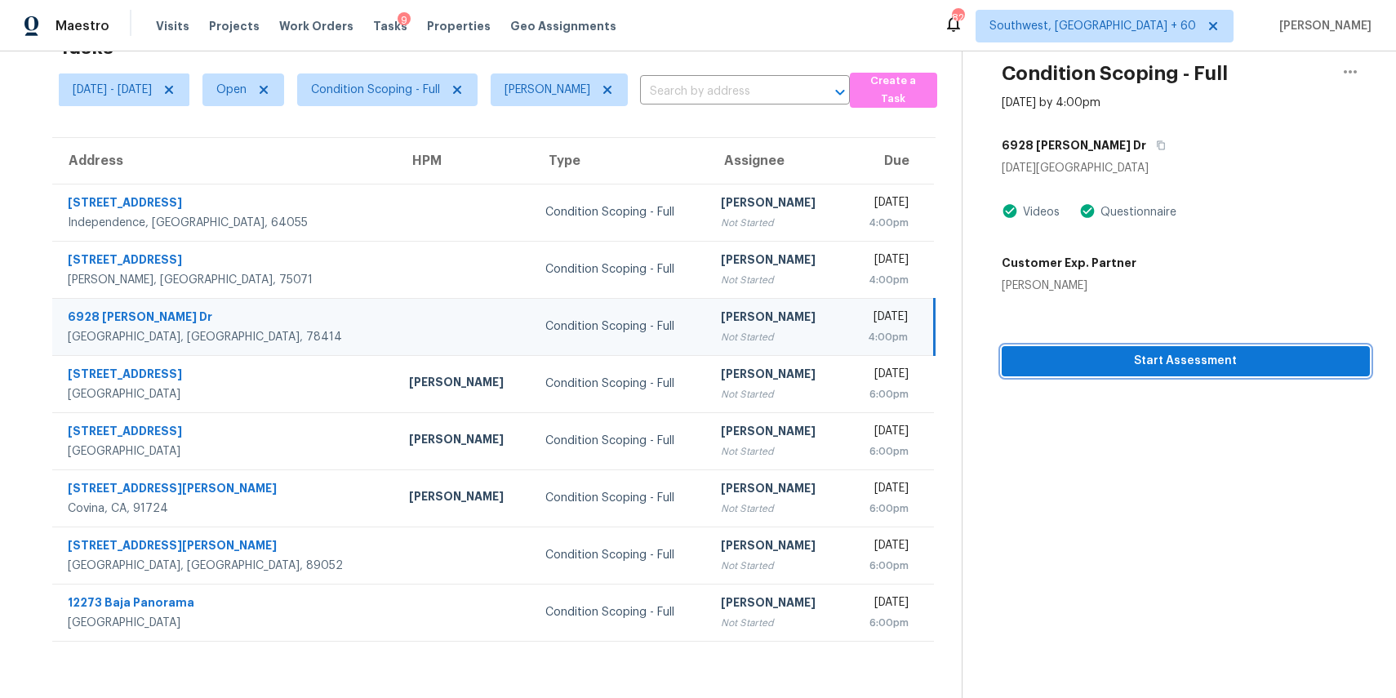
click at [1190, 356] on span "Start Assessment" at bounding box center [1186, 361] width 342 height 20
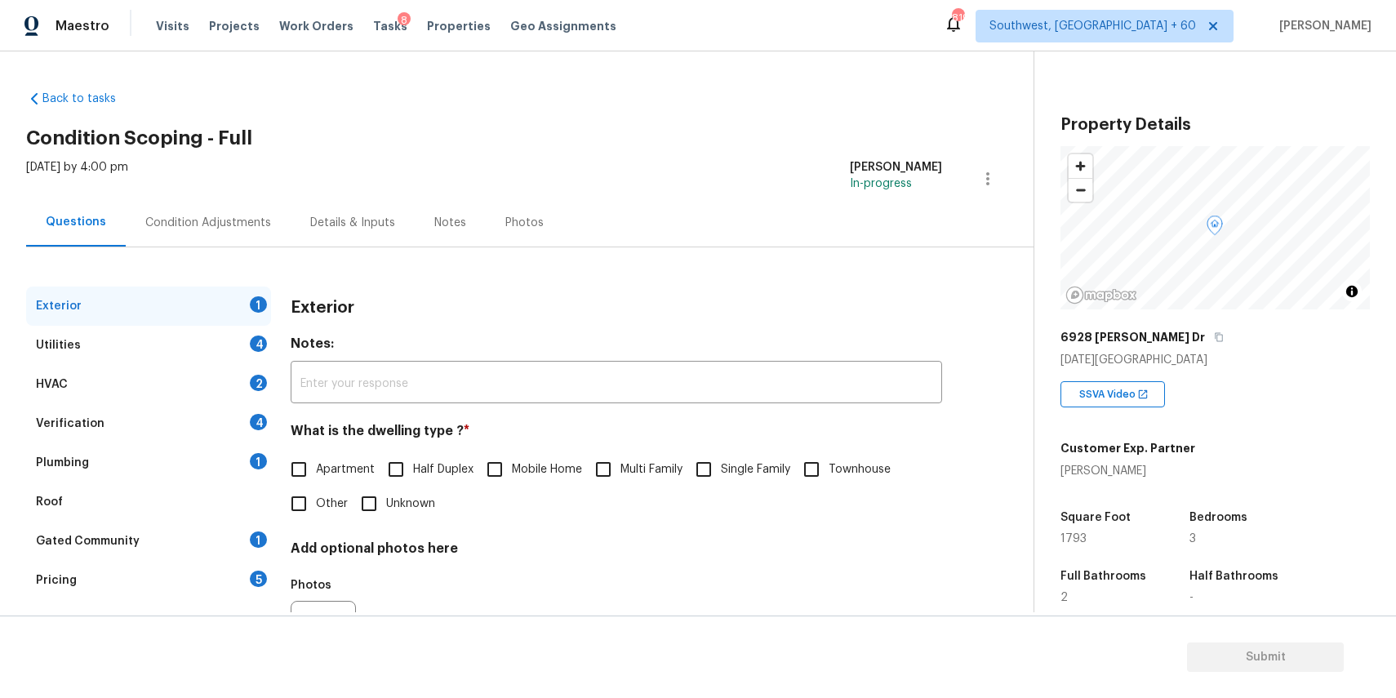
scroll to position [88, 0]
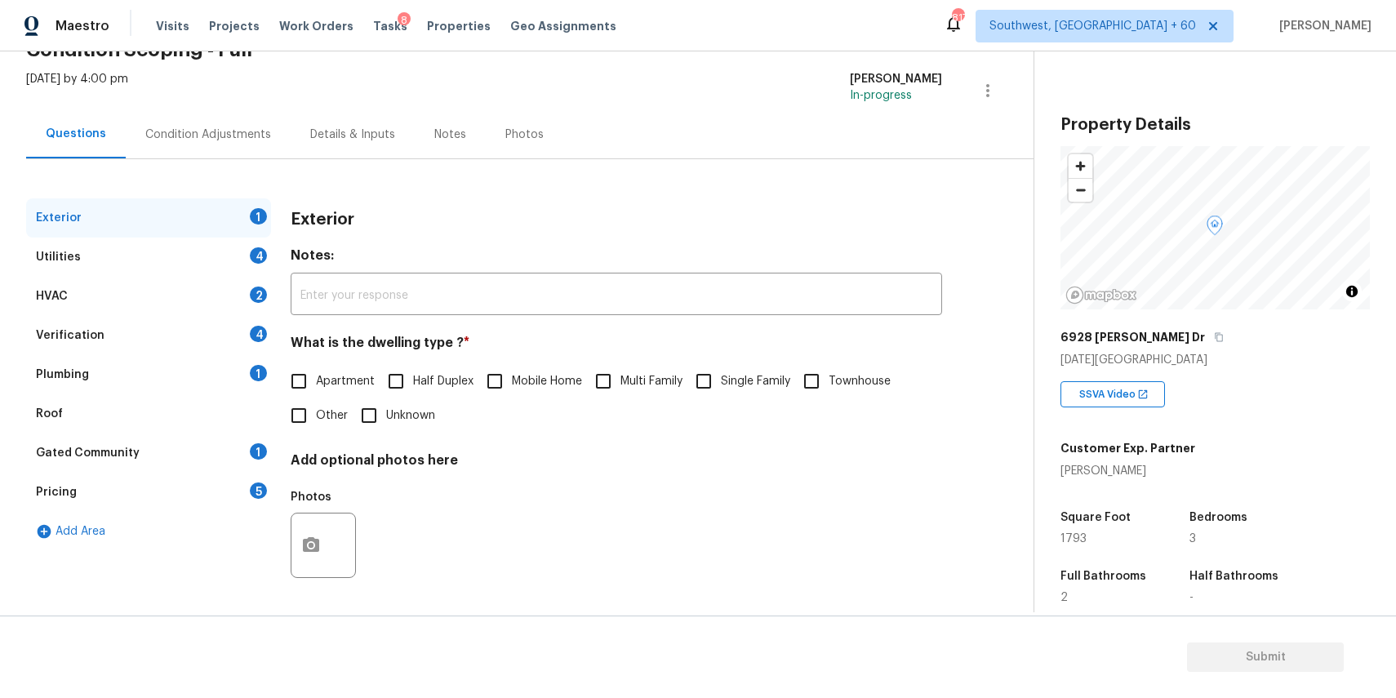
click at [682, 379] on span "Multi Family" at bounding box center [651, 381] width 62 height 17
click at [620, 379] on input "Multi Family" at bounding box center [603, 381] width 34 height 34
click at [688, 379] on div "Apartment Half Duplex Mobile Home Multi Family Single Family Townhouse Other Un…" at bounding box center [616, 400] width 651 height 69
click at [664, 380] on span "Multi Family" at bounding box center [651, 381] width 62 height 17
click at [620, 380] on input "Multi Family" at bounding box center [603, 381] width 34 height 34
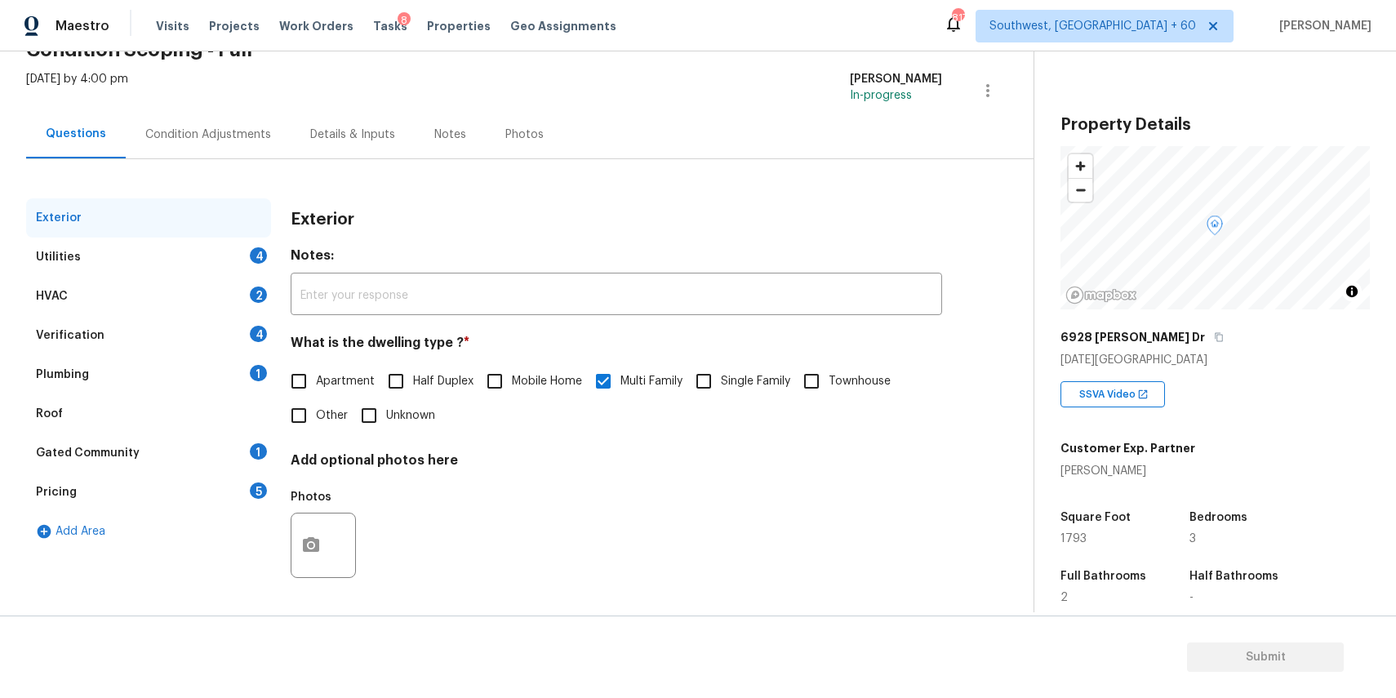
checkbox input "false"
click at [713, 375] on input "Single Family" at bounding box center [704, 381] width 34 height 34
checkbox input "true"
click at [221, 260] on div "Utilities 4" at bounding box center [148, 257] width 245 height 39
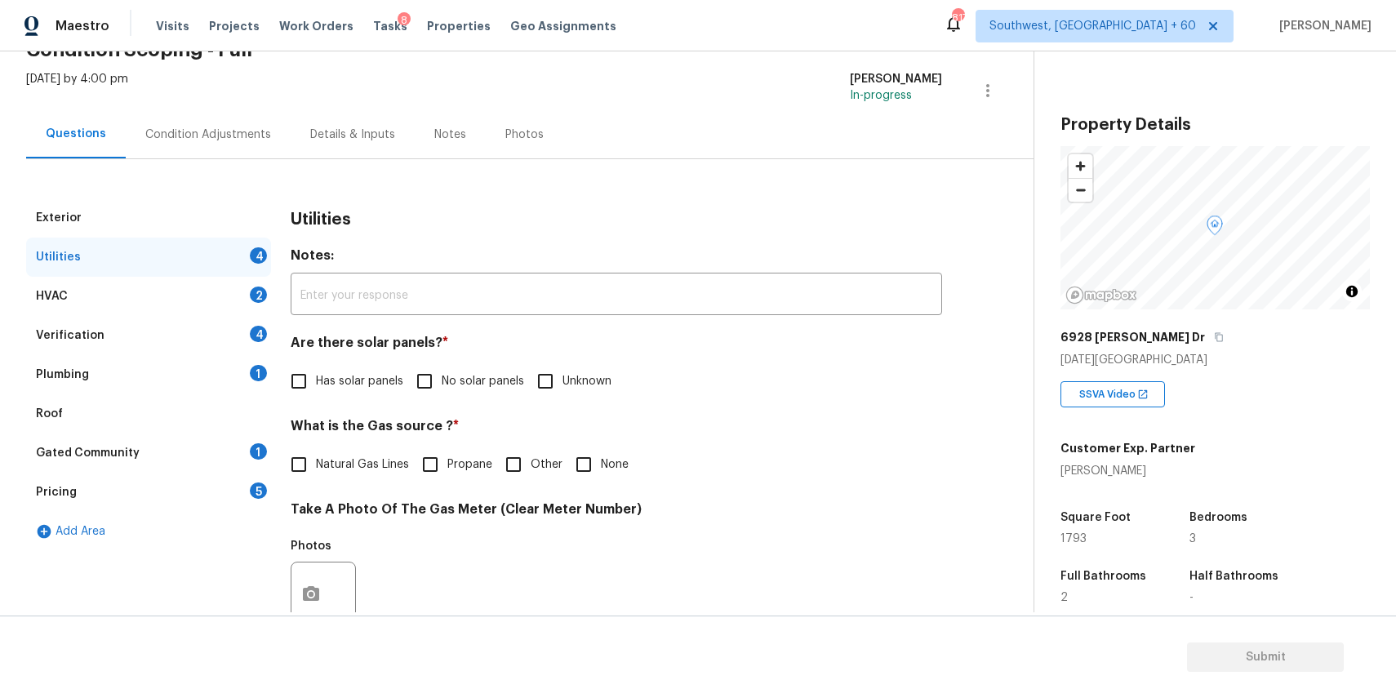
click at [503, 387] on span "No solar panels" at bounding box center [483, 381] width 82 height 17
click at [442, 387] on input "No solar panels" at bounding box center [424, 381] width 34 height 34
checkbox input "true"
click at [599, 484] on div "Utilities Notes: ​ Are there solar panels? * Has solar panels No solar panels U…" at bounding box center [616, 623] width 651 height 851
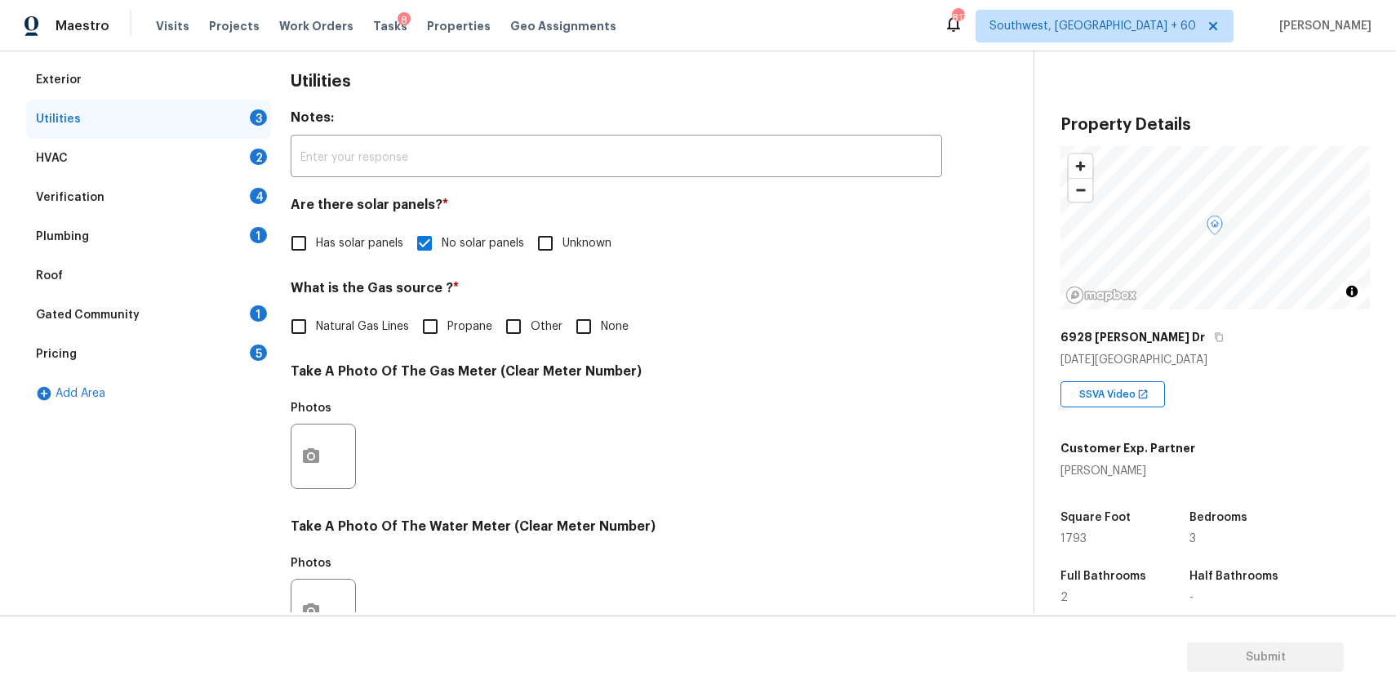
scroll to position [304, 0]
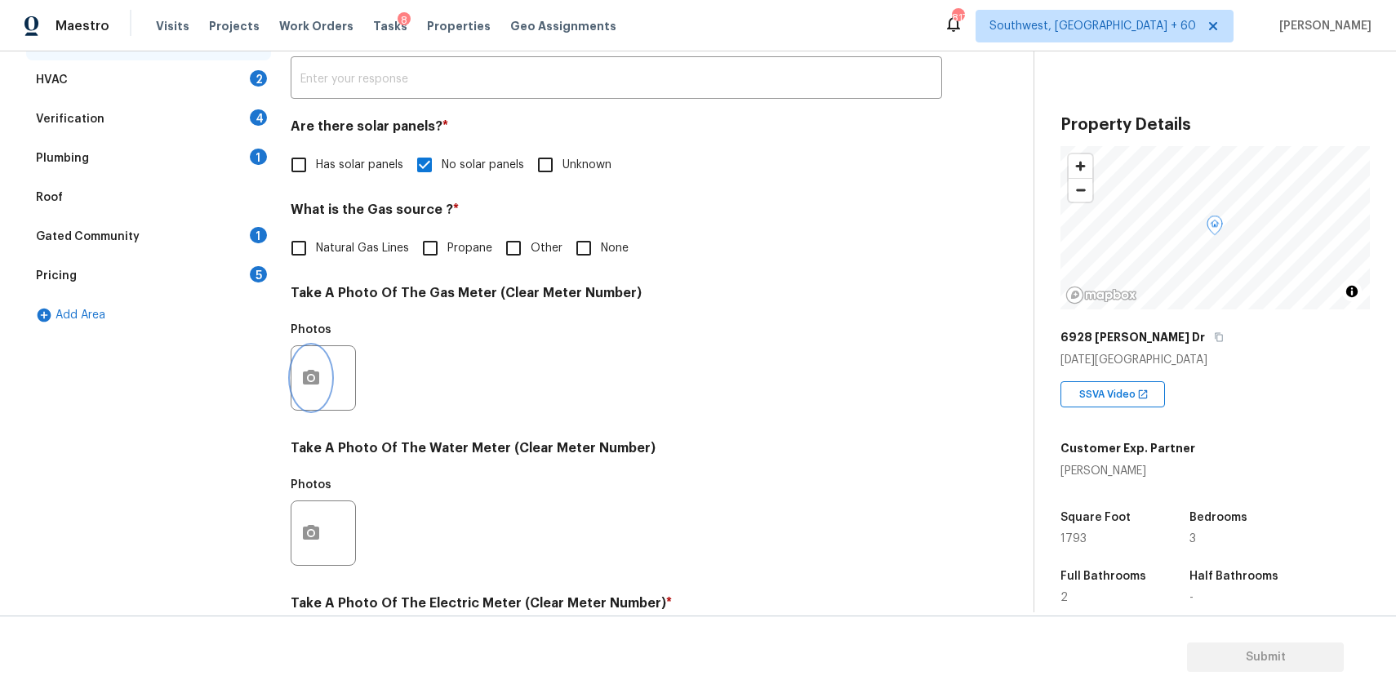
click at [324, 374] on button "button" at bounding box center [310, 378] width 39 height 64
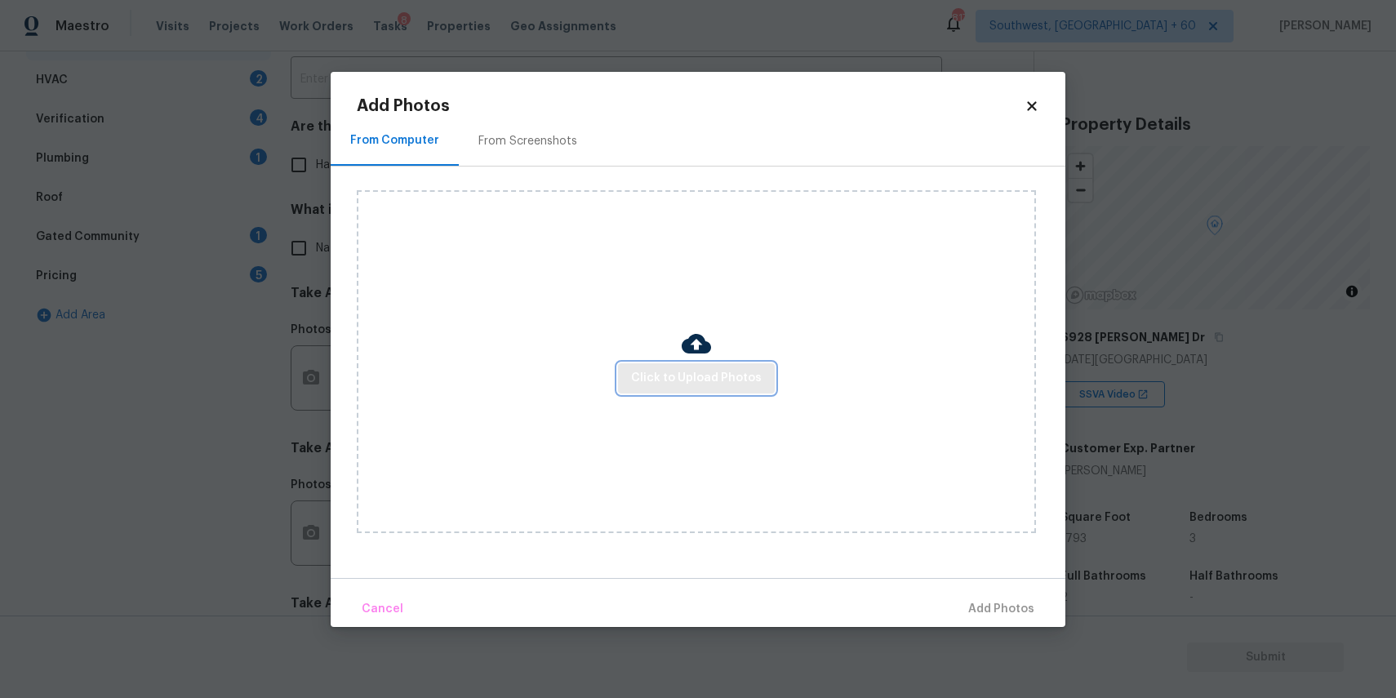
click at [703, 369] on span "Click to Upload Photos" at bounding box center [696, 378] width 131 height 20
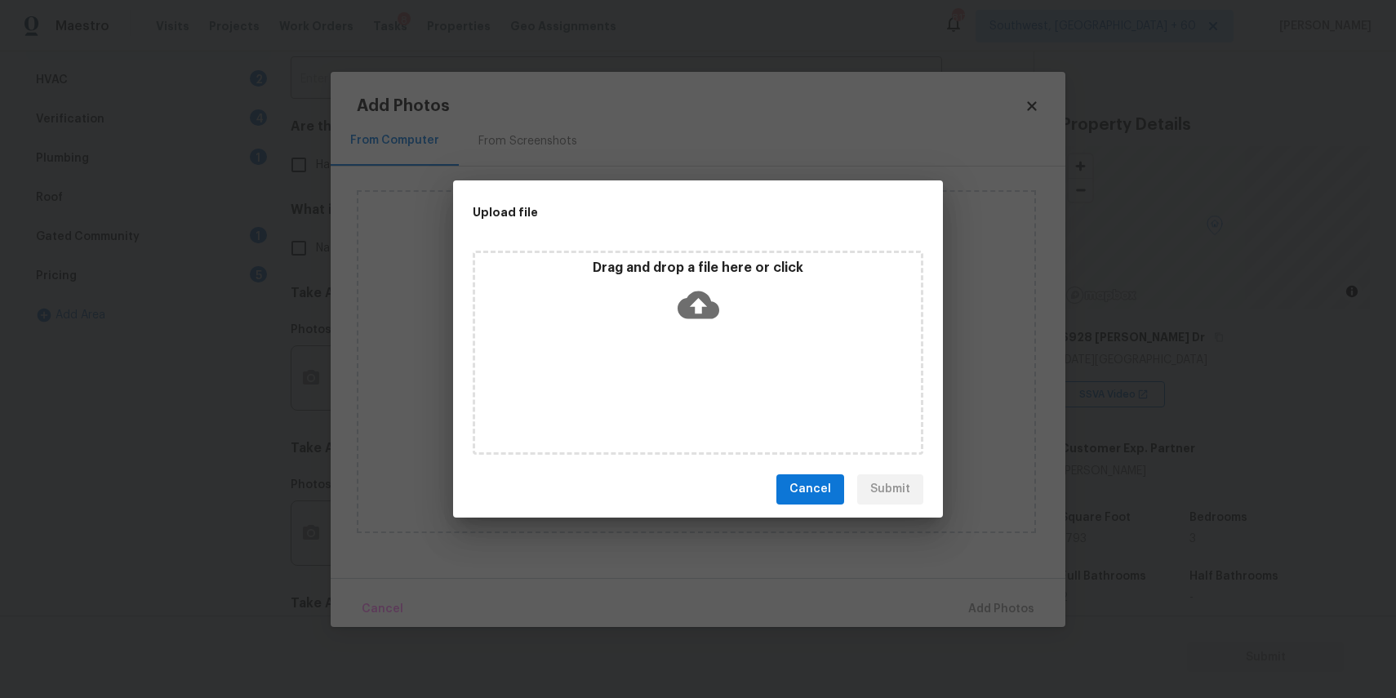
click at [693, 333] on div "Drag and drop a file here or click" at bounding box center [698, 353] width 451 height 204
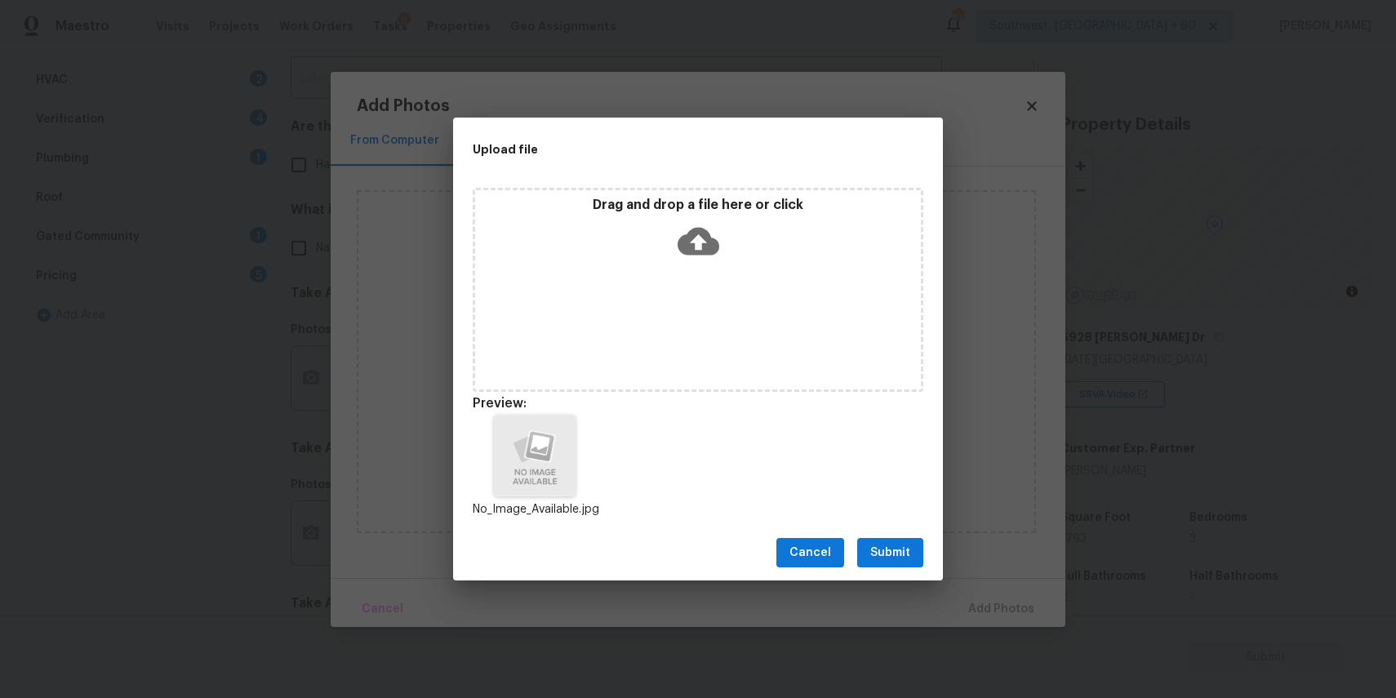
click at [915, 547] on button "Submit" at bounding box center [890, 553] width 66 height 30
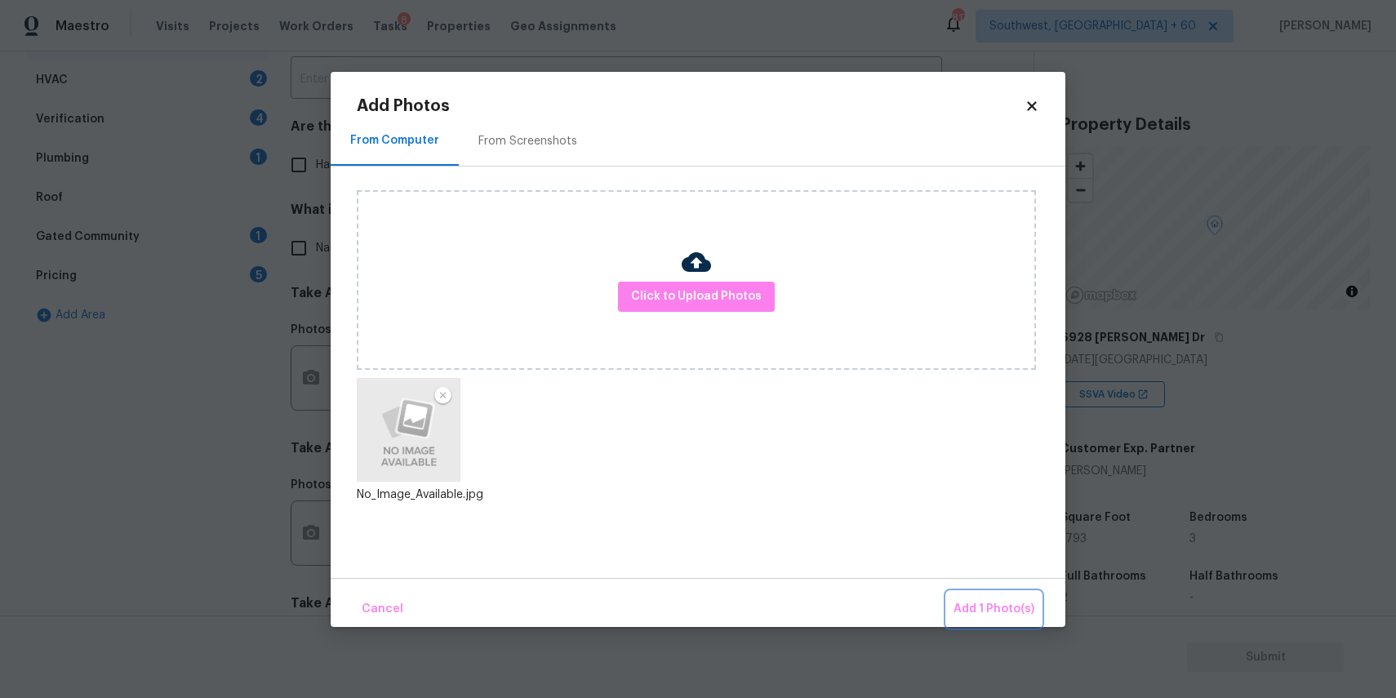
click at [1018, 599] on span "Add 1 Photo(s)" at bounding box center [993, 609] width 81 height 20
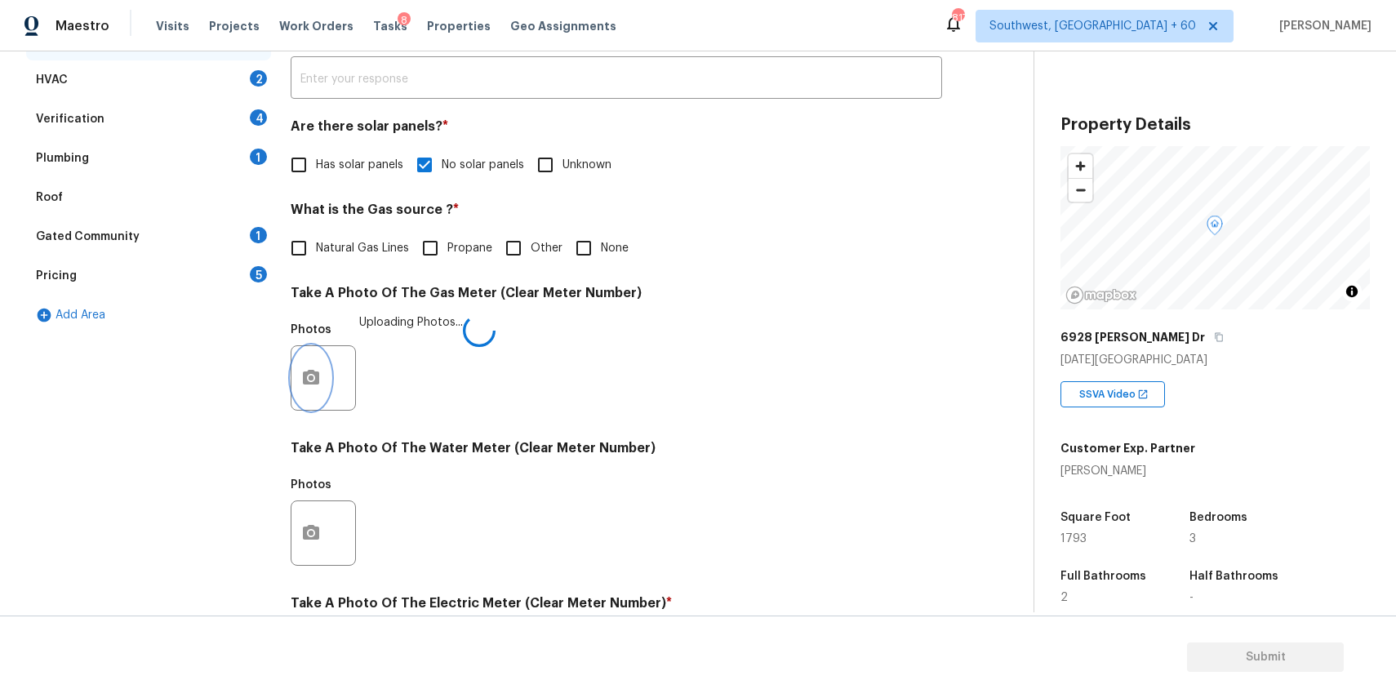
scroll to position [531, 0]
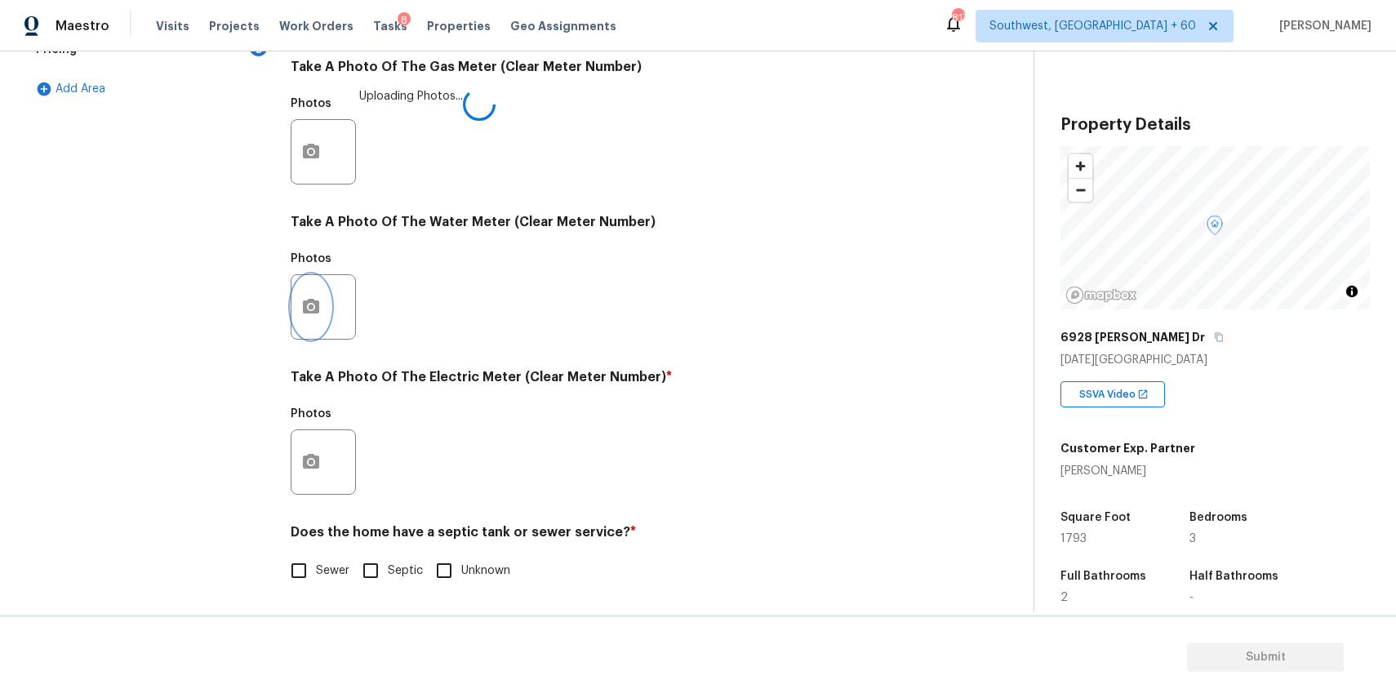
click at [313, 289] on button "button" at bounding box center [310, 307] width 39 height 64
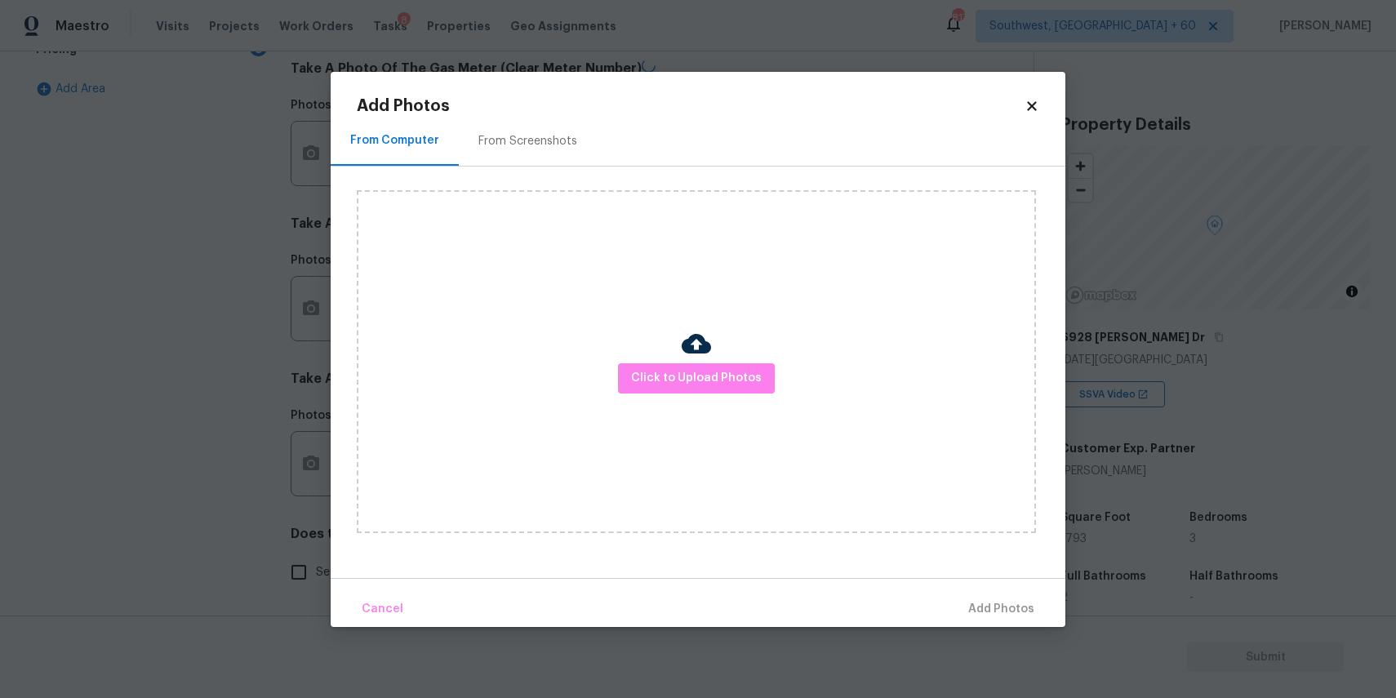
click at [715, 355] on div "Click to Upload Photos" at bounding box center [696, 361] width 679 height 343
click at [718, 370] on span "Click to Upload Photos" at bounding box center [696, 378] width 131 height 20
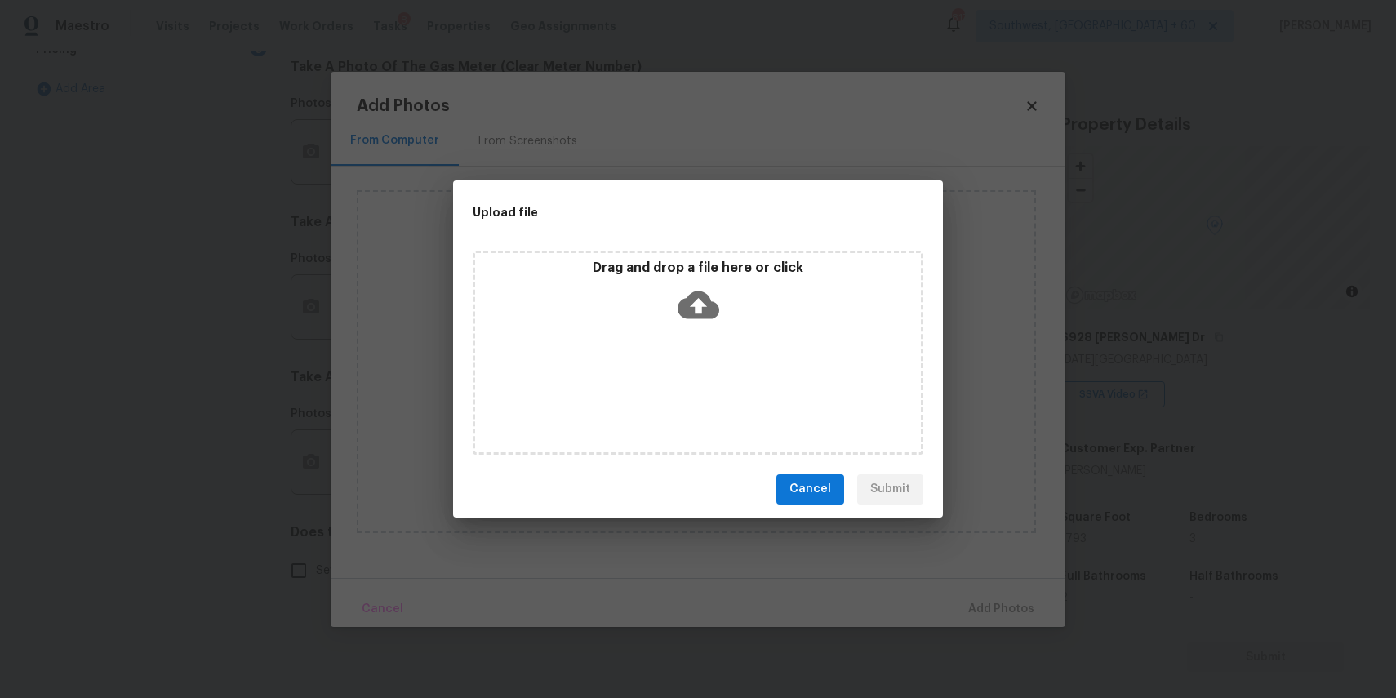
click at [713, 356] on div "Drag and drop a file here or click" at bounding box center [698, 353] width 451 height 204
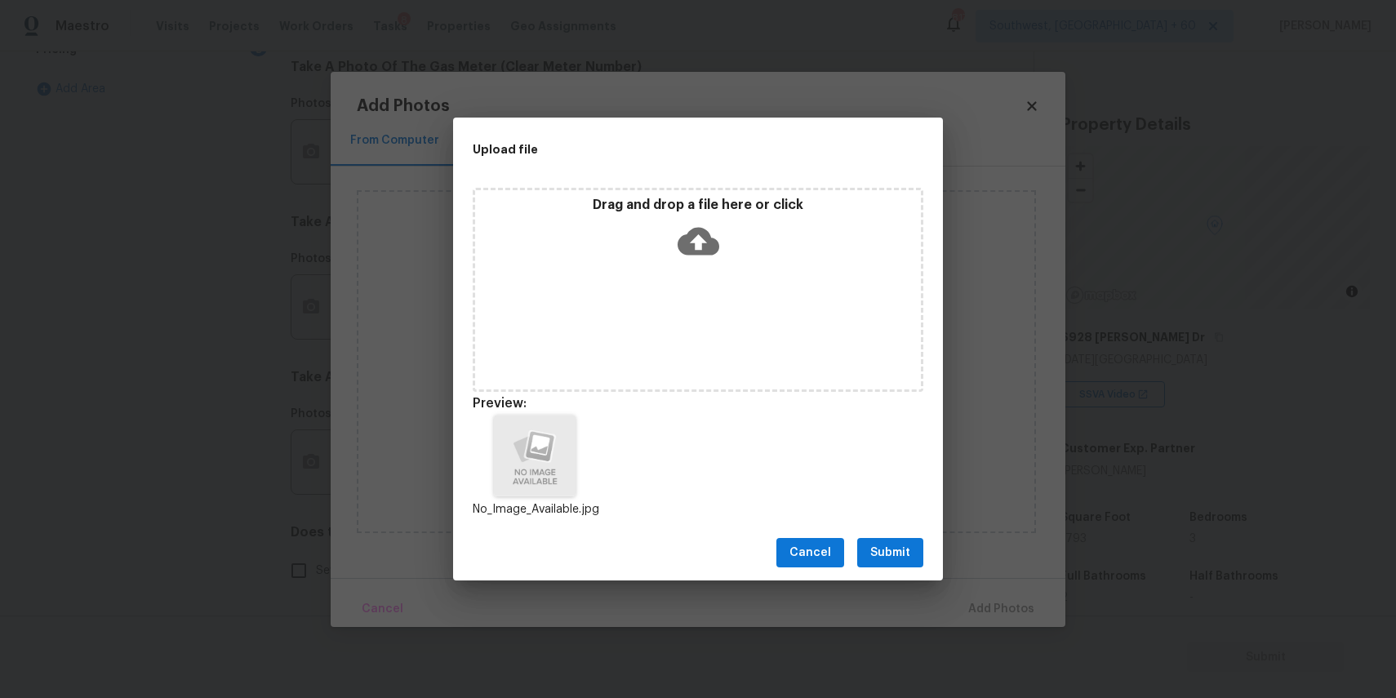
click at [921, 572] on div "Cancel Submit" at bounding box center [698, 553] width 490 height 56
click at [907, 549] on span "Submit" at bounding box center [890, 553] width 40 height 20
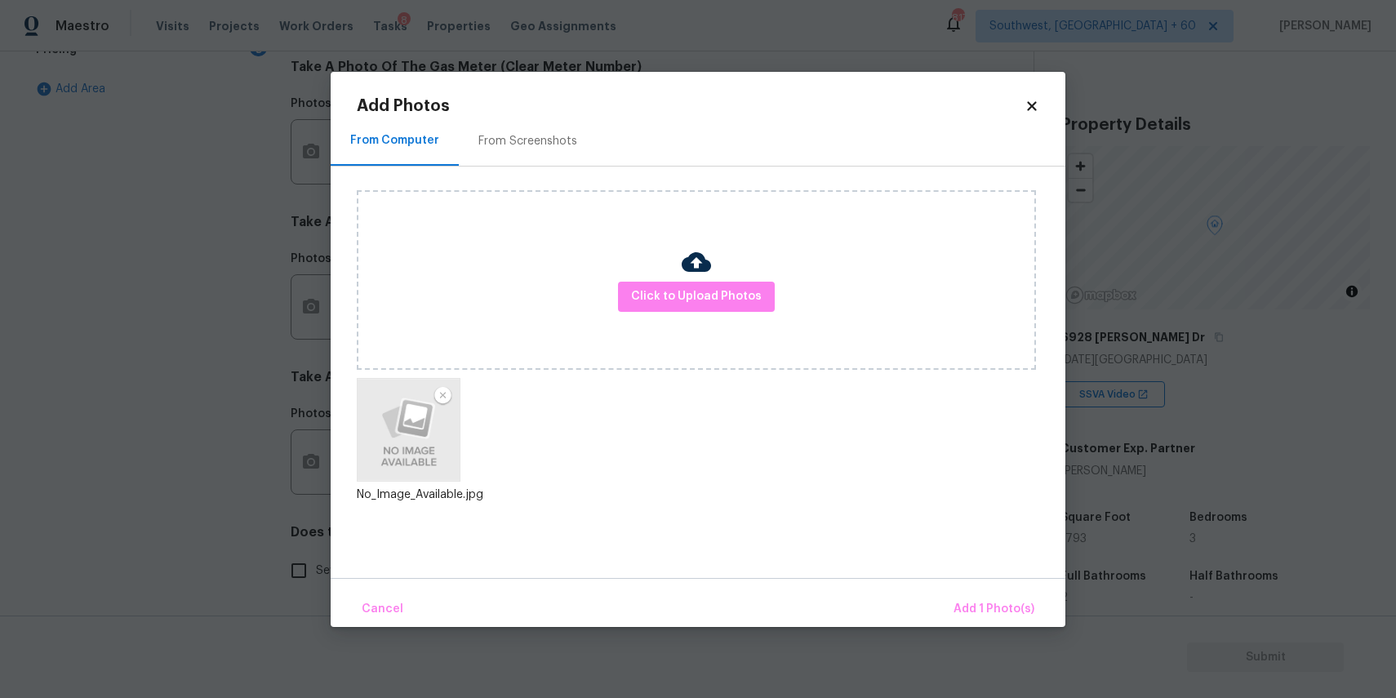
click at [1004, 584] on div "Cancel Add 1 Photo(s)" at bounding box center [698, 602] width 735 height 49
click at [1015, 616] on span "Add 1 Photo(s)" at bounding box center [993, 609] width 81 height 20
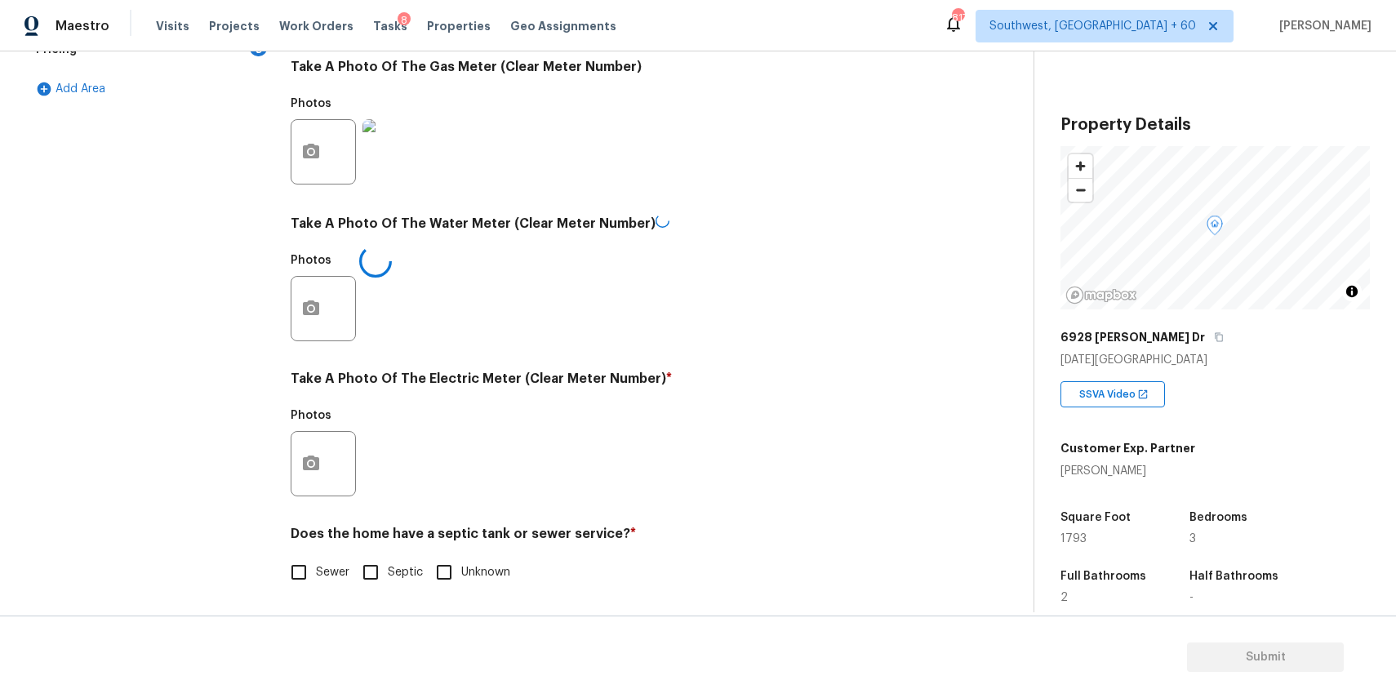
click at [340, 461] on div at bounding box center [323, 463] width 65 height 65
click at [324, 459] on button "button" at bounding box center [310, 464] width 39 height 64
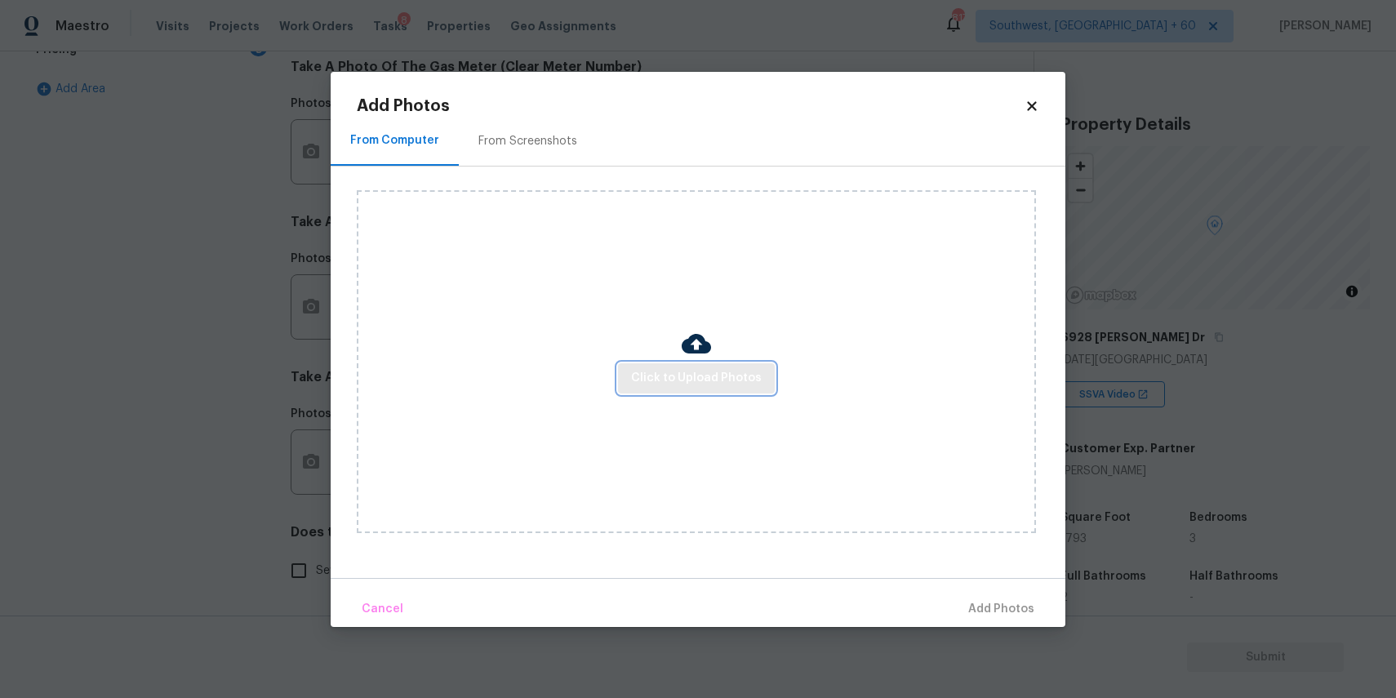
click at [705, 390] on button "Click to Upload Photos" at bounding box center [696, 378] width 157 height 30
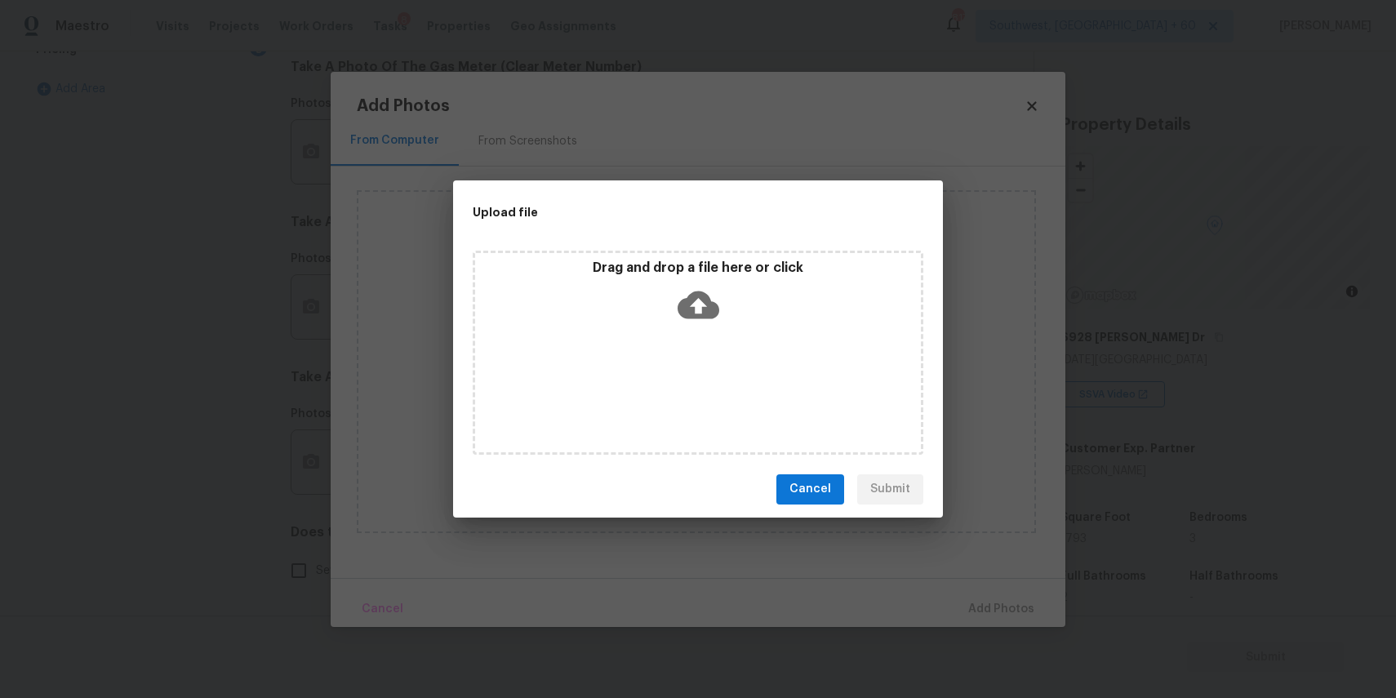
click at [700, 341] on div "Drag and drop a file here or click" at bounding box center [698, 353] width 451 height 204
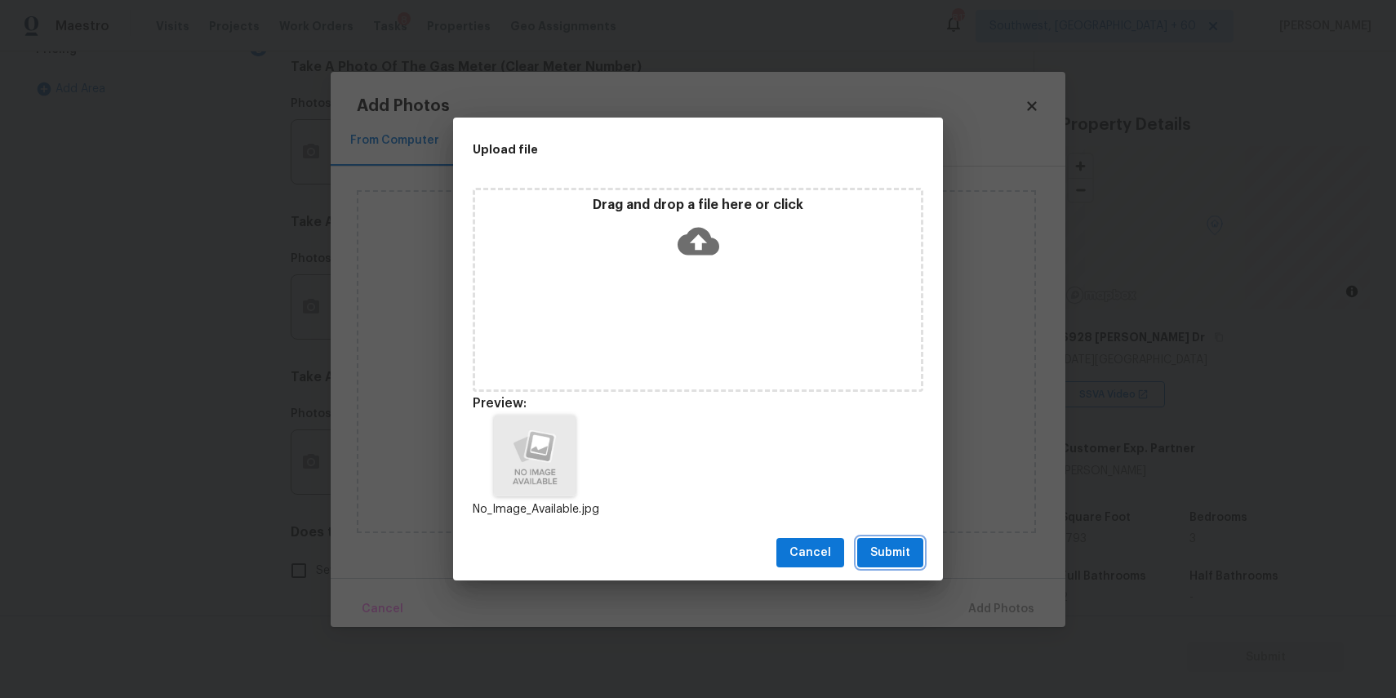
click at [895, 559] on span "Submit" at bounding box center [890, 553] width 40 height 20
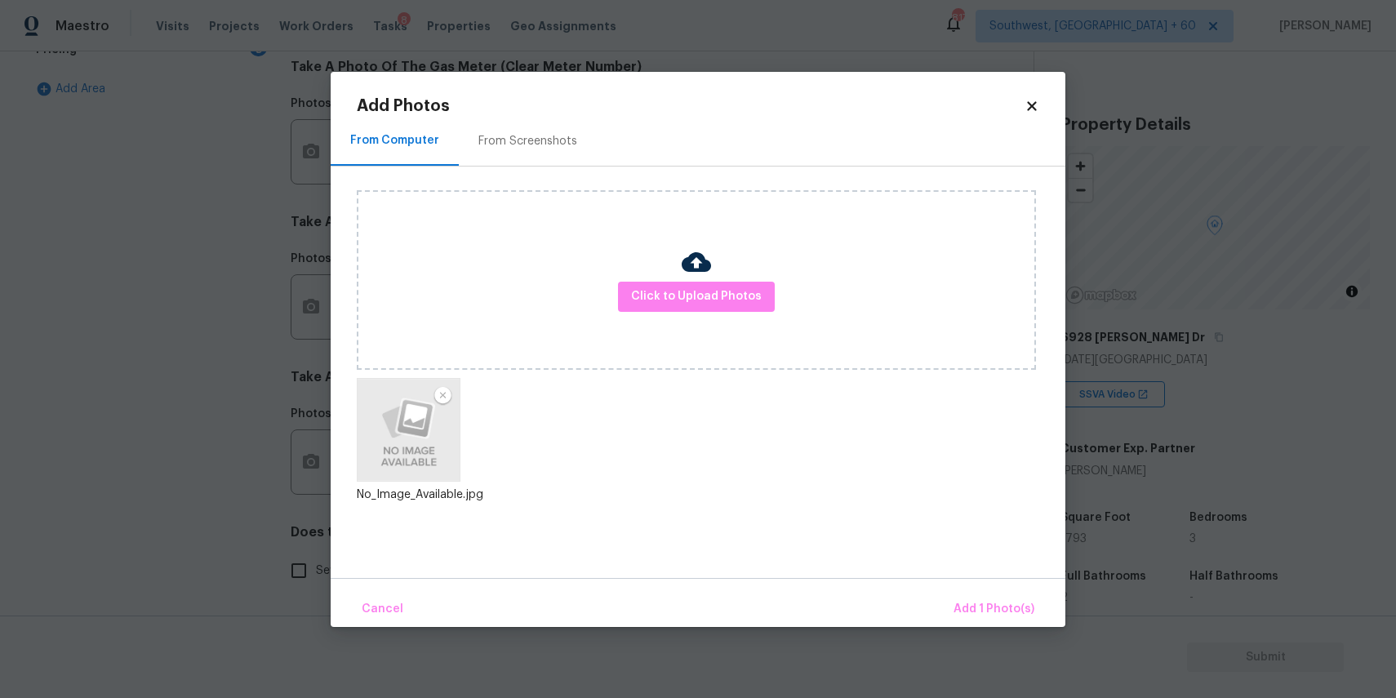
click at [984, 589] on div "Cancel Add 1 Photo(s)" at bounding box center [698, 602] width 735 height 49
click at [978, 605] on span "Add 1 Photo(s)" at bounding box center [993, 609] width 81 height 20
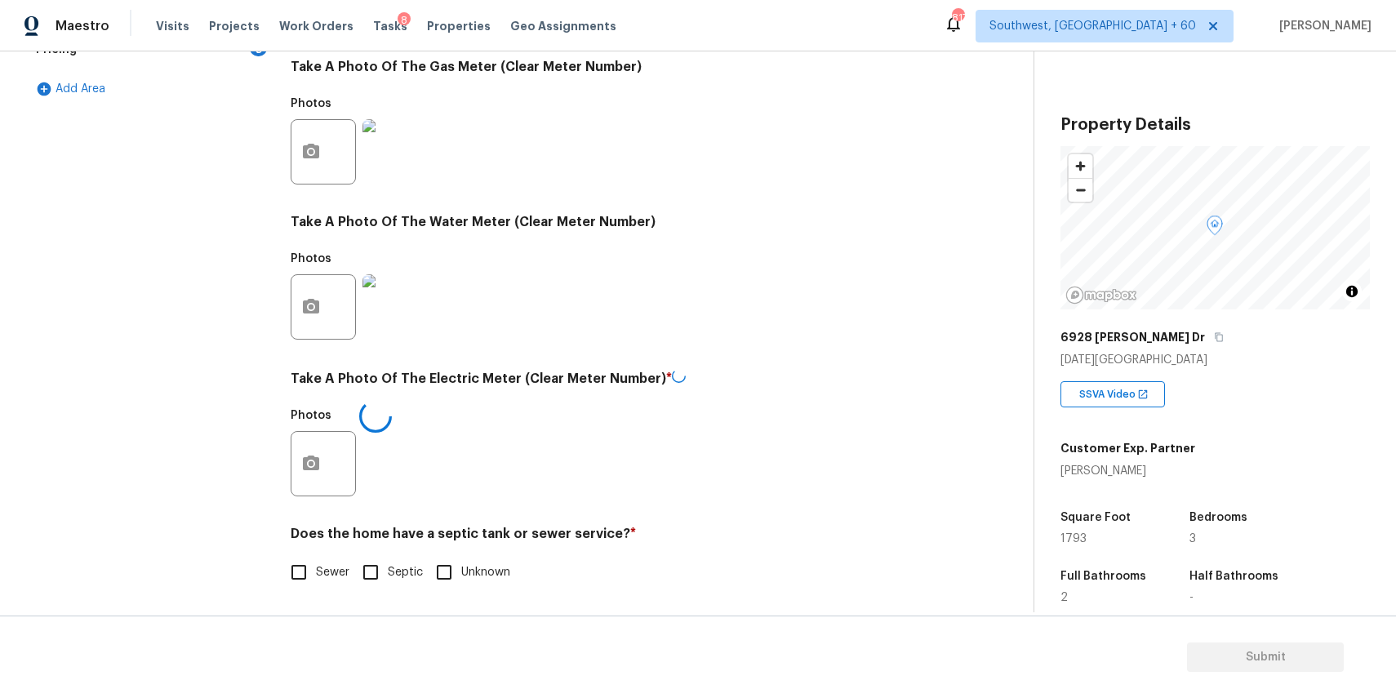
click at [328, 589] on label "Sewer" at bounding box center [316, 572] width 68 height 34
click at [316, 589] on input "Sewer" at bounding box center [299, 572] width 34 height 34
checkbox input "true"
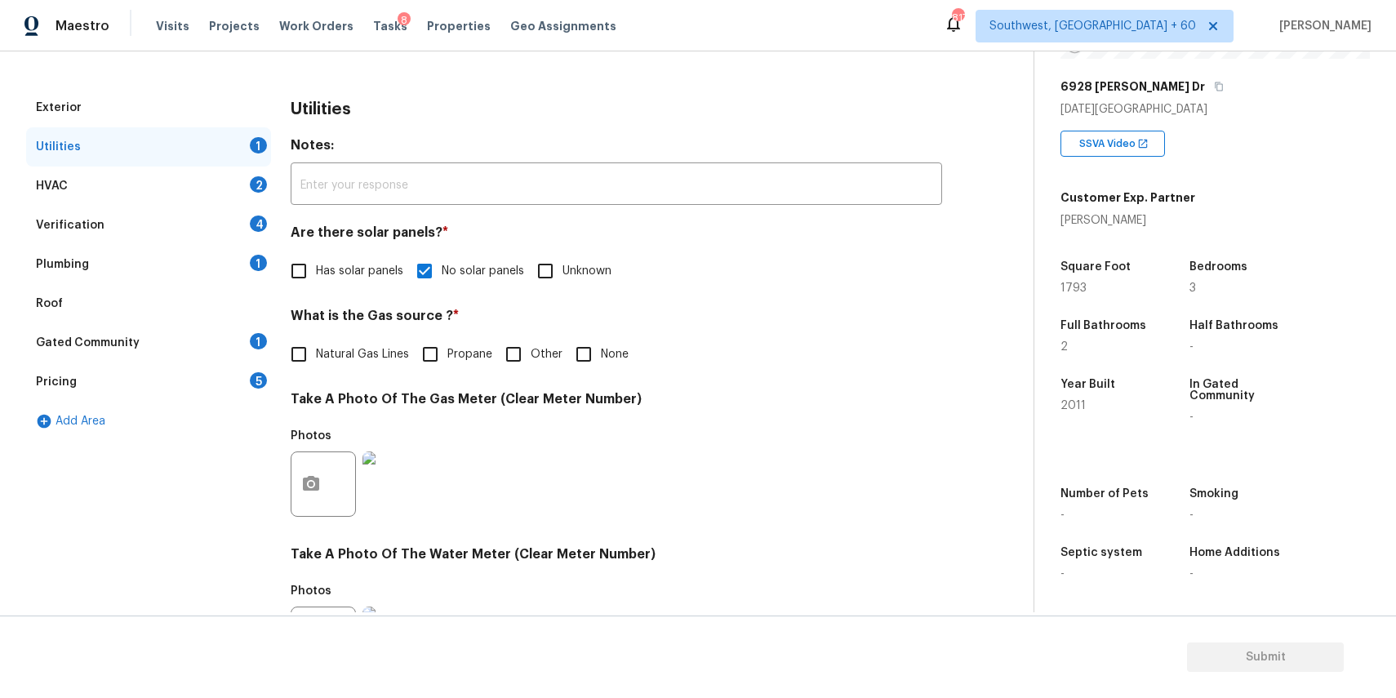
scroll to position [278, 0]
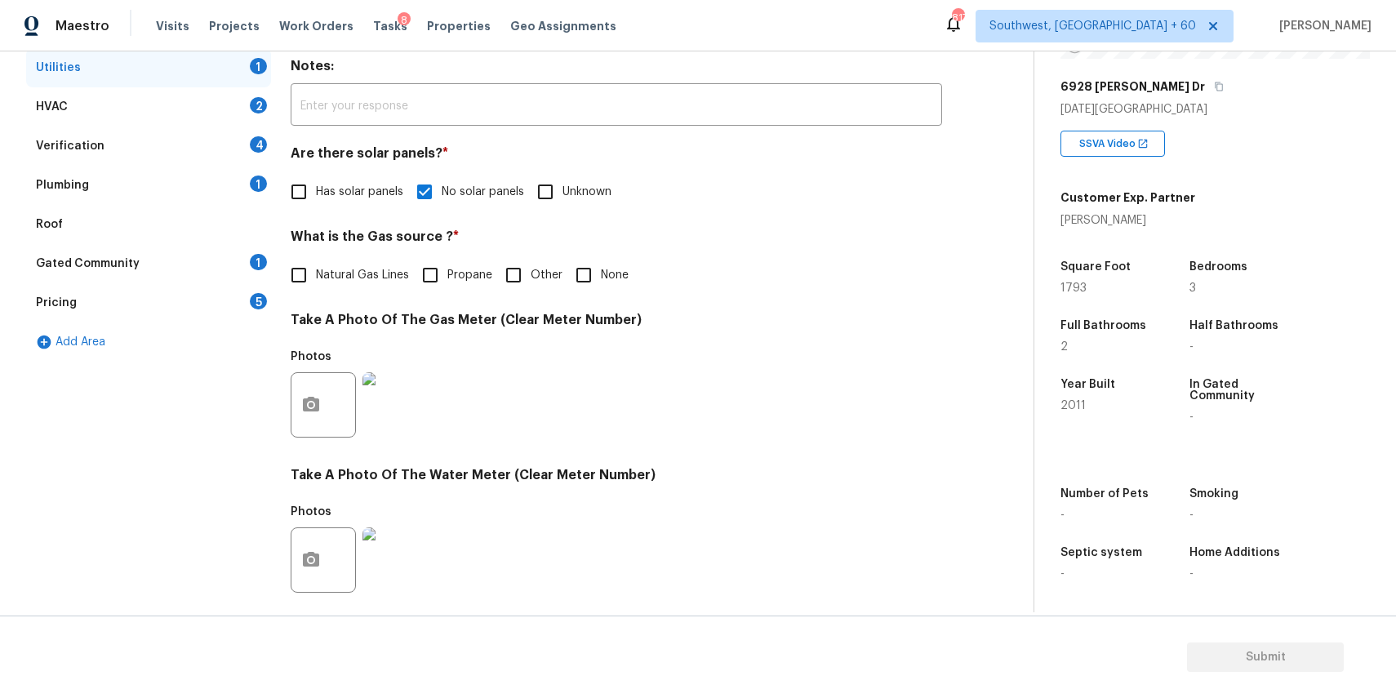
click at [198, 101] on div "HVAC 2" at bounding box center [148, 106] width 245 height 39
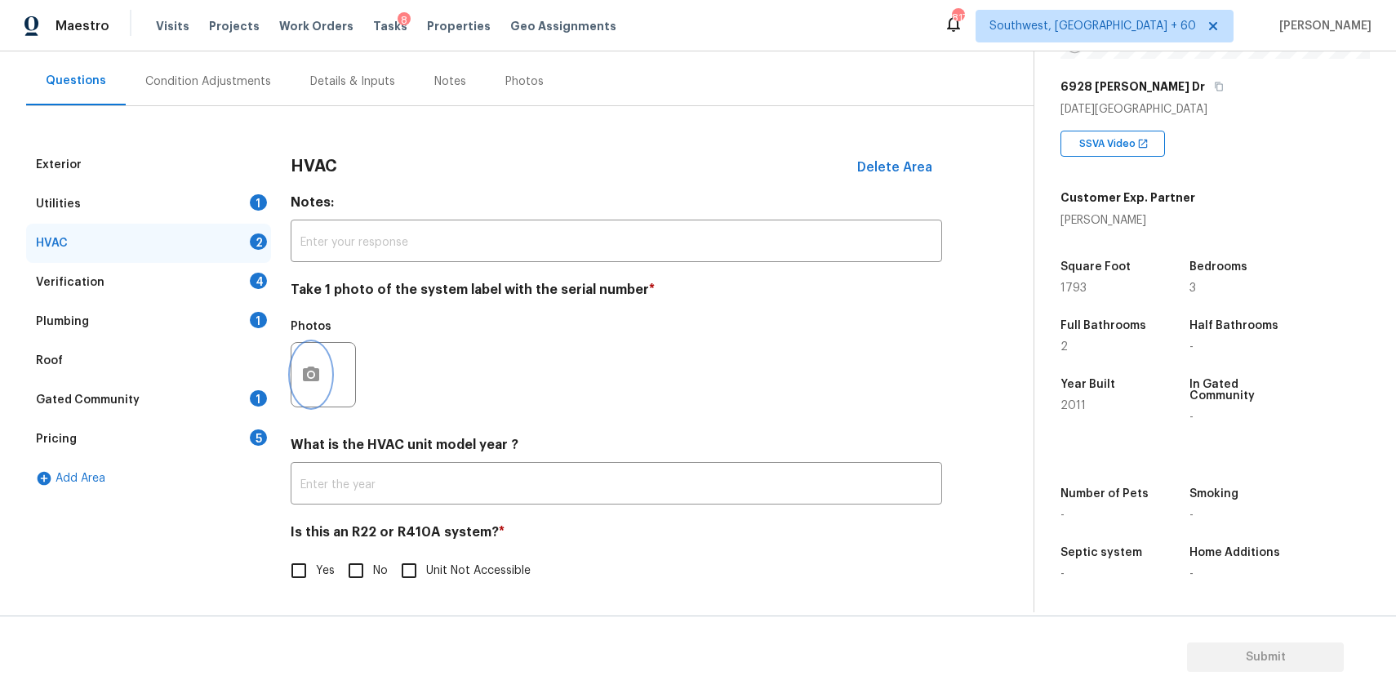
click at [304, 371] on icon "button" at bounding box center [311, 374] width 16 height 15
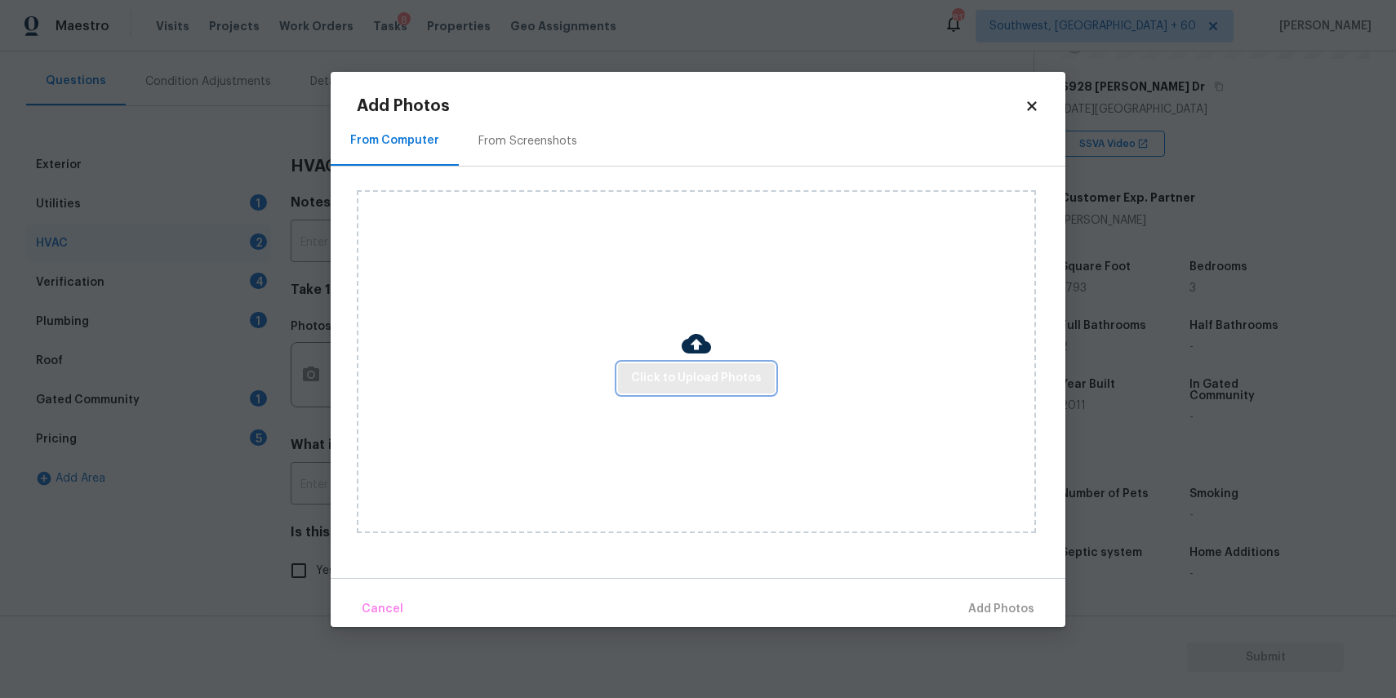
click at [691, 391] on button "Click to Upload Photos" at bounding box center [696, 378] width 157 height 30
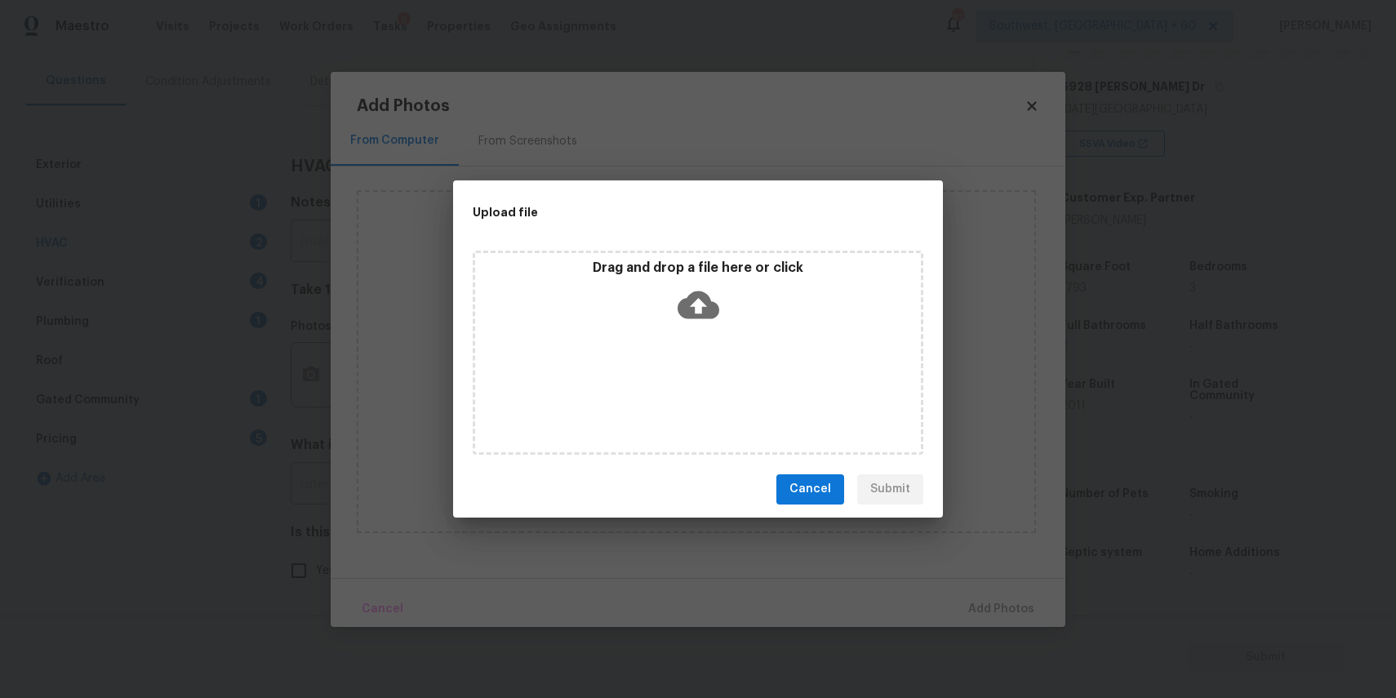
click at [687, 355] on div "Drag and drop a file here or click" at bounding box center [698, 353] width 451 height 204
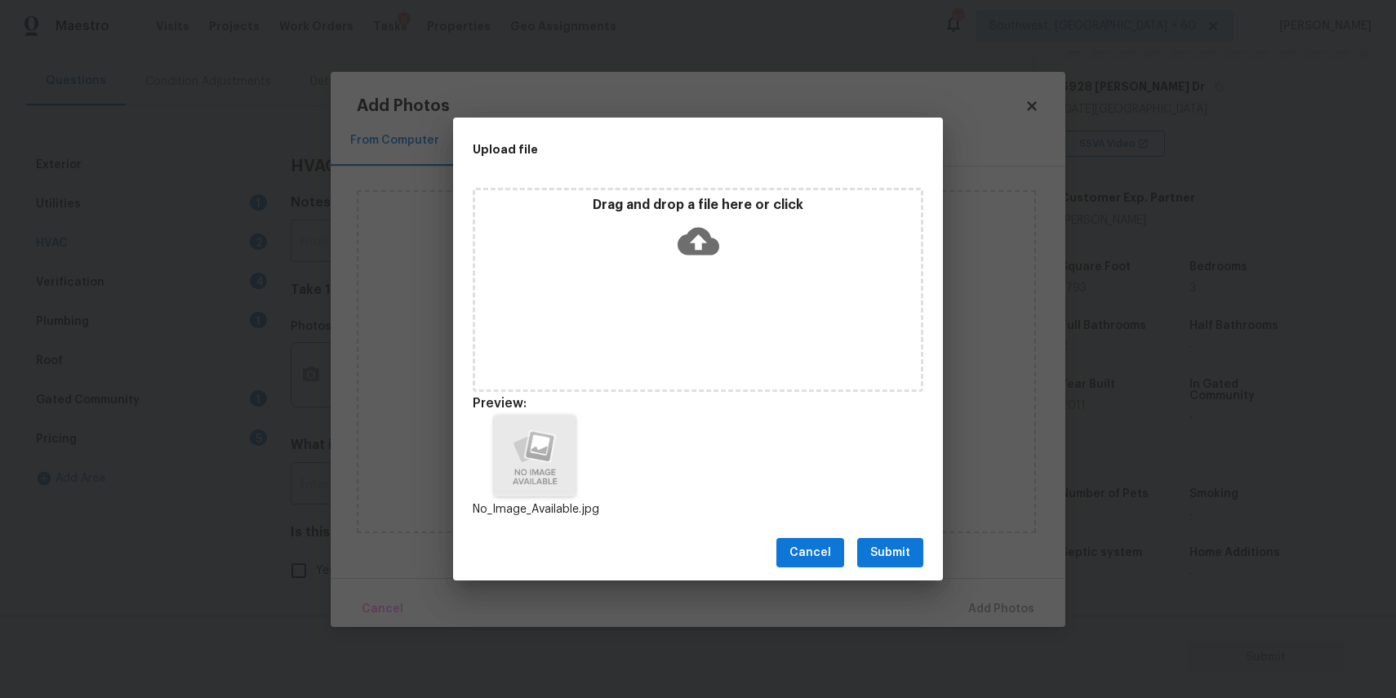
click at [868, 532] on div "Cancel Submit" at bounding box center [698, 553] width 490 height 56
click at [900, 557] on span "Submit" at bounding box center [890, 553] width 40 height 20
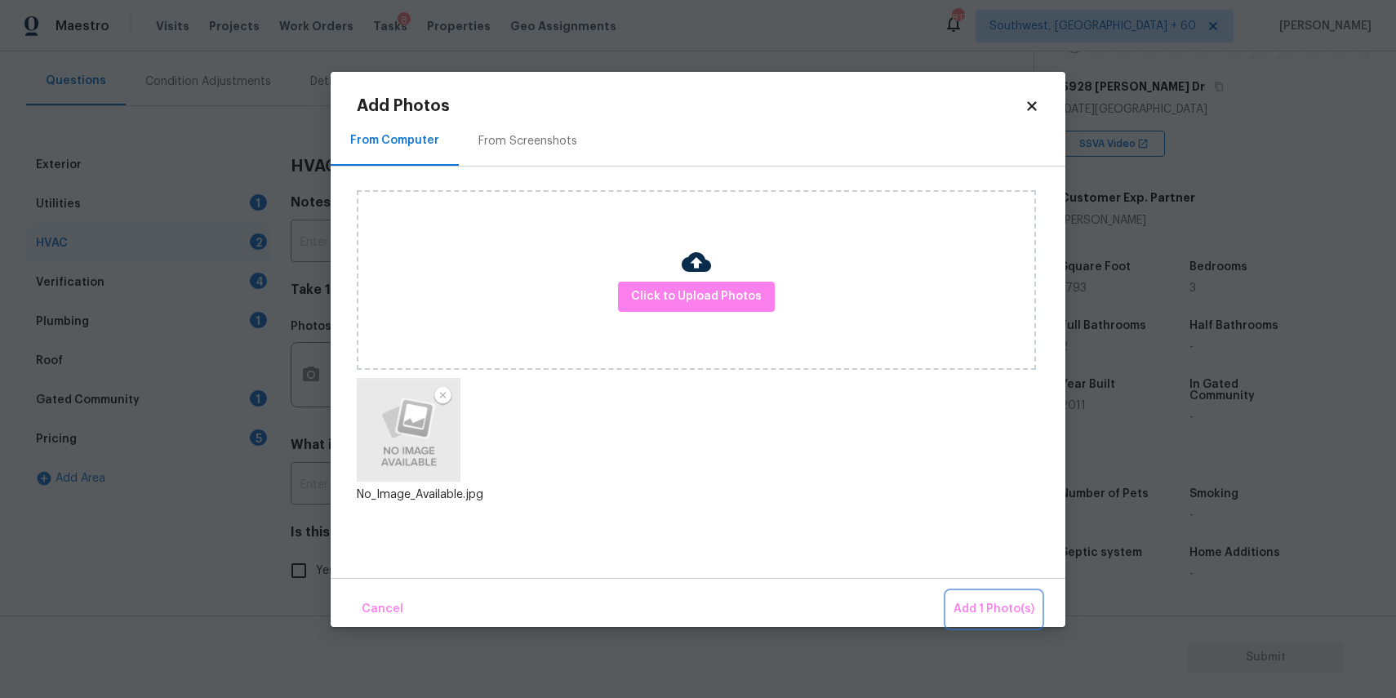
click at [971, 613] on span "Add 1 Photo(s)" at bounding box center [993, 609] width 81 height 20
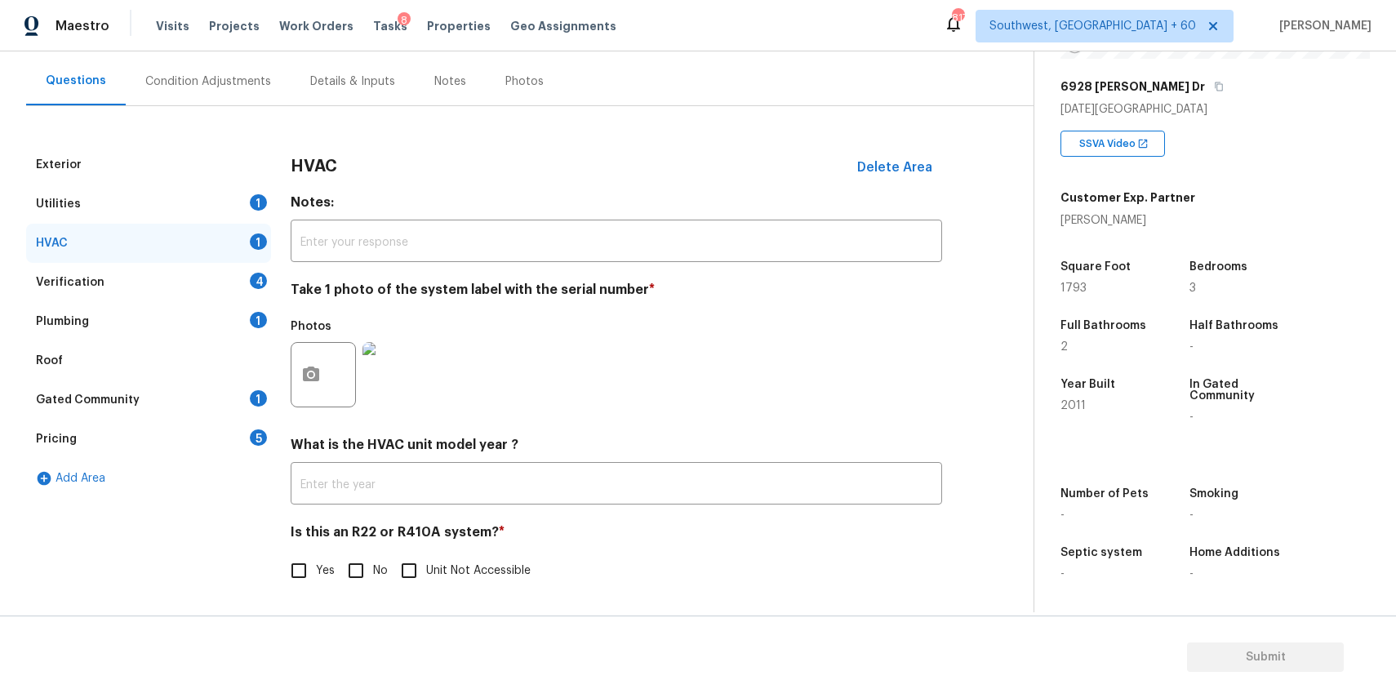
click at [357, 585] on input "No" at bounding box center [356, 570] width 34 height 34
checkbox input "true"
click at [220, 278] on div "Verification 4" at bounding box center [148, 282] width 245 height 39
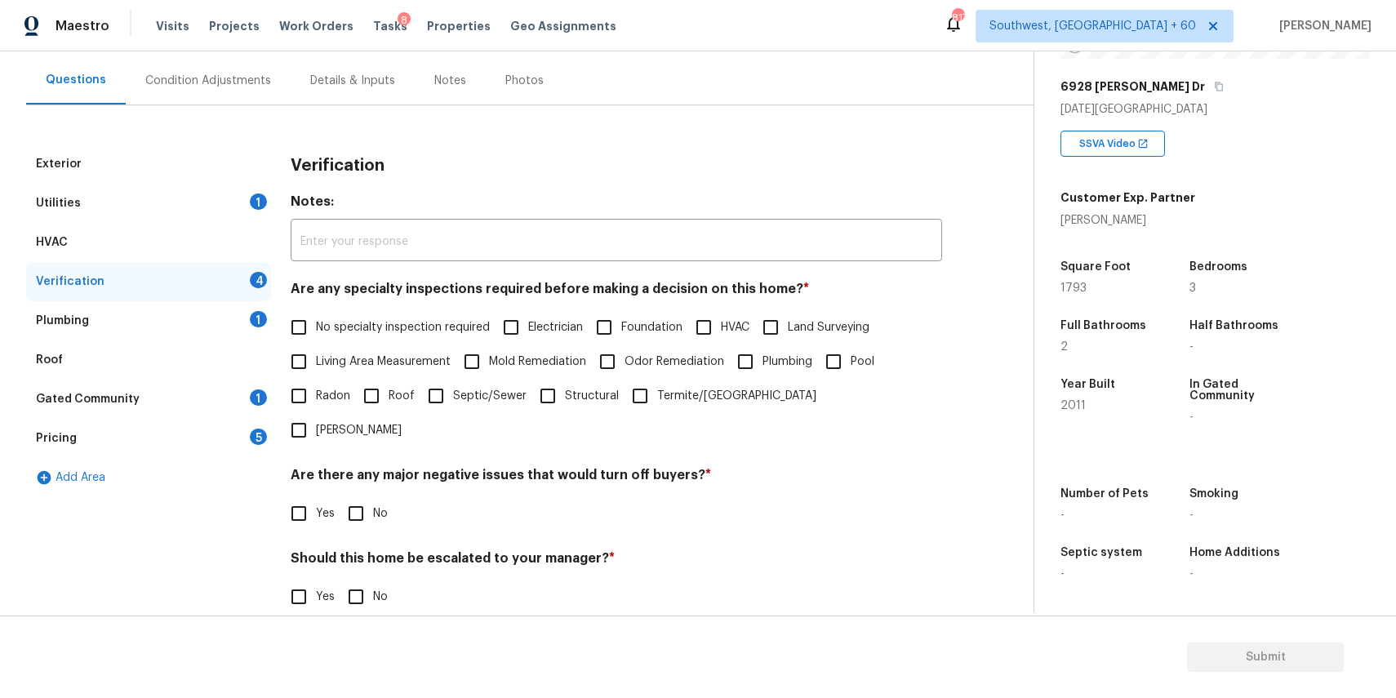
click at [322, 335] on span "No specialty inspection required" at bounding box center [403, 327] width 174 height 17
click at [316, 335] on input "No specialty inspection required" at bounding box center [299, 327] width 34 height 34
checkbox input "true"
click at [386, 507] on span "No" at bounding box center [380, 515] width 15 height 17
click at [373, 498] on input "No" at bounding box center [356, 515] width 34 height 34
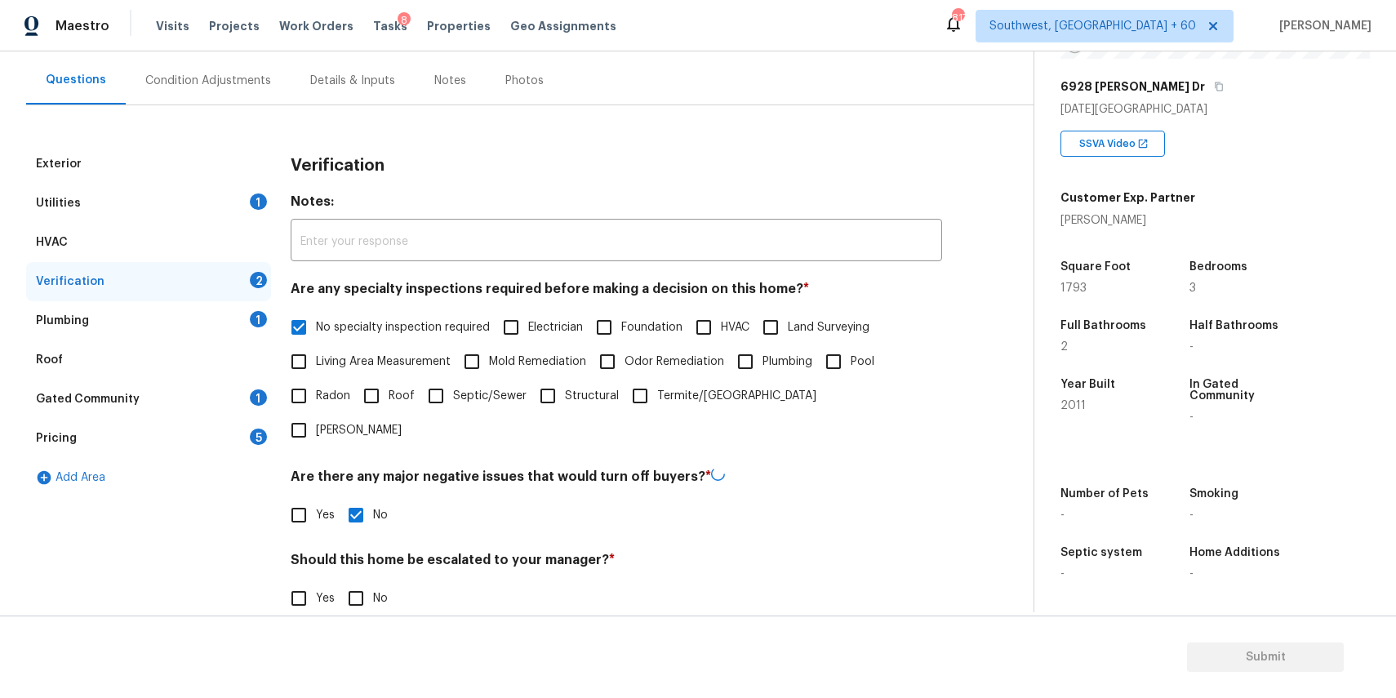
click at [377, 507] on span "No" at bounding box center [380, 515] width 15 height 17
click at [373, 498] on input "No" at bounding box center [356, 515] width 34 height 34
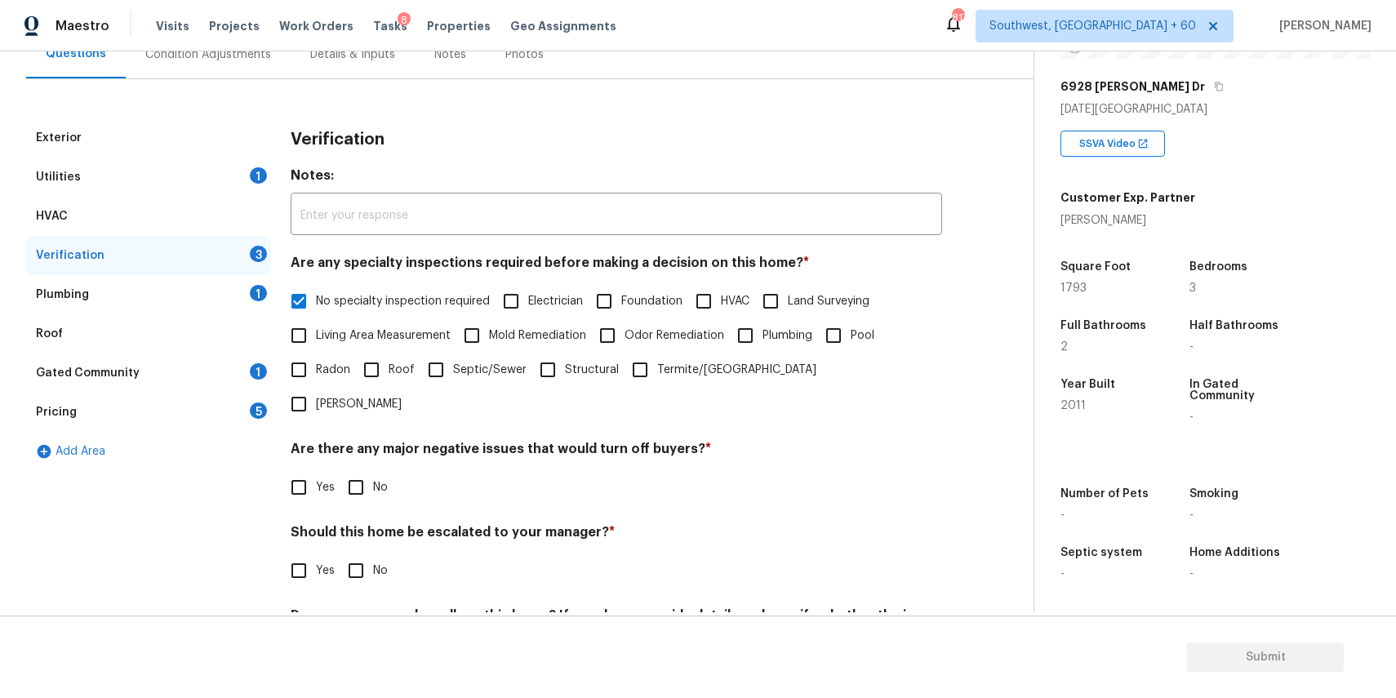
click at [378, 479] on span "No" at bounding box center [380, 487] width 15 height 17
click at [373, 470] on input "No" at bounding box center [356, 487] width 34 height 34
checkbox input "true"
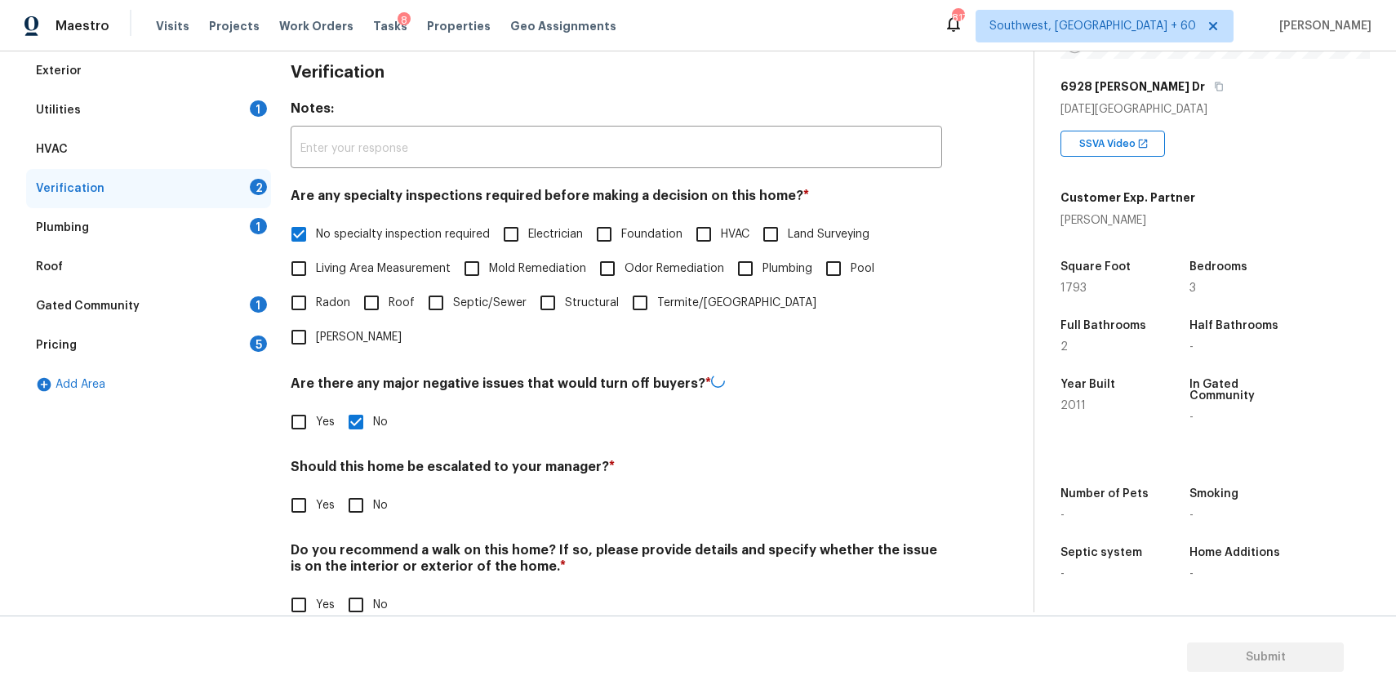
scroll to position [233, 0]
click at [367, 588] on input "No" at bounding box center [356, 605] width 34 height 34
checkbox input "true"
click at [232, 229] on div "Plumbing 1" at bounding box center [148, 229] width 245 height 39
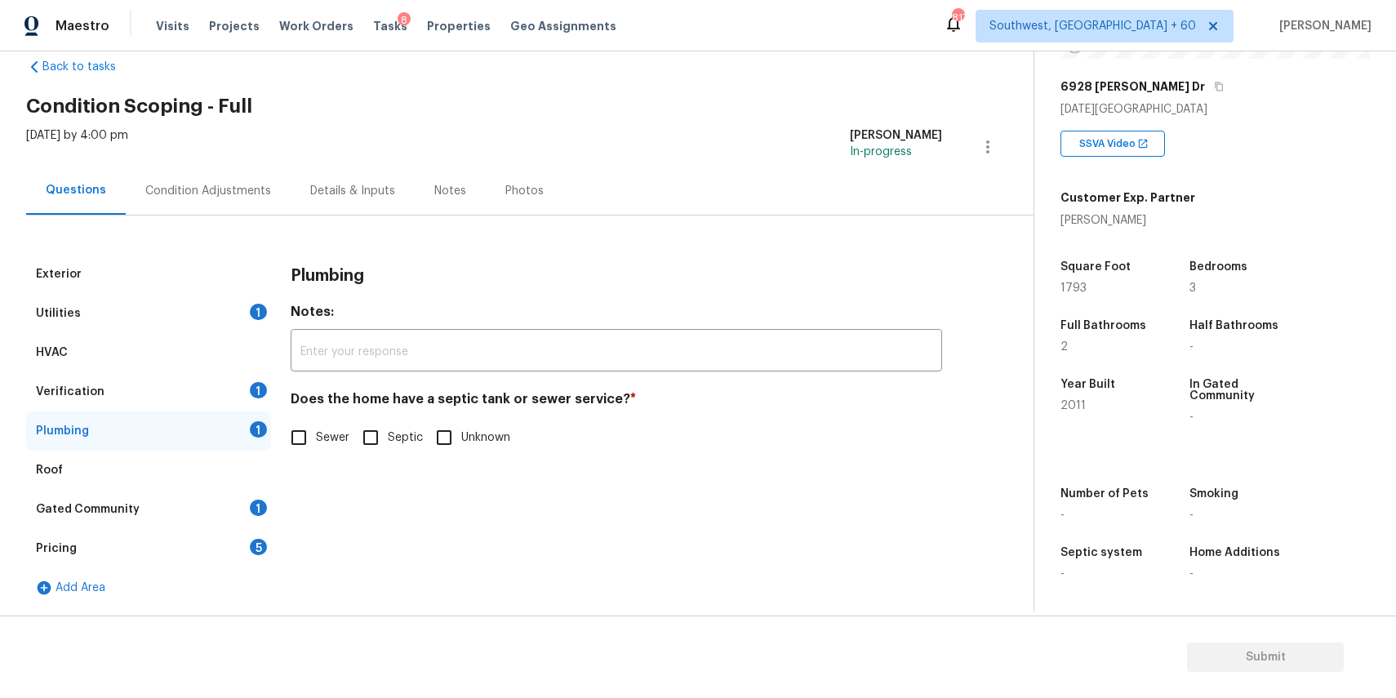
click at [324, 424] on label "Sewer" at bounding box center [316, 437] width 68 height 34
click at [316, 424] on input "Sewer" at bounding box center [299, 437] width 34 height 34
click at [324, 424] on label "Sewer" at bounding box center [316, 439] width 68 height 34
click at [316, 424] on input "Sewer" at bounding box center [299, 439] width 34 height 34
click at [305, 436] on input "Sewer" at bounding box center [299, 437] width 34 height 34
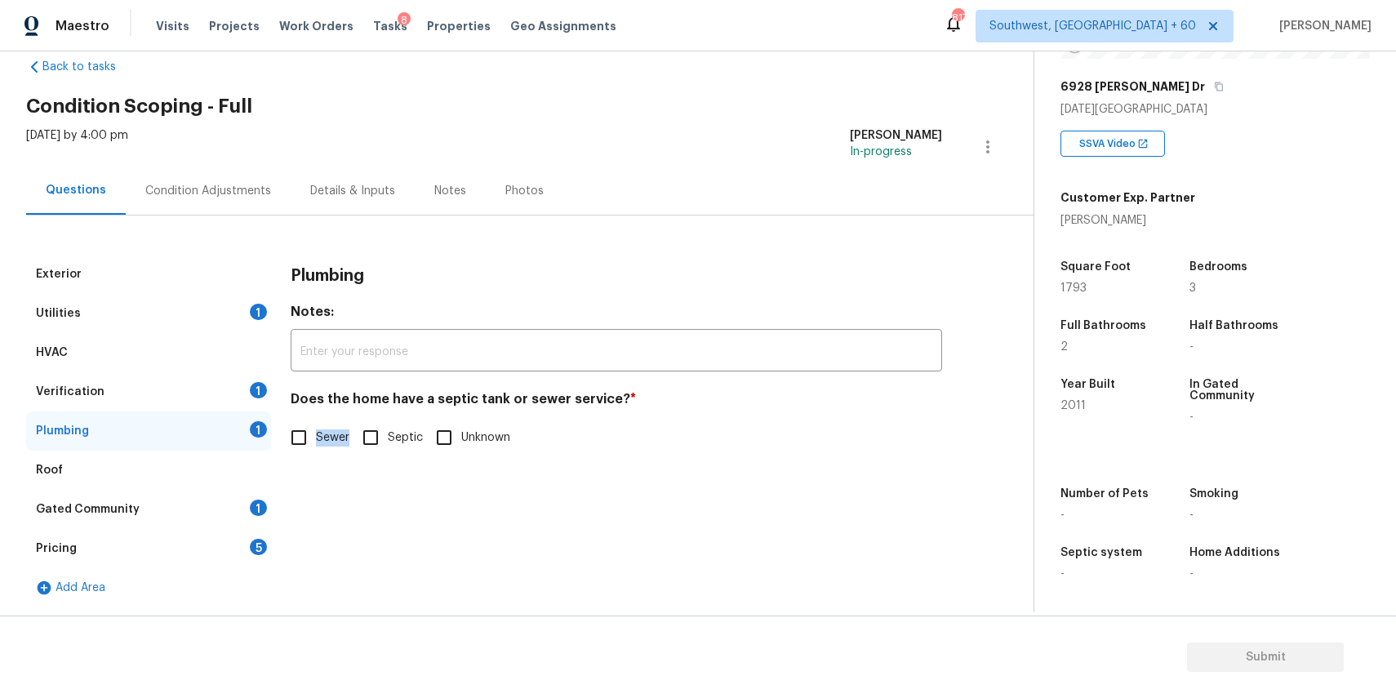
checkbox input "true"
click at [234, 535] on div "Pricing 5" at bounding box center [148, 548] width 245 height 39
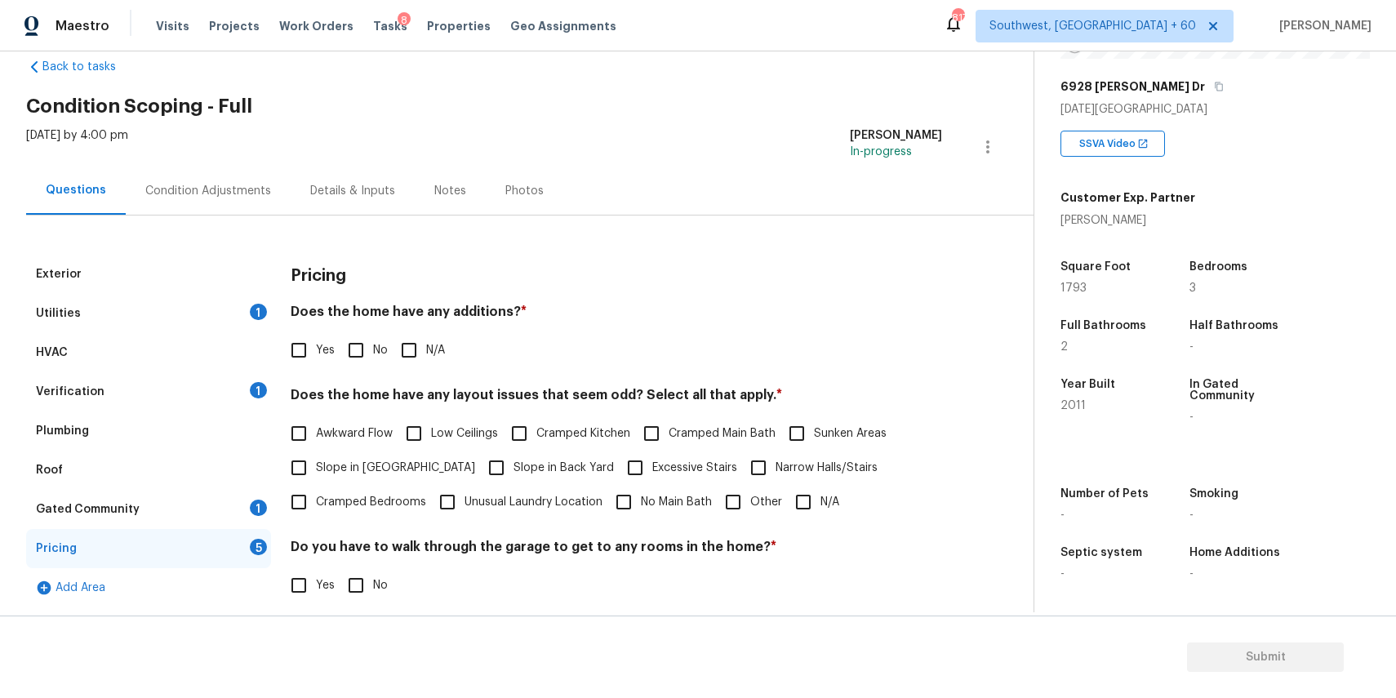
click at [243, 507] on div "Gated Community 1" at bounding box center [148, 509] width 245 height 39
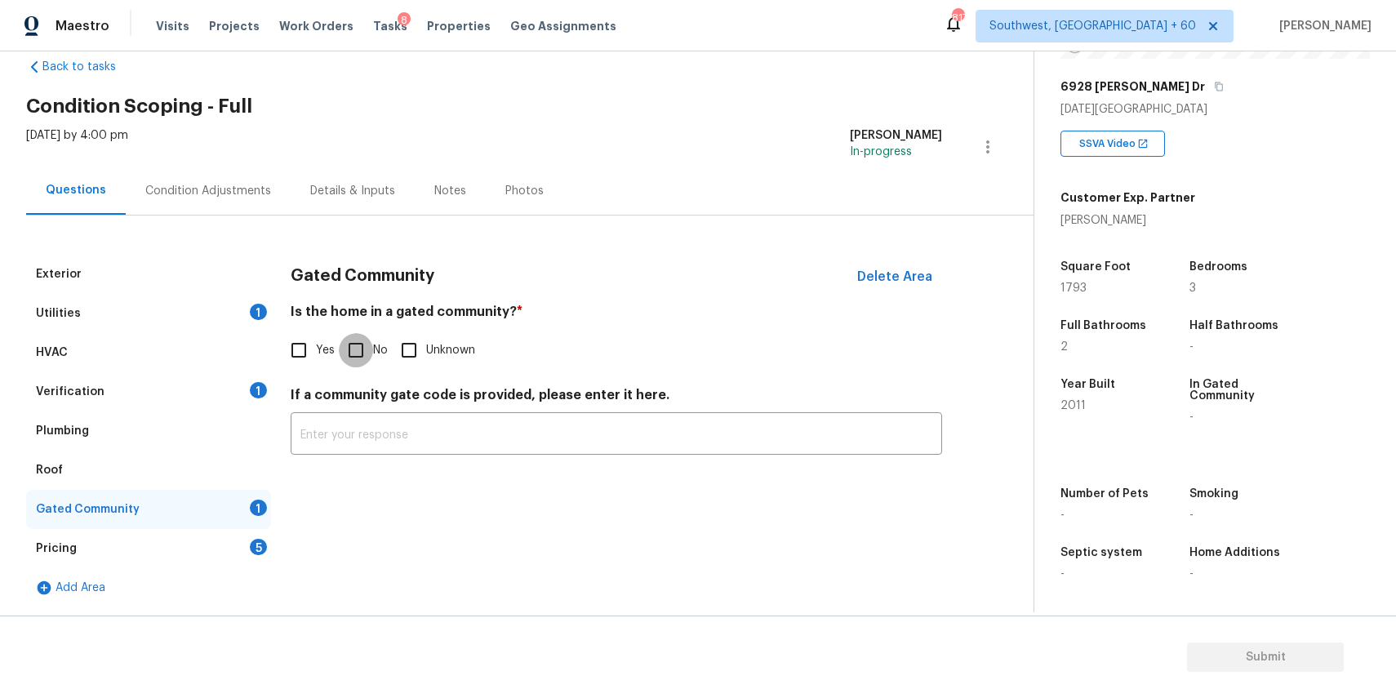
click at [364, 338] on input "No" at bounding box center [356, 350] width 34 height 34
checkbox input "true"
click at [182, 553] on div "Pricing 5" at bounding box center [148, 548] width 245 height 39
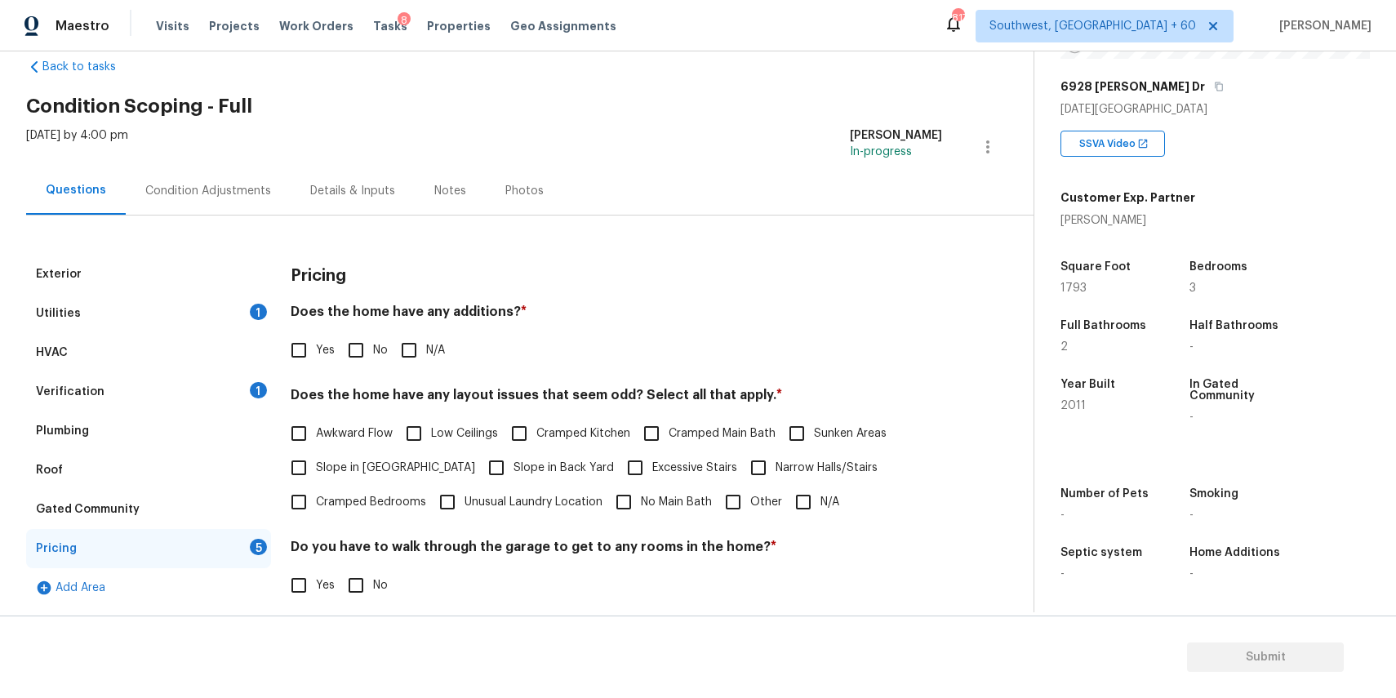
click at [425, 335] on input "N/A" at bounding box center [409, 350] width 34 height 34
checkbox input "true"
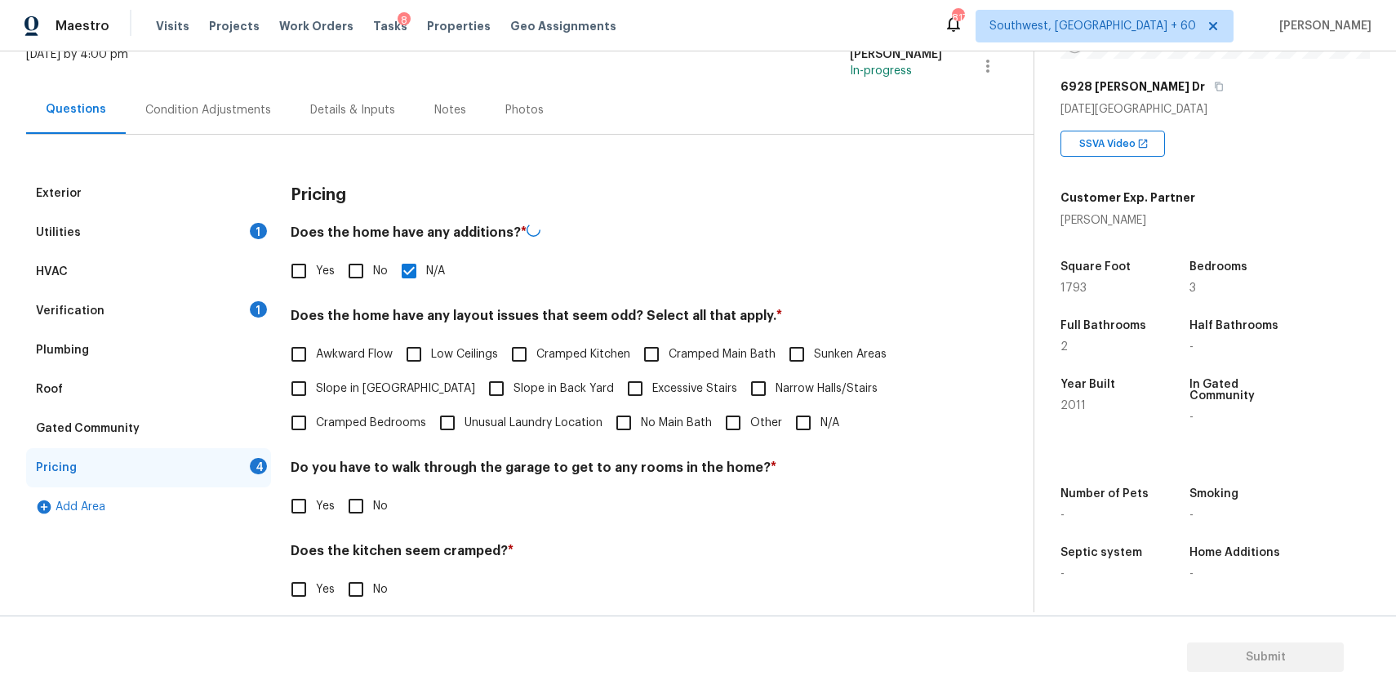
scroll to position [213, 0]
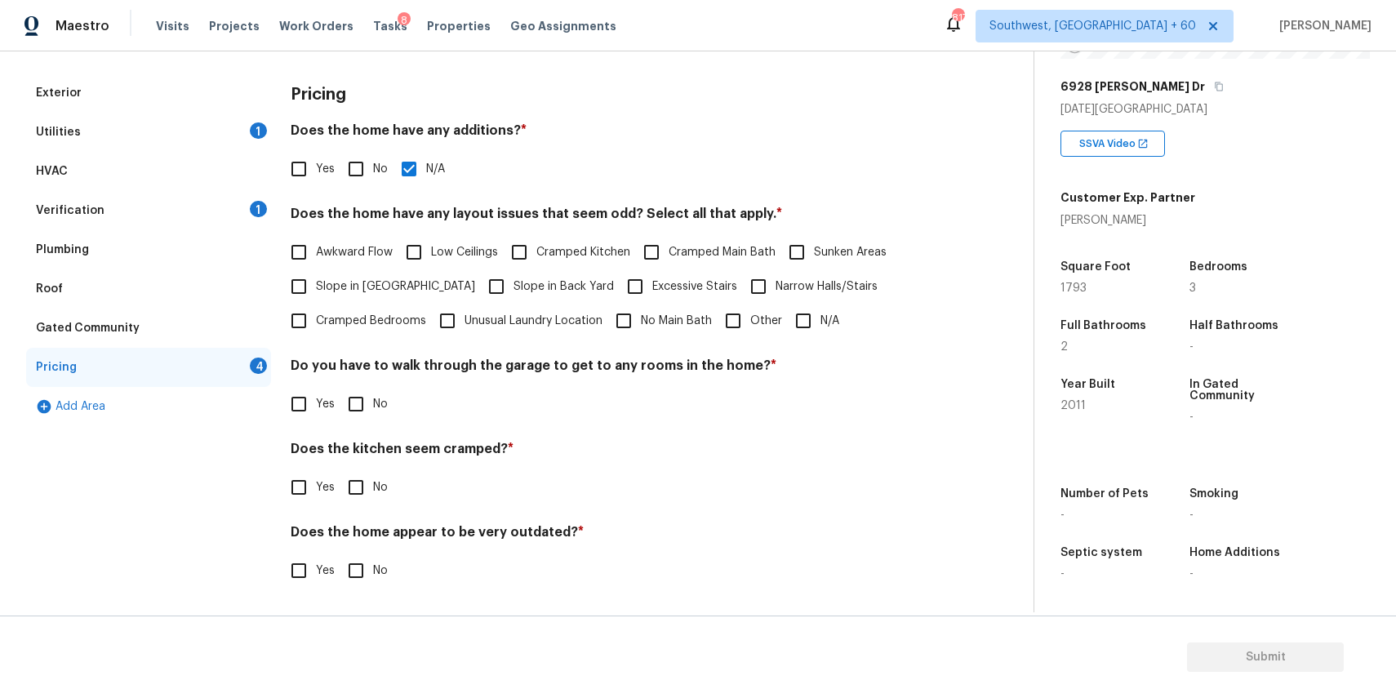
click at [803, 313] on input "N/A" at bounding box center [803, 321] width 34 height 34
checkbox input "true"
click at [362, 413] on input "No" at bounding box center [356, 404] width 34 height 34
checkbox input "true"
click at [375, 518] on div "Pricing Does the home have any additions? * Yes No N/A Does the home have any l…" at bounding box center [616, 340] width 651 height 534
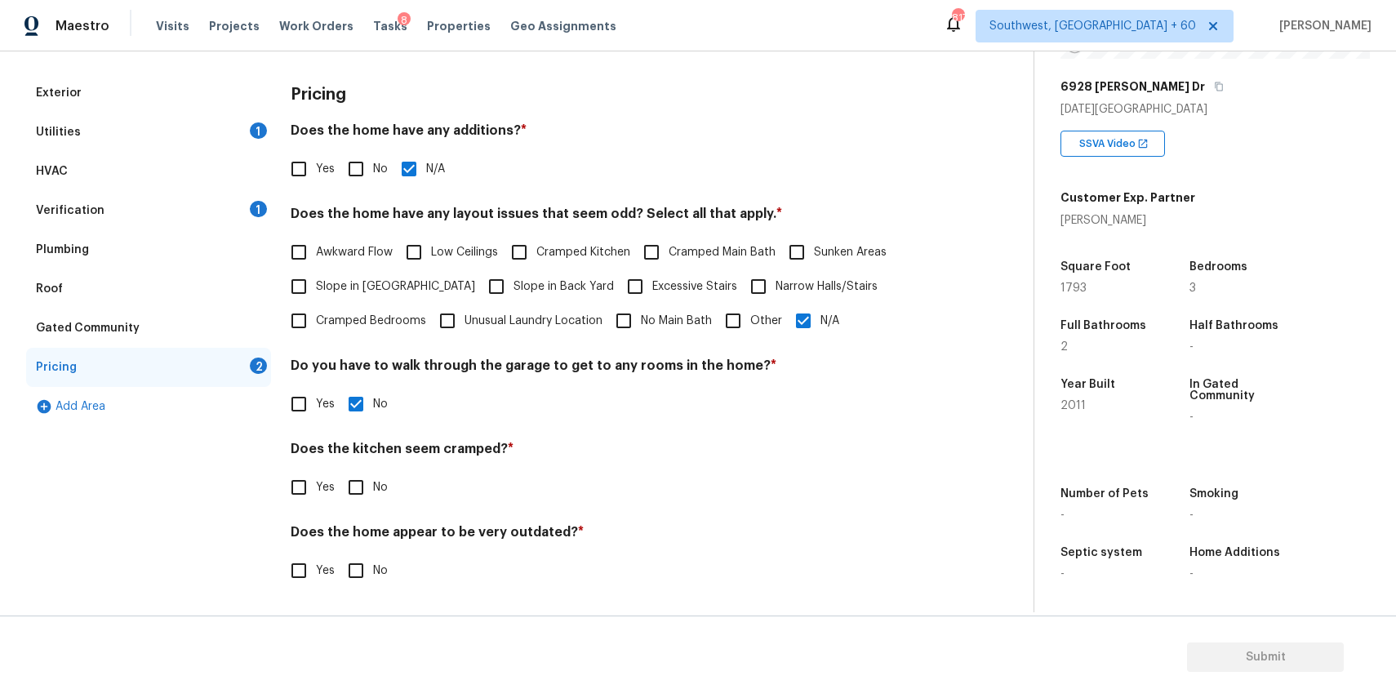
click at [372, 507] on div "Pricing Does the home have any additions? * Yes No N/A Does the home have any l…" at bounding box center [616, 340] width 651 height 534
click at [375, 500] on label "No" at bounding box center [363, 487] width 49 height 34
click at [373, 500] on input "No" at bounding box center [356, 487] width 34 height 34
checkbox input "true"
click at [368, 572] on input "No" at bounding box center [356, 570] width 34 height 34
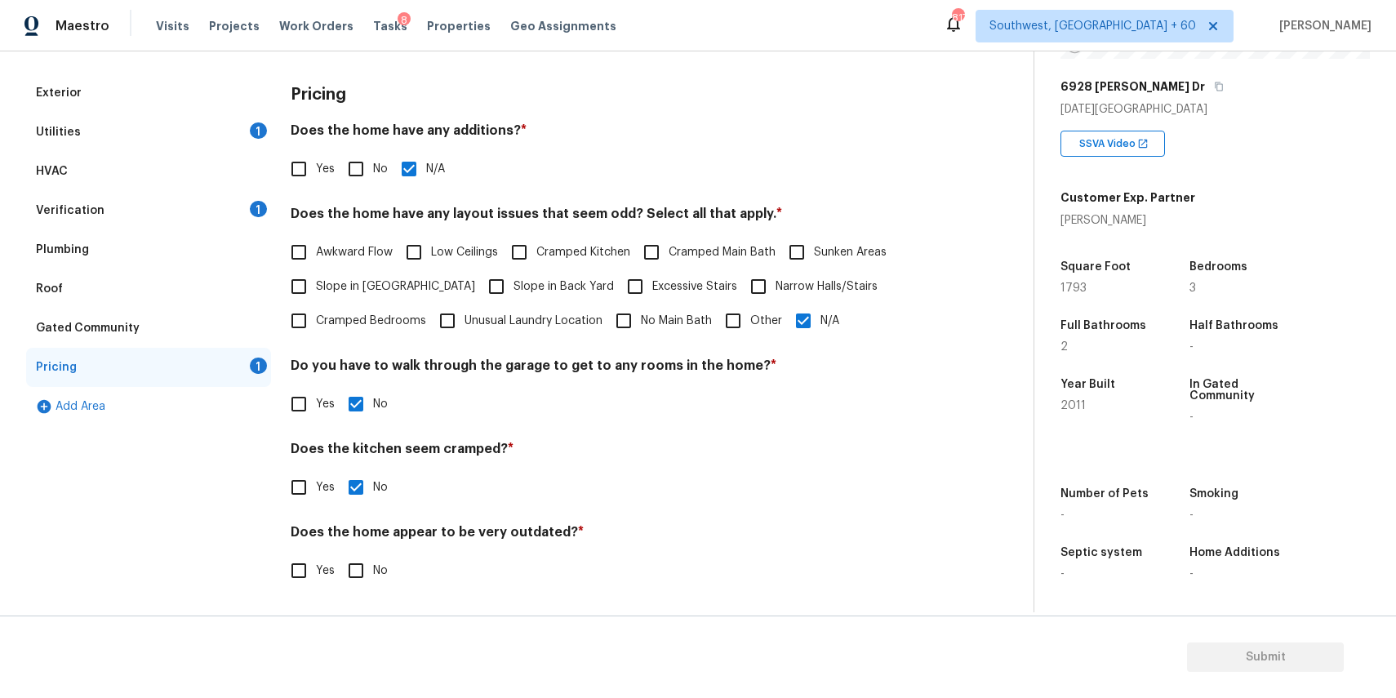
checkbox input "true"
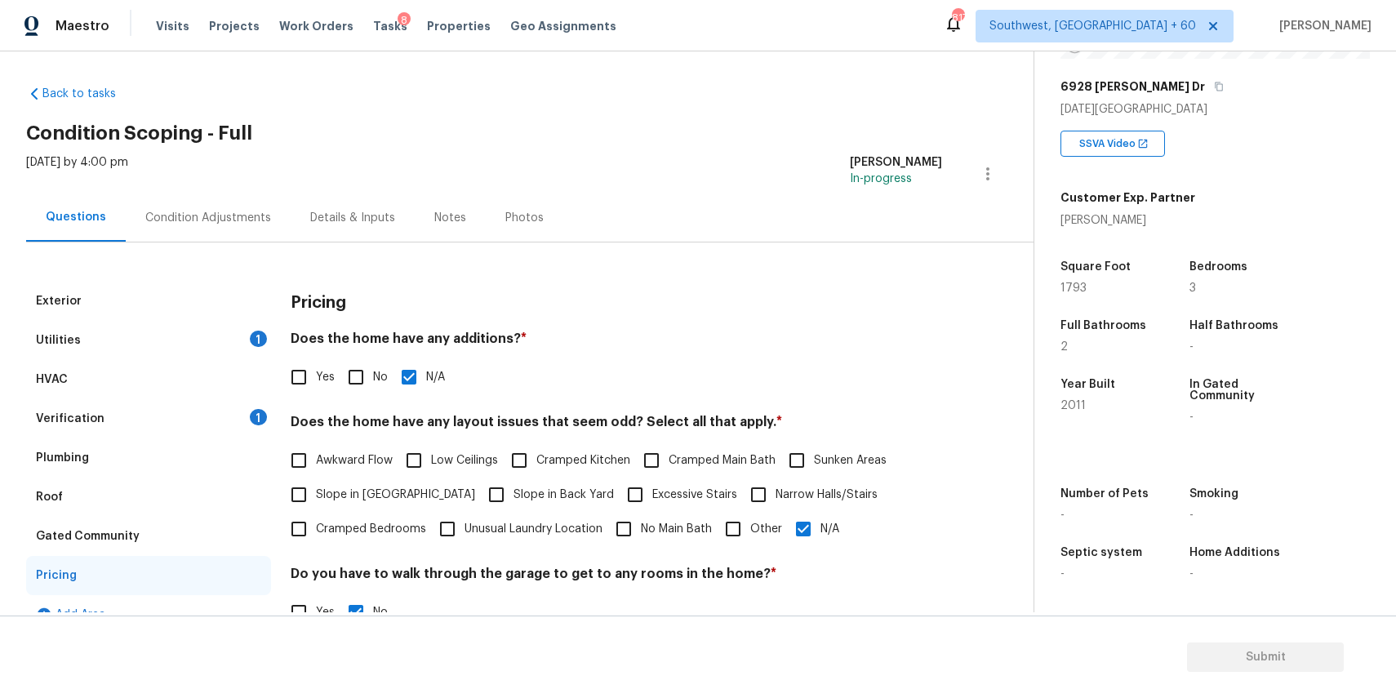
click at [237, 219] on div "Condition Adjustments" at bounding box center [208, 218] width 126 height 16
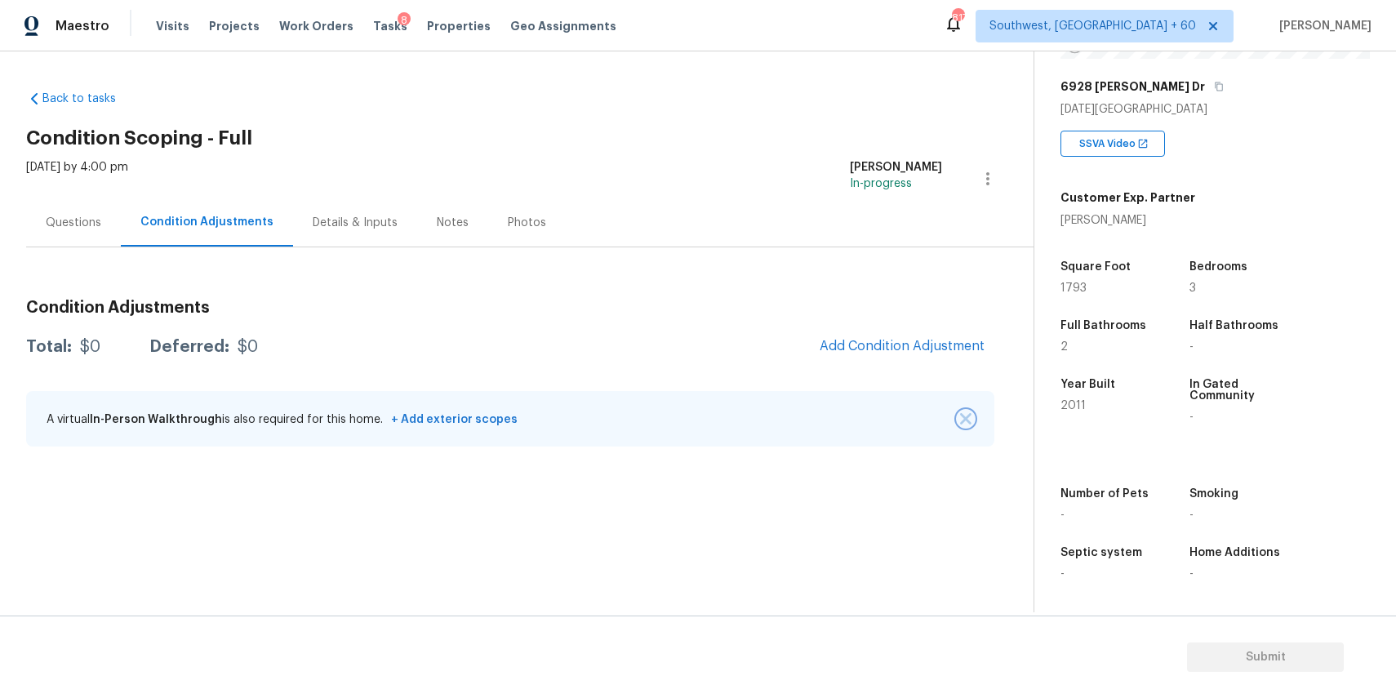
click at [963, 416] on img "button" at bounding box center [965, 418] width 11 height 11
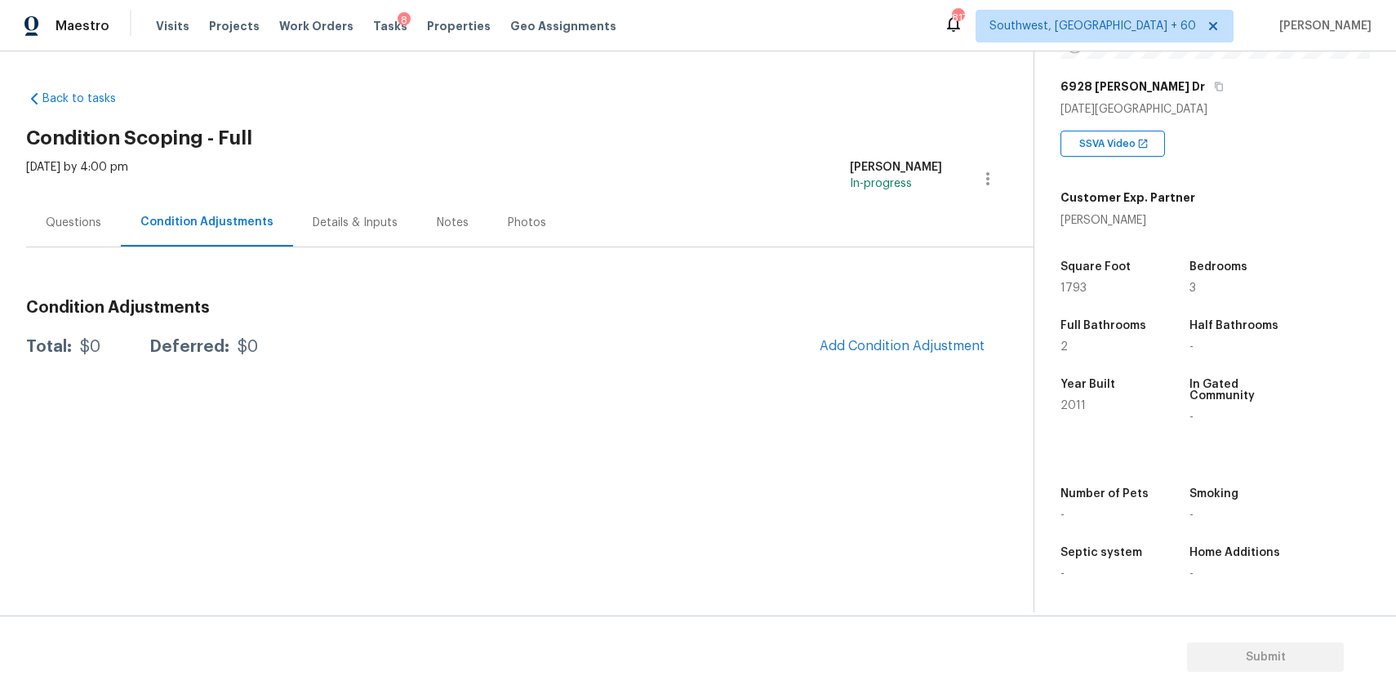
click at [985, 335] on span "Add Condition Adjustment" at bounding box center [902, 347] width 184 height 36
click at [935, 351] on span "Add Condition Adjustment" at bounding box center [902, 346] width 165 height 15
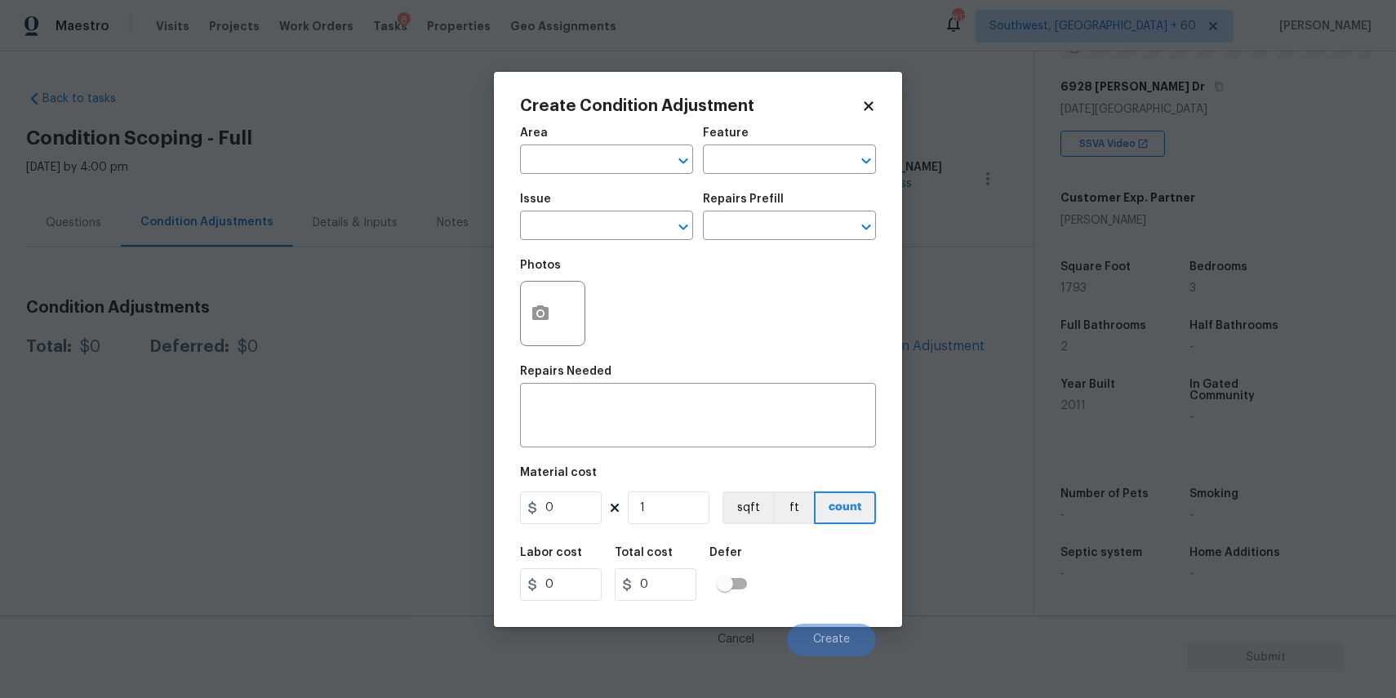
click at [601, 244] on span "Issue ​" at bounding box center [606, 217] width 173 height 66
click at [610, 226] on input "text" at bounding box center [583, 227] width 127 height 25
click at [598, 295] on li "Landscape Package" at bounding box center [606, 303] width 173 height 27
type input "Landscape Package"
click at [765, 210] on div "Repairs Prefill" at bounding box center [789, 203] width 173 height 21
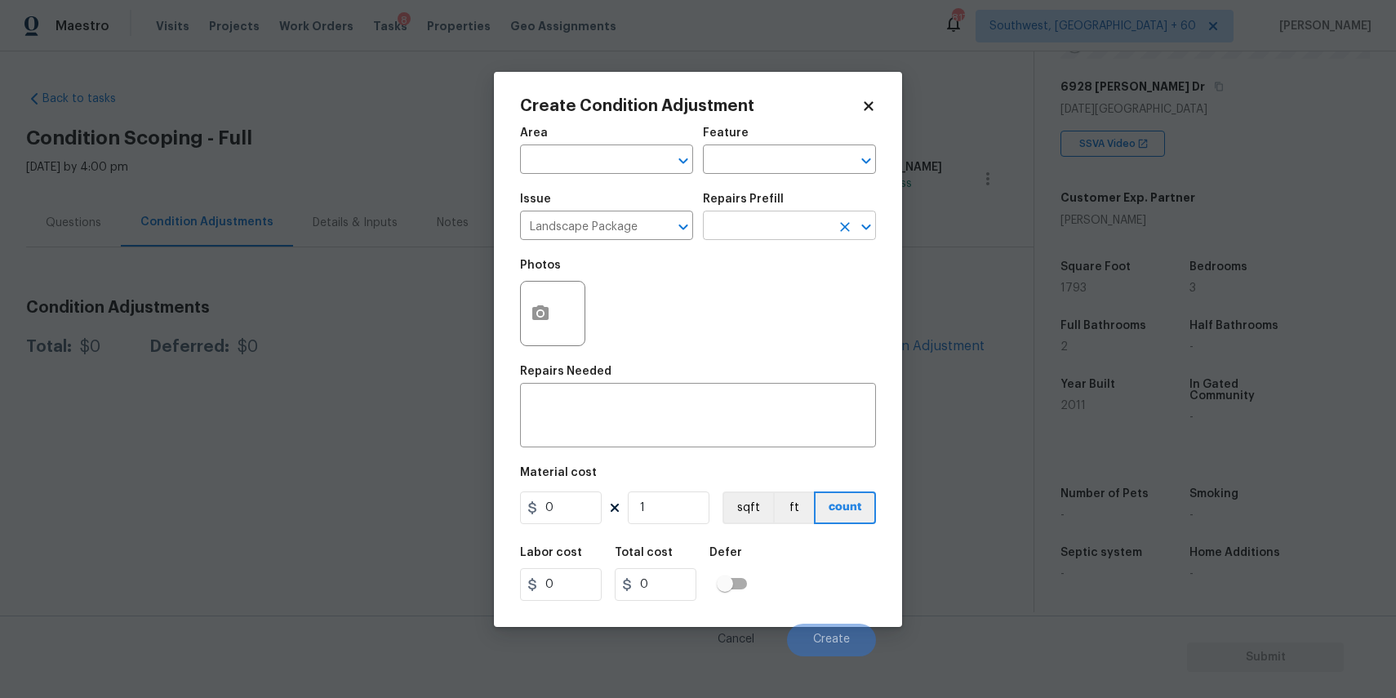
click at [793, 225] on input "text" at bounding box center [766, 227] width 127 height 25
click at [755, 257] on li "Initial landscaping package $60.00" at bounding box center [789, 273] width 173 height 44
type input "Home Readiness Packages"
type textarea "Mowing of grass up to 6" in height. Mow, edge along driveways & sidewalks, trim…"
type input "60"
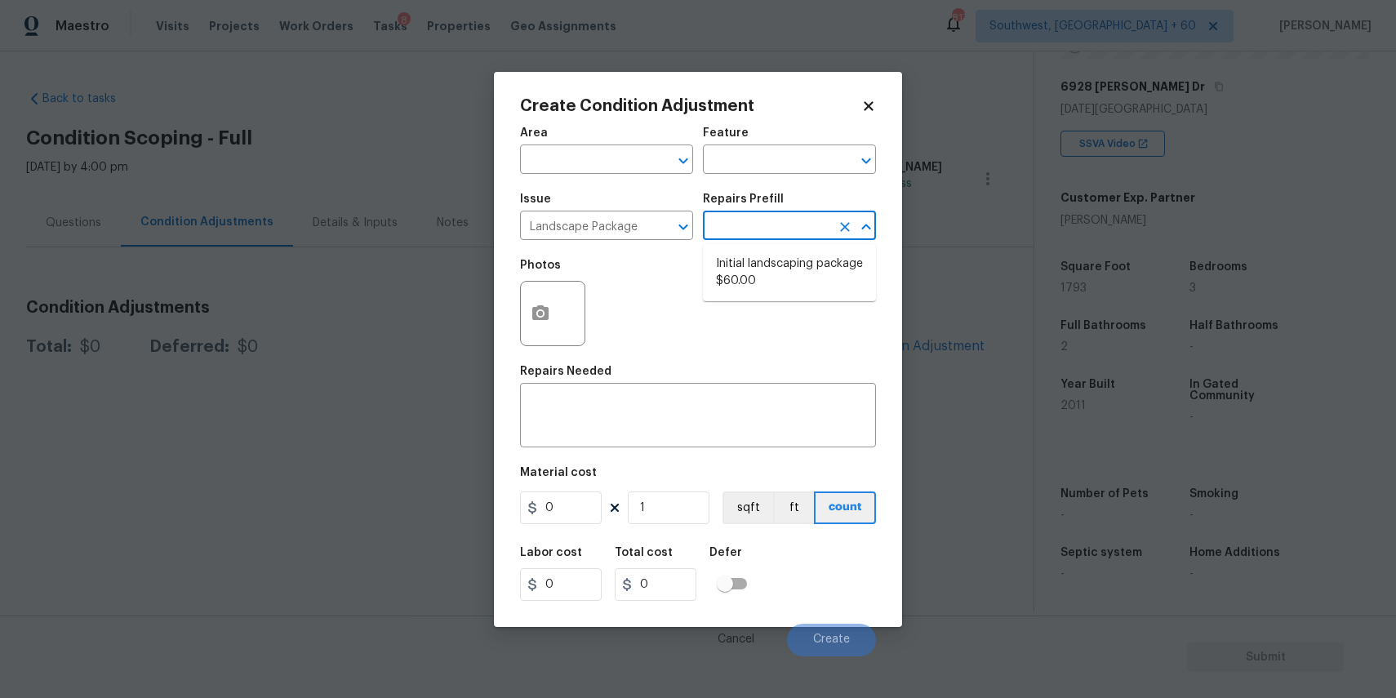
type input "60"
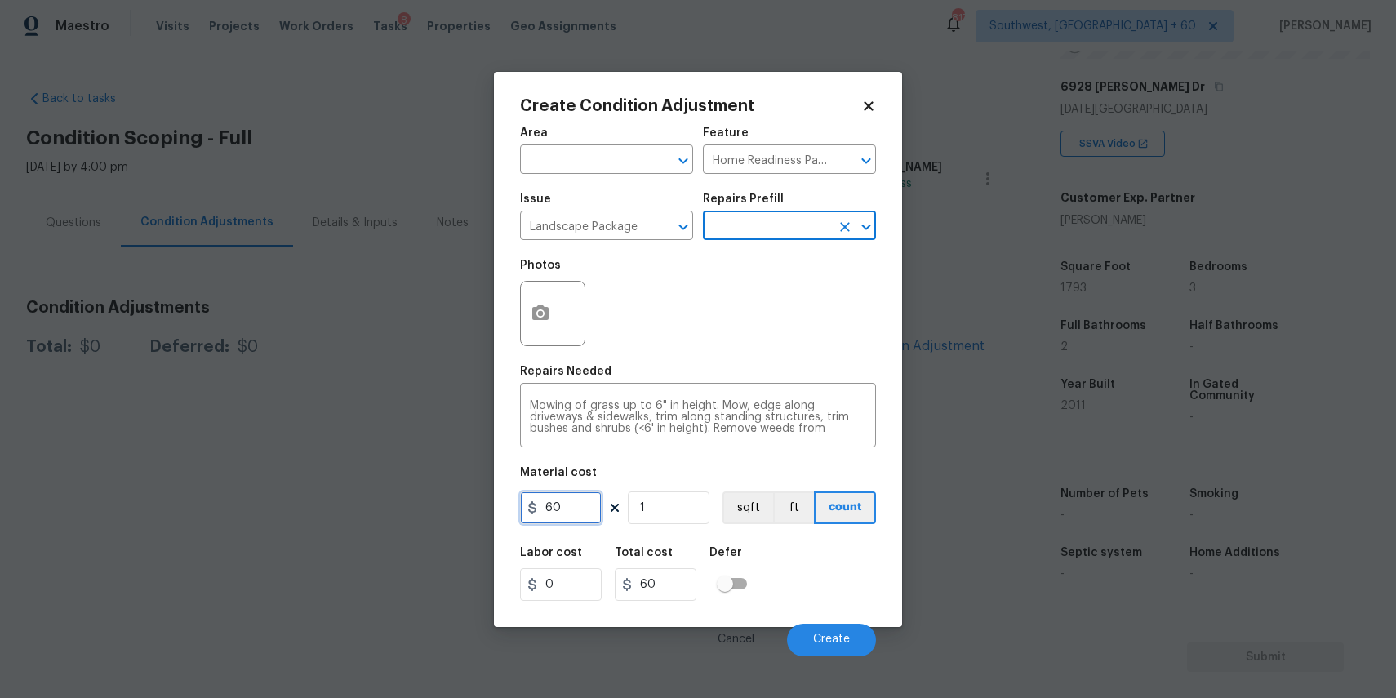
click at [582, 506] on input "60" at bounding box center [561, 507] width 82 height 33
type input "300"
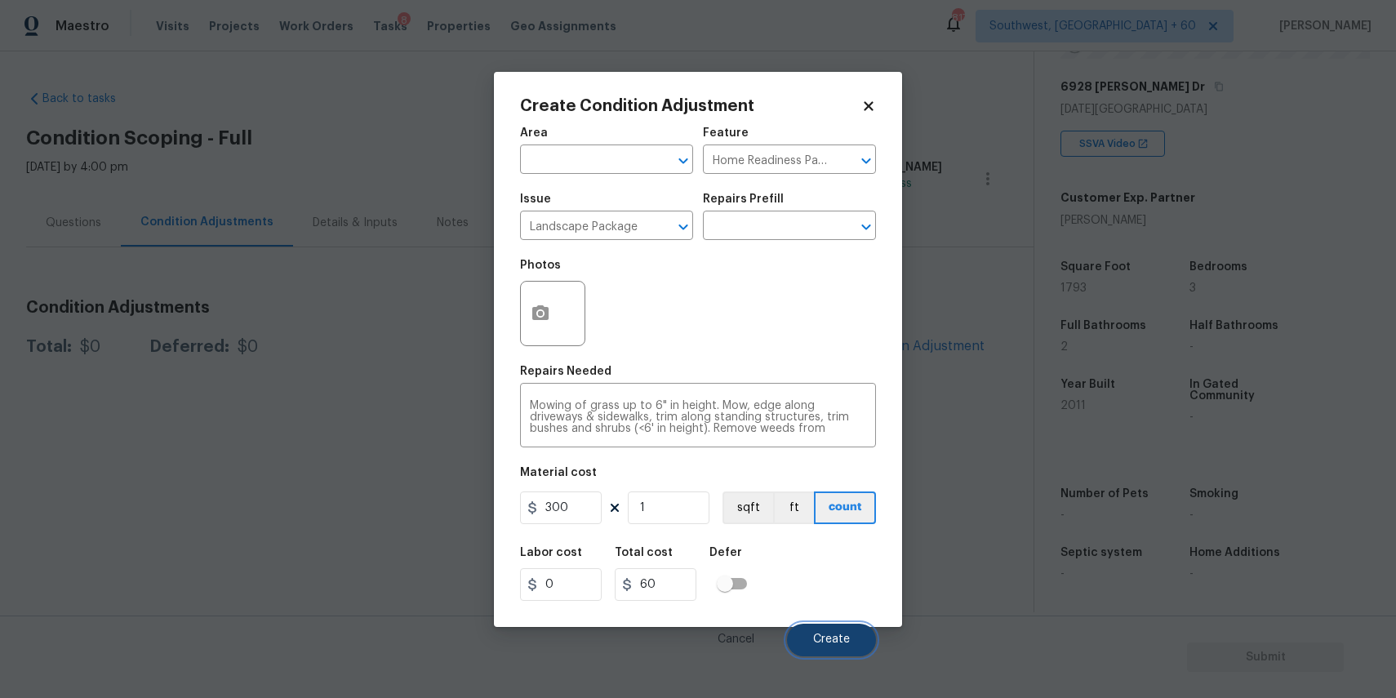
type input "300"
click at [818, 633] on button "Create" at bounding box center [831, 640] width 89 height 33
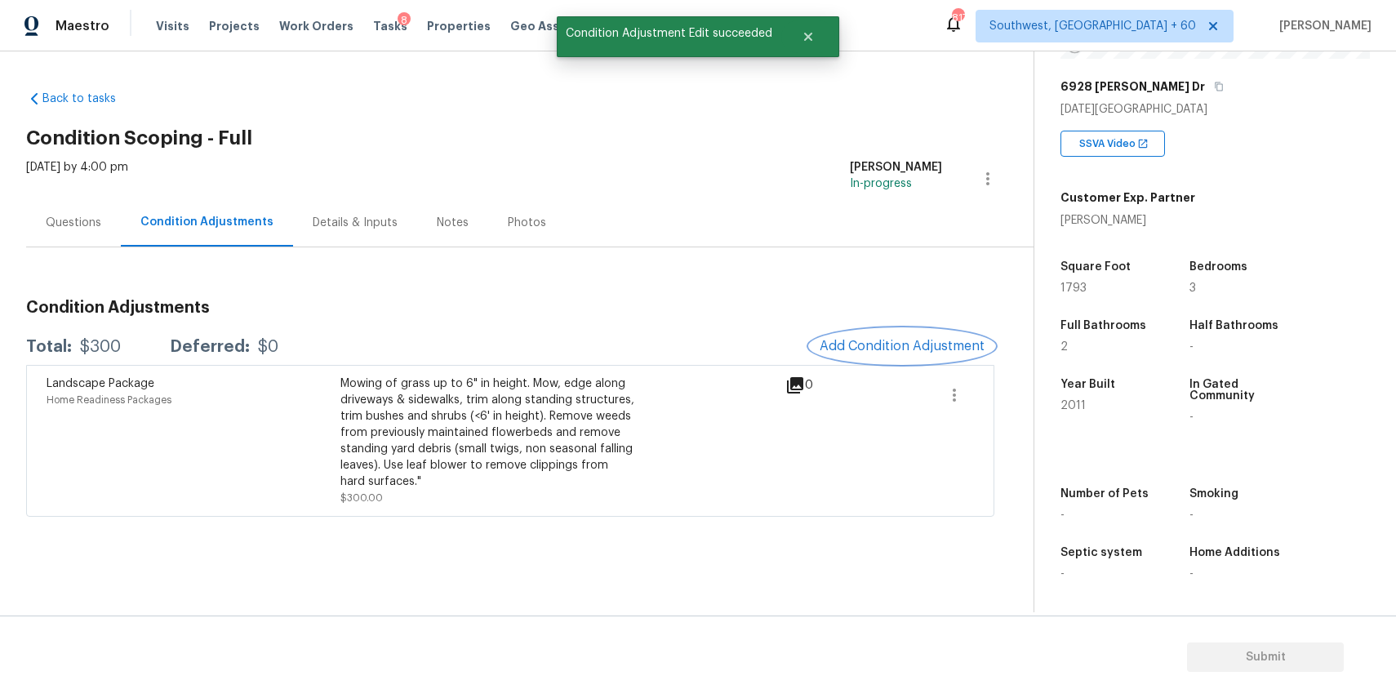
click at [898, 336] on button "Add Condition Adjustment" at bounding box center [902, 346] width 184 height 34
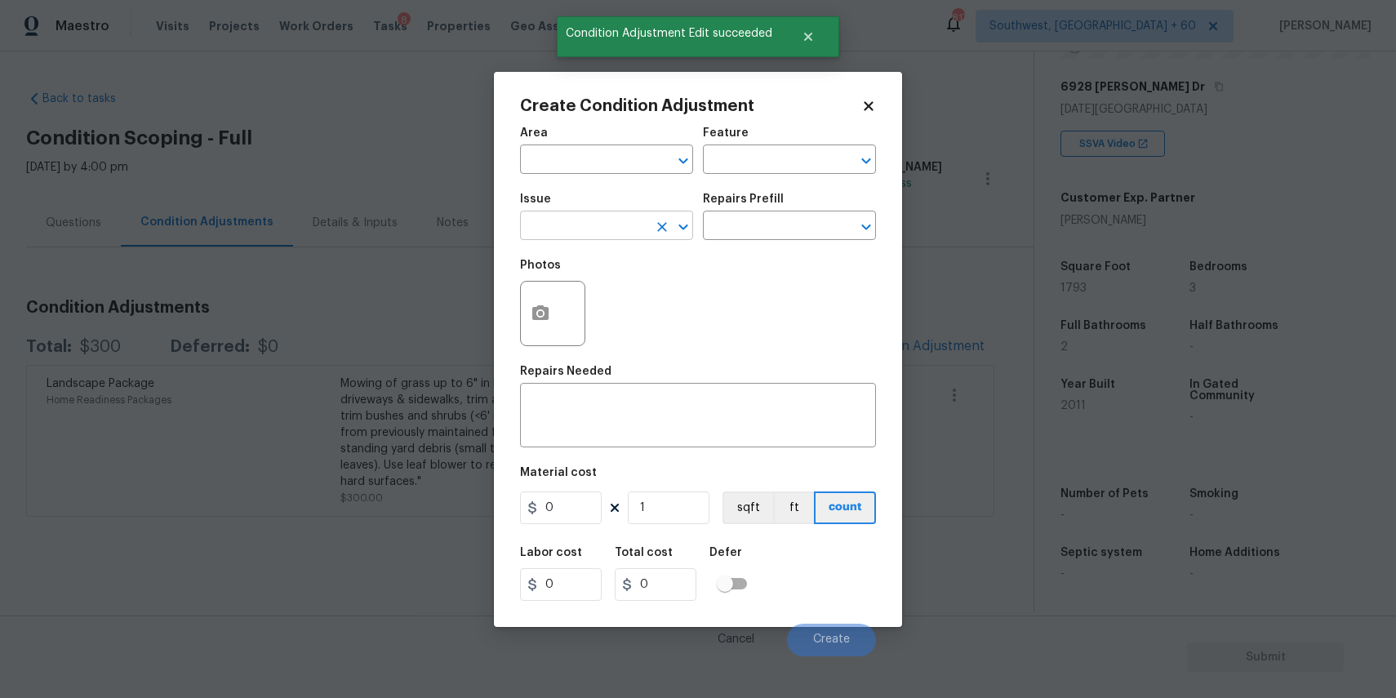
click at [596, 229] on input "text" at bounding box center [583, 227] width 127 height 25
type input "o"
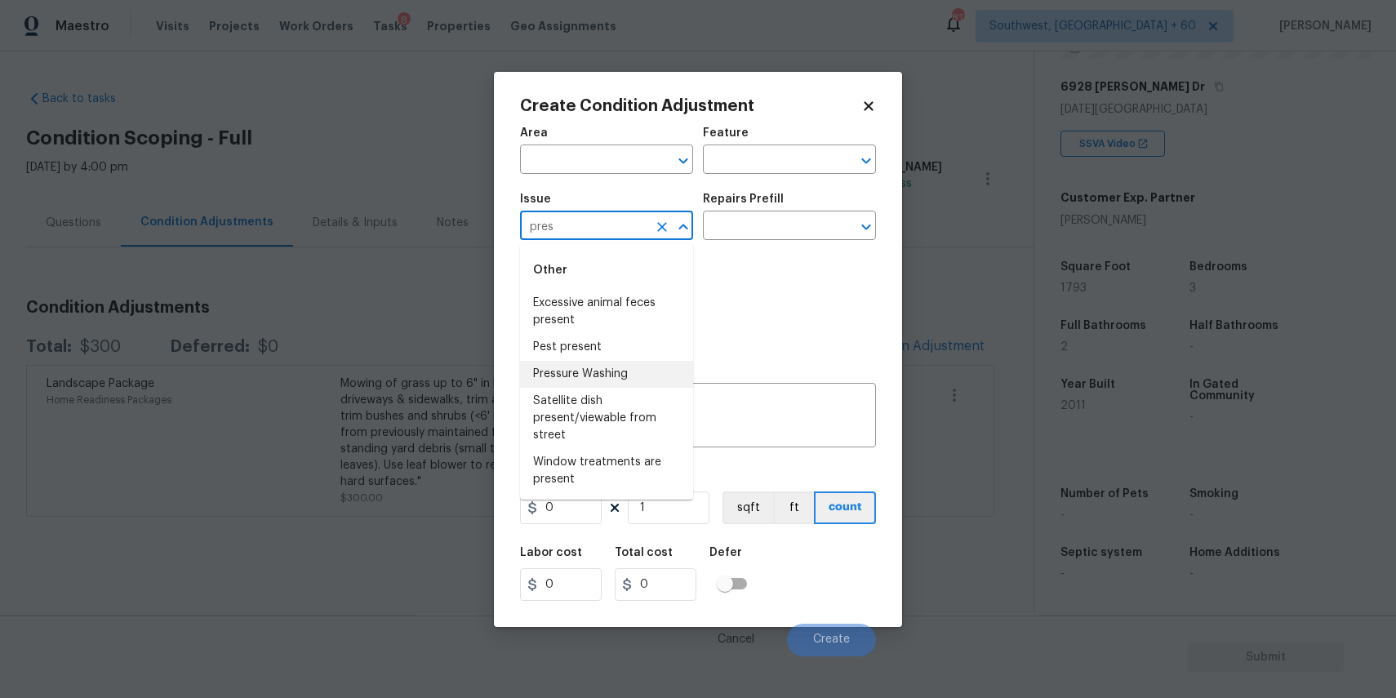
click at [637, 369] on li "Pressure Washing" at bounding box center [606, 374] width 173 height 27
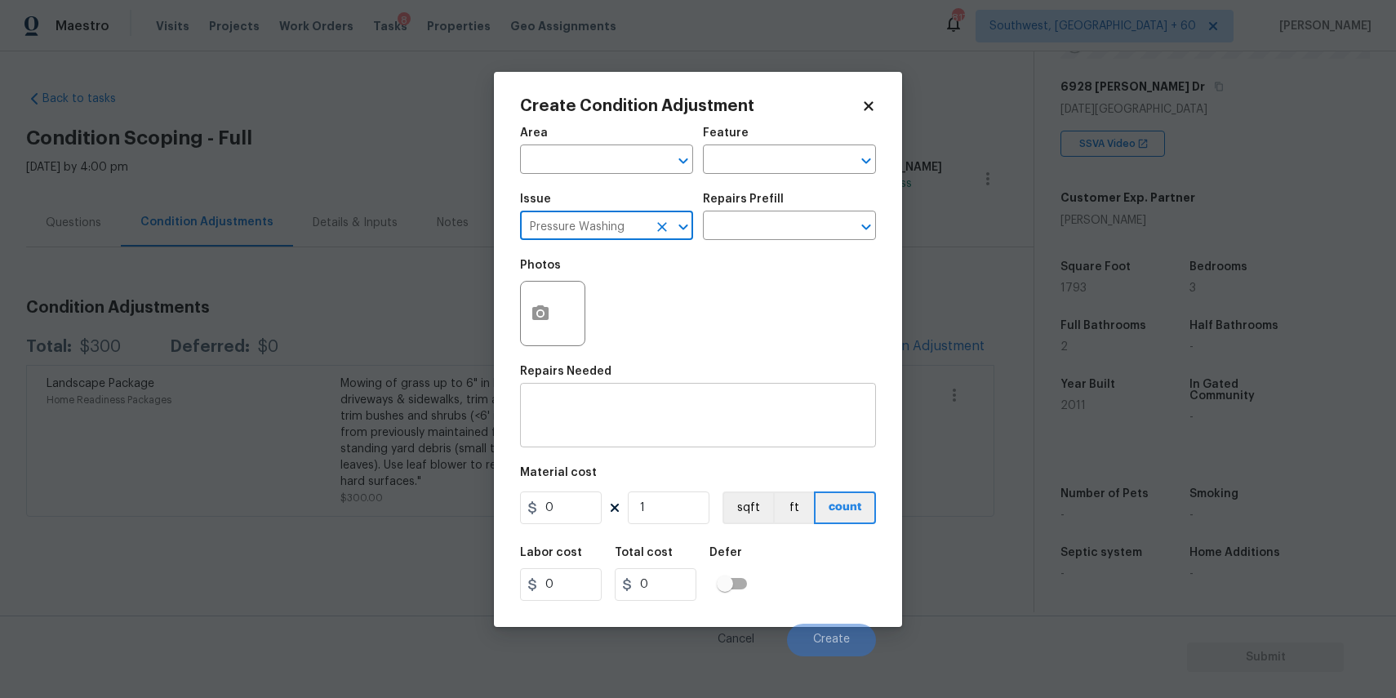
type input "Pressure Washing"
click at [639, 398] on div "x ​" at bounding box center [698, 417] width 356 height 60
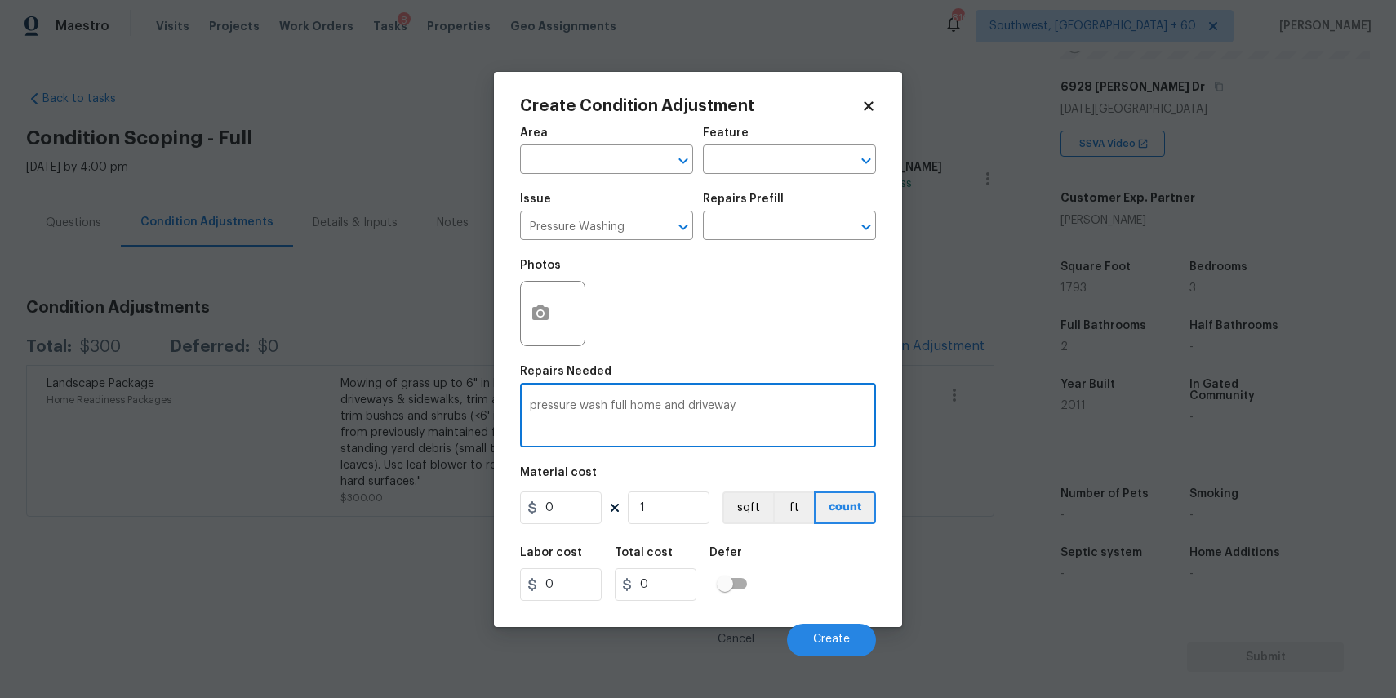
type textarea "pressure wash full home and driveway"
click at [584, 509] on input "0" at bounding box center [561, 507] width 82 height 33
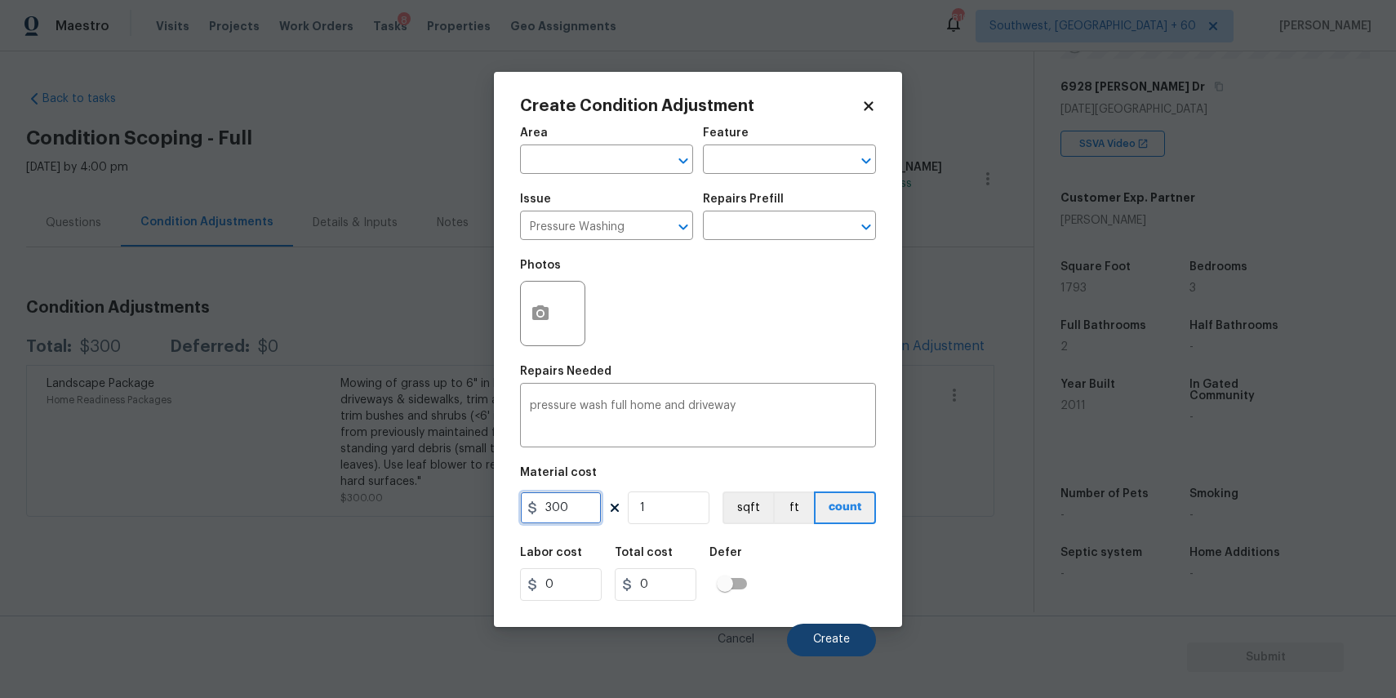
type input "300"
click at [829, 629] on button "Create" at bounding box center [831, 640] width 89 height 33
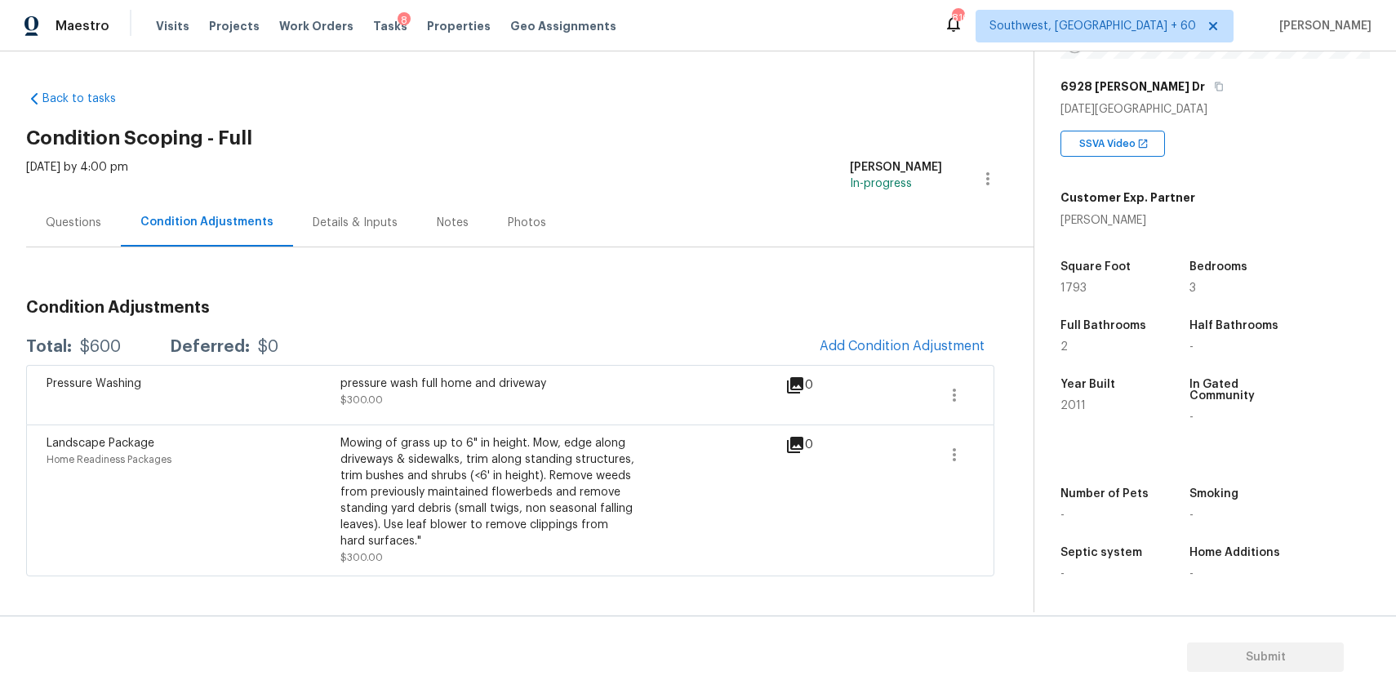
click at [126, 205] on div "Condition Adjustments" at bounding box center [207, 222] width 172 height 48
click at [99, 238] on div "Questions" at bounding box center [73, 222] width 95 height 48
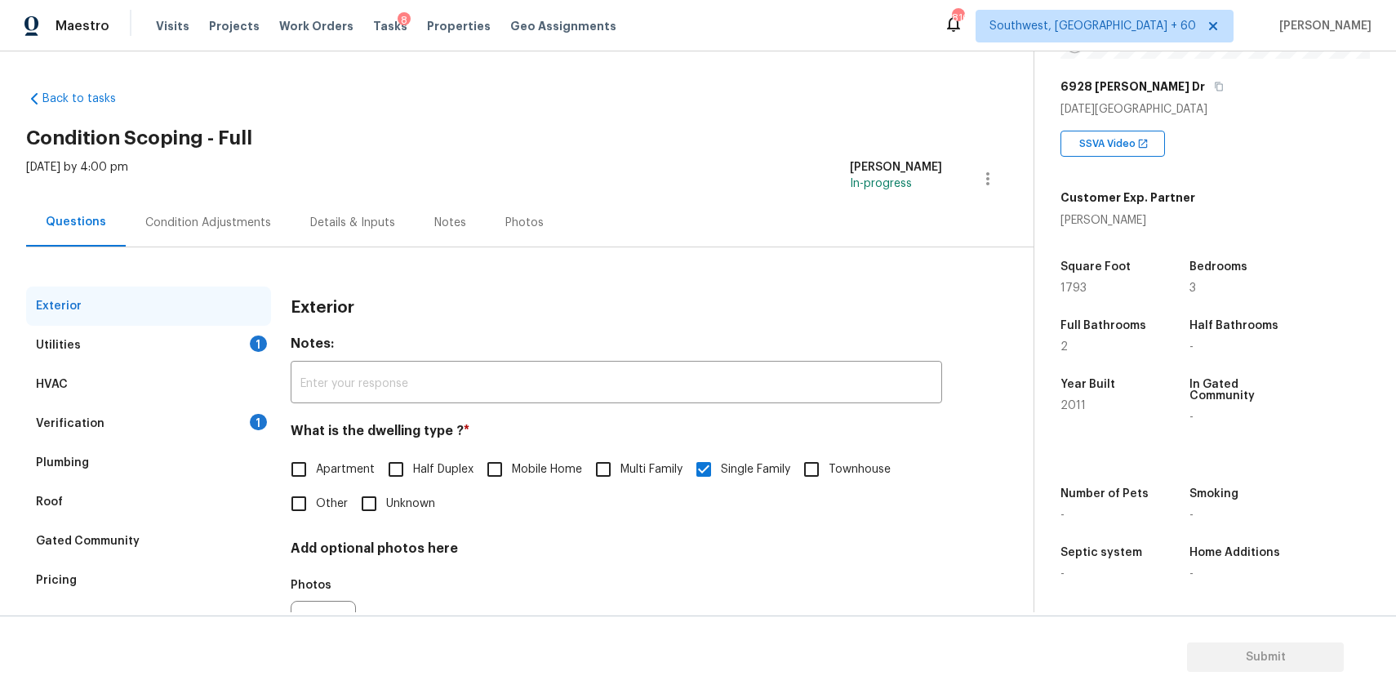
click at [141, 509] on div "Roof" at bounding box center [148, 501] width 245 height 39
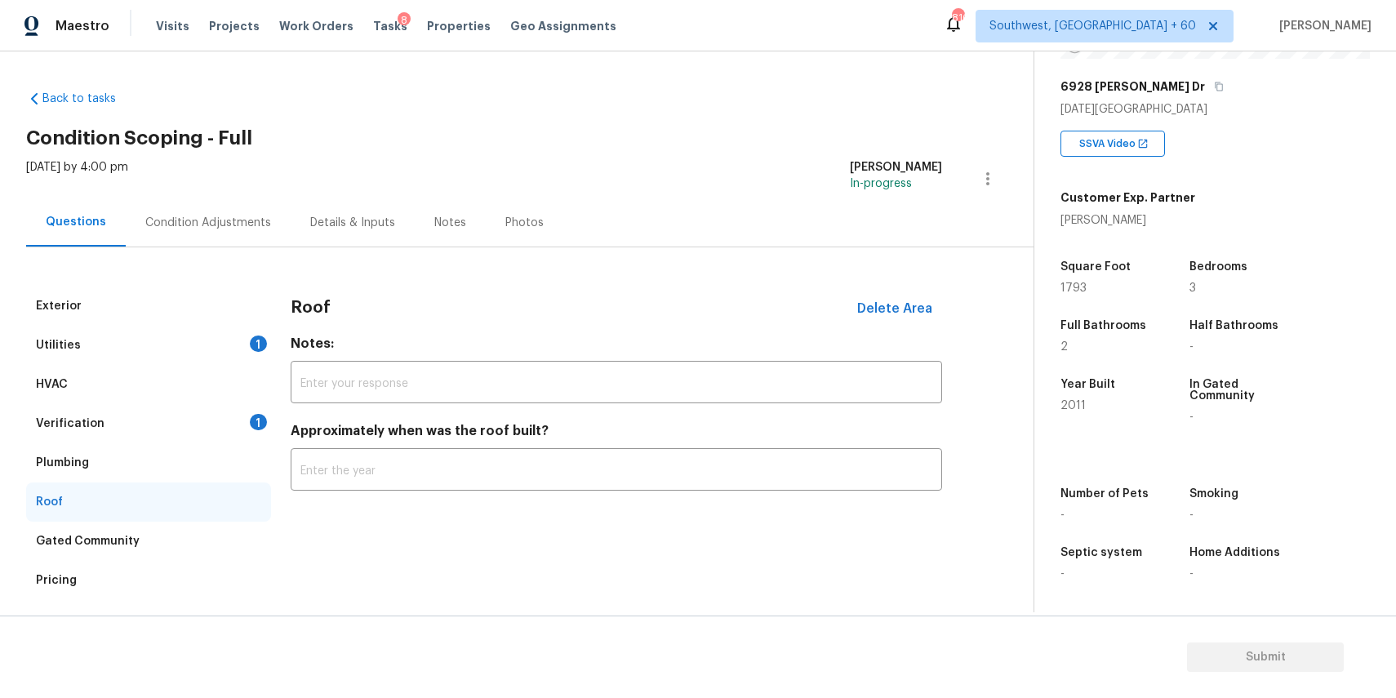
click at [160, 533] on div "Gated Community" at bounding box center [148, 541] width 245 height 39
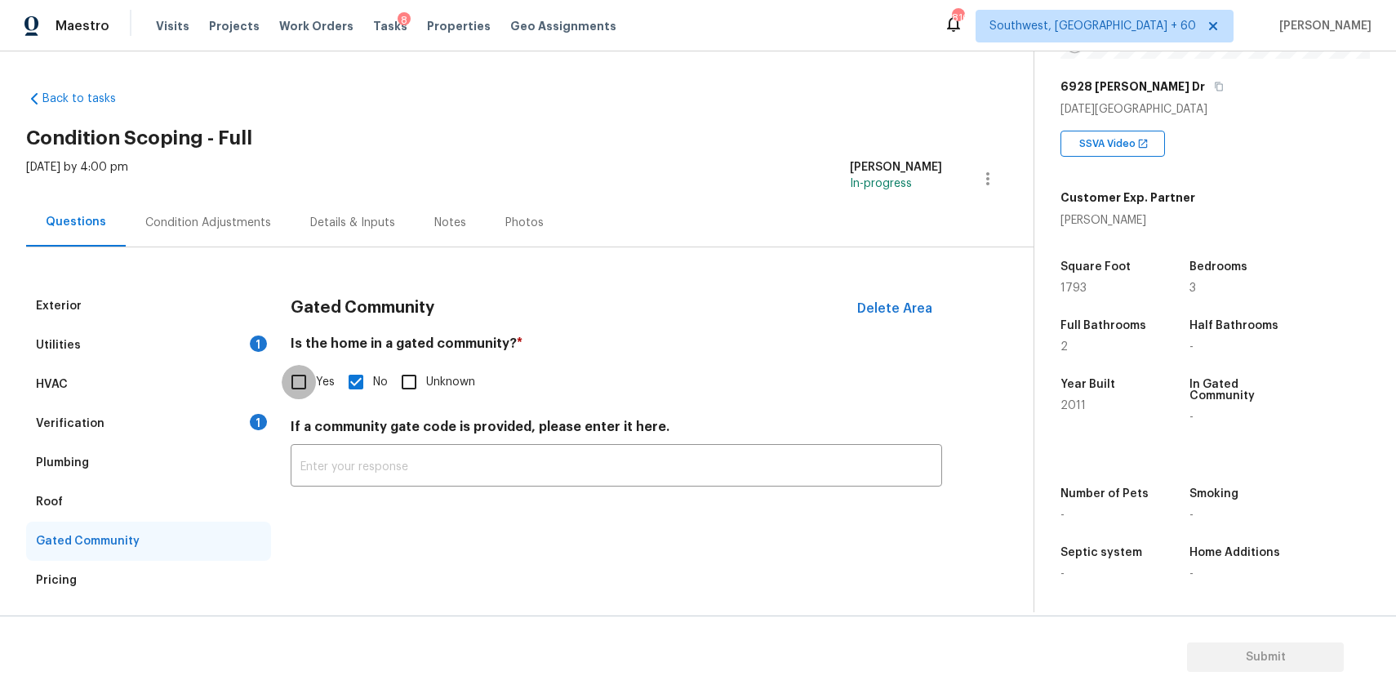
click at [315, 374] on input "Yes" at bounding box center [299, 382] width 34 height 34
checkbox input "true"
checkbox input "false"
click at [191, 429] on div "Verification 1" at bounding box center [148, 423] width 245 height 39
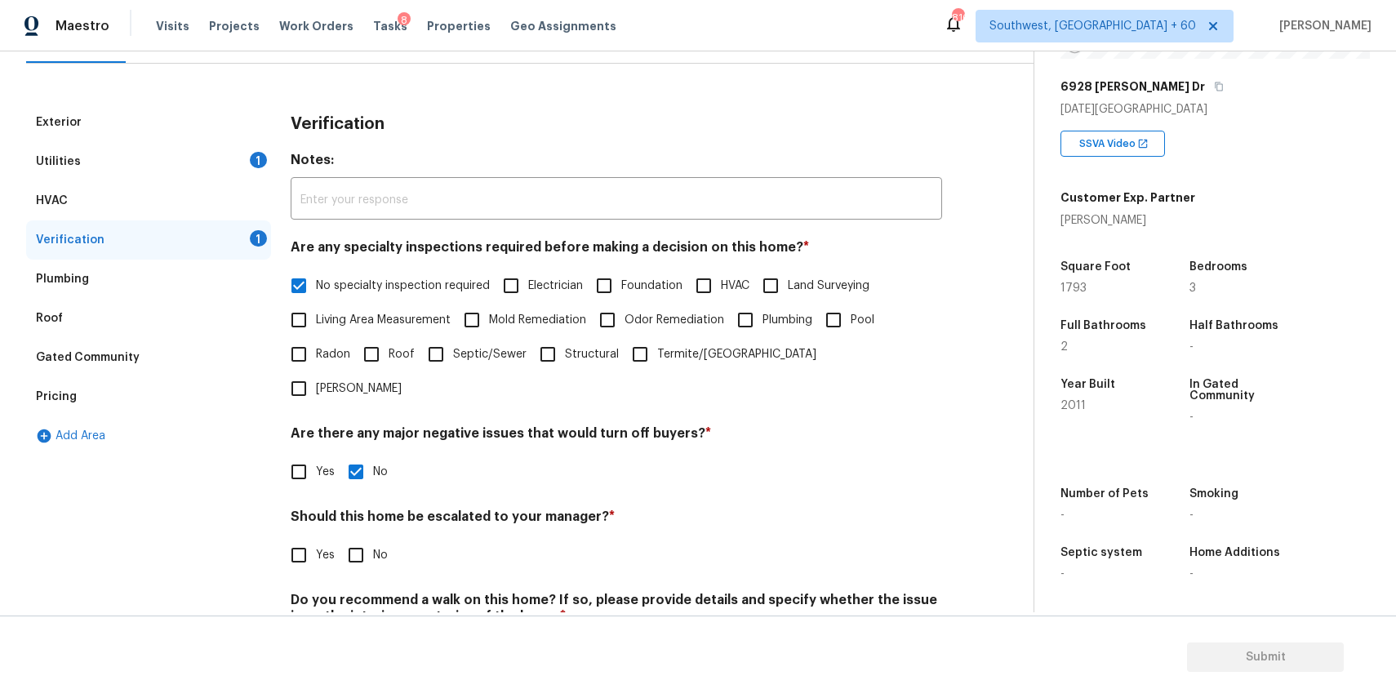
scroll to position [233, 0]
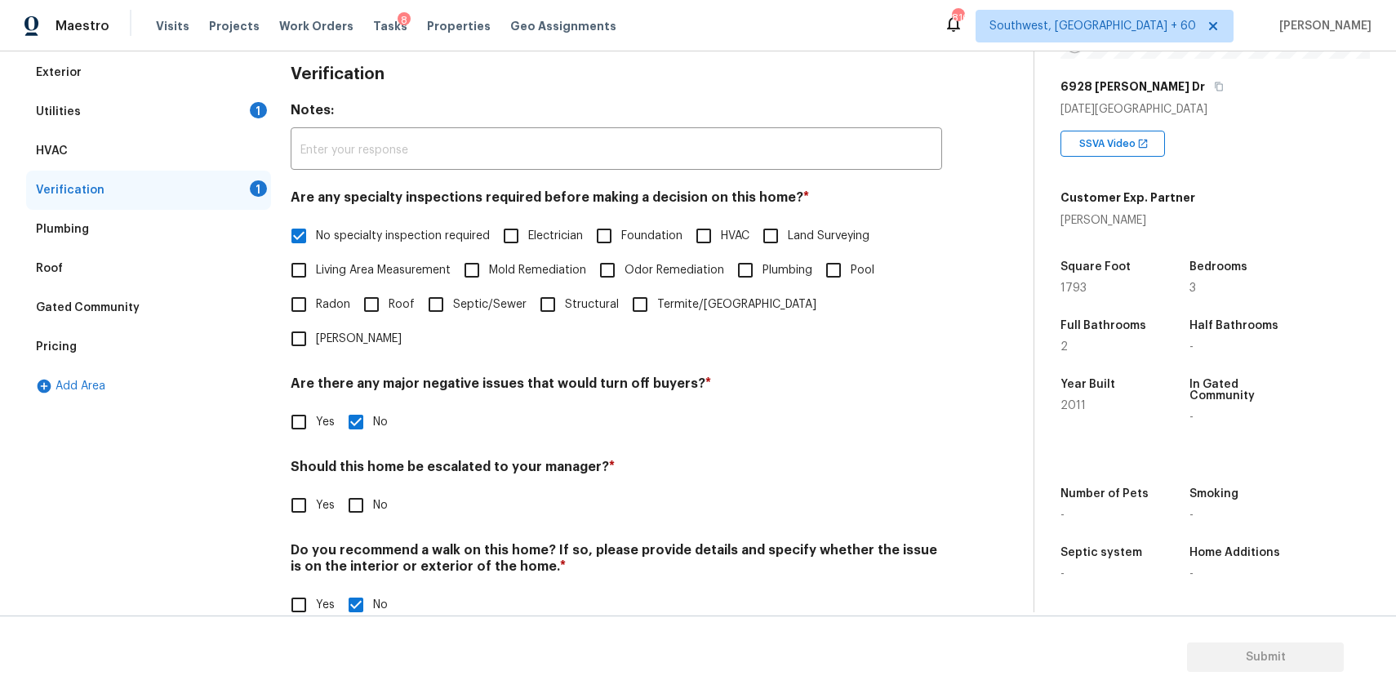
click at [362, 488] on input "No" at bounding box center [356, 505] width 34 height 34
click at [357, 488] on input "No" at bounding box center [356, 505] width 34 height 34
checkbox input "false"
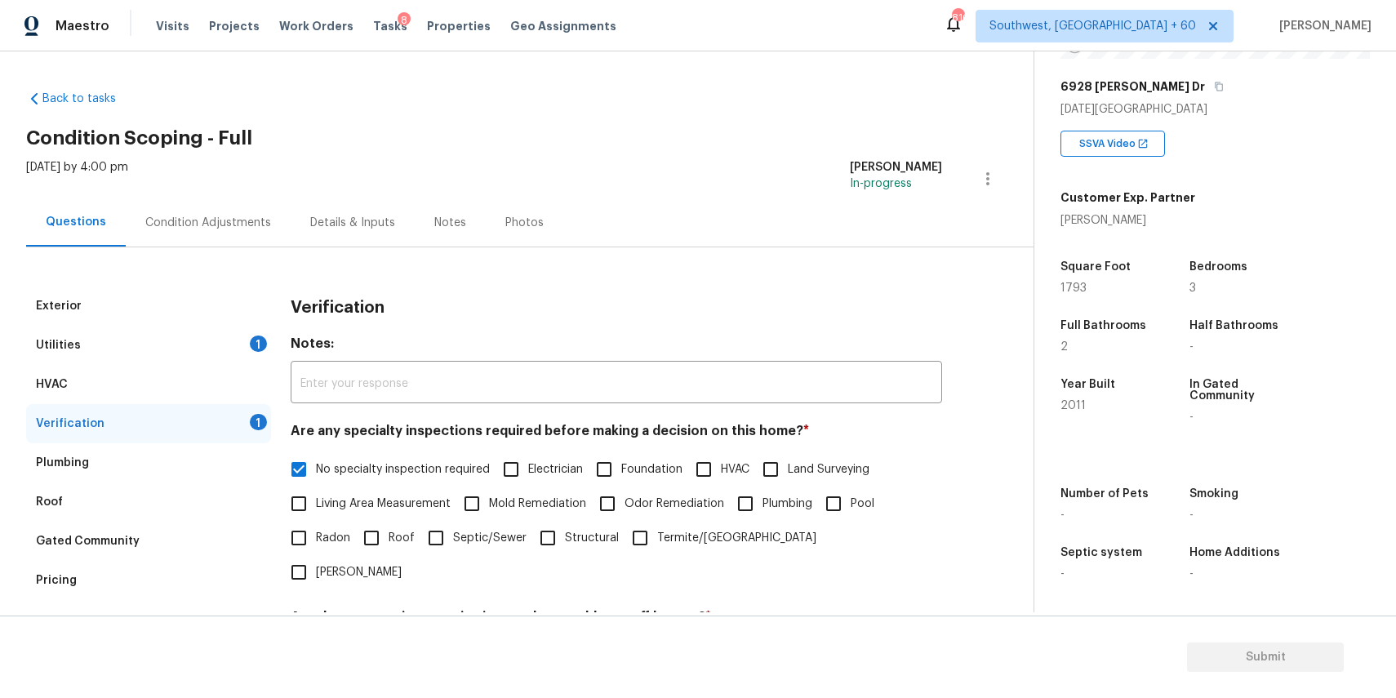
click at [163, 239] on div "Condition Adjustments" at bounding box center [208, 222] width 165 height 48
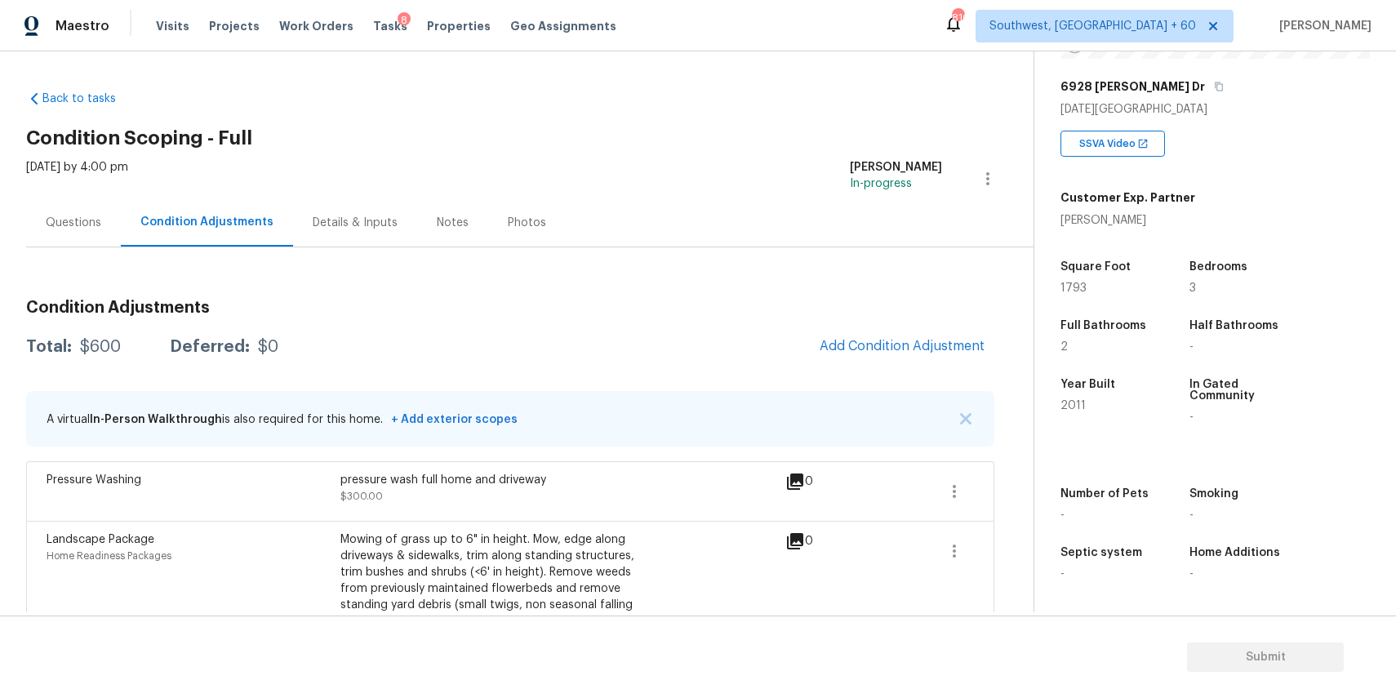
scroll to position [65, 0]
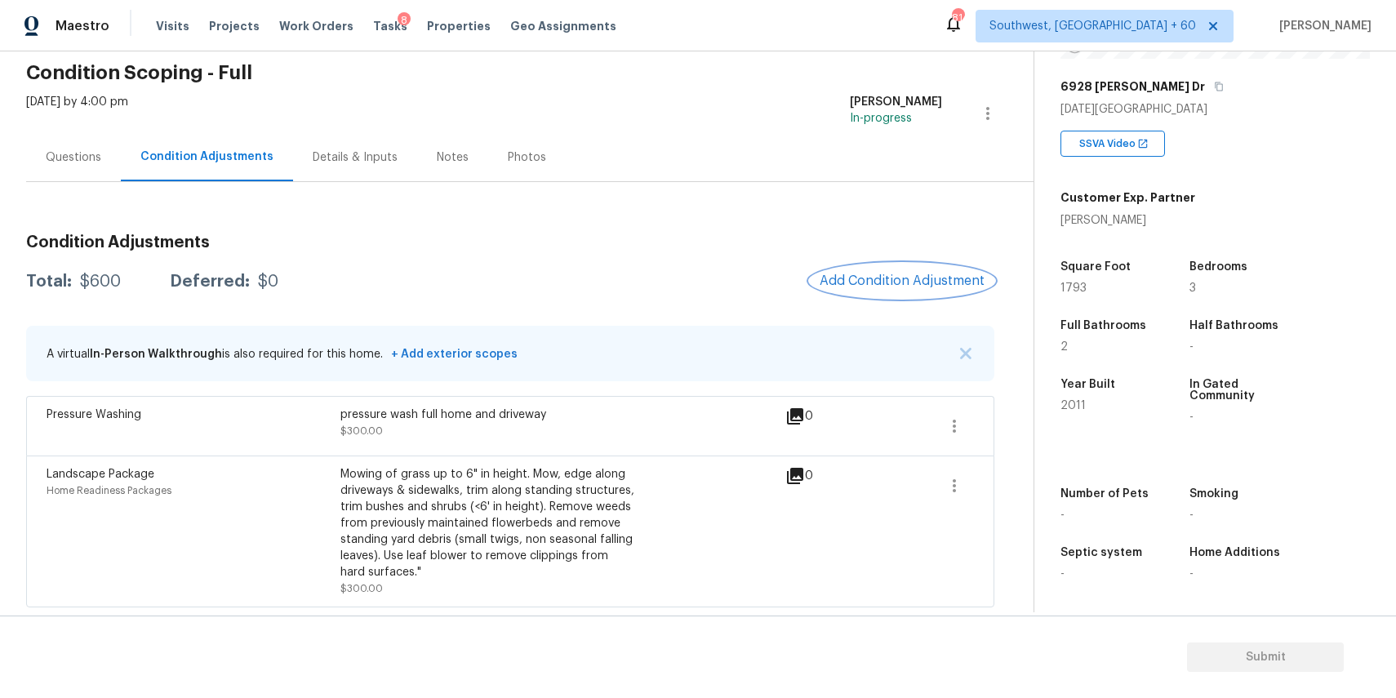
click at [866, 273] on span "Add Condition Adjustment" at bounding box center [902, 280] width 165 height 15
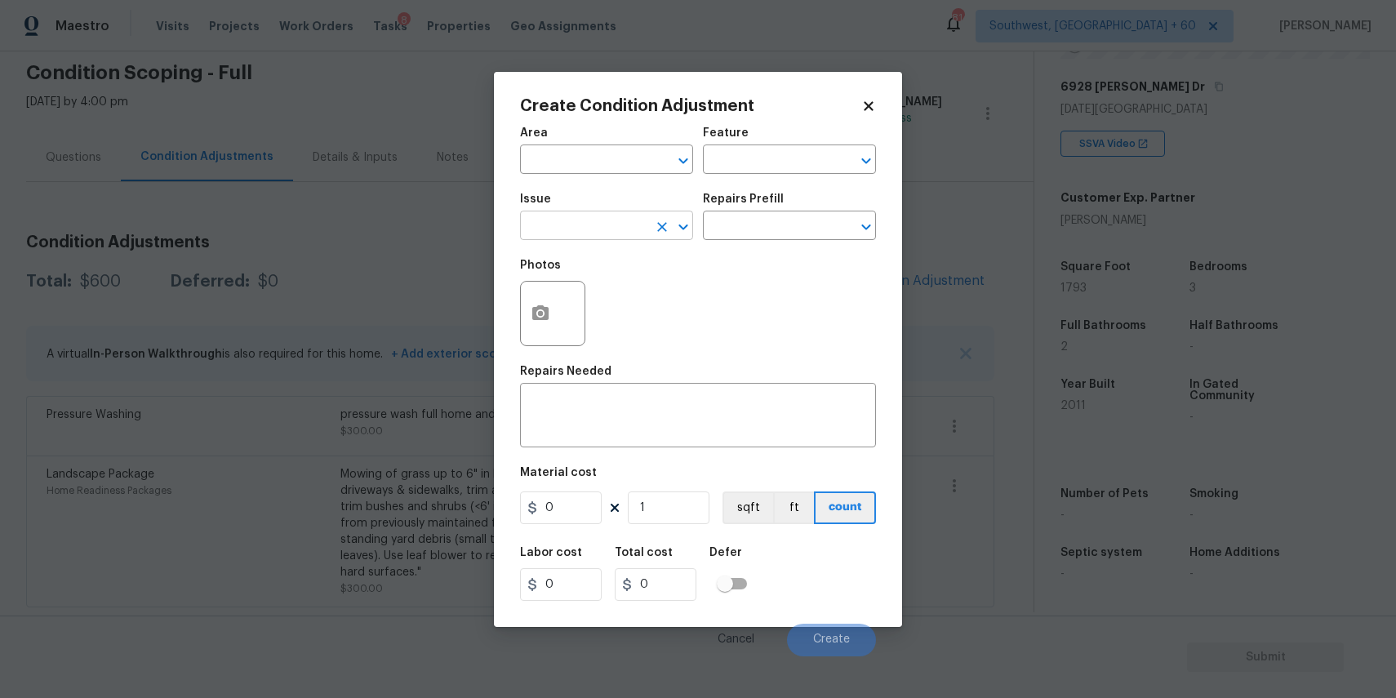
click at [553, 224] on input "text" at bounding box center [583, 227] width 127 height 25
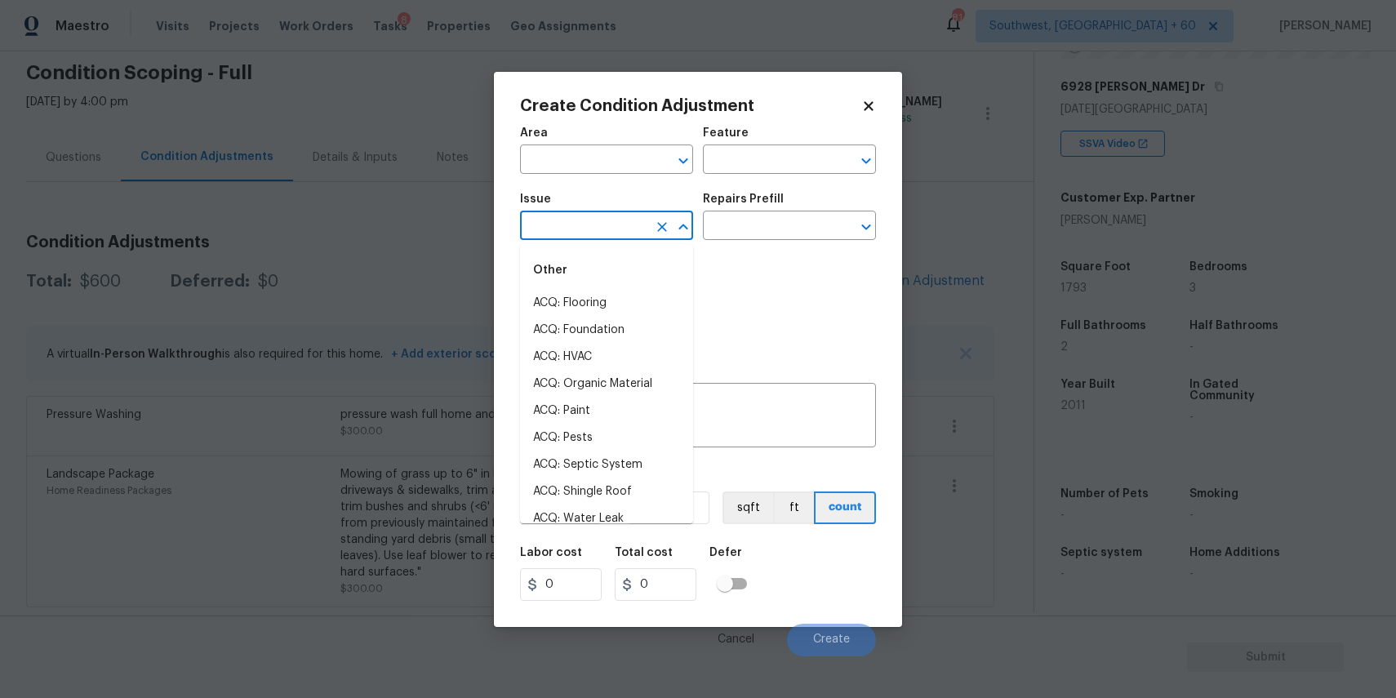
click at [553, 224] on input "text" at bounding box center [583, 227] width 127 height 25
type input "R"
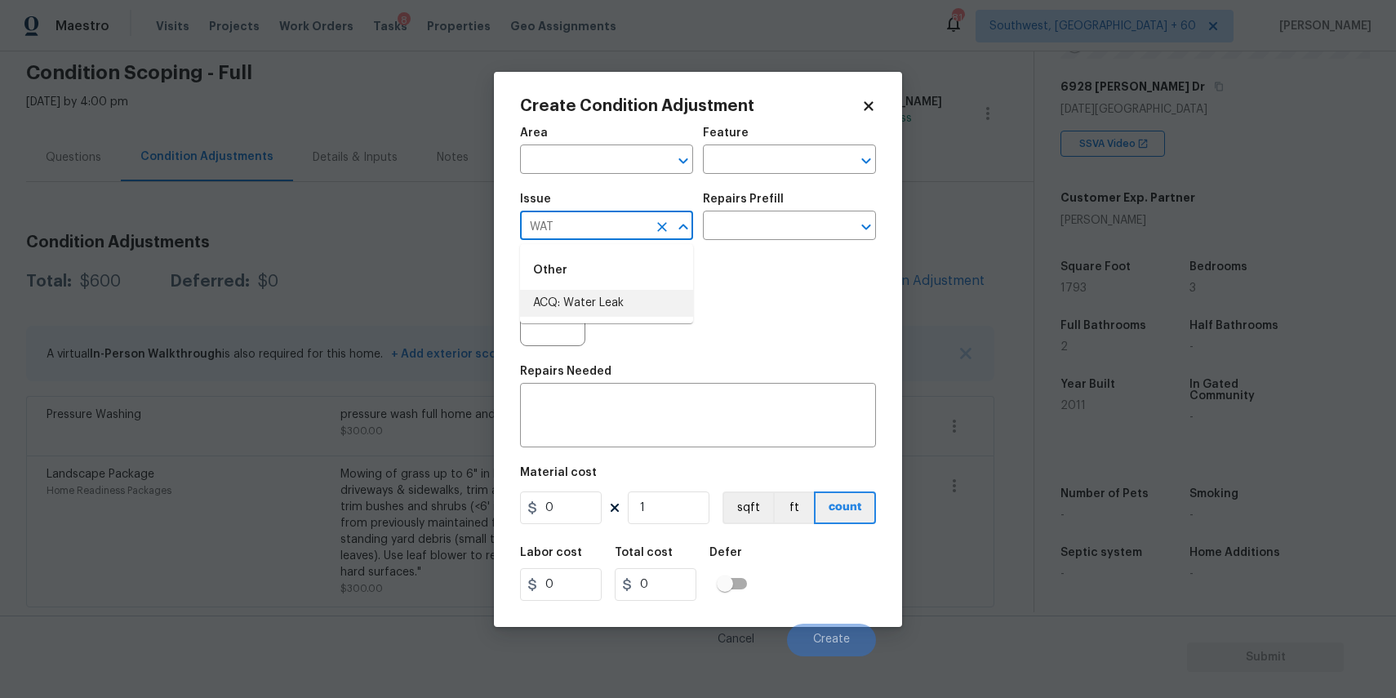
click at [654, 291] on li "ACQ: Water Leak" at bounding box center [606, 303] width 173 height 27
type input "ACQ: Water Leak"
click at [757, 214] on div "Repairs Prefill" at bounding box center [789, 203] width 173 height 21
click at [791, 226] on input "text" at bounding box center [766, 227] width 127 height 25
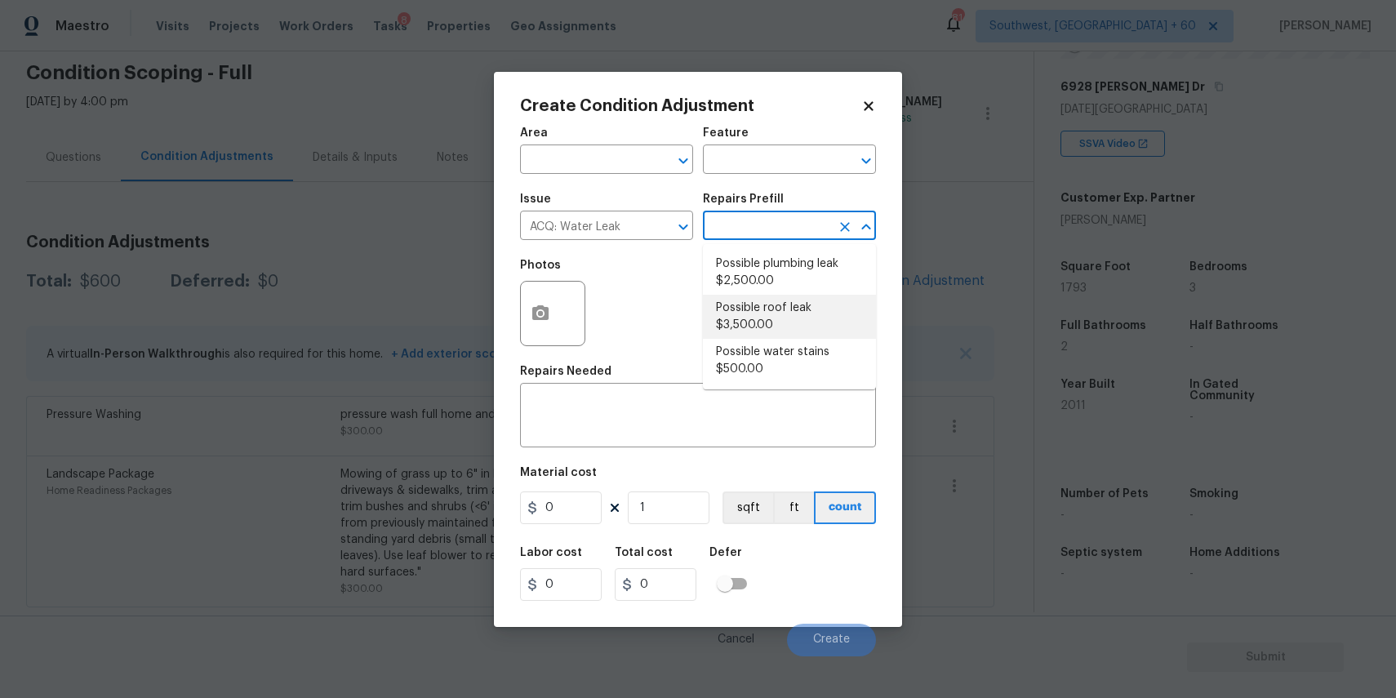
click at [749, 330] on li "Possible roof leak $3,500.00" at bounding box center [789, 317] width 173 height 44
type input "Acquisition"
type textarea "Acquisition Scope: Possible roof leak"
type input "3500"
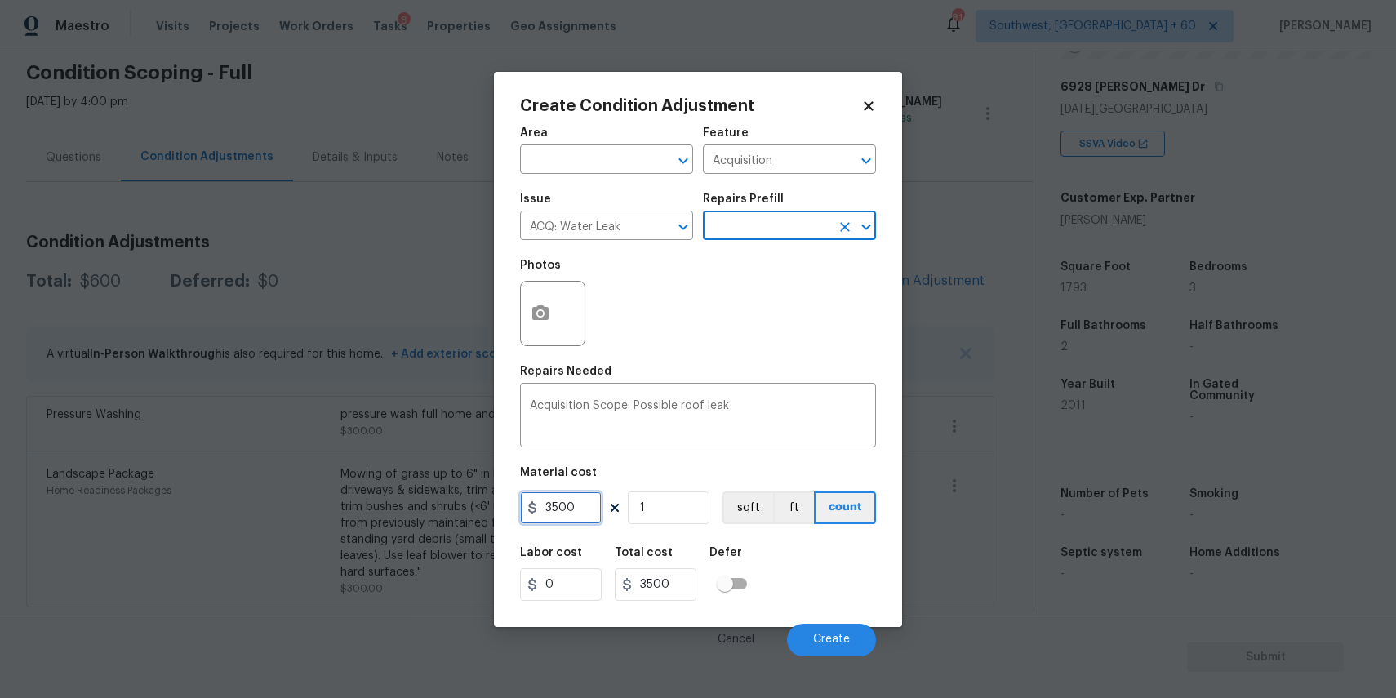
click at [553, 503] on input "3500" at bounding box center [561, 507] width 82 height 33
type input "2500"
click at [540, 336] on button "button" at bounding box center [540, 314] width 39 height 64
type input "2500"
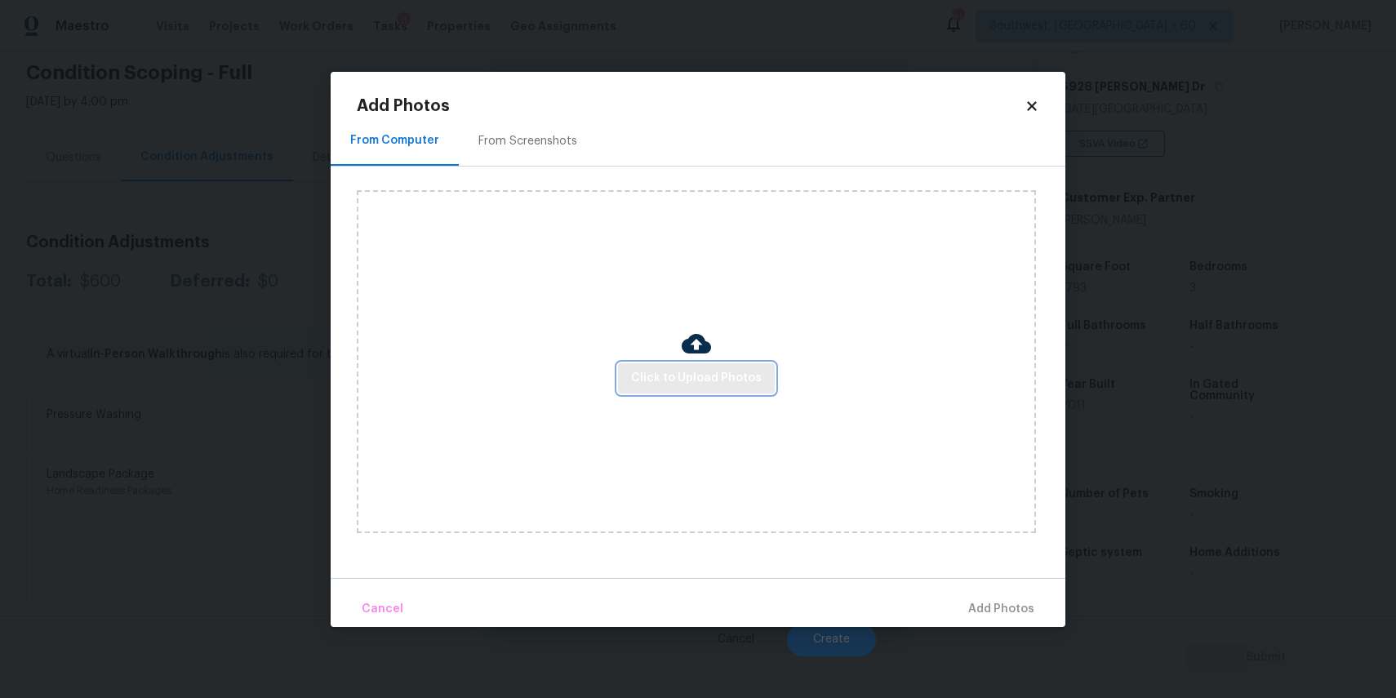
click at [711, 366] on button "Click to Upload Photos" at bounding box center [696, 378] width 157 height 30
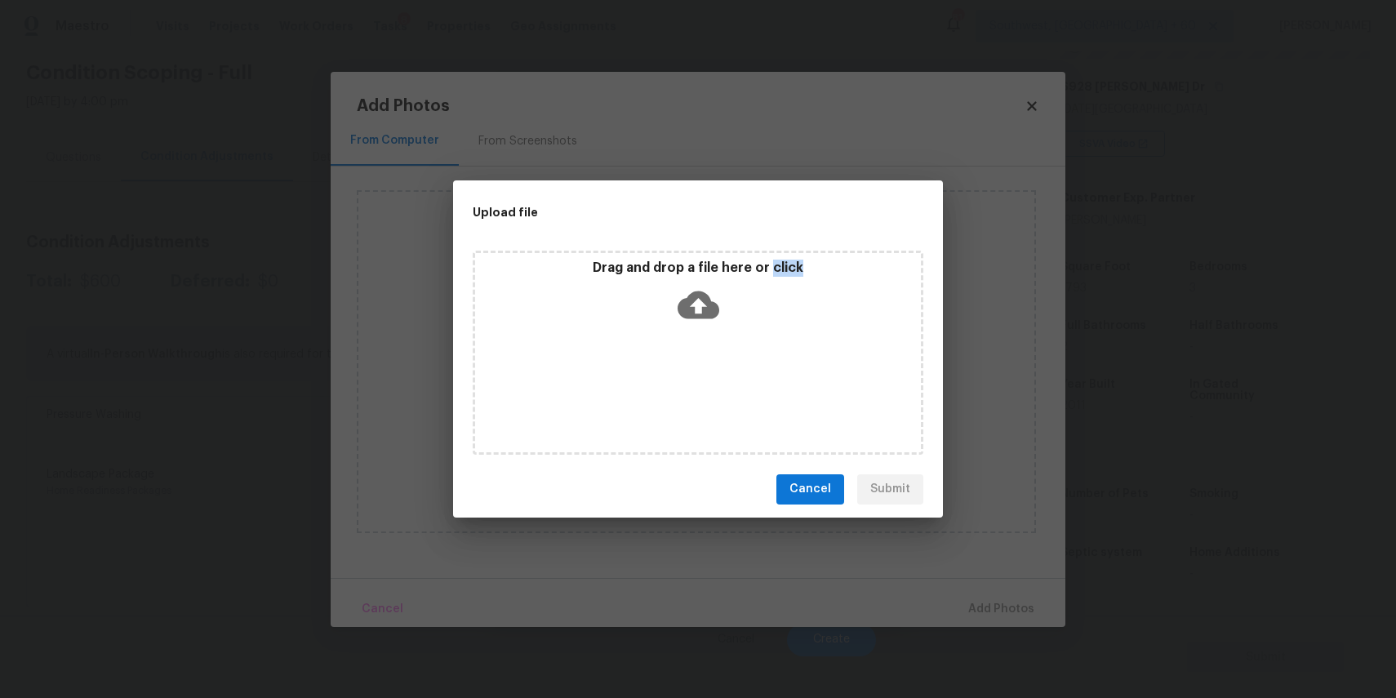
click at [711, 366] on div "Drag and drop a file here or click" at bounding box center [698, 353] width 451 height 204
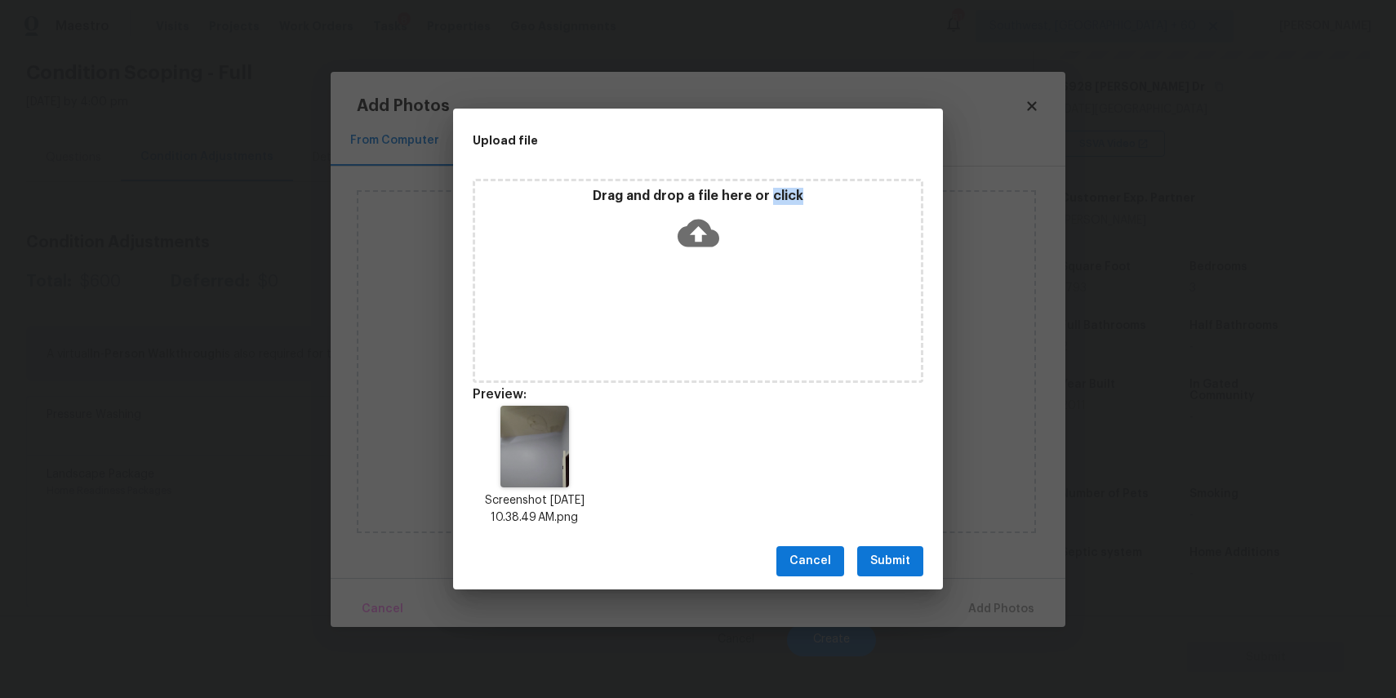
click at [876, 564] on span "Submit" at bounding box center [890, 561] width 40 height 20
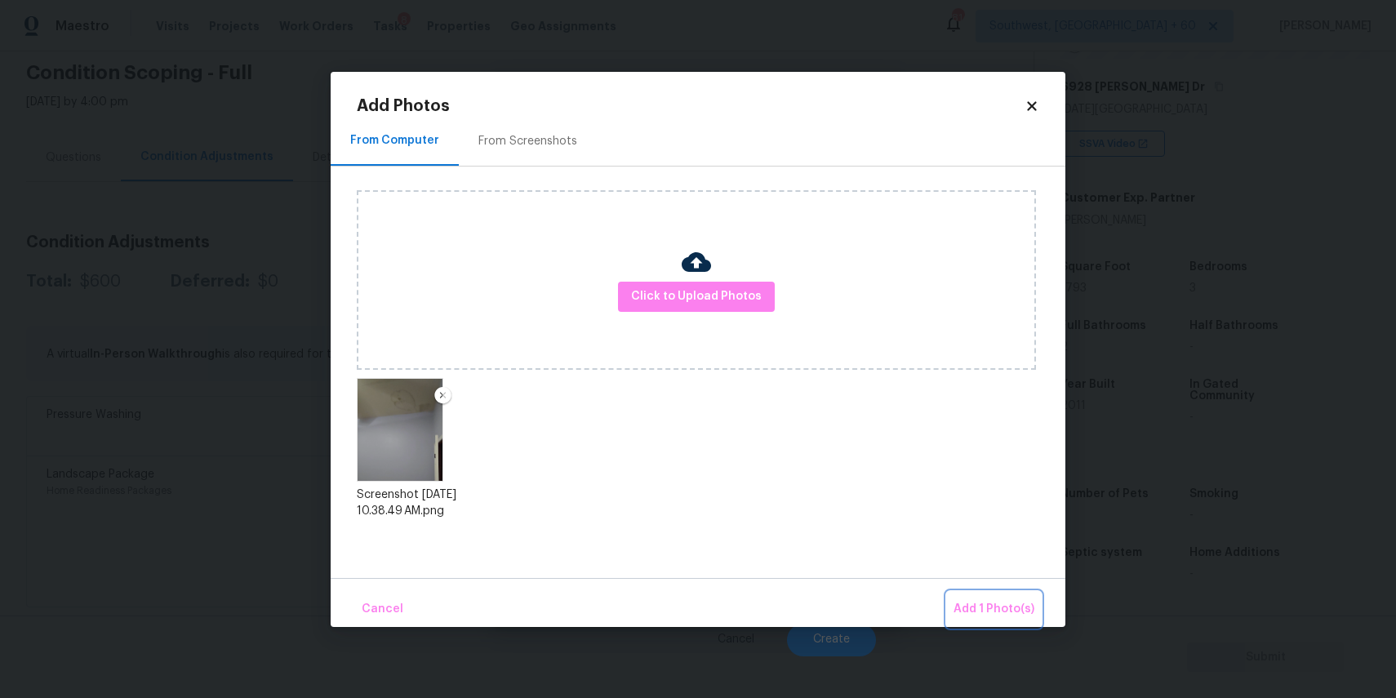
click at [972, 593] on button "Add 1 Photo(s)" at bounding box center [994, 609] width 94 height 35
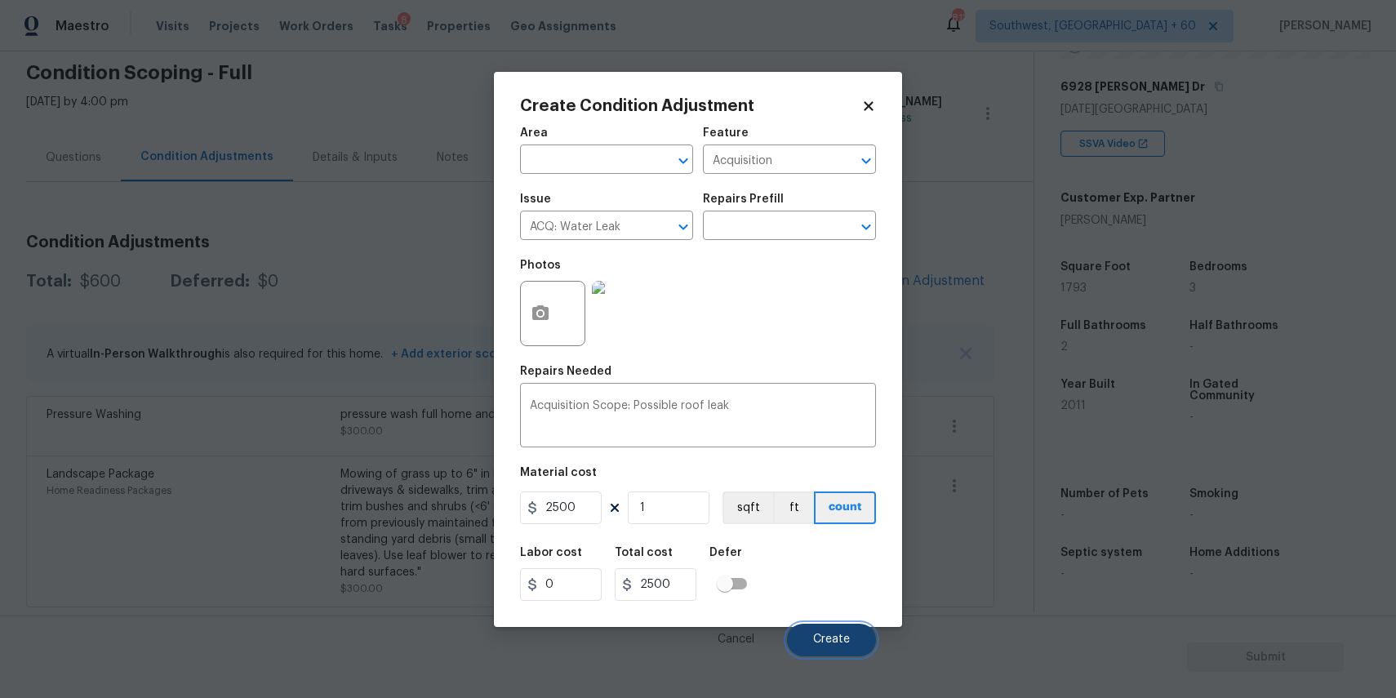
click at [845, 637] on span "Create" at bounding box center [831, 639] width 37 height 12
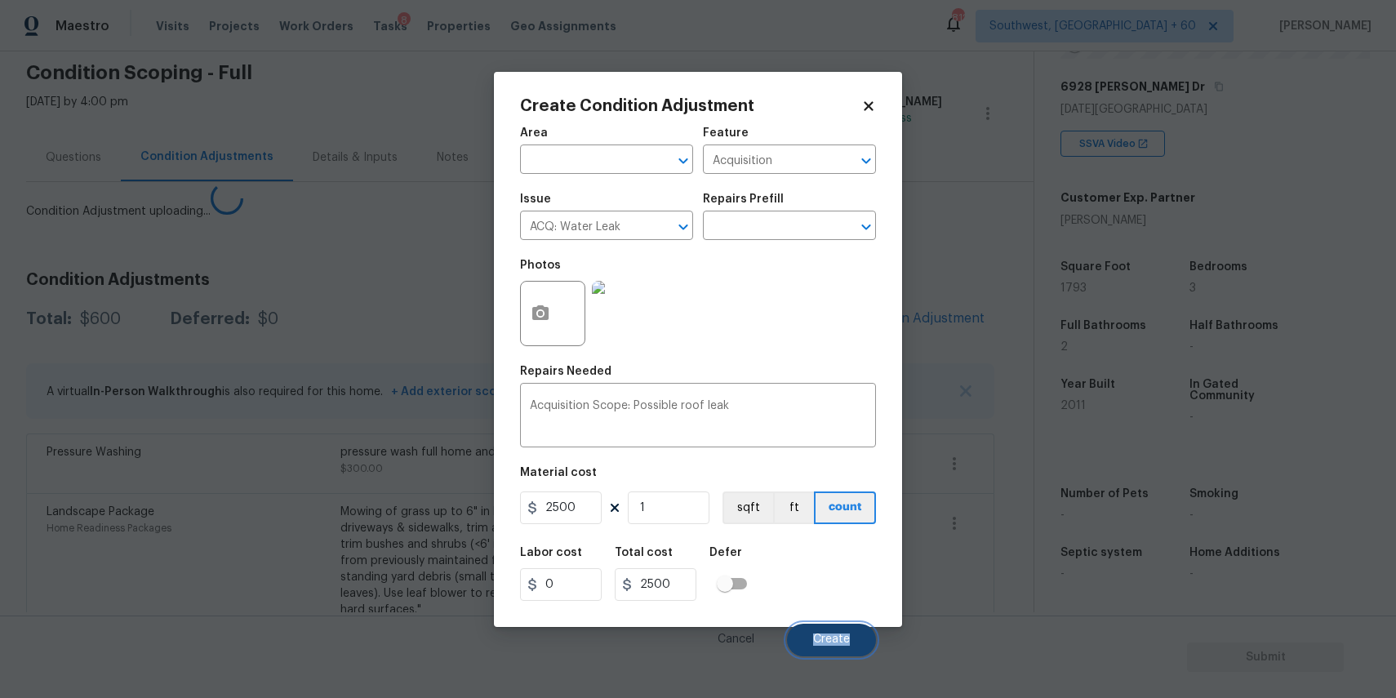
click at [836, 635] on span "Create" at bounding box center [831, 639] width 37 height 12
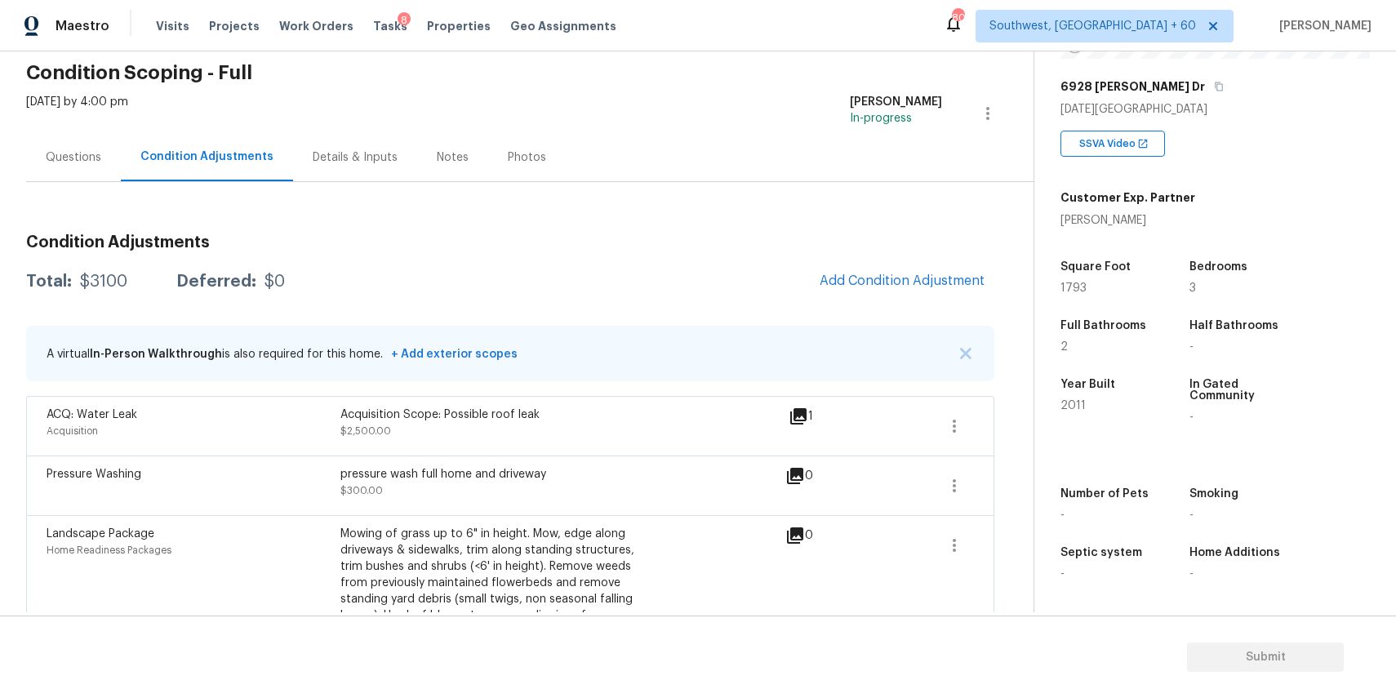
scroll to position [125, 0]
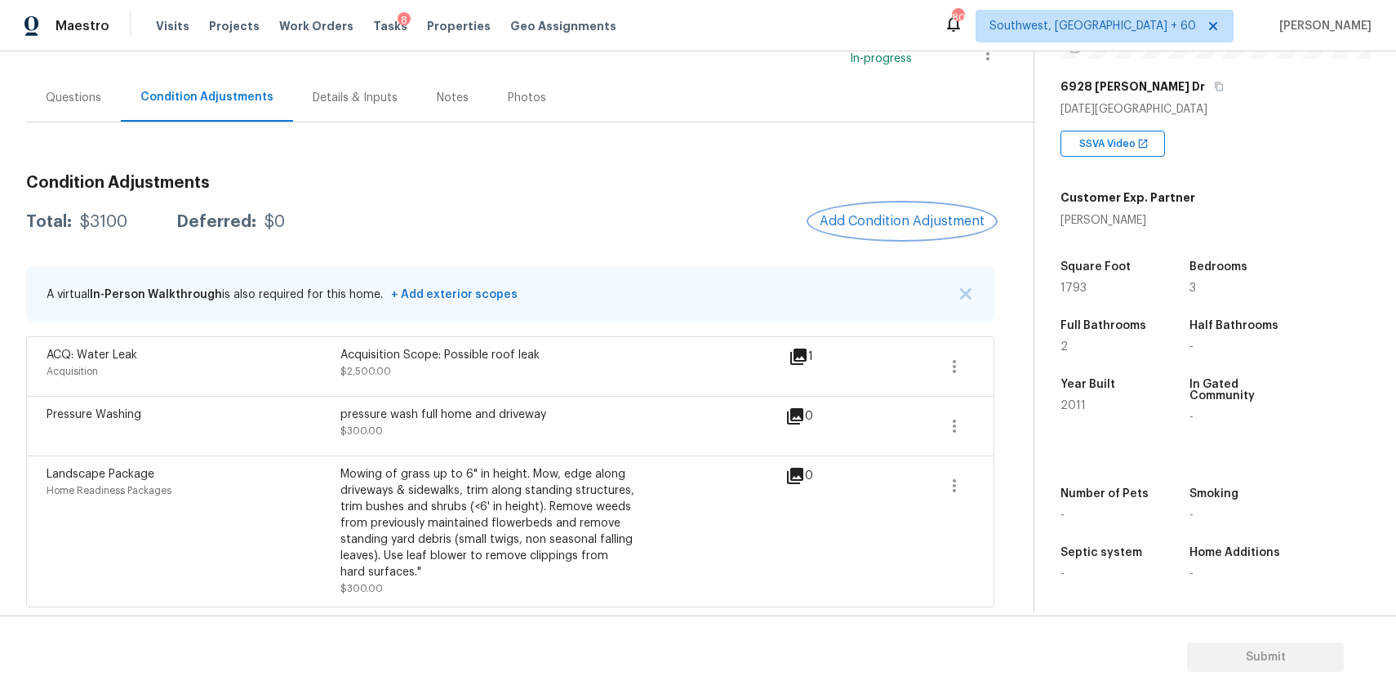
click at [963, 214] on span "Add Condition Adjustment" at bounding box center [902, 221] width 165 height 15
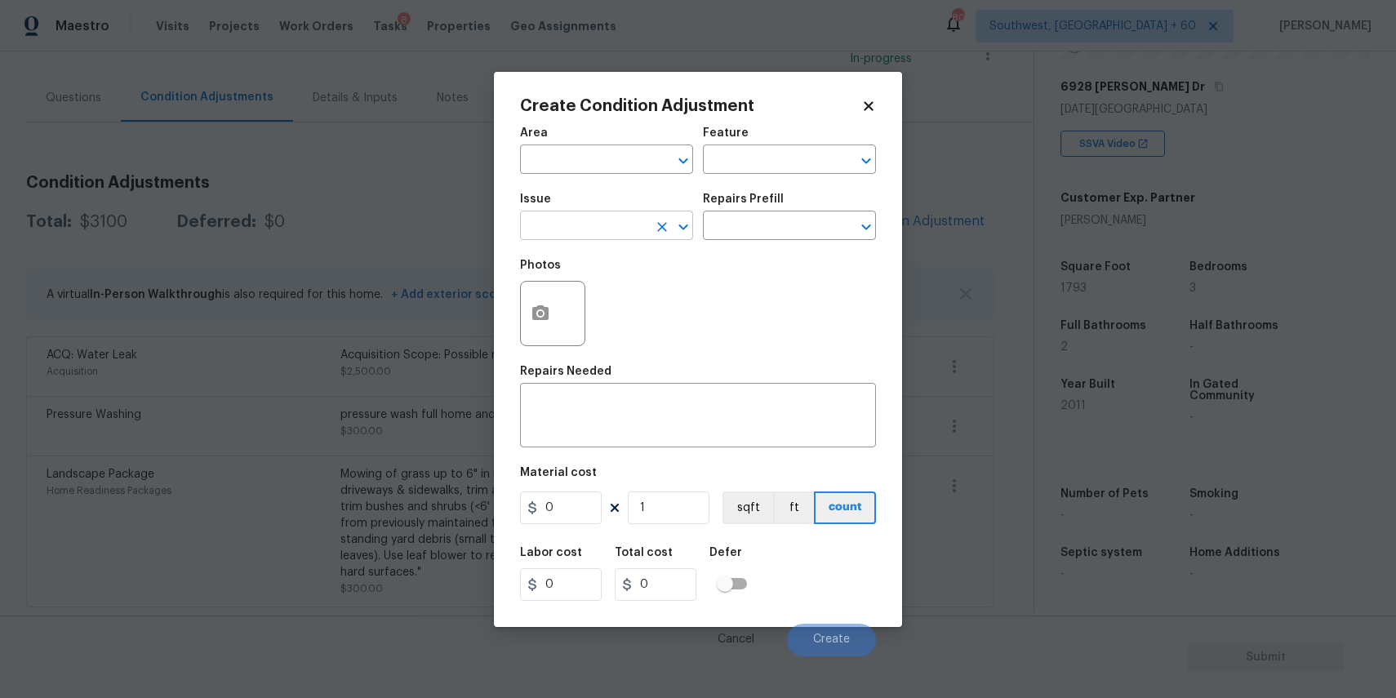
click at [603, 224] on input "text" at bounding box center [583, 227] width 127 height 25
click at [589, 296] on li "ACQ: Paint" at bounding box center [606, 303] width 173 height 27
type input "ACQ: Paint"
click at [726, 254] on div "Photos" at bounding box center [698, 303] width 356 height 106
click at [750, 236] on input "text" at bounding box center [766, 227] width 127 height 25
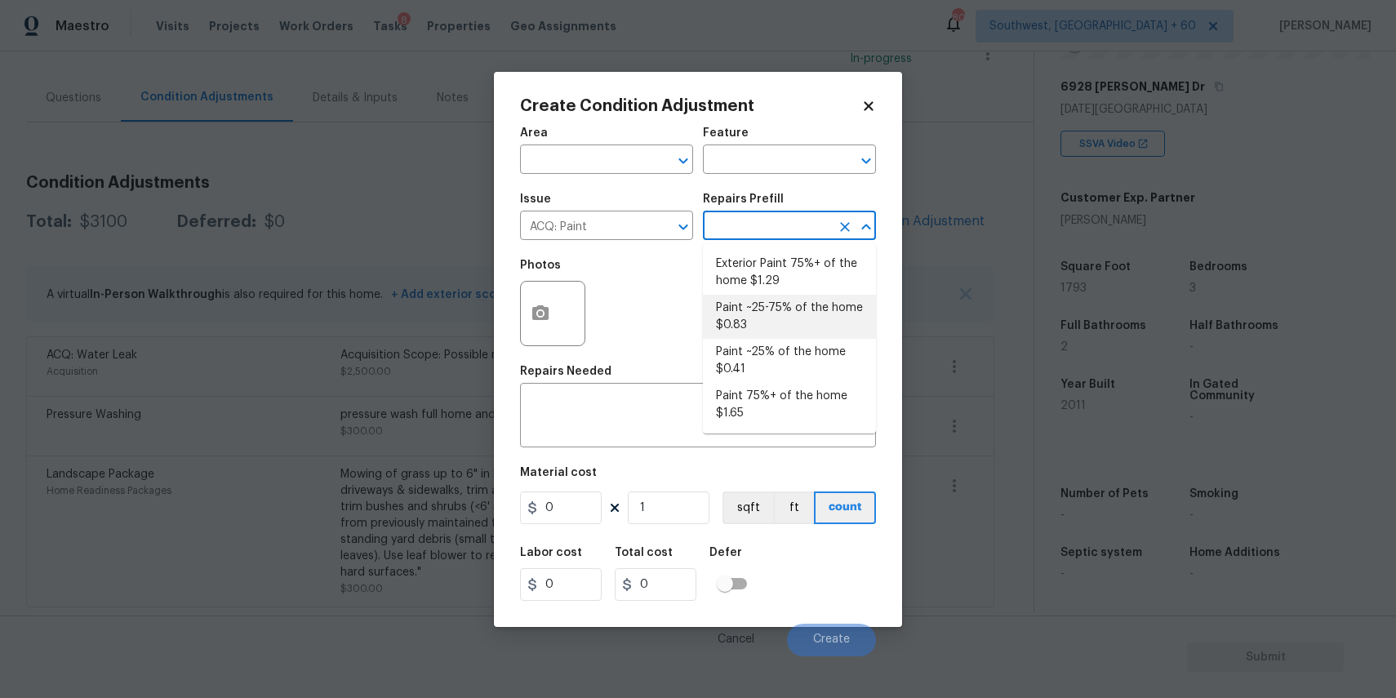
click at [774, 313] on li "Paint ~25-75% of the home $0.83" at bounding box center [789, 317] width 173 height 44
type input "Acquisition"
type textarea "Acquisition Scope: ~25 - 75% of the home needs interior paint"
type input "0.83"
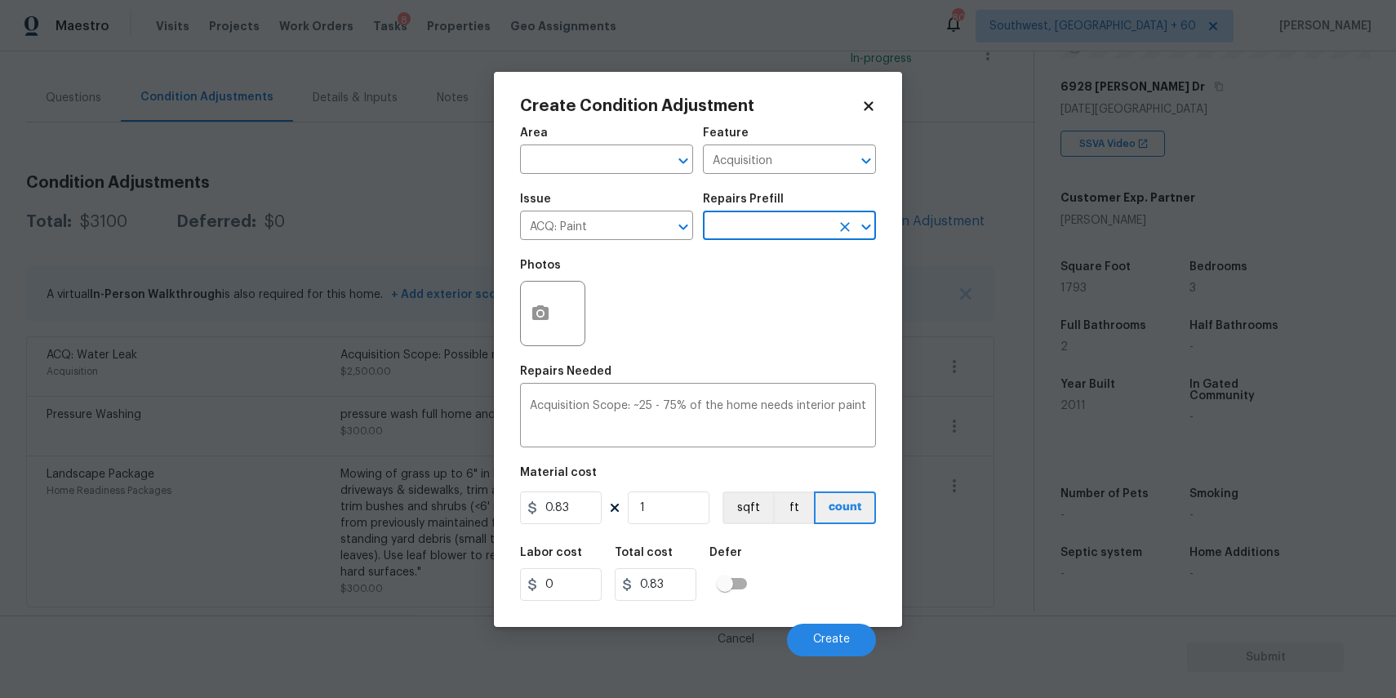
click at [766, 229] on input "text" at bounding box center [766, 227] width 127 height 25
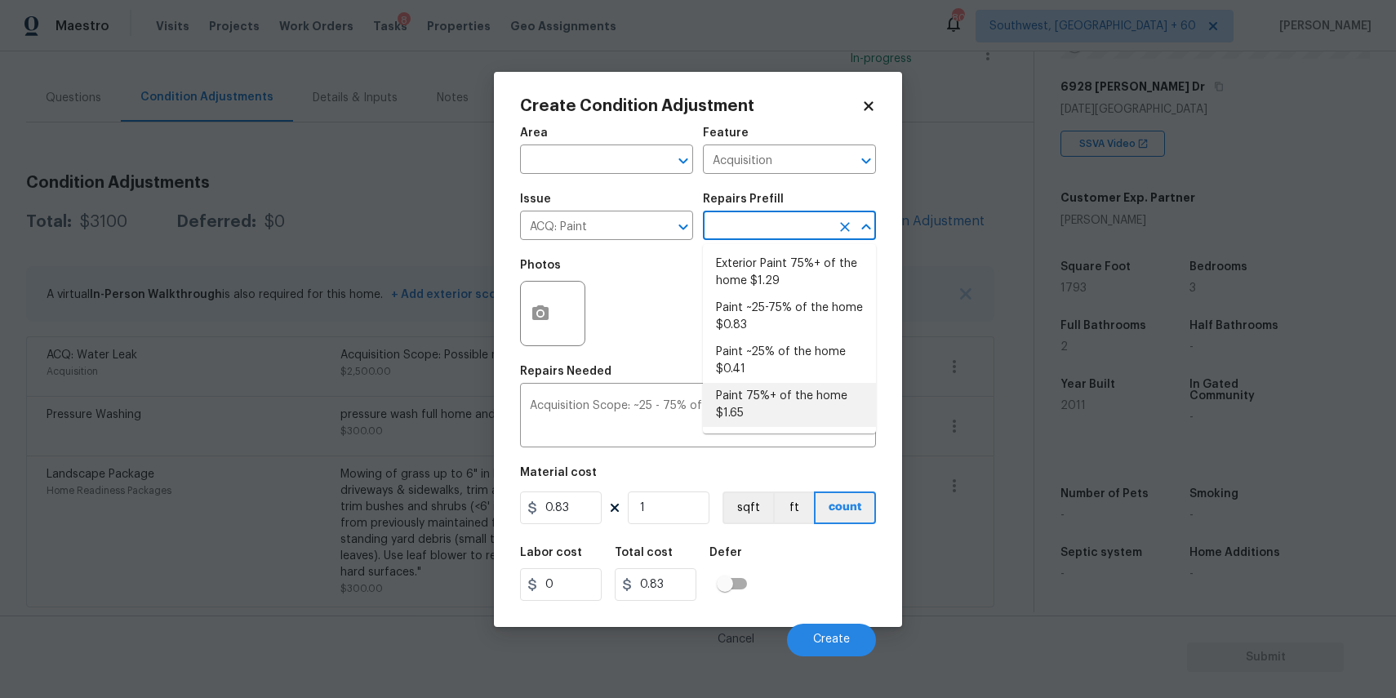
click at [815, 393] on li "Paint 75%+ of the home $1.65" at bounding box center [789, 405] width 173 height 44
type textarea "Acquisition Scope: 75%+ of the home will likely require interior paint"
type input "1.65"
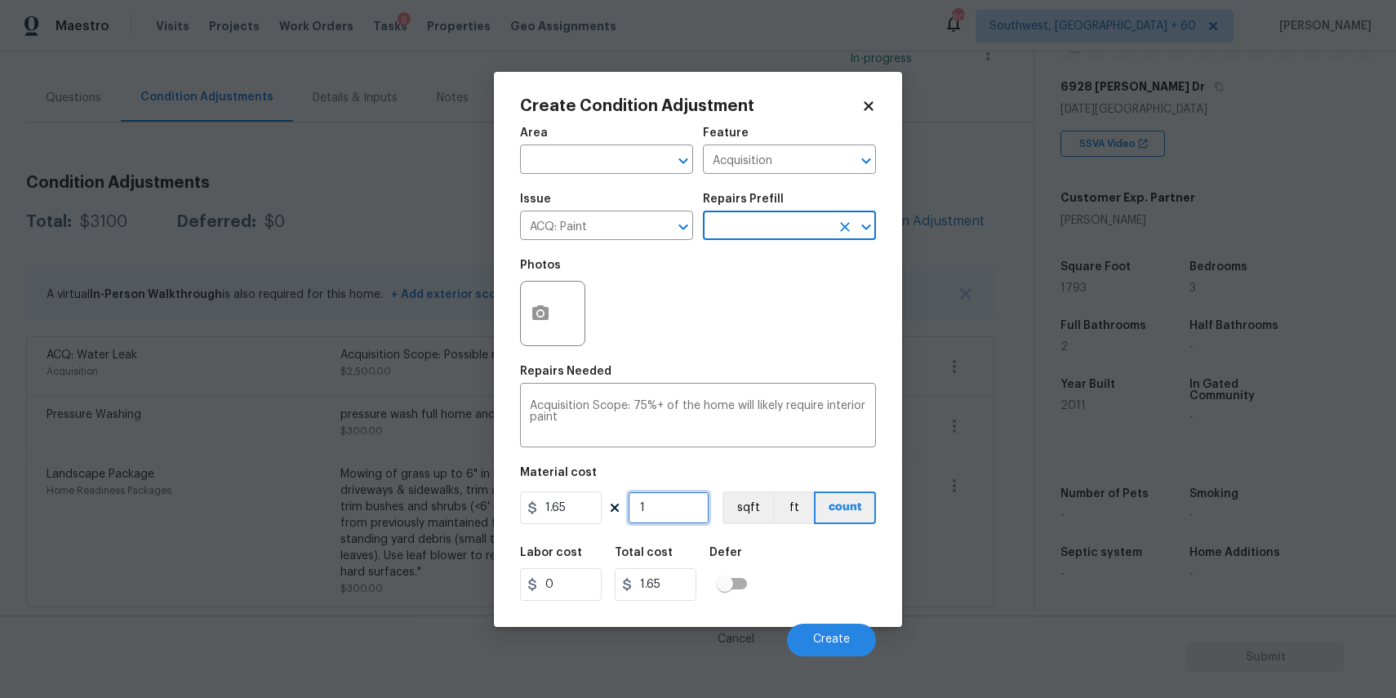
click at [704, 501] on input "1" at bounding box center [669, 507] width 82 height 33
type input "17"
type input "28.05"
type input "179"
type input "295.35"
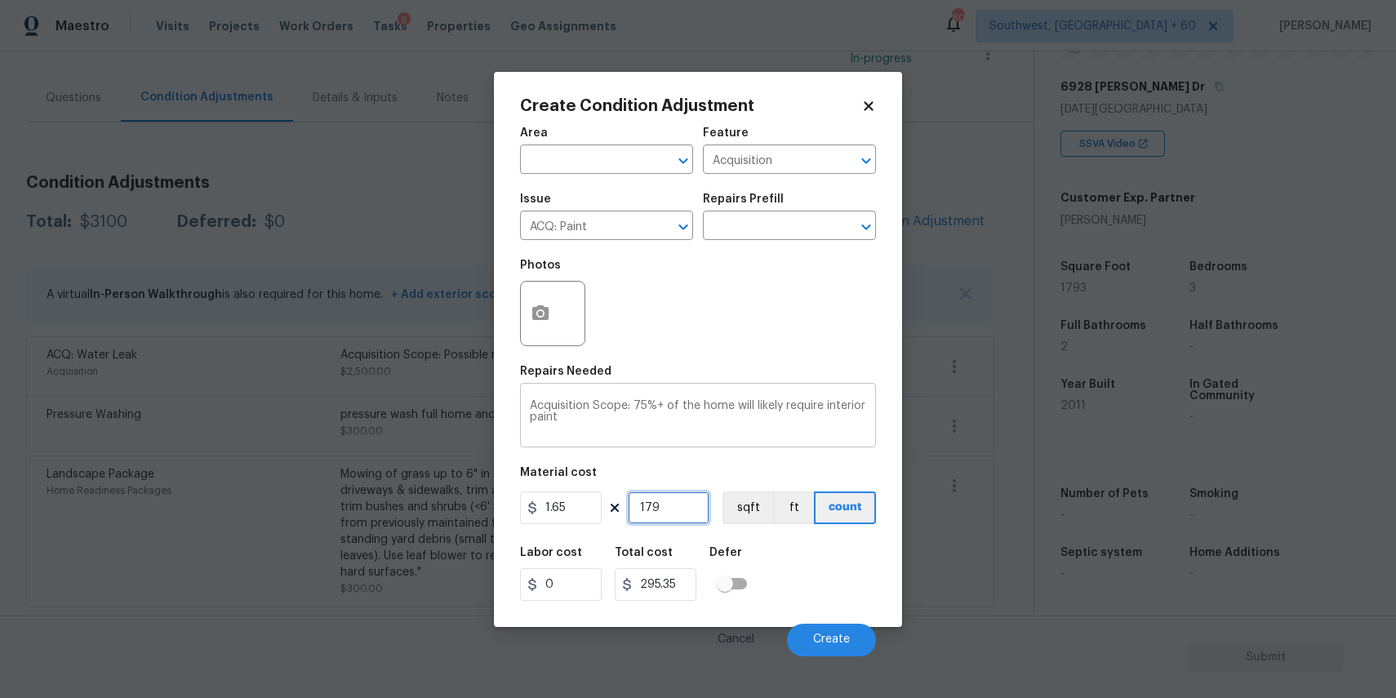
type input "1793"
type input "2958.45"
type input "1793"
click at [539, 307] on icon "button" at bounding box center [540, 312] width 16 height 15
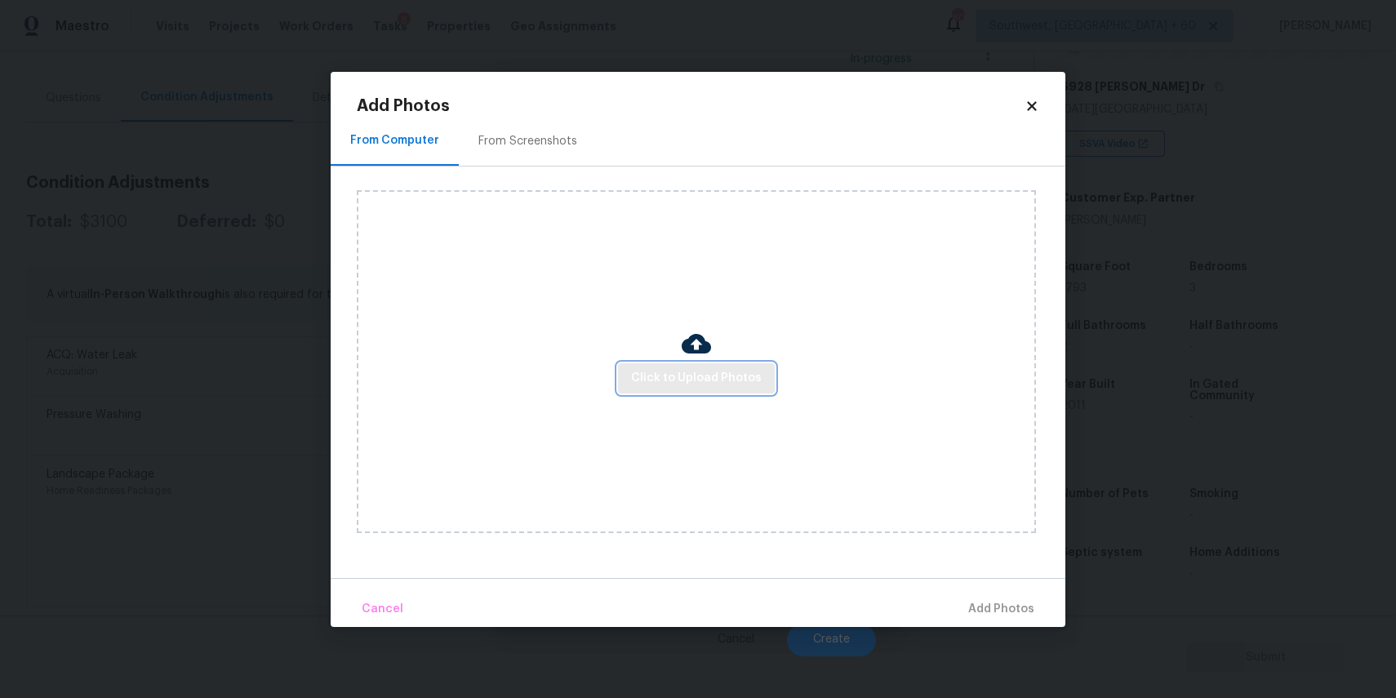
click at [716, 379] on span "Click to Upload Photos" at bounding box center [696, 378] width 131 height 20
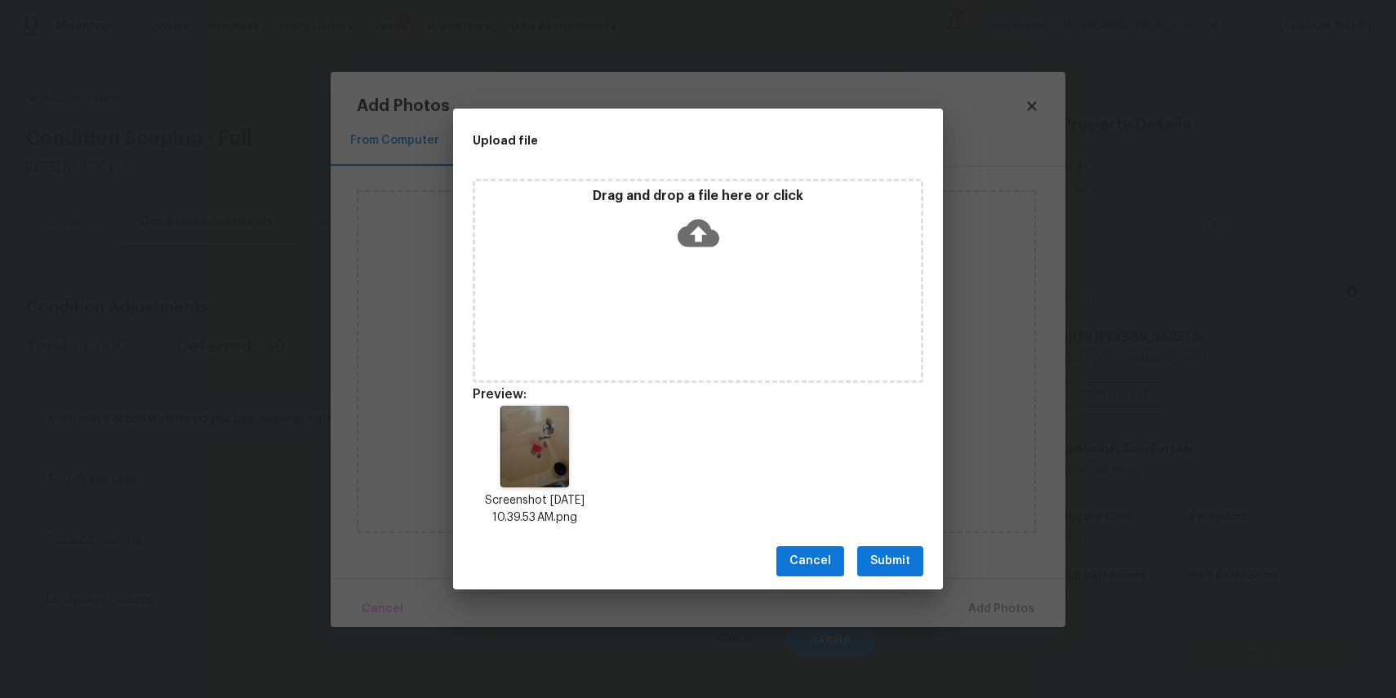
scroll to position [251, 0]
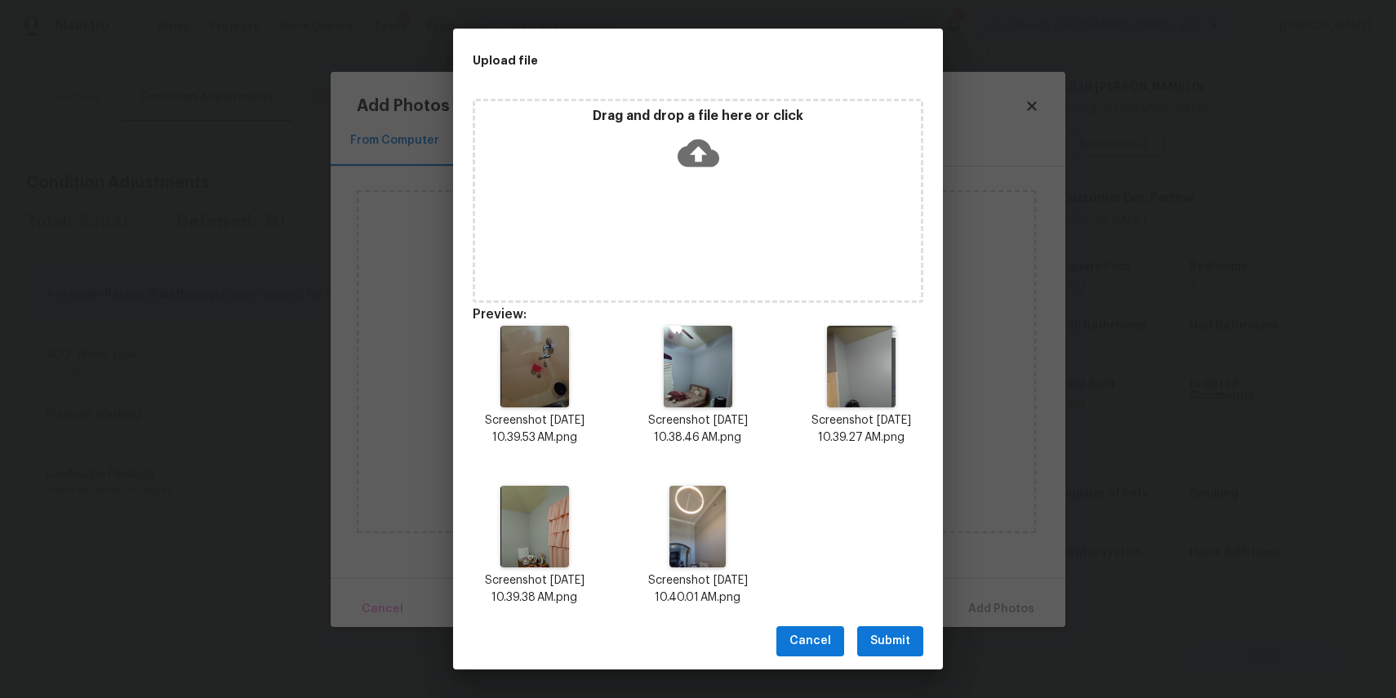
click at [924, 629] on div "Cancel Submit" at bounding box center [698, 641] width 490 height 56
click at [894, 656] on div "Cancel Submit" at bounding box center [698, 641] width 490 height 56
click at [892, 638] on span "Submit" at bounding box center [890, 641] width 40 height 20
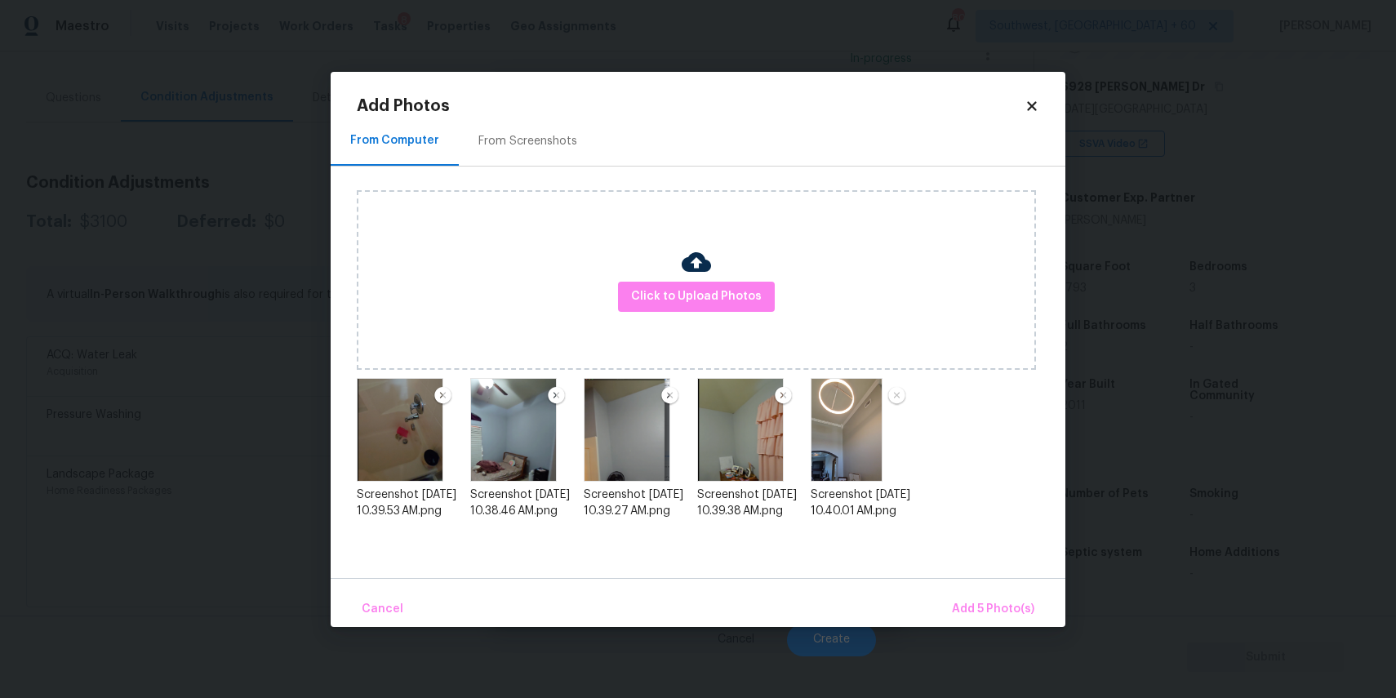
click at [430, 398] on img at bounding box center [400, 430] width 87 height 104
click at [443, 393] on img at bounding box center [443, 396] width 20 height 20
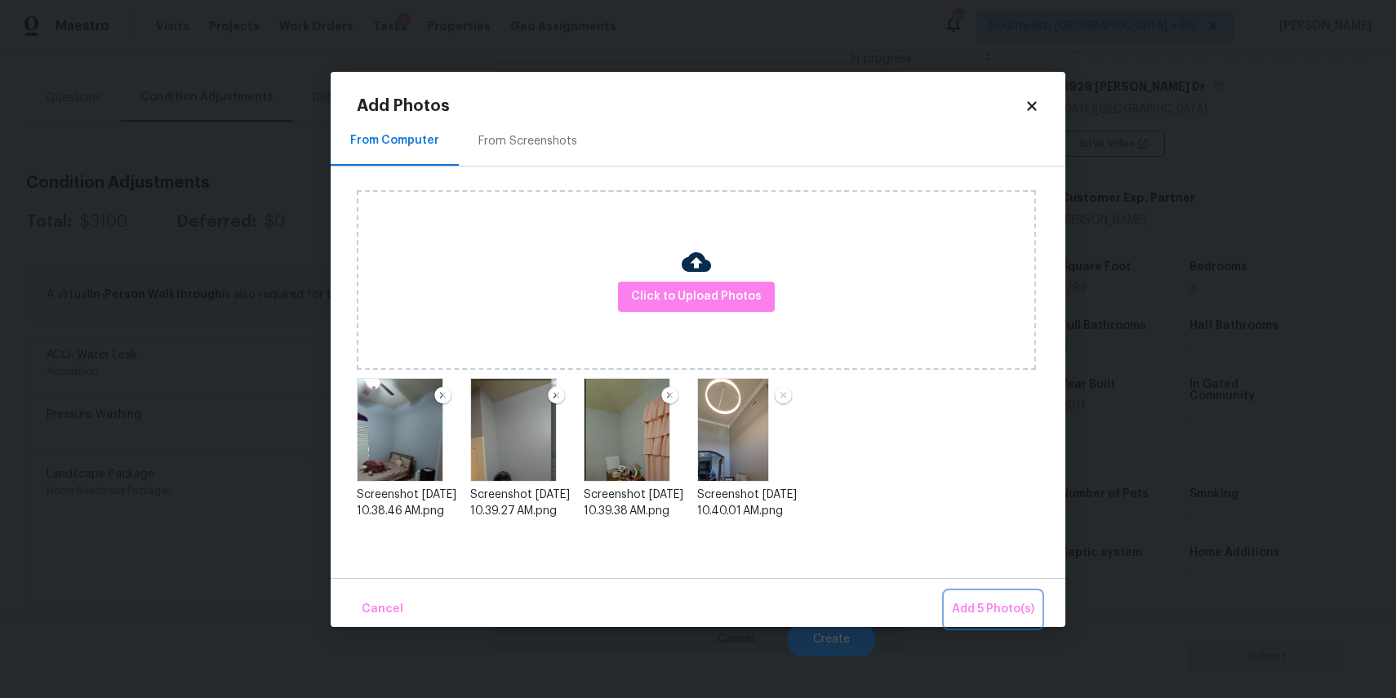
click at [1017, 608] on span "Add 5 Photo(s)" at bounding box center [993, 609] width 82 height 20
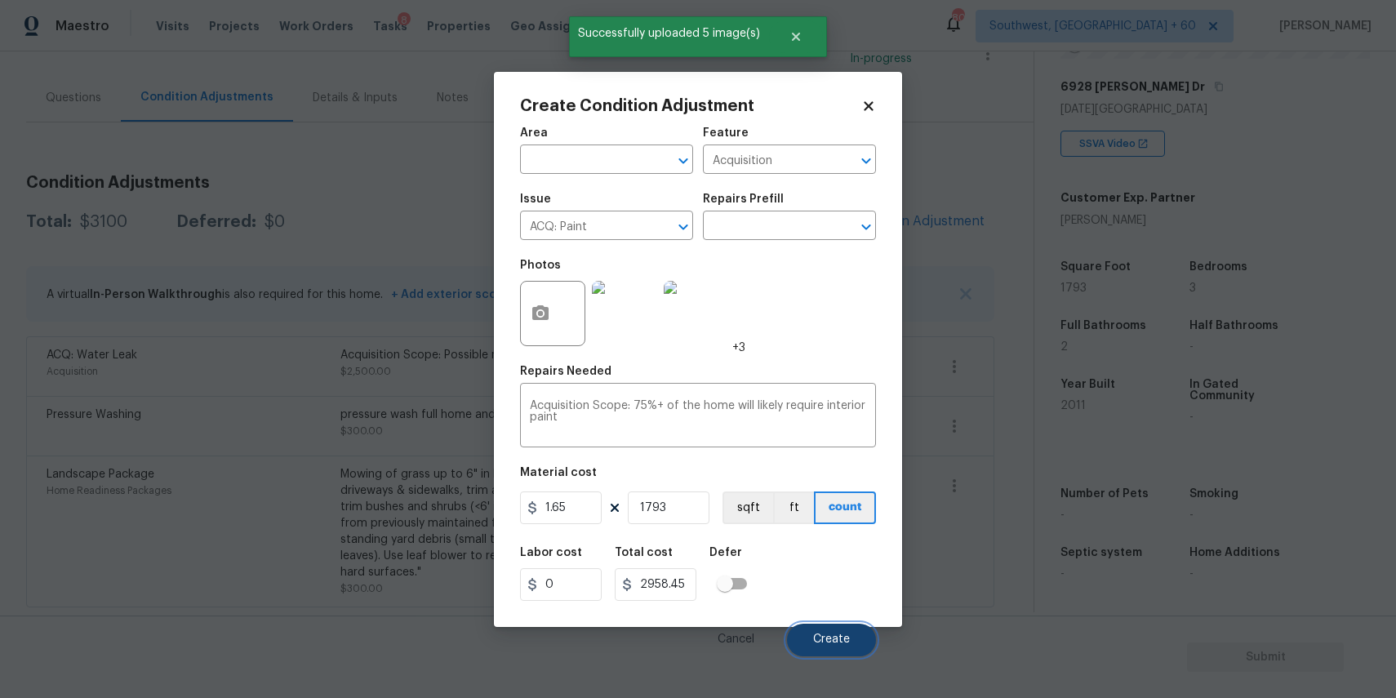
click at [830, 626] on button "Create" at bounding box center [831, 640] width 89 height 33
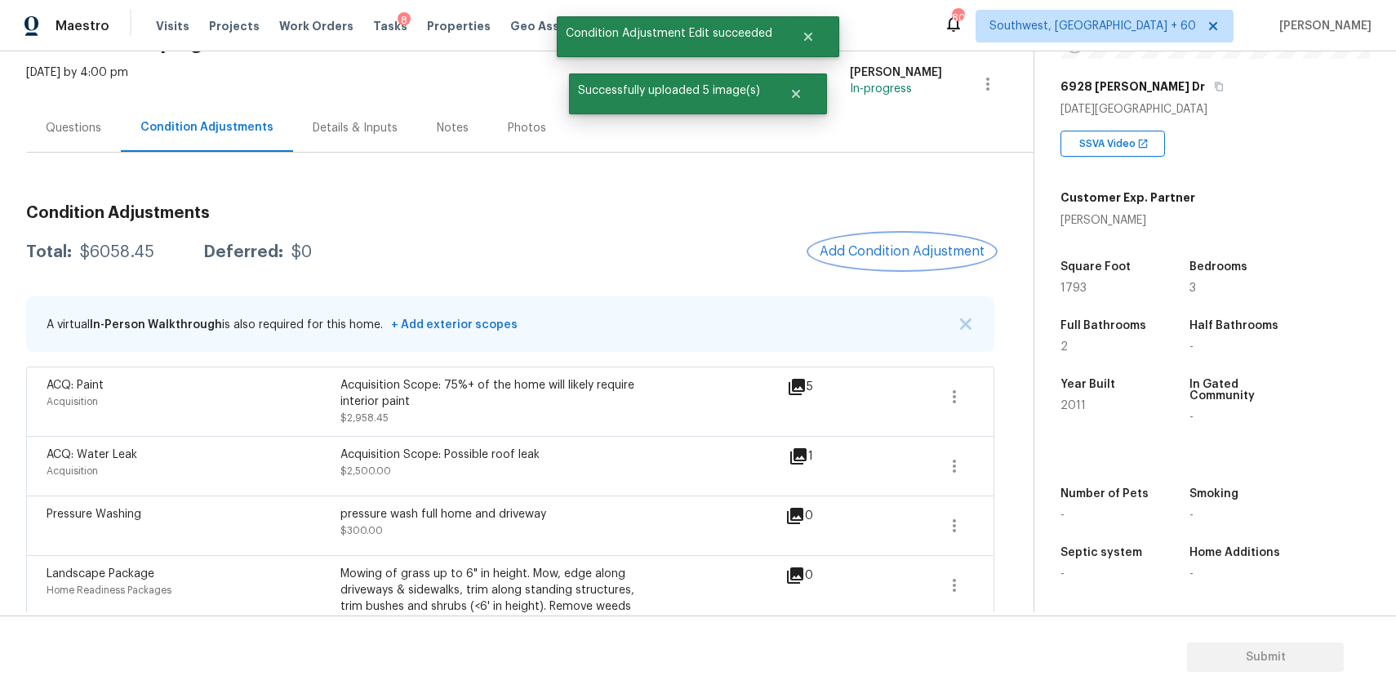
scroll to position [92, 0]
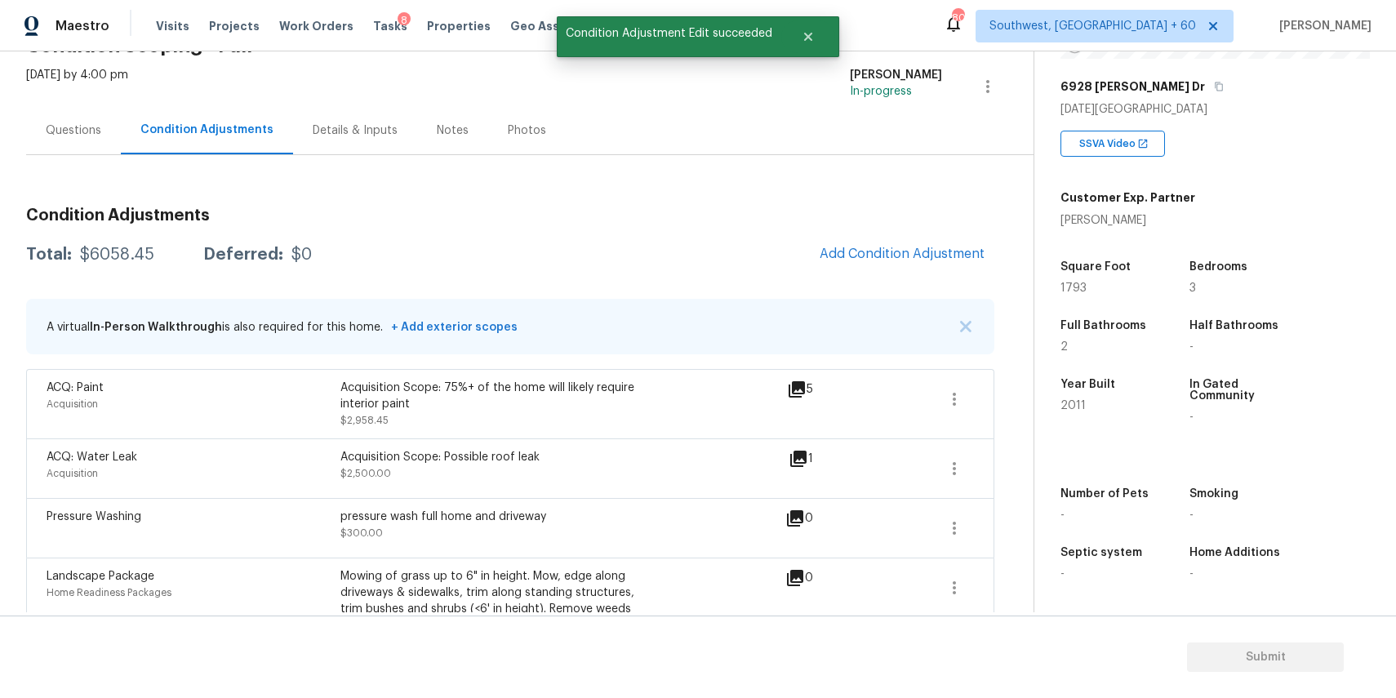
click at [872, 272] on span "Add Condition Adjustment" at bounding box center [902, 255] width 184 height 36
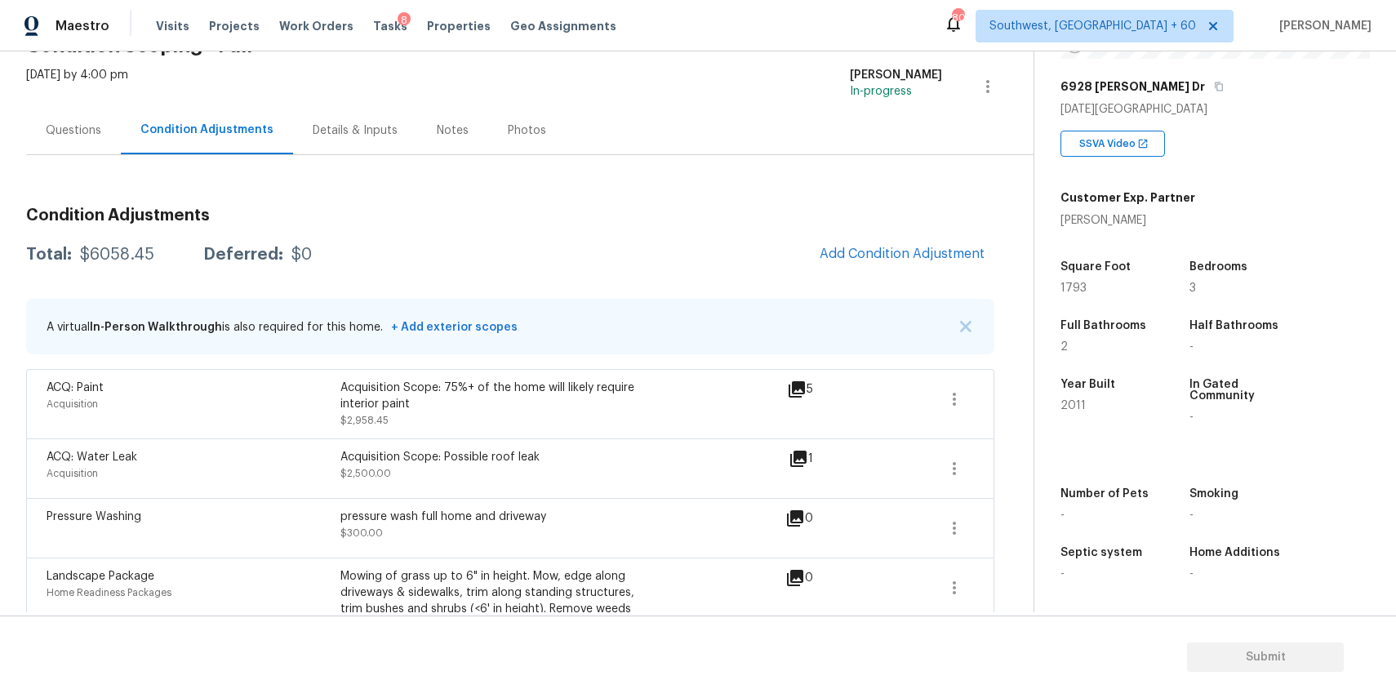
click at [946, 233] on div "Condition Adjustments Total: $6058.45 Deferred: $0 Add Condition Adjustment A v…" at bounding box center [510, 451] width 968 height 515
click at [903, 253] on span "Add Condition Adjustment" at bounding box center [902, 254] width 165 height 15
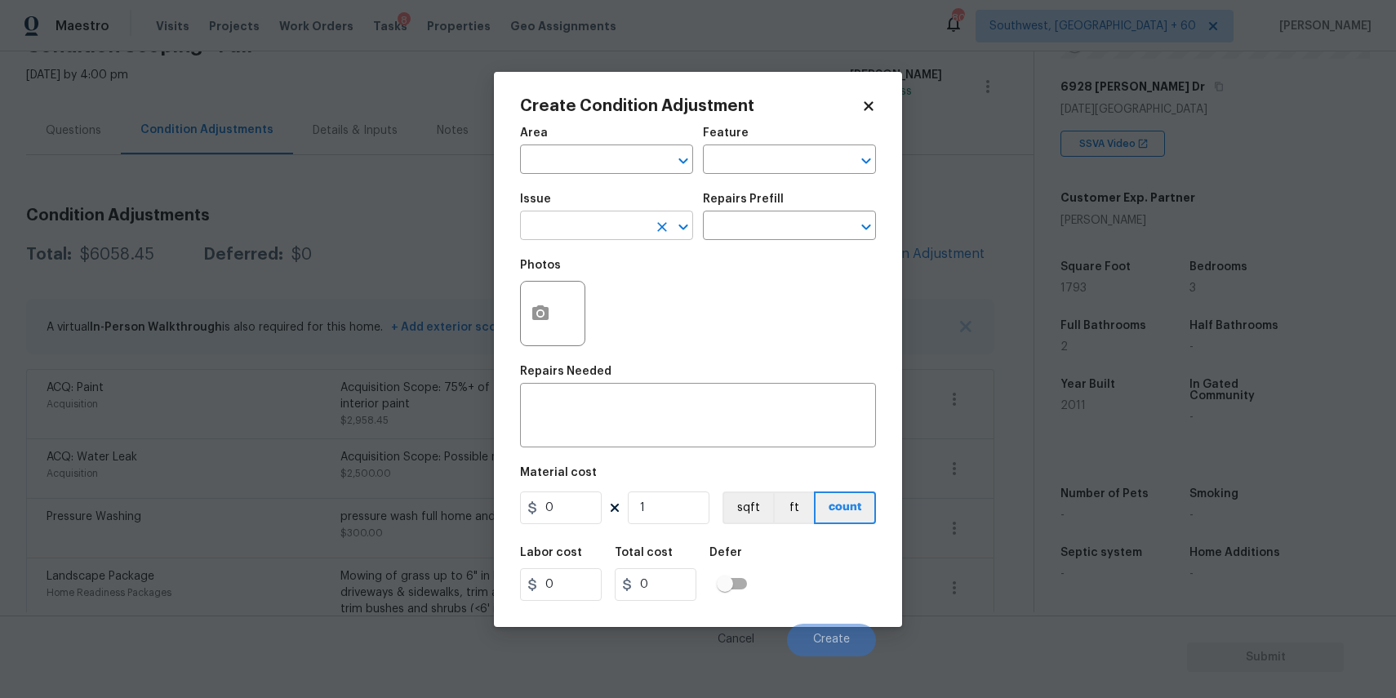
click at [618, 216] on input "text" at bounding box center [583, 227] width 127 height 25
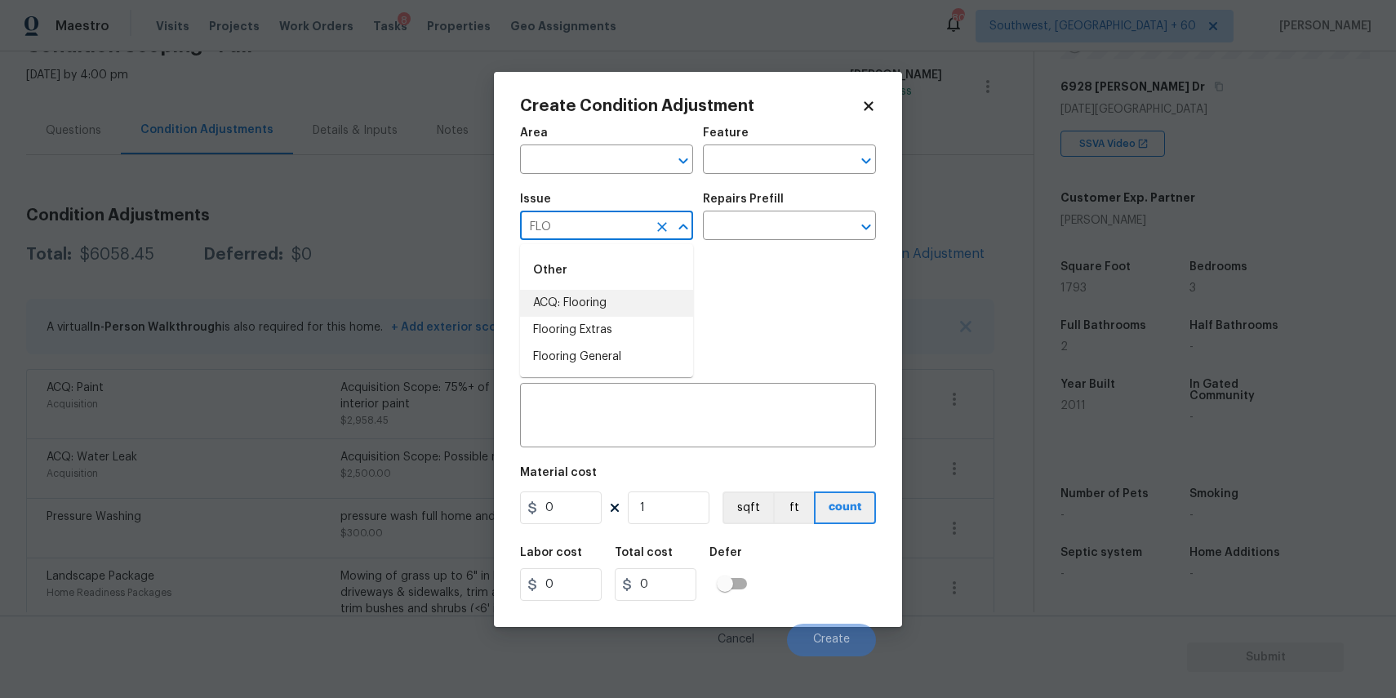
click at [639, 302] on li "ACQ: Flooring" at bounding box center [606, 303] width 173 height 27
type input "ACQ: Flooring"
click at [771, 222] on input "text" at bounding box center [766, 227] width 127 height 25
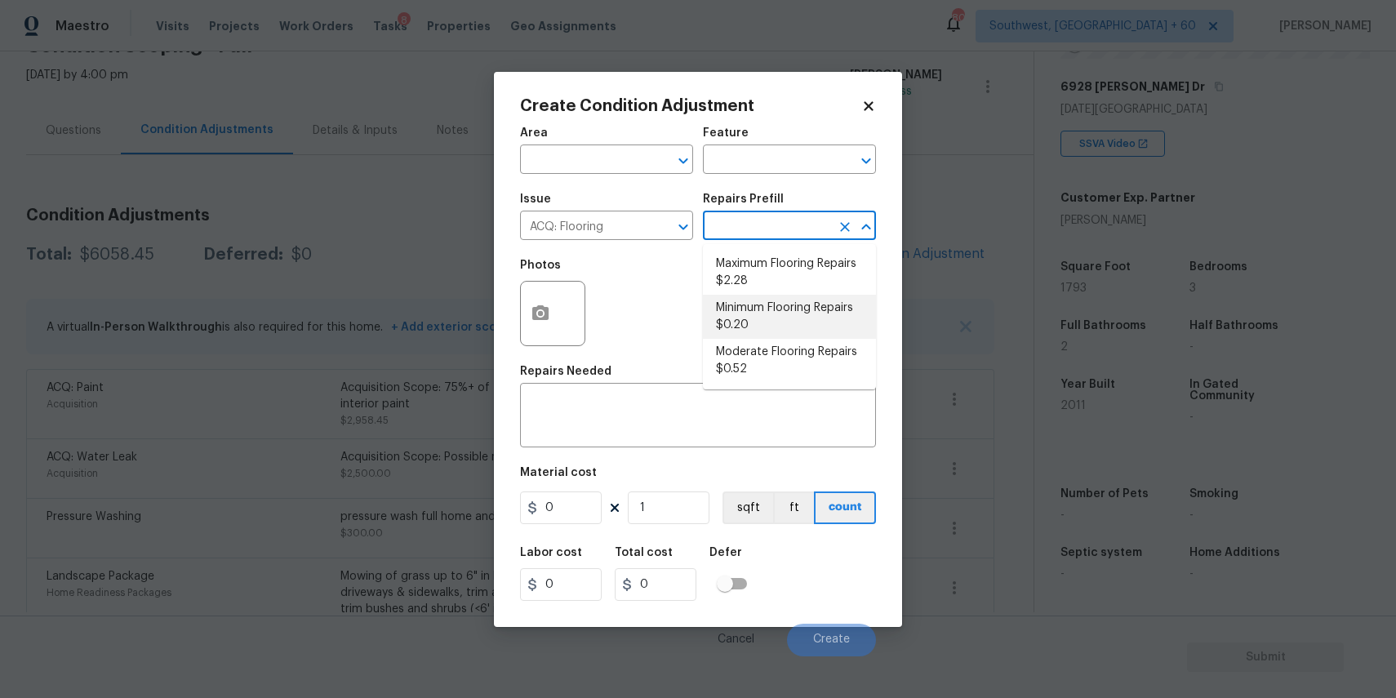
click at [812, 309] on li "Minimum Flooring Repairs $0.20" at bounding box center [789, 317] width 173 height 44
type input "Acquisition"
type textarea "Acquisition Scope: Minimum flooring repairs"
type input "0.2"
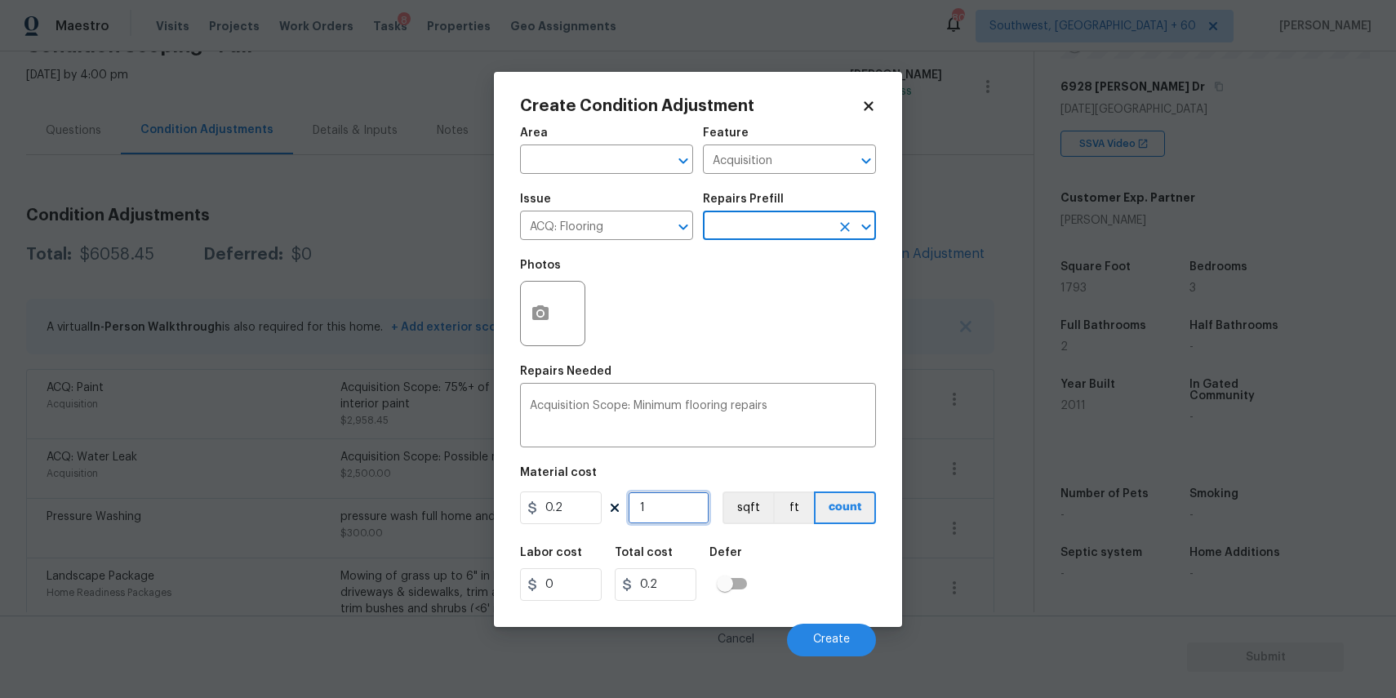
click at [665, 510] on input "1" at bounding box center [669, 507] width 82 height 33
type input "2"
type input "0.4"
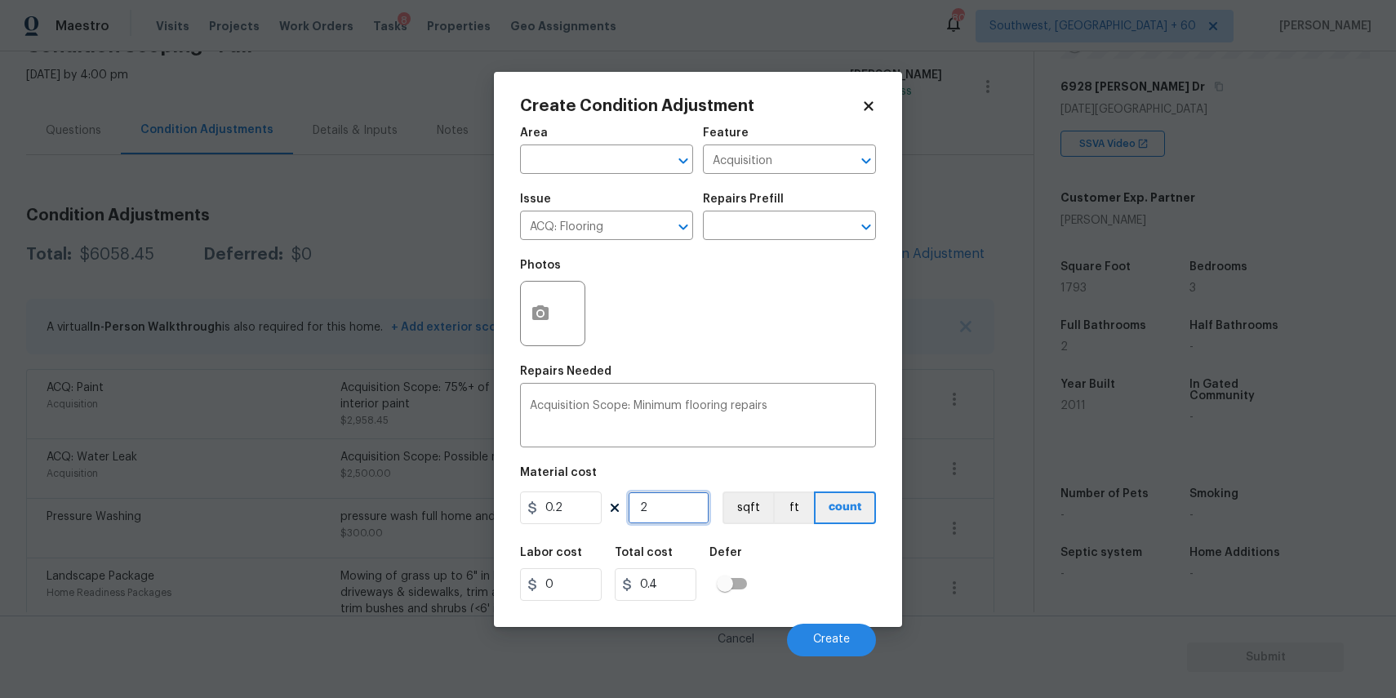
type input "20"
type input "4"
type input "201"
type input "40.2"
type input "2011"
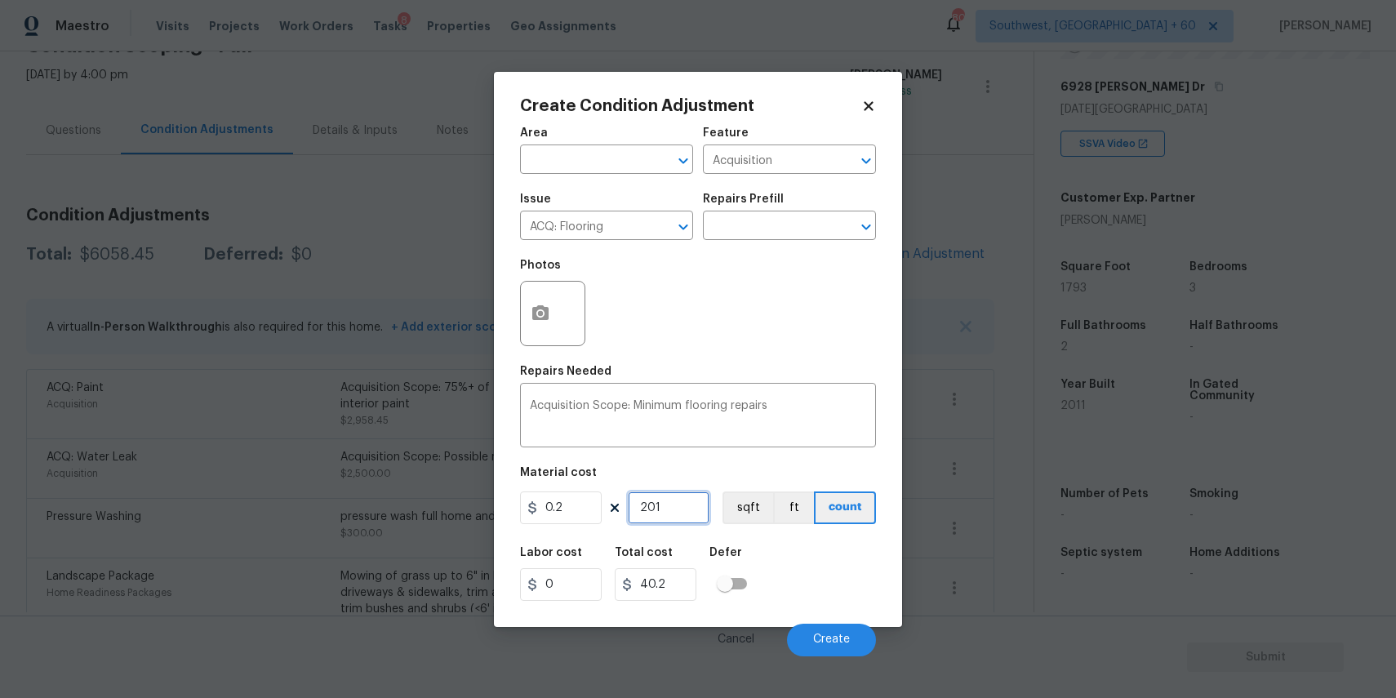
type input "402.2"
type input "2011"
click at [857, 636] on button "Create" at bounding box center [831, 640] width 89 height 33
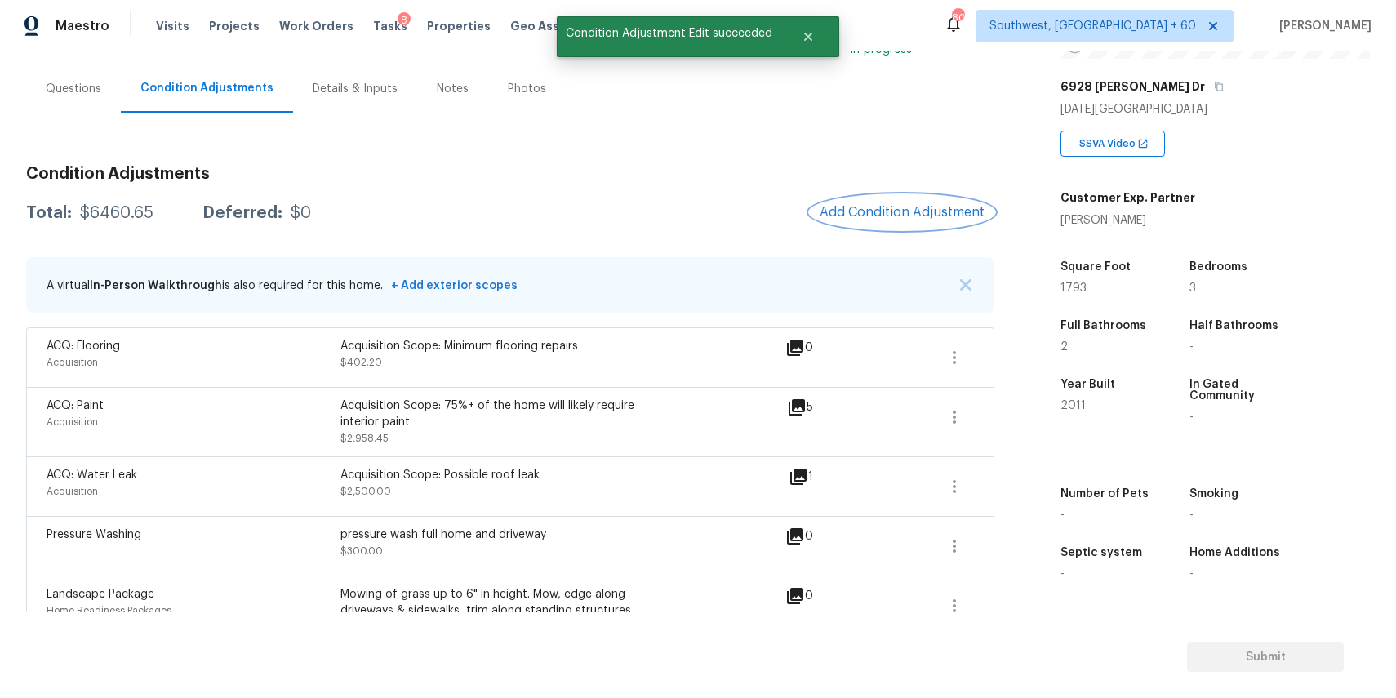
scroll to position [104, 0]
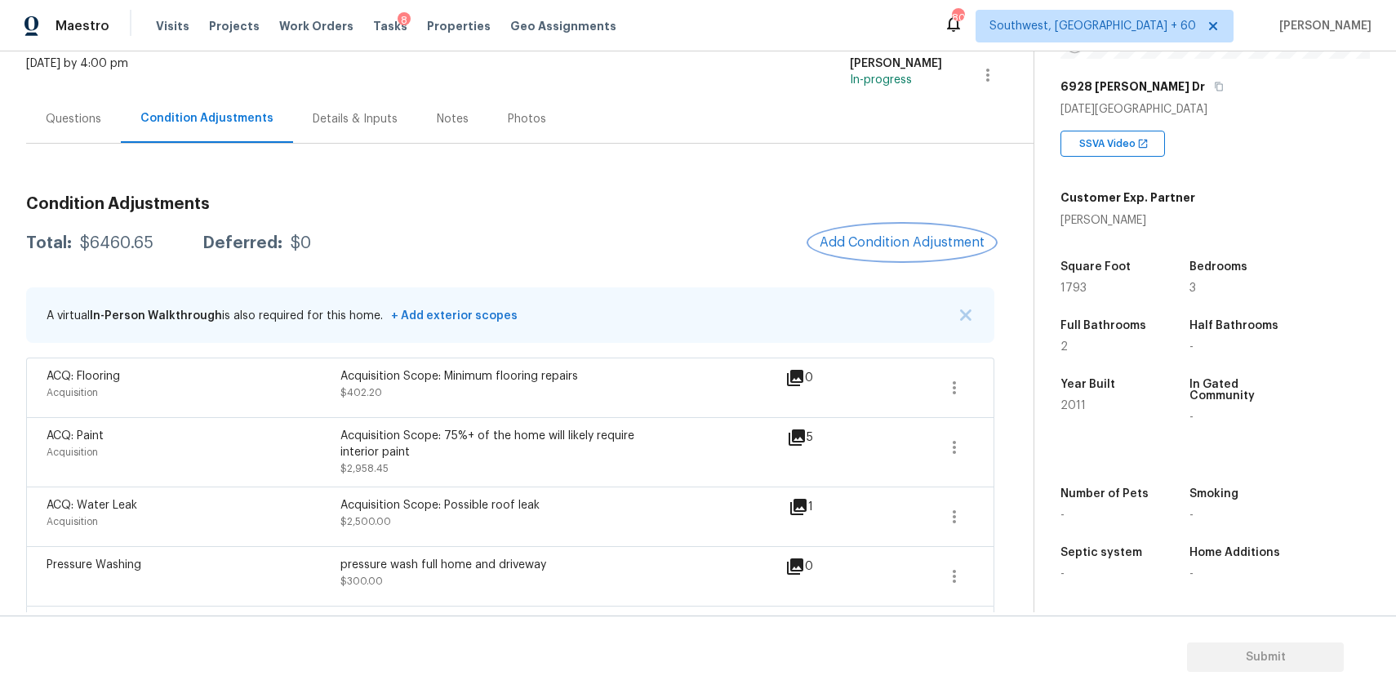
click at [937, 236] on span "Add Condition Adjustment" at bounding box center [902, 242] width 165 height 15
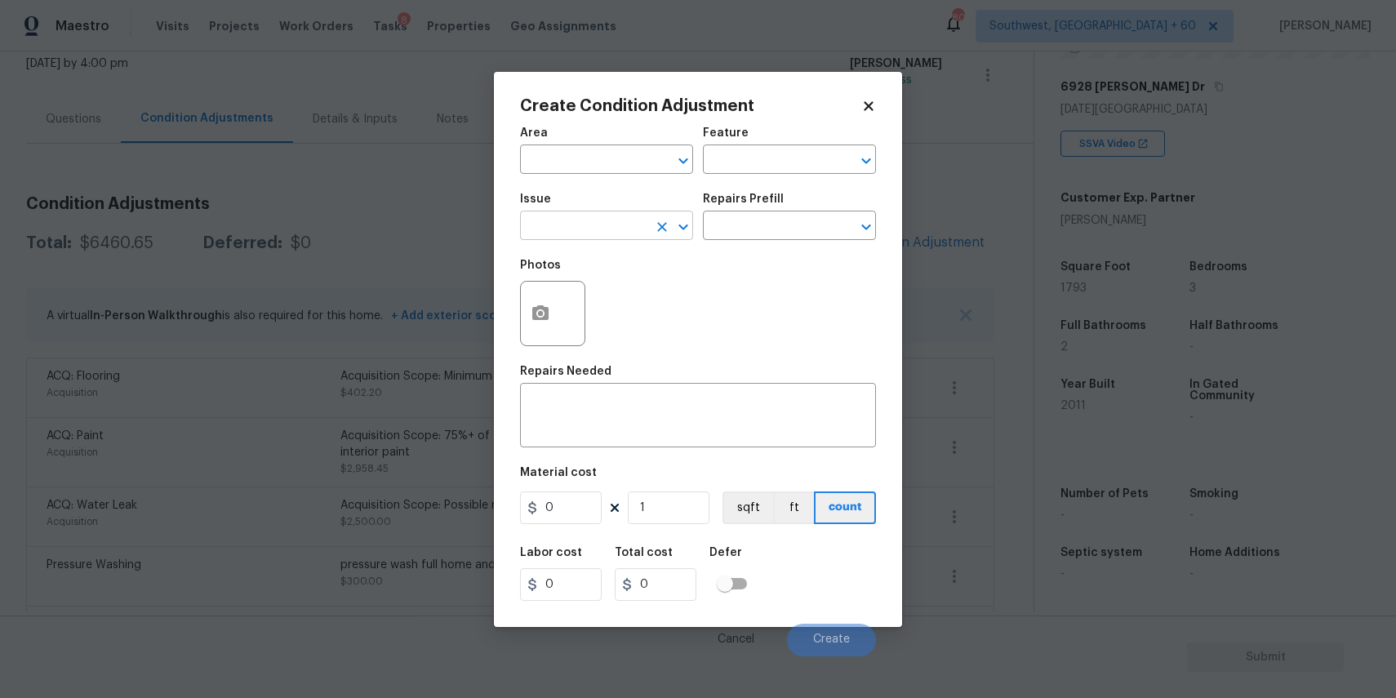
click at [615, 237] on input "text" at bounding box center [583, 227] width 127 height 25
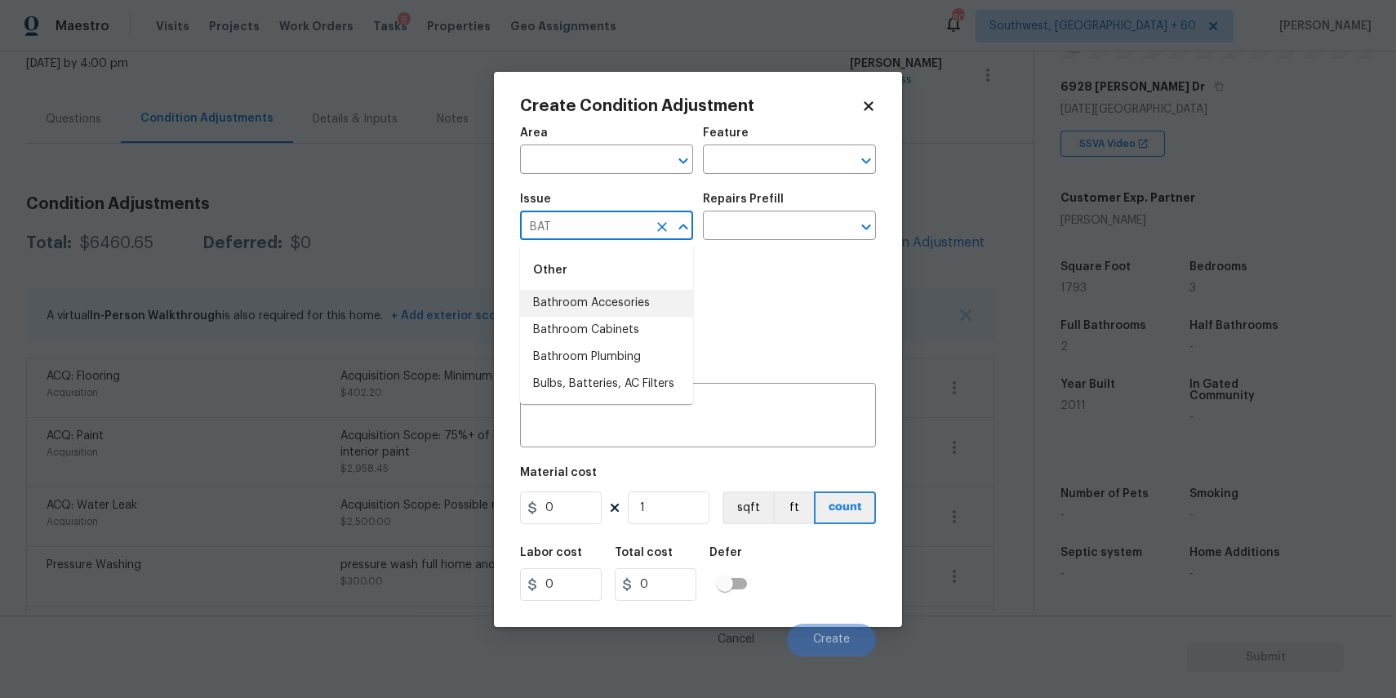
type input "BAT"
click at [1031, 333] on body "Maestro Visits Projects Work Orders Tasks 8 Properties Geo Assignments 802 Sout…" at bounding box center [698, 349] width 1396 height 698
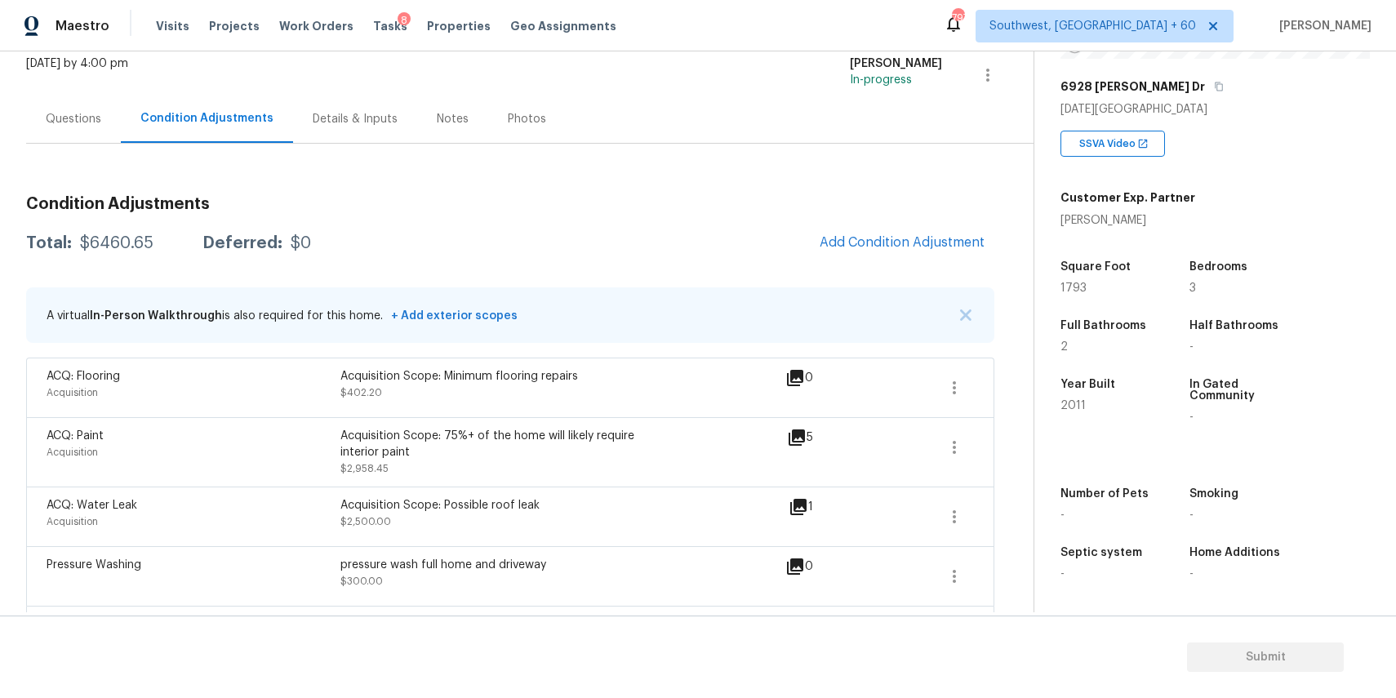
click at [84, 127] on div "Questions" at bounding box center [74, 119] width 56 height 16
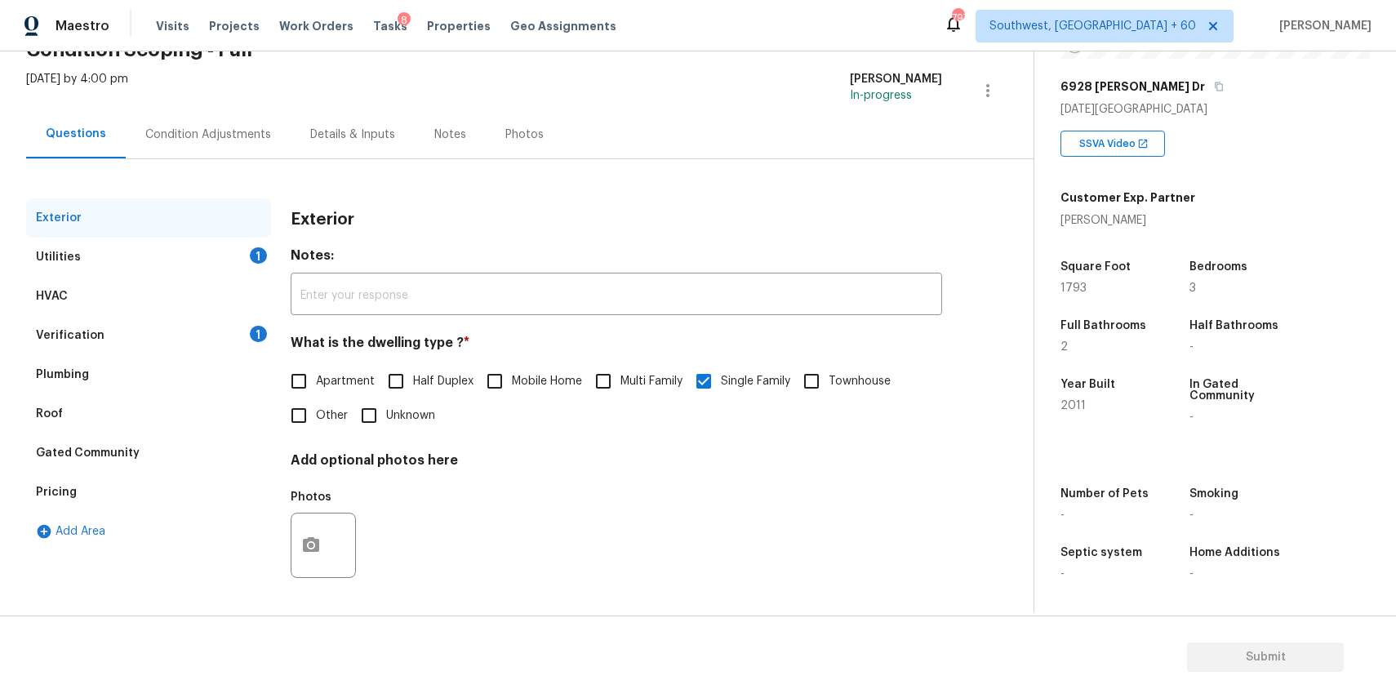
scroll to position [88, 0]
click at [204, 155] on div "Condition Adjustments" at bounding box center [208, 134] width 165 height 48
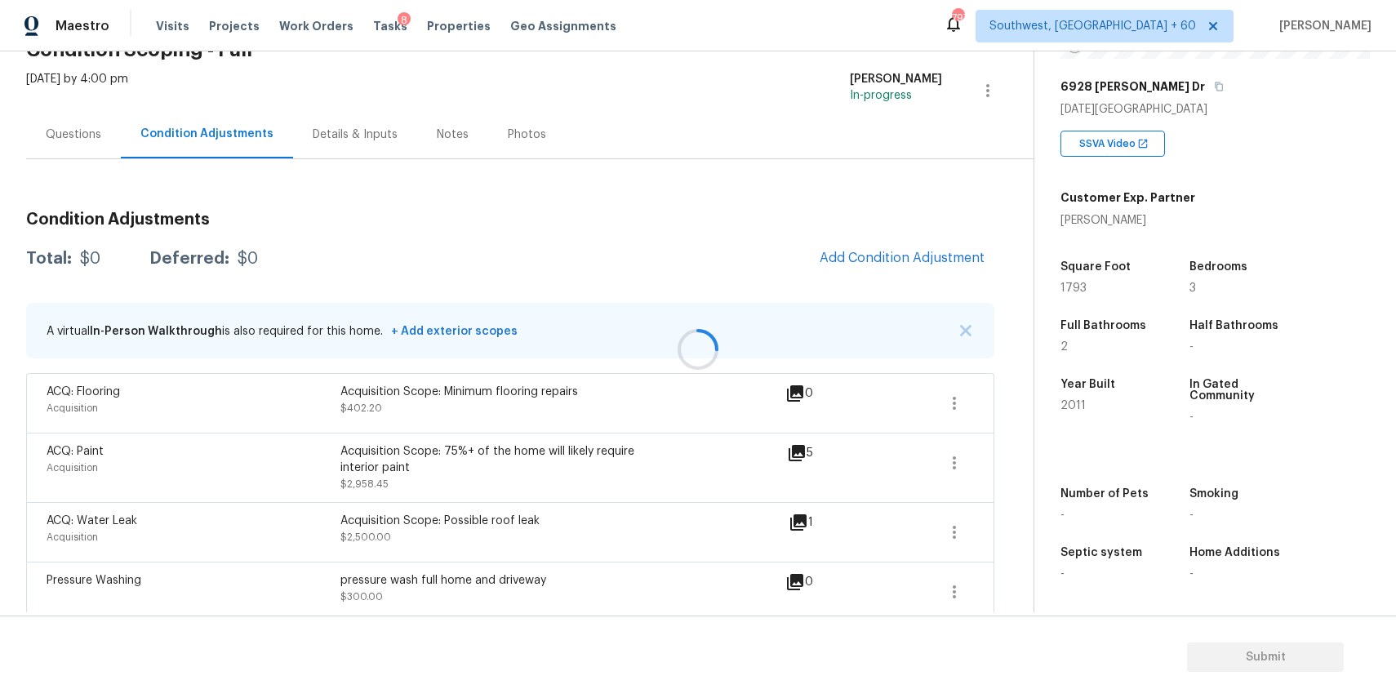
scroll to position [104, 0]
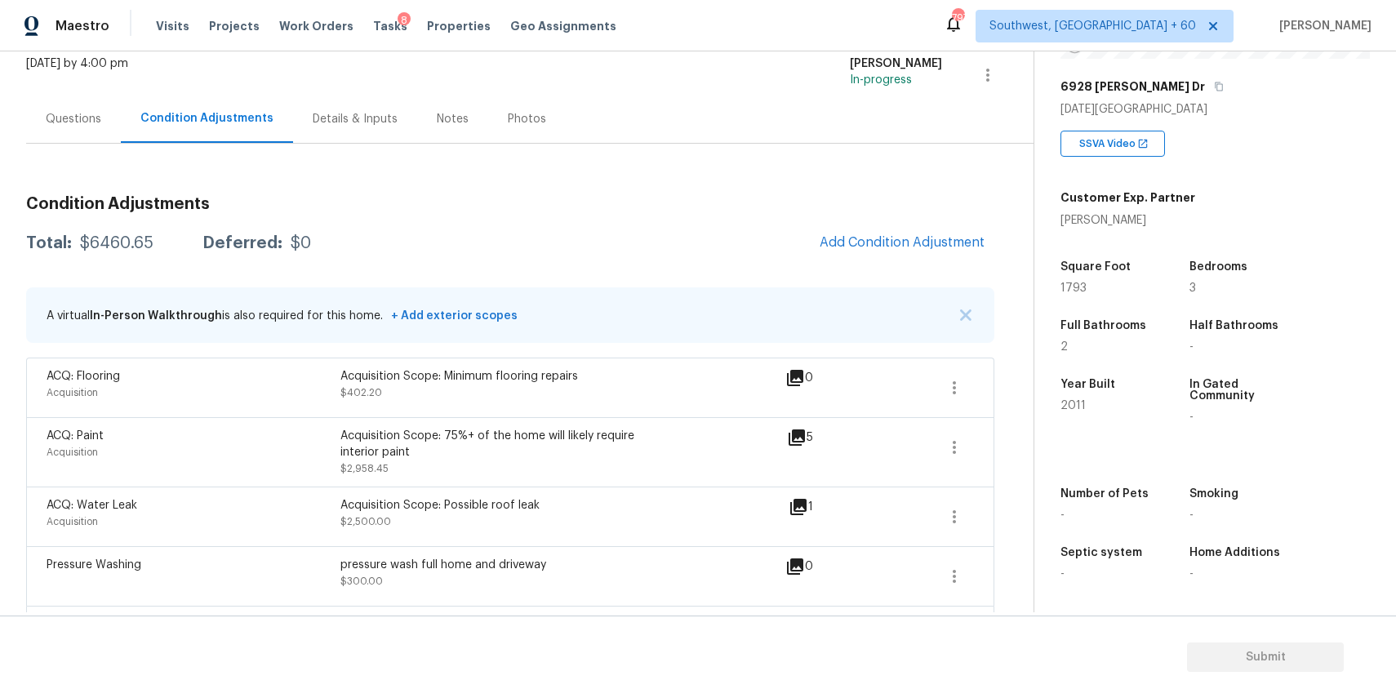
click at [941, 203] on h3 "Condition Adjustments" at bounding box center [510, 204] width 968 height 16
click at [949, 225] on span "Add Condition Adjustment" at bounding box center [902, 243] width 184 height 36
click at [942, 243] on span "Add Condition Adjustment" at bounding box center [902, 242] width 165 height 15
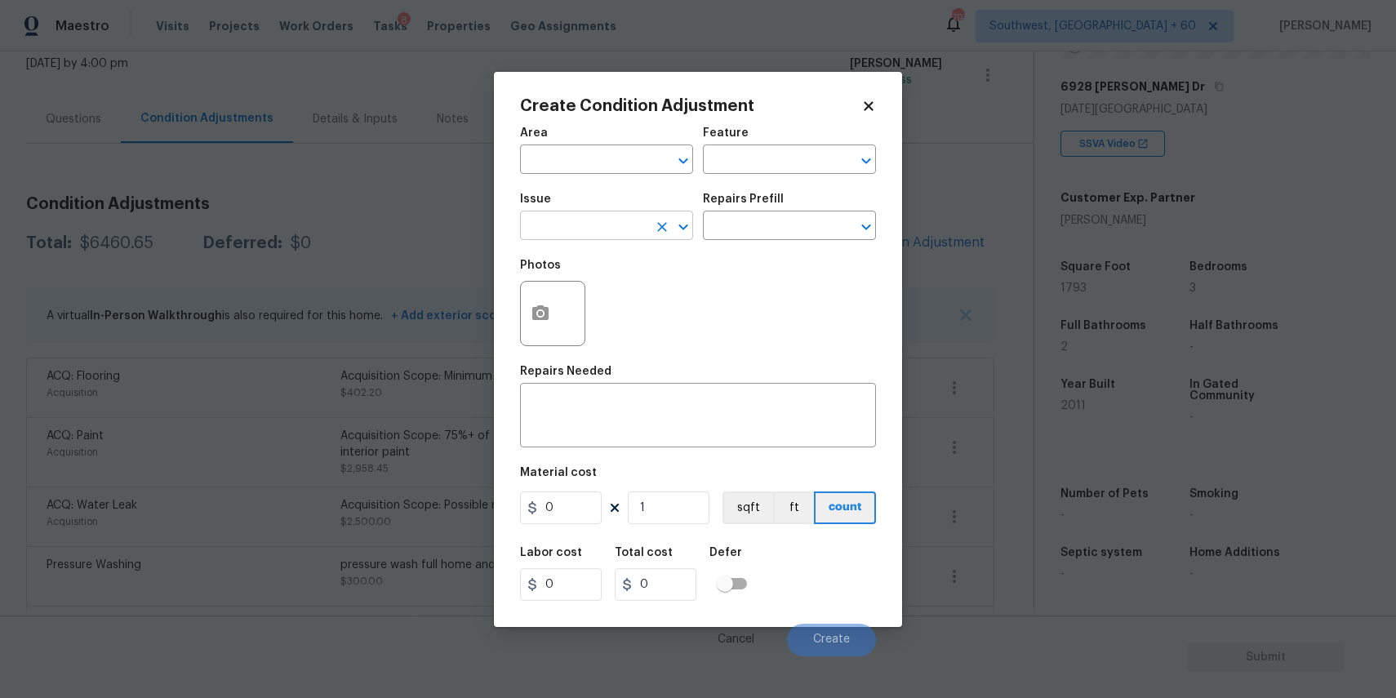
click at [591, 233] on input "text" at bounding box center [583, 227] width 127 height 25
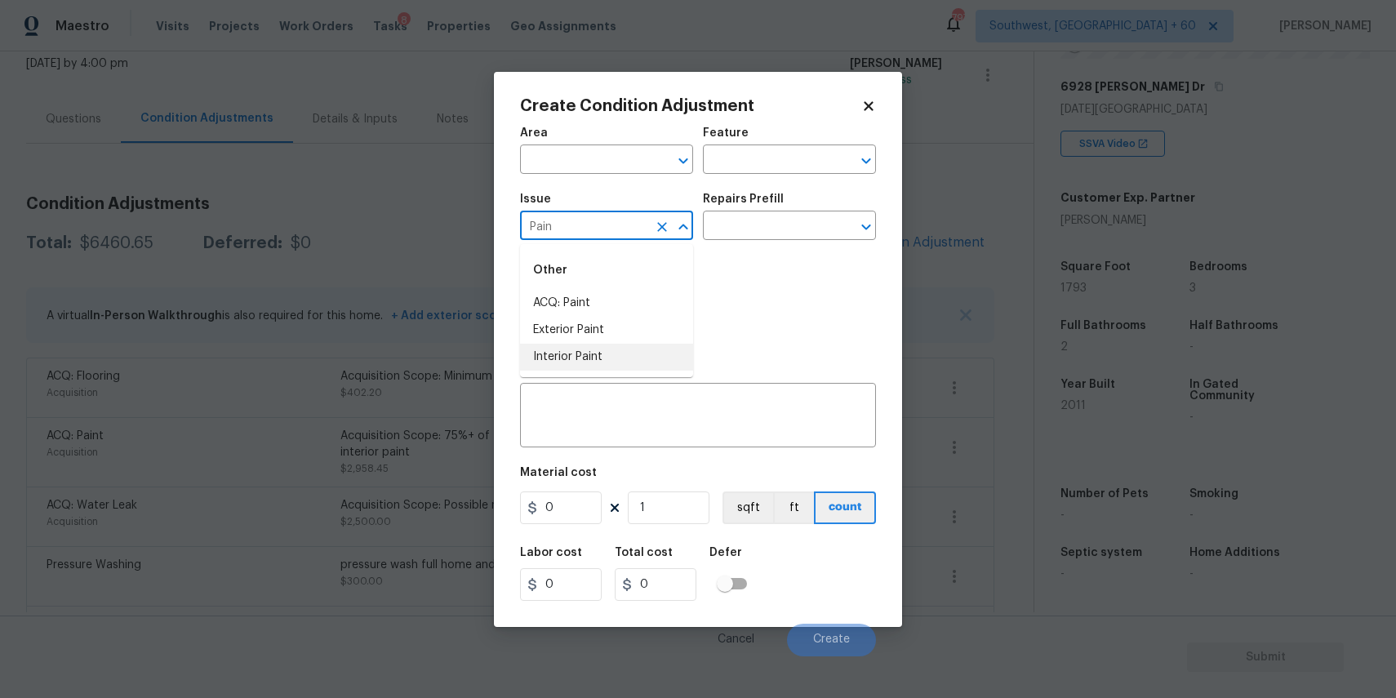
click at [629, 357] on li "Interior Paint" at bounding box center [606, 357] width 173 height 27
type input "Interior Paint"
click at [765, 221] on input "text" at bounding box center [766, 227] width 127 height 25
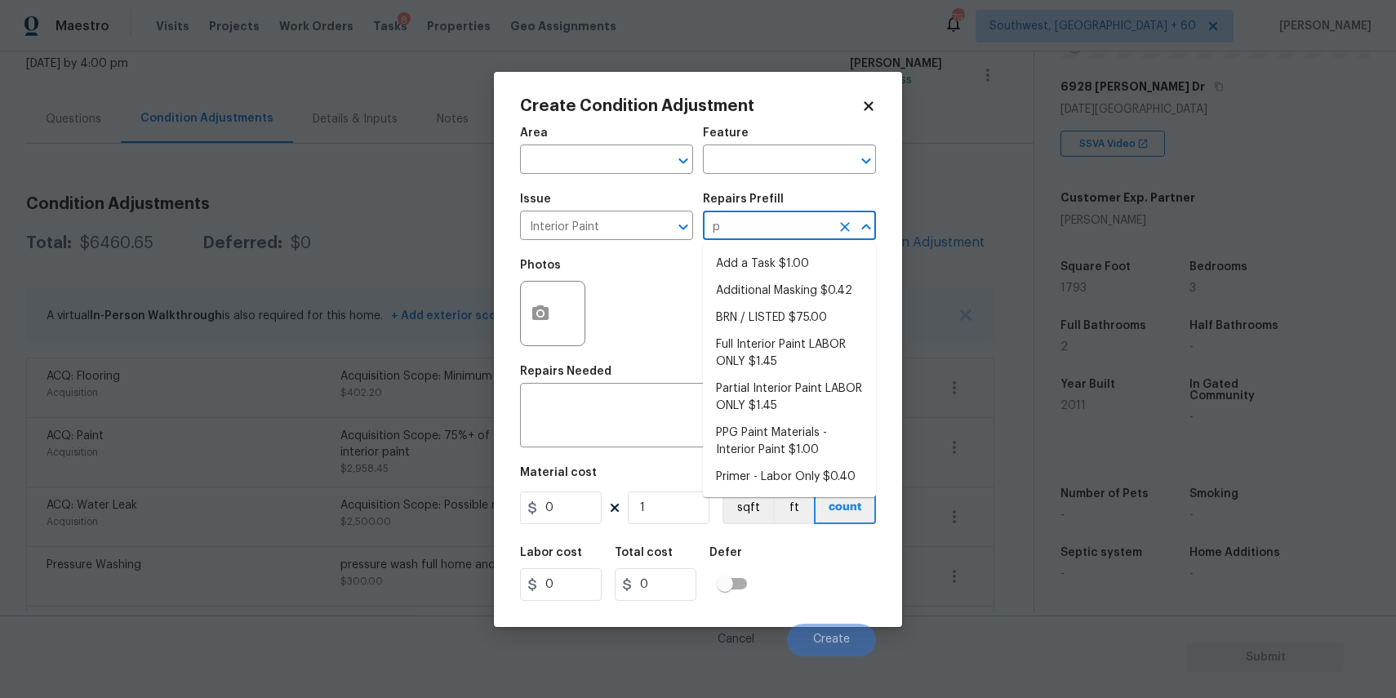
type input "pr"
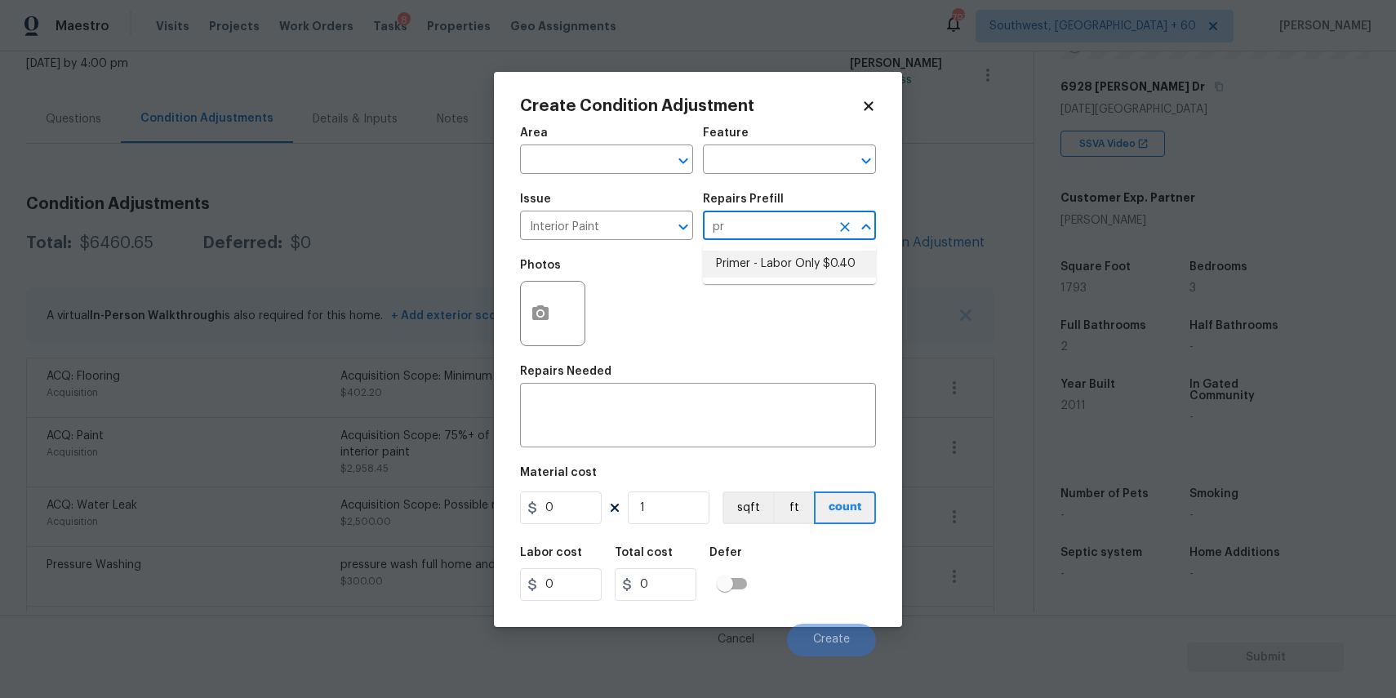
click at [780, 277] on li "Primer - Labor Only $0.40" at bounding box center [789, 264] width 173 height 27
type input "Overall Paint"
type textarea "Interior primer - PRIMER PROVIDED BY OPENDOOR - All nails, screws, drywall anch…"
type input "0.4"
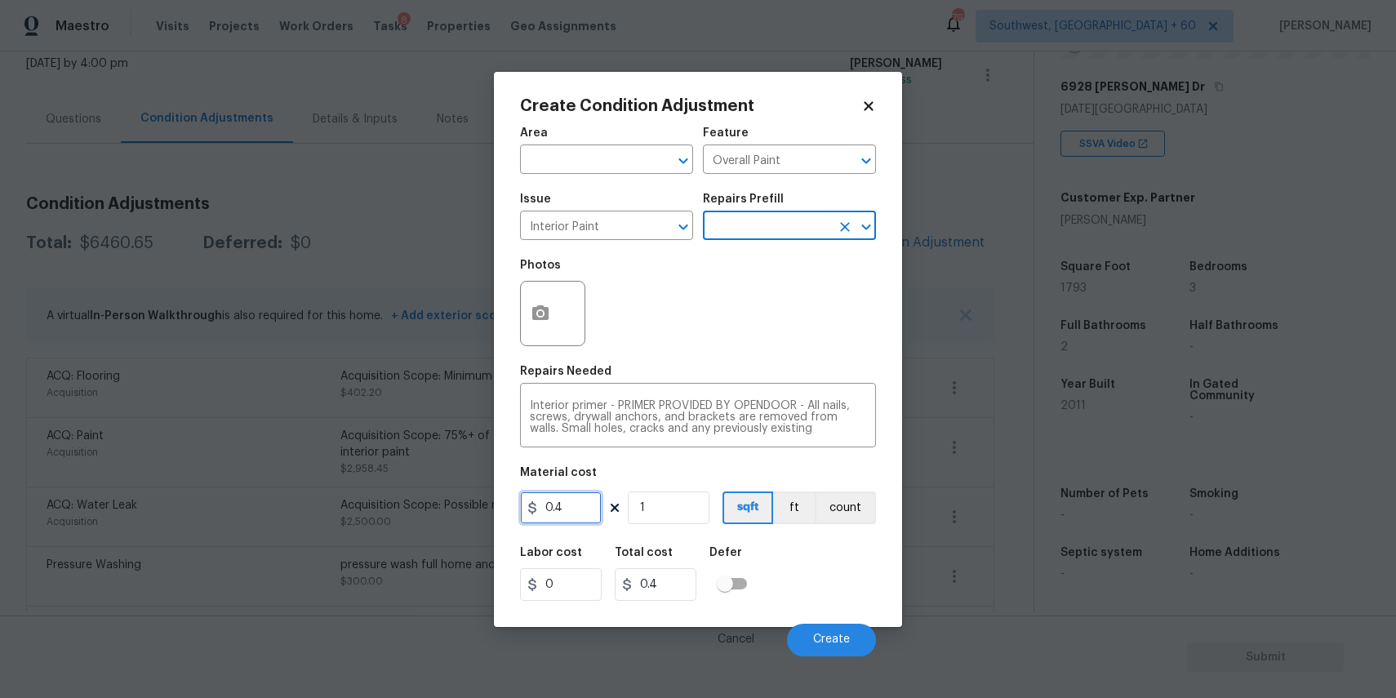
click at [596, 520] on input "0.4" at bounding box center [561, 507] width 82 height 33
type input "0.5"
click at [697, 505] on input "1" at bounding box center [669, 507] width 82 height 33
type input "0.5"
click at [575, 531] on div "Area ​ Feature Overall Paint ​ Issue Interior Paint ​ Repairs Prefill ​ Photos …" at bounding box center [698, 387] width 356 height 539
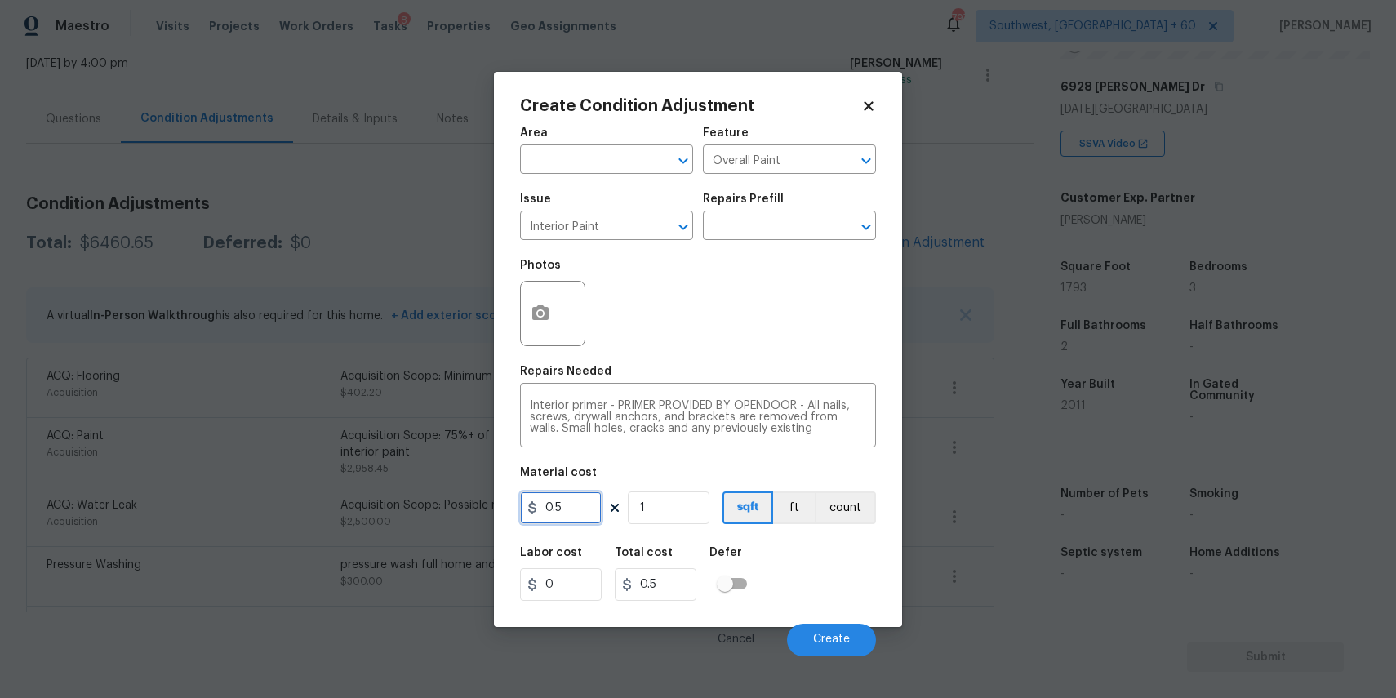
click at [587, 511] on input "0.5" at bounding box center [561, 507] width 82 height 33
type input "400"
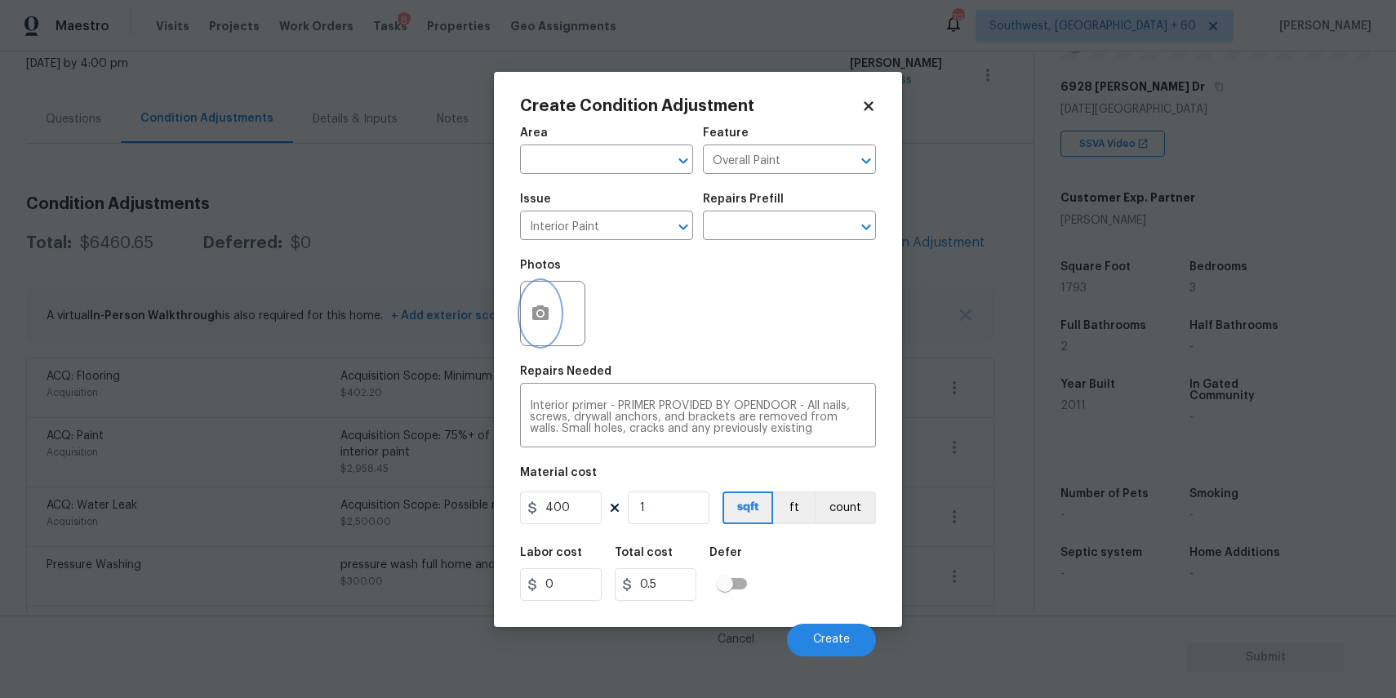
type input "400"
click at [537, 319] on icon "button" at bounding box center [540, 312] width 16 height 15
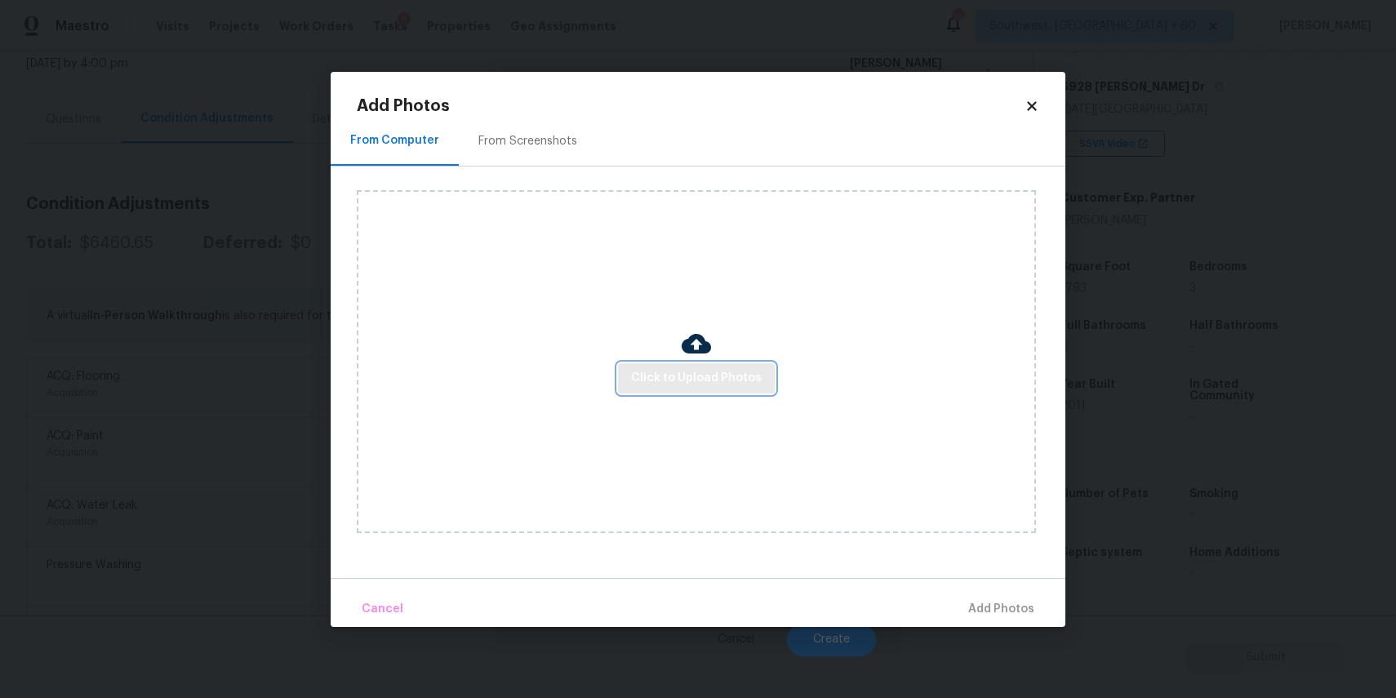
click at [704, 381] on span "Click to Upload Photos" at bounding box center [696, 378] width 131 height 20
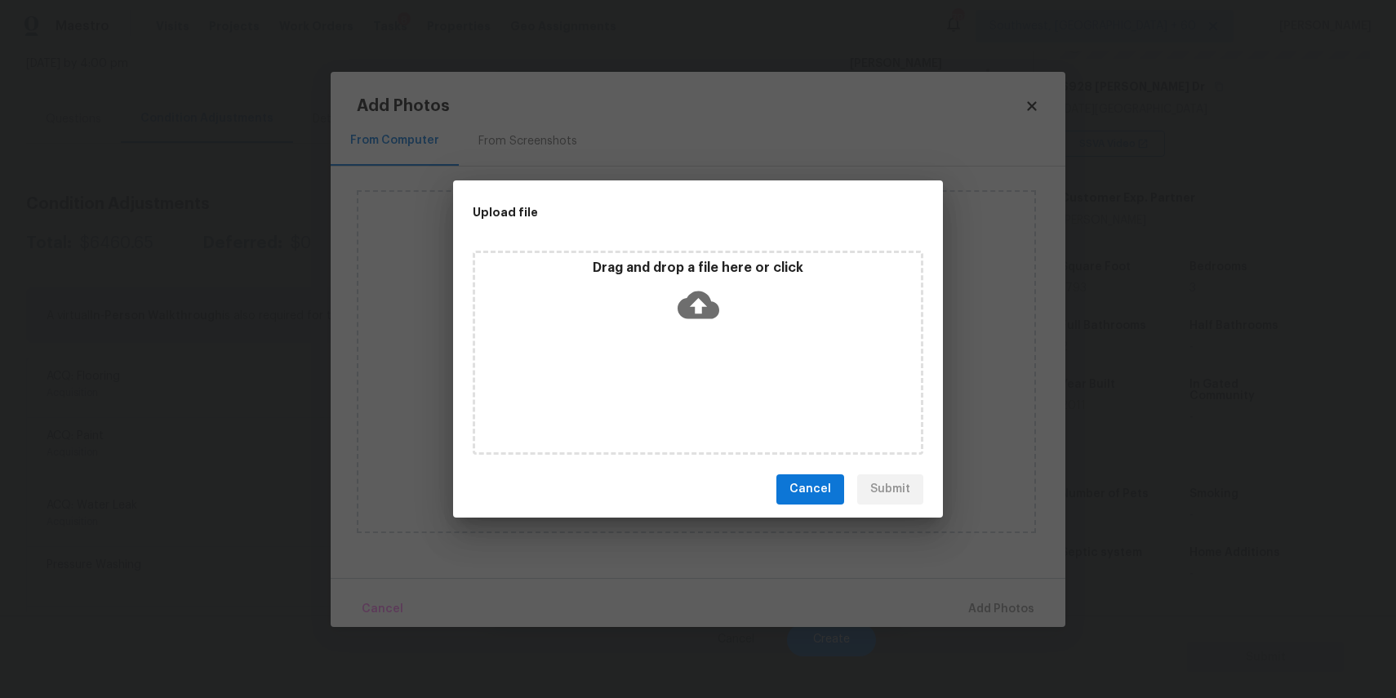
click at [704, 381] on div "Drag and drop a file here or click" at bounding box center [698, 353] width 451 height 204
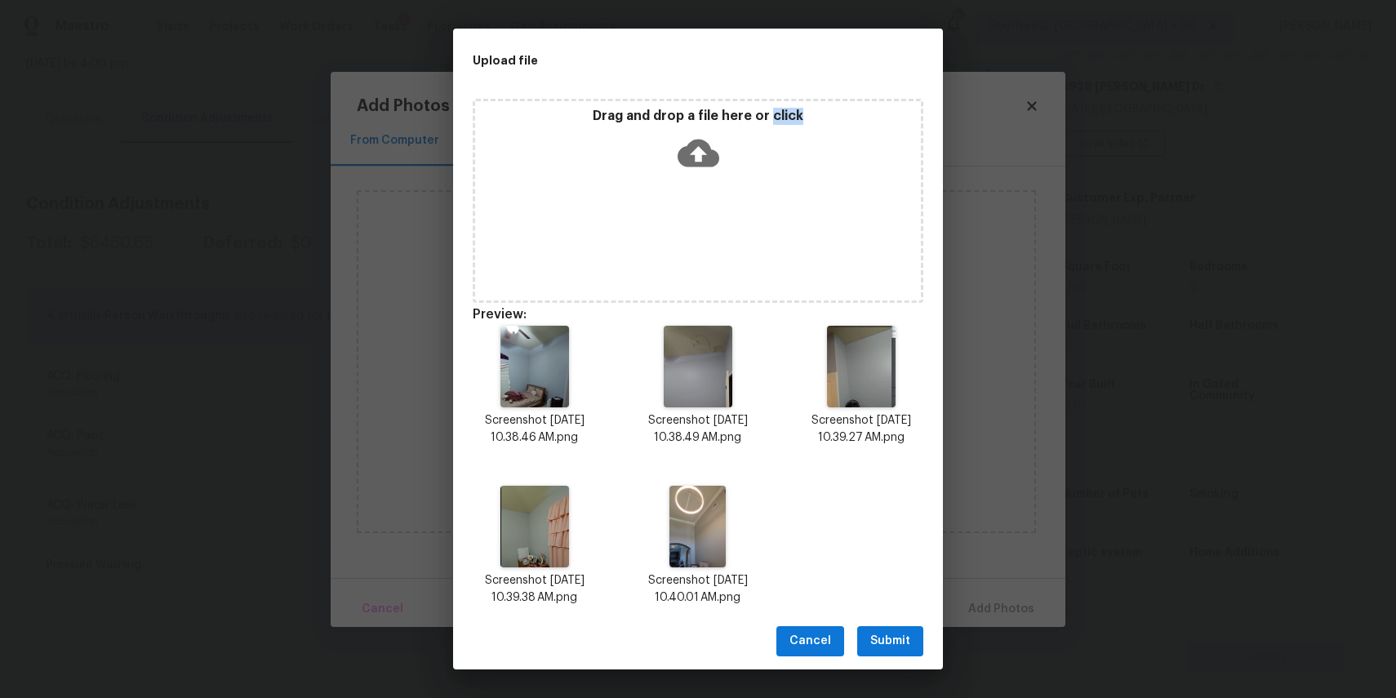
click at [909, 650] on span "Submit" at bounding box center [890, 641] width 40 height 20
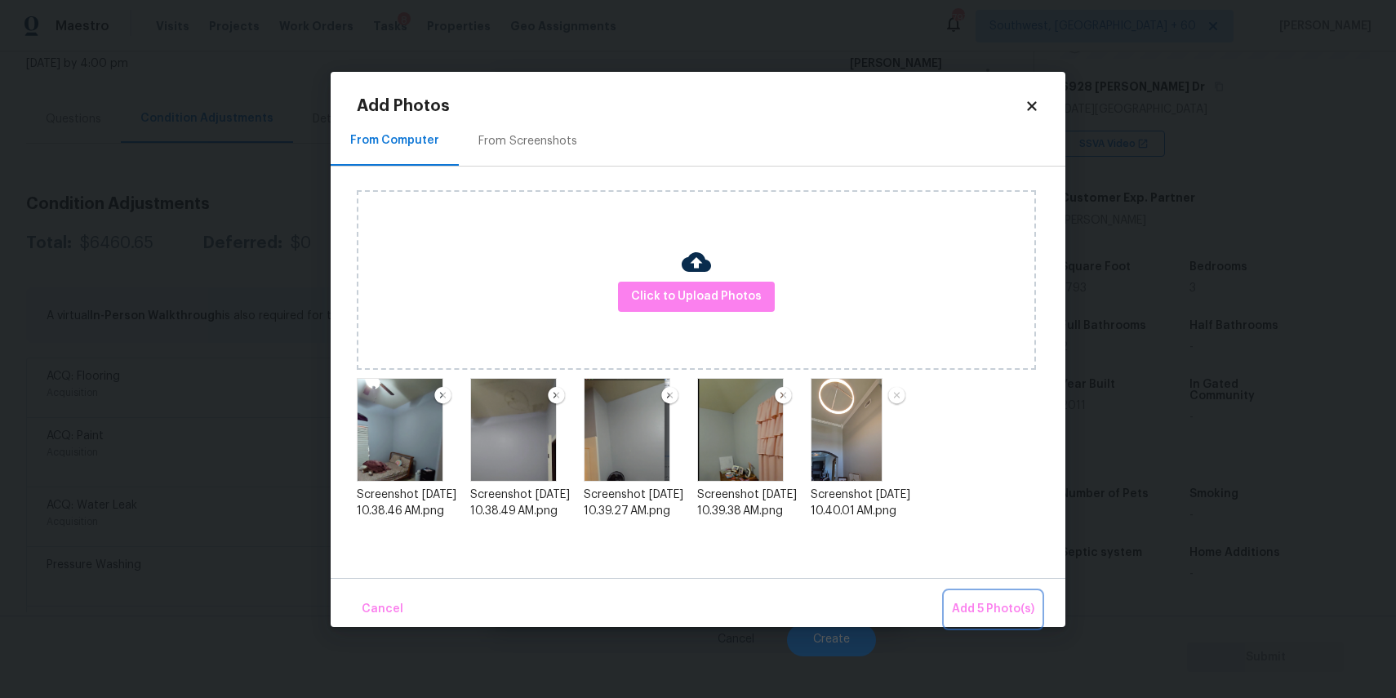
click at [966, 613] on span "Add 5 Photo(s)" at bounding box center [993, 609] width 82 height 20
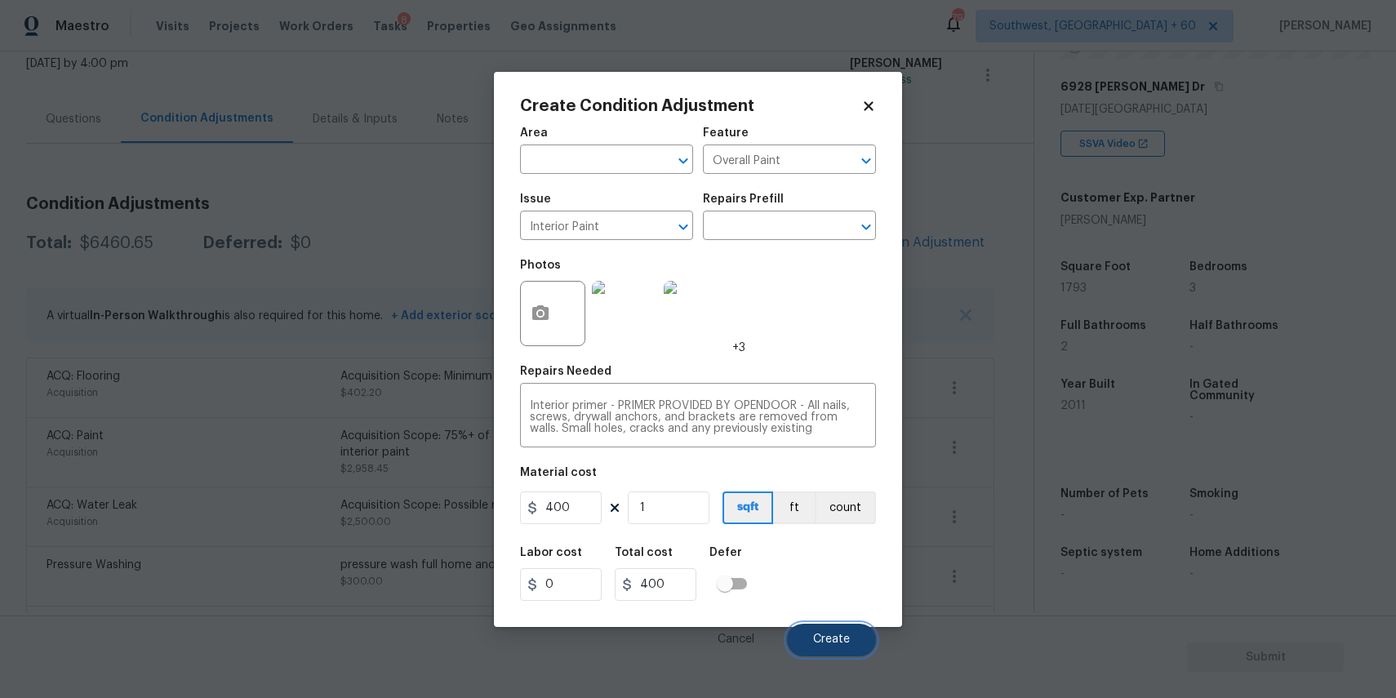
click at [824, 638] on span "Create" at bounding box center [831, 639] width 37 height 12
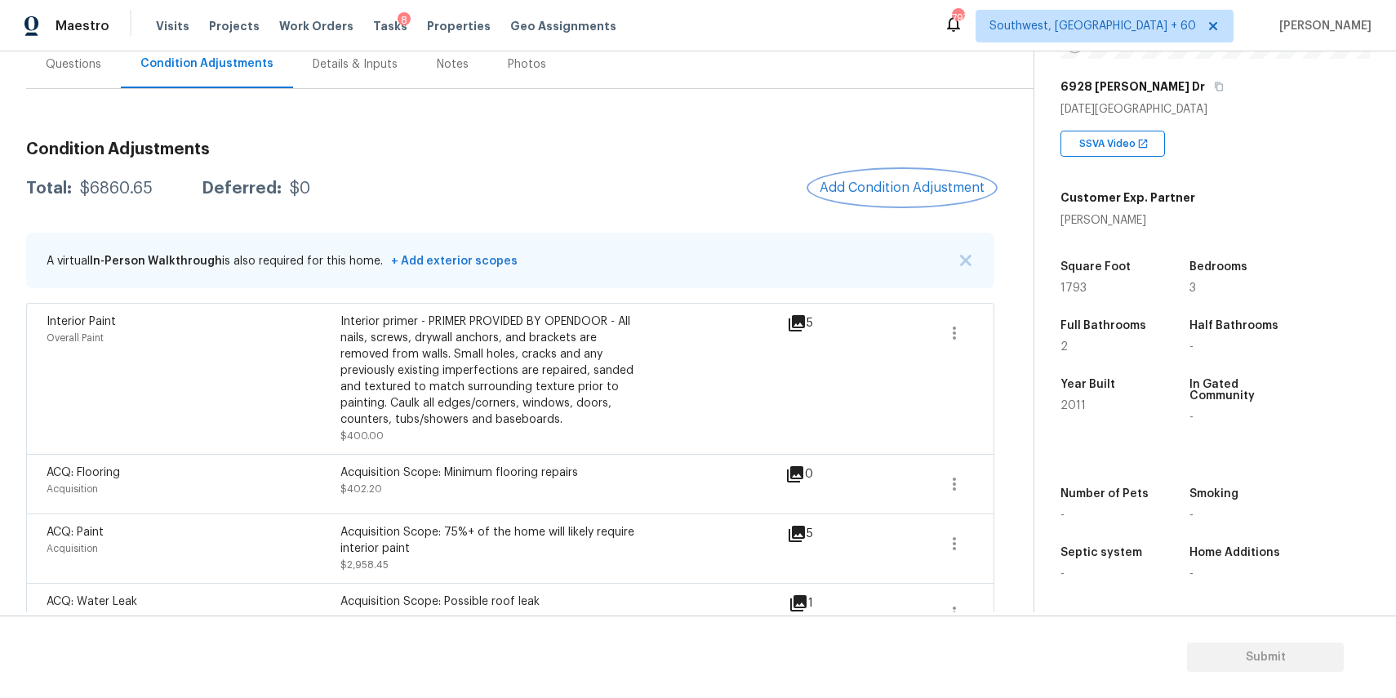
scroll to position [79, 0]
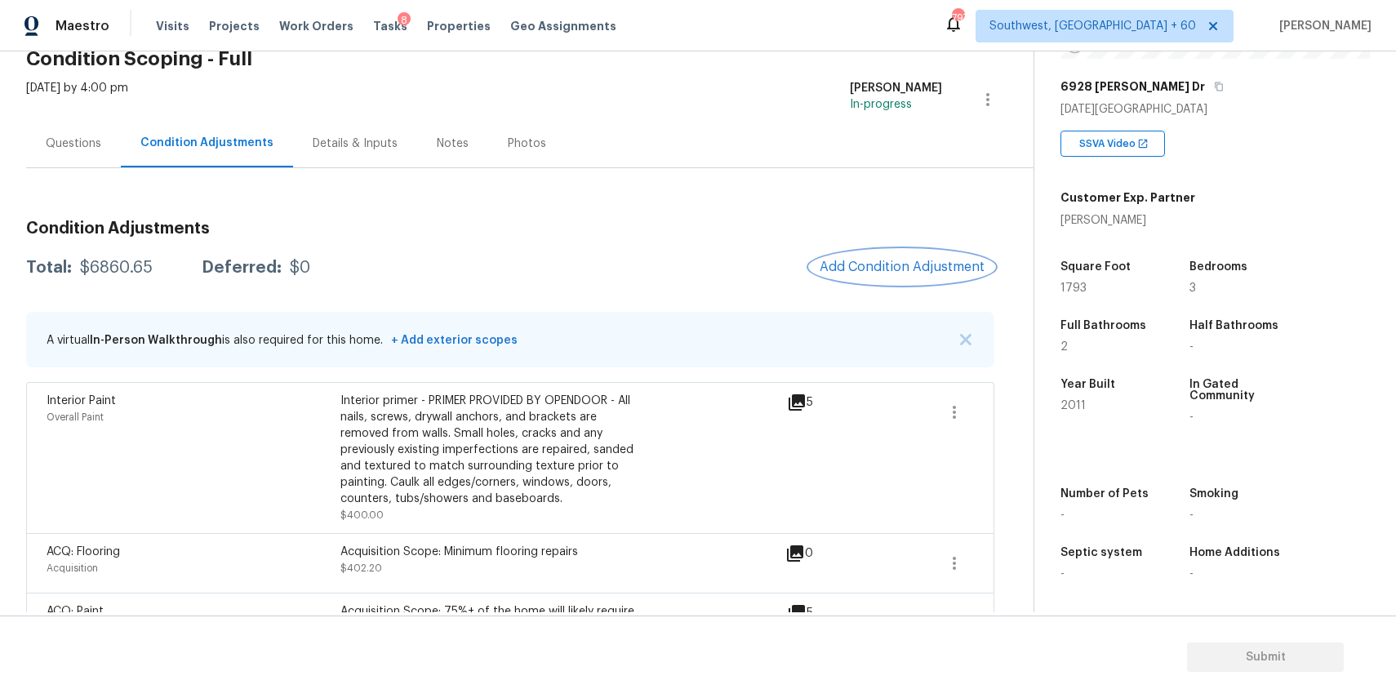
click at [891, 267] on span "Add Condition Adjustment" at bounding box center [902, 267] width 165 height 15
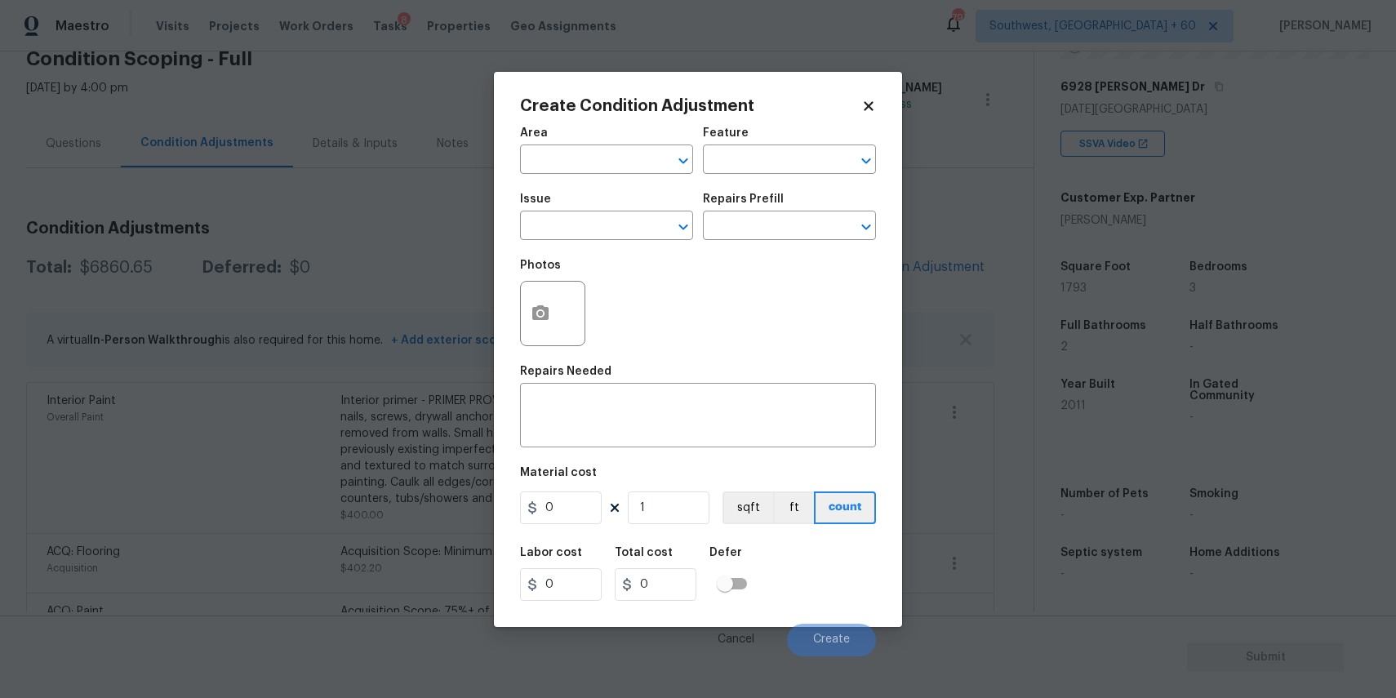
click at [466, 327] on body "Maestro Visits Projects Work Orders Tasks 8 Properties Geo Assignments 797 Sout…" at bounding box center [698, 349] width 1396 height 698
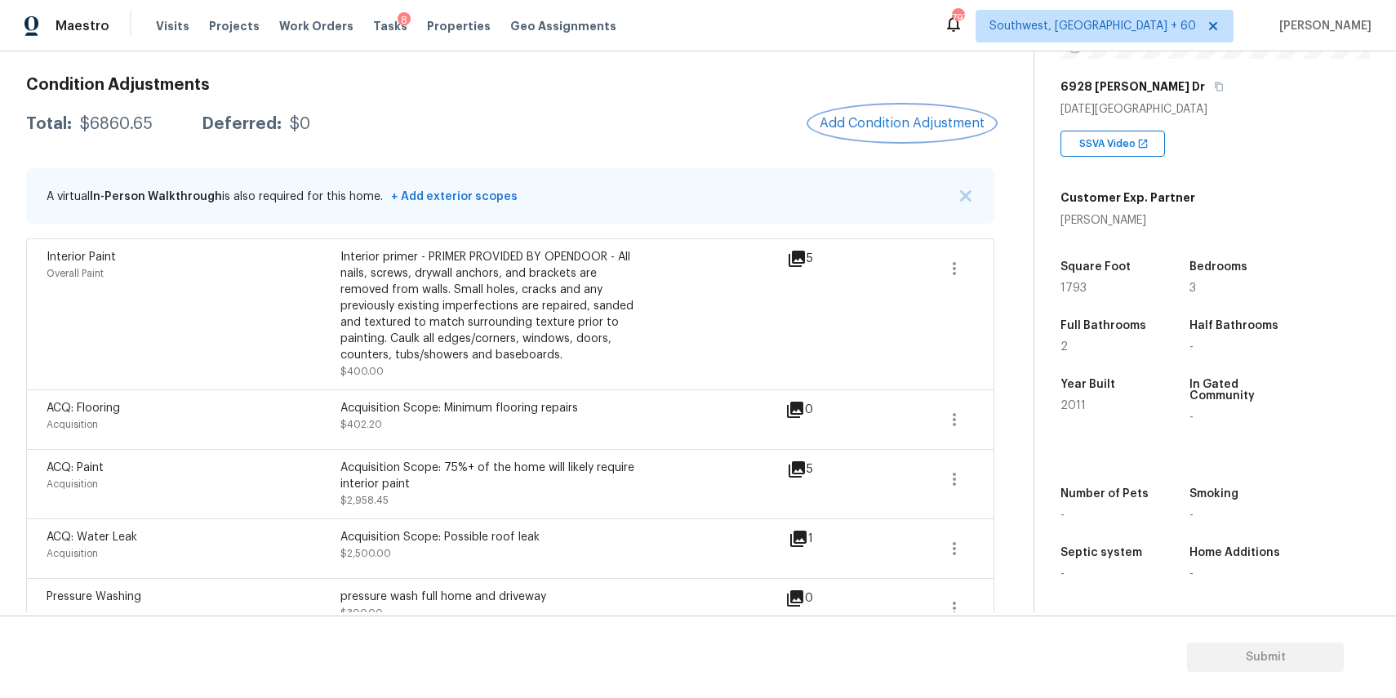
scroll to position [185, 0]
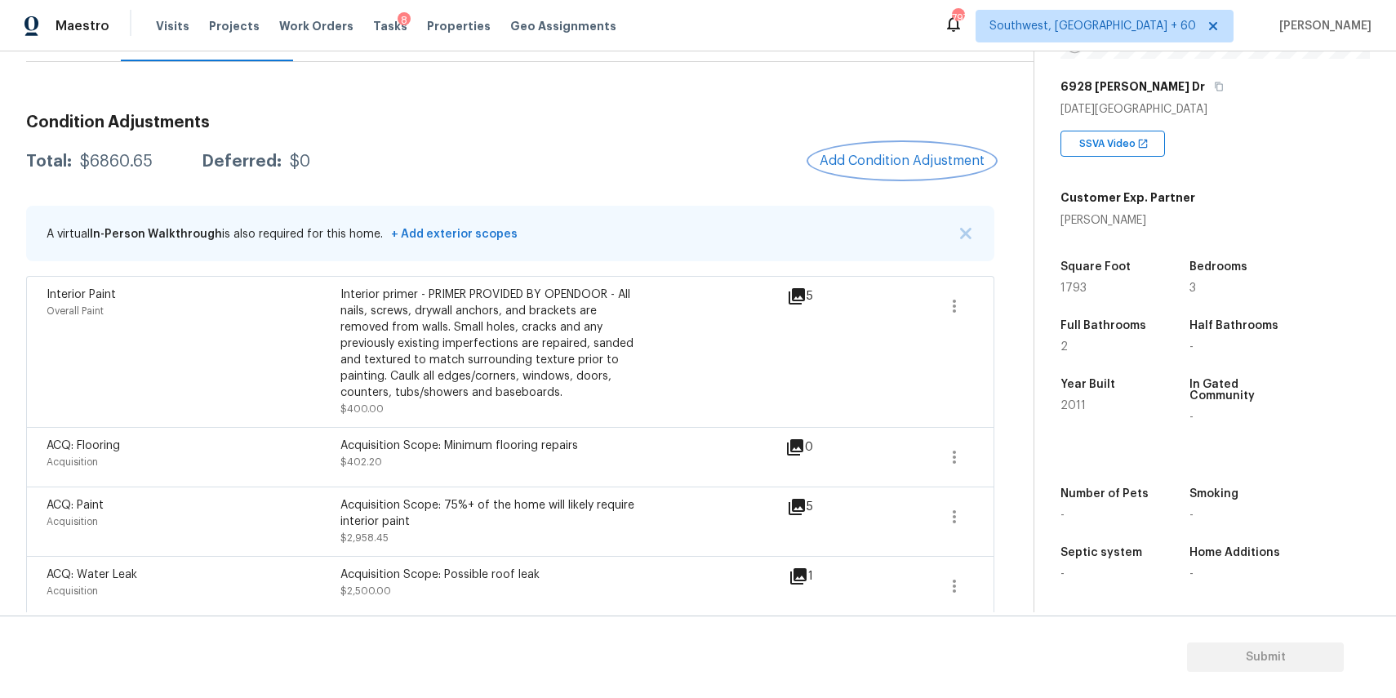
click at [929, 164] on span "Add Condition Adjustment" at bounding box center [902, 160] width 165 height 15
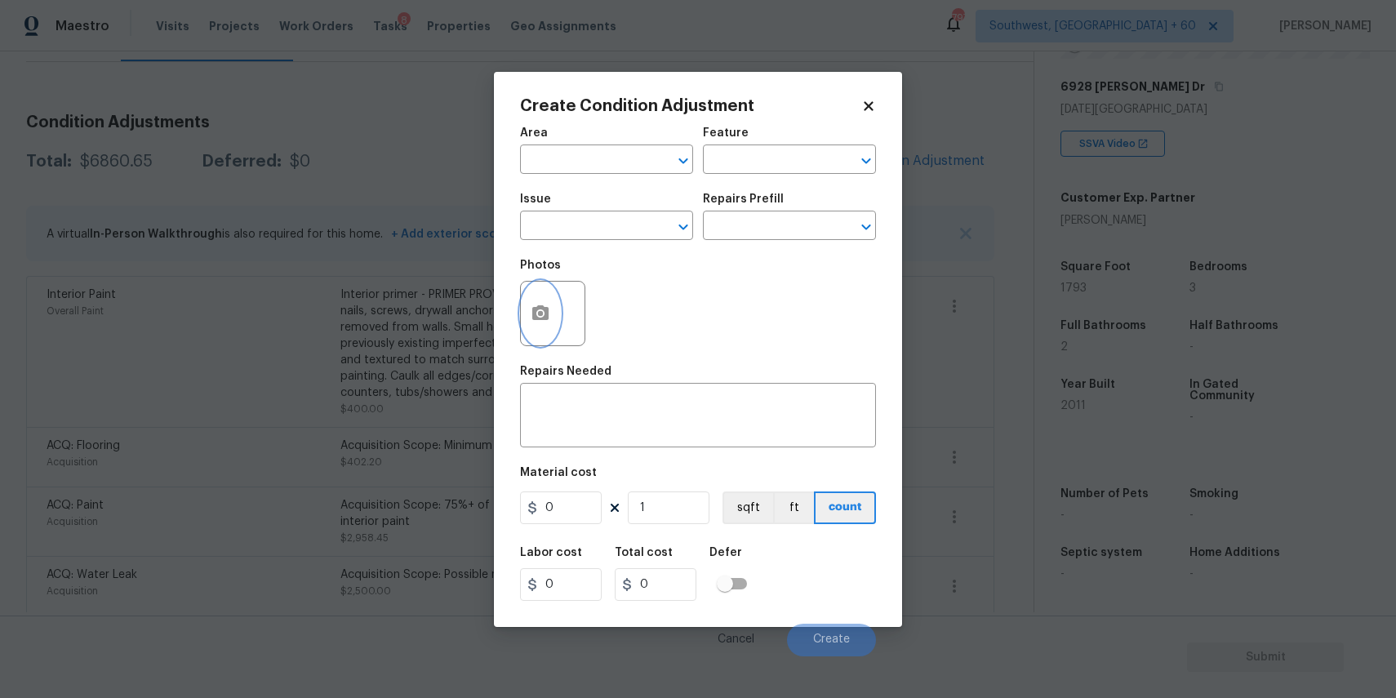
click at [541, 332] on button "button" at bounding box center [540, 314] width 39 height 64
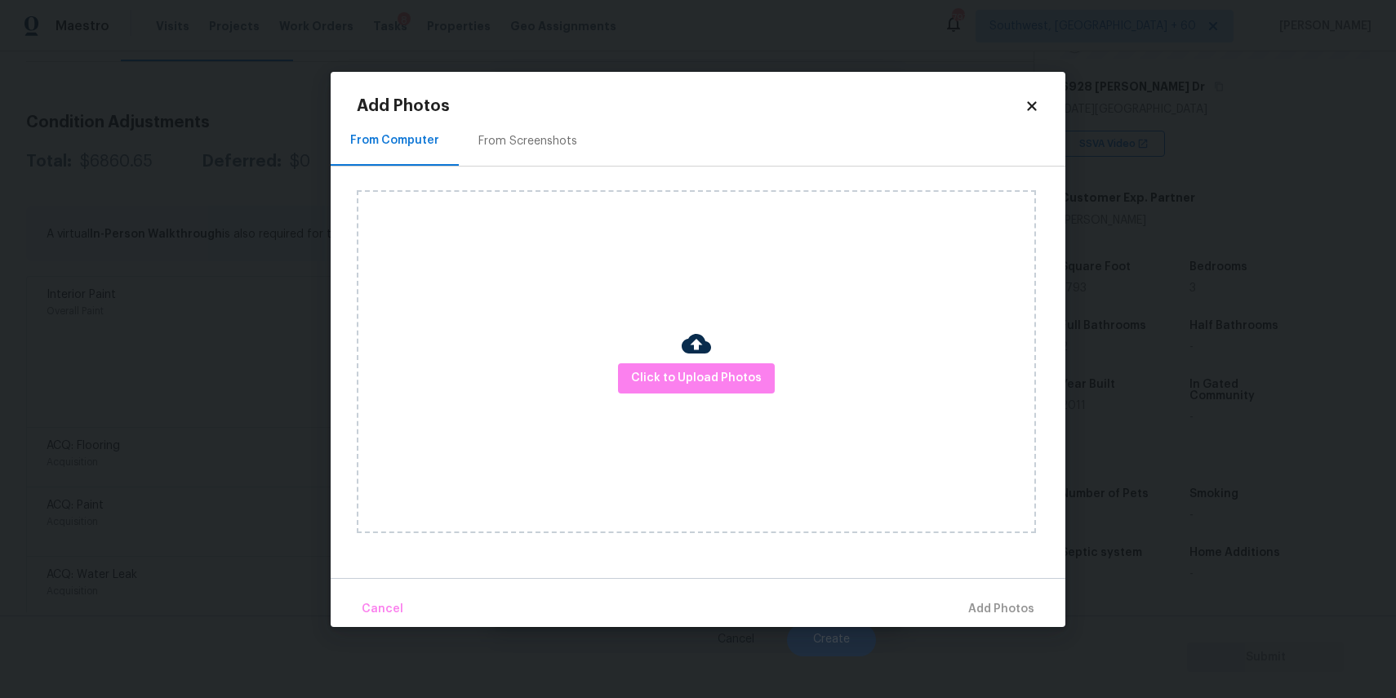
click at [1099, 402] on body "Maestro Visits Projects Work Orders Tasks 8 Properties Geo Assignments 797 Sout…" at bounding box center [698, 349] width 1396 height 698
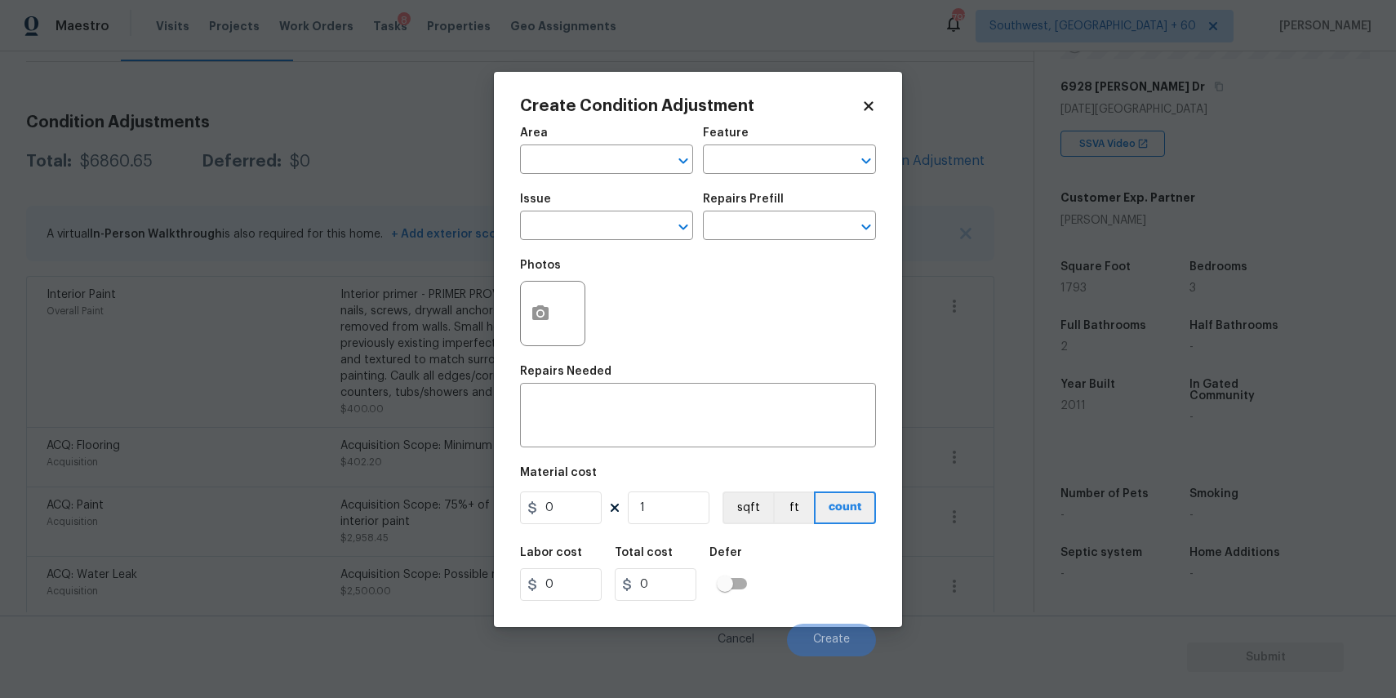
click at [965, 358] on body "Maestro Visits Projects Work Orders Tasks 8 Properties Geo Assignments 797 Sout…" at bounding box center [698, 349] width 1396 height 698
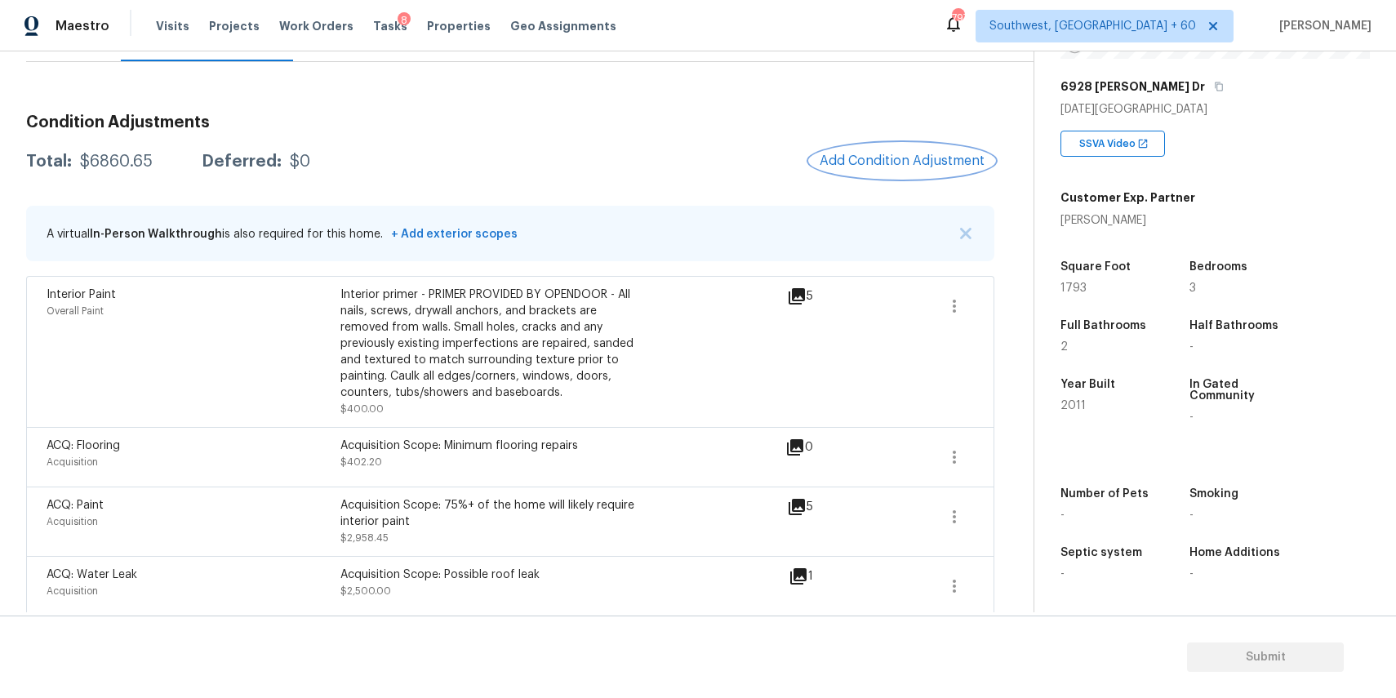
click at [843, 167] on span "Add Condition Adjustment" at bounding box center [902, 160] width 165 height 15
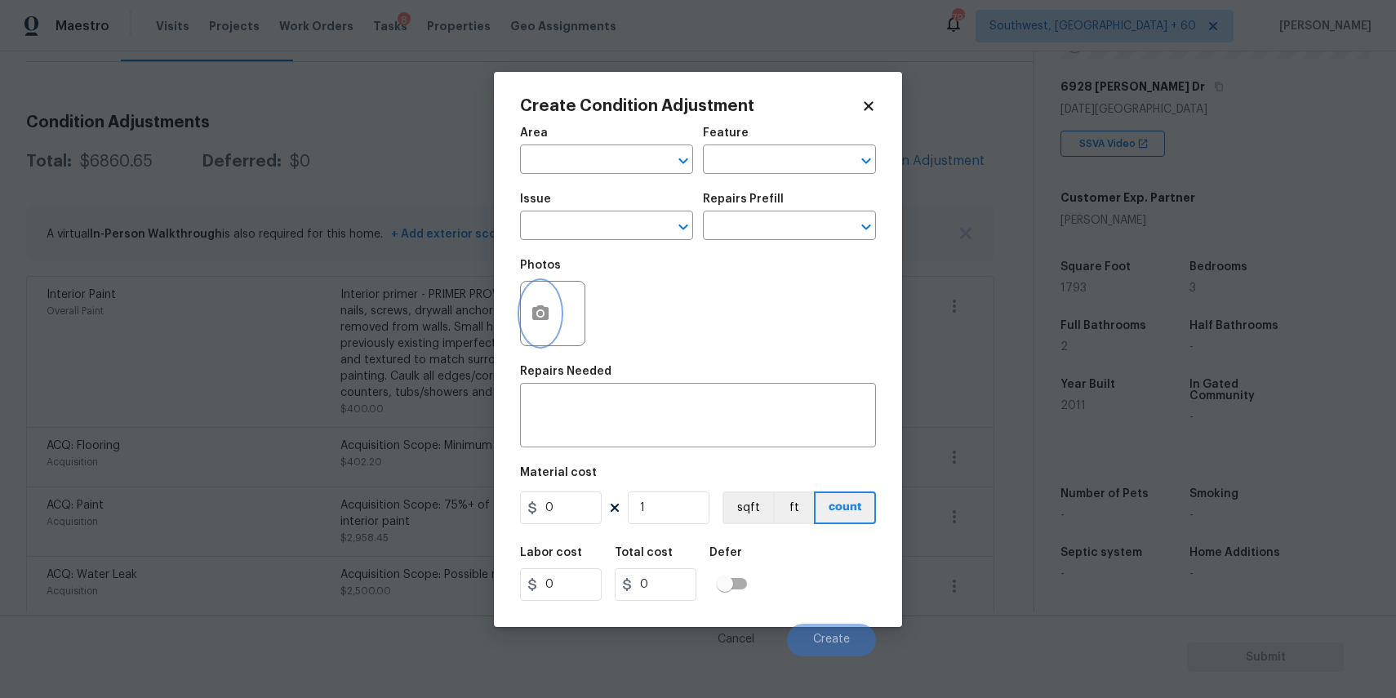
click at [540, 295] on button "button" at bounding box center [540, 314] width 39 height 64
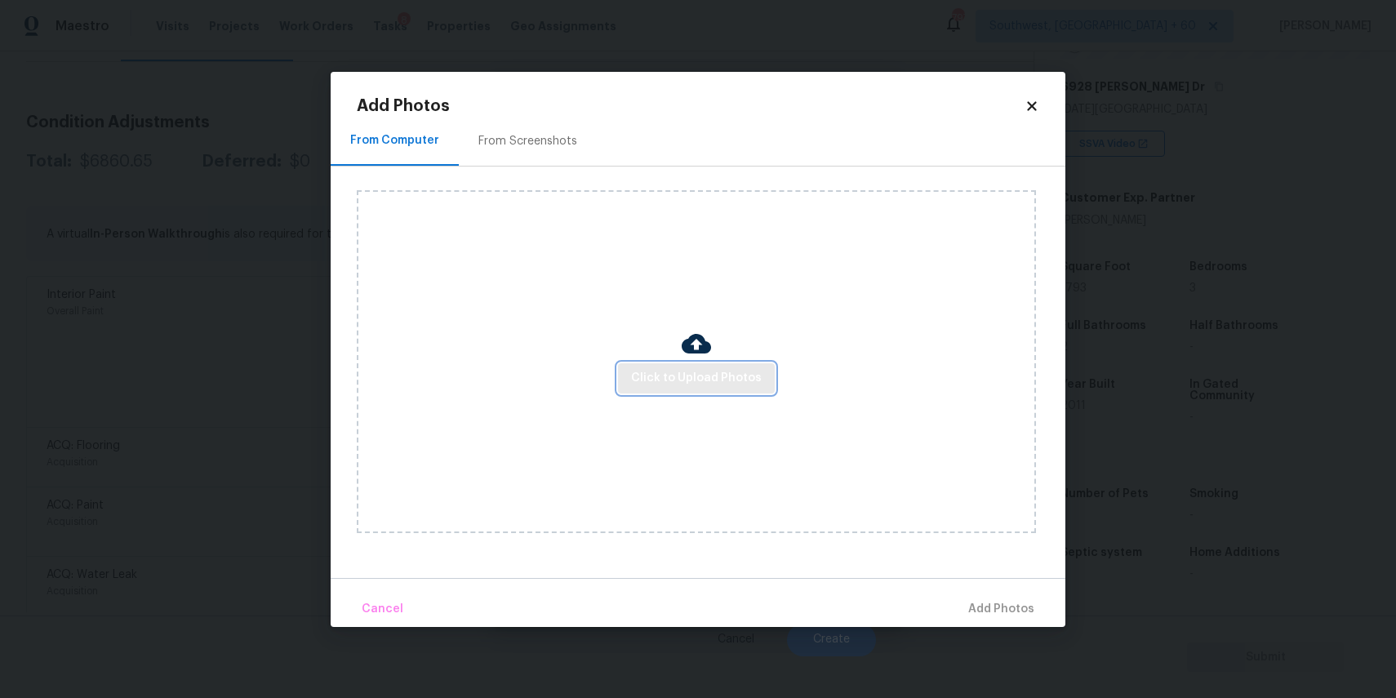
click at [692, 373] on span "Click to Upload Photos" at bounding box center [696, 378] width 131 height 20
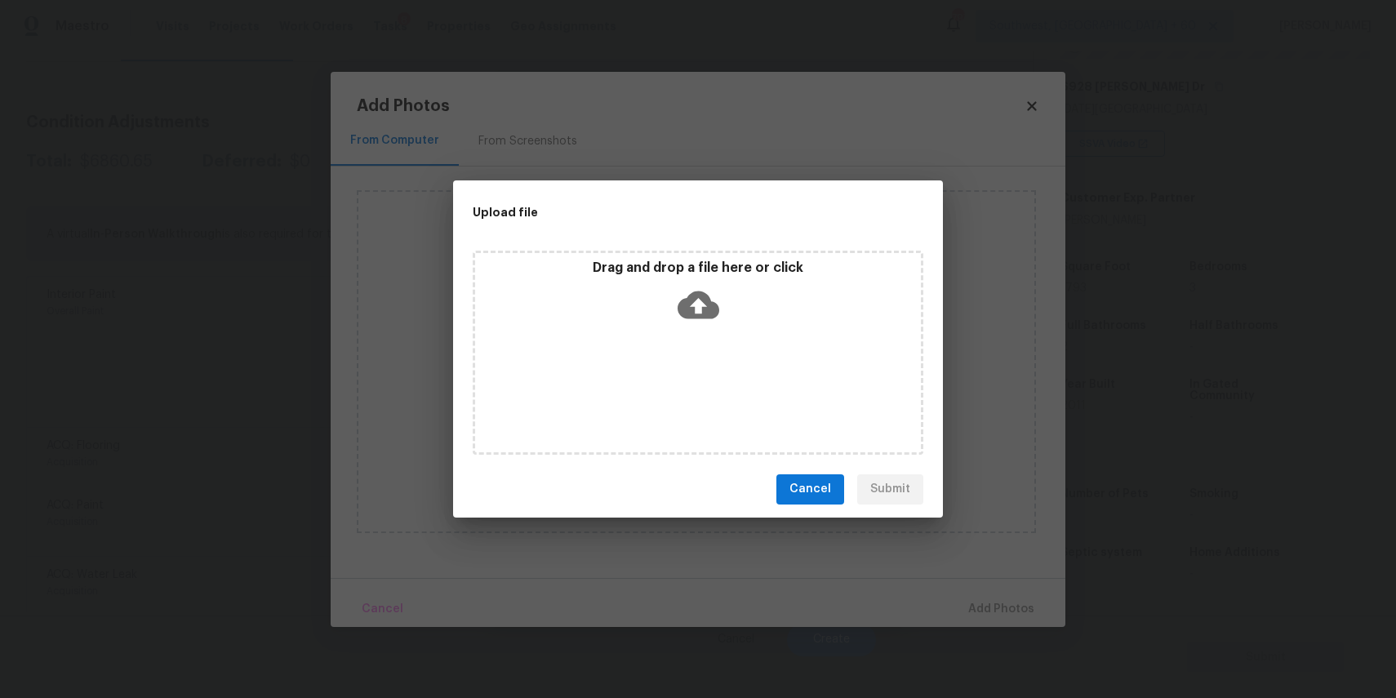
click at [687, 342] on div "Drag and drop a file here or click" at bounding box center [698, 353] width 451 height 204
click at [1145, 642] on div "Upload file Drag and drop a file here or click Cancel Submit" at bounding box center [698, 349] width 1396 height 698
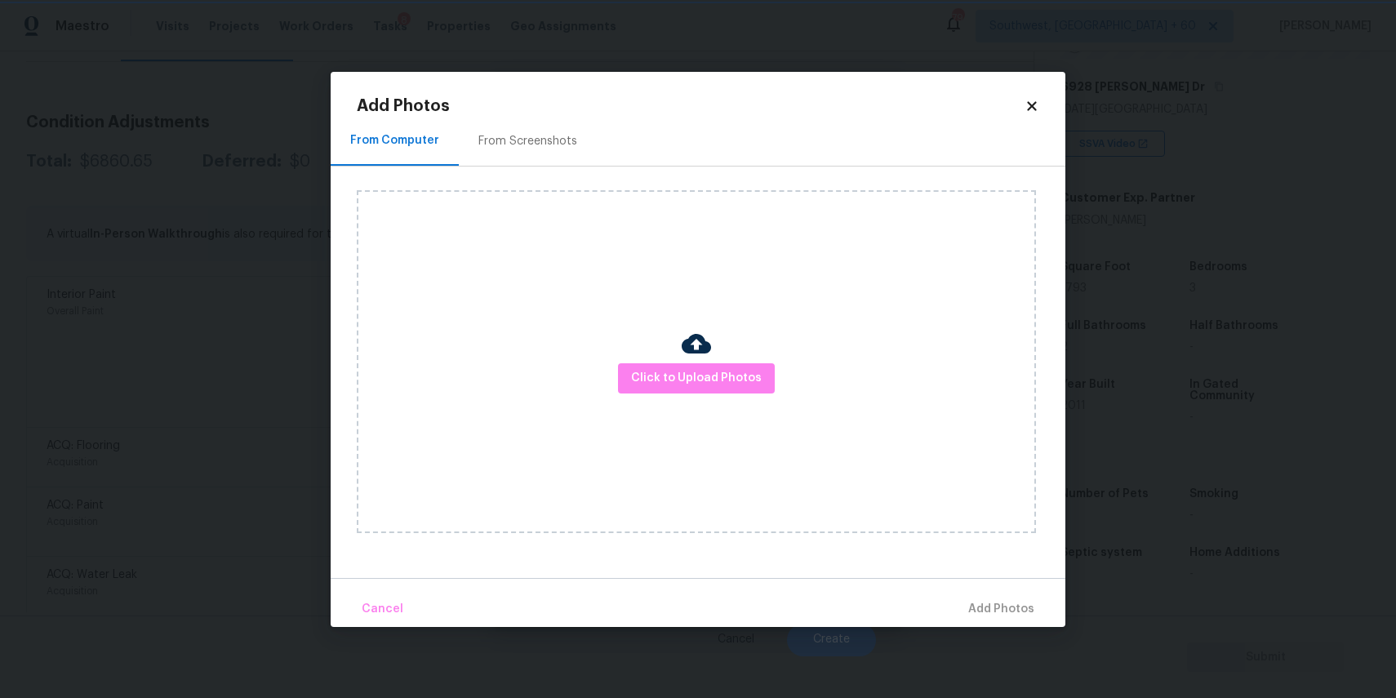
click at [1145, 642] on div "Upload file Drag and drop a file here or click Cancel Submit" at bounding box center [698, 349] width 1396 height 698
click at [1145, 642] on body "Maestro Visits Projects Work Orders Tasks 8 Properties Geo Assignments 794 Sout…" at bounding box center [698, 349] width 1396 height 698
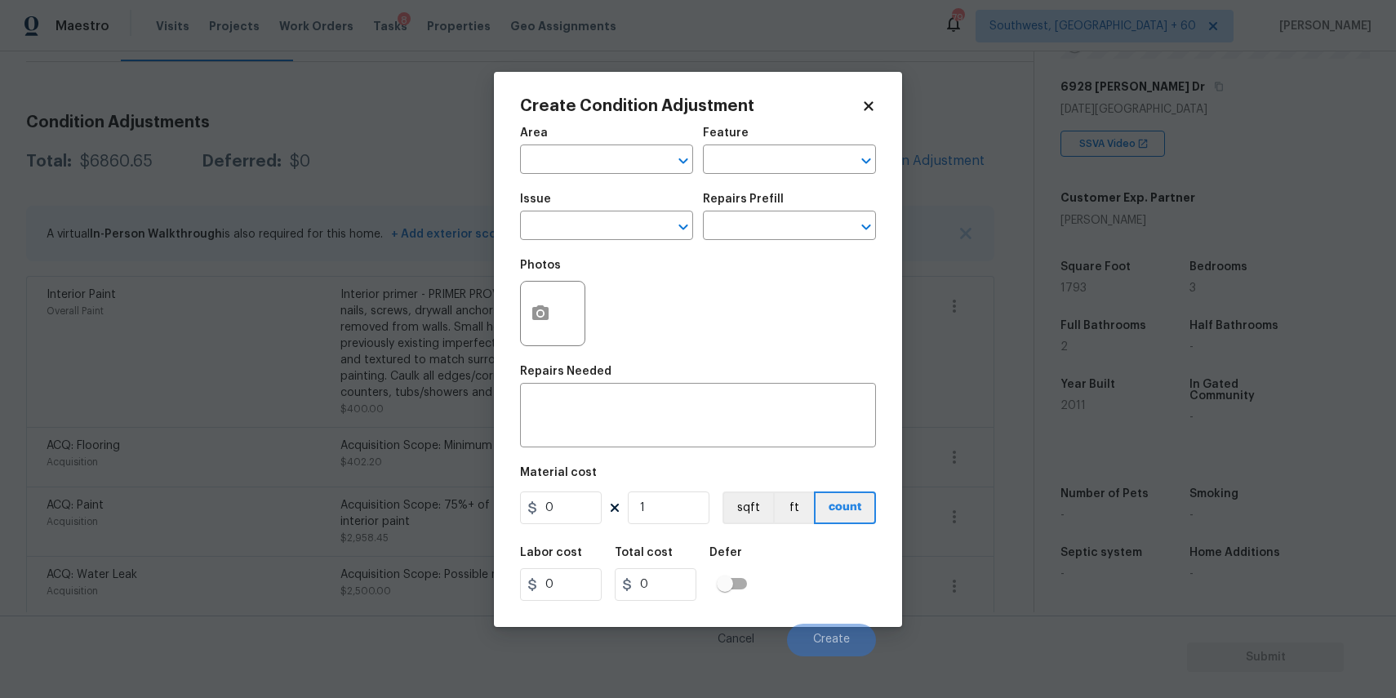
click at [1145, 642] on body "Maestro Visits Projects Work Orders Tasks 8 Properties Geo Assignments 794 Sout…" at bounding box center [698, 349] width 1396 height 698
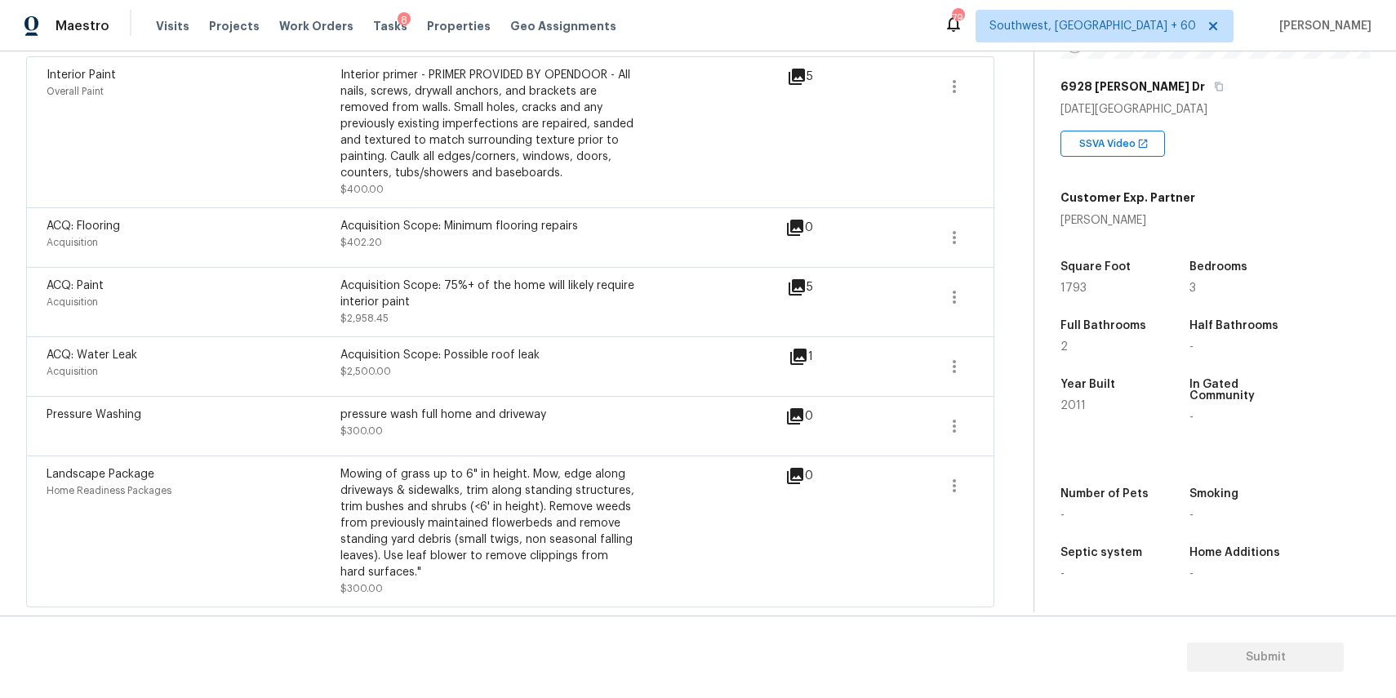
scroll to position [0, 0]
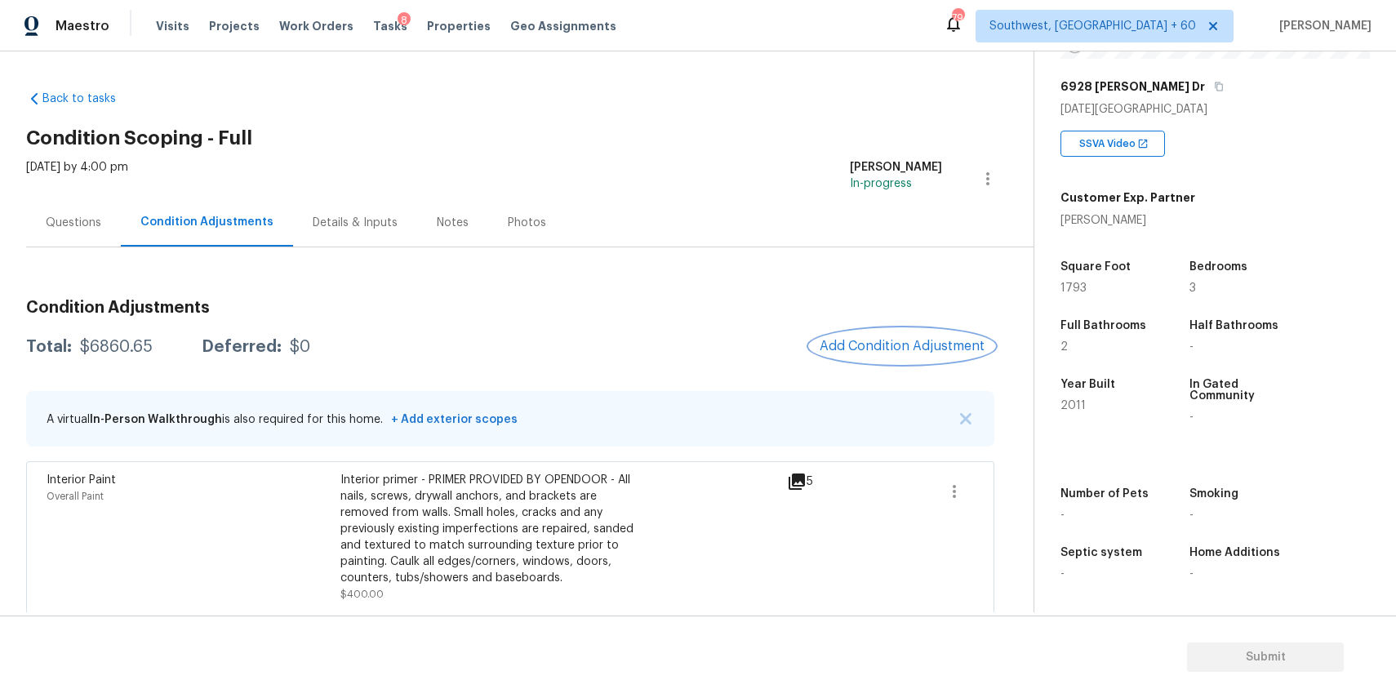
click at [953, 360] on button "Add Condition Adjustment" at bounding box center [902, 346] width 184 height 34
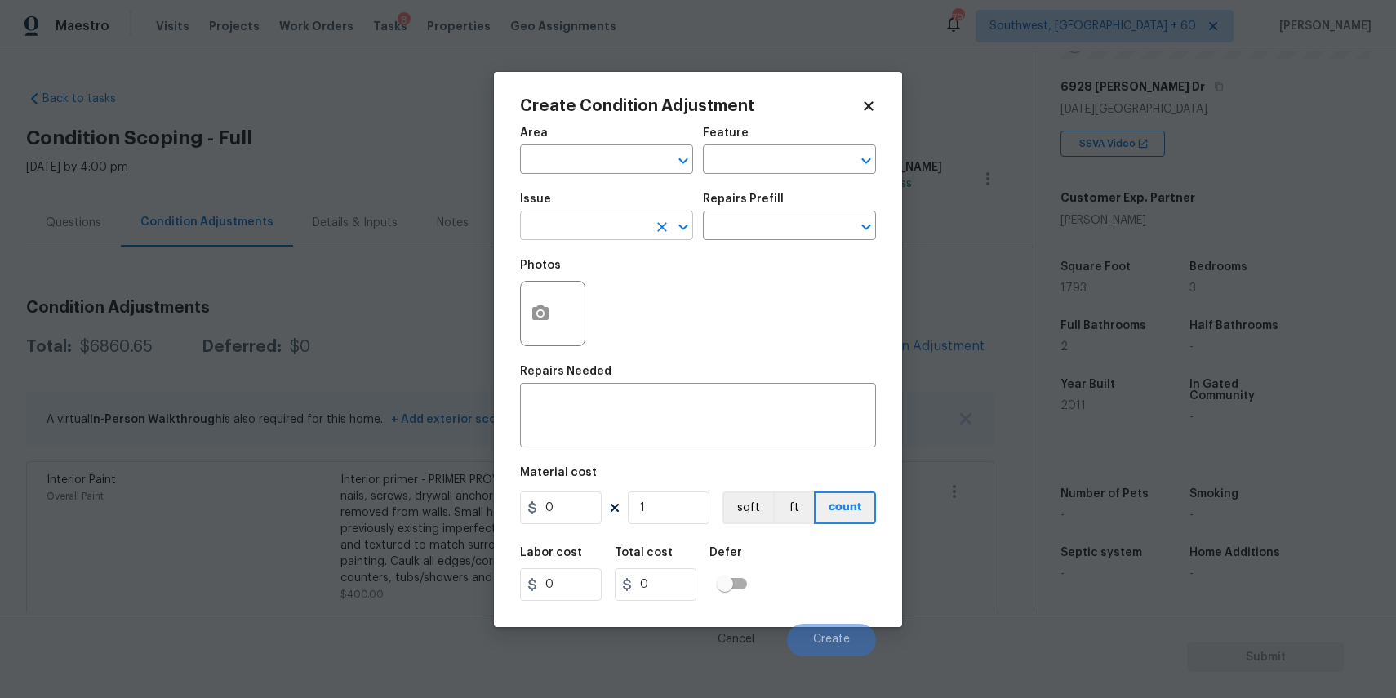
click at [607, 218] on input "text" at bounding box center [583, 227] width 127 height 25
click at [624, 299] on li "Debris/garbage on site" at bounding box center [606, 303] width 173 height 27
type input "Debris/garbage on site"
click at [762, 220] on input "text" at bounding box center [766, 227] width 127 height 25
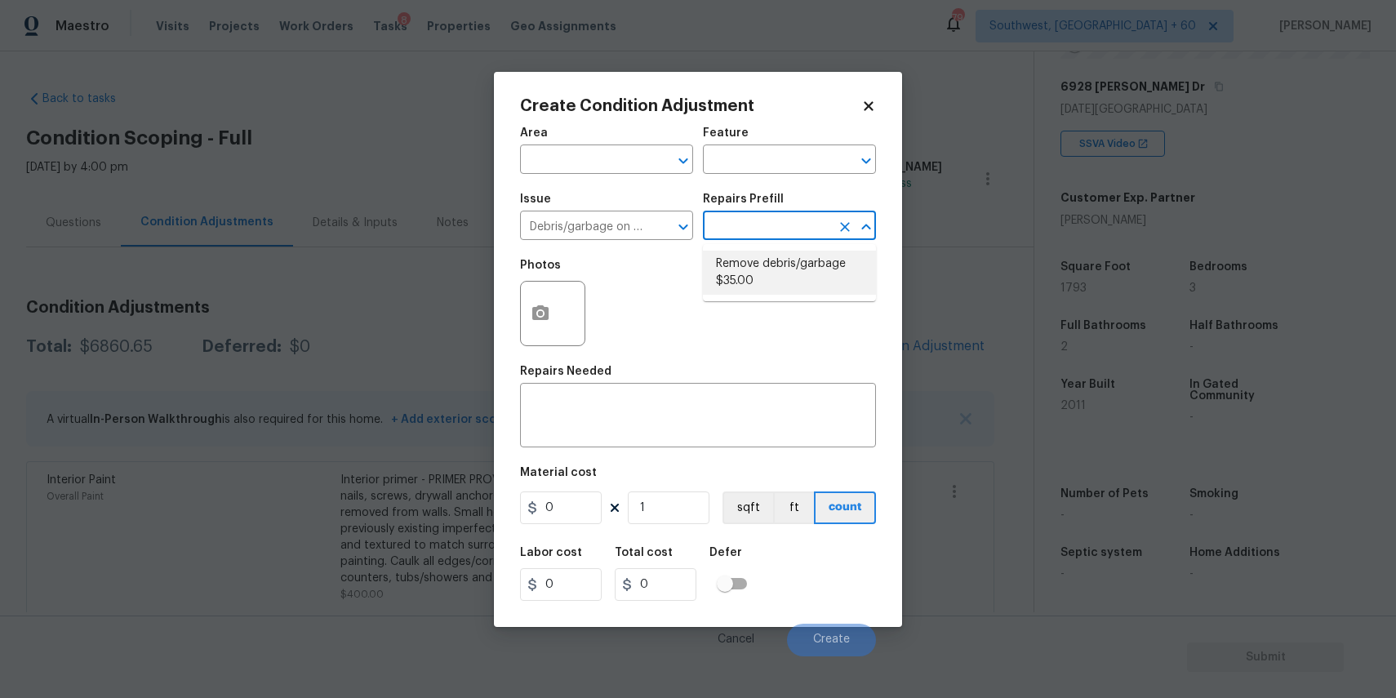
click at [794, 264] on li "Remove debris/garbage $35.00" at bounding box center [789, 273] width 173 height 44
type textarea "Remove, haul off, and properly dispose of any debris left by seller to offsite …"
type input "35"
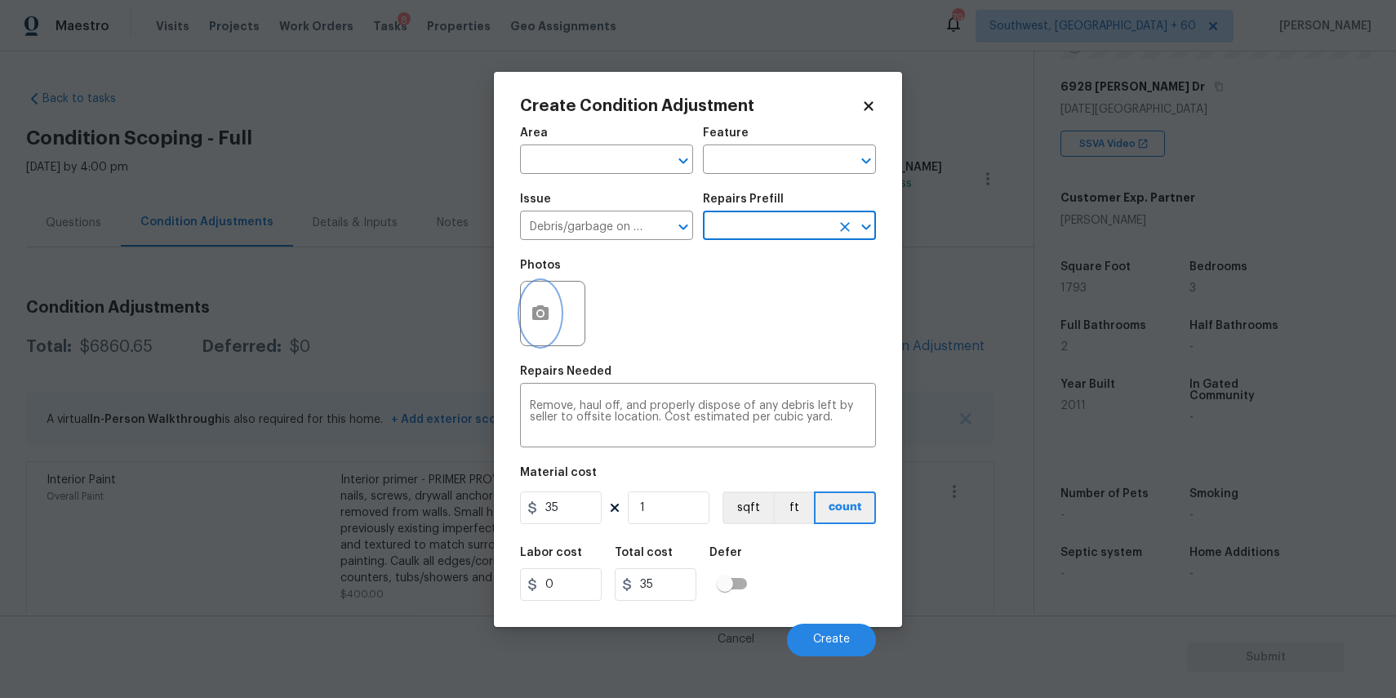
click at [544, 336] on button "button" at bounding box center [540, 314] width 39 height 64
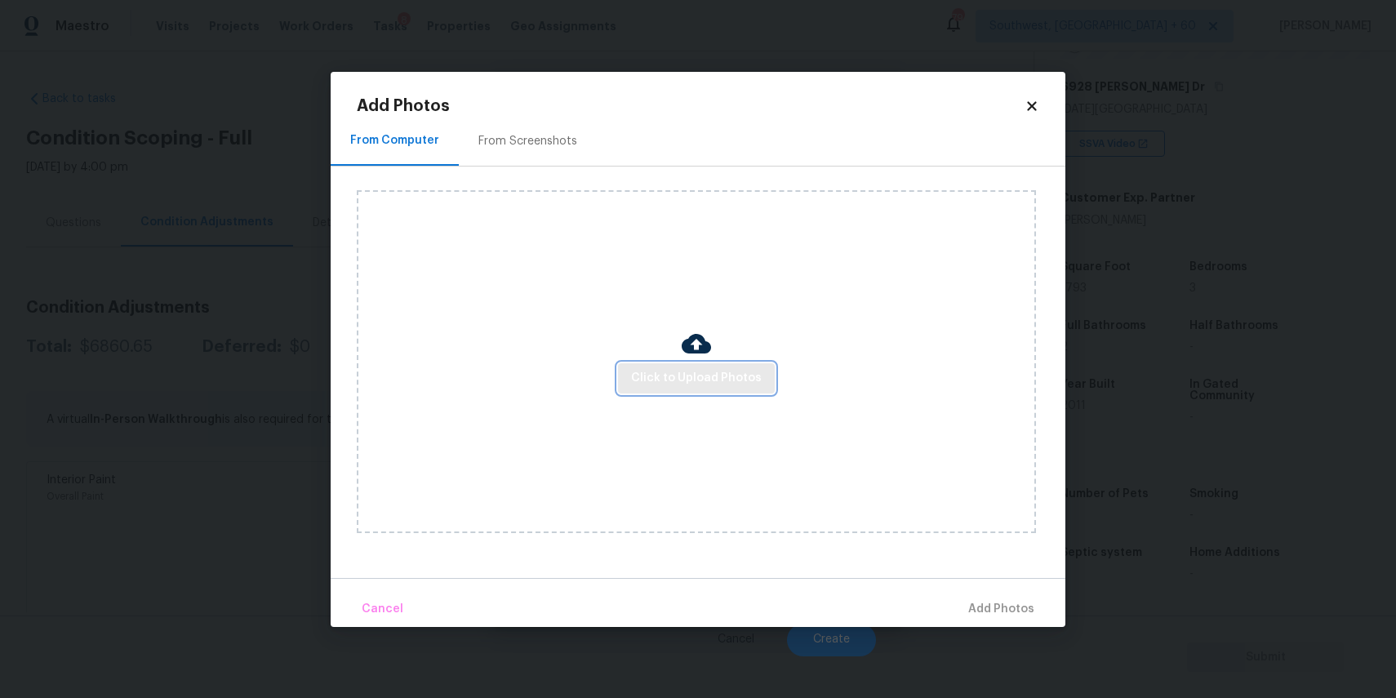
click at [748, 375] on span "Click to Upload Photos" at bounding box center [696, 378] width 131 height 20
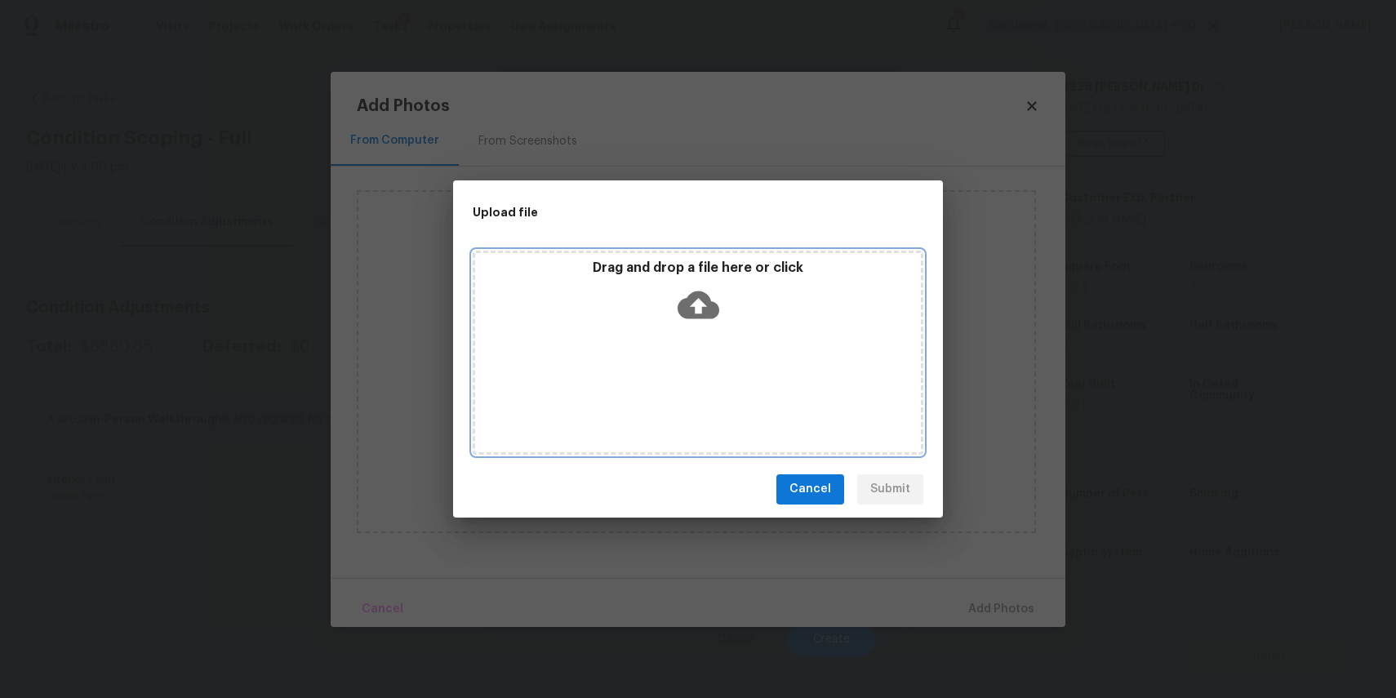
click at [735, 371] on div "Drag and drop a file here or click" at bounding box center [698, 353] width 451 height 204
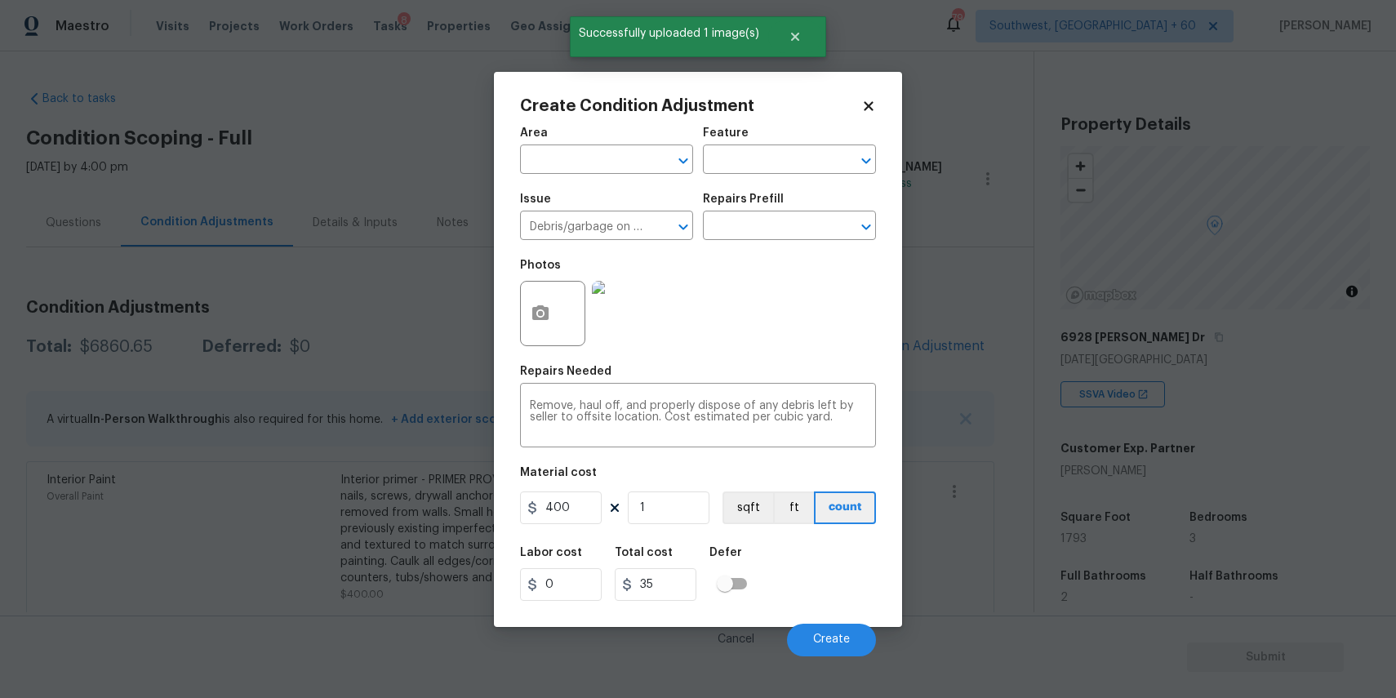
scroll to position [251, 0]
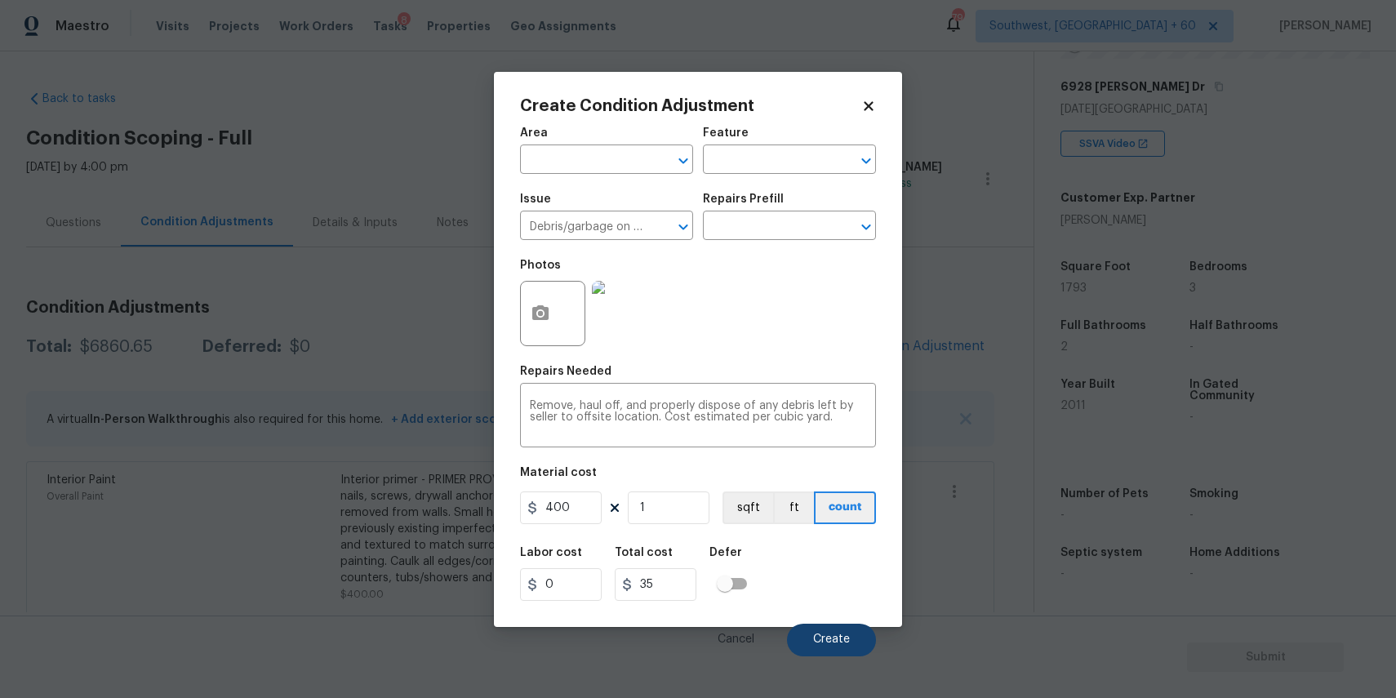
type input "400"
click at [815, 642] on span "Create" at bounding box center [831, 639] width 37 height 12
type input "400"
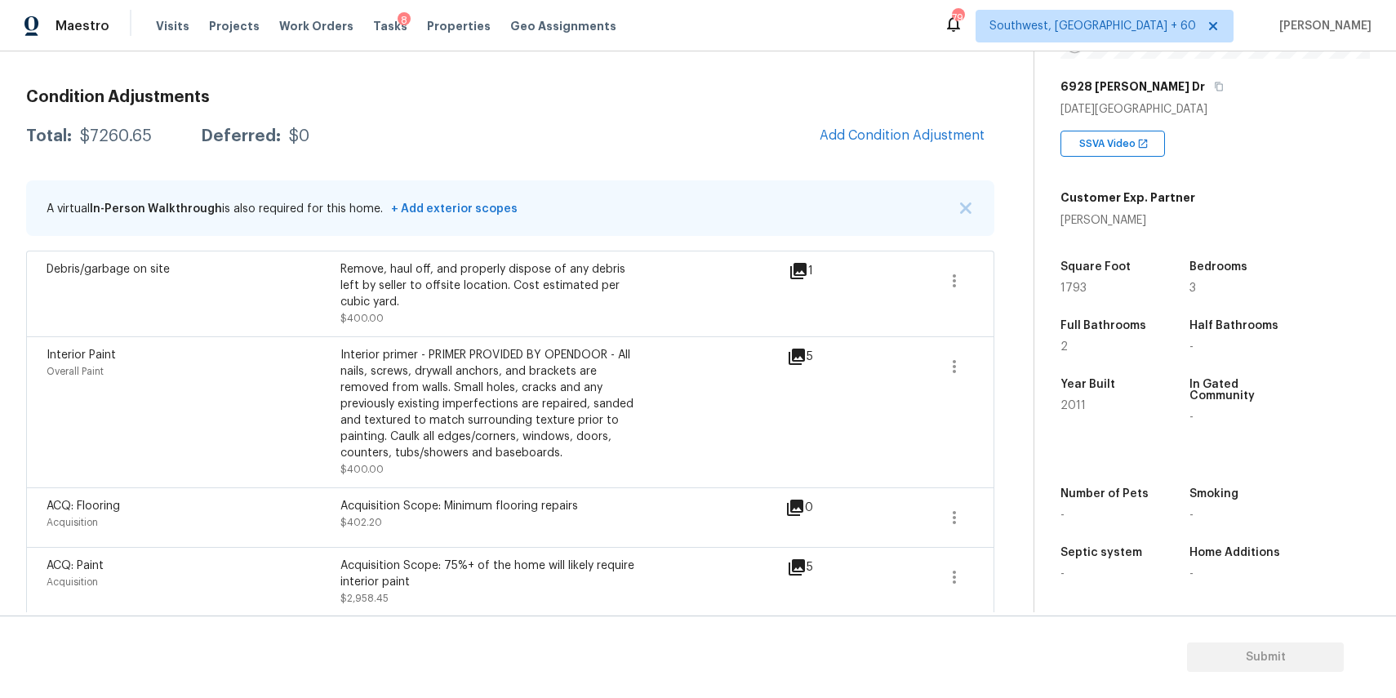
scroll to position [0, 0]
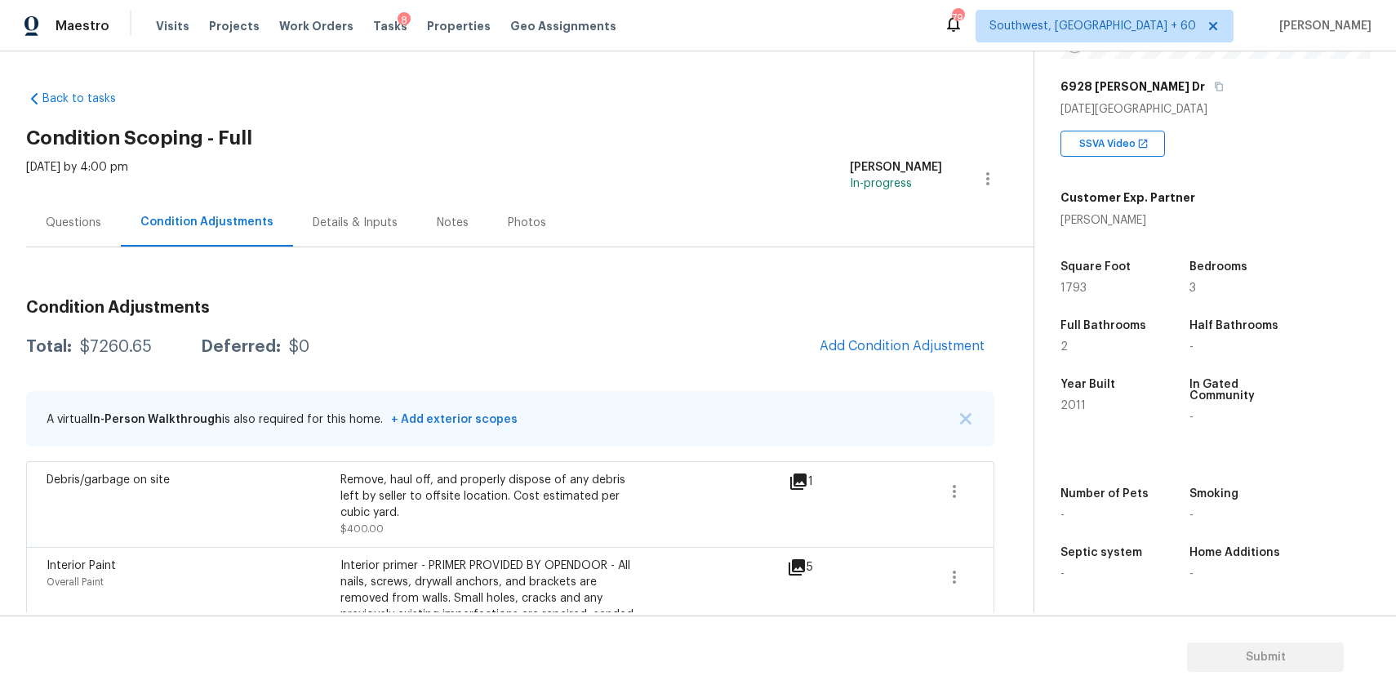
click at [60, 228] on div "Questions" at bounding box center [74, 223] width 56 height 16
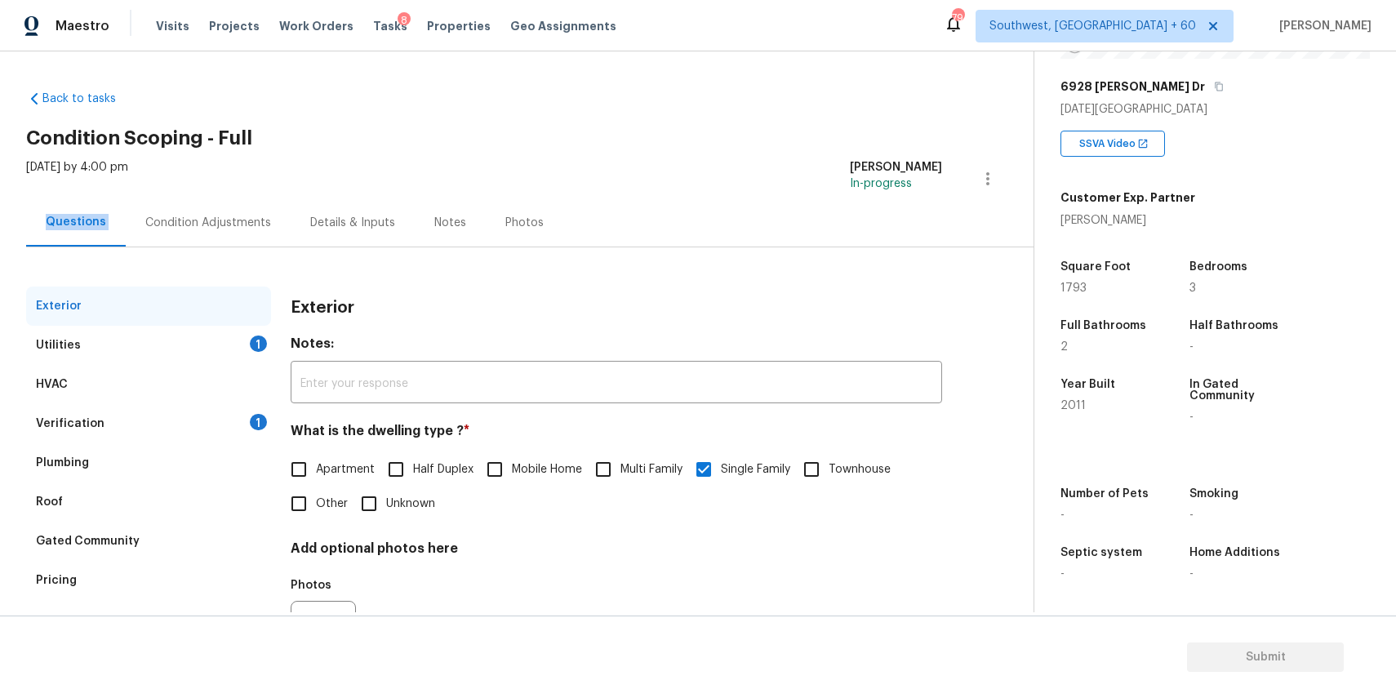
scroll to position [88, 0]
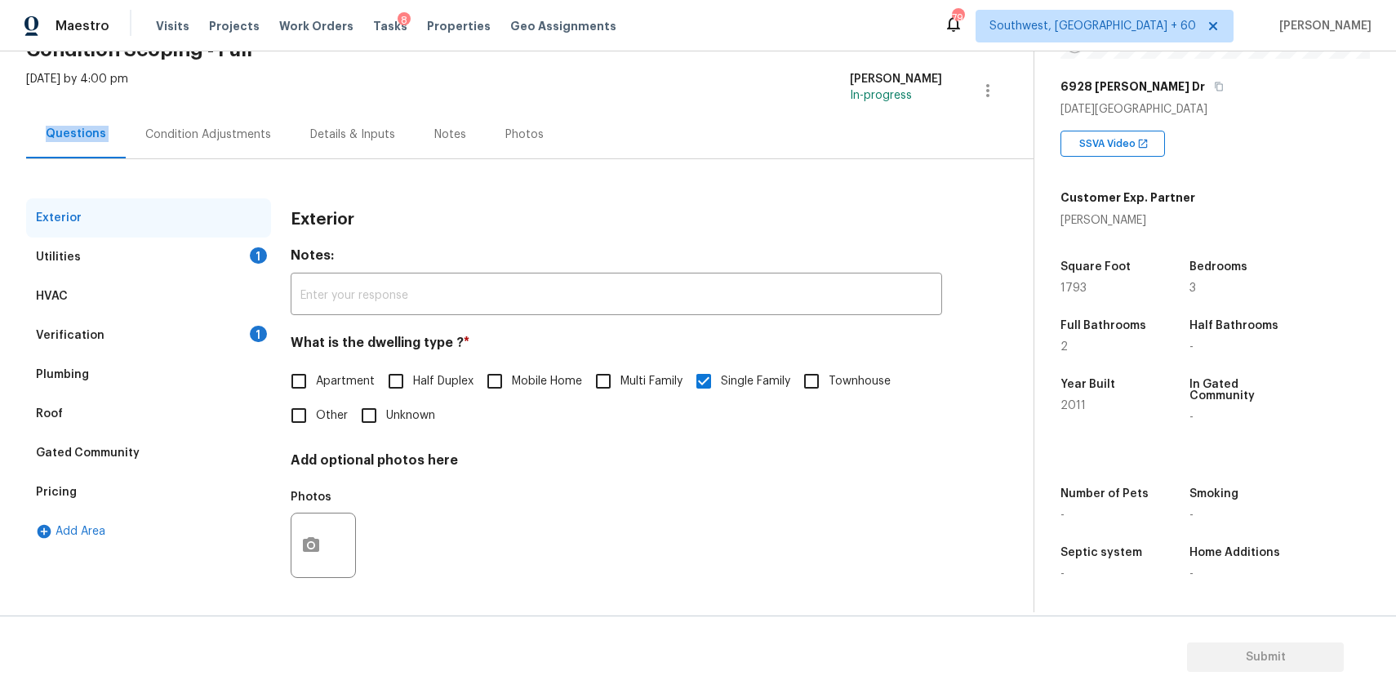
click at [207, 245] on div "Utilities 1" at bounding box center [148, 257] width 245 height 39
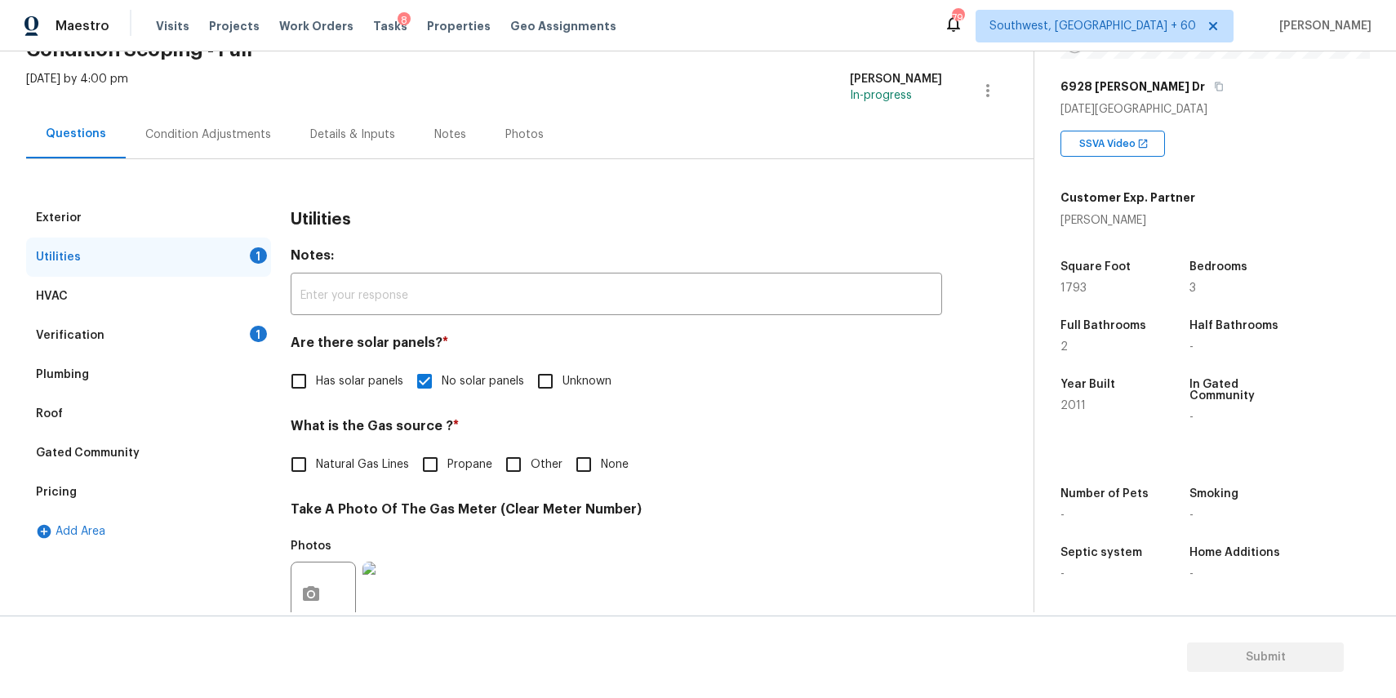
scroll to position [230, 0]
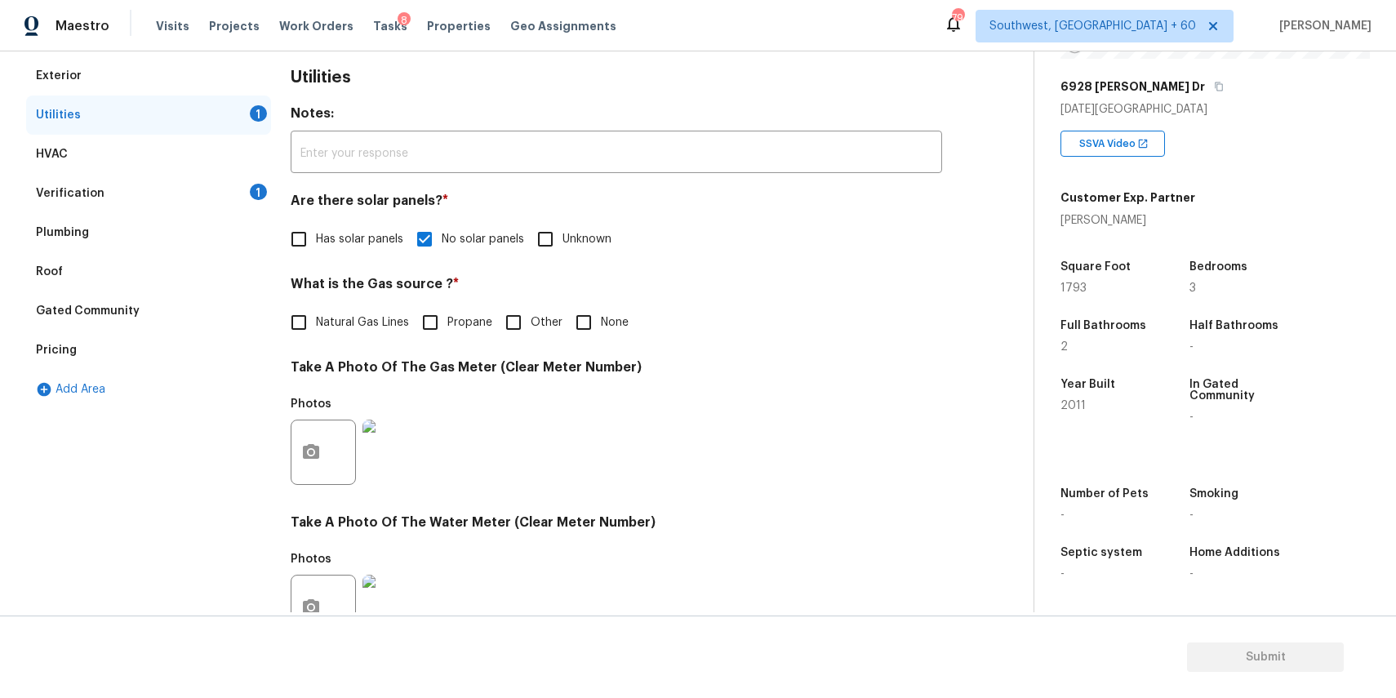
click at [602, 322] on span "None" at bounding box center [615, 322] width 28 height 17
click at [601, 322] on input "None" at bounding box center [584, 322] width 34 height 34
checkbox input "true"
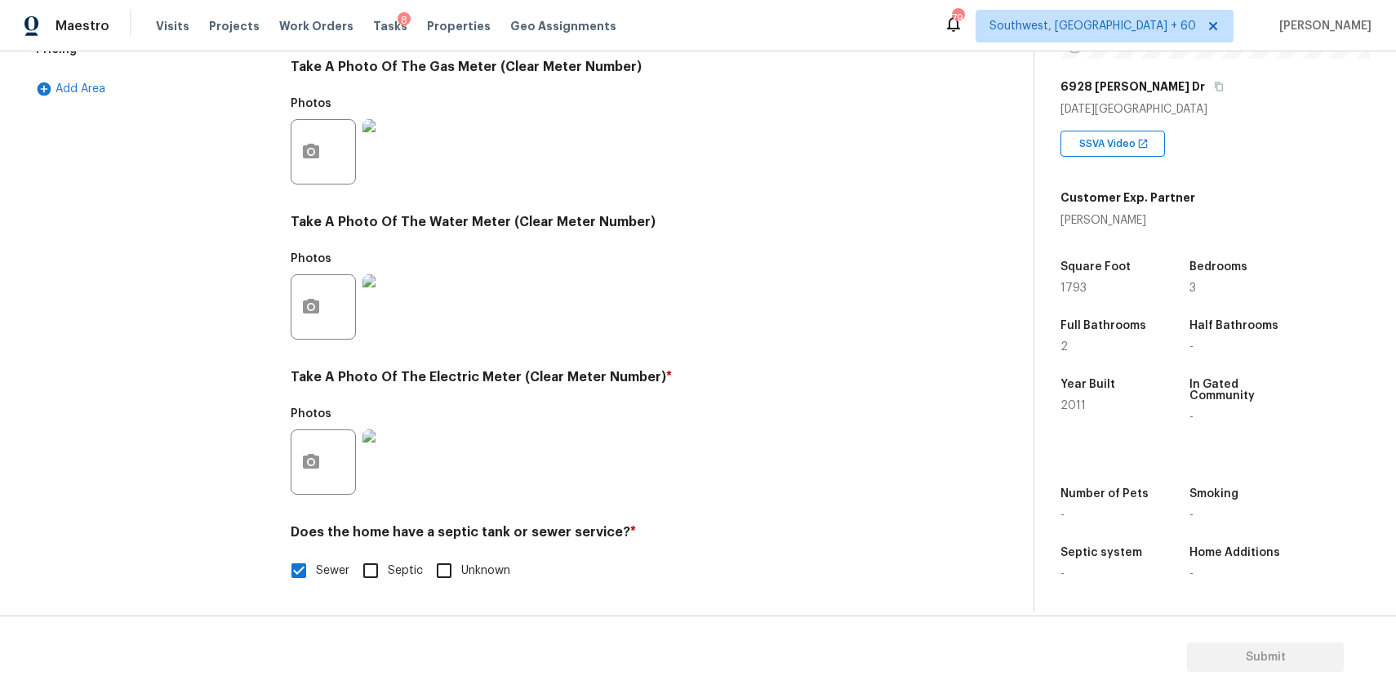
scroll to position [0, 0]
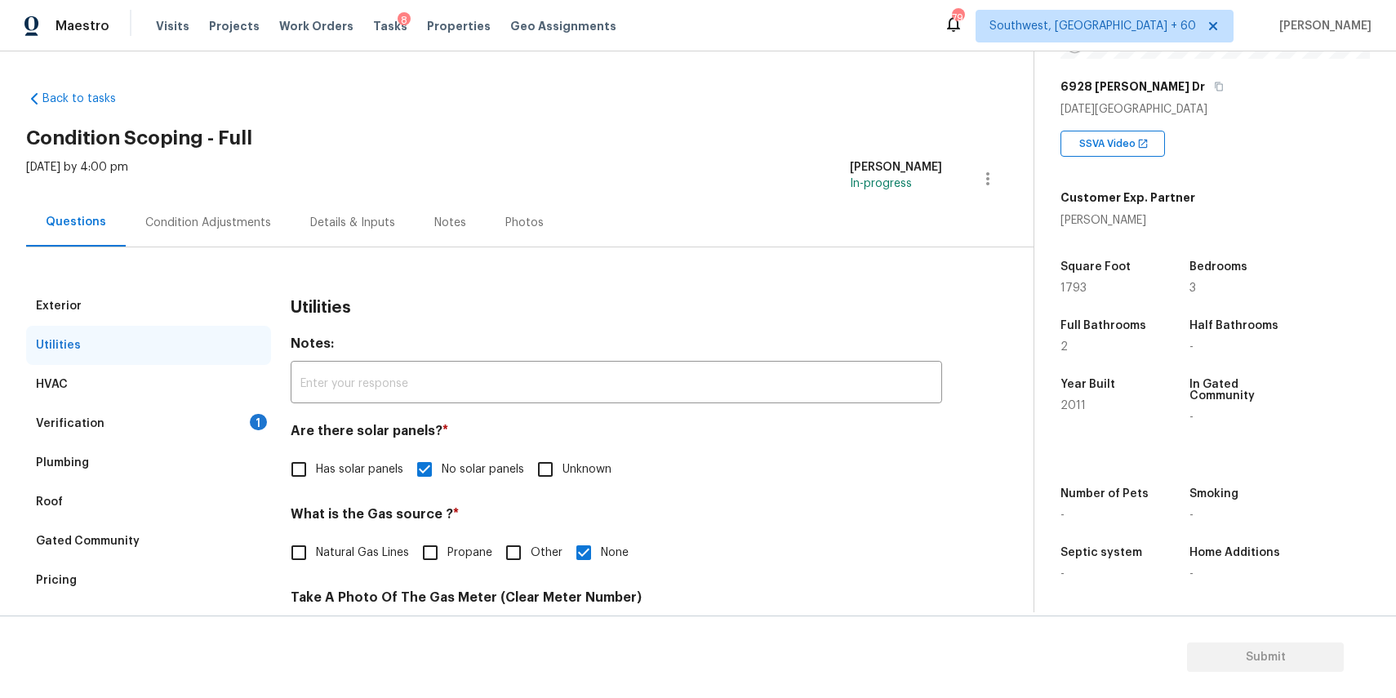
click at [150, 444] on div "Plumbing" at bounding box center [148, 462] width 245 height 39
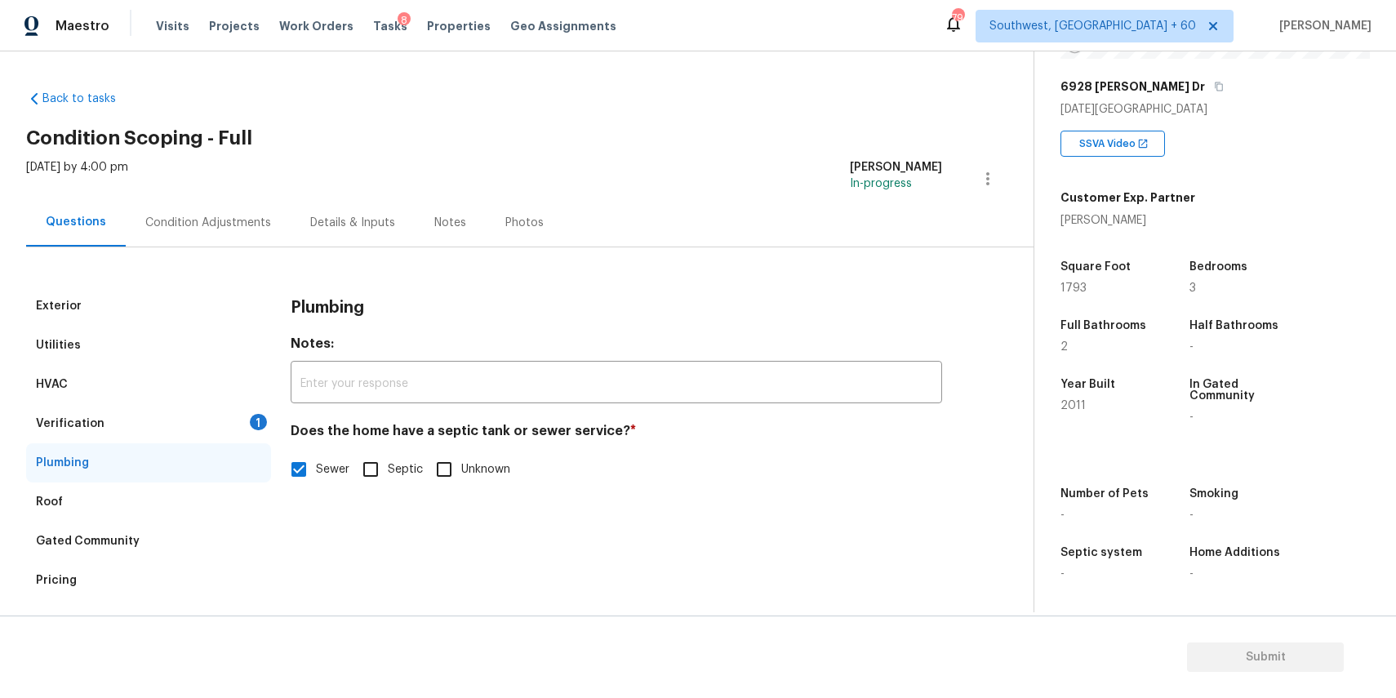
click at [226, 416] on div "Verification 1" at bounding box center [148, 423] width 245 height 39
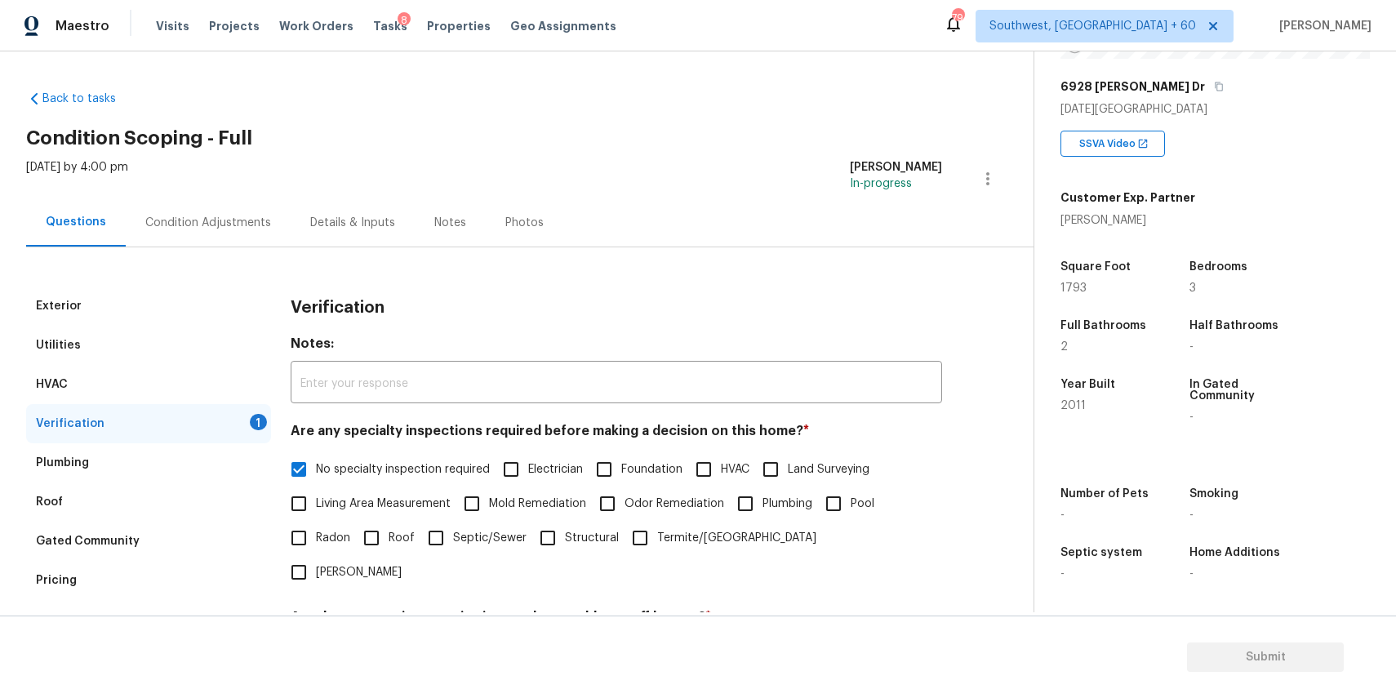
scroll to position [233, 0]
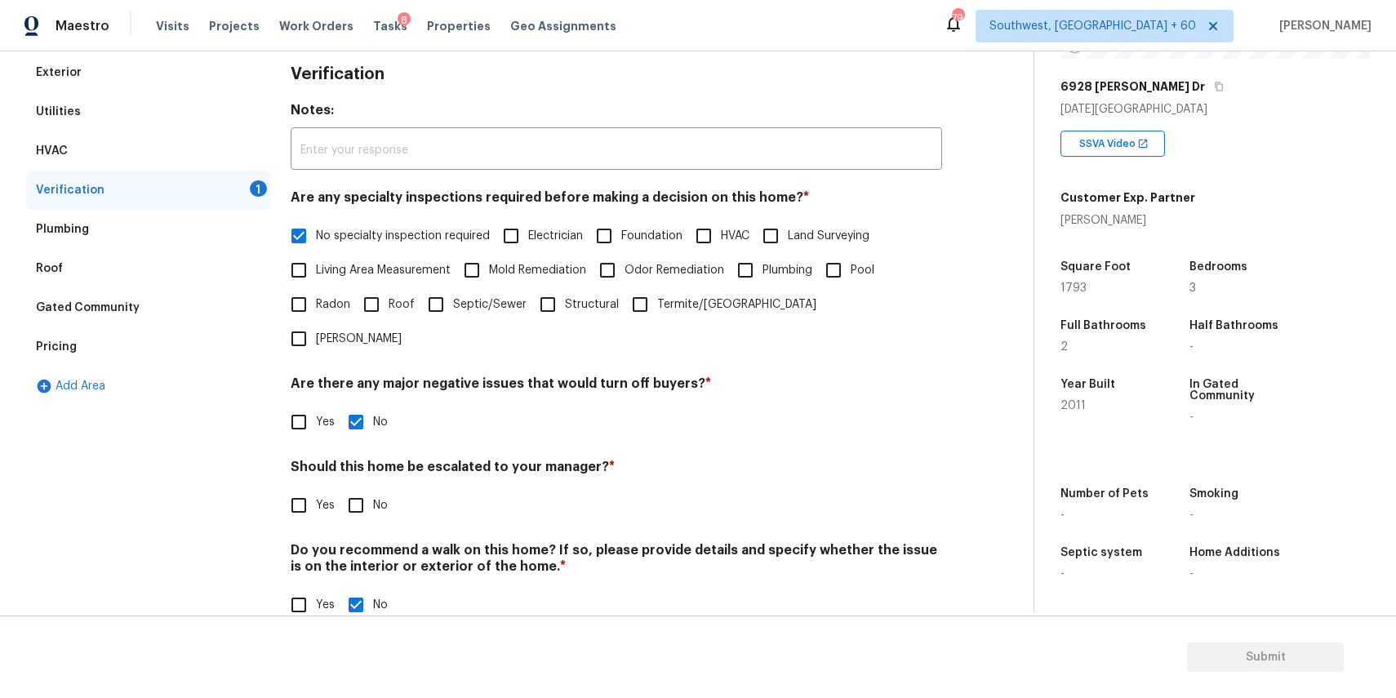
click at [349, 488] on input "No" at bounding box center [356, 505] width 34 height 34
checkbox input "true"
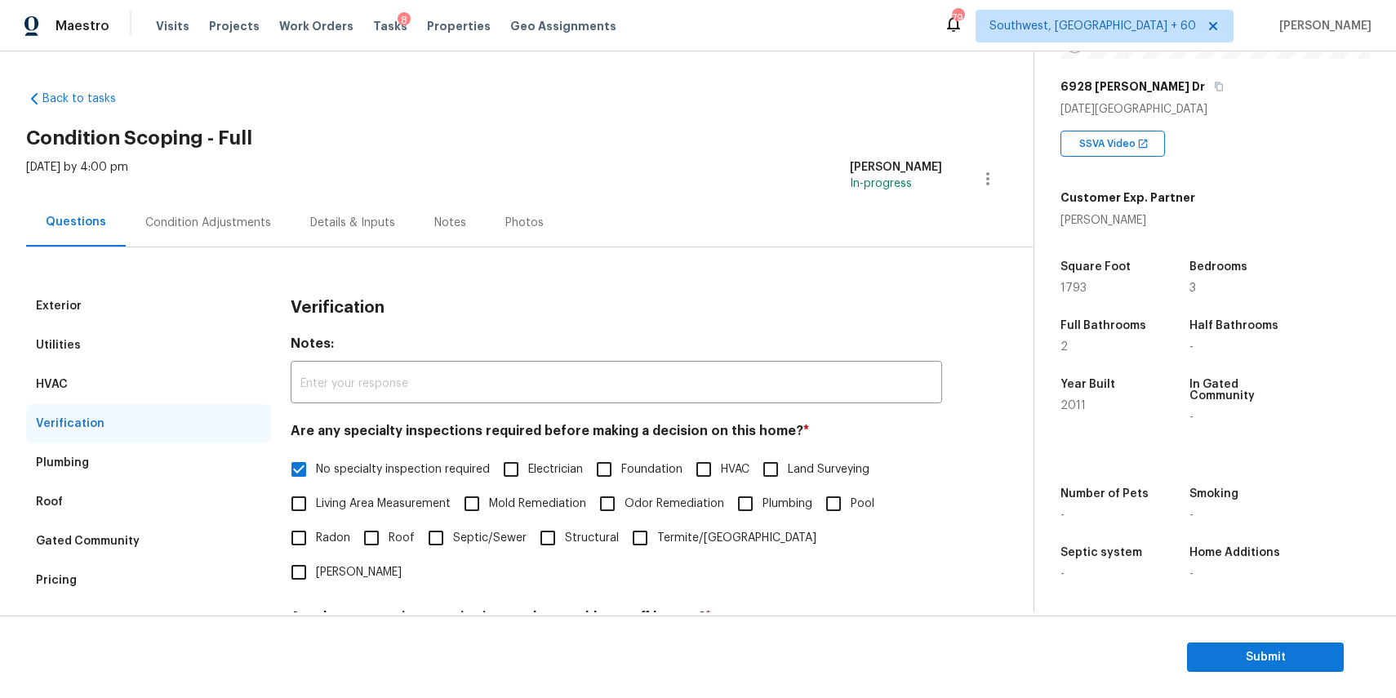
click at [223, 201] on div "Condition Adjustments" at bounding box center [208, 222] width 165 height 48
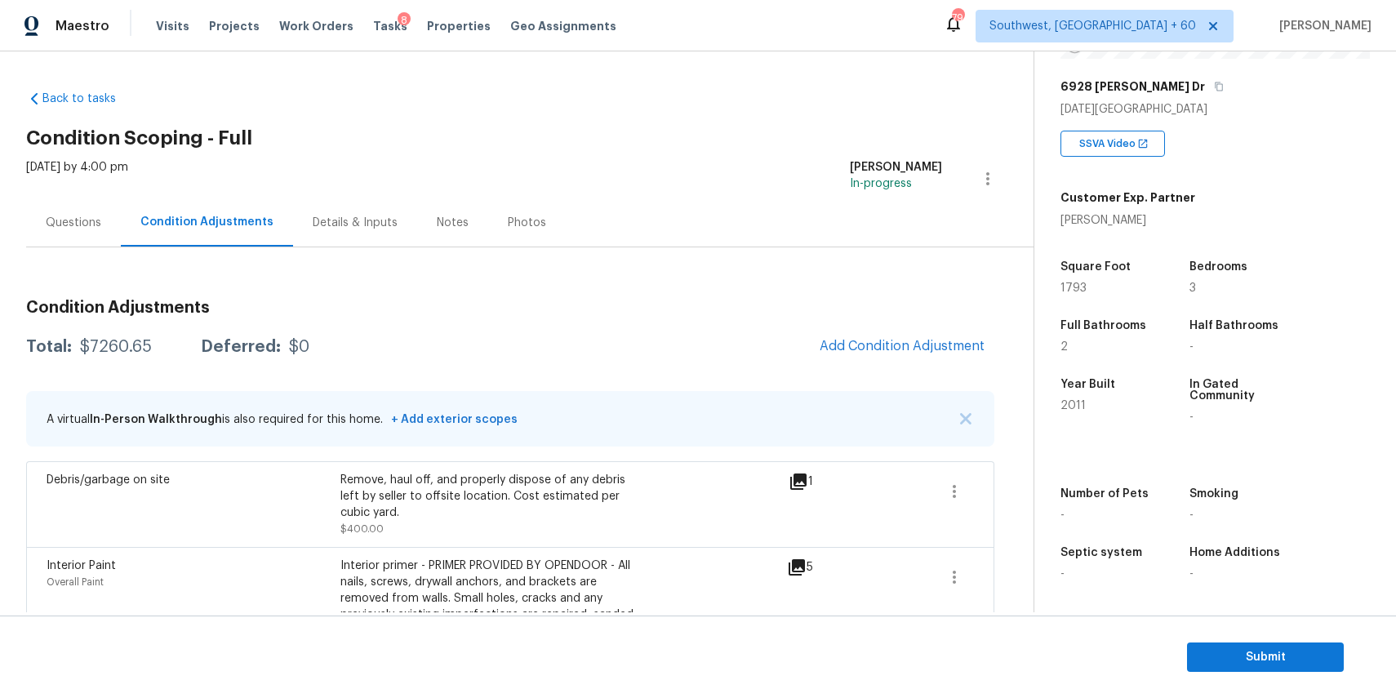
click at [117, 369] on div "Condition Adjustments Total: $7260.65 Deferred: $0 Add Condition Adjustment A v…" at bounding box center [510, 692] width 968 height 811
click at [122, 358] on div "Total: $7260.65 Deferred: $0 Add Condition Adjustment" at bounding box center [510, 347] width 968 height 36
copy div "$7260.65"
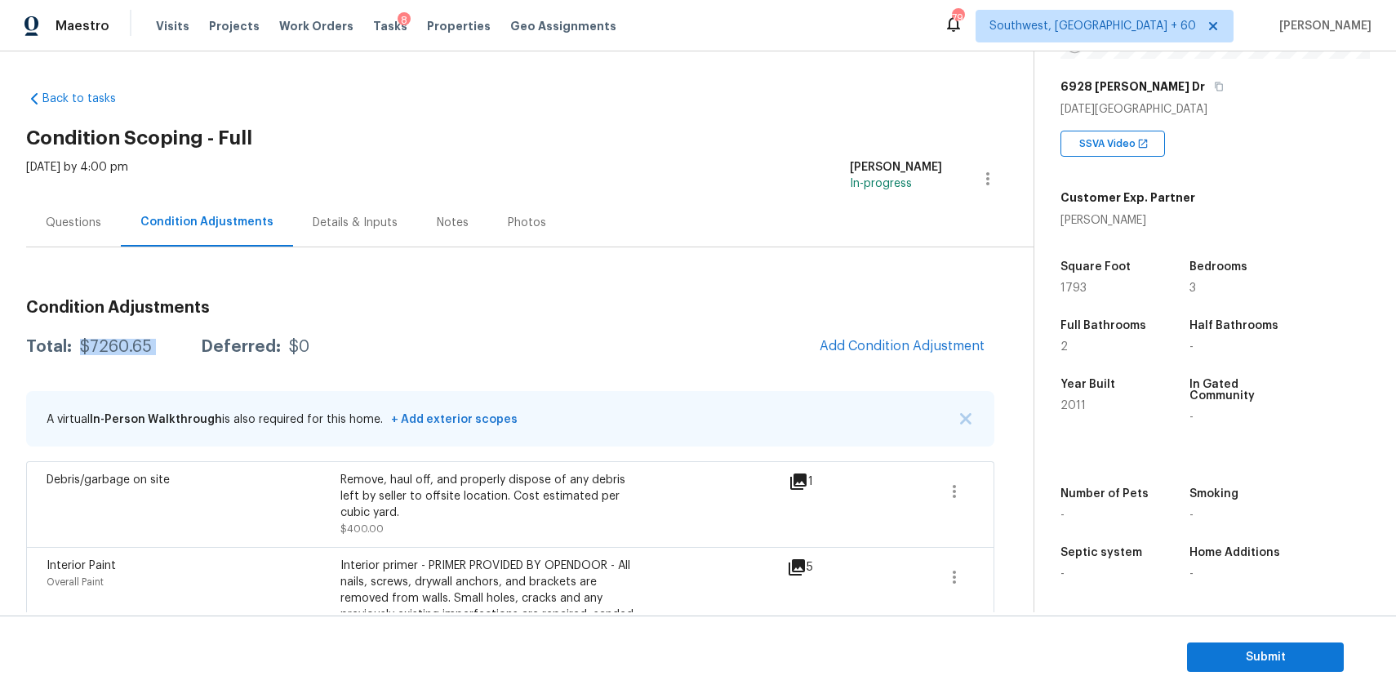
click at [43, 196] on div "[DATE] by 4:00 pm" at bounding box center [77, 178] width 102 height 39
click at [90, 219] on div "Questions" at bounding box center [74, 223] width 56 height 16
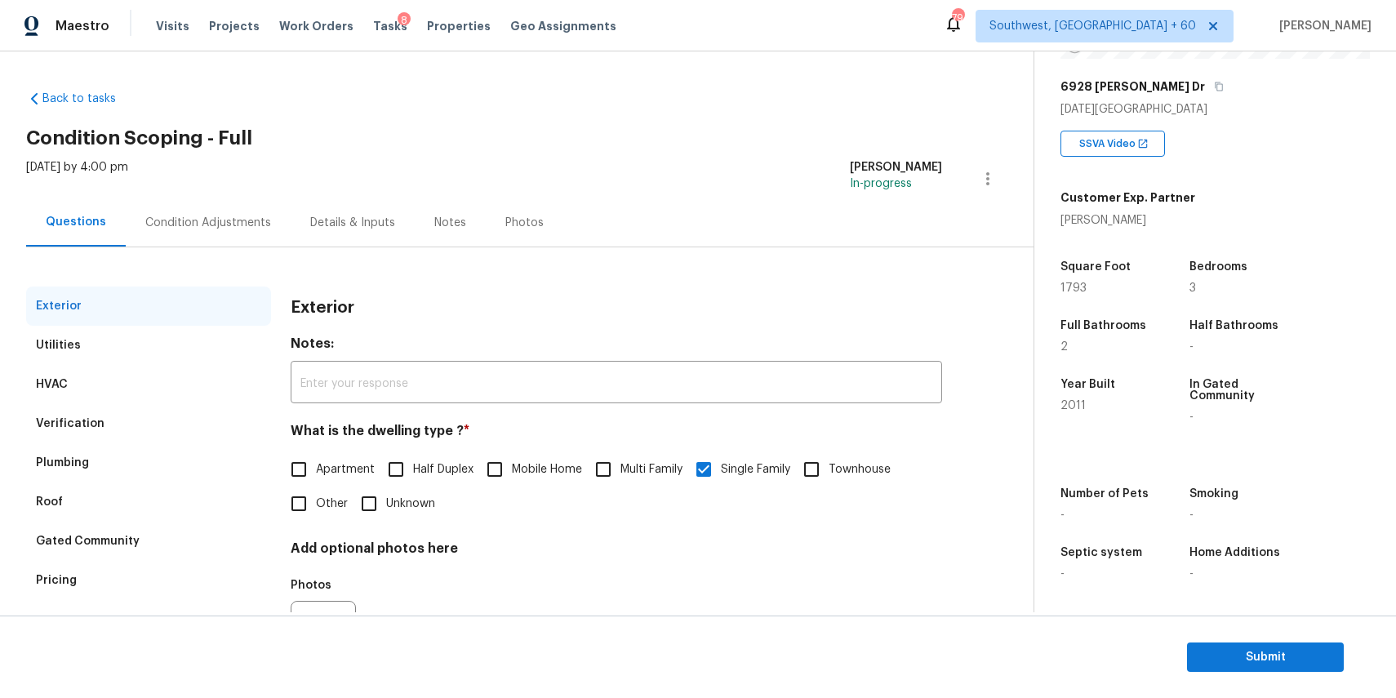
click at [224, 237] on div "Condition Adjustments" at bounding box center [208, 222] width 165 height 48
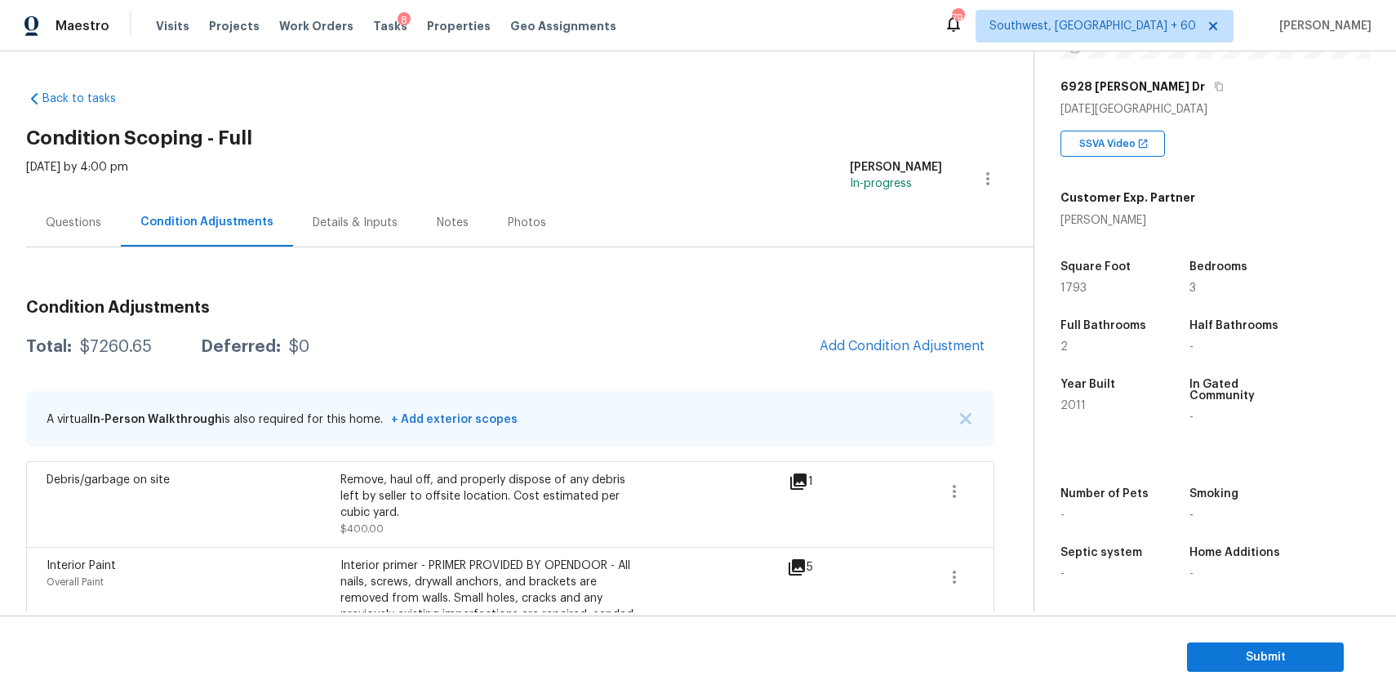
click at [913, 321] on div "Condition Adjustments Total: $7260.65 Deferred: $0 Add Condition Adjustment A v…" at bounding box center [510, 692] width 968 height 811
click at [922, 349] on span "Add Condition Adjustment" at bounding box center [902, 346] width 165 height 15
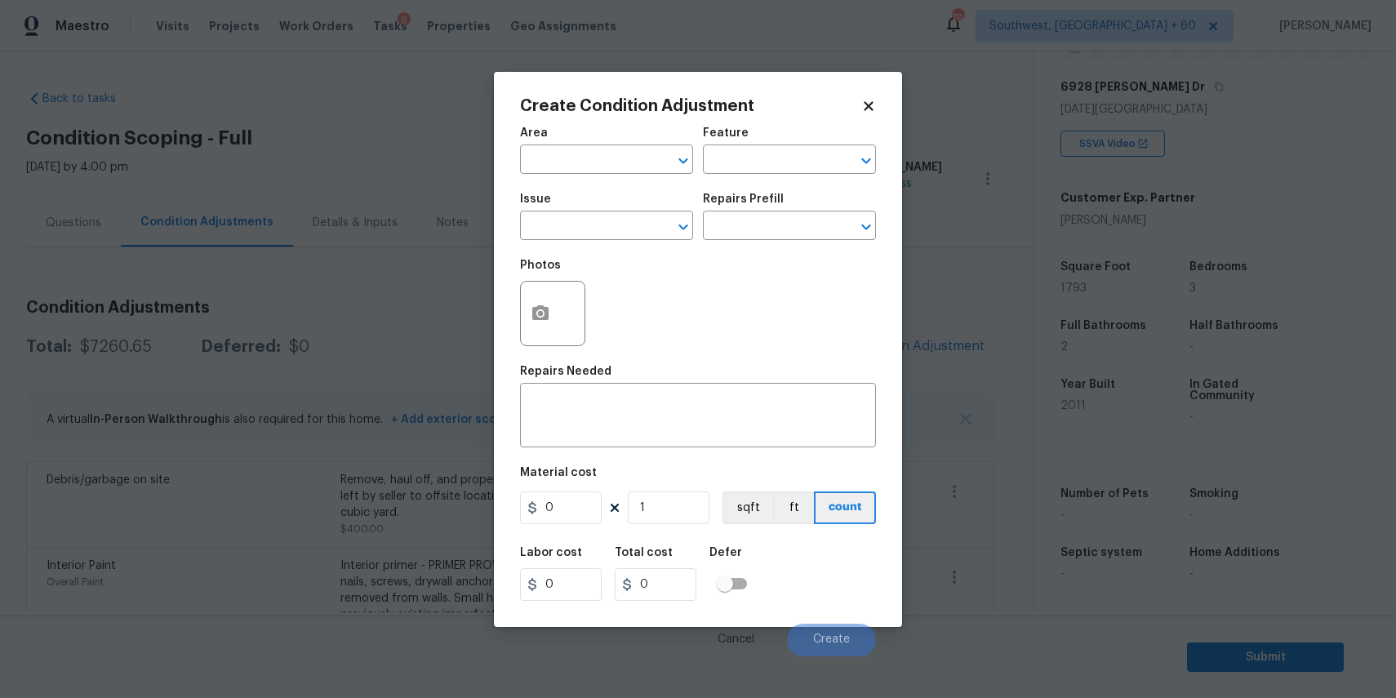
click at [80, 205] on body "Maestro Visits Projects Work Orders Tasks 8 Properties Geo Assignments 794 Sout…" at bounding box center [698, 349] width 1396 height 698
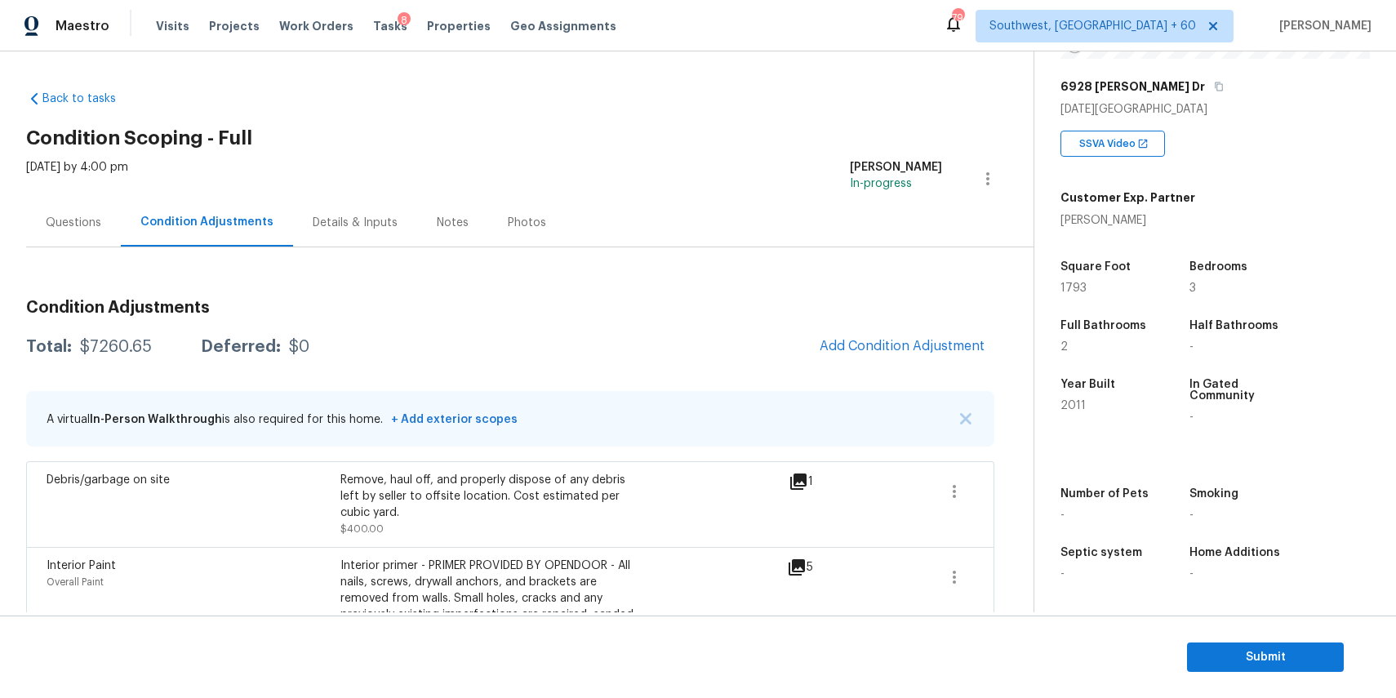
click at [94, 222] on div "Questions" at bounding box center [74, 223] width 56 height 16
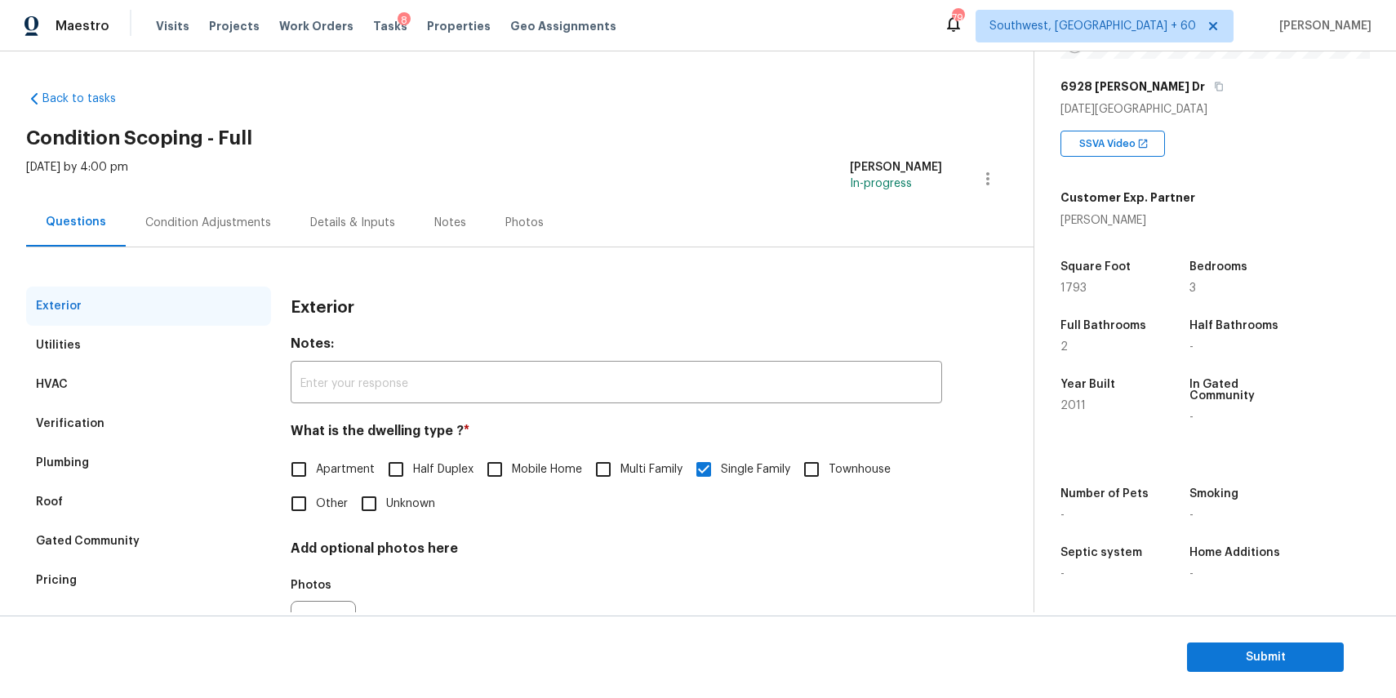
click at [242, 207] on div "Condition Adjustments" at bounding box center [208, 222] width 165 height 48
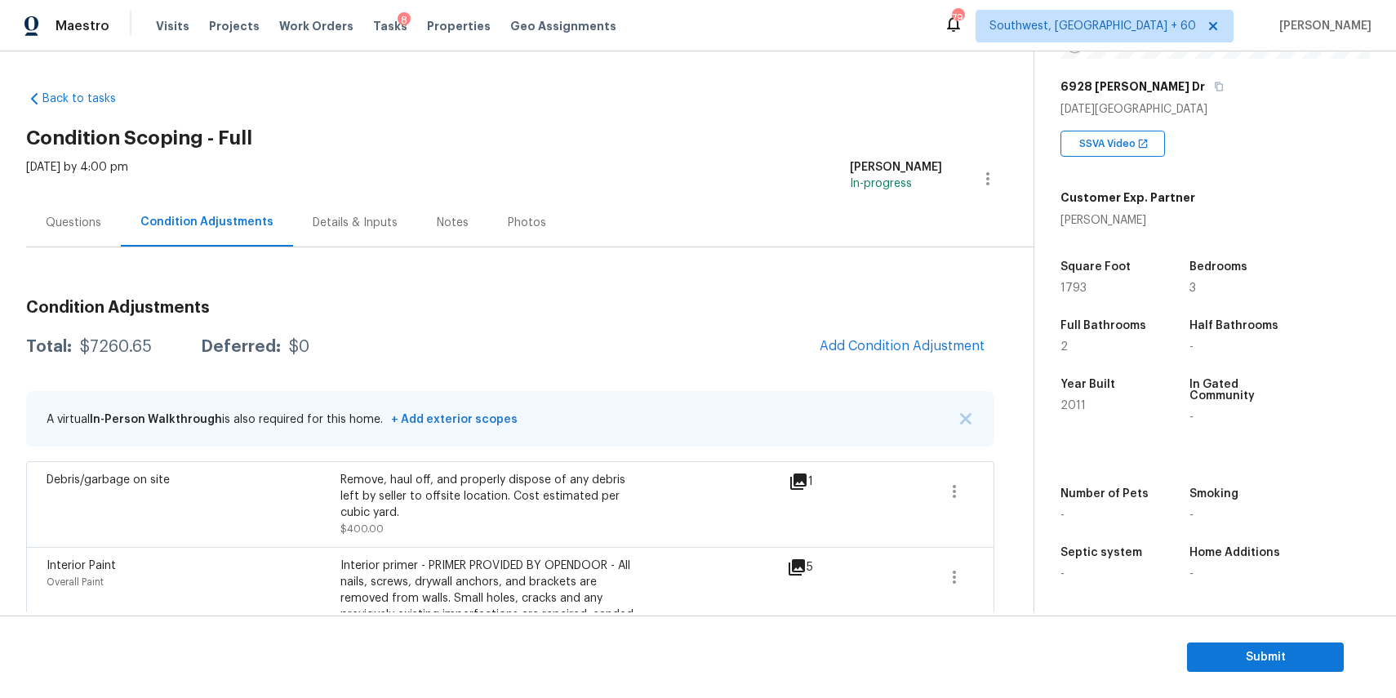
click at [958, 362] on span "Add Condition Adjustment" at bounding box center [902, 347] width 184 height 36
click at [924, 340] on span "Add Condition Adjustment" at bounding box center [902, 346] width 165 height 15
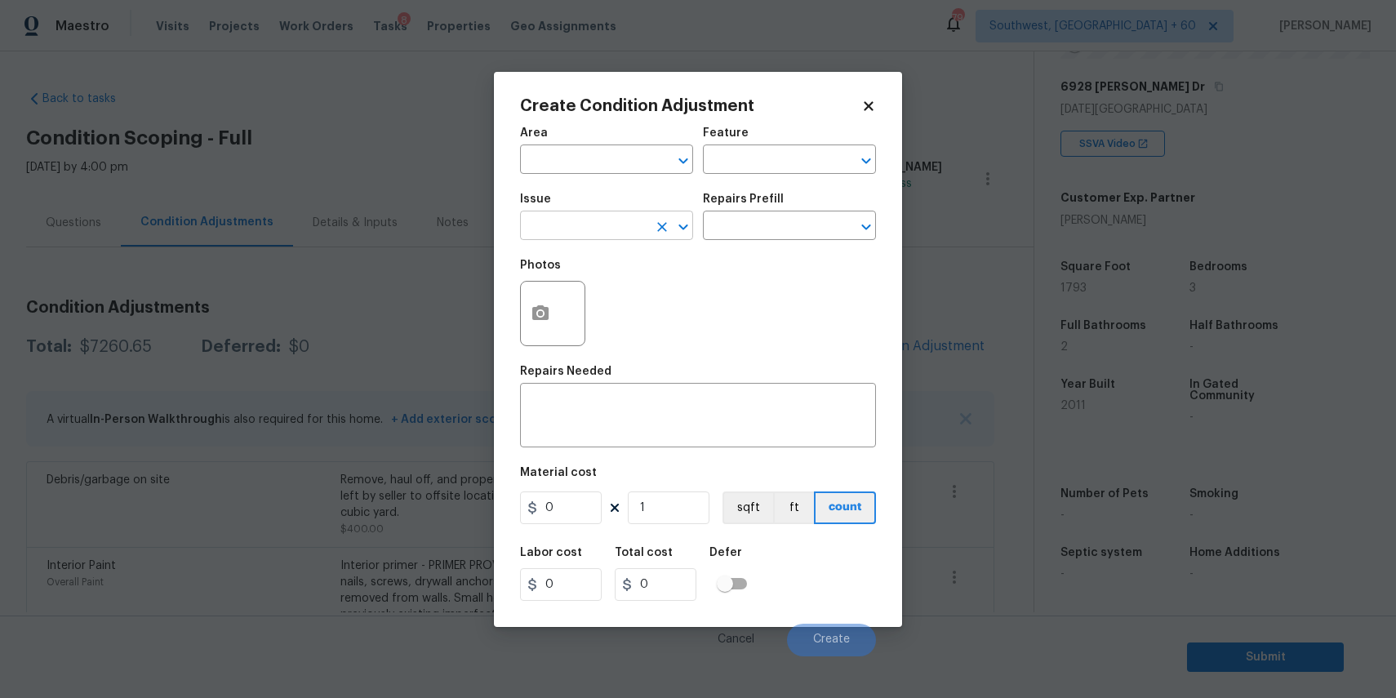
click at [598, 227] on input "text" at bounding box center [583, 227] width 127 height 25
click at [642, 307] on li "ACQ: Foundation" at bounding box center [606, 303] width 173 height 27
type input "ACQ: Foundation"
click at [769, 226] on input "text" at bounding box center [766, 227] width 127 height 25
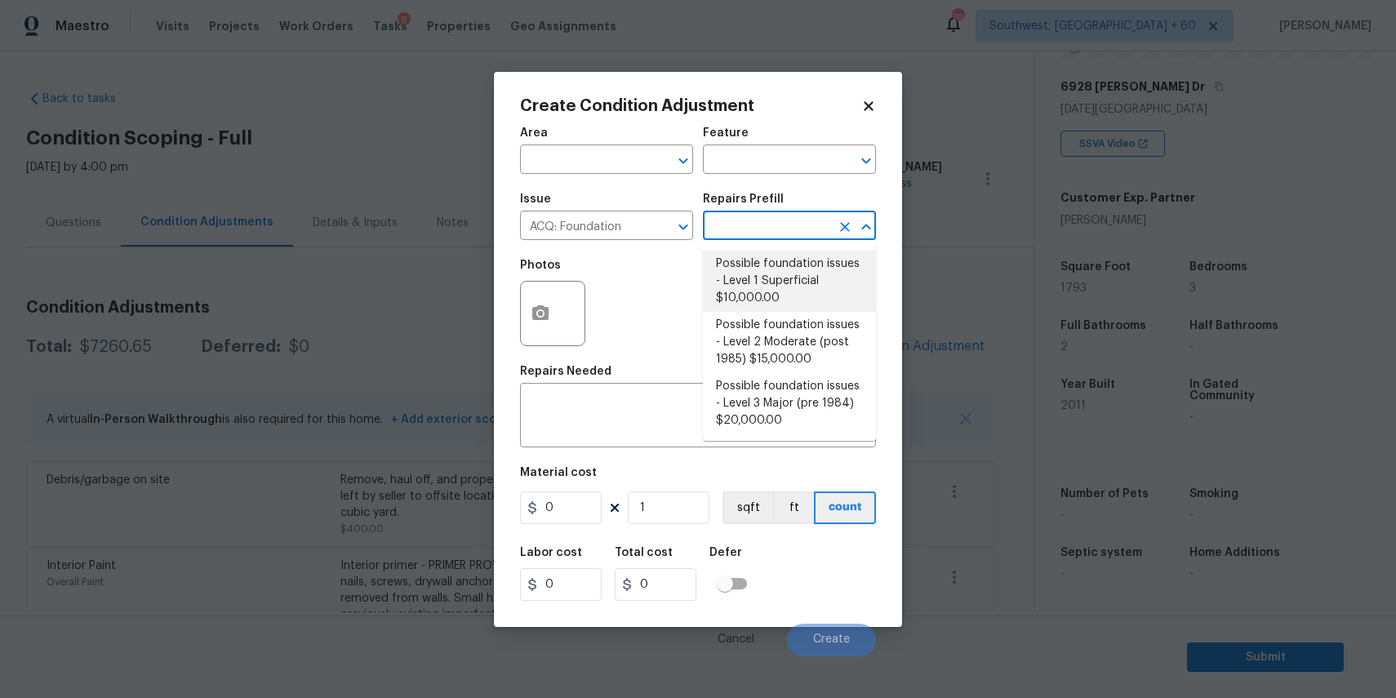
click at [802, 278] on li "Possible foundation issues - Level 1 Superficial $10,000.00" at bounding box center [789, 281] width 173 height 61
type input "Acquisition"
type textarea "Possible foundation issues - Level 1 - Superficial. Disclaimer: This is NOT a t…"
type input "10000"
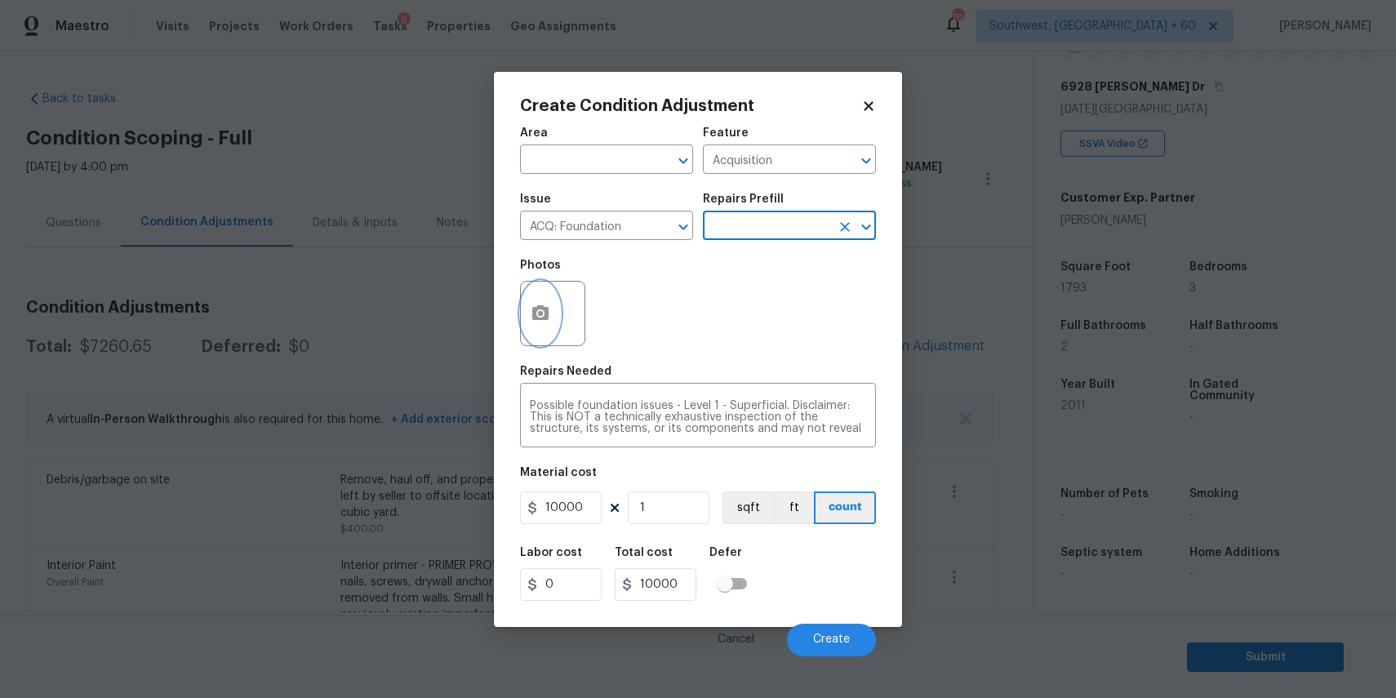
click at [543, 295] on button "button" at bounding box center [540, 314] width 39 height 64
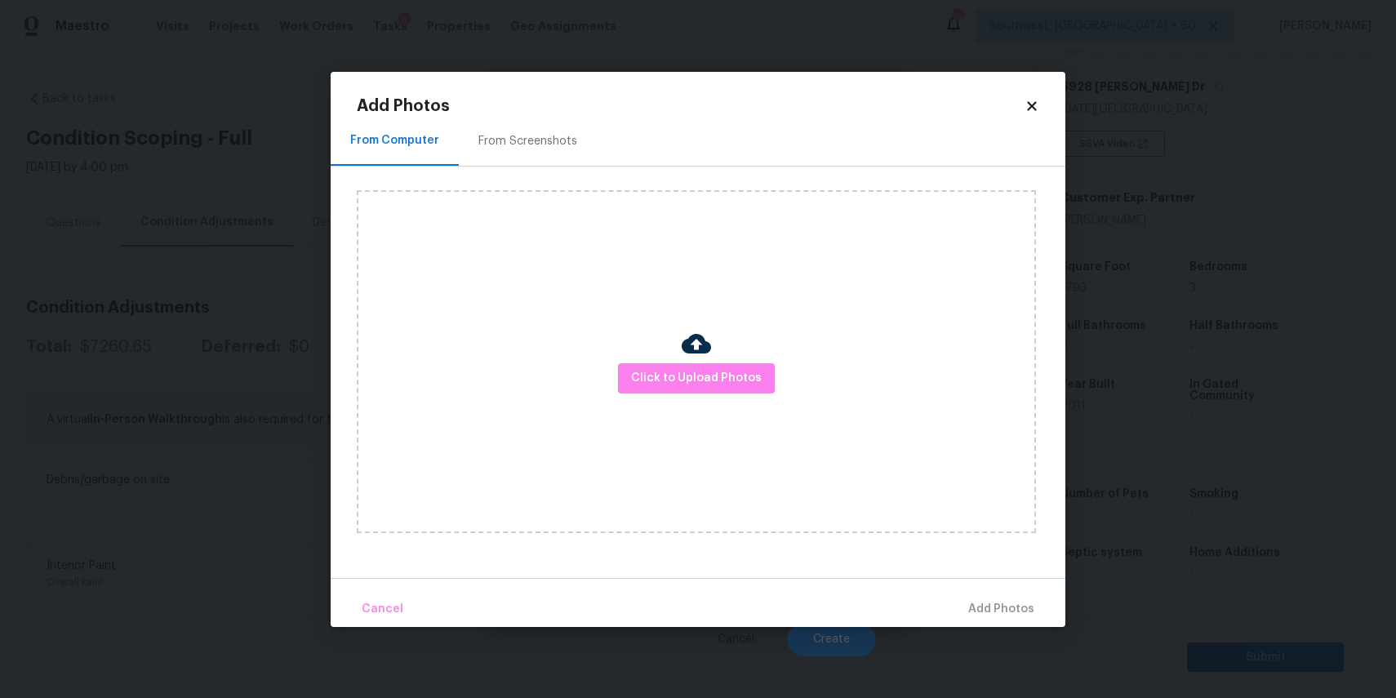
click at [669, 358] on div "Click to Upload Photos" at bounding box center [696, 361] width 679 height 343
click at [685, 373] on span "Click to Upload Photos" at bounding box center [696, 378] width 131 height 20
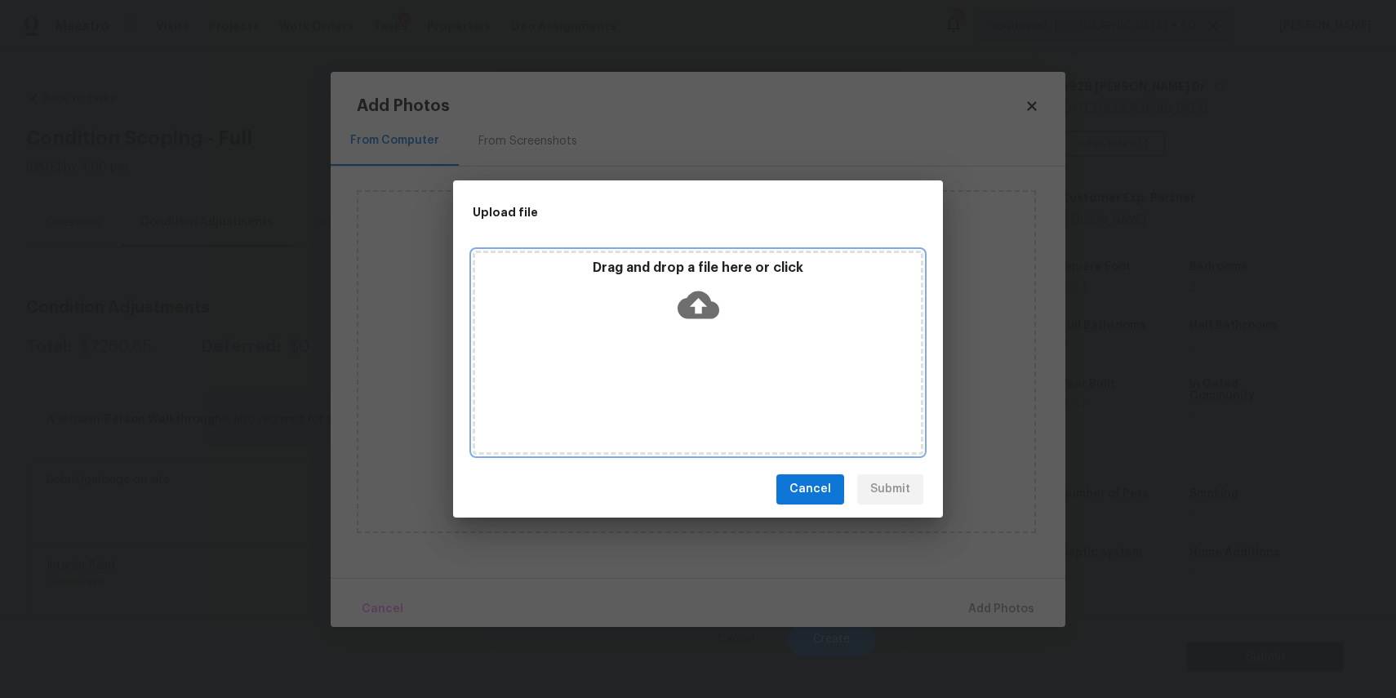
click at [682, 348] on div "Drag and drop a file here or click" at bounding box center [698, 353] width 451 height 204
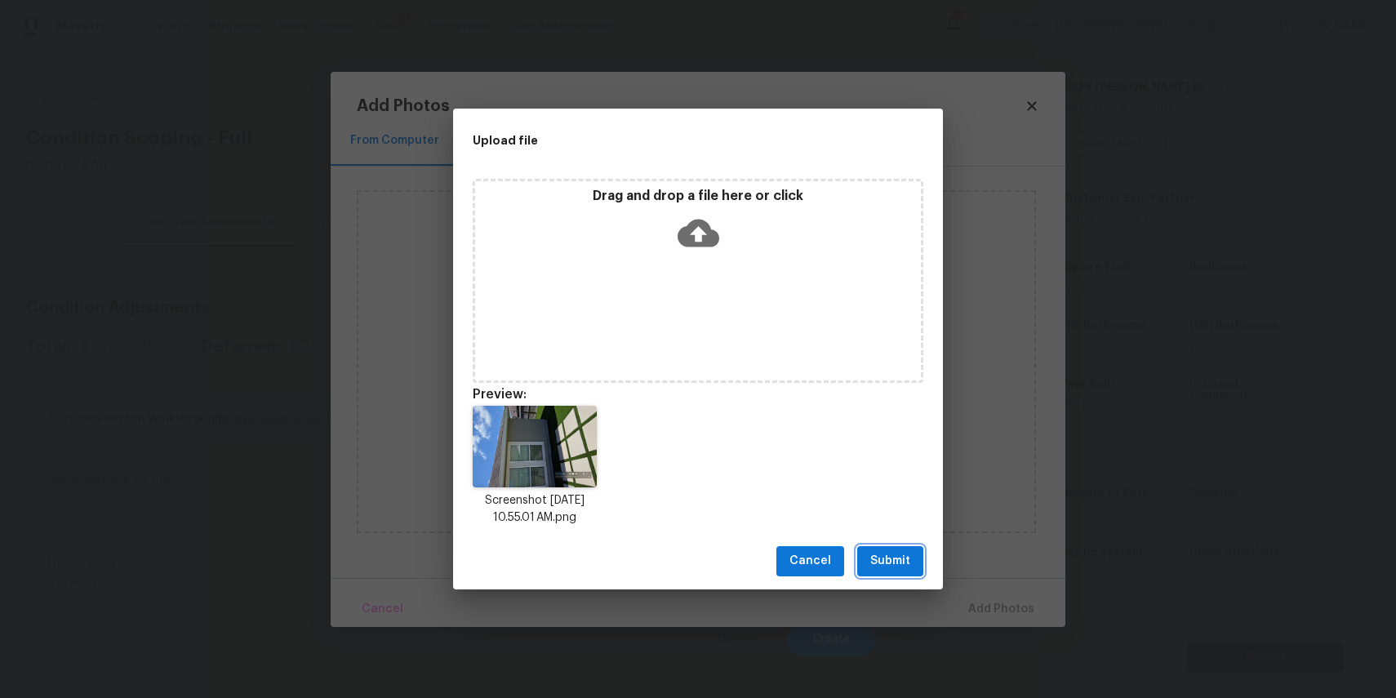
click at [908, 546] on button "Submit" at bounding box center [890, 561] width 66 height 30
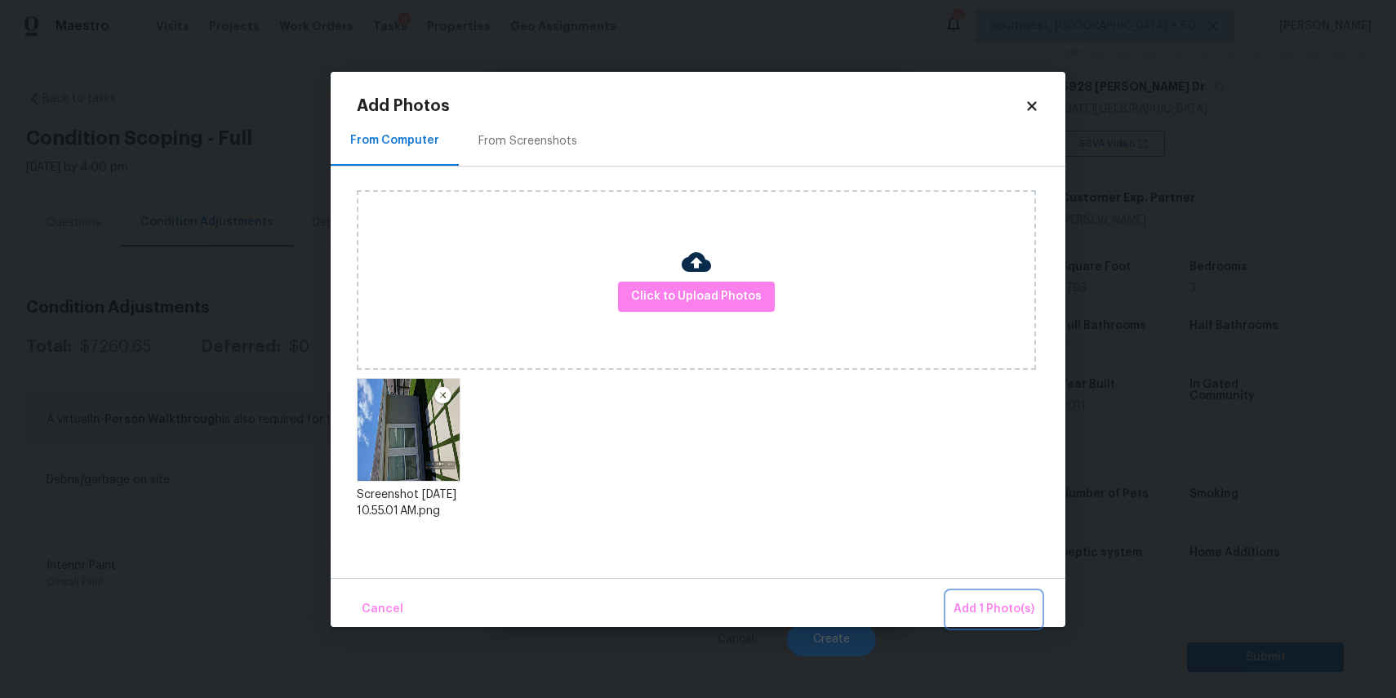
click at [997, 611] on span "Add 1 Photo(s)" at bounding box center [993, 609] width 81 height 20
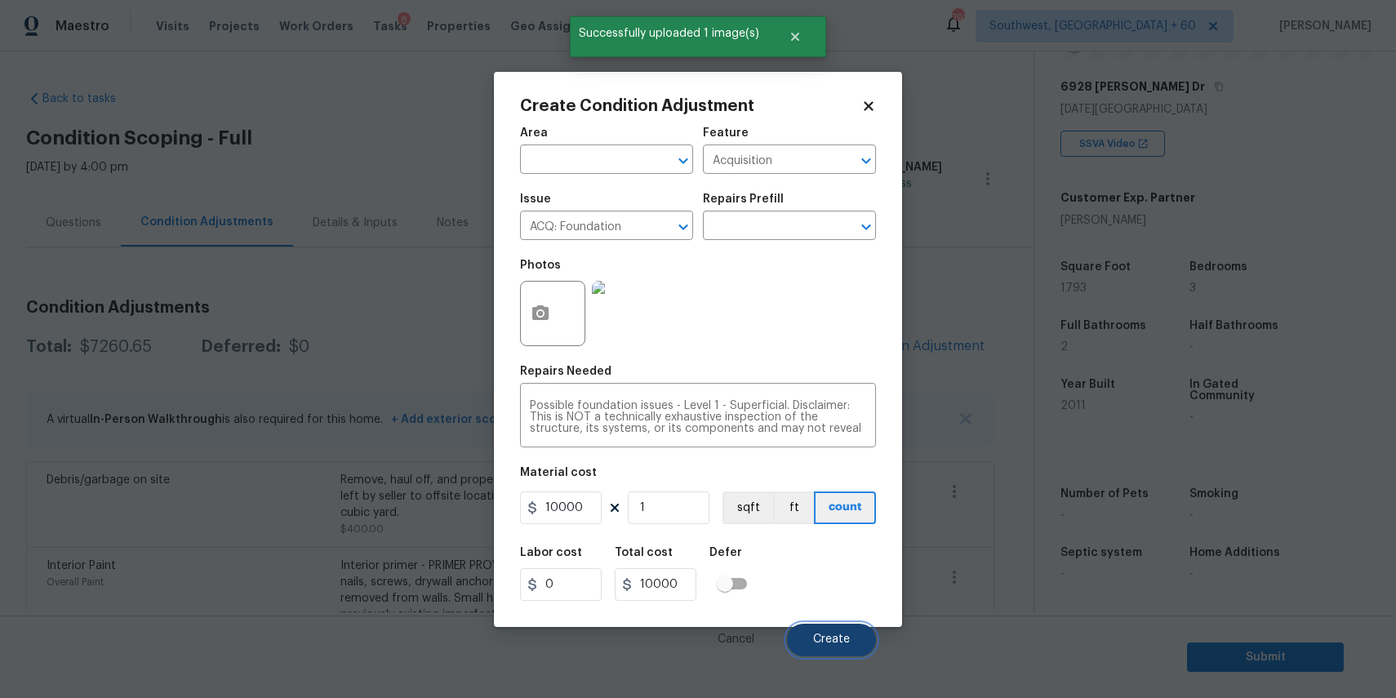
click at [846, 634] on span "Create" at bounding box center [831, 639] width 37 height 12
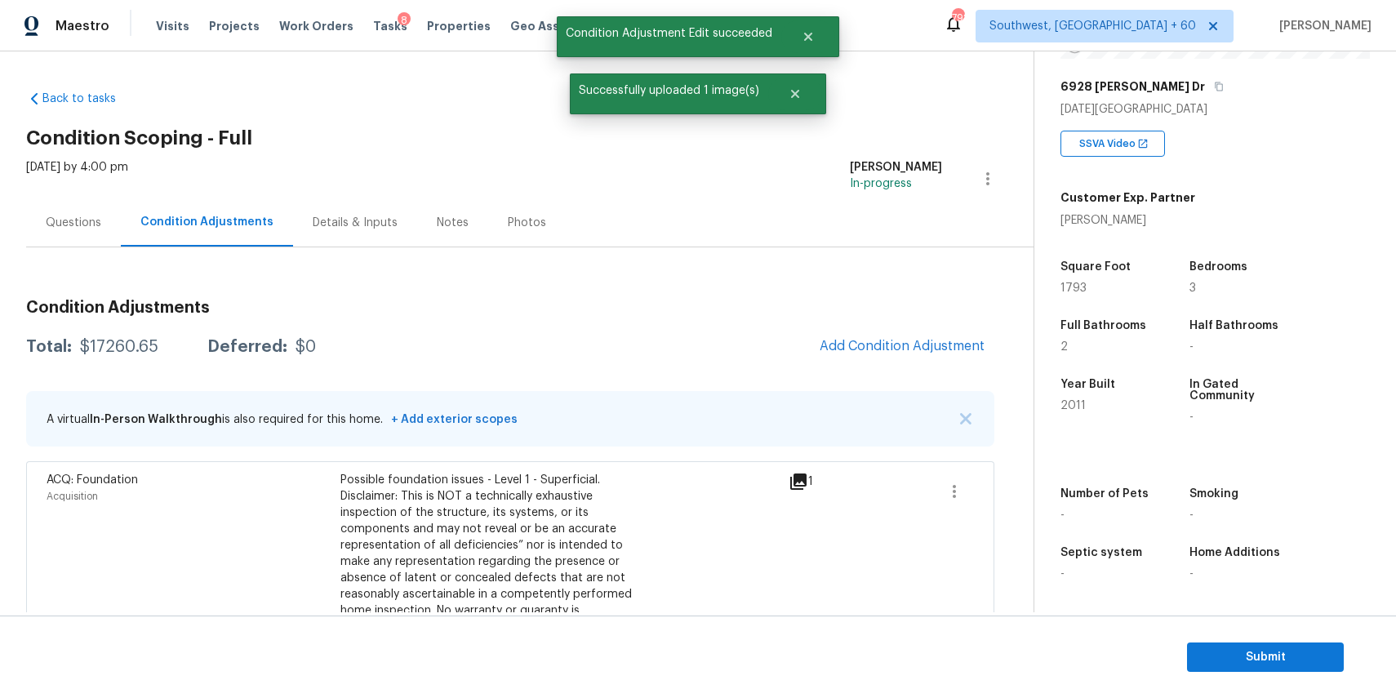
click at [76, 228] on div "Questions" at bounding box center [74, 223] width 56 height 16
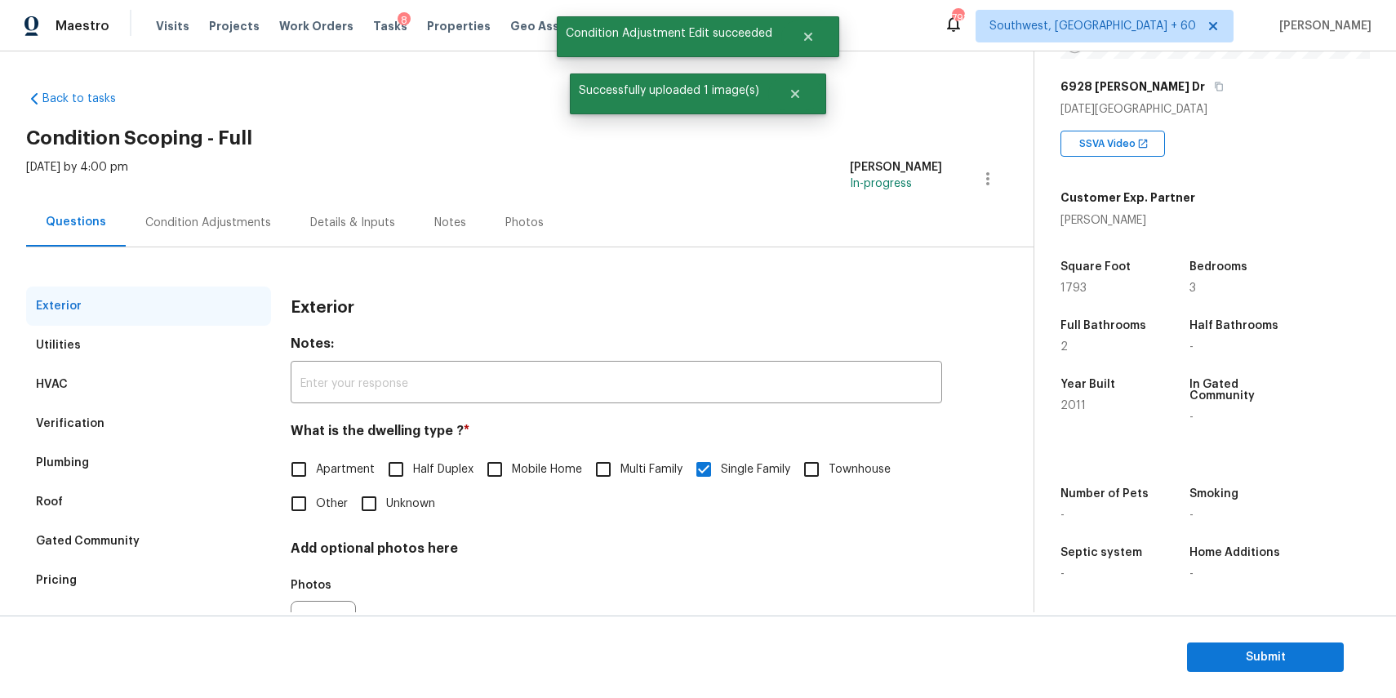
scroll to position [88, 0]
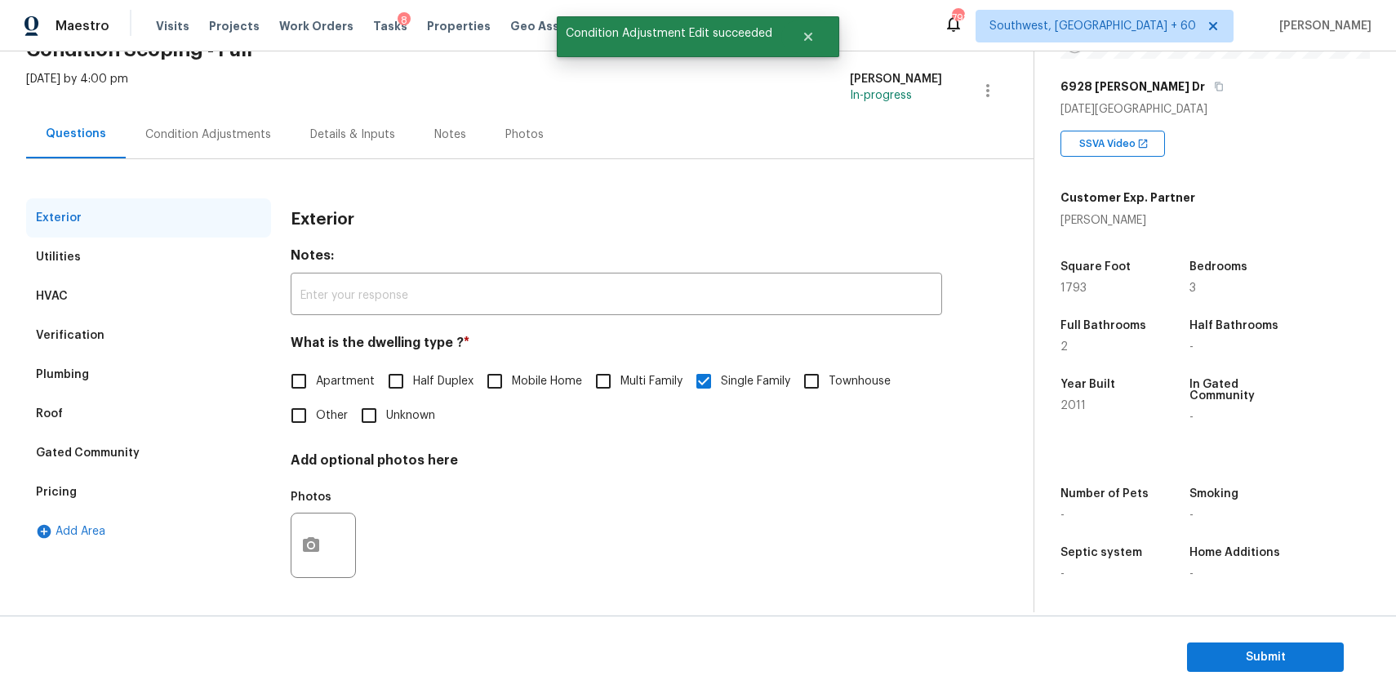
click at [132, 389] on div "Plumbing" at bounding box center [148, 374] width 245 height 39
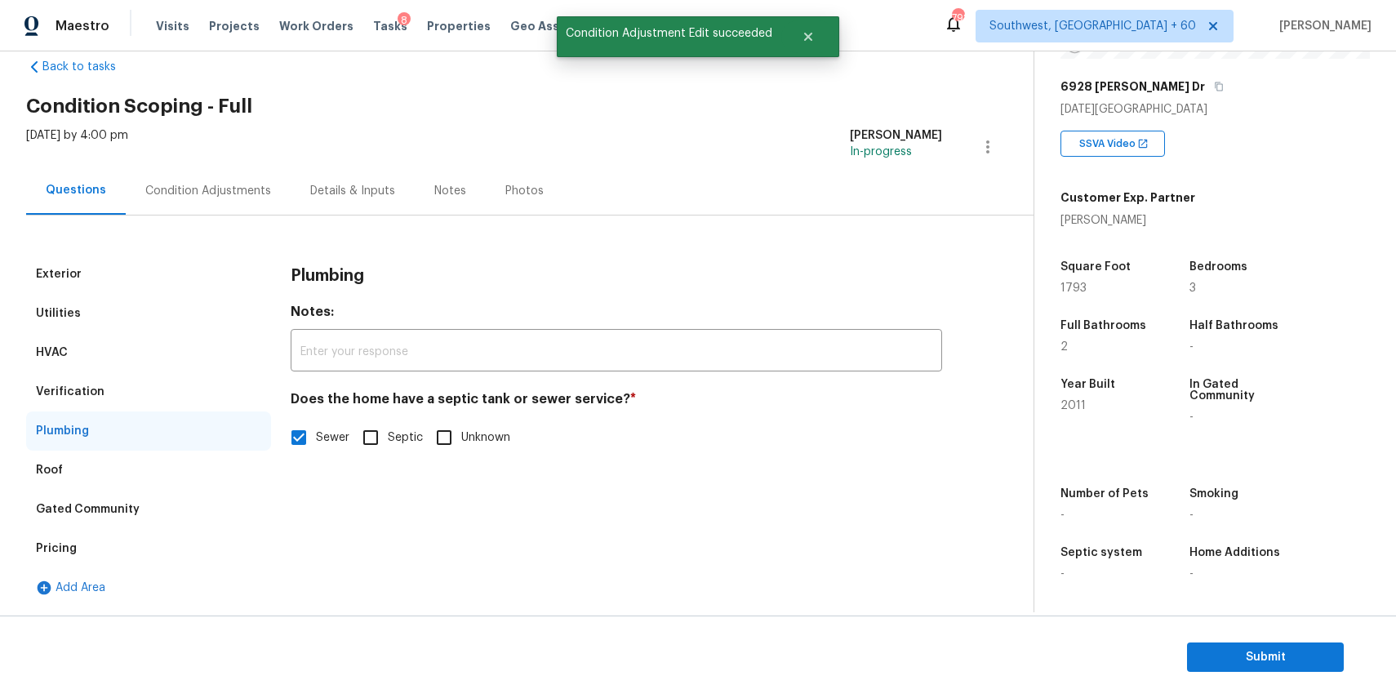
click at [152, 371] on div "HVAC" at bounding box center [148, 352] width 245 height 39
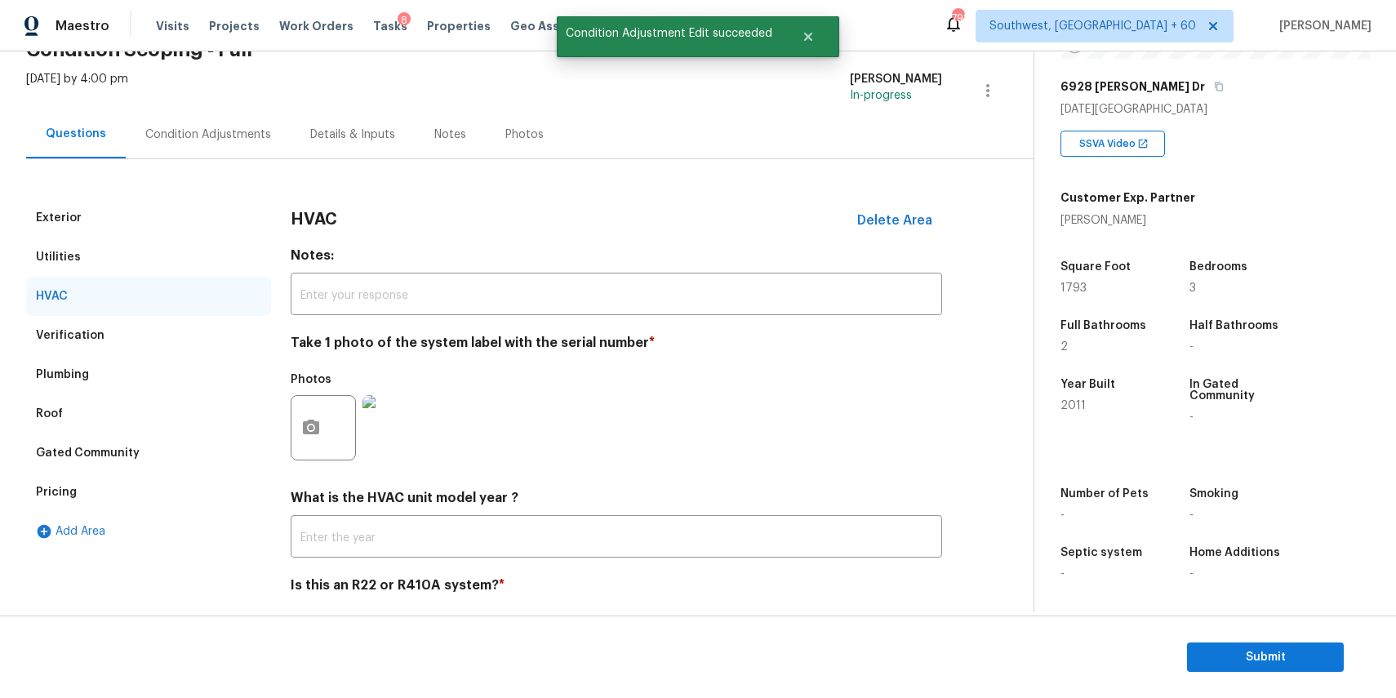
click at [198, 327] on div "Verification" at bounding box center [148, 335] width 245 height 39
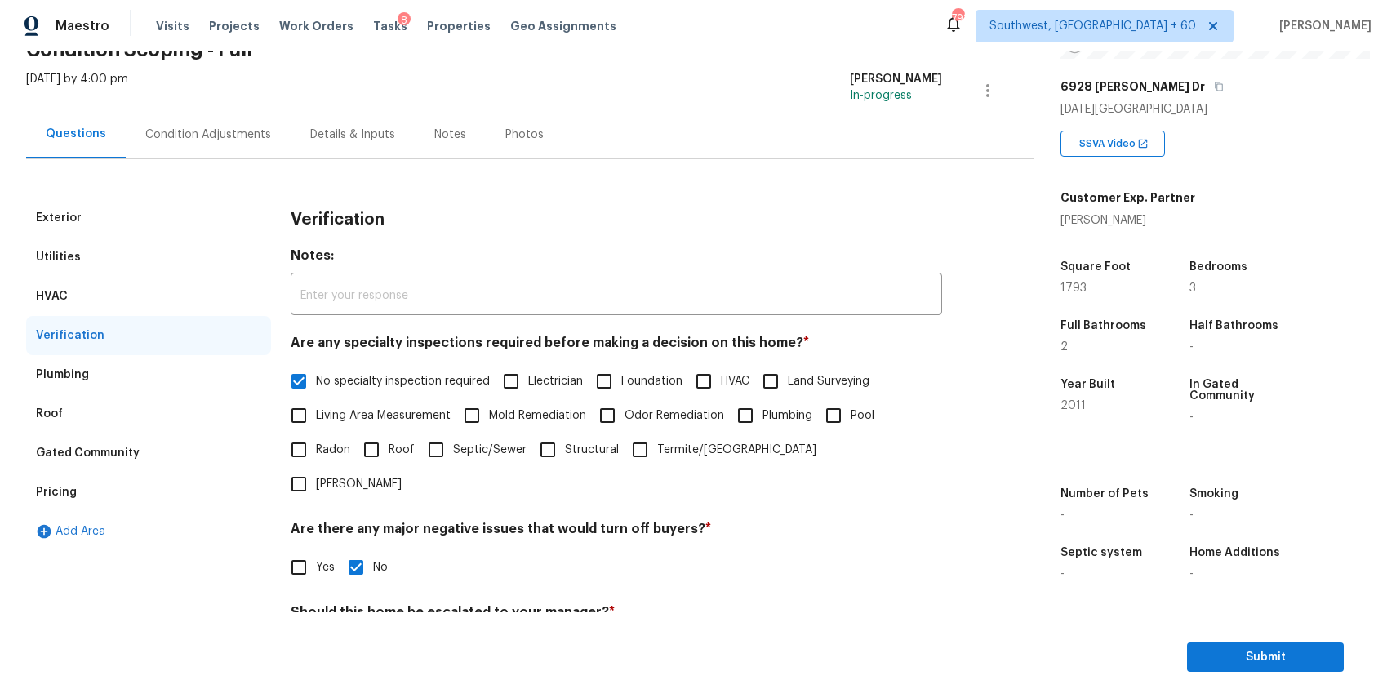
scroll to position [233, 0]
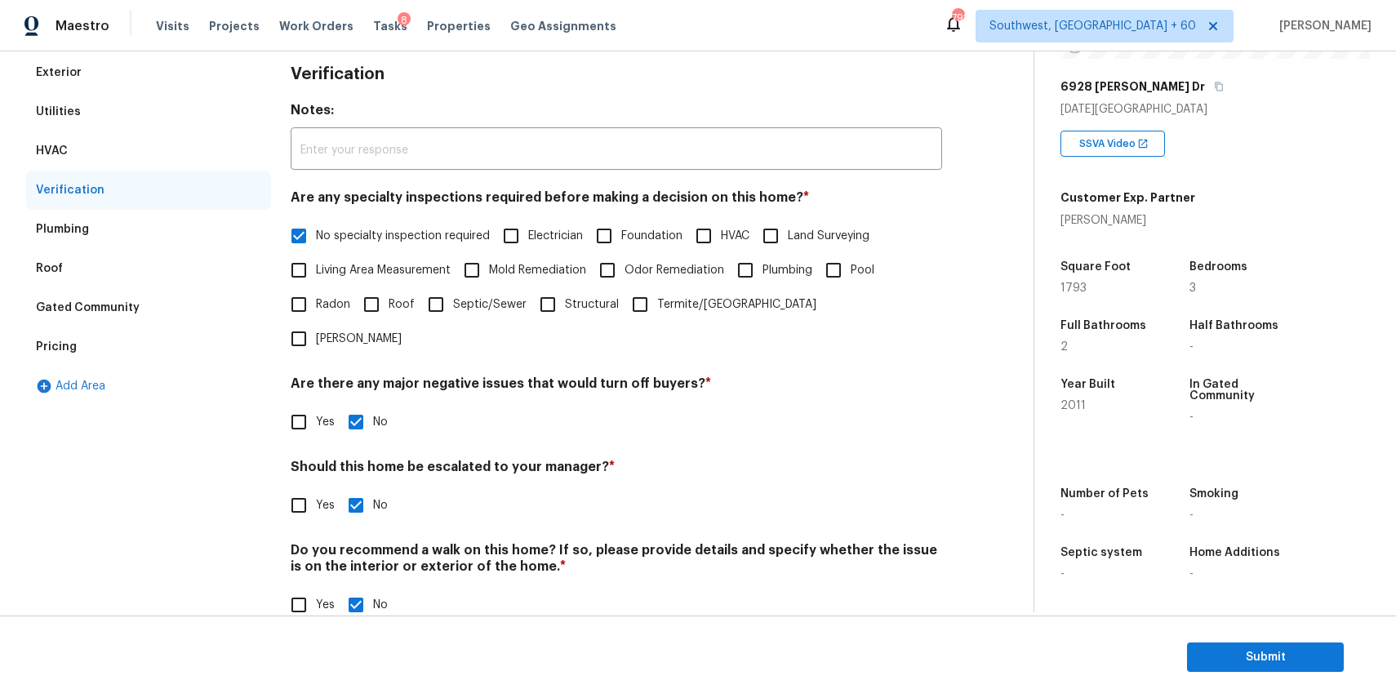
click at [321, 497] on span "Yes" at bounding box center [325, 505] width 19 height 17
click at [316, 488] on input "Yes" at bounding box center [299, 505] width 34 height 34
checkbox input "true"
checkbox input "false"
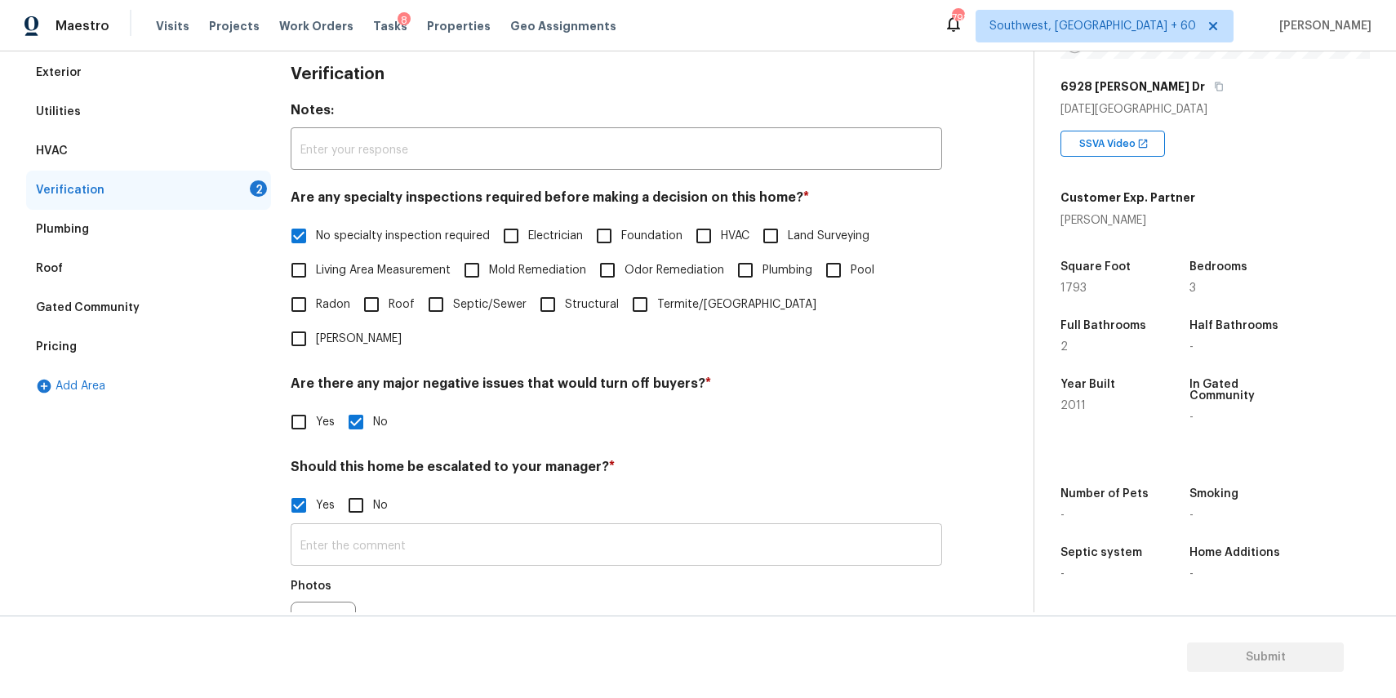
click at [440, 527] on input "text" at bounding box center [616, 546] width 651 height 38
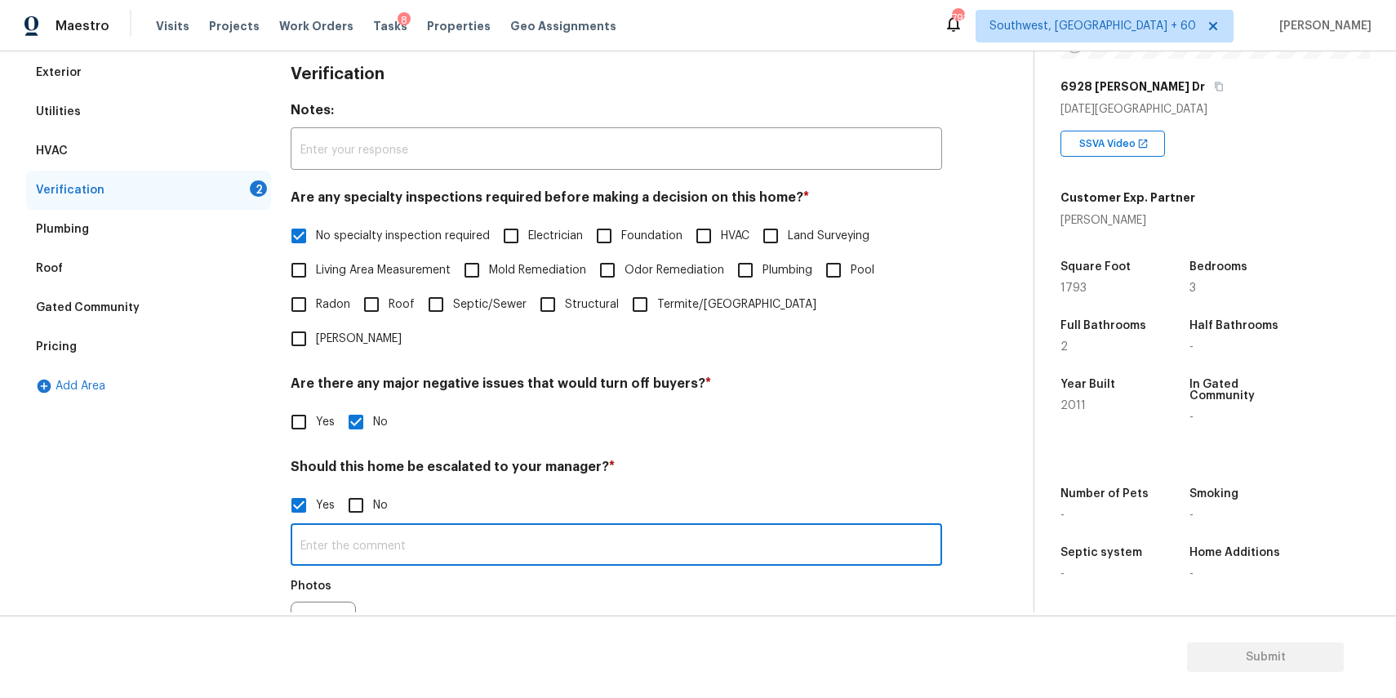
click at [440, 527] on input "text" at bounding box center [616, 546] width 651 height 38
click at [302, 527] on input "this home" at bounding box center [616, 546] width 651 height 38
click at [423, 527] on input "This home" at bounding box center [616, 546] width 651 height 38
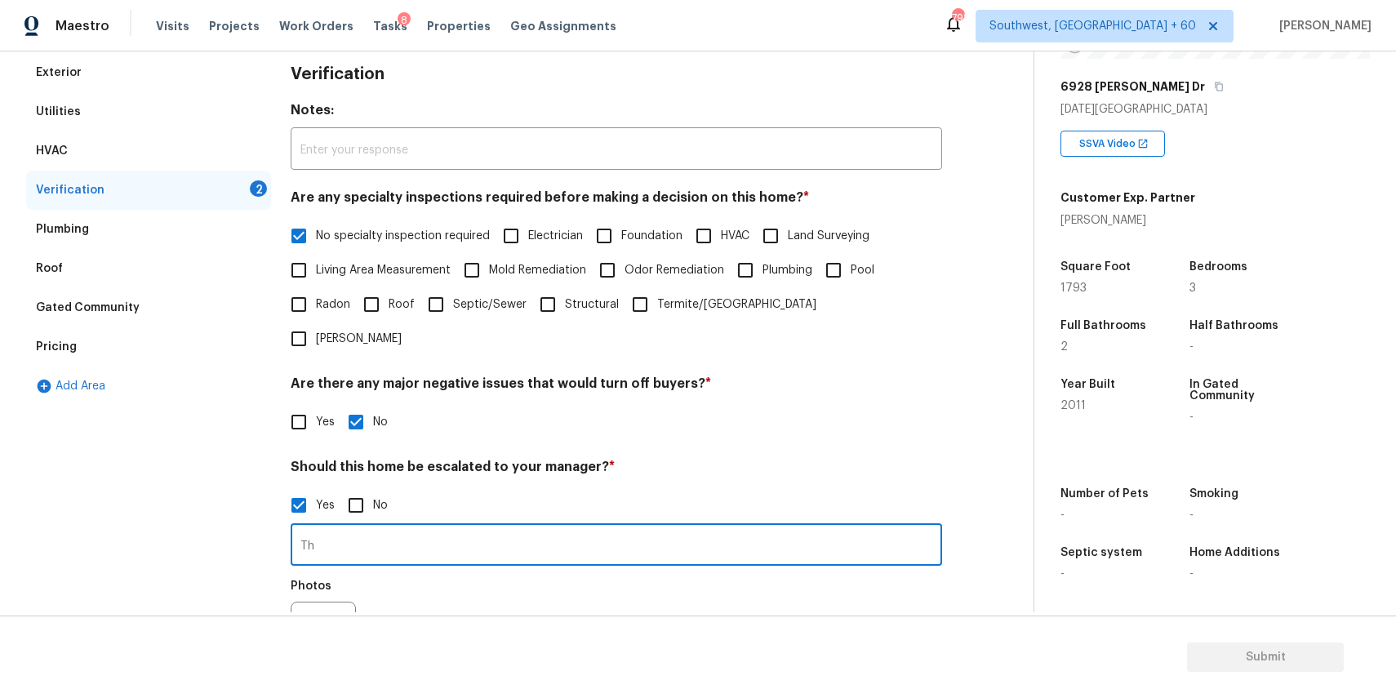
type input "T"
click at [474, 527] on input "agent mentioned as possible foundation issue" at bounding box center [616, 546] width 651 height 38
click at [652, 527] on input "agent mentioned as possible of minor settlement issue" at bounding box center [616, 546] width 651 height 38
click at [658, 527] on input "agent mentioned as possible of minor settlement issue" at bounding box center [616, 546] width 651 height 38
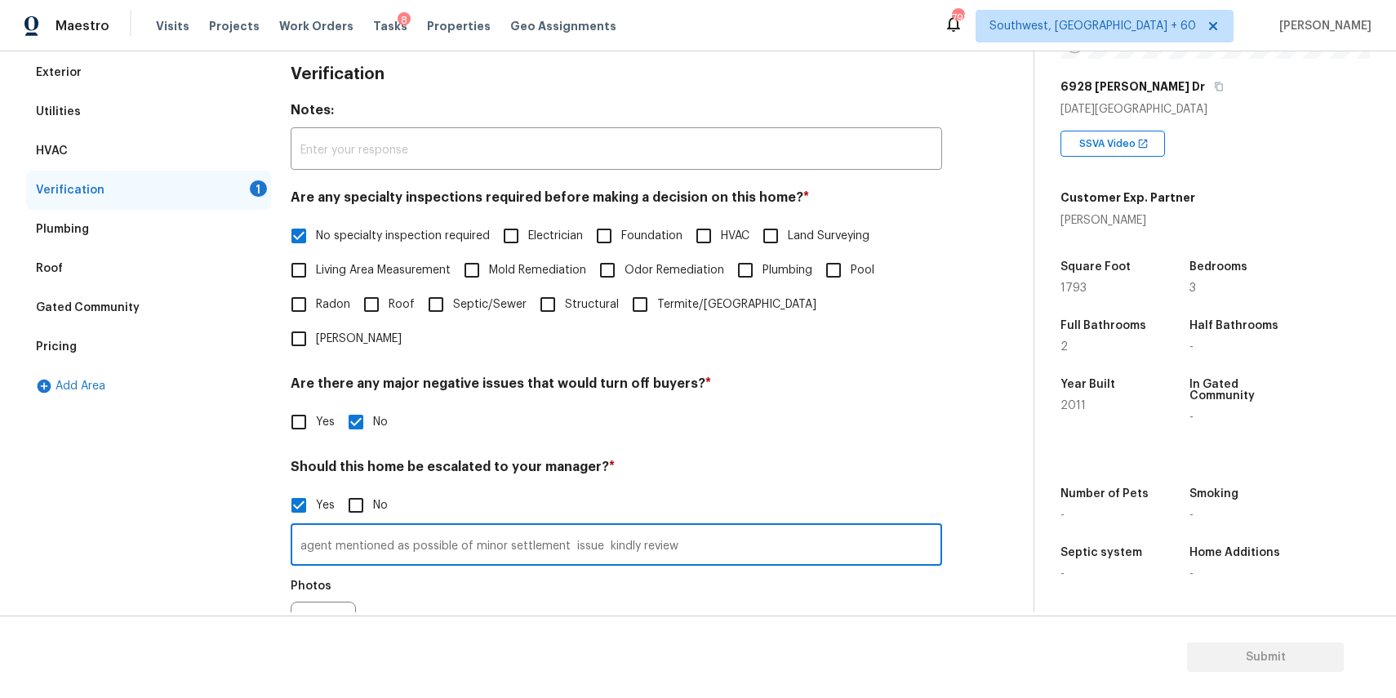
click at [593, 527] on input "agent mentioned as possible of minor settlement issue kindly review" at bounding box center [616, 546] width 651 height 38
click at [598, 527] on input "agent mentioned as possible of minor settlement issue kindly review" at bounding box center [616, 546] width 651 height 38
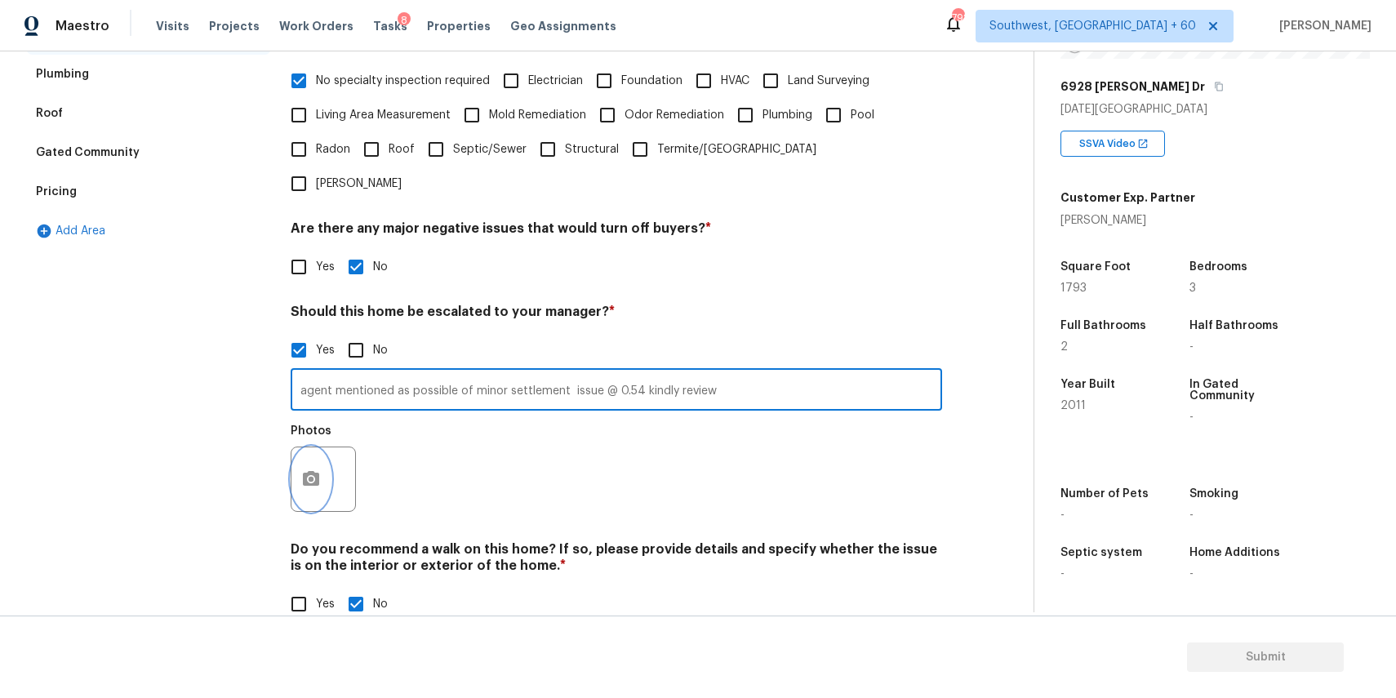
click at [310, 469] on icon "button" at bounding box center [311, 479] width 20 height 20
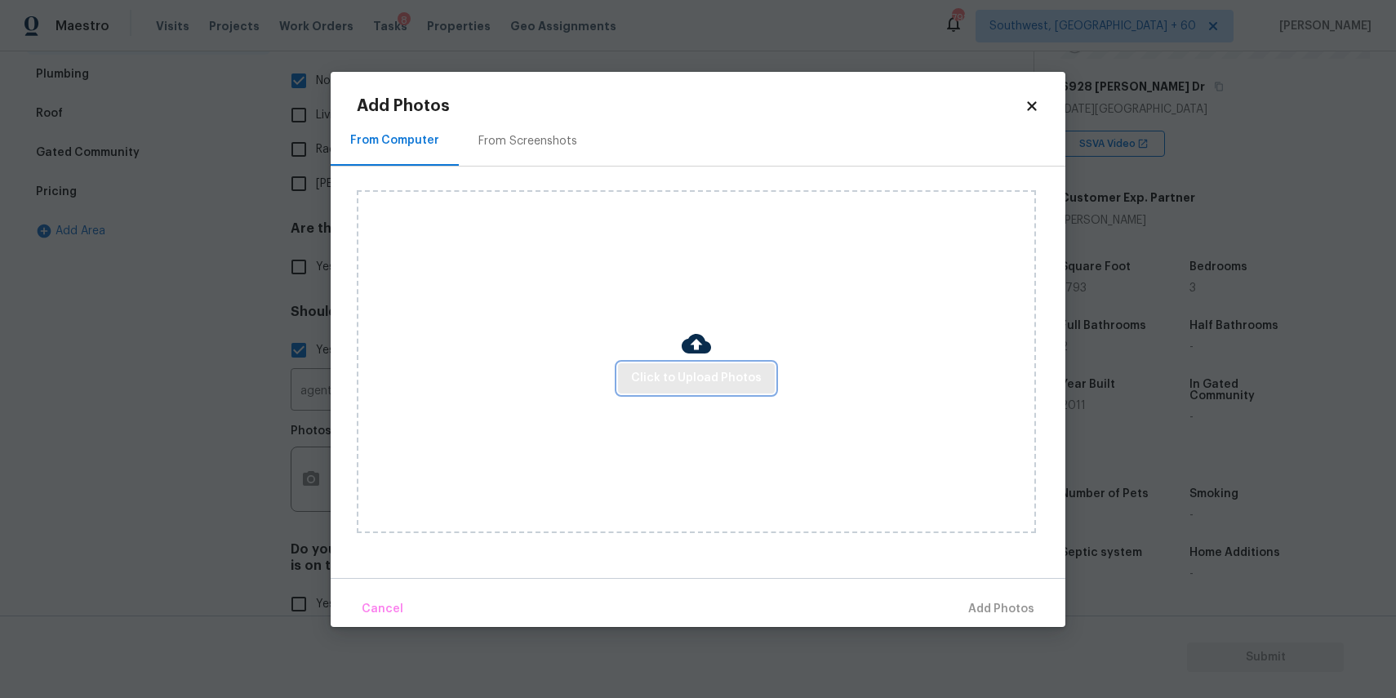
click at [681, 385] on span "Click to Upload Photos" at bounding box center [696, 378] width 131 height 20
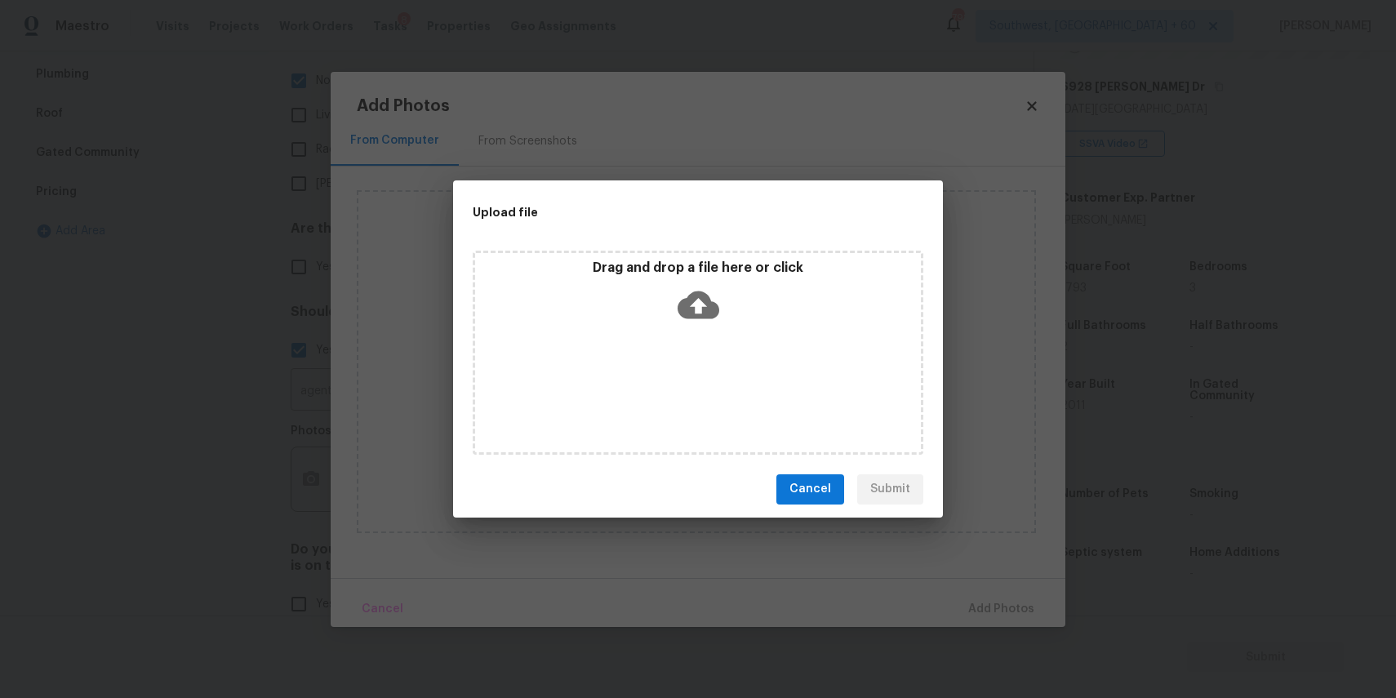
click at [681, 385] on div "Drag and drop a file here or click" at bounding box center [698, 353] width 451 height 204
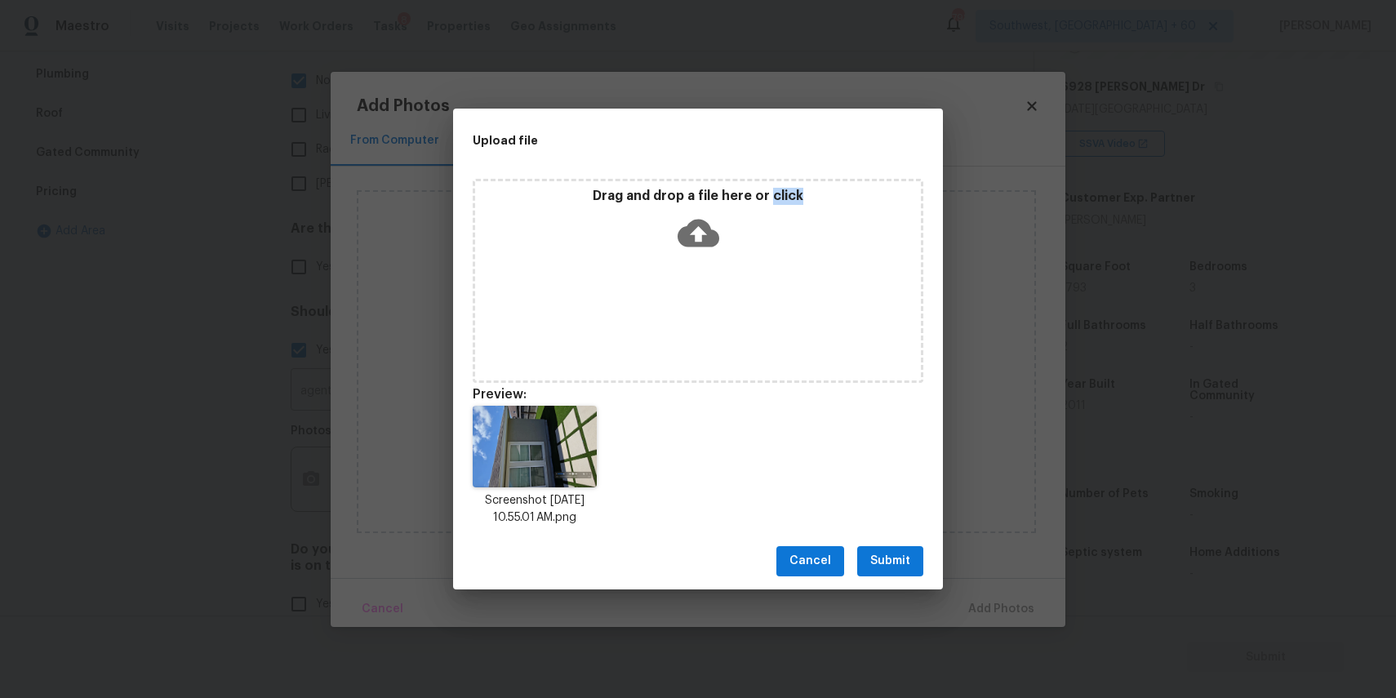
click at [886, 551] on span "Submit" at bounding box center [890, 561] width 40 height 20
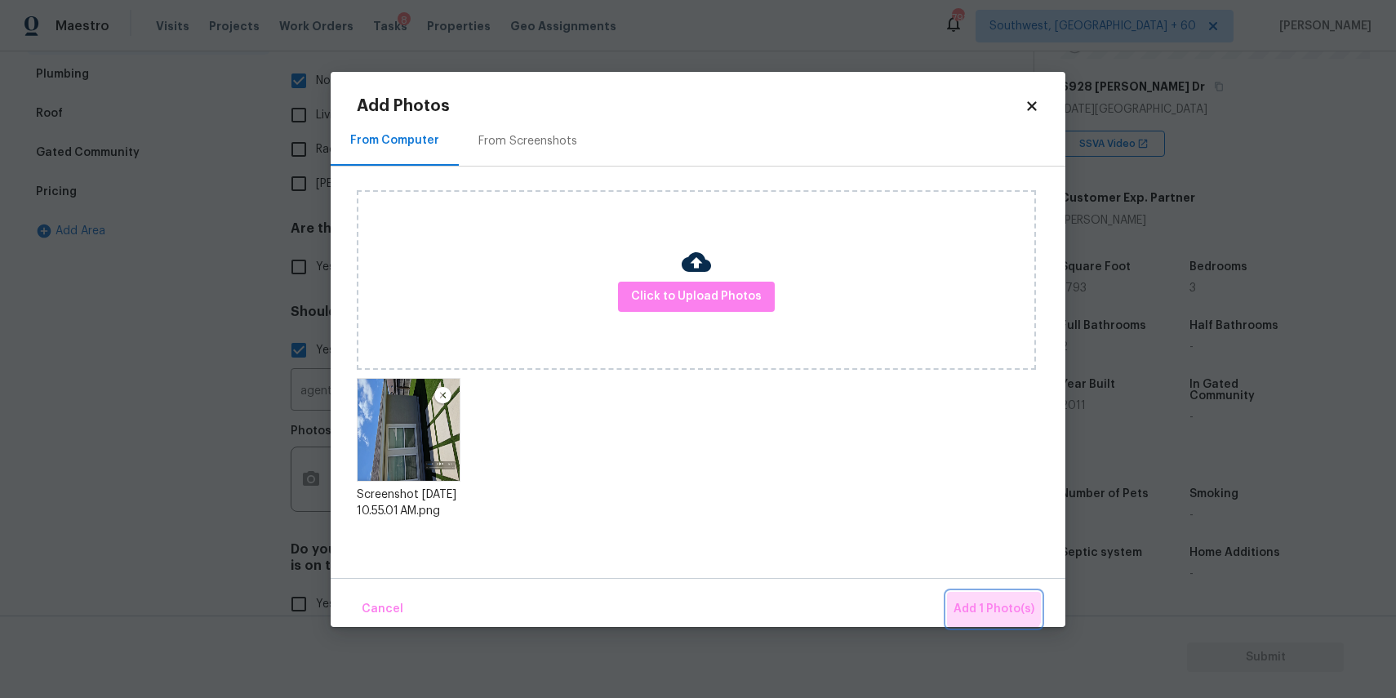
click at [989, 598] on button "Add 1 Photo(s)" at bounding box center [994, 609] width 94 height 35
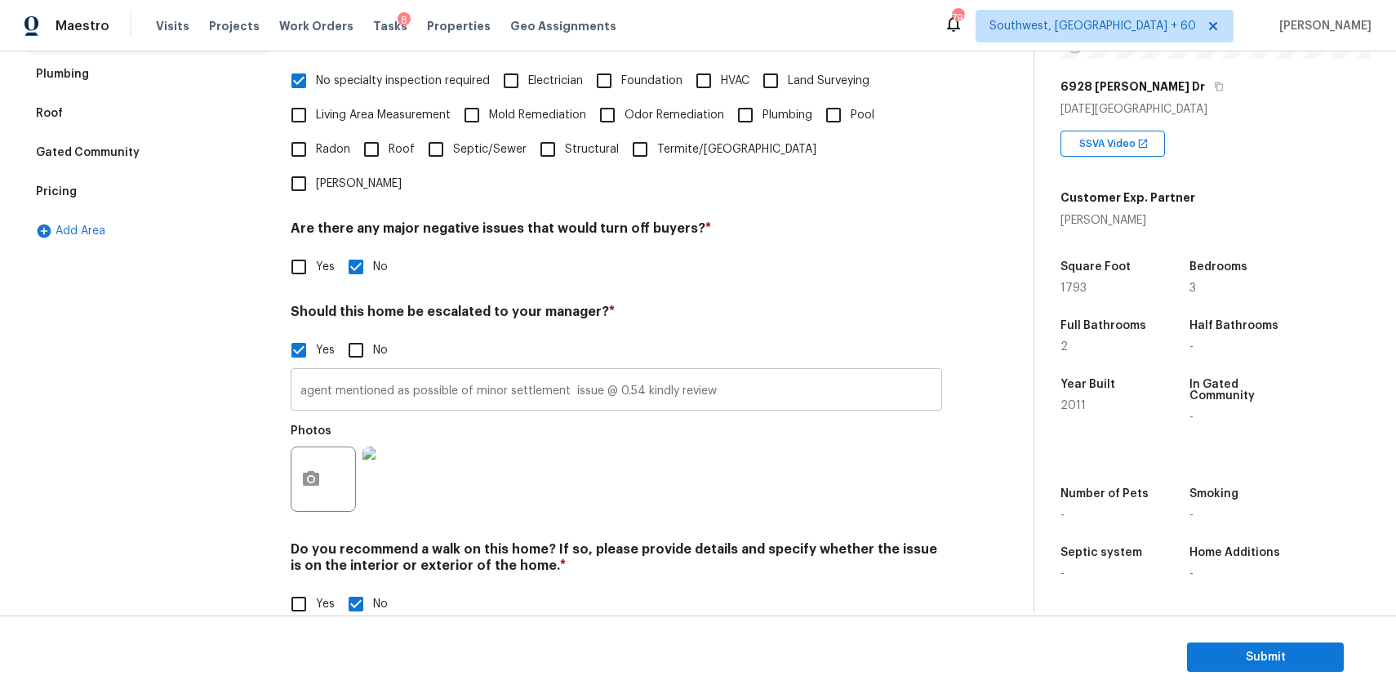
click at [640, 372] on input "agent mentioned as possible of minor settlement issue @ 0.54 kindly review" at bounding box center [616, 391] width 651 height 38
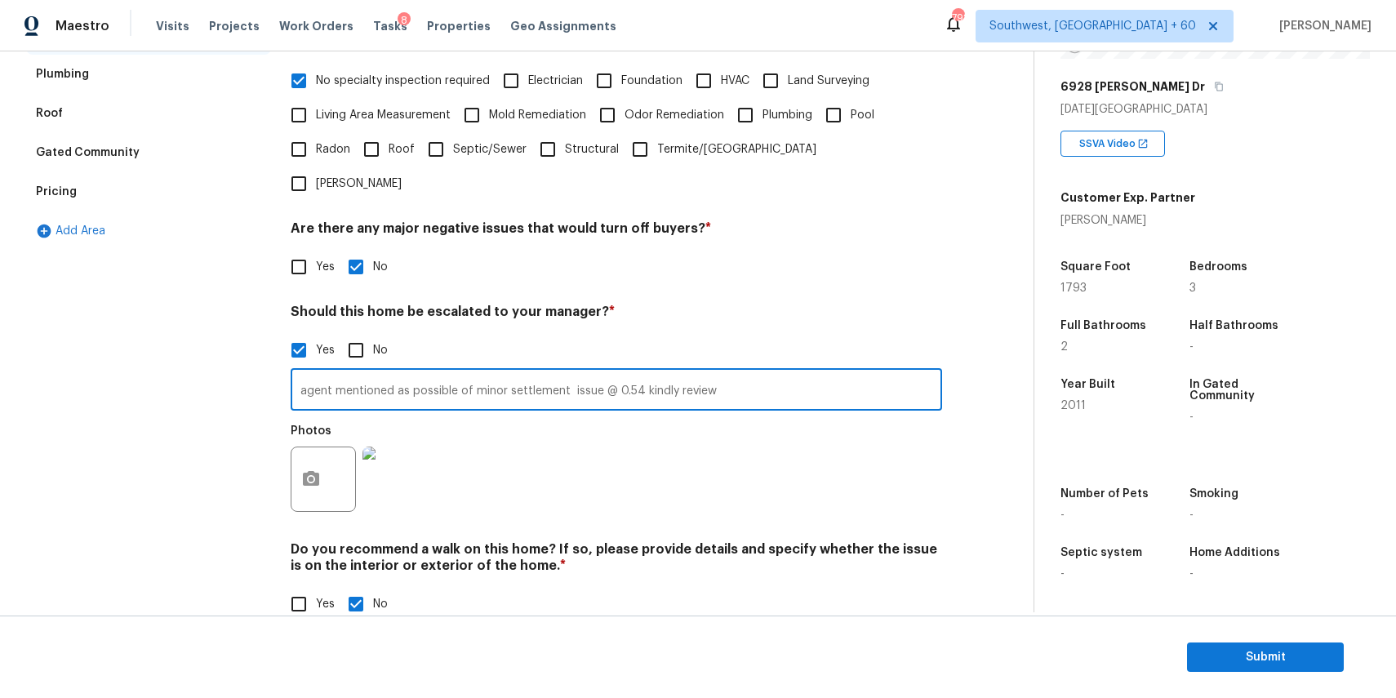
click at [743, 372] on input "agent mentioned as possible of minor settlement issue @ 0.54 kindly review" at bounding box center [616, 391] width 651 height 38
type input "agent mentioned as possible of minor settlement issue @ 0.54 kindly review"
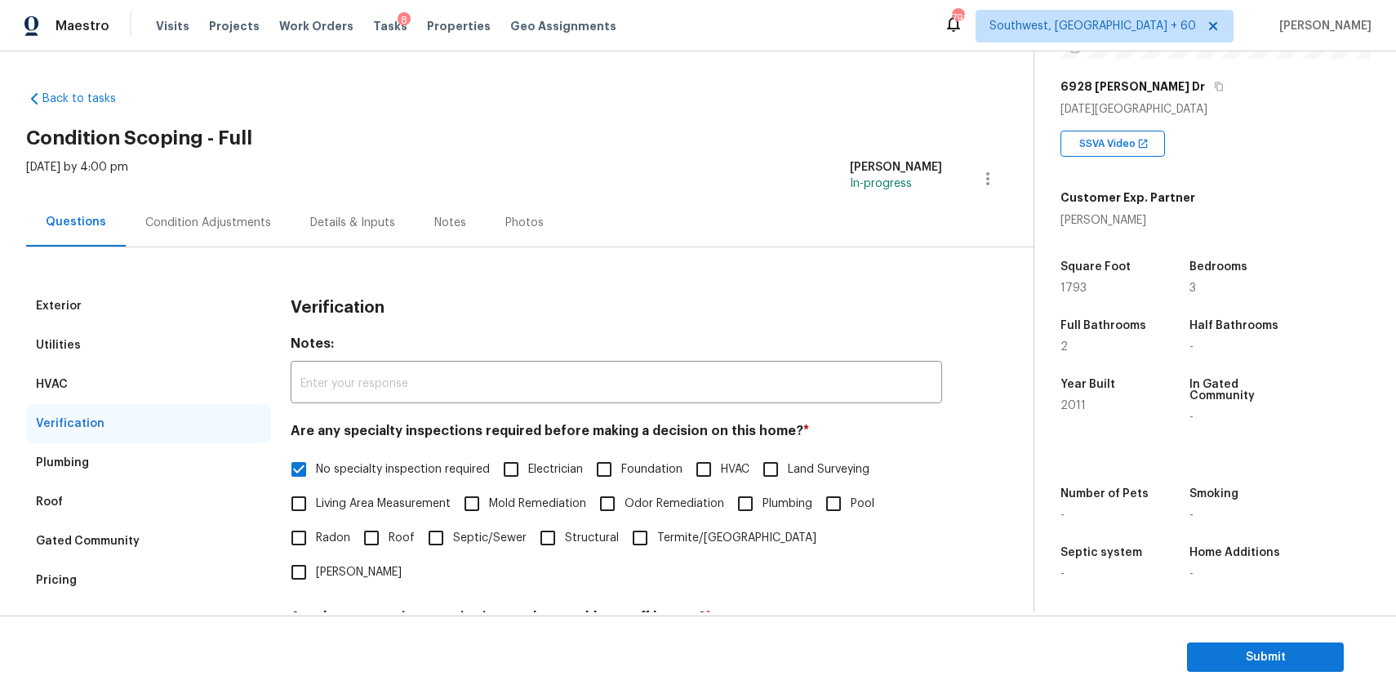
click at [230, 210] on div "Condition Adjustments" at bounding box center [208, 222] width 165 height 48
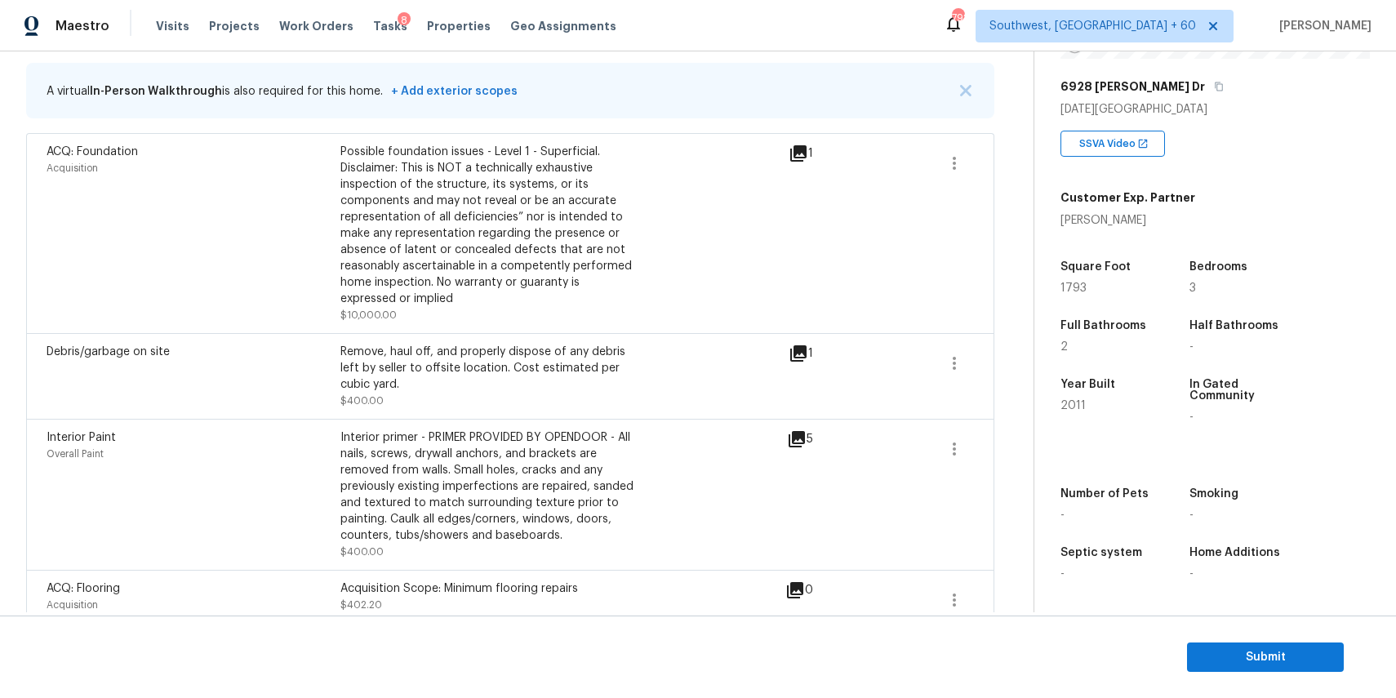
scroll to position [130, 0]
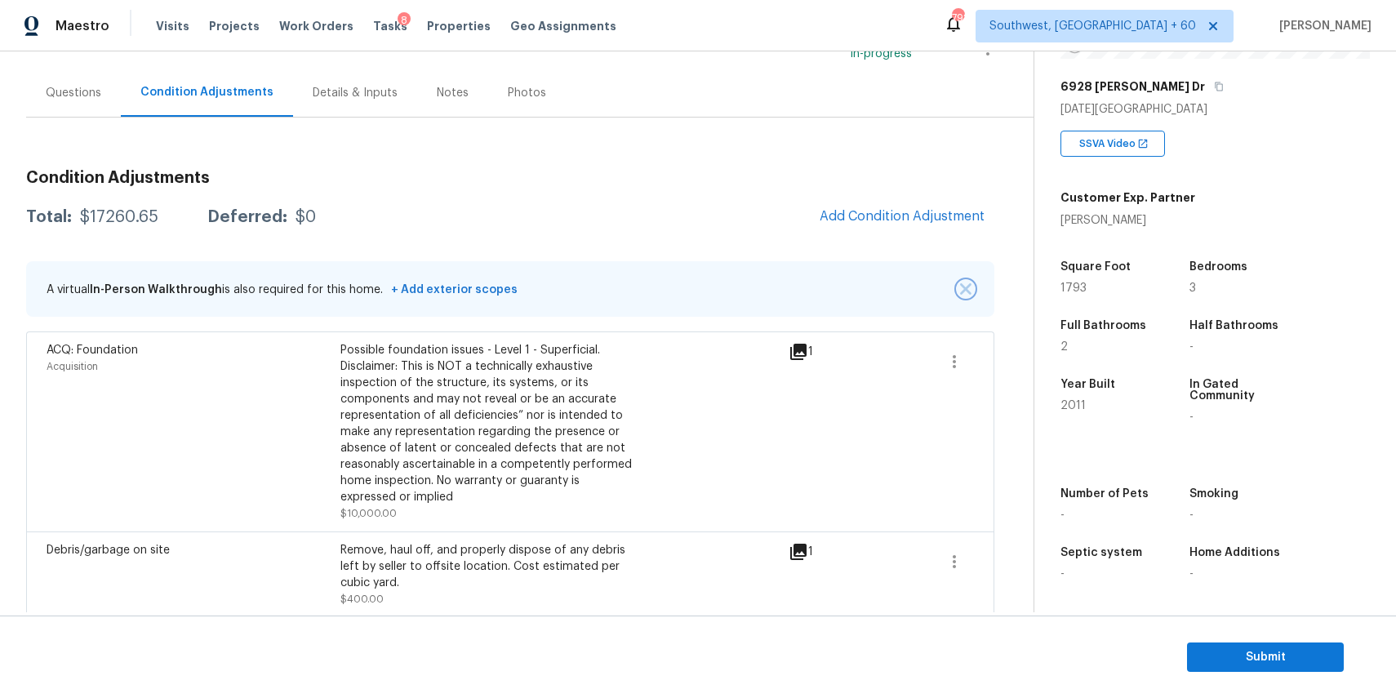
click at [966, 287] on img "button" at bounding box center [965, 288] width 11 height 11
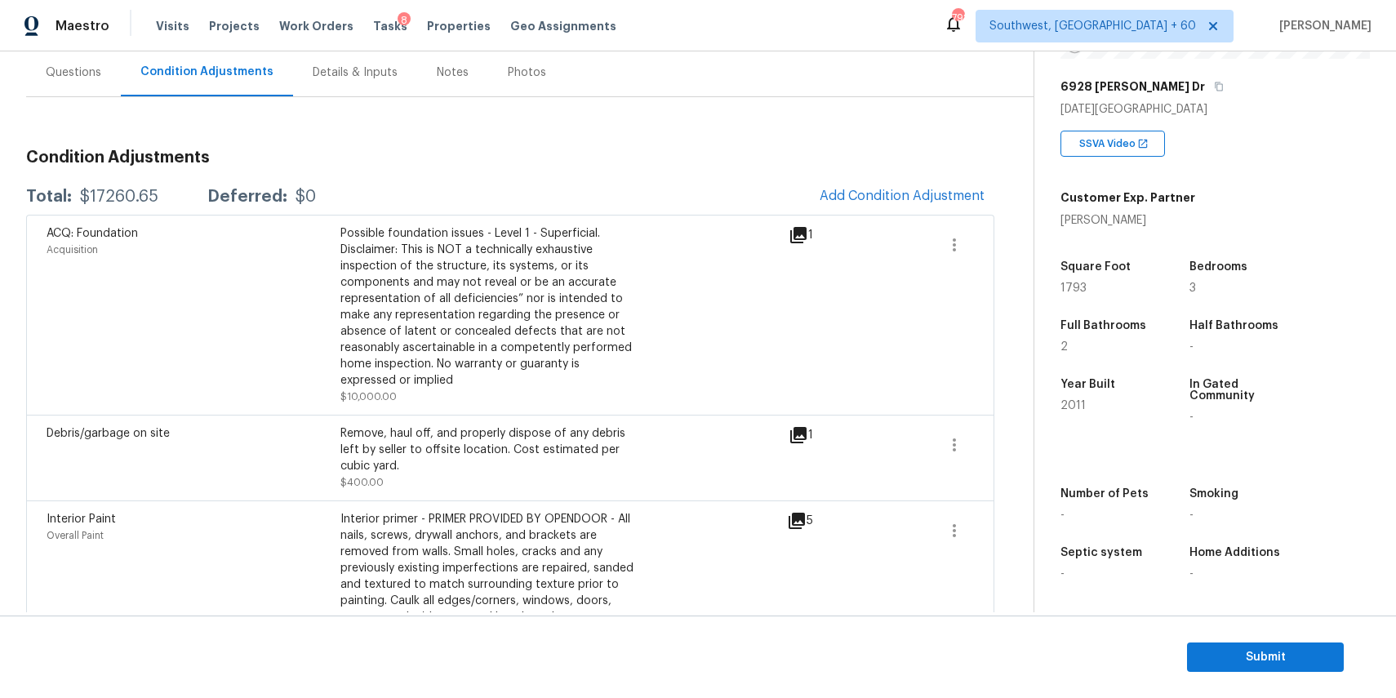
scroll to position [0, 0]
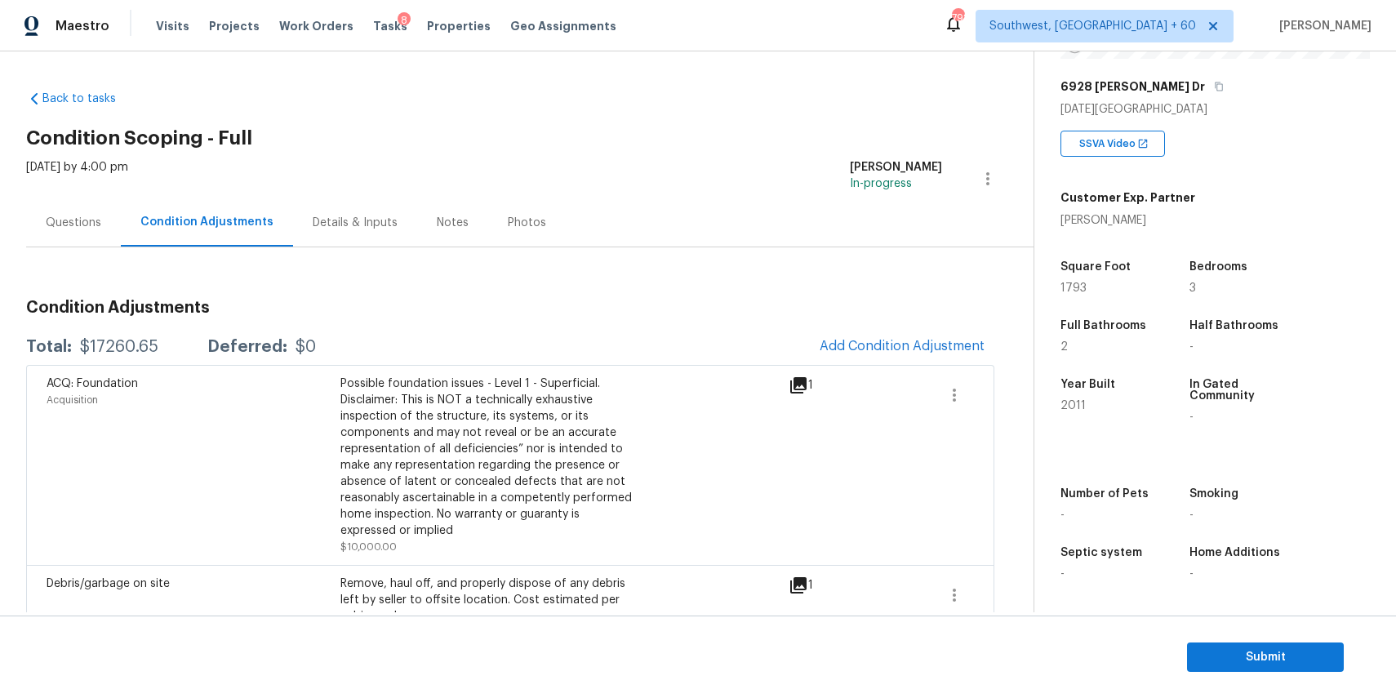
click at [140, 344] on div "$17260.65" at bounding box center [119, 347] width 78 height 16
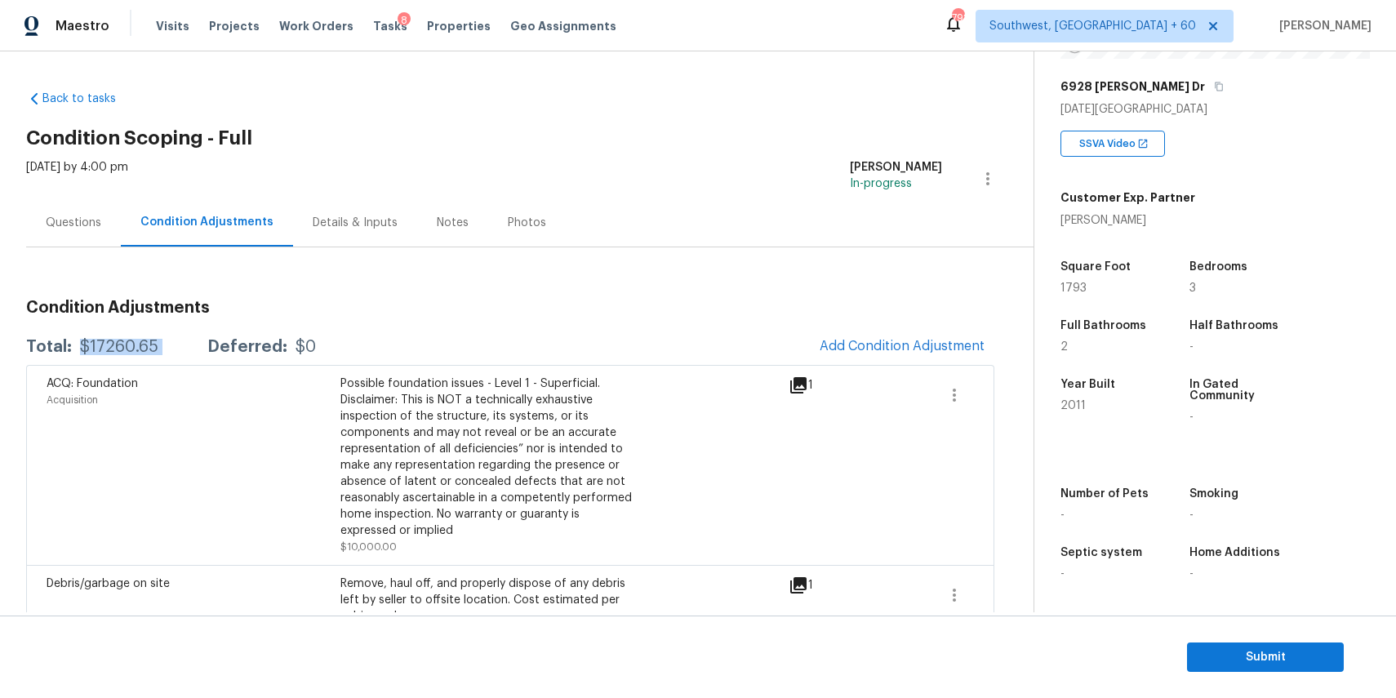
copy div "$17260.65"
click at [127, 352] on div "$17260.65" at bounding box center [119, 347] width 78 height 16
click at [109, 212] on div "Questions" at bounding box center [73, 222] width 95 height 48
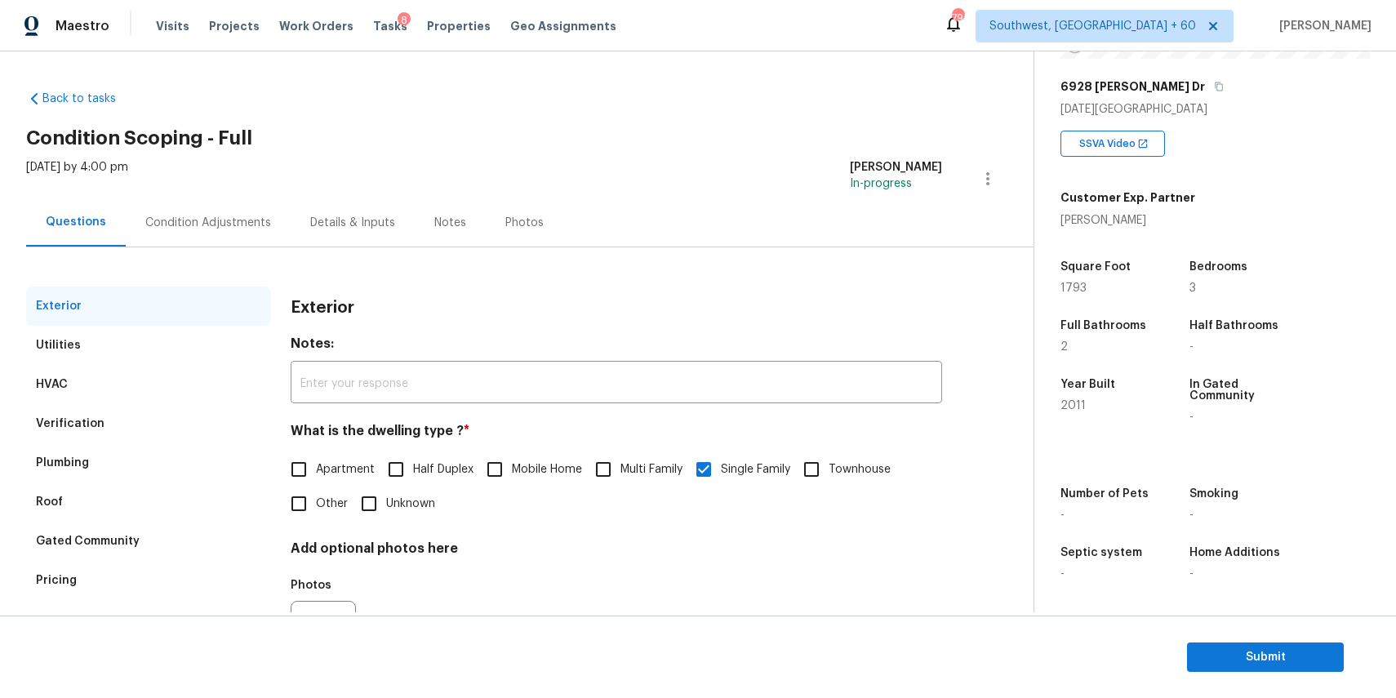
scroll to position [88, 0]
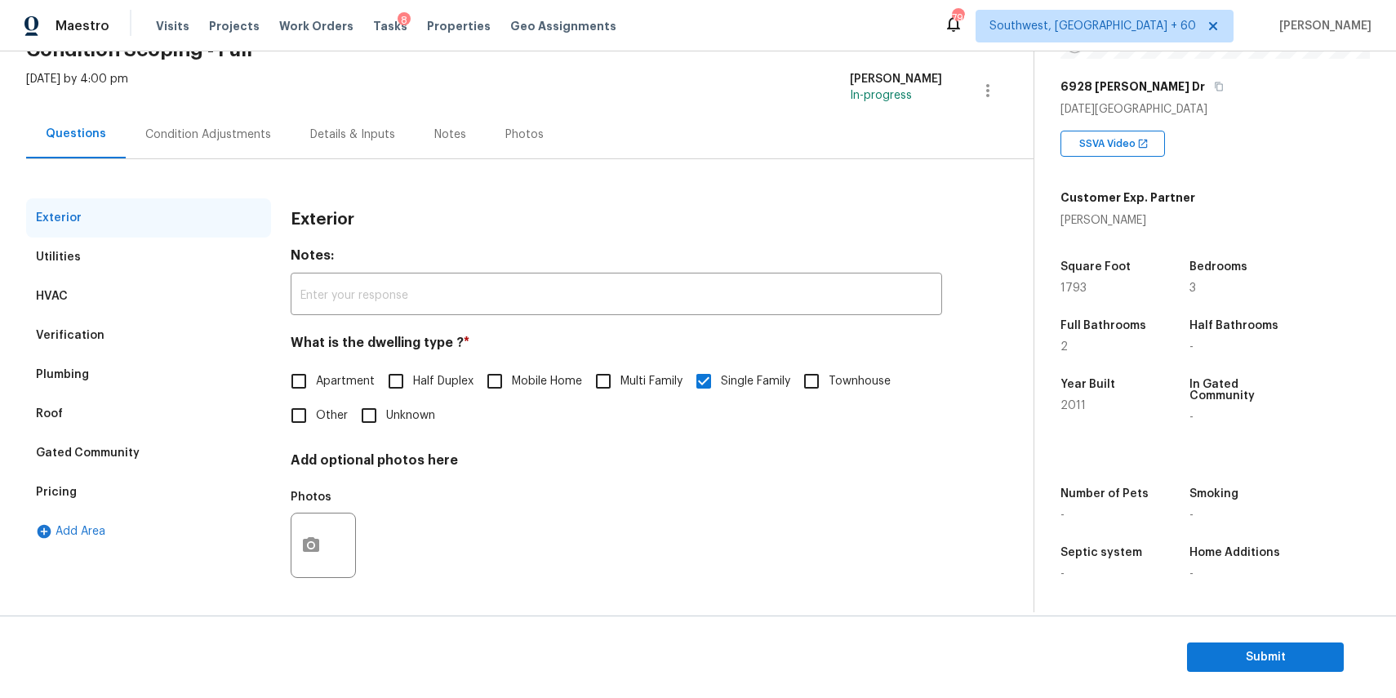
click at [158, 344] on div "Verification" at bounding box center [148, 335] width 245 height 39
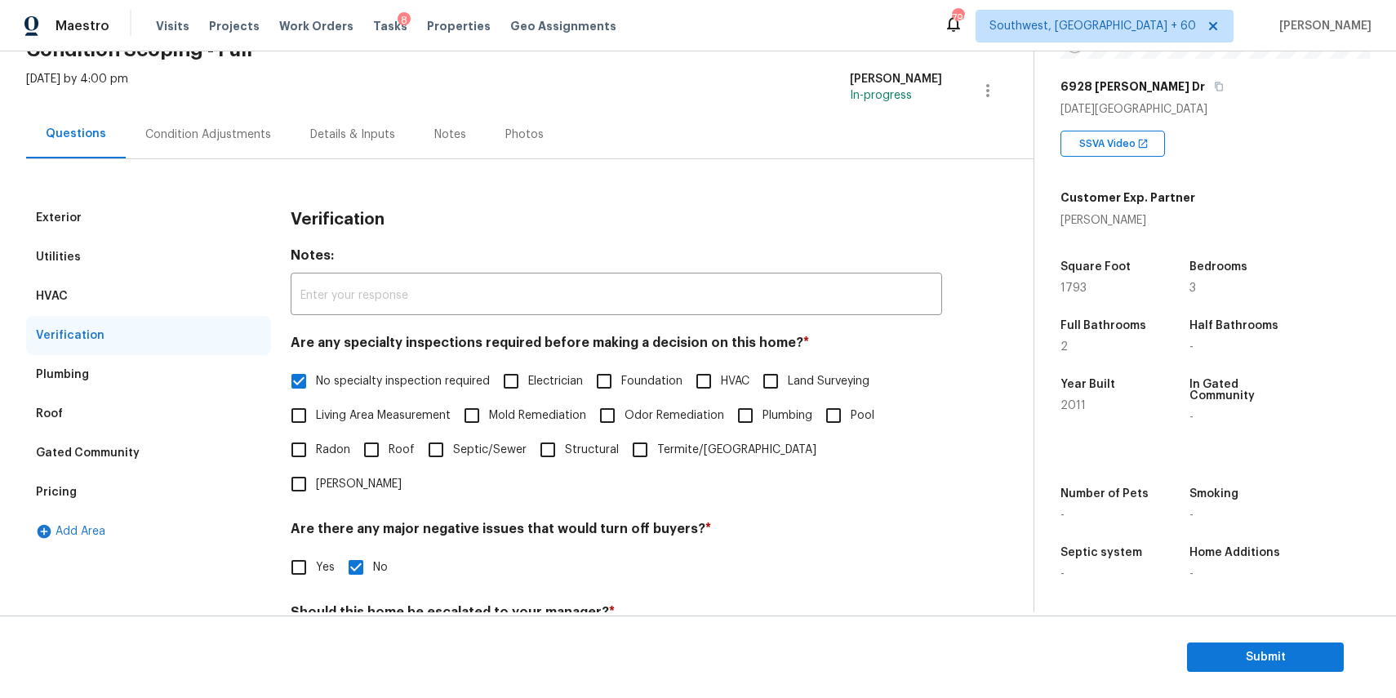
scroll to position [389, 0]
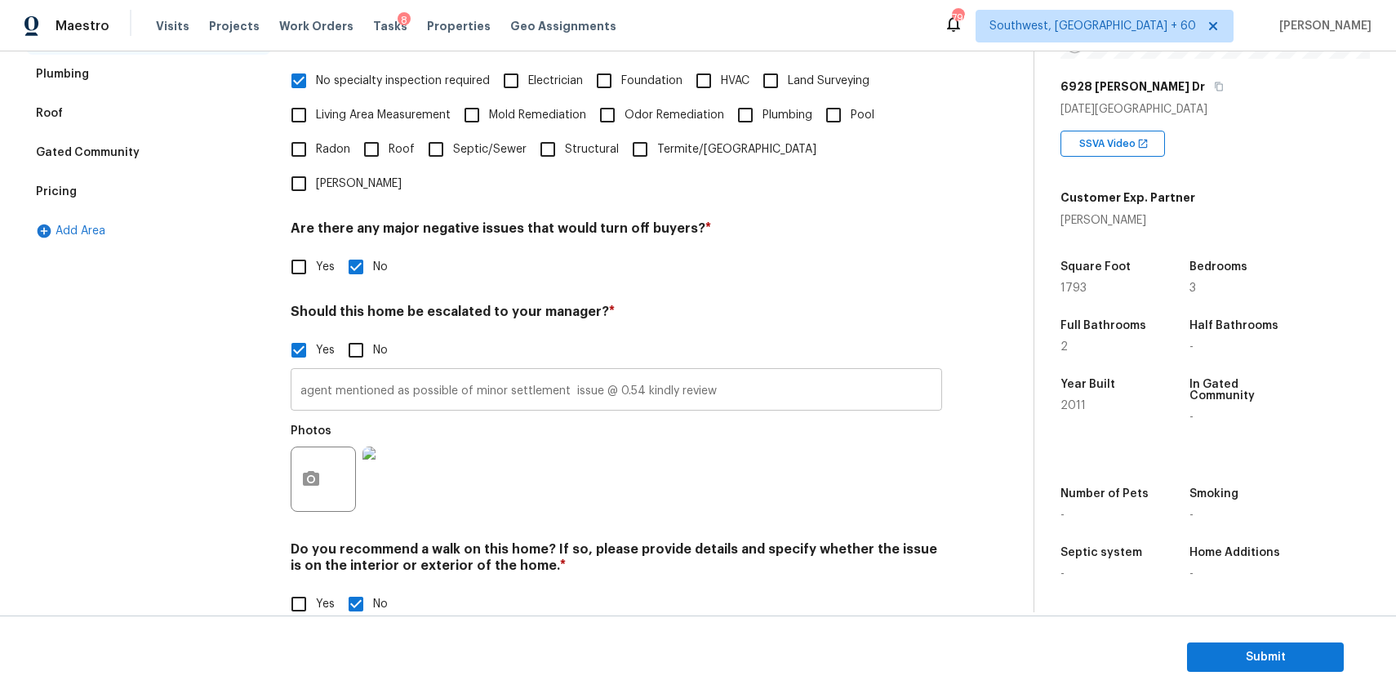
click at [567, 372] on input "agent mentioned as possible of minor settlement issue @ 0.54 kindly review" at bounding box center [616, 391] width 651 height 38
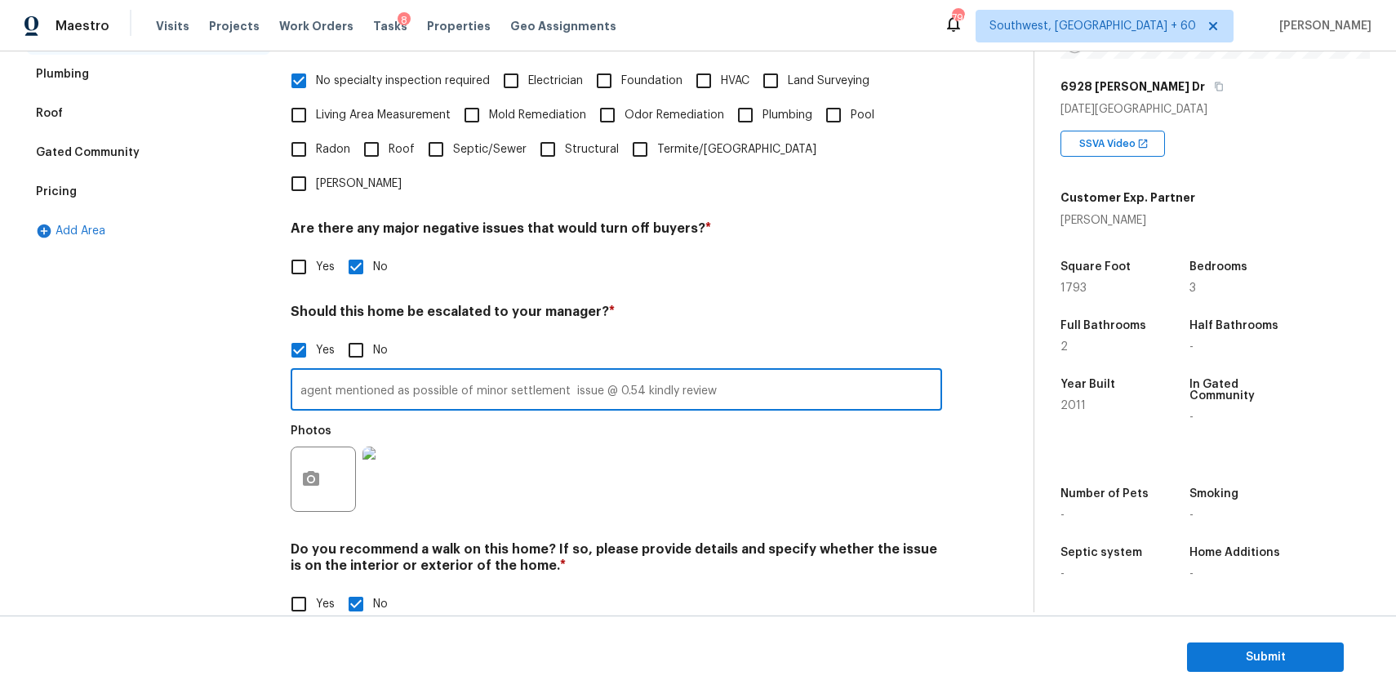
click at [567, 372] on input "agent mentioned as possible of minor settlement issue @ 0.54 kindly review" at bounding box center [616, 391] width 651 height 38
click at [1290, 653] on span "Submit" at bounding box center [1265, 657] width 131 height 20
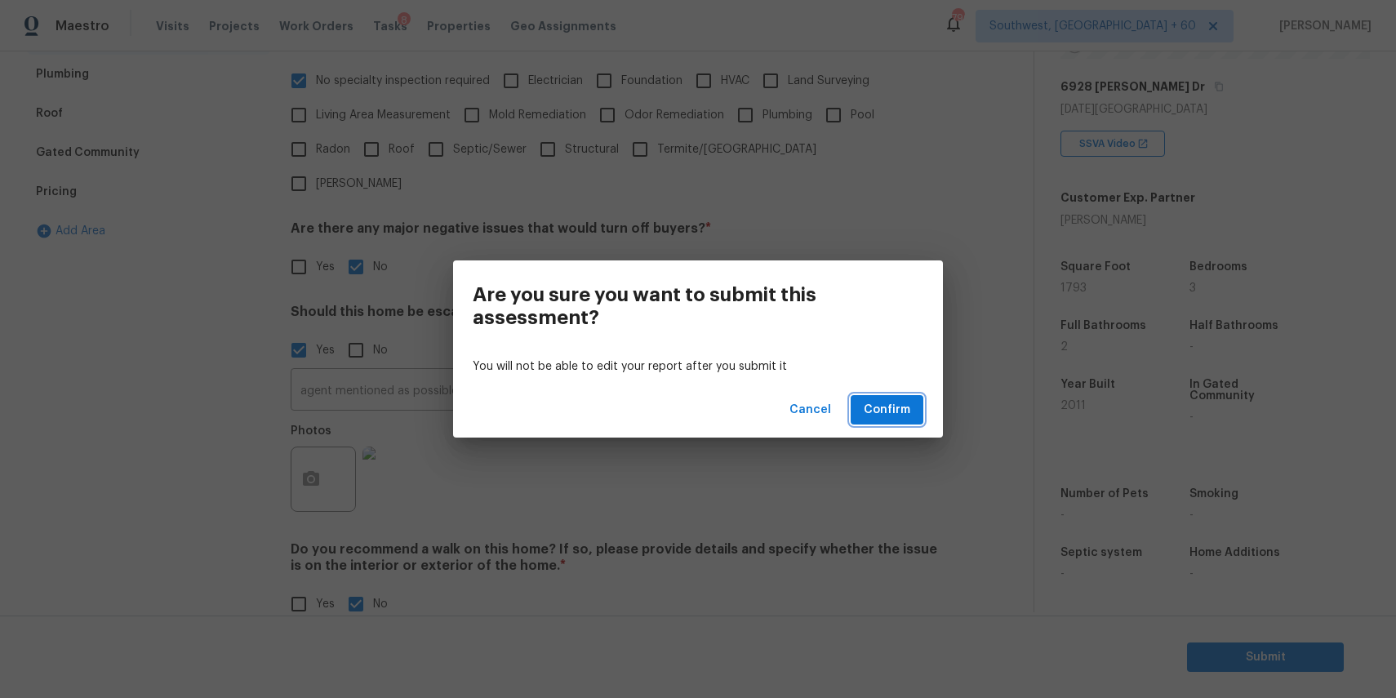
click at [894, 407] on span "Confirm" at bounding box center [887, 410] width 47 height 20
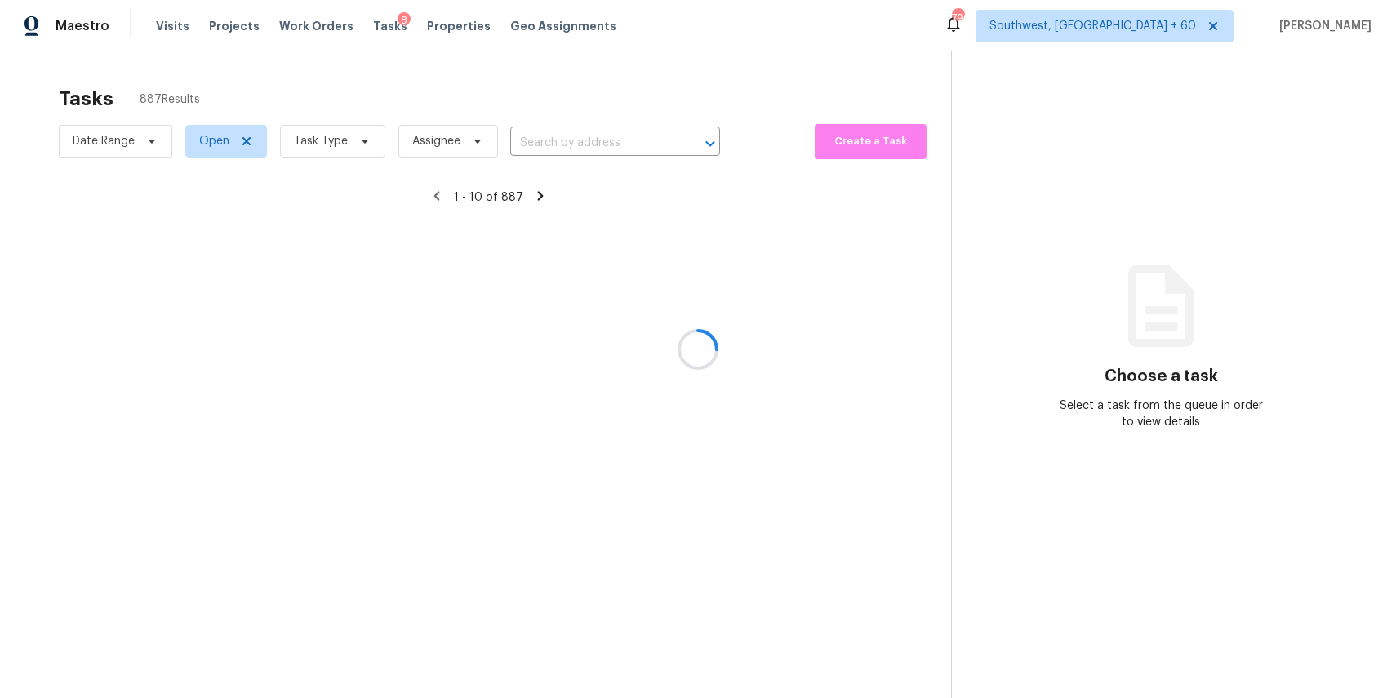
click at [589, 147] on div at bounding box center [698, 349] width 1396 height 698
click at [602, 126] on div at bounding box center [698, 349] width 1396 height 698
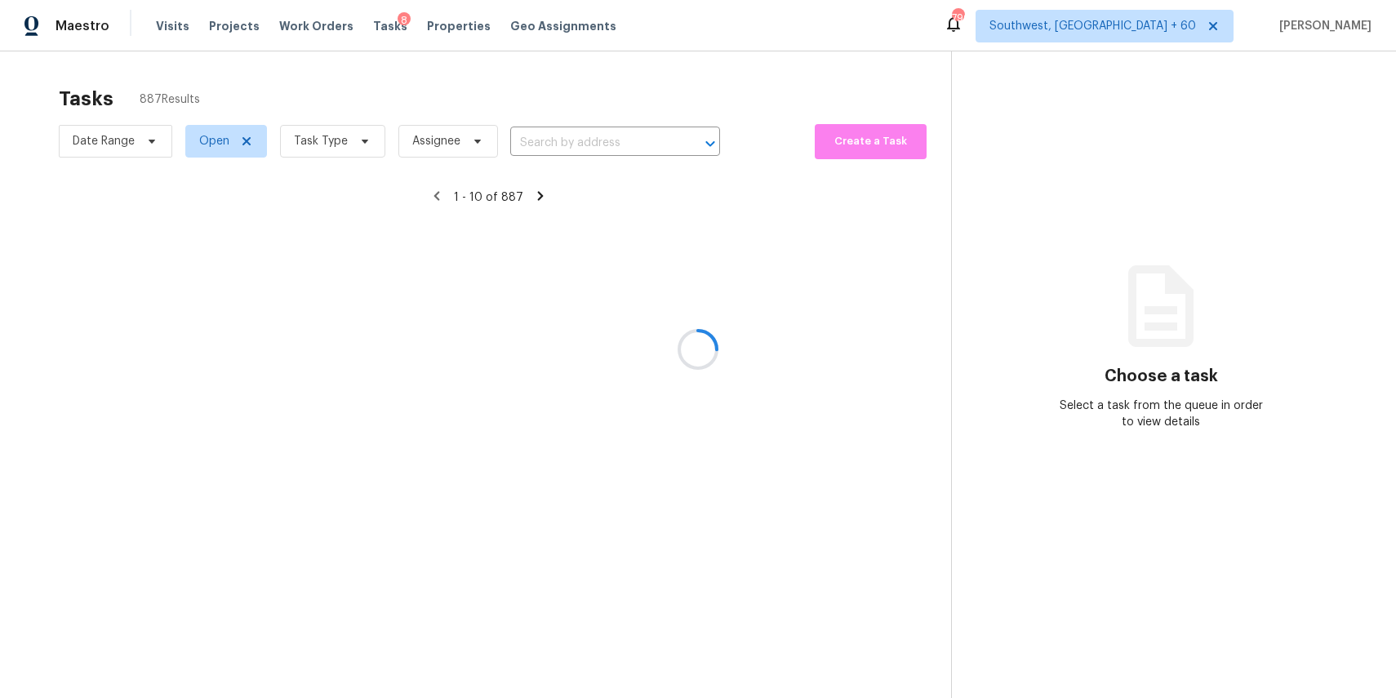
click at [613, 130] on div at bounding box center [698, 349] width 1396 height 698
click at [616, 138] on div at bounding box center [698, 349] width 1396 height 698
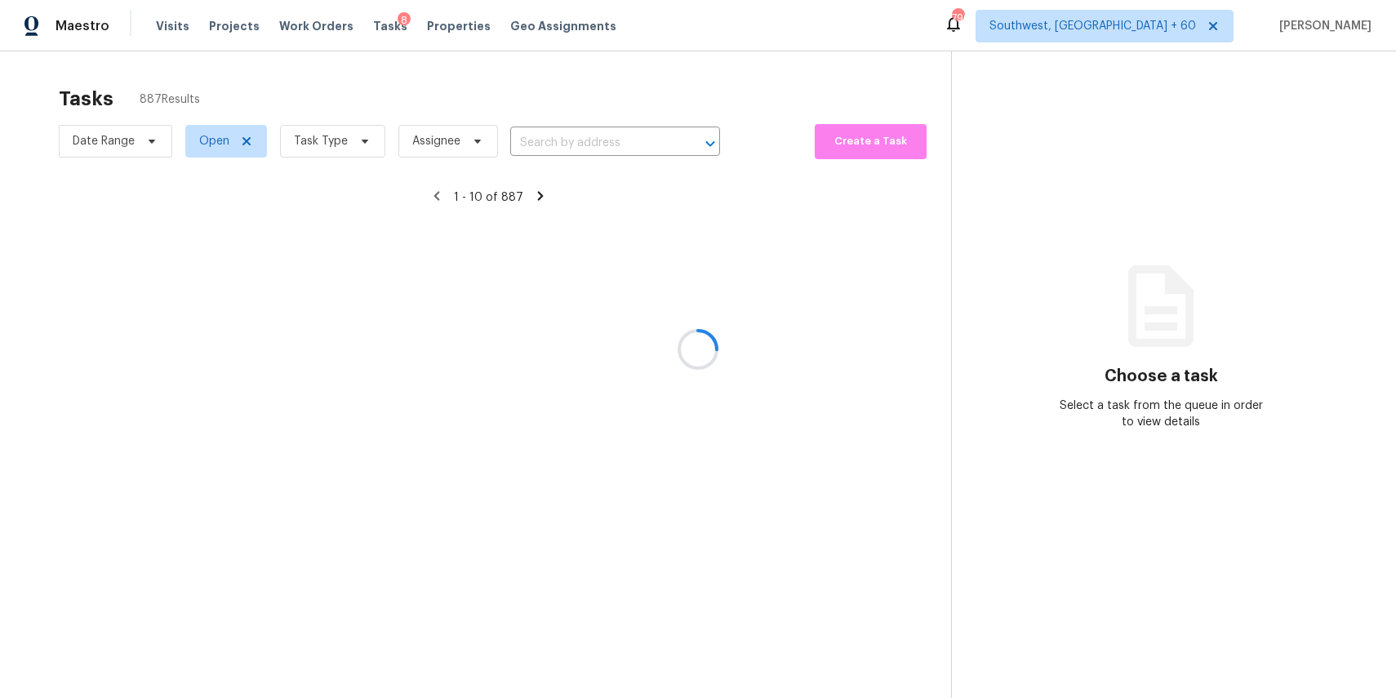
click at [616, 138] on div at bounding box center [698, 349] width 1396 height 698
click at [596, 144] on div at bounding box center [698, 349] width 1396 height 698
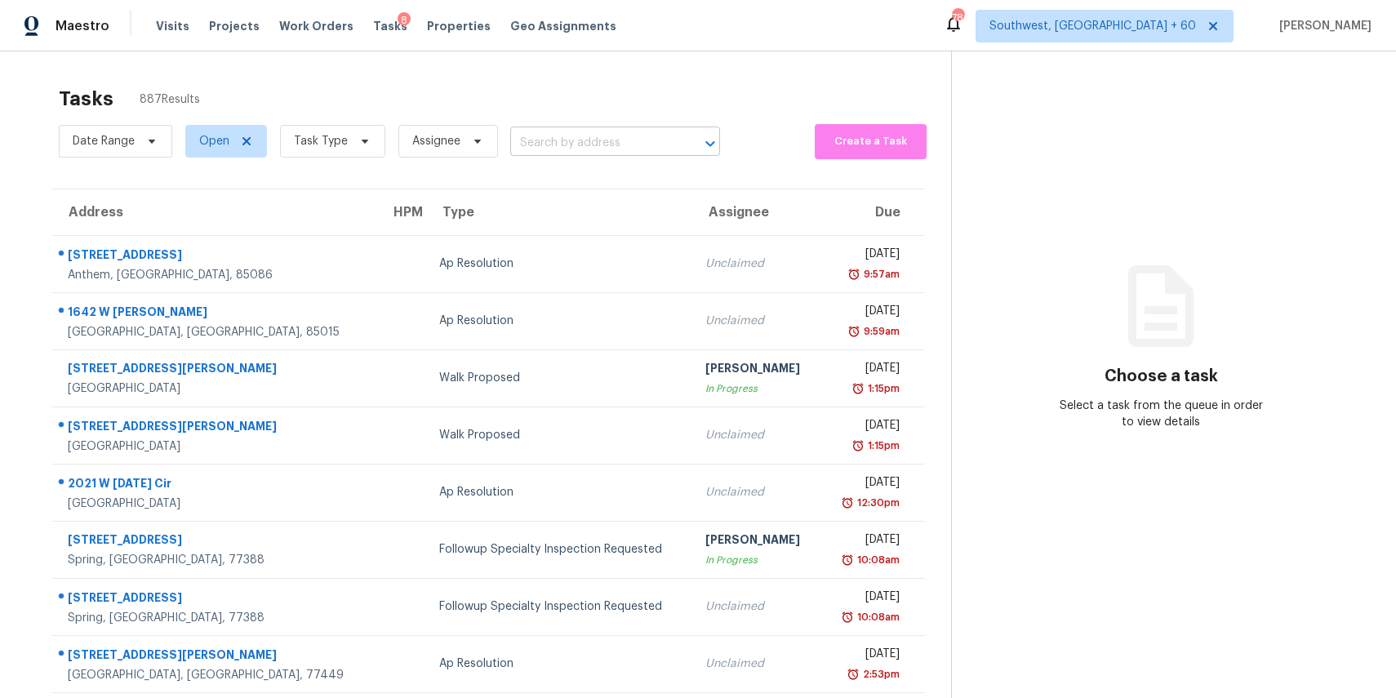
click at [598, 141] on input "text" at bounding box center [592, 143] width 164 height 25
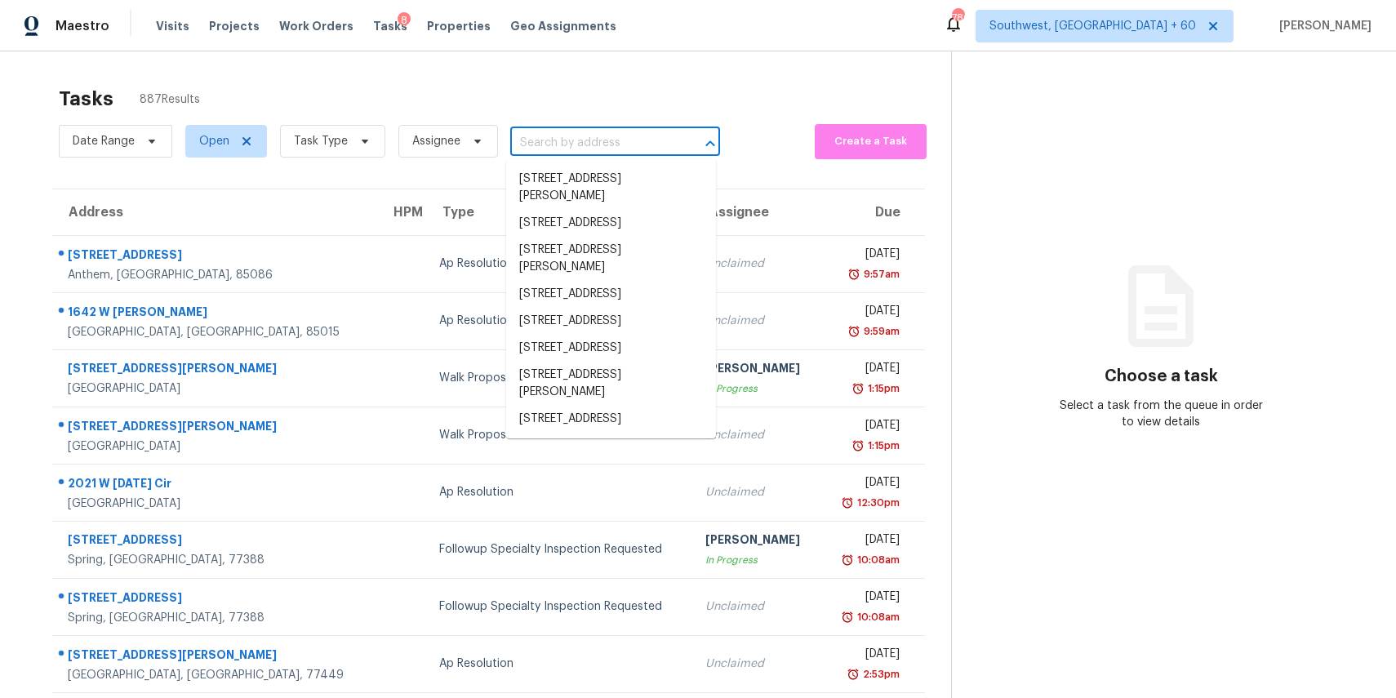
paste input "[STREET_ADDRESS]"
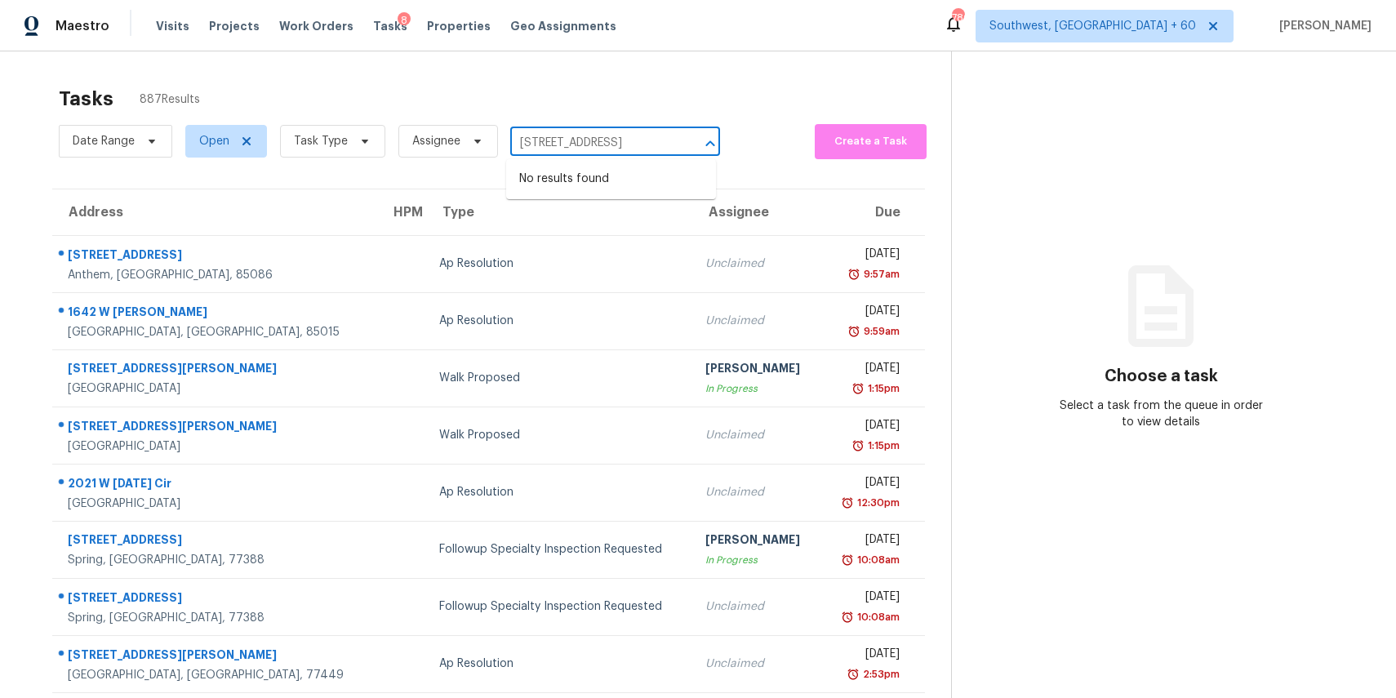
type input "[STREET_ADDRESS]"
click at [638, 154] on input "text" at bounding box center [592, 143] width 164 height 25
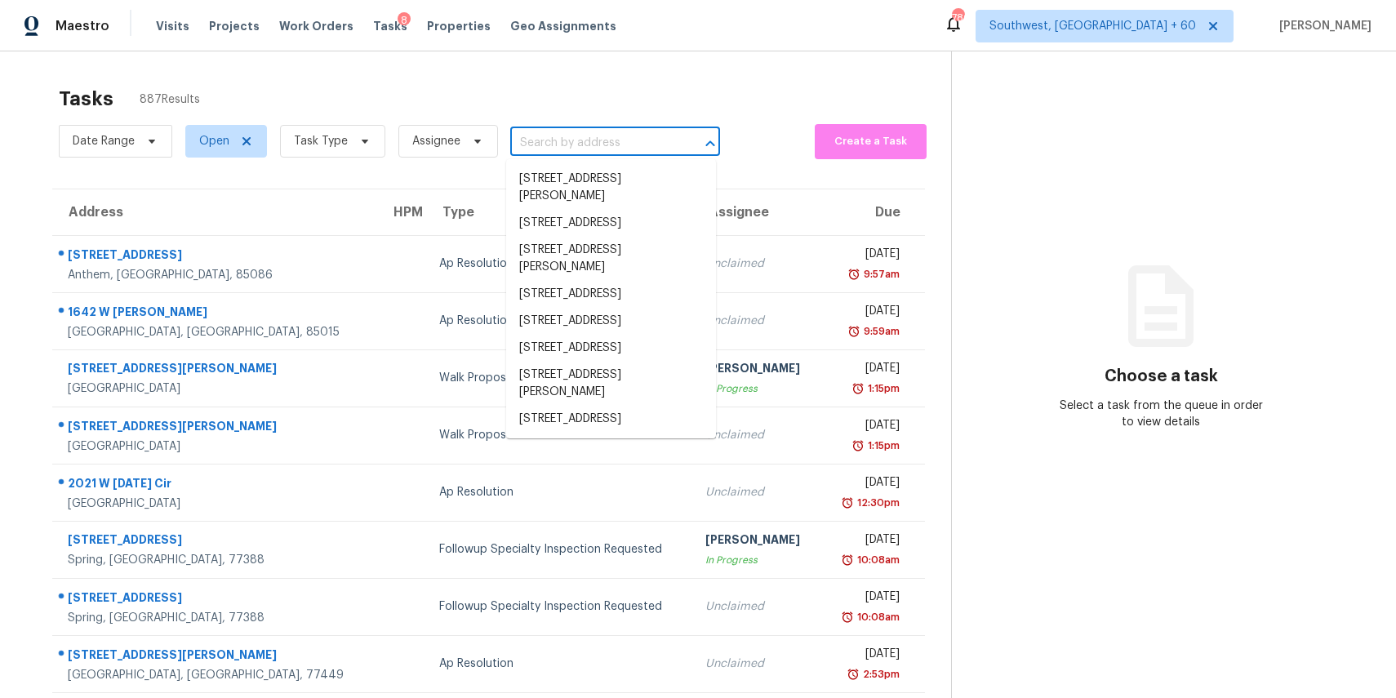
paste input "[STREET_ADDRESS]"
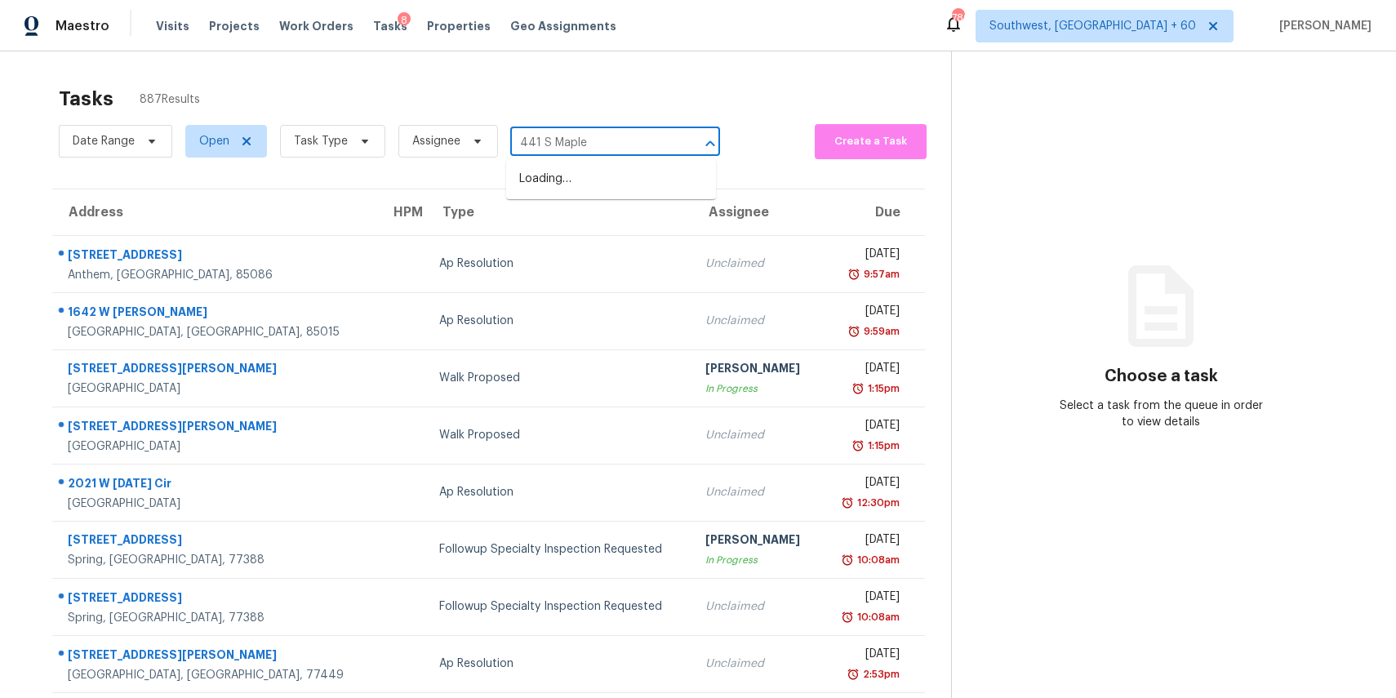
type input "441 S Maple"
click at [345, 142] on span "Task Type" at bounding box center [332, 141] width 105 height 33
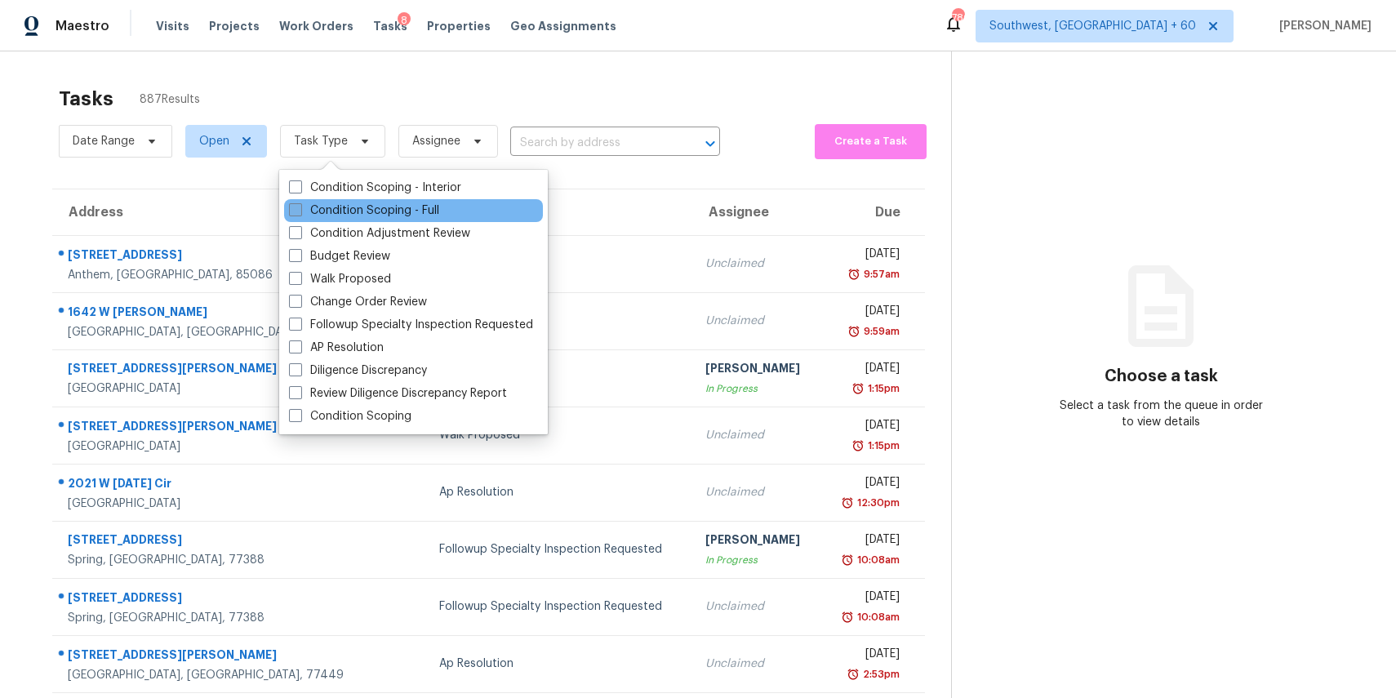
click at [402, 209] on label "Condition Scoping - Full" at bounding box center [364, 210] width 150 height 16
click at [300, 209] on input "Condition Scoping - Full" at bounding box center [294, 207] width 11 height 11
checkbox input "true"
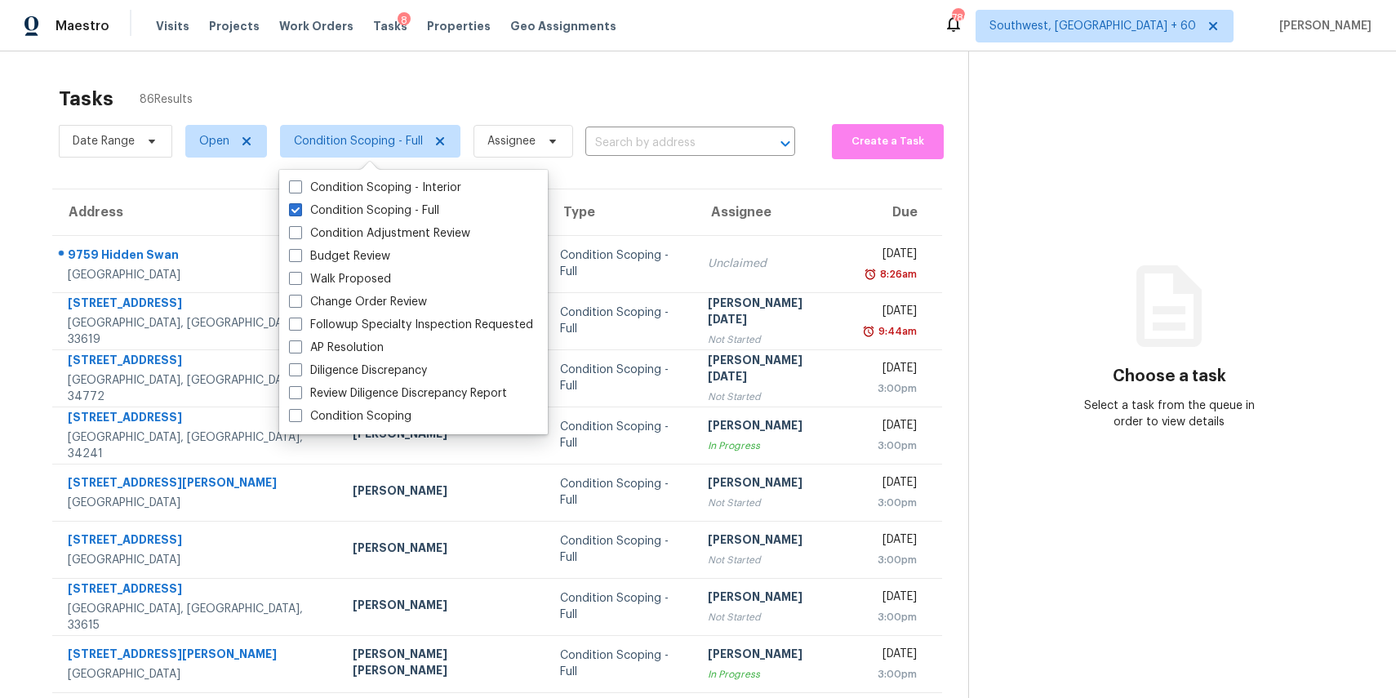
click at [739, 87] on div "Tasks 86 Results" at bounding box center [513, 99] width 909 height 42
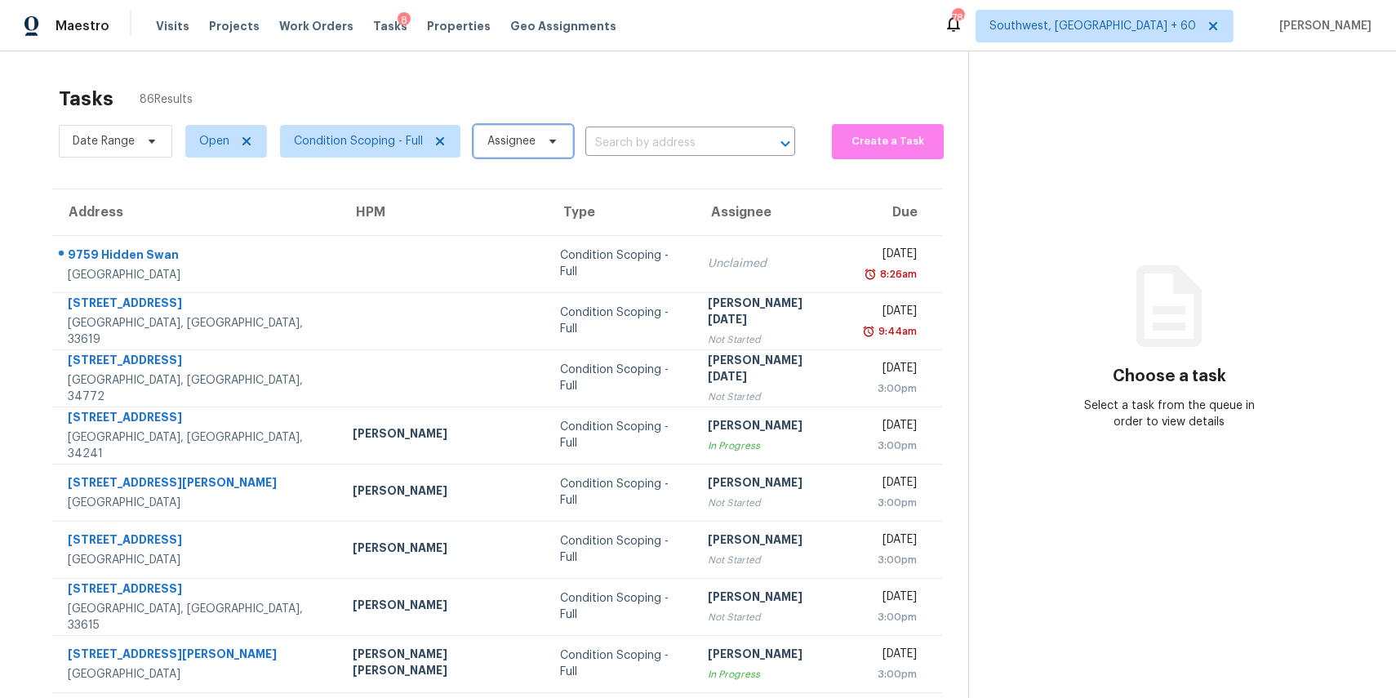
click at [528, 150] on span "Assignee" at bounding box center [523, 141] width 100 height 33
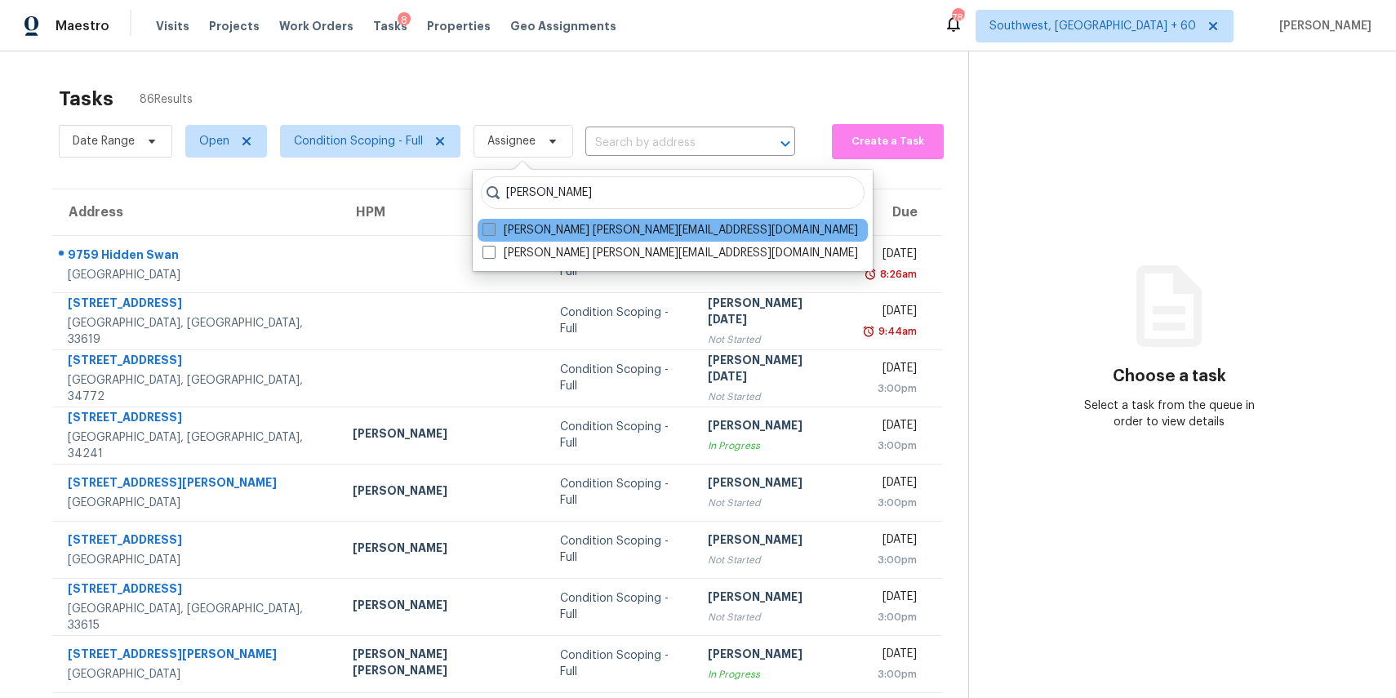
type input "[PERSON_NAME]"
click at [626, 229] on label "[PERSON_NAME] [PERSON_NAME][EMAIL_ADDRESS][DOMAIN_NAME]" at bounding box center [669, 230] width 375 height 16
click at [493, 229] on input "[PERSON_NAME] [PERSON_NAME][EMAIL_ADDRESS][DOMAIN_NAME]" at bounding box center [487, 227] width 11 height 11
checkbox input "true"
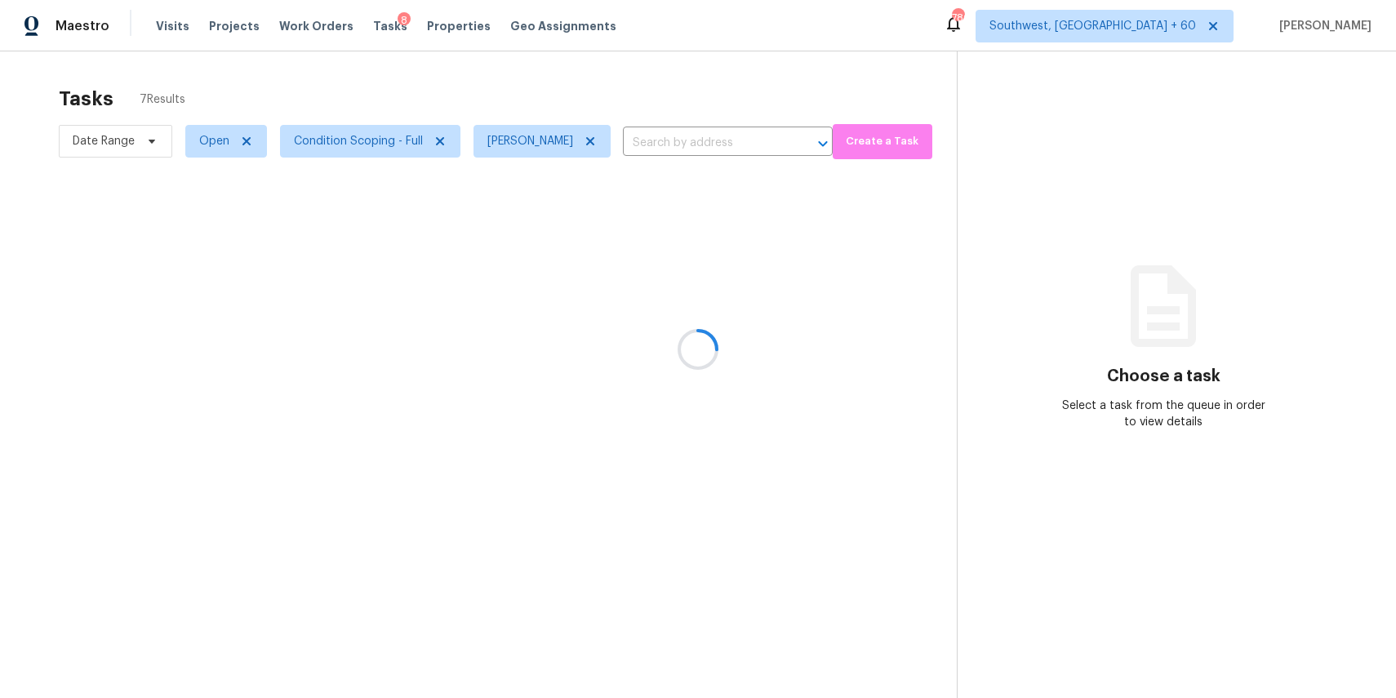
click at [650, 80] on div at bounding box center [698, 349] width 1396 height 698
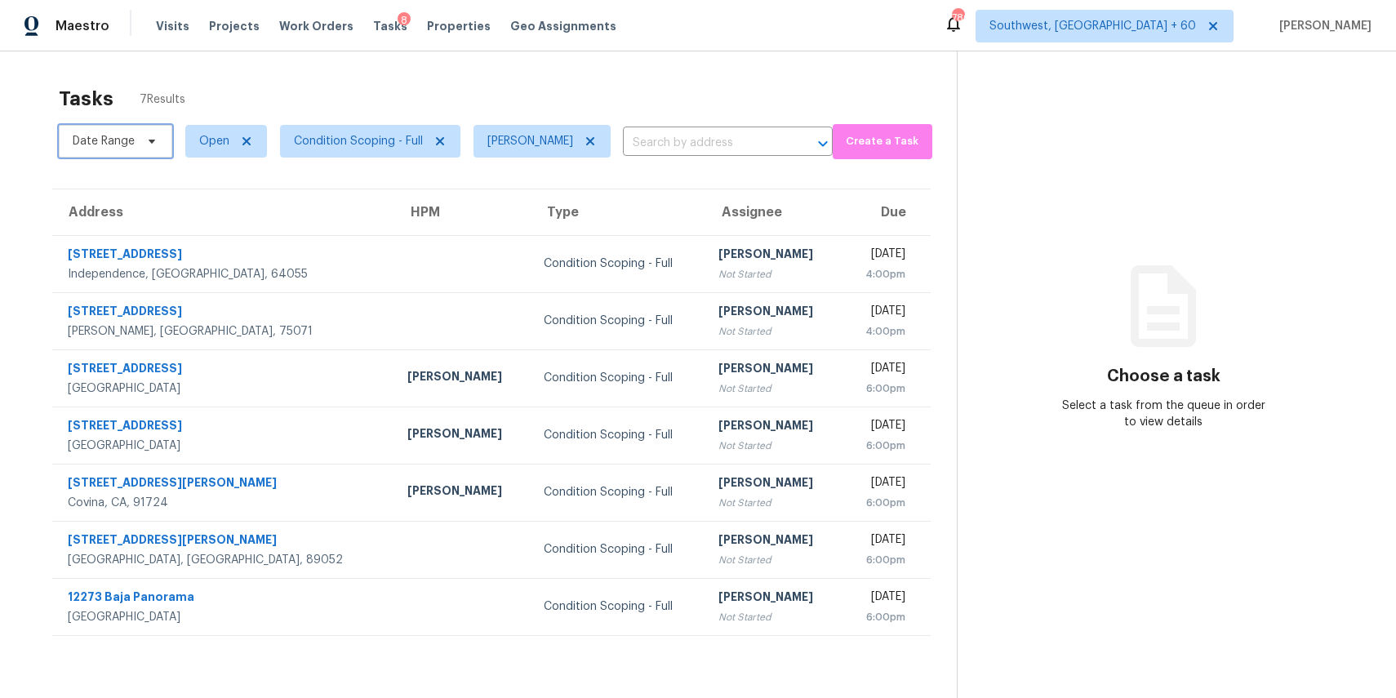
click at [145, 131] on span "Date Range" at bounding box center [115, 141] width 113 height 33
click at [488, 87] on div "Tasks 7 Results" at bounding box center [508, 99] width 898 height 42
click at [691, 87] on div "Tasks 7 Results" at bounding box center [508, 99] width 898 height 42
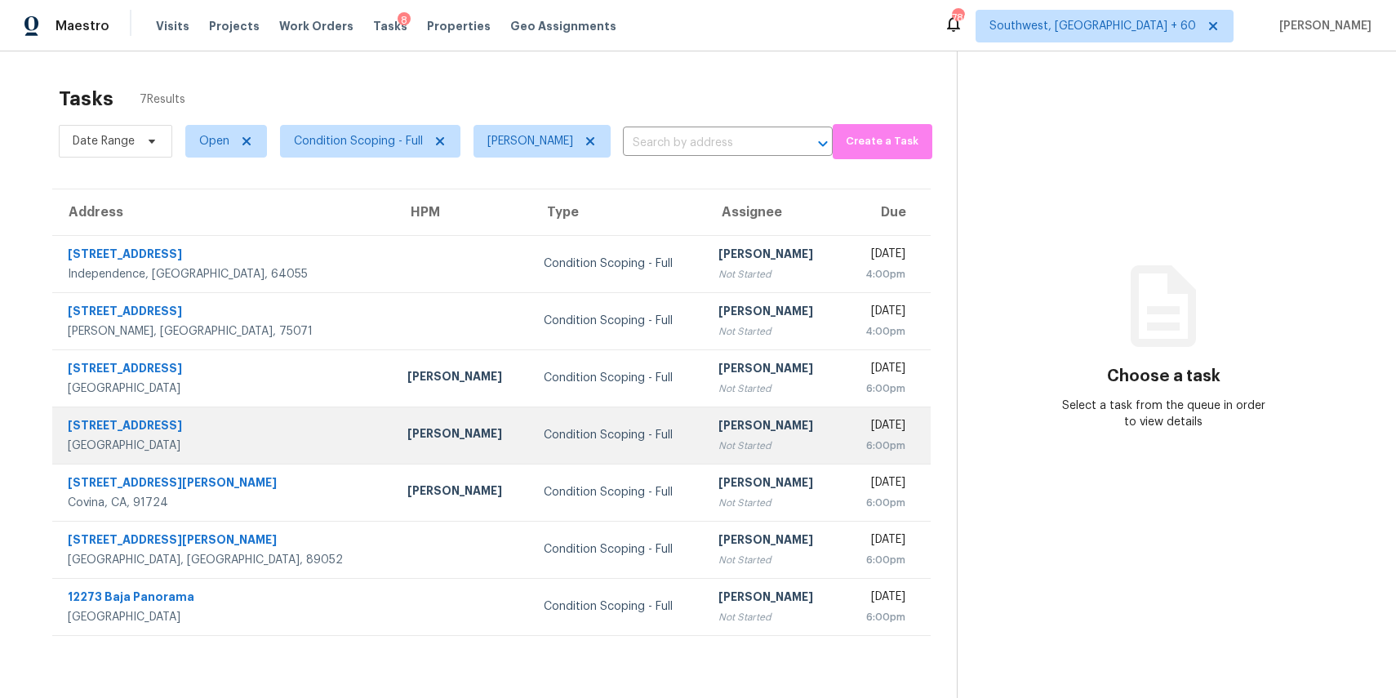
scroll to position [51, 0]
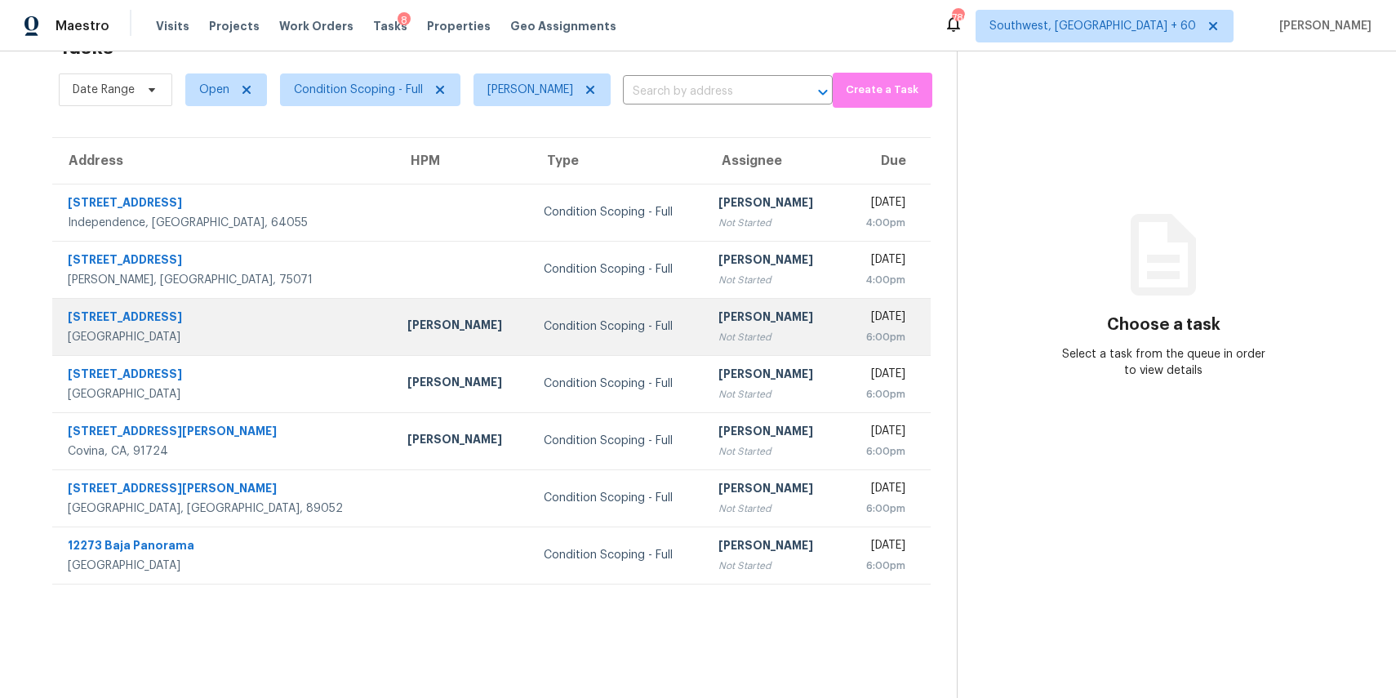
click at [544, 334] on div "Condition Scoping - Full" at bounding box center [618, 326] width 149 height 16
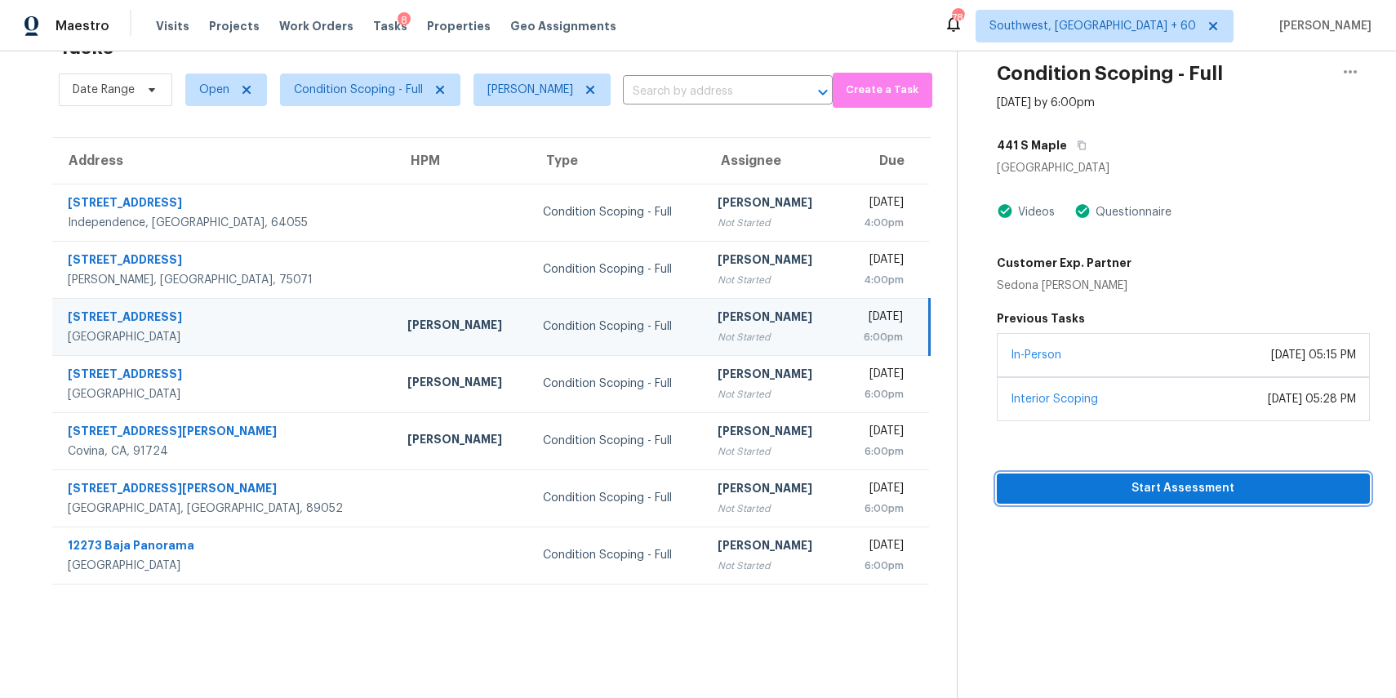
click at [1190, 493] on span "Start Assessment" at bounding box center [1183, 488] width 347 height 20
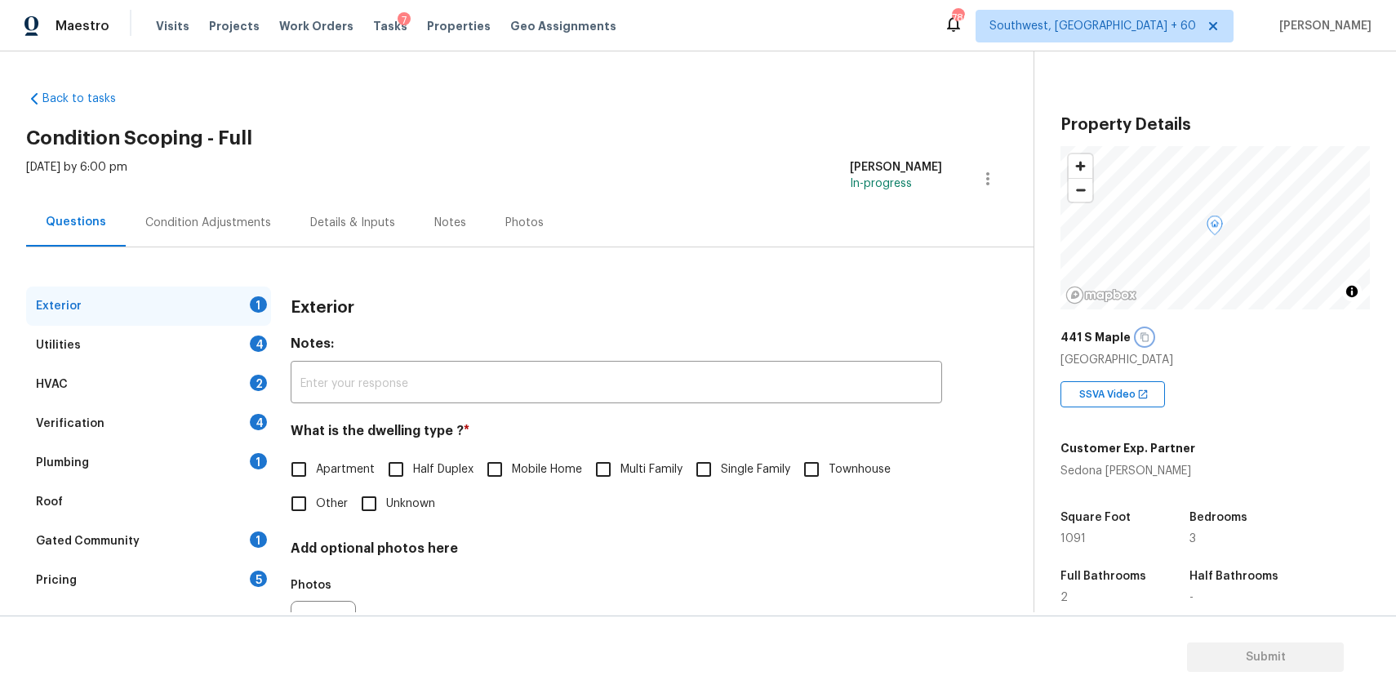
click at [1144, 336] on icon "button" at bounding box center [1145, 337] width 8 height 9
drag, startPoint x: 1144, startPoint y: 336, endPoint x: 547, endPoint y: 112, distance: 638.3
click at [547, 112] on div "Back to tasks Condition Scoping - Full [DATE] by 6:00 pm [PERSON_NAME] P In-pro…" at bounding box center [698, 331] width 1396 height 561
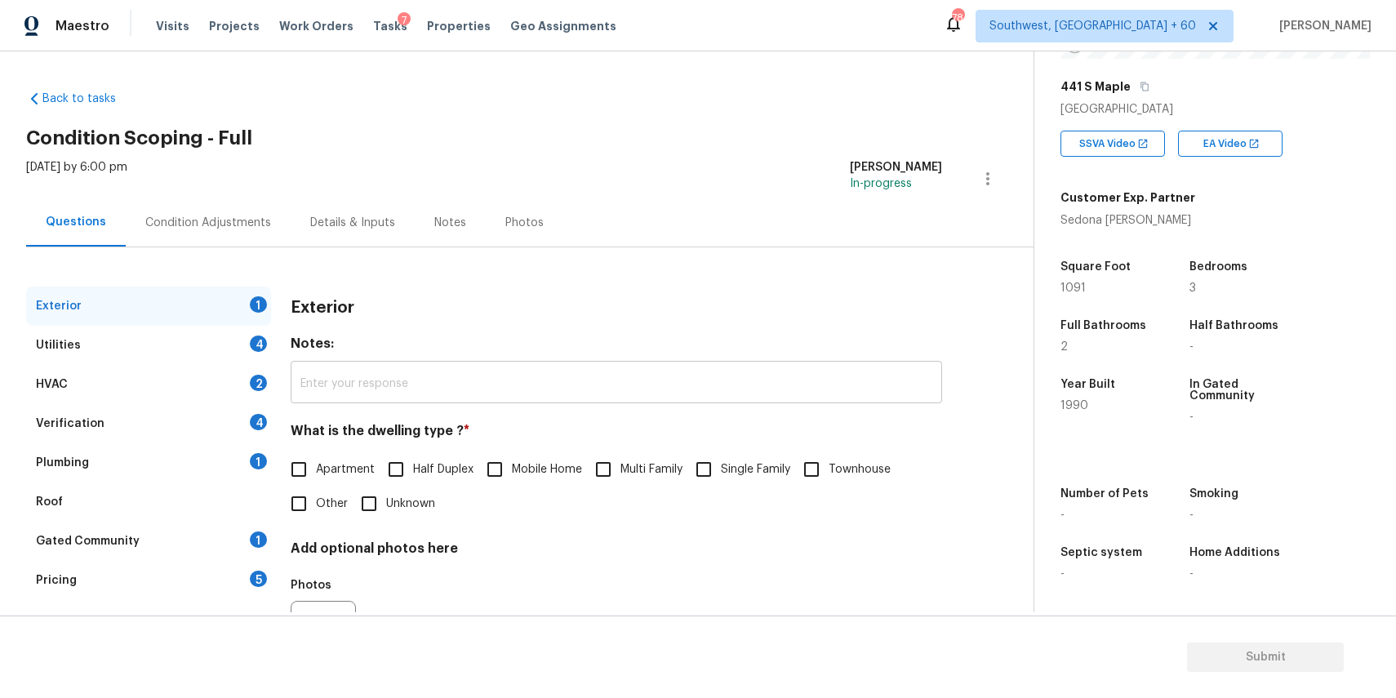
scroll to position [88, 0]
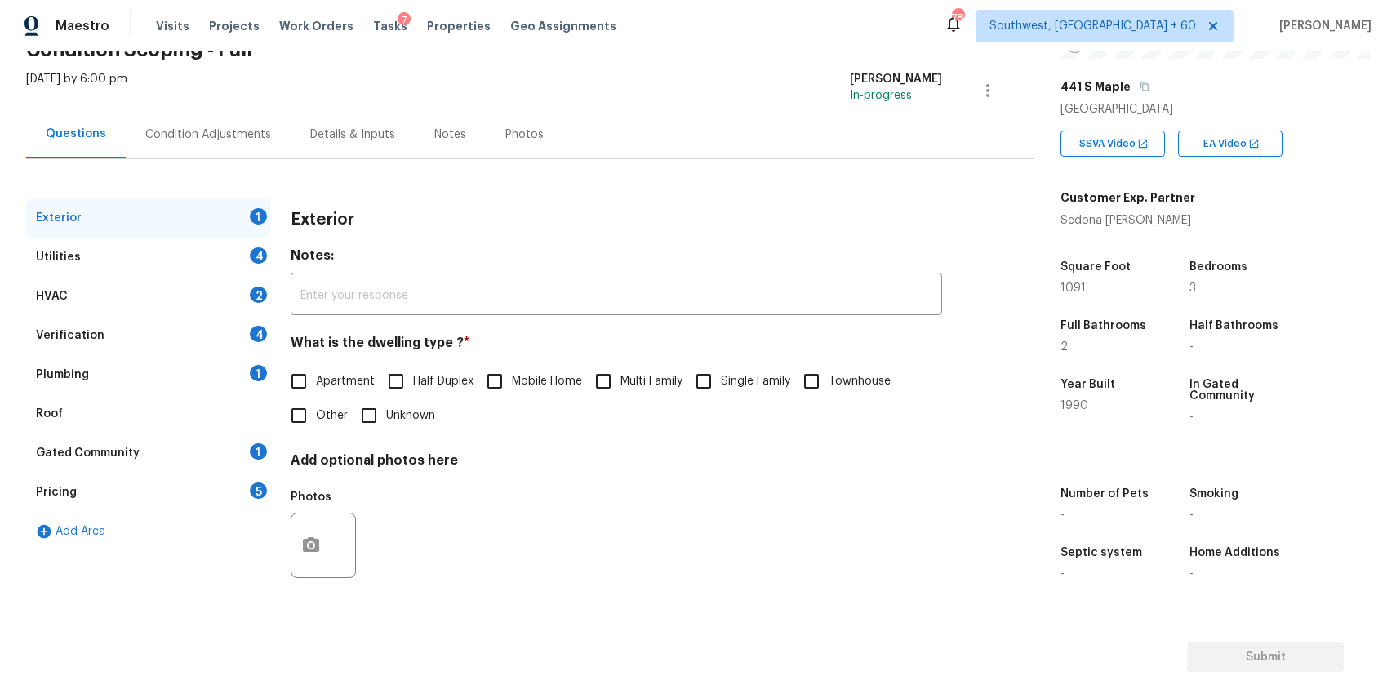
click at [234, 118] on div "Condition Adjustments" at bounding box center [208, 134] width 165 height 48
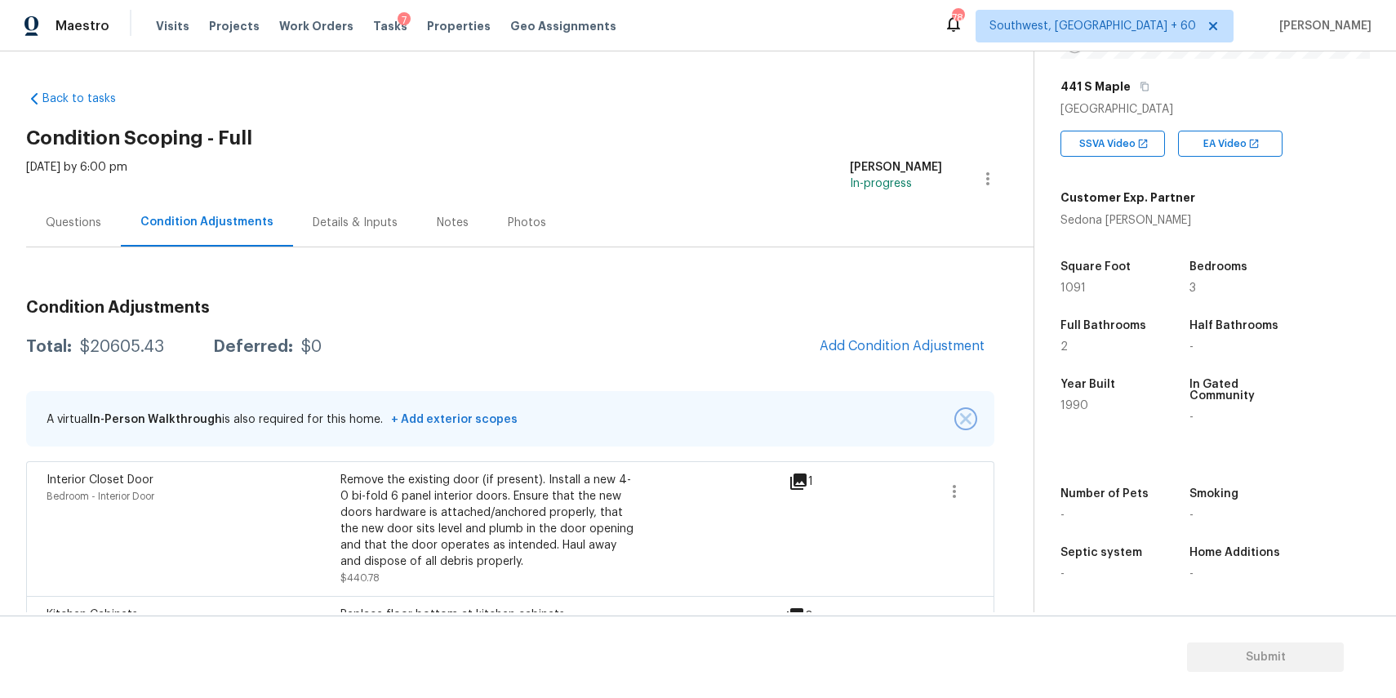
click at [965, 423] on img "button" at bounding box center [965, 418] width 11 height 11
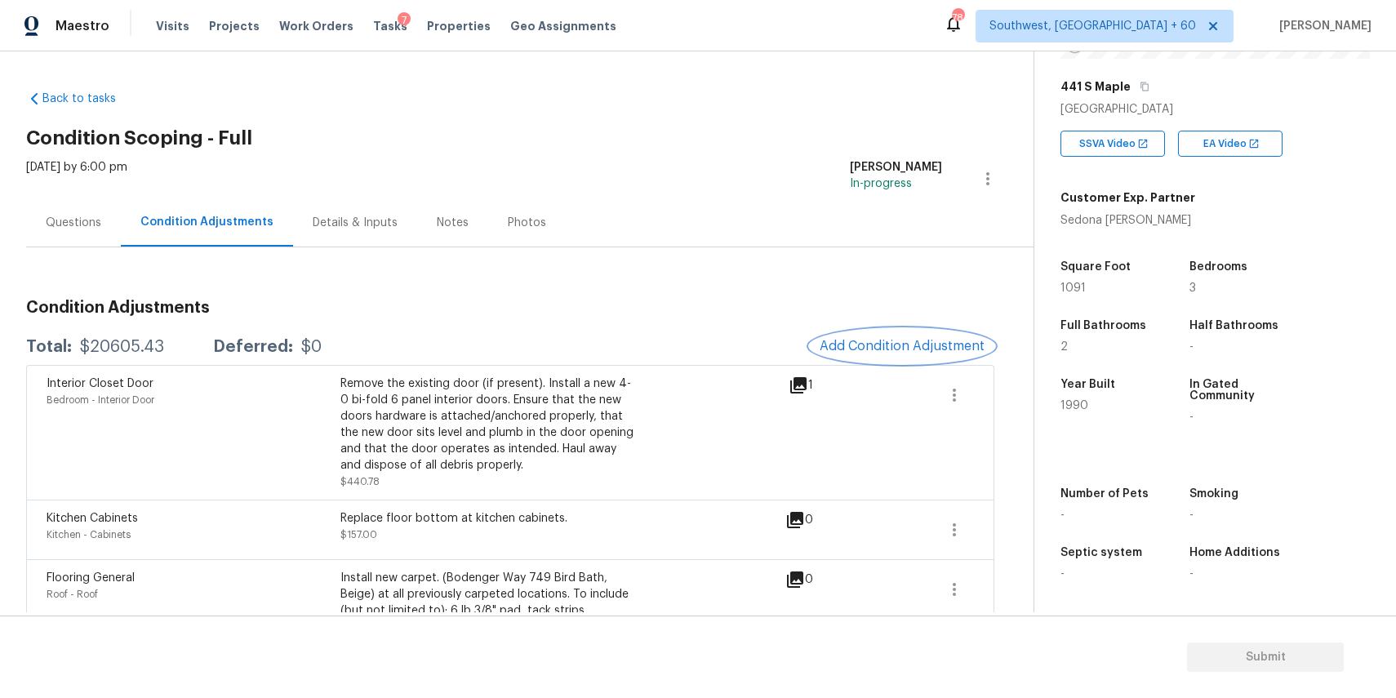
click at [948, 339] on span "Add Condition Adjustment" at bounding box center [902, 346] width 165 height 15
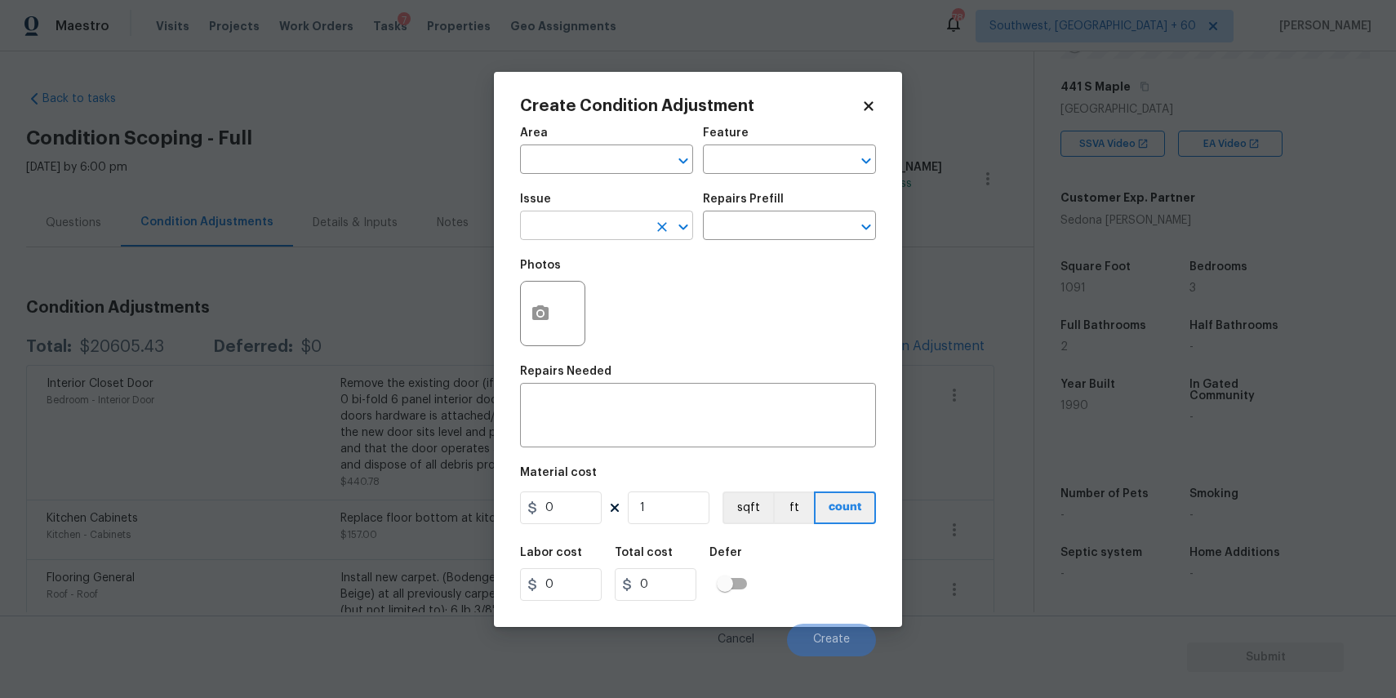
click at [609, 228] on input "text" at bounding box center [583, 227] width 127 height 25
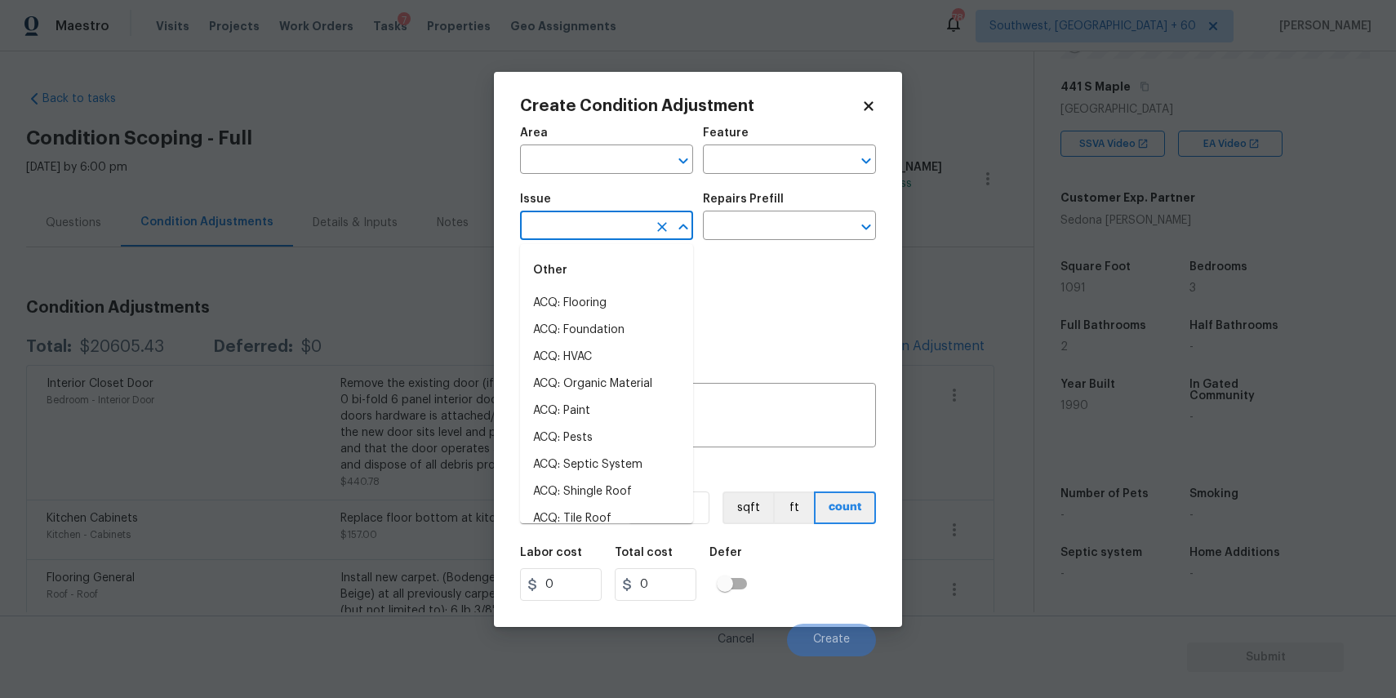
click at [609, 228] on input "text" at bounding box center [583, 227] width 127 height 25
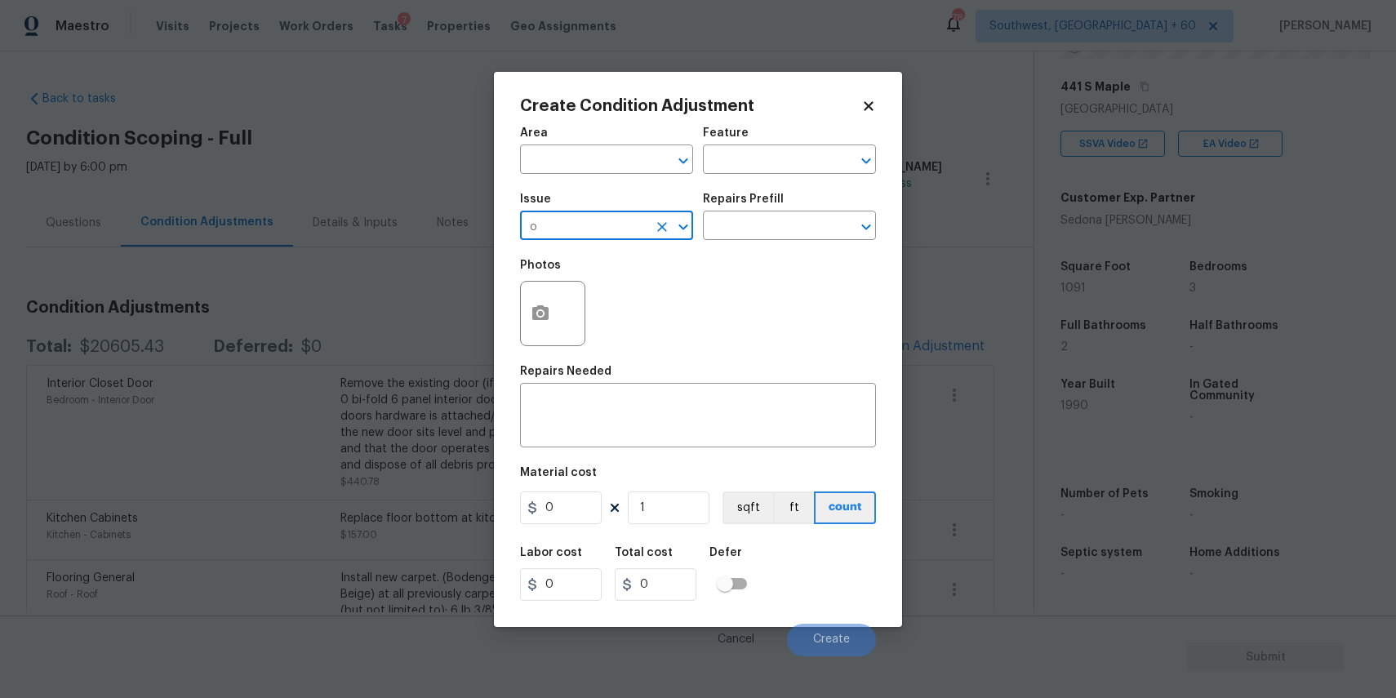
type input "od"
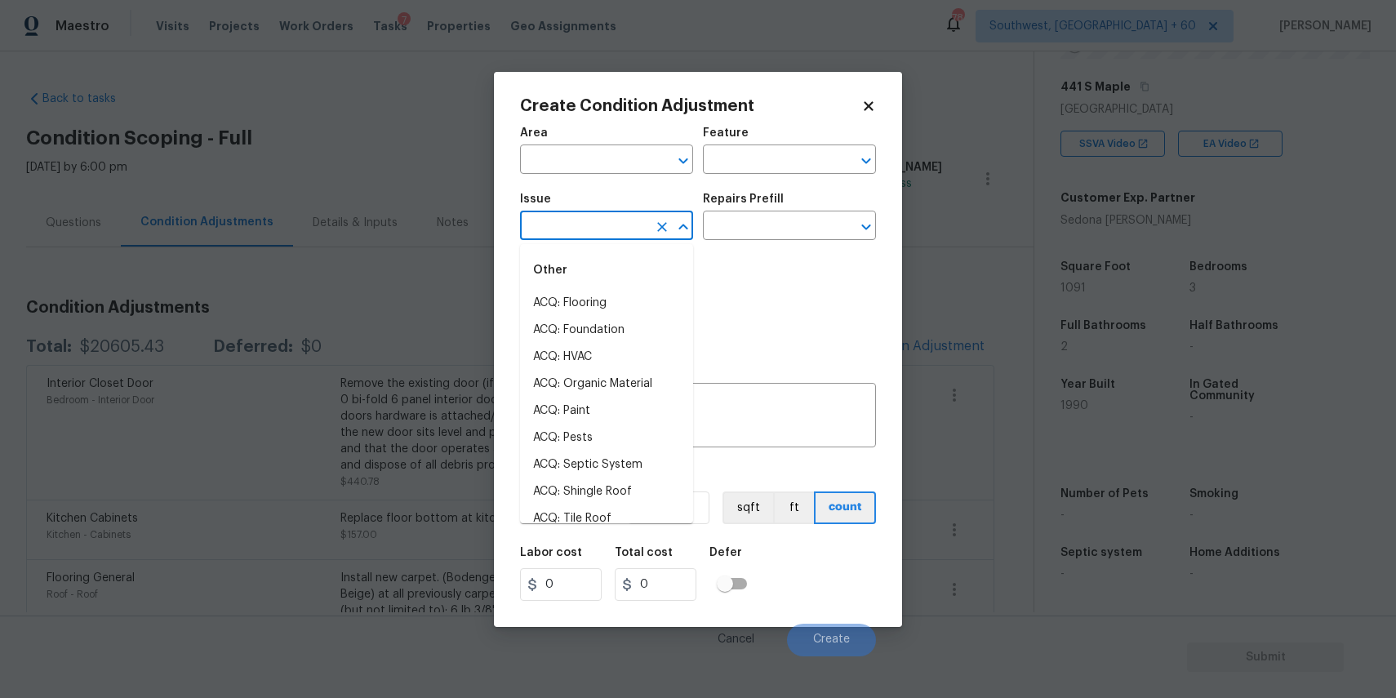
type input "r"
click at [597, 387] on li "Pet Odor" at bounding box center [606, 384] width 173 height 27
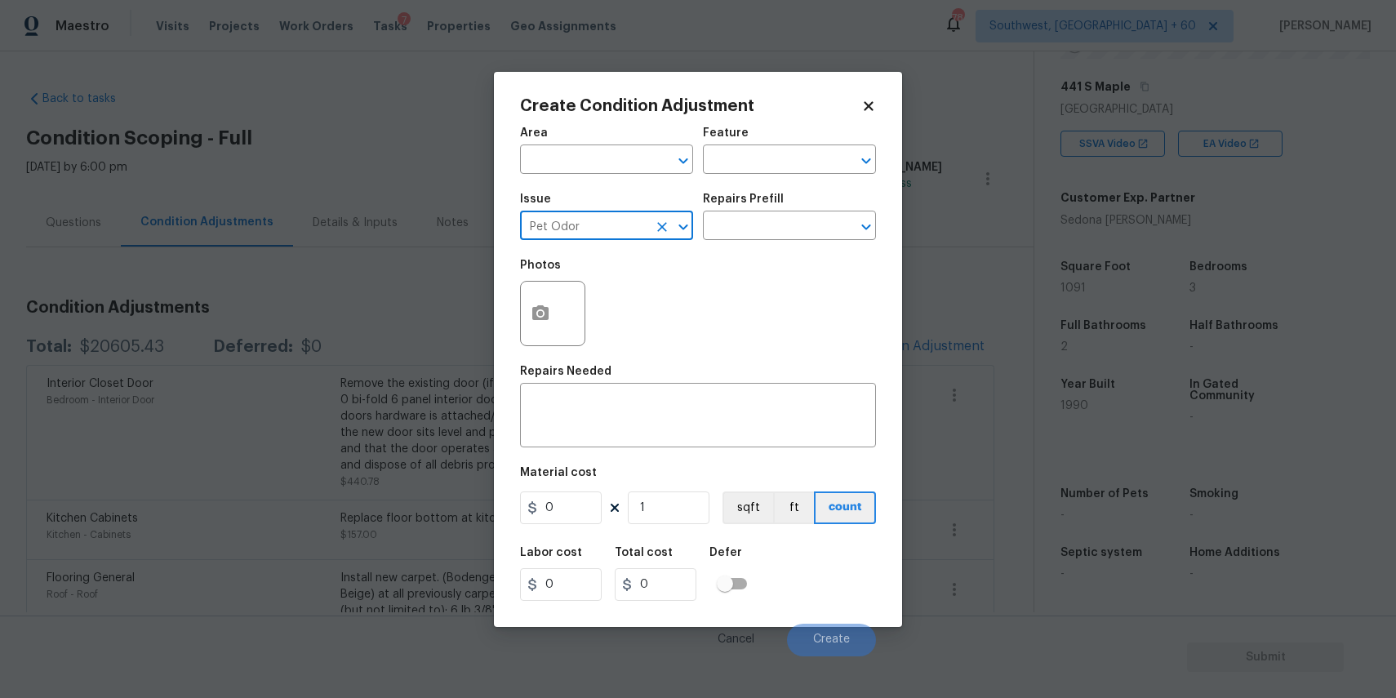
type input "Pet Odor"
click at [809, 193] on div "Issue Pet Odor ​ Repairs Prefill ​" at bounding box center [698, 217] width 356 height 66
click at [807, 212] on div "Repairs Prefill" at bounding box center [789, 203] width 173 height 21
click at [799, 230] on input "text" at bounding box center [766, 227] width 127 height 25
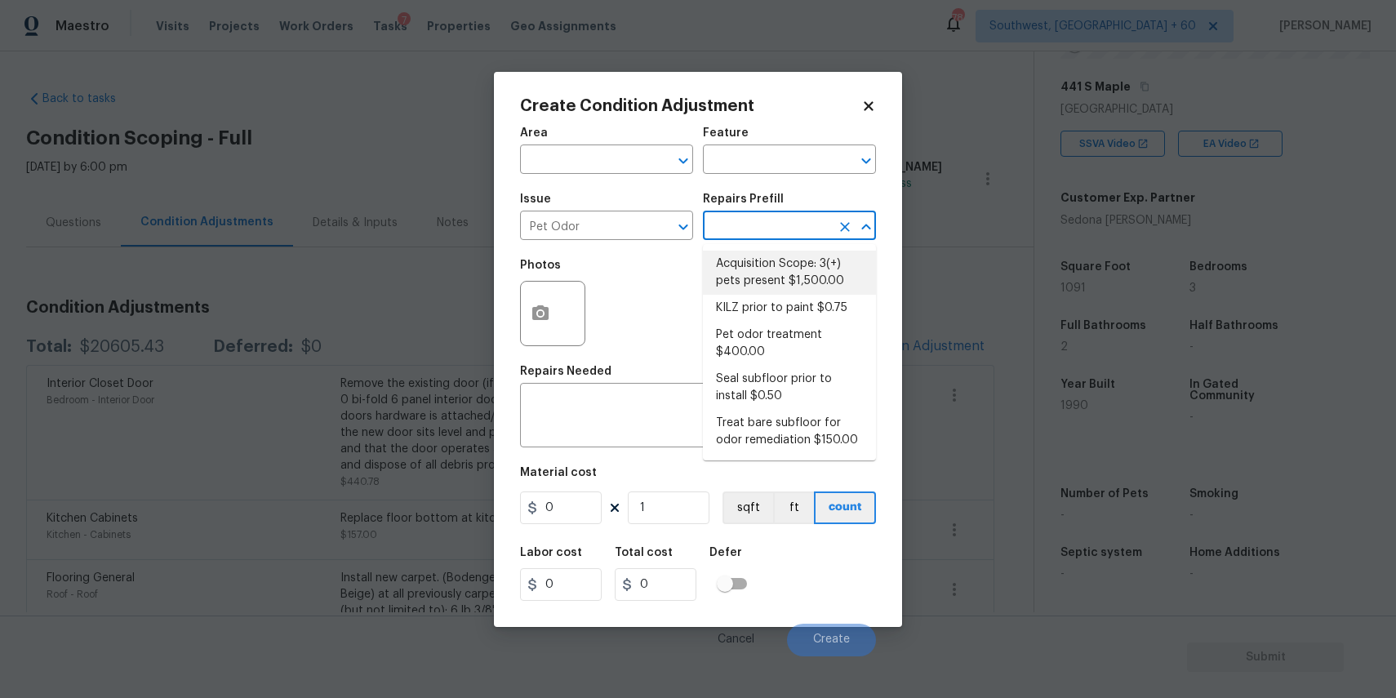
click at [796, 283] on li "Acquisition Scope: 3(+) pets present $1,500.00" at bounding box center [789, 273] width 173 height 44
type textarea "Acquisition Scope: 3(+) pets present"
type input "1500"
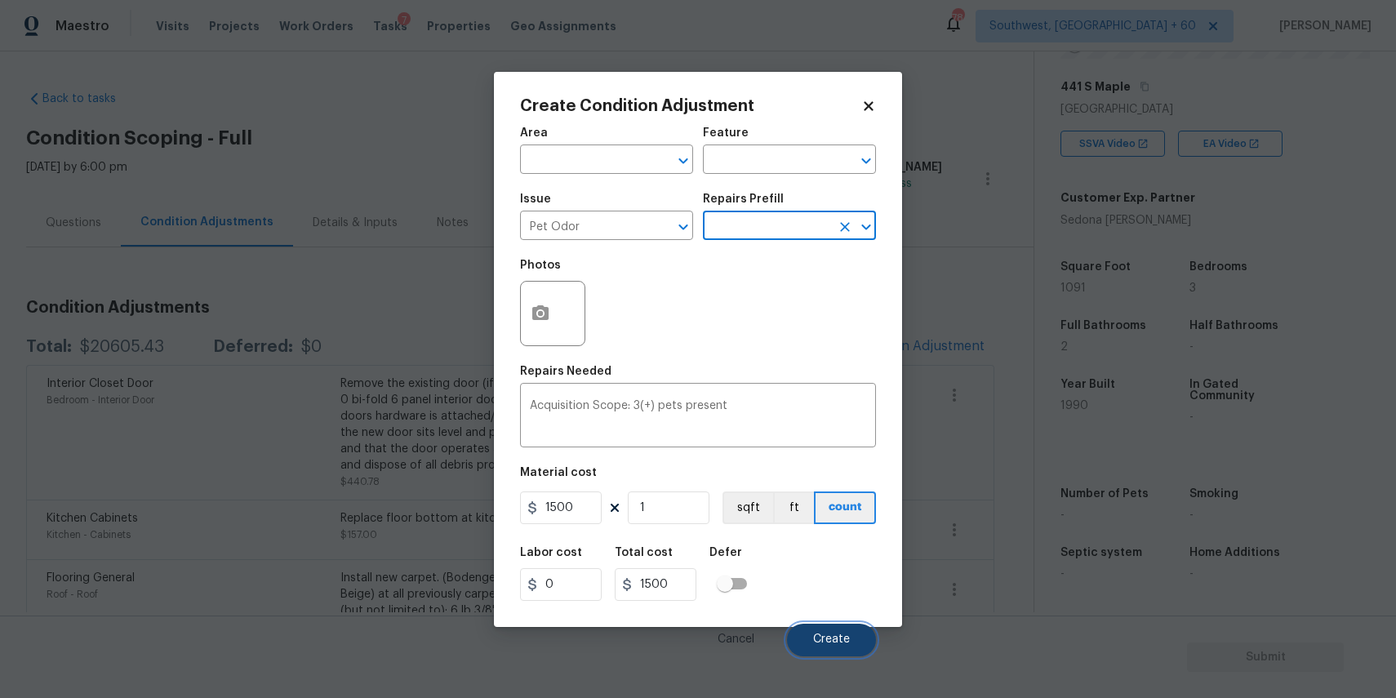
click at [853, 651] on button "Create" at bounding box center [831, 640] width 89 height 33
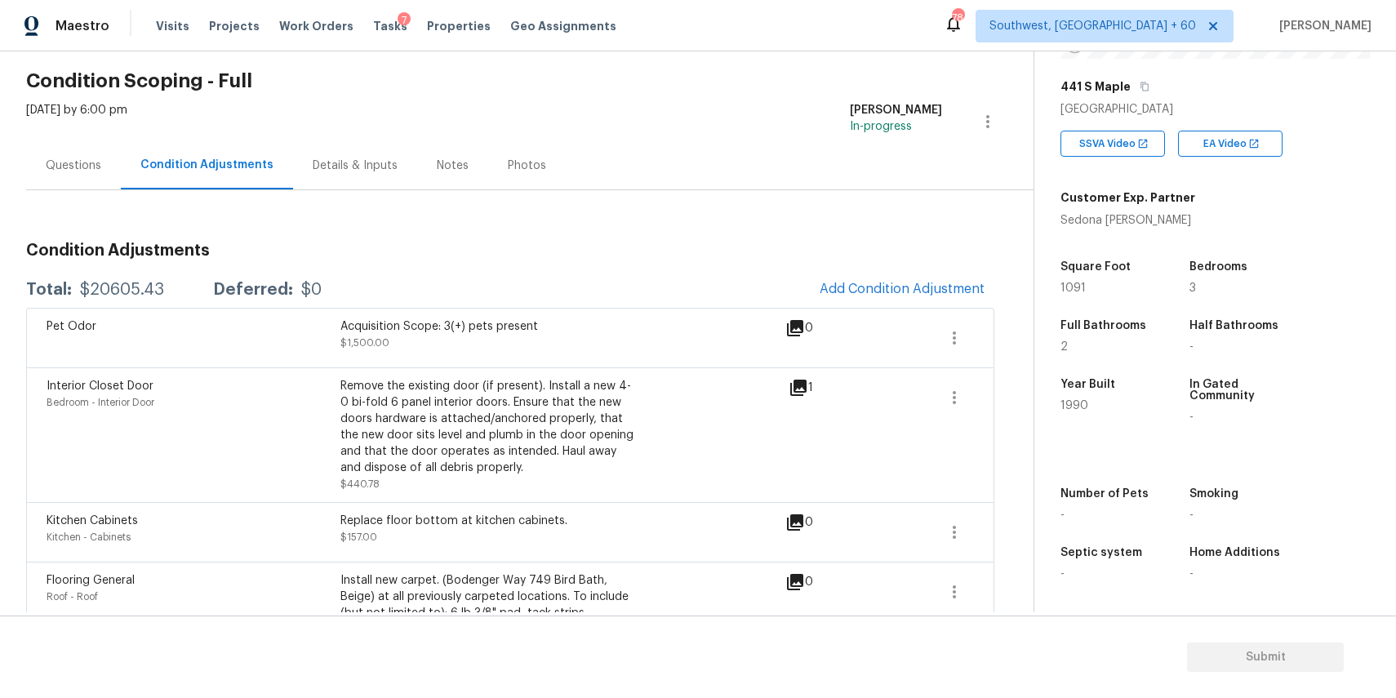
scroll to position [93, 0]
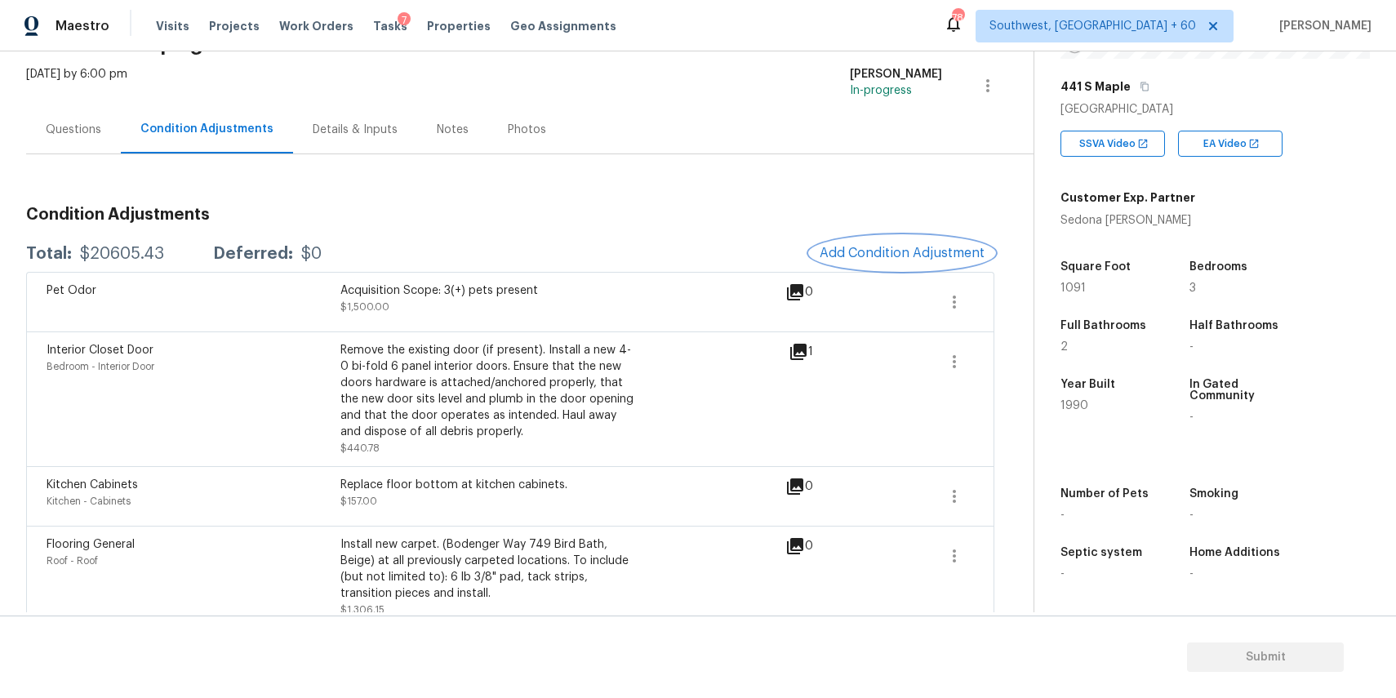
click at [908, 252] on span "Add Condition Adjustment" at bounding box center [902, 253] width 165 height 15
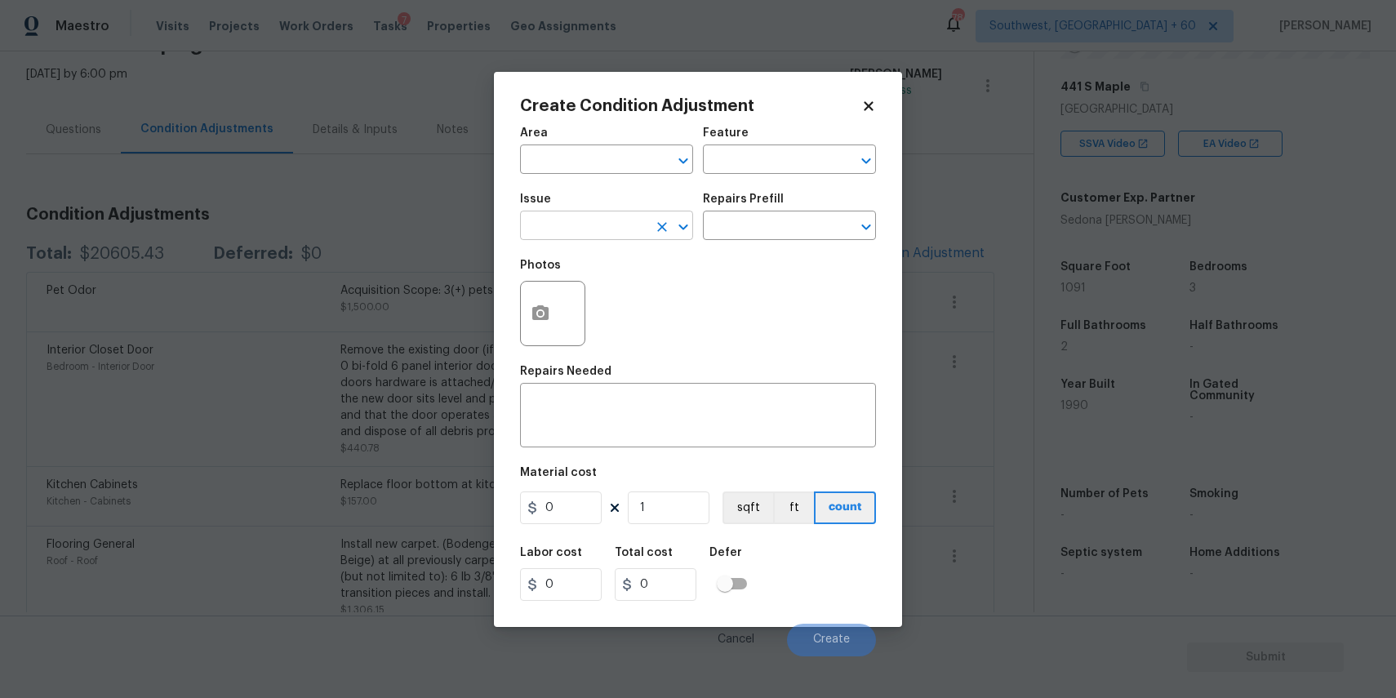
click at [615, 219] on input "text" at bounding box center [583, 227] width 127 height 25
click at [642, 303] on li "Landscape Package" at bounding box center [606, 303] width 173 height 27
type input "Landscape Package"
click at [734, 216] on input "text" at bounding box center [766, 227] width 127 height 25
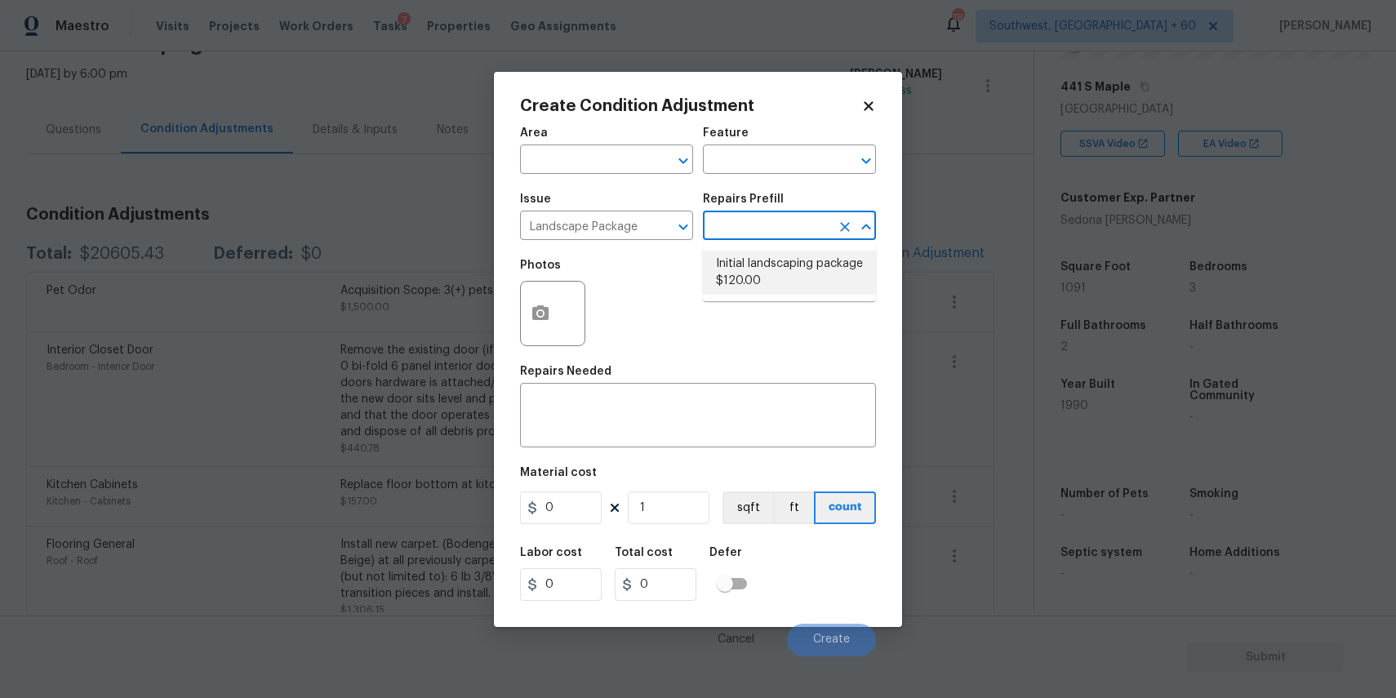
click at [760, 291] on li "Initial landscaping package $120.00" at bounding box center [789, 273] width 173 height 44
type input "Home Readiness Packages"
type textarea "Mowing of grass up to 6" in height. Mow, edge along driveways & sidewalks, trim…"
type input "120"
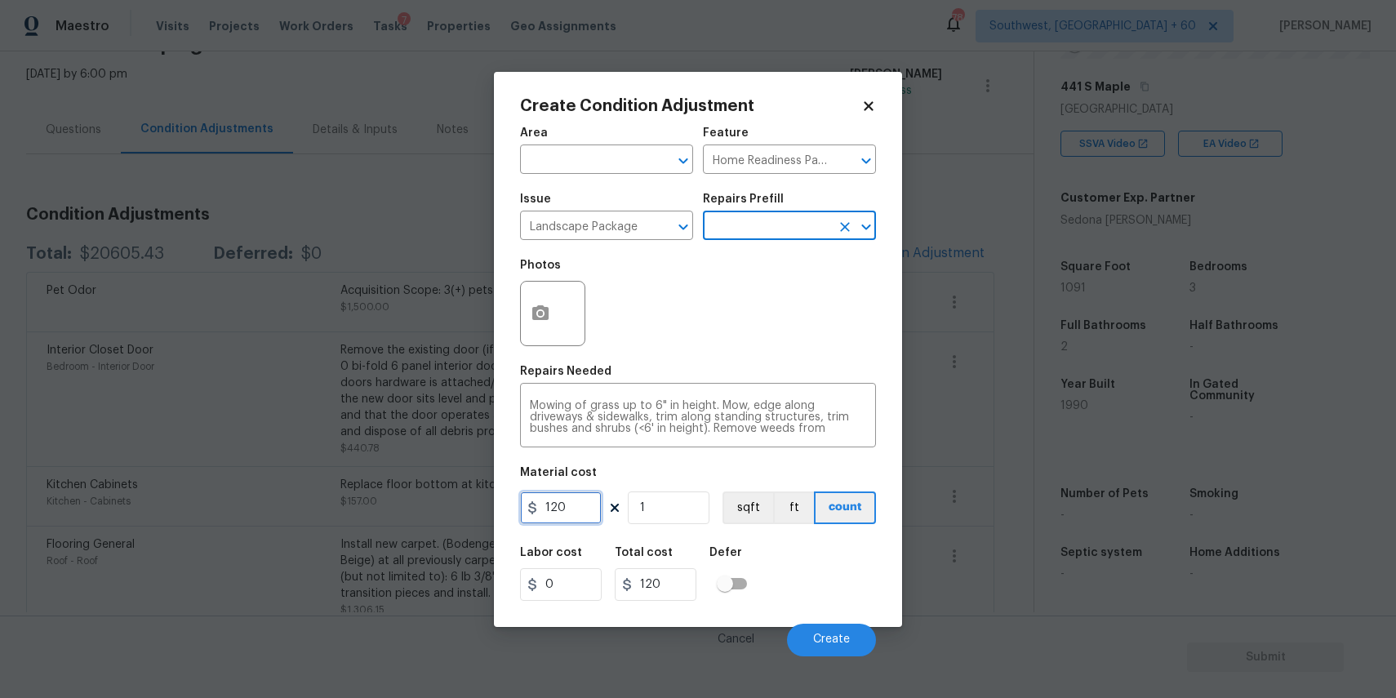
click at [585, 509] on input "120" at bounding box center [561, 507] width 82 height 33
type input "300"
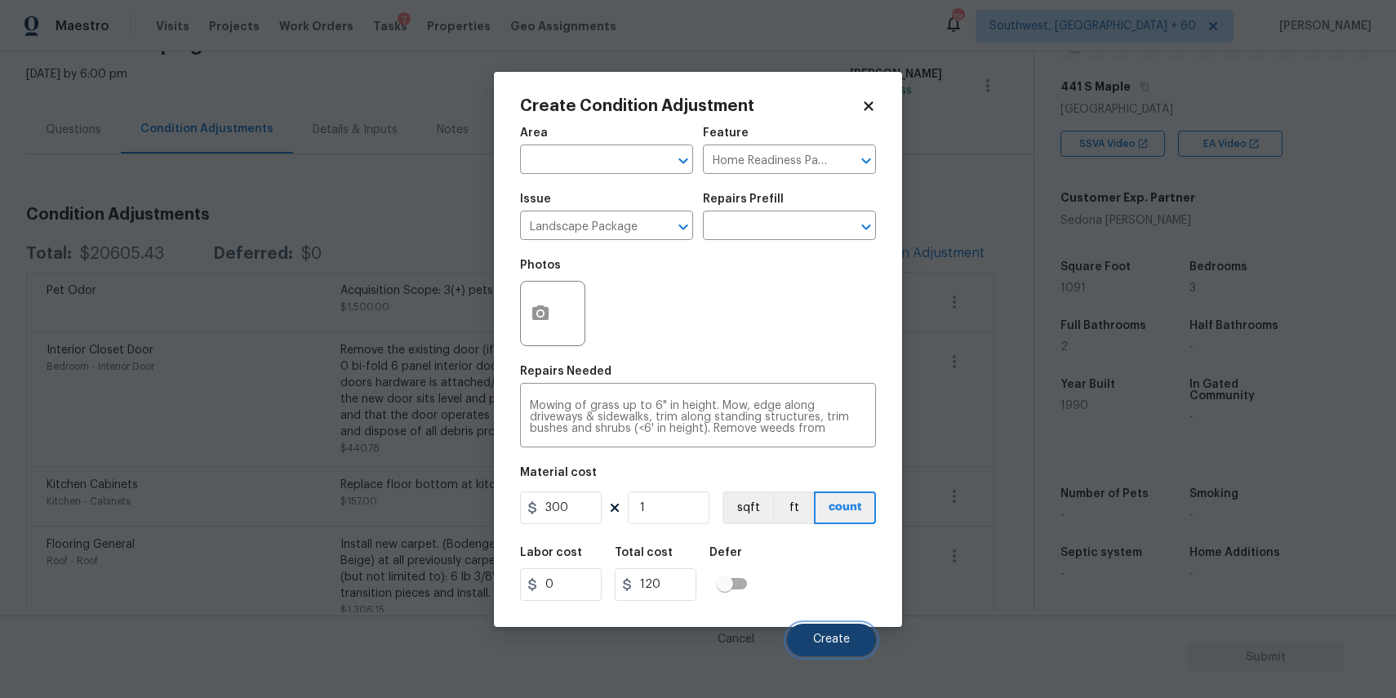
click at [841, 642] on span "Create" at bounding box center [831, 639] width 37 height 12
type input "300"
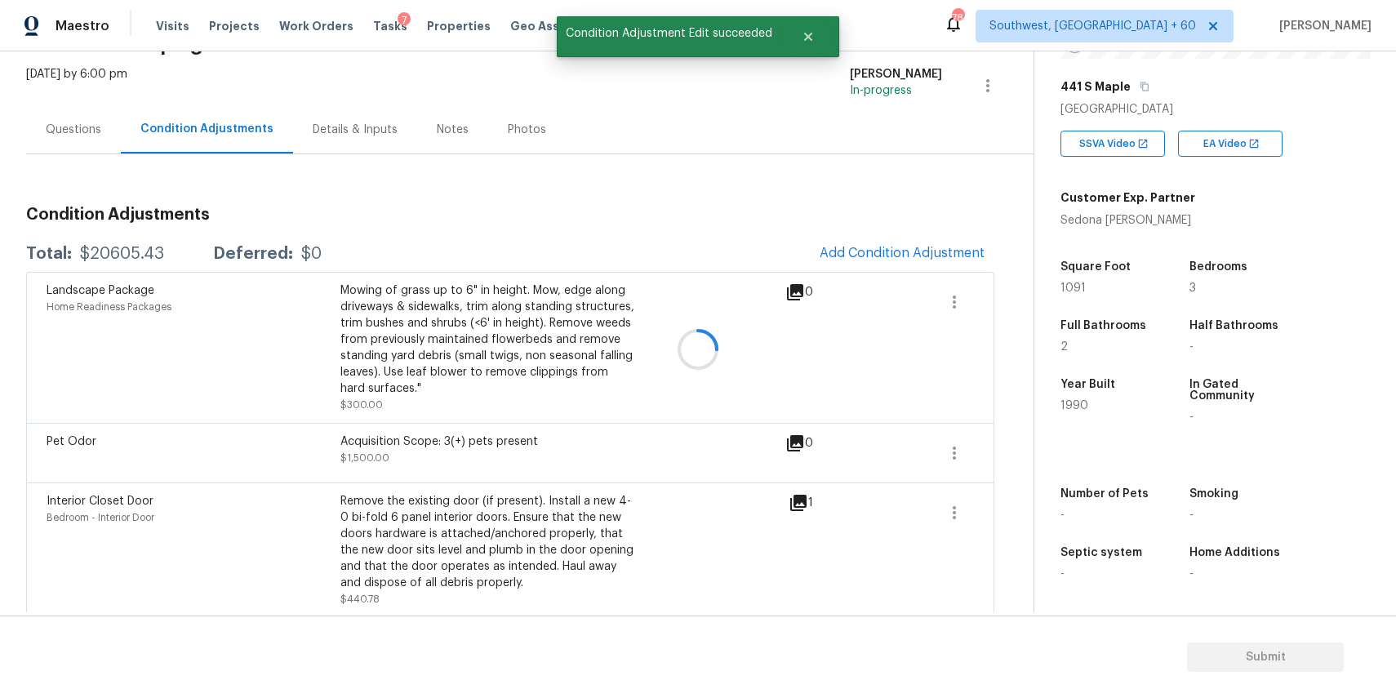
click at [935, 260] on div at bounding box center [698, 349] width 1396 height 698
click at [882, 252] on span "Add Condition Adjustment" at bounding box center [902, 253] width 165 height 15
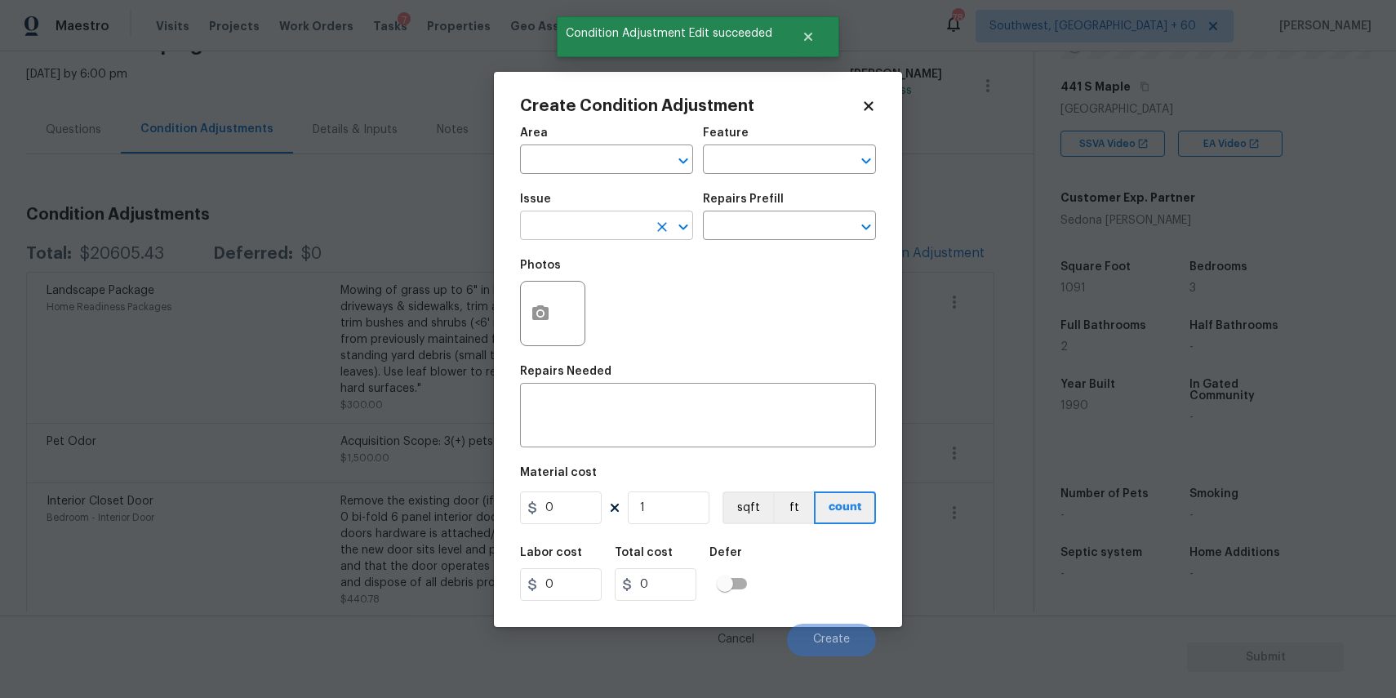
click at [575, 226] on input "text" at bounding box center [583, 227] width 127 height 25
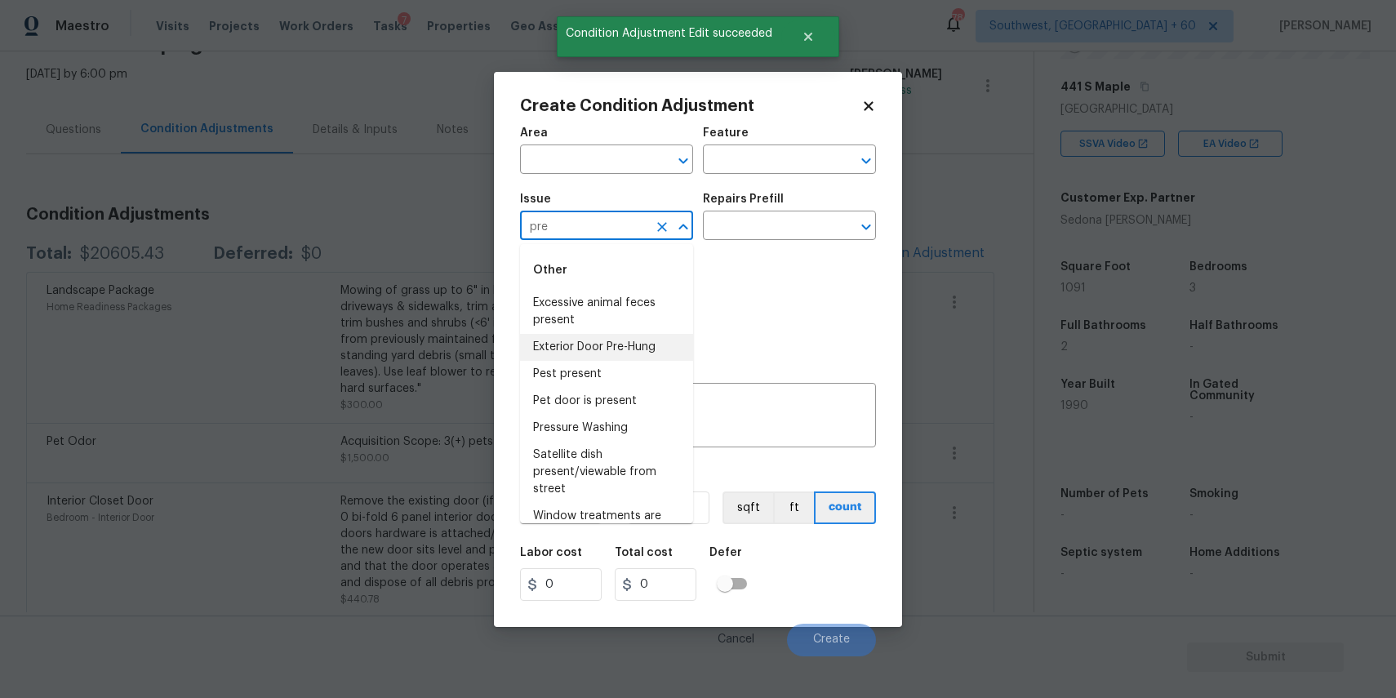
type input "pre"
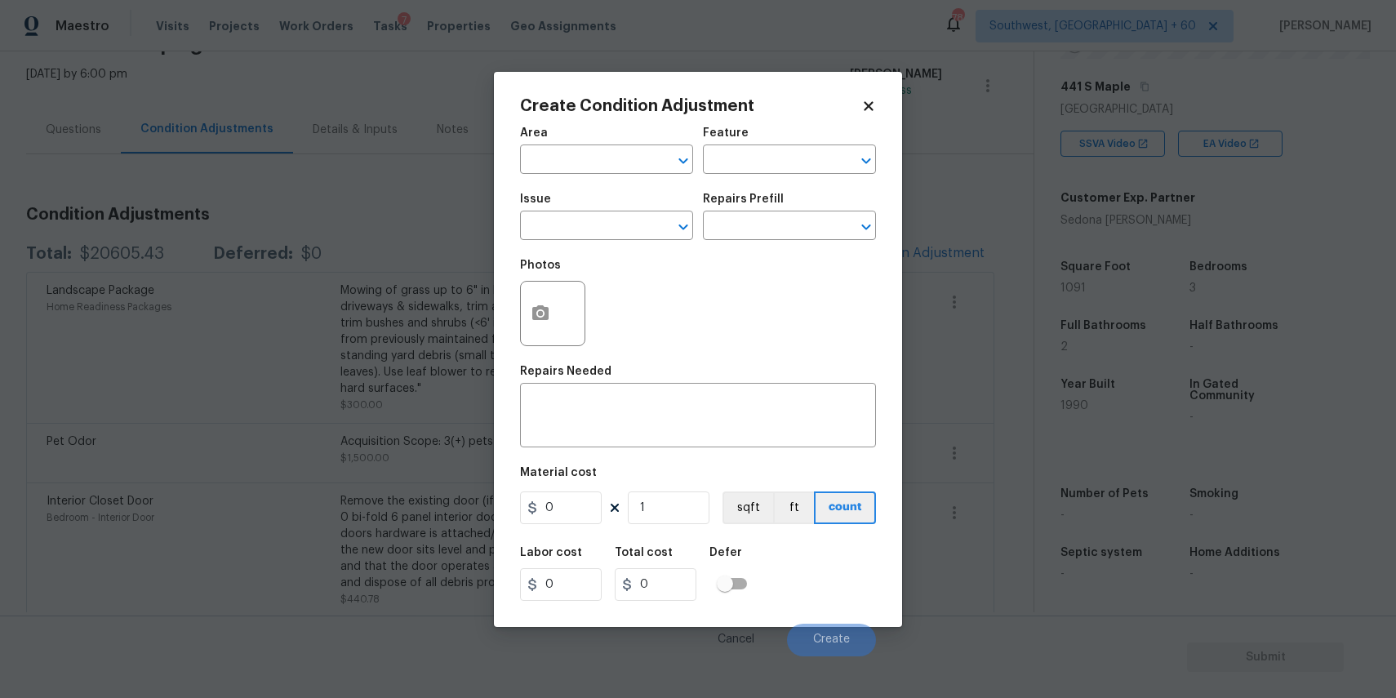
click at [788, 310] on div "Photos" at bounding box center [698, 303] width 356 height 106
click at [655, 234] on icon "Clear" at bounding box center [662, 227] width 16 height 16
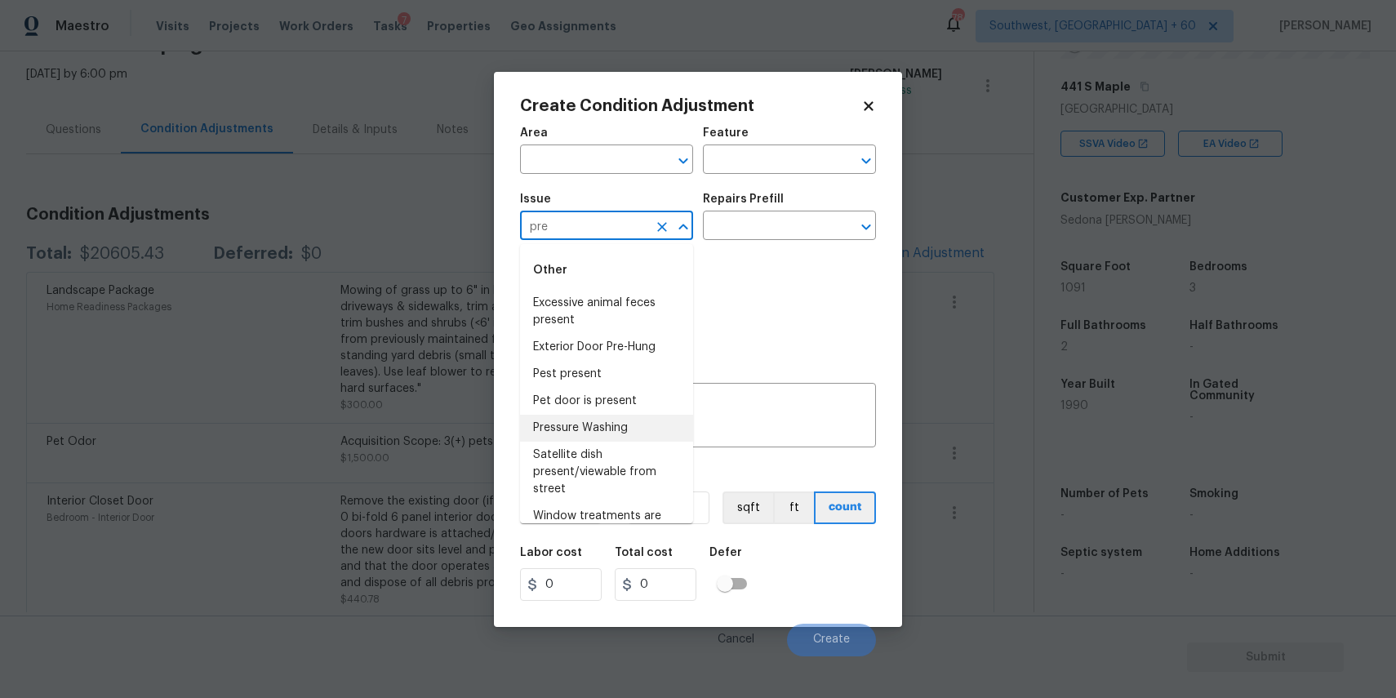
click at [647, 441] on li "Pressure Washing" at bounding box center [606, 428] width 173 height 27
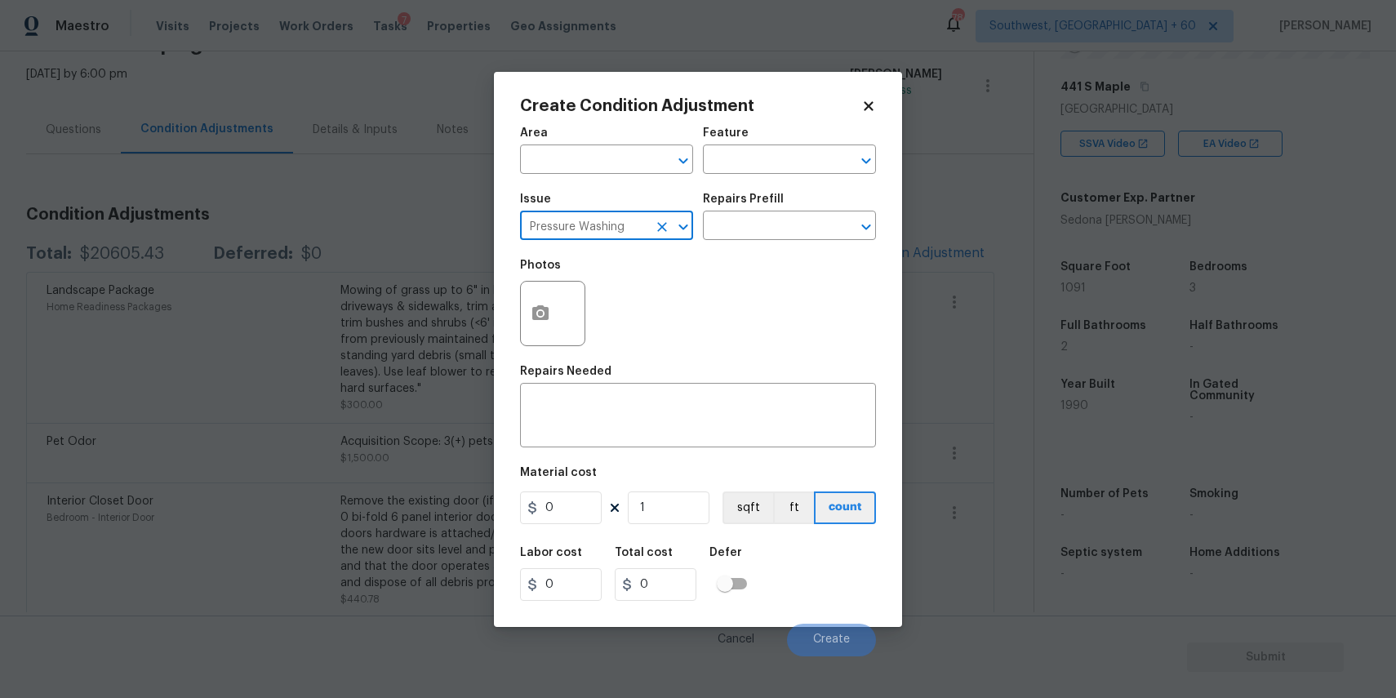
type input "Pressure Washing"
click at [749, 242] on div "Issue Pressure Washing ​ Repairs Prefill ​" at bounding box center [698, 217] width 356 height 66
click at [669, 375] on div "Repairs Needed" at bounding box center [698, 376] width 356 height 21
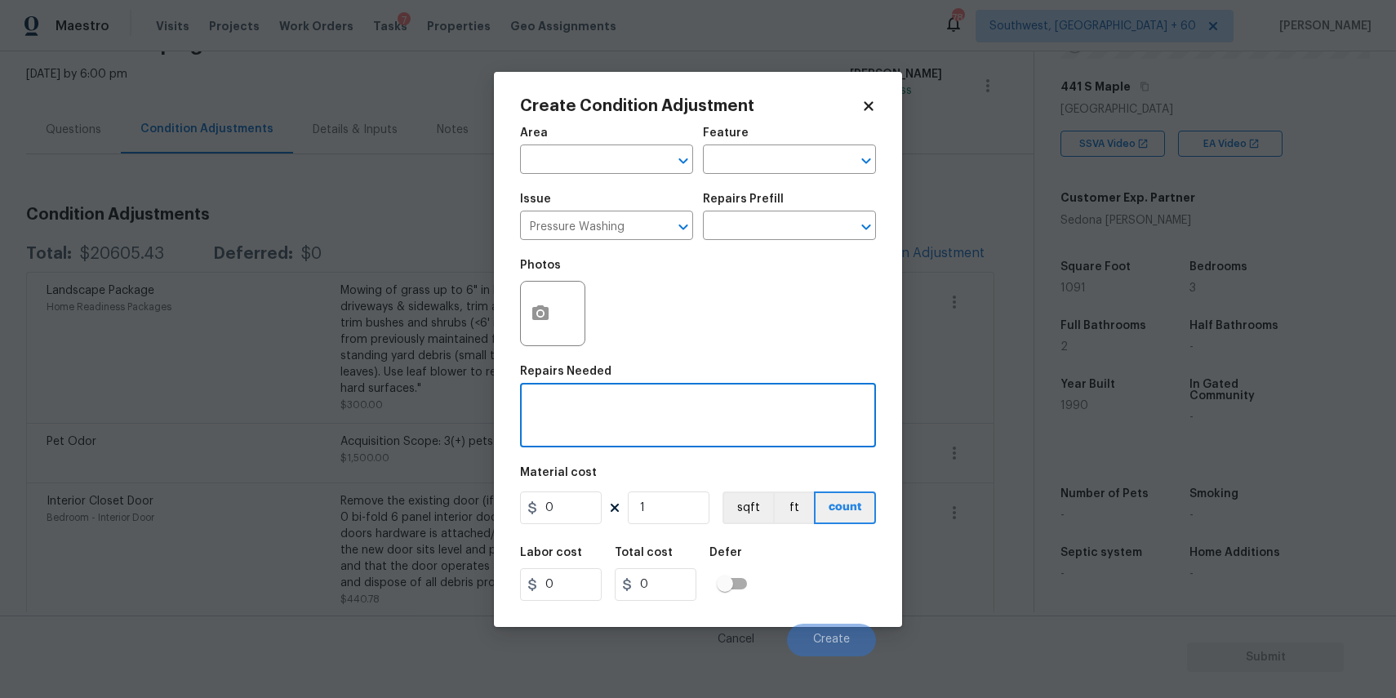
click at [669, 426] on textarea at bounding box center [698, 417] width 336 height 34
type textarea "pressure wash full home and driveway"
click at [583, 481] on div "Material cost" at bounding box center [698, 477] width 356 height 21
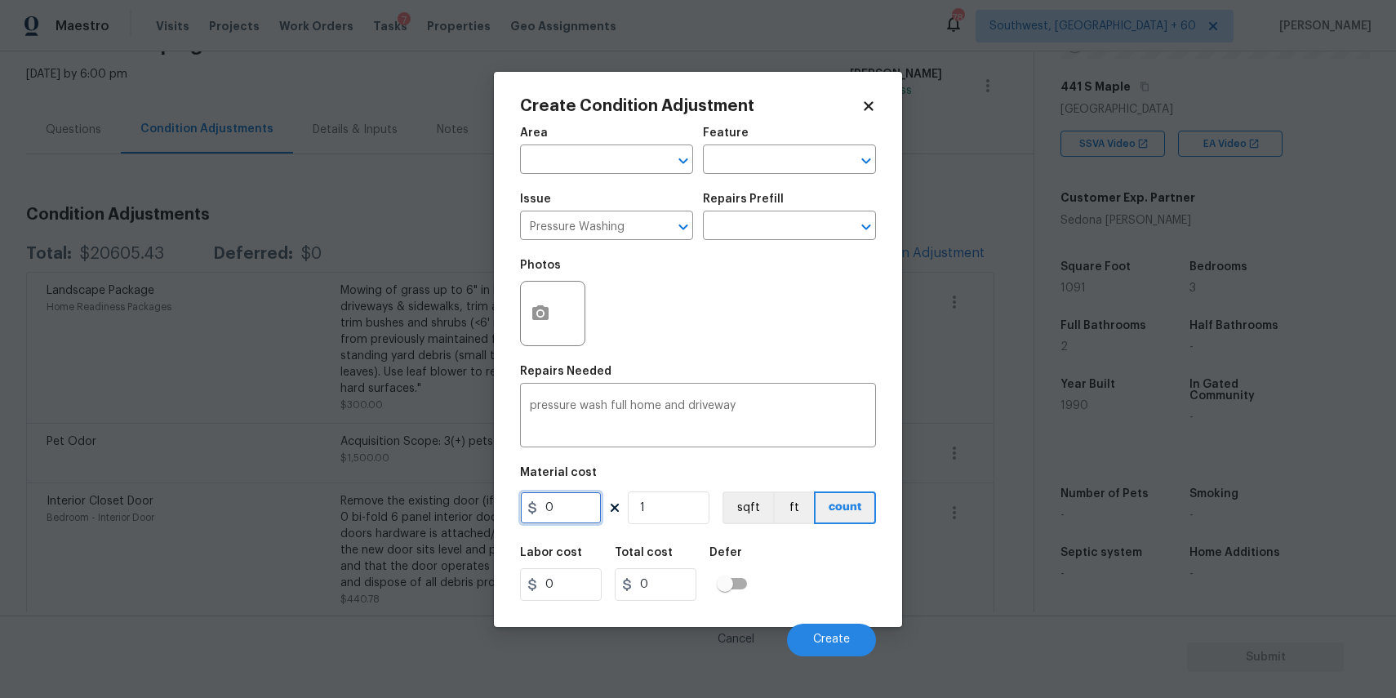
click at [582, 502] on input "0" at bounding box center [561, 507] width 82 height 33
type input "300"
click at [841, 620] on div "Cancel Create" at bounding box center [698, 634] width 356 height 46
type input "300"
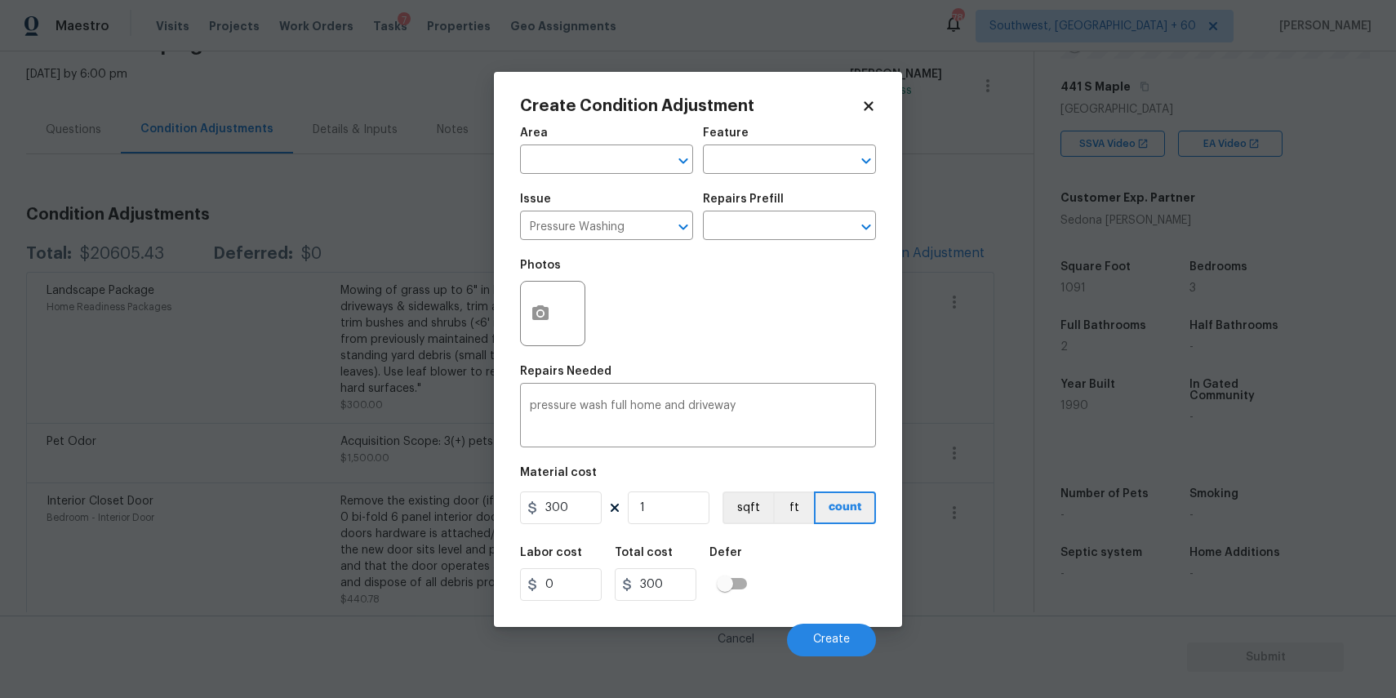
click at [841, 620] on div "Cancel Create" at bounding box center [698, 634] width 356 height 46
click at [843, 638] on span "Create" at bounding box center [831, 639] width 37 height 12
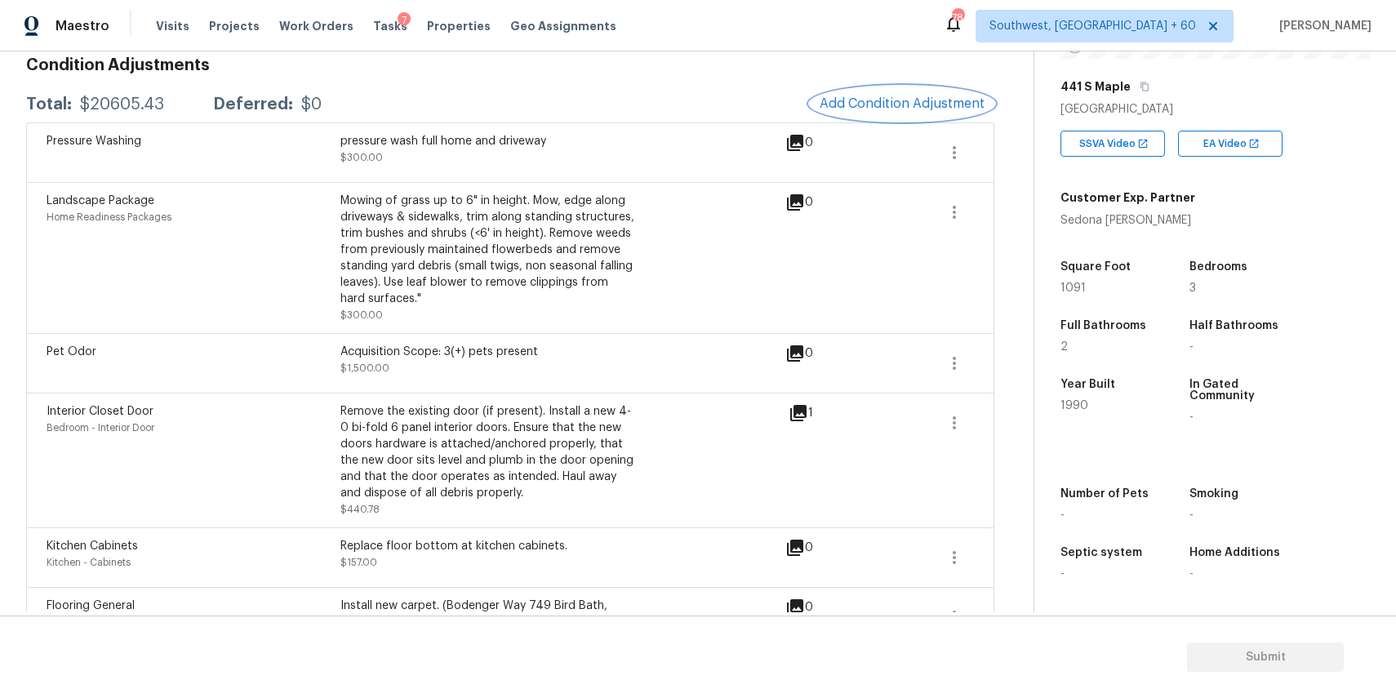
scroll to position [242, 0]
click at [963, 206] on icon "button" at bounding box center [954, 213] width 20 height 20
click at [1017, 215] on div "Edit" at bounding box center [1047, 210] width 127 height 16
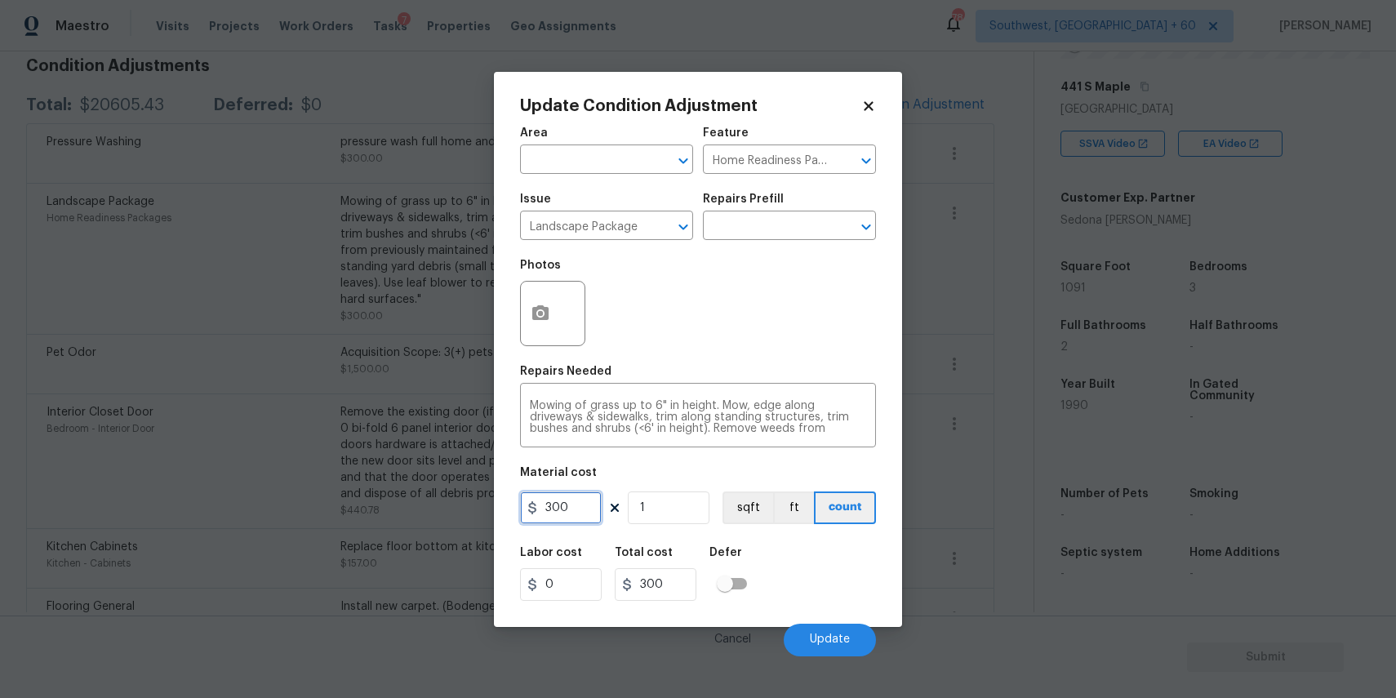
click at [581, 510] on input "300" at bounding box center [561, 507] width 82 height 33
type input "750"
click at [842, 647] on button "Update" at bounding box center [830, 640] width 92 height 33
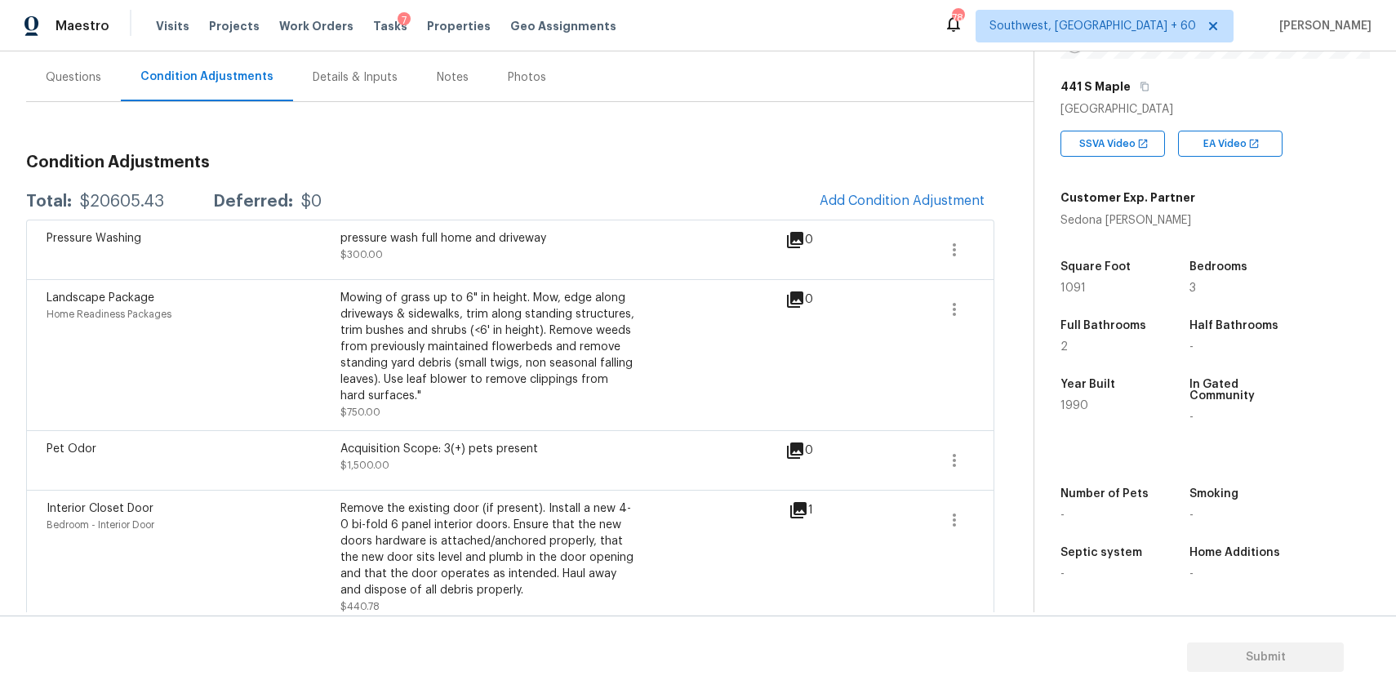
scroll to position [0, 0]
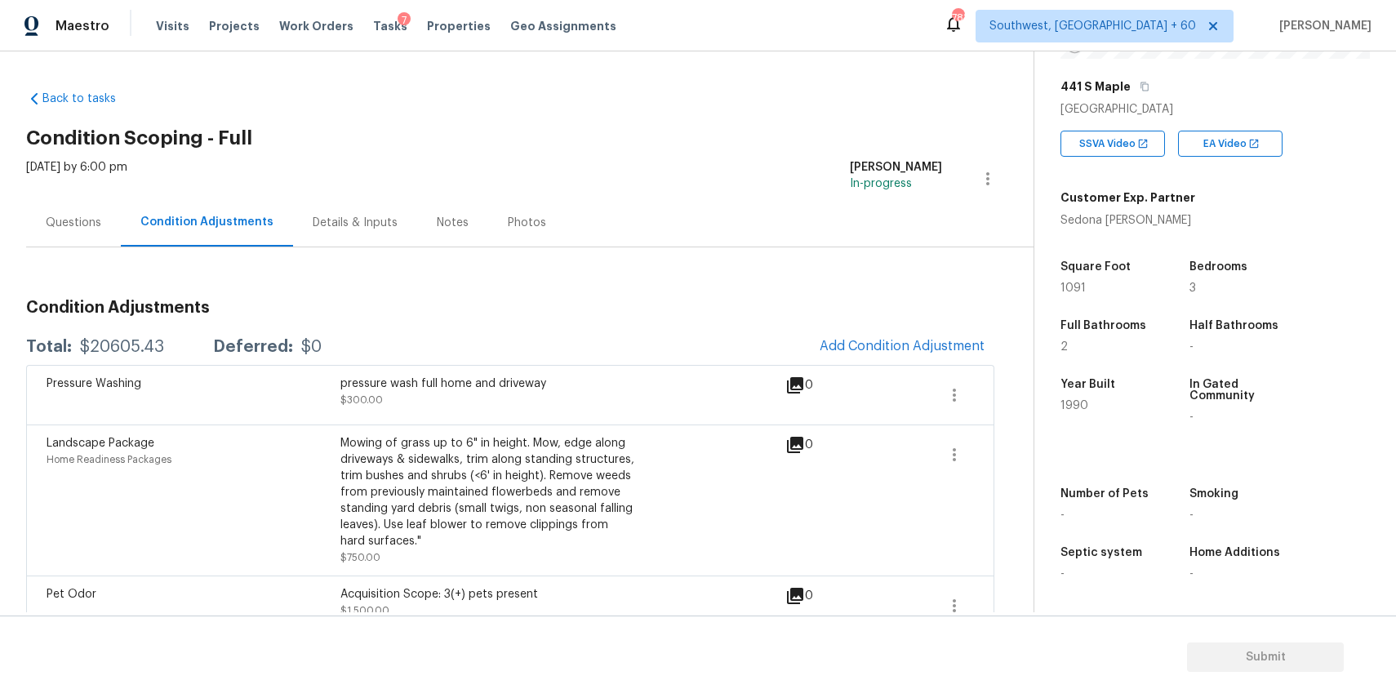
click at [70, 203] on div "Questions" at bounding box center [73, 222] width 95 height 48
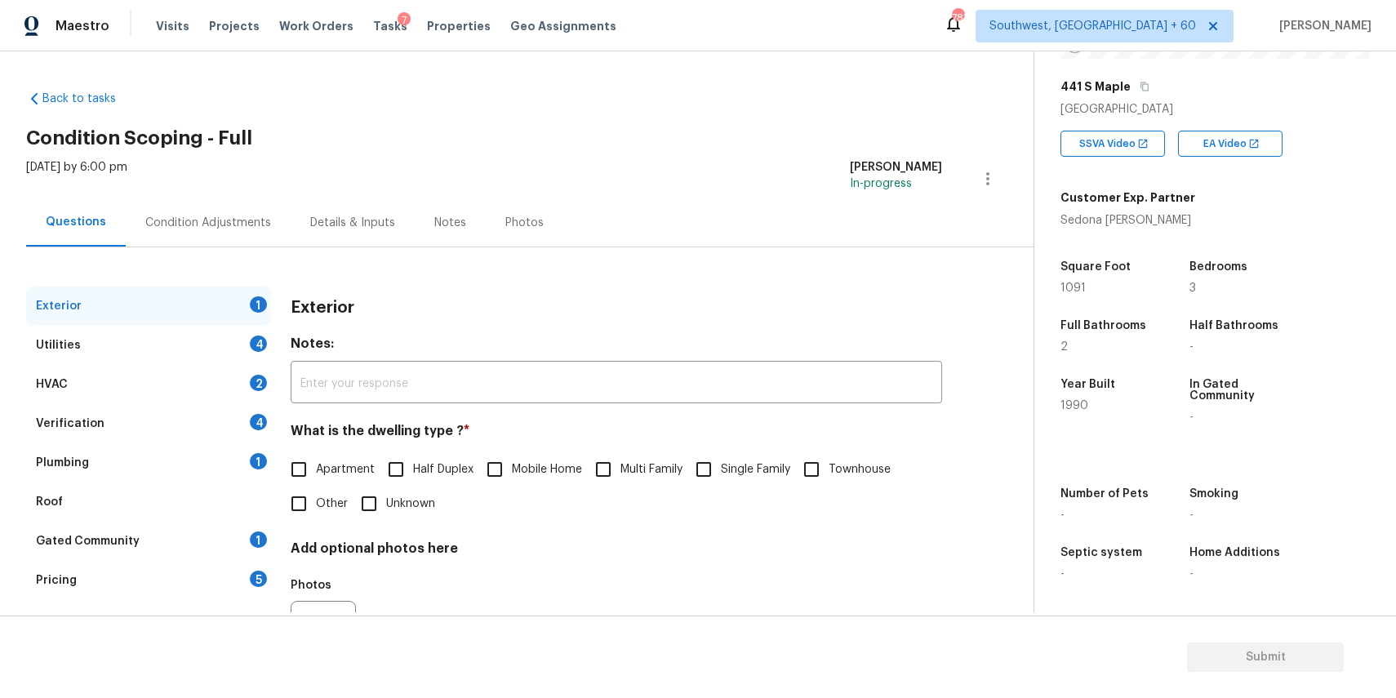
click at [168, 395] on div "HVAC 2" at bounding box center [148, 384] width 245 height 39
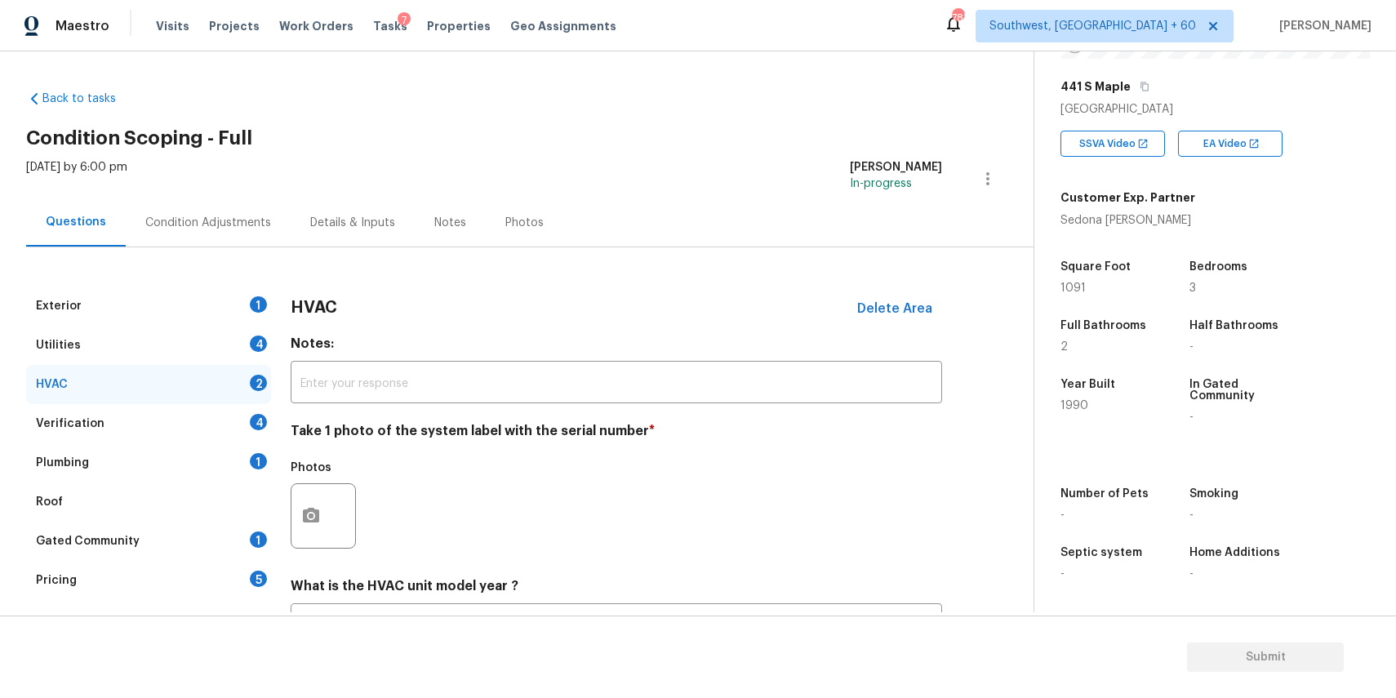
click at [224, 448] on div "Plumbing 1" at bounding box center [148, 462] width 245 height 39
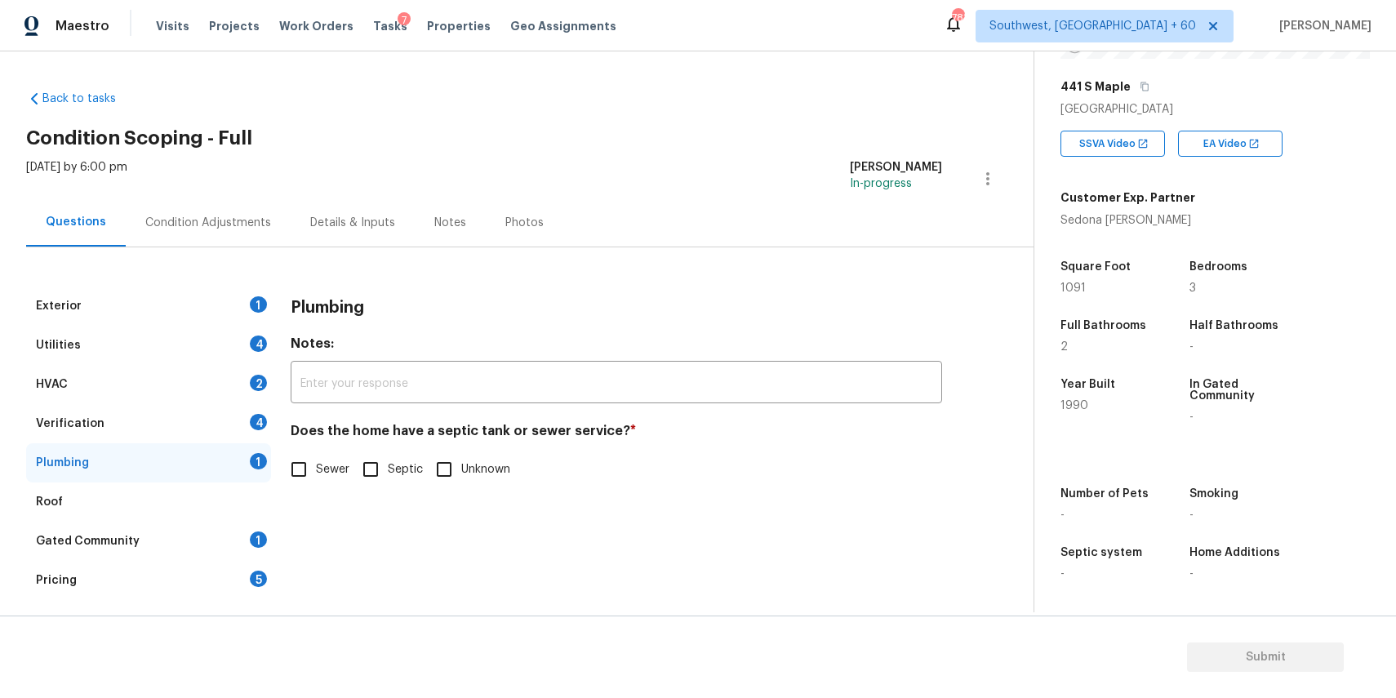
scroll to position [32, 0]
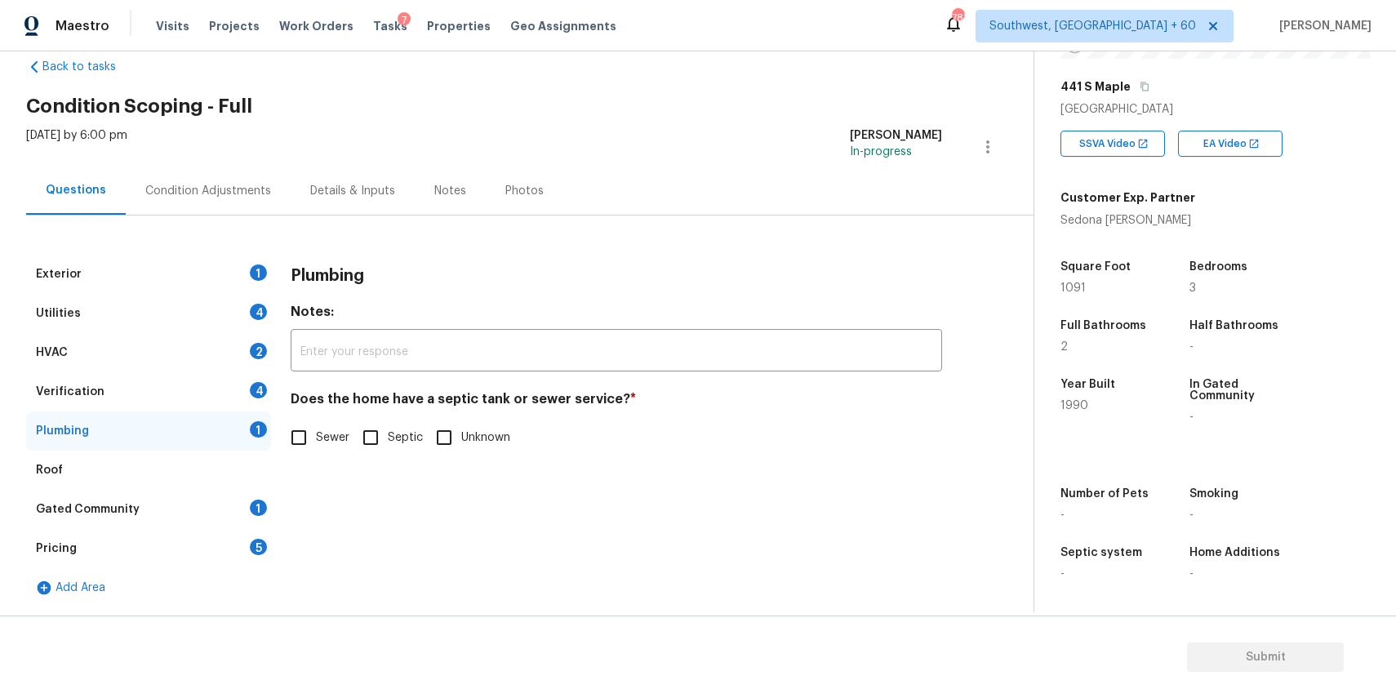
click at [211, 544] on div "Pricing 5" at bounding box center [148, 548] width 245 height 39
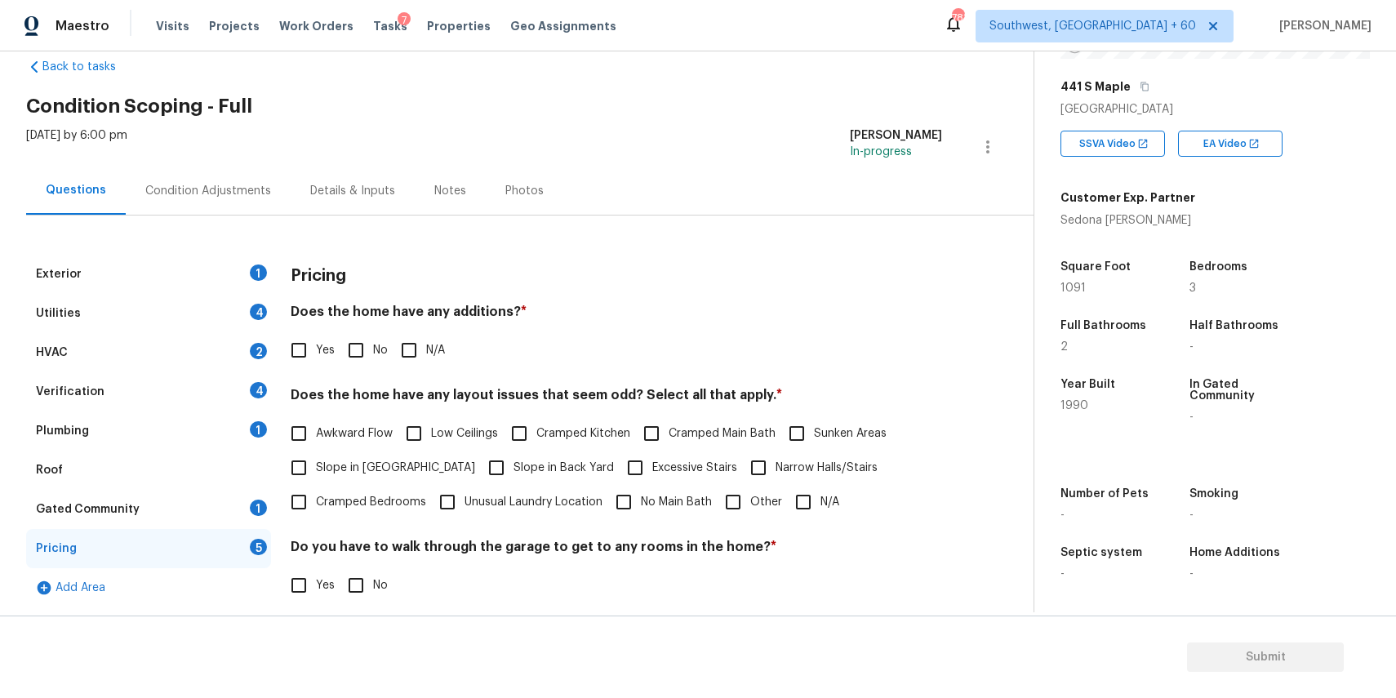
click at [409, 464] on span "Slope in [GEOGRAPHIC_DATA]" at bounding box center [395, 468] width 159 height 17
click at [316, 464] on input "Slope in [GEOGRAPHIC_DATA]" at bounding box center [299, 468] width 34 height 34
checkbox input "true"
click at [513, 467] on span "Slope in Back Yard" at bounding box center [563, 469] width 100 height 17
click at [487, 467] on input "Slope in Back Yard" at bounding box center [496, 469] width 34 height 34
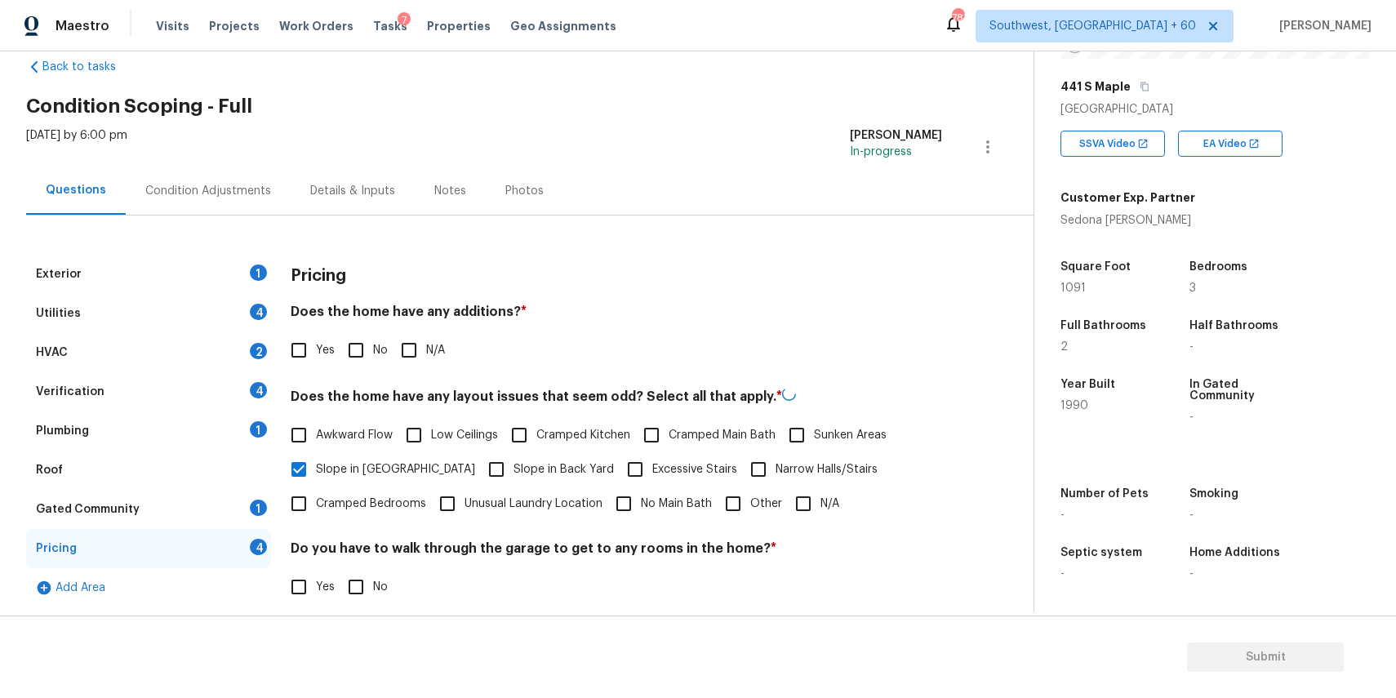
checkbox input "true"
click at [694, 291] on div "Pricing" at bounding box center [616, 276] width 651 height 42
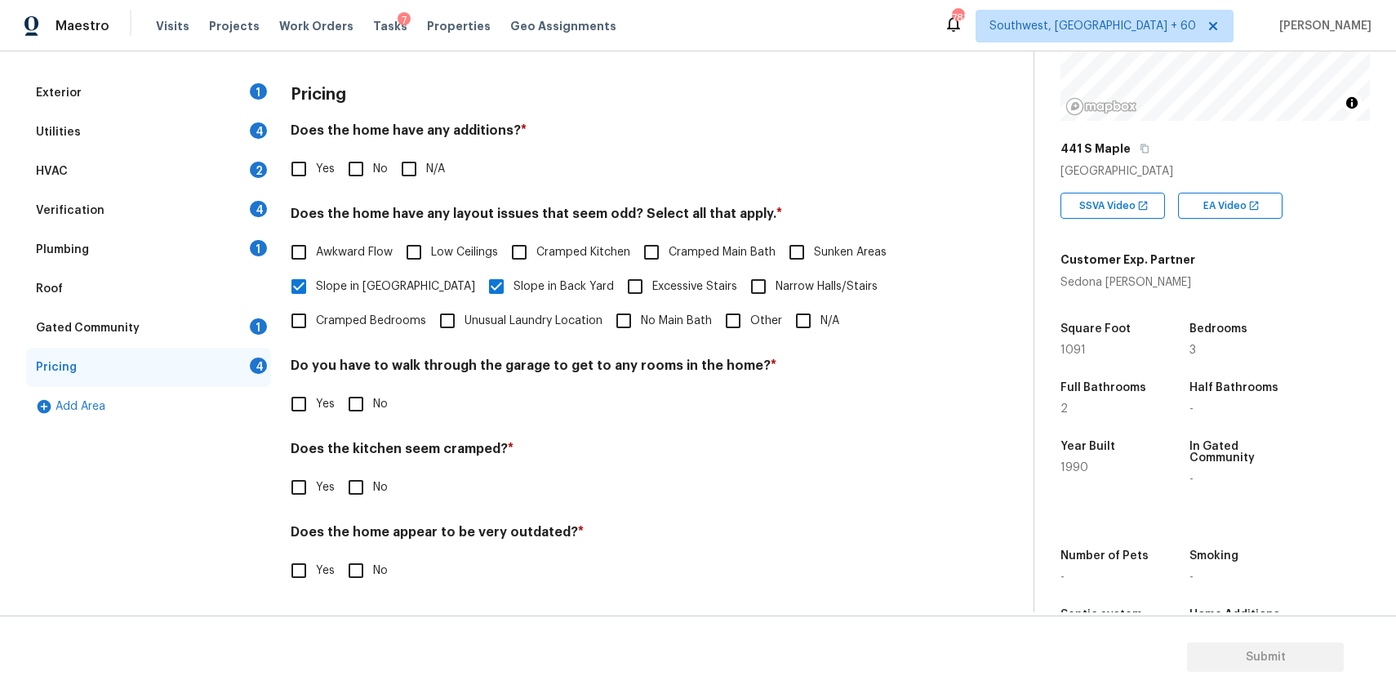
scroll to position [176, 0]
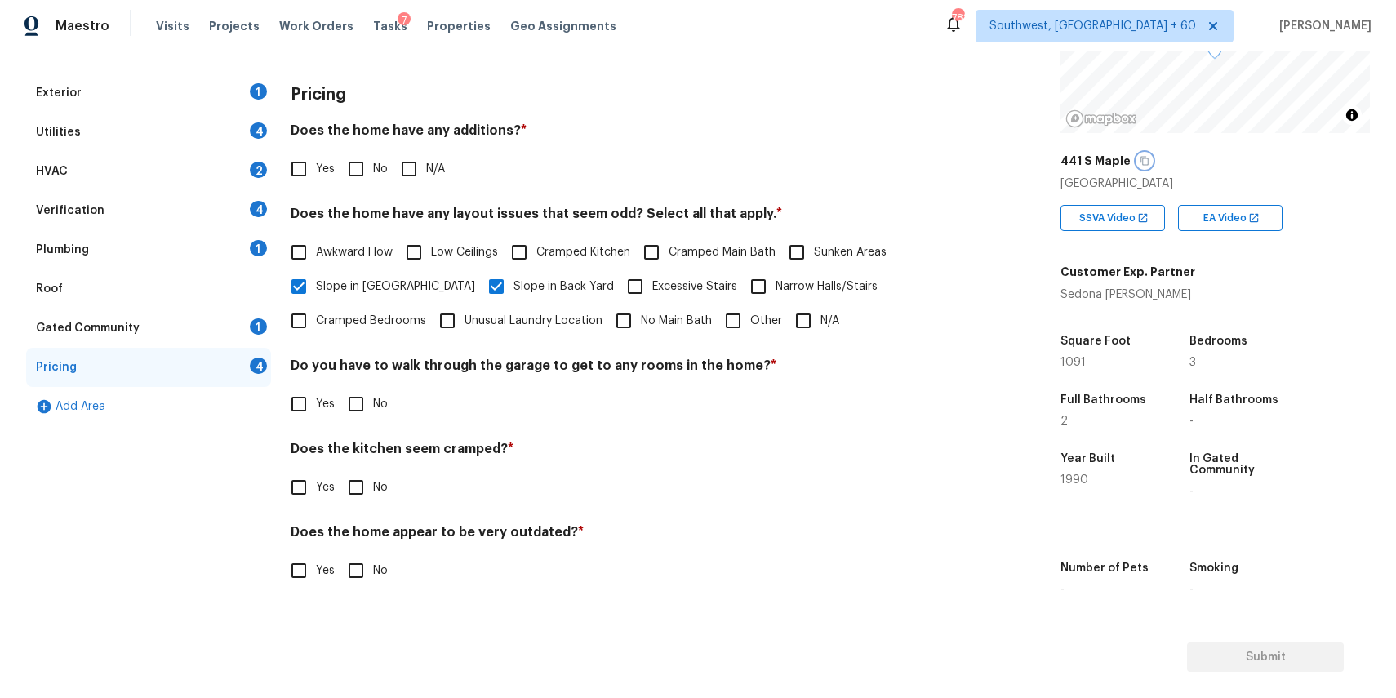
click at [1140, 158] on icon "button" at bounding box center [1145, 161] width 10 height 10
